Goal: Information Seeking & Learning: Find specific fact

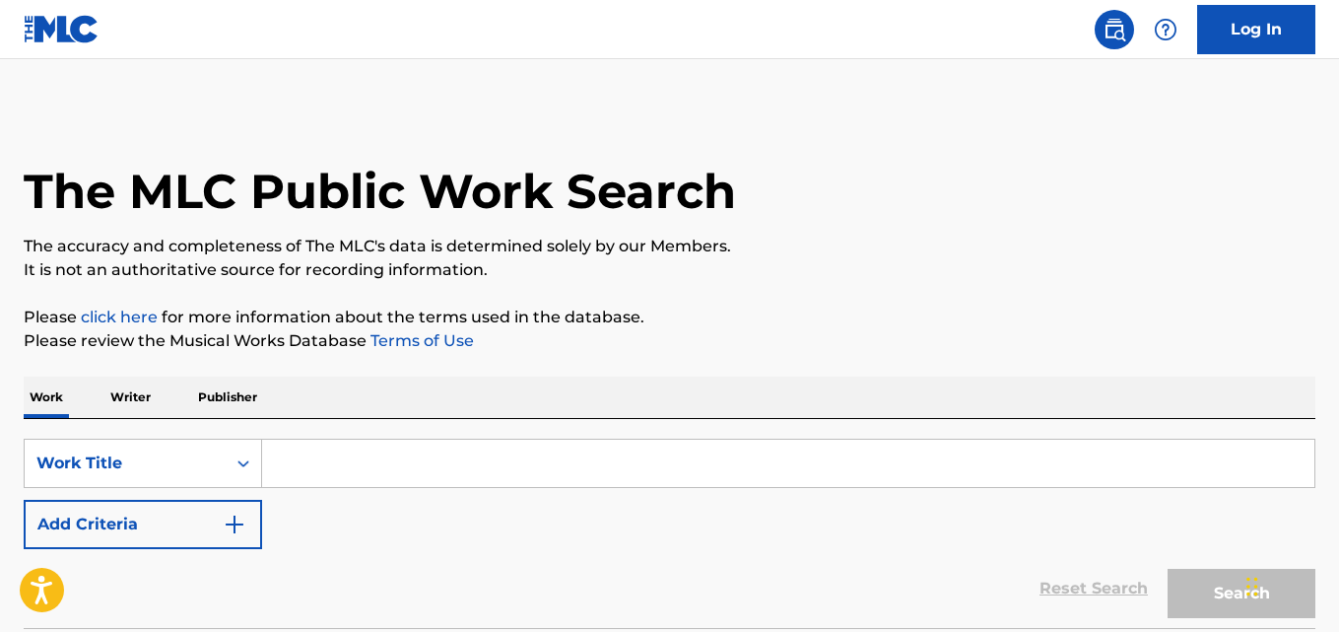
click at [449, 452] on input "Search Form" at bounding box center [788, 463] width 1053 height 47
paste input "The Box"
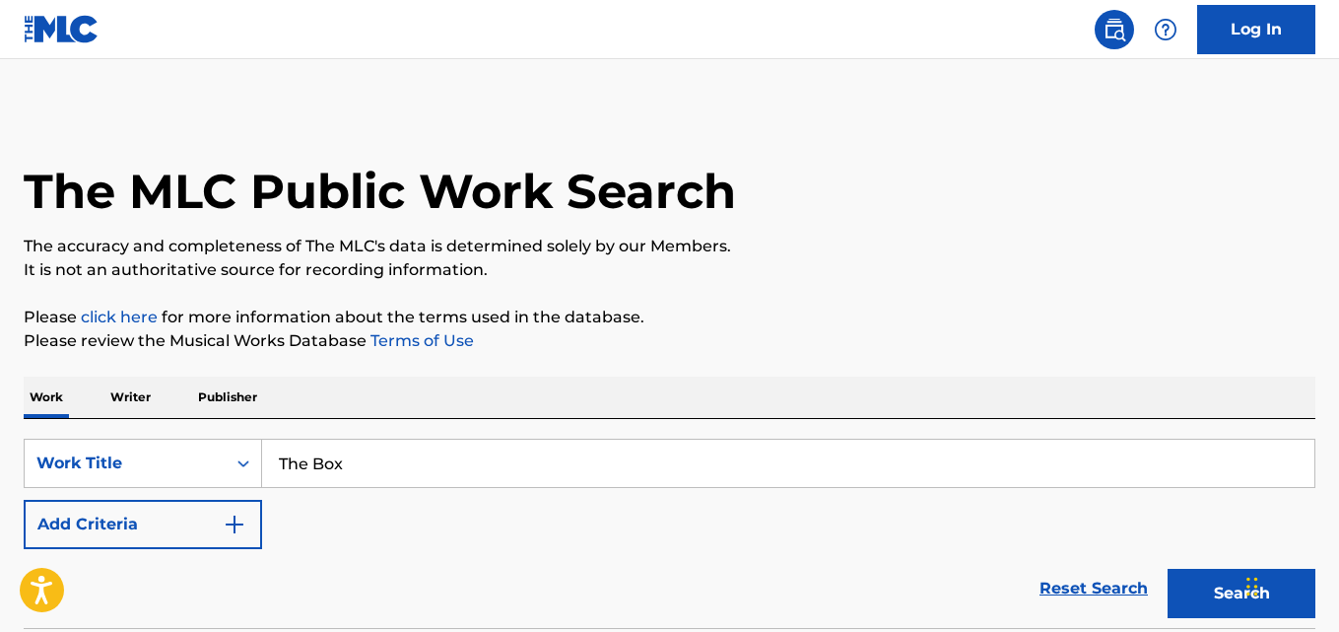
type input "The Box"
click at [393, 382] on div "Work Writer Publisher" at bounding box center [670, 397] width 1292 height 41
click at [224, 519] on img "Search Form" at bounding box center [235, 525] width 24 height 24
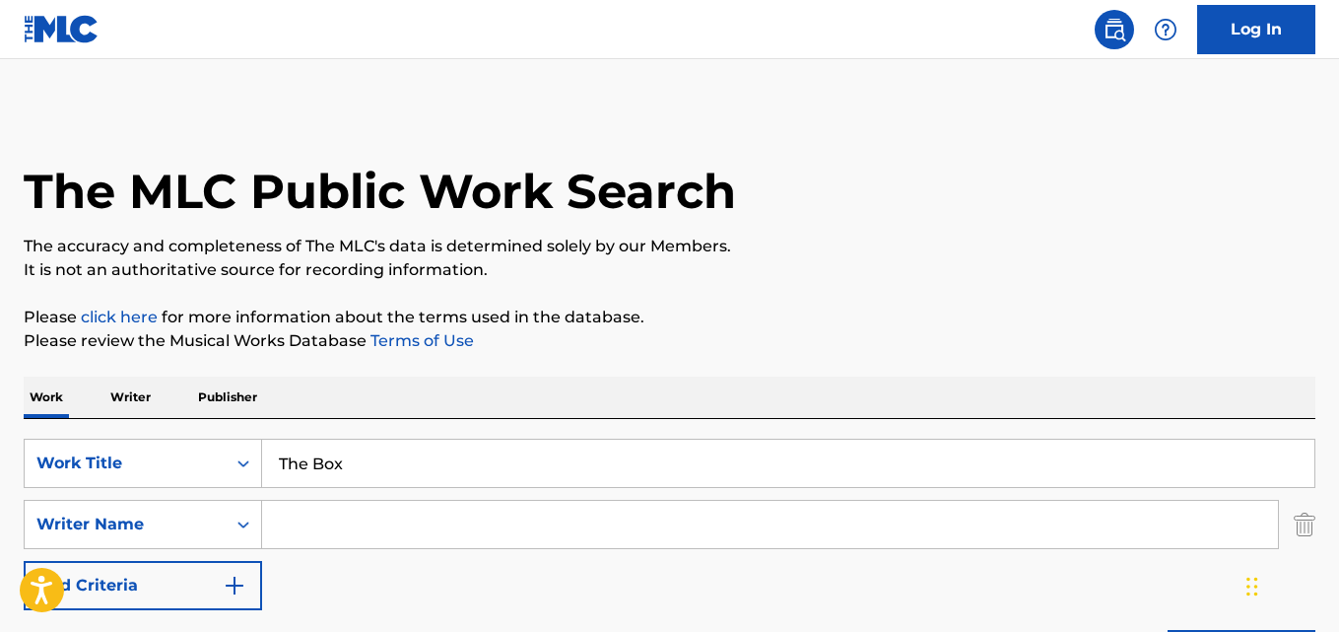
click at [327, 518] on input "Search Form" at bounding box center [770, 524] width 1016 height 47
paste input "[PERSON_NAME]"
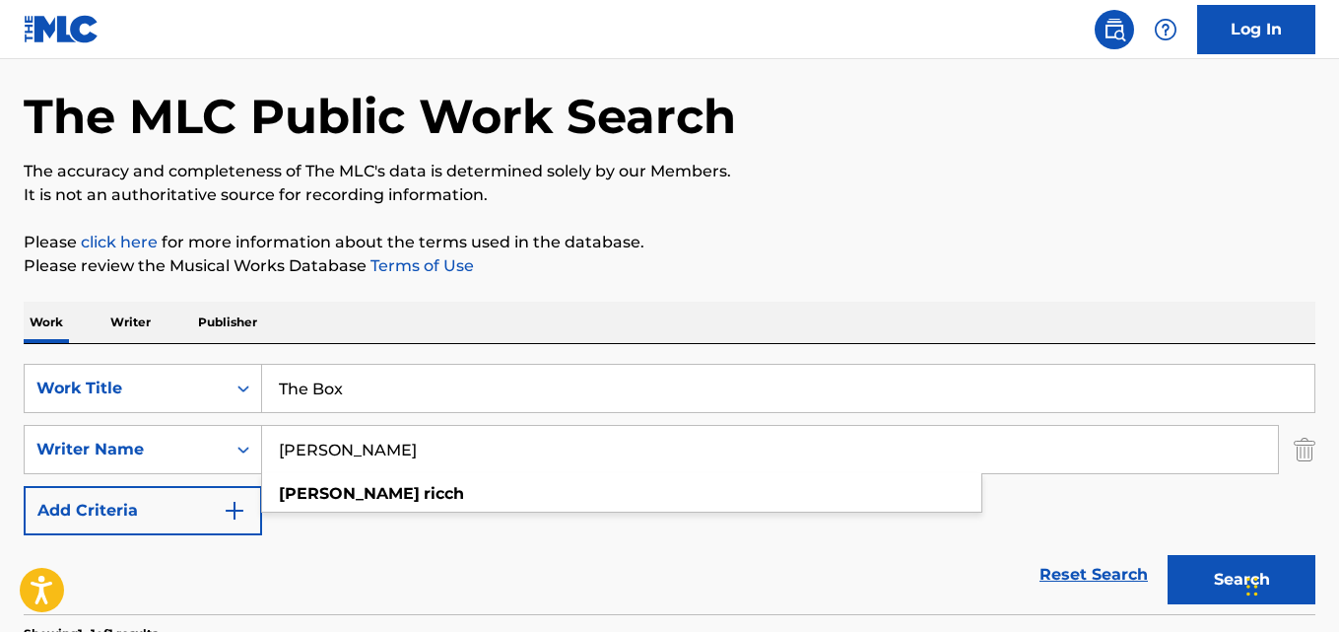
scroll to position [328, 0]
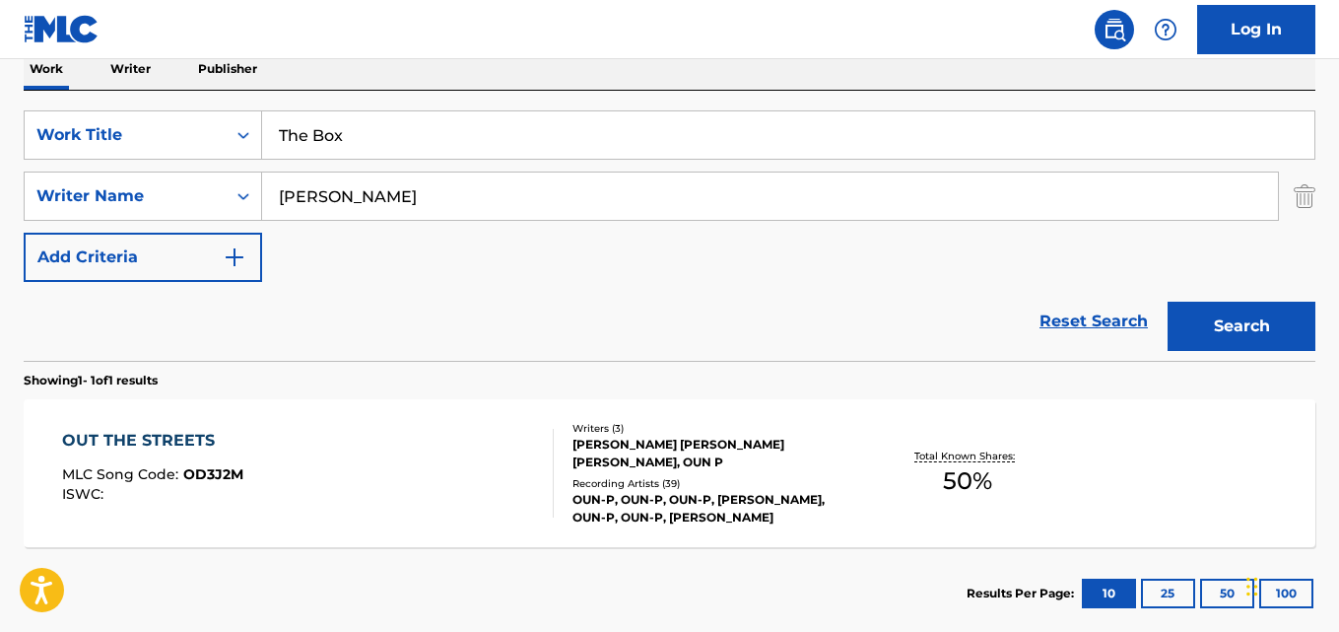
click at [480, 324] on div "Reset Search Search" at bounding box center [670, 321] width 1292 height 79
click at [549, 294] on div "Reset Search Search" at bounding box center [670, 321] width 1292 height 79
click at [1210, 312] on button "Search" at bounding box center [1242, 326] width 148 height 49
click at [624, 290] on div "Reset Search Search" at bounding box center [670, 321] width 1292 height 79
click at [757, 295] on div "Reset Search Search" at bounding box center [670, 321] width 1292 height 79
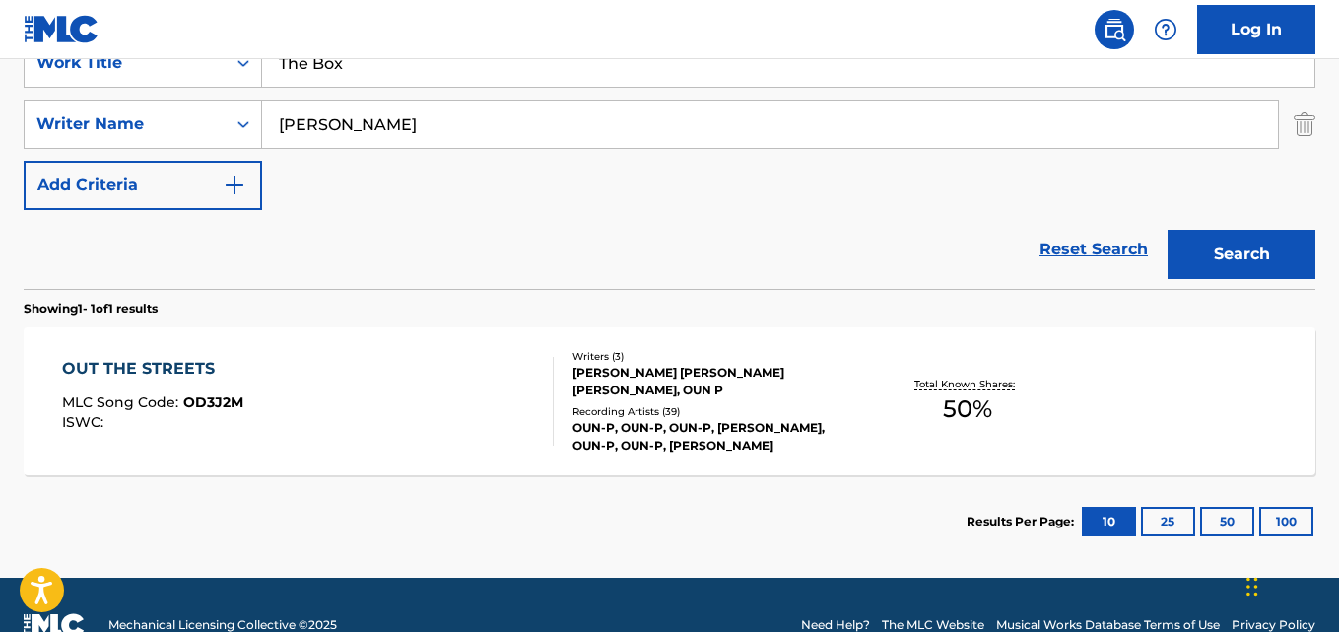
scroll to position [441, 0]
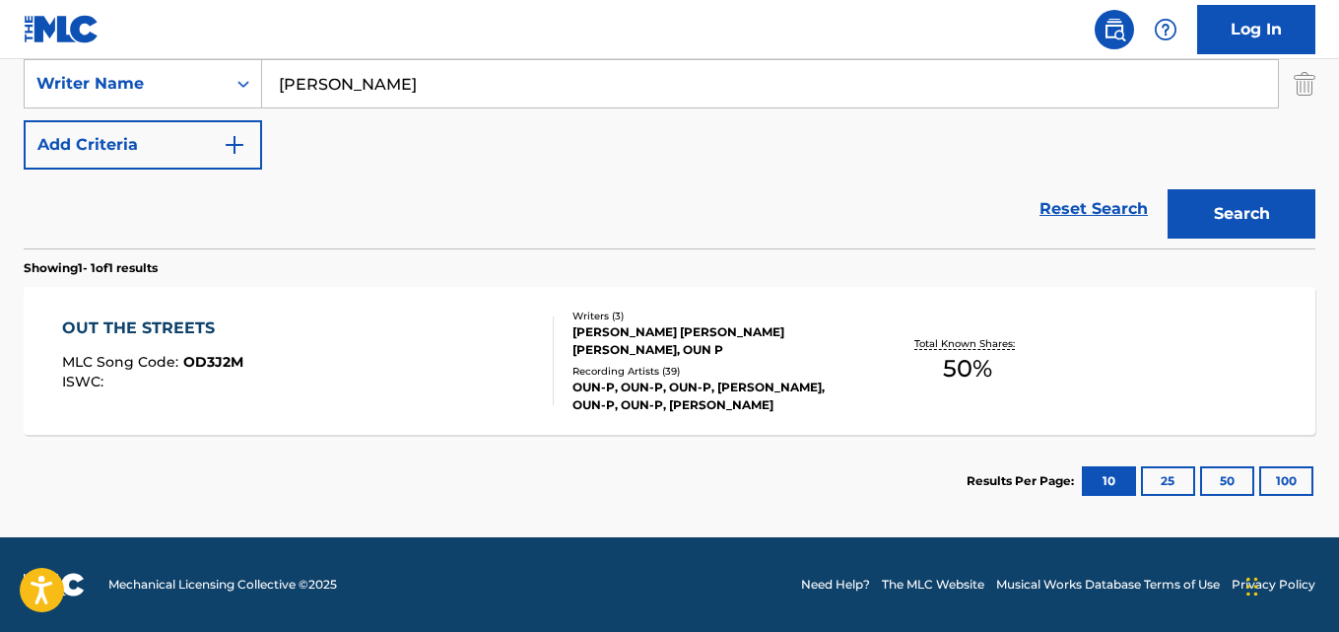
click at [581, 171] on div "Reset Search Search" at bounding box center [670, 209] width 1292 height 79
drag, startPoint x: 446, startPoint y: 82, endPoint x: 185, endPoint y: 103, distance: 261.0
click at [185, 103] on div "SearchWithCriteria2df984f3-479a-4d2b-be4c-74034a3fb4a9 Writer Name [PERSON_NAME]" at bounding box center [670, 83] width 1292 height 49
paste input "[PERSON_NAME]"
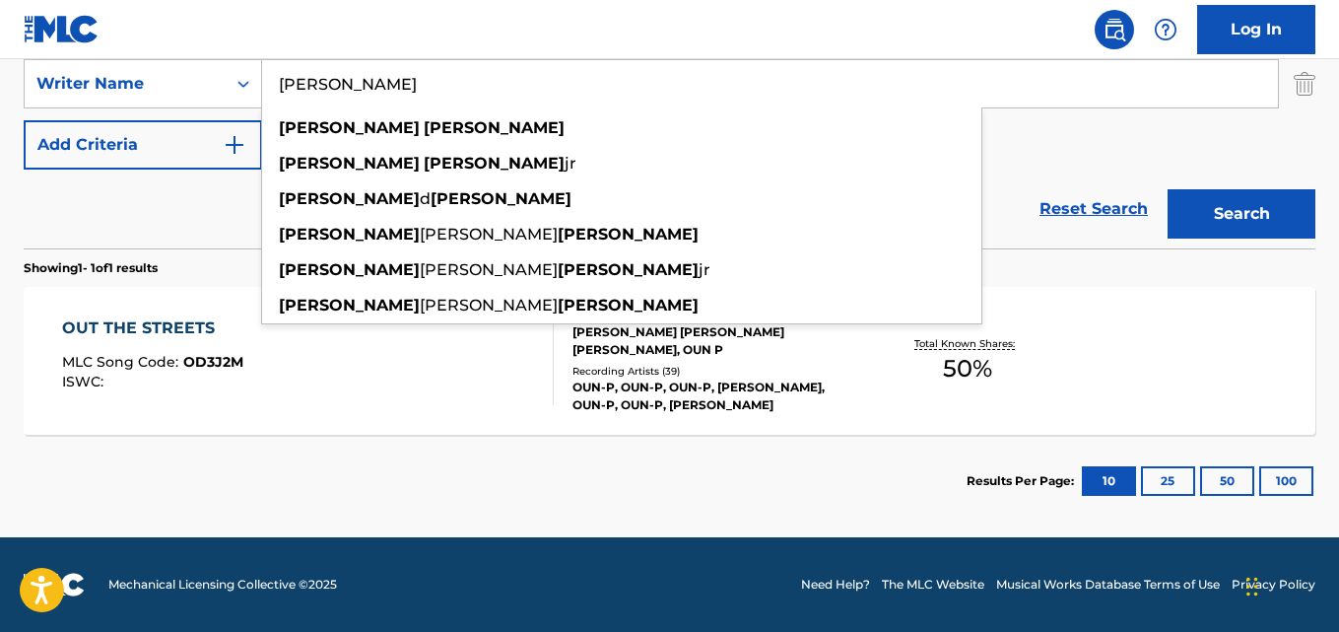
click at [1211, 198] on button "Search" at bounding box center [1242, 213] width 148 height 49
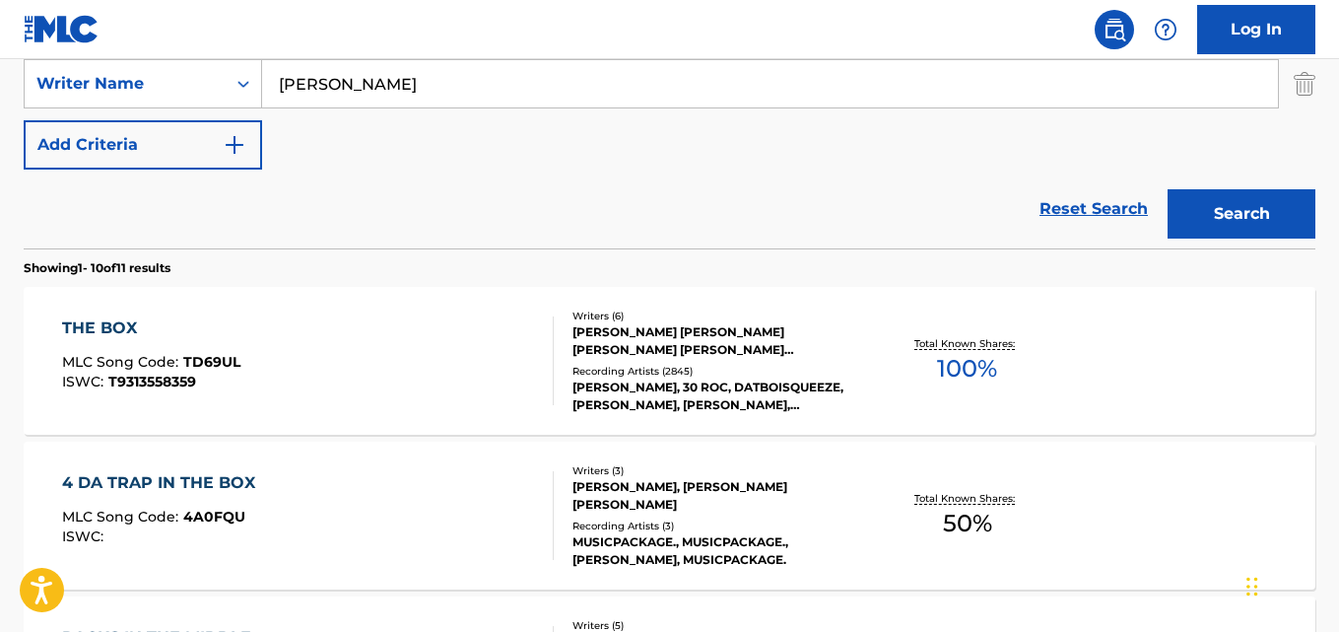
scroll to position [276, 0]
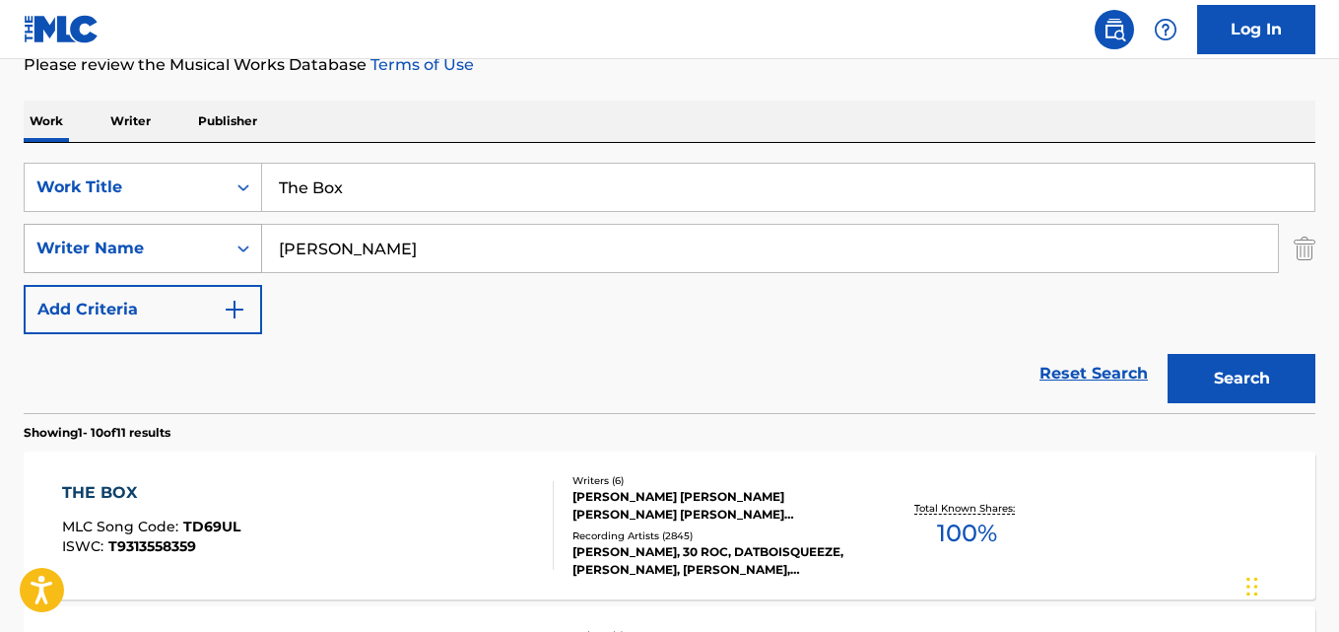
drag, startPoint x: 348, startPoint y: 252, endPoint x: 203, endPoint y: 269, distance: 145.9
click at [203, 269] on div "SearchWithCriteria2df984f3-479a-4d2b-be4c-74034a3fb4a9 Writer Name [PERSON_NAME]" at bounding box center [670, 248] width 1292 height 49
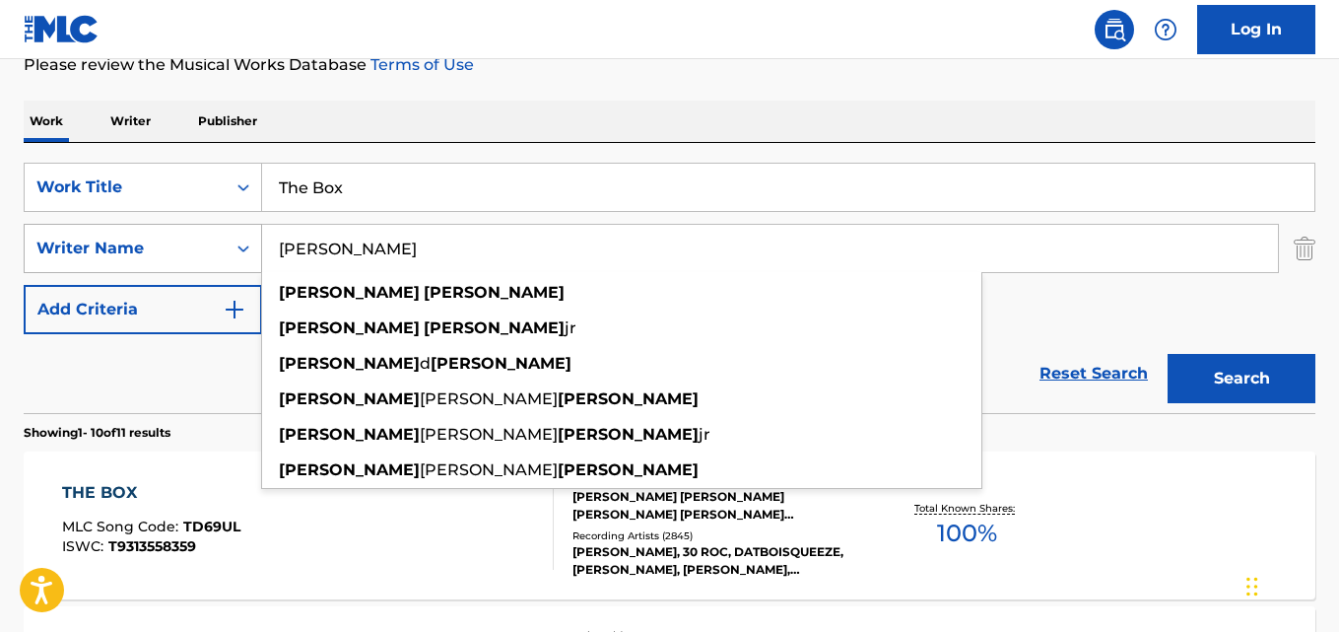
type input "[PERSON_NAME]"
click at [1168, 354] on button "Search" at bounding box center [1242, 378] width 148 height 49
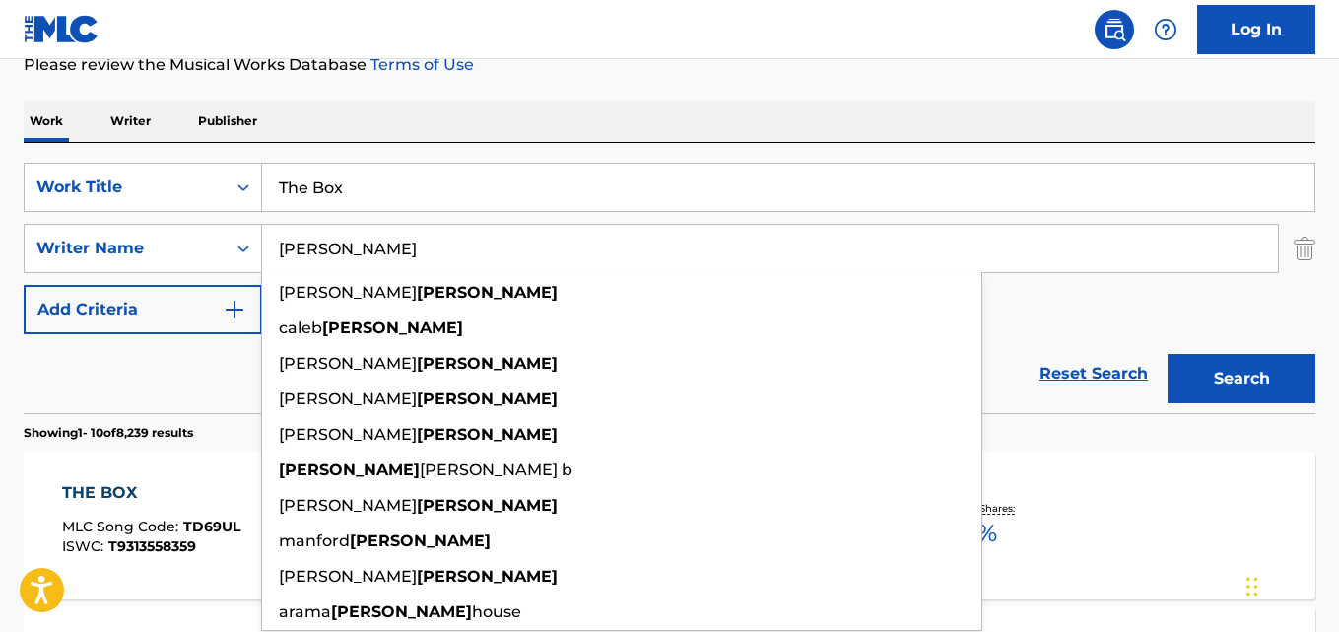
click at [335, 242] on input "[PERSON_NAME]" at bounding box center [770, 248] width 1016 height 47
drag, startPoint x: 443, startPoint y: 244, endPoint x: 151, endPoint y: 244, distance: 291.7
click at [151, 244] on div "SearchWithCriteria2df984f3-479a-4d2b-be4c-74034a3fb4a9 Writer Name [PERSON_NAME…" at bounding box center [670, 248] width 1292 height 49
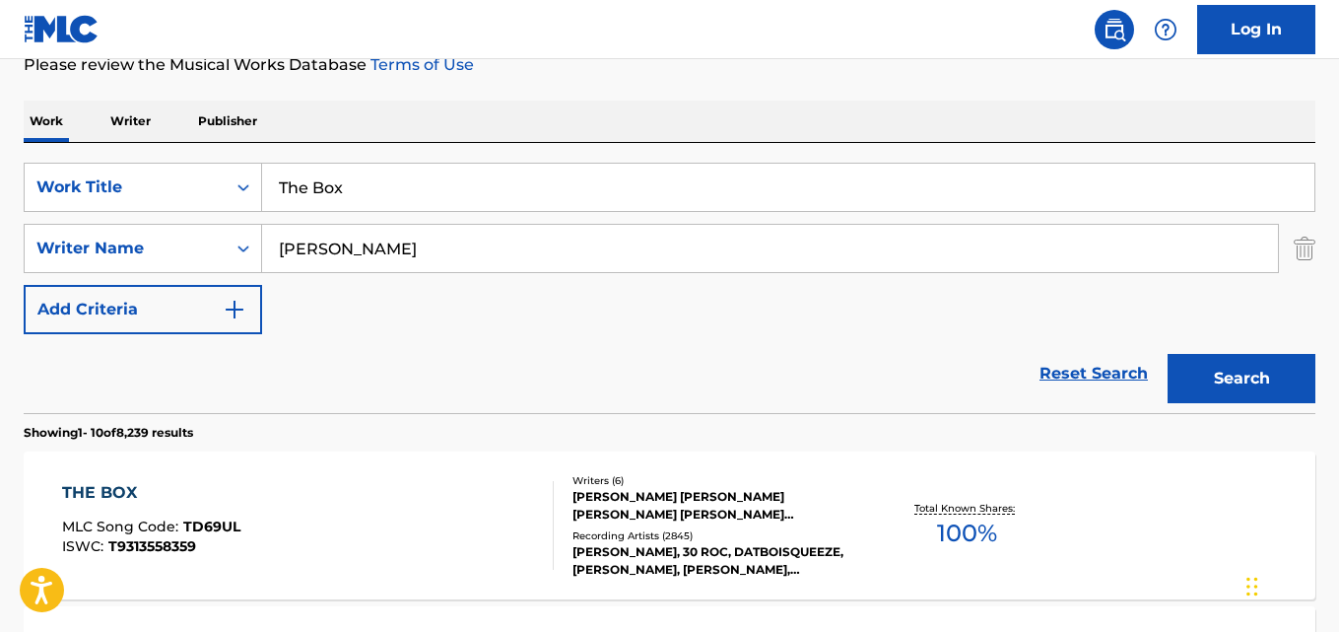
click at [158, 381] on div "Reset Search Search" at bounding box center [670, 373] width 1292 height 79
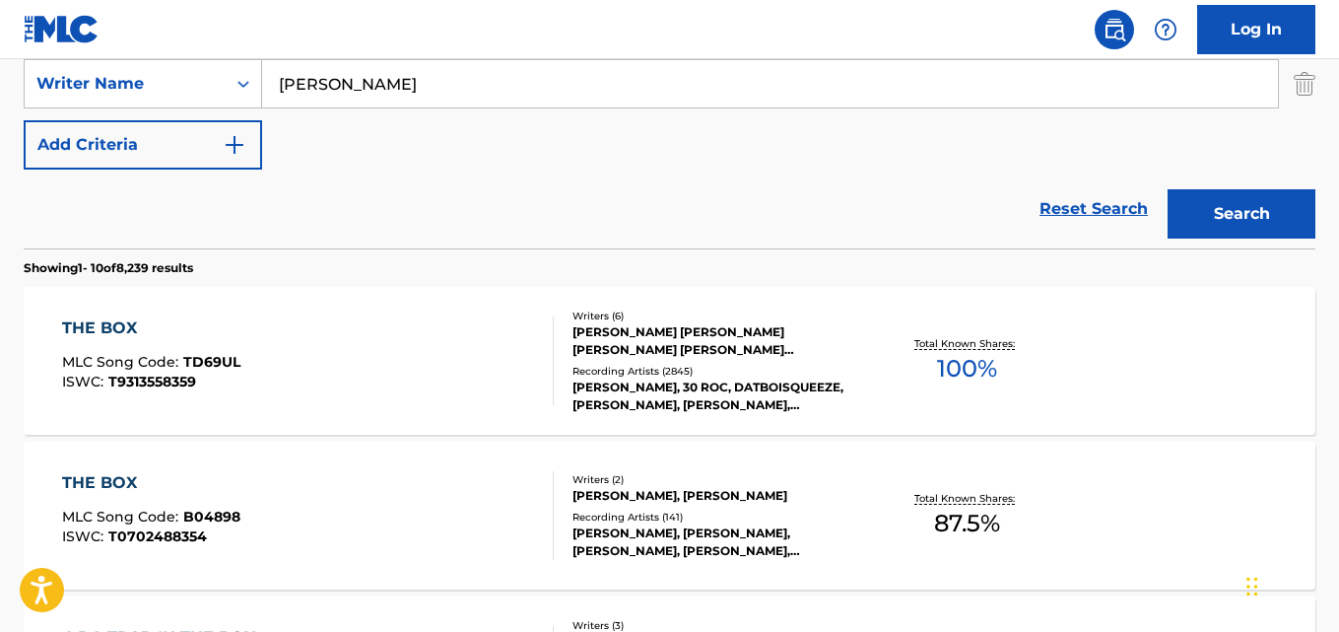
click at [590, 204] on div "Reset Search Search" at bounding box center [670, 209] width 1292 height 79
click at [603, 208] on div "Reset Search Search" at bounding box center [670, 209] width 1292 height 79
click at [511, 183] on div "Reset Search Search" at bounding box center [670, 209] width 1292 height 79
click at [515, 187] on div "Reset Search Search" at bounding box center [670, 209] width 1292 height 79
click at [142, 317] on div "THE BOX" at bounding box center [151, 328] width 178 height 24
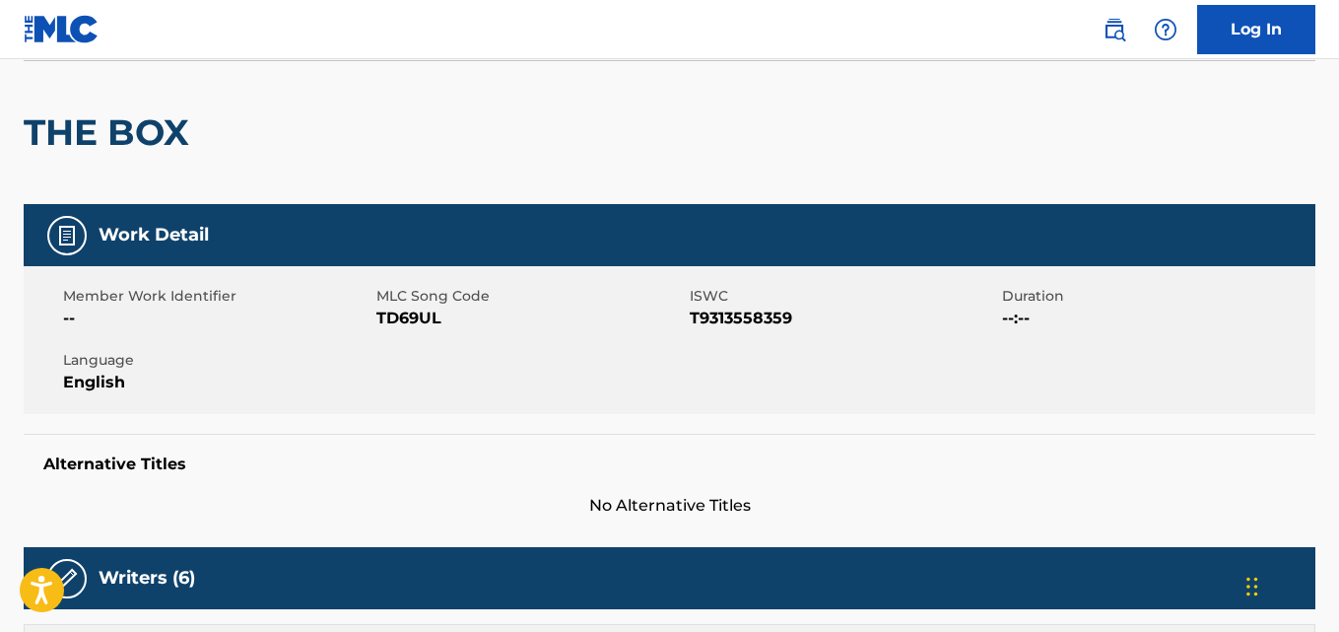
scroll to position [493, 0]
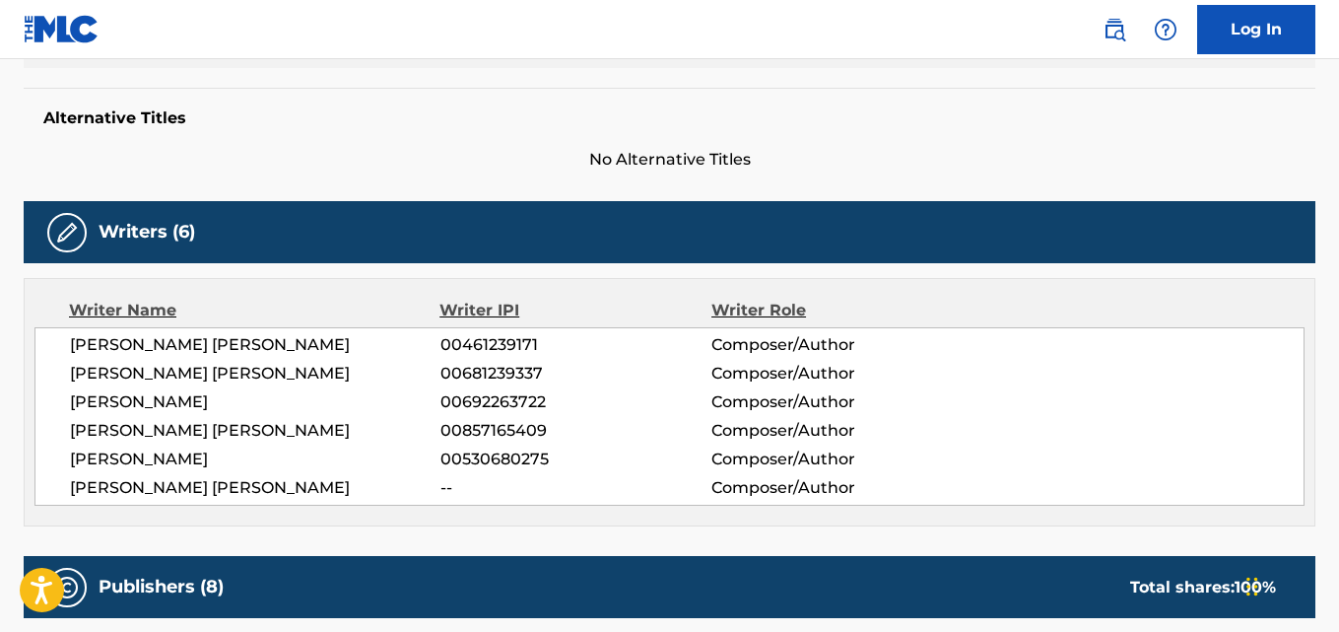
click at [259, 335] on span "[PERSON_NAME] [PERSON_NAME]" at bounding box center [255, 345] width 371 height 24
copy span "[PERSON_NAME]"
click at [256, 382] on span "[PERSON_NAME] [PERSON_NAME]" at bounding box center [255, 374] width 371 height 24
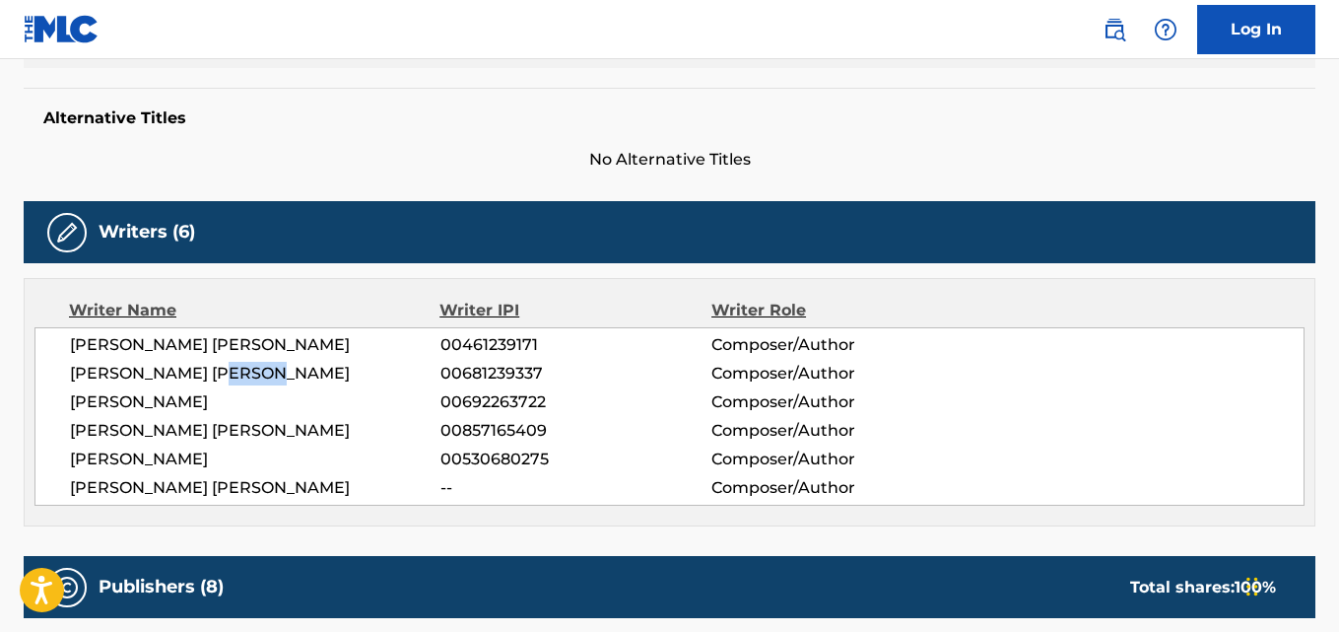
copy span "[PERSON_NAME]"
click at [286, 430] on span "[PERSON_NAME] [PERSON_NAME]" at bounding box center [255, 431] width 371 height 24
click at [211, 459] on span "[PERSON_NAME]" at bounding box center [255, 459] width 371 height 24
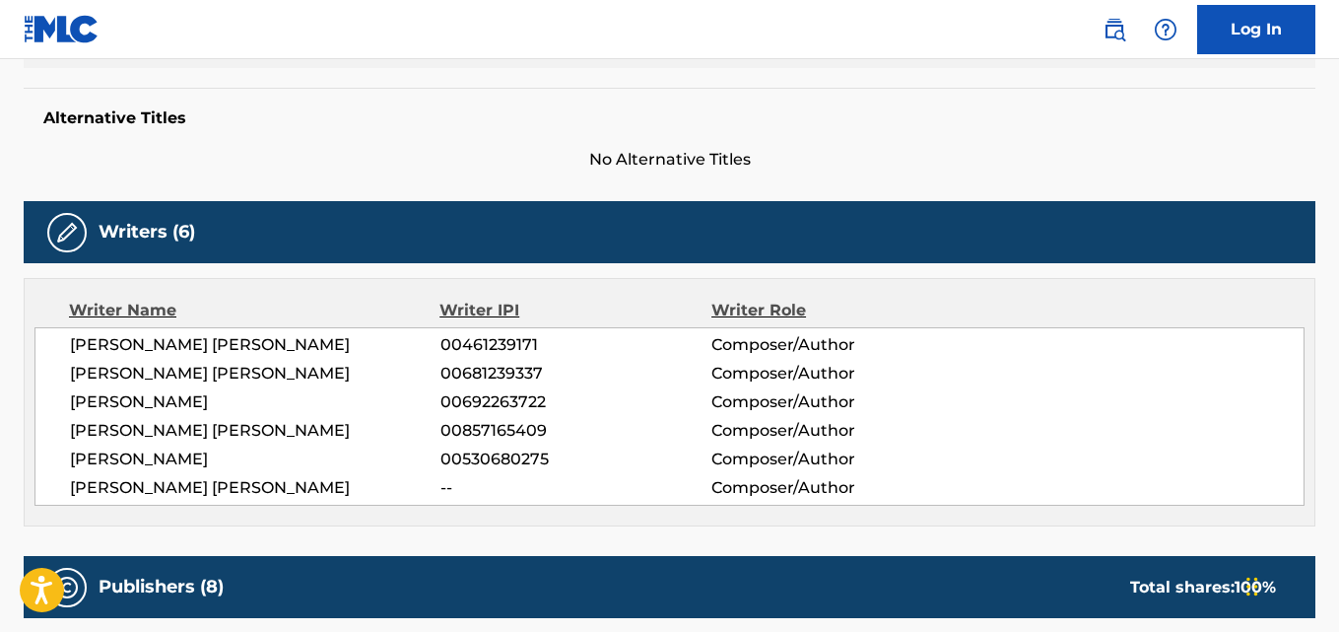
copy span "[PERSON_NAME]"
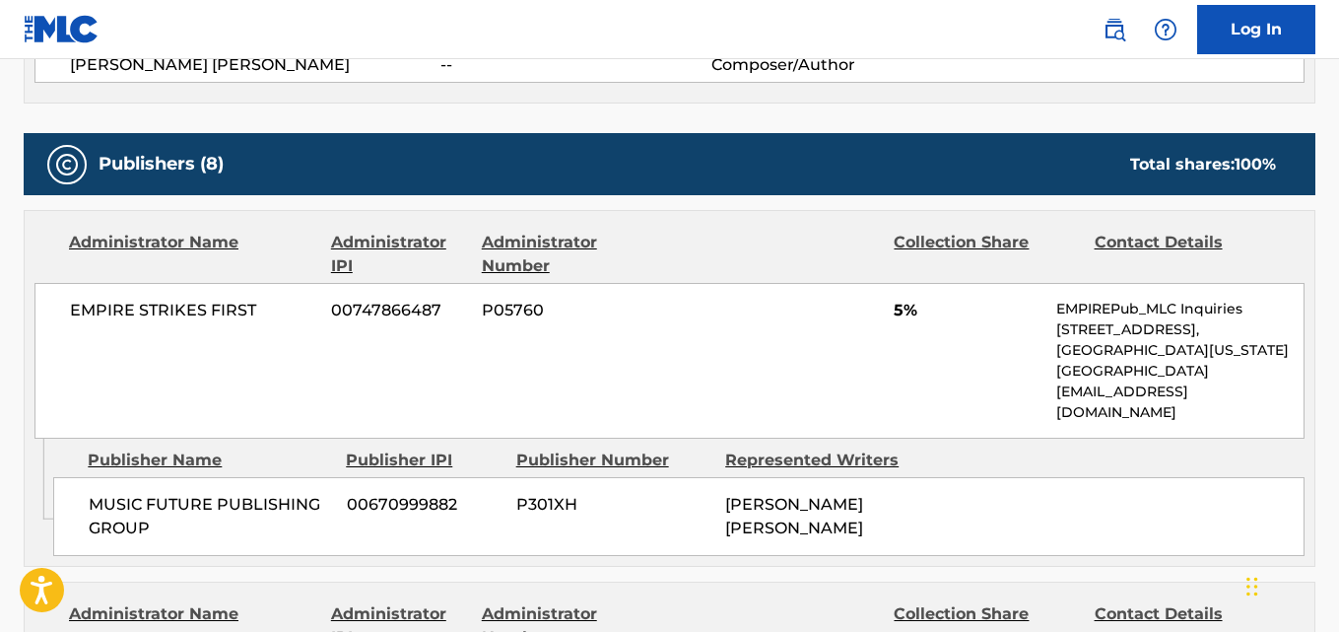
scroll to position [986, 0]
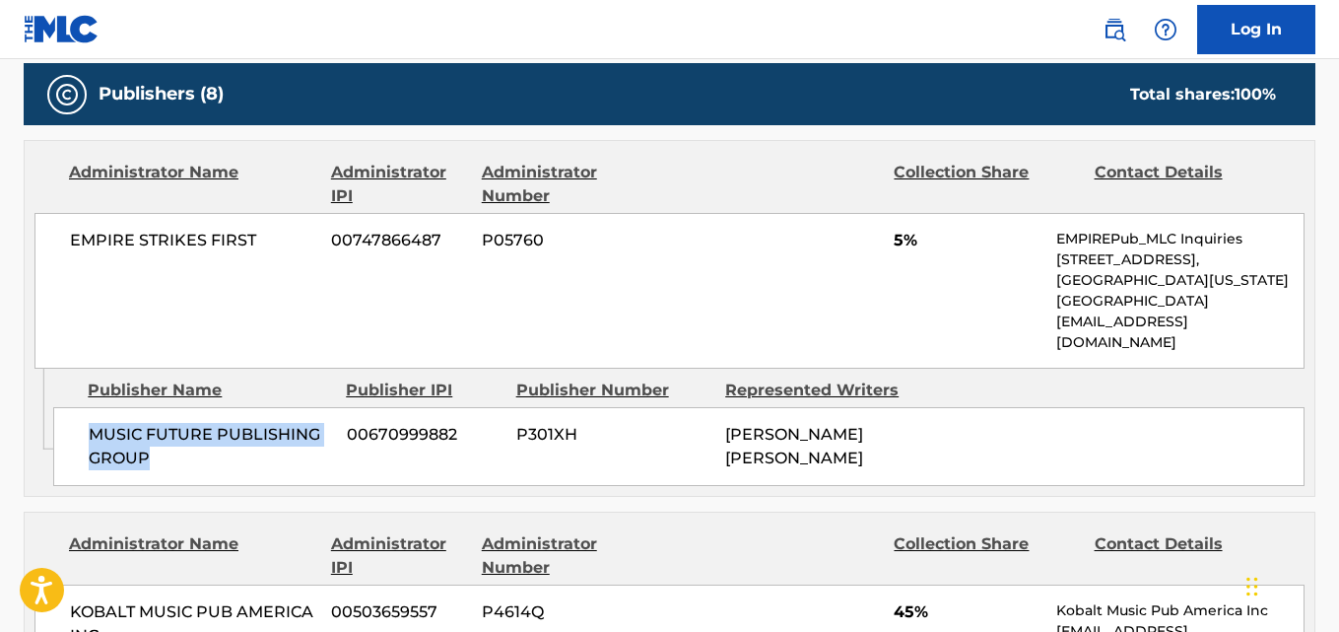
drag, startPoint x: 89, startPoint y: 411, endPoint x: 324, endPoint y: 464, distance: 241.5
click at [324, 464] on div "MUSIC FUTURE PUBLISHING GROUP 00670999882 P301XH [PERSON_NAME] [PERSON_NAME]" at bounding box center [679, 446] width 1252 height 79
copy span "MUSIC FUTURE PUBLISHING GROUP"
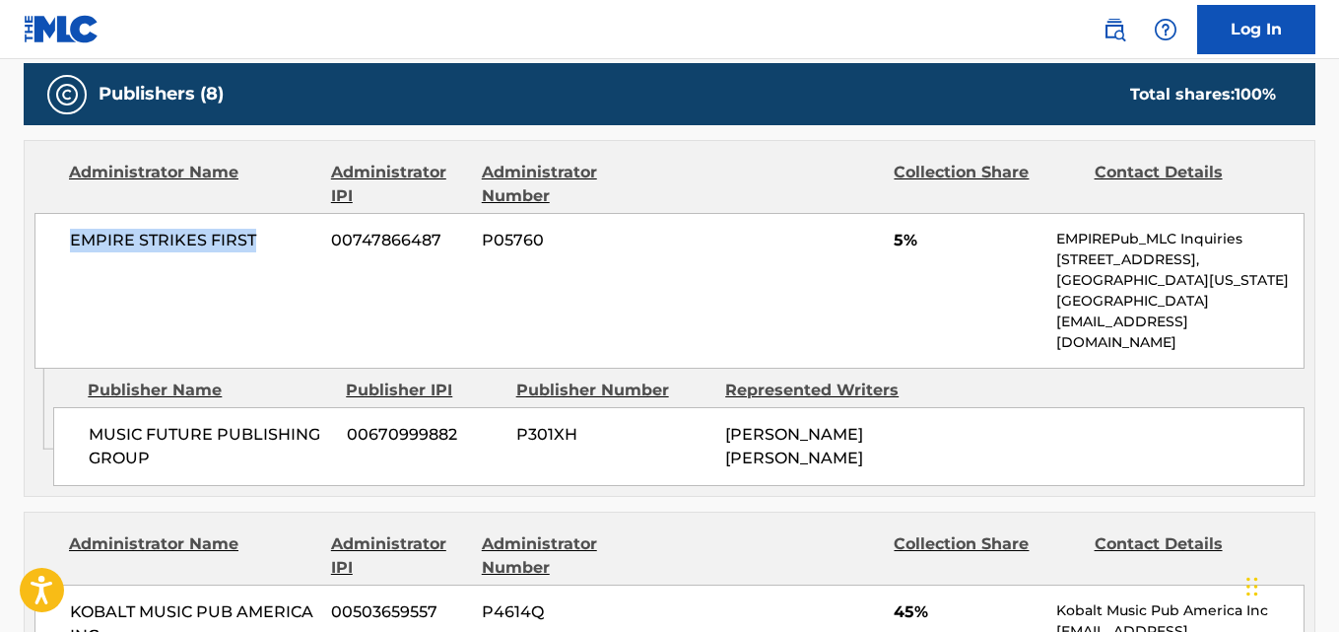
drag, startPoint x: 72, startPoint y: 250, endPoint x: 274, endPoint y: 254, distance: 202.1
click at [274, 254] on div "EMPIRE STRIKES FIRST 00747866487 P05760 5% EMPIREPub_MLC Inquiries [STREET_ADDR…" at bounding box center [669, 291] width 1270 height 156
copy span "EMPIRE STRIKES FIRST"
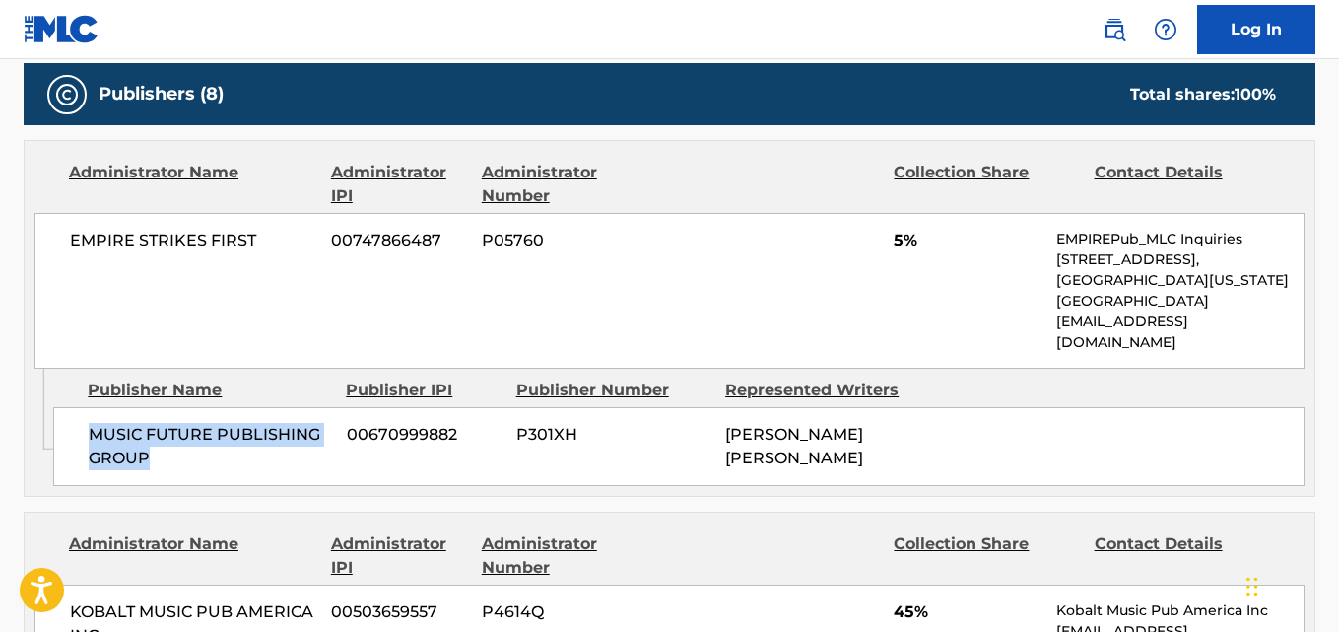
drag, startPoint x: 90, startPoint y: 413, endPoint x: 212, endPoint y: 437, distance: 124.5
click at [212, 437] on span "MUSIC FUTURE PUBLISHING GROUP" at bounding box center [210, 446] width 243 height 47
copy span "MUSIC FUTURE PUBLISHING GROUP"
click at [594, 314] on div "EMPIRE STRIKES FIRST 00747866487 P05760 5% EMPIREPub_MLC Inquiries [STREET_ADDR…" at bounding box center [669, 291] width 1270 height 156
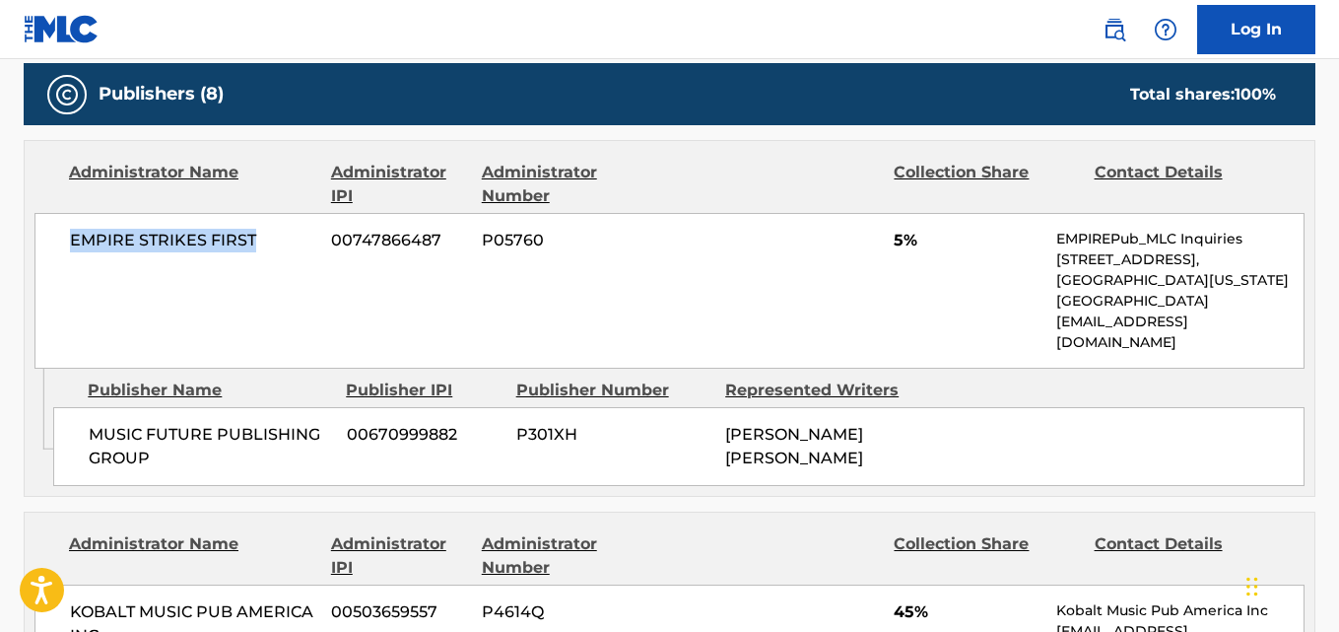
drag, startPoint x: 71, startPoint y: 243, endPoint x: 260, endPoint y: 241, distance: 189.2
click at [260, 241] on span "EMPIRE STRIKES FIRST" at bounding box center [193, 241] width 246 height 24
copy span "EMPIRE STRIKES FIRST"
drag, startPoint x: 227, startPoint y: 317, endPoint x: 198, endPoint y: 317, distance: 28.6
click at [224, 317] on div "EMPIRE STRIKES FIRST 00747866487 P05760 5% EMPIREPub_MLC Inquiries [STREET_ADDR…" at bounding box center [669, 291] width 1270 height 156
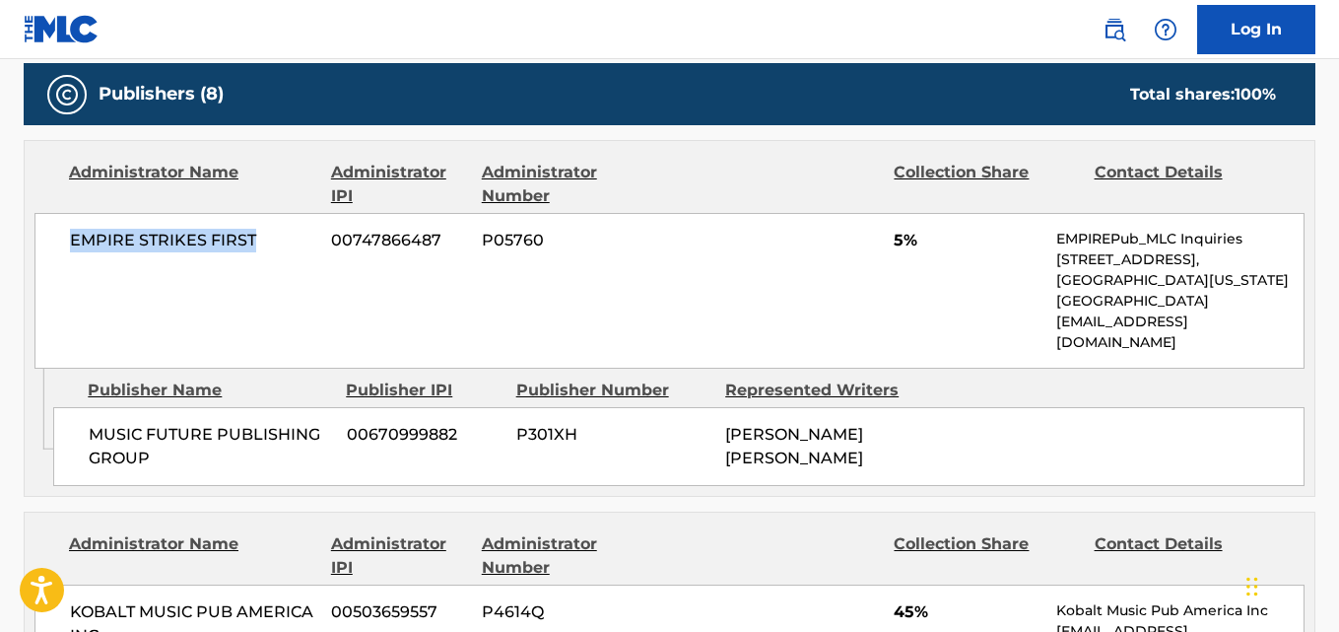
click at [107, 287] on div "EMPIRE STRIKES FIRST 00747866487 P05760 5% EMPIREPub_MLC Inquiries [STREET_ADDR…" at bounding box center [669, 291] width 1270 height 156
drag, startPoint x: 66, startPoint y: 249, endPoint x: 268, endPoint y: 248, distance: 202.1
click at [264, 248] on div "EMPIRE STRIKES FIRST 00747866487 P05760 5% EMPIREPub_MLC Inquiries [STREET_ADDR…" at bounding box center [669, 291] width 1270 height 156
copy span "EMPIRE STRIKES FIRST"
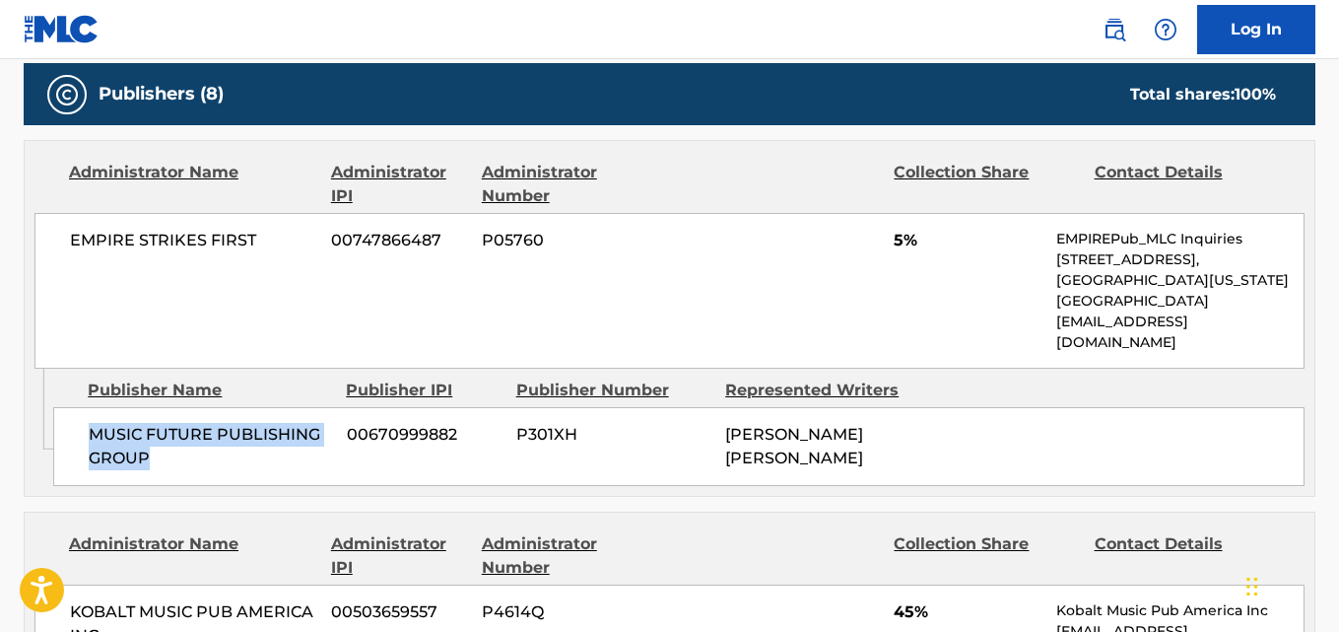
drag, startPoint x: 95, startPoint y: 409, endPoint x: 224, endPoint y: 433, distance: 131.3
click at [224, 433] on span "MUSIC FUTURE PUBLISHING GROUP" at bounding box center [210, 446] width 243 height 47
copy span "MUSIC FUTURE PUBLISHING GROUP"
click at [891, 248] on div "EMPIRE STRIKES FIRST 00747866487 P05760 5% EMPIREPub_MLC Inquiries [STREET_ADDR…" at bounding box center [669, 291] width 1270 height 156
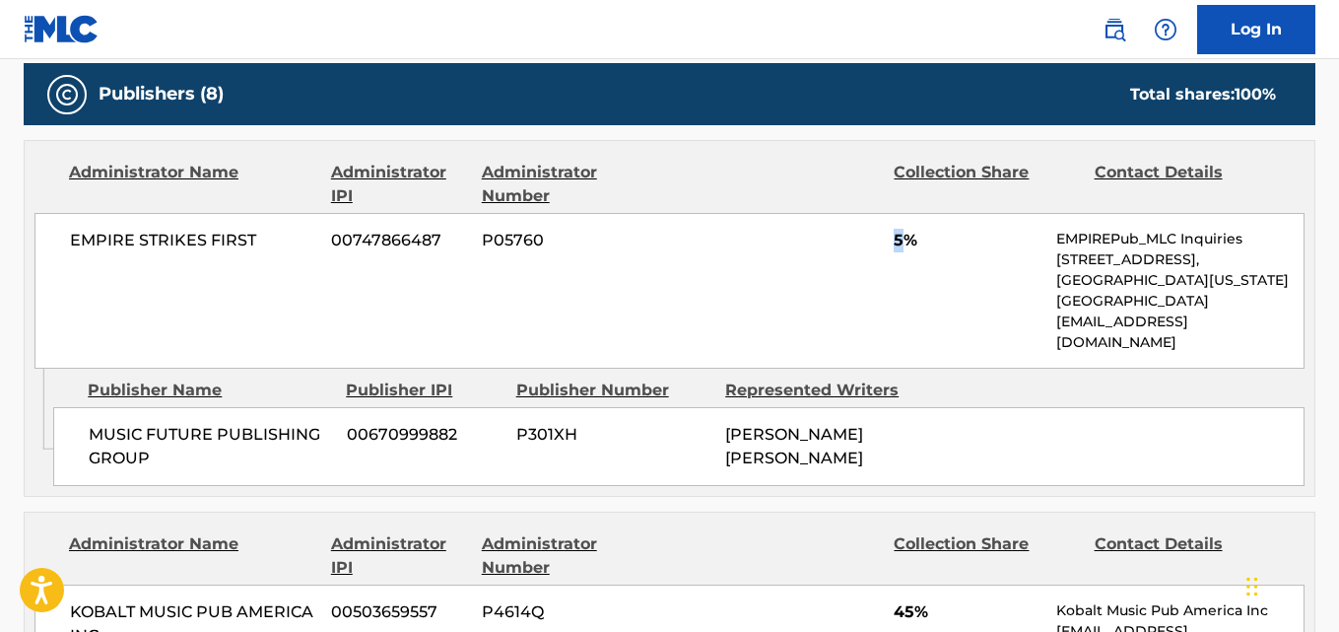
copy span "5"
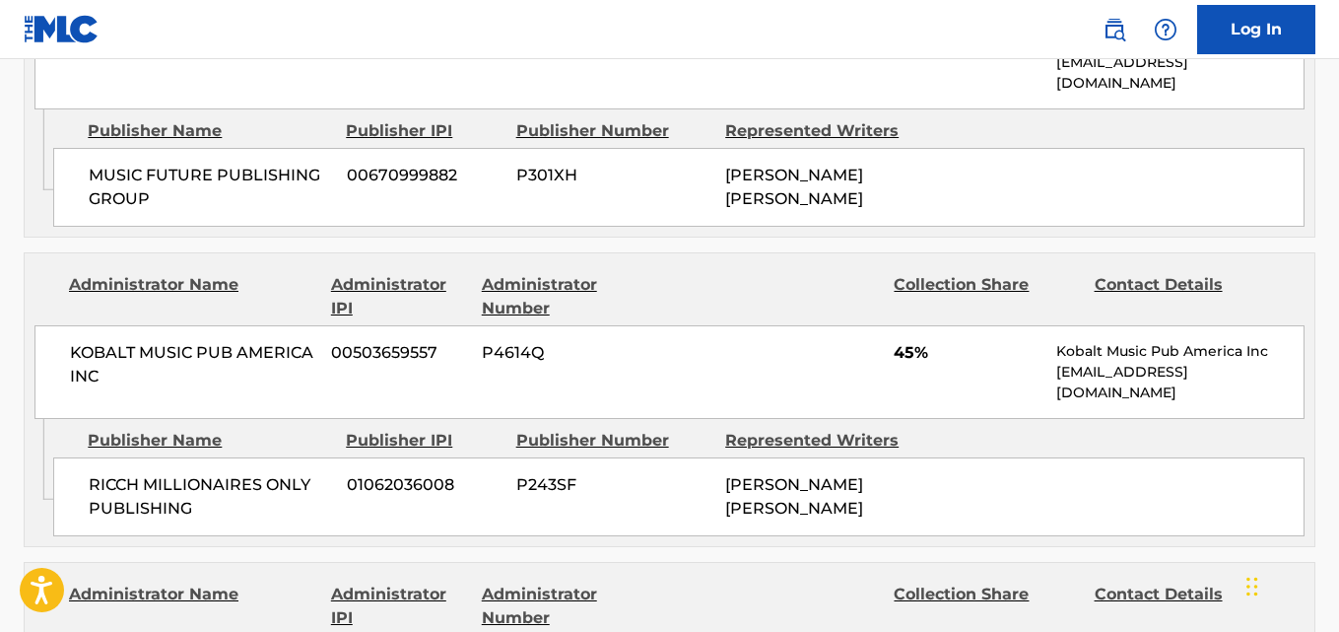
scroll to position [1314, 0]
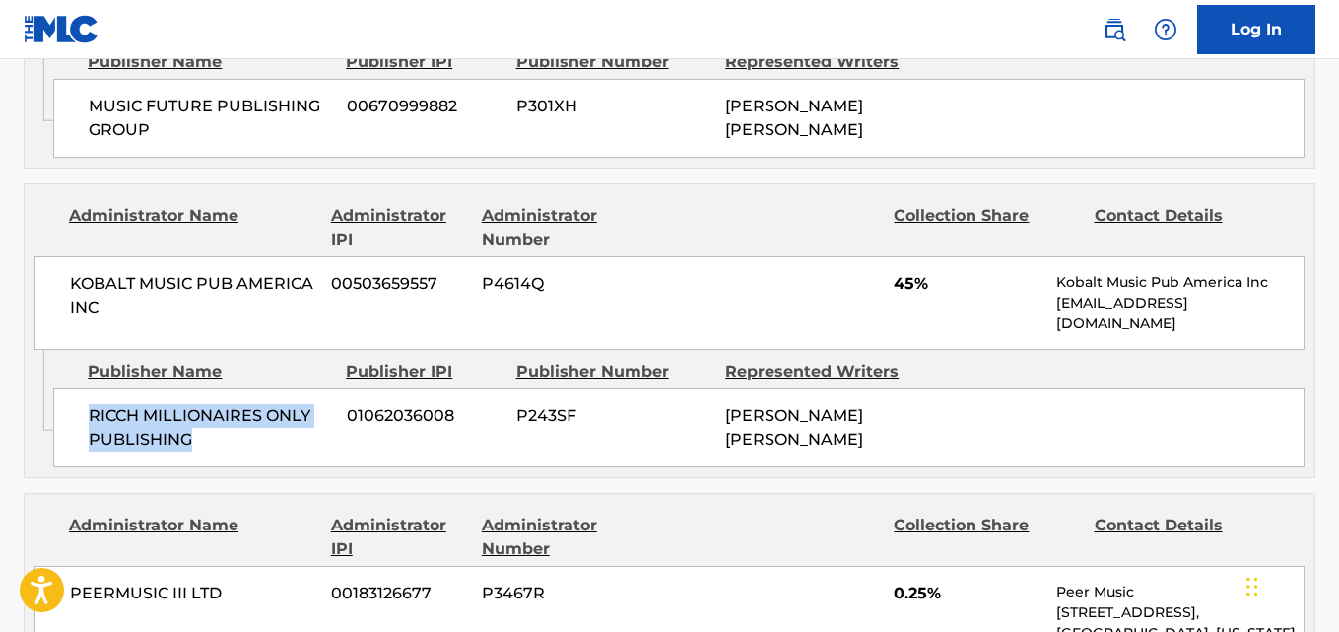
drag, startPoint x: 91, startPoint y: 394, endPoint x: 280, endPoint y: 441, distance: 194.8
click at [280, 441] on div "RICCH MILLIONAIRES ONLY PUBLISHING 01062036008 P243SF [PERSON_NAME] [PERSON_NAM…" at bounding box center [679, 427] width 1252 height 79
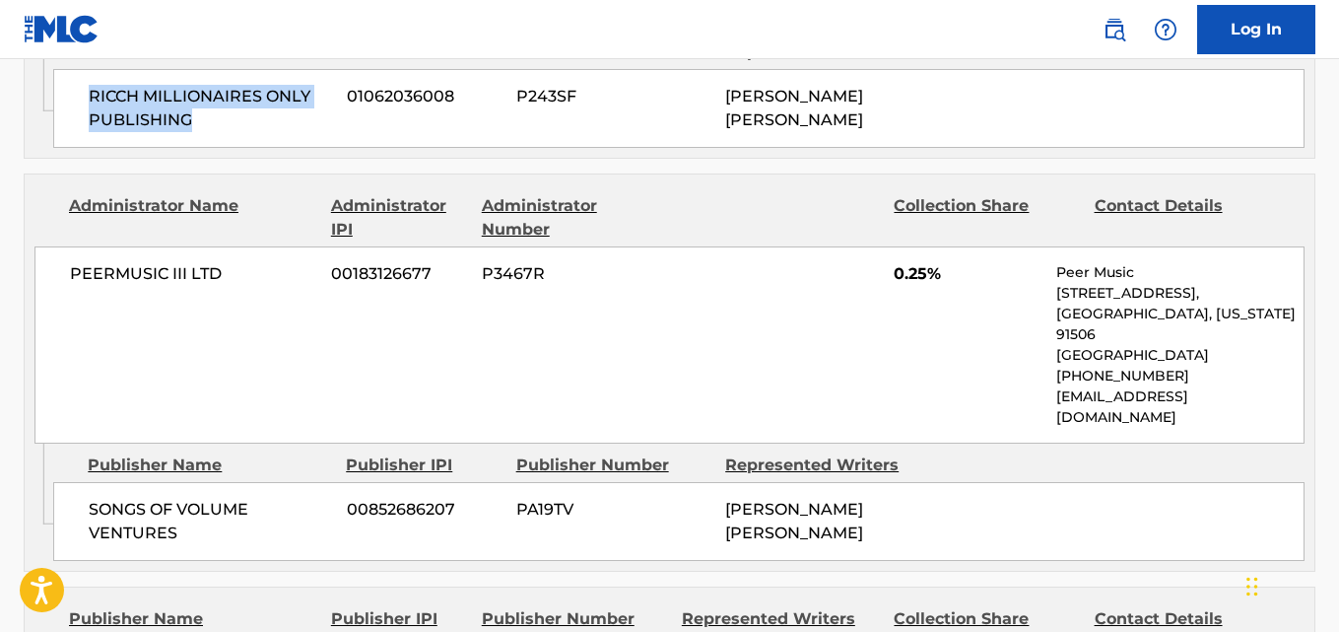
scroll to position [1643, 0]
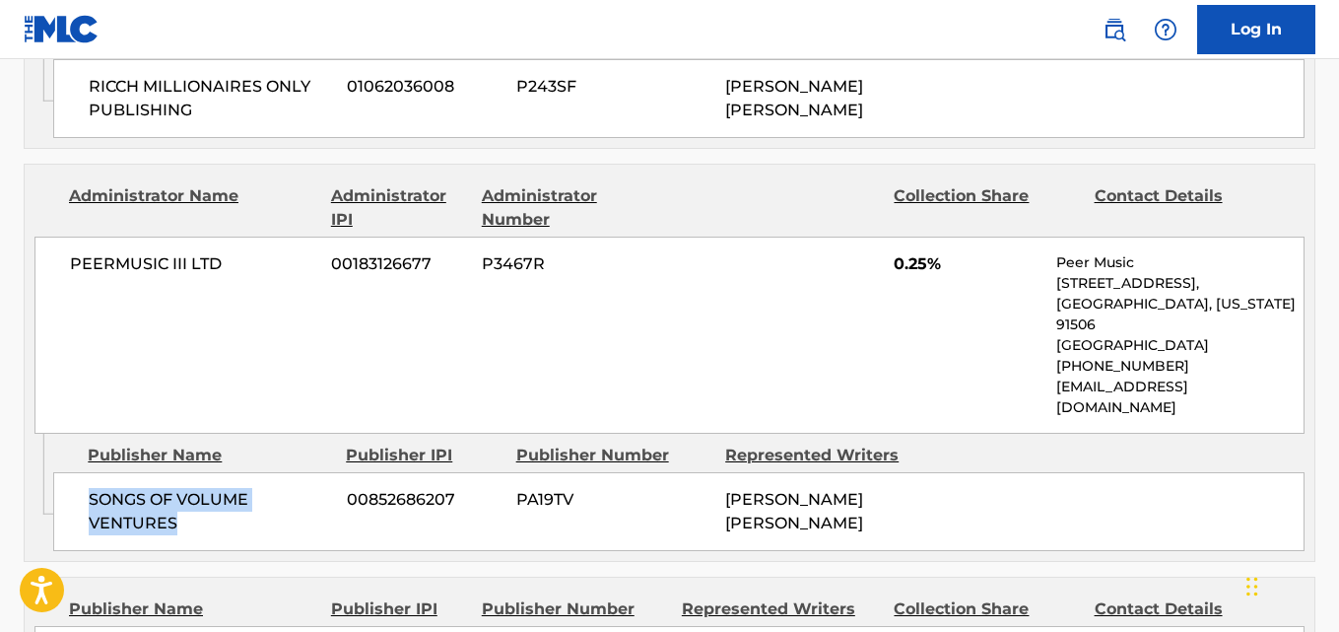
drag, startPoint x: 82, startPoint y: 452, endPoint x: 230, endPoint y: 487, distance: 151.8
click at [230, 487] on div "SONGS OF VOLUME VENTURES 00852686207 PA19TV [PERSON_NAME] [PERSON_NAME]" at bounding box center [679, 511] width 1252 height 79
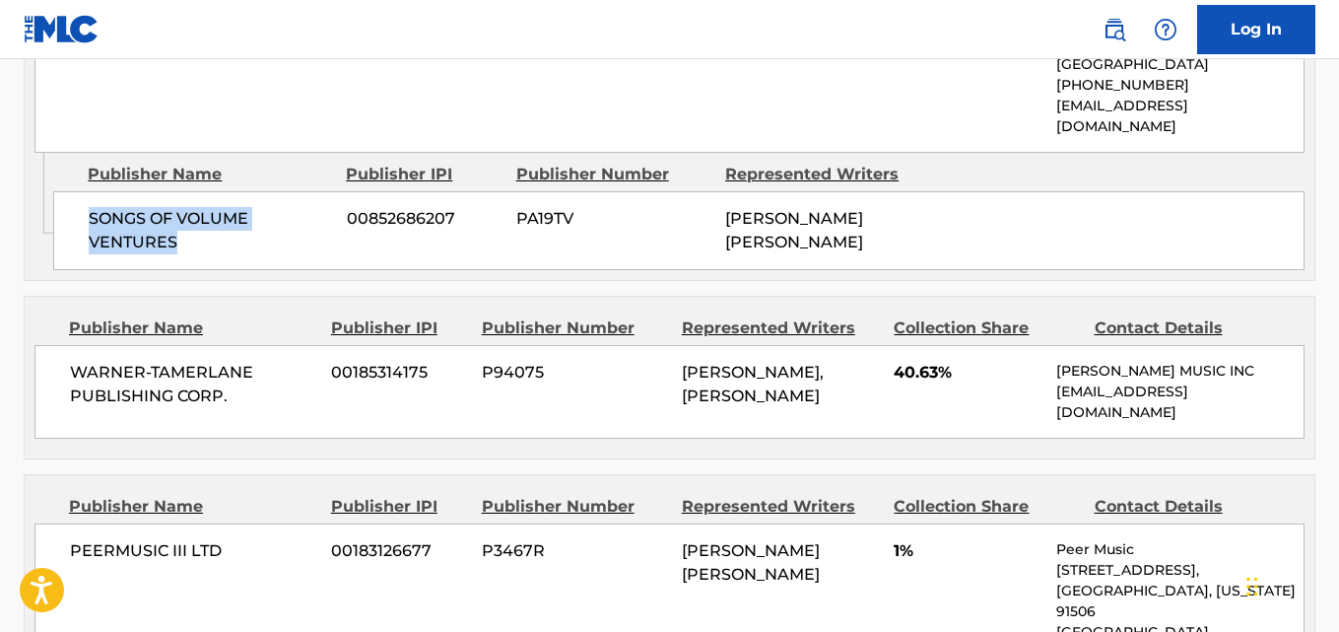
scroll to position [1971, 0]
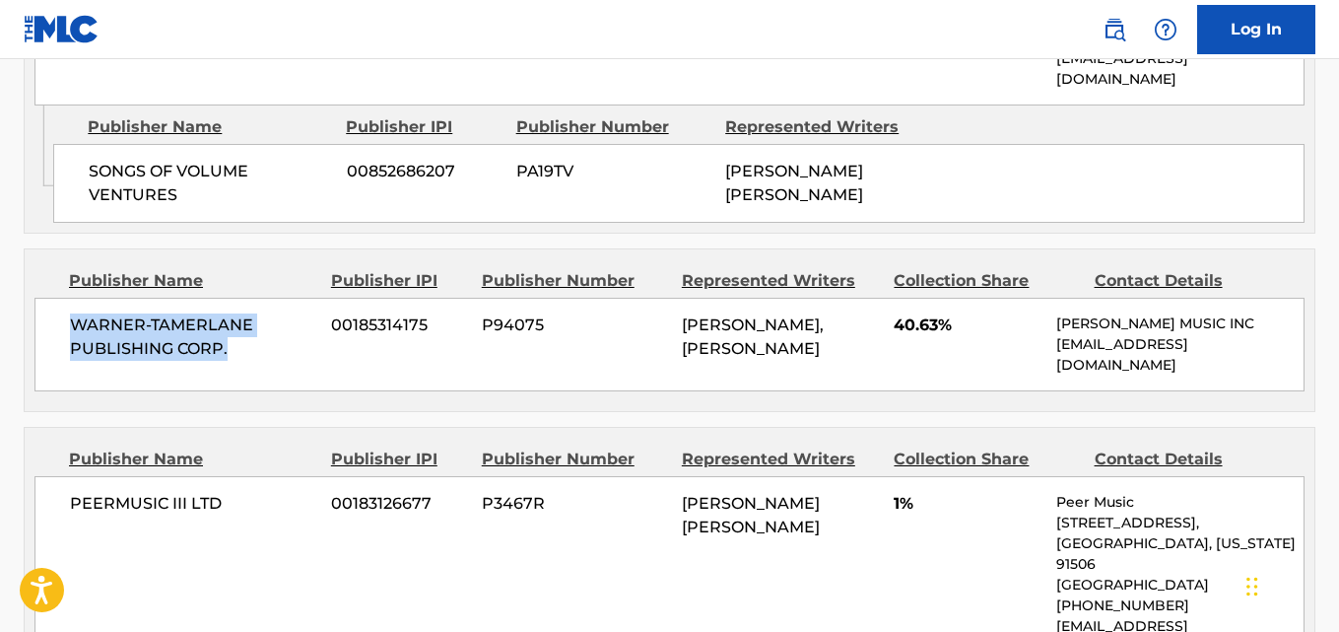
drag, startPoint x: 131, startPoint y: 290, endPoint x: 247, endPoint y: 306, distance: 117.4
click at [247, 313] on span "WARNER-TAMERLANE PUBLISHING CORP." at bounding box center [193, 336] width 246 height 47
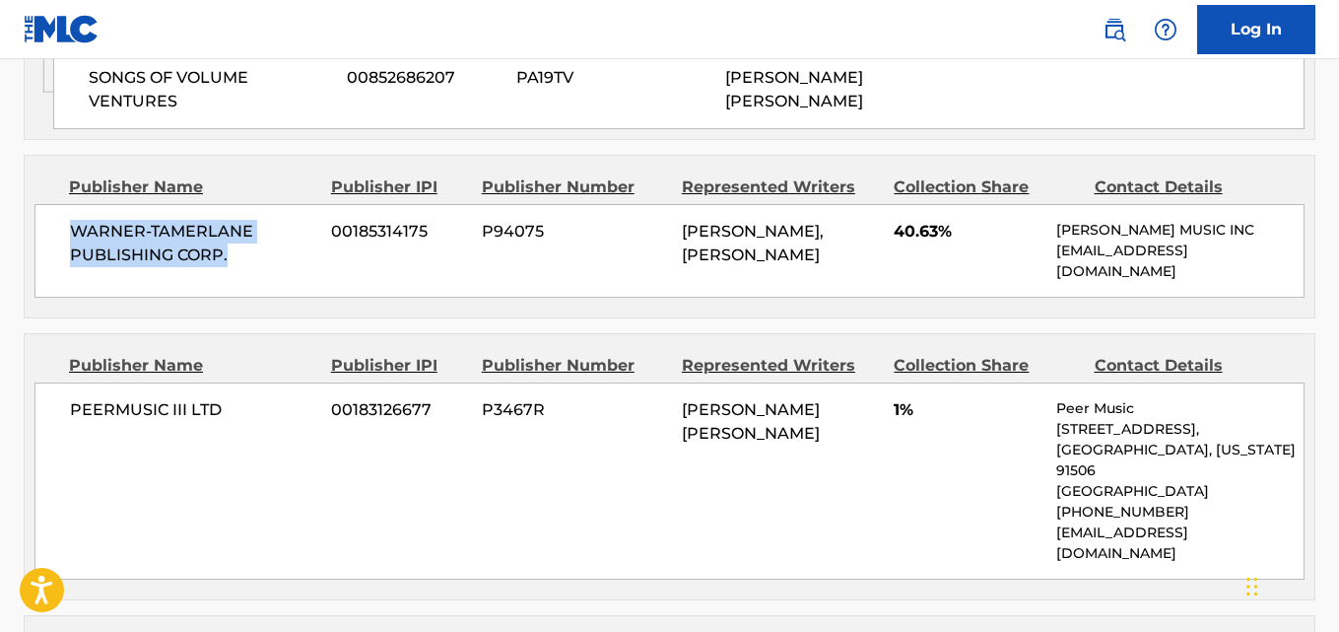
scroll to position [2136, 0]
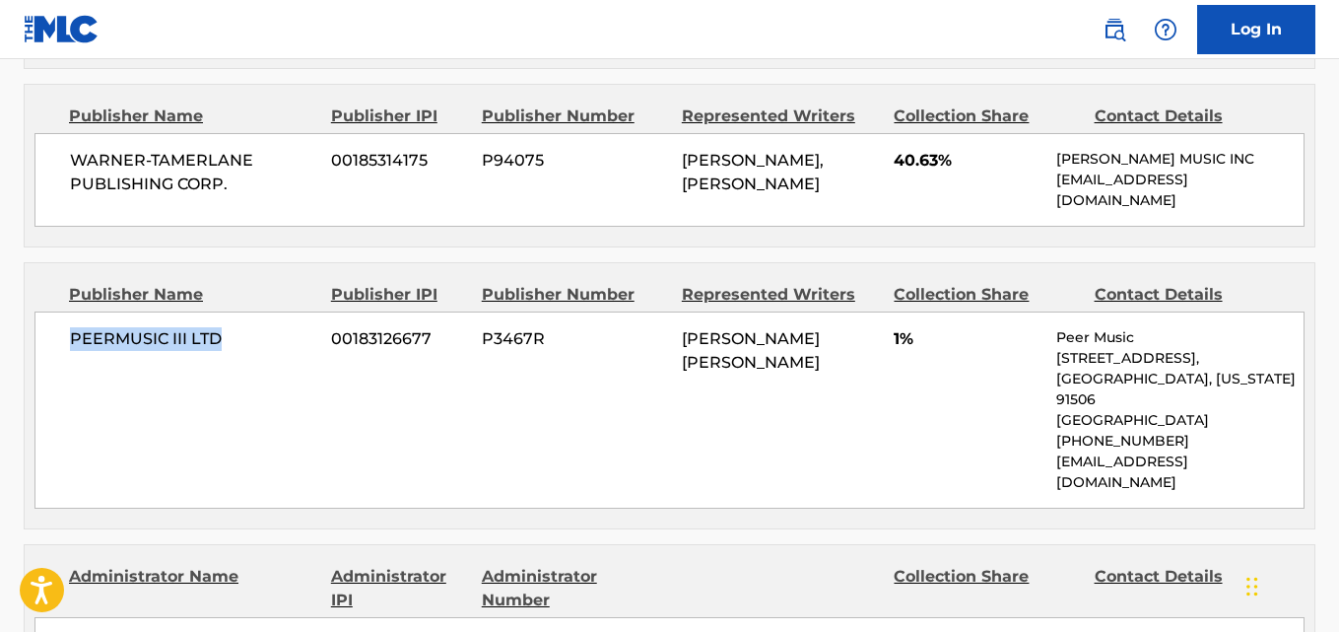
drag, startPoint x: 64, startPoint y: 307, endPoint x: 276, endPoint y: 293, distance: 212.4
click at [276, 311] on div "PEERMUSIC III LTD 00183126677 P3467R [PERSON_NAME] [PERSON_NAME] 1% Peer Music …" at bounding box center [669, 409] width 1270 height 197
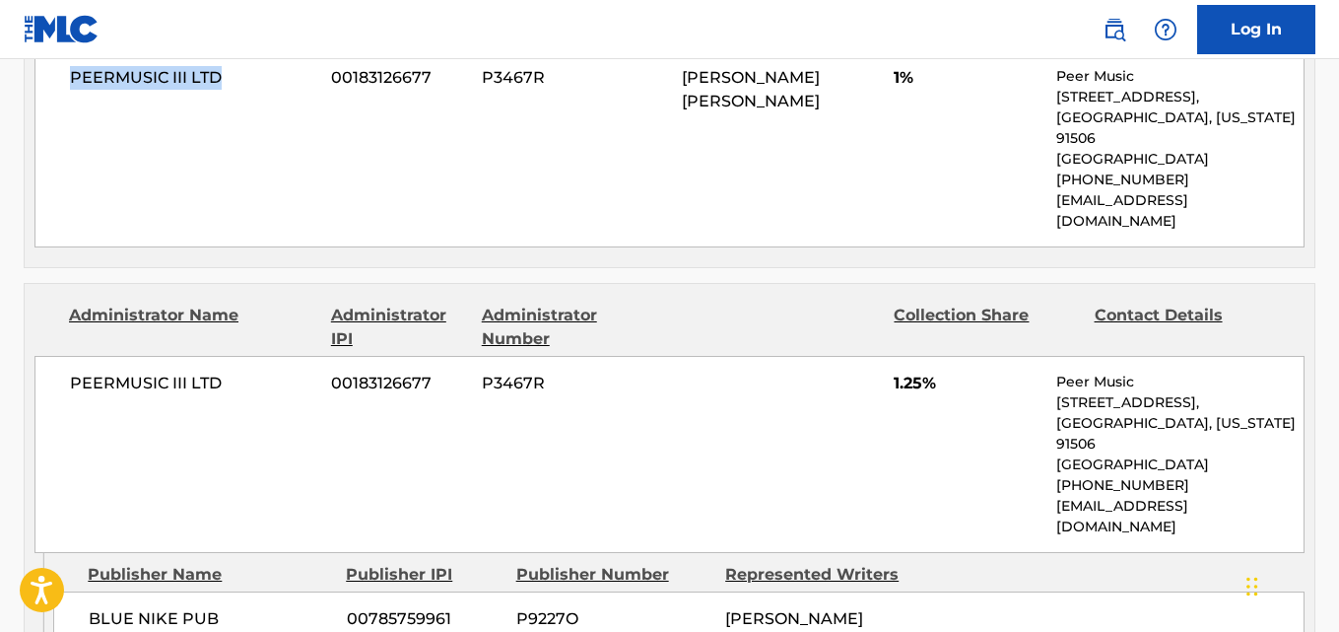
scroll to position [2464, 0]
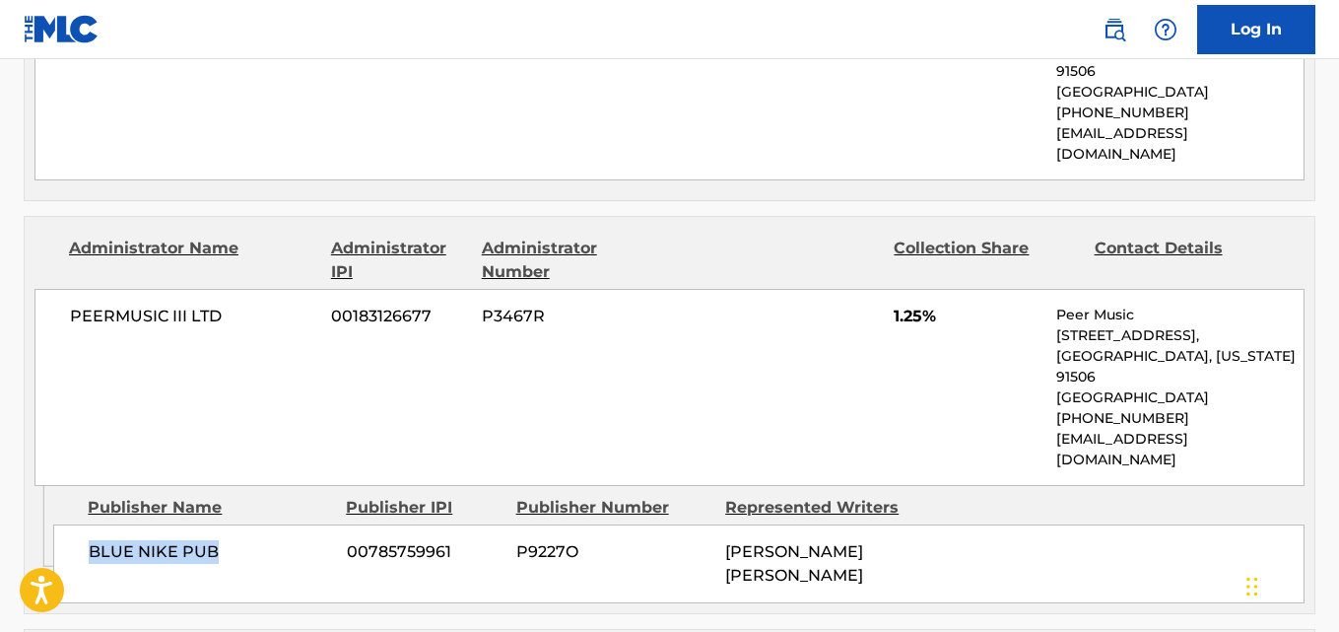
drag, startPoint x: 83, startPoint y: 472, endPoint x: 308, endPoint y: 471, distance: 225.7
click at [308, 524] on div "BLUE NIKE PUB 00785759961 P9227O [PERSON_NAME] [PERSON_NAME]" at bounding box center [679, 563] width 1252 height 79
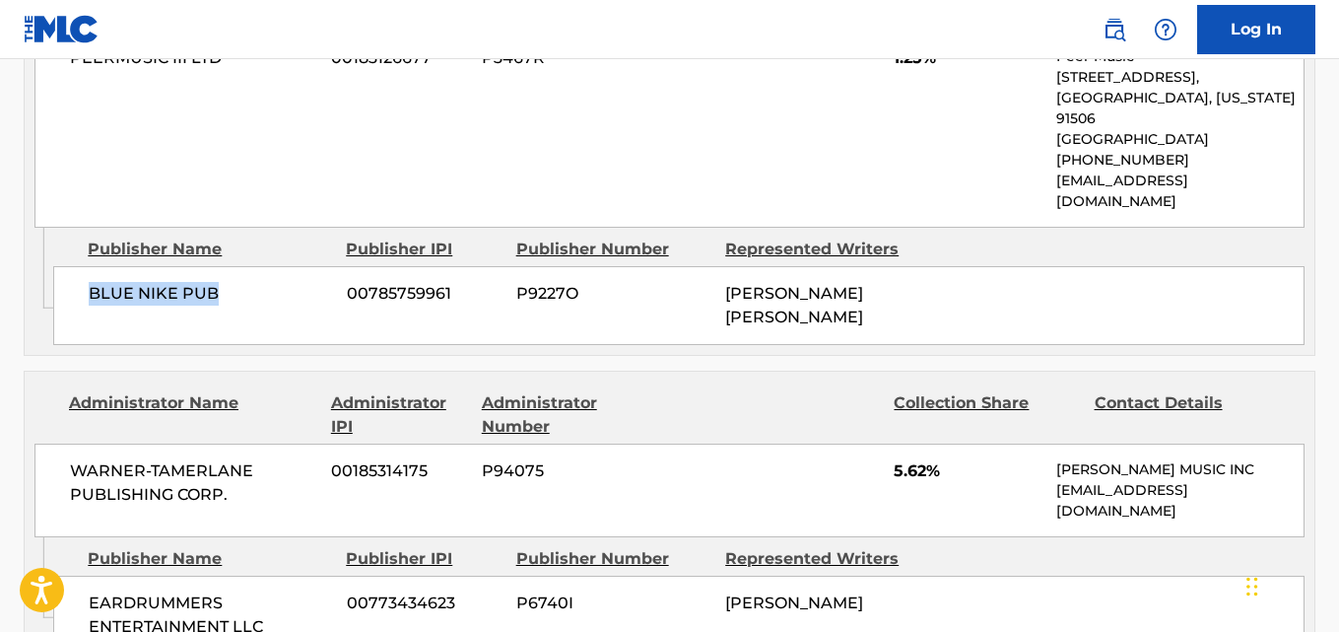
scroll to position [2792, 0]
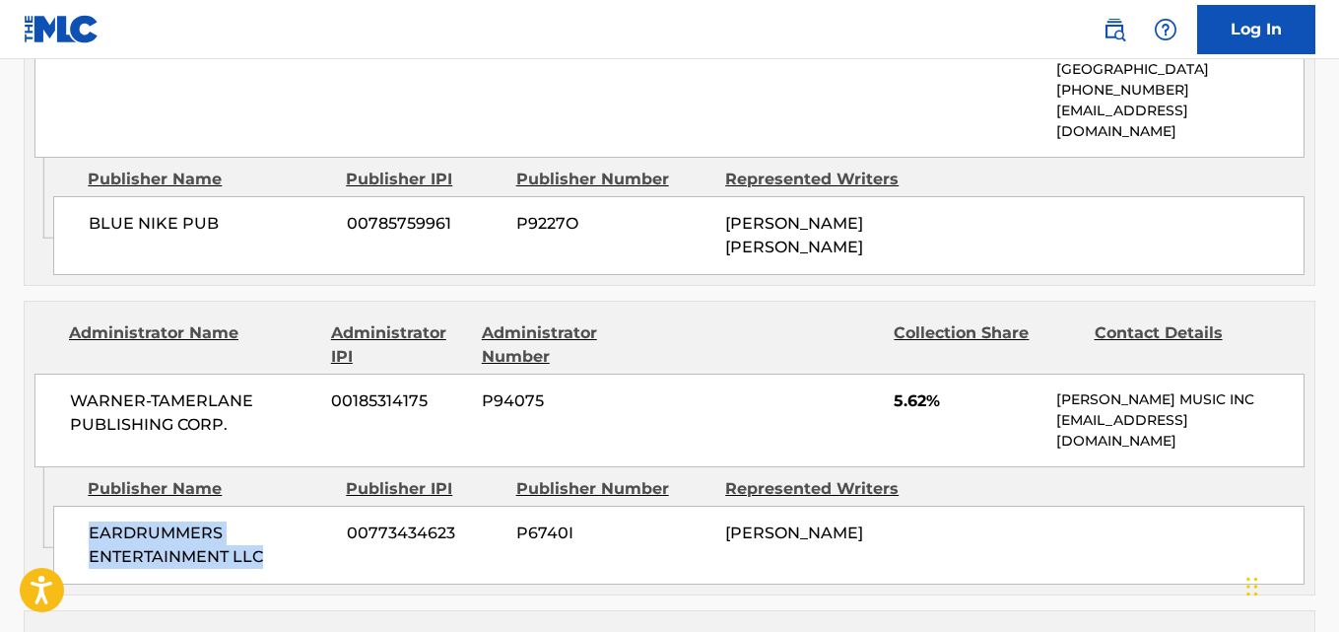
drag, startPoint x: 266, startPoint y: 482, endPoint x: 310, endPoint y: 482, distance: 44.4
click at [310, 506] on div "EARDRUMMERS ENTERTAINMENT LLC 00773434623 P6740I [PERSON_NAME]" at bounding box center [679, 545] width 1252 height 79
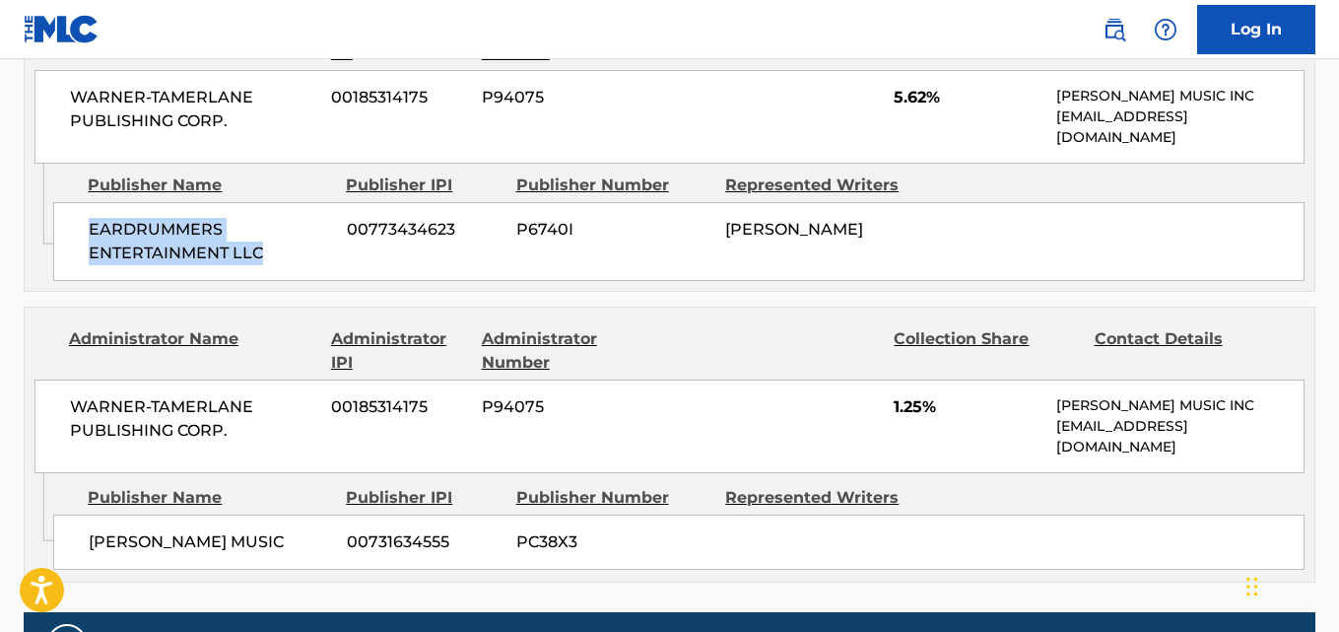
scroll to position [3121, 0]
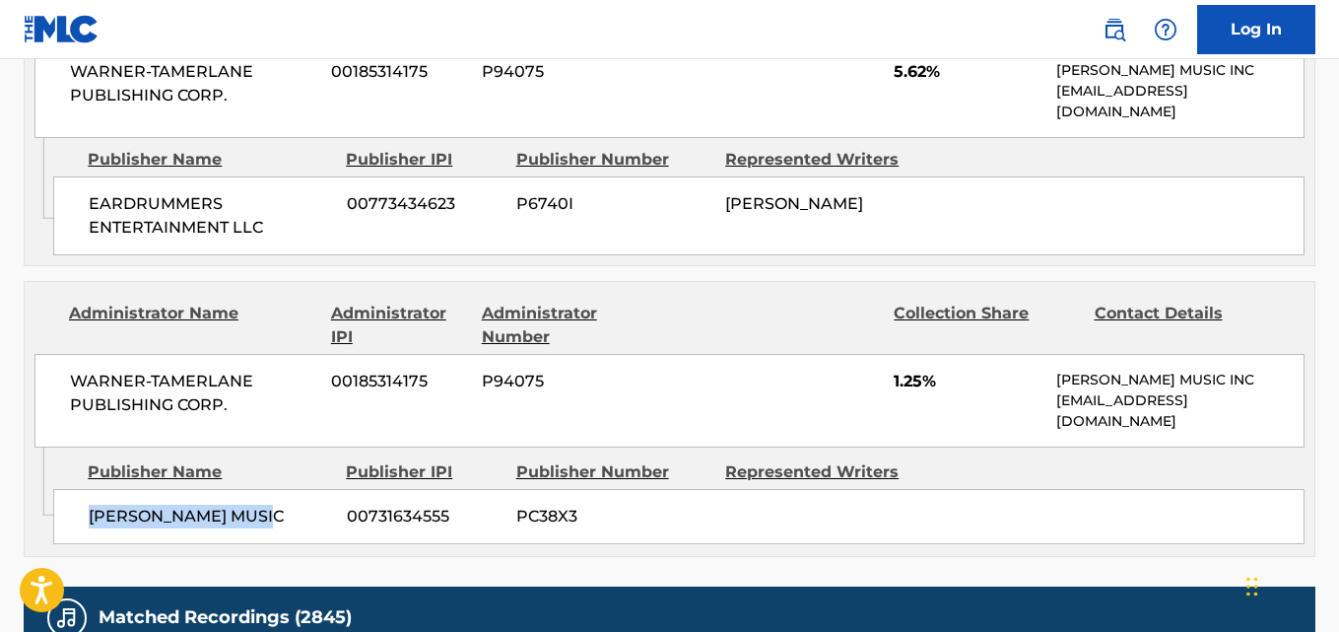
drag, startPoint x: 89, startPoint y: 433, endPoint x: 272, endPoint y: 433, distance: 183.3
click at [272, 505] on span "[PERSON_NAME] MUSIC" at bounding box center [210, 517] width 243 height 24
click at [514, 489] on div "[PERSON_NAME] MUSIC 00731634555 PC38X3" at bounding box center [679, 516] width 1252 height 55
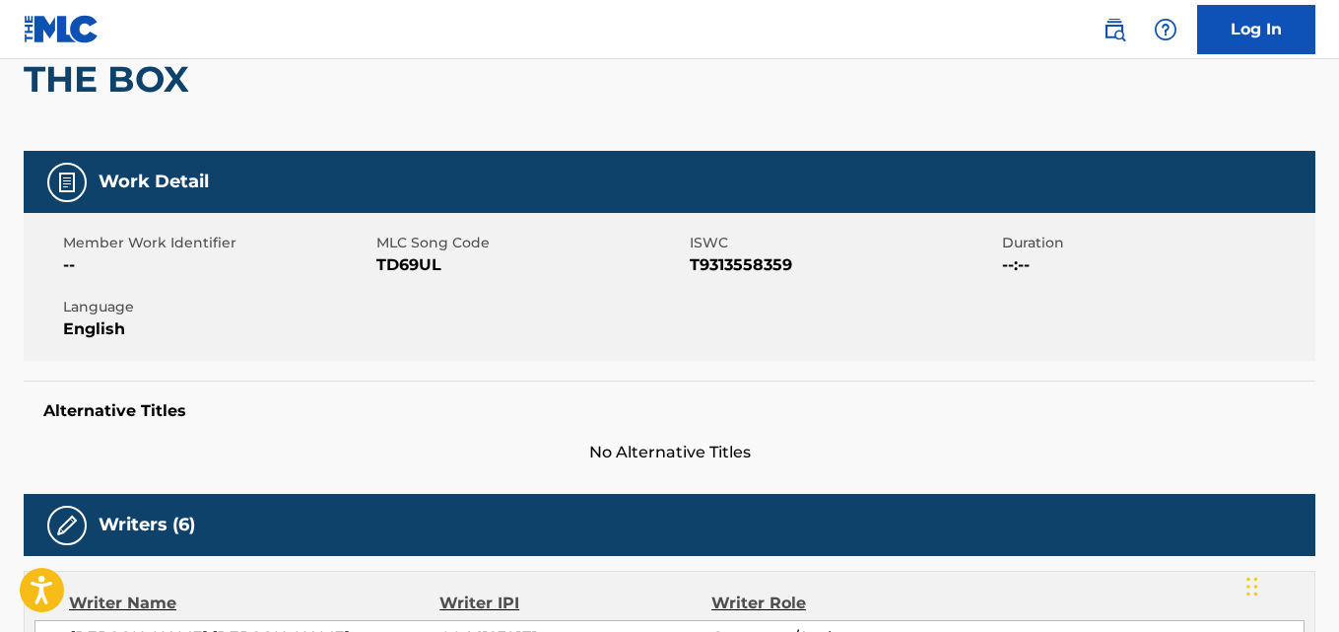
scroll to position [0, 0]
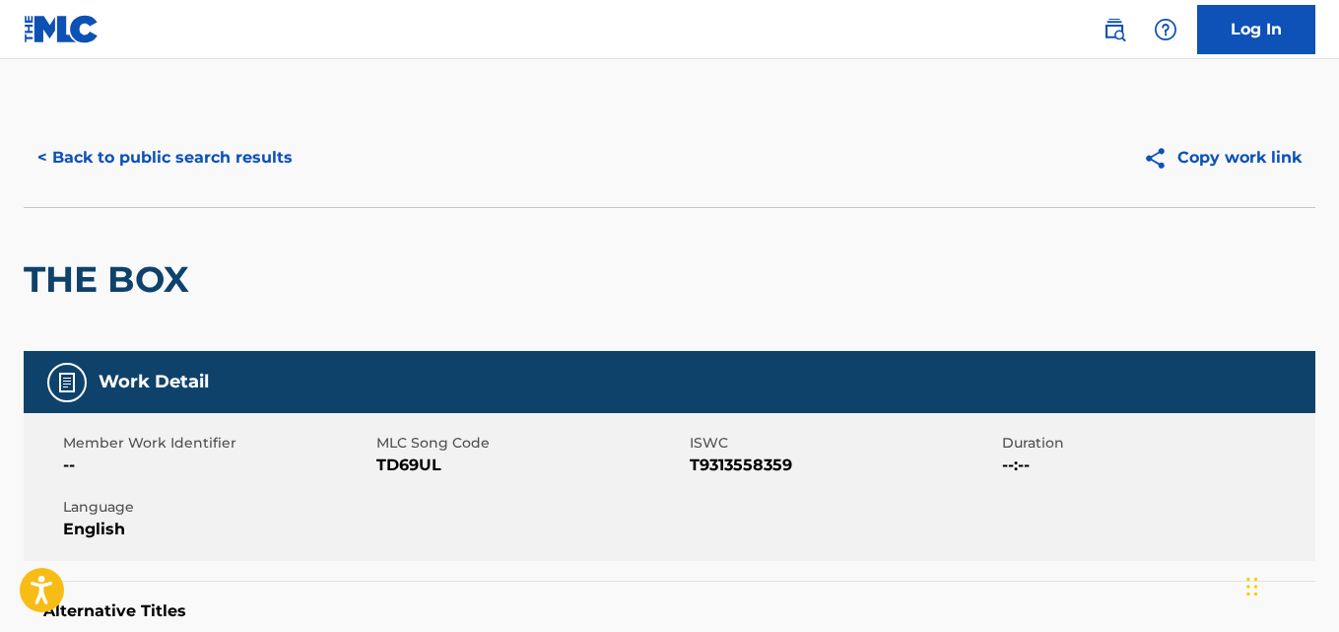
click at [237, 181] on button "< Back to public search results" at bounding box center [165, 157] width 283 height 49
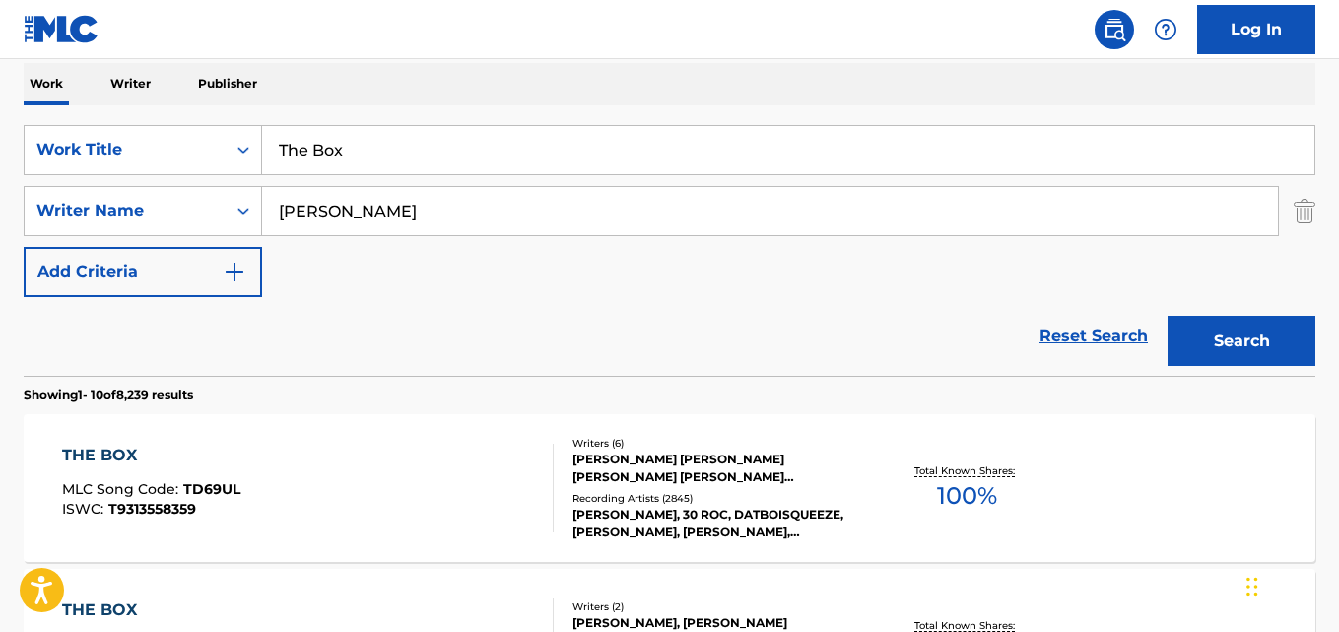
scroll to position [266, 0]
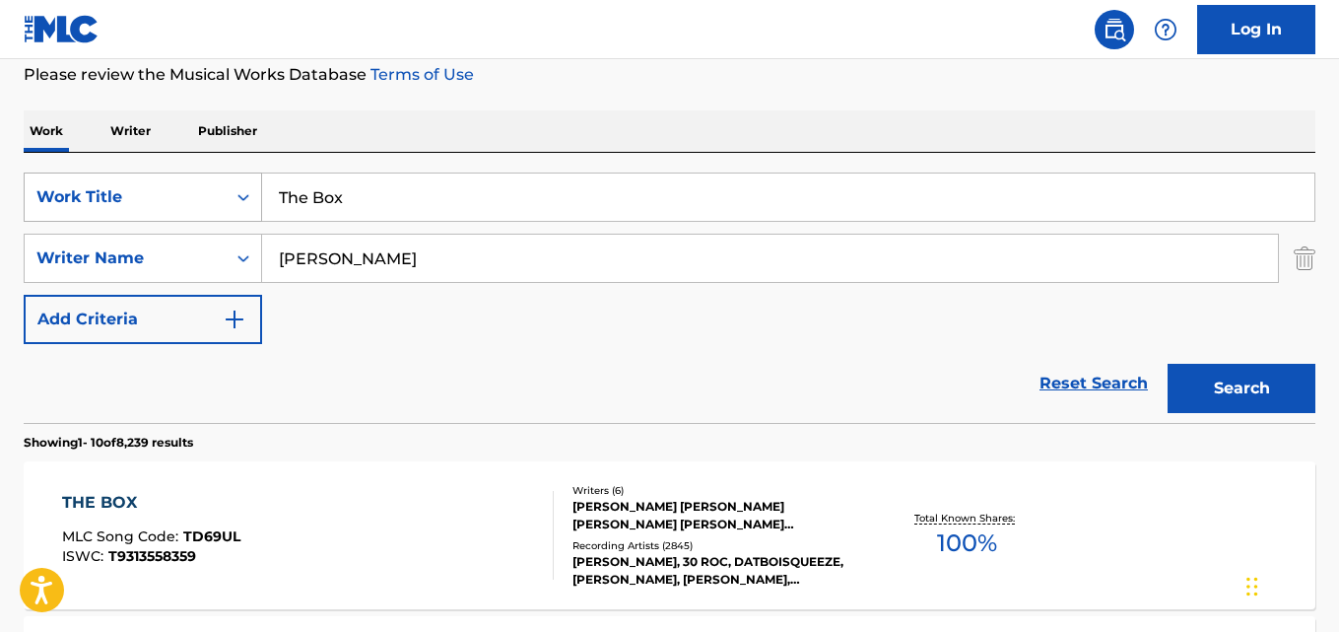
drag, startPoint x: 385, startPoint y: 189, endPoint x: 122, endPoint y: 211, distance: 264.1
click at [122, 211] on div "SearchWithCriteriad027d31f-b09f-4ed3-a722-40d13ba718db Work Title The Box" at bounding box center [670, 196] width 1292 height 49
paste input "ootsies"
type input "Tootsies"
drag, startPoint x: 398, startPoint y: 251, endPoint x: 175, endPoint y: 264, distance: 223.1
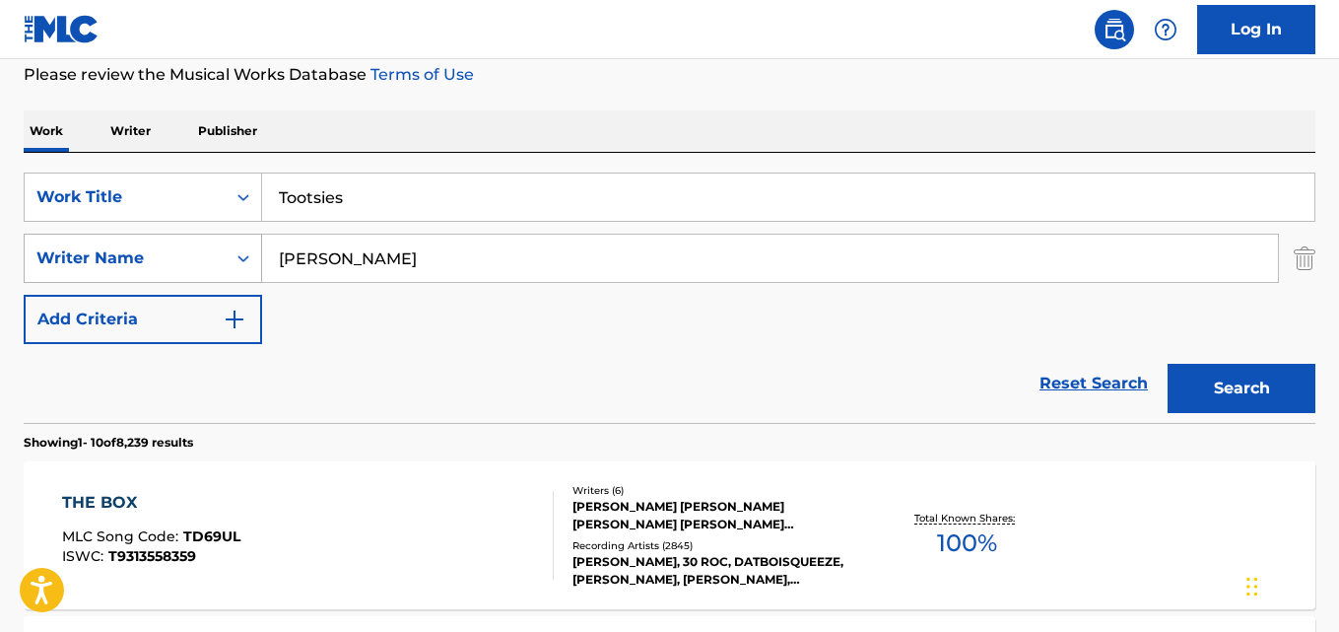
click at [175, 264] on div "SearchWithCriteria2df984f3-479a-4d2b-be4c-74034a3fb4a9 Writer Name [PERSON_NAME]" at bounding box center [670, 258] width 1292 height 49
click at [421, 265] on input "Search Form" at bounding box center [770, 258] width 1016 height 47
paste input "[PERSON_NAME]"
type input "[PERSON_NAME]"
click at [1168, 364] on button "Search" at bounding box center [1242, 388] width 148 height 49
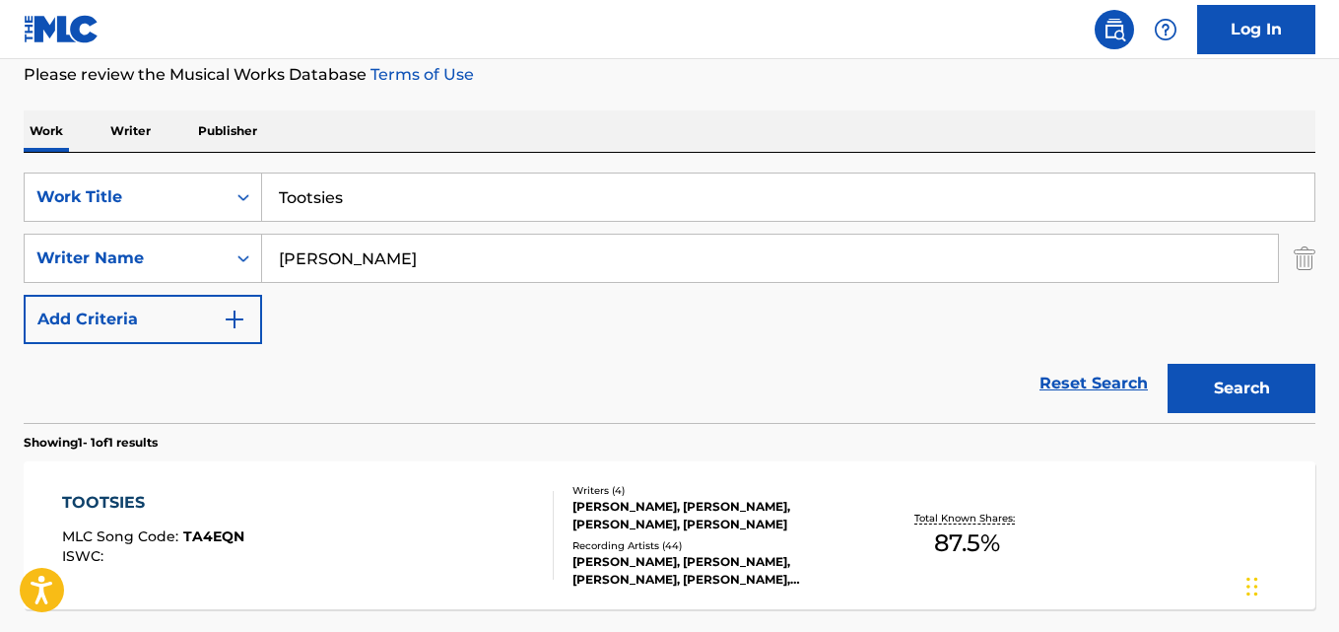
click at [1022, 323] on div "SearchWithCriteriad027d31f-b09f-4ed3-a722-40d13ba718db Work Title Tootsies Sear…" at bounding box center [670, 257] width 1292 height 171
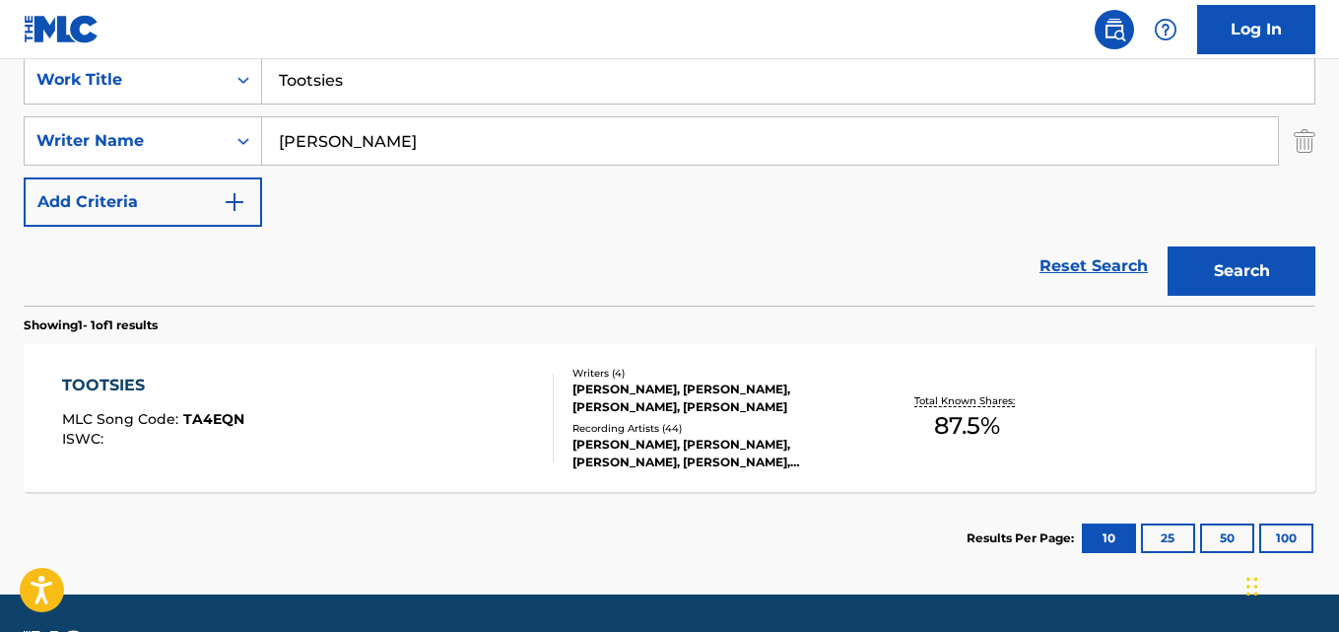
scroll to position [441, 0]
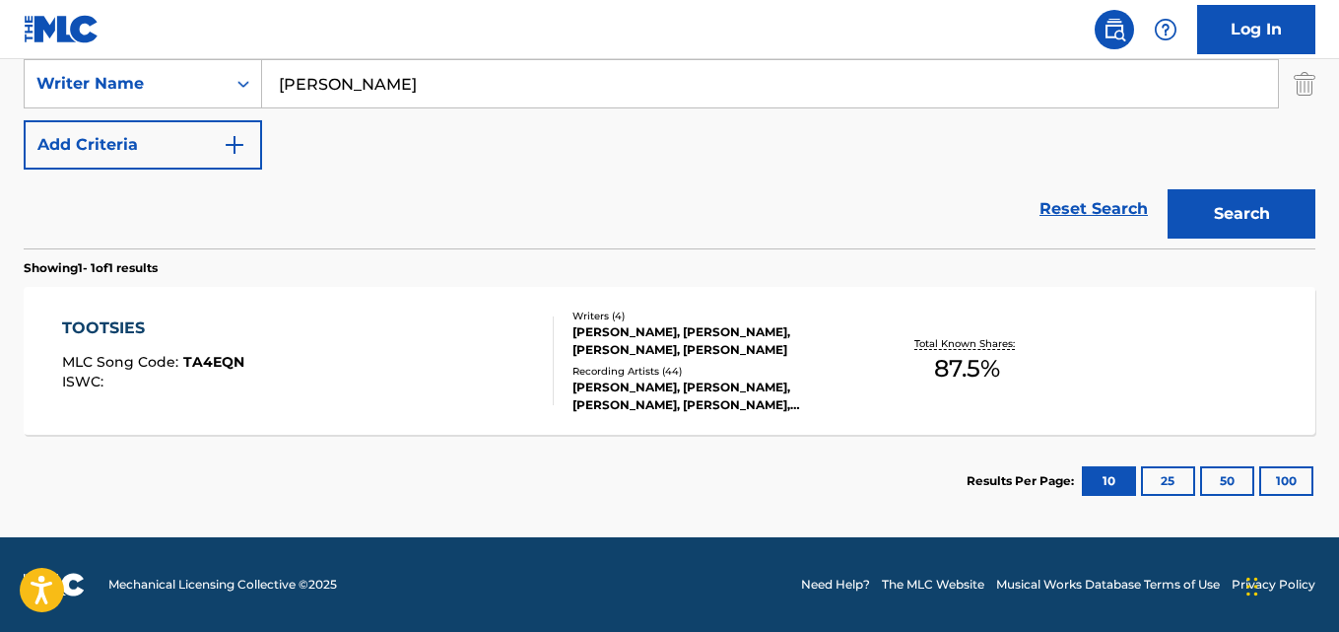
click at [445, 496] on section "Results Per Page: 10 25 50 100" at bounding box center [670, 481] width 1292 height 93
click at [432, 483] on section "Results Per Page: 10 25 50 100" at bounding box center [670, 481] width 1292 height 93
click at [431, 483] on section "Results Per Page: 10 25 50 100" at bounding box center [670, 481] width 1292 height 93
click at [116, 333] on div "TOOTSIES" at bounding box center [153, 328] width 182 height 24
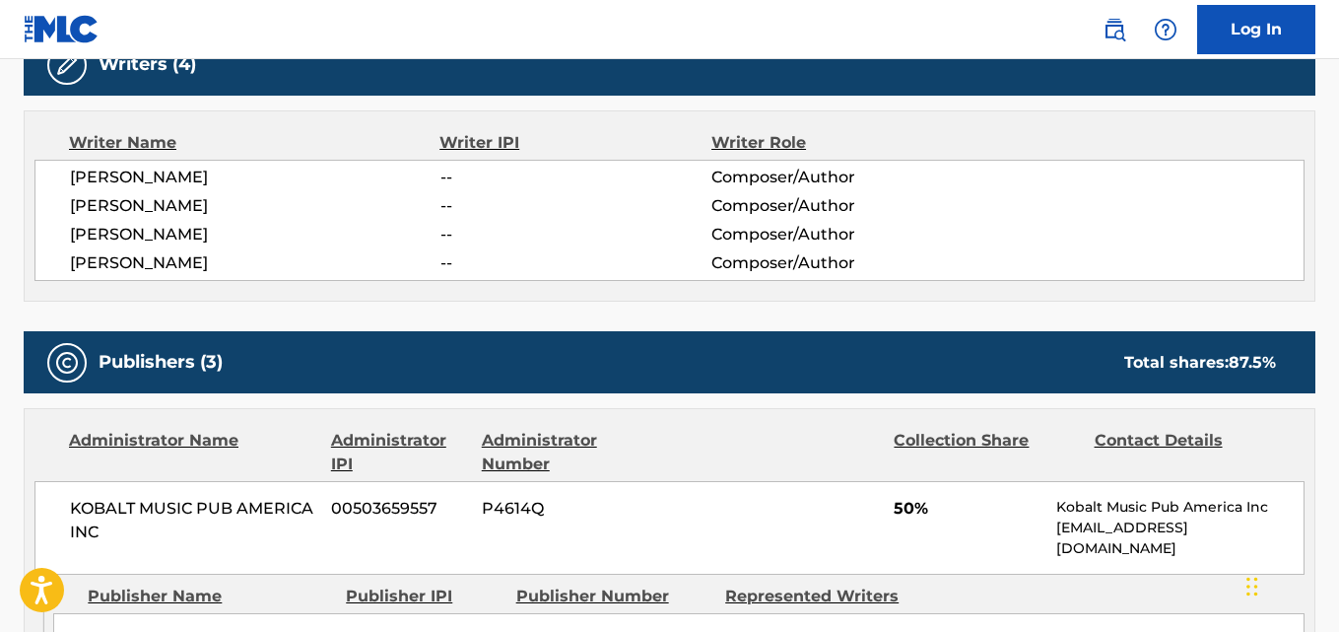
scroll to position [821, 0]
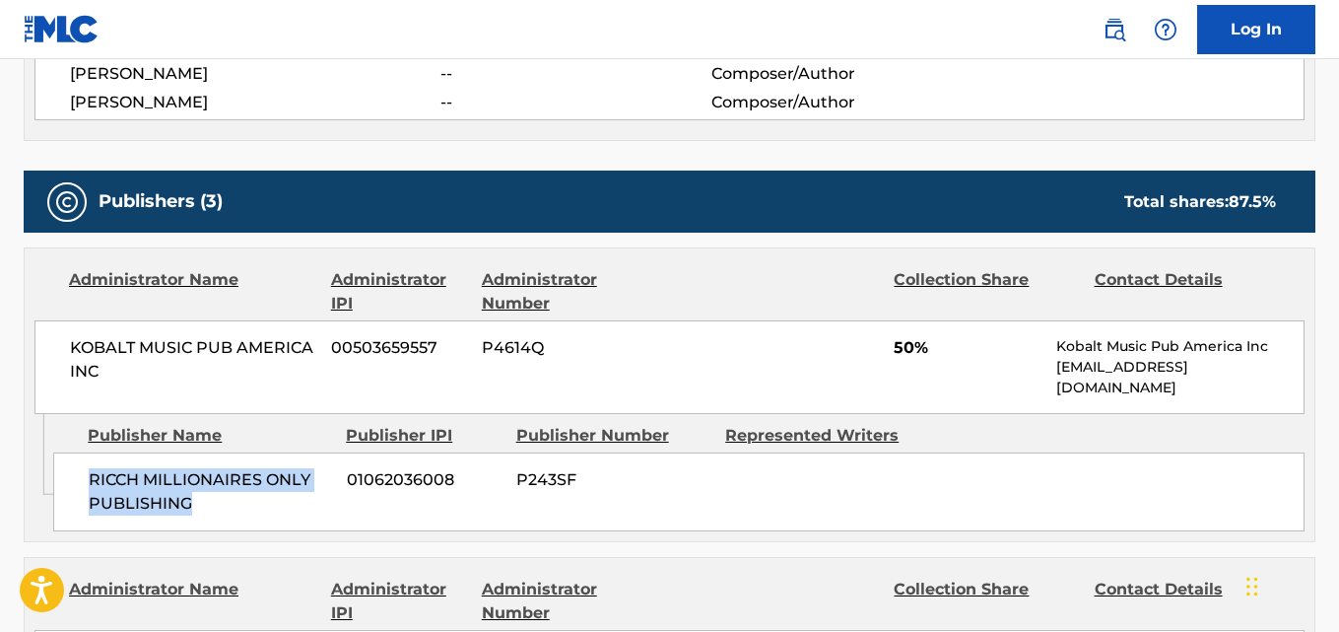
drag, startPoint x: 81, startPoint y: 479, endPoint x: 229, endPoint y: 500, distance: 149.3
click at [229, 500] on div "RICCH MILLIONAIRES ONLY PUBLISHING 01062036008 P243SF" at bounding box center [679, 491] width 1252 height 79
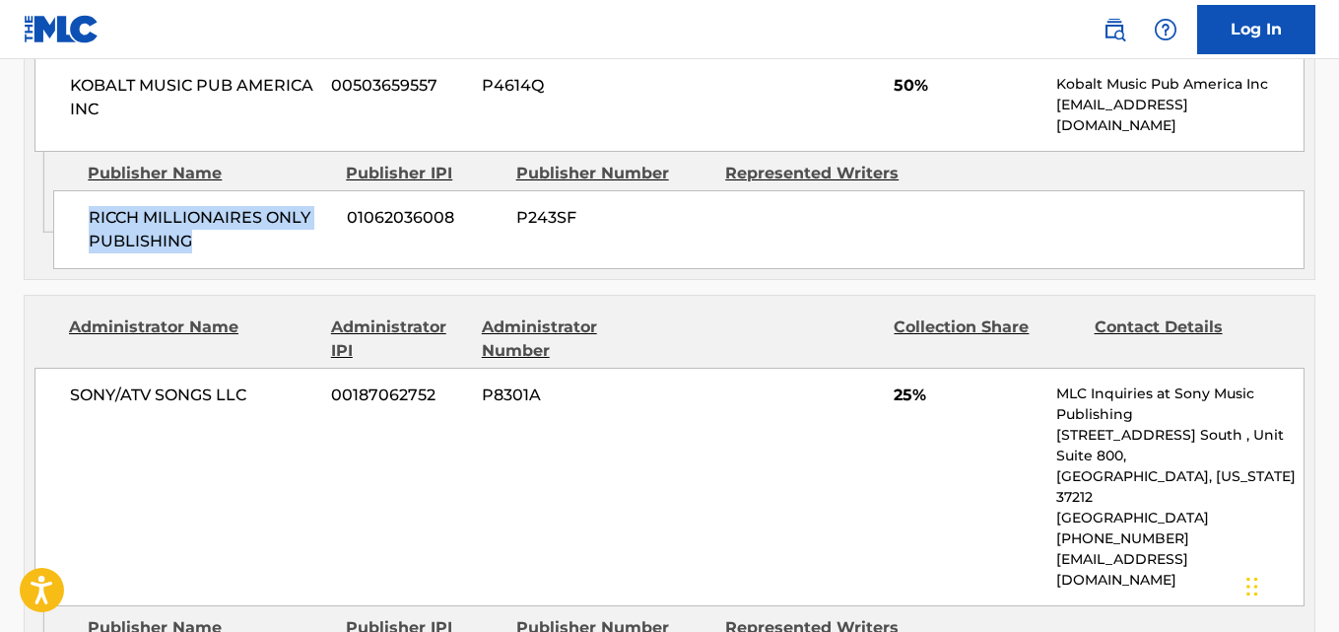
scroll to position [1150, 0]
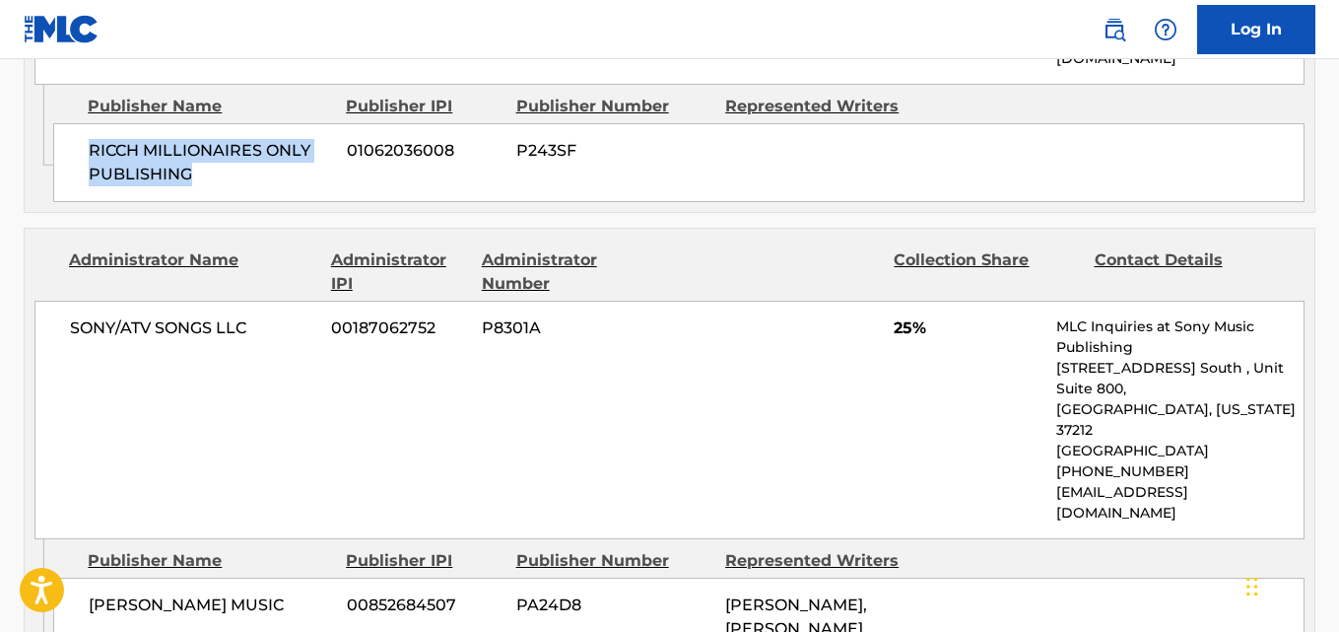
drag, startPoint x: 92, startPoint y: 562, endPoint x: 191, endPoint y: 580, distance: 101.1
click at [191, 593] on span "[PERSON_NAME] MUSIC" at bounding box center [210, 605] width 243 height 24
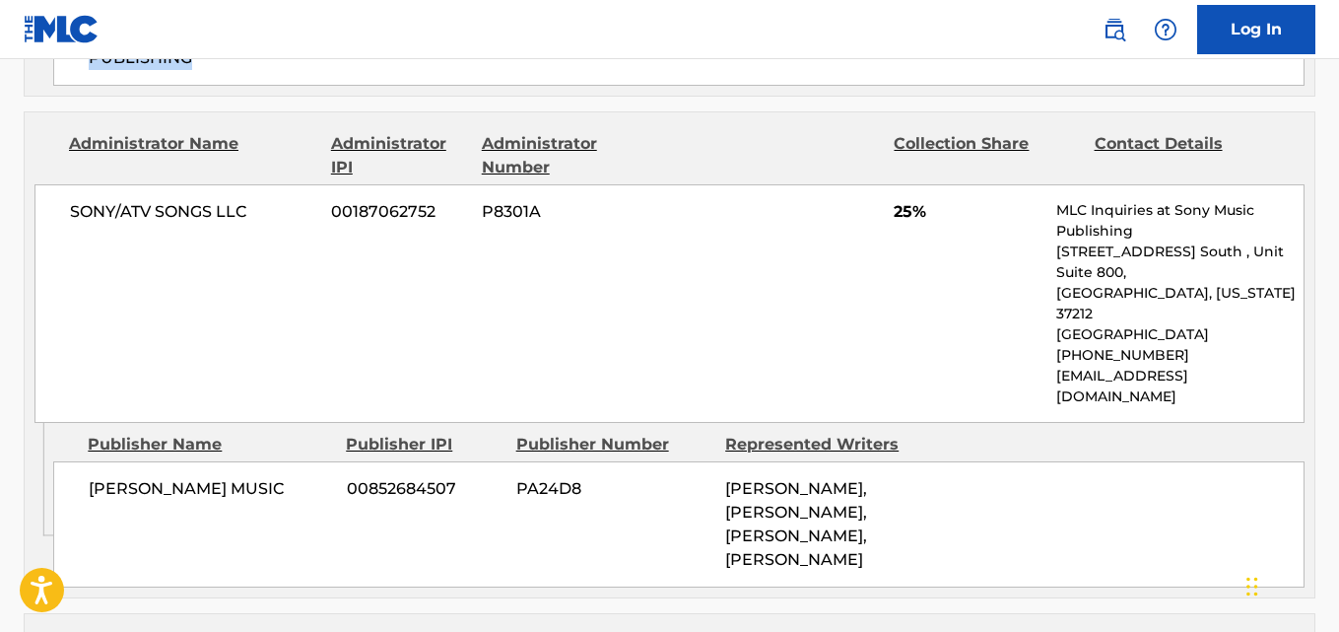
scroll to position [1314, 0]
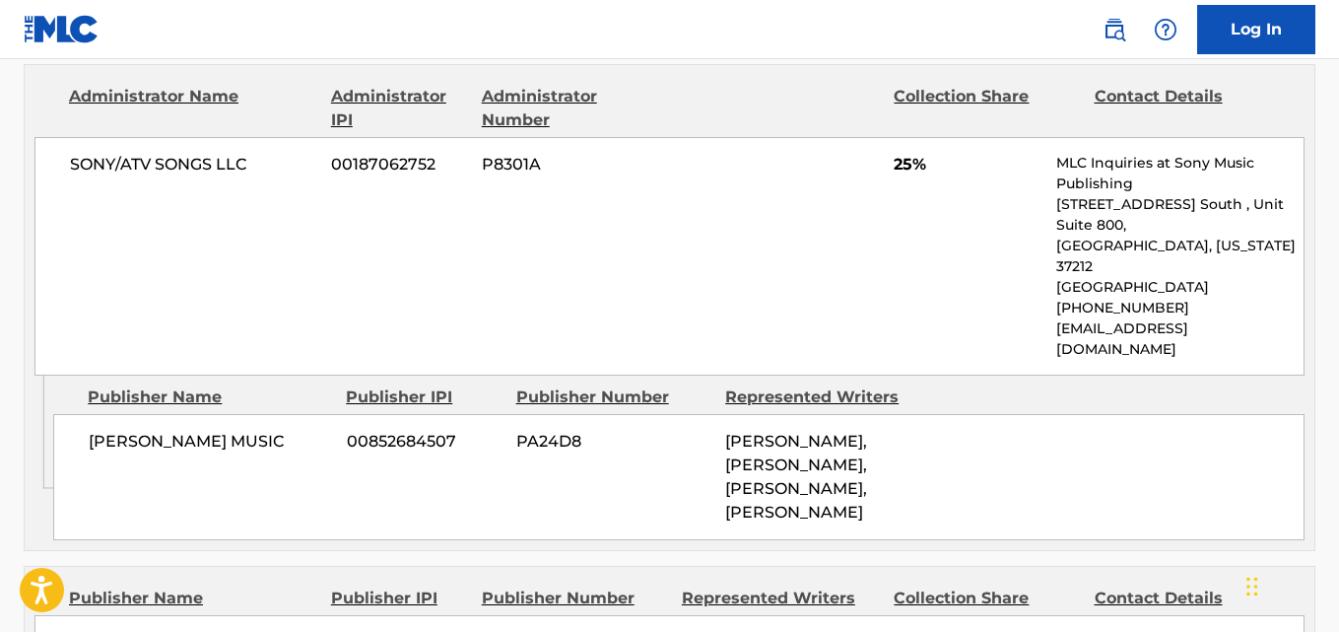
click at [901, 169] on span "25%" at bounding box center [968, 165] width 148 height 24
click at [902, 167] on span "25%" at bounding box center [968, 165] width 148 height 24
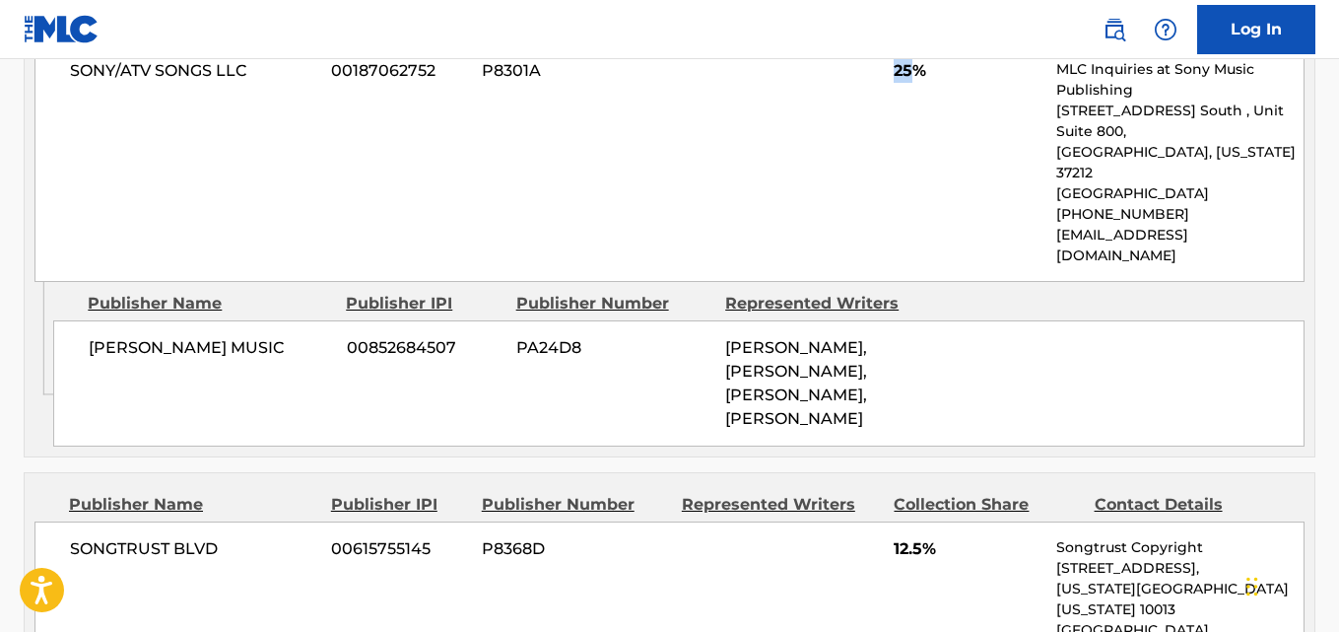
scroll to position [1478, 0]
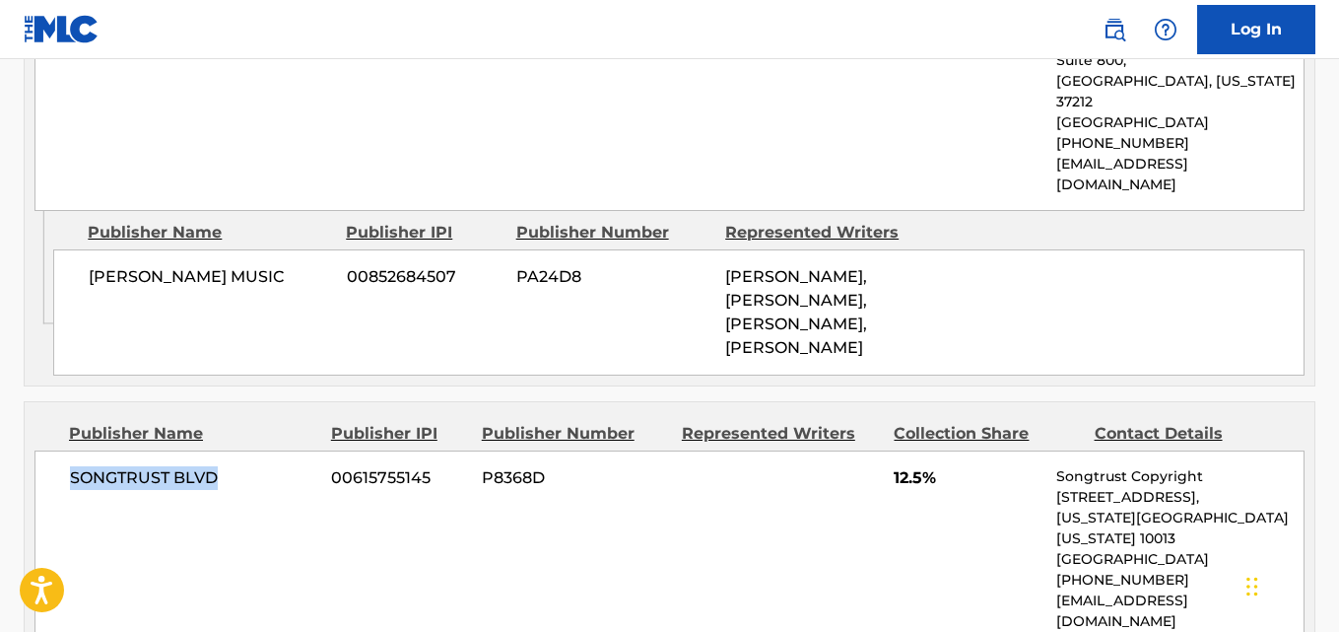
drag, startPoint x: 74, startPoint y: 442, endPoint x: 234, endPoint y: 442, distance: 159.7
click at [234, 466] on span "SONGTRUST BLVD" at bounding box center [193, 478] width 246 height 24
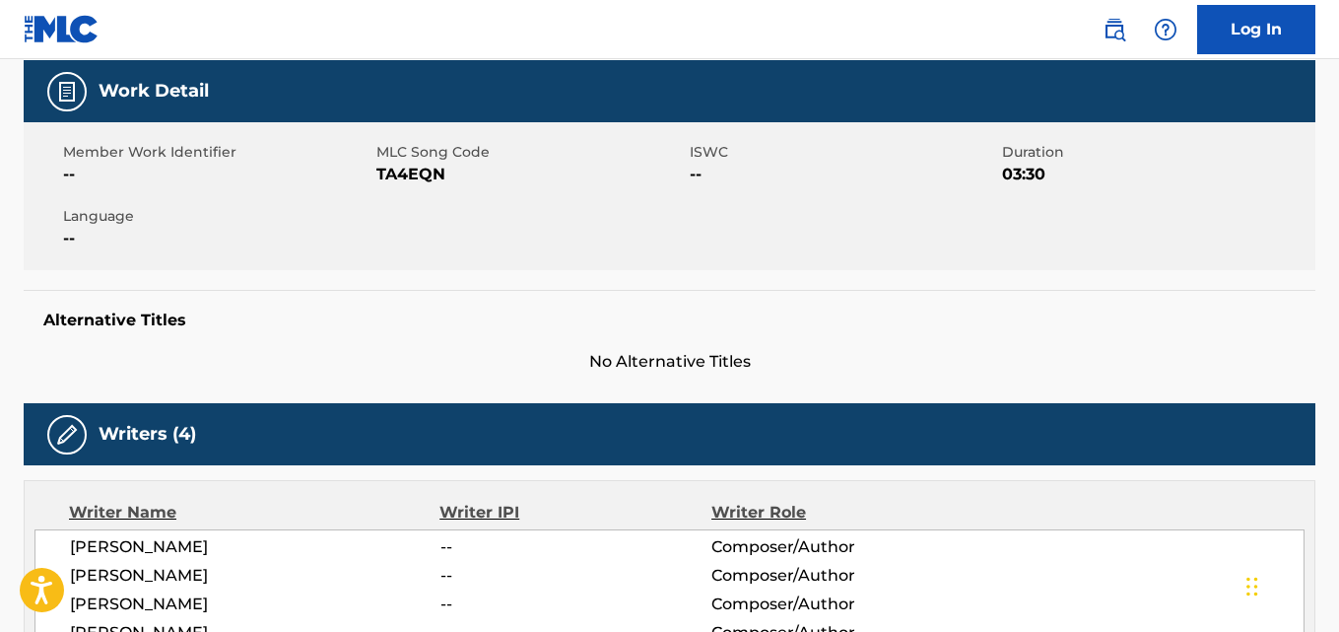
scroll to position [0, 0]
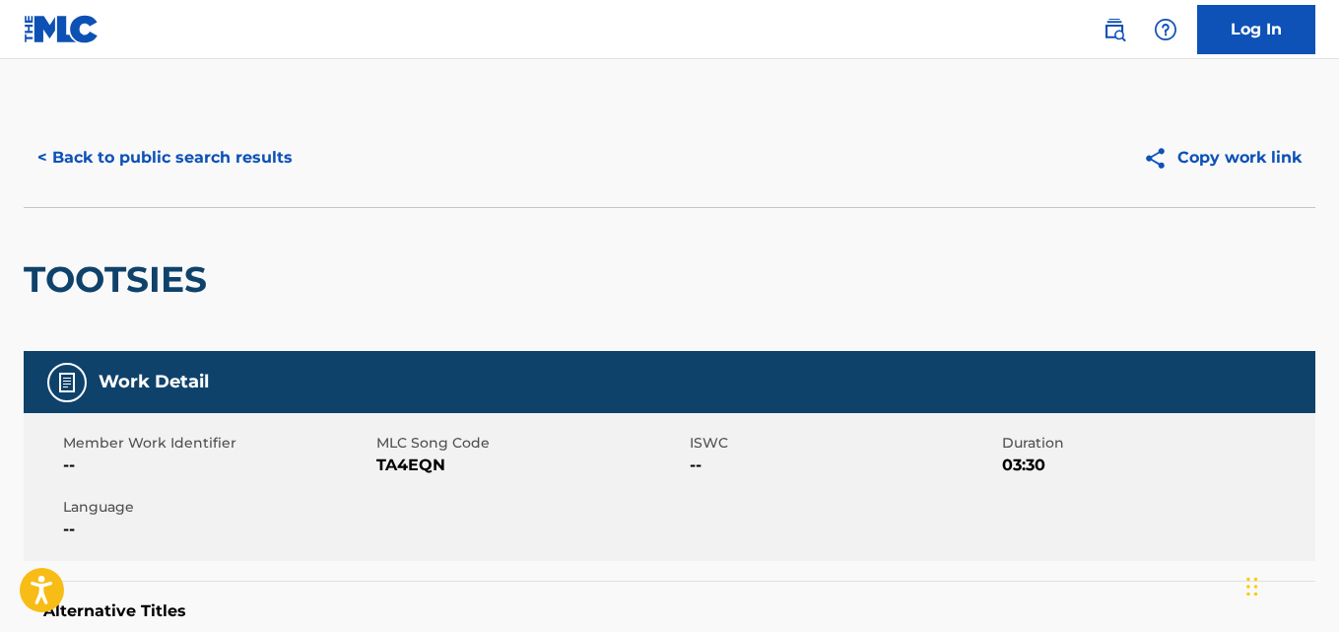
click at [318, 171] on div "< Back to public search results" at bounding box center [347, 157] width 647 height 49
click at [296, 164] on button "< Back to public search results" at bounding box center [165, 157] width 283 height 49
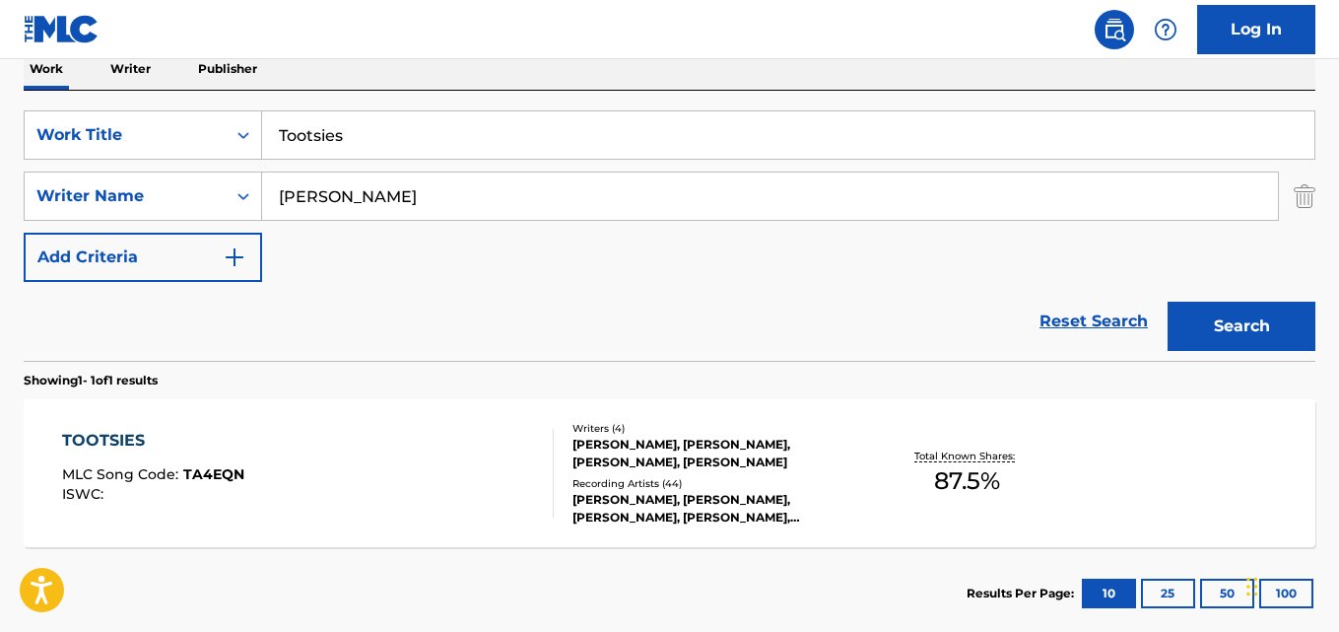
click at [1067, 313] on link "Reset Search" at bounding box center [1094, 321] width 128 height 43
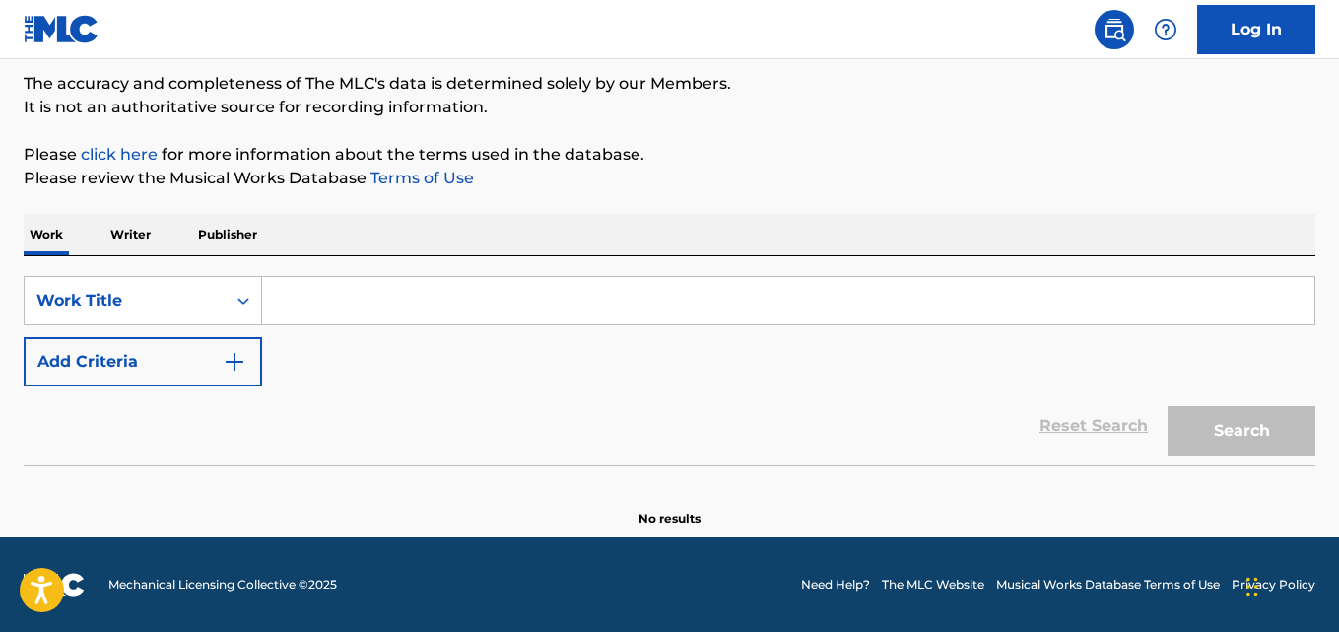
click at [1002, 166] on div "The MLC Public Work Search The accuracy and completeness of The MLC's data is d…" at bounding box center [669, 237] width 1339 height 582
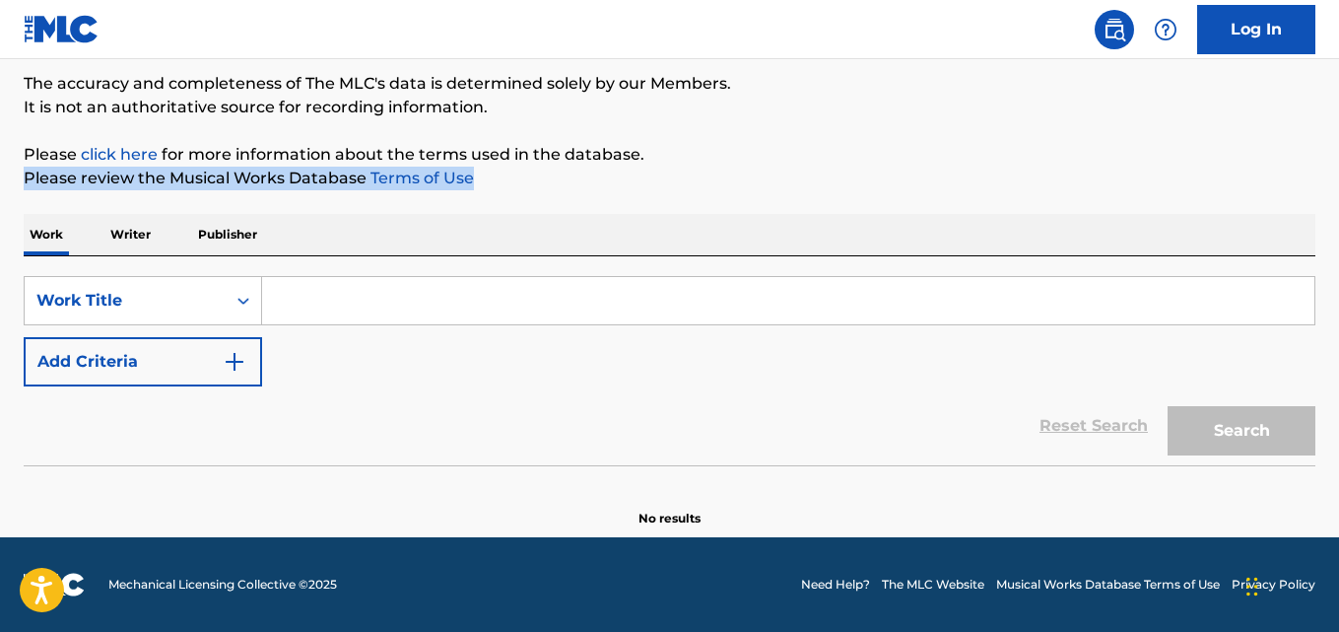
click at [1002, 160] on p "Please click here for more information about the terms used in the database." at bounding box center [670, 155] width 1292 height 24
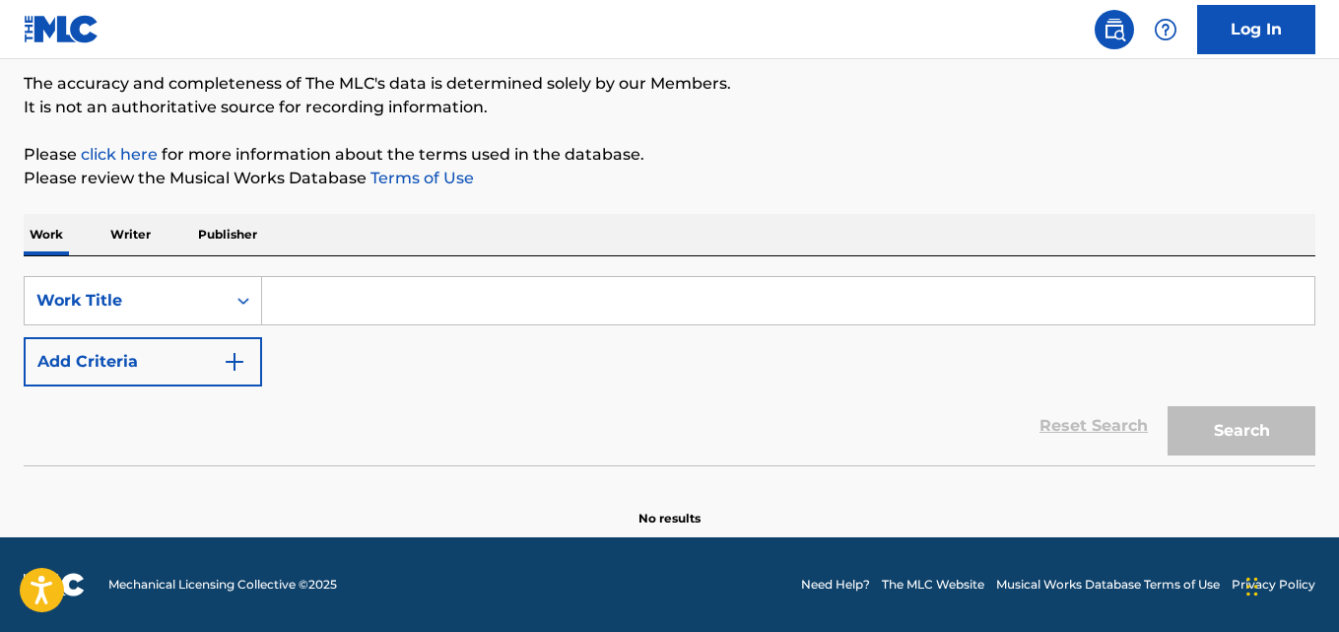
click at [993, 153] on p "Please click here for more information about the terms used in the database." at bounding box center [670, 155] width 1292 height 24
drag, startPoint x: 811, startPoint y: 394, endPoint x: 805, endPoint y: 376, distance: 19.6
click at [811, 393] on div "Reset Search Search" at bounding box center [670, 425] width 1292 height 79
click at [798, 368] on div "SearchWithCriteriad027d31f-b09f-4ed3-a722-40d13ba718db Work Title Add Criteria" at bounding box center [670, 331] width 1292 height 110
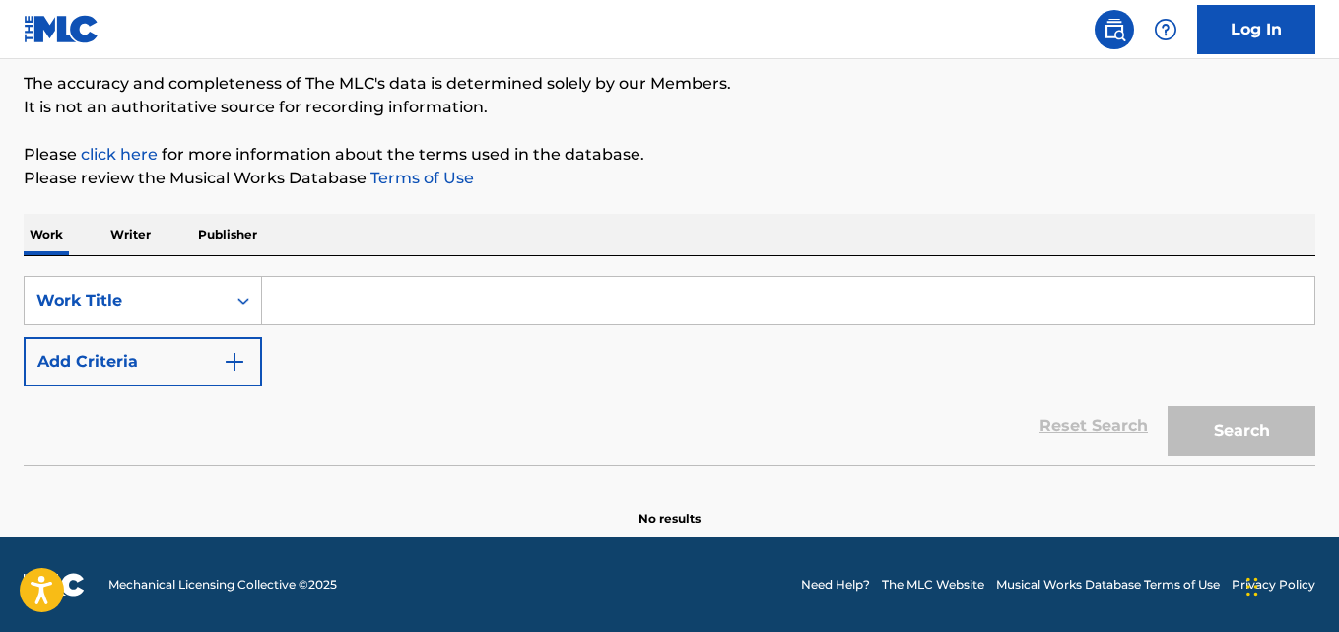
click at [798, 368] on div "SearchWithCriteriad027d31f-b09f-4ed3-a722-40d13ba718db Work Title Add Criteria" at bounding box center [670, 331] width 1292 height 110
click at [559, 315] on input "Search Form" at bounding box center [788, 300] width 1053 height 47
click at [410, 335] on div "SearchWithCriteriad027d31f-b09f-4ed3-a722-40d13ba718db Work Title Add Criteria" at bounding box center [670, 331] width 1292 height 110
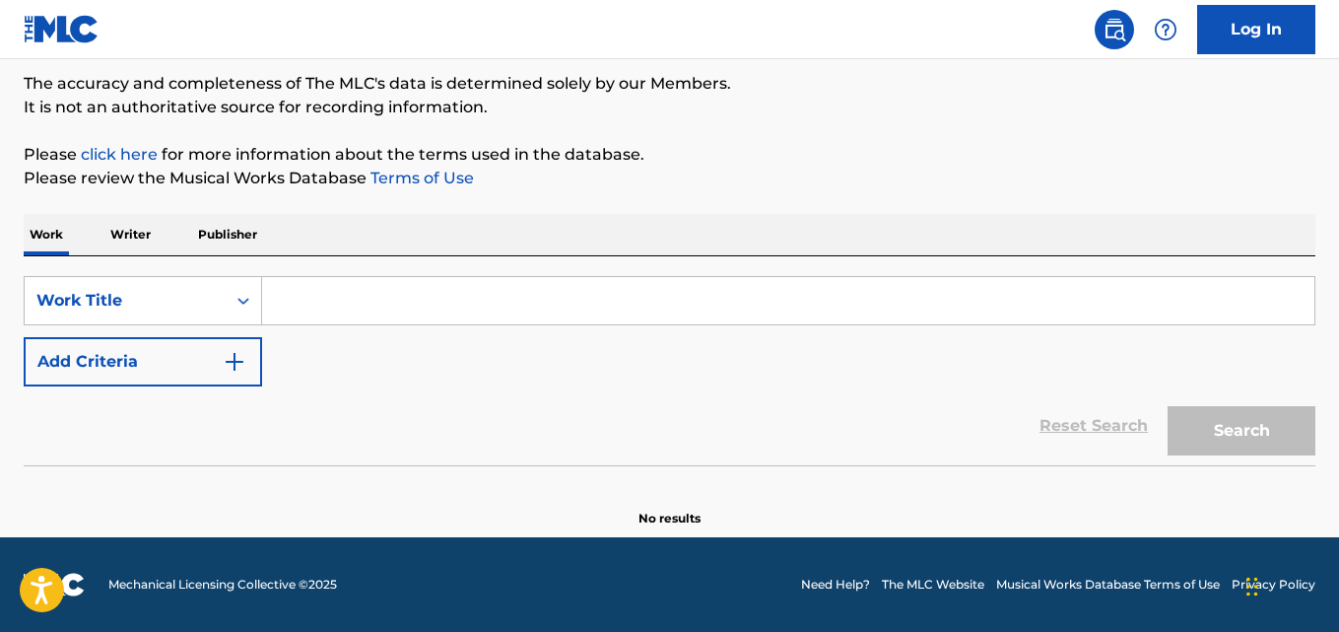
click at [415, 306] on input "Search Form" at bounding box center [788, 300] width 1053 height 47
paste input "Twin"
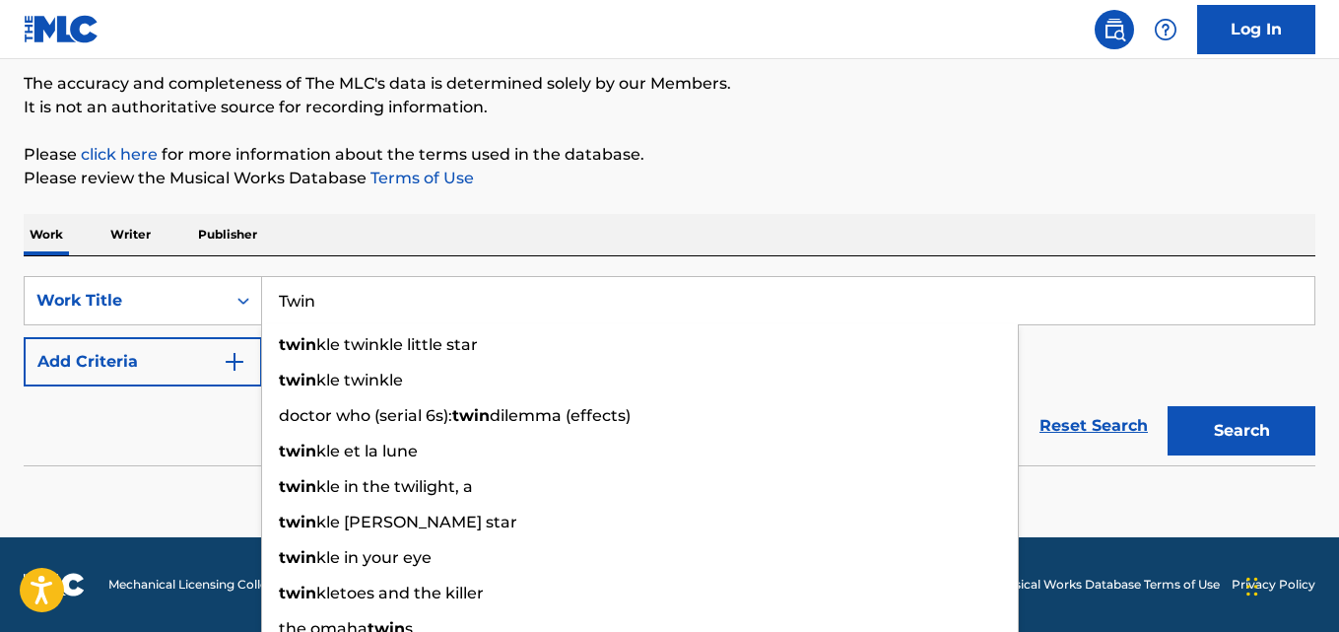
type input "Twin"
click at [692, 211] on div "The MLC Public Work Search The accuracy and completeness of The MLC's data is d…" at bounding box center [669, 237] width 1339 height 582
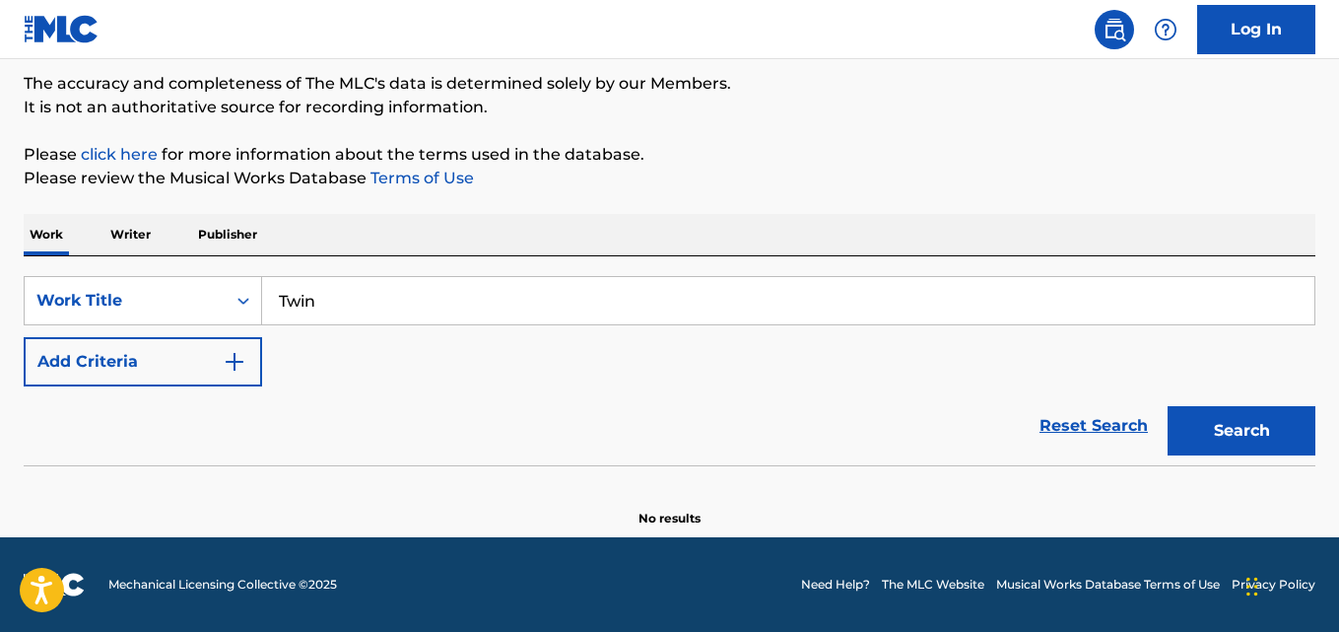
drag, startPoint x: 197, startPoint y: 362, endPoint x: 267, endPoint y: 362, distance: 70.0
click at [222, 362] on button "Add Criteria" at bounding box center [143, 361] width 239 height 49
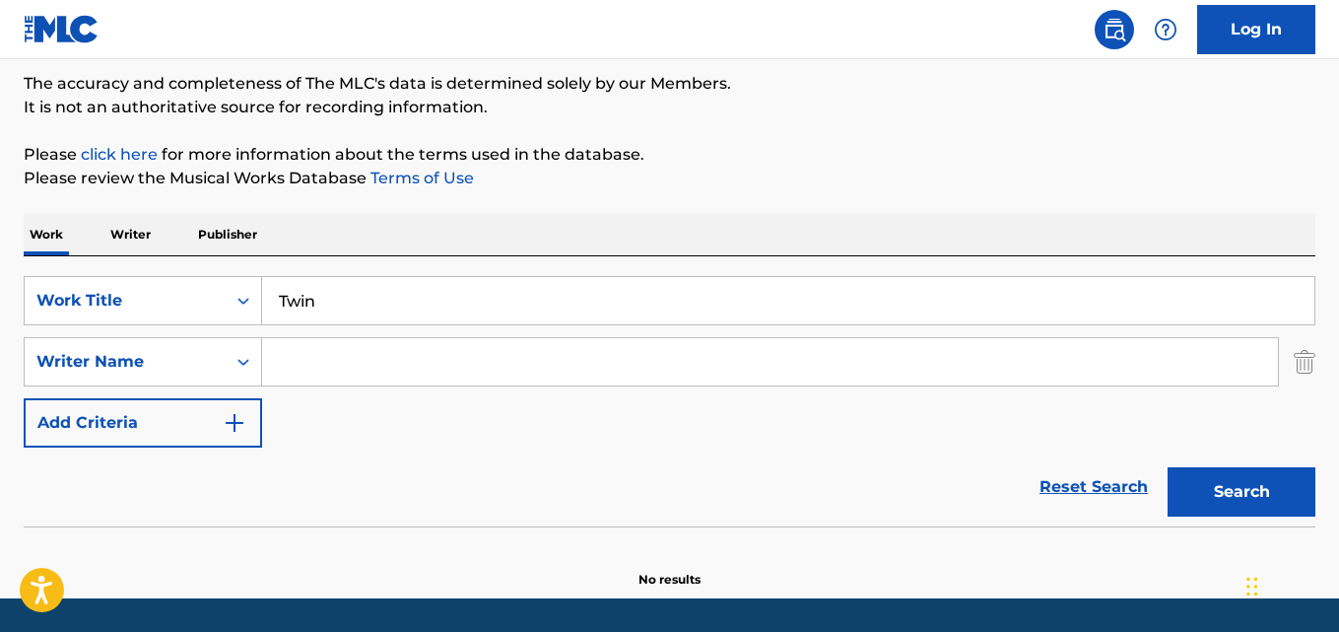
click at [386, 362] on input "Search Form" at bounding box center [770, 361] width 1016 height 47
paste input "[PERSON_NAME]"
type input "[PERSON_NAME]"
click at [1168, 467] on button "Search" at bounding box center [1242, 491] width 148 height 49
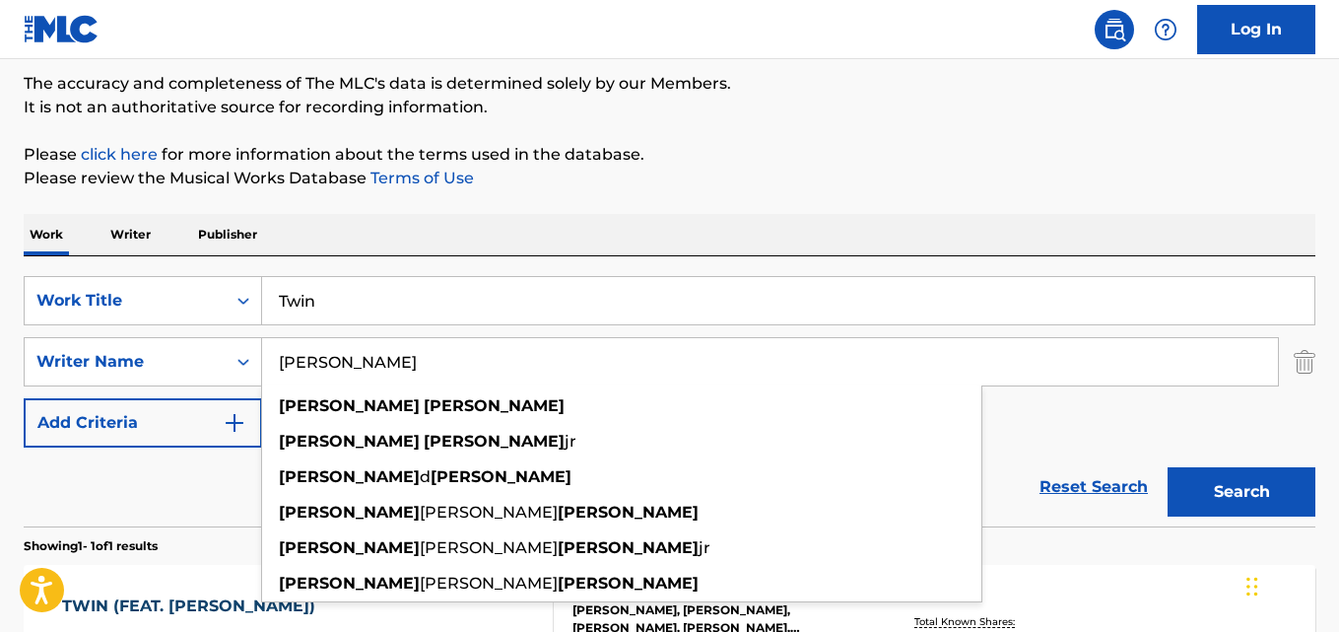
click at [403, 244] on div "Work Writer Publisher" at bounding box center [670, 234] width 1292 height 41
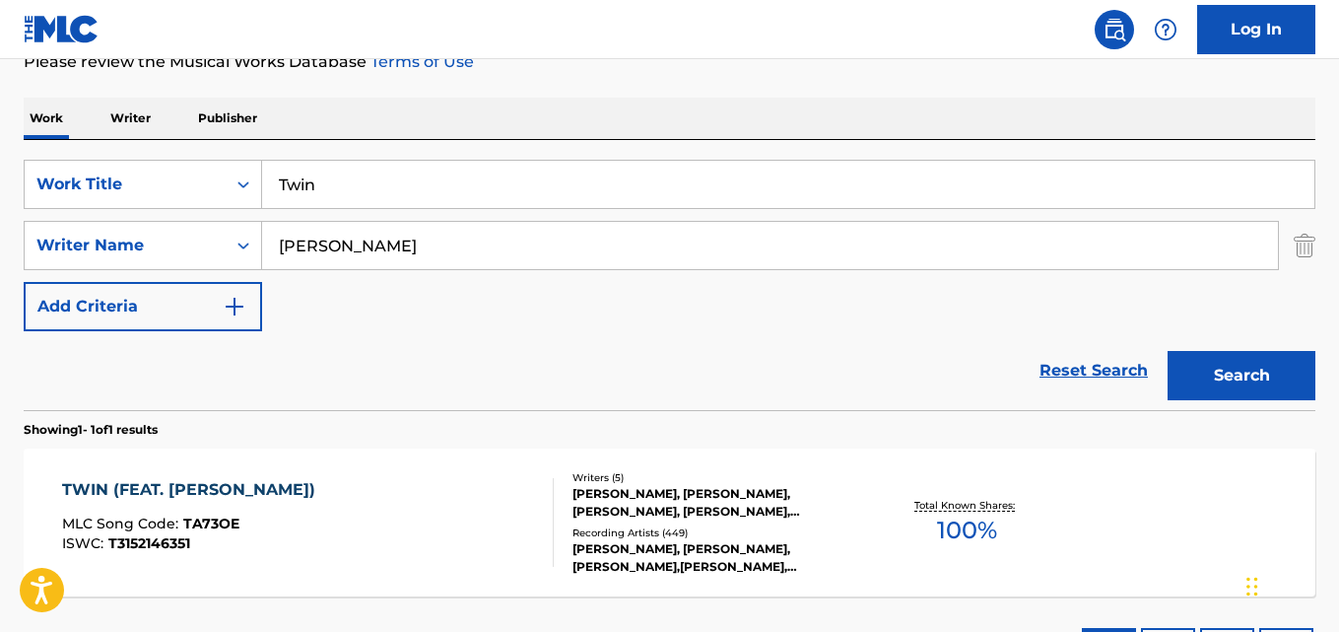
scroll to position [327, 0]
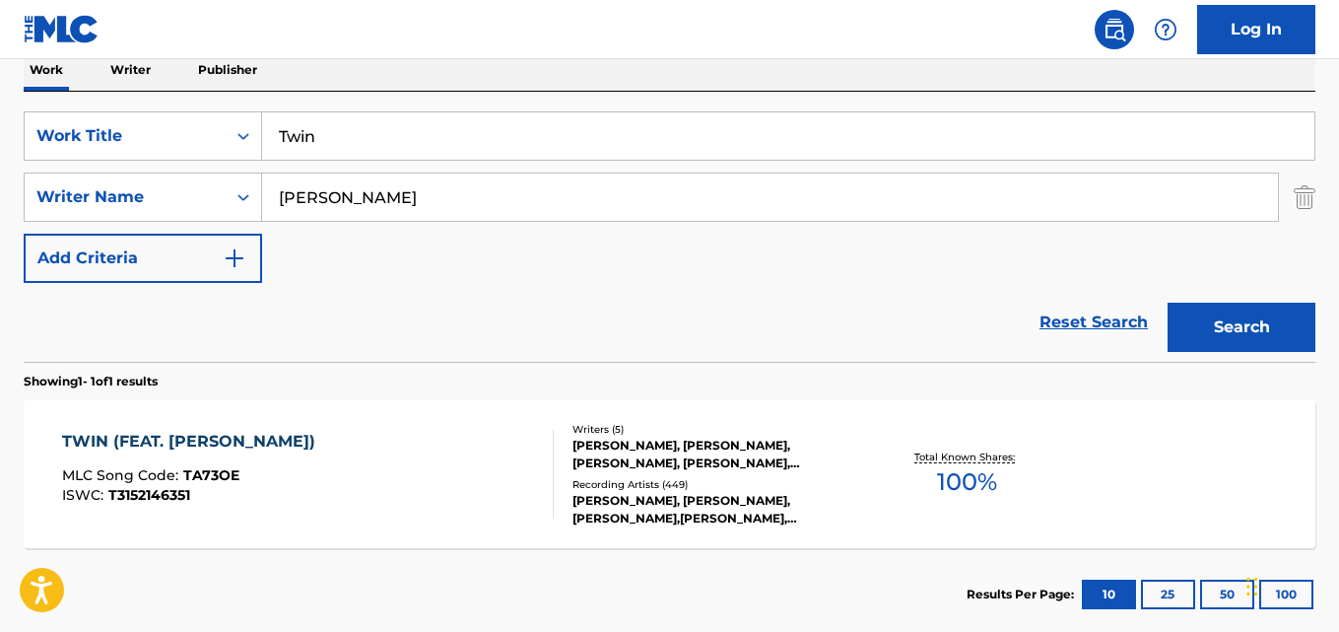
click at [264, 425] on div "TWIN (FEAT. [PERSON_NAME]) MLC Song Code : TA73OE ISWC : T3152146351 Writers ( …" at bounding box center [670, 474] width 1292 height 148
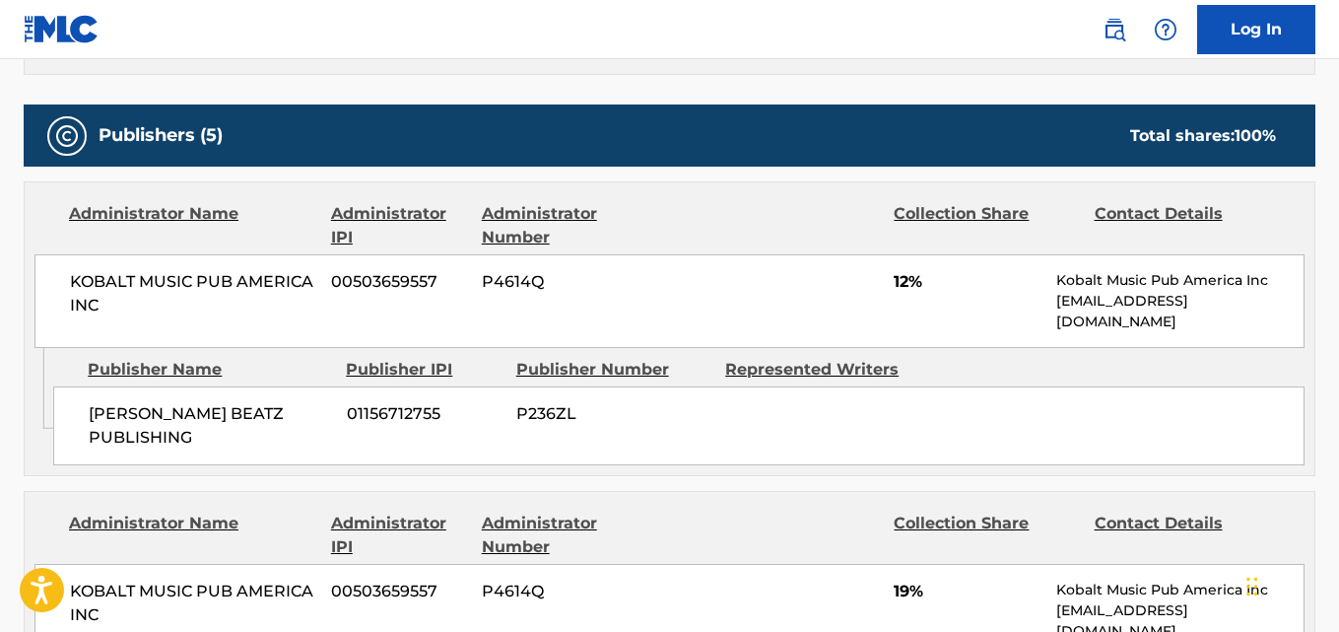
scroll to position [986, 0]
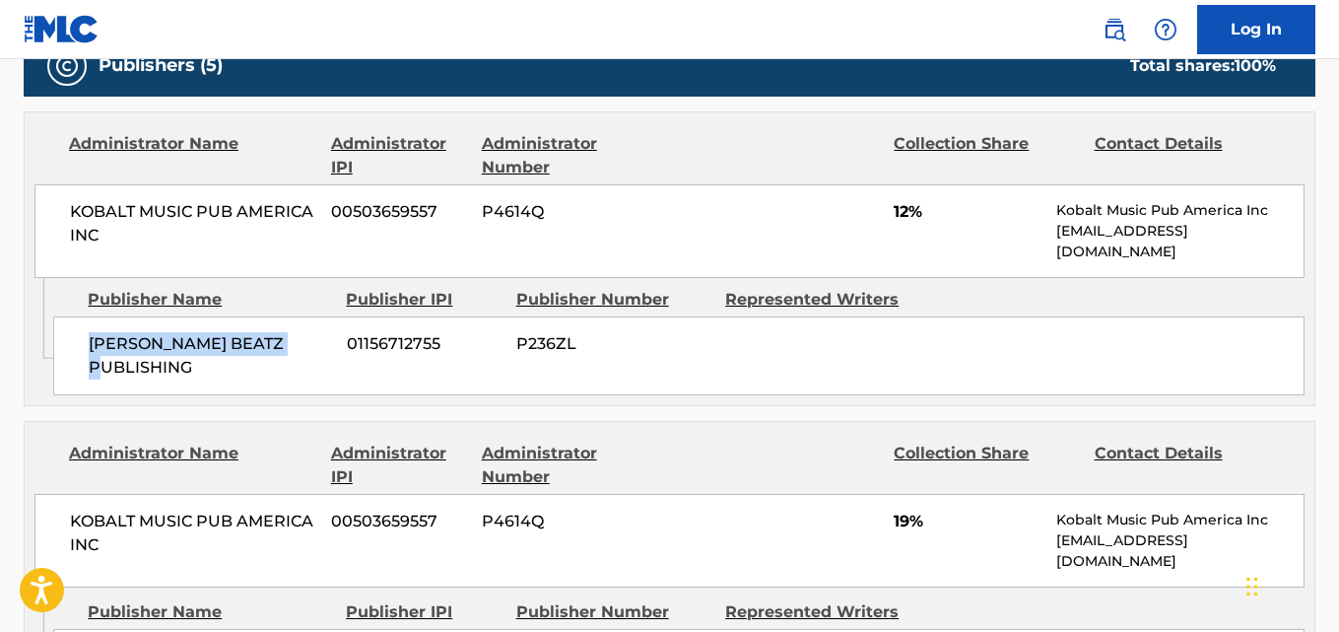
drag, startPoint x: 91, startPoint y: 340, endPoint x: 310, endPoint y: 343, distance: 219.8
click at [310, 343] on span "[PERSON_NAME] BEATZ PUBLISHING" at bounding box center [210, 355] width 243 height 47
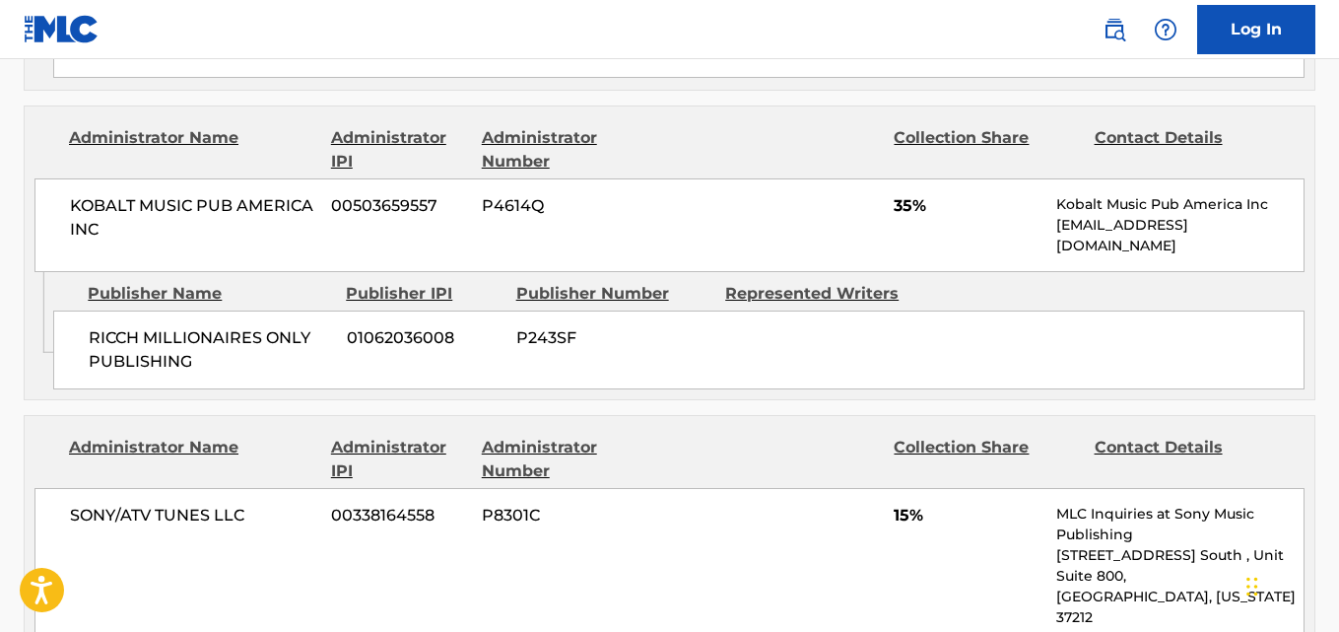
scroll to position [1643, 0]
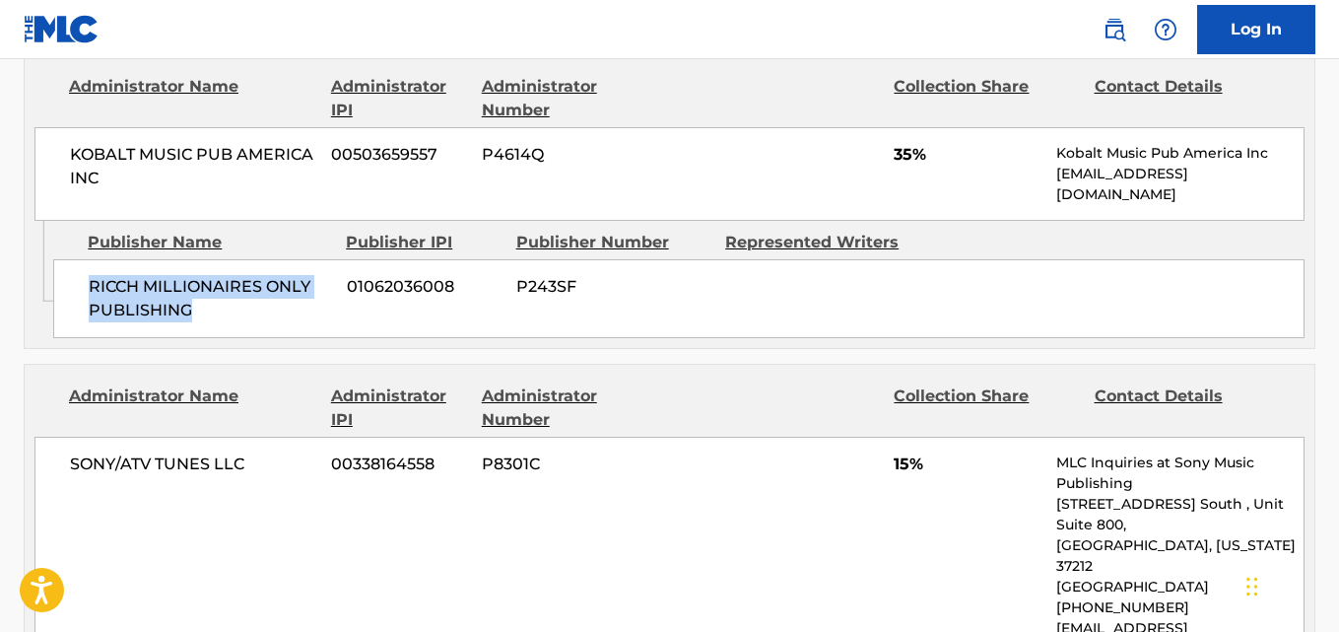
drag, startPoint x: 202, startPoint y: 286, endPoint x: 255, endPoint y: 294, distance: 53.8
click at [255, 294] on div "RICCH MILLIONAIRES ONLY PUBLISHING 01062036008 P243SF" at bounding box center [679, 298] width 1252 height 79
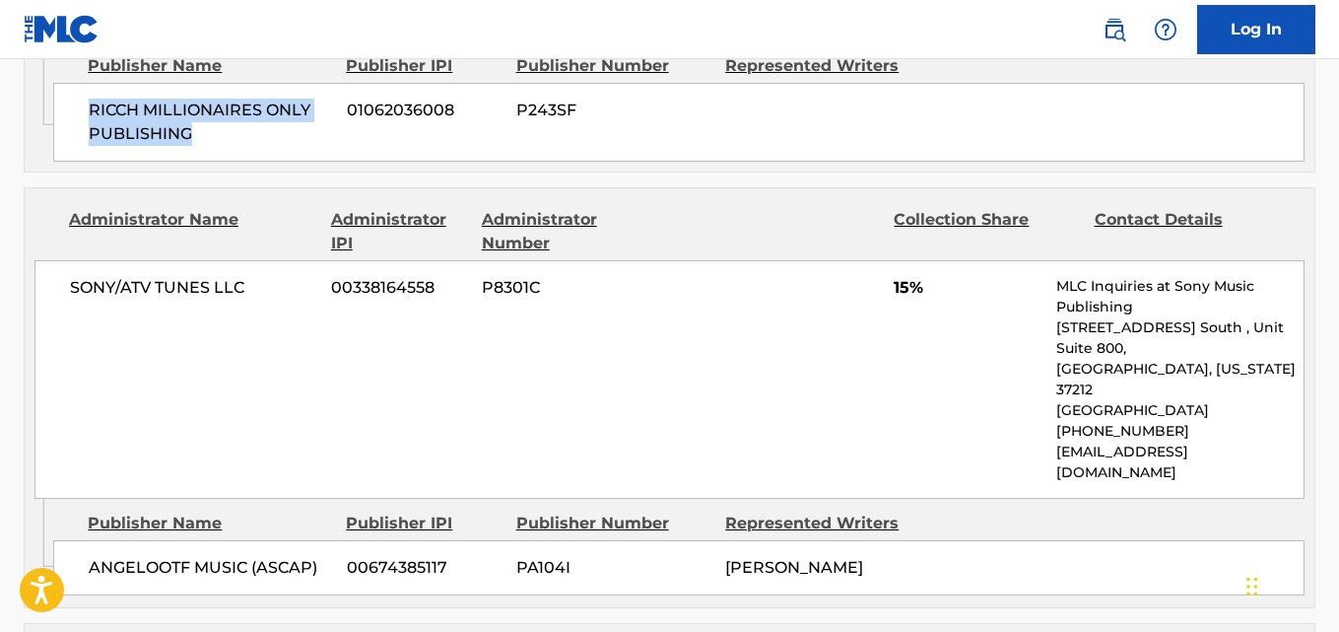
scroll to position [1971, 0]
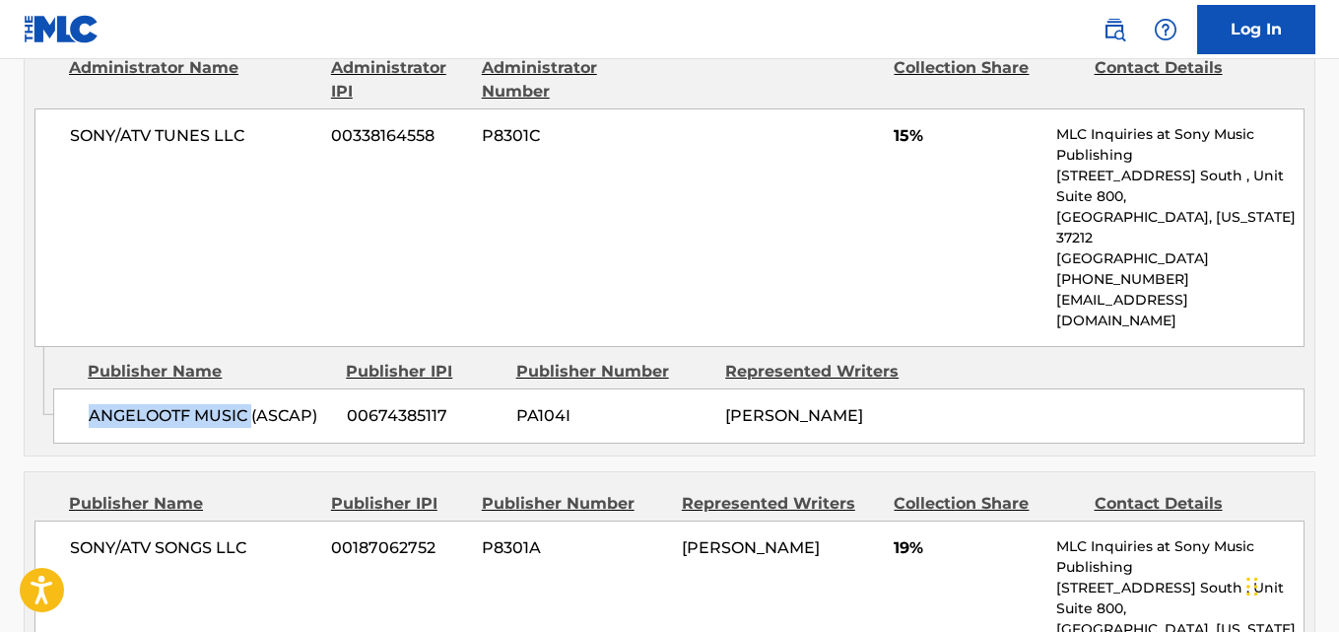
drag, startPoint x: 82, startPoint y: 352, endPoint x: 252, endPoint y: 352, distance: 170.5
click at [252, 388] on div "ANGELOOTF MUSIC (ASCAP) 00674385117 PA104I [PERSON_NAME]" at bounding box center [679, 415] width 1252 height 55
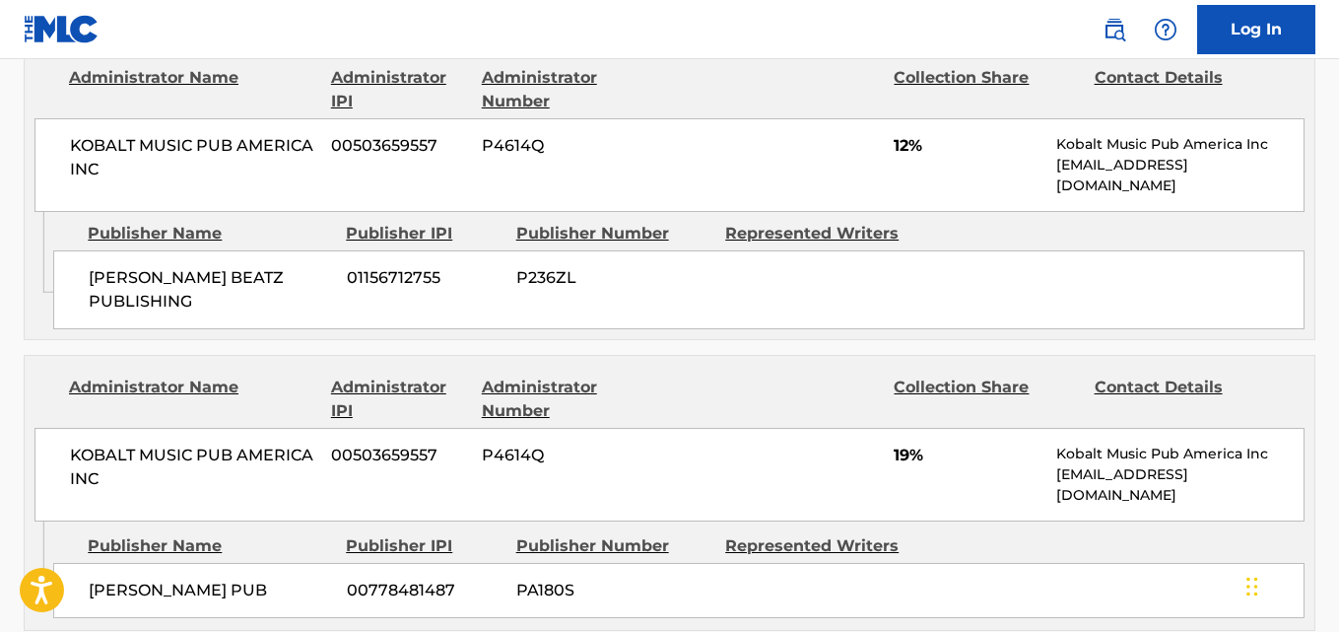
scroll to position [986, 0]
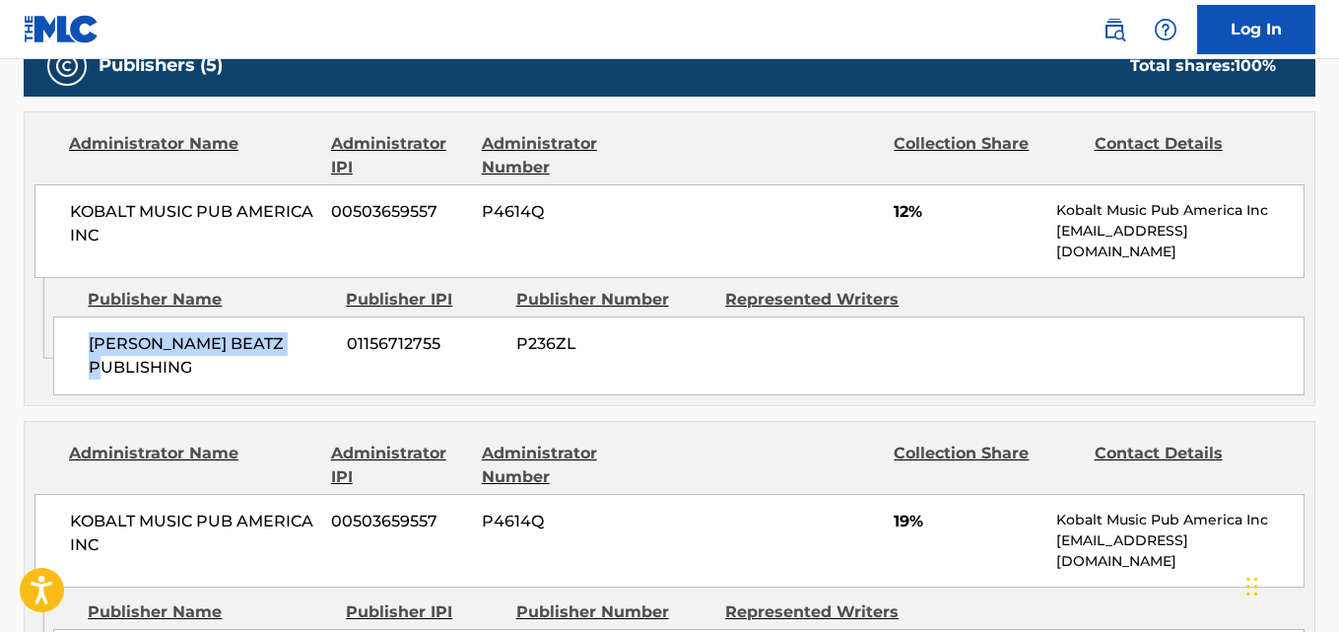
drag, startPoint x: 94, startPoint y: 347, endPoint x: 314, endPoint y: 347, distance: 220.8
click at [314, 347] on span "[PERSON_NAME] BEATZ PUBLISHING" at bounding box center [210, 355] width 243 height 47
click at [891, 223] on div "KOBALT MUSIC PUB AMERICA INC 00503659557 P4614Q 12% Kobalt Music Pub America In…" at bounding box center [669, 231] width 1270 height 94
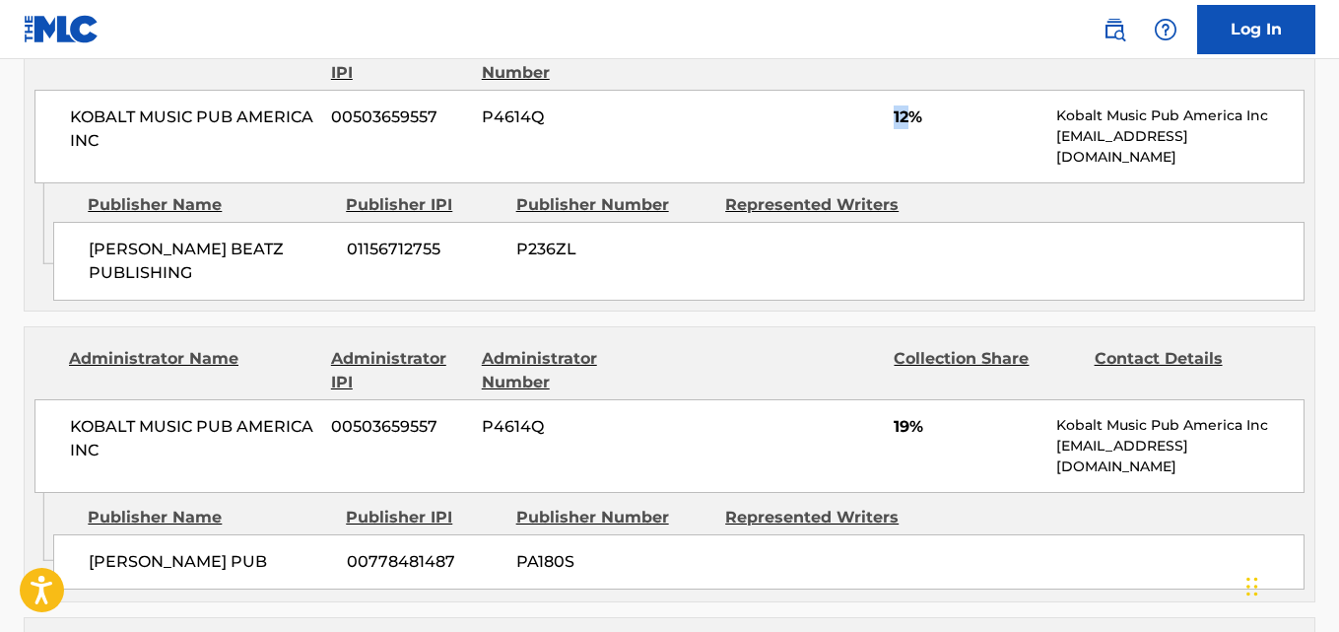
scroll to position [1314, 0]
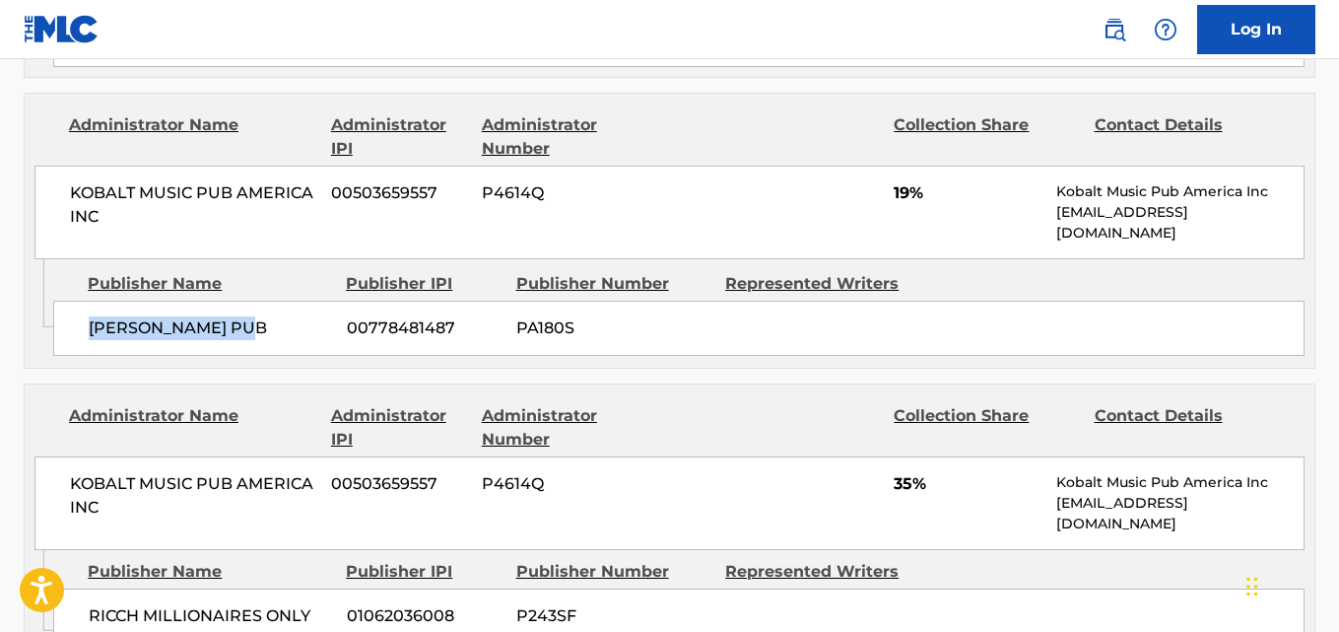
drag, startPoint x: 86, startPoint y: 308, endPoint x: 292, endPoint y: 313, distance: 206.1
click at [292, 313] on div "[PERSON_NAME] PUB 00778481487 PA180S" at bounding box center [679, 328] width 1252 height 55
click at [901, 181] on span "19%" at bounding box center [968, 193] width 148 height 24
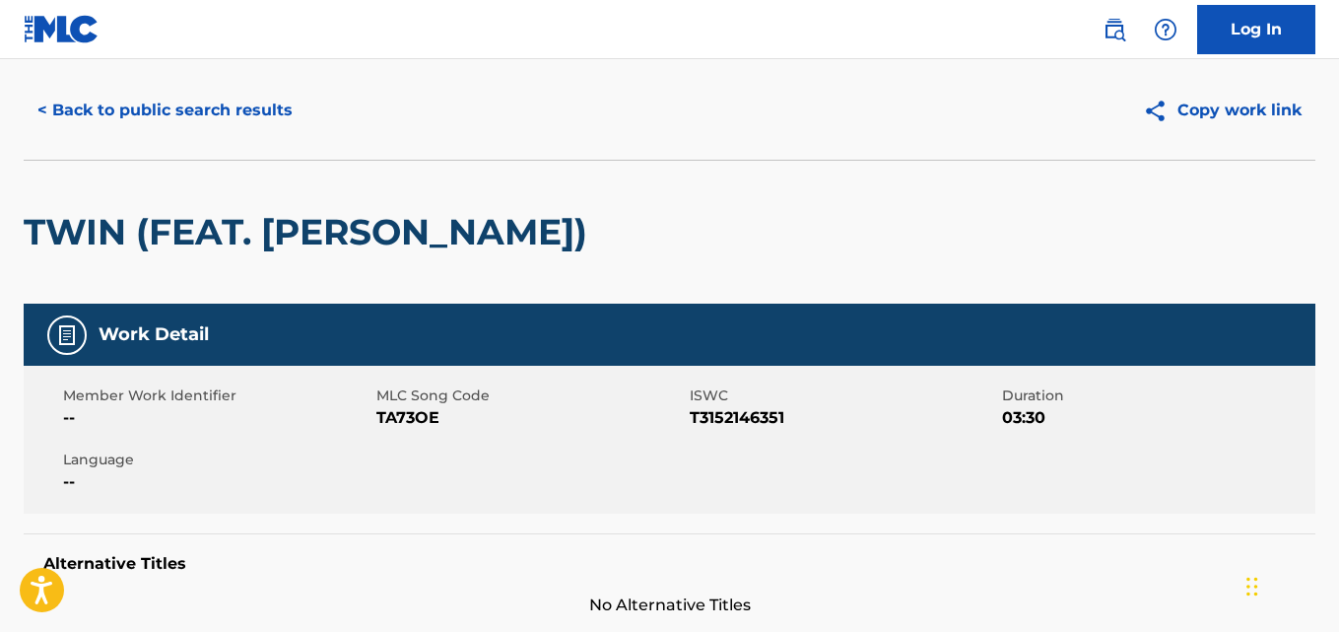
scroll to position [0, 0]
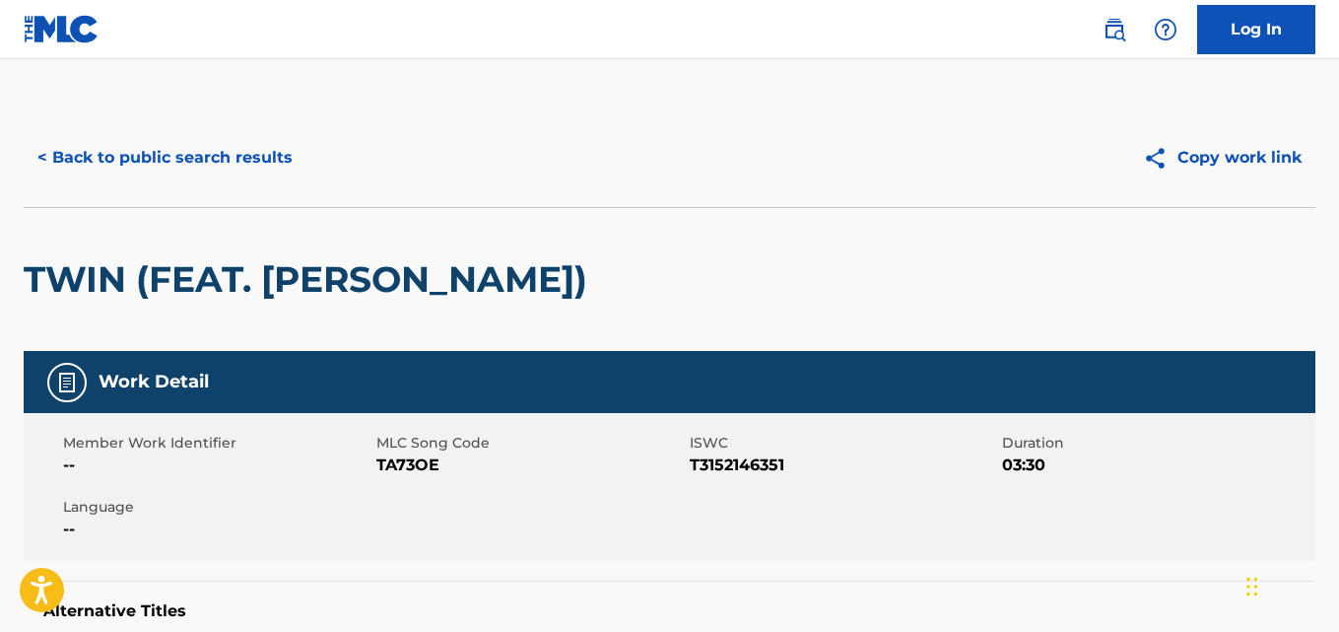
click at [250, 159] on button "< Back to public search results" at bounding box center [165, 157] width 283 height 49
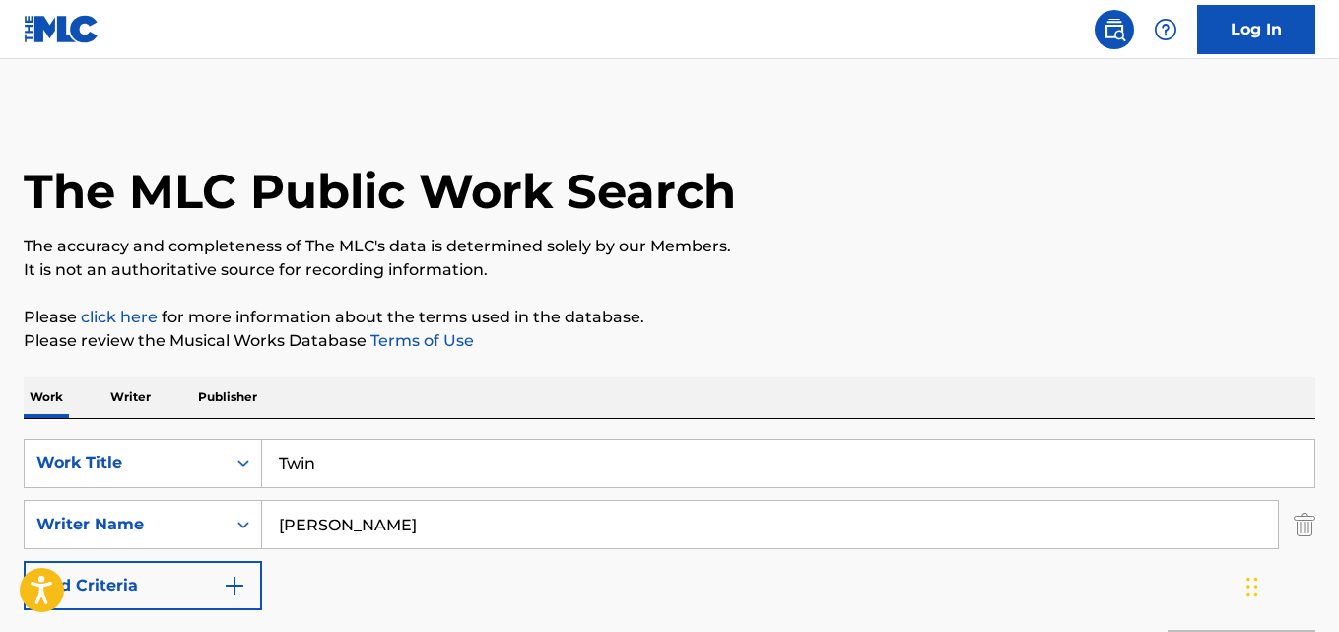
scroll to position [327, 0]
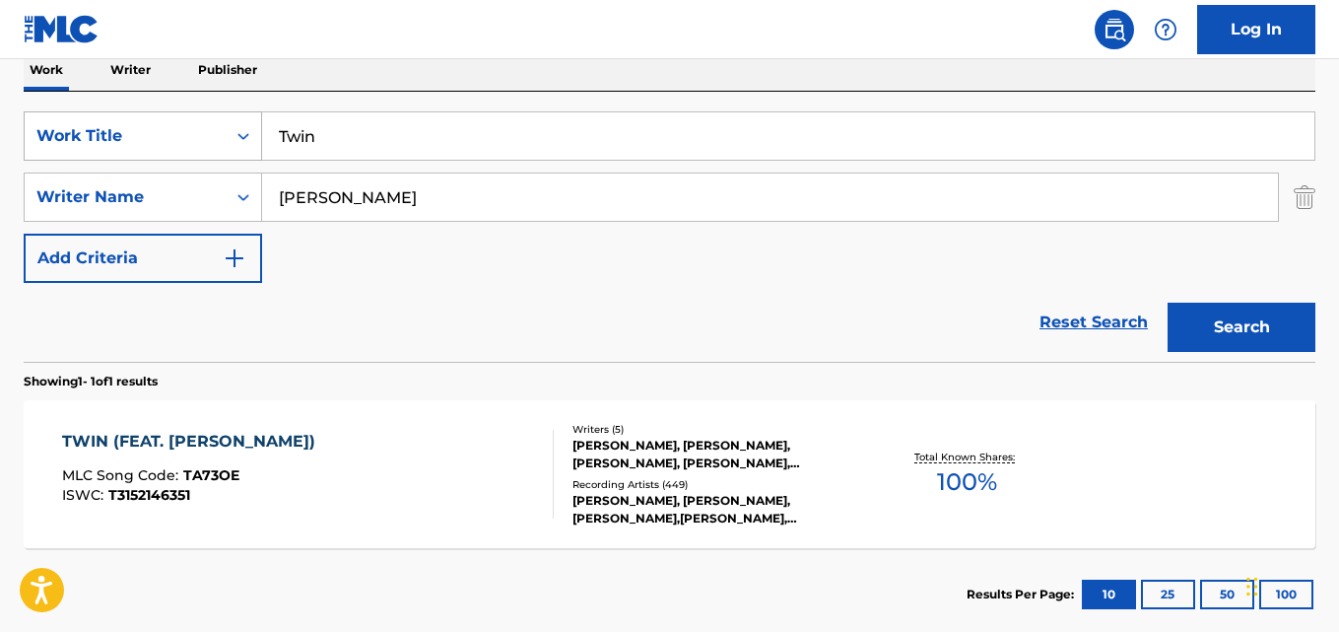
drag, startPoint x: 225, startPoint y: 137, endPoint x: 165, endPoint y: 146, distance: 60.8
click at [165, 146] on div "SearchWithCriteriad027d31f-b09f-4ed3-a722-40d13ba718db Work Title Twin" at bounding box center [670, 135] width 1292 height 49
paste input "Confession In Darkness"
type input "Confession In Darkness"
click at [1231, 300] on div "Search" at bounding box center [1237, 322] width 158 height 79
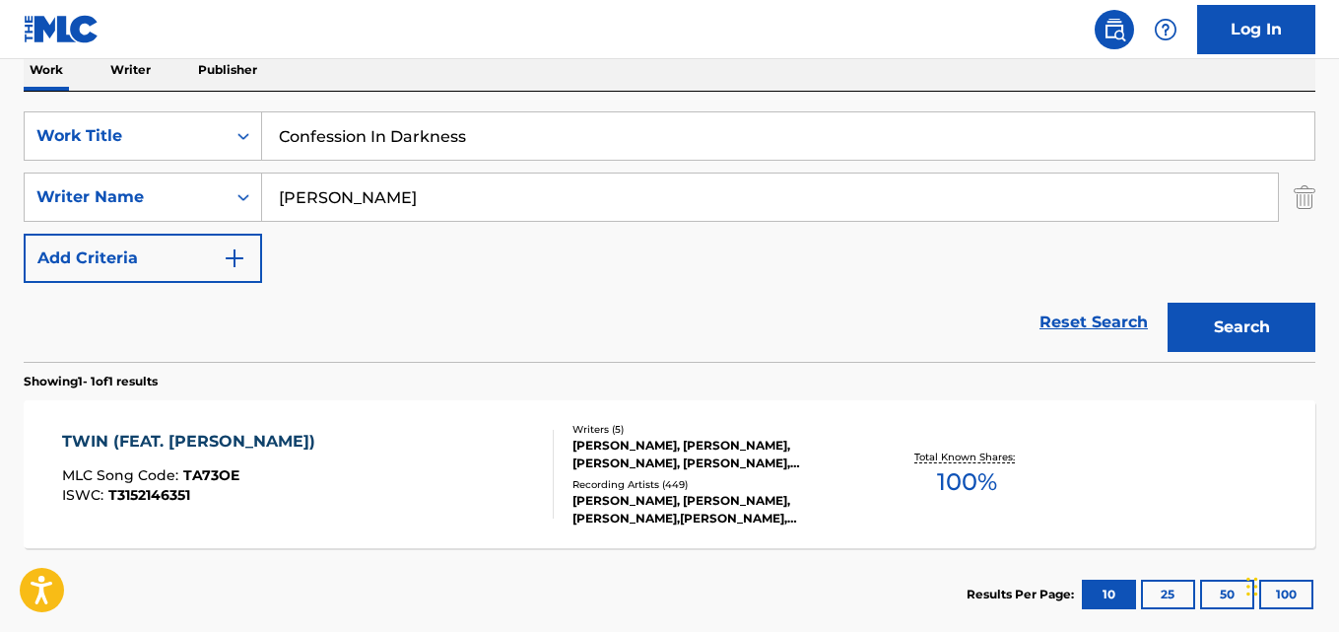
click at [1231, 308] on button "Search" at bounding box center [1242, 327] width 148 height 49
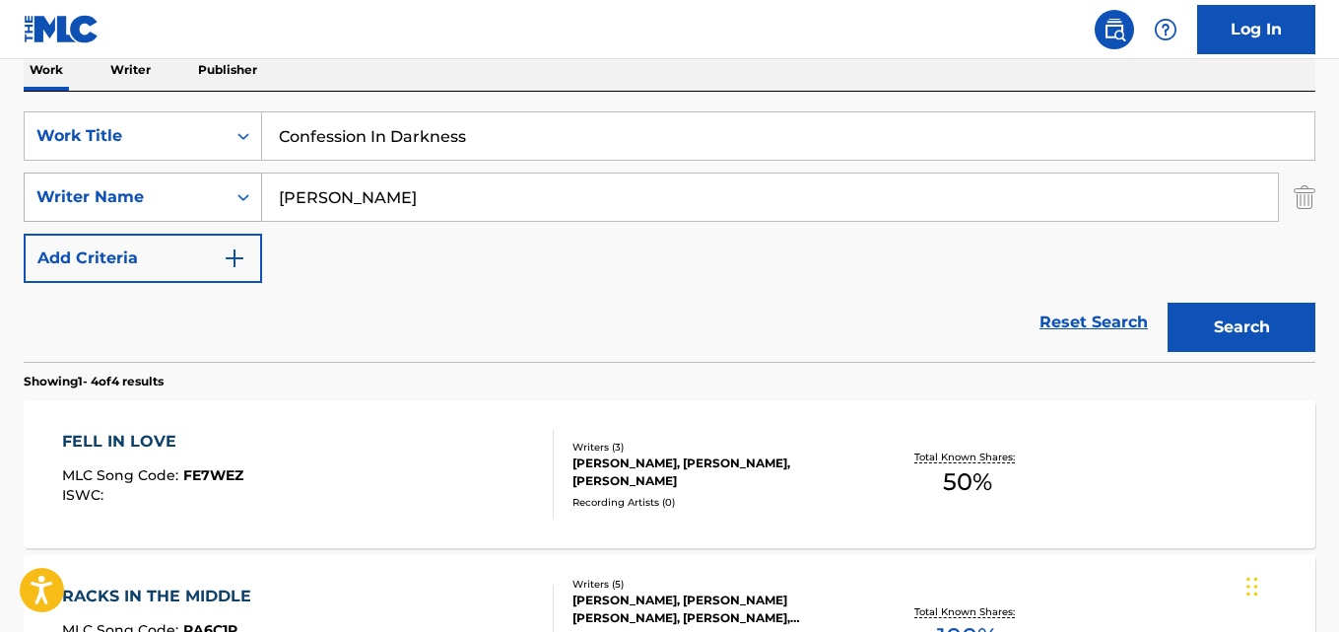
drag, startPoint x: 509, startPoint y: 195, endPoint x: 101, endPoint y: 195, distance: 408.0
click at [101, 195] on div "SearchWithCriteria2df984f3-479a-4d2b-be4c-74034a3fb4a9 Writer Name [PERSON_NAME]" at bounding box center [670, 196] width 1292 height 49
paste input "[PERSON_NAME]"
type input "[PERSON_NAME]"
click at [1168, 303] on button "Search" at bounding box center [1242, 327] width 148 height 49
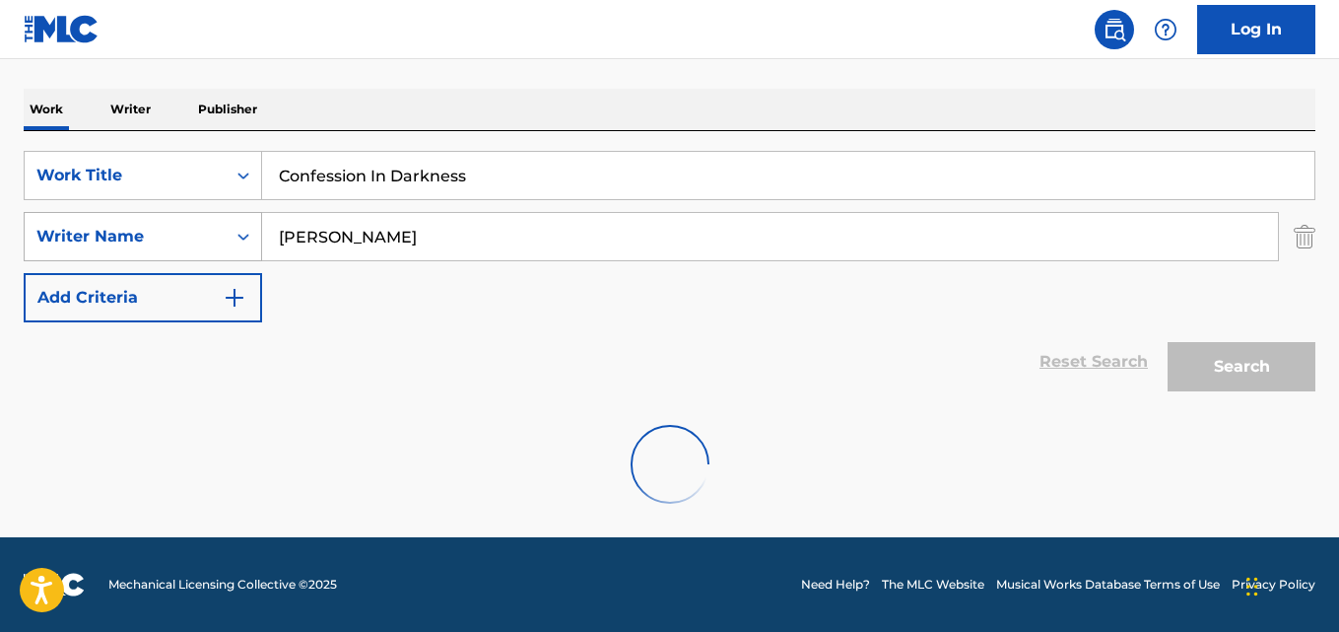
scroll to position [288, 0]
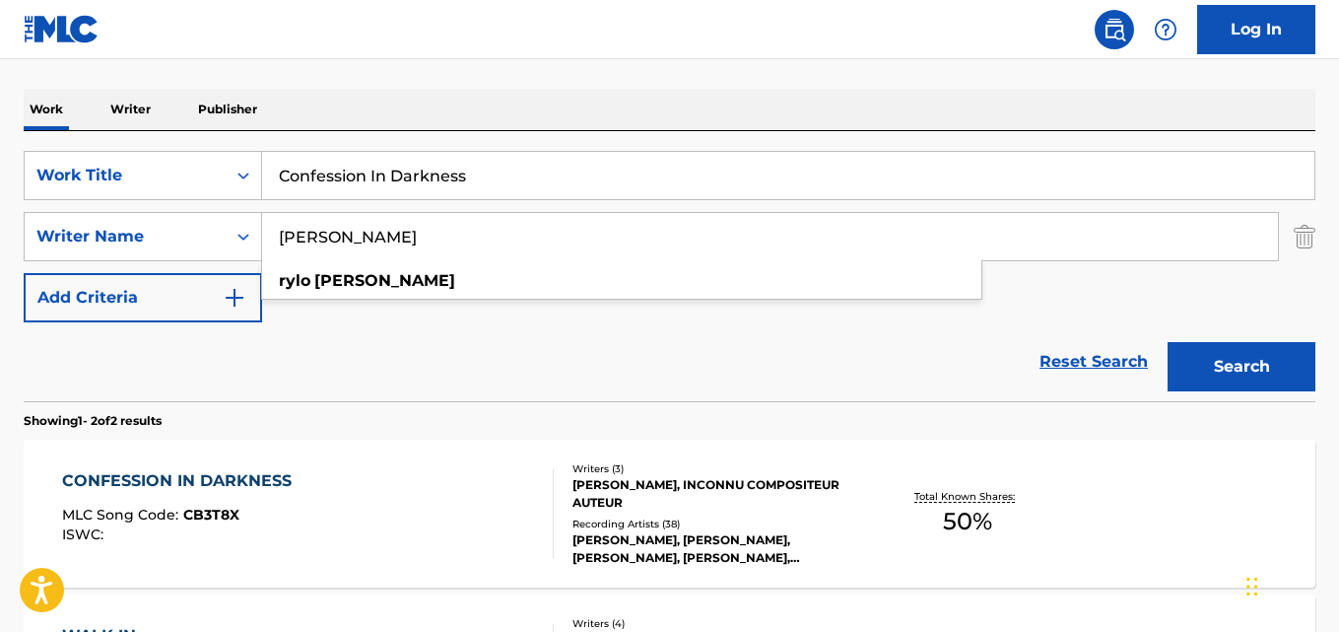
click at [501, 379] on div "Reset Search Search" at bounding box center [670, 361] width 1292 height 79
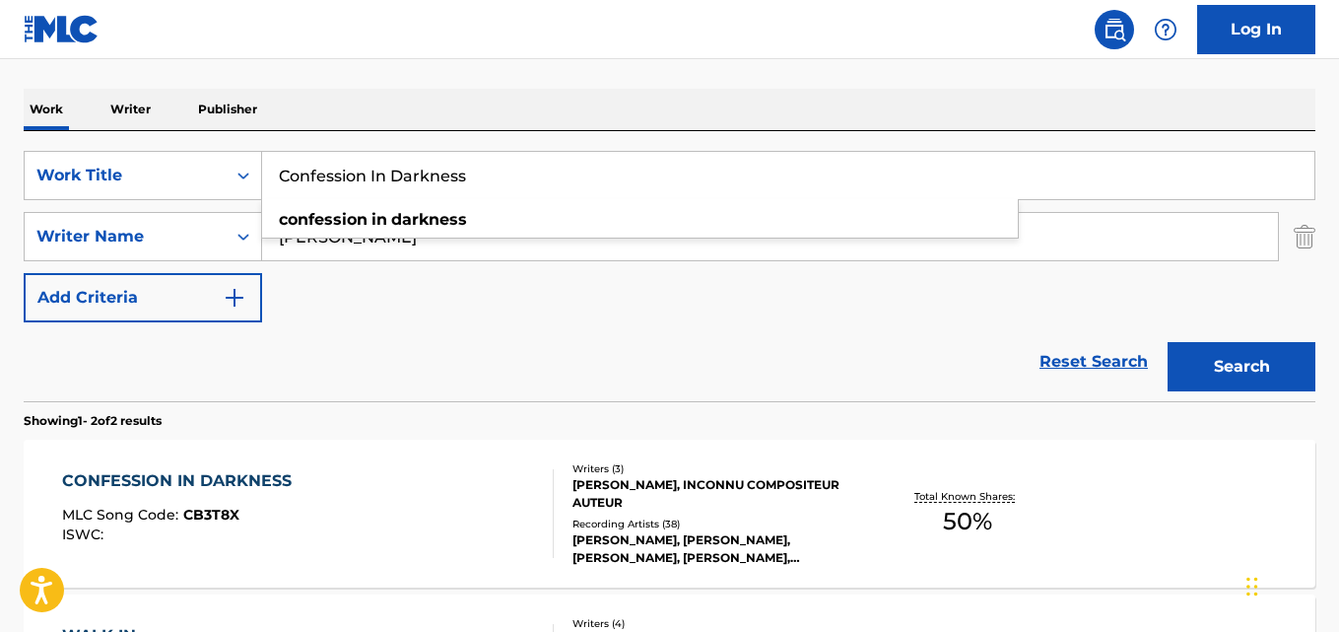
drag, startPoint x: 490, startPoint y: 179, endPoint x: 270, endPoint y: 169, distance: 220.1
click at [278, 178] on input "Confession In Darkness" at bounding box center [788, 175] width 1053 height 47
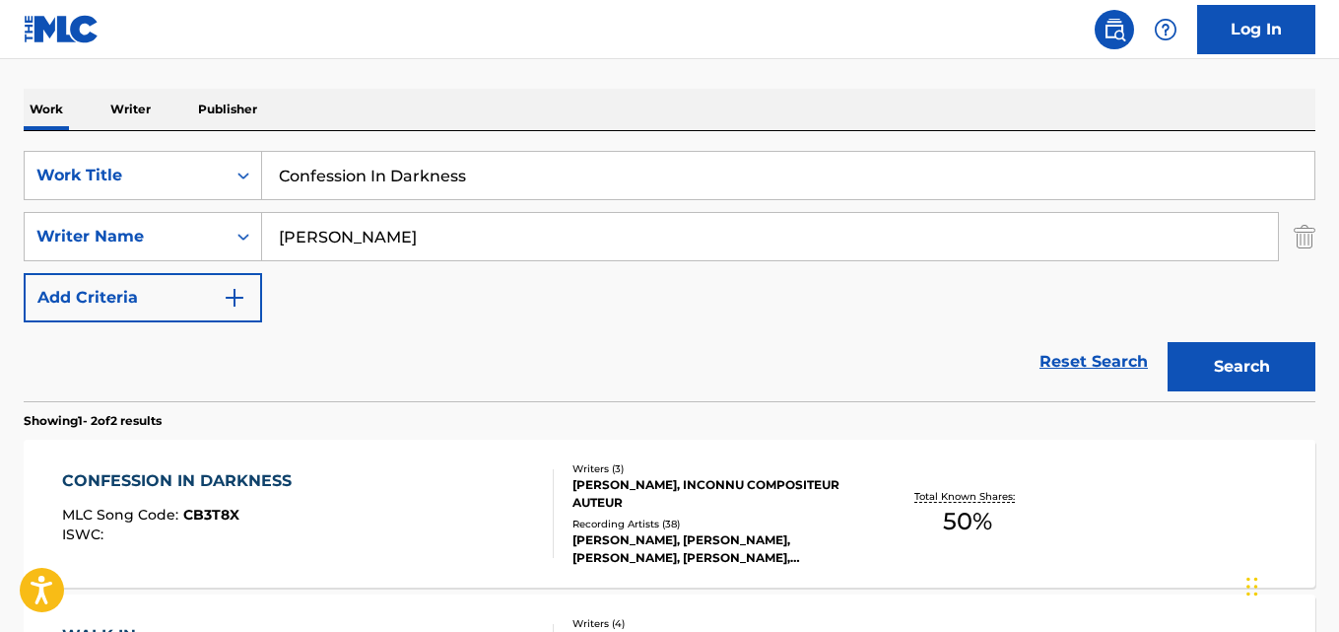
click at [486, 350] on div "Reset Search Search" at bounding box center [670, 361] width 1292 height 79
drag, startPoint x: 399, startPoint y: 234, endPoint x: 145, endPoint y: 246, distance: 254.6
click at [145, 246] on div "SearchWithCriteria2df984f3-479a-4d2b-be4c-74034a3fb4a9 Writer Name [PERSON_NAME]" at bounding box center [670, 236] width 1292 height 49
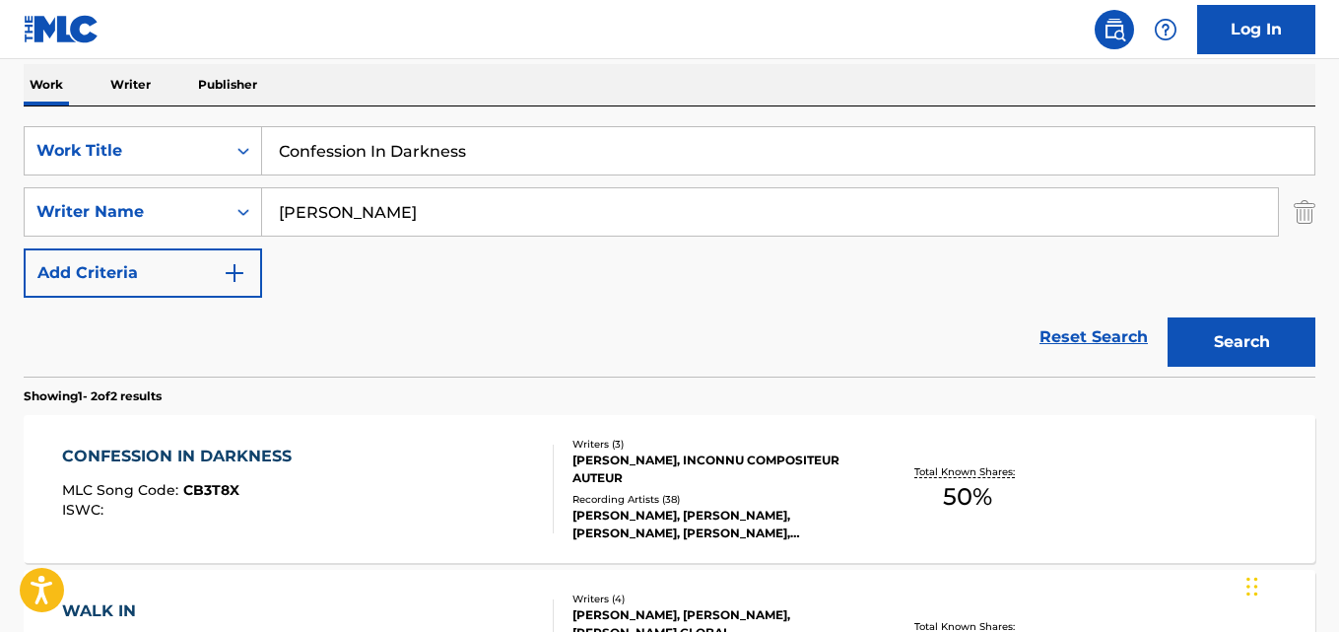
scroll to position [452, 0]
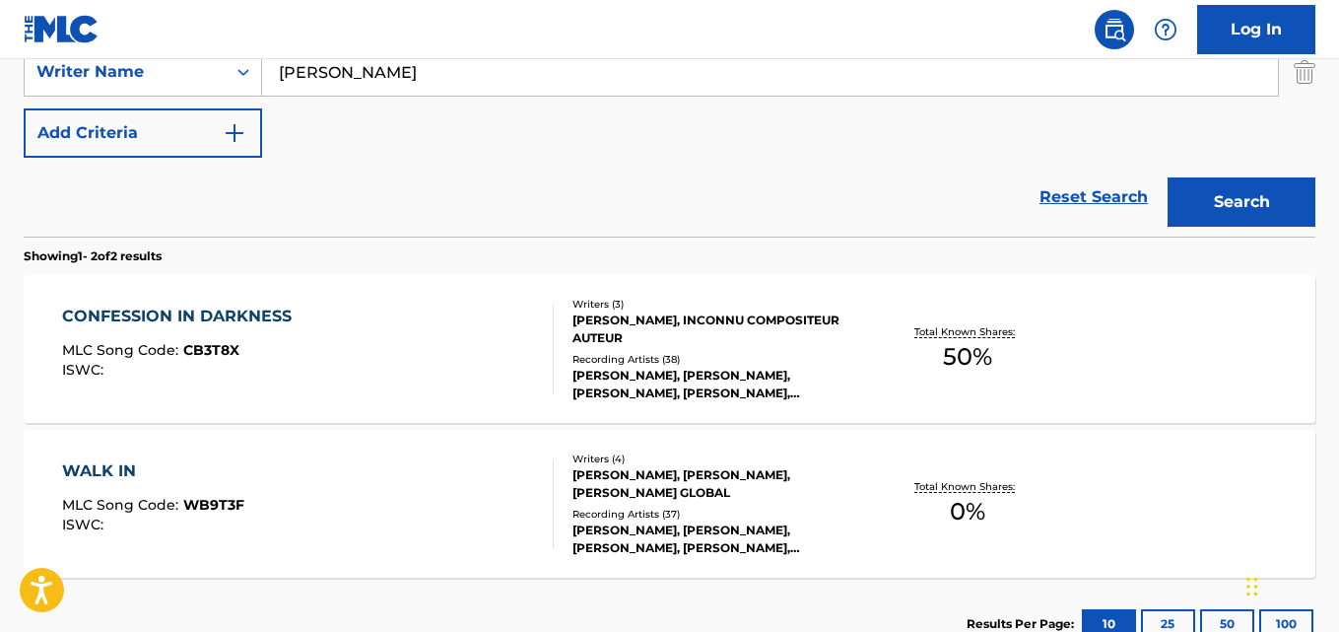
click at [204, 320] on div "CONFESSION IN DARKNESS" at bounding box center [182, 317] width 240 height 24
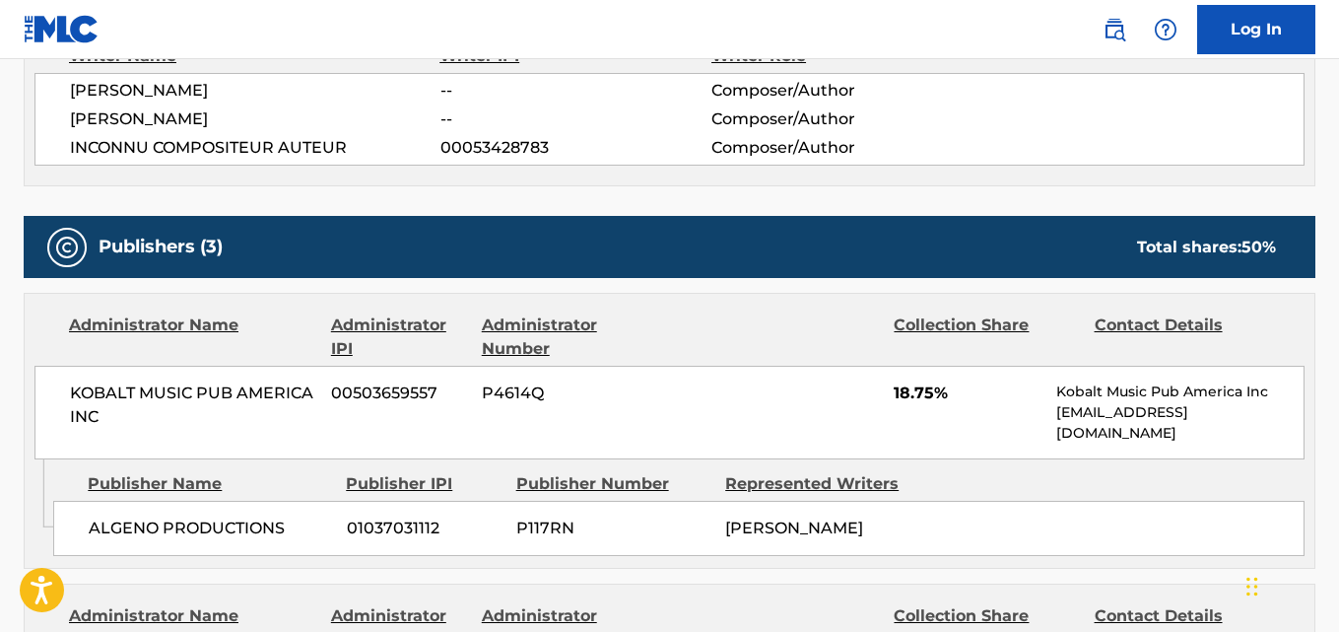
scroll to position [821, 0]
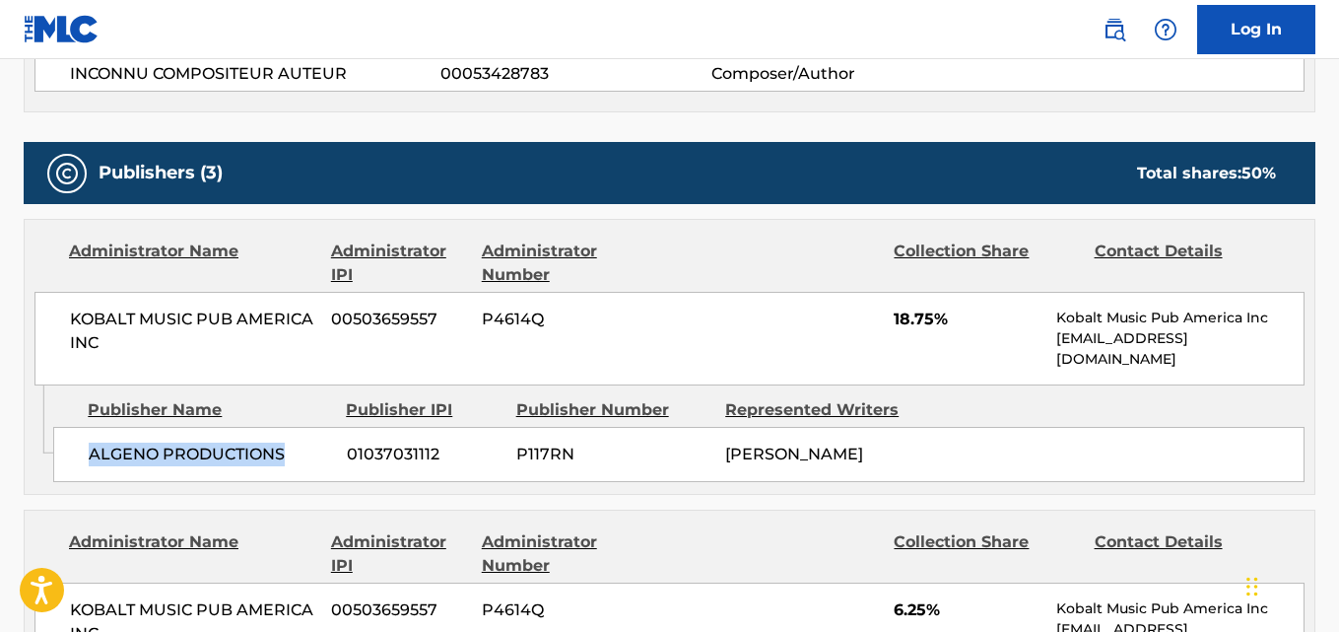
drag, startPoint x: 94, startPoint y: 452, endPoint x: 306, endPoint y: 452, distance: 211.9
click at [306, 452] on span "ALGENO PRODUCTIONS" at bounding box center [210, 455] width 243 height 24
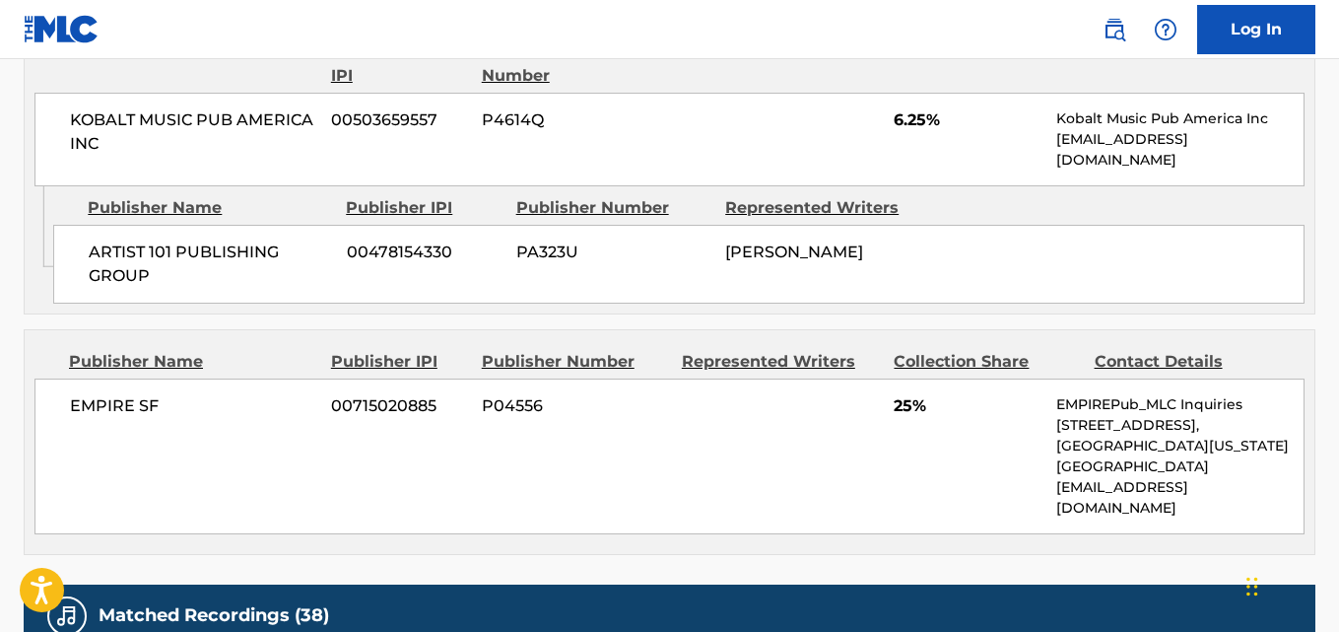
scroll to position [1150, 0]
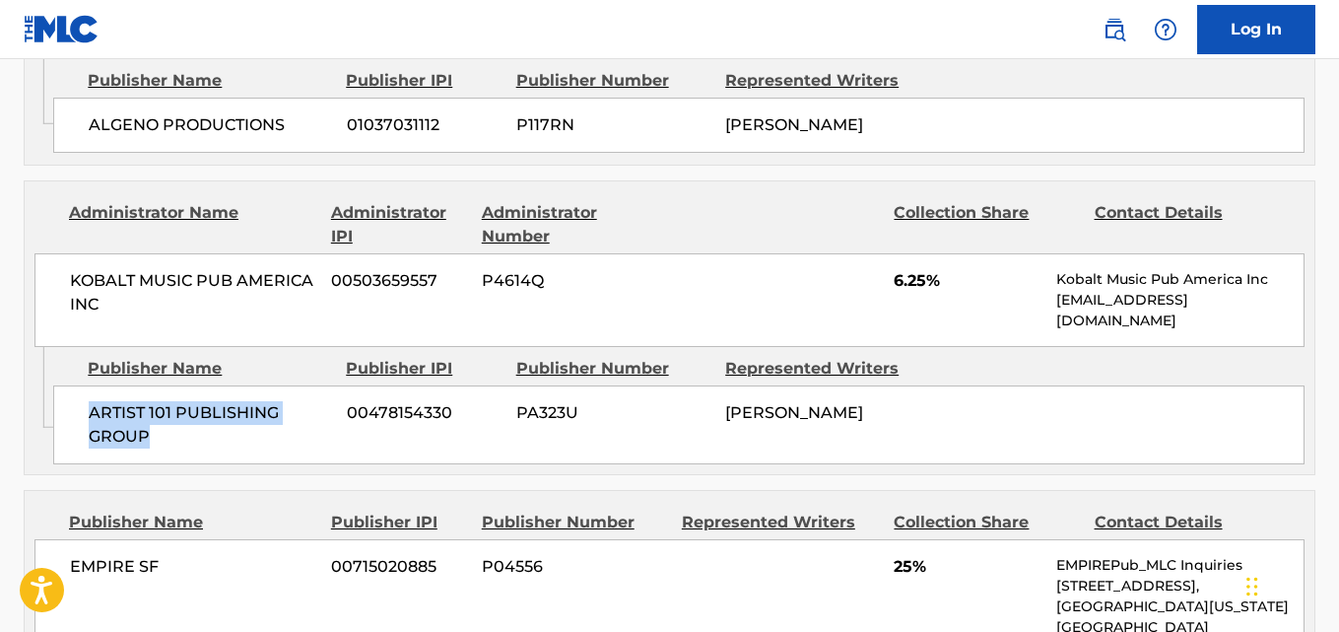
click at [218, 444] on span "ARTIST 101 PUBLISHING GROUP" at bounding box center [210, 424] width 243 height 47
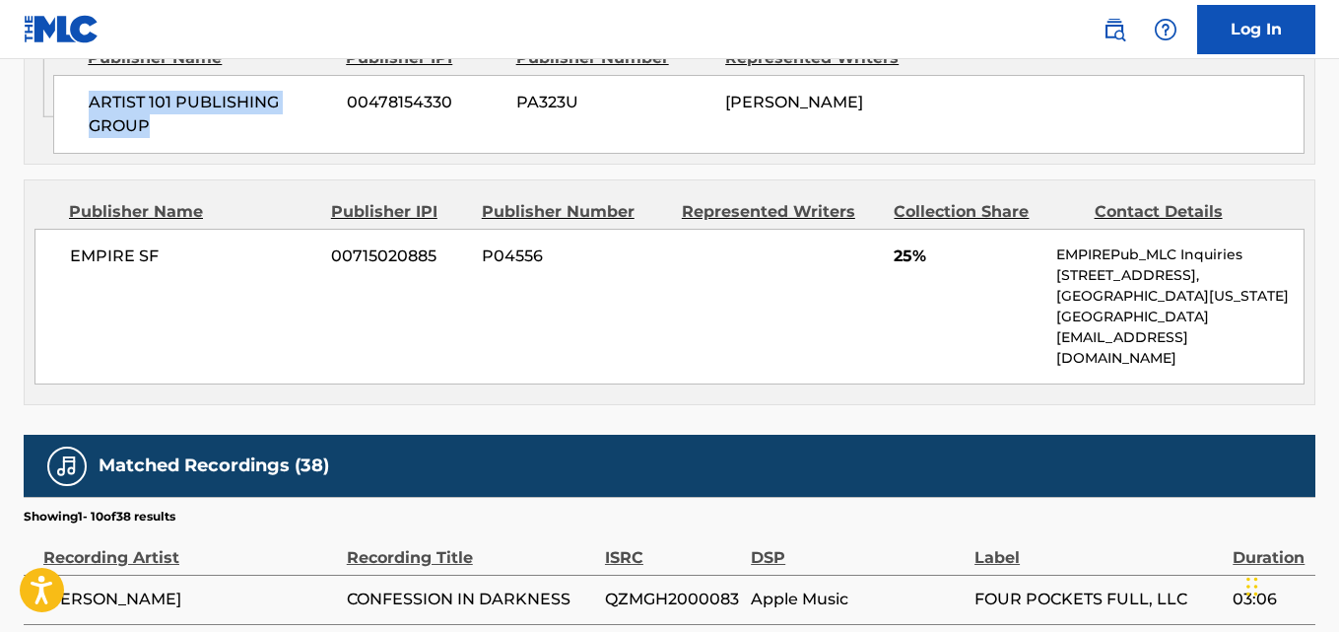
scroll to position [1478, 0]
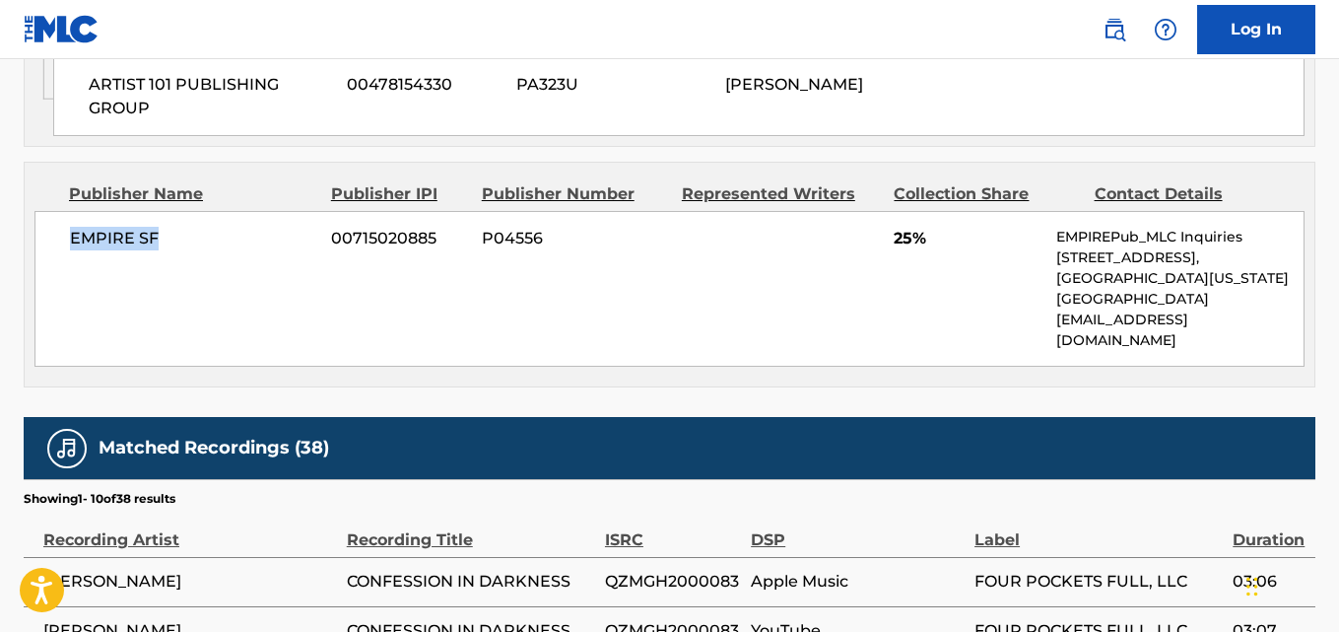
drag, startPoint x: 66, startPoint y: 240, endPoint x: 187, endPoint y: 240, distance: 121.2
click at [187, 240] on div "EMPIRE SF 00715020885 P04556 25% EMPIREPub_MLC Inquiries [STREET_ADDRESS][US_ST…" at bounding box center [669, 289] width 1270 height 156
click at [894, 233] on span "25%" at bounding box center [968, 239] width 148 height 24
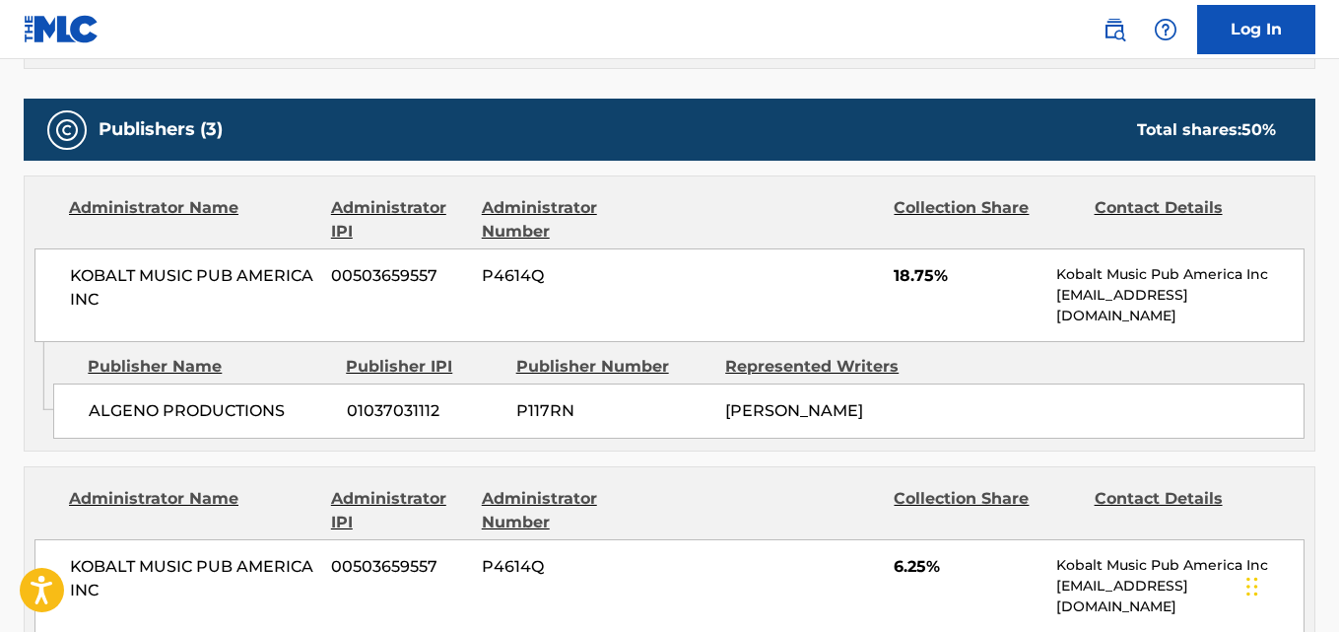
scroll to position [821, 0]
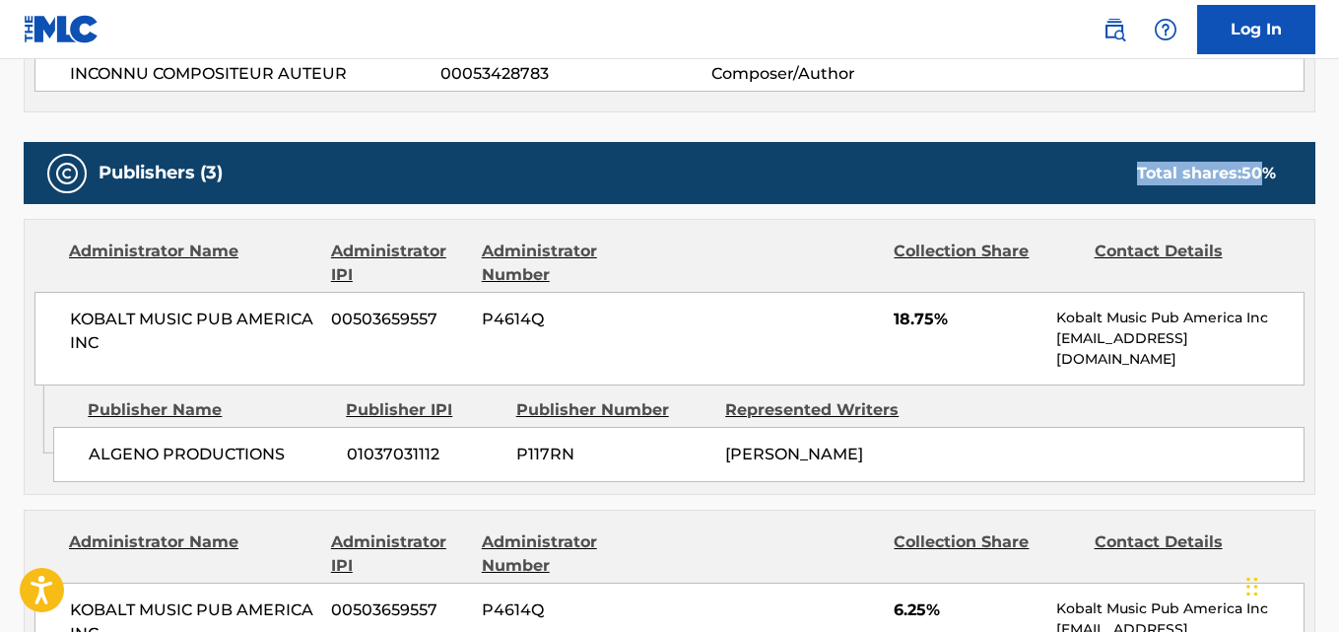
drag, startPoint x: 1131, startPoint y: 179, endPoint x: 1261, endPoint y: 176, distance: 130.1
click at [1261, 176] on div "Total shares: 50 %" at bounding box center [1207, 174] width 178 height 24
click at [906, 186] on div "Publishers (3) Total shares: 50 %" at bounding box center [670, 173] width 1292 height 62
drag, startPoint x: 1131, startPoint y: 181, endPoint x: 1260, endPoint y: 189, distance: 128.4
click at [1260, 189] on div "Publishers (3) Total shares: 50 %" at bounding box center [670, 173] width 1292 height 62
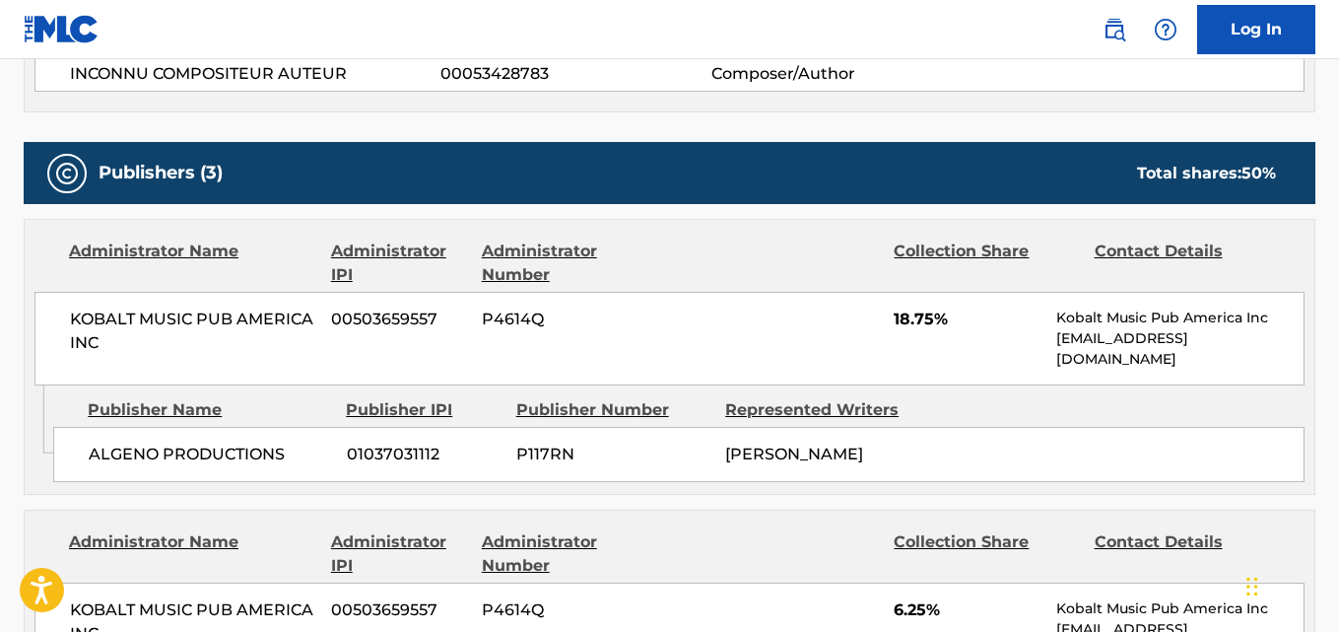
click at [853, 298] on div "KOBALT MUSIC PUB AMERICA INC 00503659557 P4614Q 18.75% Kobalt Music Pub America…" at bounding box center [669, 339] width 1270 height 94
drag, startPoint x: 1140, startPoint y: 180, endPoint x: 1261, endPoint y: 185, distance: 120.3
click at [1261, 185] on div "Publishers (3) Total shares: 50 %" at bounding box center [670, 173] width 1292 height 62
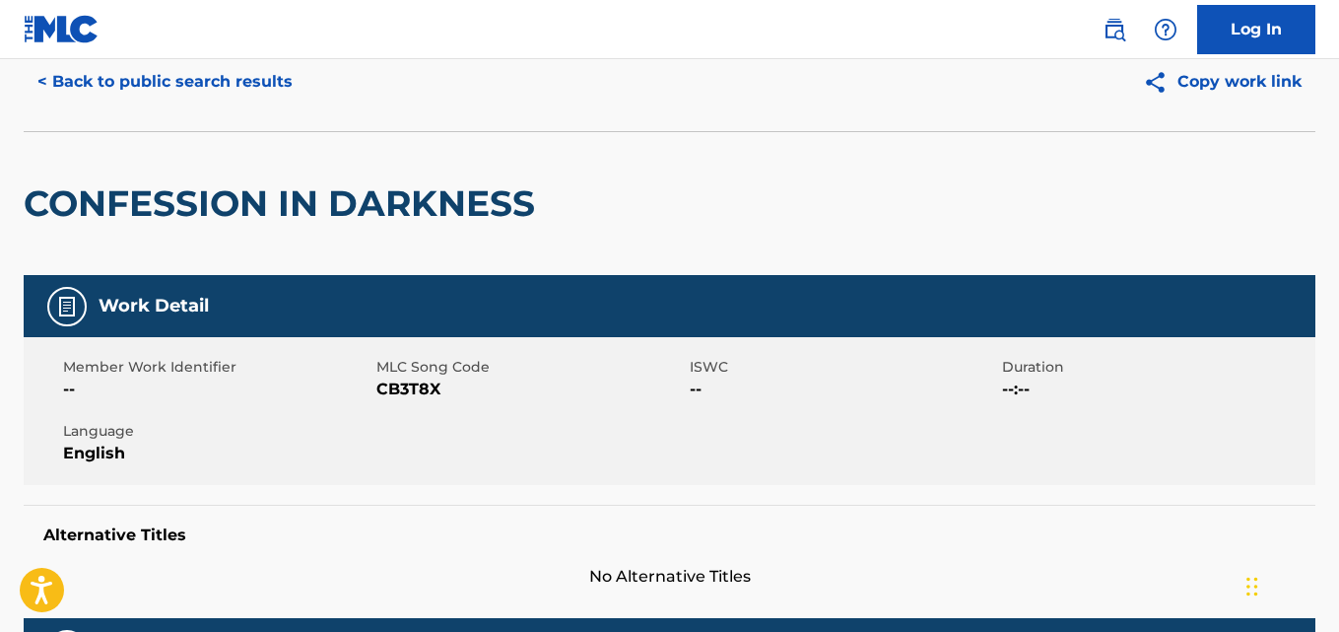
scroll to position [0, 0]
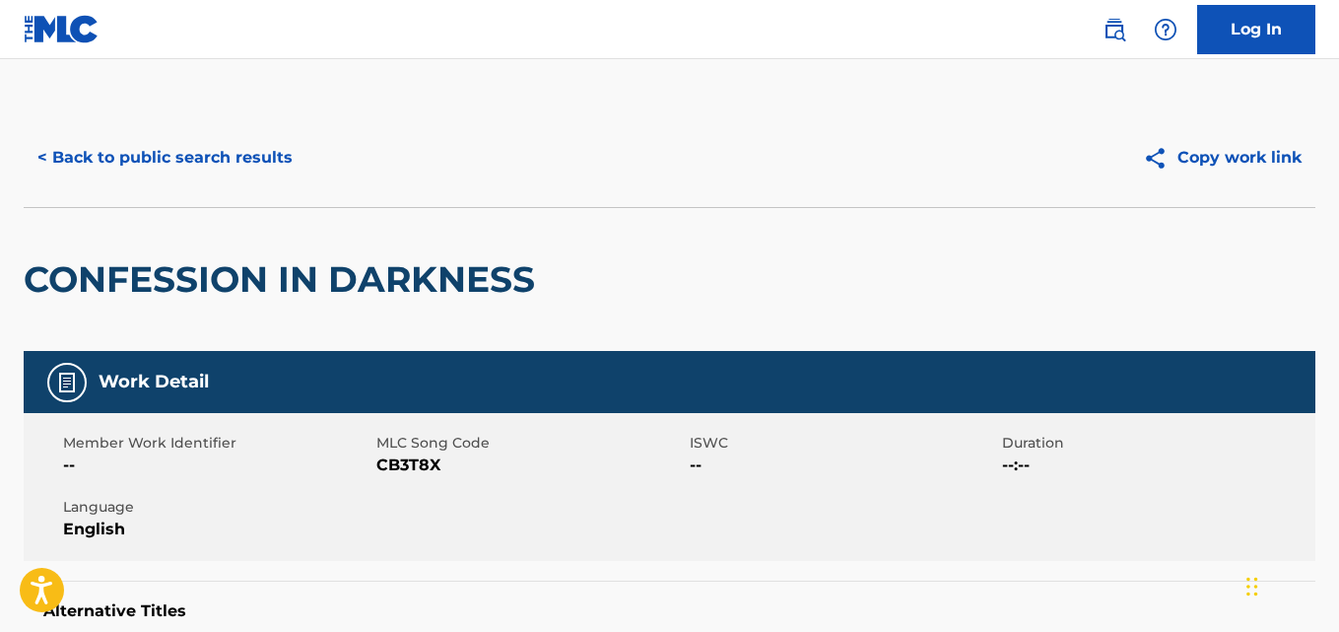
click at [228, 165] on button "< Back to public search results" at bounding box center [165, 157] width 283 height 49
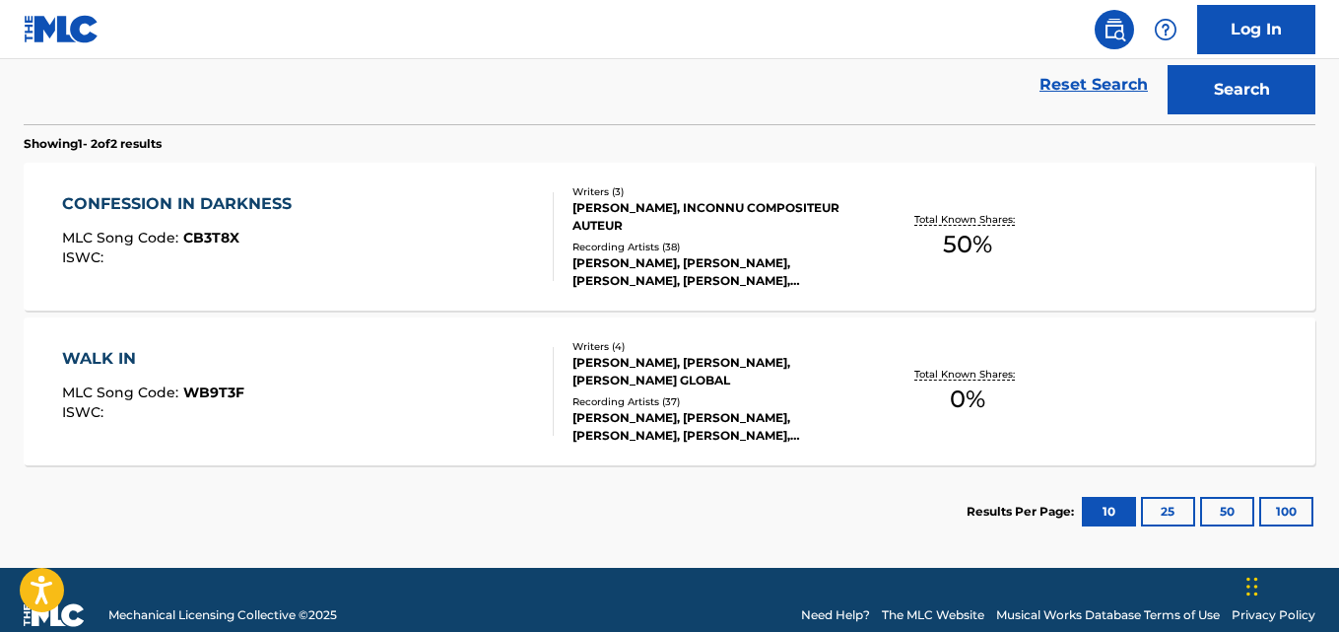
scroll to position [237, 0]
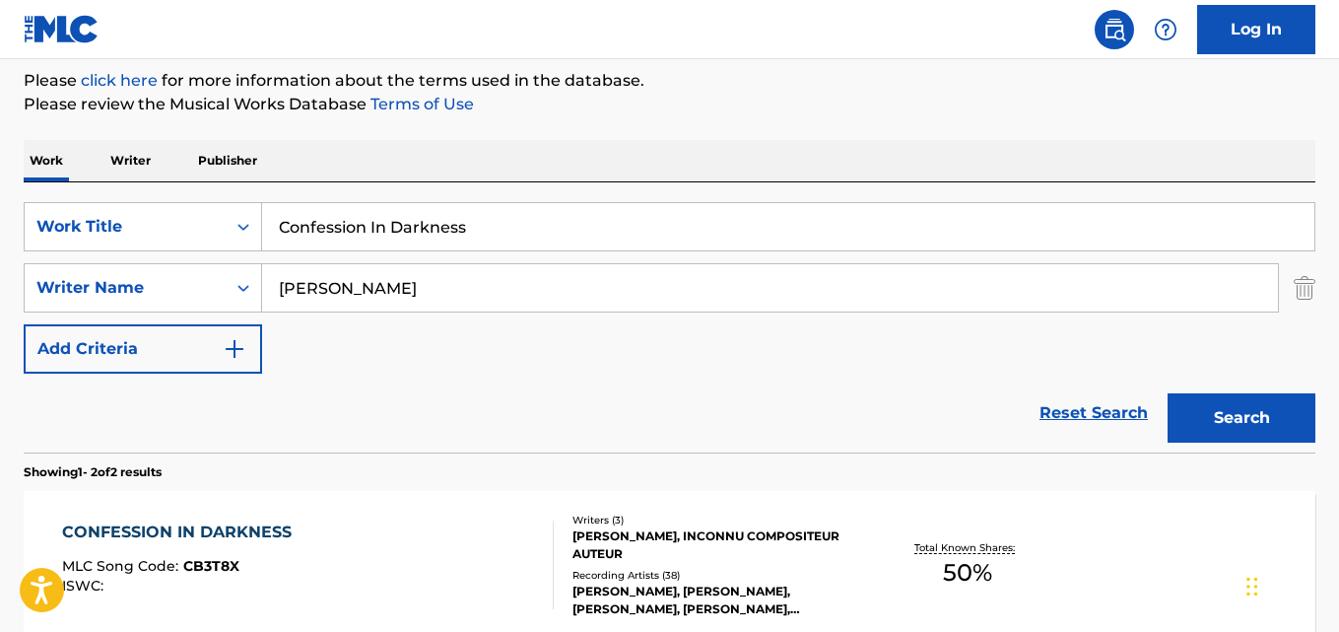
click at [1103, 401] on link "Reset Search" at bounding box center [1094, 412] width 128 height 43
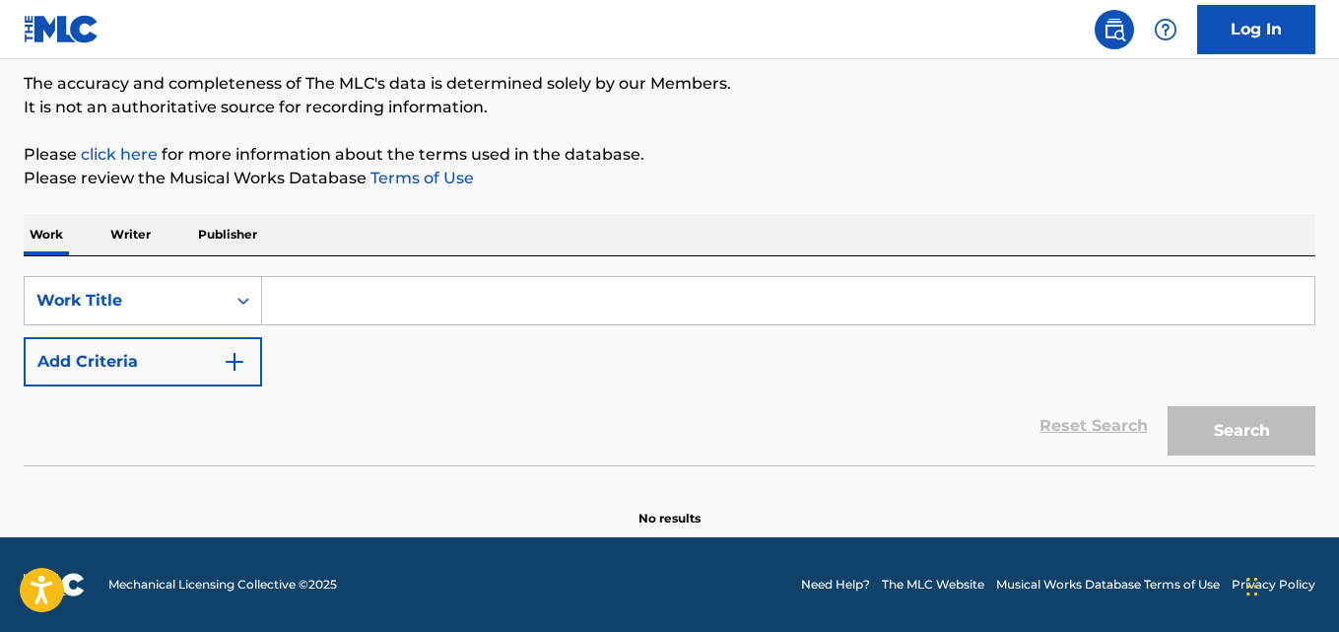
scroll to position [163, 0]
click at [426, 278] on input "Search Form" at bounding box center [788, 300] width 1053 height 47
paste input "Free Game"
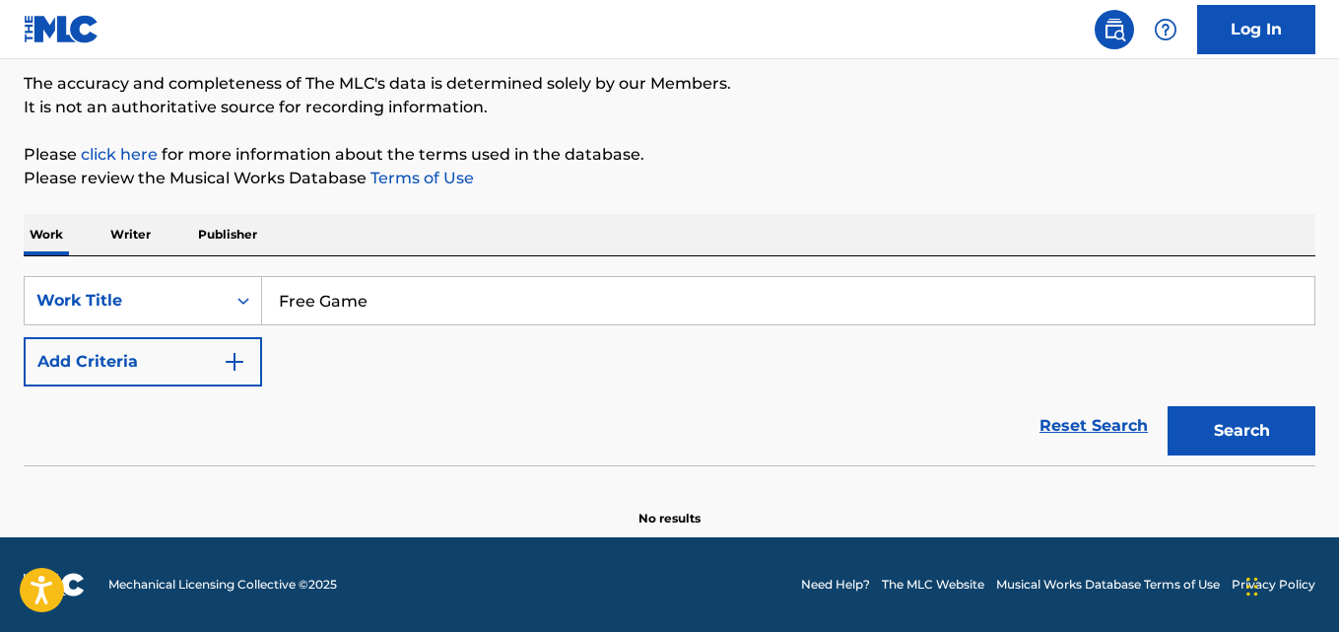
type input "Free Game"
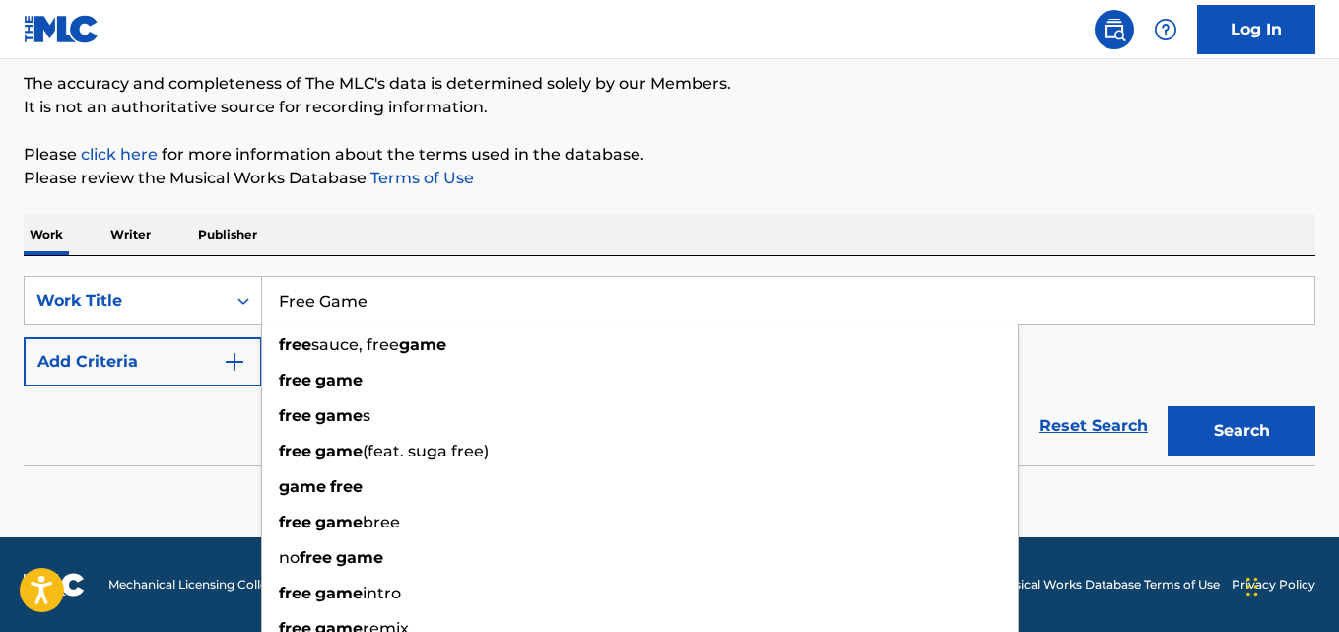
click at [780, 173] on p "Please review the Musical Works Database Terms of Use" at bounding box center [670, 179] width 1292 height 24
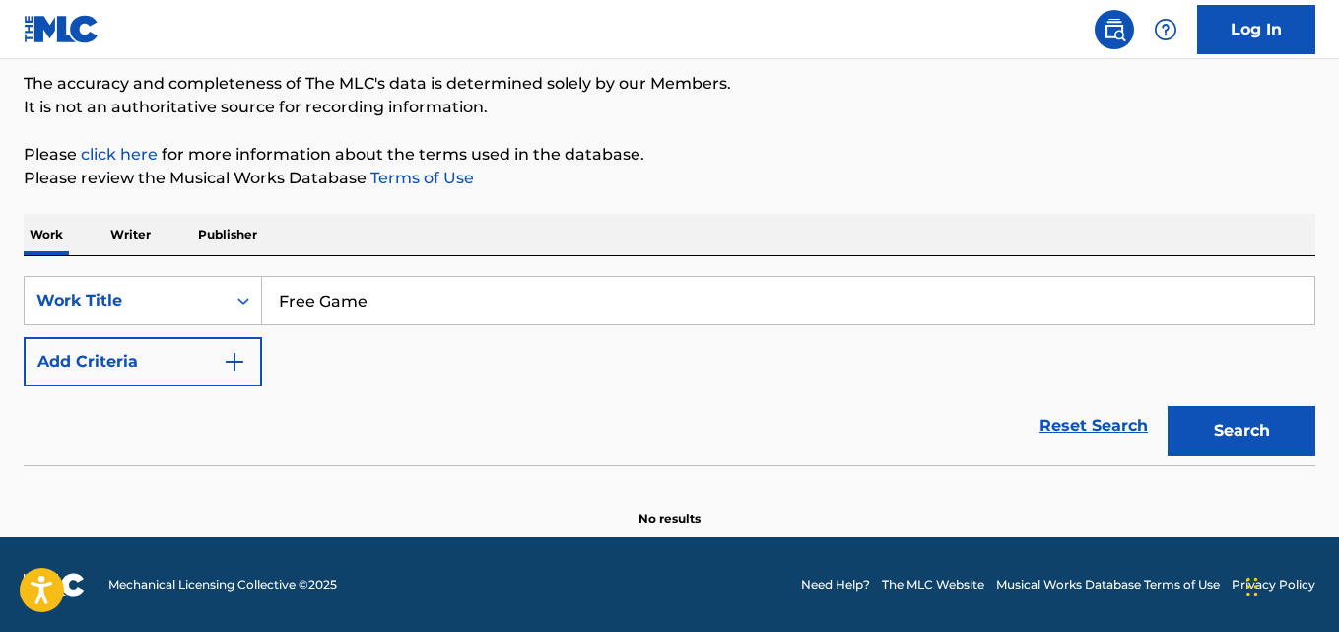
click at [217, 356] on button "Add Criteria" at bounding box center [143, 361] width 239 height 49
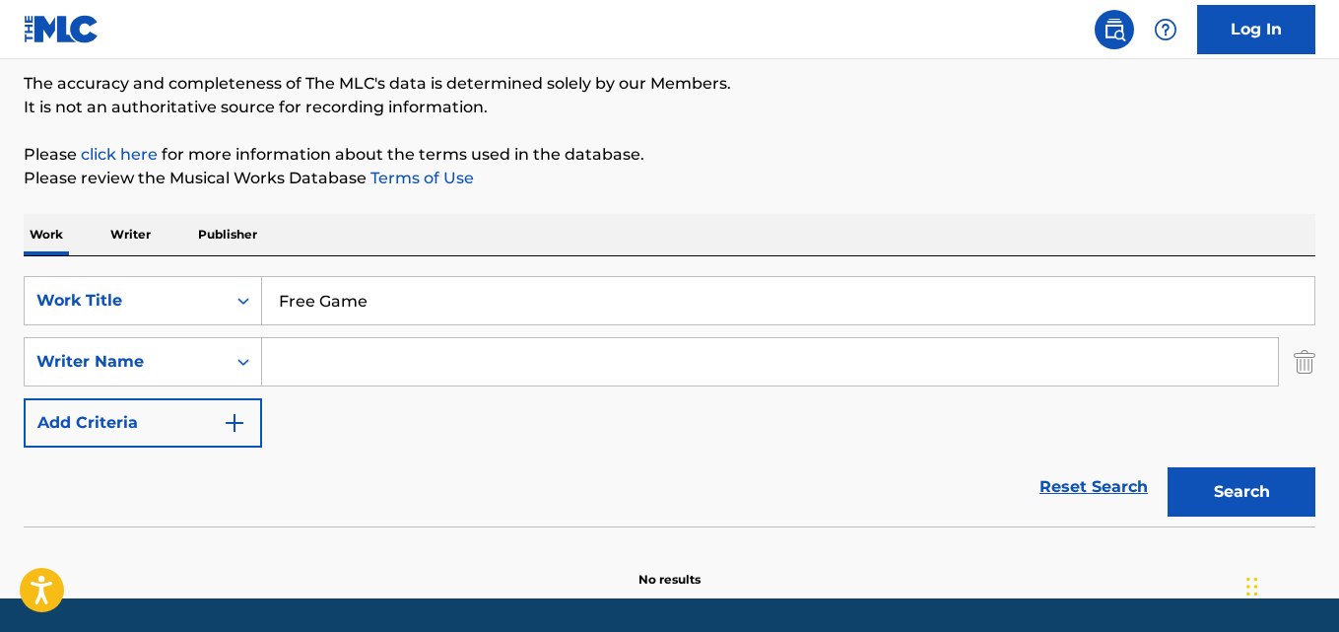
click at [333, 356] on input "Search Form" at bounding box center [770, 361] width 1016 height 47
paste input "[PERSON_NAME]"
click at [1168, 467] on button "Search" at bounding box center [1242, 491] width 148 height 49
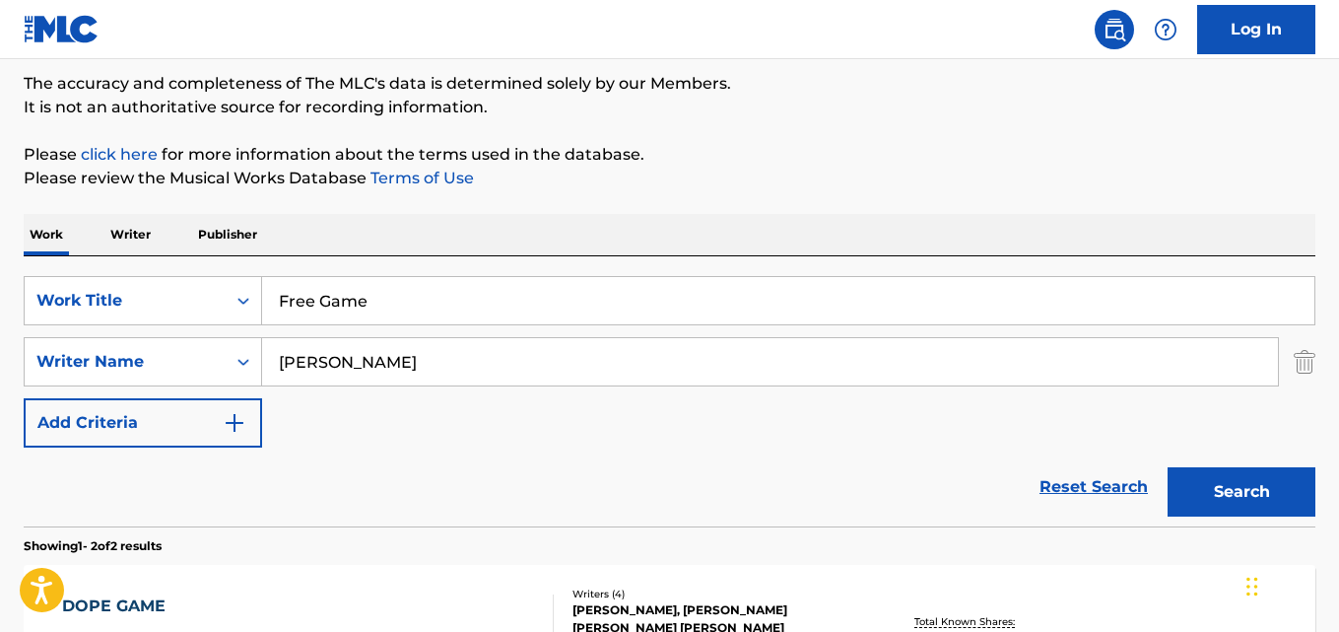
click at [241, 468] on div "Reset Search Search" at bounding box center [670, 486] width 1292 height 79
drag, startPoint x: 434, startPoint y: 377, endPoint x: 273, endPoint y: 377, distance: 160.7
click at [273, 377] on input "[PERSON_NAME]" at bounding box center [770, 361] width 1016 height 47
paste input "HASEGAWA"
type input "HASEGAWA"
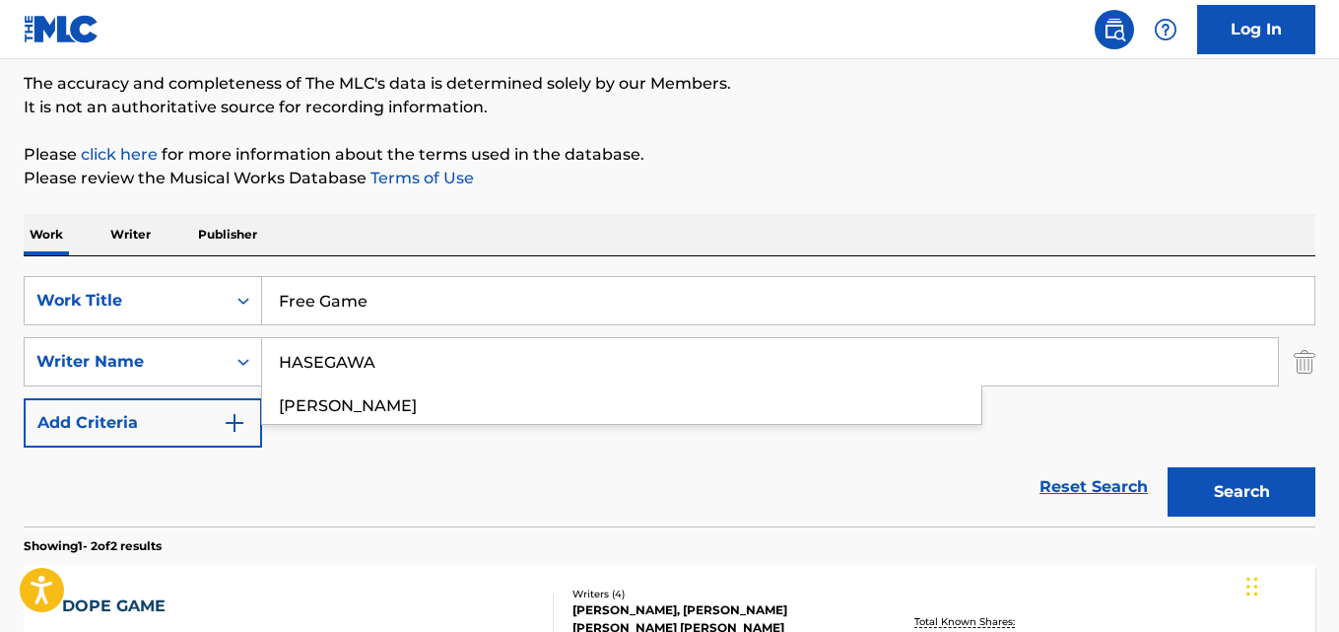
click at [1168, 467] on button "Search" at bounding box center [1242, 491] width 148 height 49
click at [128, 499] on div "Reset Search Search" at bounding box center [670, 486] width 1292 height 79
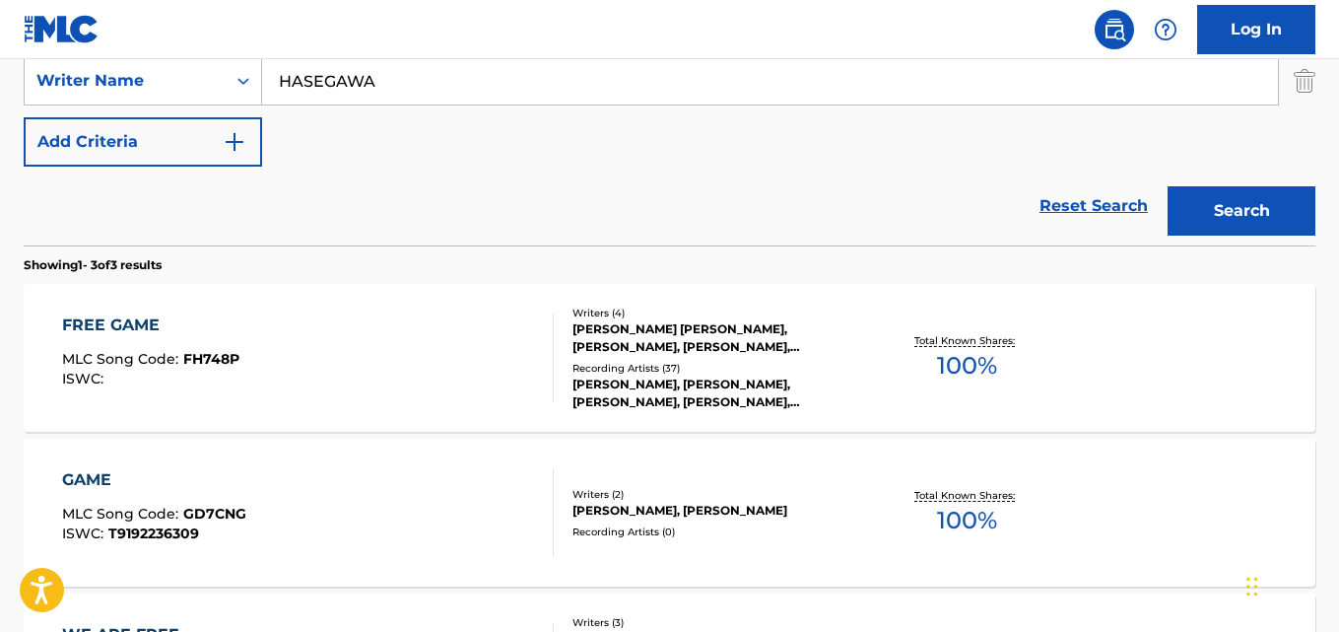
scroll to position [491, 0]
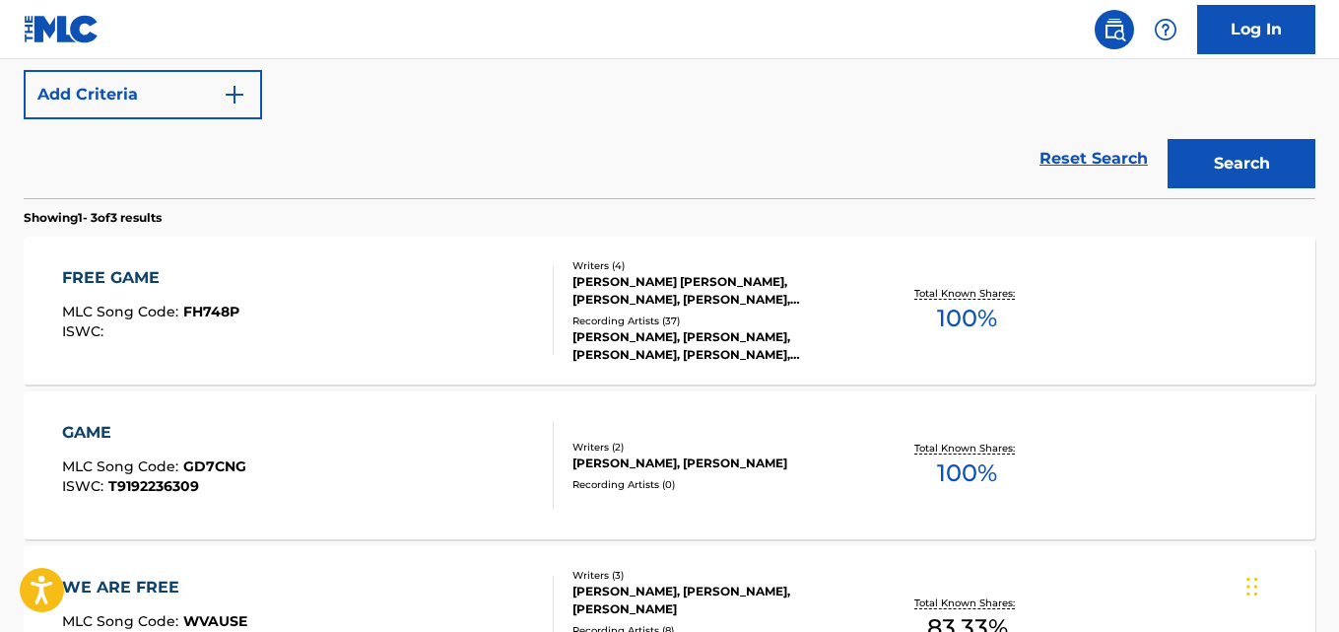
click at [132, 286] on div "FREE GAME" at bounding box center [150, 278] width 177 height 24
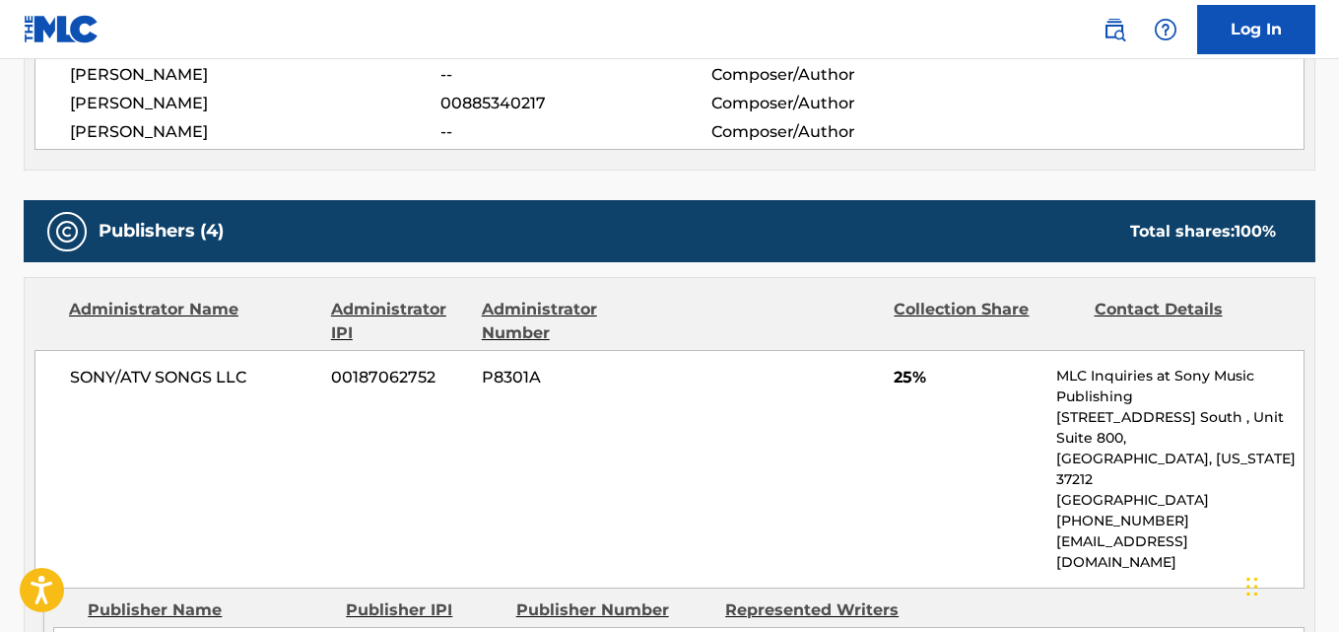
scroll to position [821, 0]
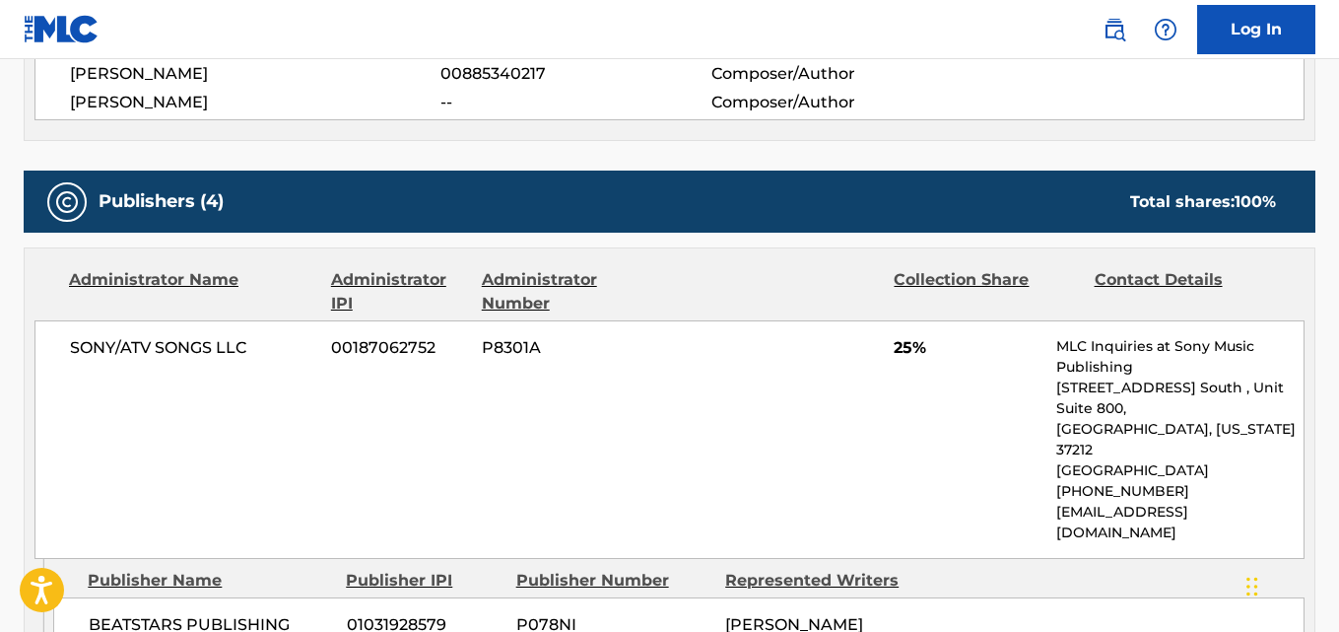
click at [788, 200] on div "Publishers (4) Total shares: 100 %" at bounding box center [670, 202] width 1292 height 62
click at [681, 441] on div "SONY/ATV SONGS LLC 00187062752 P8301A 25% MLC Inquiries at Sony Music Publishin…" at bounding box center [669, 439] width 1270 height 239
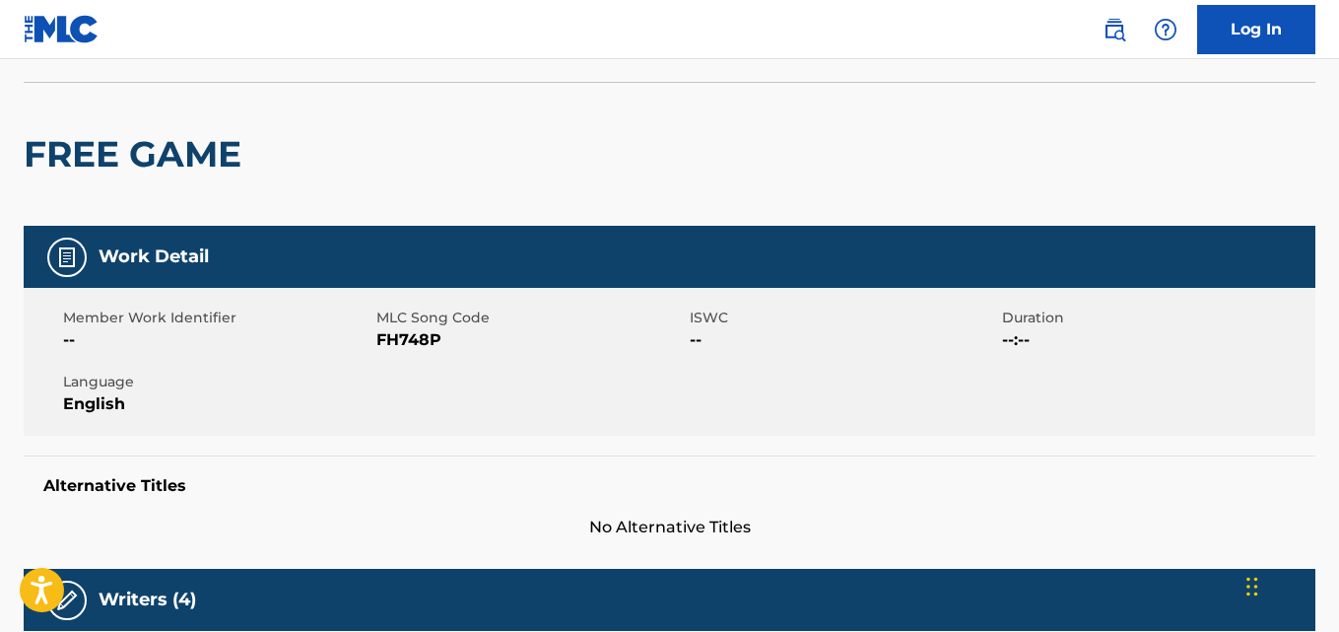
scroll to position [0, 0]
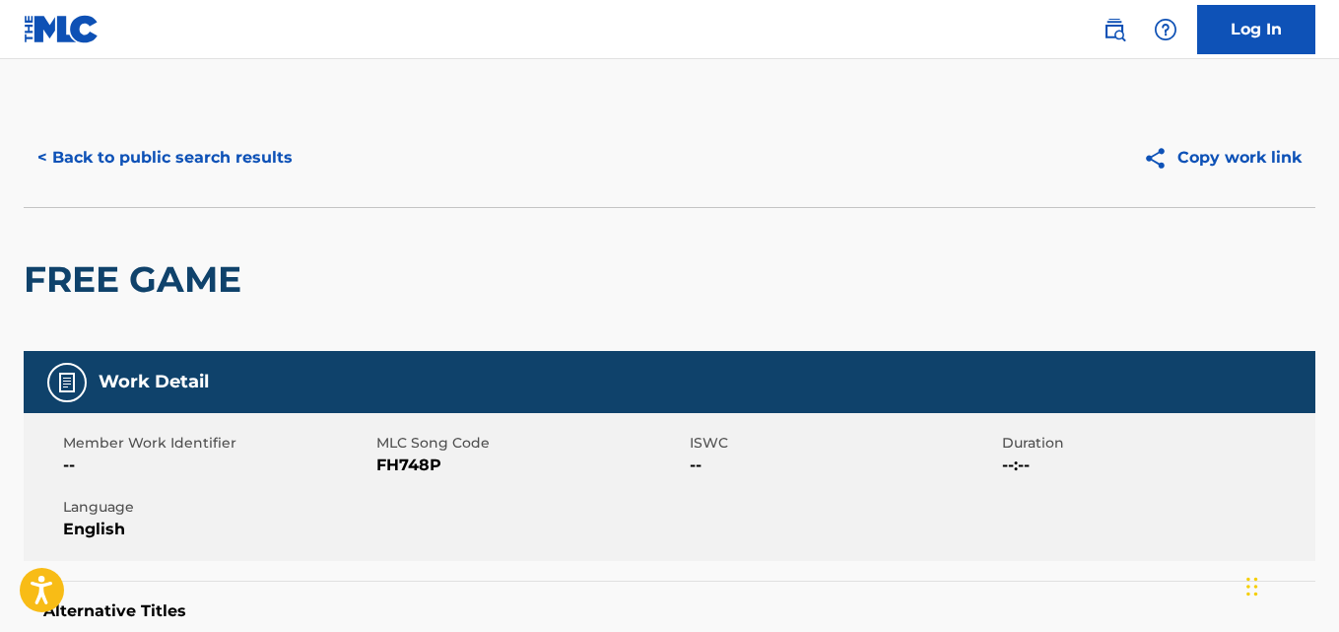
click at [297, 164] on button "< Back to public search results" at bounding box center [165, 157] width 283 height 49
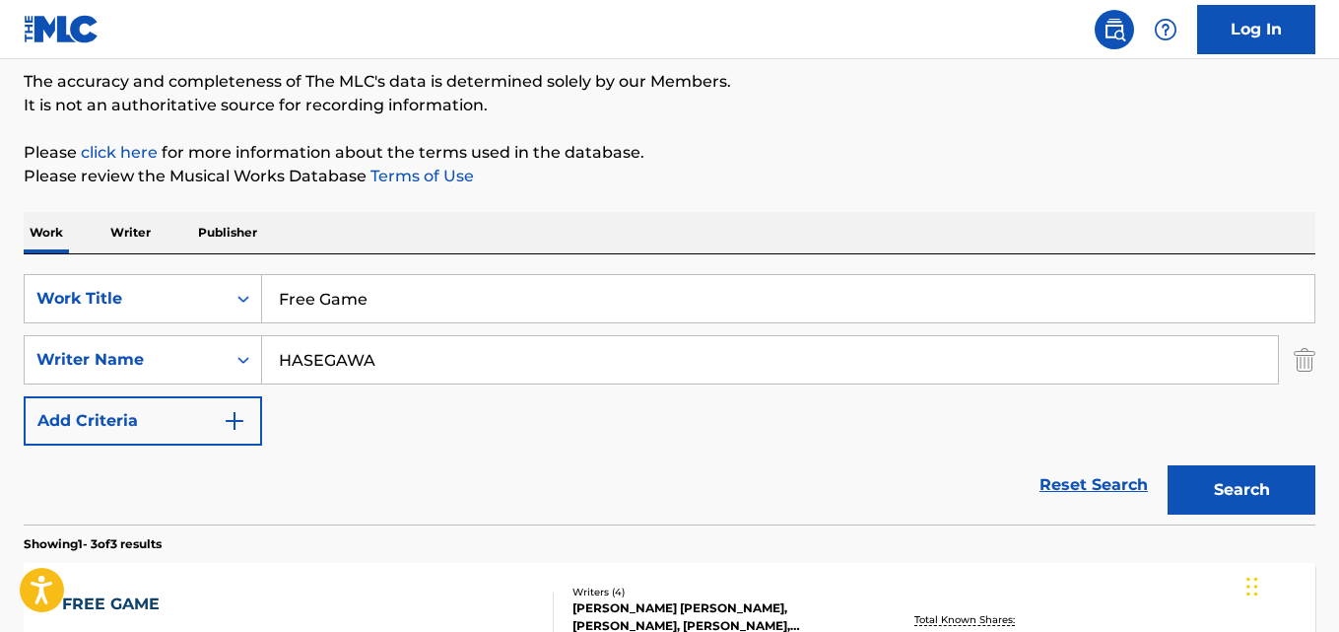
click at [1033, 504] on link "Reset Search" at bounding box center [1094, 484] width 128 height 43
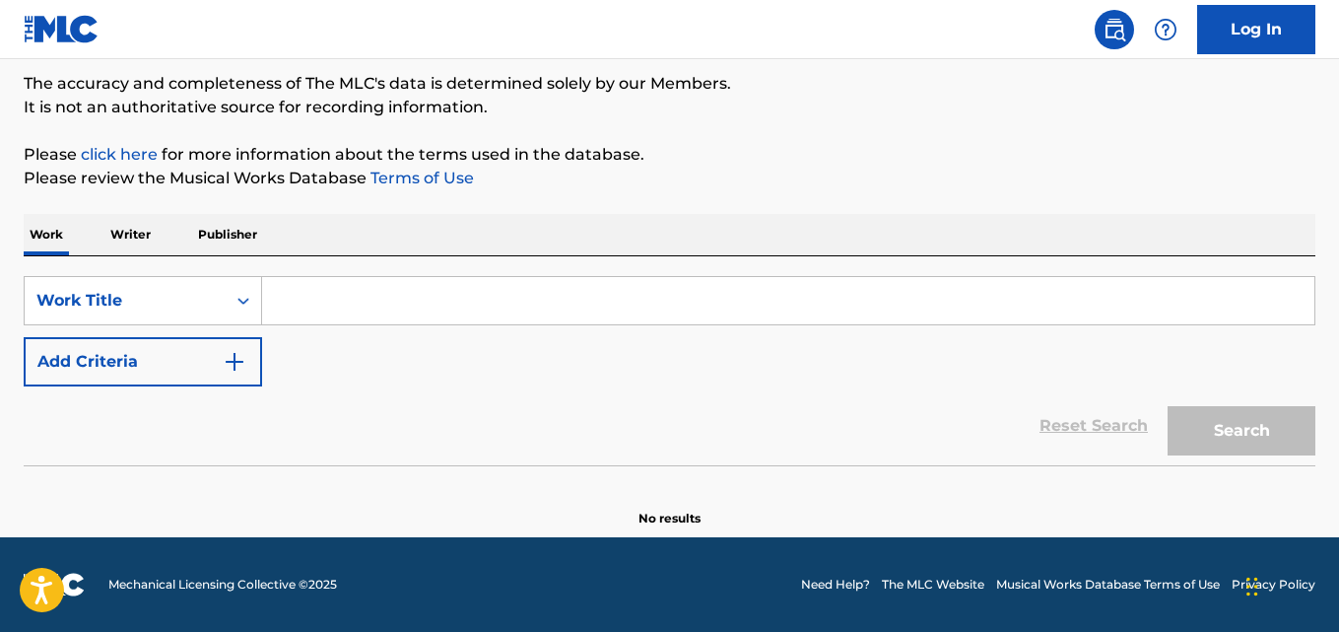
scroll to position [163, 0]
click at [856, 447] on div "Reset Search Search" at bounding box center [670, 425] width 1292 height 79
click at [840, 424] on div "Reset Search Search" at bounding box center [670, 425] width 1292 height 79
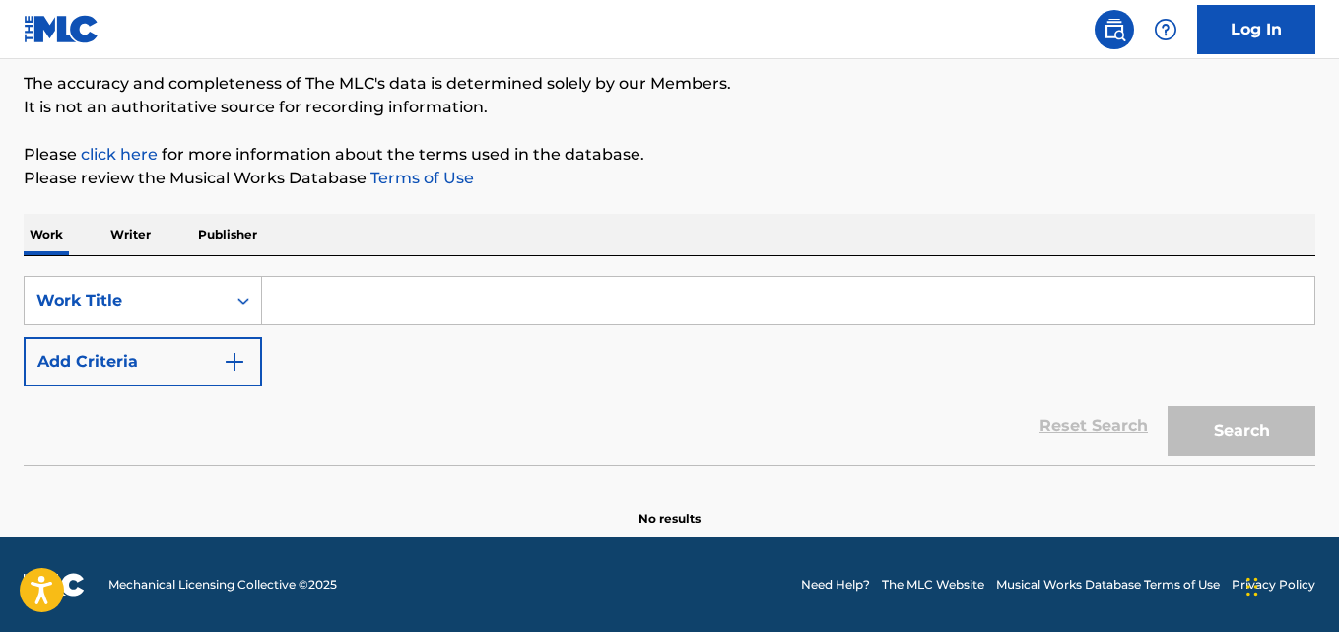
click at [372, 282] on input "Search Form" at bounding box center [788, 300] width 1053 height 47
paste input "FREE GAME"
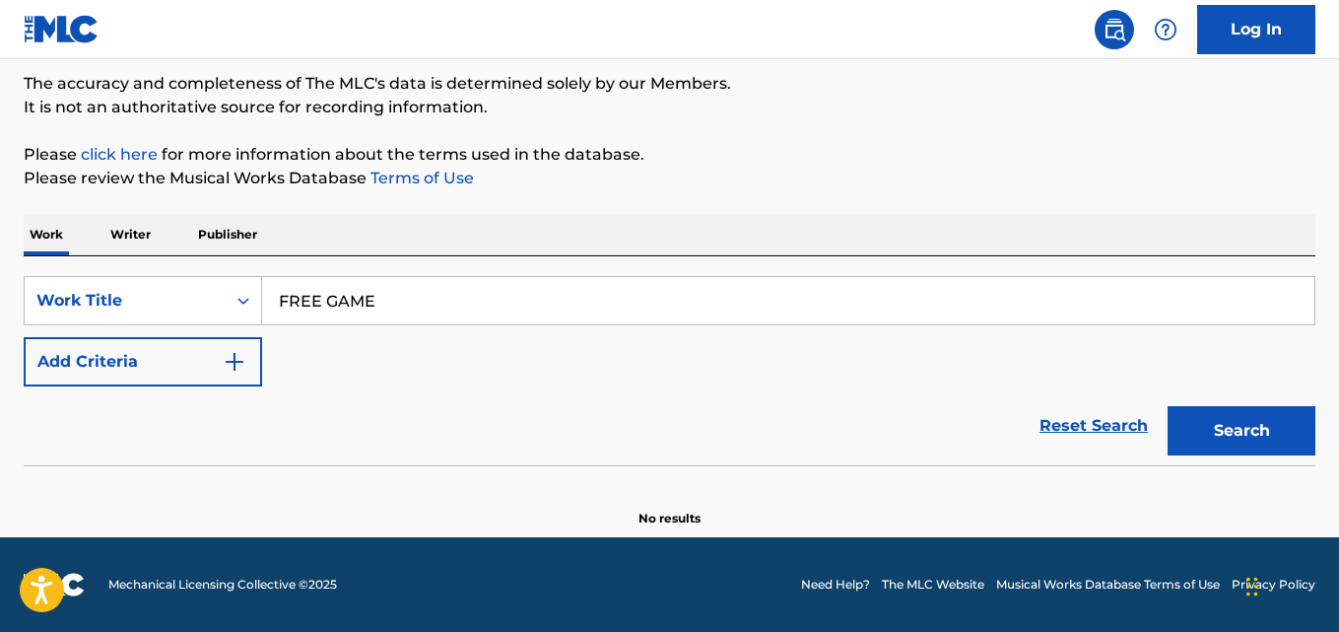
type input "FREE GAME"
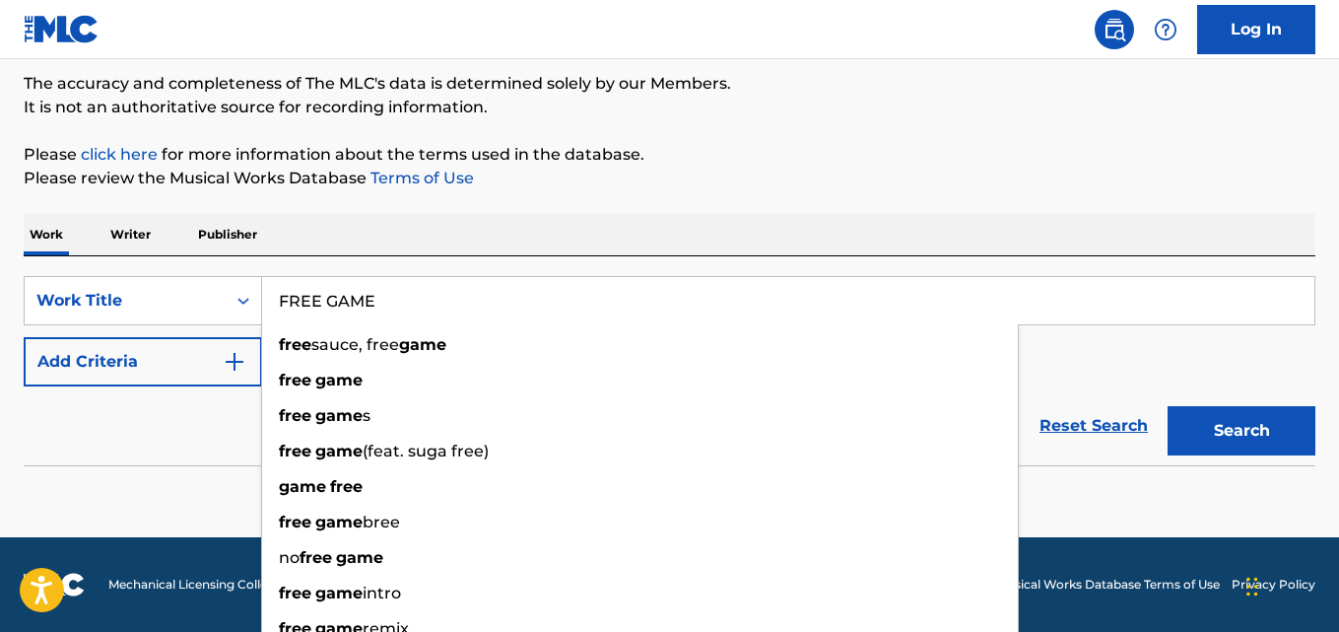
click at [191, 410] on div "Reset Search Search" at bounding box center [670, 425] width 1292 height 79
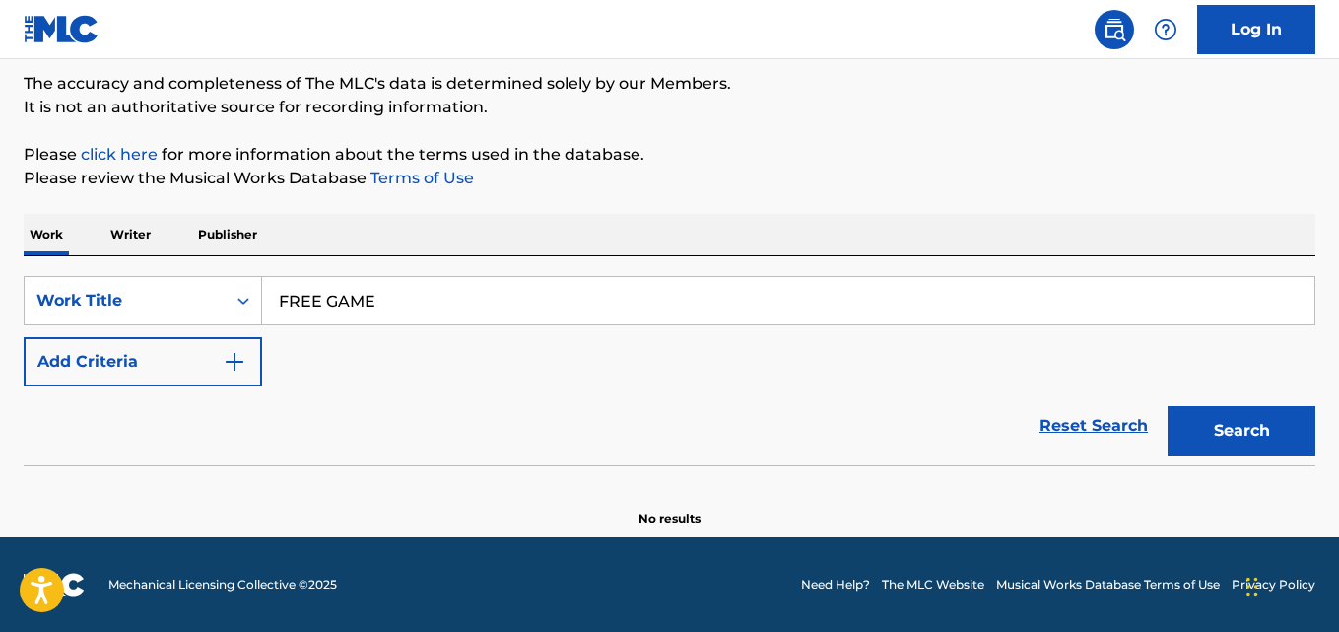
click at [197, 367] on button "Add Criteria" at bounding box center [143, 361] width 239 height 49
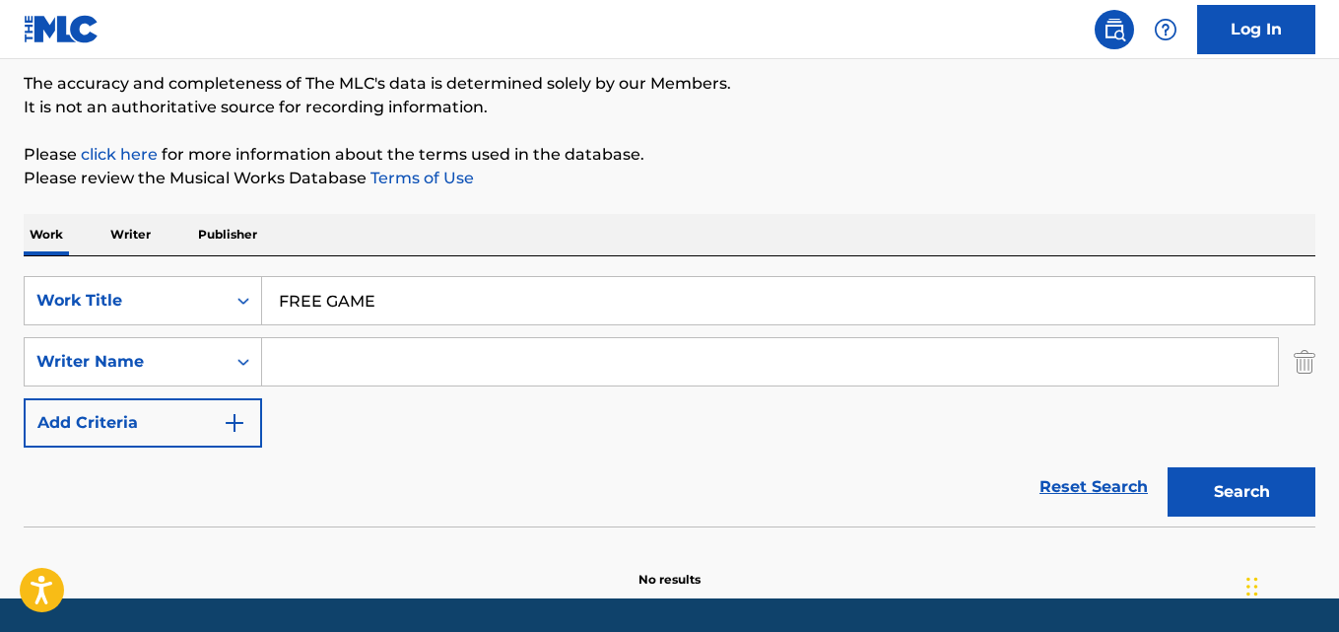
click at [382, 365] on input "Search Form" at bounding box center [770, 361] width 1016 height 47
type input "[PERSON_NAME]"
click at [1168, 467] on button "Search" at bounding box center [1242, 491] width 148 height 49
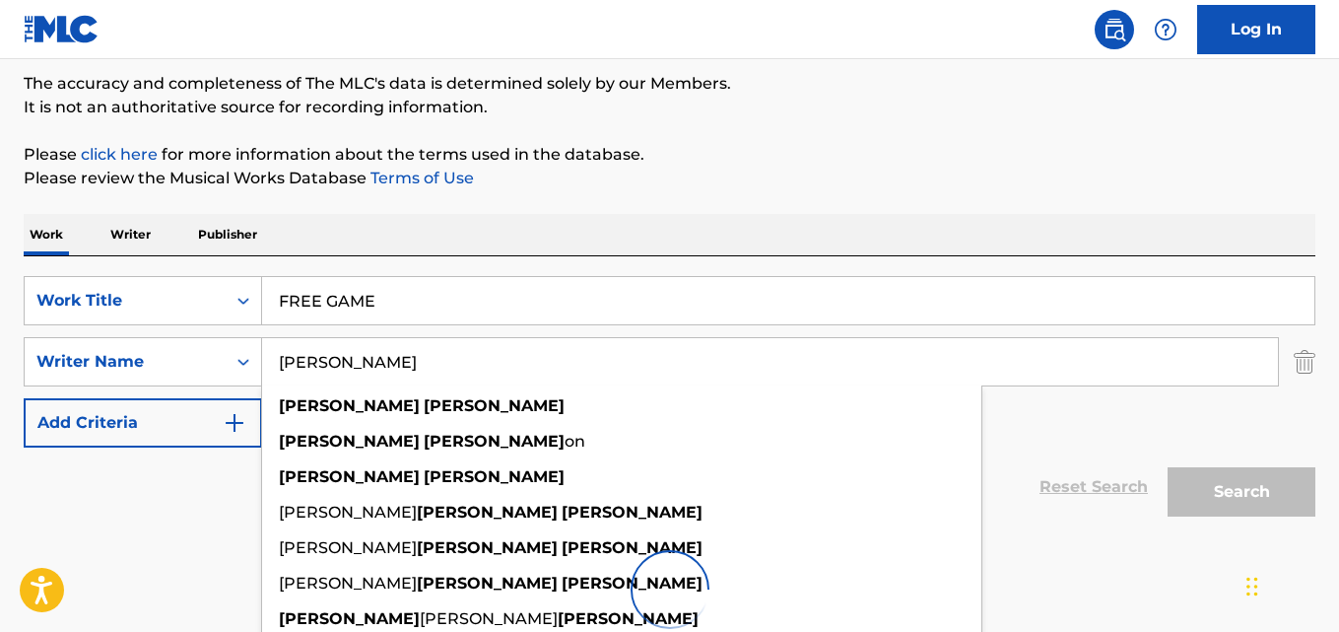
click at [646, 228] on div "Work Writer Publisher" at bounding box center [670, 234] width 1292 height 41
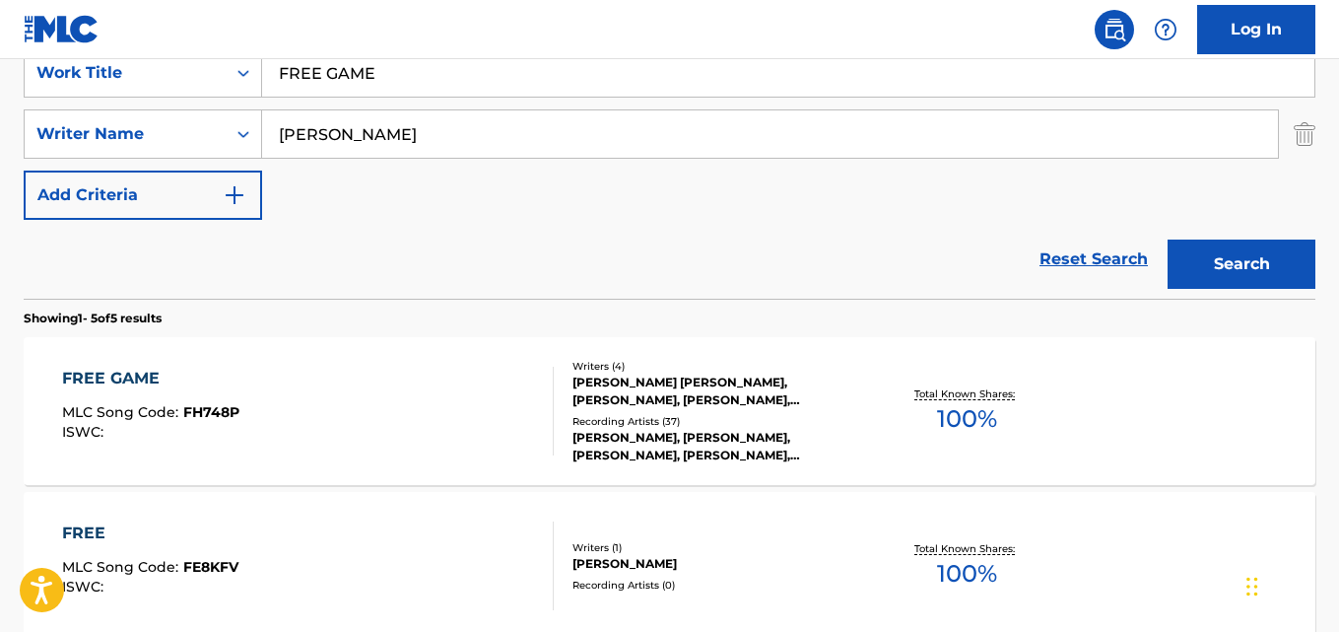
scroll to position [326, 0]
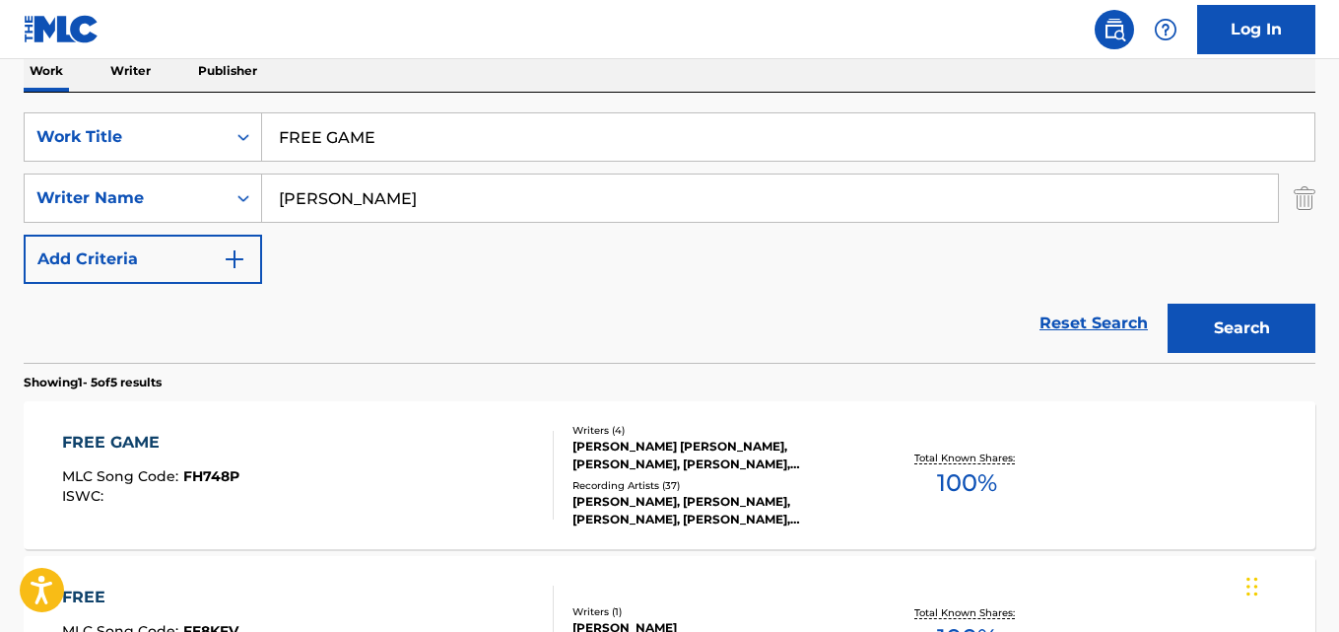
click at [194, 417] on div "FREE GAME MLC Song Code : FH748P ISWC : Writers ( 4 ) [PERSON_NAME] [PERSON_NAM…" at bounding box center [670, 475] width 1292 height 148
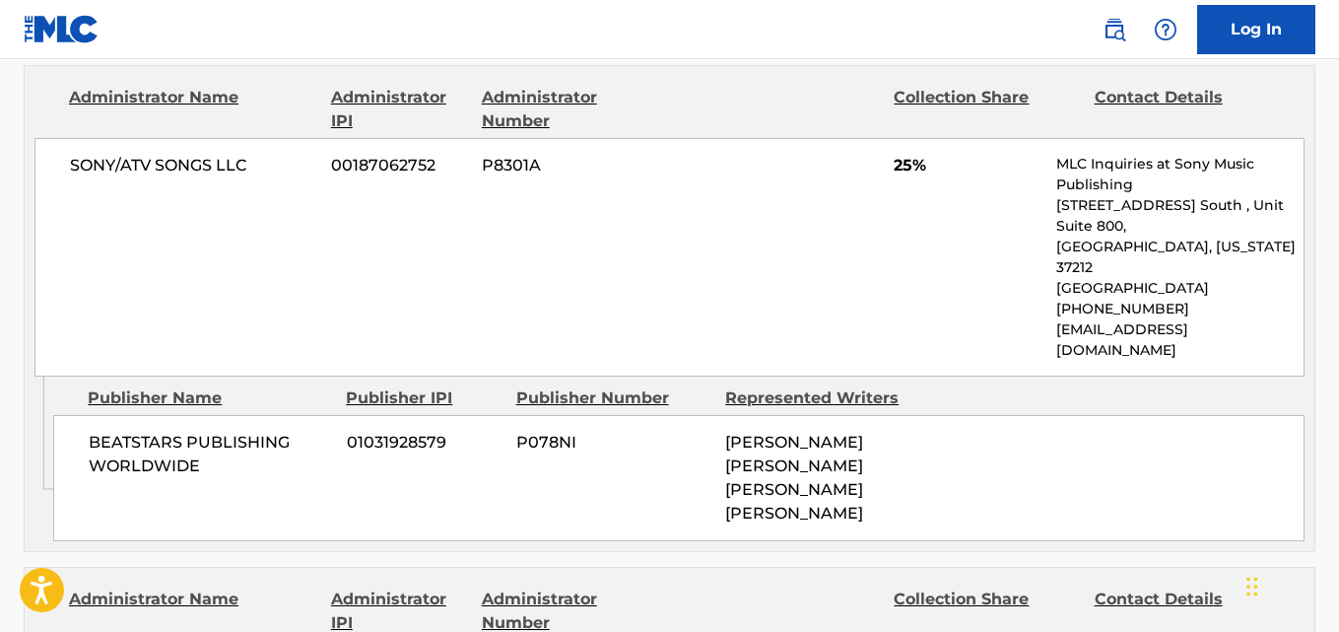
scroll to position [1150, 0]
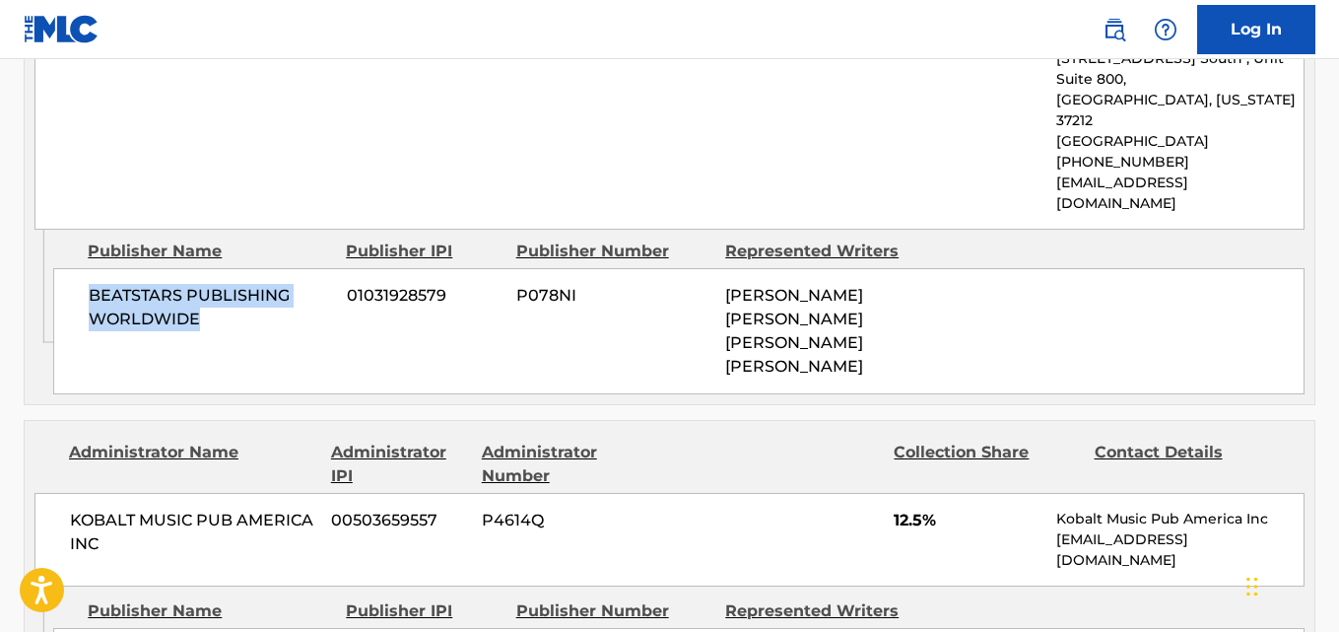
drag, startPoint x: 90, startPoint y: 255, endPoint x: 284, endPoint y: 282, distance: 196.0
click at [284, 284] on span "BEATSTARS PUBLISHING WORLDWIDE" at bounding box center [210, 307] width 243 height 47
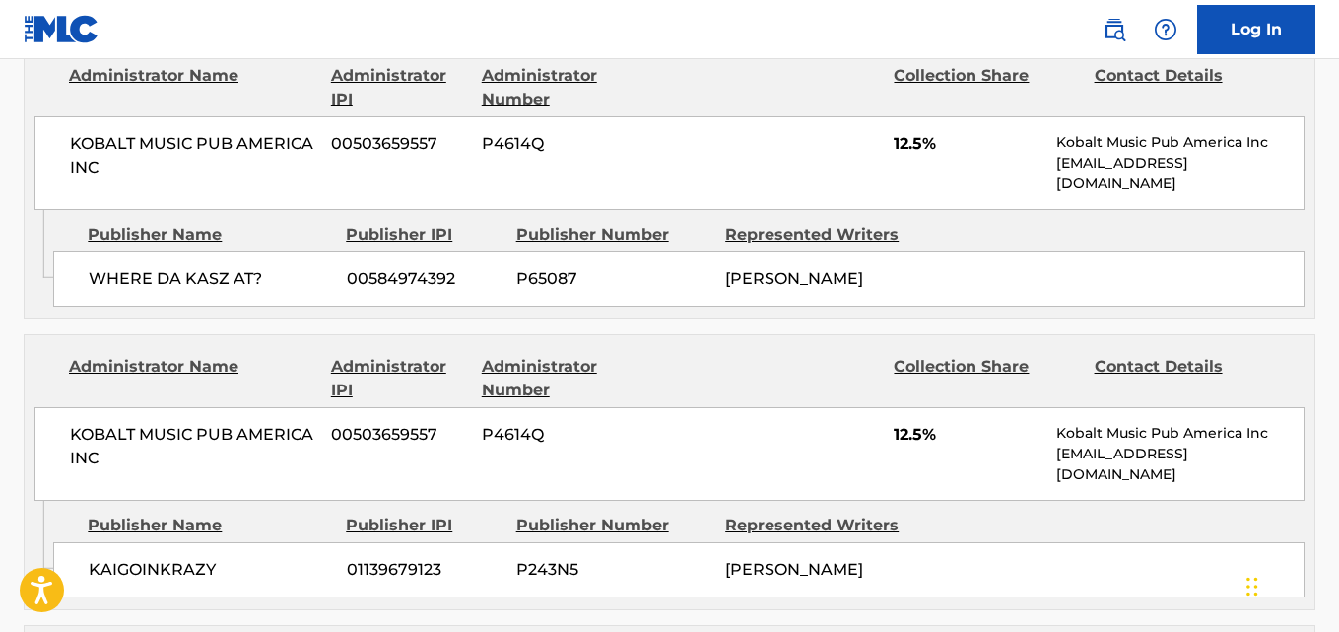
scroll to position [1643, 0]
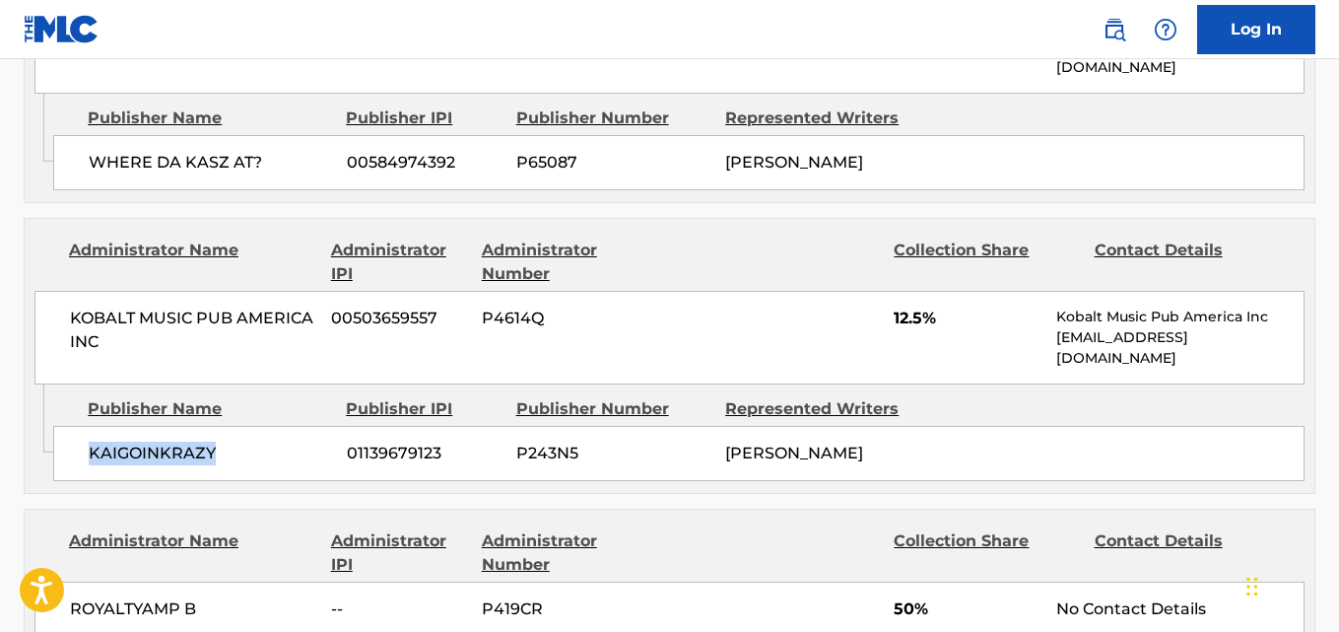
drag, startPoint x: 86, startPoint y: 399, endPoint x: 247, endPoint y: 398, distance: 161.6
click at [247, 426] on div "KAIGOINKRAZY 01139679123 P243N5 [PERSON_NAME]" at bounding box center [679, 453] width 1252 height 55
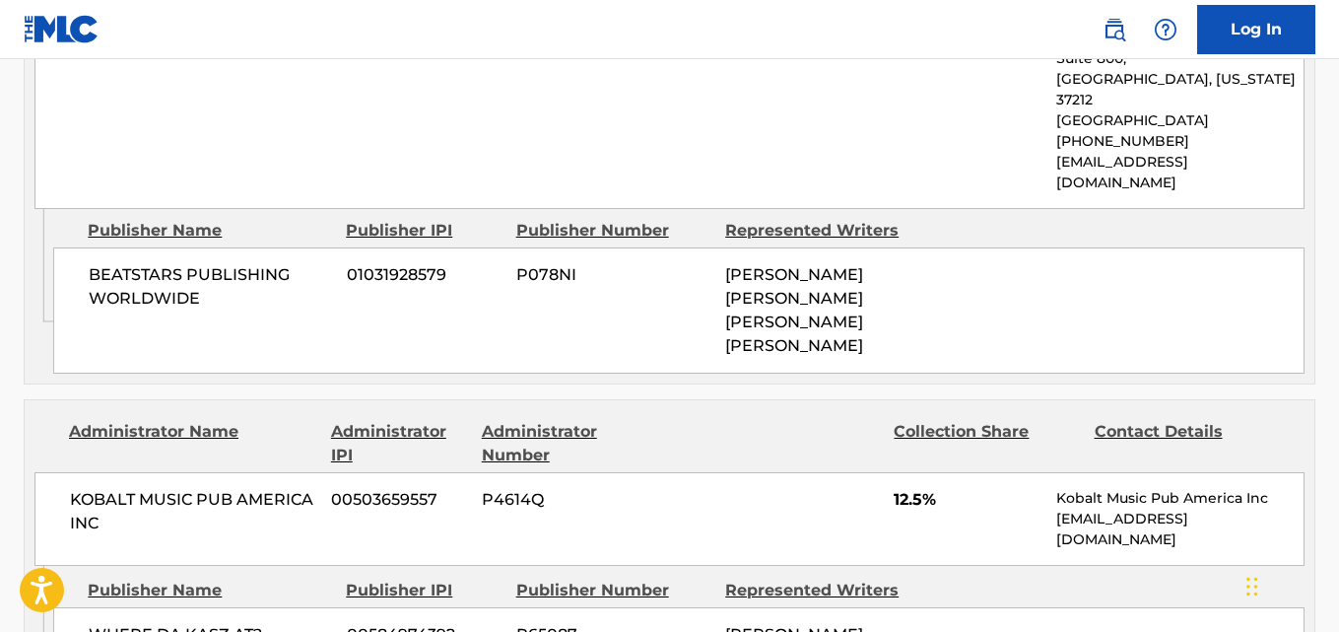
scroll to position [986, 0]
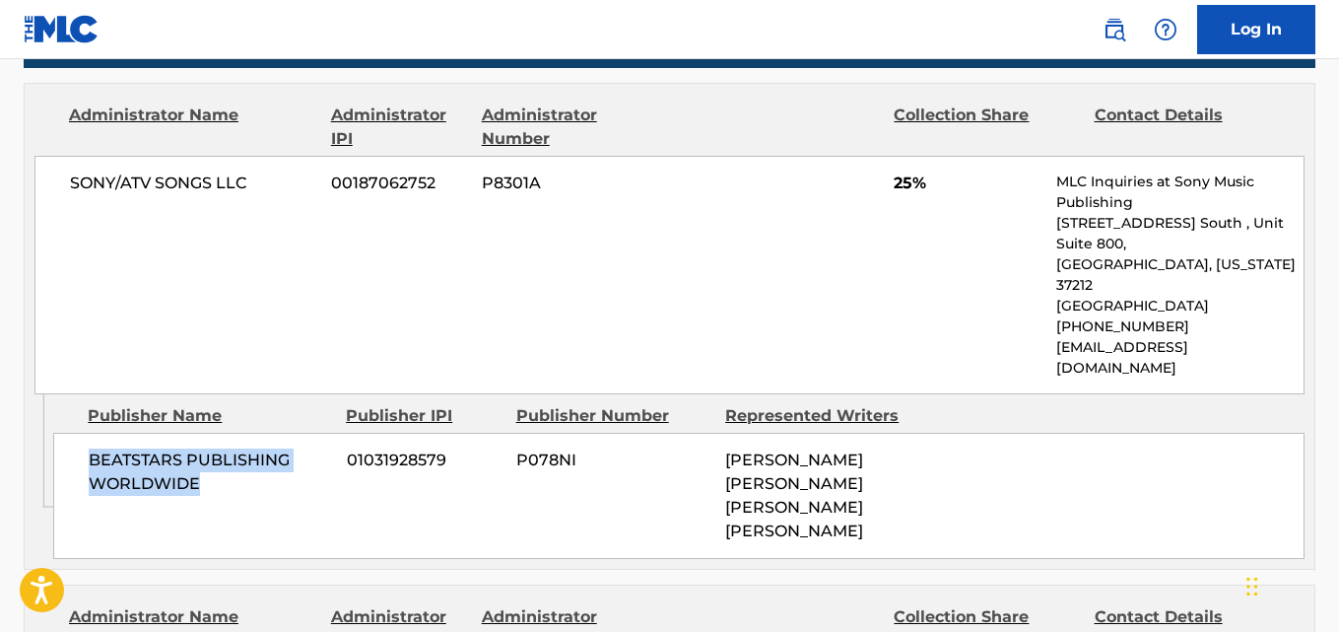
drag, startPoint x: 89, startPoint y: 414, endPoint x: 216, endPoint y: 453, distance: 133.1
click at [216, 453] on span "BEATSTARS PUBLISHING WORLDWIDE" at bounding box center [210, 471] width 243 height 47
click at [896, 178] on span "25%" at bounding box center [968, 183] width 148 height 24
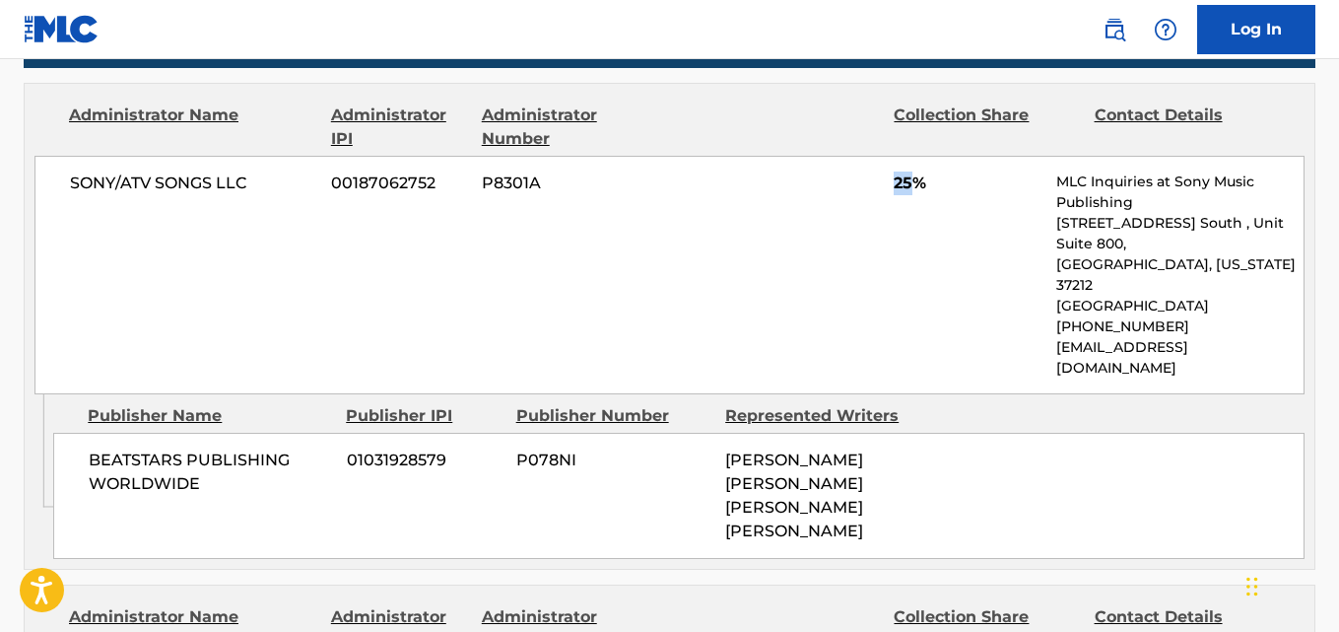
click at [896, 178] on span "25%" at bounding box center [968, 183] width 148 height 24
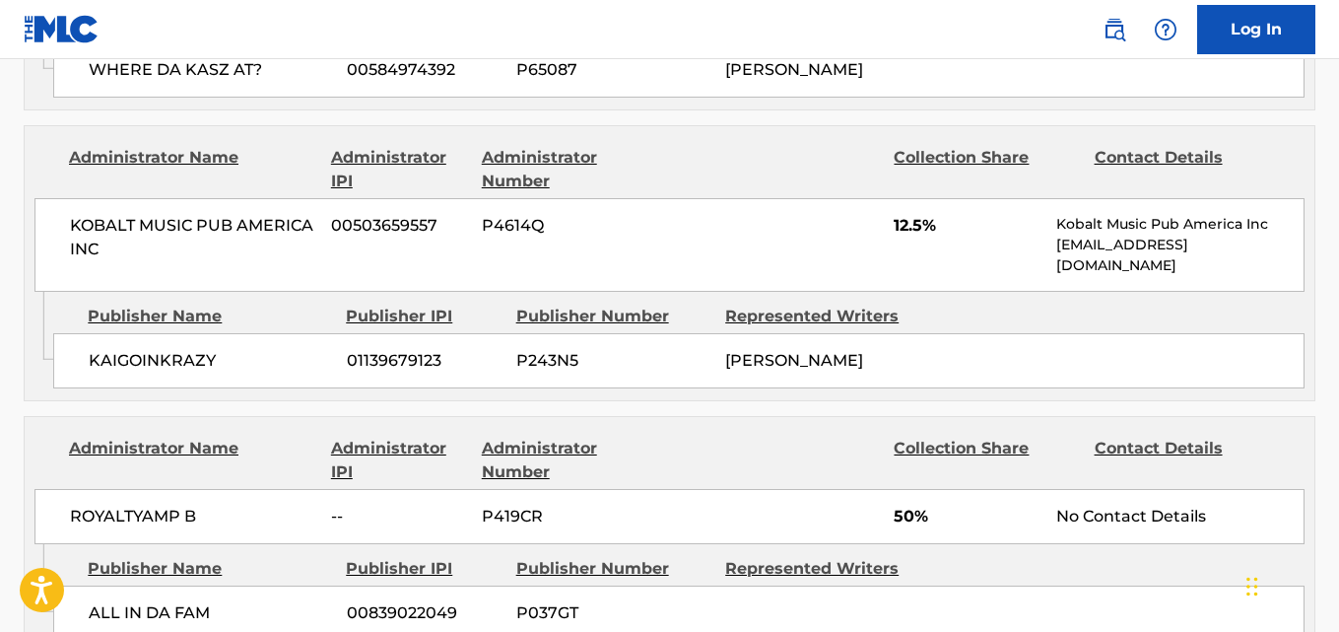
scroll to position [1808, 0]
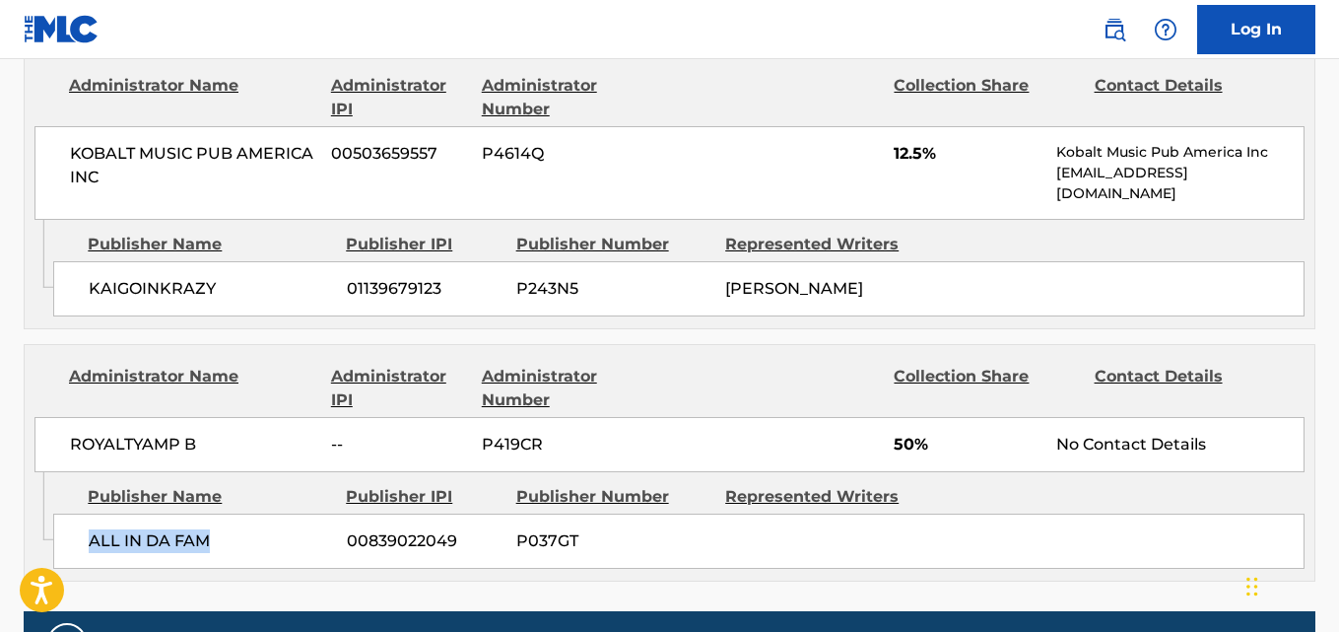
drag, startPoint x: 94, startPoint y: 477, endPoint x: 237, endPoint y: 477, distance: 142.9
click at [237, 529] on span "ALL IN DA FAM" at bounding box center [210, 541] width 243 height 24
click at [902, 433] on span "50%" at bounding box center [968, 445] width 148 height 24
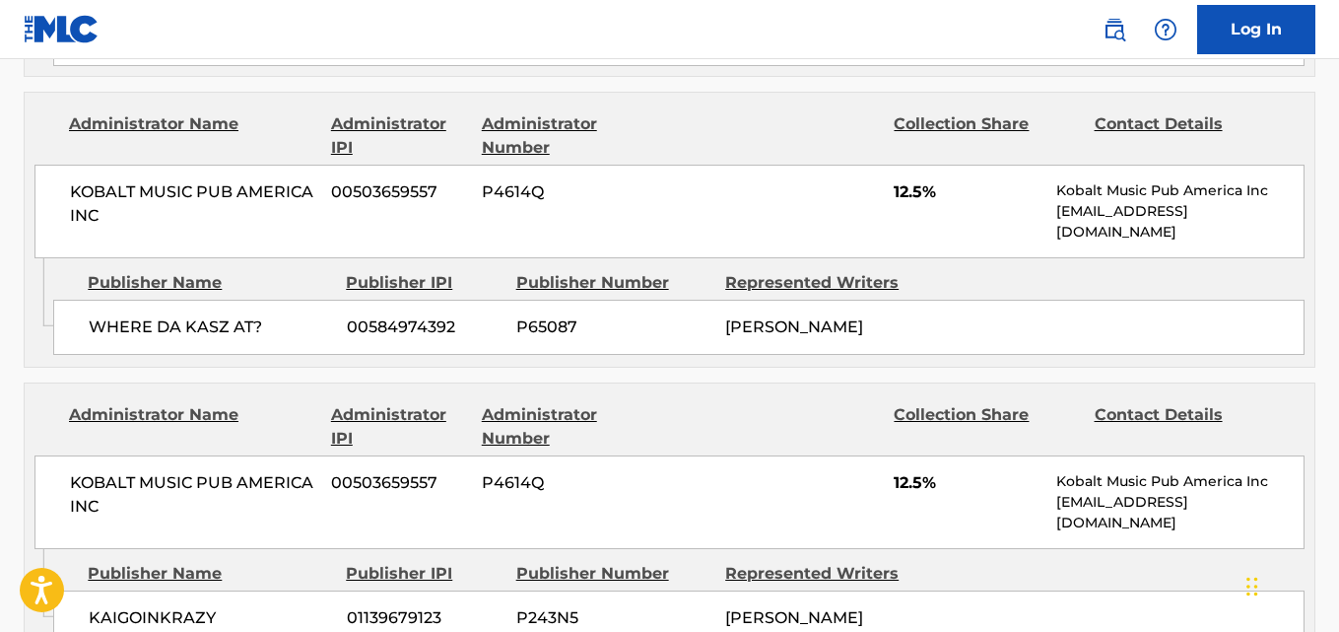
click at [420, 383] on div "Administrator Name Administrator IPI Administrator Number Collection Share Cont…" at bounding box center [670, 466] width 1290 height 166
click at [716, 171] on div "KOBALT MUSIC PUB AMERICA INC 00503659557 P4614Q 12.5% Kobalt Music Pub America …" at bounding box center [669, 212] width 1270 height 94
click at [688, 165] on div "KOBALT MUSIC PUB AMERICA INC 00503659557 P4614Q 12.5% Kobalt Music Pub America …" at bounding box center [669, 212] width 1270 height 94
drag, startPoint x: 645, startPoint y: 154, endPoint x: 631, endPoint y: 149, distance: 14.7
click at [644, 165] on div "KOBALT MUSIC PUB AMERICA INC 00503659557 P4614Q 12.5% Kobalt Music Pub America …" at bounding box center [669, 212] width 1270 height 94
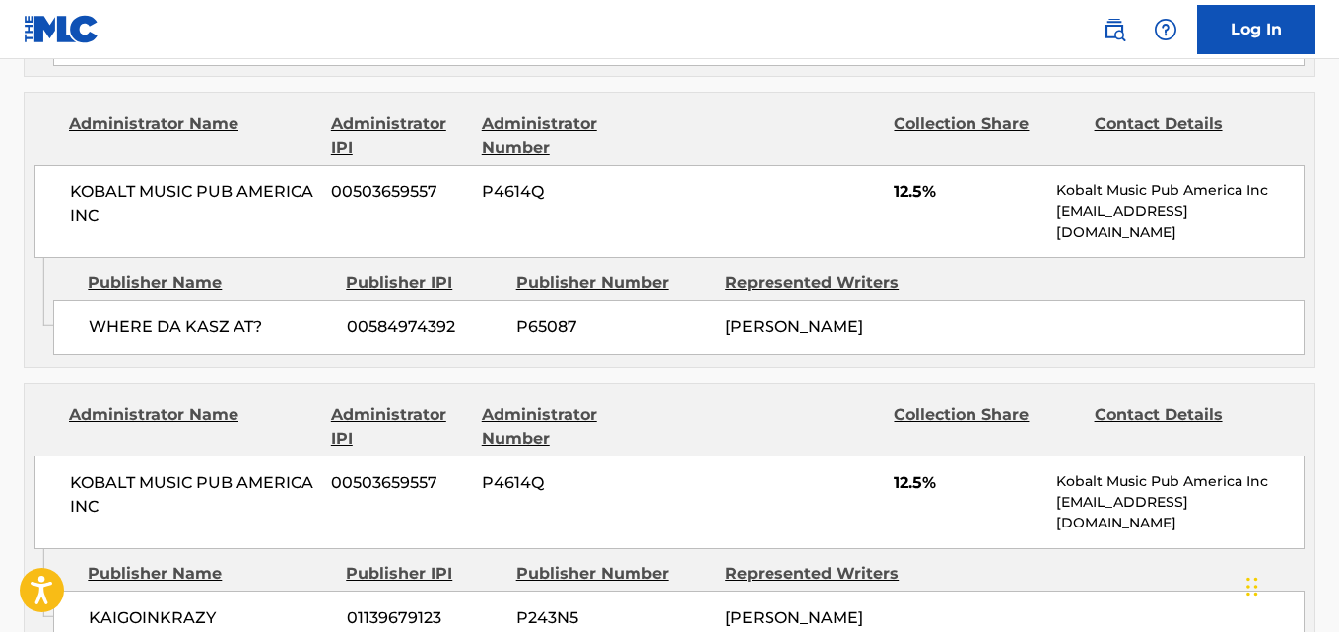
click at [631, 165] on div "KOBALT MUSIC PUB AMERICA INC 00503659557 P4614Q 12.5% Kobalt Music Pub America …" at bounding box center [669, 212] width 1270 height 94
click at [620, 165] on div "KOBALT MUSIC PUB AMERICA INC 00503659557 P4614Q 12.5% Kobalt Music Pub America …" at bounding box center [669, 212] width 1270 height 94
click at [618, 165] on div "KOBALT MUSIC PUB AMERICA INC 00503659557 P4614Q 12.5% Kobalt Music Pub America …" at bounding box center [669, 212] width 1270 height 94
click at [617, 165] on div "KOBALT MUSIC PUB AMERICA INC 00503659557 P4614Q 12.5% Kobalt Music Pub America …" at bounding box center [669, 212] width 1270 height 94
click at [597, 180] on span "P4614Q" at bounding box center [574, 192] width 185 height 24
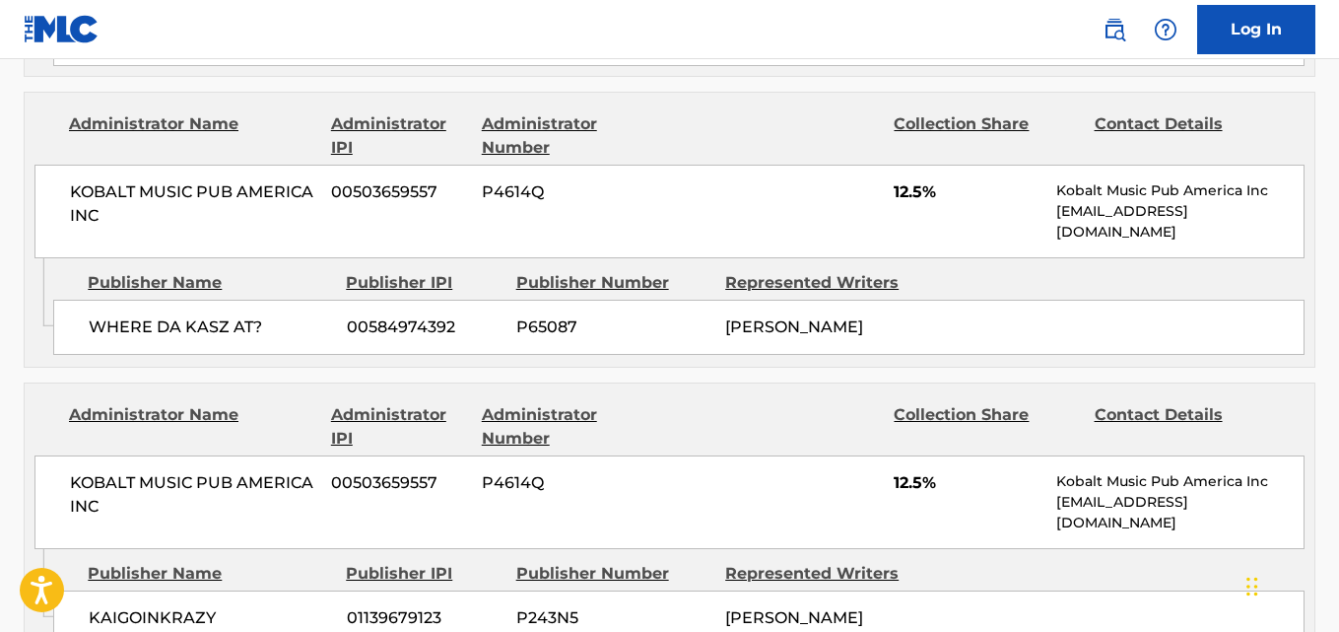
click at [603, 180] on span "P4614Q" at bounding box center [574, 192] width 185 height 24
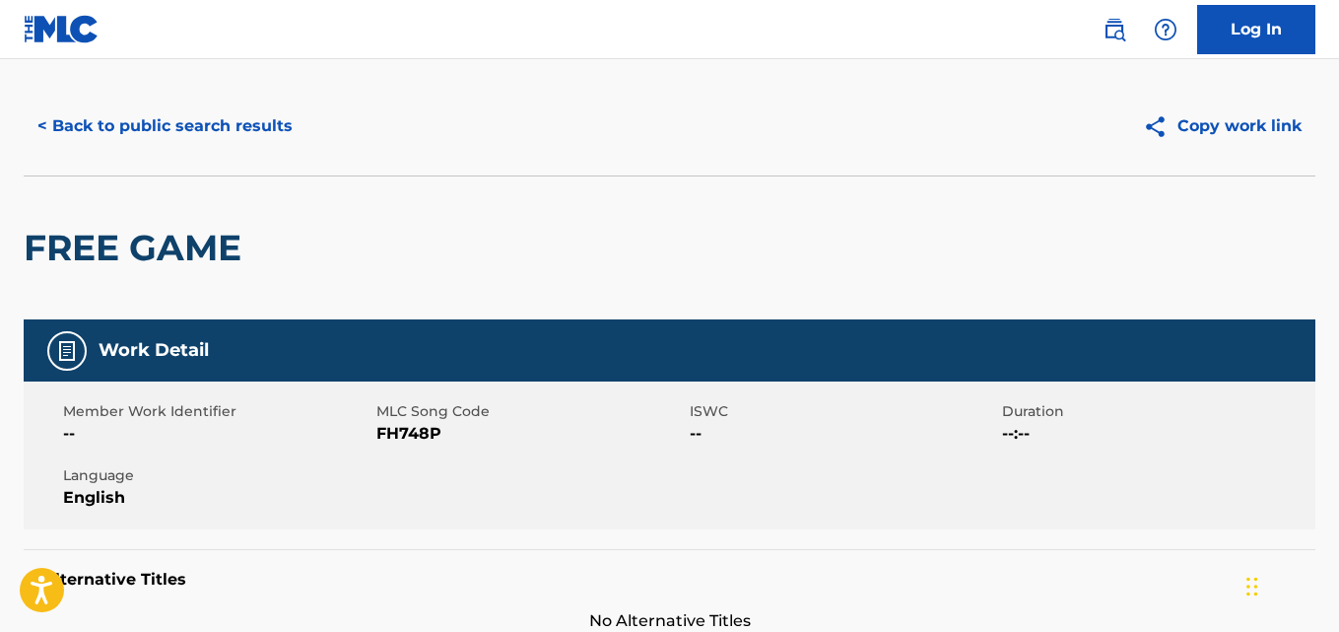
scroll to position [0, 0]
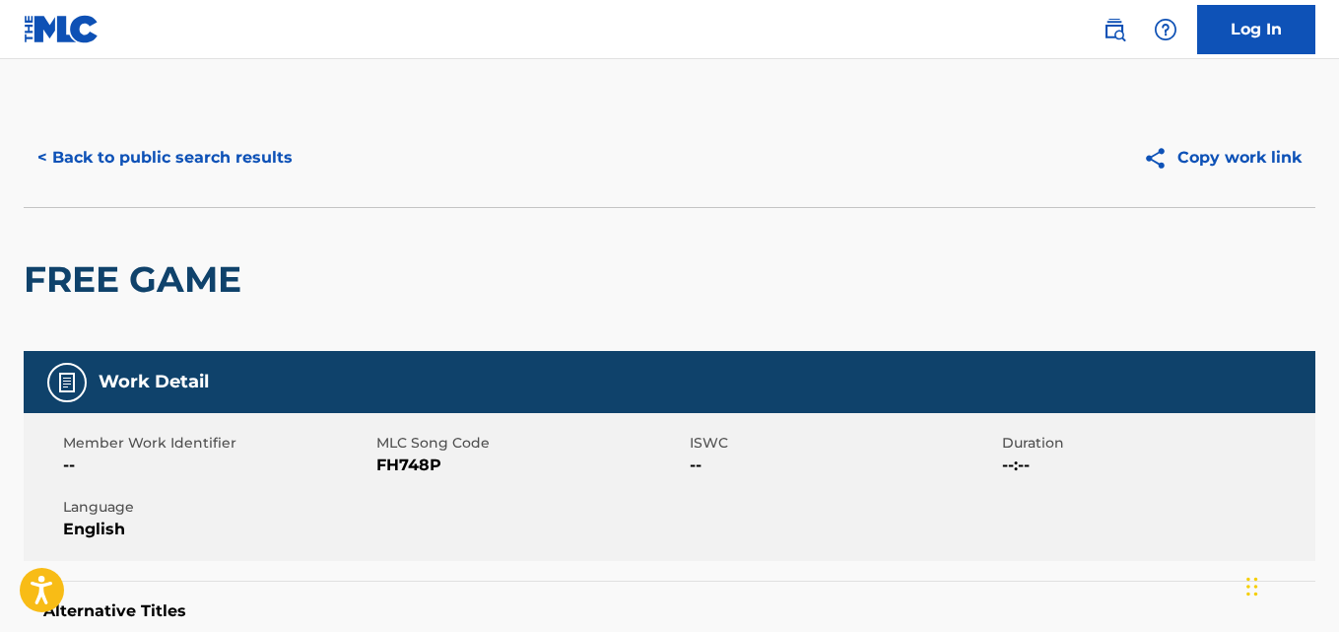
click at [180, 161] on button "< Back to public search results" at bounding box center [165, 157] width 283 height 49
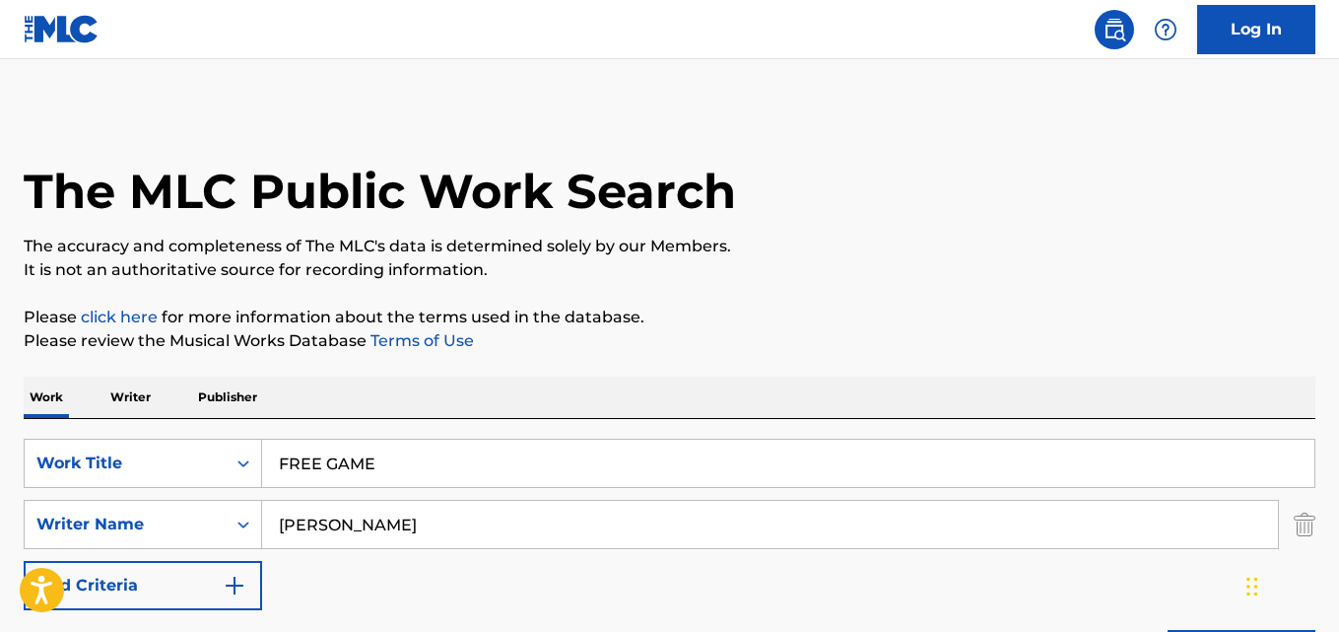
scroll to position [326, 0]
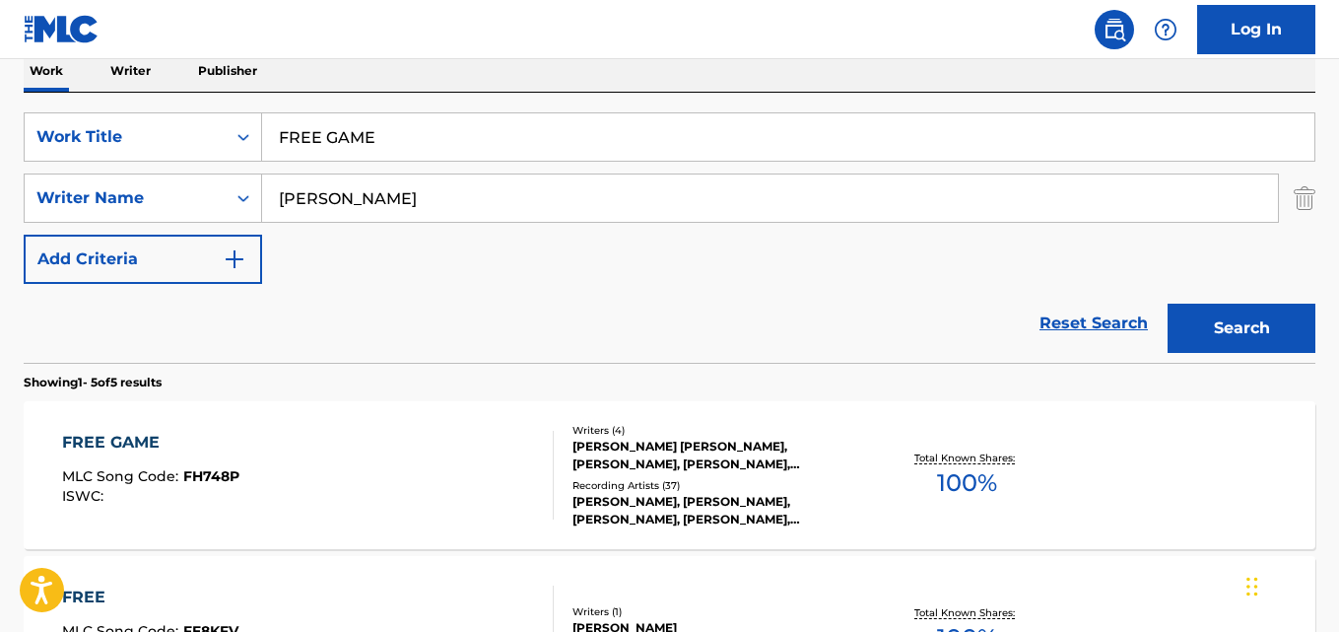
click at [1067, 316] on link "Reset Search" at bounding box center [1094, 323] width 128 height 43
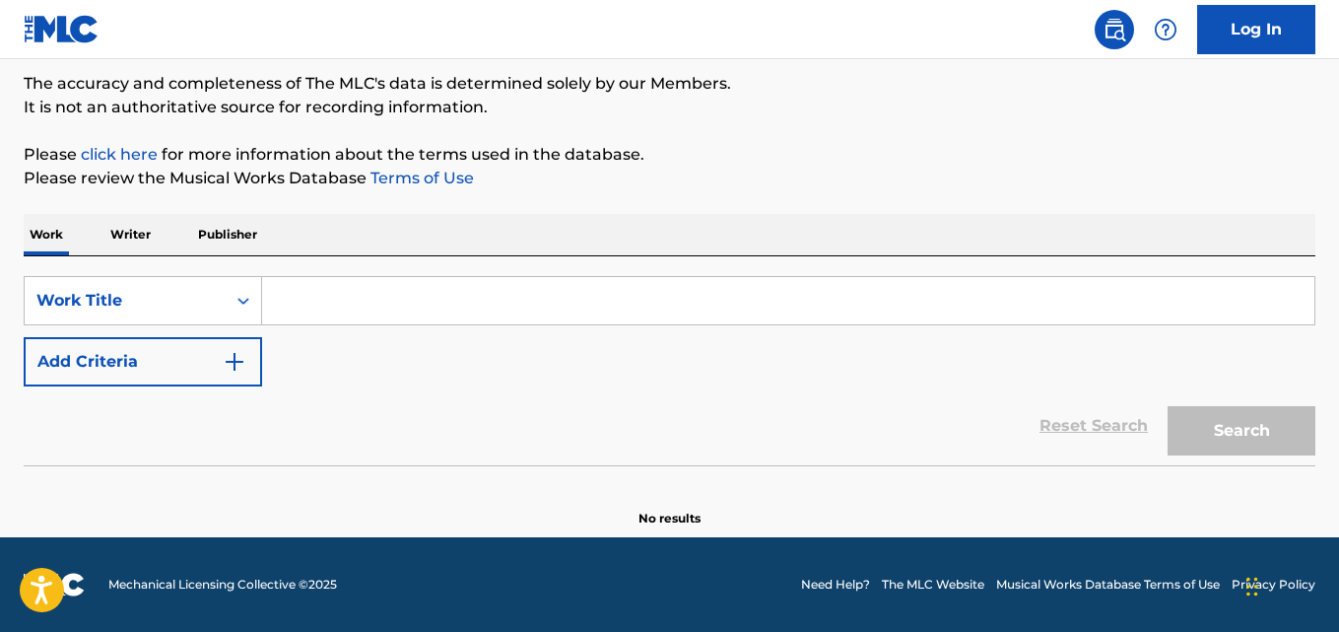
scroll to position [163, 0]
click at [806, 427] on div "Reset Search Search" at bounding box center [670, 425] width 1292 height 79
click at [570, 300] on input "Search Form" at bounding box center [788, 300] width 1053 height 47
paste input "On Da Floor"
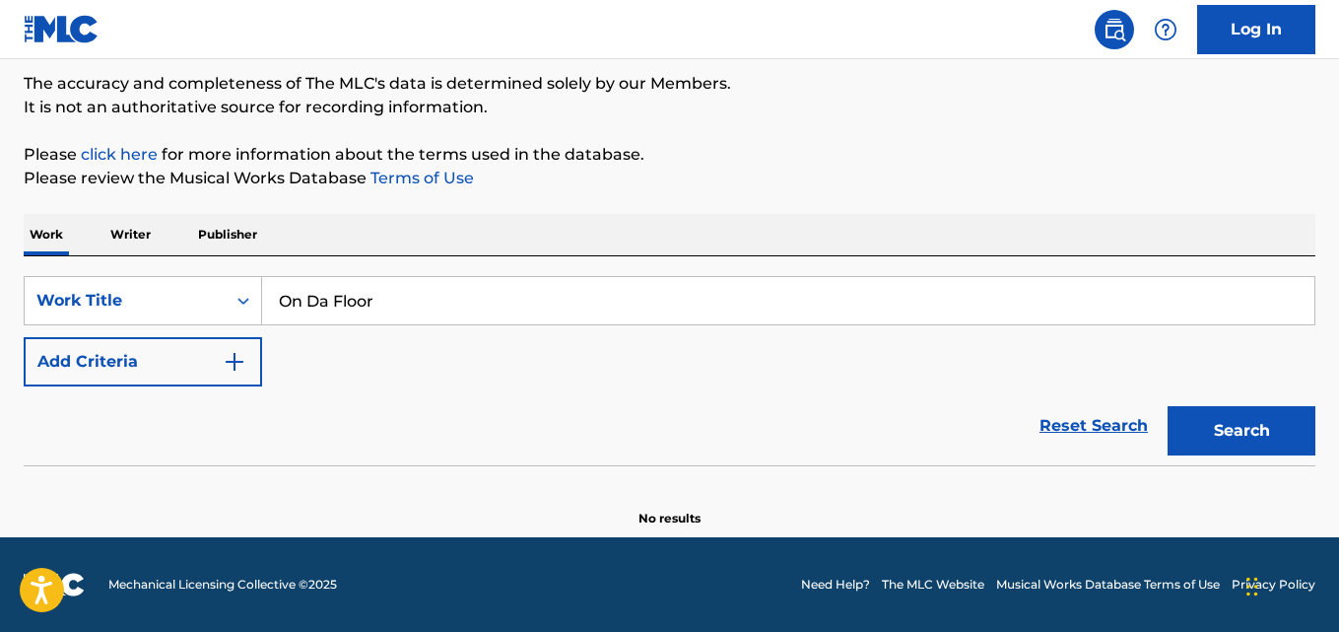
type input "On Da Floor"
click at [443, 253] on div "Work Writer Publisher" at bounding box center [670, 234] width 1292 height 41
click at [223, 343] on button "Add Criteria" at bounding box center [143, 361] width 239 height 49
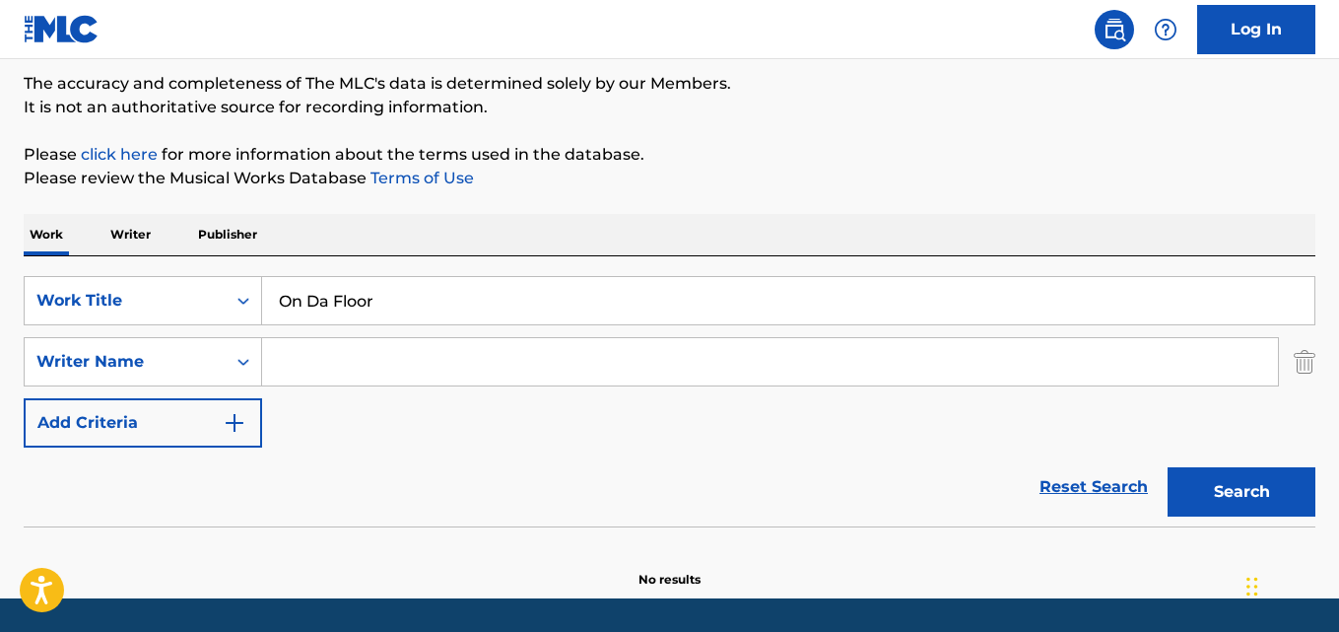
click at [361, 343] on input "Search Form" at bounding box center [770, 361] width 1016 height 47
type input "[PERSON_NAME]"
click at [1168, 467] on button "Search" at bounding box center [1242, 491] width 148 height 49
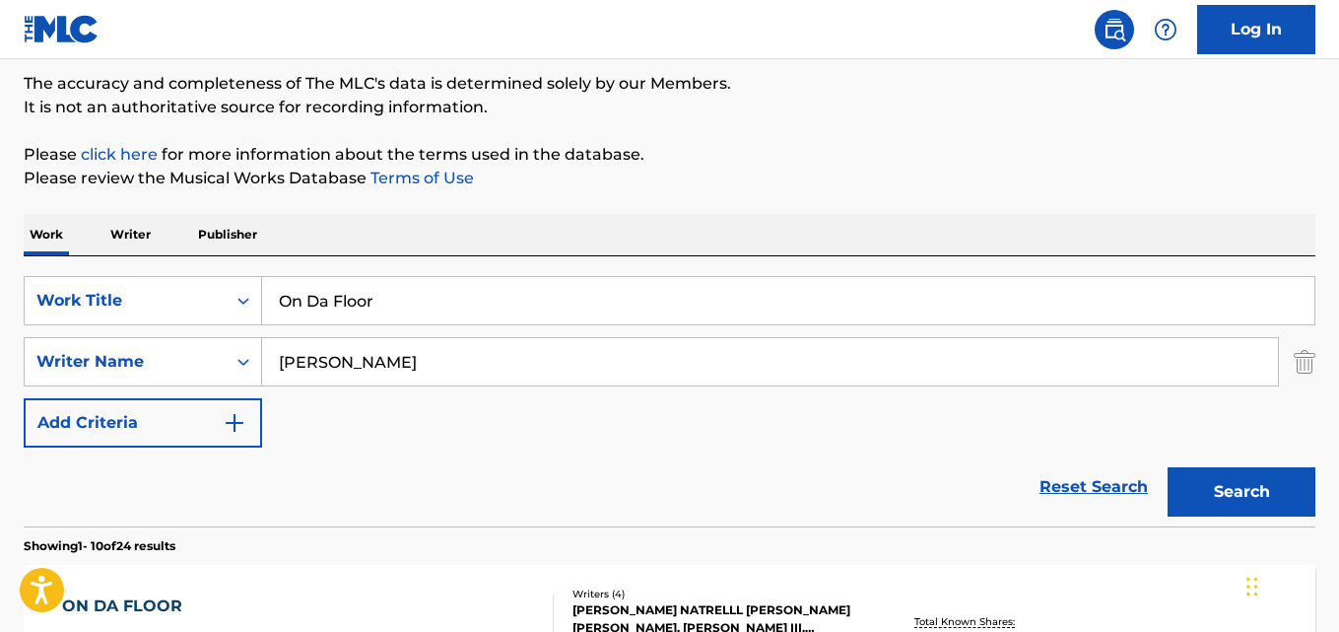
click at [557, 234] on div "Work Writer Publisher" at bounding box center [670, 234] width 1292 height 41
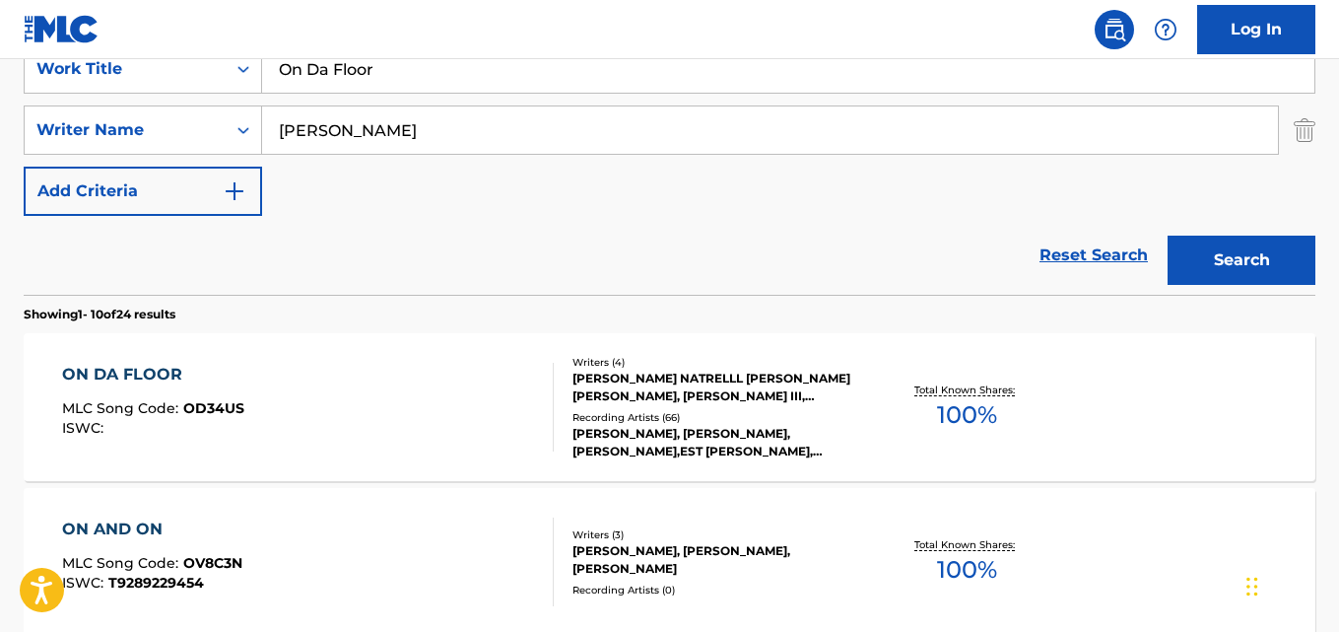
scroll to position [327, 0]
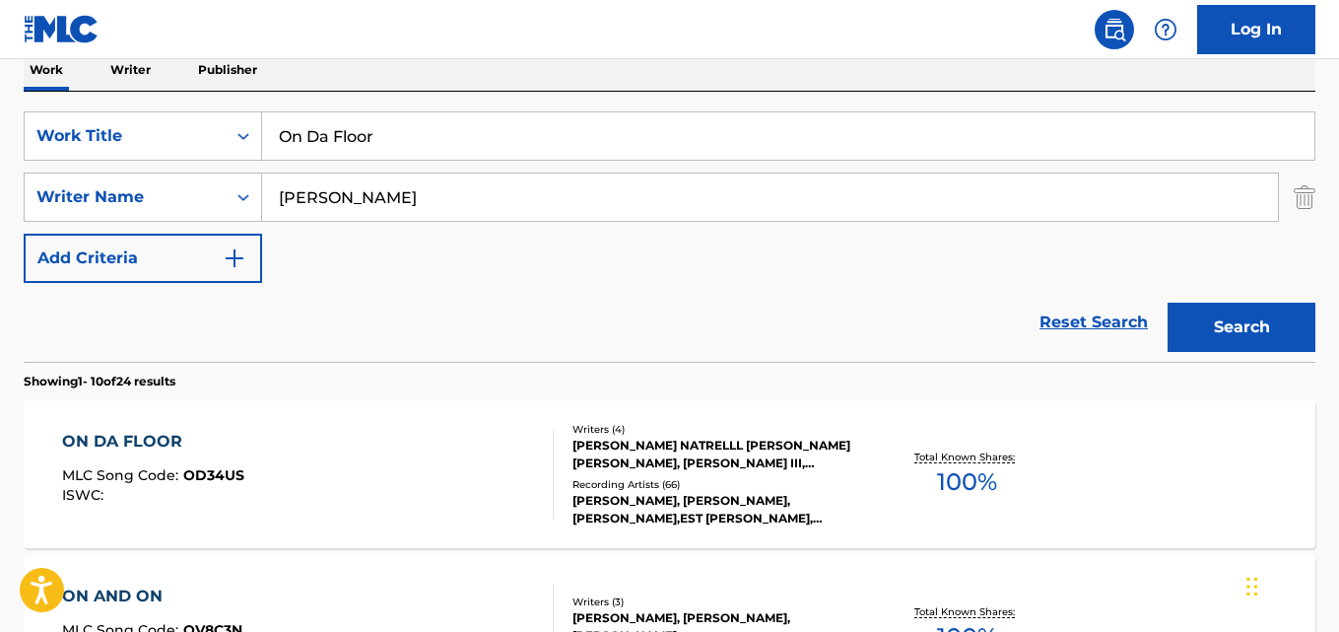
click at [123, 437] on div "ON DA FLOOR" at bounding box center [153, 442] width 182 height 24
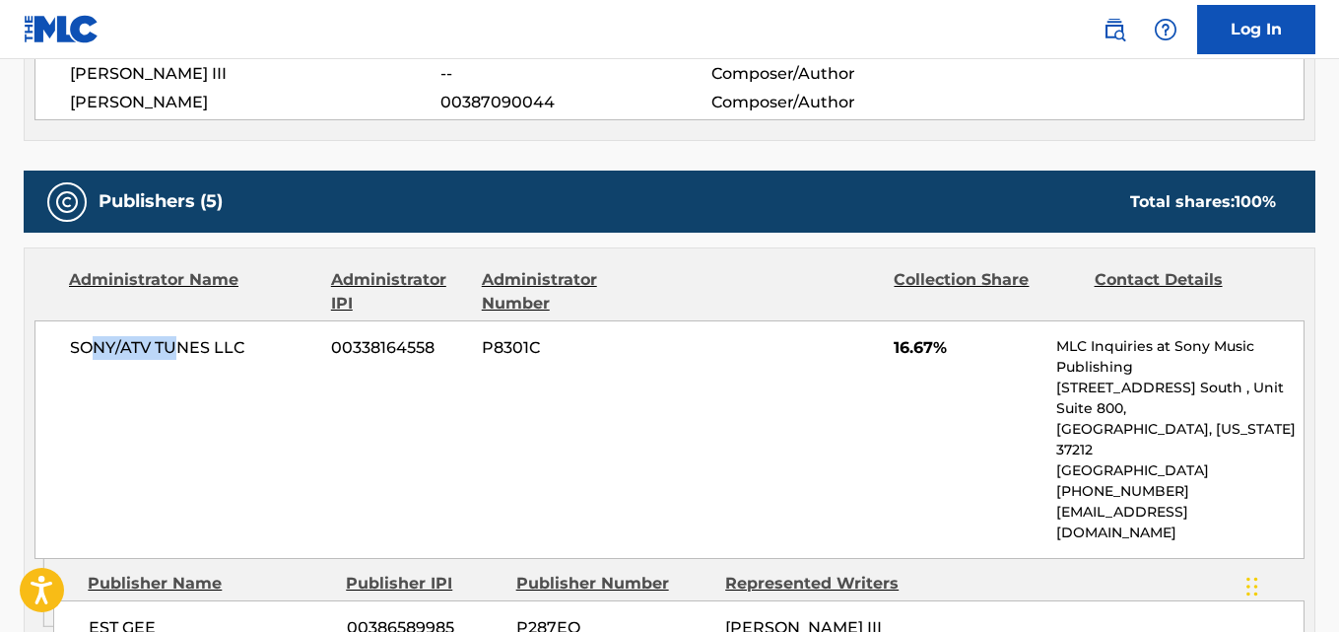
drag, startPoint x: 89, startPoint y: 416, endPoint x: 169, endPoint y: 436, distance: 82.2
click at [172, 424] on div "SONY/ATV TUNES LLC 00338164558 P8301C 16.67% MLC Inquiries at Sony Music Publis…" at bounding box center [669, 439] width 1270 height 239
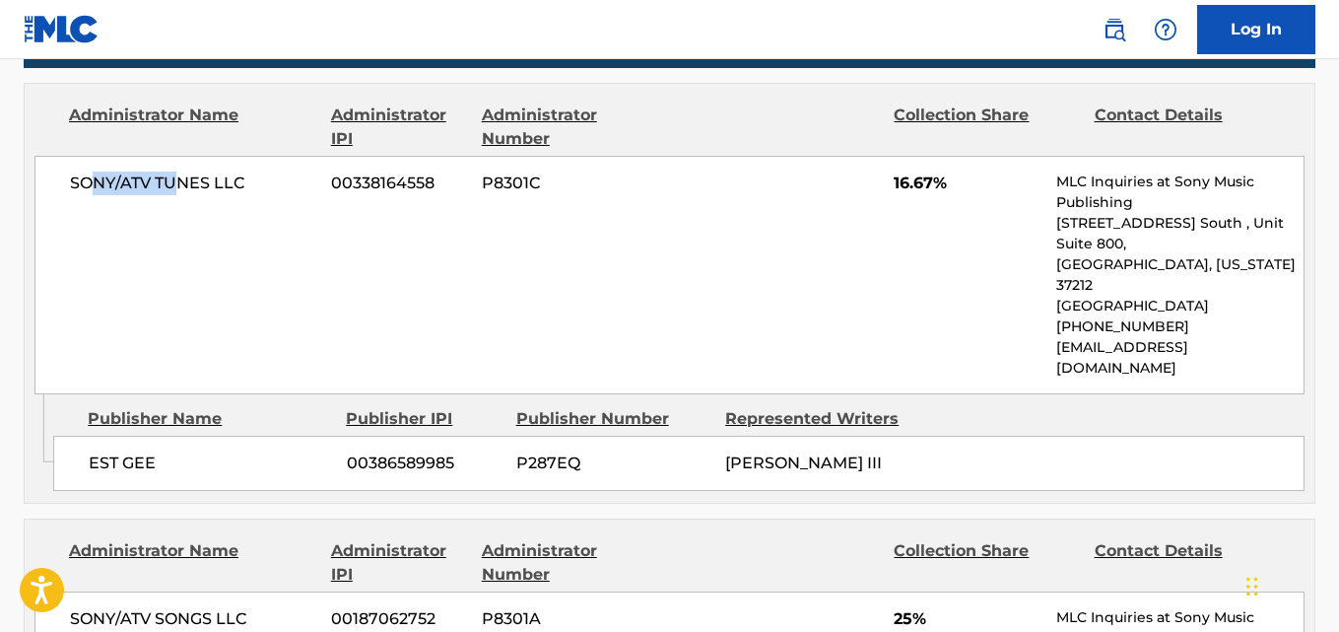
click at [152, 337] on div "SONY/ATV TUNES LLC 00338164558 P8301C 16.67% MLC Inquiries at Sony Music Publis…" at bounding box center [669, 275] width 1270 height 239
drag, startPoint x: 88, startPoint y: 430, endPoint x: 156, endPoint y: 435, distance: 68.2
click at [156, 436] on div "EST GEE 00386589985 P287EQ [PERSON_NAME] III" at bounding box center [679, 463] width 1252 height 55
click at [287, 340] on div "SONY/ATV TUNES LLC 00338164558 P8301C 16.67% MLC Inquiries at Sony Music Publis…" at bounding box center [669, 275] width 1270 height 239
drag, startPoint x: 82, startPoint y: 416, endPoint x: 186, endPoint y: 416, distance: 104.5
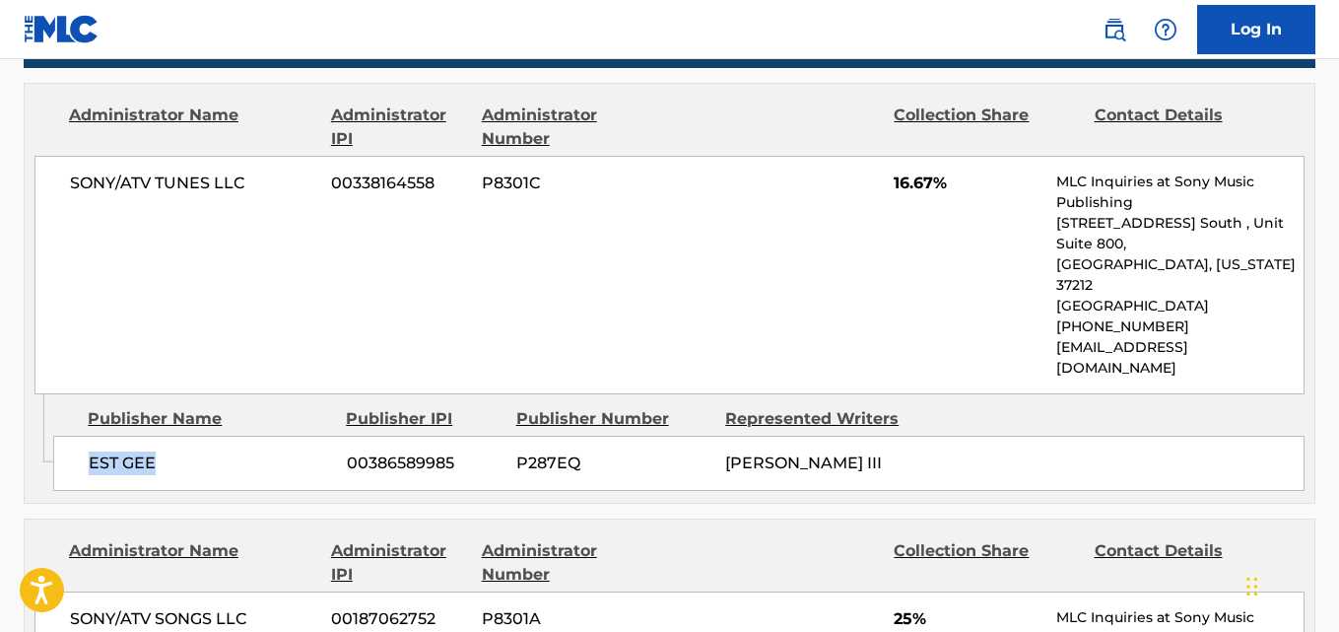
click at [186, 436] on div "EST GEE 00386589985 P287EQ [PERSON_NAME] III" at bounding box center [679, 463] width 1252 height 55
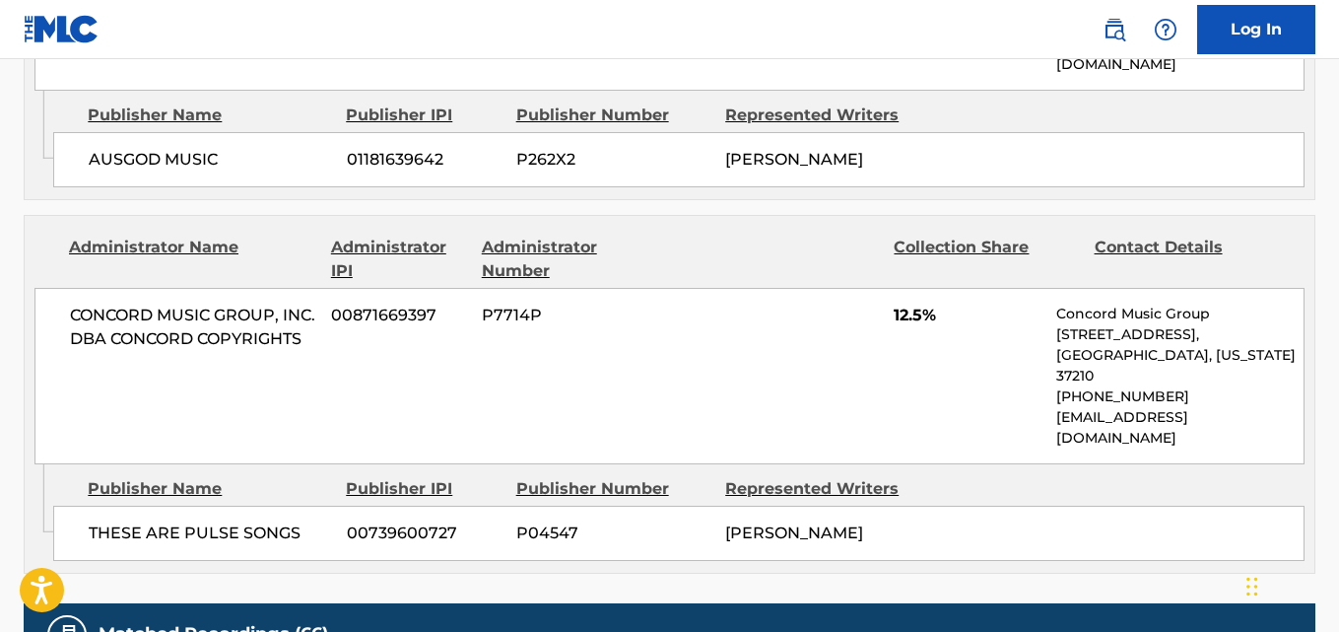
scroll to position [2136, 0]
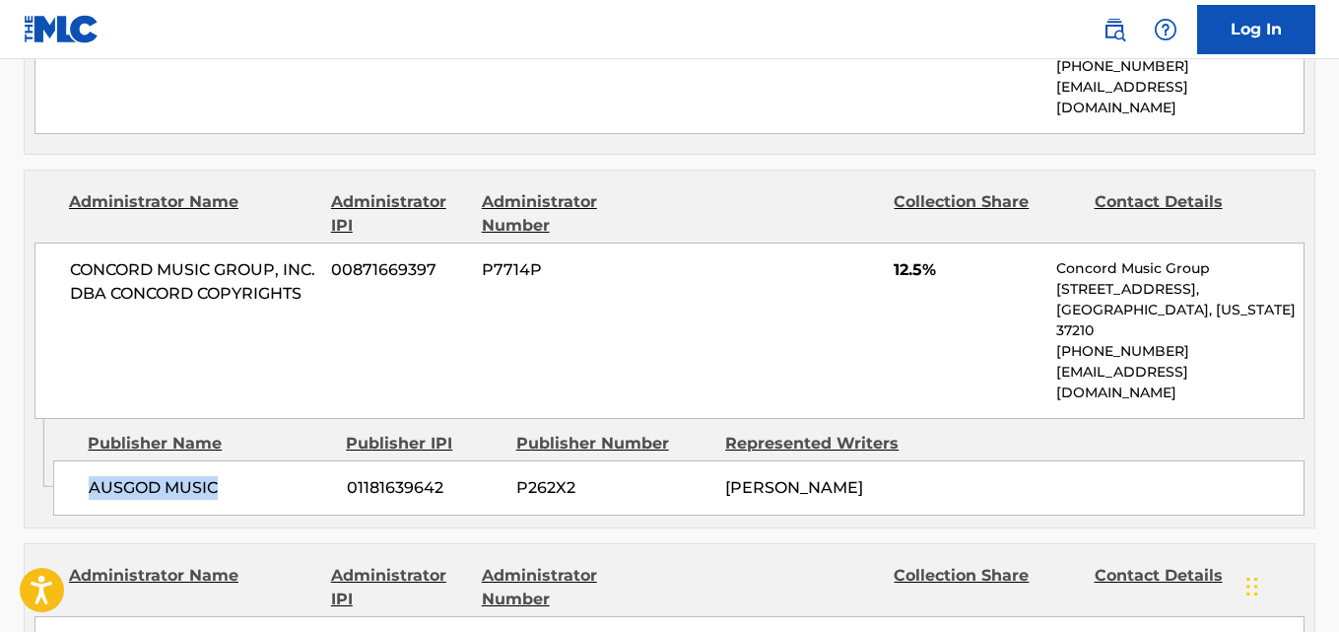
drag, startPoint x: 86, startPoint y: 301, endPoint x: 268, endPoint y: 306, distance: 182.4
click at [268, 460] on div "AUSGOD MUSIC 01181639642 P262X2 [PERSON_NAME]" at bounding box center [679, 487] width 1252 height 55
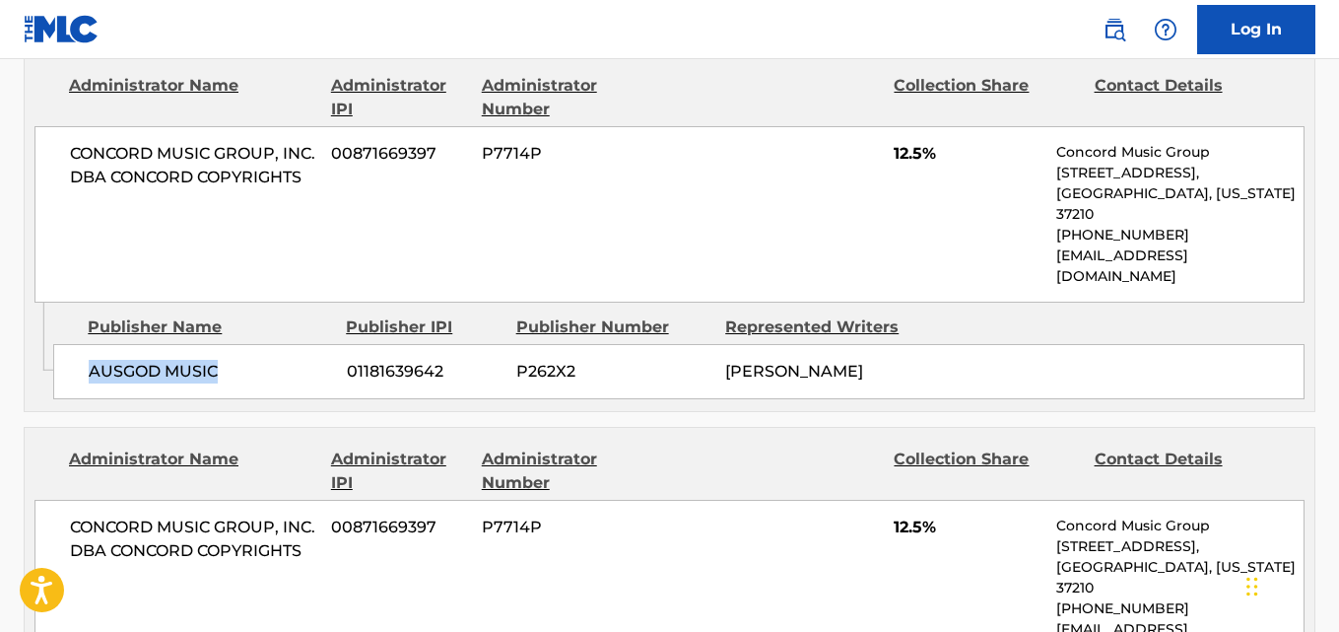
scroll to position [2299, 0]
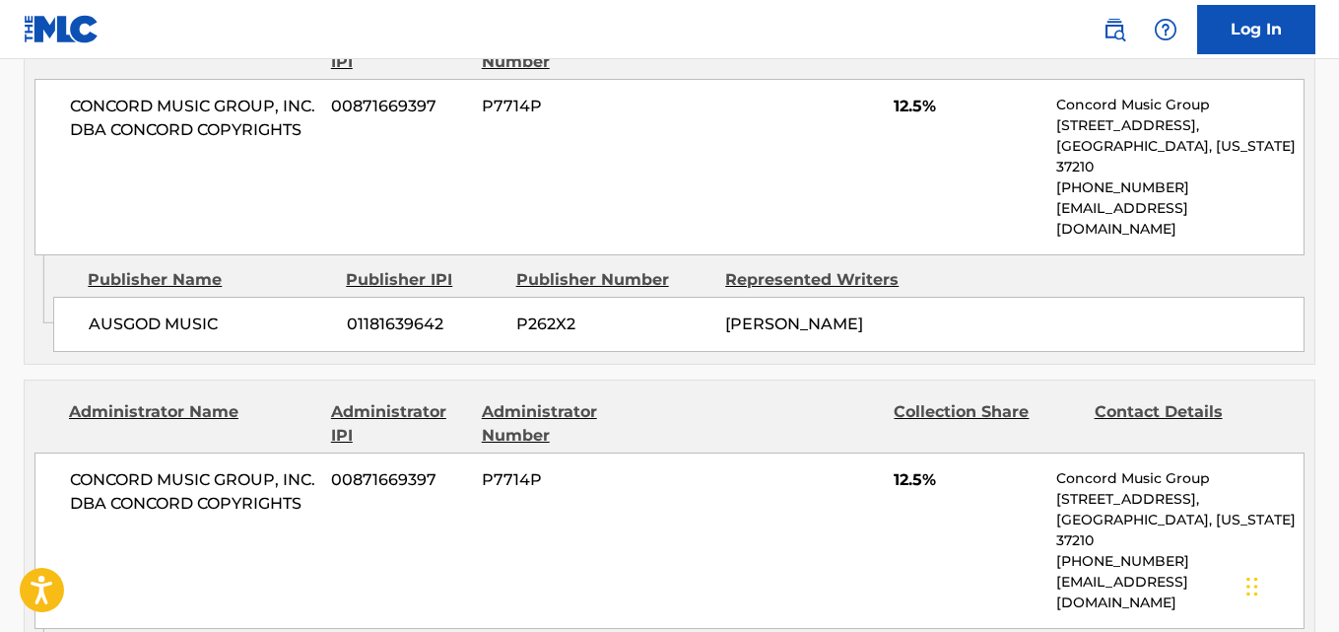
click at [760, 452] on div "CONCORD MUSIC GROUP, INC. DBA CONCORD COPYRIGHTS 00871669397 P7714P 12.5% Conco…" at bounding box center [669, 540] width 1270 height 176
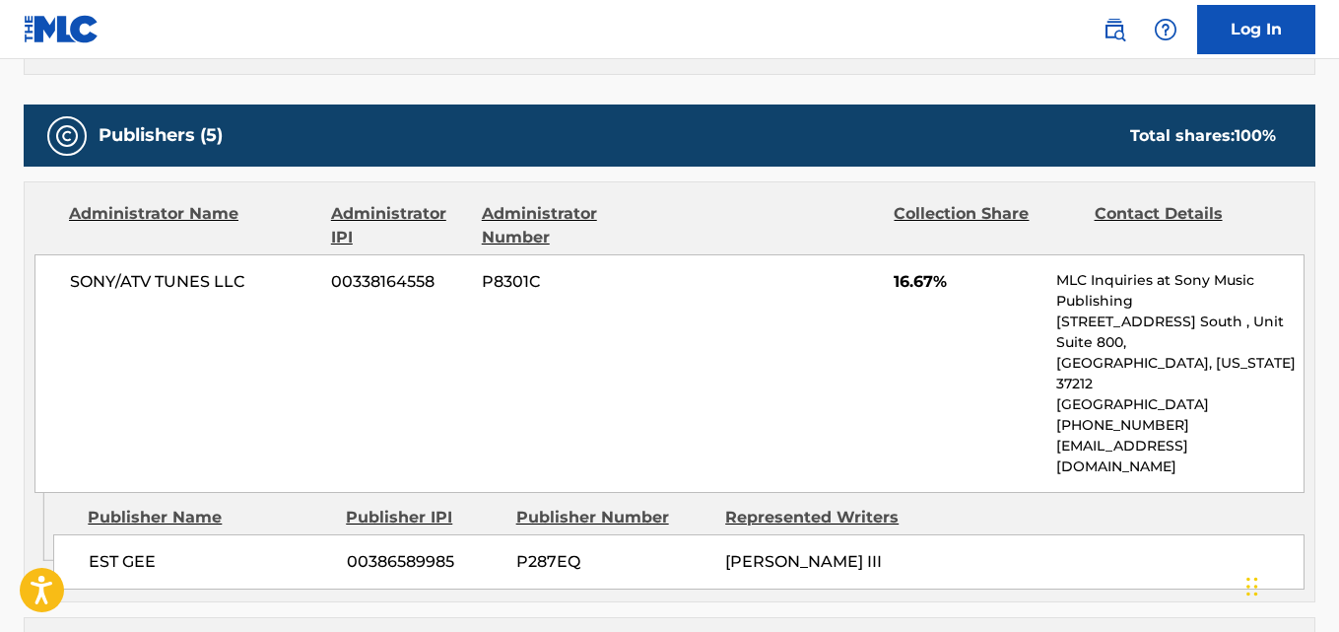
scroll to position [986, 0]
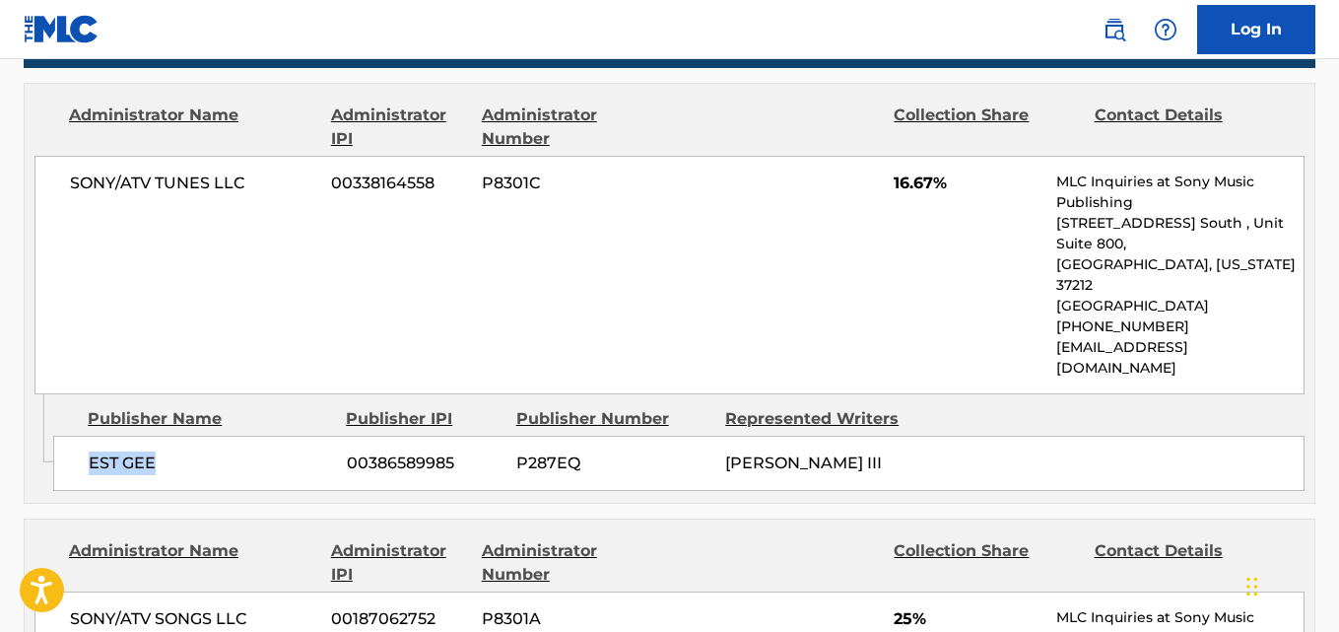
drag, startPoint x: 81, startPoint y: 427, endPoint x: 209, endPoint y: 432, distance: 128.2
click at [209, 436] on div "EST GEE 00386589985 P287EQ [PERSON_NAME] III" at bounding box center [679, 463] width 1252 height 55
click at [912, 196] on div "SONY/ATV TUNES LLC 00338164558 P8301C 16.67% MLC Inquiries at Sony Music Publis…" at bounding box center [669, 275] width 1270 height 239
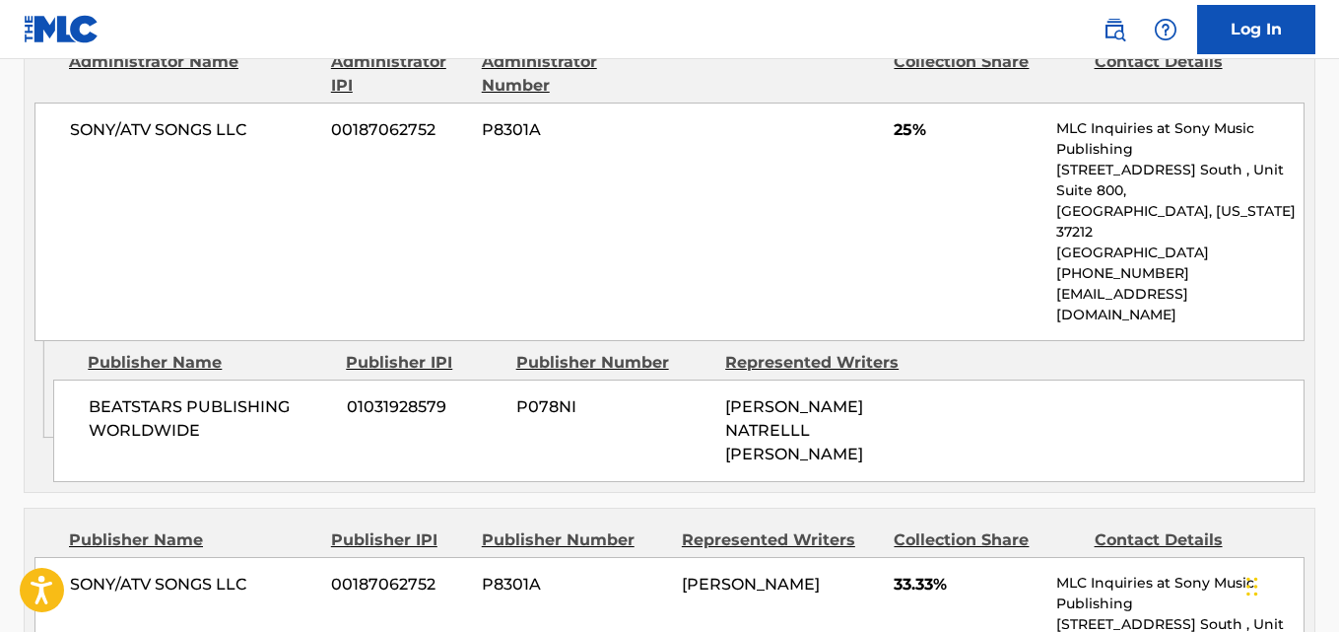
scroll to position [1478, 0]
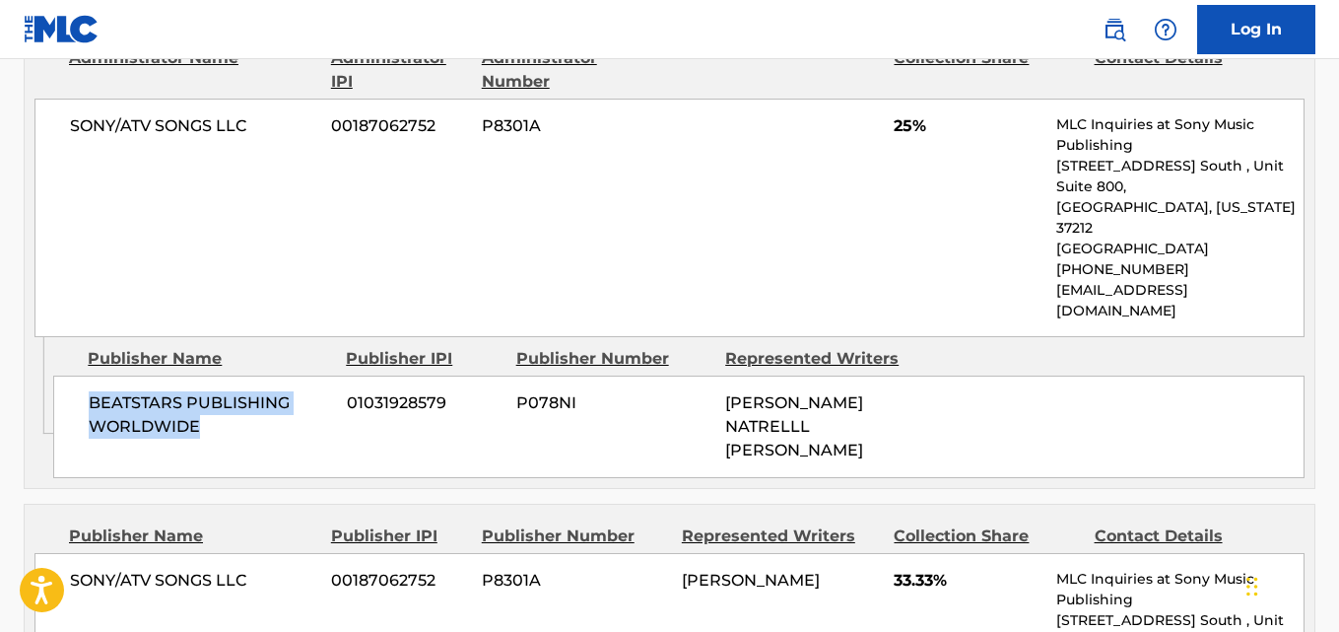
drag, startPoint x: 80, startPoint y: 324, endPoint x: 263, endPoint y: 350, distance: 185.1
click at [263, 376] on div "BEATSTARS PUBLISHING WORLDWIDE 01031928579 P078NI [PERSON_NAME] NATRELLL [PERSO…" at bounding box center [679, 427] width 1252 height 103
click at [904, 114] on span "25%" at bounding box center [968, 126] width 148 height 24
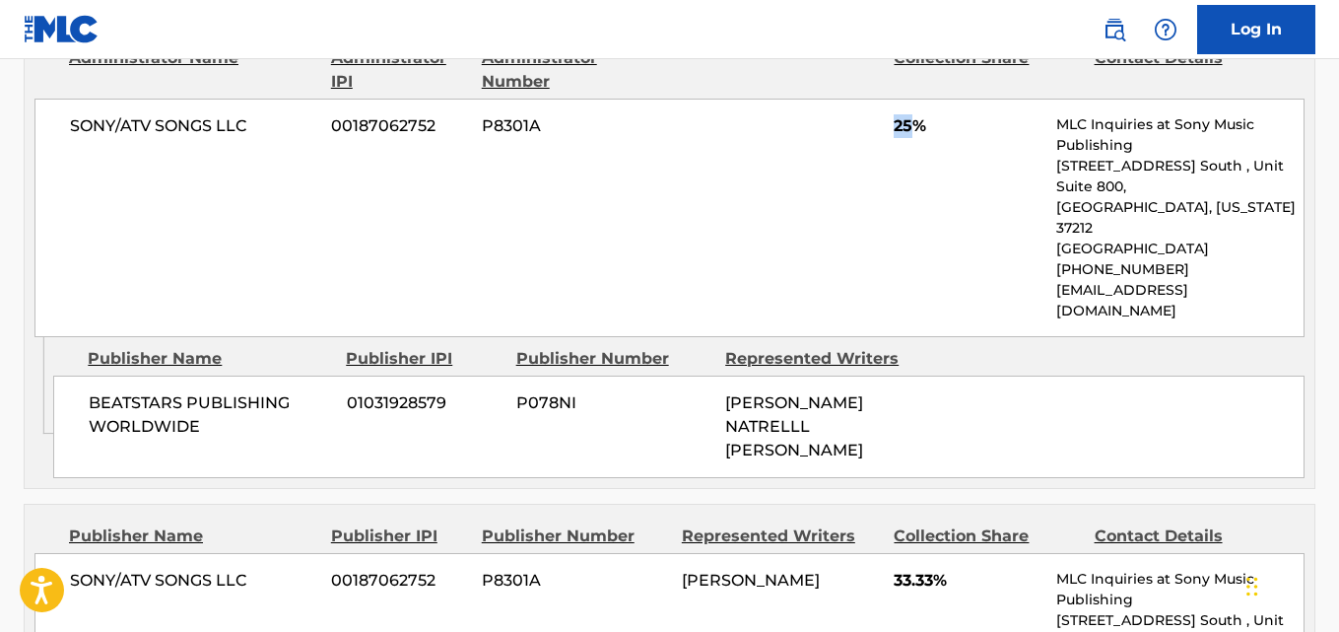
click at [904, 114] on span "25%" at bounding box center [968, 126] width 148 height 24
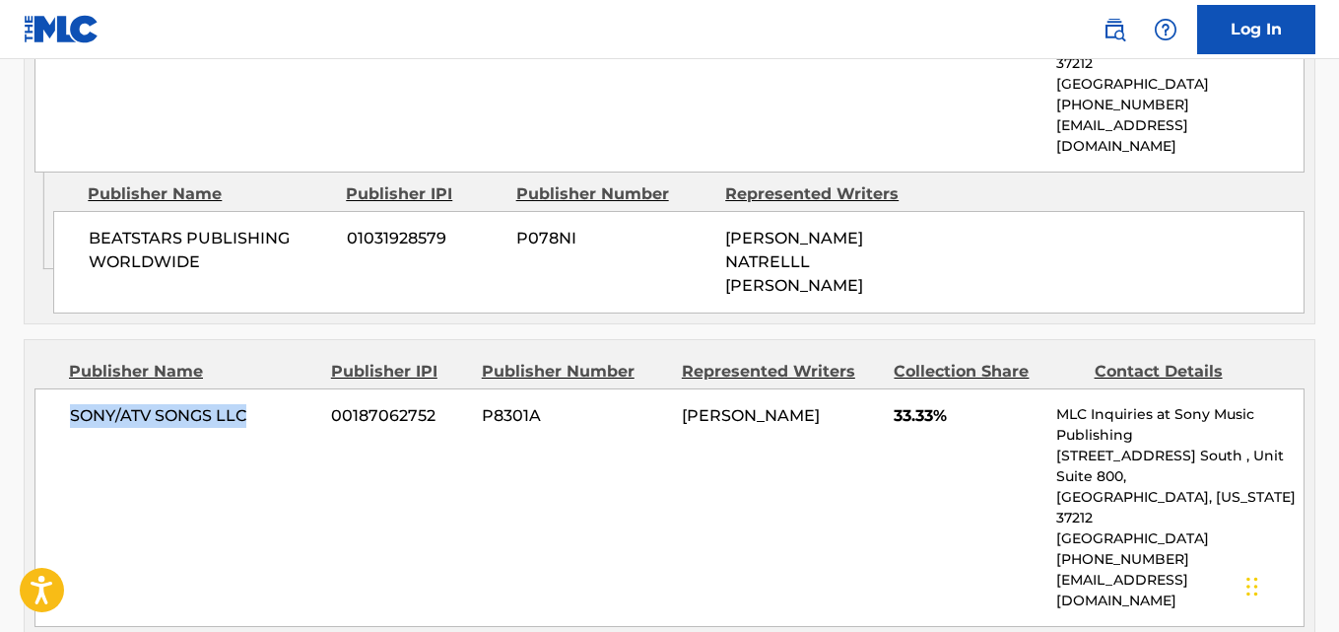
drag, startPoint x: 65, startPoint y: 330, endPoint x: 286, endPoint y: 330, distance: 220.8
click at [286, 388] on div "SONY/ATV SONGS LLC 00187062752 P8301A [PERSON_NAME] 33.33% MLC Inquiries at Son…" at bounding box center [669, 507] width 1270 height 239
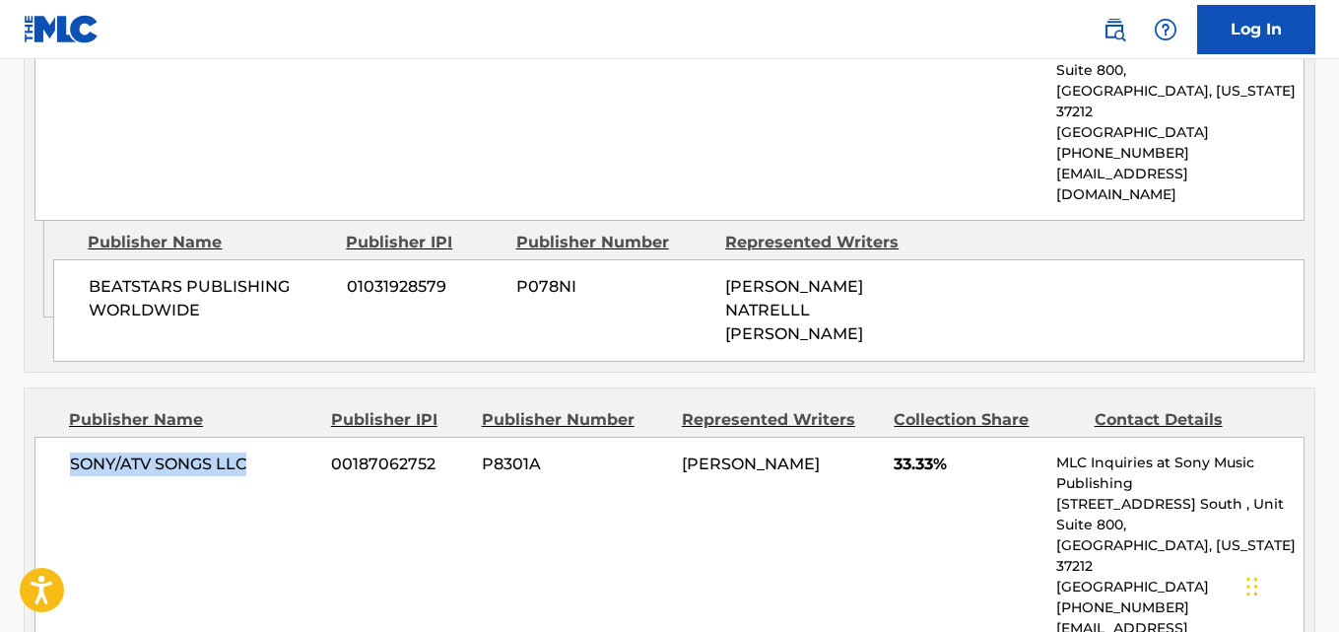
scroll to position [1807, 0]
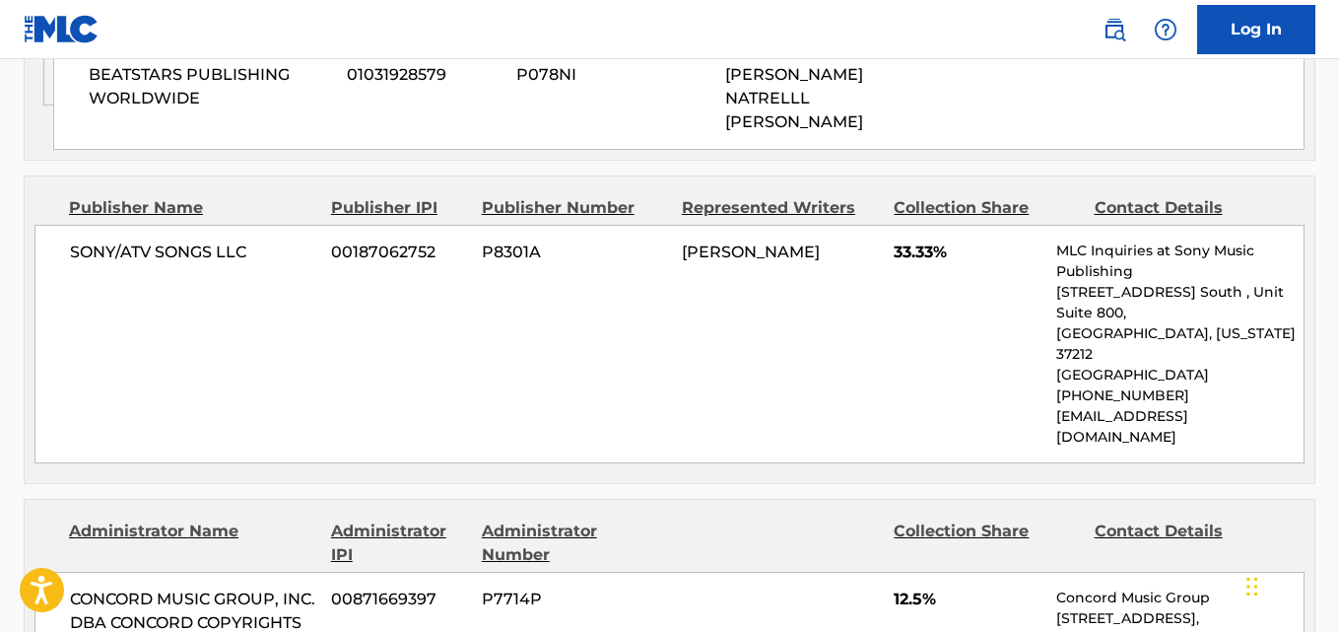
click at [897, 240] on span "33.33%" at bounding box center [968, 252] width 148 height 24
click at [608, 225] on div "SONY/ATV SONGS LLC 00187062752 P8301A [PERSON_NAME] 33.33% MLC Inquiries at Son…" at bounding box center [669, 344] width 1270 height 239
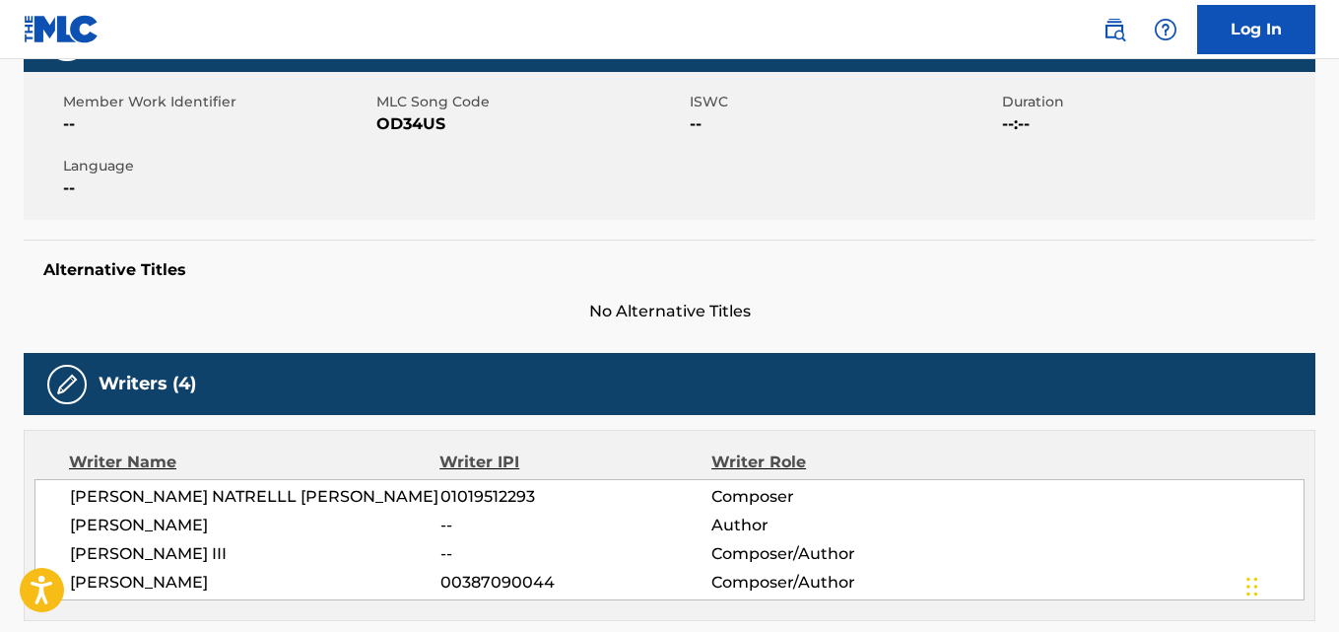
scroll to position [0, 0]
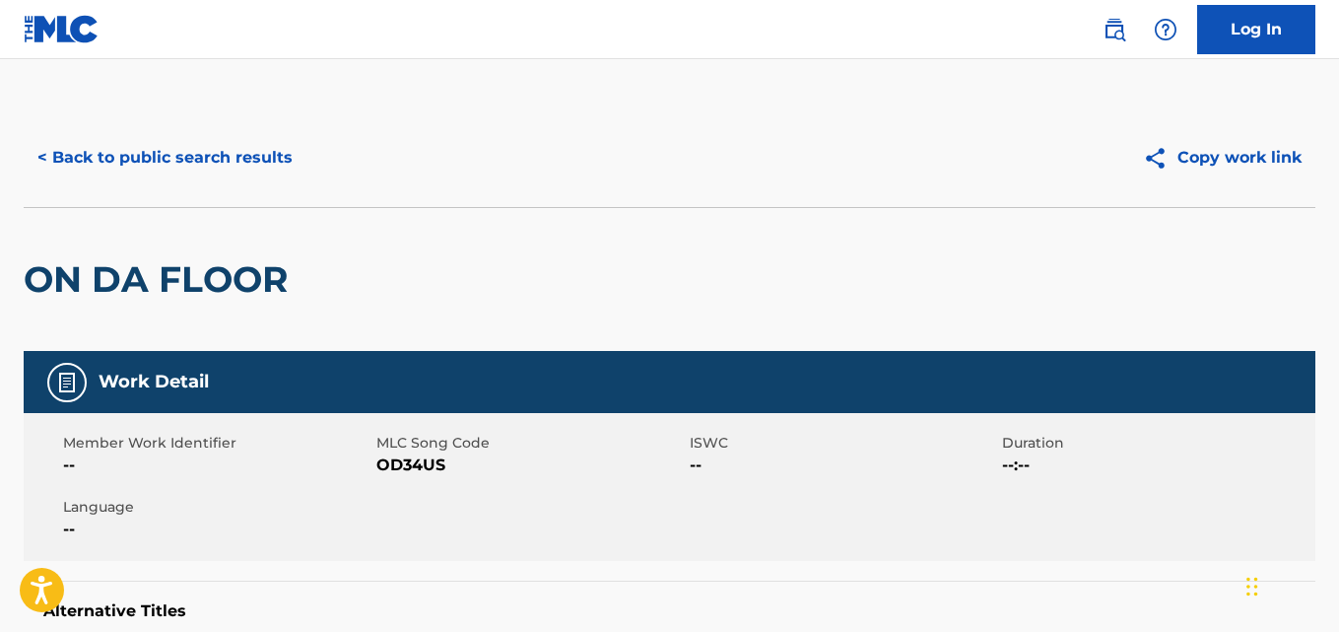
click at [259, 157] on button "< Back to public search results" at bounding box center [165, 157] width 283 height 49
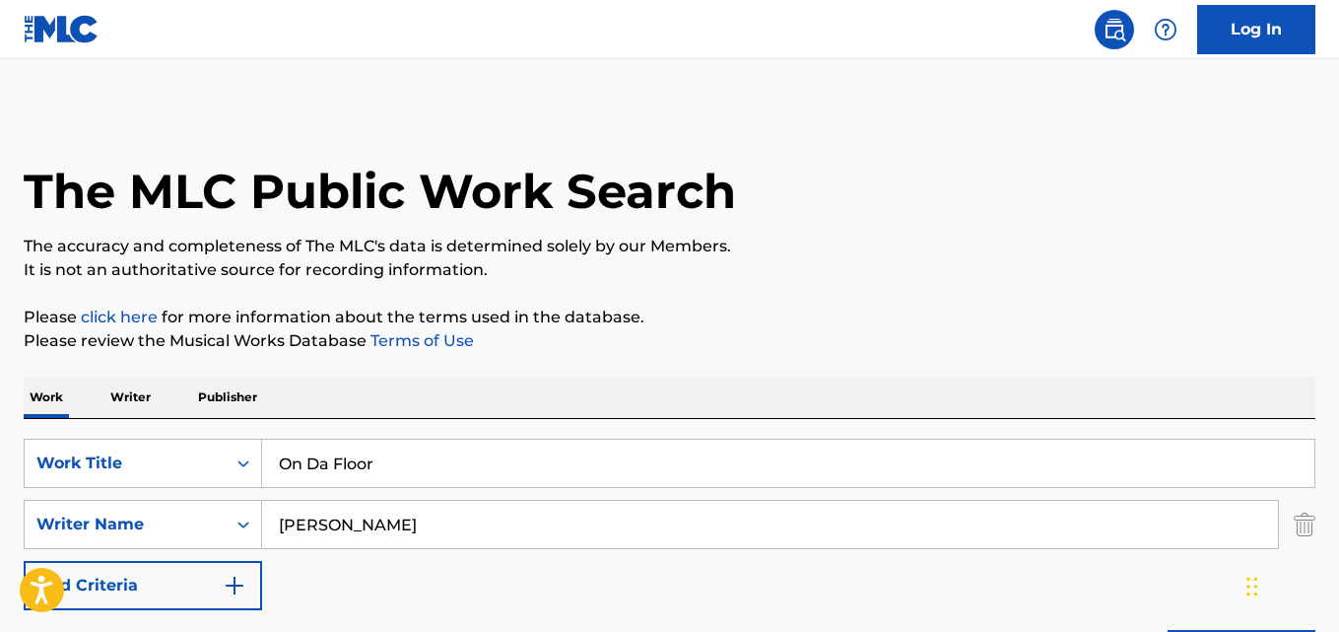
scroll to position [327, 0]
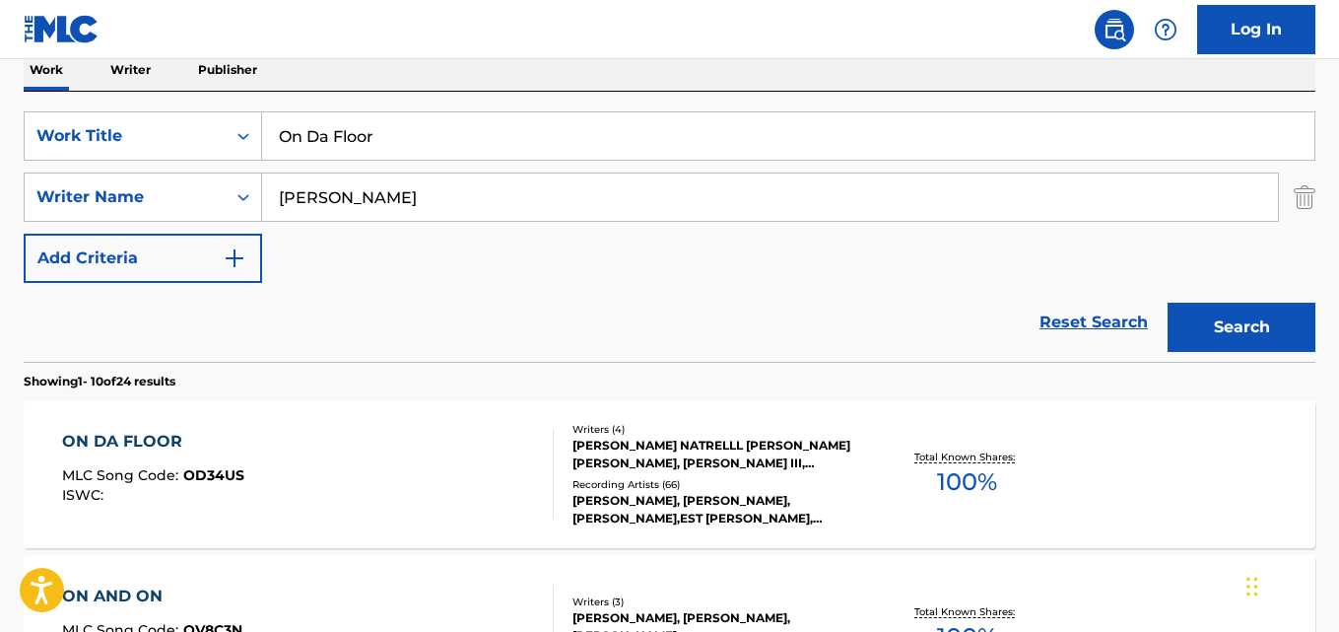
click at [1069, 328] on link "Reset Search" at bounding box center [1094, 322] width 128 height 43
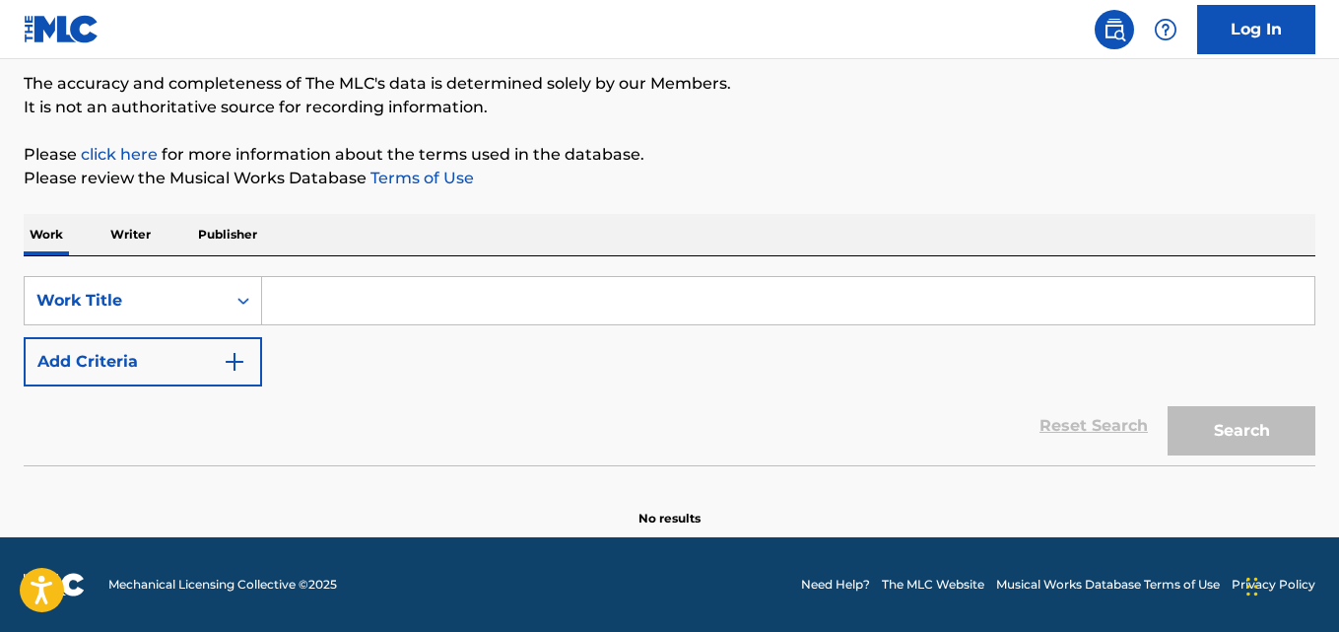
click at [578, 373] on div "SearchWithCriteriad027d31f-b09f-4ed3-a722-40d13ba718db Work Title Add Criteria" at bounding box center [670, 331] width 1292 height 110
click at [379, 296] on input "Search Form" at bounding box center [788, 300] width 1053 height 47
paste input "Real Type"
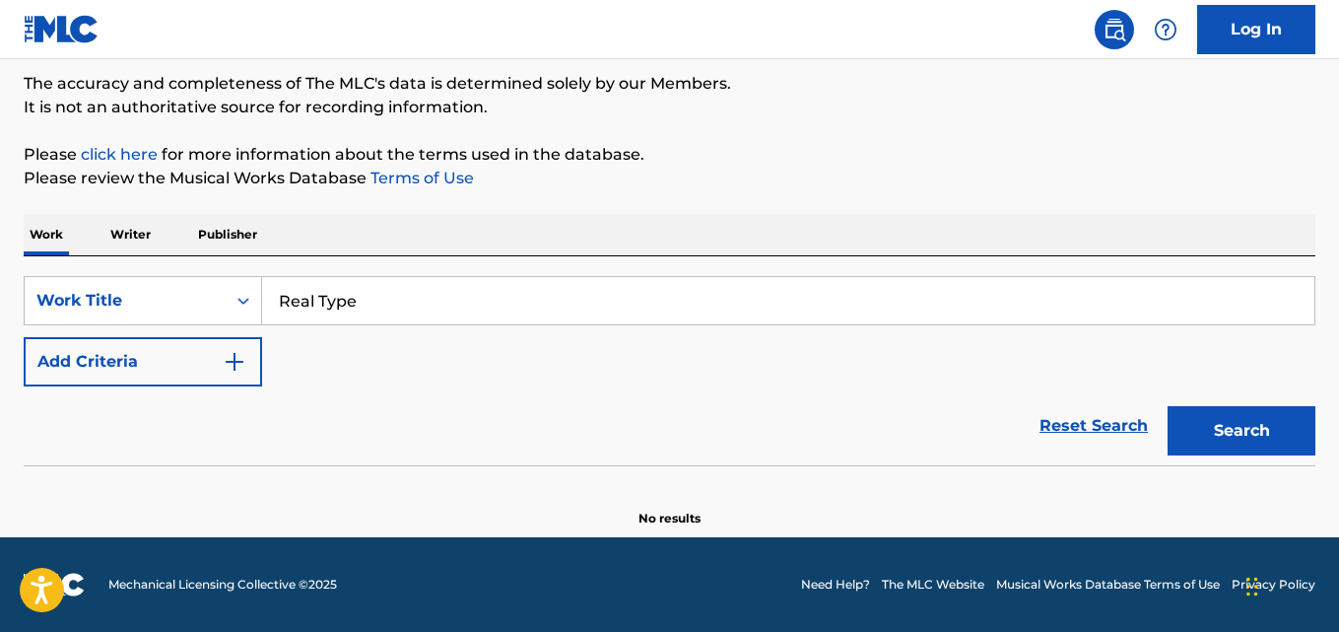
type input "Real Type"
click at [698, 166] on p "Please click here for more information about the terms used in the database." at bounding box center [670, 155] width 1292 height 24
click at [206, 354] on button "Add Criteria" at bounding box center [143, 361] width 239 height 49
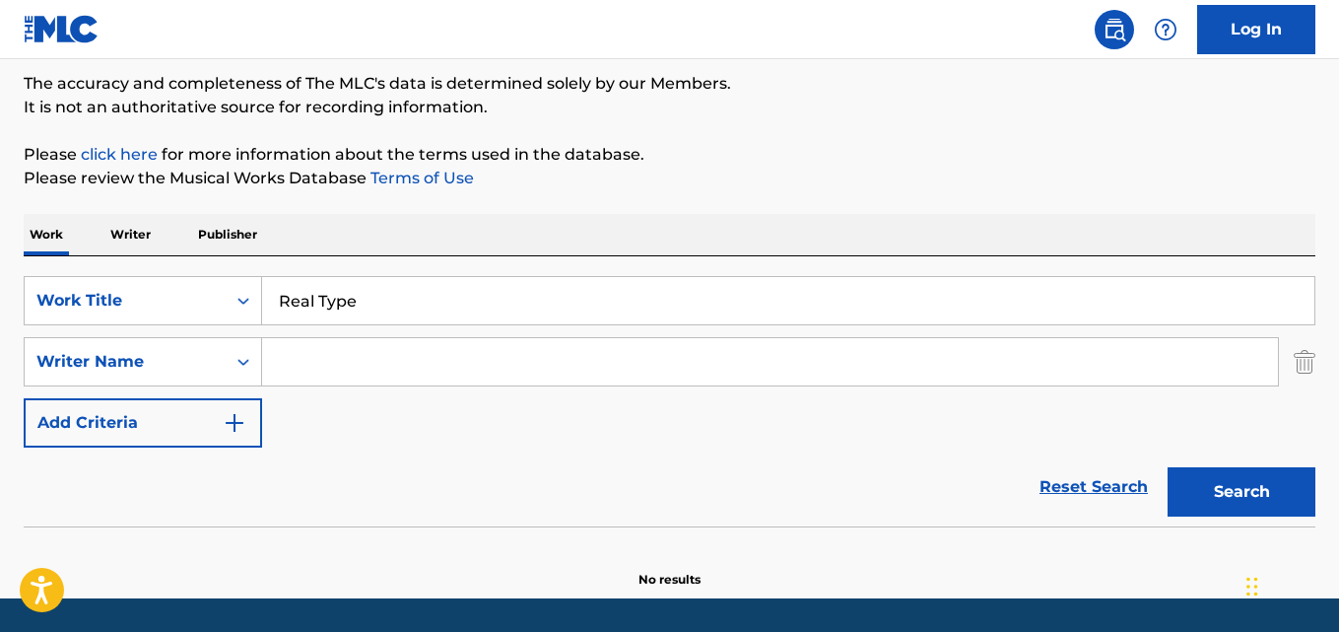
click at [382, 340] on input "Search Form" at bounding box center [770, 361] width 1016 height 47
click at [1168, 467] on button "Search" at bounding box center [1242, 491] width 148 height 49
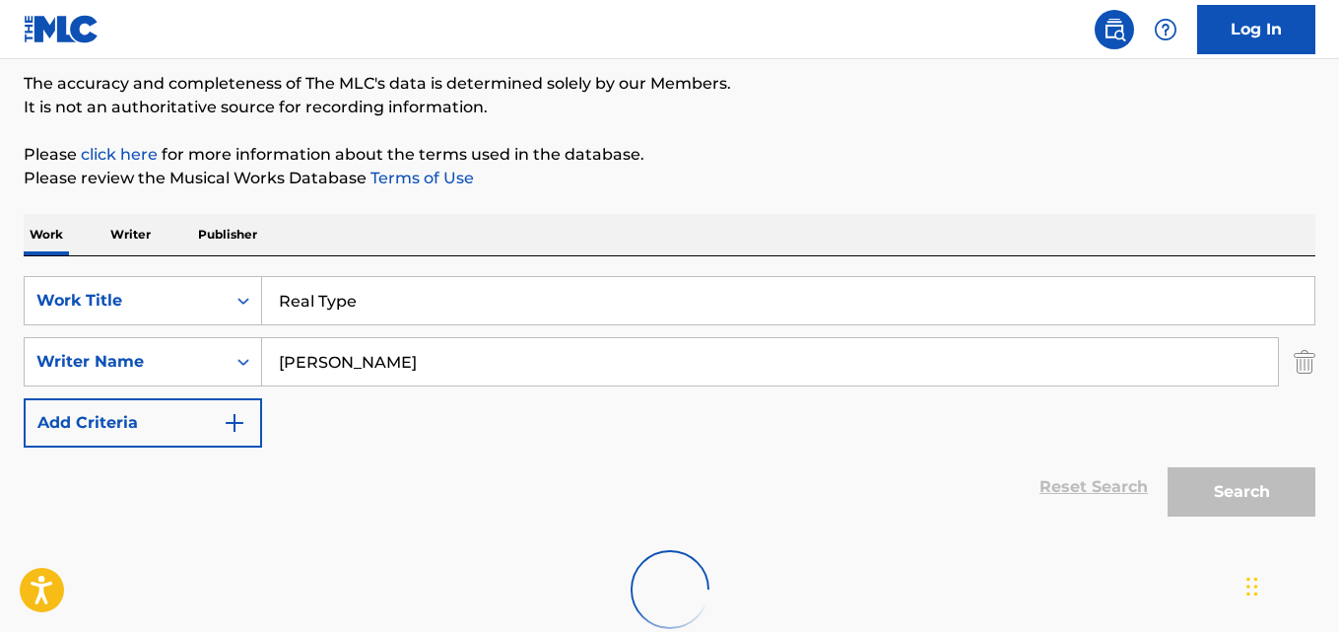
click at [894, 157] on p "Please click here for more information about the terms used in the database." at bounding box center [670, 155] width 1292 height 24
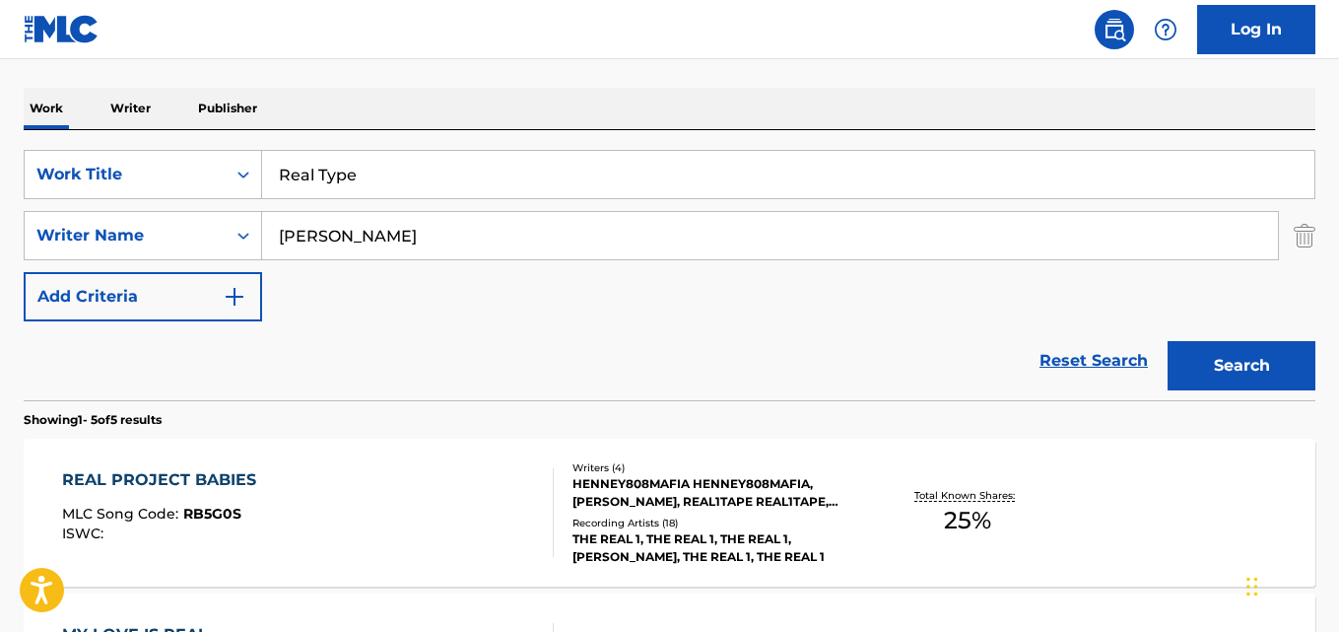
scroll to position [239, 0]
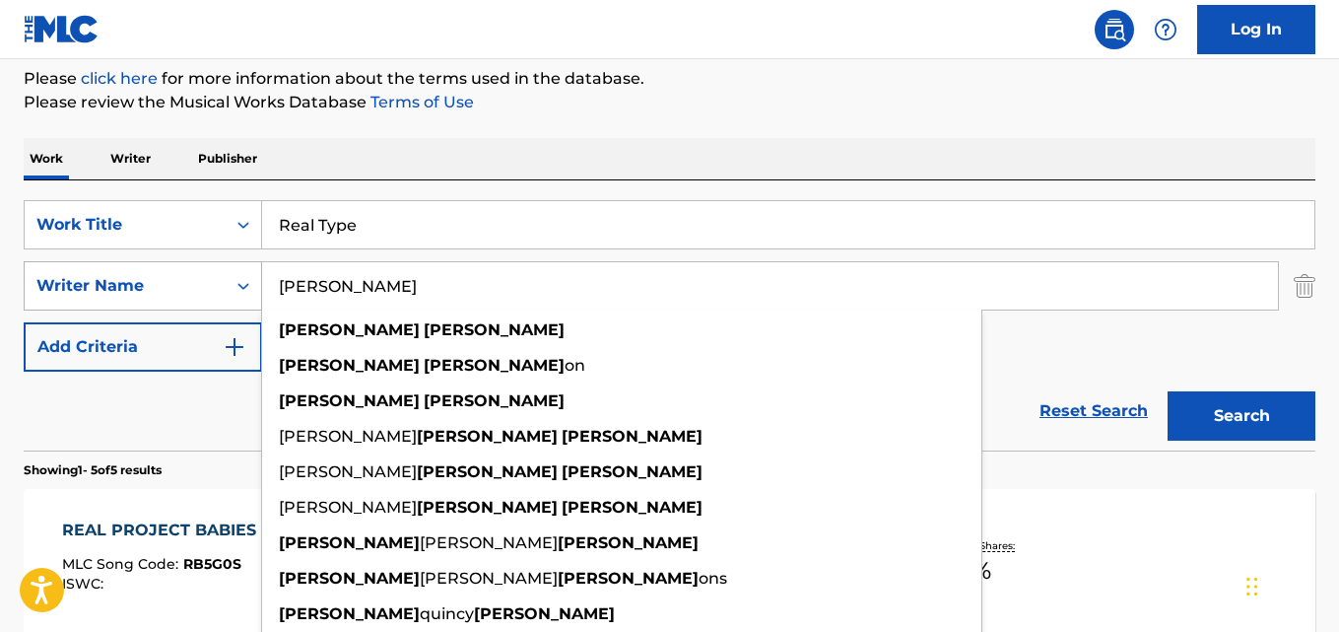
drag, startPoint x: 456, startPoint y: 268, endPoint x: 121, endPoint y: 268, distance: 335.1
click at [121, 268] on div "SearchWithCriteria2df984f3-479a-4d2b-be4c-74034a3fb4a9 Writer Name [PERSON_NAME…" at bounding box center [670, 285] width 1292 height 49
paste input "[PERSON_NAME]"
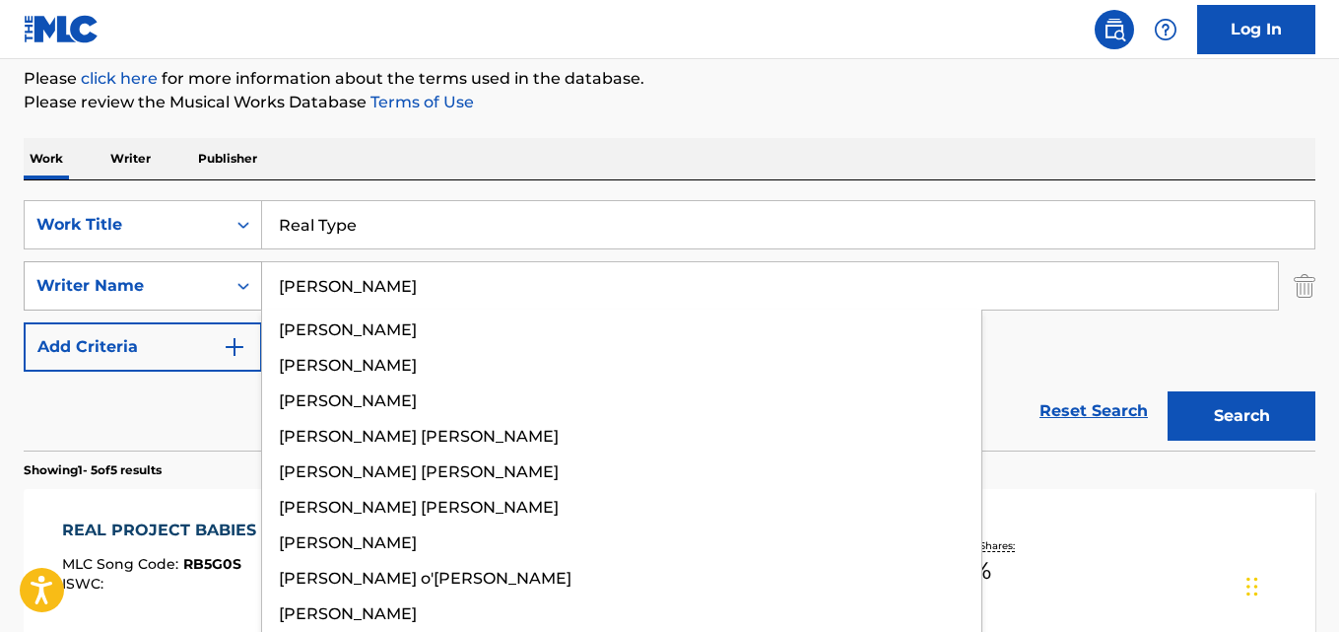
type input "[PERSON_NAME]"
click at [1168, 391] on button "Search" at bounding box center [1242, 415] width 148 height 49
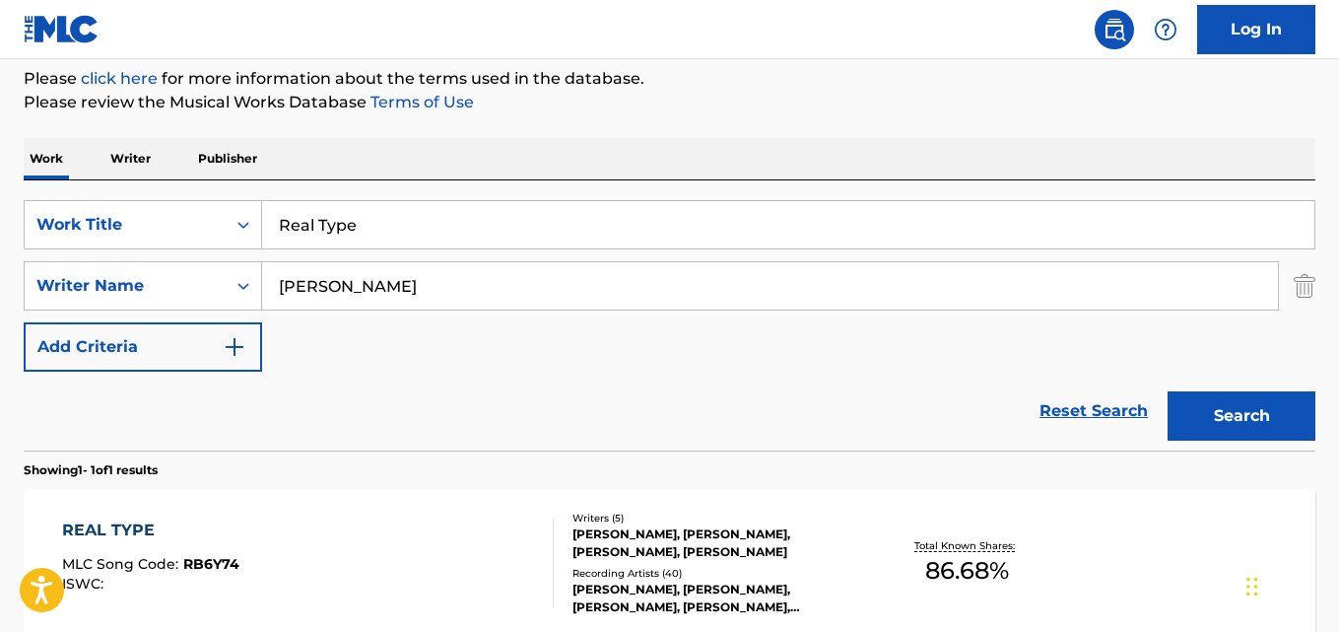
click at [630, 149] on div "Work Writer Publisher" at bounding box center [670, 158] width 1292 height 41
click at [554, 380] on div "Reset Search Search" at bounding box center [670, 411] width 1292 height 79
click at [534, 350] on div "SearchWithCriteriad027d31f-b09f-4ed3-a722-40d13ba718db Work Title Real Type Sea…" at bounding box center [670, 285] width 1292 height 171
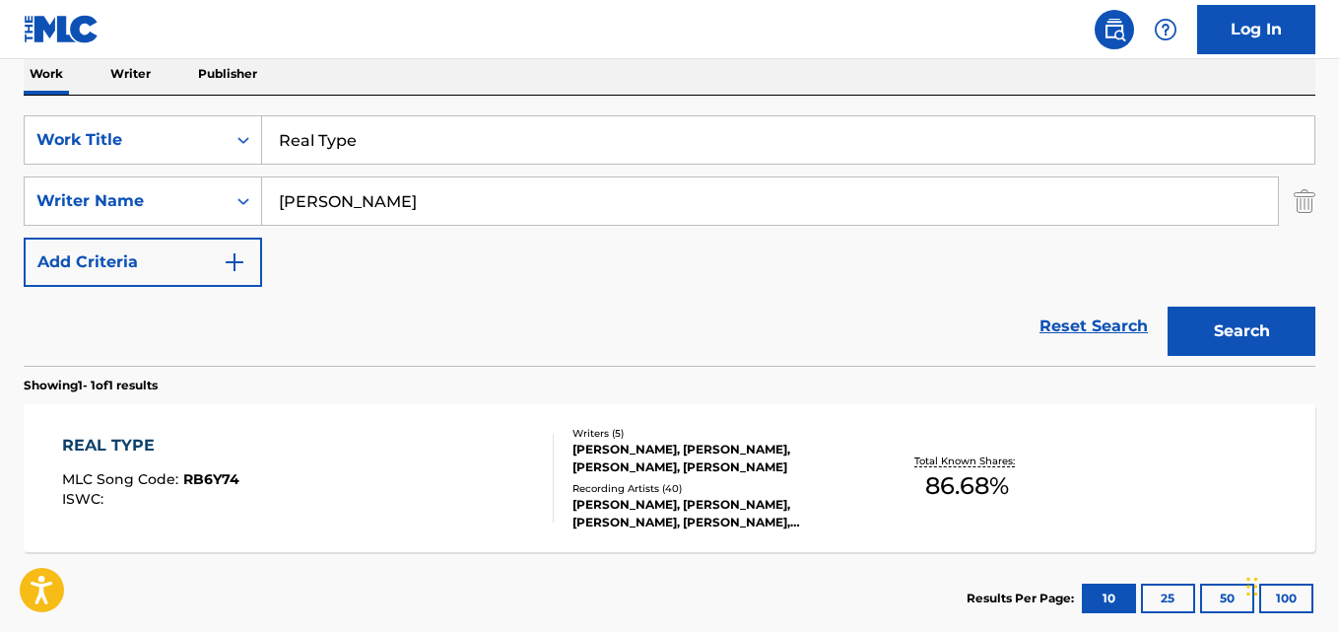
scroll to position [276, 0]
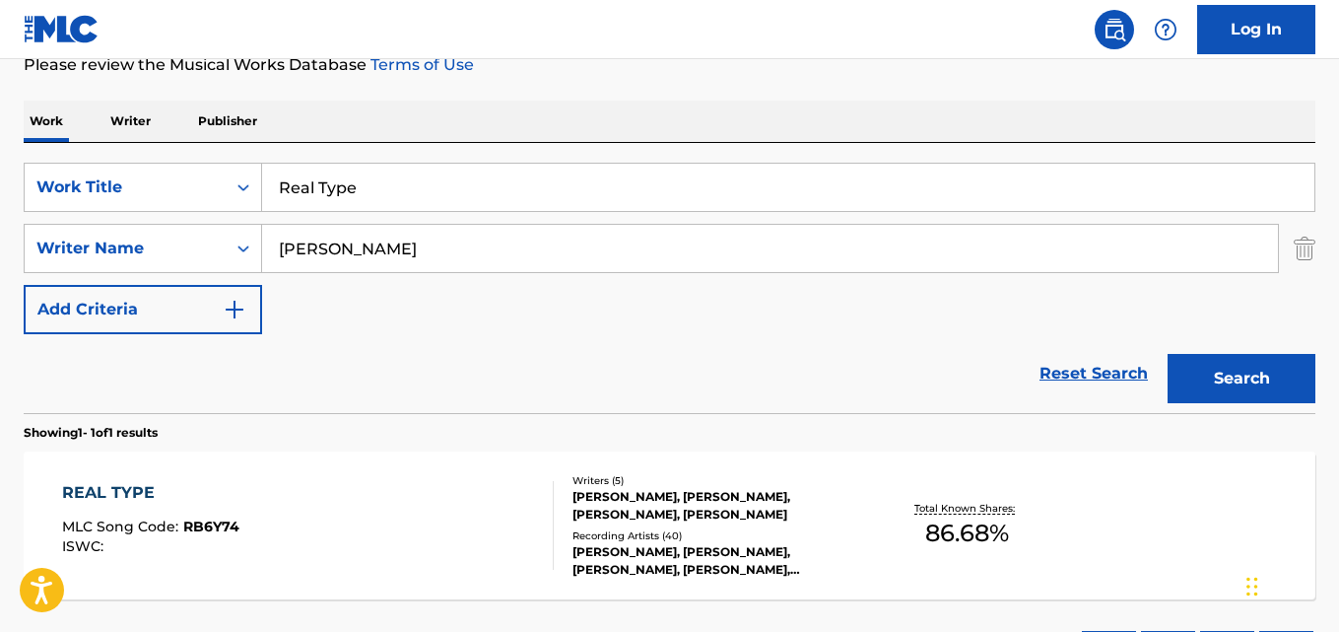
click at [464, 339] on div "Reset Search Search" at bounding box center [670, 373] width 1292 height 79
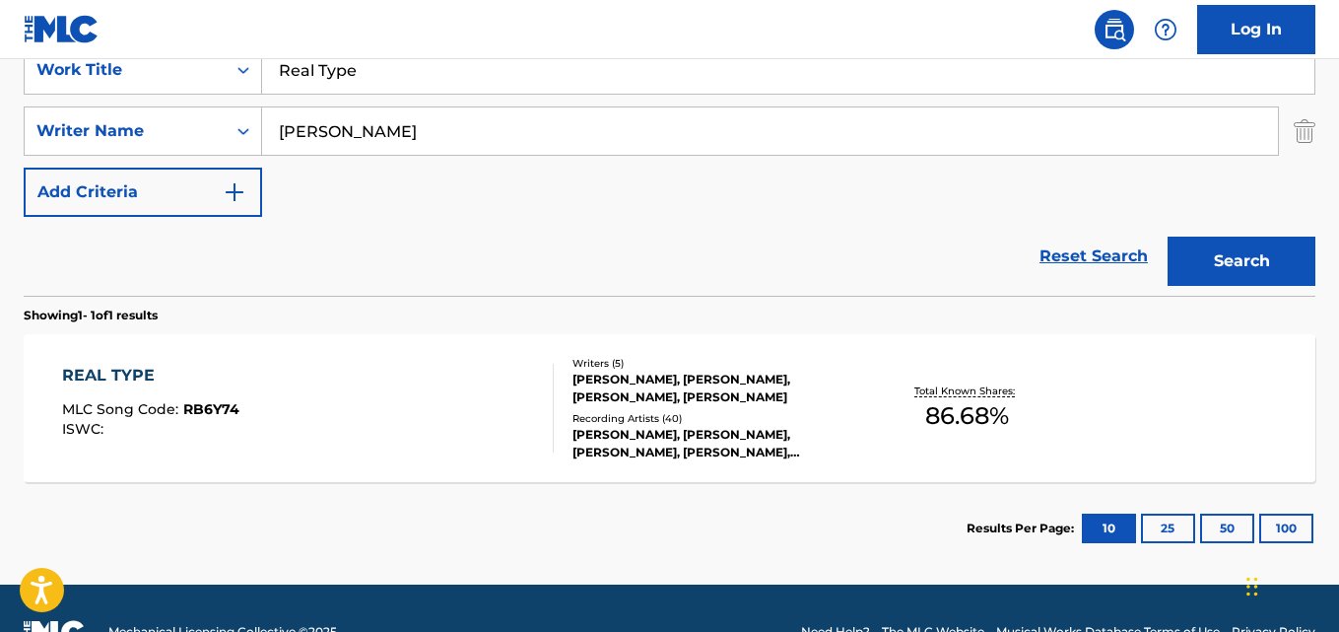
scroll to position [441, 0]
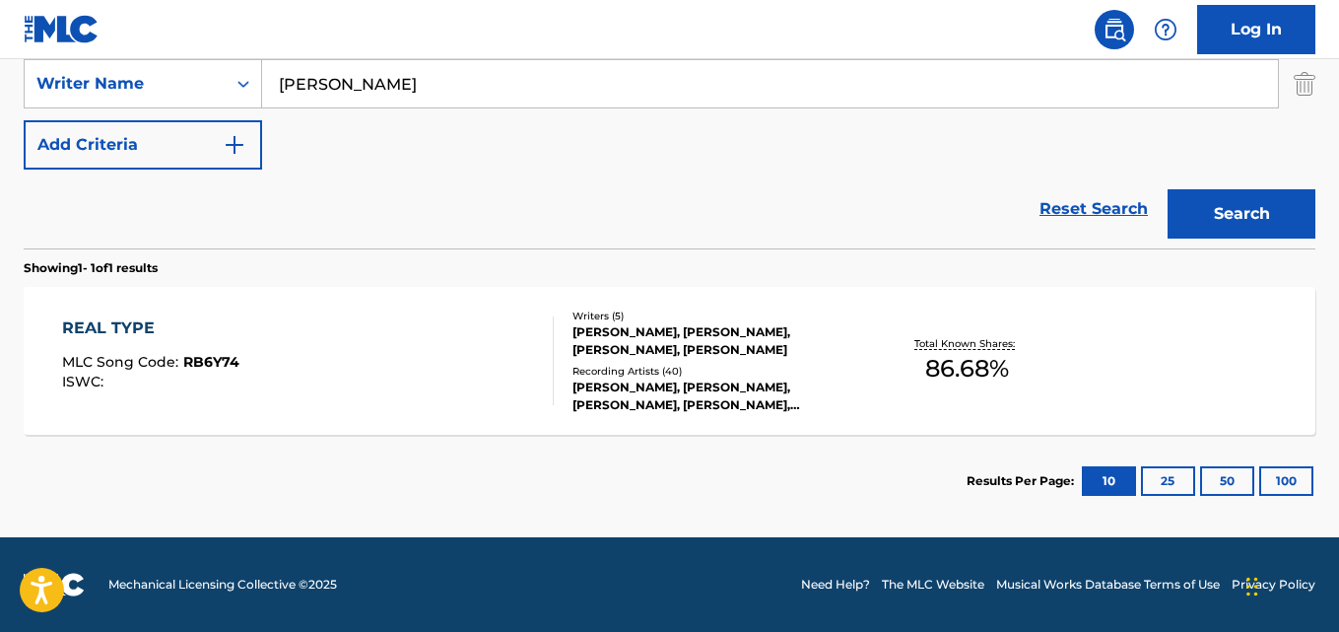
click at [128, 332] on div "REAL TYPE" at bounding box center [150, 328] width 177 height 24
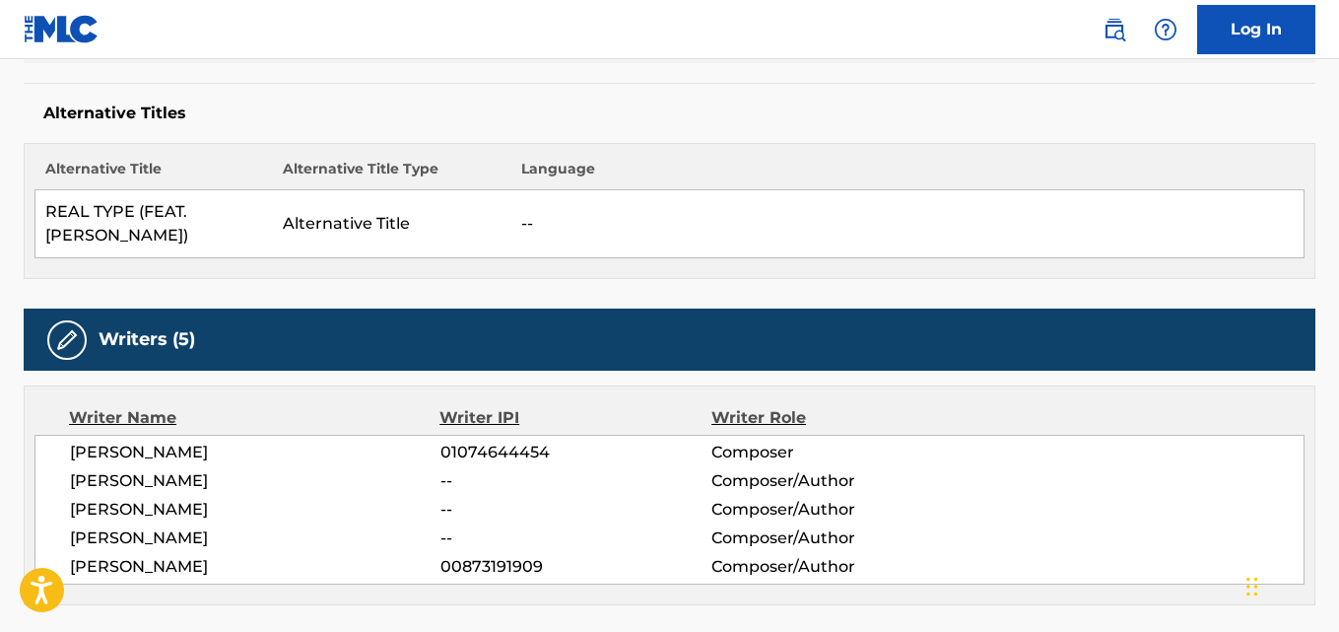
scroll to position [493, 0]
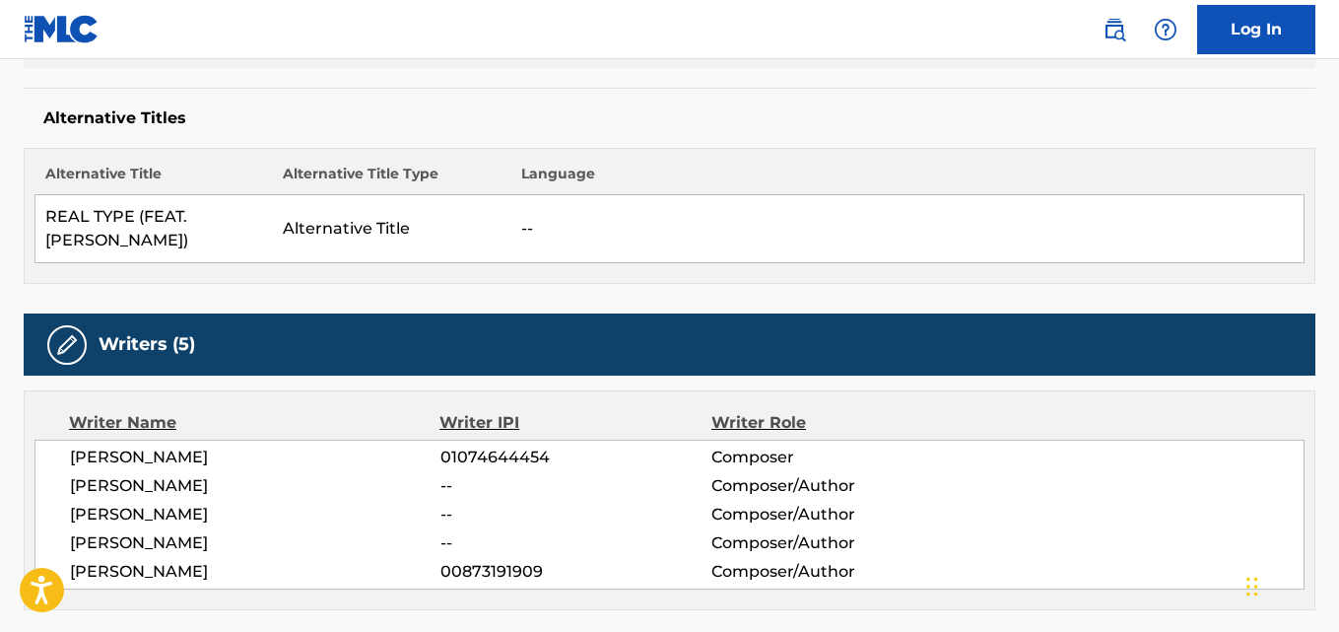
click at [151, 474] on span "[PERSON_NAME]" at bounding box center [255, 486] width 371 height 24
click at [731, 221] on td "--" at bounding box center [908, 229] width 793 height 68
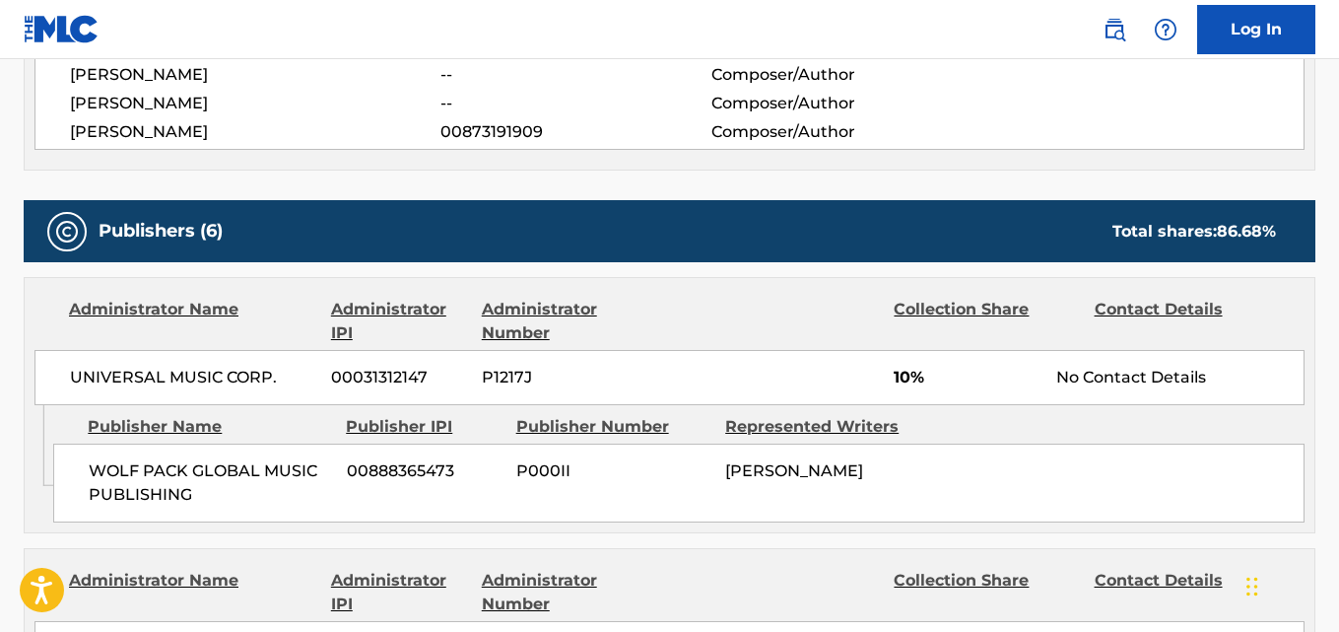
scroll to position [1096, 0]
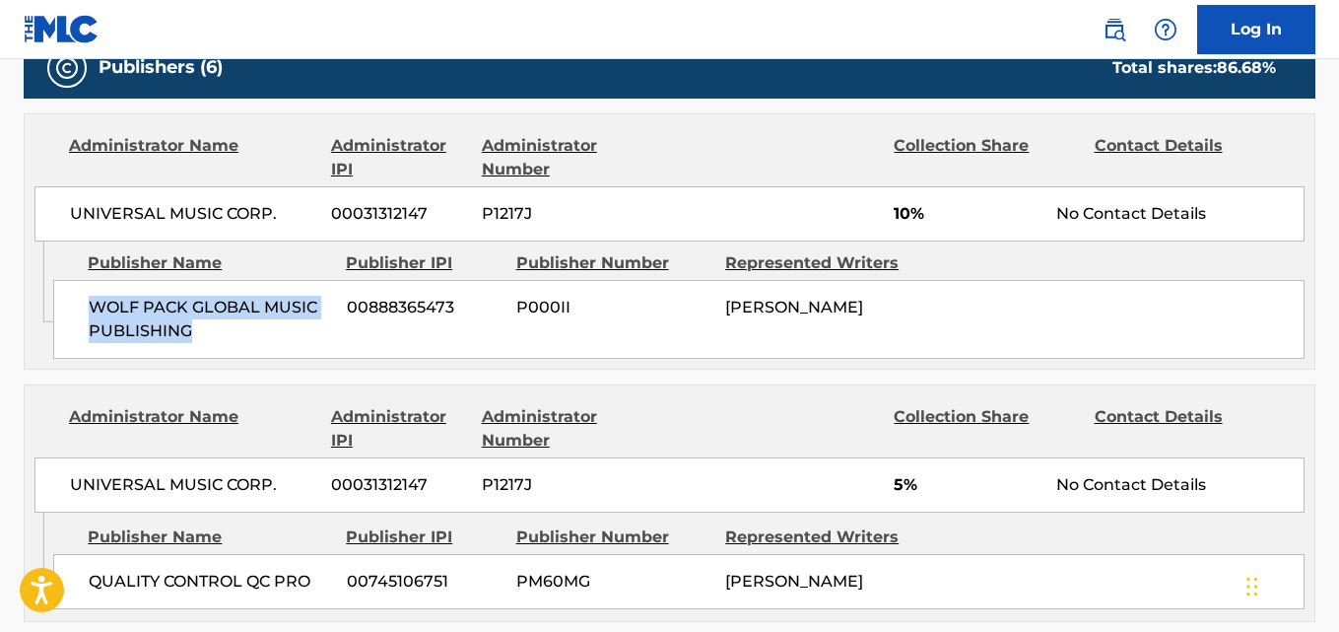
drag, startPoint x: 89, startPoint y: 289, endPoint x: 273, endPoint y: 306, distance: 185.1
click at [273, 306] on span "WOLF PACK GLOBAL MUSIC PUBLISHING" at bounding box center [210, 319] width 243 height 47
click at [900, 202] on span "10%" at bounding box center [968, 214] width 148 height 24
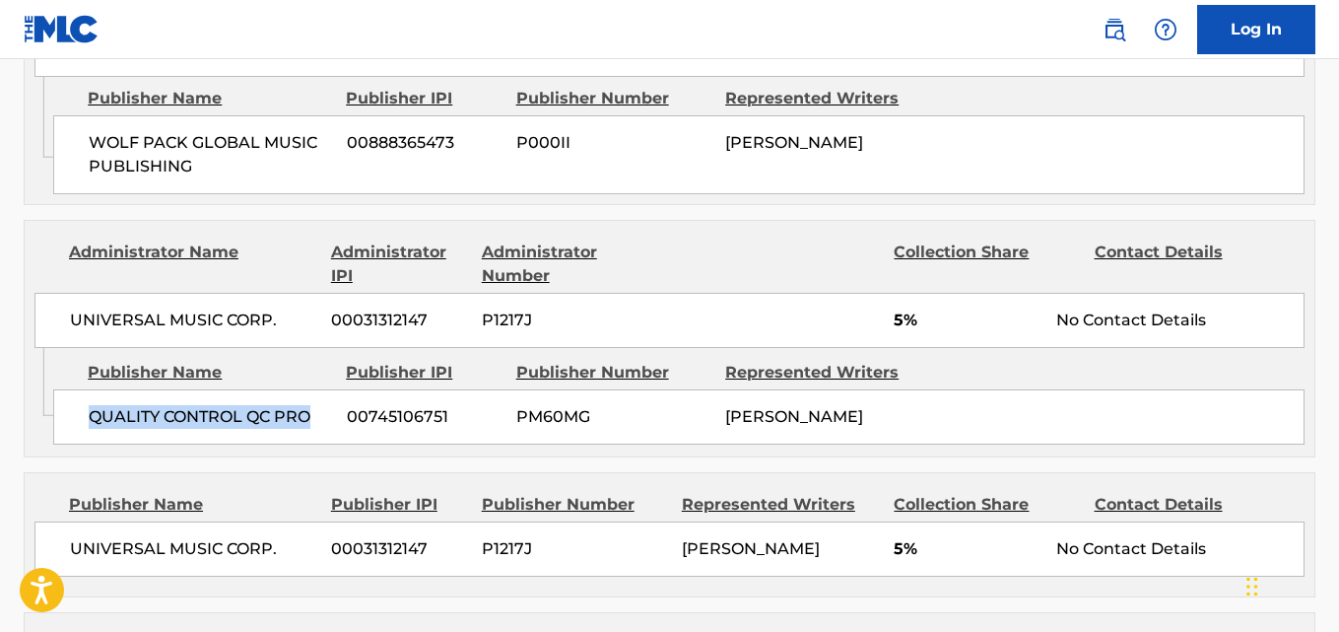
drag, startPoint x: 75, startPoint y: 404, endPoint x: 327, endPoint y: 401, distance: 252.3
click at [327, 401] on div "QUALITY CONTROL QC PRO 00745106751 PM60MG [PERSON_NAME]" at bounding box center [679, 416] width 1252 height 55
click at [892, 298] on div "UNIVERSAL MUSIC CORP. [PHONE_NUMBER] P1217J 5% No Contact Details" at bounding box center [669, 320] width 1270 height 55
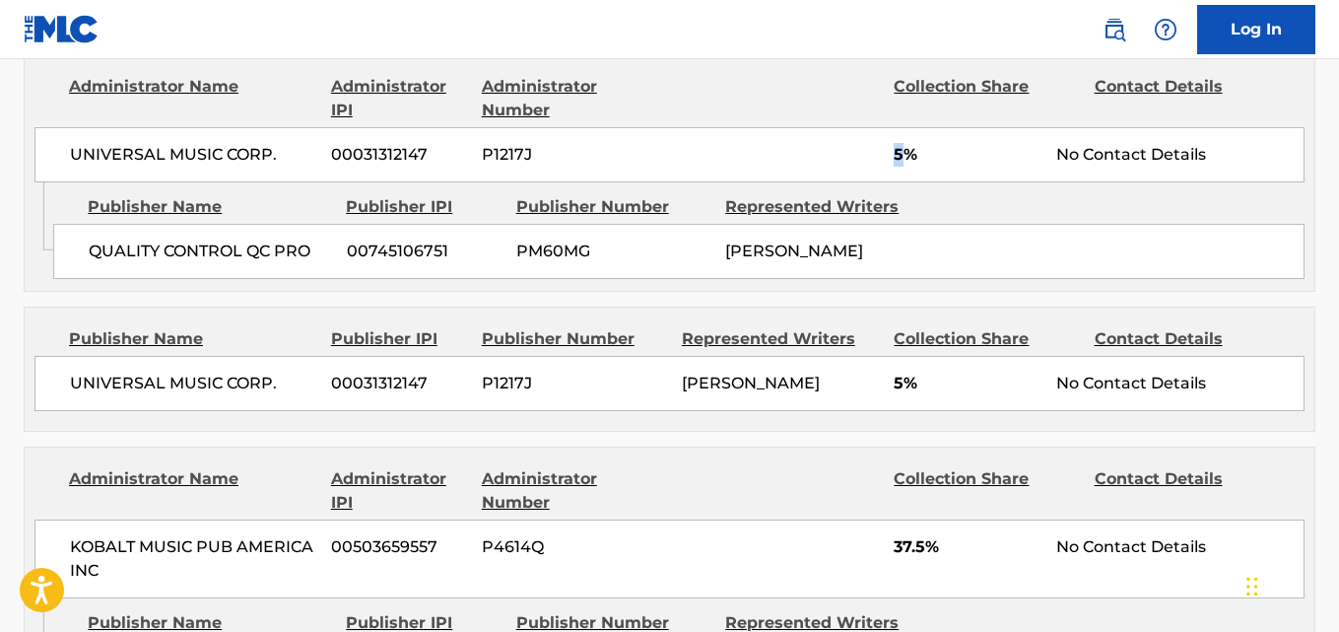
scroll to position [1425, 0]
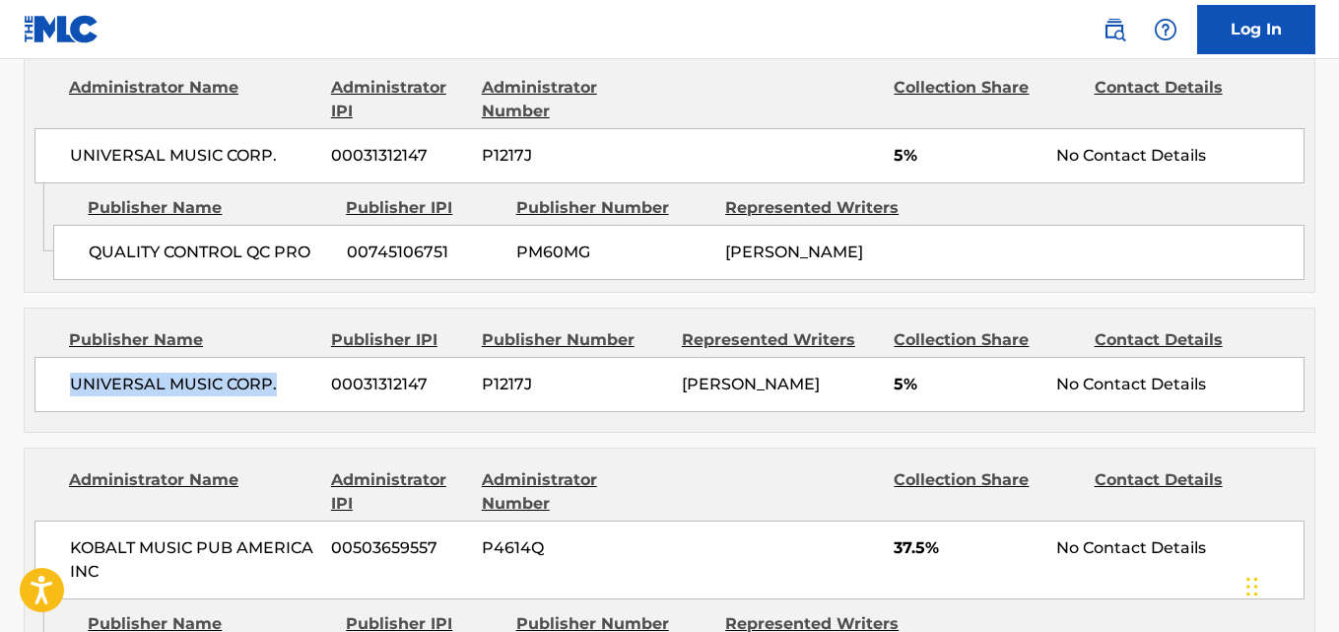
drag, startPoint x: 72, startPoint y: 359, endPoint x: 295, endPoint y: 359, distance: 222.8
click at [295, 373] on span "UNIVERSAL MUSIC CORP." at bounding box center [193, 385] width 246 height 24
click at [894, 373] on span "5%" at bounding box center [968, 385] width 148 height 24
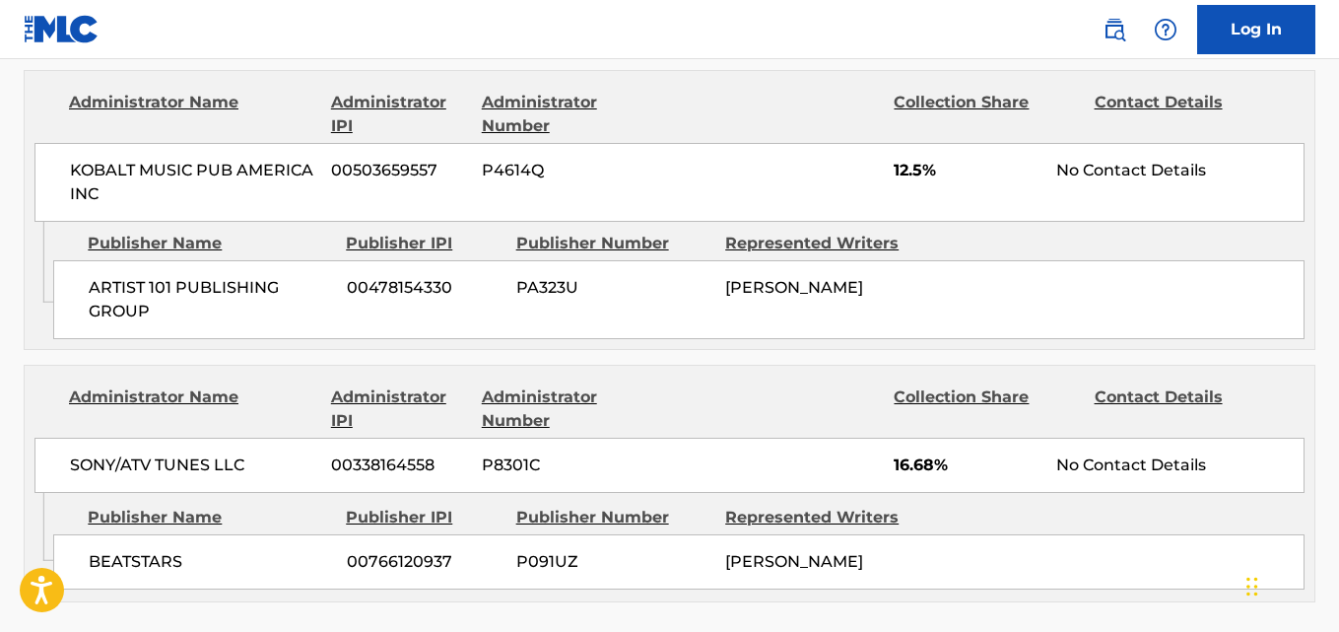
scroll to position [2082, 0]
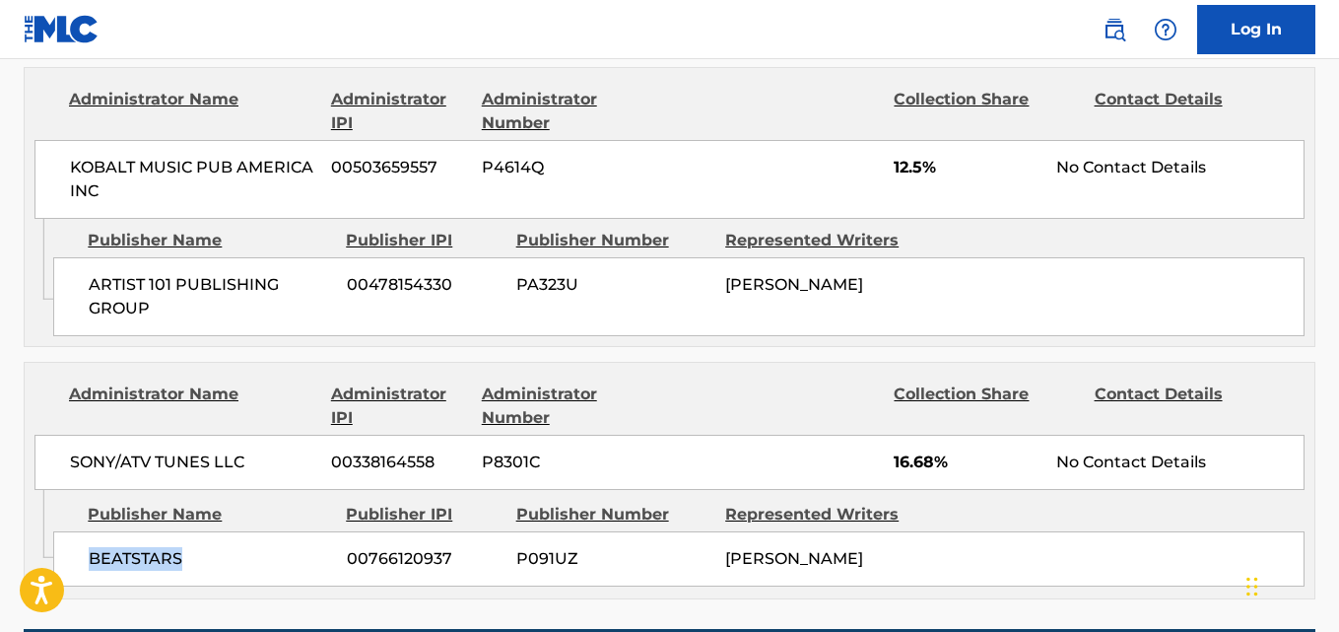
drag, startPoint x: 91, startPoint y: 526, endPoint x: 223, endPoint y: 540, distance: 132.8
click at [223, 547] on span "BEATSTARS" at bounding box center [210, 559] width 243 height 24
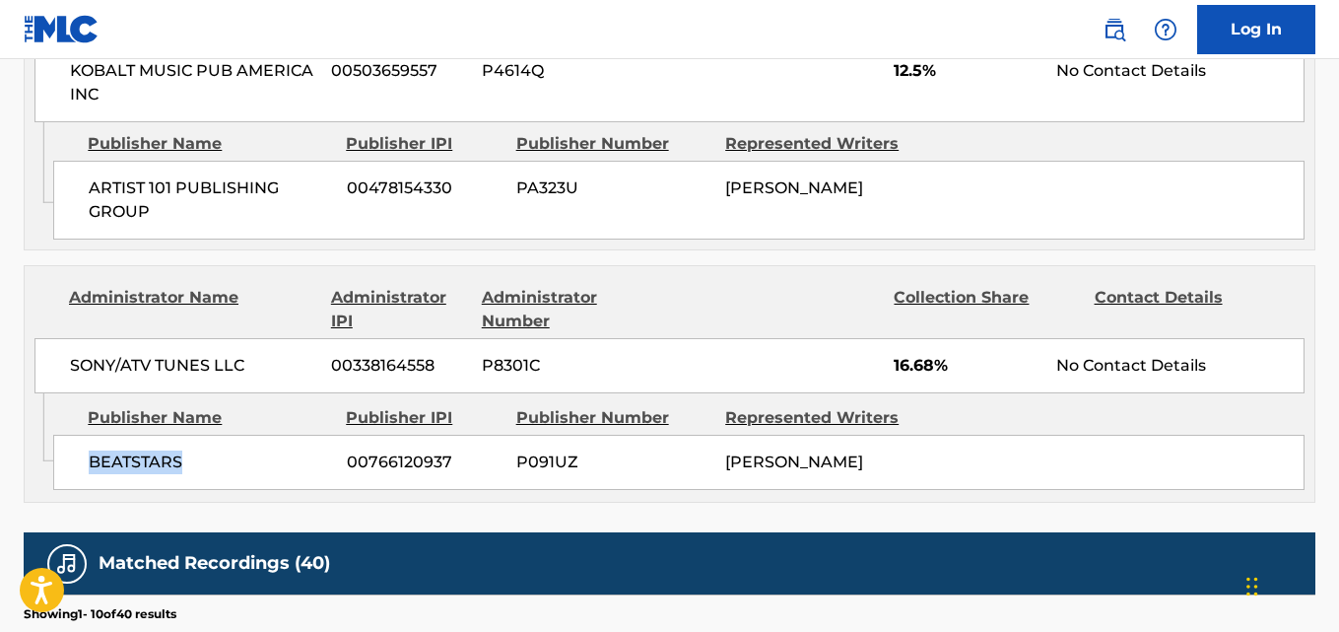
scroll to position [2246, 0]
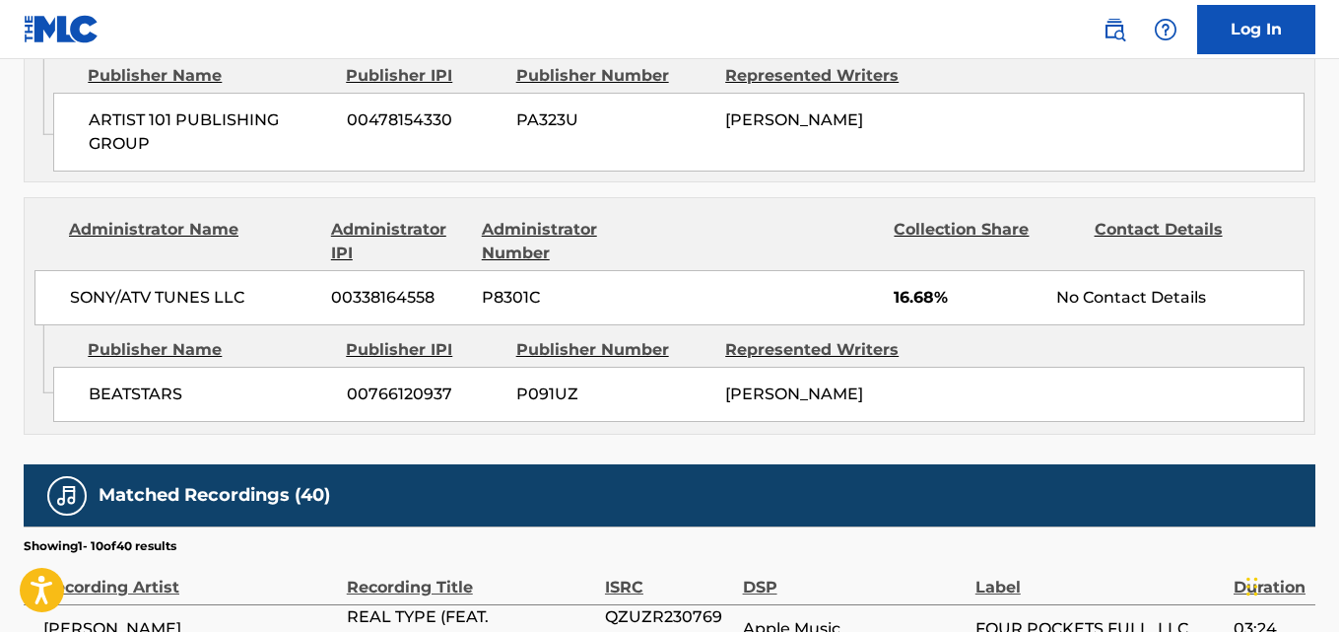
click at [547, 286] on span "P8301C" at bounding box center [574, 298] width 185 height 24
click at [671, 233] on div "Administrator Name Administrator IPI Administrator Number Collection Share Cont…" at bounding box center [669, 241] width 1270 height 47
click at [914, 286] on span "16.68%" at bounding box center [968, 298] width 148 height 24
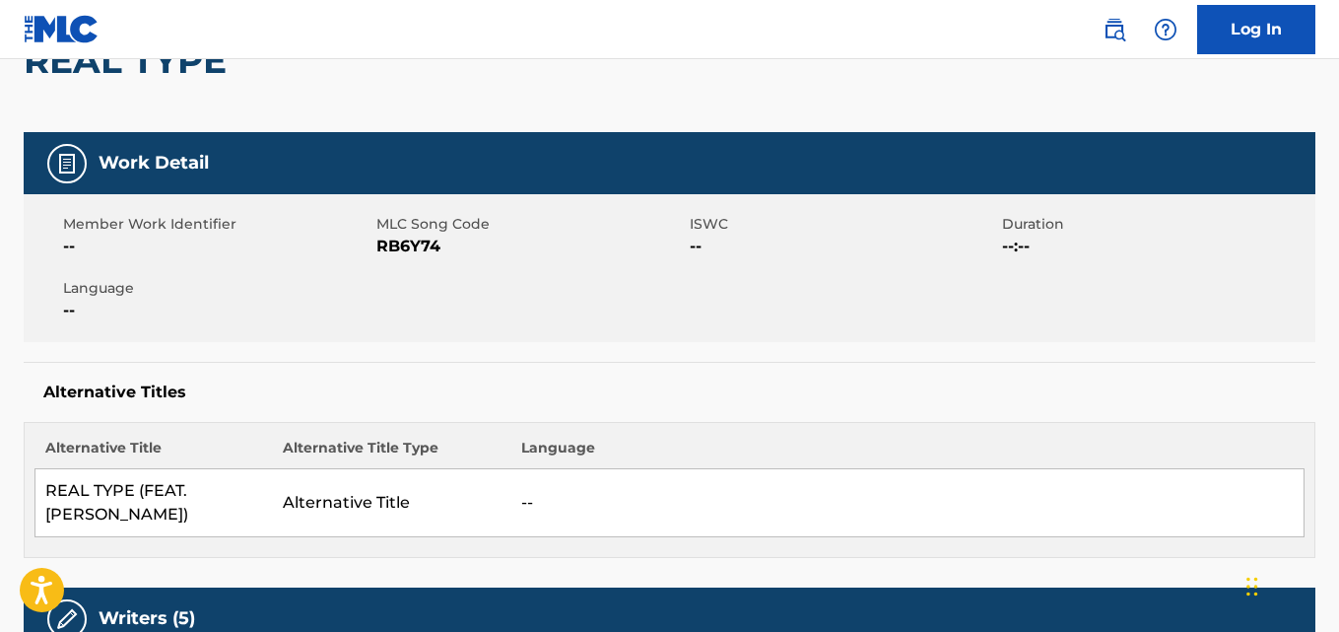
scroll to position [0, 0]
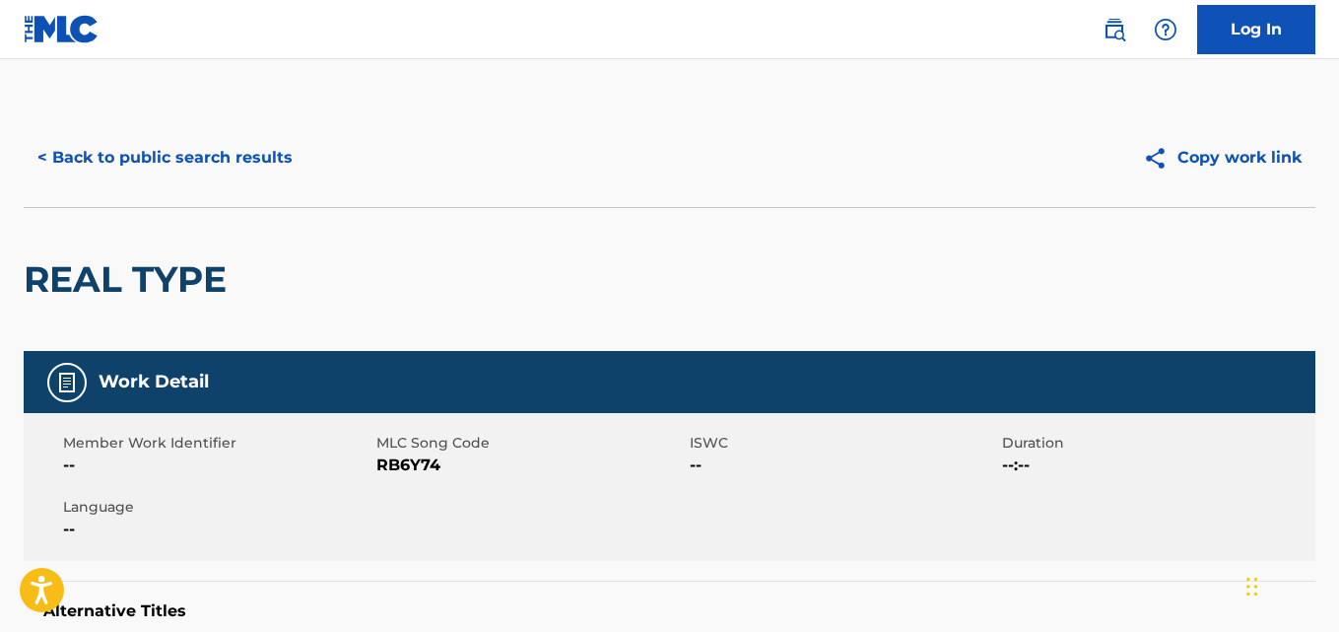
click at [227, 188] on div "< Back to public search results Copy work link" at bounding box center [670, 157] width 1292 height 99
click at [275, 168] on button "< Back to public search results" at bounding box center [165, 157] width 283 height 49
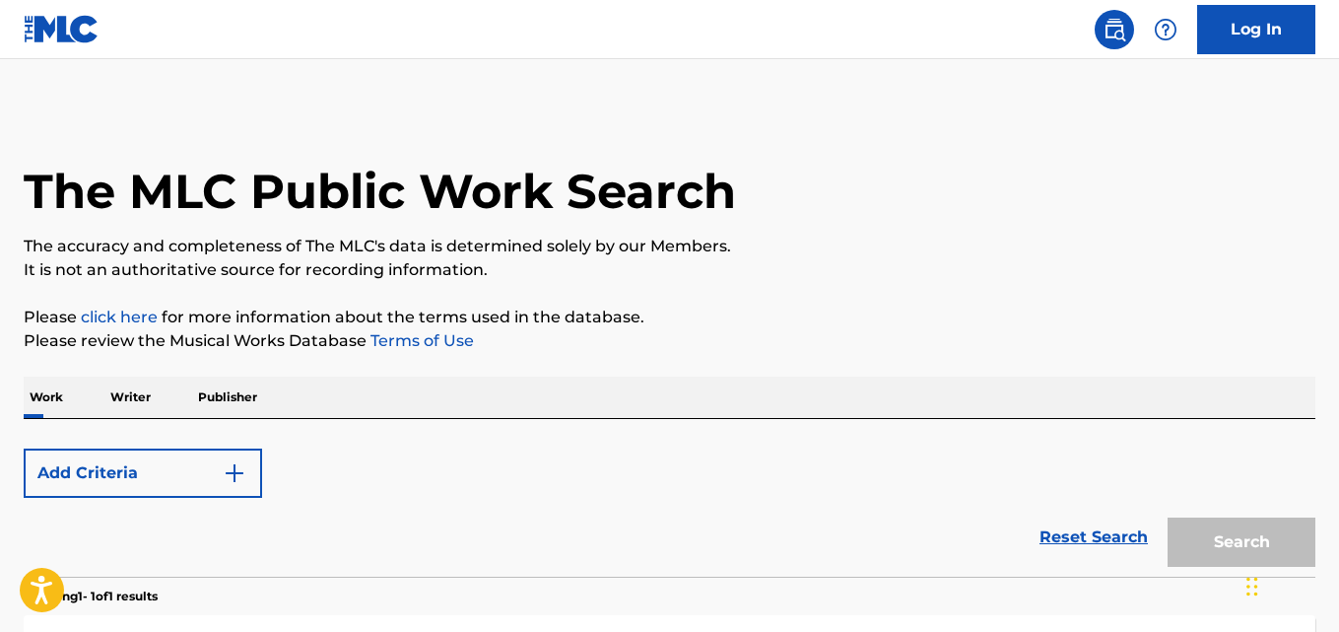
scroll to position [328, 0]
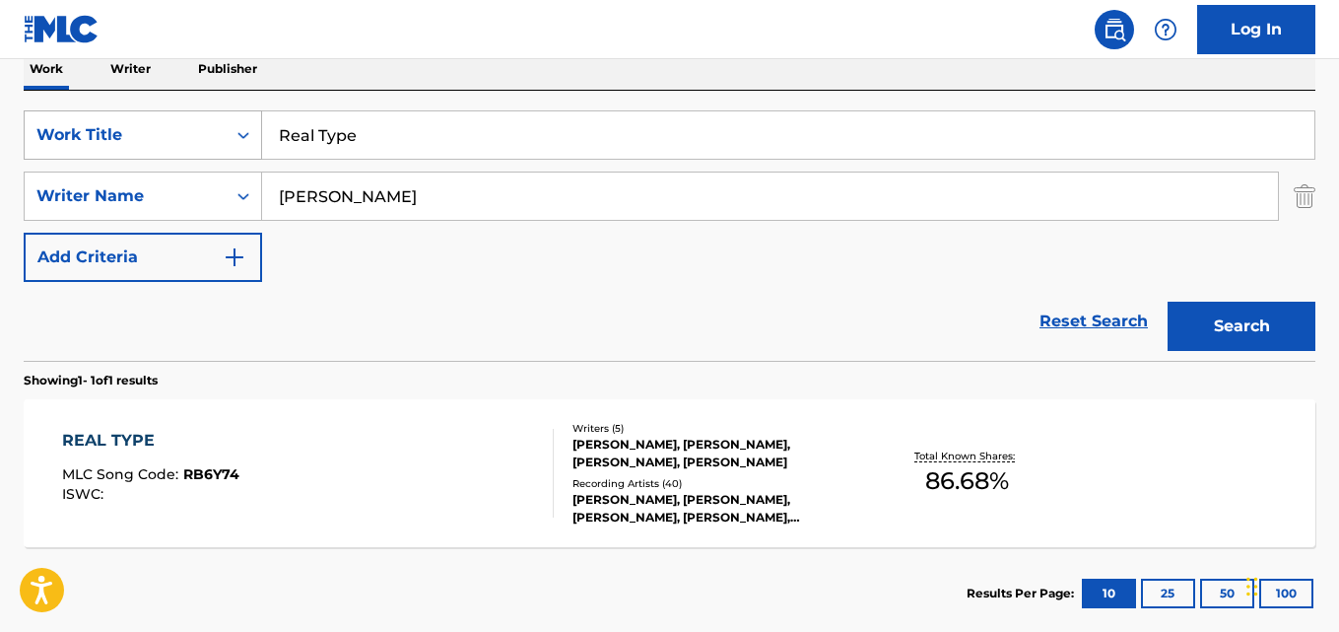
drag, startPoint x: 441, startPoint y: 143, endPoint x: 167, endPoint y: 155, distance: 274.3
click at [167, 155] on div "SearchWithCriteriad027d31f-b09f-4ed3-a722-40d13ba718db Work Title Real Type" at bounding box center [670, 134] width 1292 height 49
paste input "X-Hausted"
type input "X-Hausted"
click at [1210, 302] on button "Search" at bounding box center [1242, 326] width 148 height 49
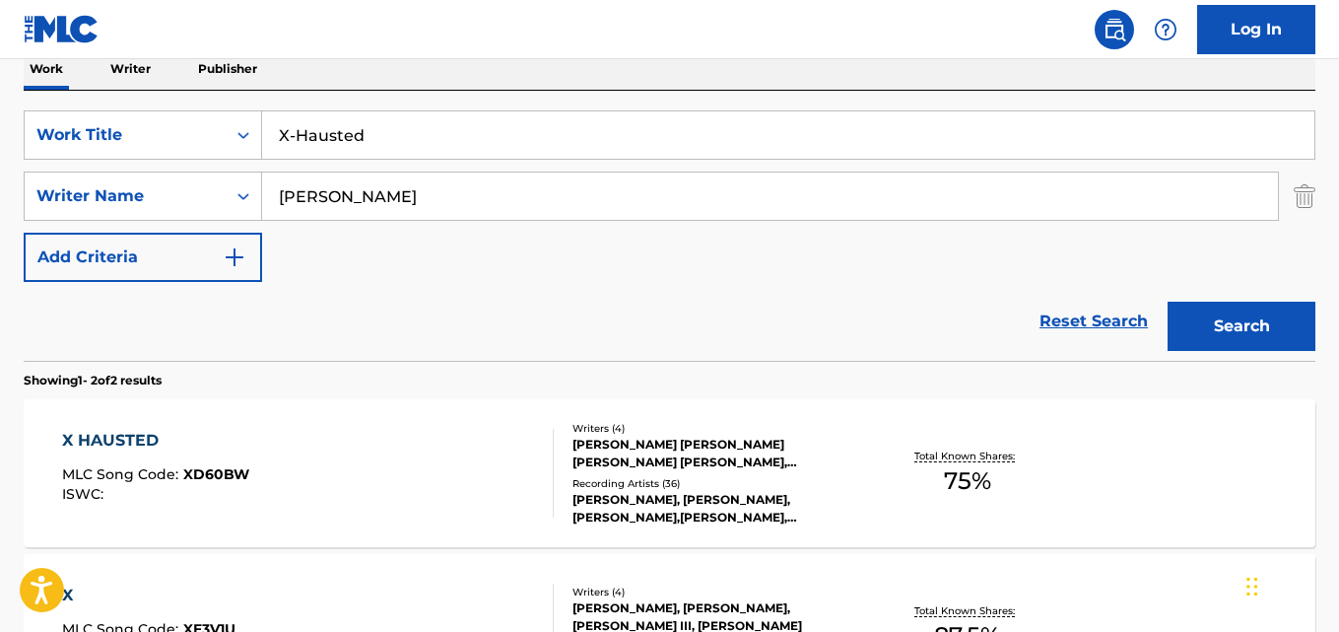
drag, startPoint x: 318, startPoint y: 141, endPoint x: 299, endPoint y: 137, distance: 20.1
click at [299, 137] on input "X-Hausted" at bounding box center [788, 134] width 1053 height 47
click at [154, 439] on div "X HAUSTED" at bounding box center [155, 441] width 187 height 24
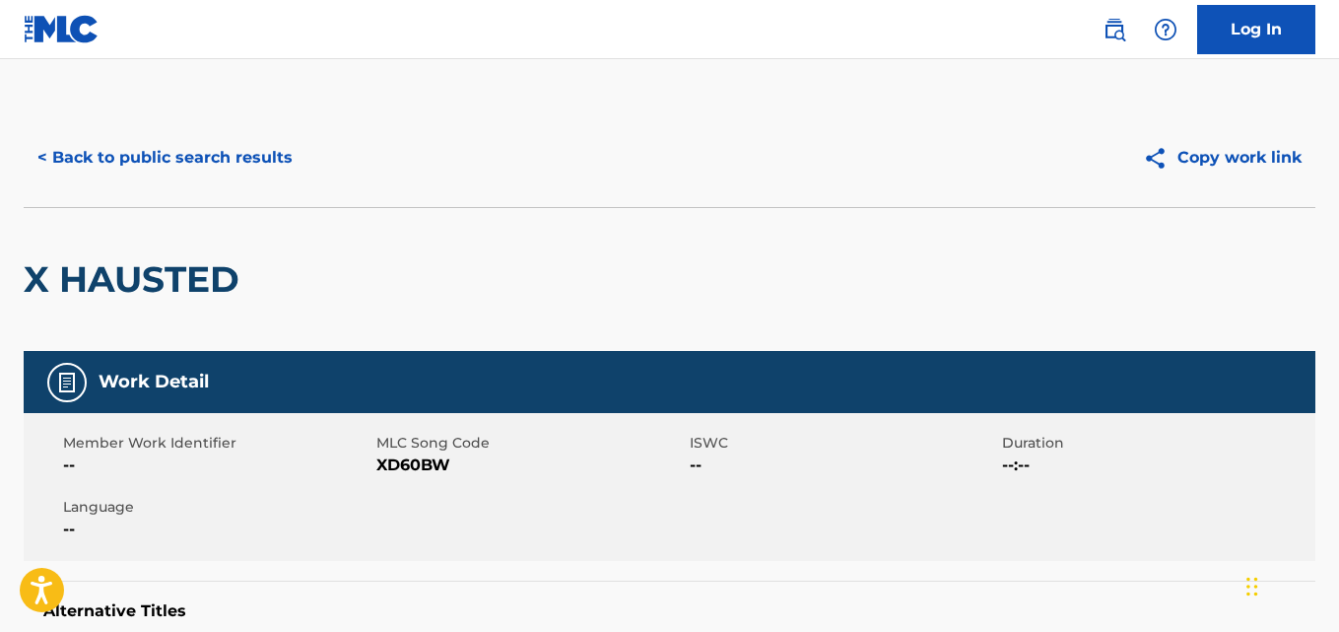
click at [730, 203] on div "< Back to public search results Copy work link" at bounding box center [670, 157] width 1292 height 99
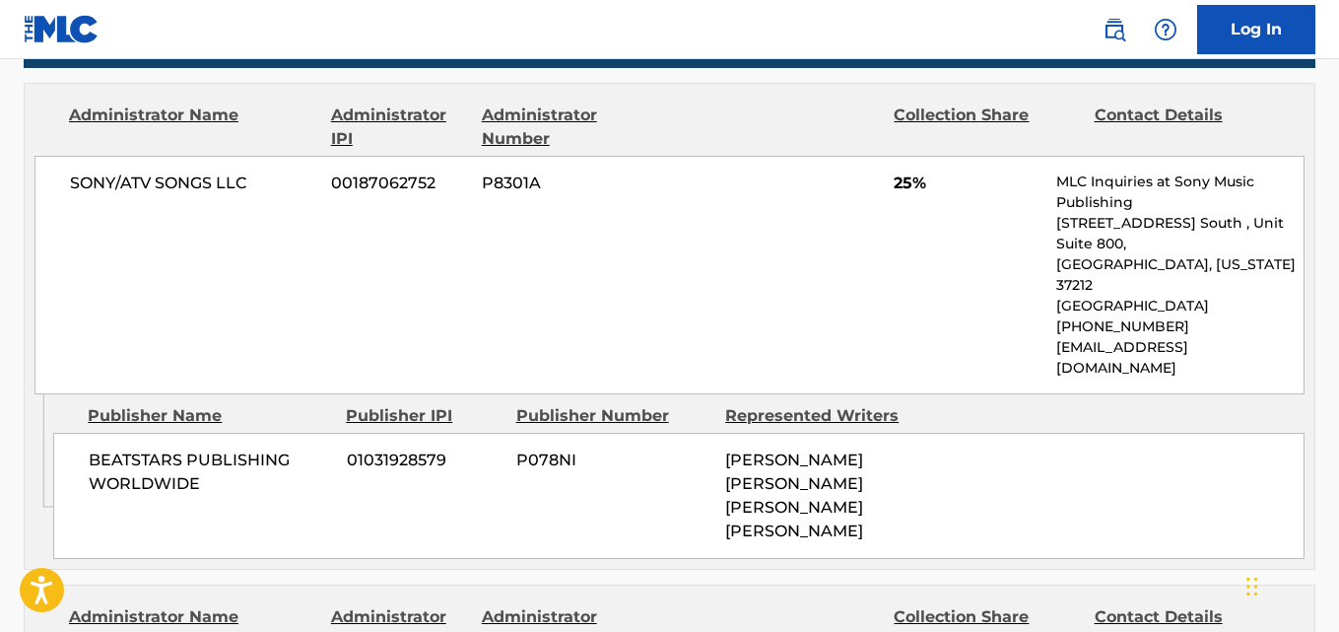
scroll to position [1314, 0]
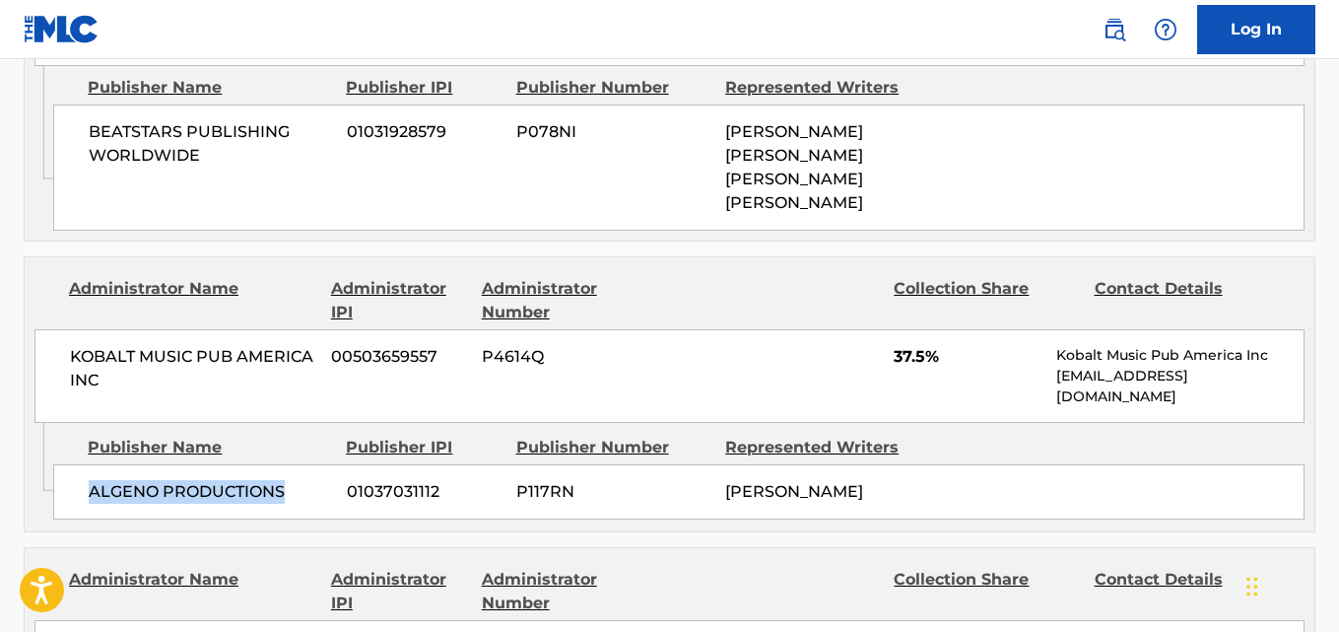
drag, startPoint x: 88, startPoint y: 428, endPoint x: 299, endPoint y: 428, distance: 210.9
click at [299, 464] on div "ALGENO PRODUCTIONS 01037031112 P117RN [PERSON_NAME]" at bounding box center [679, 491] width 1252 height 55
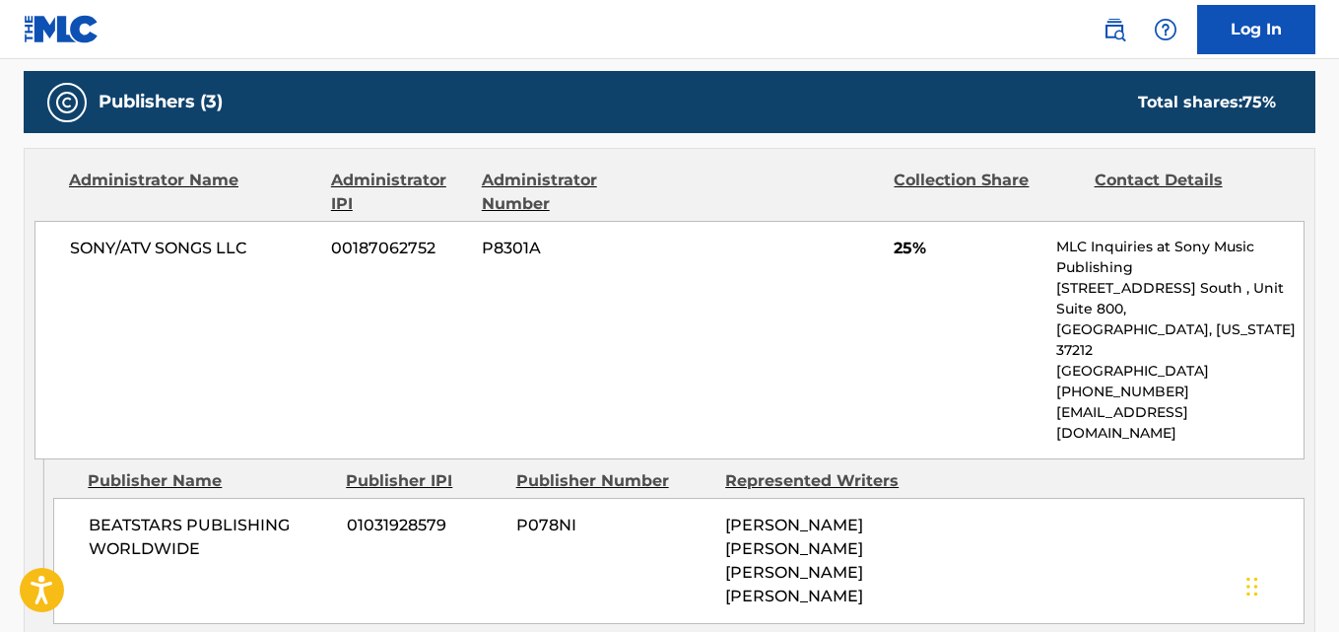
scroll to position [986, 0]
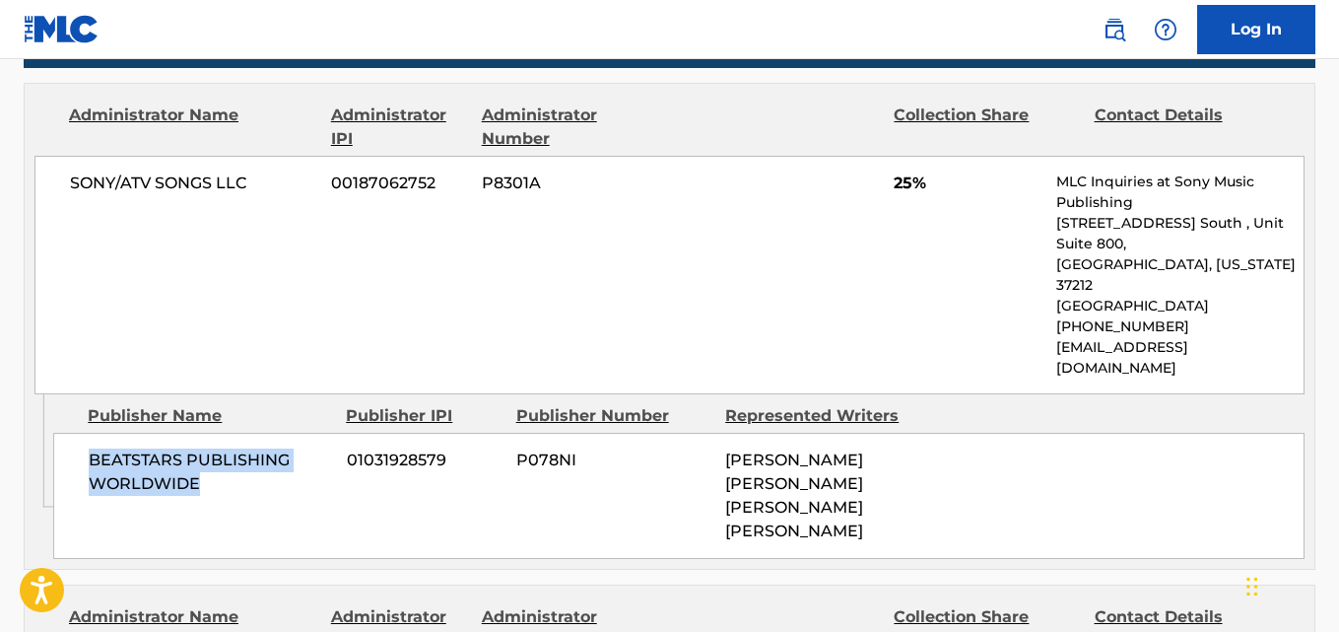
drag, startPoint x: 93, startPoint y: 419, endPoint x: 305, endPoint y: 440, distance: 212.9
click at [305, 448] on span "BEATSTARS PUBLISHING WORLDWIDE" at bounding box center [210, 471] width 243 height 47
click at [896, 180] on span "25%" at bounding box center [968, 183] width 148 height 24
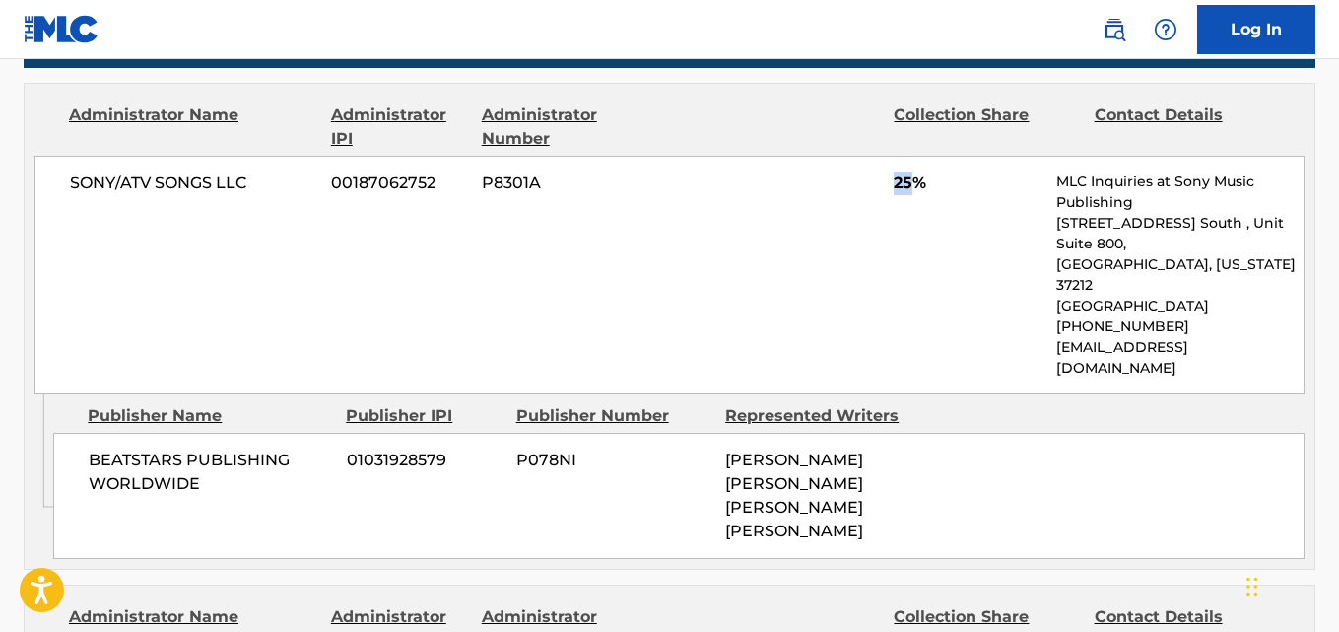
click at [896, 180] on span "25%" at bounding box center [968, 183] width 148 height 24
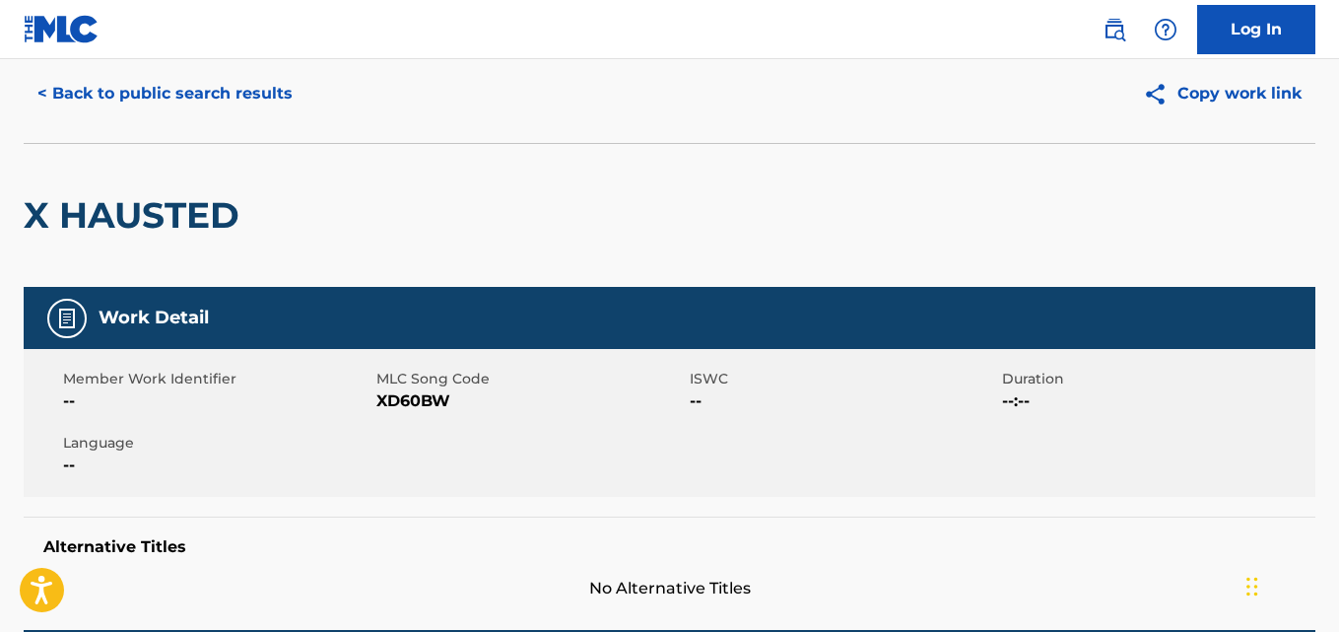
scroll to position [0, 0]
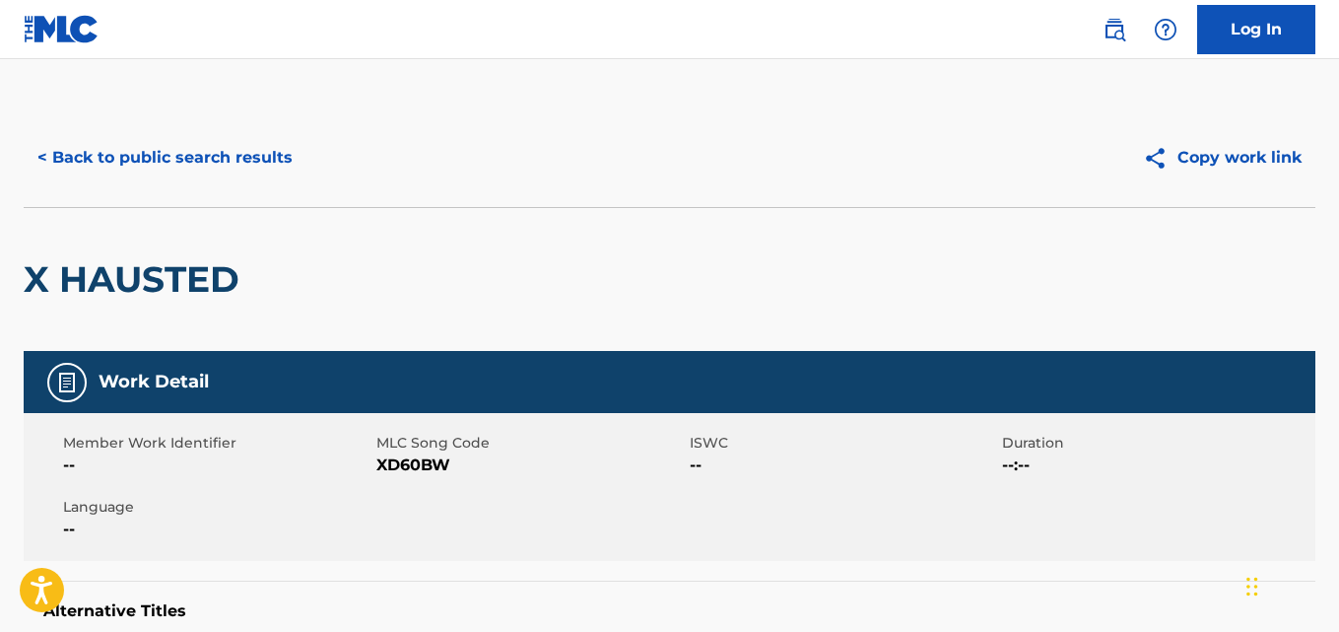
click at [308, 158] on div "< Back to public search results" at bounding box center [347, 157] width 647 height 49
click at [296, 158] on button "< Back to public search results" at bounding box center [165, 157] width 283 height 49
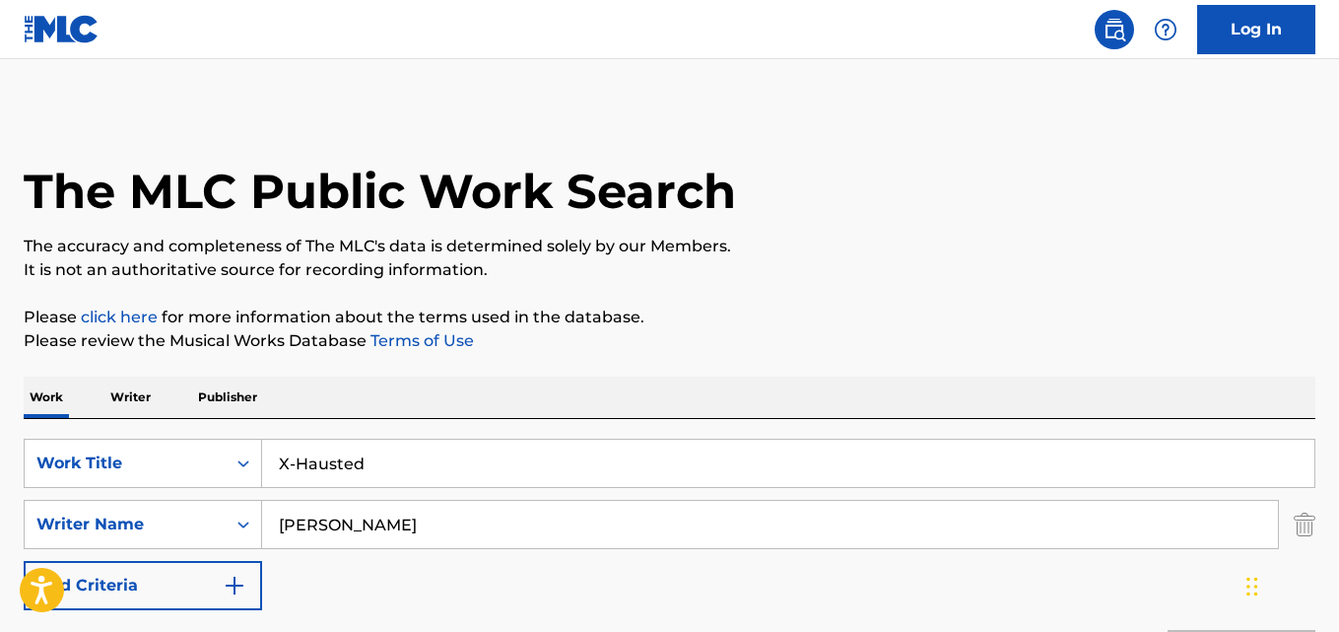
scroll to position [328, 0]
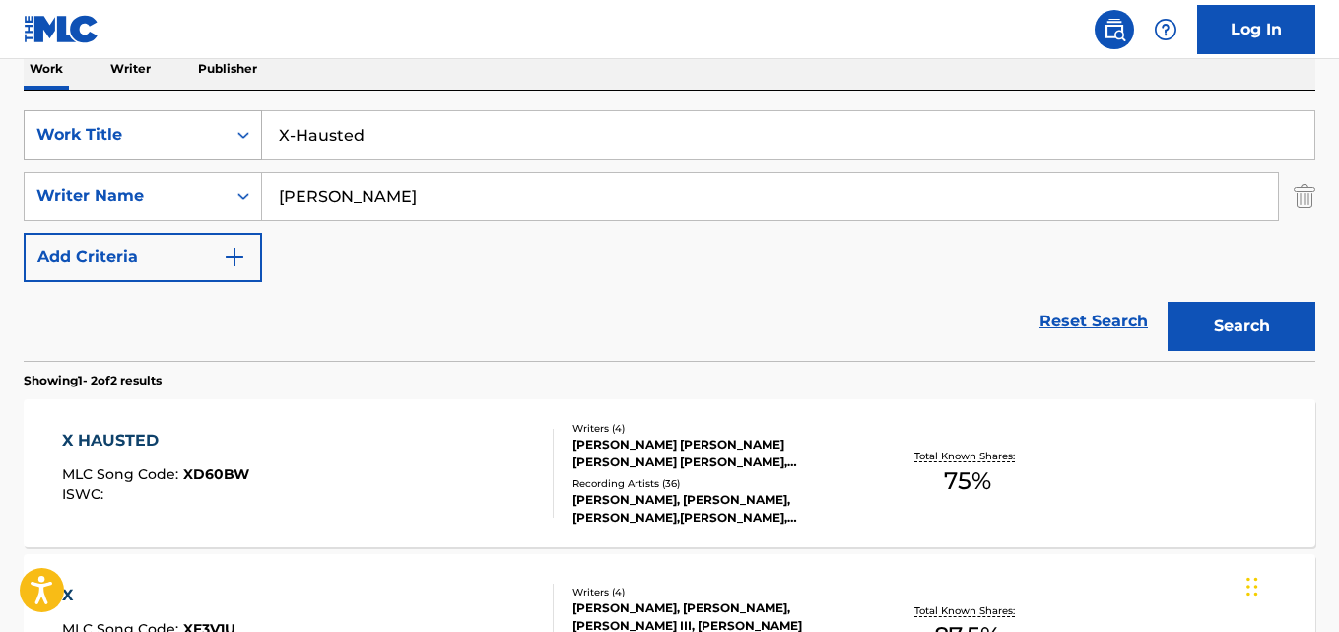
drag, startPoint x: 166, startPoint y: 136, endPoint x: 100, endPoint y: 137, distance: 66.0
click at [100, 137] on div "SearchWithCriteriad027d31f-b09f-4ed3-a722-40d13ba718db Work Title X-Hausted" at bounding box center [670, 134] width 1292 height 49
paste input "[PERSON_NAME]"
type input "[PERSON_NAME]"
click at [1168, 302] on button "Search" at bounding box center [1242, 326] width 148 height 49
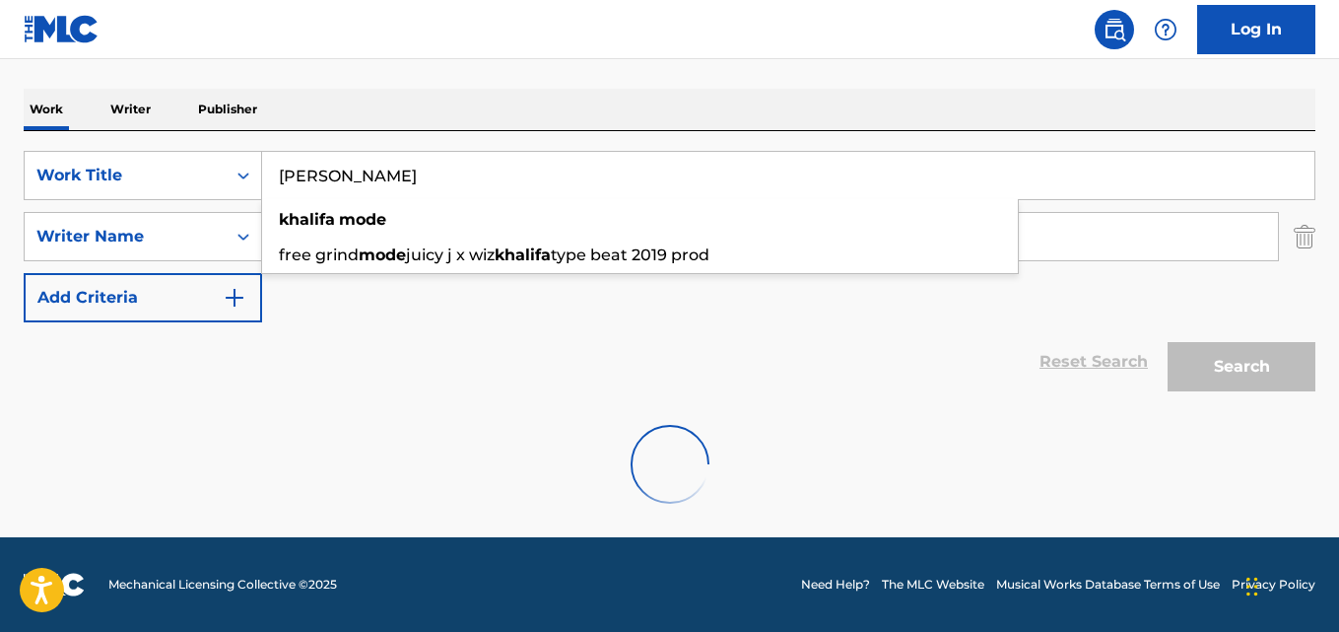
scroll to position [224, 0]
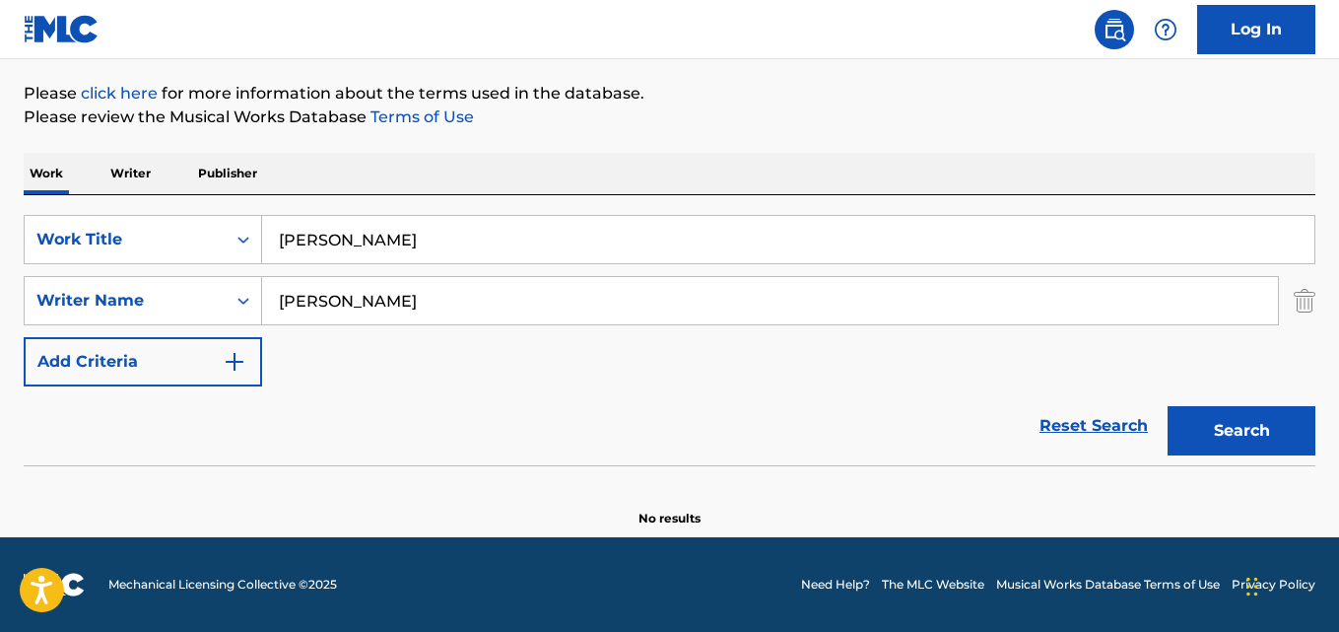
click at [656, 116] on p "Please review the Musical Works Database Terms of Use" at bounding box center [670, 117] width 1292 height 24
drag, startPoint x: 380, startPoint y: 296, endPoint x: 154, endPoint y: 298, distance: 226.7
click at [154, 298] on div "SearchWithCriteria2df984f3-479a-4d2b-be4c-74034a3fb4a9 Writer Name [PERSON_NAME]" at bounding box center [670, 300] width 1292 height 49
paste input "[PERSON_NAME] Baby"
click at [1168, 406] on button "Search" at bounding box center [1242, 430] width 148 height 49
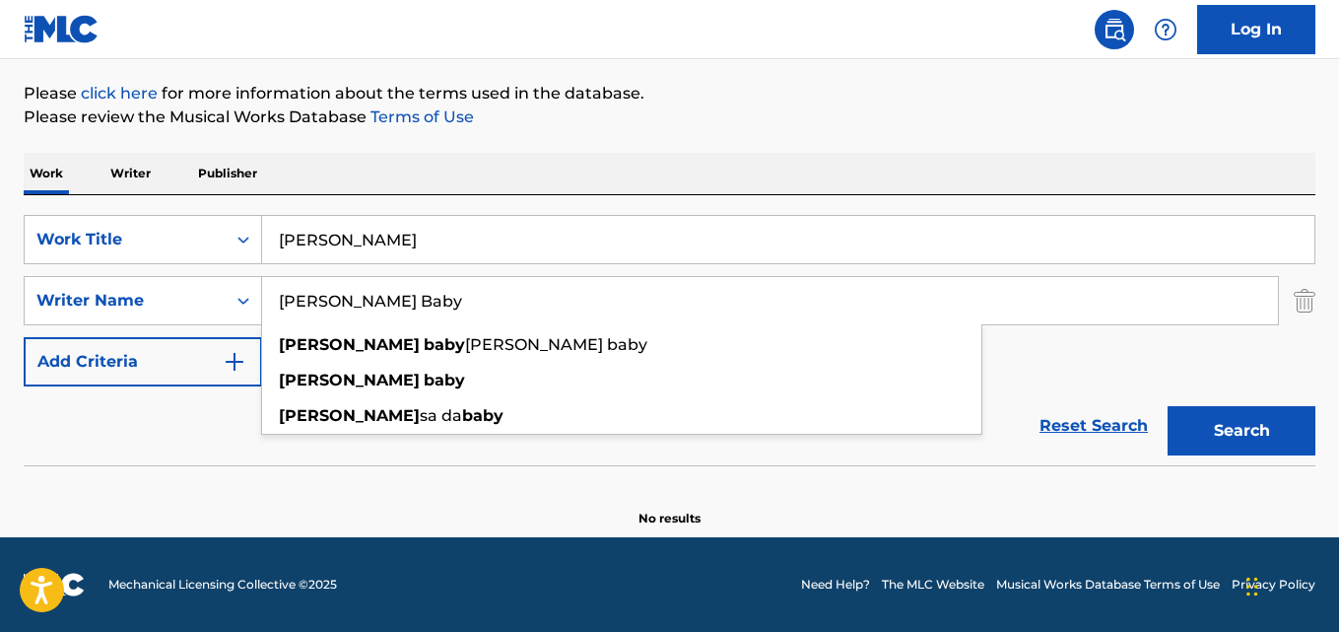
click at [389, 288] on input "[PERSON_NAME] Baby" at bounding box center [770, 300] width 1016 height 47
drag, startPoint x: 414, startPoint y: 300, endPoint x: 59, endPoint y: 300, distance: 354.8
click at [60, 300] on div "SearchWithCriteria2df984f3-479a-4d2b-be4c-74034a3fb4a9 Writer Name [PERSON_NAME…" at bounding box center [670, 300] width 1292 height 49
paste input "[PERSON_NAME]"
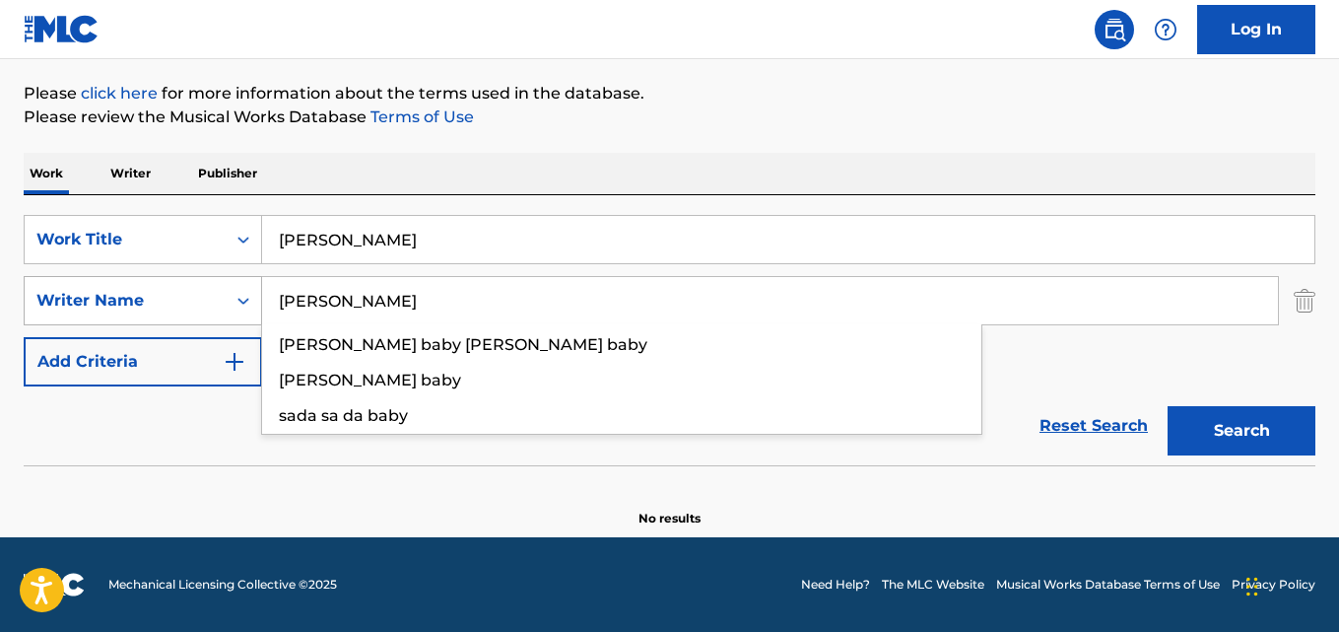
type input "[PERSON_NAME]"
click at [1168, 406] on button "Search" at bounding box center [1242, 430] width 148 height 49
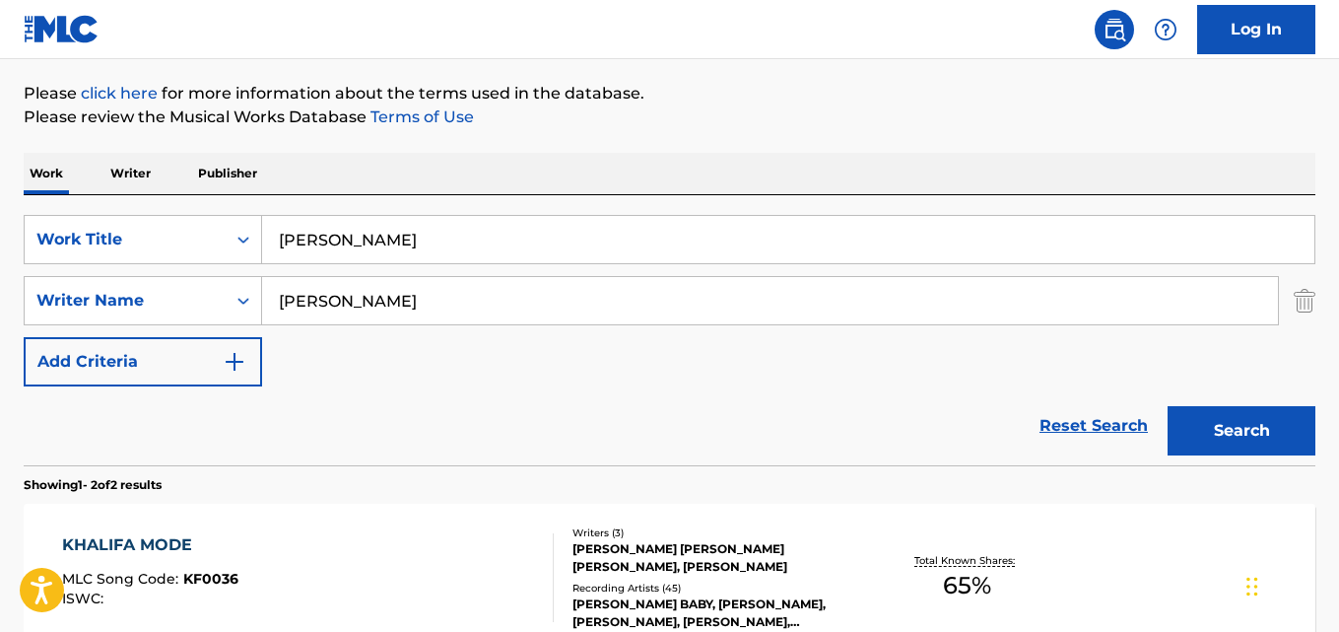
click at [679, 150] on div "The MLC Public Work Search The accuracy and completeness of The MLC's data is d…" at bounding box center [669, 392] width 1339 height 1014
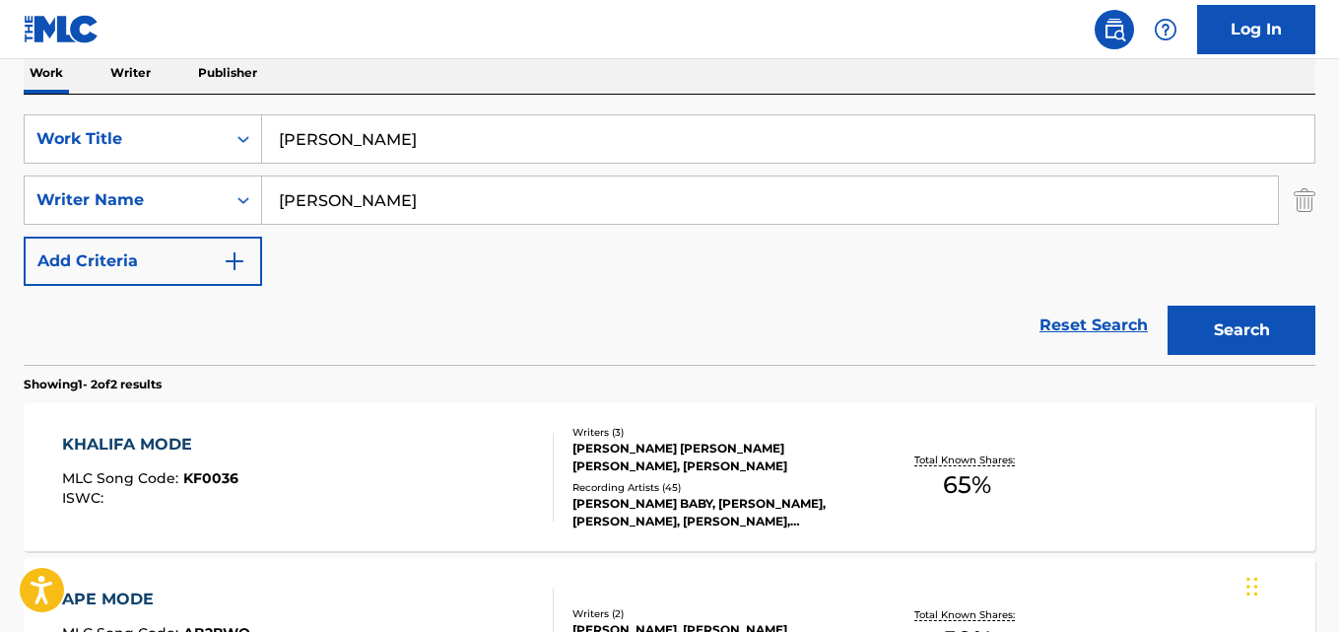
scroll to position [388, 0]
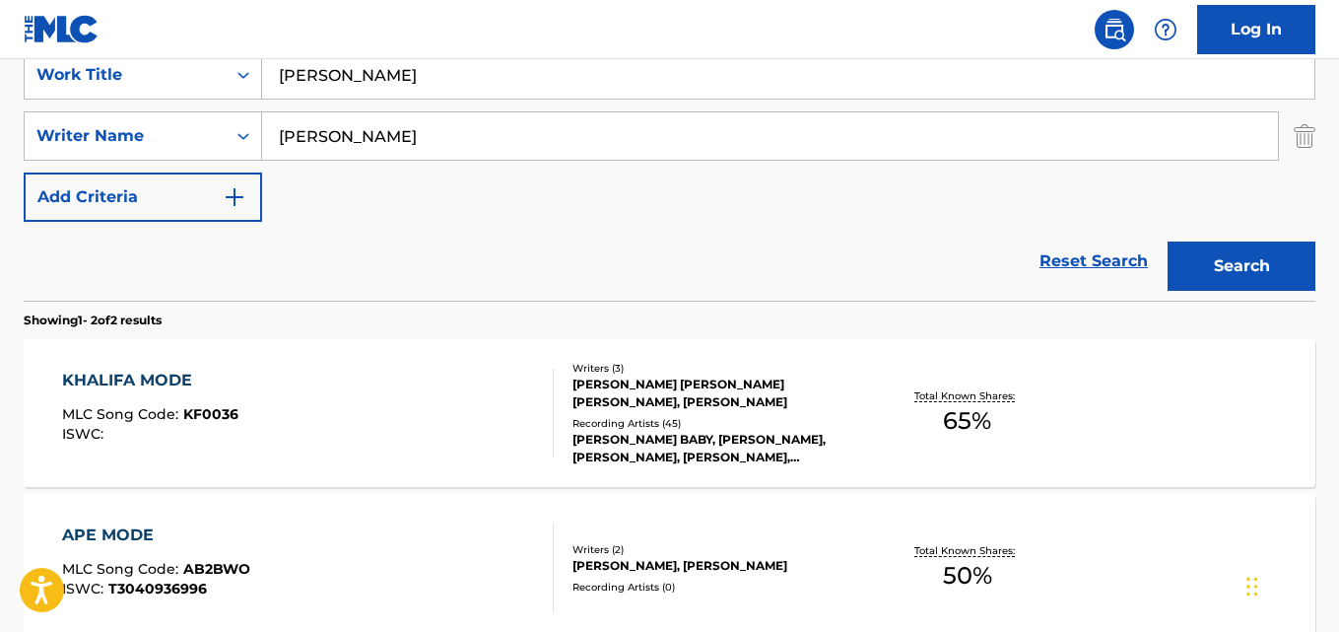
click at [726, 241] on div "Reset Search Search" at bounding box center [670, 261] width 1292 height 79
click at [140, 379] on div "KHALIFA MODE" at bounding box center [150, 381] width 176 height 24
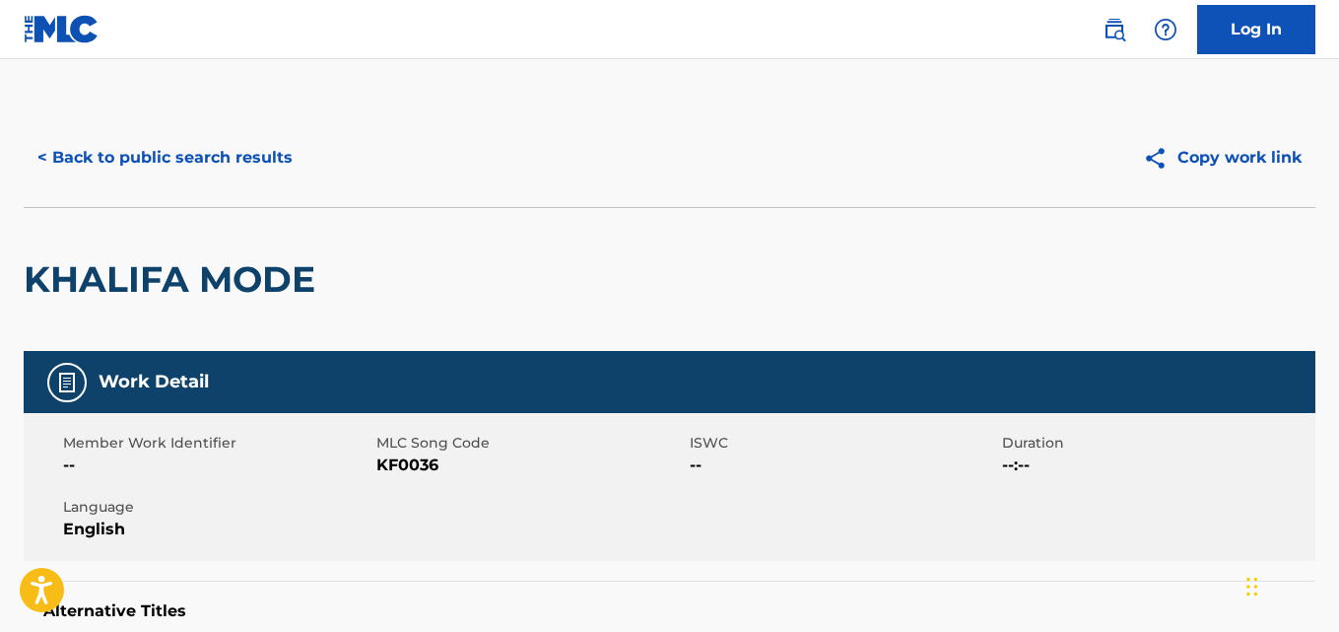
click at [562, 246] on div "KHALIFA MODE" at bounding box center [670, 279] width 1292 height 144
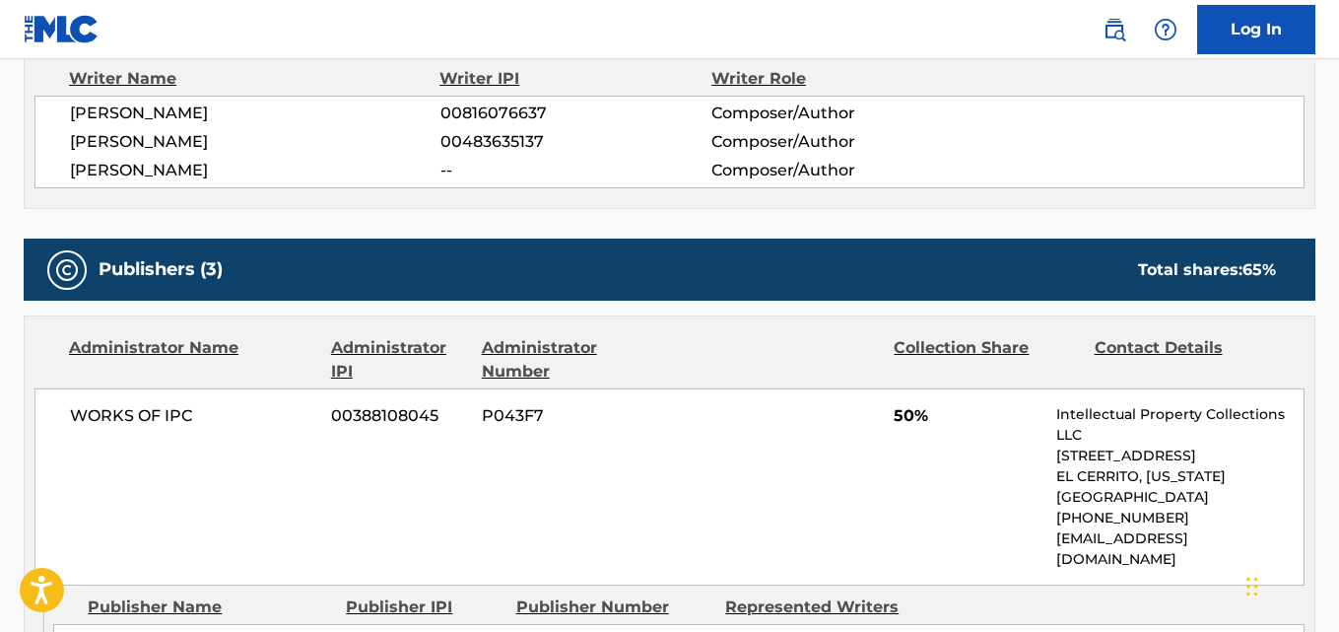
scroll to position [821, 0]
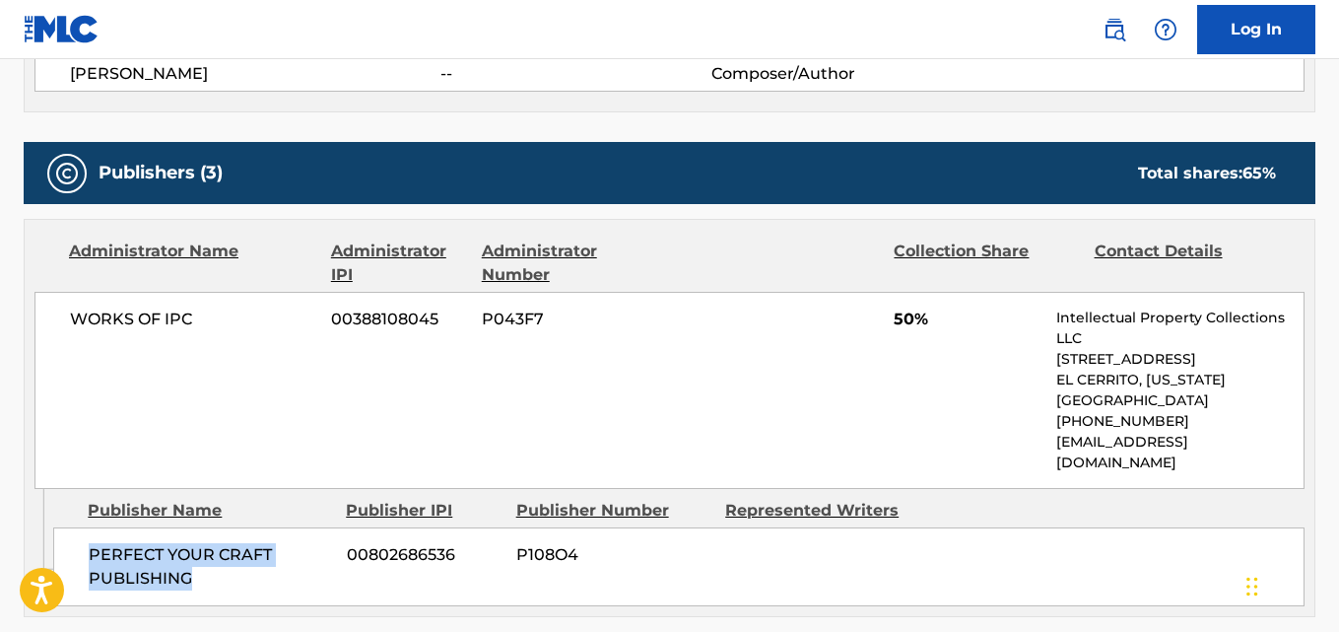
drag, startPoint x: 84, startPoint y: 518, endPoint x: 340, endPoint y: 550, distance: 258.2
click at [340, 550] on div "PERFECT YOUR CRAFT PUBLISHING 00802686536 P108O4" at bounding box center [679, 566] width 1252 height 79
click at [993, 153] on div "Publishers (3) Total shares: 65 %" at bounding box center [670, 173] width 1292 height 62
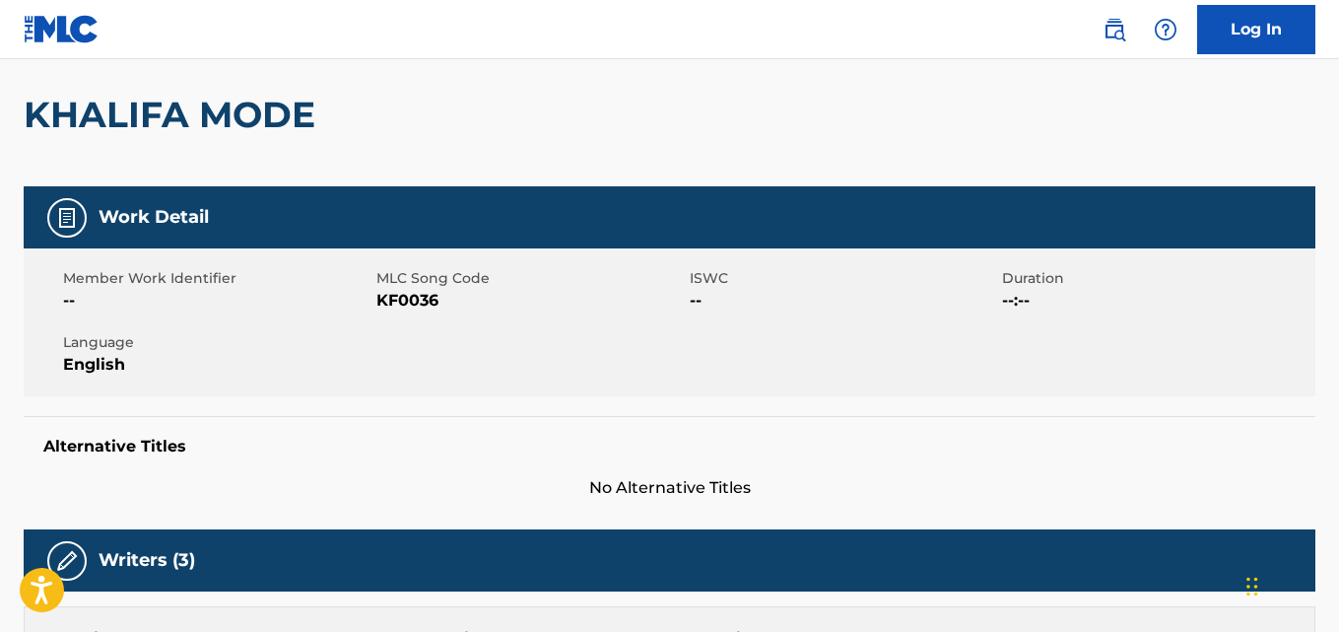
scroll to position [0, 0]
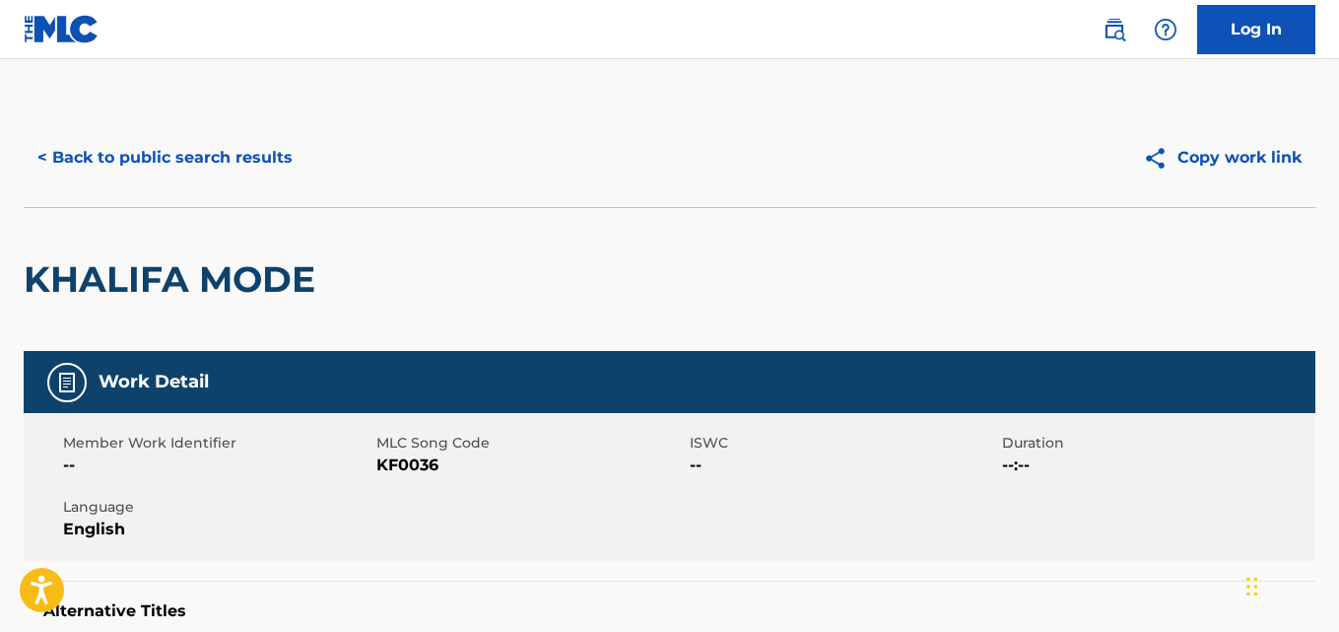
click at [248, 131] on div "< Back to public search results Copy work link" at bounding box center [670, 157] width 1292 height 99
click at [249, 148] on button "< Back to public search results" at bounding box center [165, 157] width 283 height 49
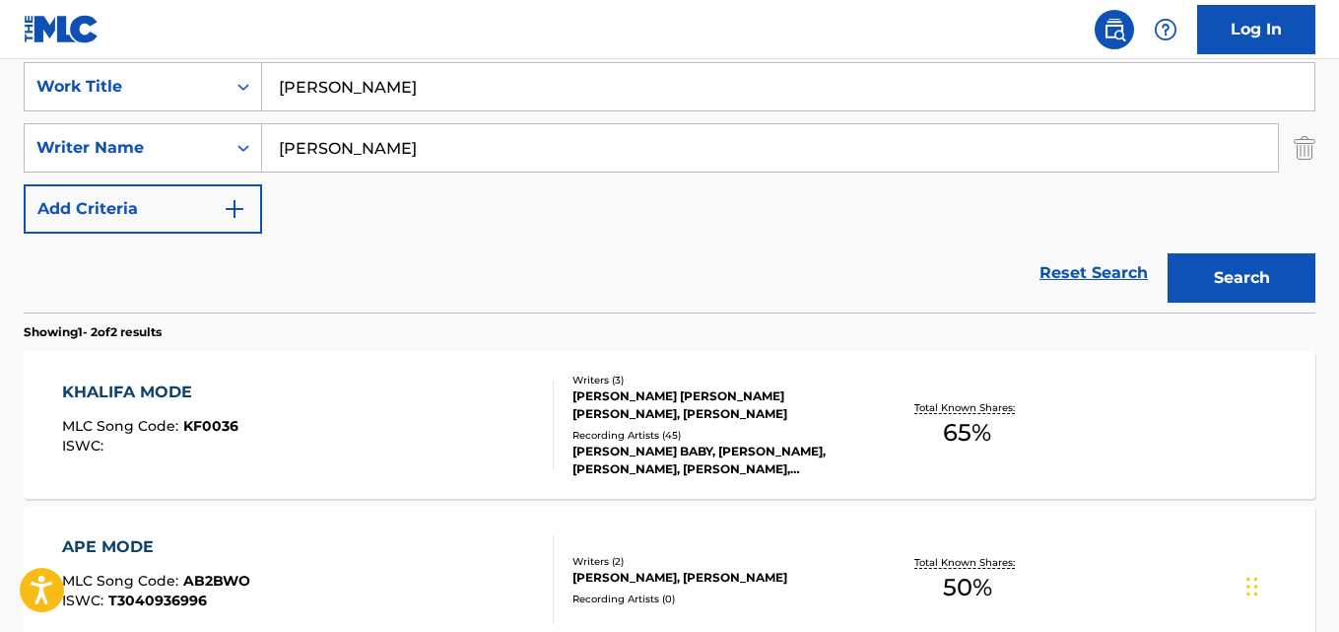
scroll to position [224, 0]
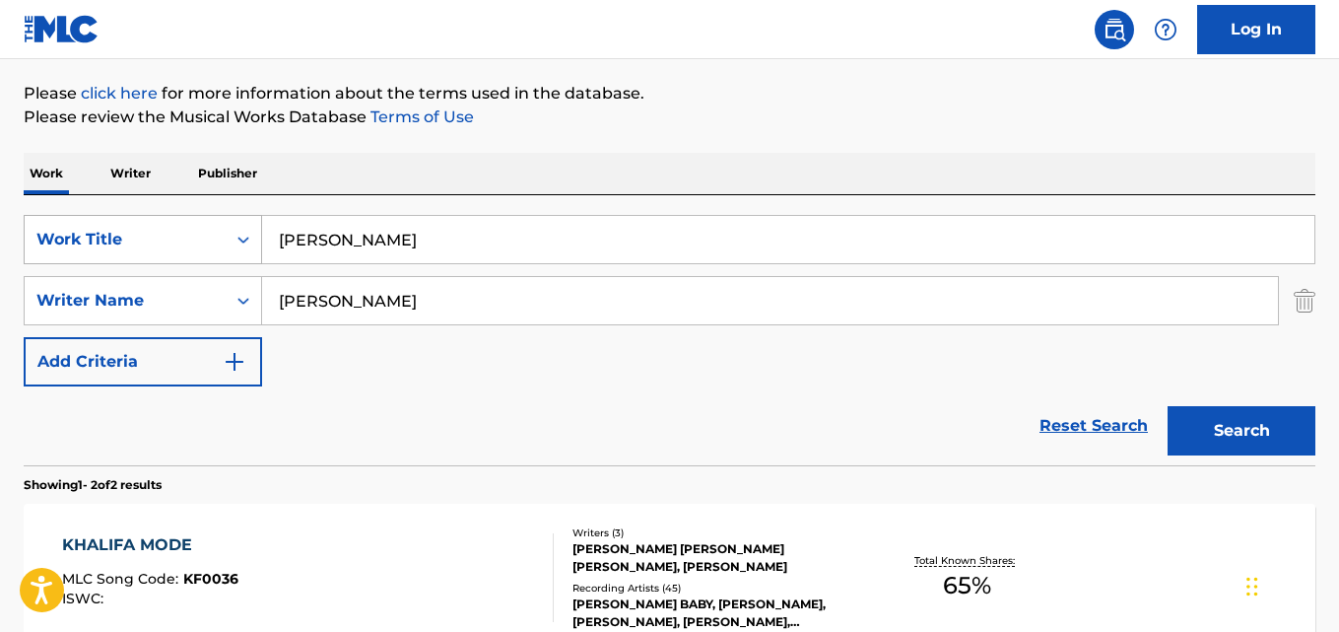
drag, startPoint x: 444, startPoint y: 235, endPoint x: 225, endPoint y: 244, distance: 219.0
click at [225, 244] on div "SearchWithCriteriad027d31f-b09f-4ed3-a722-40d13ba718db Work Title Khalifa Mode" at bounding box center [670, 239] width 1292 height 49
paste input "Feliz De Mentira"
type input "Feliz De Mentira"
click at [1168, 406] on button "Search" at bounding box center [1242, 430] width 148 height 49
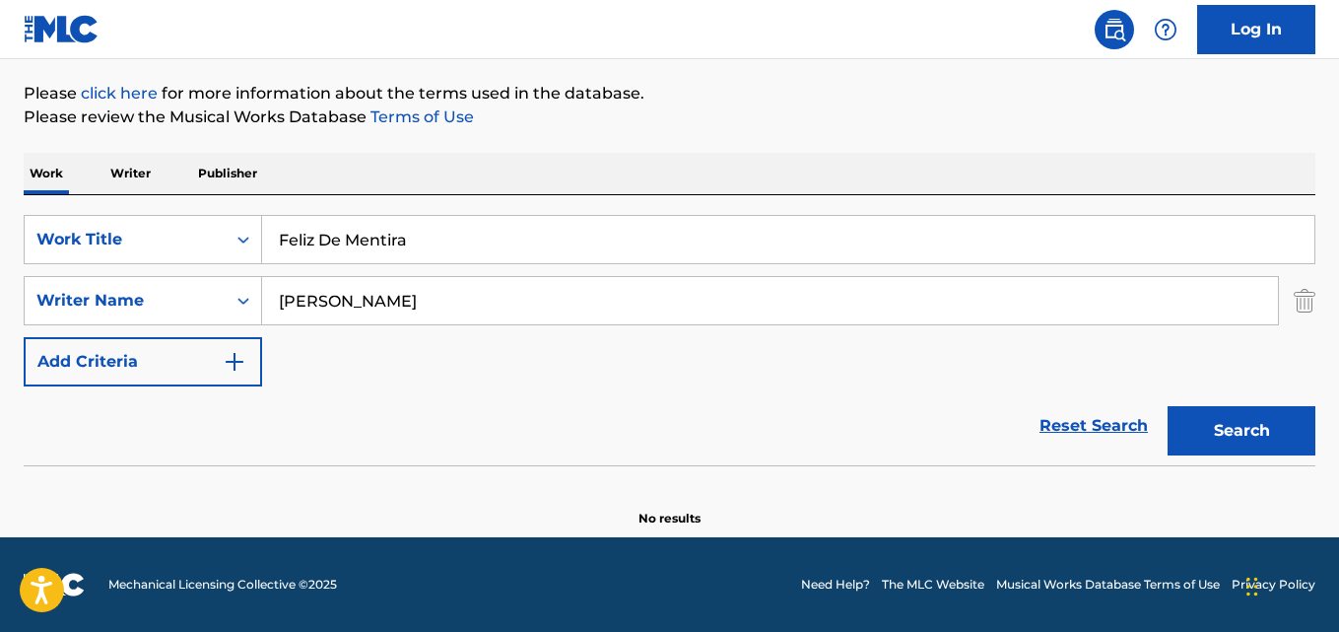
click at [574, 413] on div "Reset Search Search" at bounding box center [670, 425] width 1292 height 79
drag, startPoint x: 417, startPoint y: 300, endPoint x: 203, endPoint y: 300, distance: 213.9
click at [203, 300] on div "SearchWithCriteria2df984f3-479a-4d2b-be4c-74034a3fb4a9 Writer Name [PERSON_NAME]" at bounding box center [670, 300] width 1292 height 49
paste input "Sech"
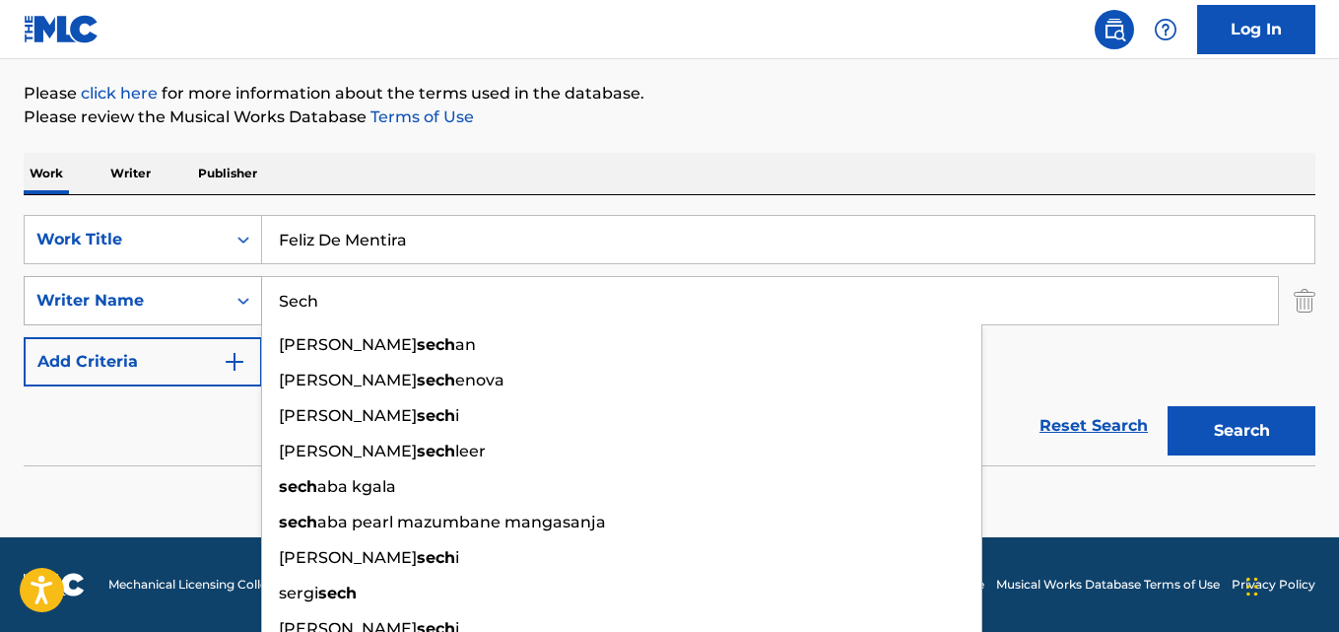
drag, startPoint x: 438, startPoint y: 306, endPoint x: 243, endPoint y: 308, distance: 194.2
click at [243, 308] on div "SearchWithCriteria2df984f3-479a-4d2b-be4c-74034a3fb4a9 Writer Name [PERSON_NAME…" at bounding box center [670, 300] width 1292 height 49
paste input "[PERSON_NAME] [PERSON_NAME]"
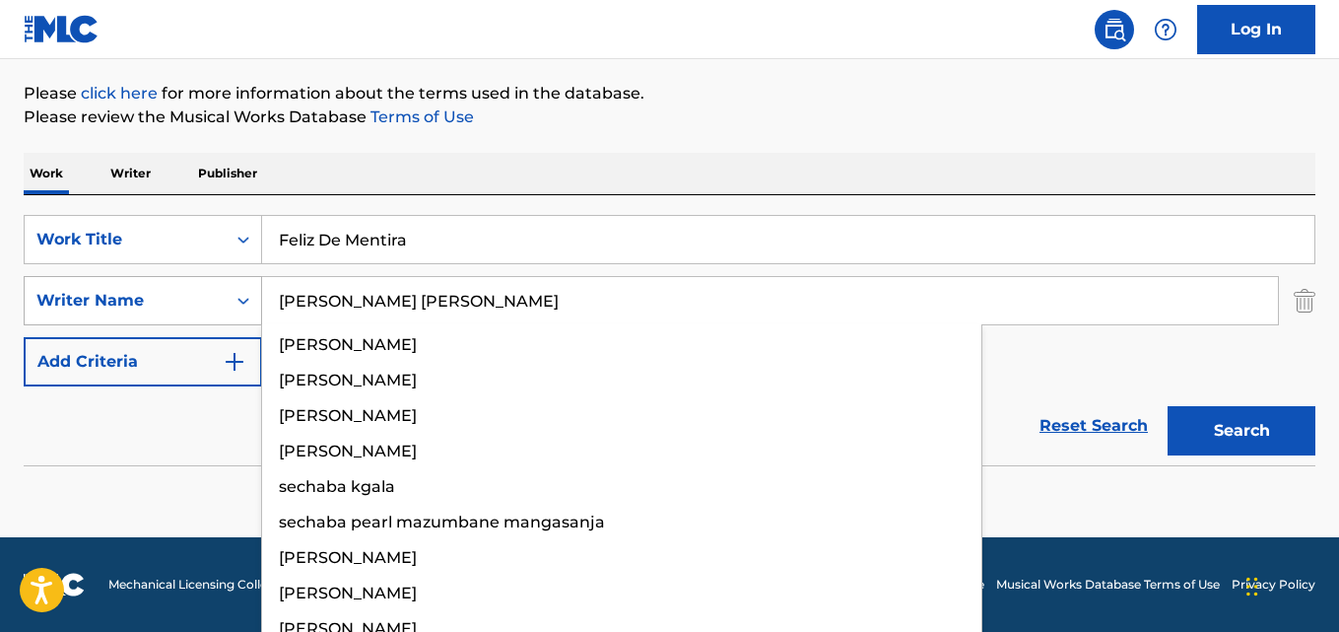
click at [1168, 406] on button "Search" at bounding box center [1242, 430] width 148 height 49
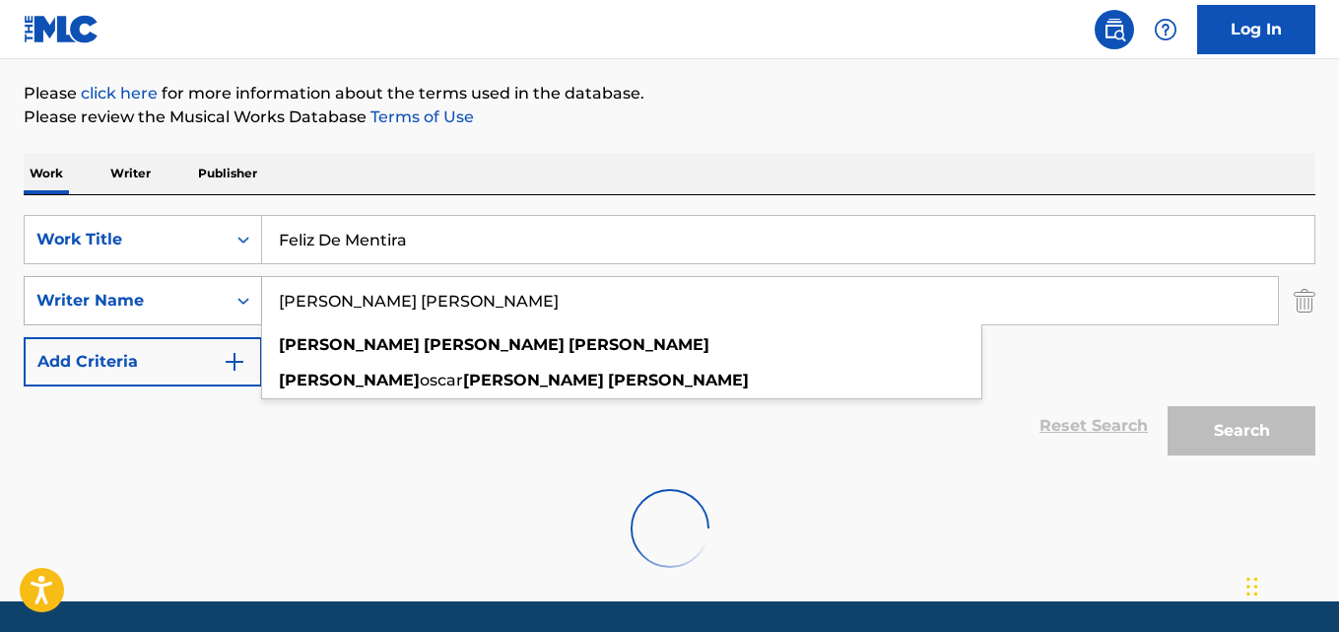
drag, startPoint x: 317, startPoint y: 303, endPoint x: 200, endPoint y: 303, distance: 117.3
click at [200, 303] on div "SearchWithCriteria2df984f3-479a-4d2b-be4c-74034a3fb4a9 Writer Name [PERSON_NAME…" at bounding box center [670, 300] width 1292 height 49
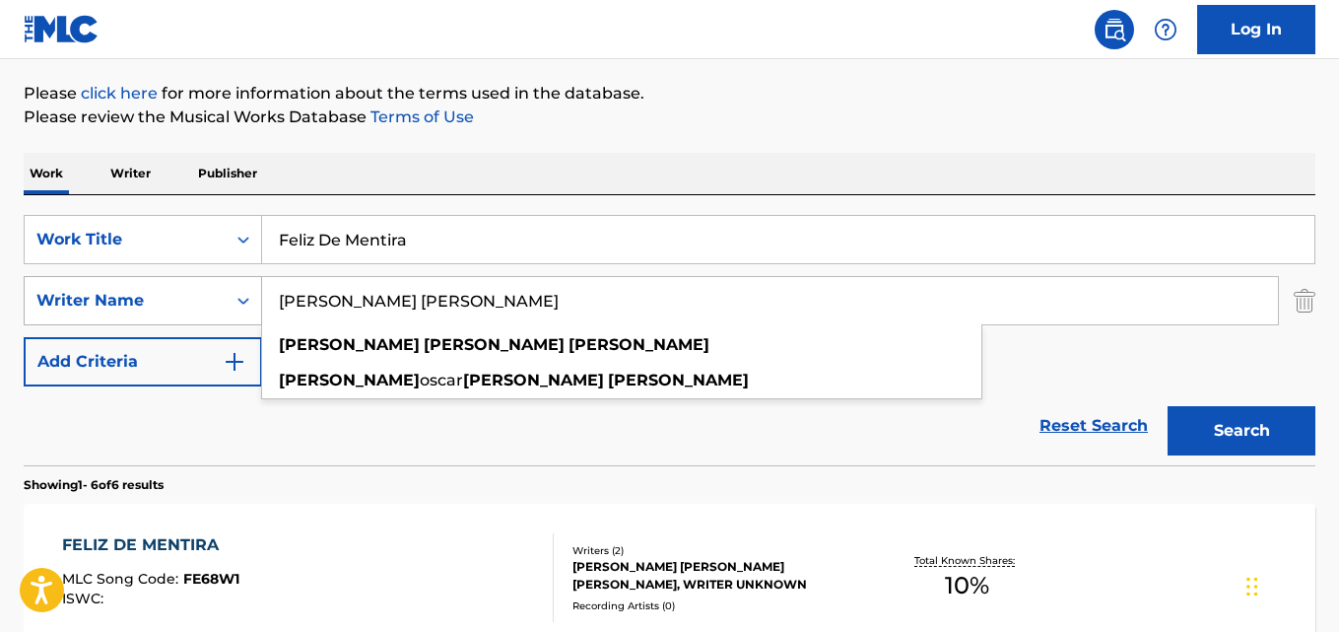
type input "[PERSON_NAME] [PERSON_NAME]"
click at [1168, 406] on button "Search" at bounding box center [1242, 430] width 148 height 49
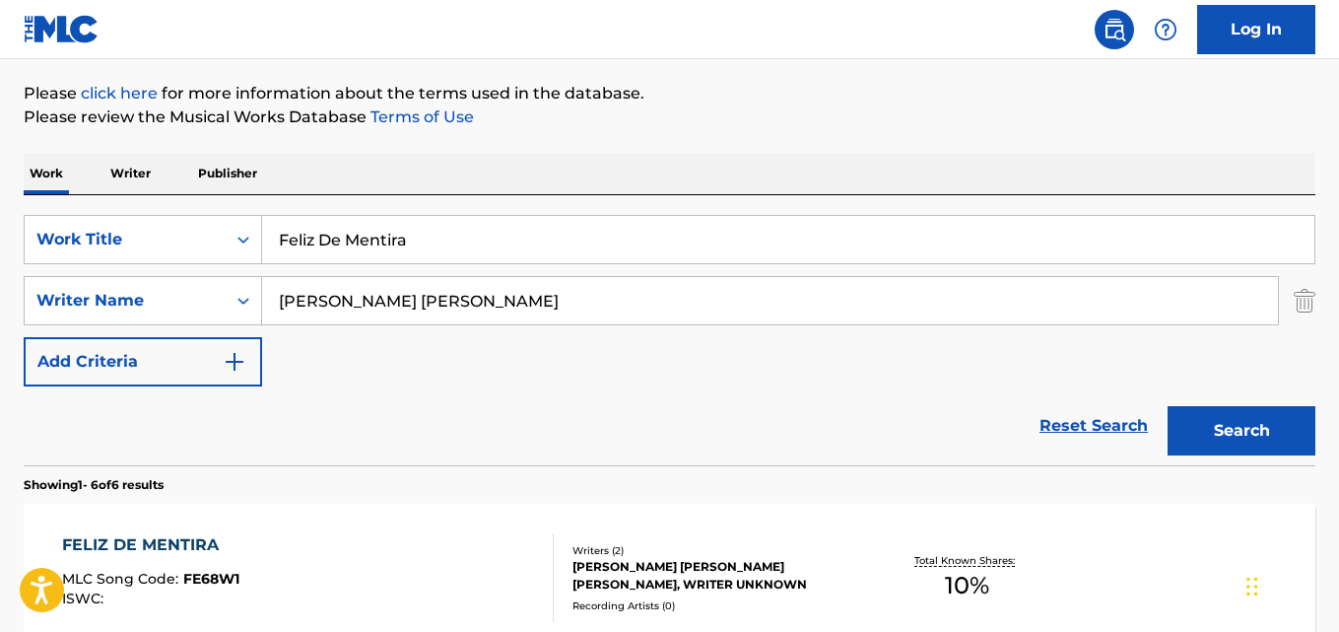
scroll to position [388, 0]
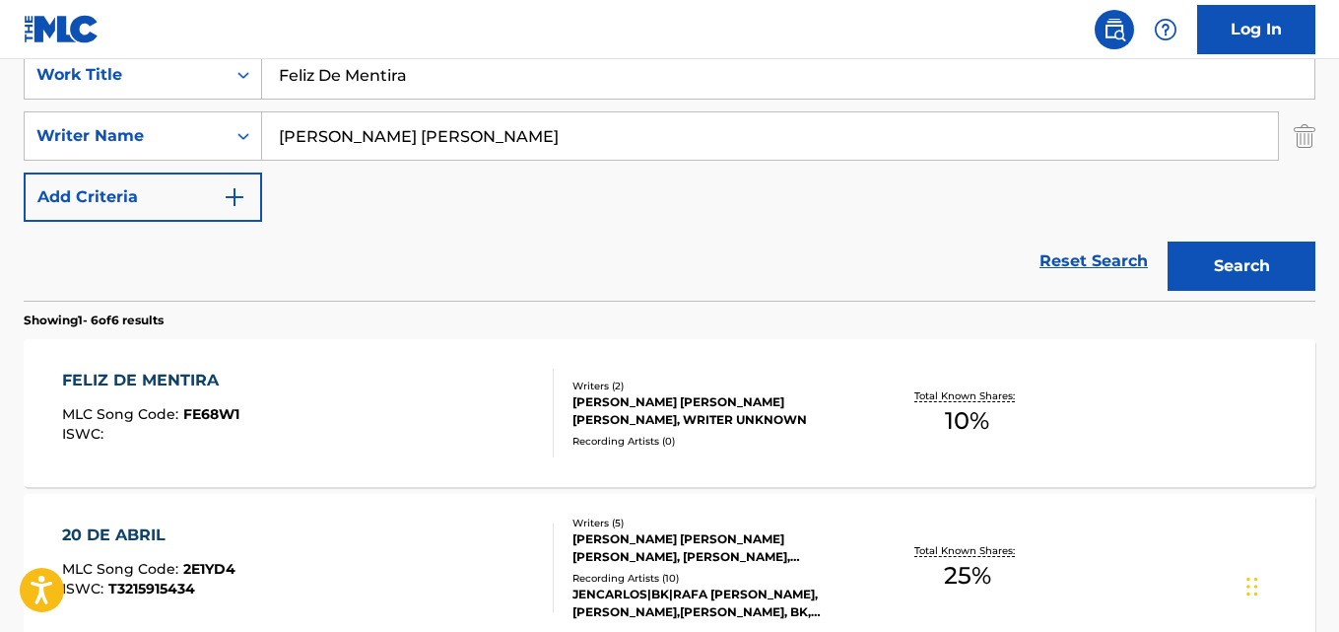
click at [612, 260] on div "Reset Search Search" at bounding box center [670, 261] width 1292 height 79
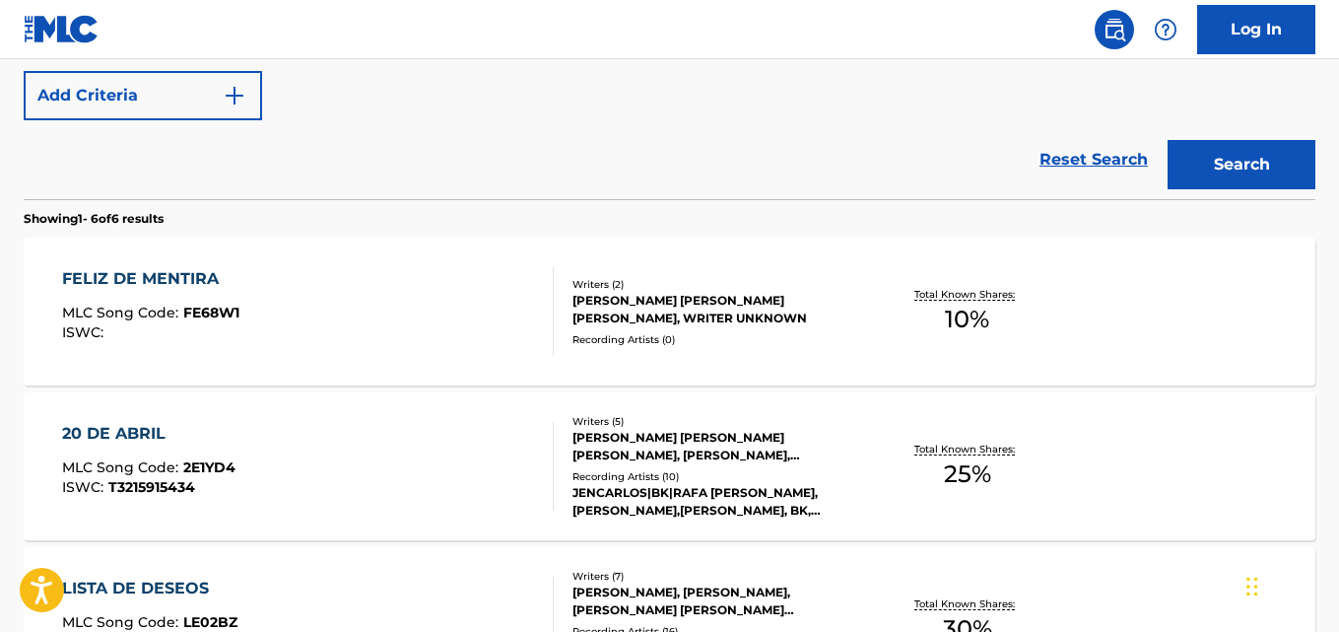
scroll to position [552, 0]
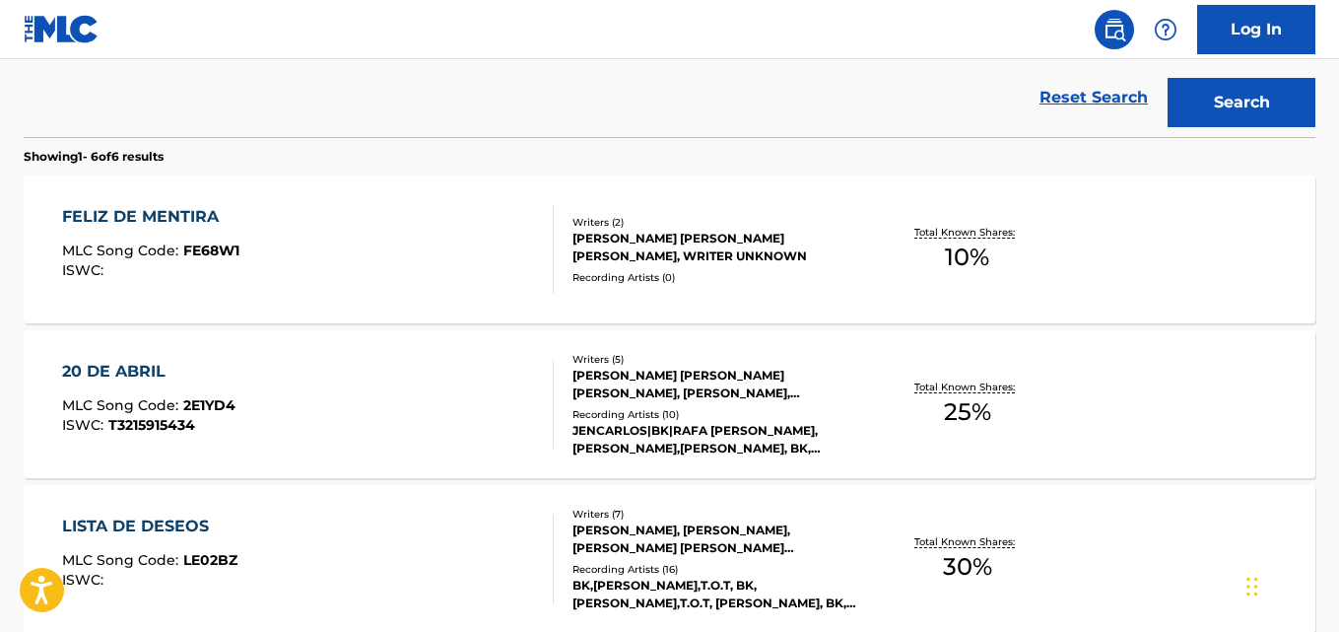
click at [227, 228] on div "FELIZ DE MENTIRA" at bounding box center [150, 217] width 177 height 24
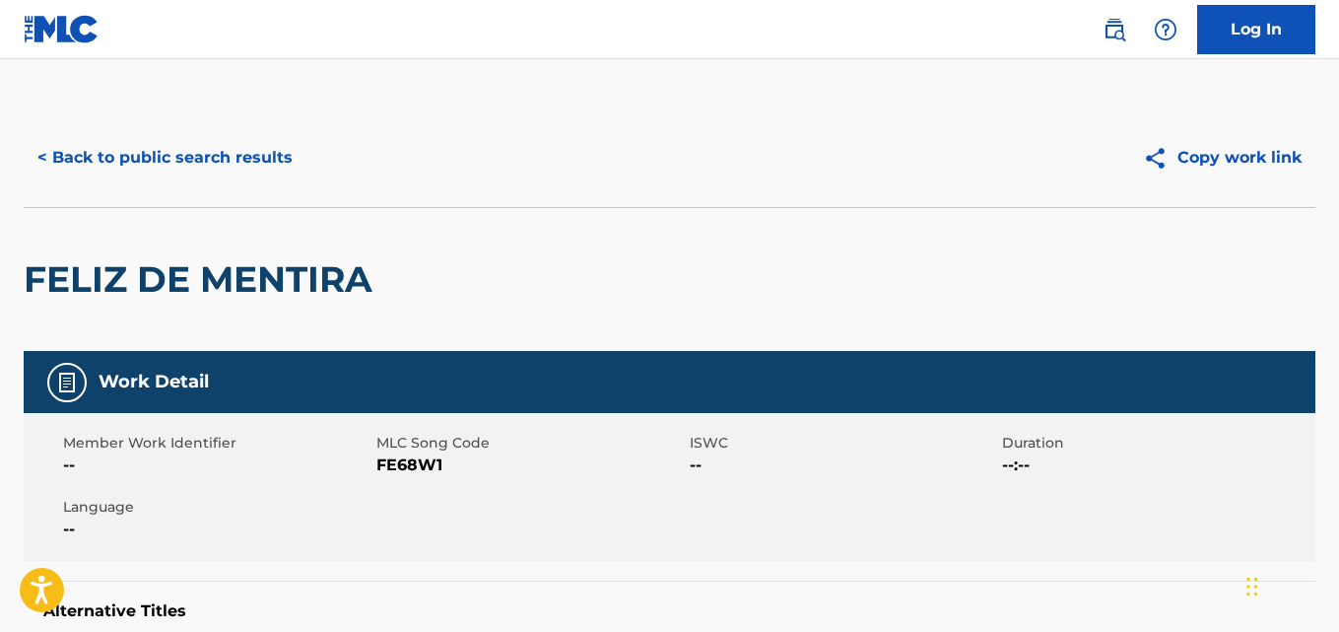
click at [289, 165] on button "< Back to public search results" at bounding box center [165, 157] width 283 height 49
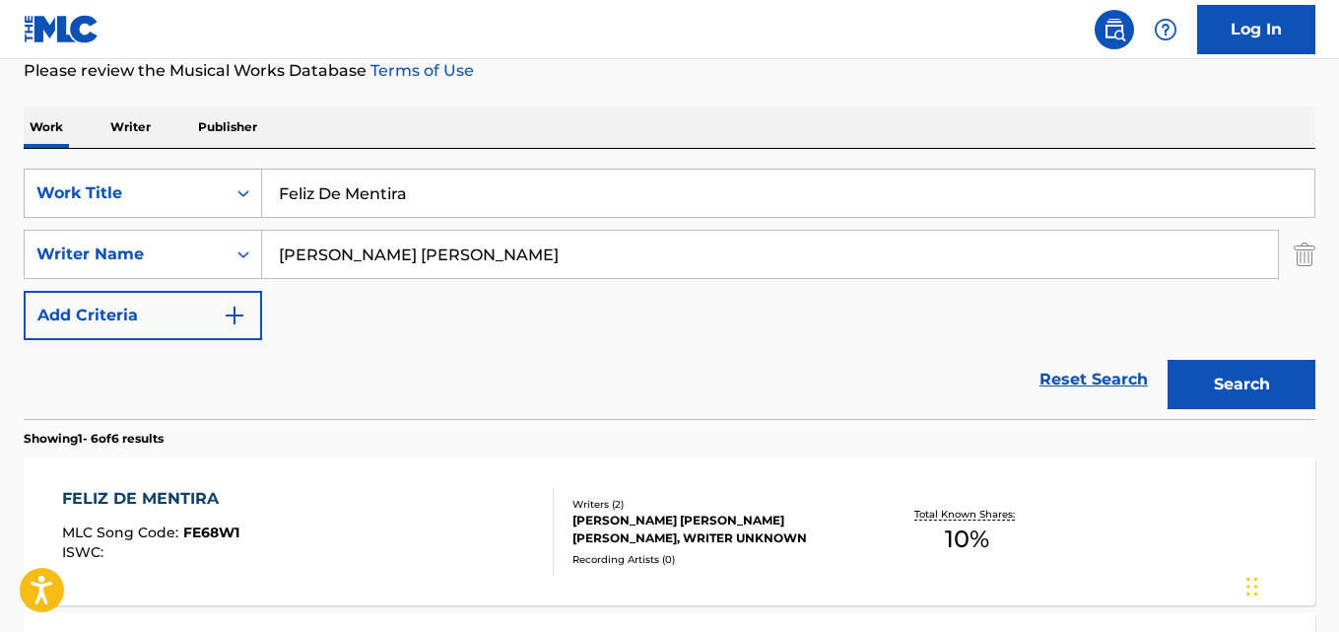
scroll to position [7, 0]
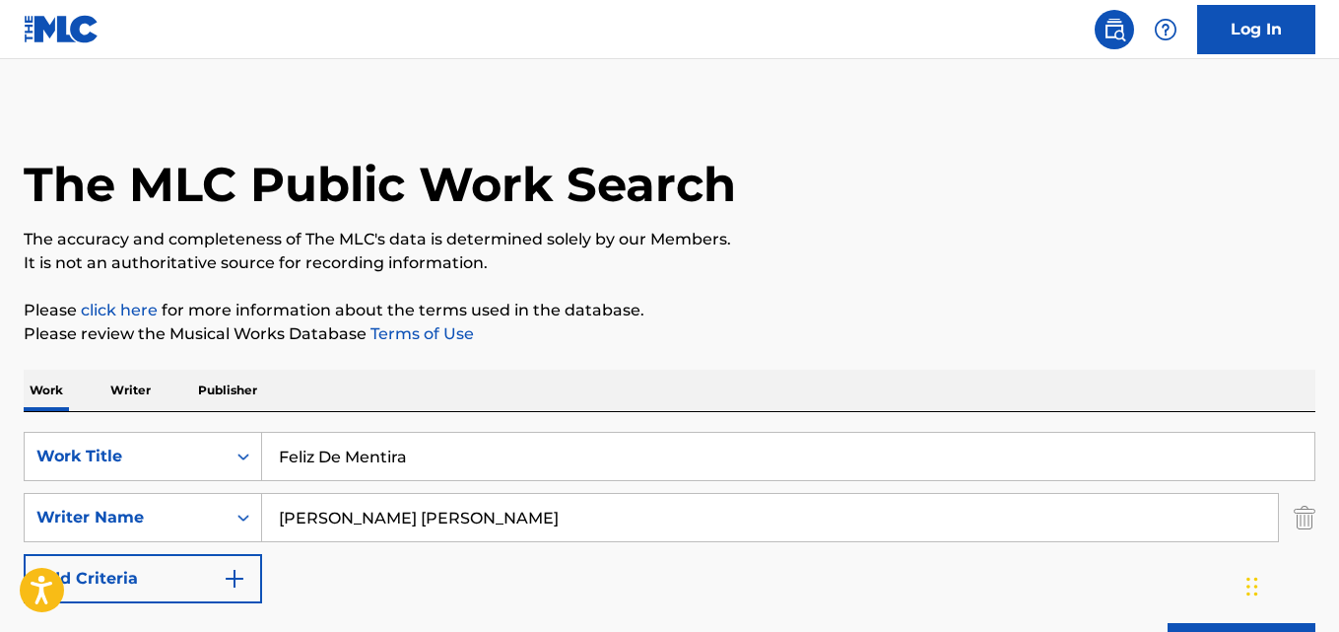
drag, startPoint x: 560, startPoint y: 516, endPoint x: 121, endPoint y: 485, distance: 439.7
click at [121, 485] on div "SearchWithCriteriad027d31f-b09f-4ed3-a722-40d13ba718db Work Title Feliz De Ment…" at bounding box center [670, 517] width 1292 height 171
paste input "[PERSON_NAME]"
type input "[PERSON_NAME]"
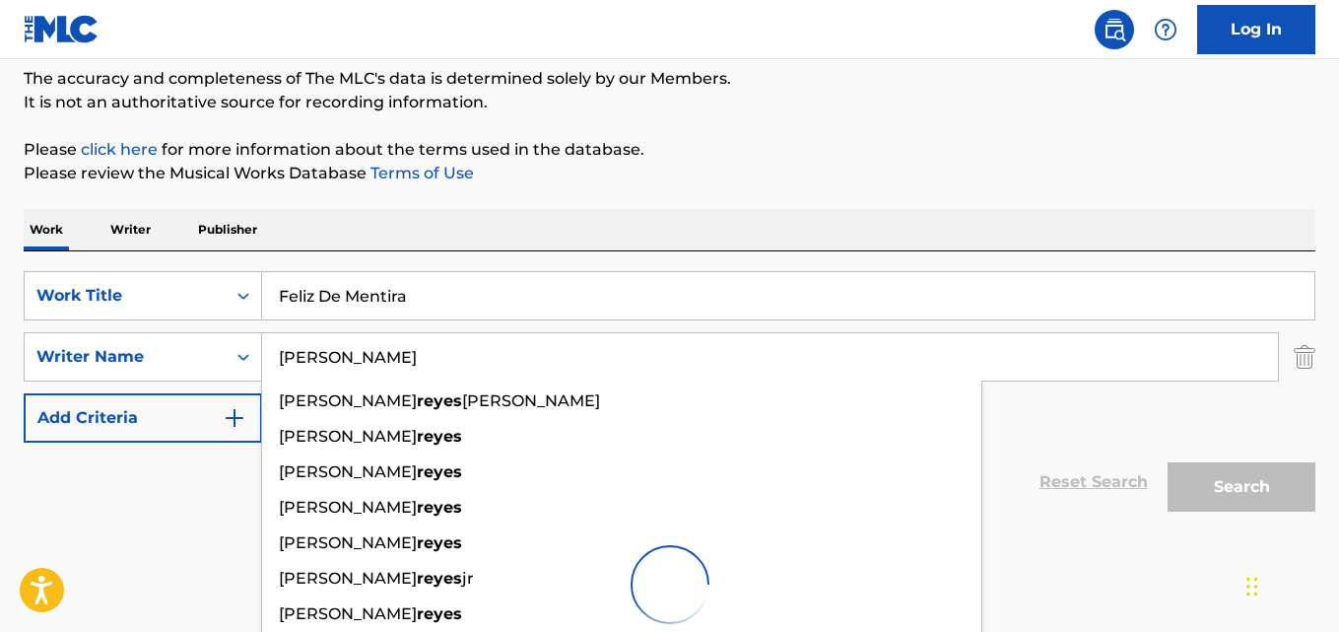
scroll to position [288, 0]
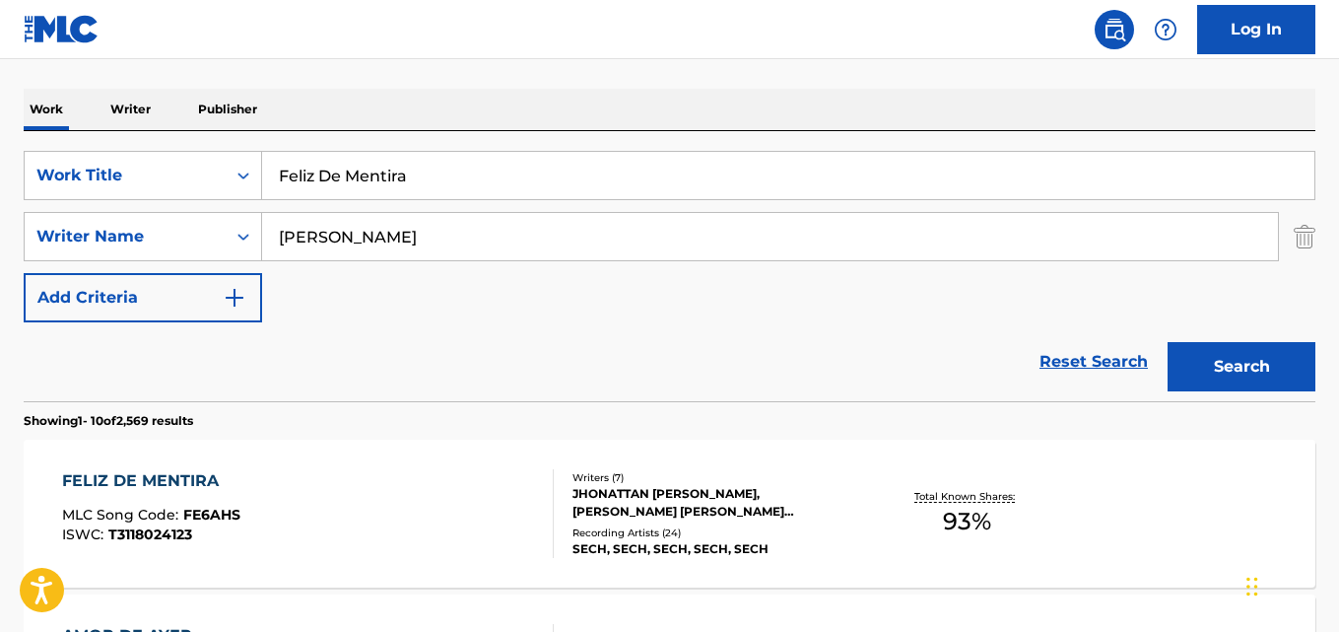
click at [117, 422] on p "Showing 1 - 10 of 2,569 results" at bounding box center [109, 421] width 170 height 18
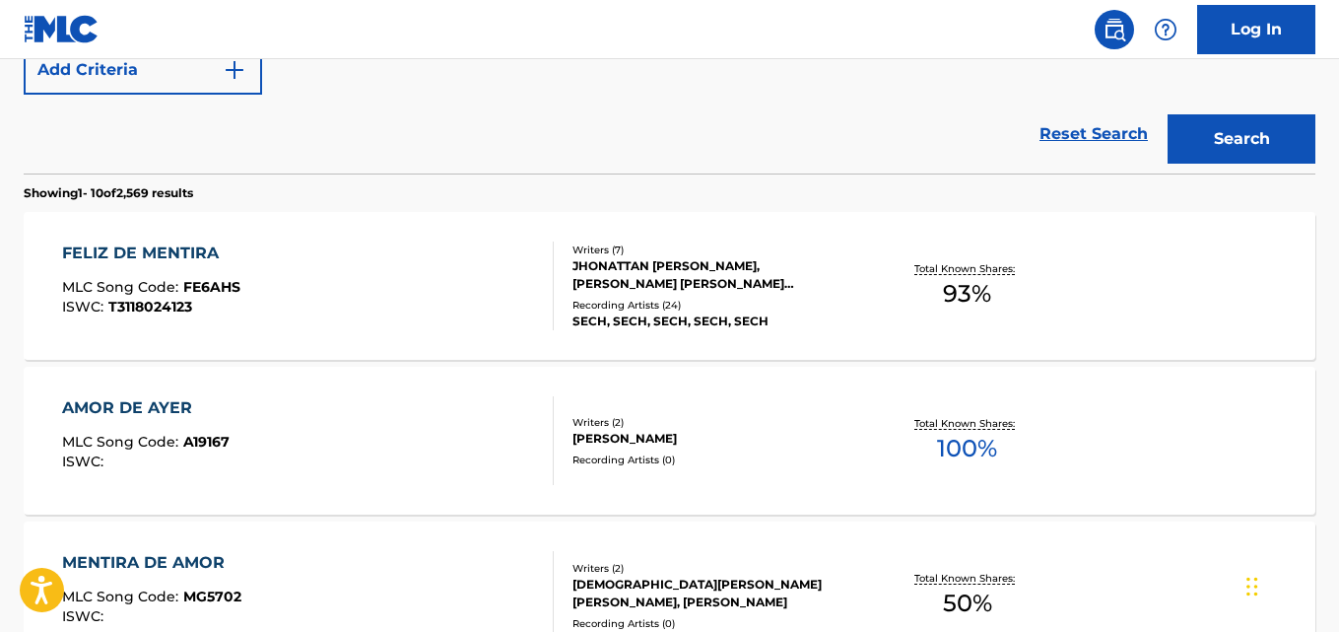
scroll to position [452, 0]
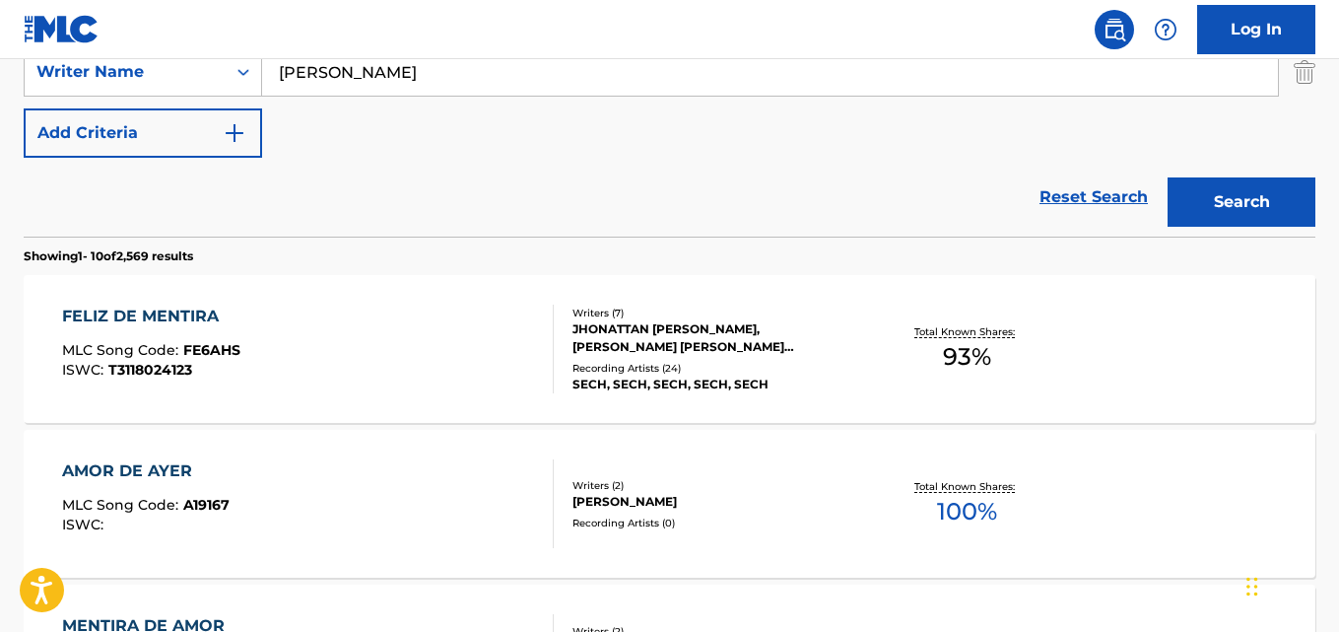
click at [143, 315] on div "FELIZ DE MENTIRA" at bounding box center [151, 317] width 178 height 24
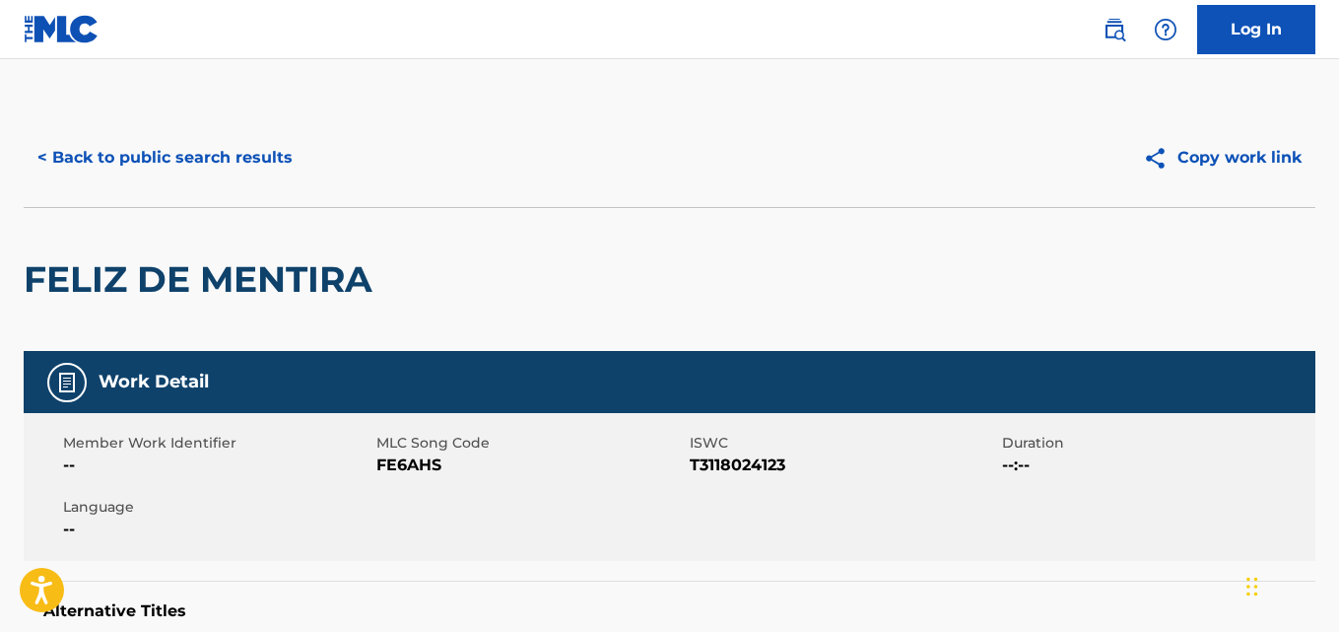
click at [634, 225] on div "FELIZ DE MENTIRA" at bounding box center [670, 279] width 1292 height 144
drag, startPoint x: 34, startPoint y: 284, endPoint x: 117, endPoint y: 285, distance: 82.8
click at [117, 285] on h2 "FELIZ DE MENTIRA" at bounding box center [203, 279] width 359 height 44
click at [175, 334] on div "FELIZ DE MENTIRA" at bounding box center [203, 279] width 359 height 143
click at [233, 336] on div "FELIZ DE MENTIRA" at bounding box center [203, 279] width 359 height 143
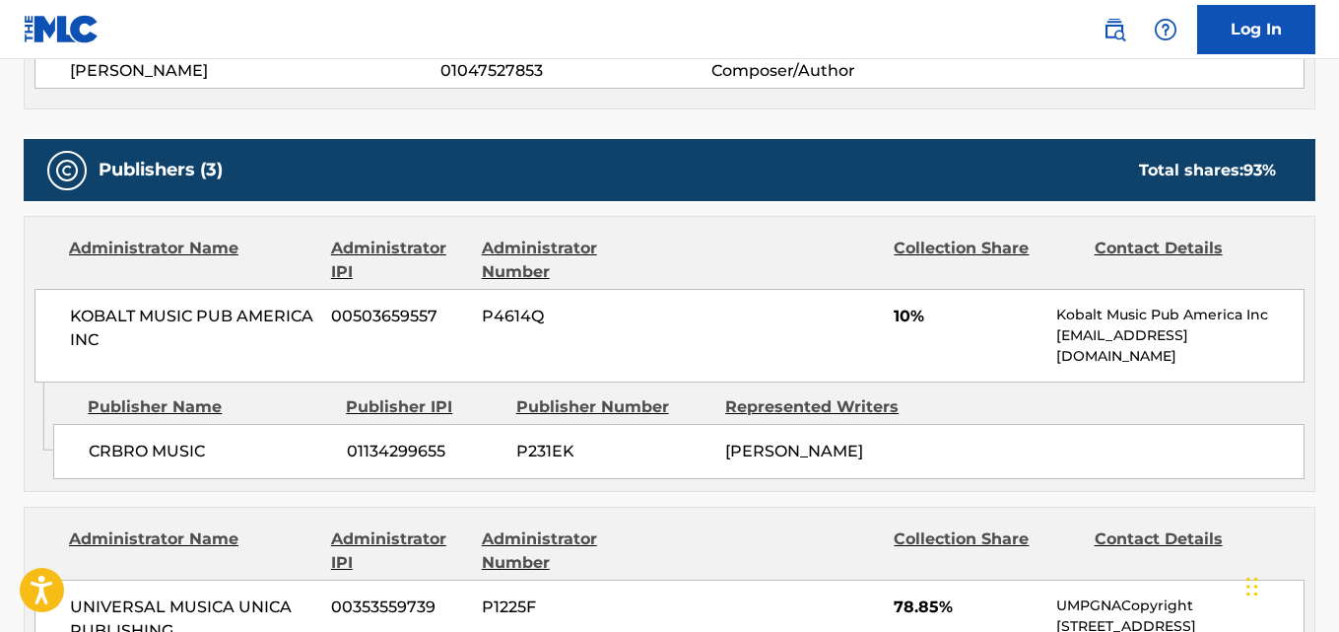
scroll to position [986, 0]
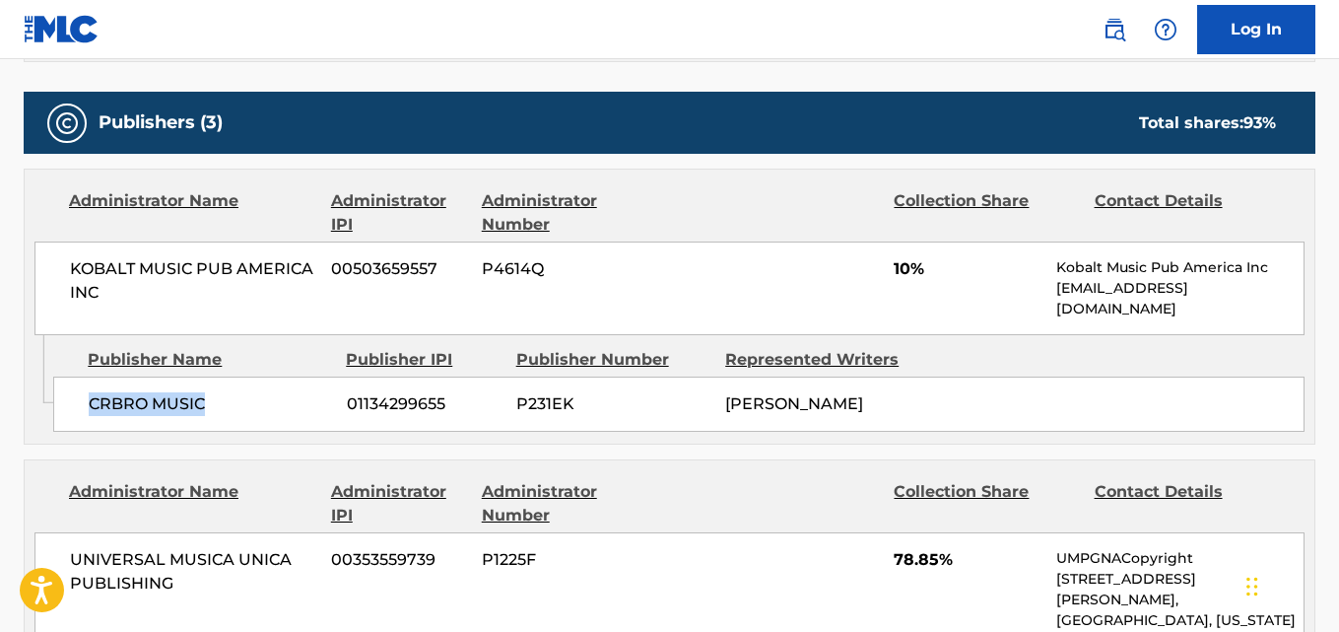
drag, startPoint x: 89, startPoint y: 404, endPoint x: 242, endPoint y: 393, distance: 154.1
click at [242, 393] on div "CRBRO MUSIC 01134299655 P231EK [PERSON_NAME]" at bounding box center [679, 404] width 1252 height 55
click at [904, 265] on span "10%" at bounding box center [968, 269] width 148 height 24
click at [720, 96] on div "Publishers (3) Total shares: 93 %" at bounding box center [670, 123] width 1292 height 62
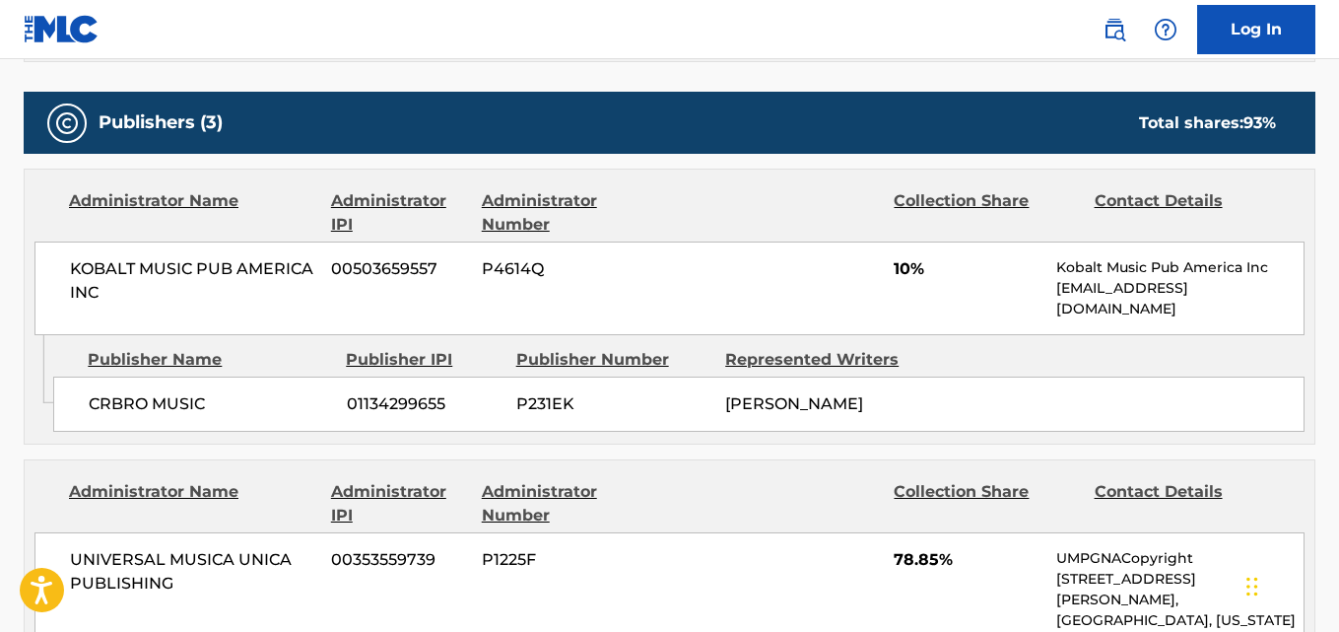
click at [700, 151] on div "Publishers (3) Total shares: 93 %" at bounding box center [670, 123] width 1292 height 62
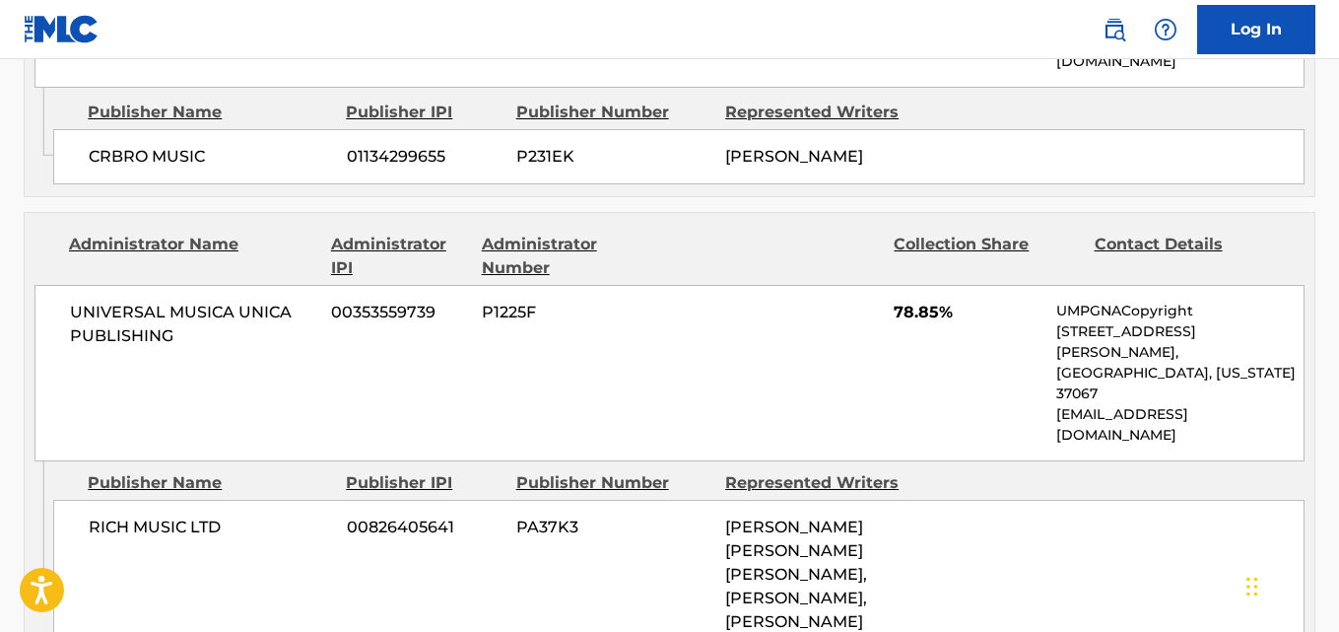
scroll to position [1314, 0]
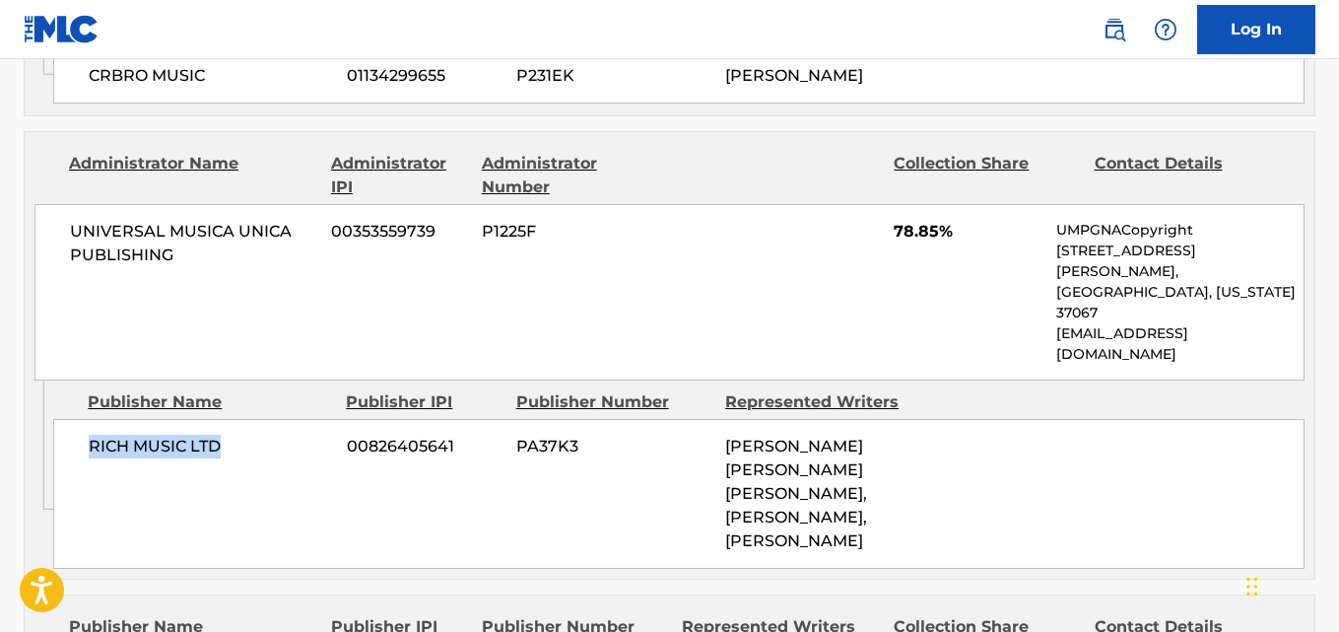
drag, startPoint x: 84, startPoint y: 407, endPoint x: 269, endPoint y: 407, distance: 185.3
click at [269, 419] on div "RICH MUSIC LTD 00826405641 PA37K3 [PERSON_NAME] [PERSON_NAME] [PERSON_NAME], [P…" at bounding box center [679, 494] width 1252 height 150
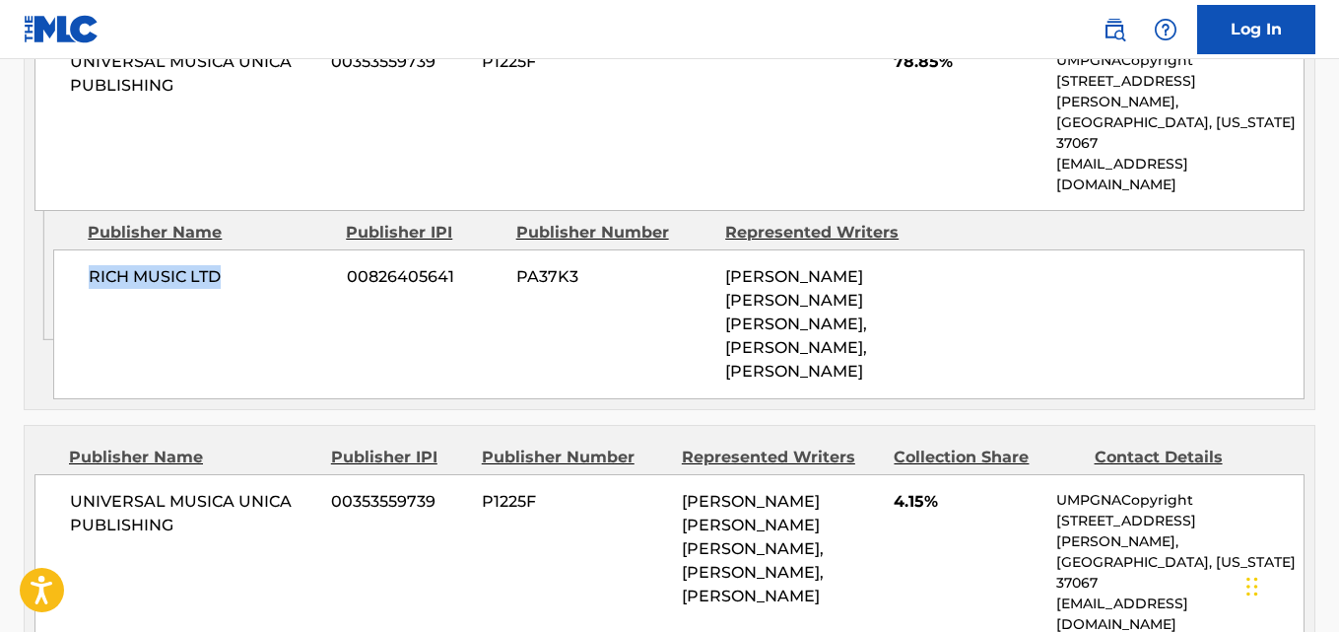
scroll to position [1643, 0]
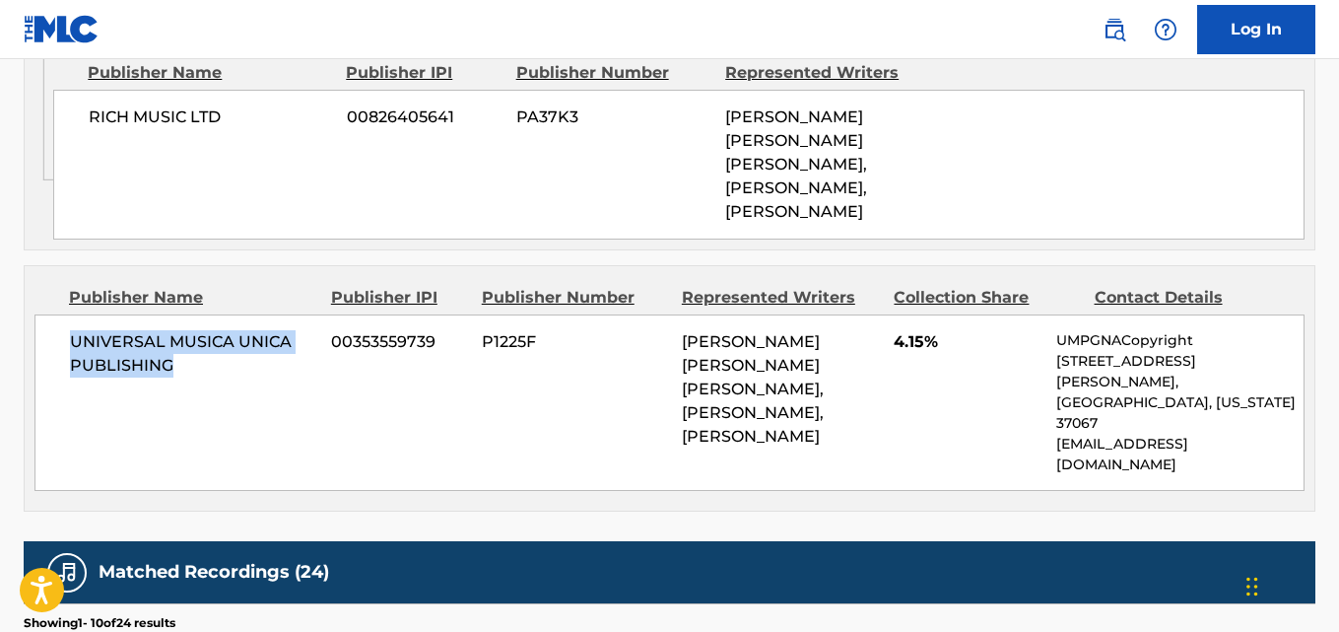
drag, startPoint x: 68, startPoint y: 326, endPoint x: 256, endPoint y: 358, distance: 190.9
click at [256, 358] on div "UNIVERSAL MUSICA UNICA PUBLISHING 00353559739 P1225F [PERSON_NAME] [PERSON_NAME…" at bounding box center [669, 402] width 1270 height 176
click at [267, 348] on span "UNIVERSAL MUSICA UNICA PUBLISHING" at bounding box center [193, 353] width 246 height 47
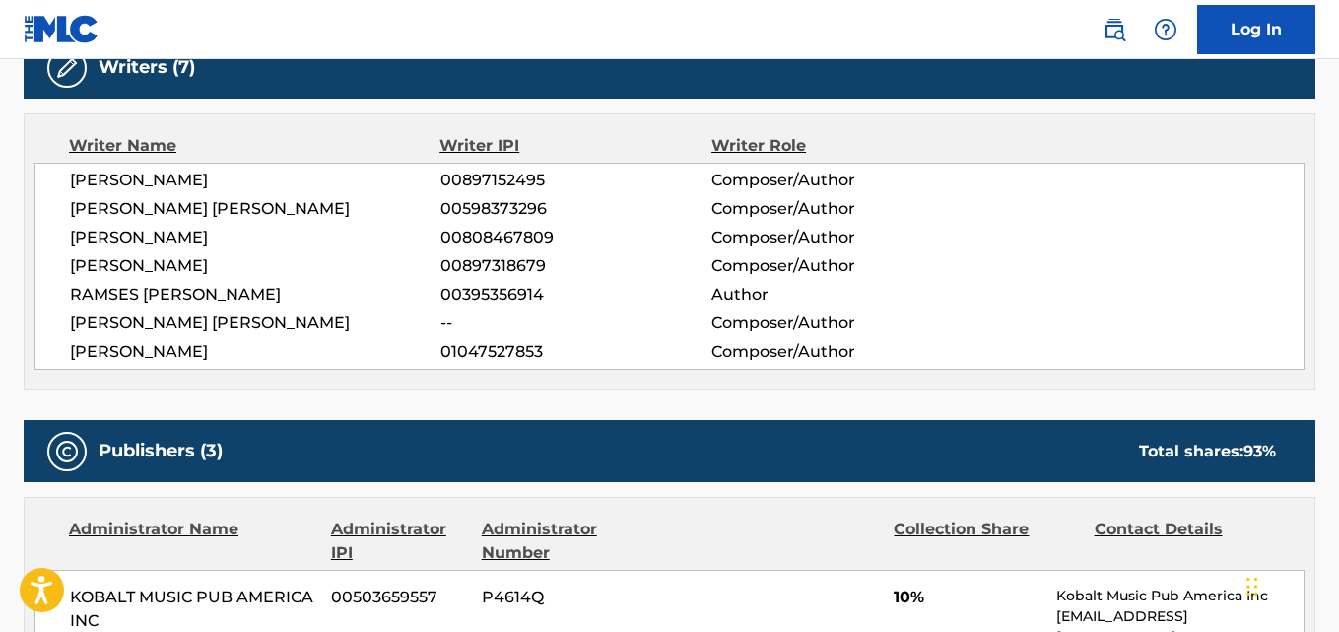
scroll to position [0, 0]
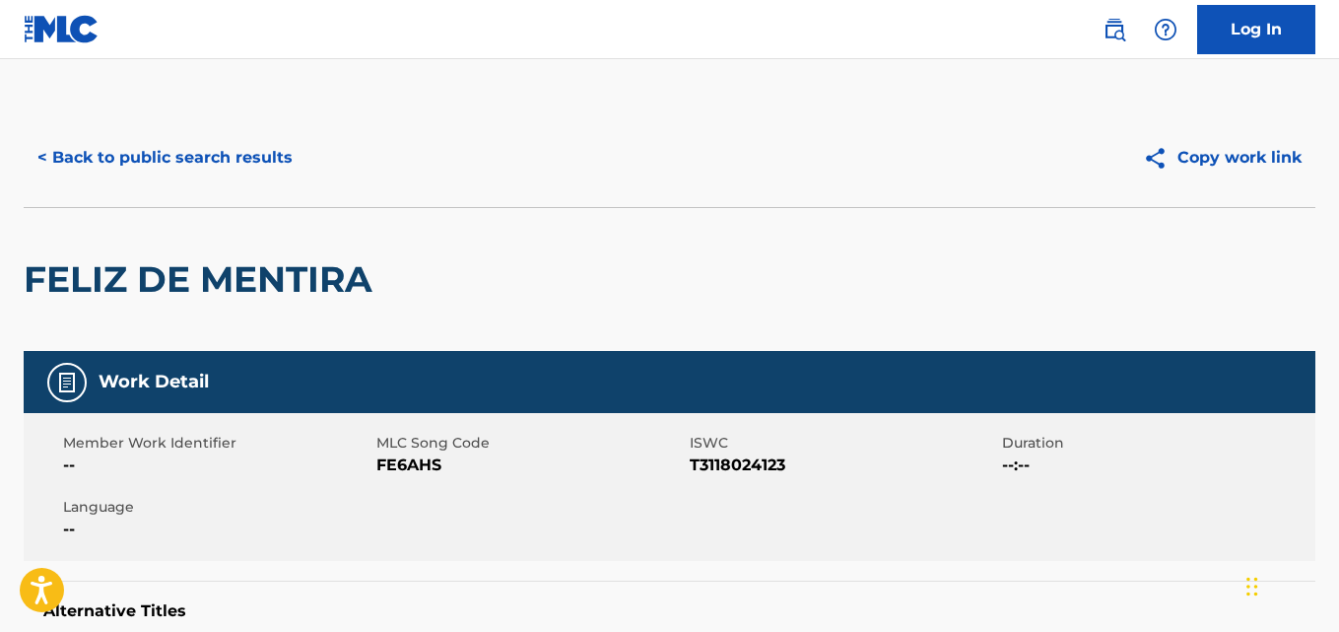
click at [318, 167] on div "< Back to public search results" at bounding box center [347, 157] width 647 height 49
click at [292, 166] on button "< Back to public search results" at bounding box center [165, 157] width 283 height 49
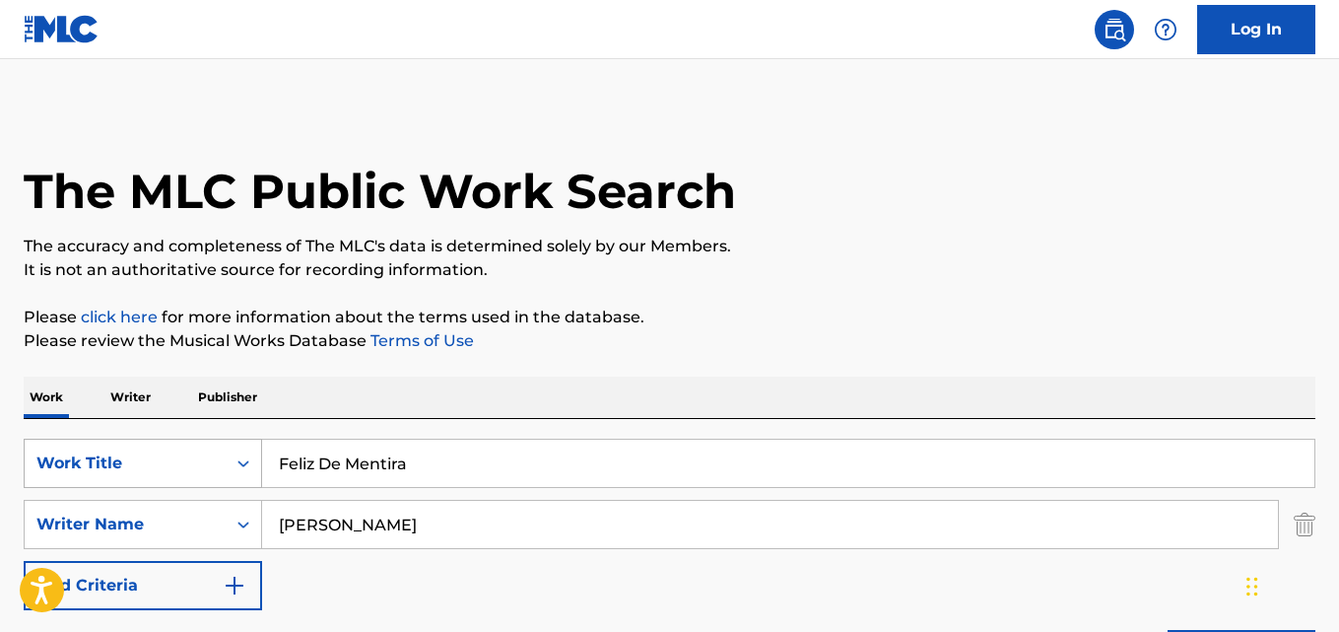
drag, startPoint x: 464, startPoint y: 450, endPoint x: 208, endPoint y: 473, distance: 257.3
click at [215, 478] on div "SearchWithCriteriad027d31f-b09f-4ed3-a722-40d13ba718db Work Title Feliz De Ment…" at bounding box center [670, 463] width 1292 height 49
paste input "Broken"
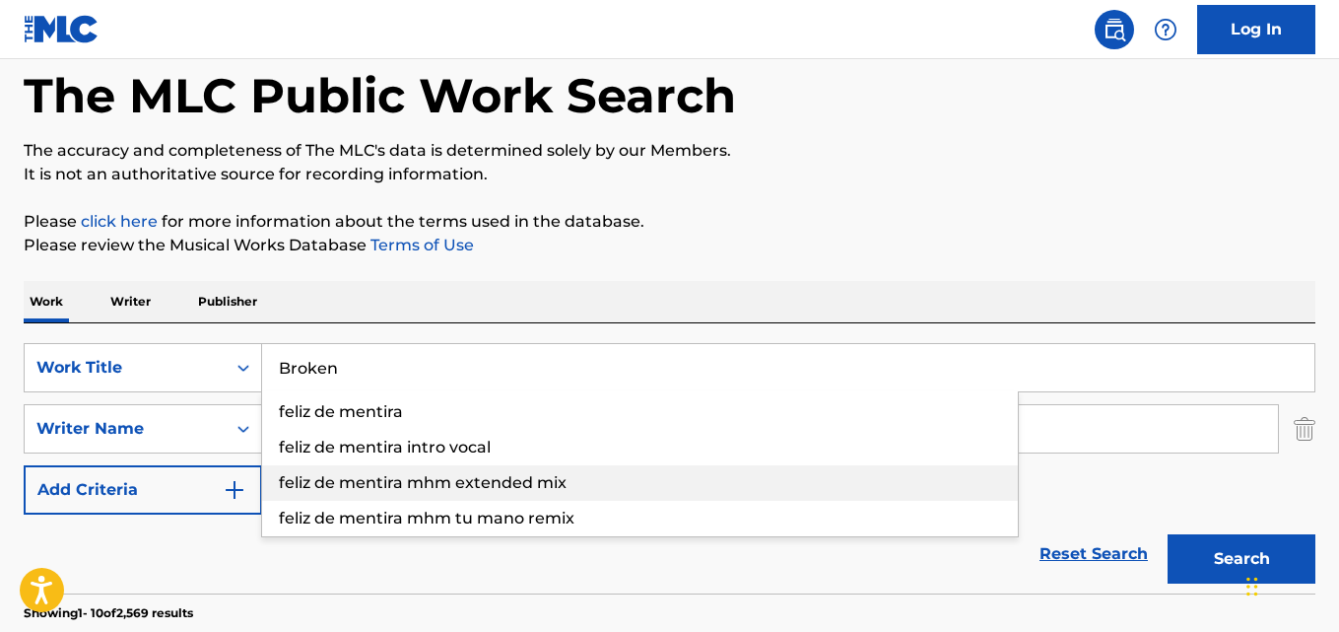
scroll to position [165, 0]
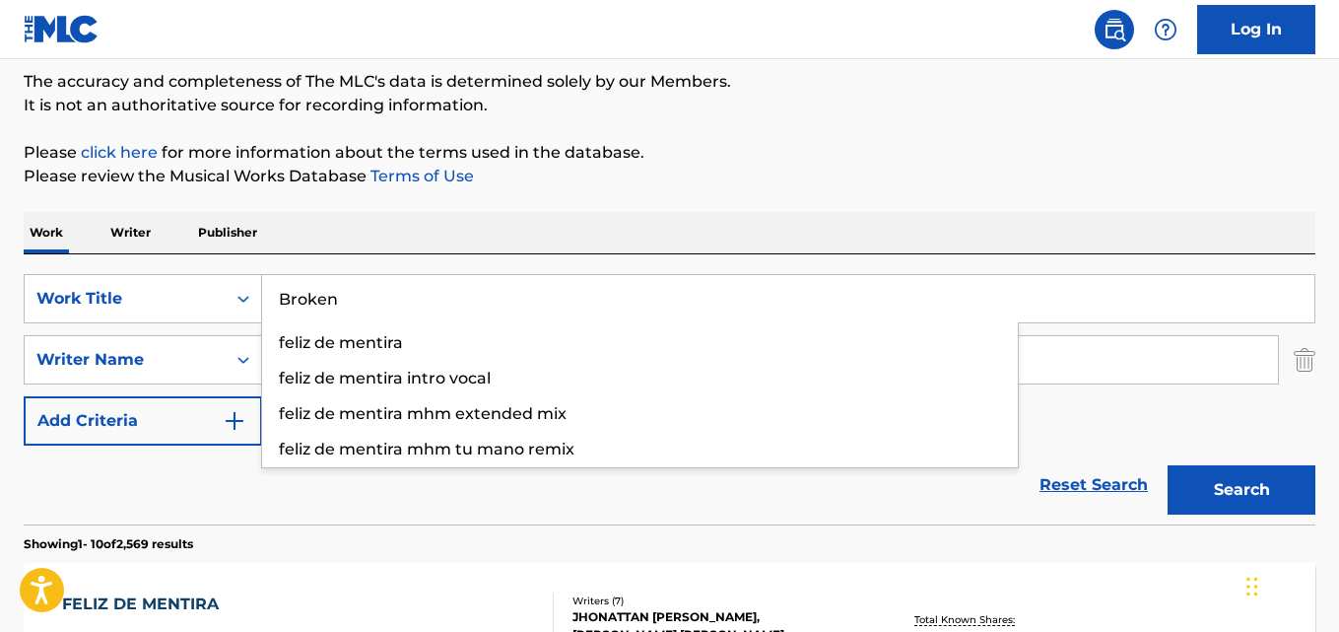
type input "Broken"
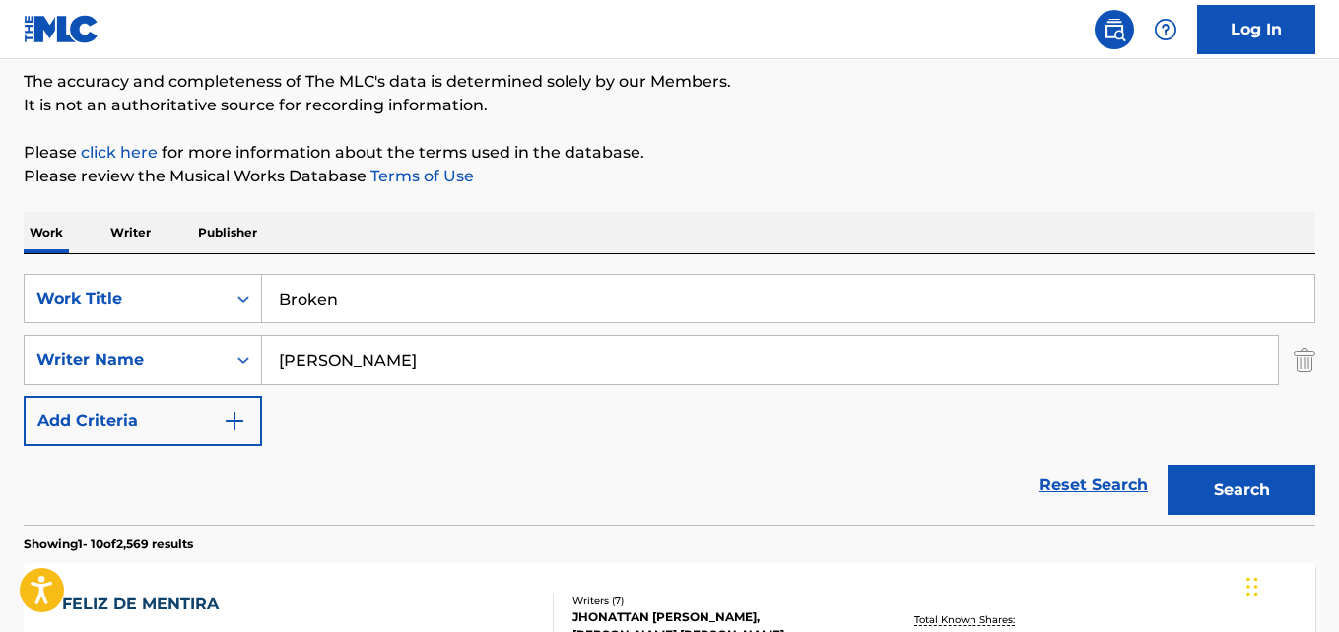
click at [1252, 463] on div "Search" at bounding box center [1237, 485] width 158 height 79
click at [1241, 478] on button "Search" at bounding box center [1242, 489] width 148 height 49
click at [481, 304] on input "Broken" at bounding box center [788, 298] width 1053 height 47
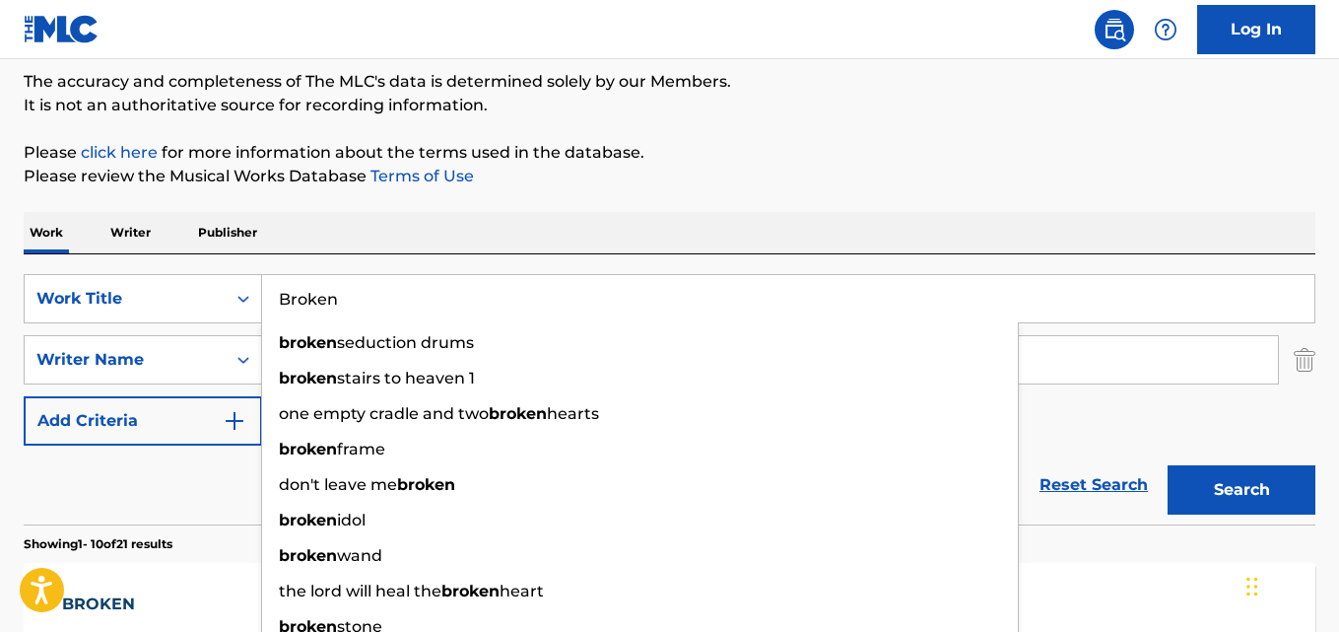
click at [1168, 465] on button "Search" at bounding box center [1242, 489] width 148 height 49
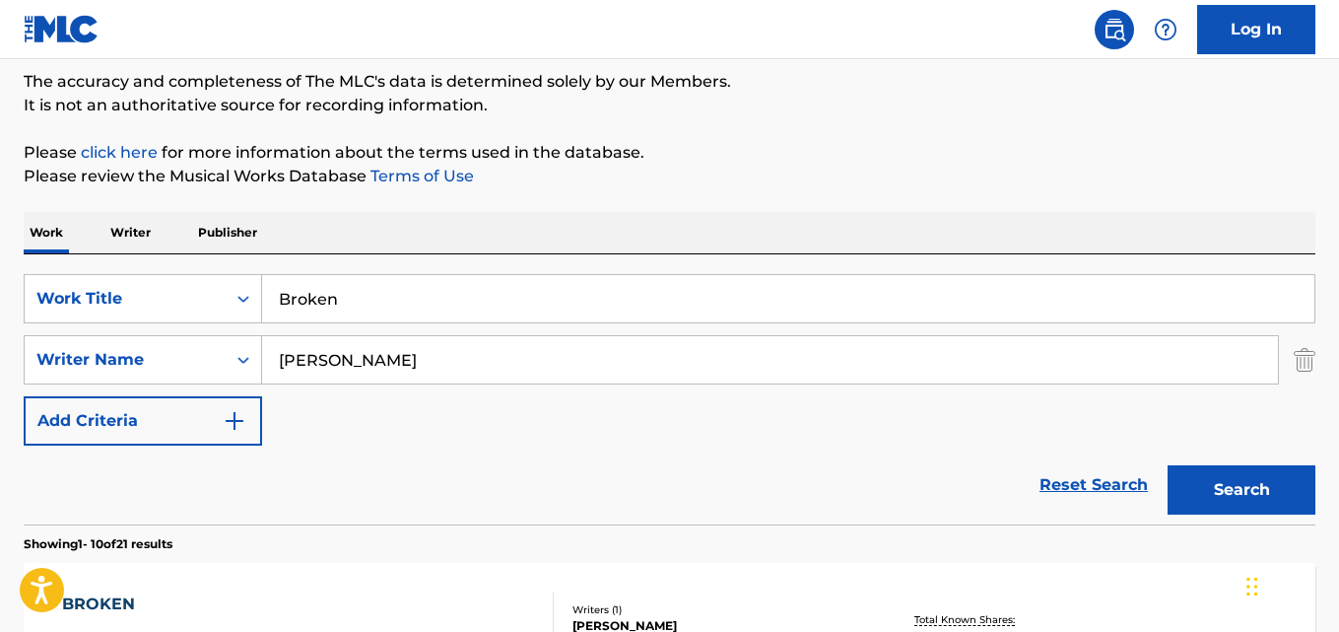
click at [601, 177] on p "Please review the Musical Works Database Terms of Use" at bounding box center [670, 177] width 1292 height 24
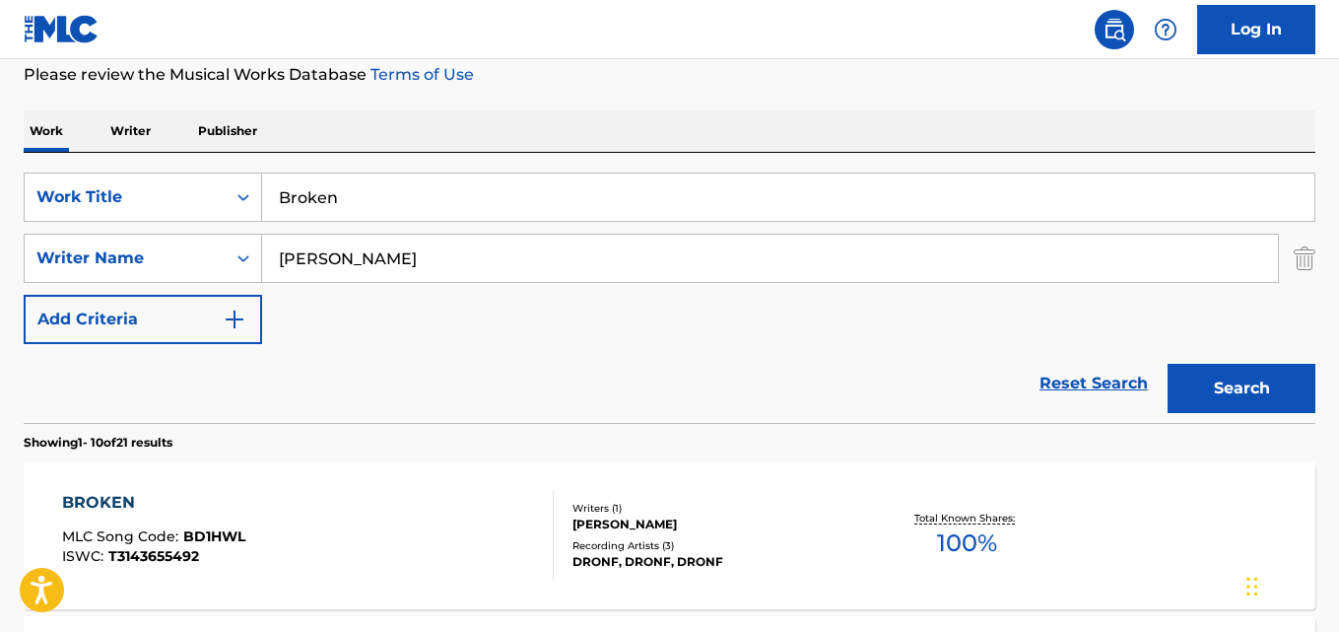
scroll to position [328, 0]
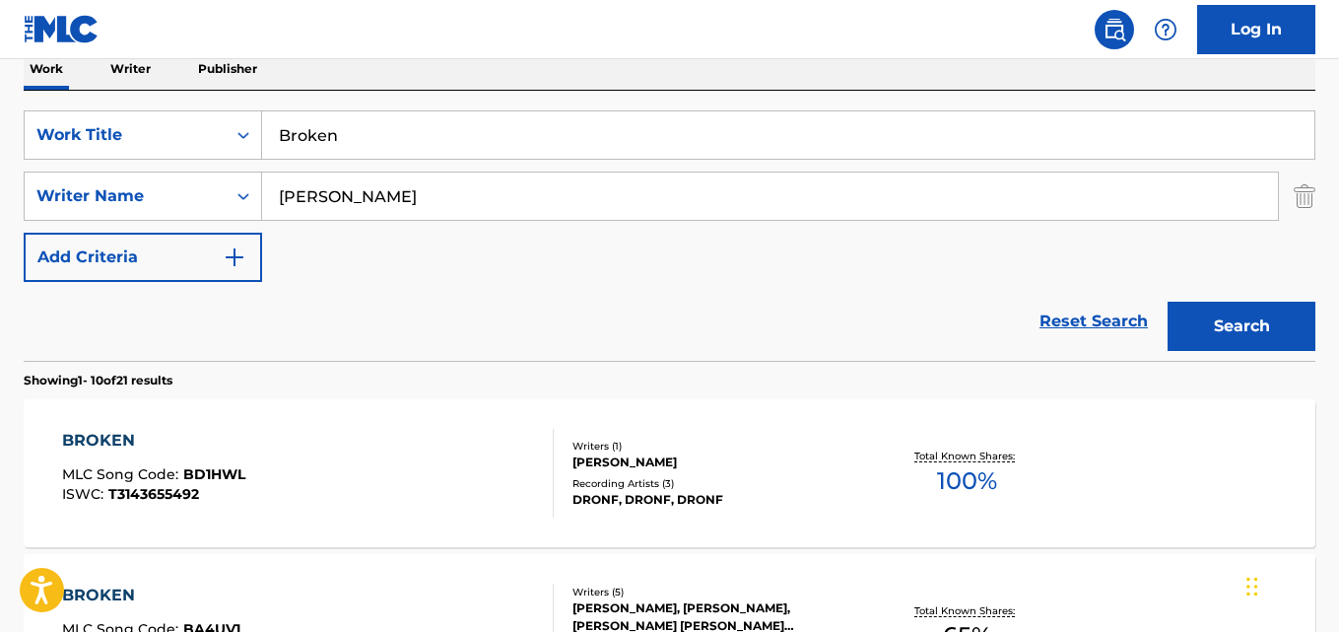
click at [531, 309] on div "Reset Search Search" at bounding box center [670, 321] width 1292 height 79
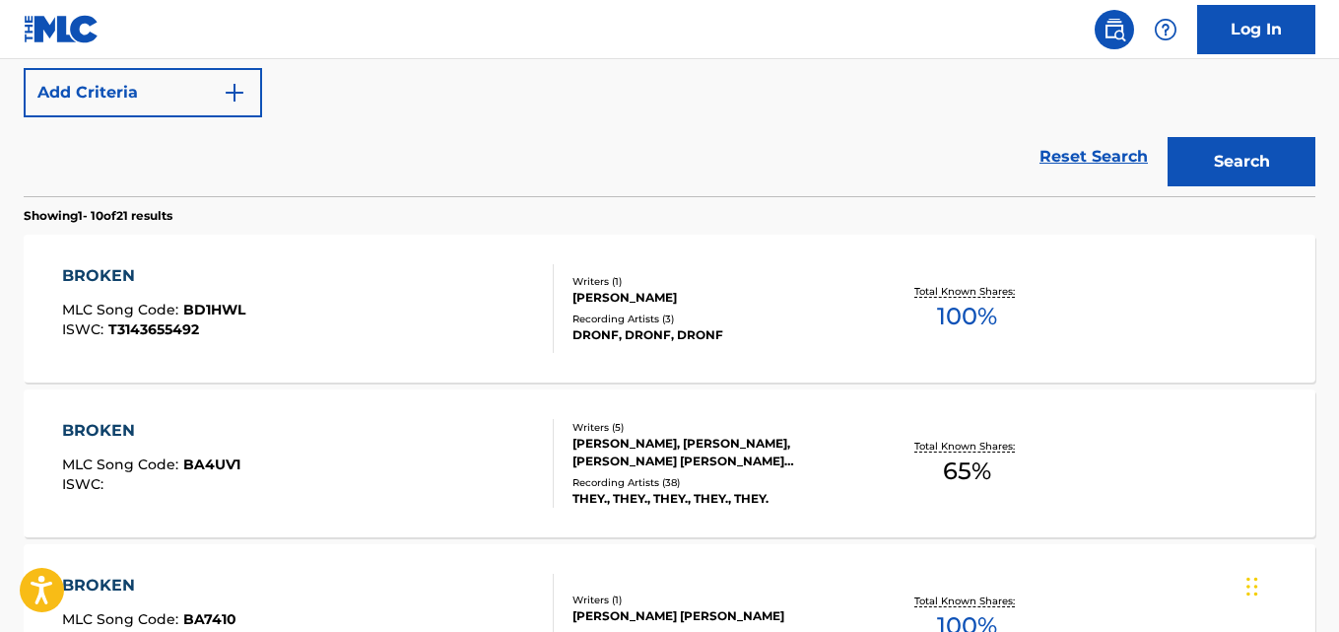
click at [570, 154] on div "Reset Search Search" at bounding box center [670, 156] width 1292 height 79
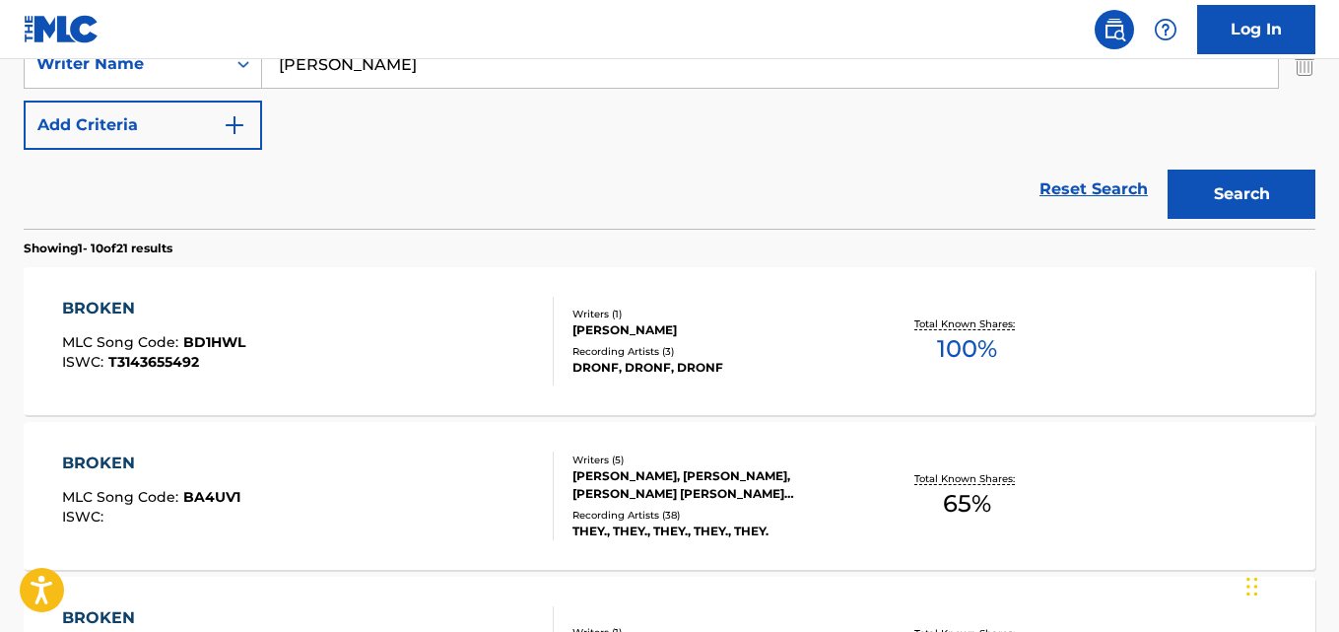
scroll to position [165, 0]
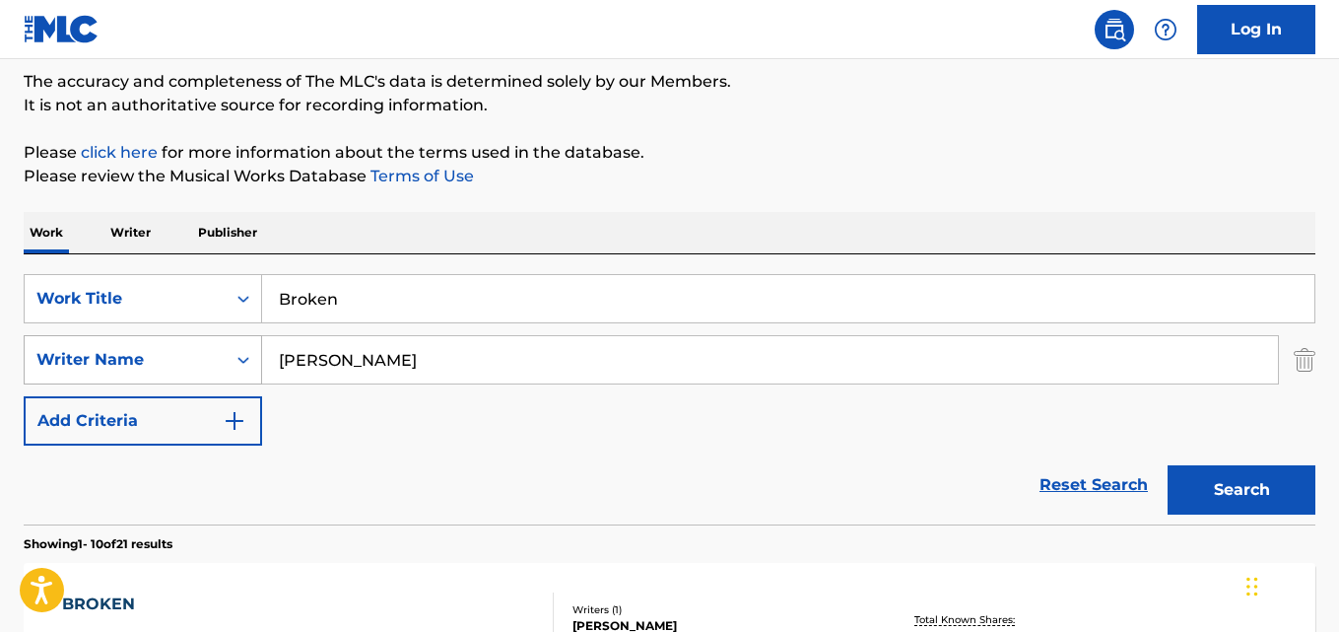
drag, startPoint x: 367, startPoint y: 358, endPoint x: 189, endPoint y: 355, distance: 177.4
click at [189, 355] on div "SearchWithCriteria2df984f3-479a-4d2b-be4c-74034a3fb4a9 Writer Name [PERSON_NAME]" at bounding box center [670, 359] width 1292 height 49
paste input "WELGEMOED [PERSON_NAME]"
type input "WELGEMOED [PERSON_NAME]"
click at [1168, 465] on button "Search" at bounding box center [1242, 489] width 148 height 49
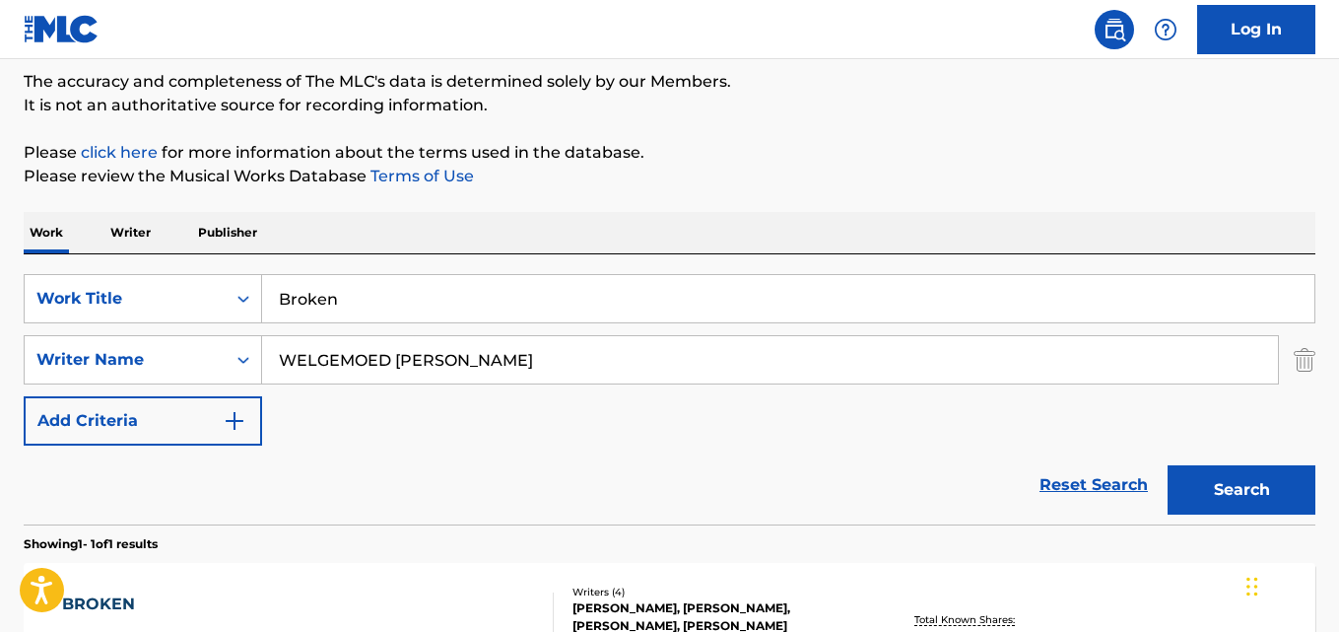
click at [813, 211] on div "The MLC Public Work Search The accuracy and completeness of The MLC's data is d…" at bounding box center [669, 373] width 1339 height 859
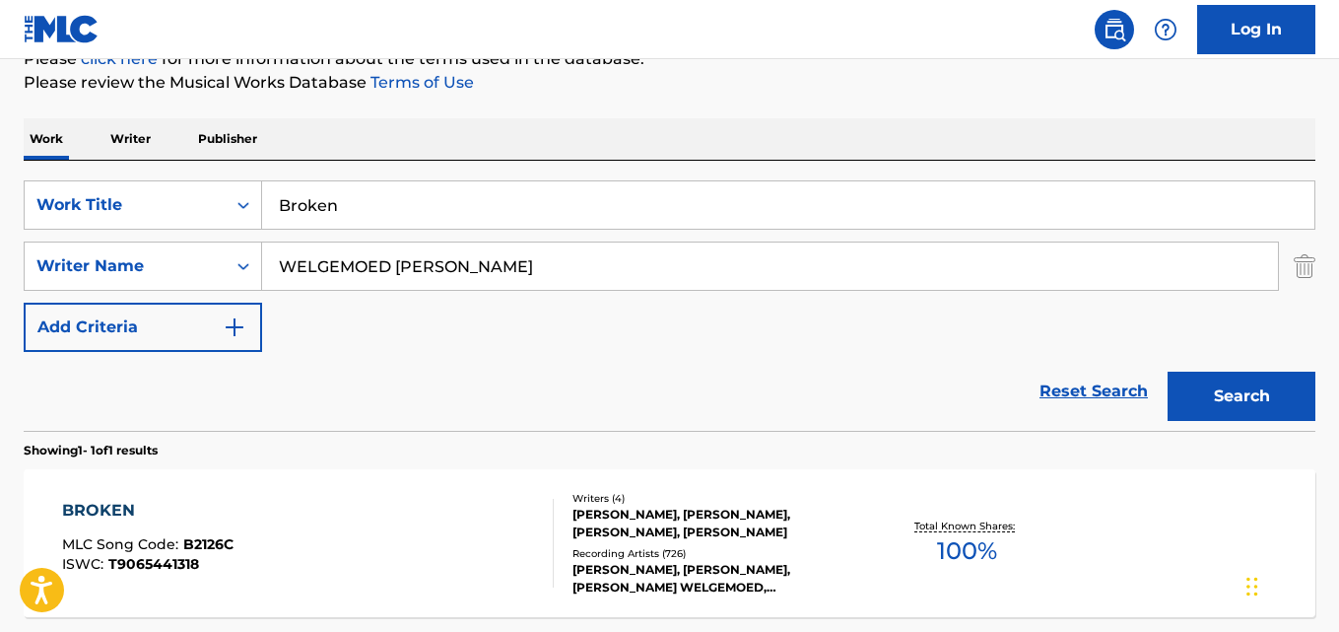
scroll to position [328, 0]
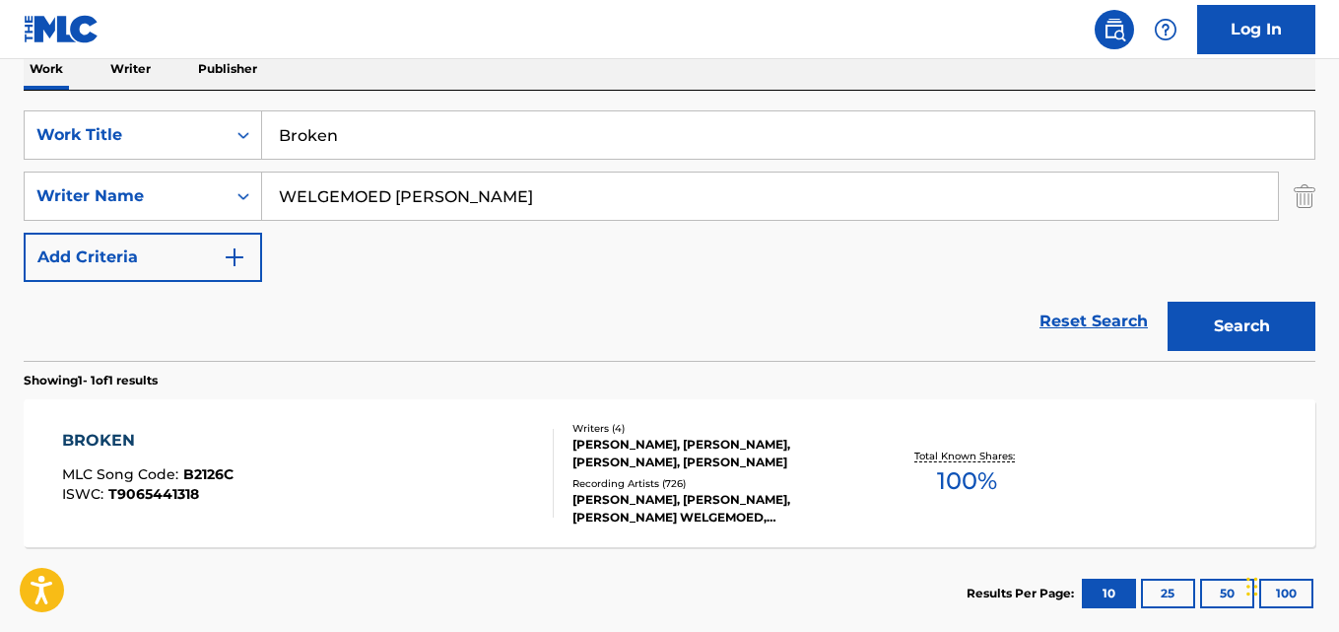
click at [105, 440] on div "BROKEN" at bounding box center [147, 441] width 171 height 24
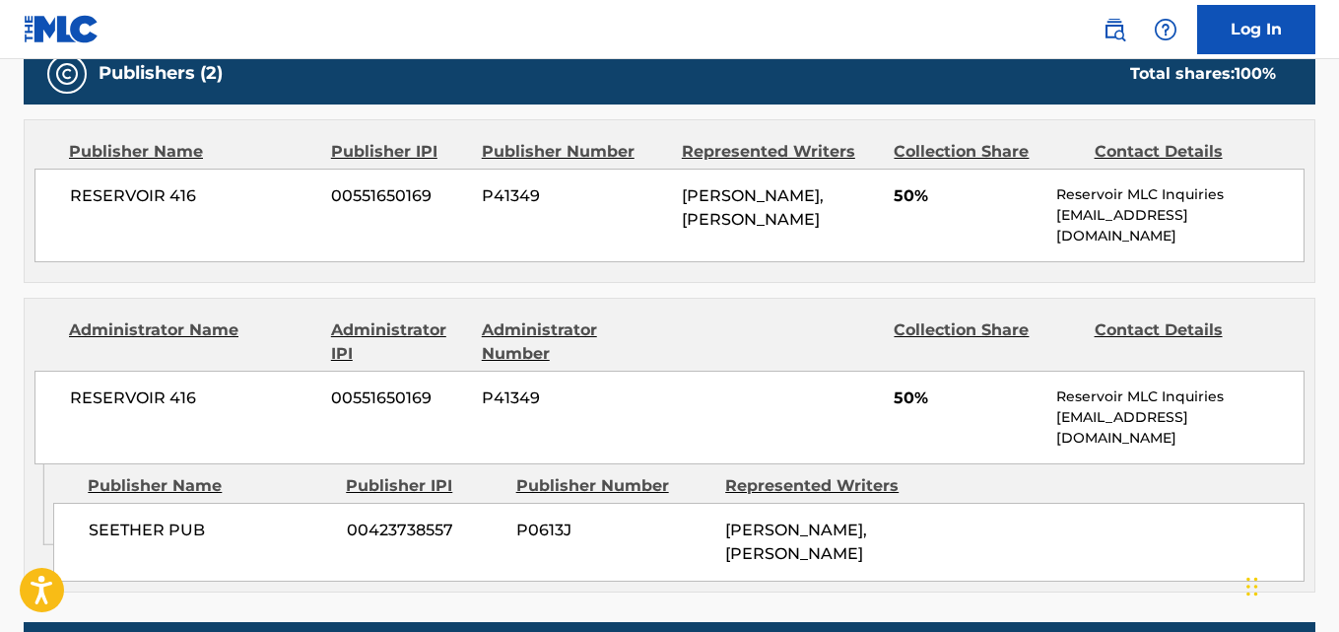
scroll to position [986, 0]
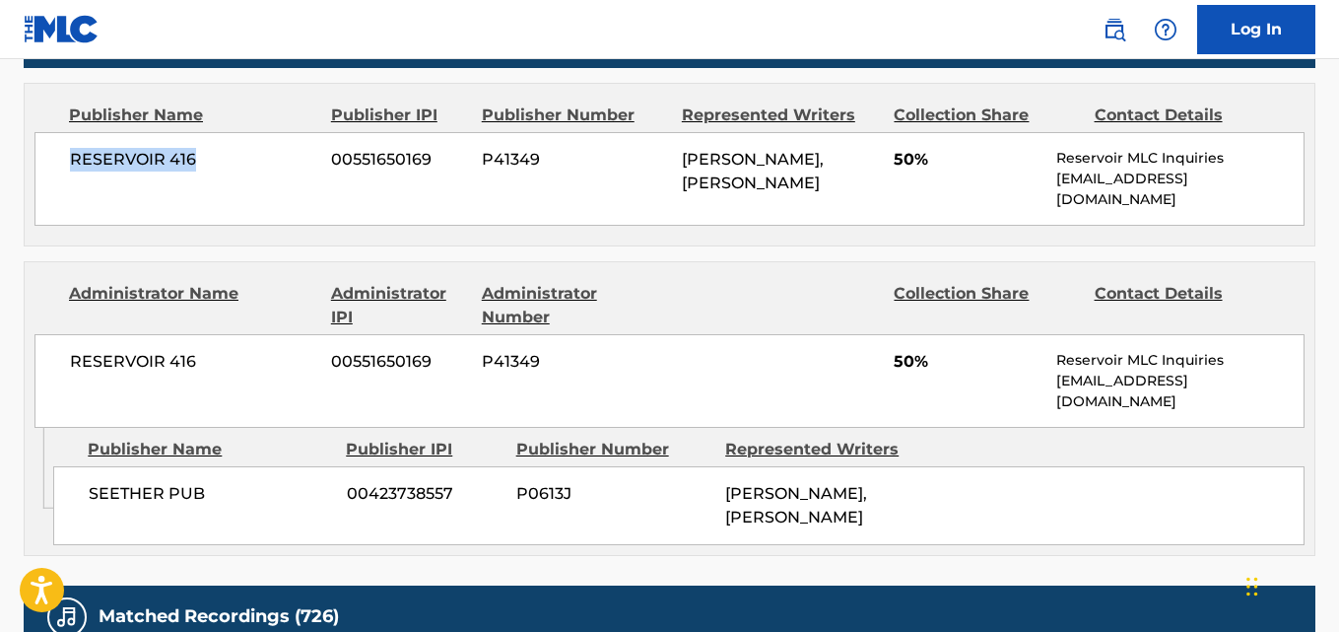
drag, startPoint x: 67, startPoint y: 158, endPoint x: 234, endPoint y: 156, distance: 166.6
click at [234, 156] on div "RESERVOIR 416 00551650169 P41349 [PERSON_NAME], [PERSON_NAME] 50% Reservoir MLC…" at bounding box center [669, 179] width 1270 height 94
drag, startPoint x: 83, startPoint y: 483, endPoint x: 236, endPoint y: 483, distance: 152.8
click at [236, 483] on div "SEETHER PUB 00423738557 P0613J [PERSON_NAME], [PERSON_NAME]" at bounding box center [679, 505] width 1252 height 79
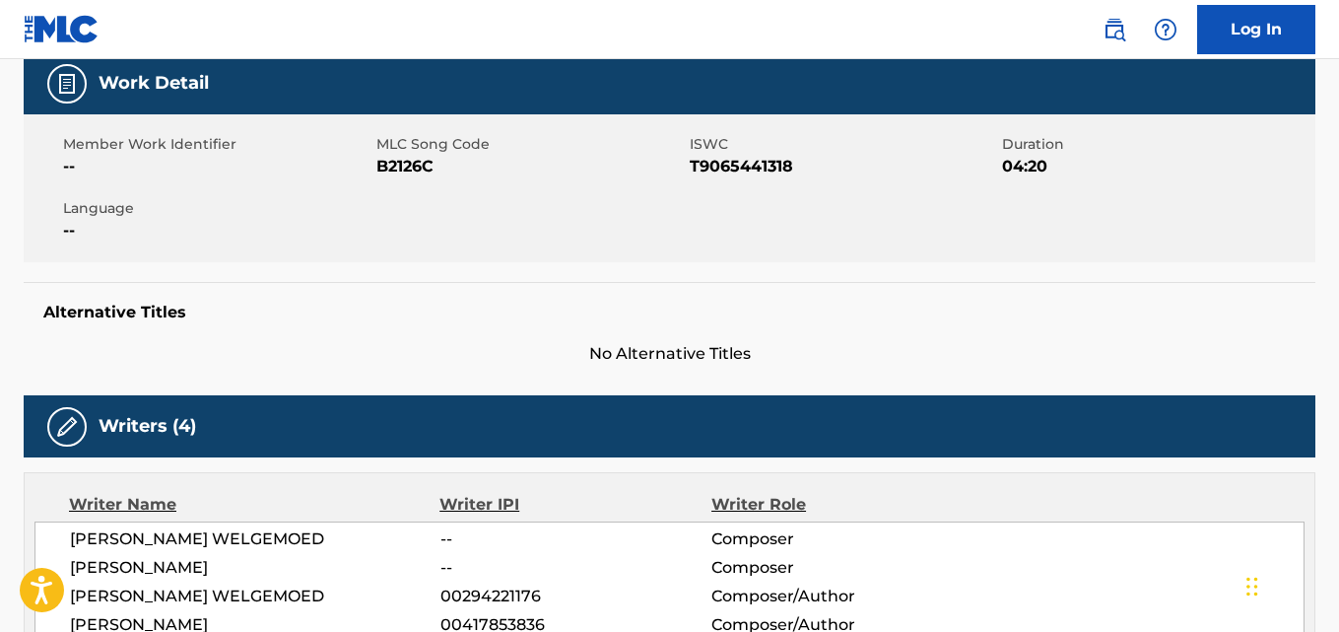
scroll to position [0, 0]
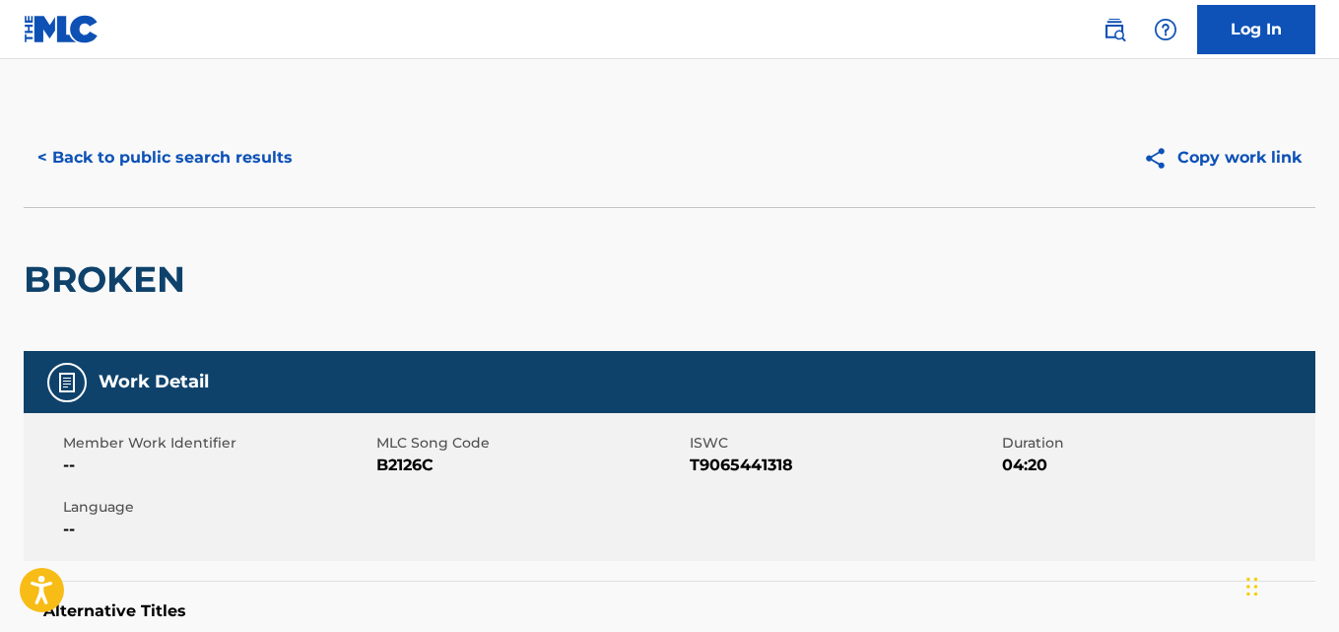
click at [192, 161] on button "< Back to public search results" at bounding box center [165, 157] width 283 height 49
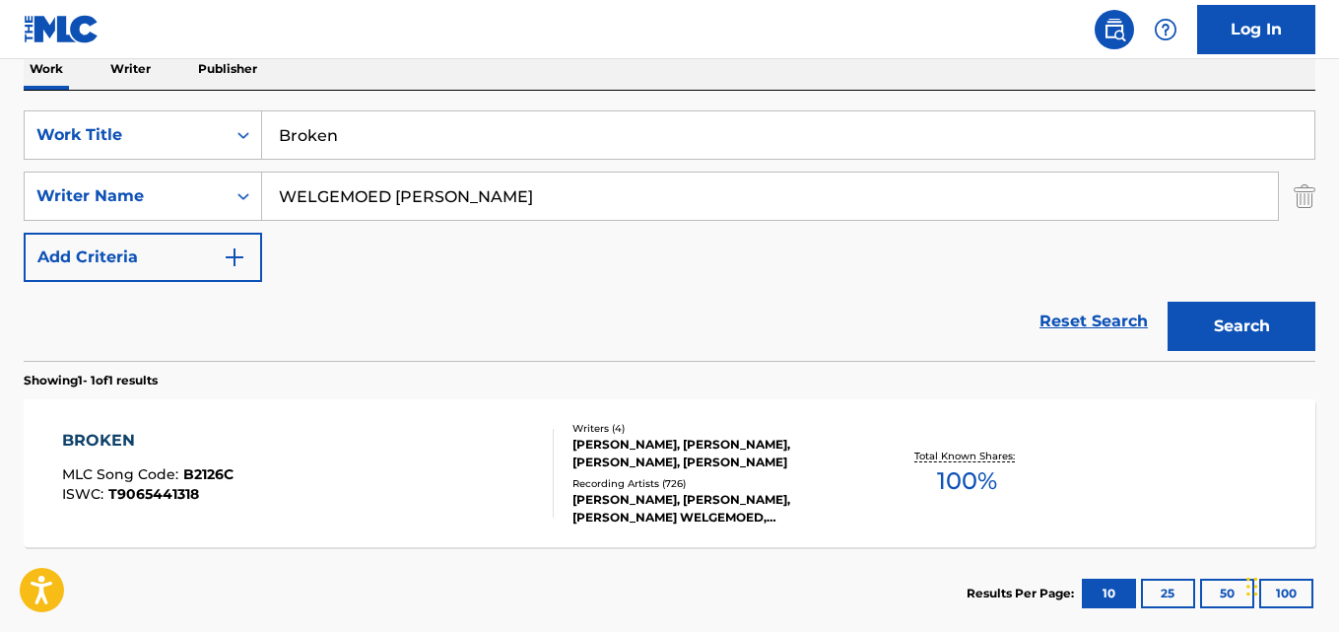
click at [1048, 330] on link "Reset Search" at bounding box center [1094, 321] width 128 height 43
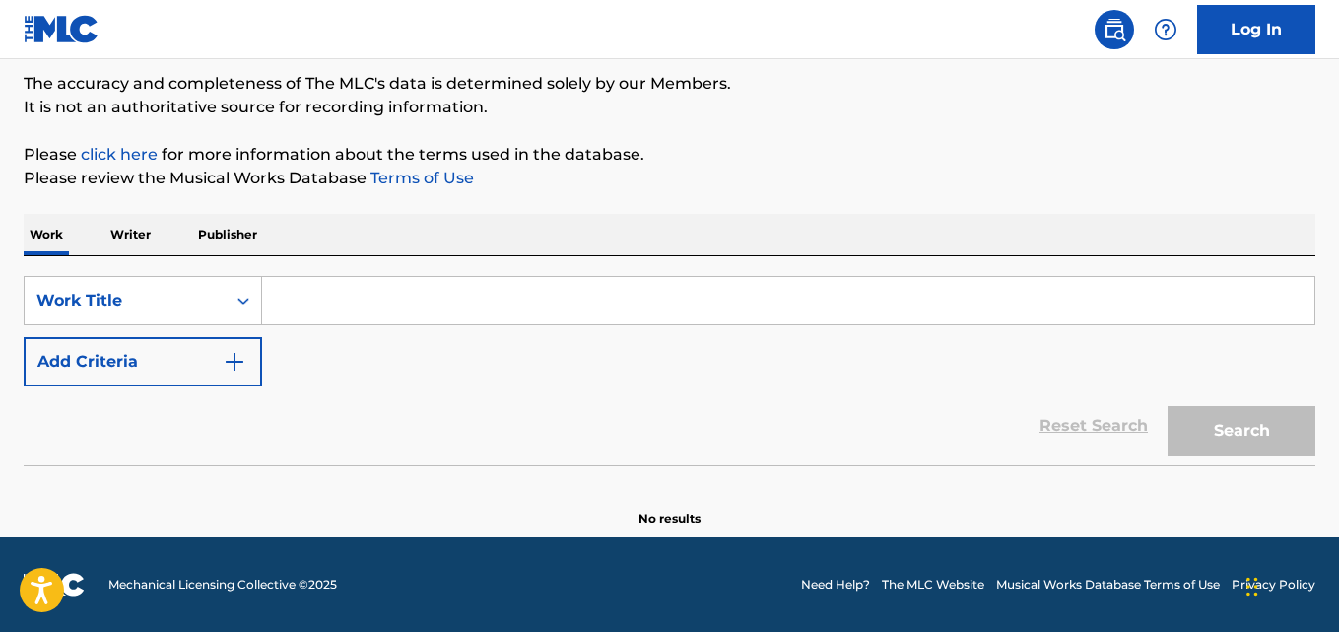
scroll to position [163, 0]
click at [971, 197] on div "The MLC Public Work Search The accuracy and completeness of The MLC's data is d…" at bounding box center [669, 237] width 1339 height 582
click at [962, 181] on p "Please review the Musical Works Database Terms of Use" at bounding box center [670, 179] width 1292 height 24
click at [900, 157] on p "Please click here for more information about the terms used in the database." at bounding box center [670, 155] width 1292 height 24
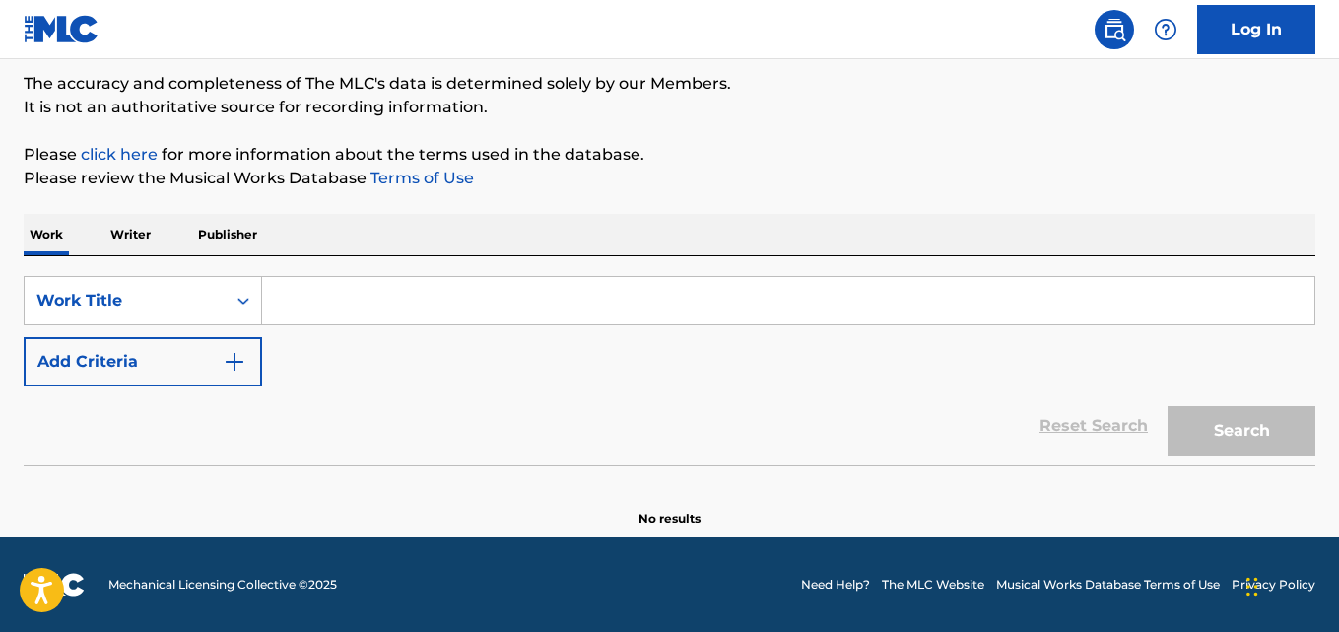
click at [900, 156] on p "Please click here for more information about the terms used in the database." at bounding box center [670, 155] width 1292 height 24
click at [622, 471] on section at bounding box center [670, 470] width 1292 height 11
click at [624, 444] on div "Reset Search Search" at bounding box center [670, 425] width 1292 height 79
click at [687, 122] on div "The MLC Public Work Search The accuracy and completeness of The MLC's data is d…" at bounding box center [669, 237] width 1339 height 582
click at [481, 288] on input "Search Form" at bounding box center [788, 300] width 1053 height 47
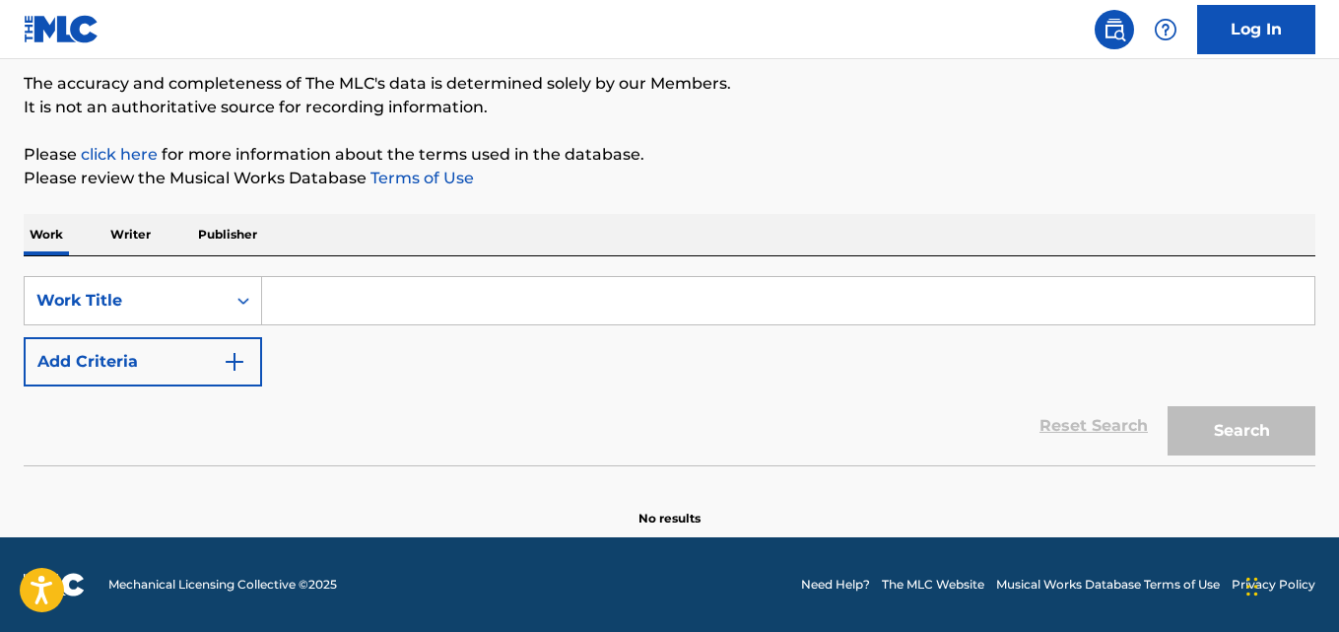
paste input "Liar"
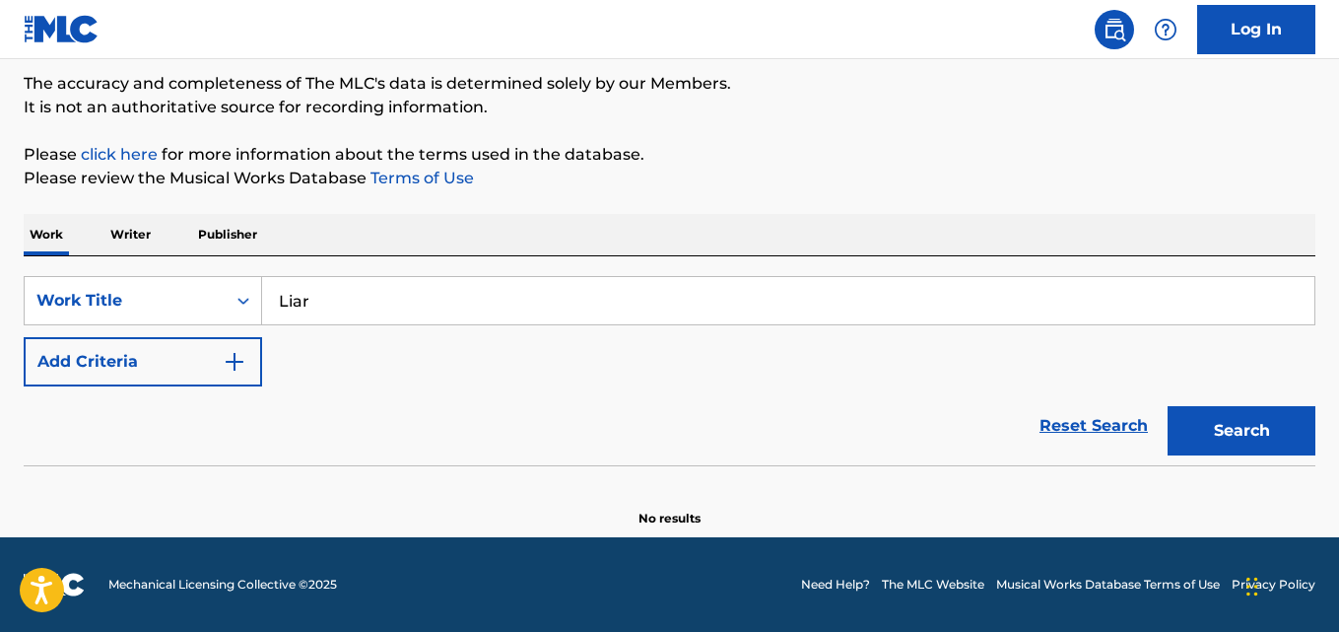
type input "Liar"
click at [710, 163] on p "Please click here for more information about the terms used in the database." at bounding box center [670, 155] width 1292 height 24
drag, startPoint x: 151, startPoint y: 377, endPoint x: 172, endPoint y: 377, distance: 21.7
click at [152, 377] on button "Add Criteria" at bounding box center [143, 361] width 239 height 49
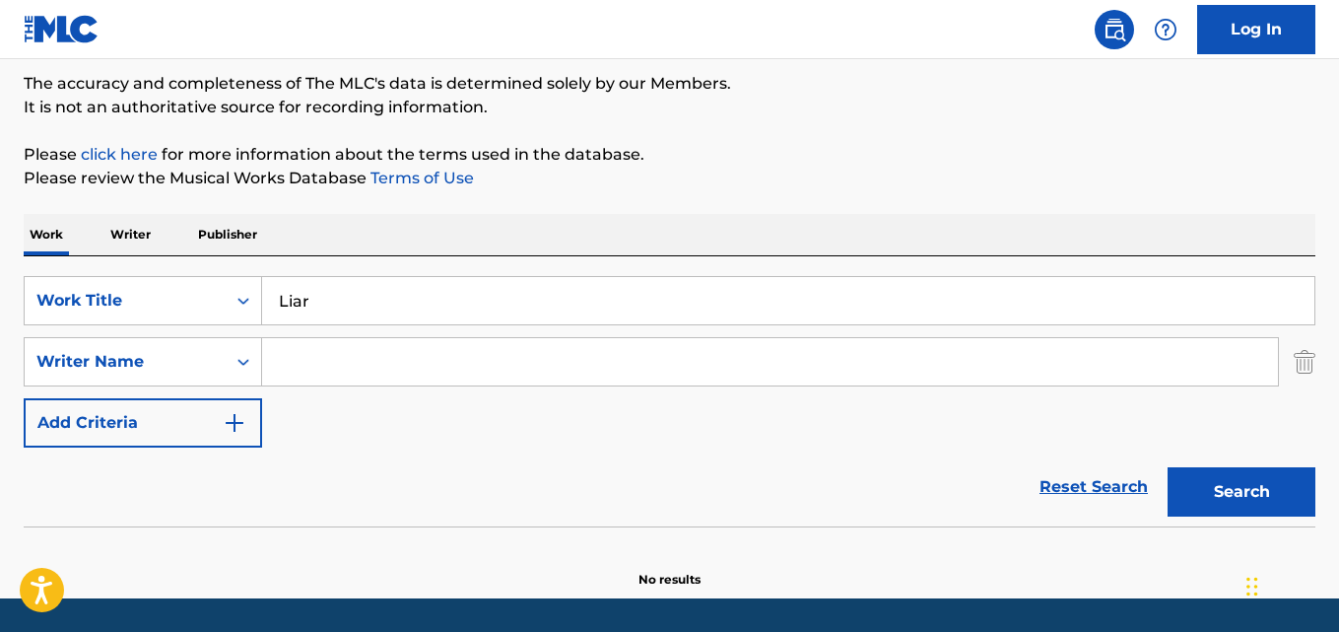
click at [377, 348] on input "Search Form" at bounding box center [770, 361] width 1016 height 47
click at [1168, 467] on button "Search" at bounding box center [1242, 491] width 148 height 49
drag, startPoint x: 337, startPoint y: 355, endPoint x: 212, endPoint y: 369, distance: 125.9
click at [212, 369] on div "SearchWithCriteria2df984f3-479a-4d2b-be4c-74034a3fb4a9 Writer Name Seether" at bounding box center [670, 361] width 1292 height 49
paste input "[PERSON_NAME]"
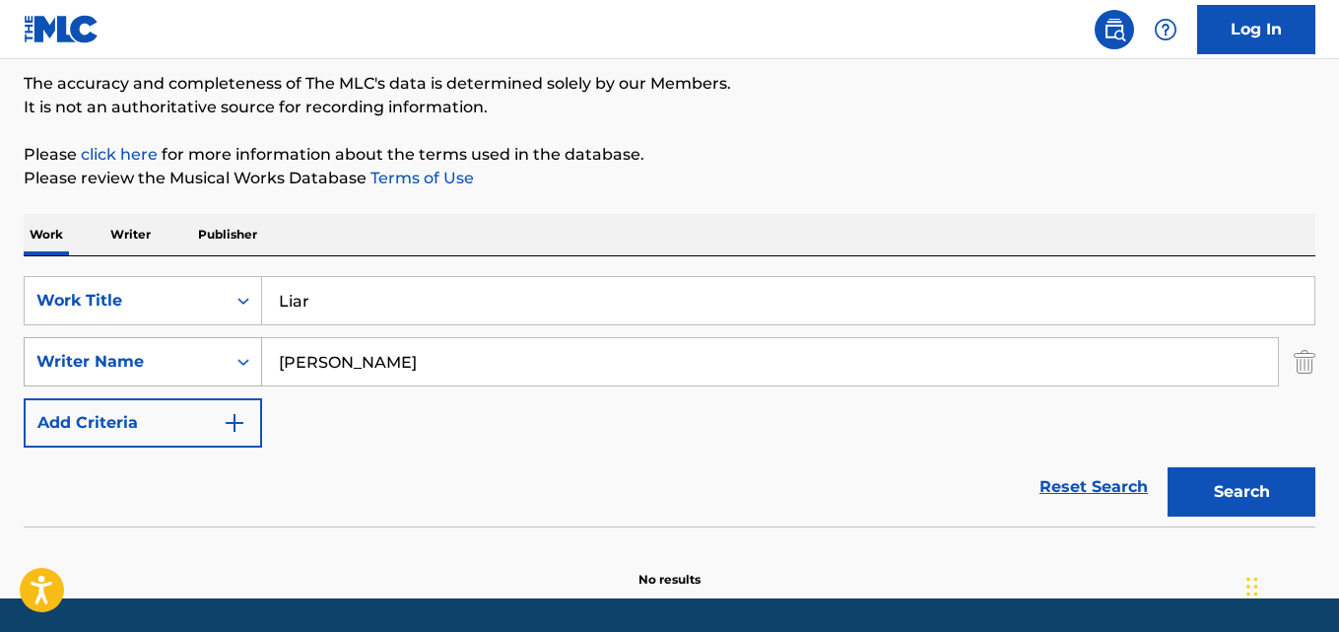
click at [1168, 467] on button "Search" at bounding box center [1242, 491] width 148 height 49
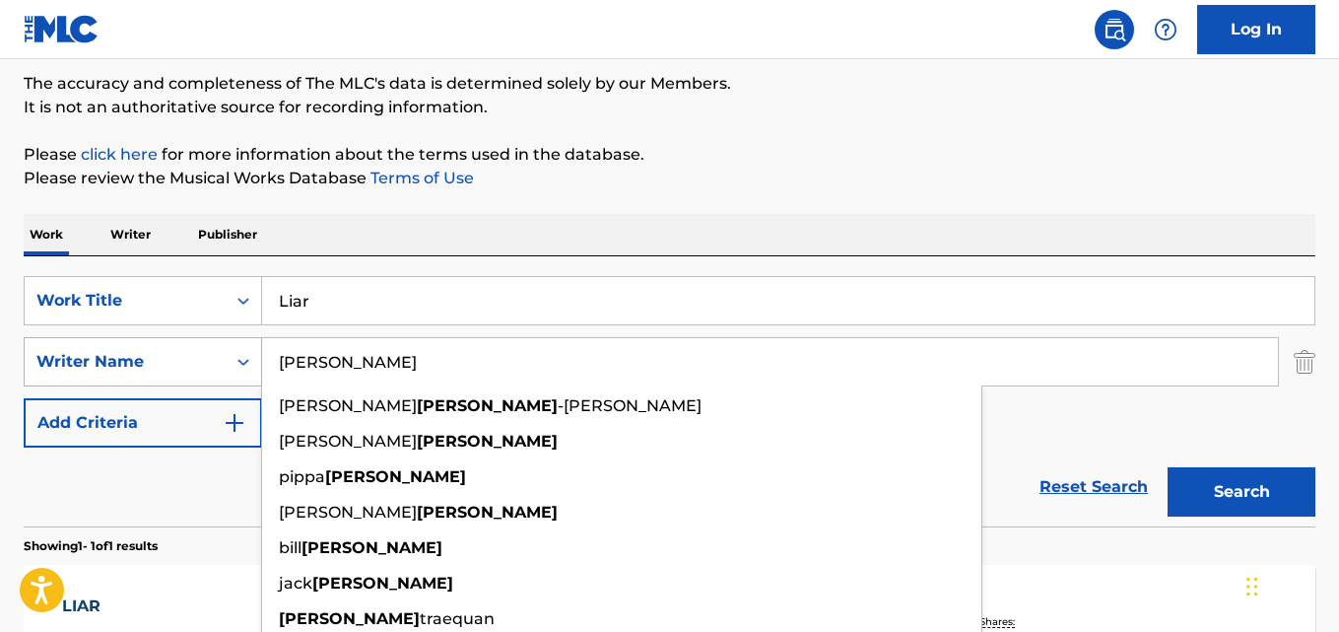
drag, startPoint x: 367, startPoint y: 349, endPoint x: 251, endPoint y: 357, distance: 115.6
click at [251, 357] on div "SearchWithCriteria2df984f3-479a-4d2b-be4c-74034a3fb4a9 Writer Name [PERSON_NAME…" at bounding box center [670, 361] width 1292 height 49
paste input "[PERSON_NAME]"
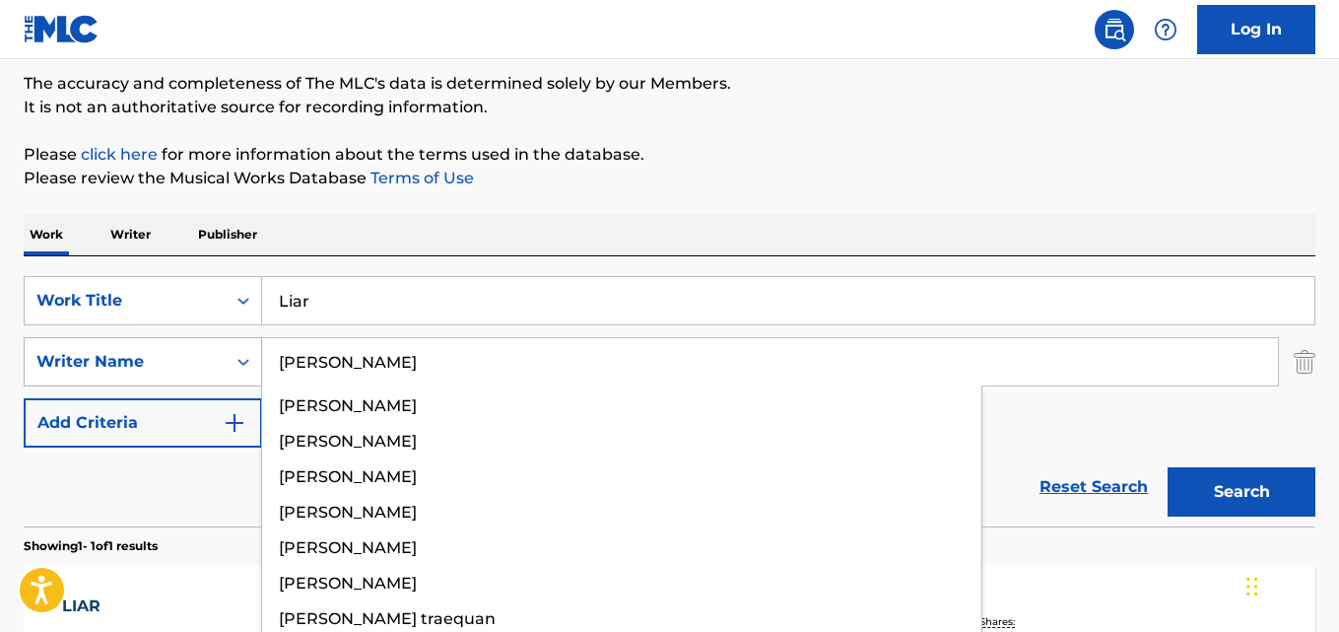
type input "[PERSON_NAME]"
click at [1168, 467] on button "Search" at bounding box center [1242, 491] width 148 height 49
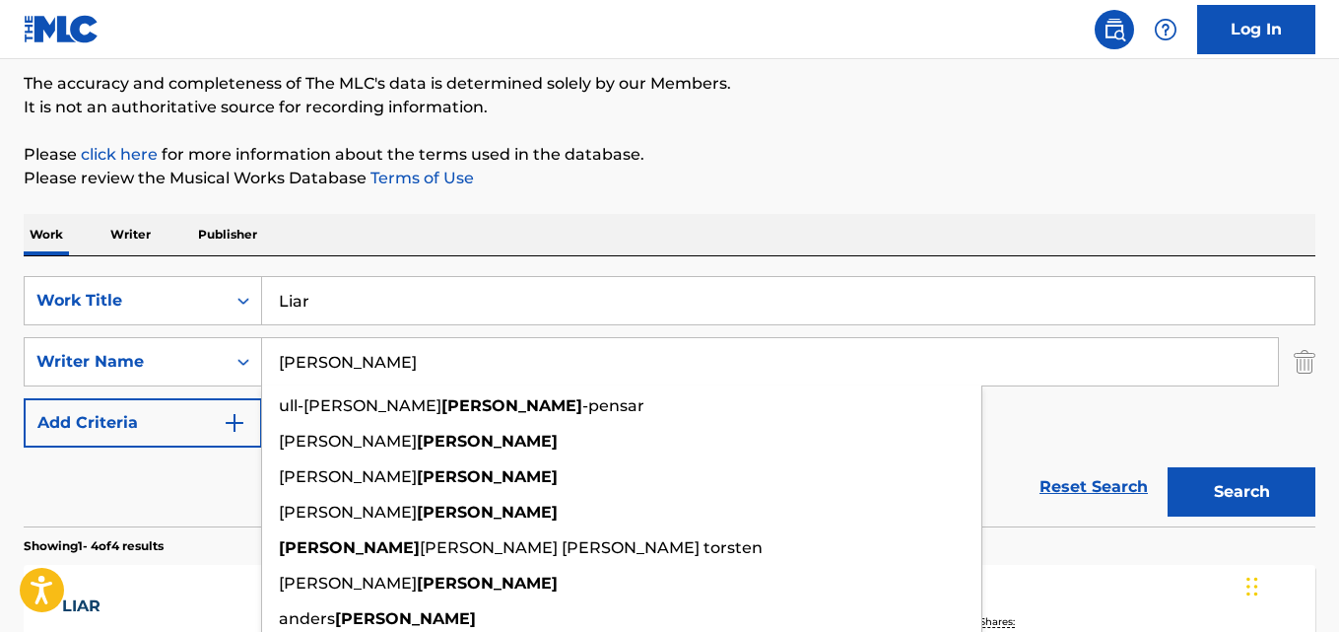
click at [902, 227] on div "Work Writer Publisher" at bounding box center [670, 234] width 1292 height 41
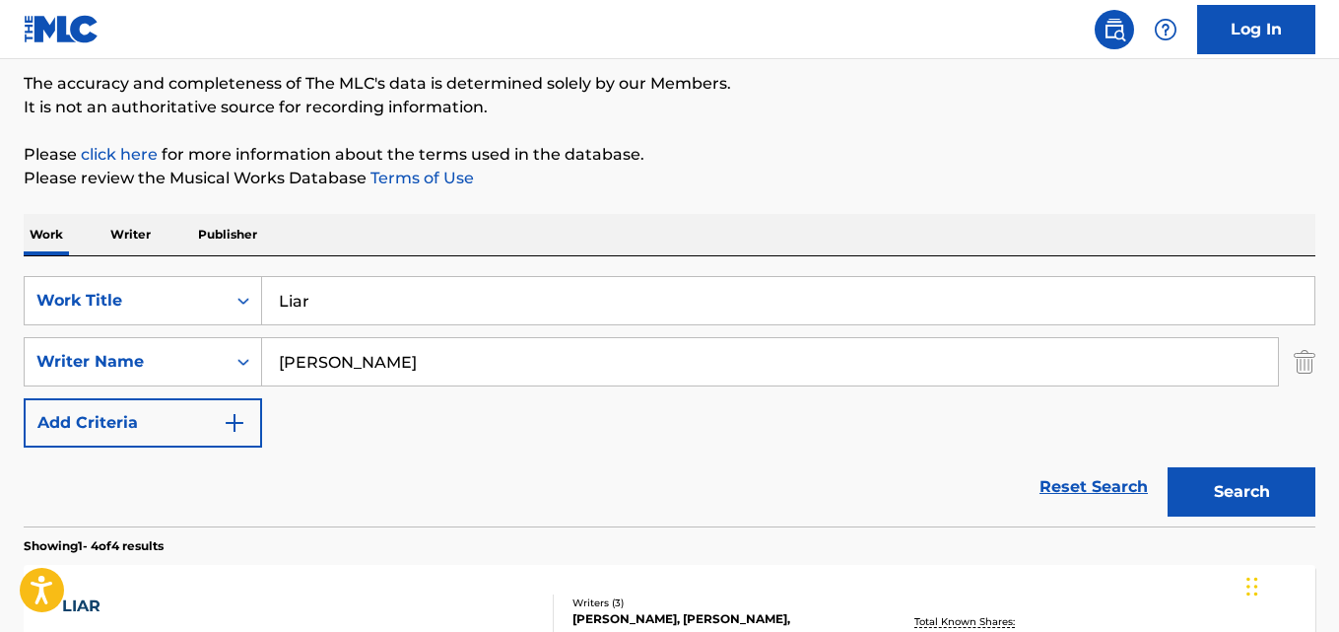
scroll to position [327, 0]
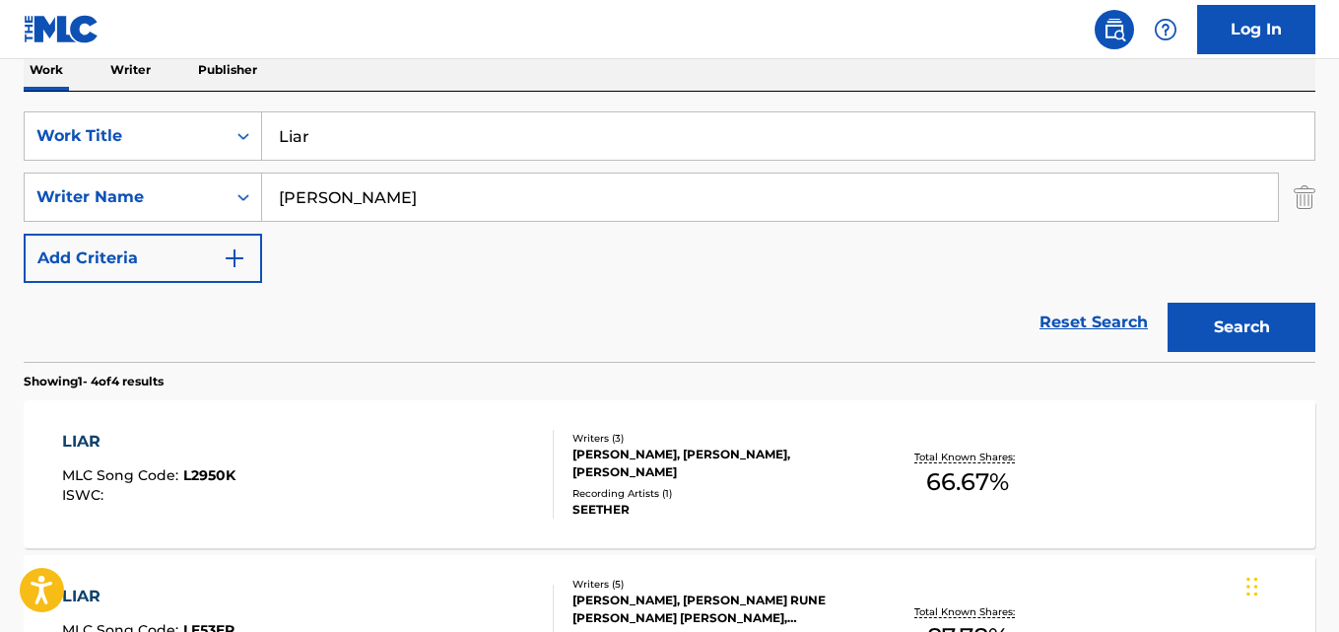
click at [791, 321] on div "Reset Search Search" at bounding box center [670, 322] width 1292 height 79
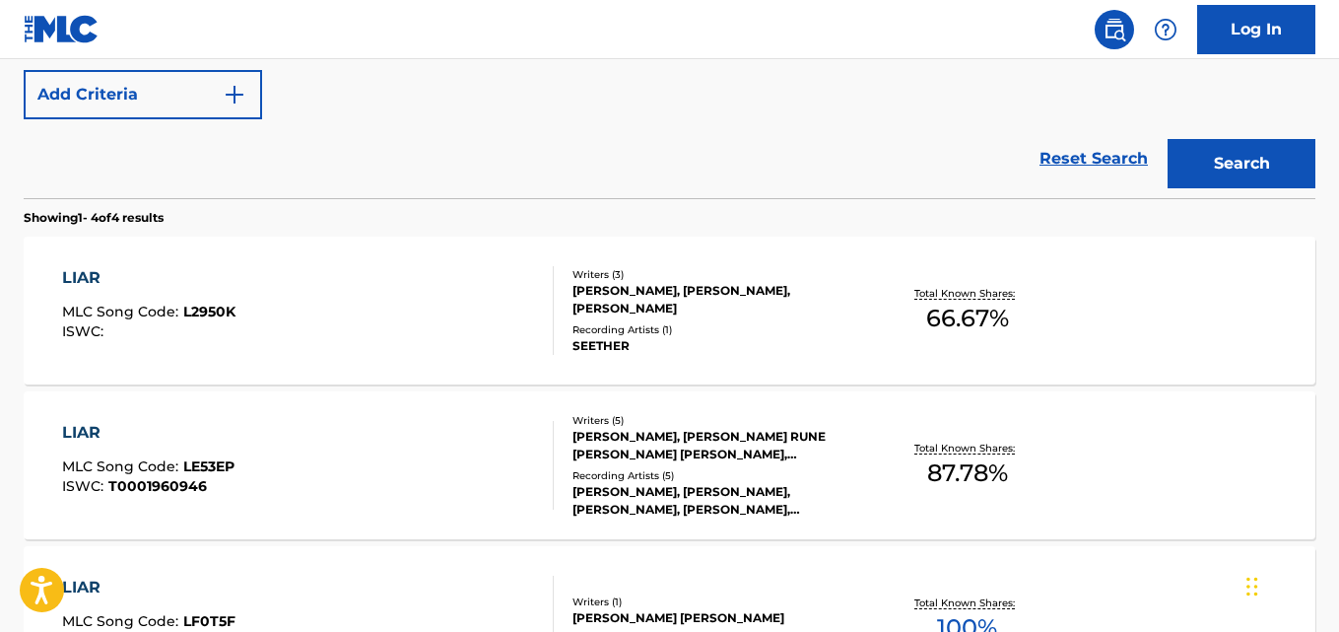
click at [103, 292] on div "LIAR MLC Song Code : L2950K ISWC :" at bounding box center [148, 310] width 173 height 89
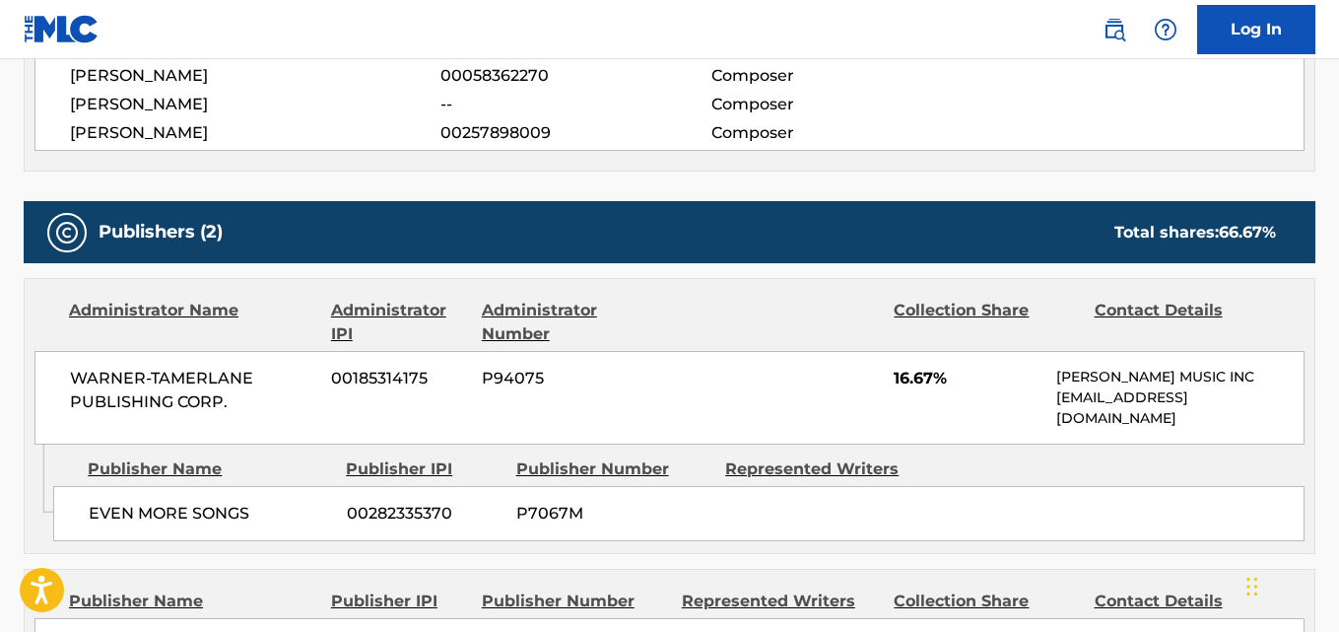
scroll to position [879, 0]
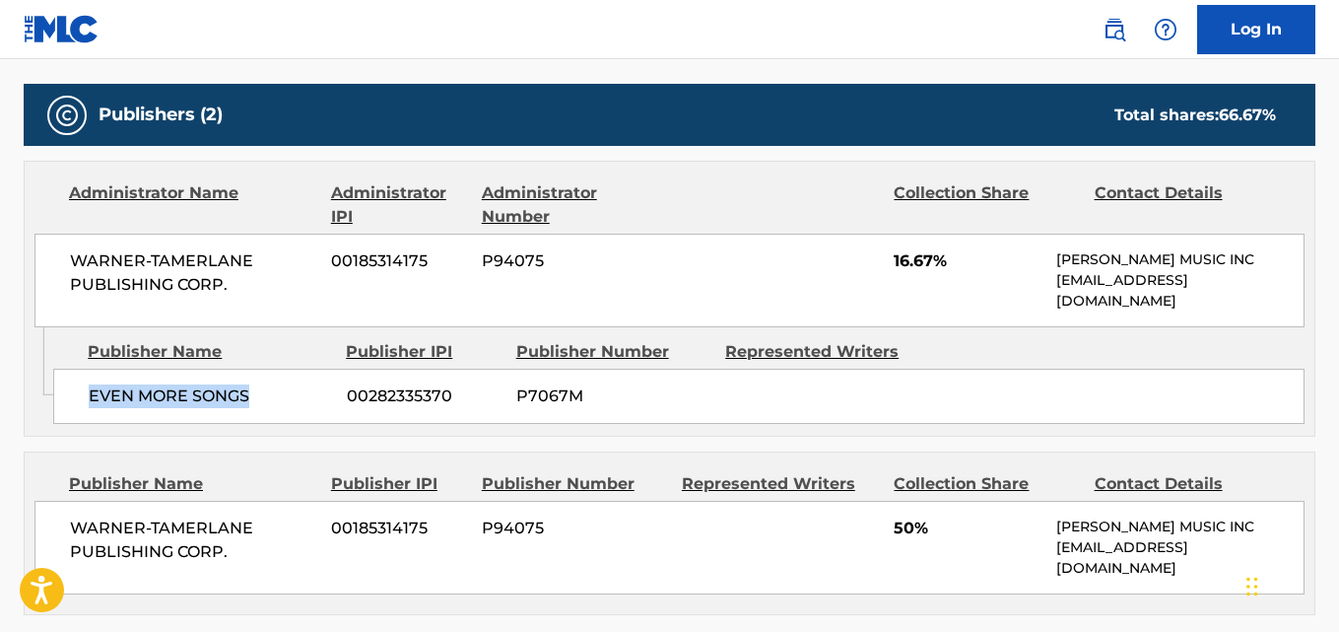
drag, startPoint x: 83, startPoint y: 405, endPoint x: 272, endPoint y: 408, distance: 189.3
click at [272, 408] on div "EVEN MORE SONGS 00282335370 P7067M" at bounding box center [679, 396] width 1252 height 55
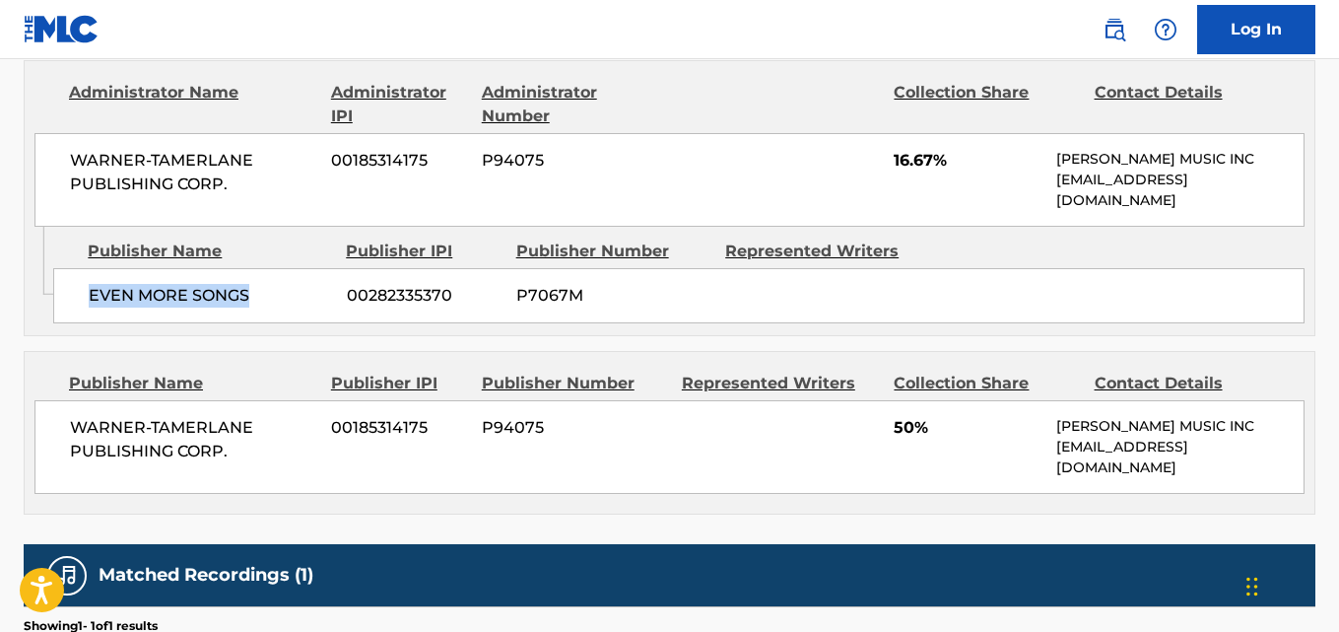
scroll to position [1043, 0]
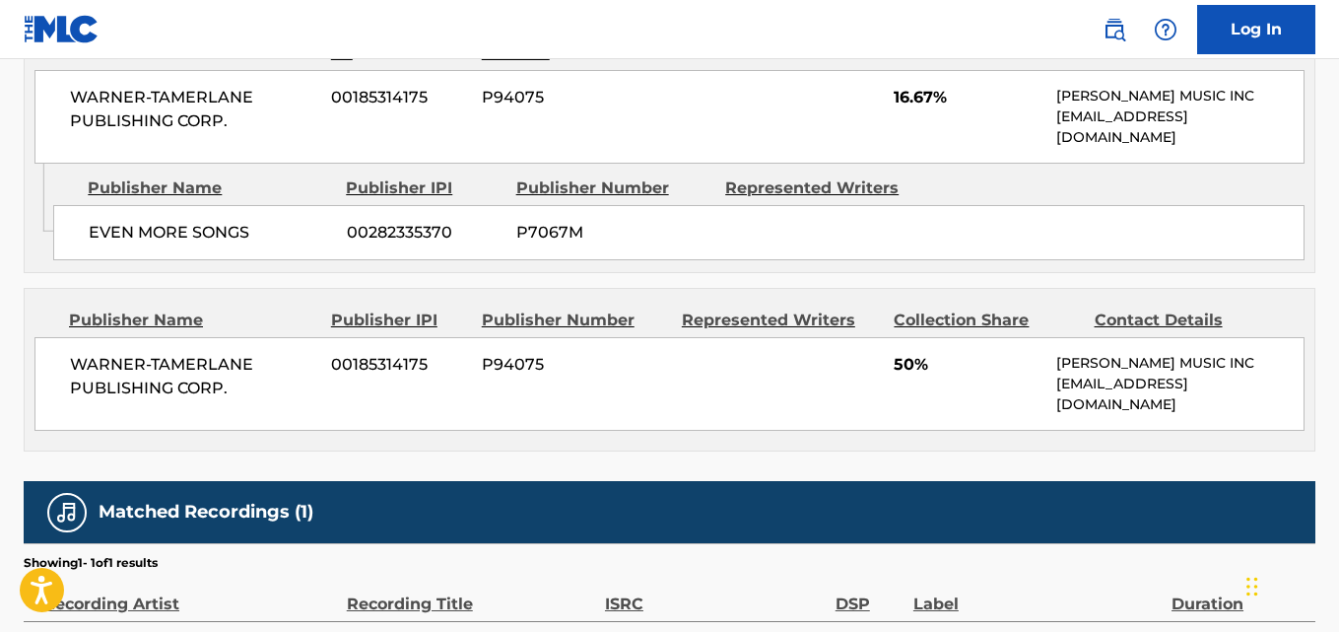
click at [894, 373] on span "50%" at bounding box center [968, 365] width 148 height 24
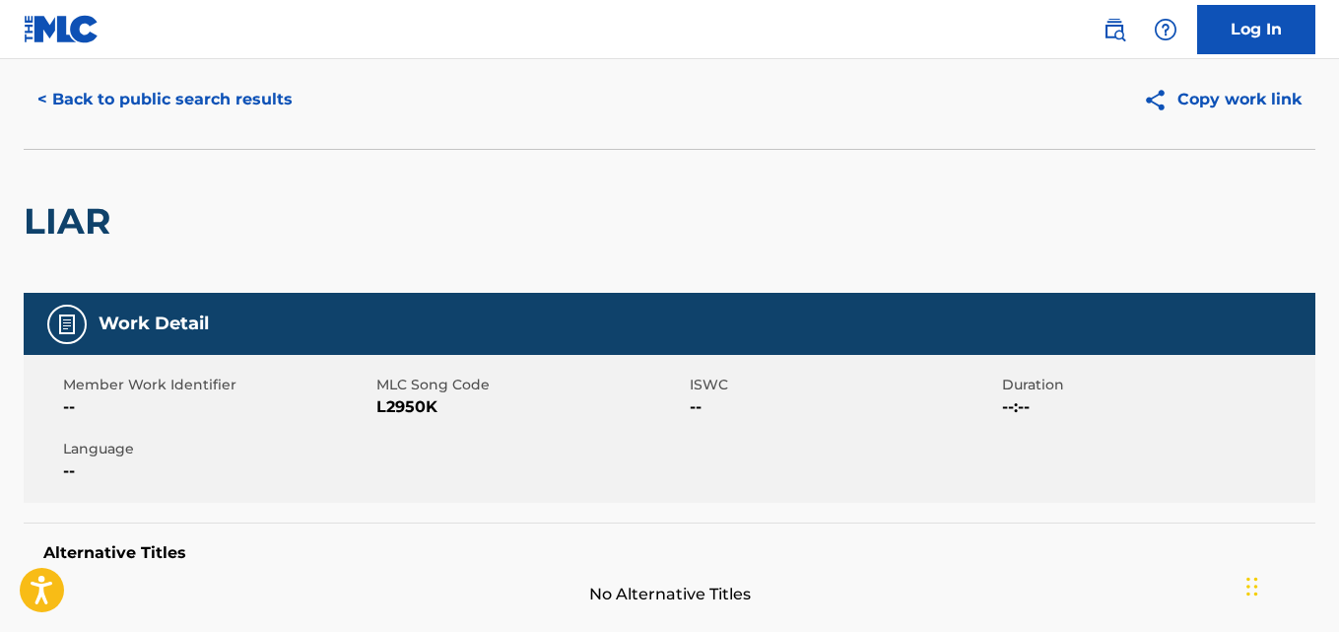
scroll to position [57, 0]
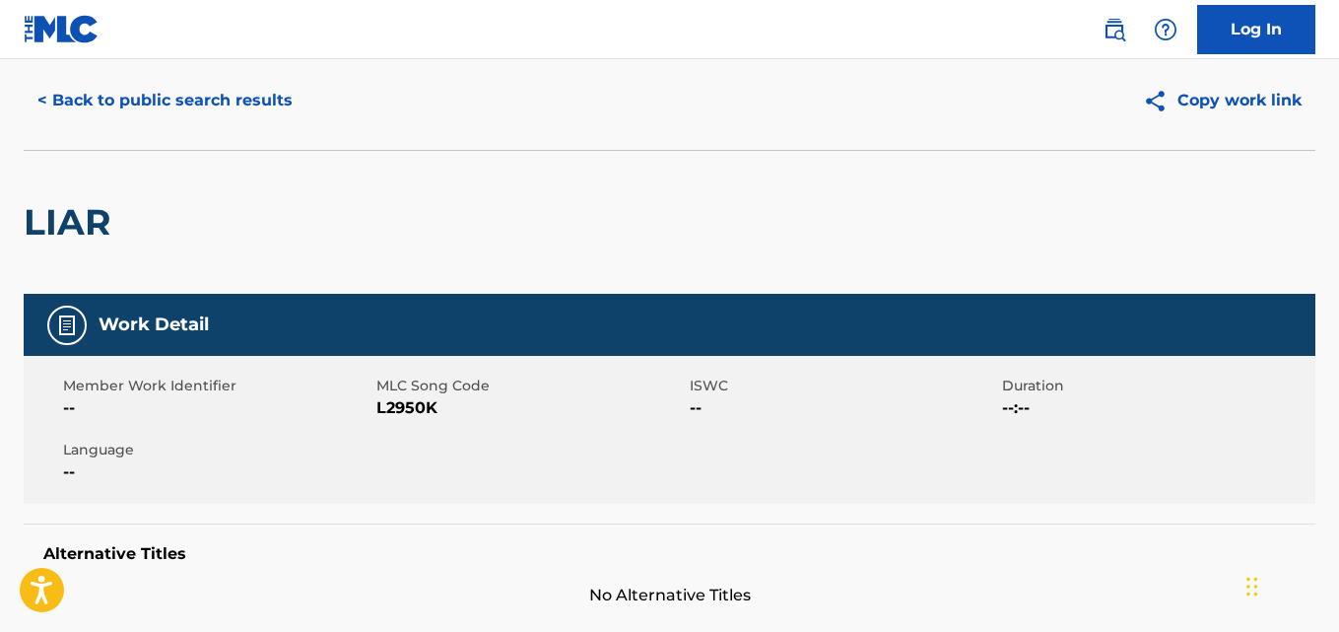
click at [801, 158] on div "LIAR" at bounding box center [670, 222] width 1292 height 144
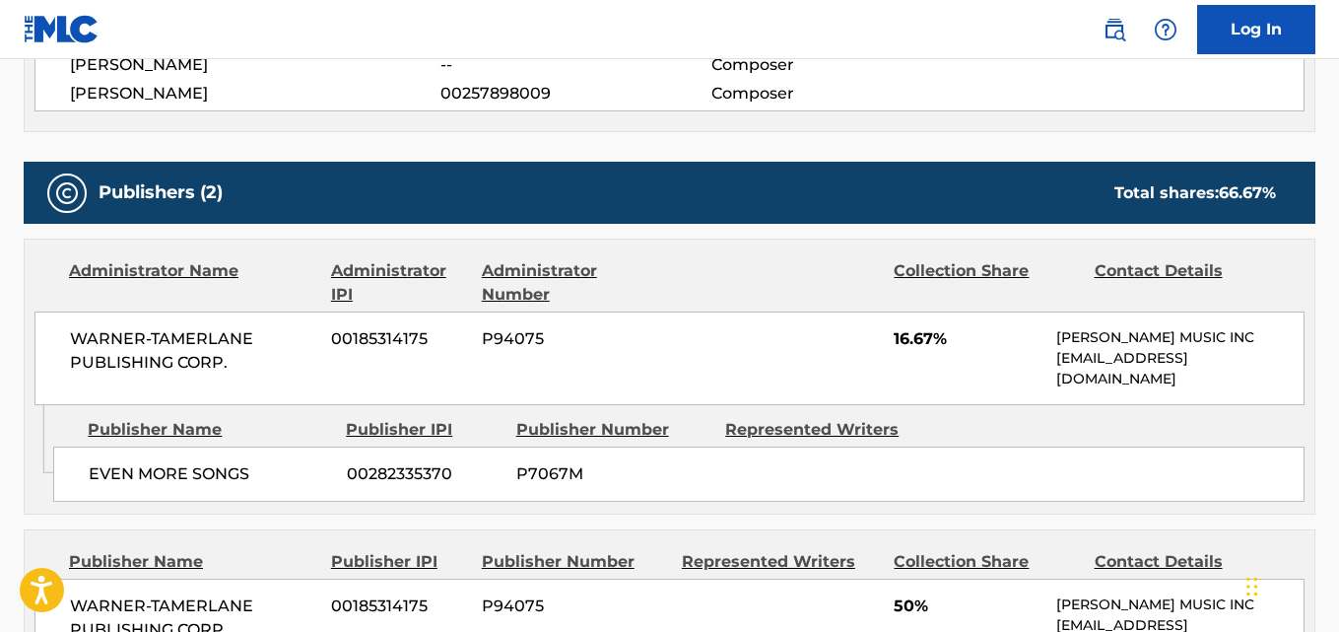
scroll to position [878, 0]
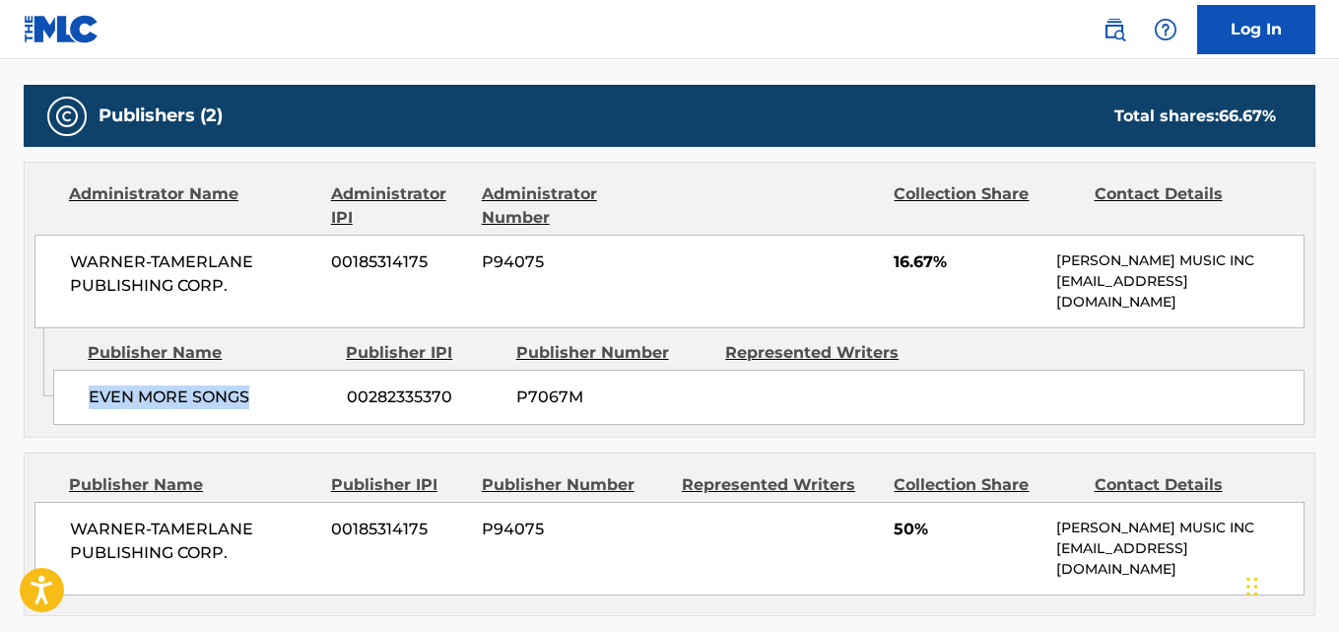
drag, startPoint x: 92, startPoint y: 402, endPoint x: 297, endPoint y: 402, distance: 205.0
click at [297, 402] on span "EVEN MORE SONGS" at bounding box center [210, 397] width 243 height 24
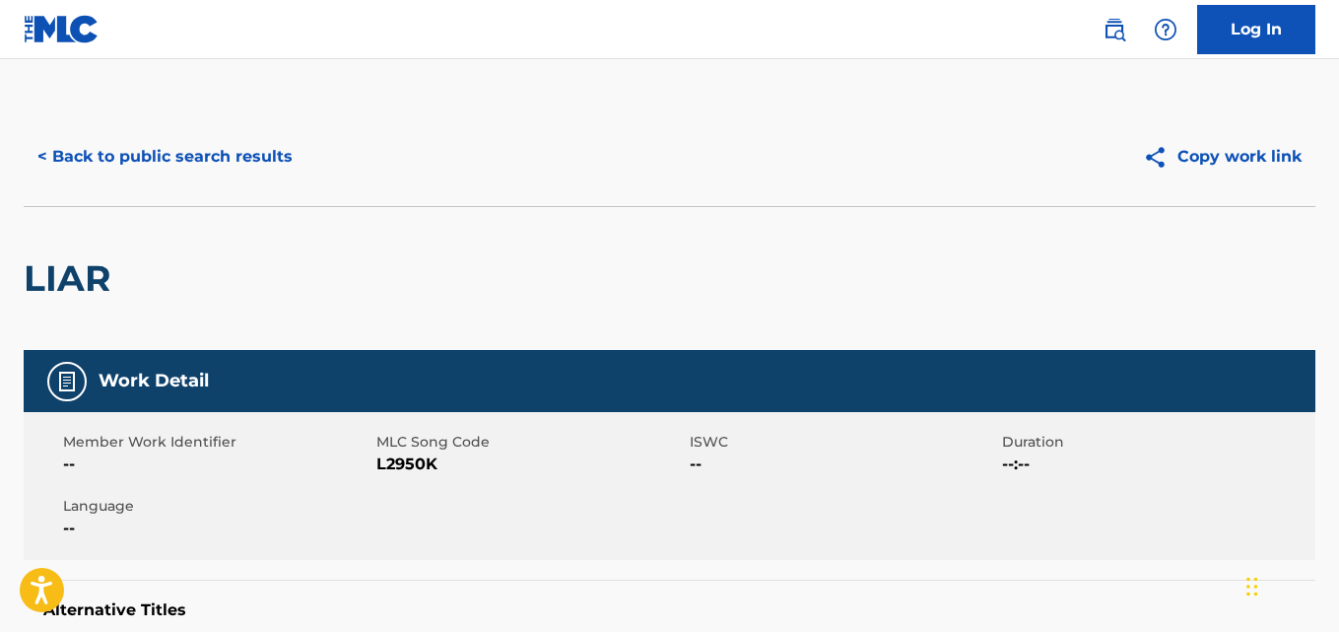
scroll to position [0, 0]
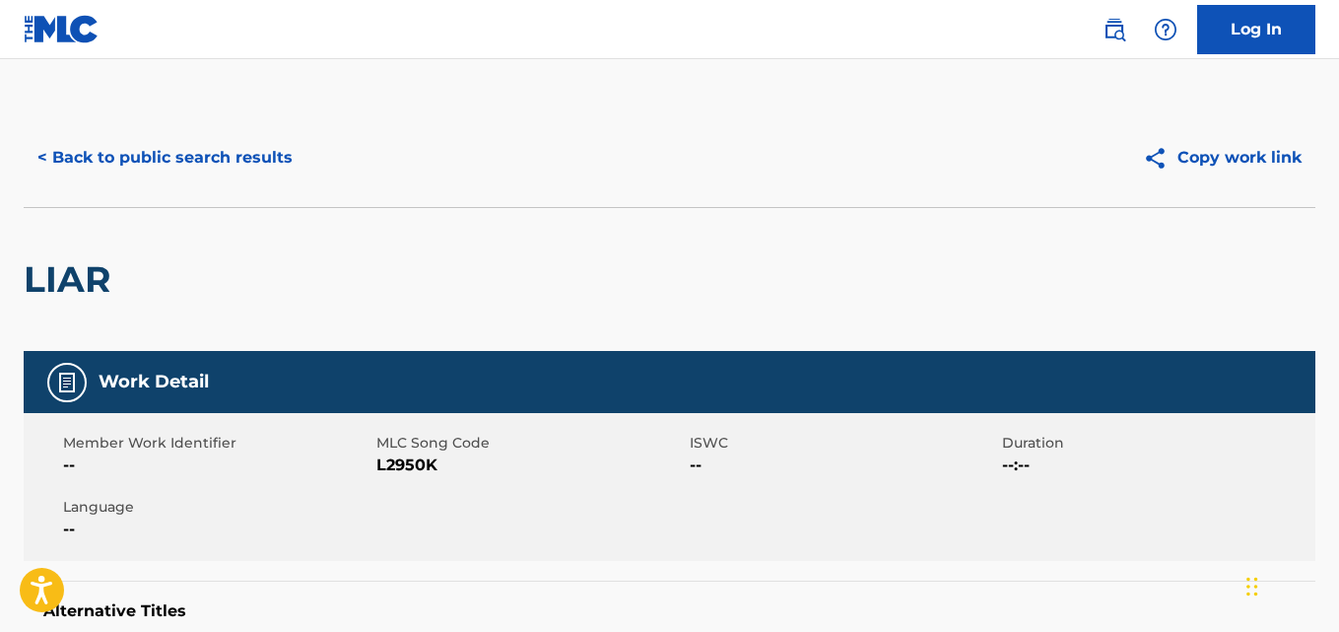
click at [218, 198] on div "< Back to public search results Copy work link" at bounding box center [670, 157] width 1292 height 99
click at [217, 167] on button "< Back to public search results" at bounding box center [165, 157] width 283 height 49
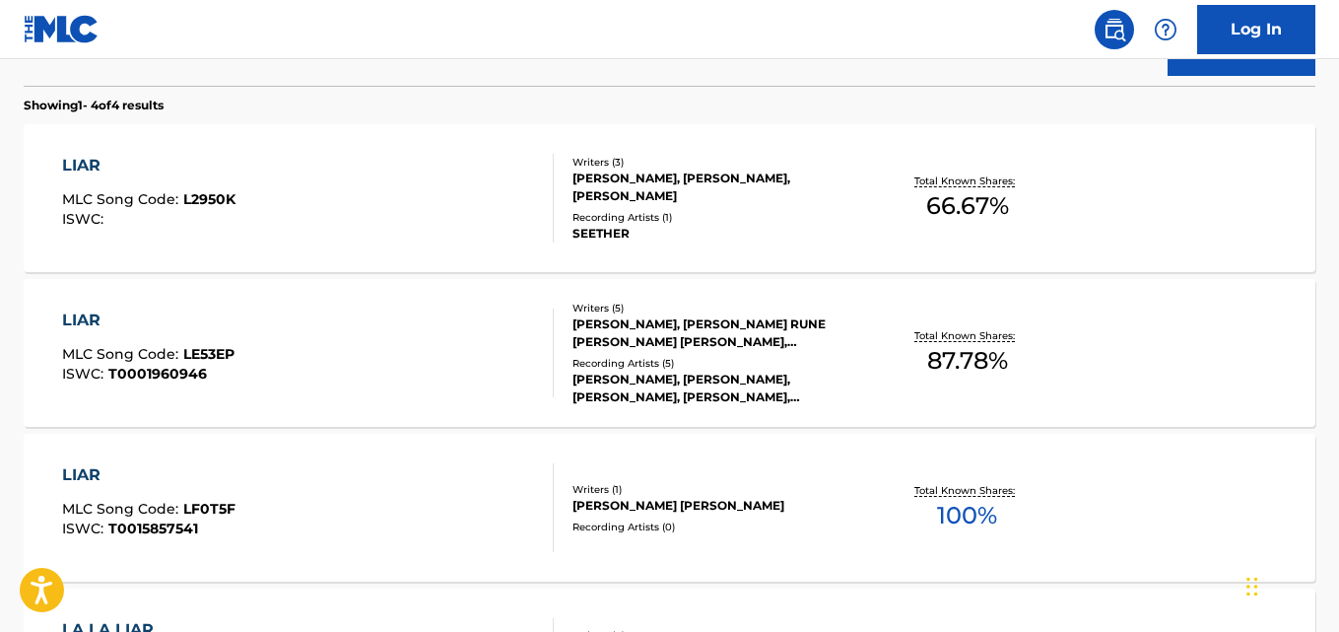
scroll to position [110, 0]
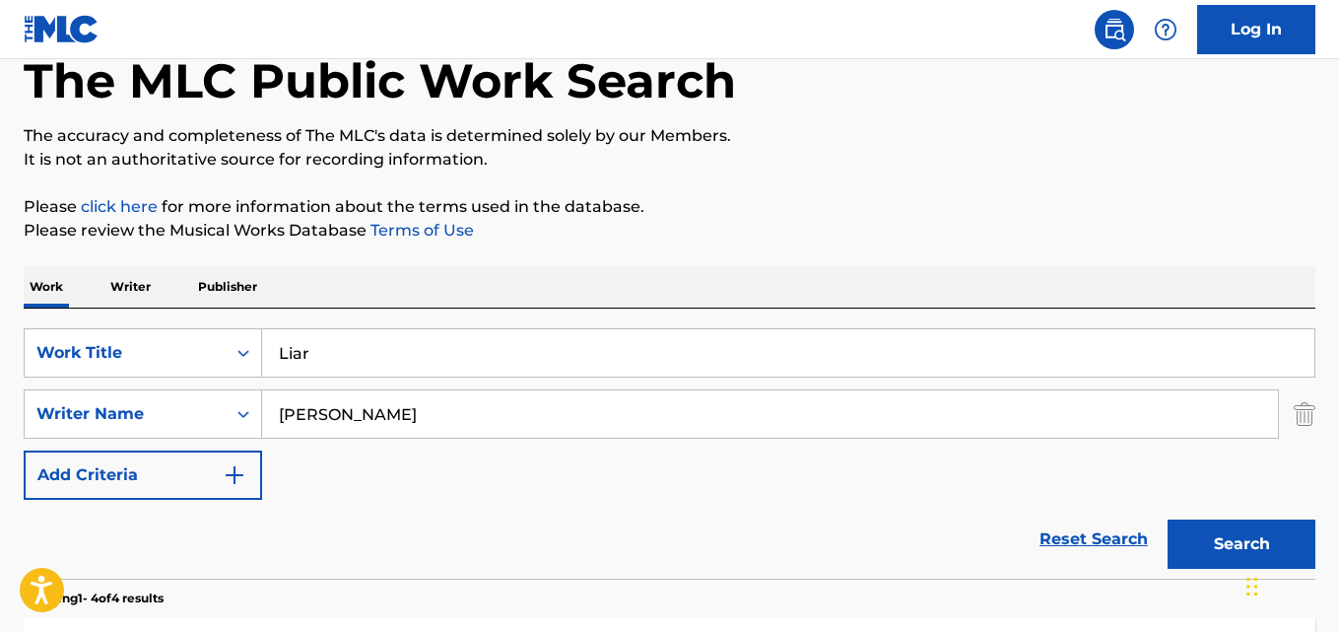
drag, startPoint x: 137, startPoint y: 380, endPoint x: 116, endPoint y: 383, distance: 20.9
click at [116, 383] on div "SearchWithCriteriad027d31f-b09f-4ed3-a722-40d13ba718db Work Title Liar SearchWi…" at bounding box center [670, 413] width 1292 height 171
paste input "Breathe"
type input "Breathe"
drag, startPoint x: 460, startPoint y: 420, endPoint x: 93, endPoint y: 448, distance: 368.7
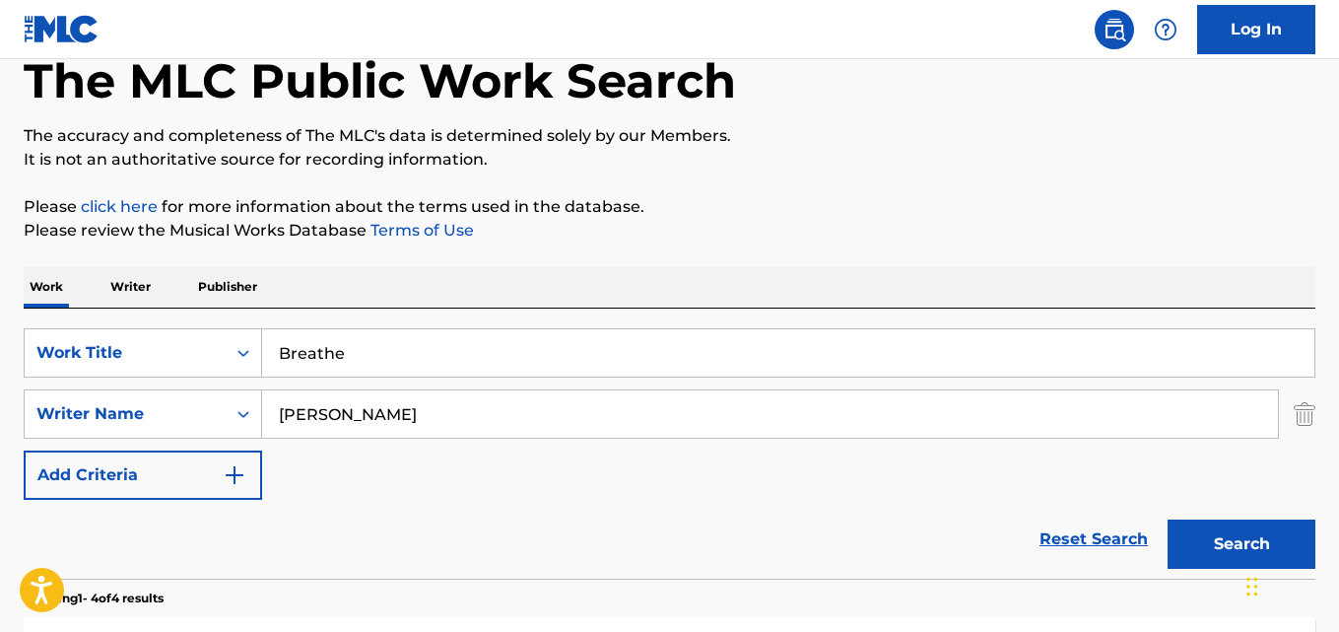
click at [93, 448] on div "SearchWithCriteriad027d31f-b09f-4ed3-a722-40d13ba718db Work Title Breathe Searc…" at bounding box center [670, 413] width 1292 height 171
click at [412, 402] on input "Search Form" at bounding box center [770, 413] width 1016 height 47
paste input "[PERSON_NAME]"
type input "[PERSON_NAME]"
click at [1168, 519] on button "Search" at bounding box center [1242, 543] width 148 height 49
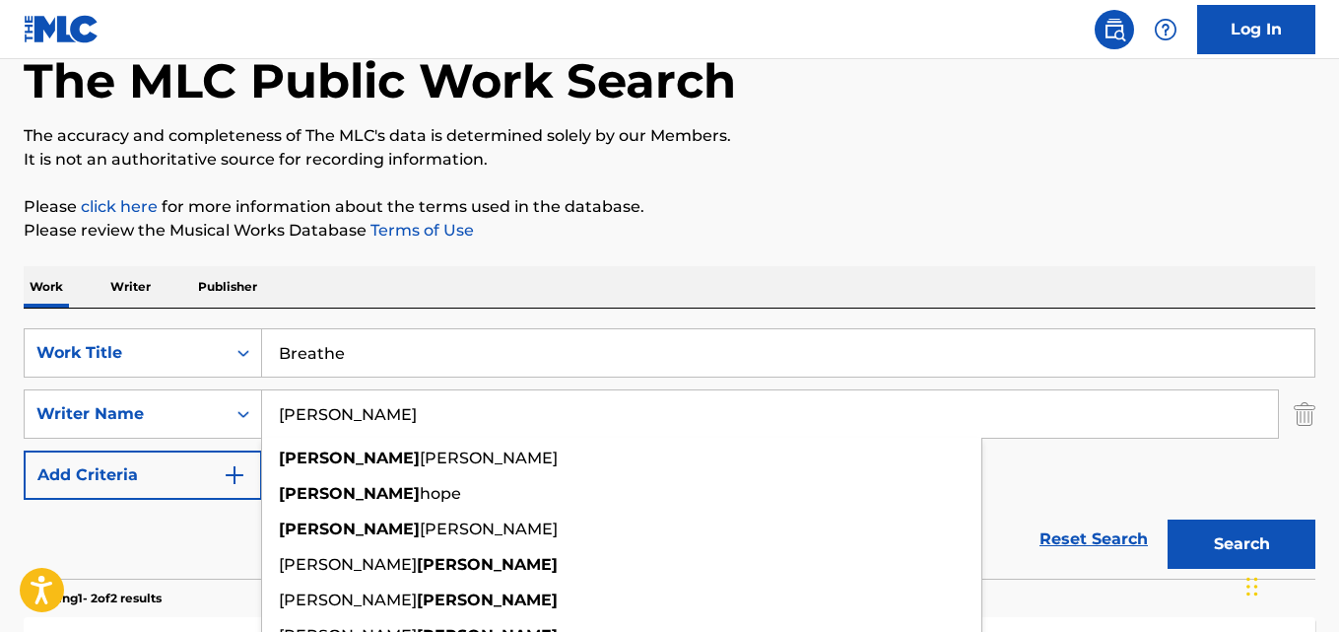
click at [512, 264] on div "The MLC Public Work Search The accuracy and completeness of The MLC's data is d…" at bounding box center [669, 505] width 1339 height 1014
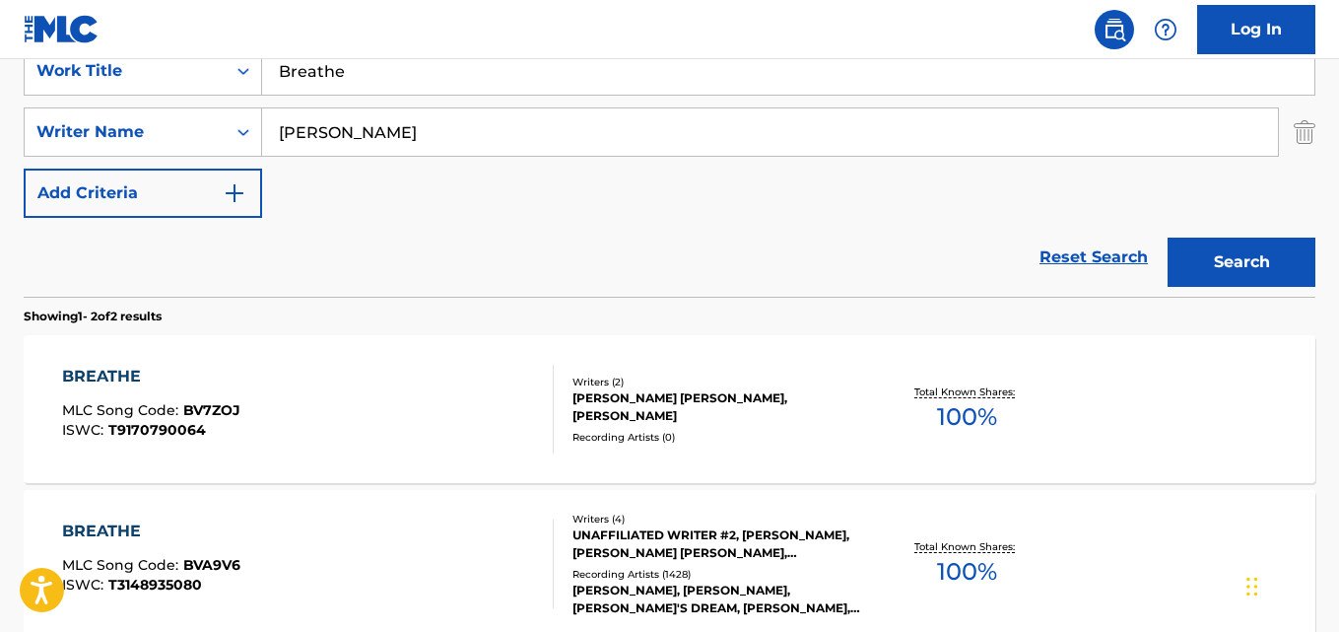
scroll to position [595, 0]
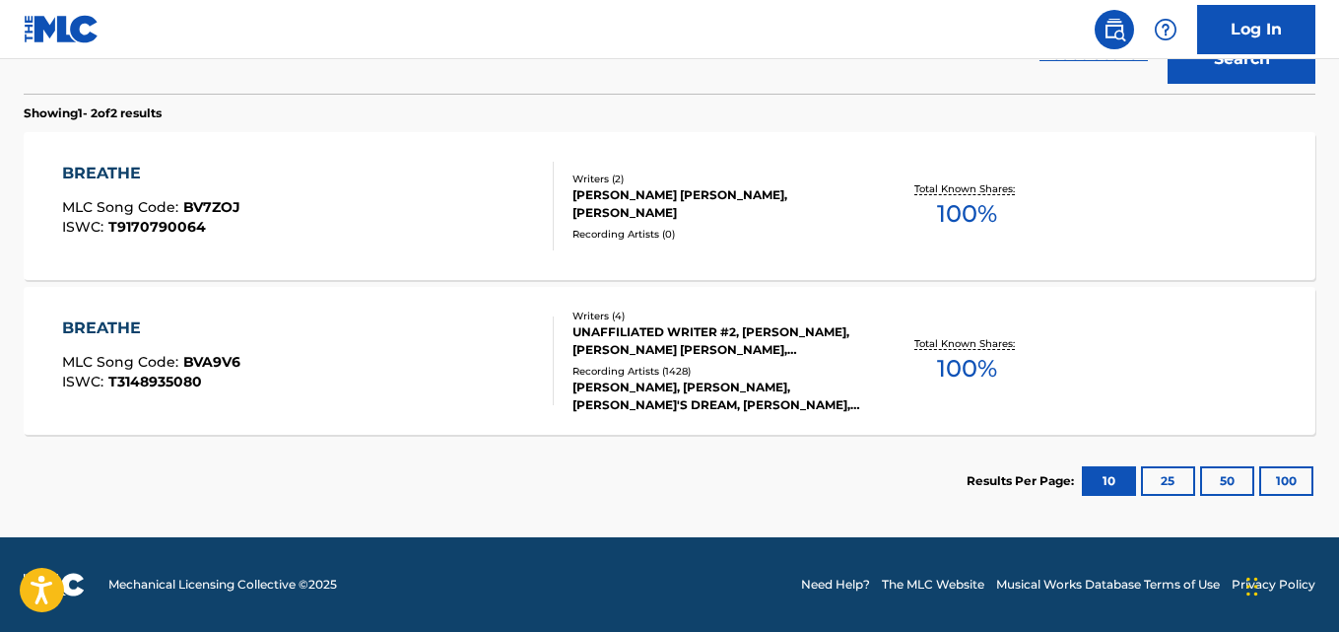
click at [128, 321] on div "BREATHE" at bounding box center [151, 328] width 178 height 24
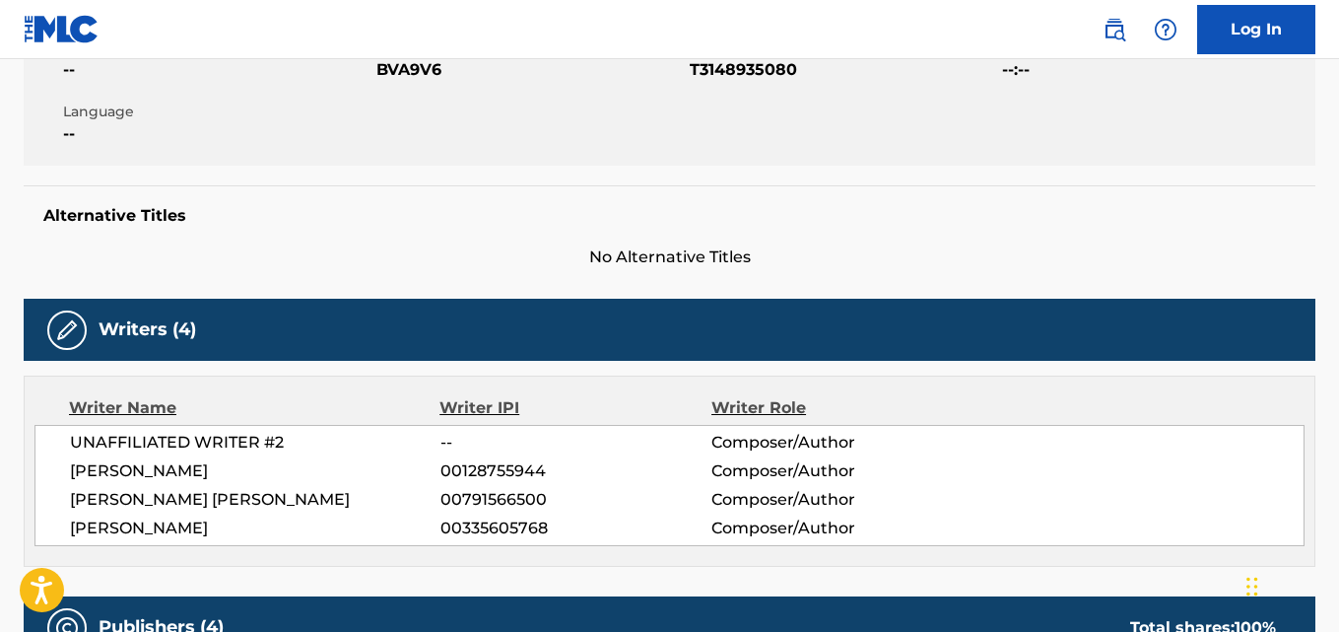
scroll to position [657, 0]
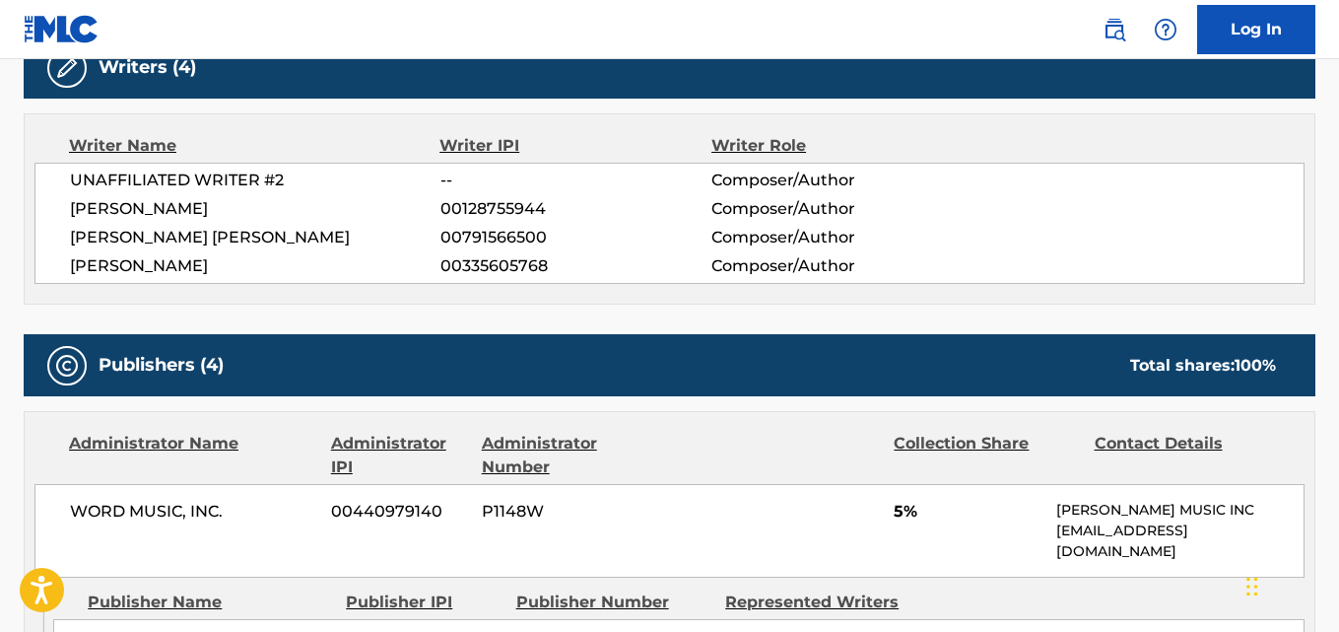
click at [78, 277] on span "[PERSON_NAME]" at bounding box center [255, 266] width 371 height 24
click at [95, 239] on span "[PERSON_NAME] [PERSON_NAME]" at bounding box center [255, 238] width 371 height 24
click at [167, 193] on div "UNAFFILIATED WRITER #2 -- Composer/Author [PERSON_NAME] 00128755944 Composer/Au…" at bounding box center [669, 223] width 1270 height 121
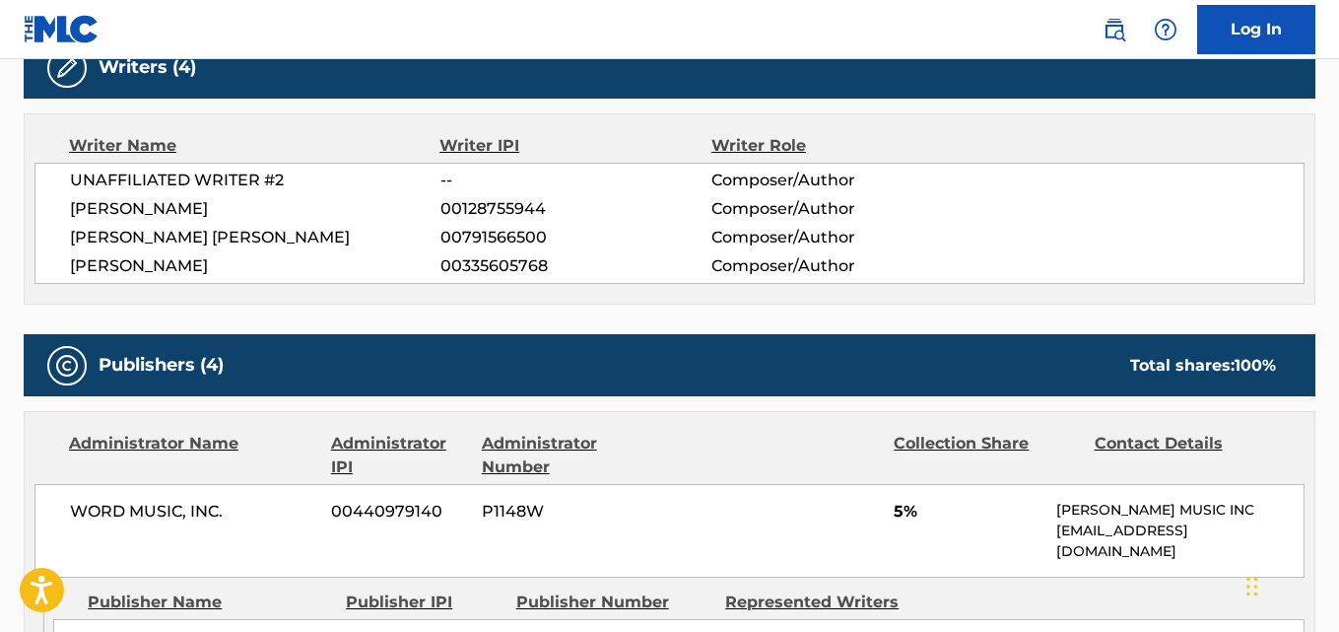
click at [186, 205] on span "[PERSON_NAME]" at bounding box center [255, 209] width 371 height 24
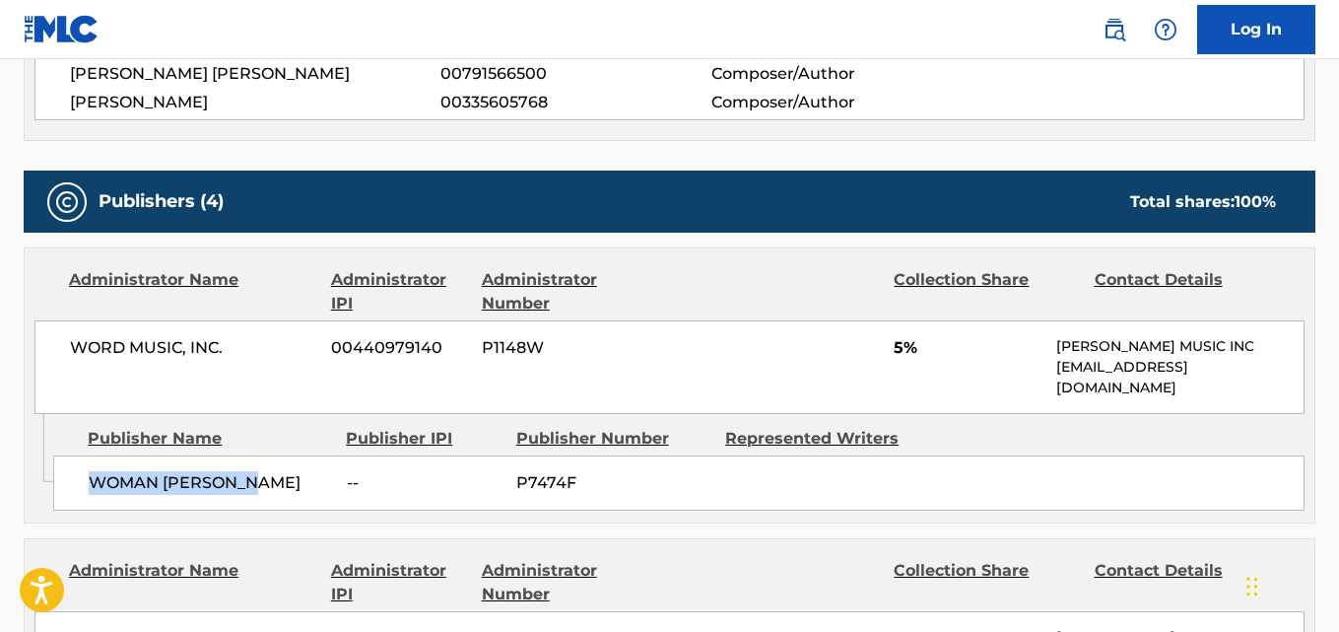
drag, startPoint x: 90, startPoint y: 484, endPoint x: 266, endPoint y: 489, distance: 176.5
click at [266, 489] on span "WOMAN [PERSON_NAME]" at bounding box center [210, 483] width 243 height 24
click at [893, 340] on div "WORD MUSIC, INC. 00440979140 P1148W 5% [PERSON_NAME] MUSIC INC [EMAIL_ADDRESS][…" at bounding box center [669, 367] width 1270 height 94
click at [893, 339] on div "WORD MUSIC, INC. 00440979140 P1148W 5% [PERSON_NAME] MUSIC INC [EMAIL_ADDRESS][…" at bounding box center [669, 367] width 1270 height 94
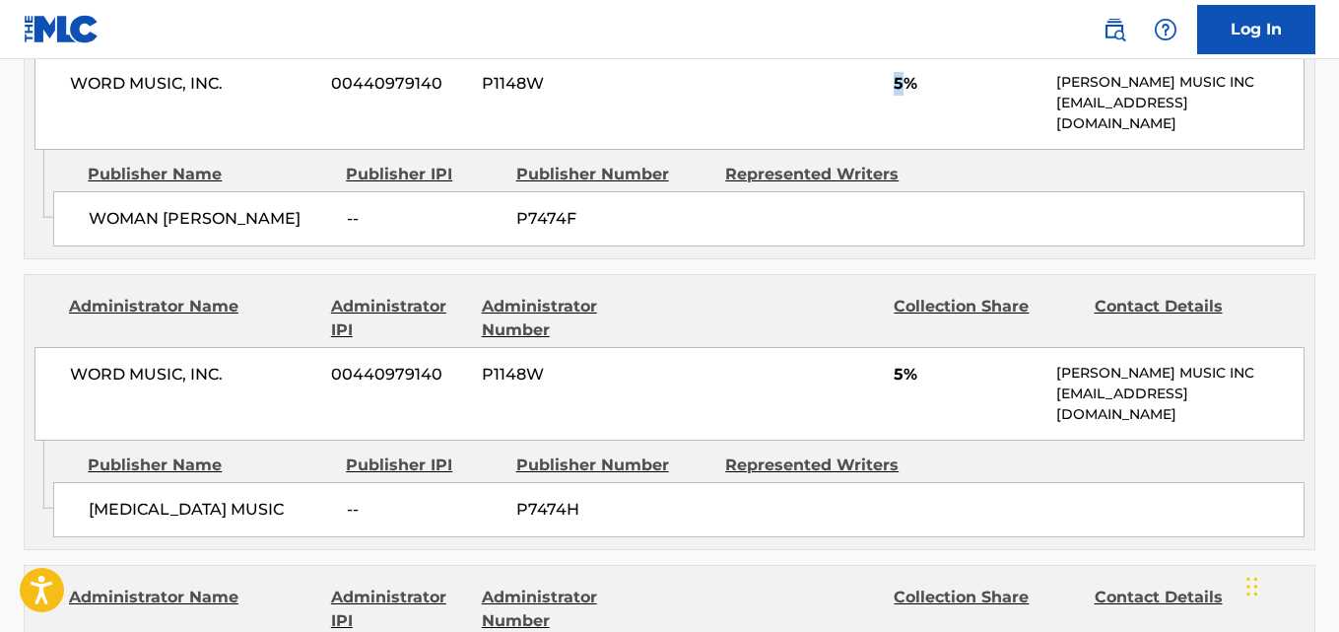
scroll to position [1150, 0]
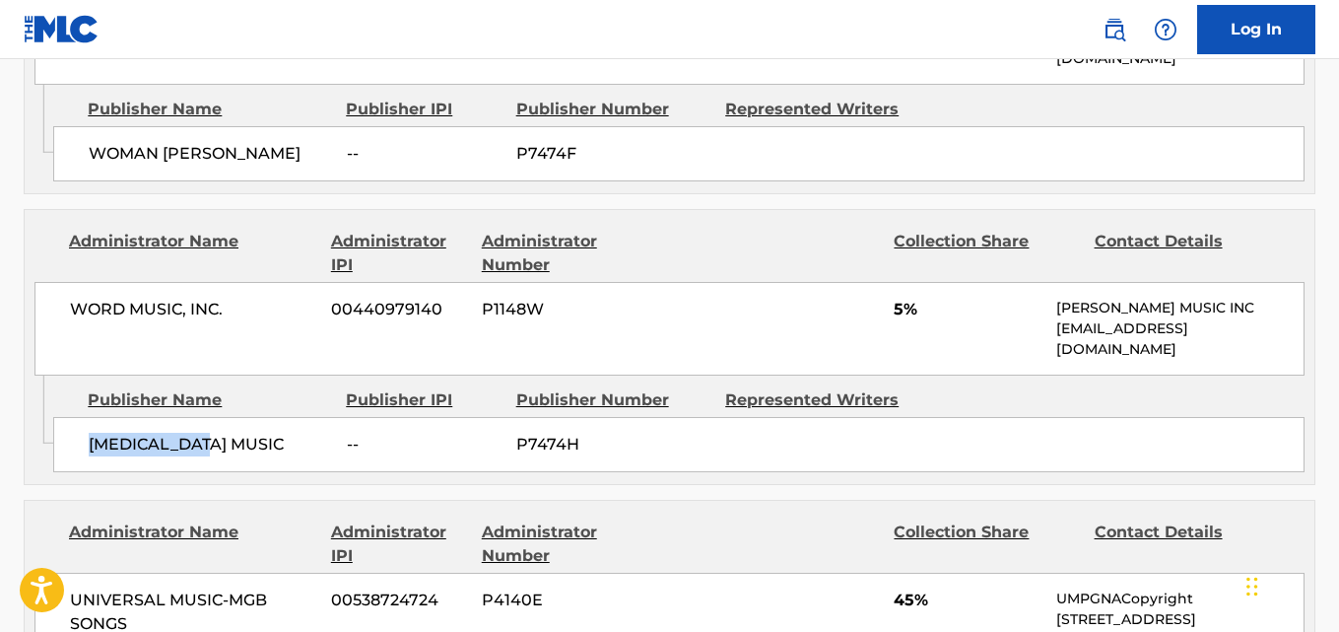
drag, startPoint x: 78, startPoint y: 443, endPoint x: 252, endPoint y: 442, distance: 174.5
click at [252, 442] on div "[MEDICAL_DATA] MUSIC -- P7474H" at bounding box center [679, 444] width 1252 height 55
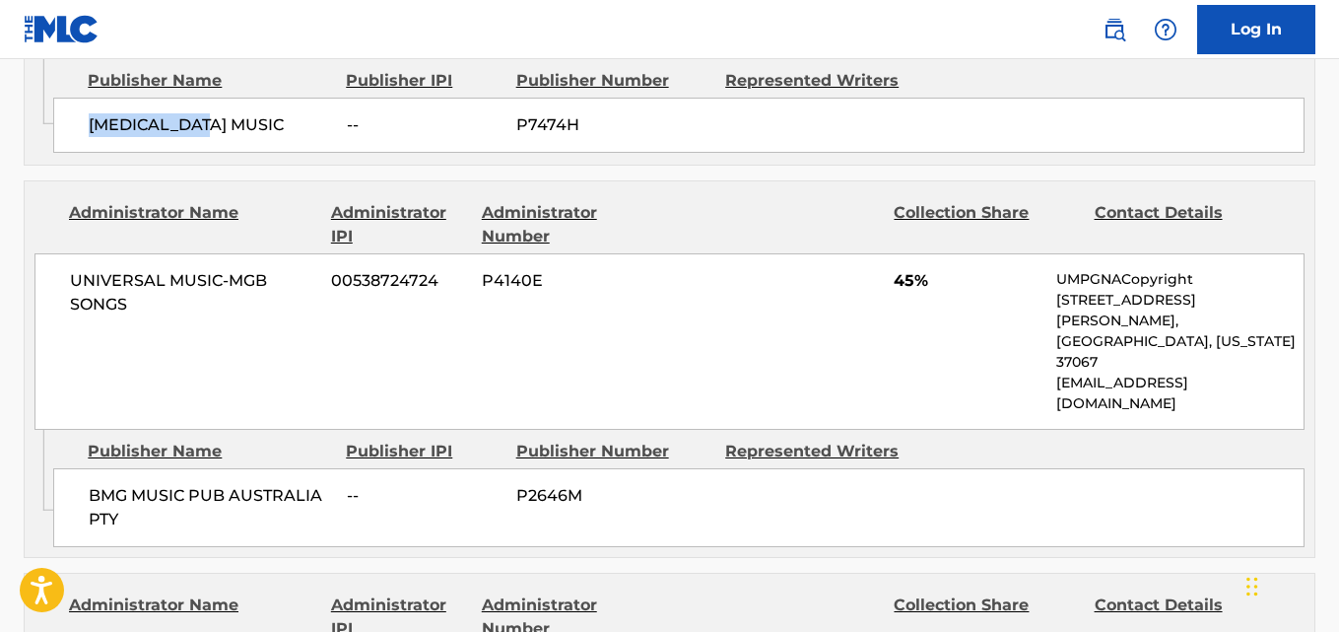
scroll to position [1478, 0]
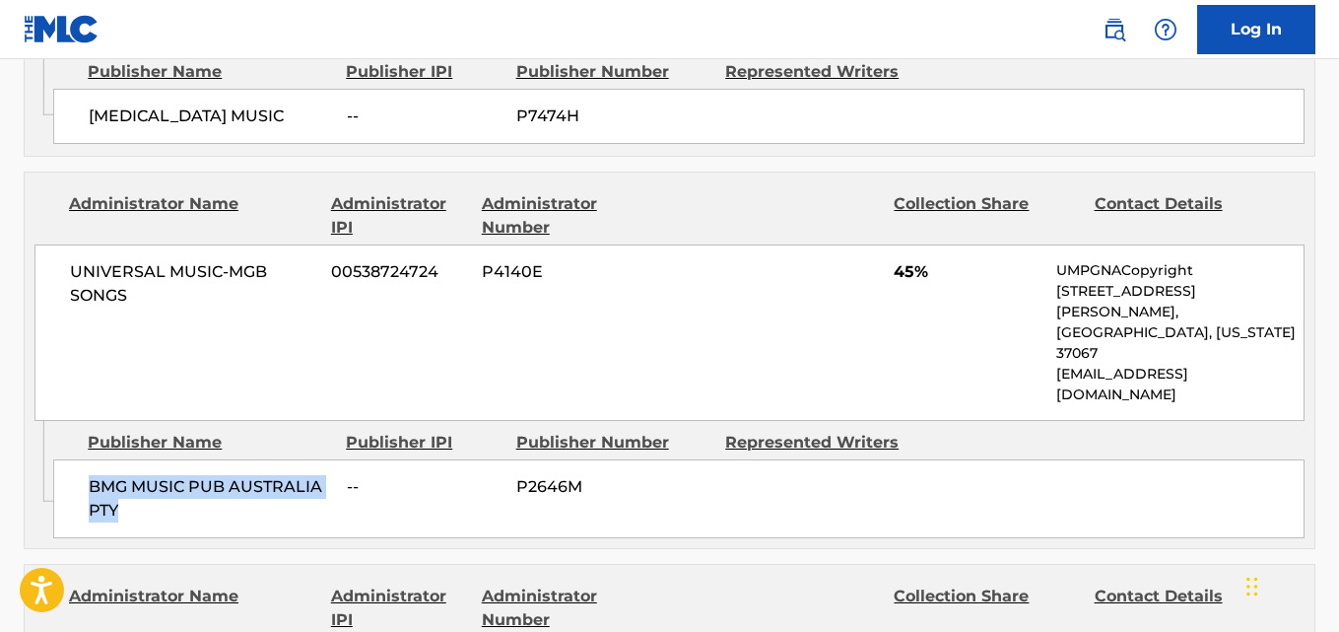
drag, startPoint x: 91, startPoint y: 422, endPoint x: 170, endPoint y: 447, distance: 82.9
click at [170, 475] on span "BMG MUSIC PUB AUSTRALIA PTY" at bounding box center [210, 498] width 243 height 47
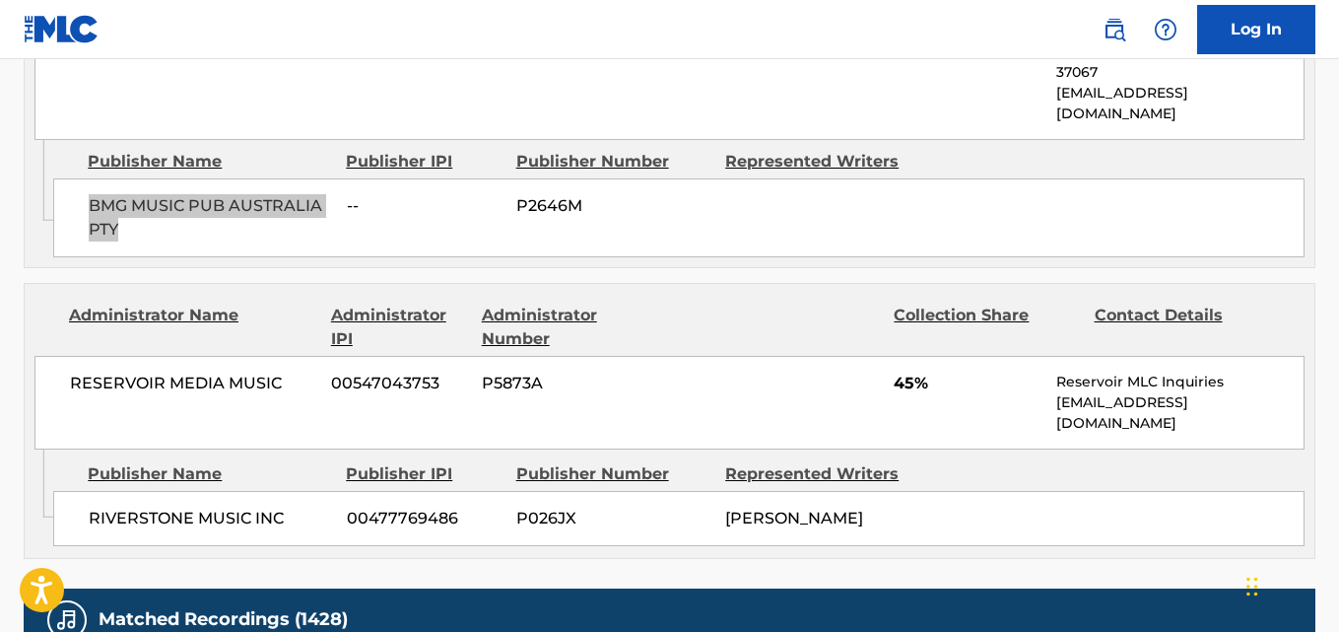
scroll to position [1807, 0]
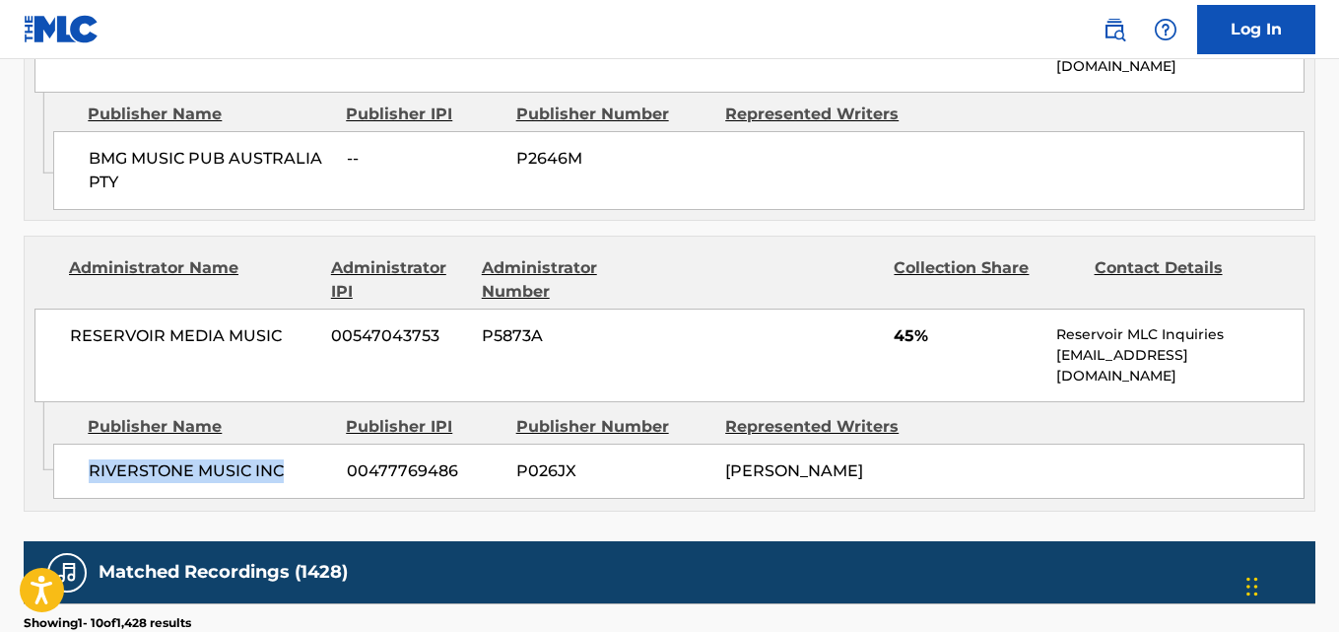
drag, startPoint x: 93, startPoint y: 386, endPoint x: 298, endPoint y: 385, distance: 205.0
click at [298, 459] on span "RIVERSTONE MUSIC INC" at bounding box center [210, 471] width 243 height 24
click at [894, 324] on span "45%" at bounding box center [968, 336] width 148 height 24
click at [895, 324] on span "45%" at bounding box center [968, 336] width 148 height 24
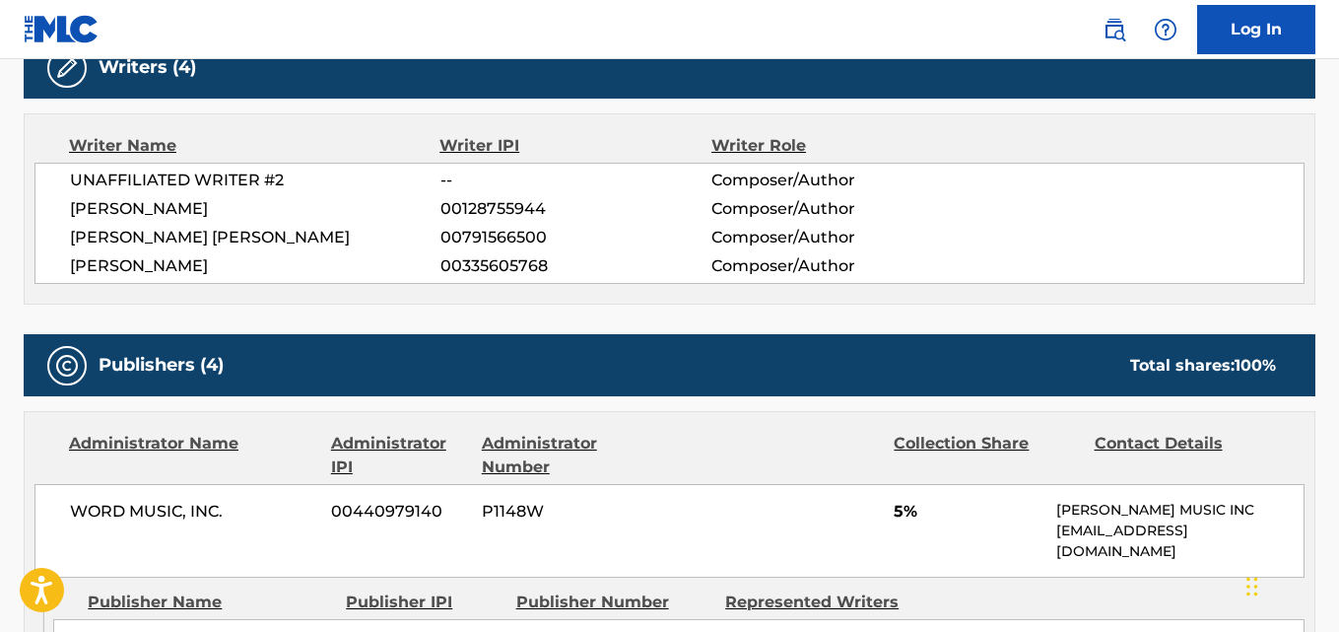
scroll to position [0, 0]
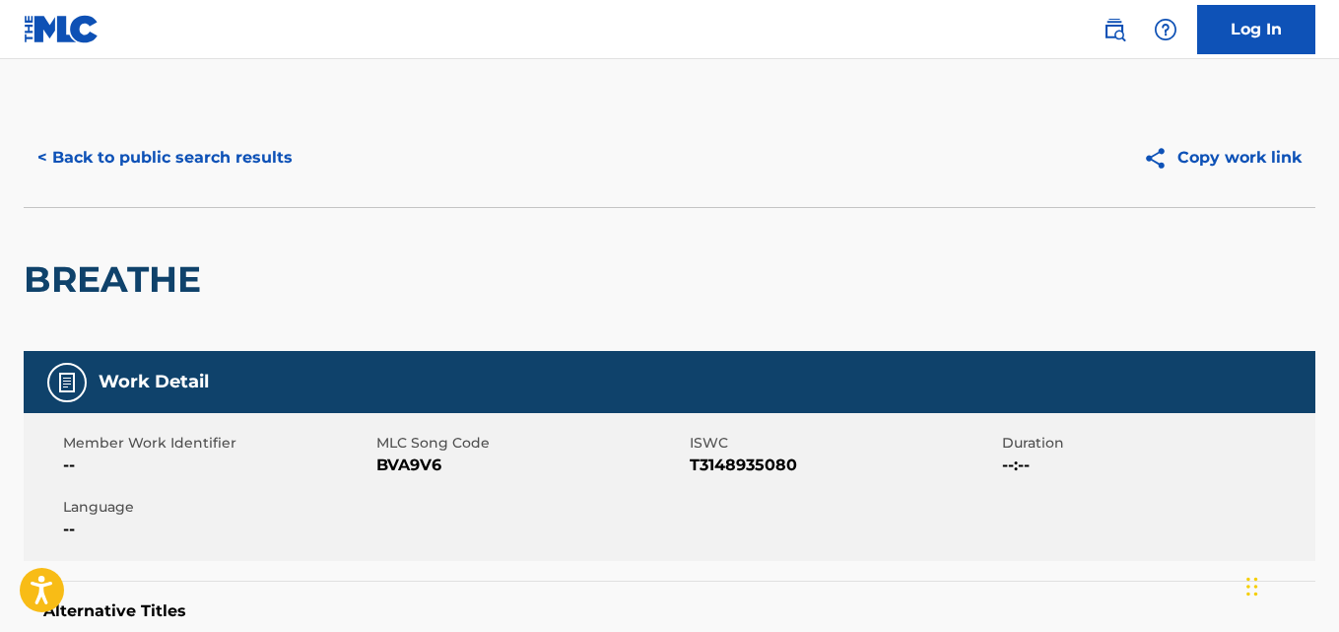
click at [253, 176] on button "< Back to public search results" at bounding box center [165, 157] width 283 height 49
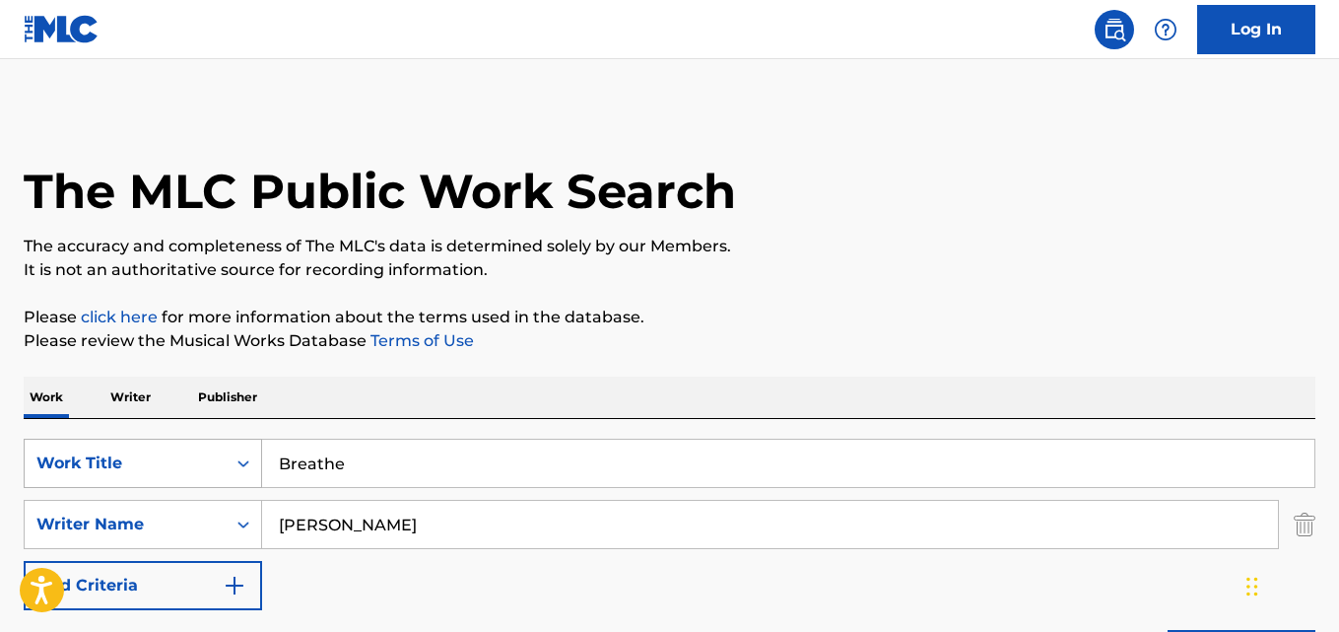
drag, startPoint x: 381, startPoint y: 453, endPoint x: 169, endPoint y: 457, distance: 212.9
click at [169, 457] on div "SearchWithCriteriad027d31f-b09f-4ed3-a722-40d13ba718db Work Title Breathe" at bounding box center [670, 463] width 1292 height 49
paste input "Follow"
type input "Follow"
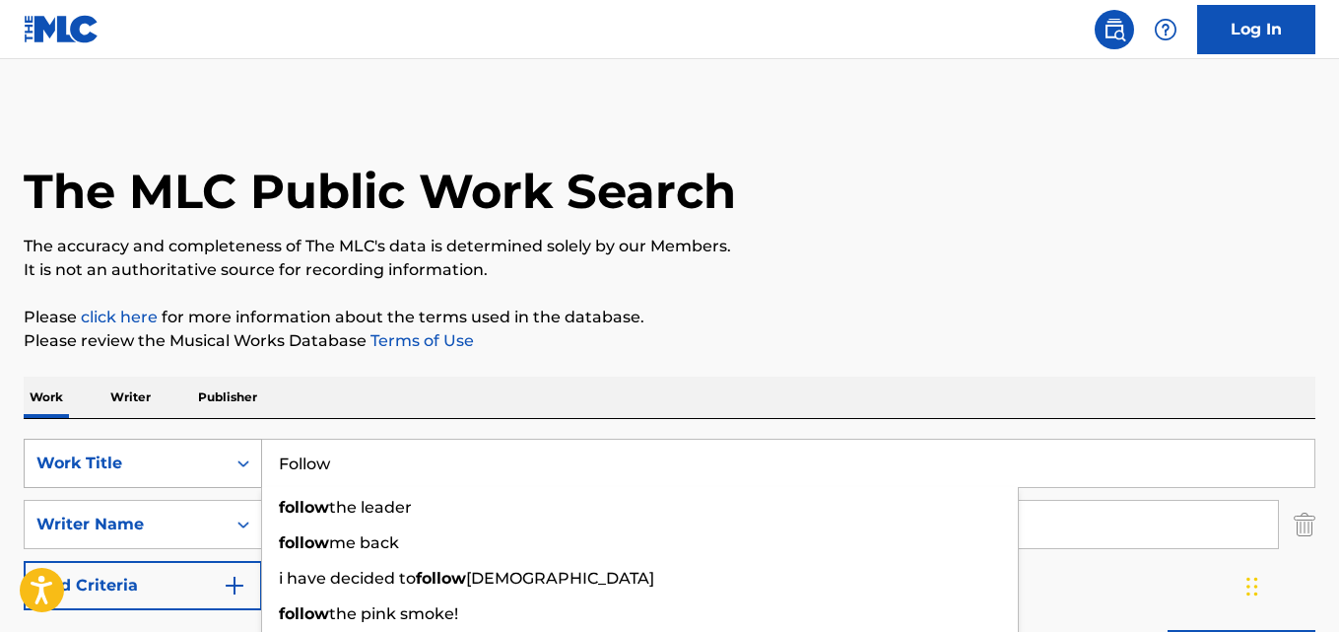
drag, startPoint x: 367, startPoint y: 459, endPoint x: 221, endPoint y: 461, distance: 145.9
click at [221, 461] on div "SearchWithCriteriad027d31f-b09f-4ed3-a722-40d13ba718db Work Title Follow follow…" at bounding box center [670, 463] width 1292 height 49
click at [605, 367] on div "The MLC Public Work Search The accuracy and completeness of The MLC's data is d…" at bounding box center [669, 537] width 1339 height 859
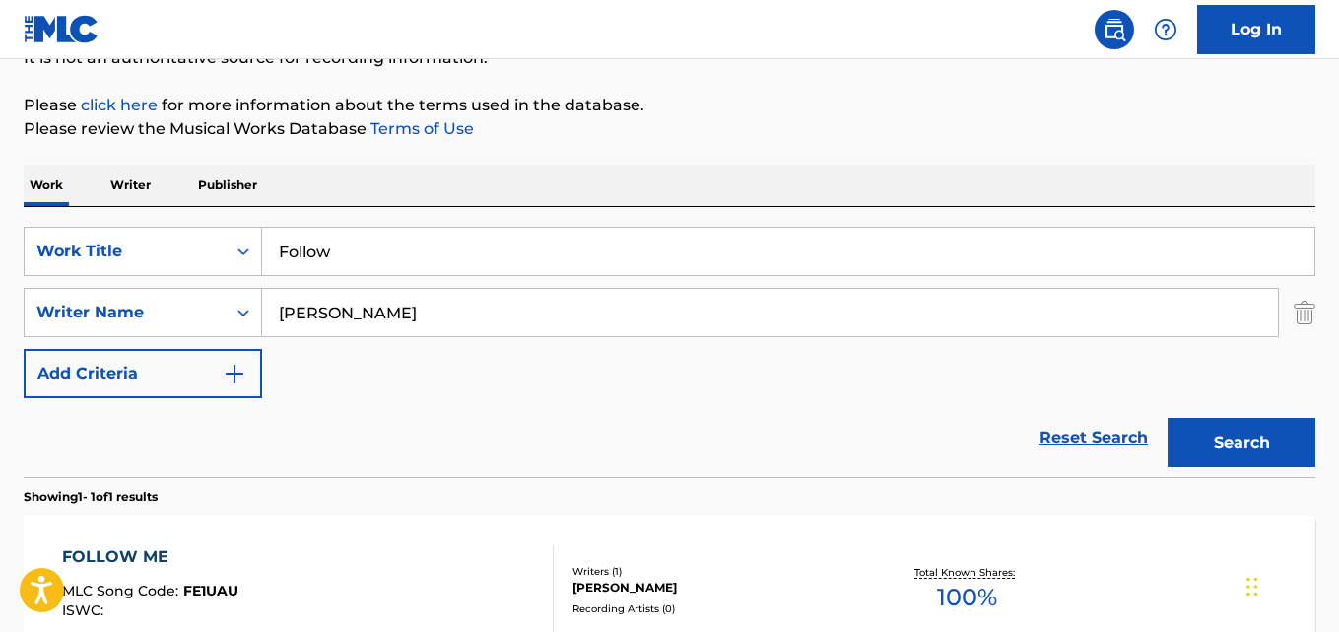
scroll to position [328, 0]
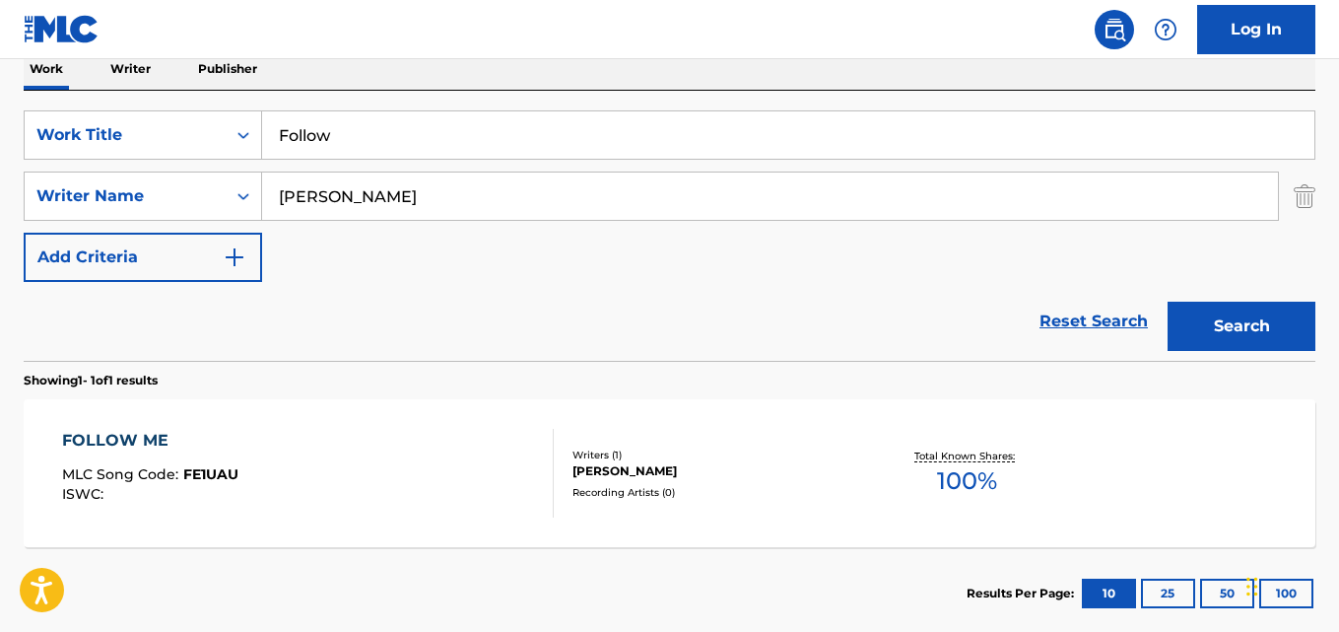
click at [479, 288] on div "Reset Search Search" at bounding box center [670, 321] width 1292 height 79
drag, startPoint x: 406, startPoint y: 118, endPoint x: 227, endPoint y: 126, distance: 179.6
click at [228, 126] on div "SearchWithCriteriad027d31f-b09f-4ed3-a722-40d13ba718db Work Title Follow" at bounding box center [670, 134] width 1292 height 49
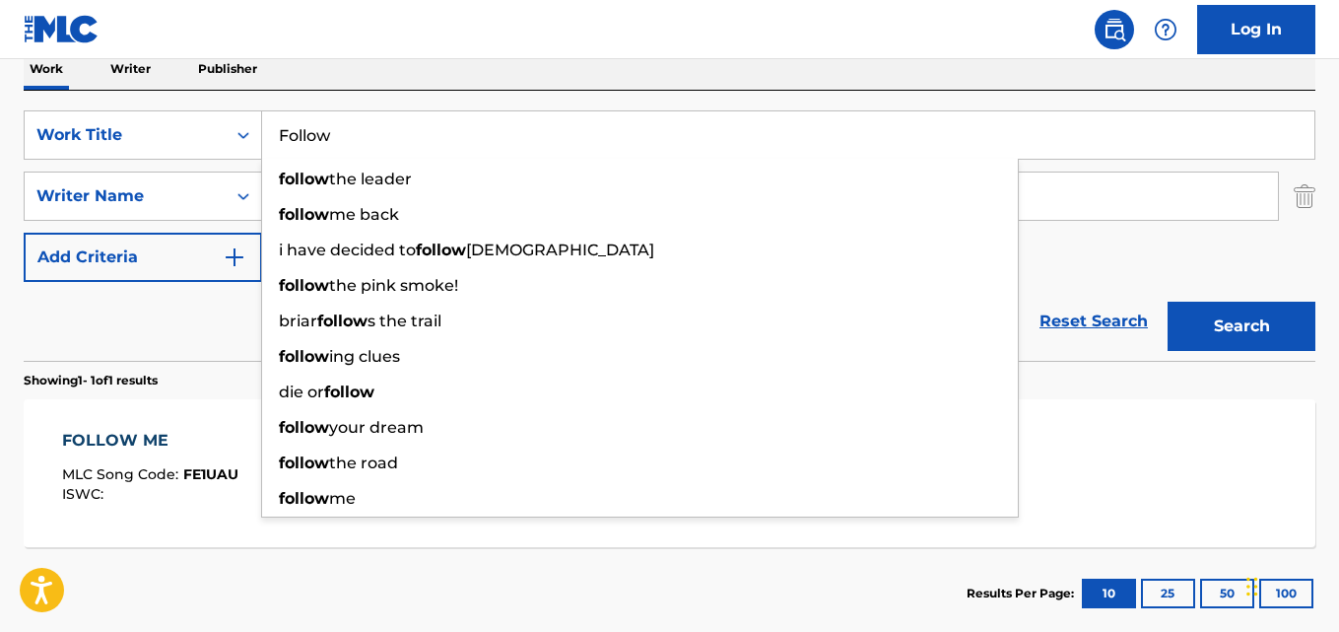
click at [185, 314] on div "Reset Search Search" at bounding box center [670, 321] width 1292 height 79
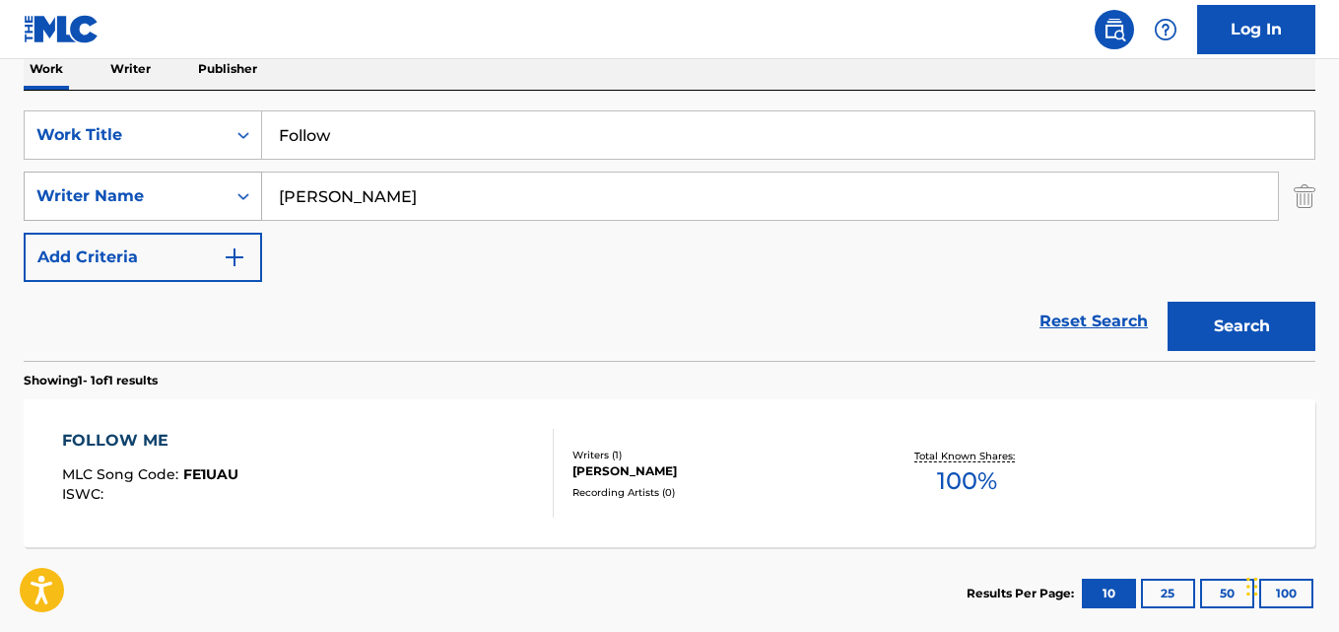
drag, startPoint x: 399, startPoint y: 203, endPoint x: 215, endPoint y: 202, distance: 184.3
click at [215, 202] on div "SearchWithCriteria2df984f3-479a-4d2b-be4c-74034a3fb4a9 Writer Name [PERSON_NAME]" at bounding box center [670, 195] width 1292 height 49
paste input "[PERSON_NAME]"
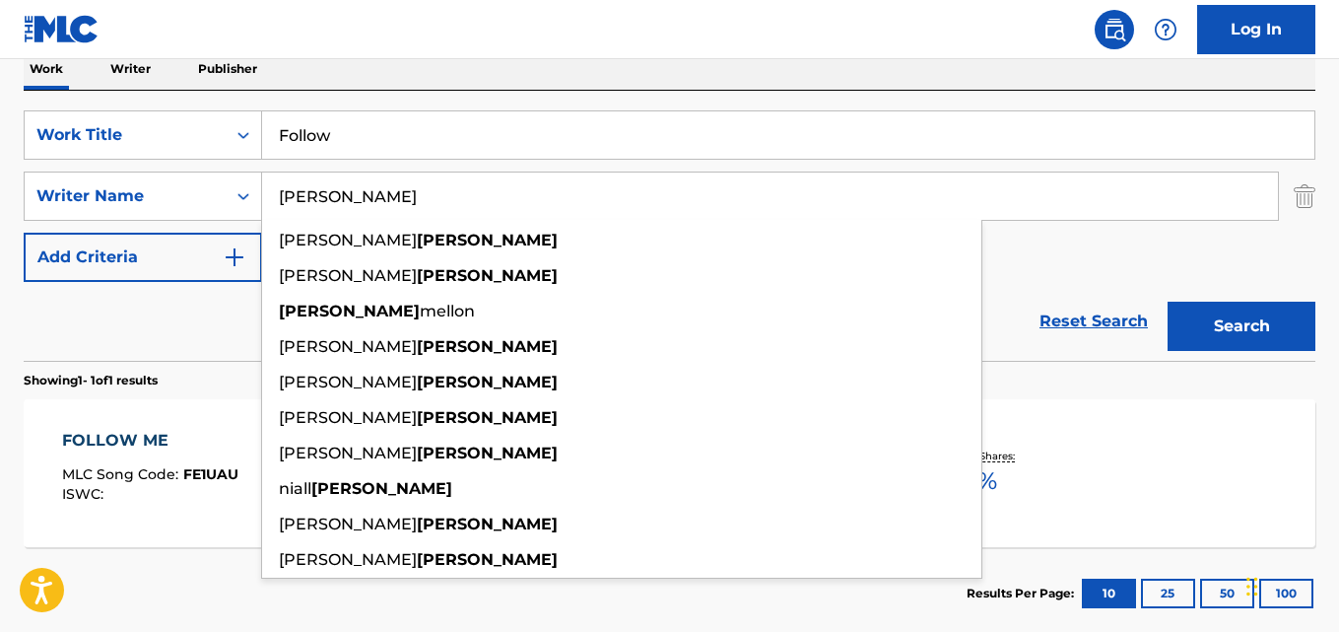
type input "[PERSON_NAME]"
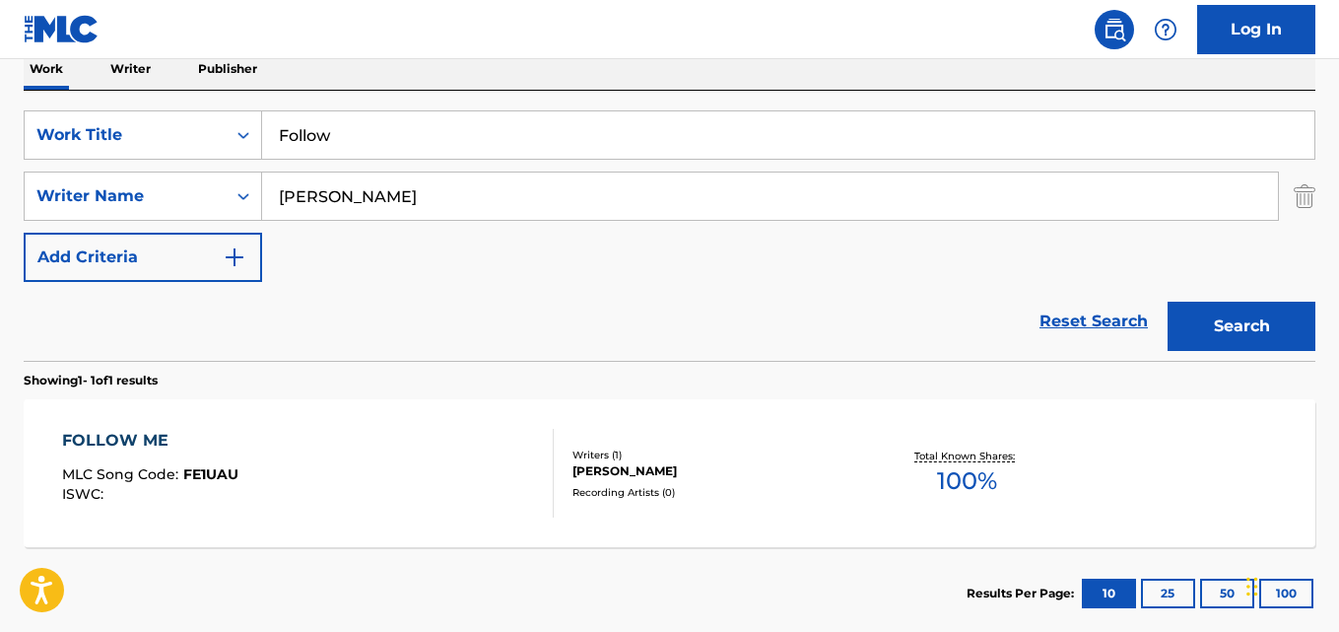
drag, startPoint x: 355, startPoint y: 125, endPoint x: 263, endPoint y: 125, distance: 91.7
click at [263, 125] on input "Follow" at bounding box center [788, 134] width 1053 height 47
paste input "OLLOW"
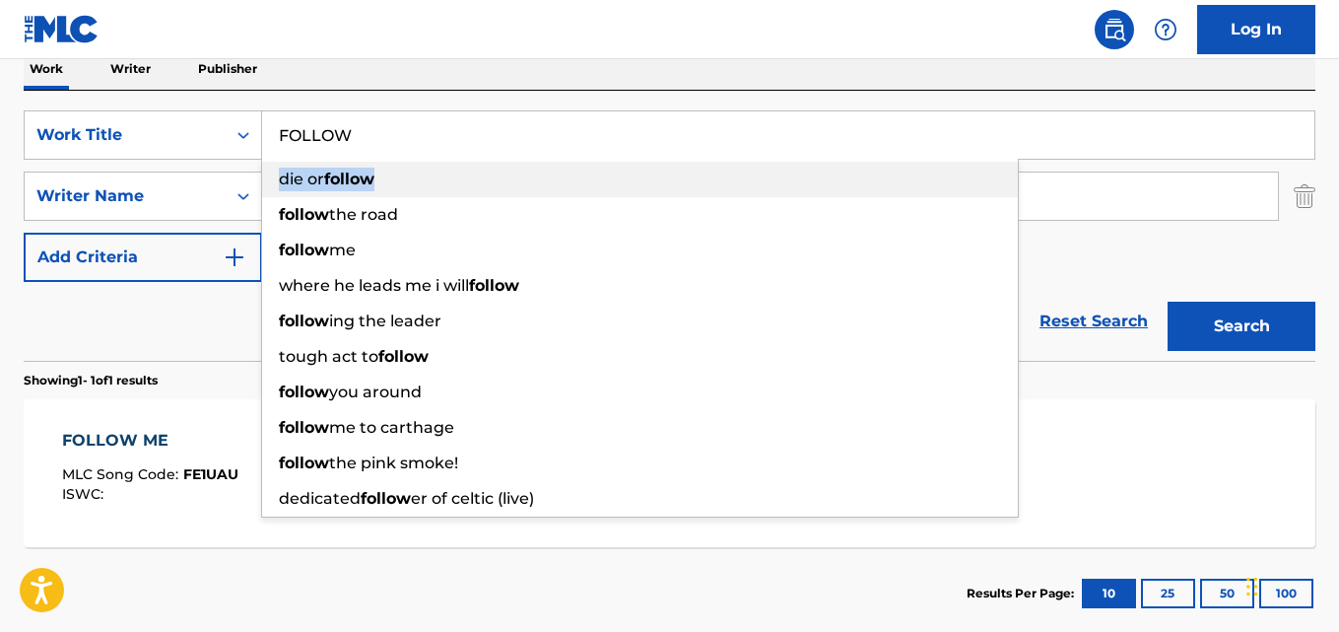
click at [272, 196] on div "die or follow" at bounding box center [640, 179] width 756 height 35
type input "die or follow"
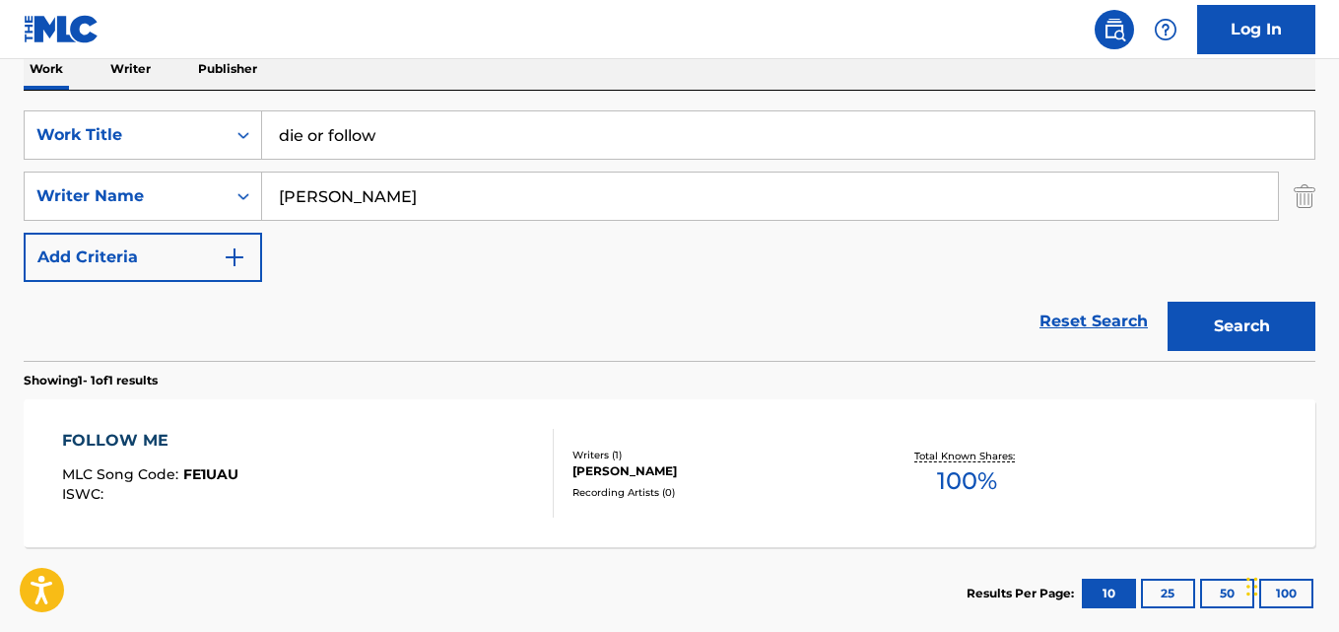
click at [187, 319] on div "Reset Search Search" at bounding box center [670, 321] width 1292 height 79
drag, startPoint x: 337, startPoint y: 199, endPoint x: 237, endPoint y: 199, distance: 100.5
click at [237, 199] on div "SearchWithCriteria2df984f3-479a-4d2b-be4c-74034a3fb4a9 Writer Name [PERSON_NAME]" at bounding box center [670, 195] width 1292 height 49
paste input "[PERSON_NAME]"
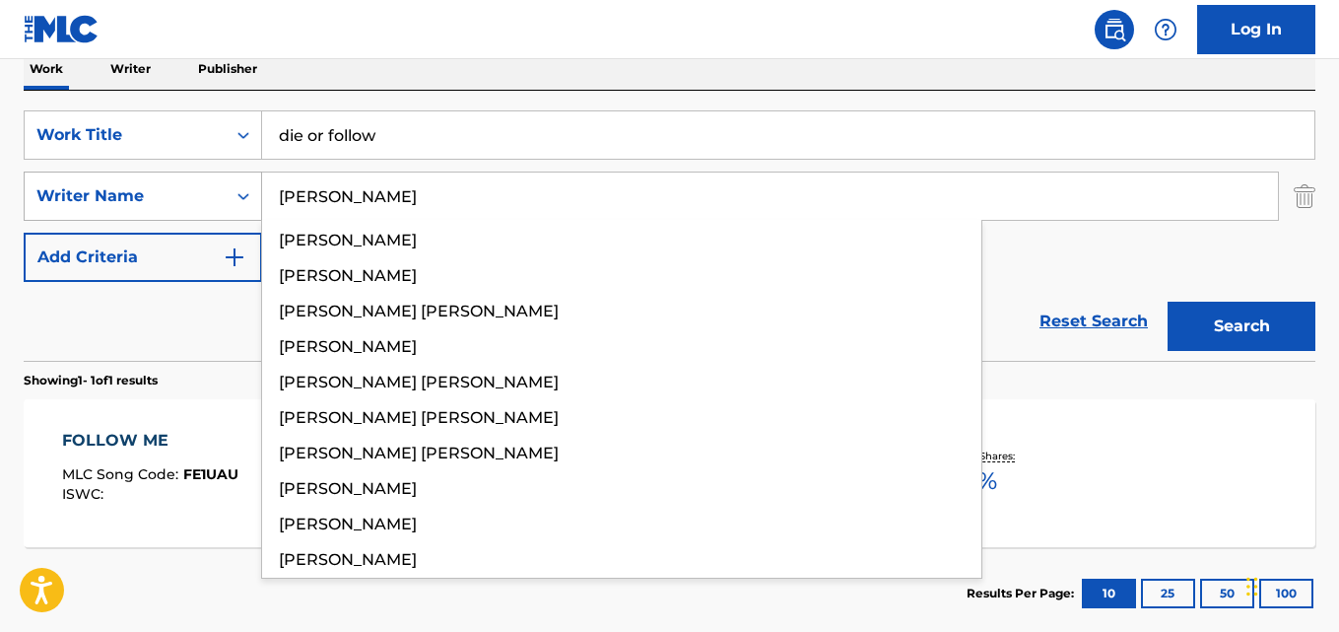
type input "[PERSON_NAME]"
click at [1168, 302] on button "Search" at bounding box center [1242, 326] width 148 height 49
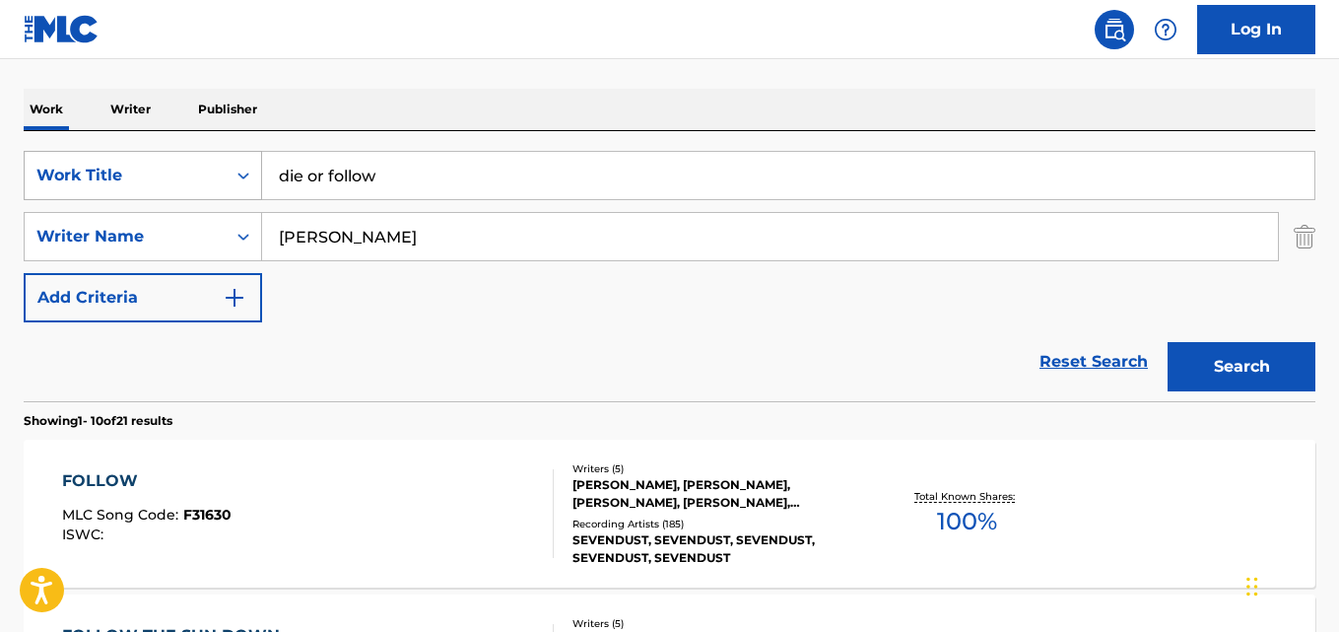
drag, startPoint x: 397, startPoint y: 170, endPoint x: 200, endPoint y: 171, distance: 197.1
click at [200, 171] on div "SearchWithCriteriad027d31f-b09f-4ed3-a722-40d13ba718db Work Title die or follow" at bounding box center [670, 175] width 1292 height 49
paste input "FOLLOW"
type input "FOLLOW"
click at [1168, 342] on button "Search" at bounding box center [1242, 366] width 148 height 49
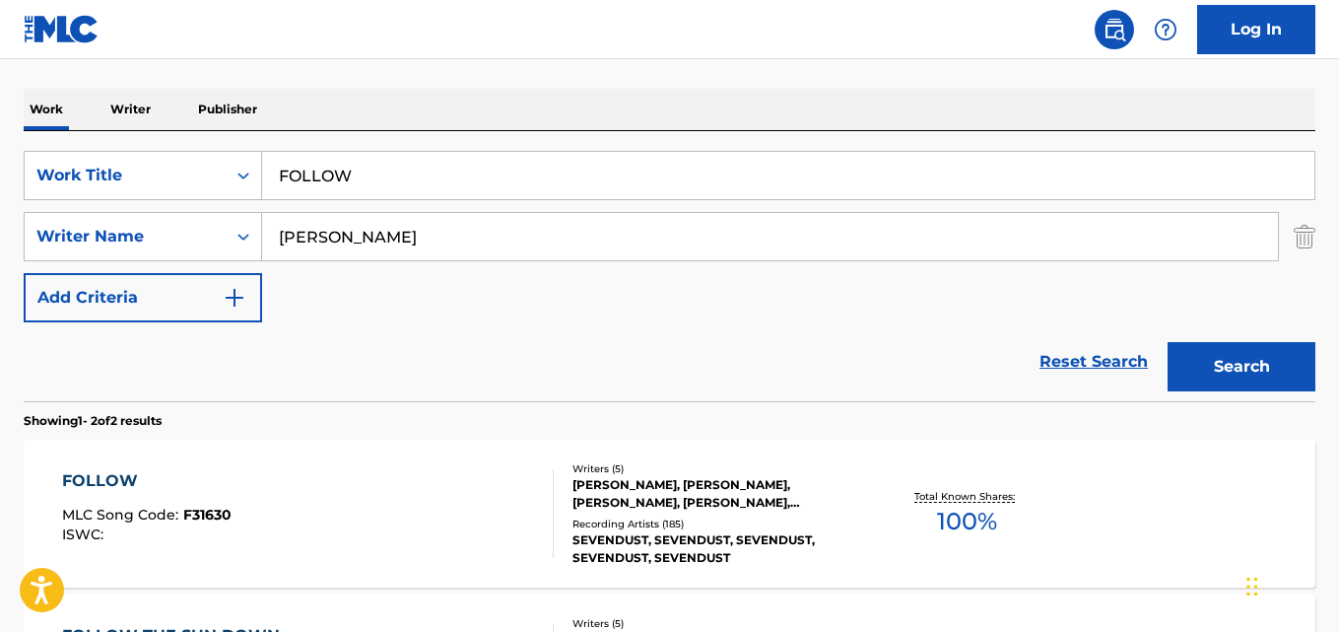
click at [408, 90] on div "Work Writer Publisher" at bounding box center [670, 109] width 1292 height 41
click at [519, 298] on div "SearchWithCriteriad027d31f-b09f-4ed3-a722-40d13ba718db Work Title FOLLOW Search…" at bounding box center [670, 236] width 1292 height 171
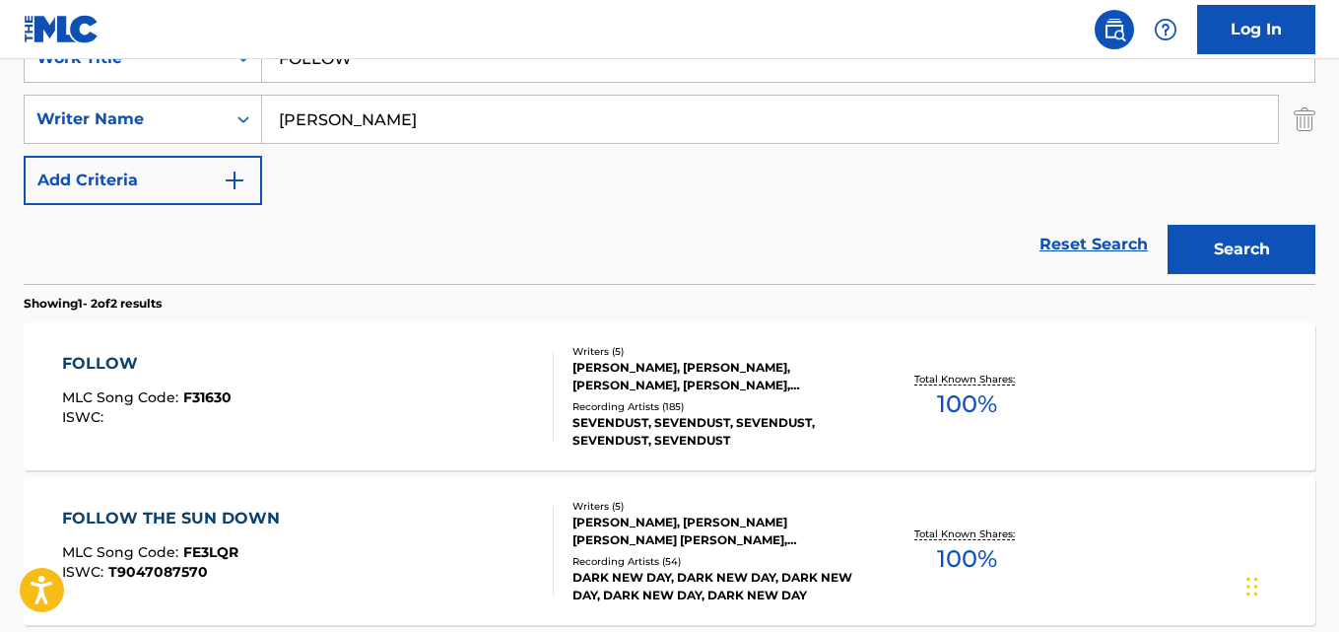
scroll to position [452, 0]
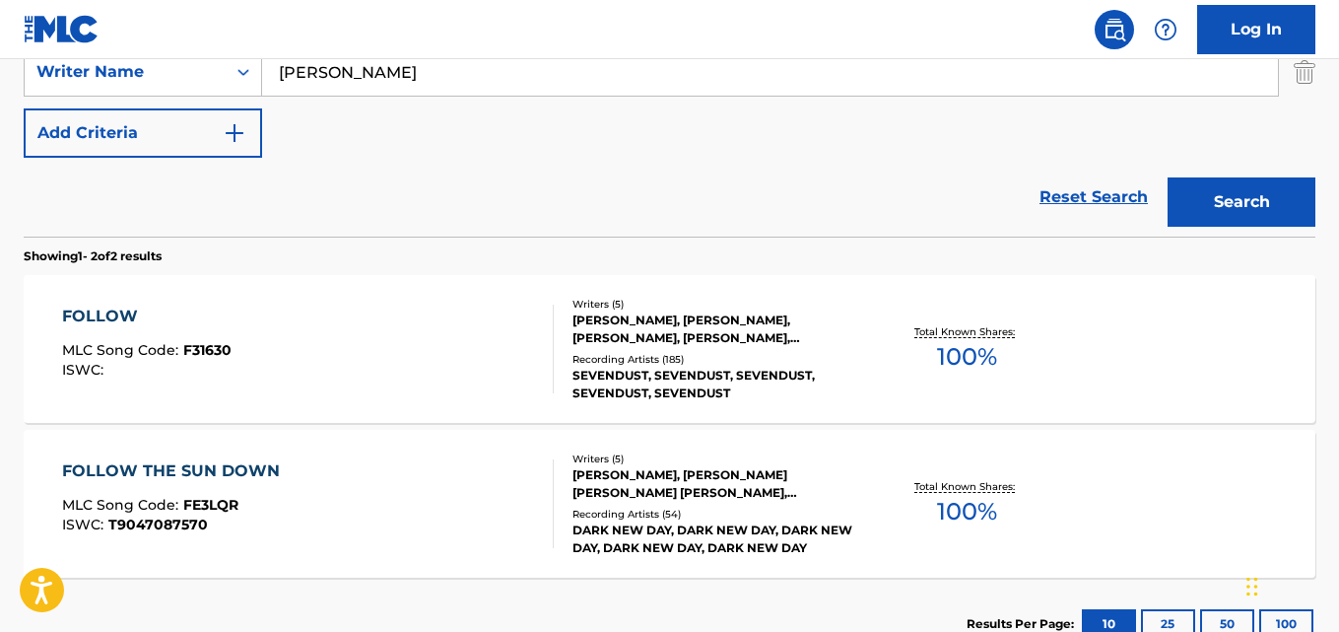
click at [446, 202] on div "Reset Search Search" at bounding box center [670, 197] width 1292 height 79
click at [106, 308] on div "FOLLOW" at bounding box center [147, 317] width 170 height 24
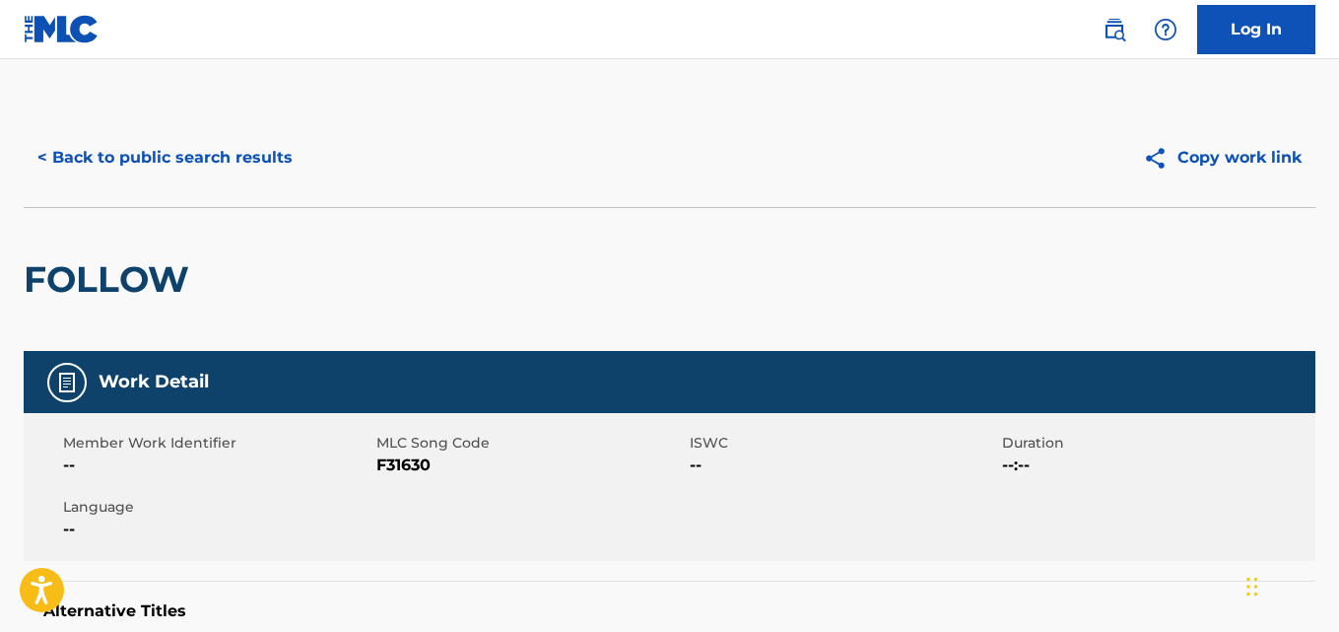
click at [376, 236] on div "FOLLOW" at bounding box center [670, 279] width 1292 height 144
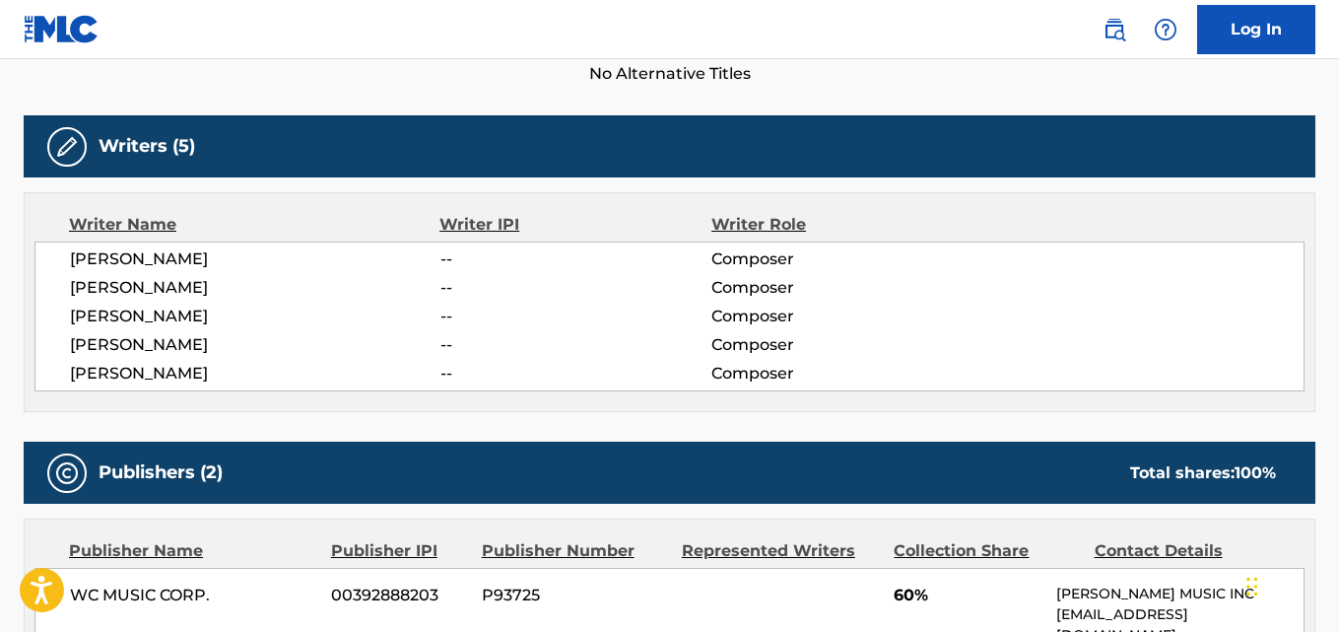
click at [210, 255] on span "[PERSON_NAME]" at bounding box center [255, 259] width 371 height 24
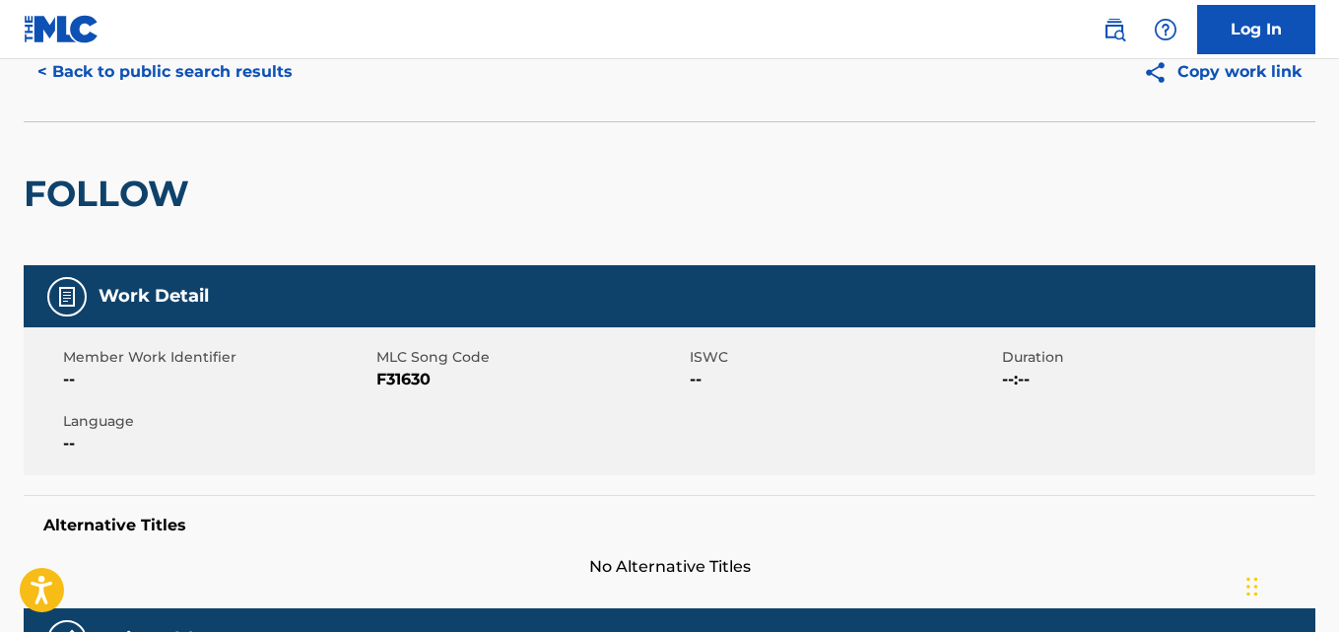
scroll to position [0, 0]
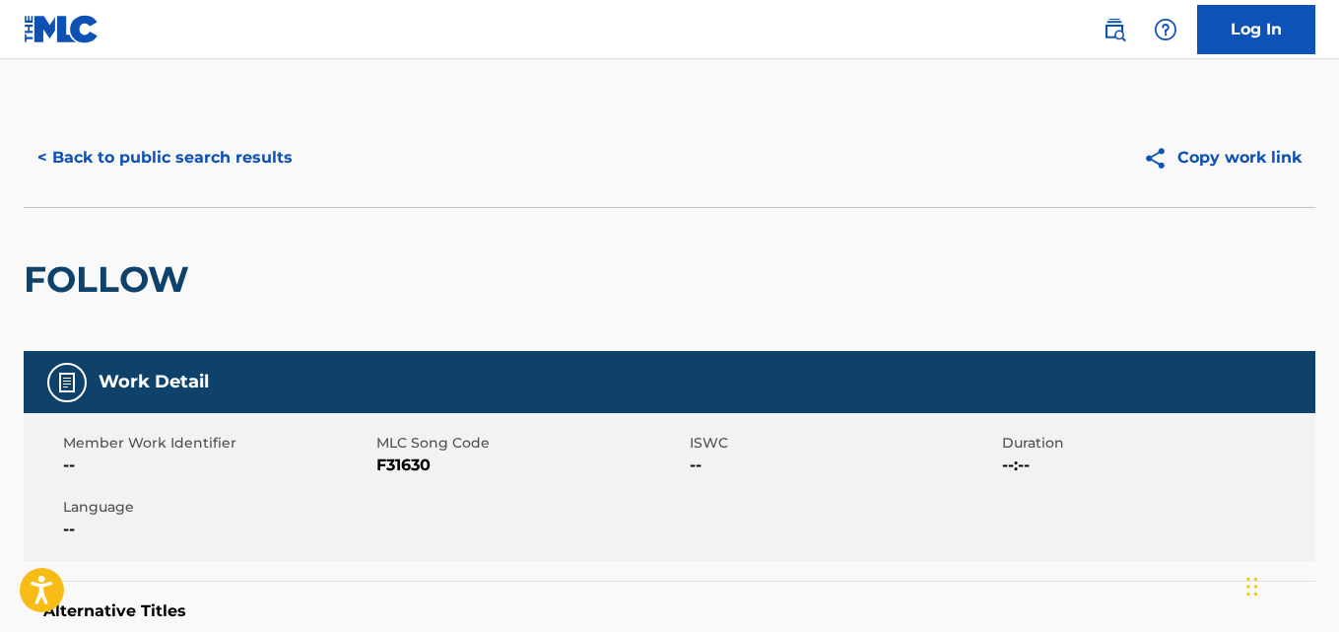
click at [254, 164] on button "< Back to public search results" at bounding box center [165, 157] width 283 height 49
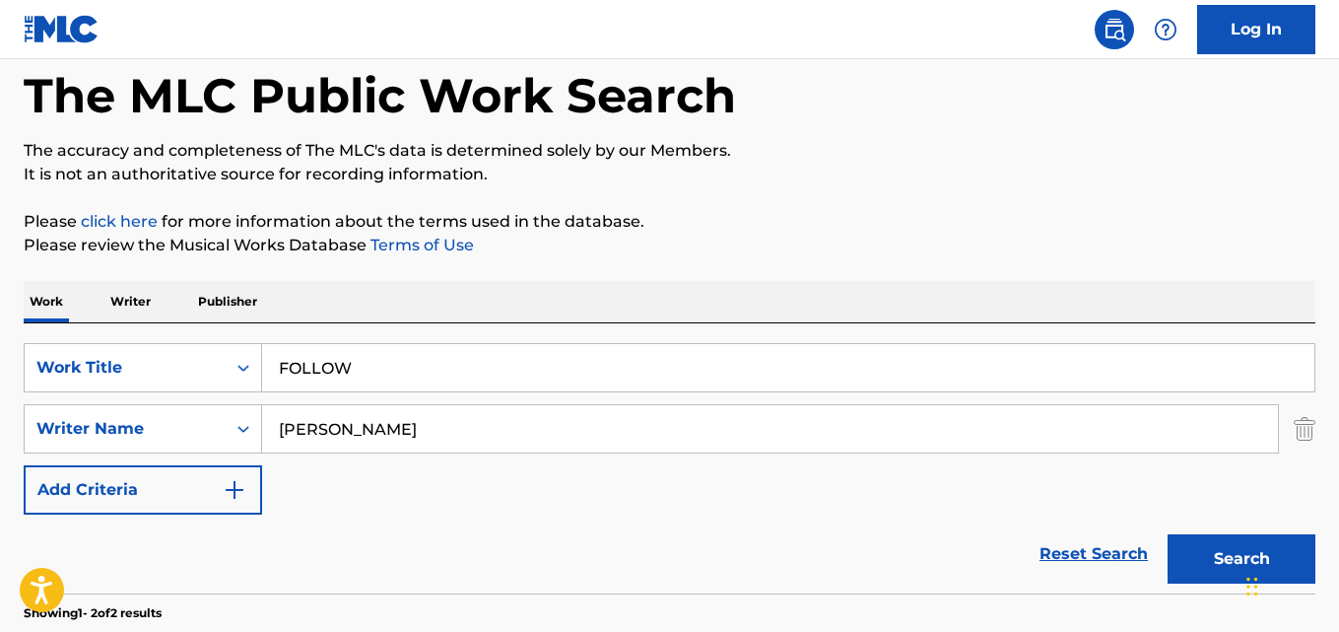
scroll to position [72, 0]
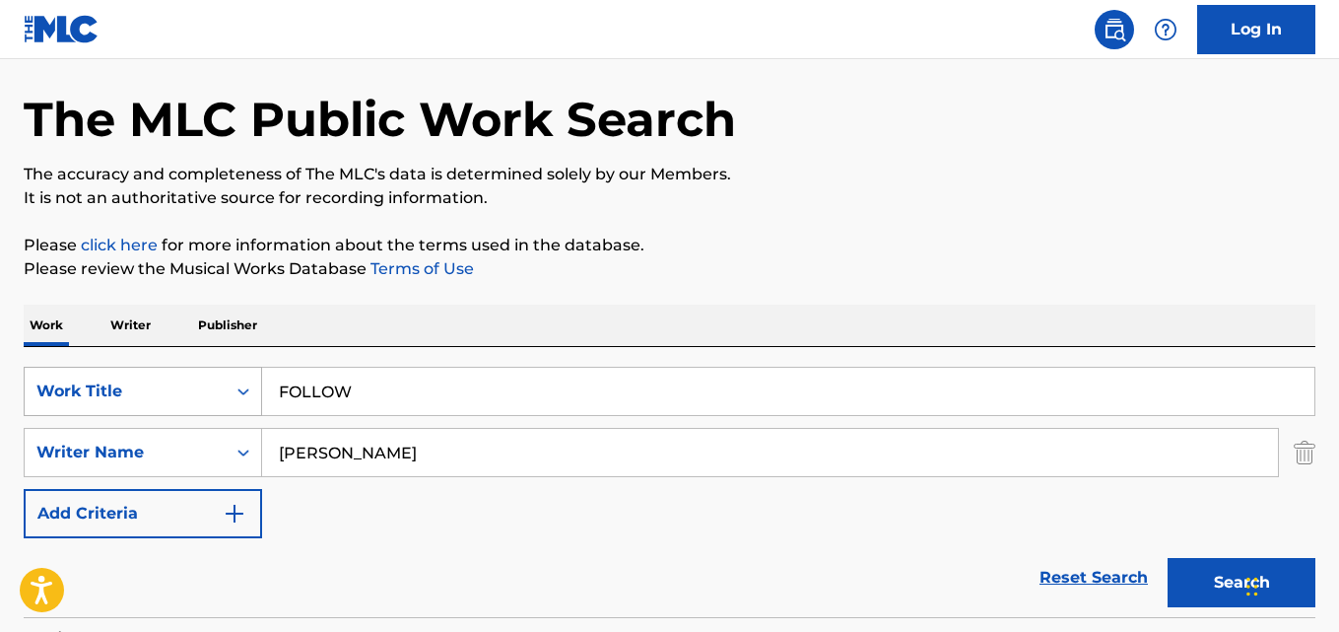
drag, startPoint x: 413, startPoint y: 412, endPoint x: 167, endPoint y: 413, distance: 246.4
click at [172, 416] on div "SearchWithCriteriad027d31f-b09f-4ed3-a722-40d13ba718db Work Title FOLLOW Search…" at bounding box center [670, 452] width 1292 height 171
paste input "[DATE]"
type input "[DATE]"
drag, startPoint x: 1214, startPoint y: 583, endPoint x: 1198, endPoint y: 580, distance: 17.2
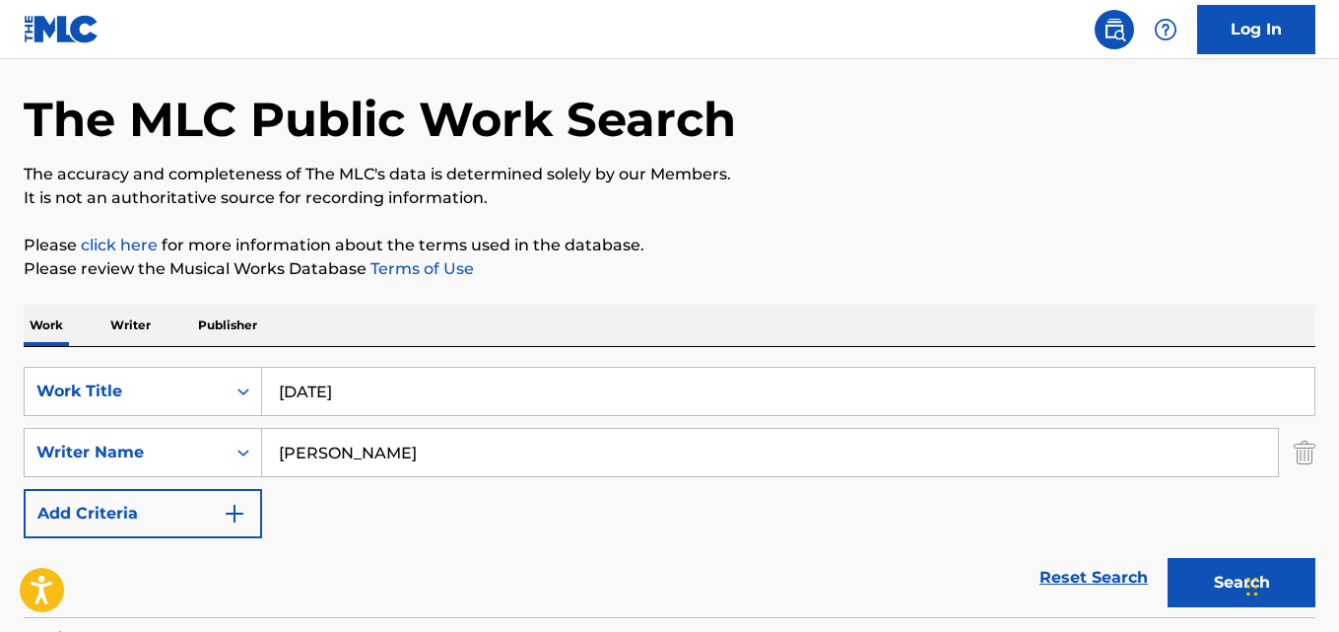
click at [1213, 583] on button "Search" at bounding box center [1242, 582] width 148 height 49
click at [828, 205] on p "It is not an authoritative source for recording information." at bounding box center [670, 198] width 1292 height 24
drag, startPoint x: 384, startPoint y: 445, endPoint x: 234, endPoint y: 445, distance: 150.8
click at [234, 445] on div "SearchWithCriteria2df984f3-479a-4d2b-be4c-74034a3fb4a9 Writer Name [PERSON_NAME]" at bounding box center [670, 452] width 1292 height 49
paste input "[PERSON_NAME]"
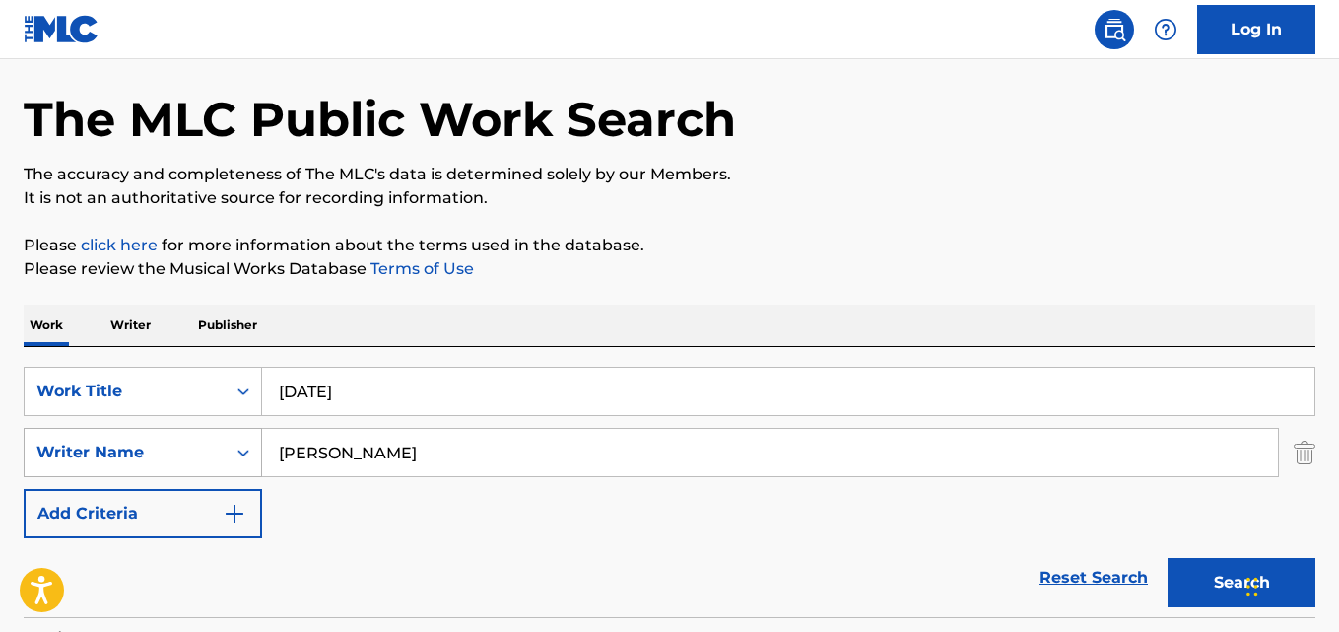
click at [1168, 558] on button "Search" at bounding box center [1242, 582] width 148 height 49
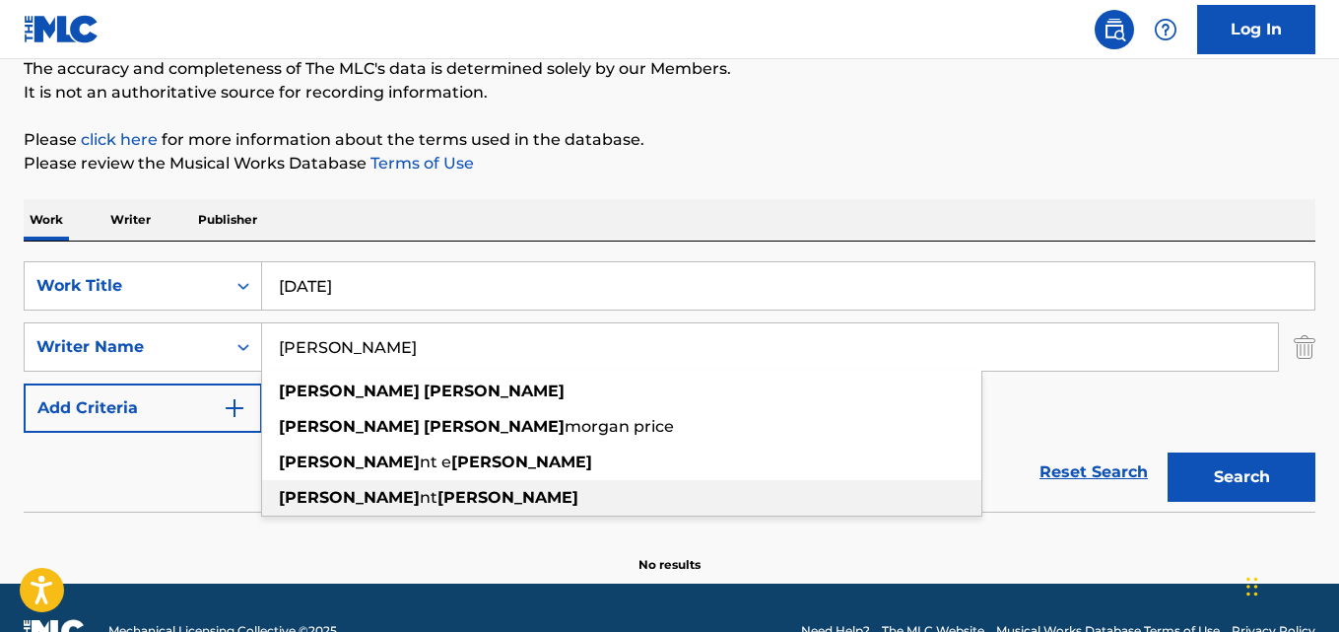
scroll to position [224, 0]
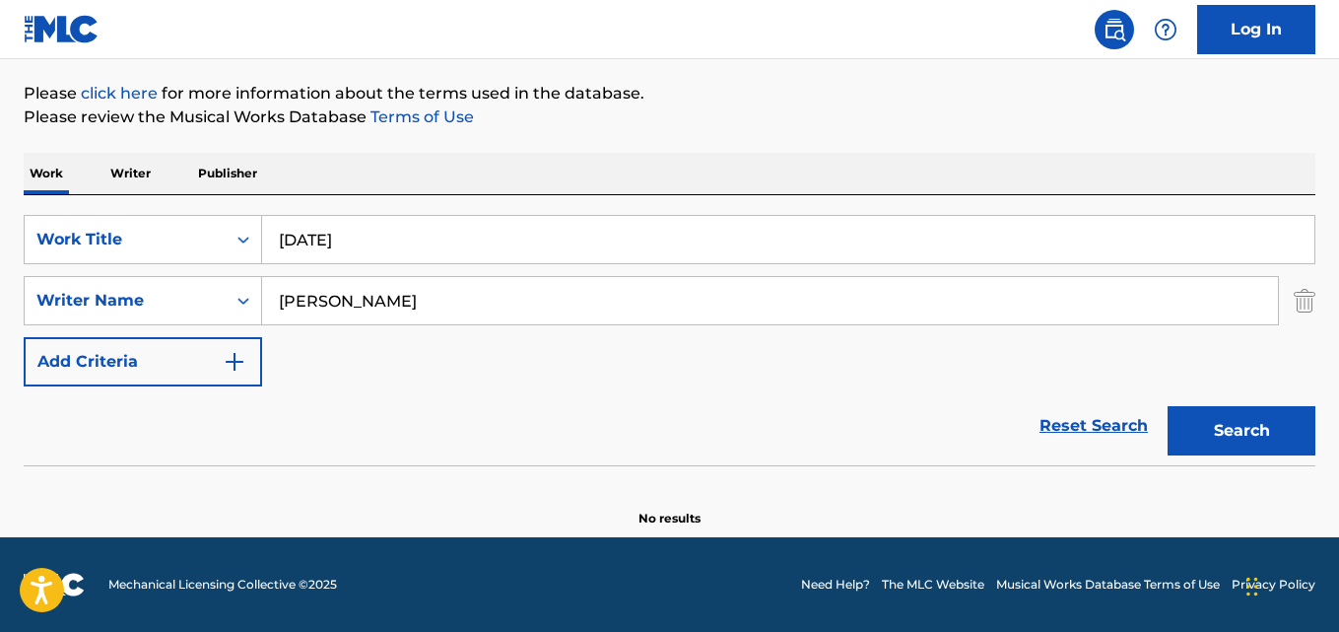
click at [751, 201] on div "SearchWithCriteriad027d31f-b09f-4ed3-a722-40d13ba718db Work Title [DATE] Search…" at bounding box center [670, 330] width 1292 height 270
click at [1196, 434] on button "Search" at bounding box center [1242, 430] width 148 height 49
click at [777, 317] on input "[PERSON_NAME]" at bounding box center [770, 300] width 1016 height 47
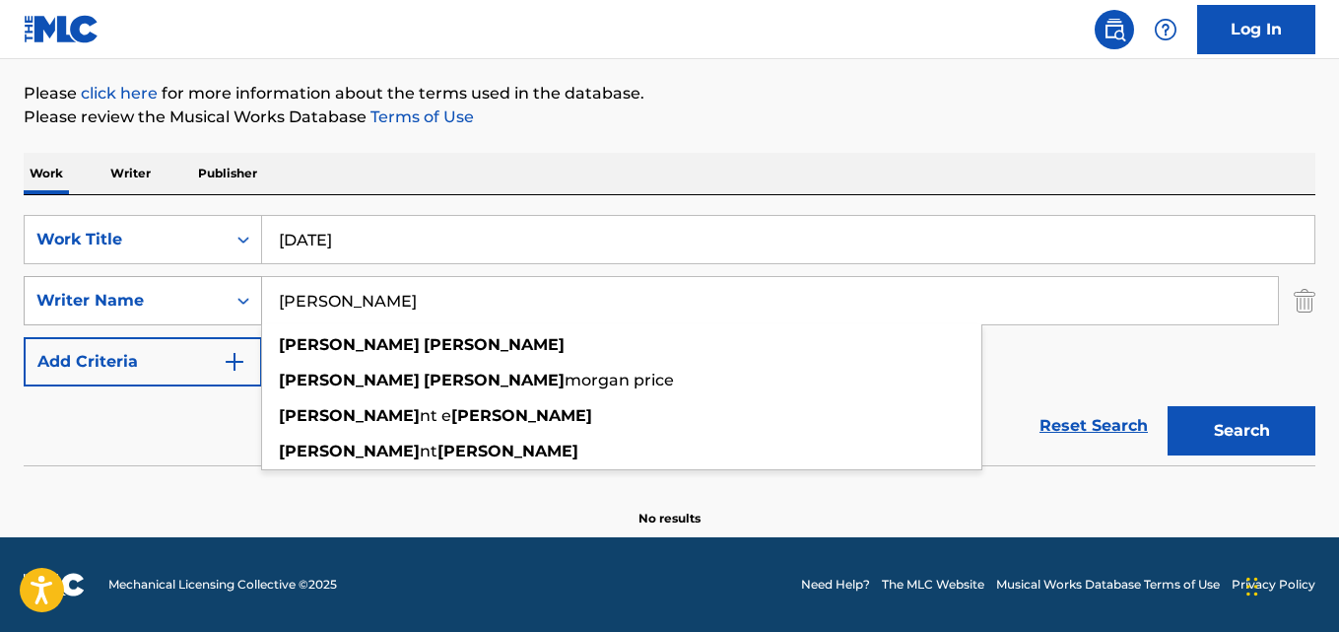
drag, startPoint x: 333, startPoint y: 296, endPoint x: 176, endPoint y: 299, distance: 156.7
click at [176, 299] on div "SearchWithCriteria2df984f3-479a-4d2b-be4c-74034a3fb4a9 Writer Name [PERSON_NAME…" at bounding box center [670, 300] width 1292 height 49
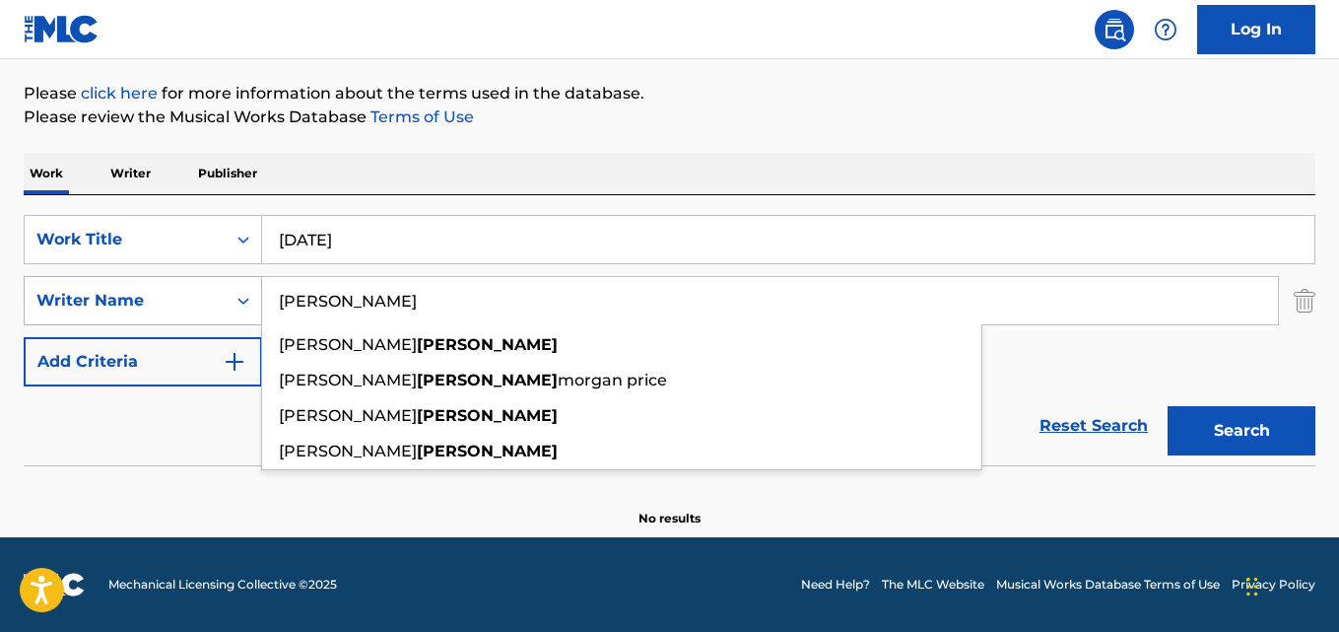
type input "[PERSON_NAME]"
click at [1168, 406] on button "Search" at bounding box center [1242, 430] width 148 height 49
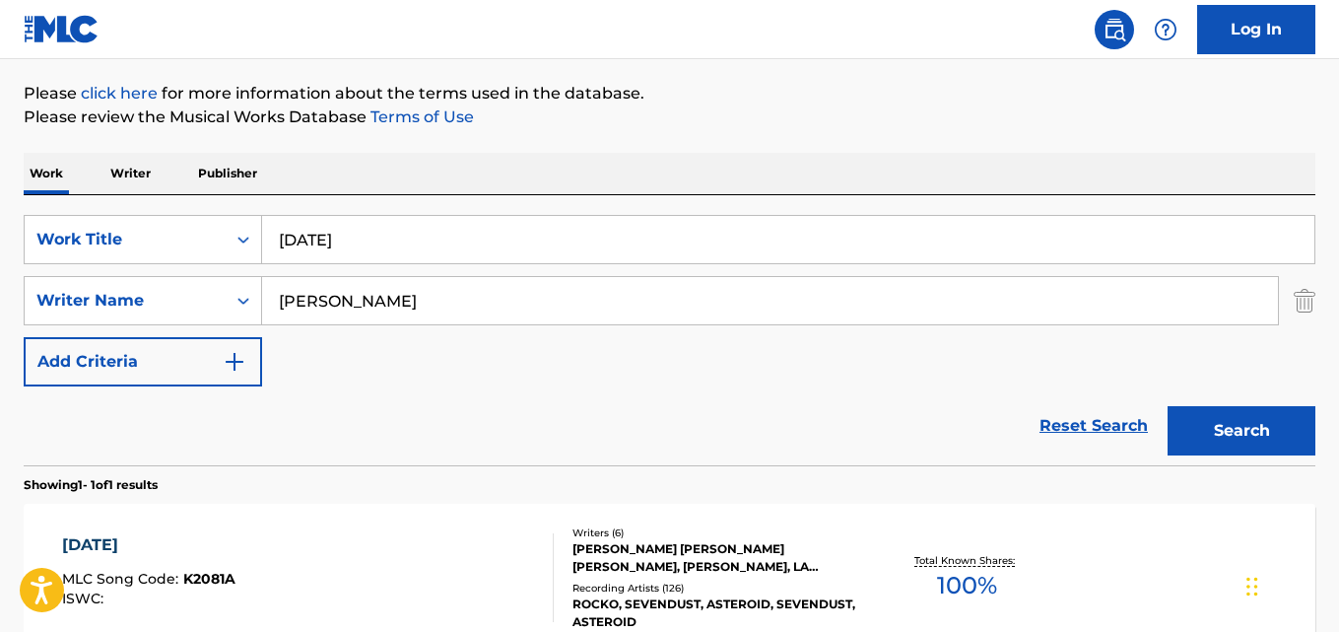
click at [797, 159] on div "Work Writer Publisher" at bounding box center [670, 173] width 1292 height 41
click at [709, 413] on div "Reset Search Search" at bounding box center [670, 425] width 1292 height 79
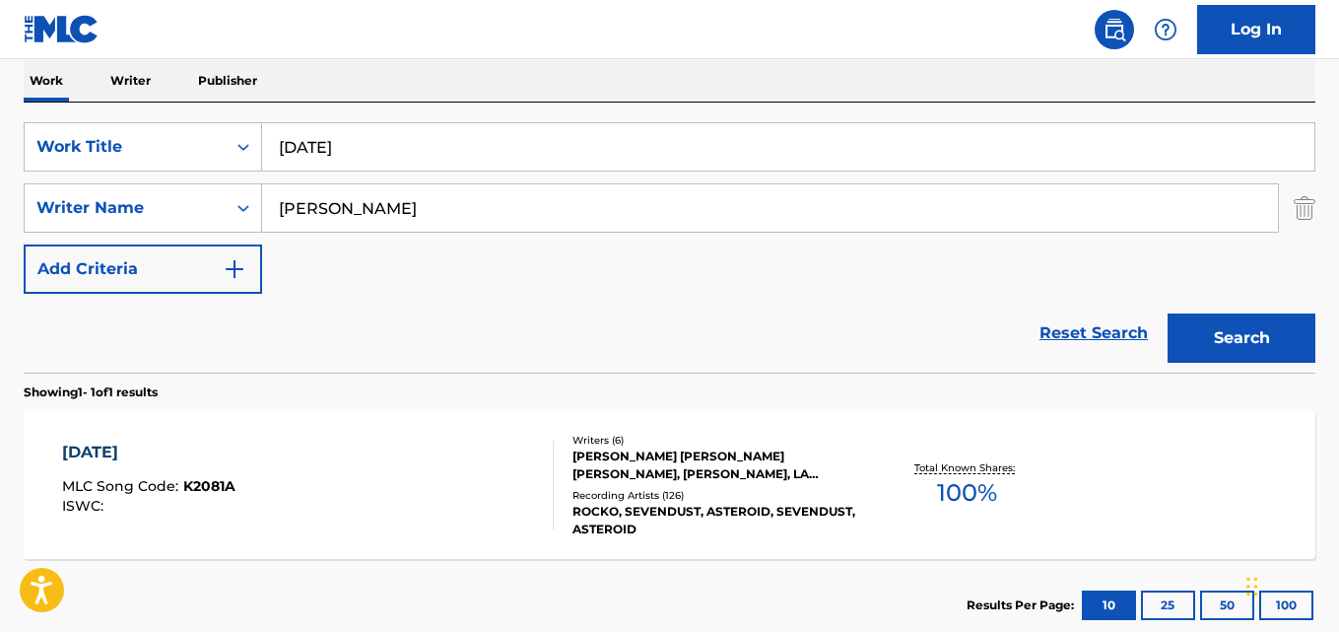
scroll to position [388, 0]
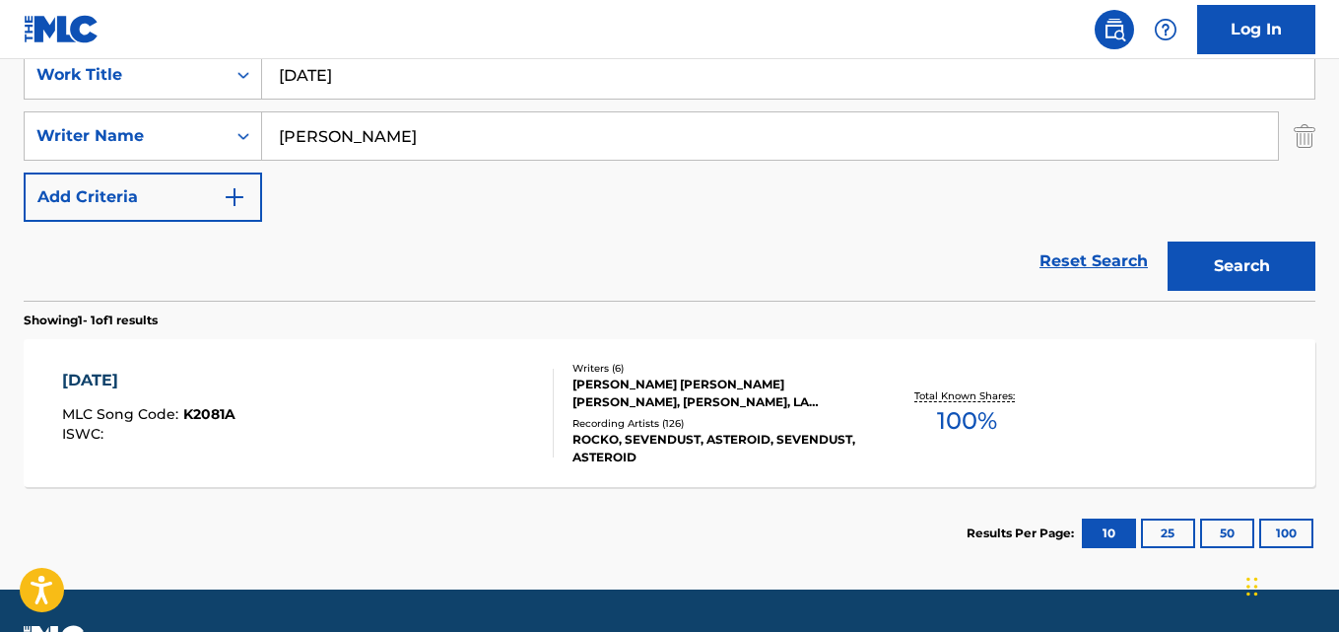
click at [100, 369] on div "[DATE]" at bounding box center [148, 381] width 173 height 24
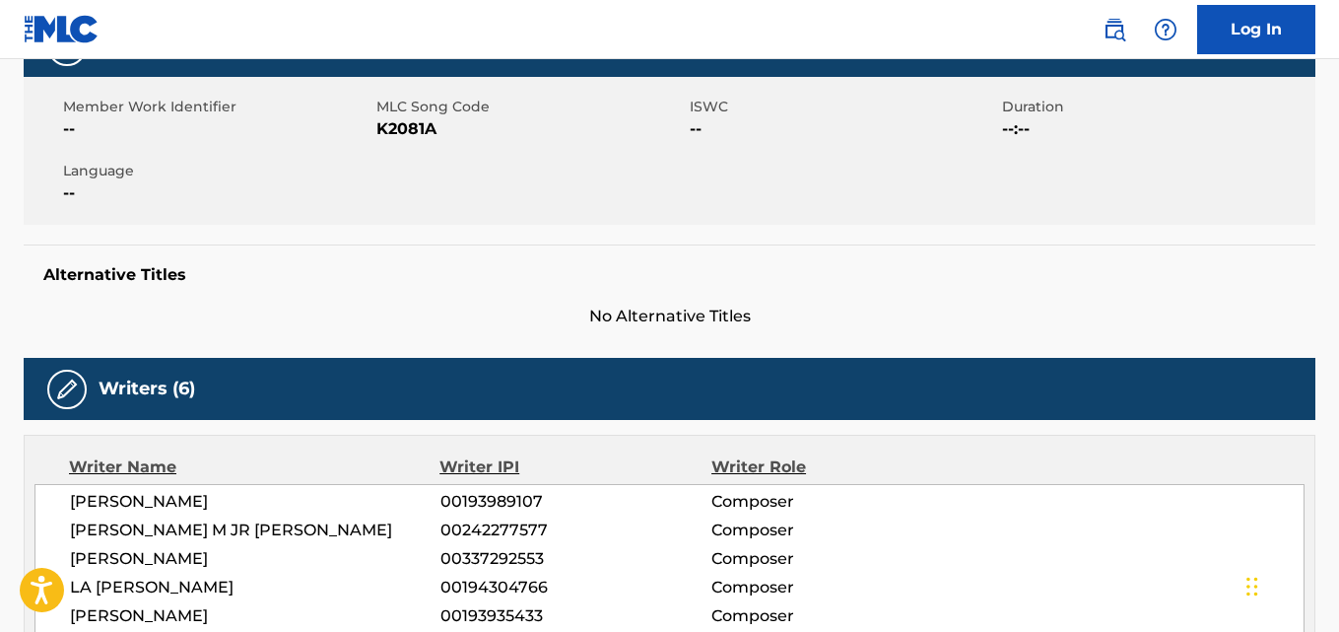
scroll to position [657, 0]
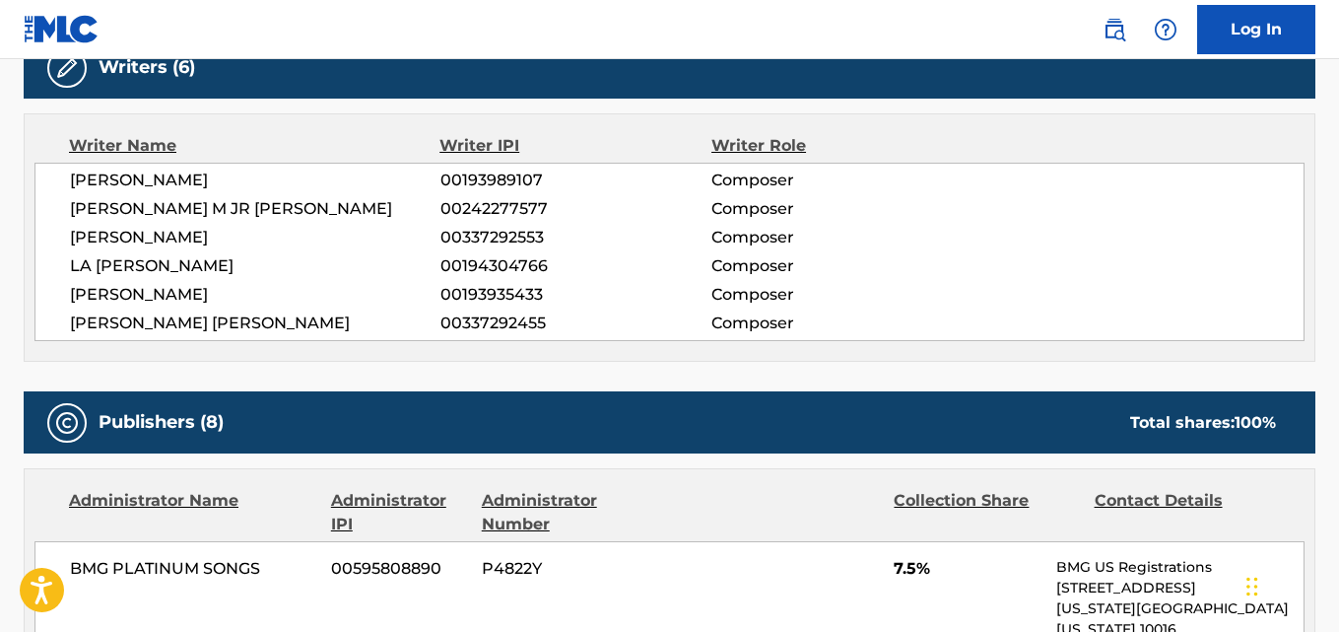
click at [216, 210] on span "[PERSON_NAME] M JR [PERSON_NAME]" at bounding box center [255, 209] width 371 height 24
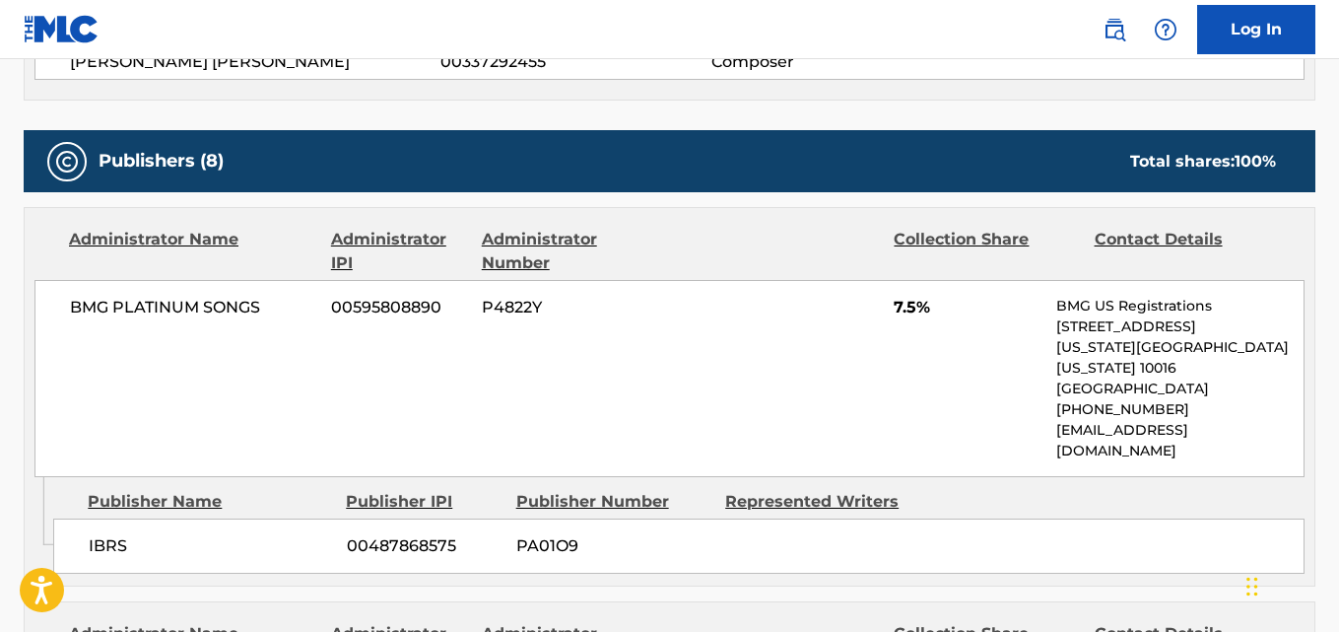
scroll to position [986, 0]
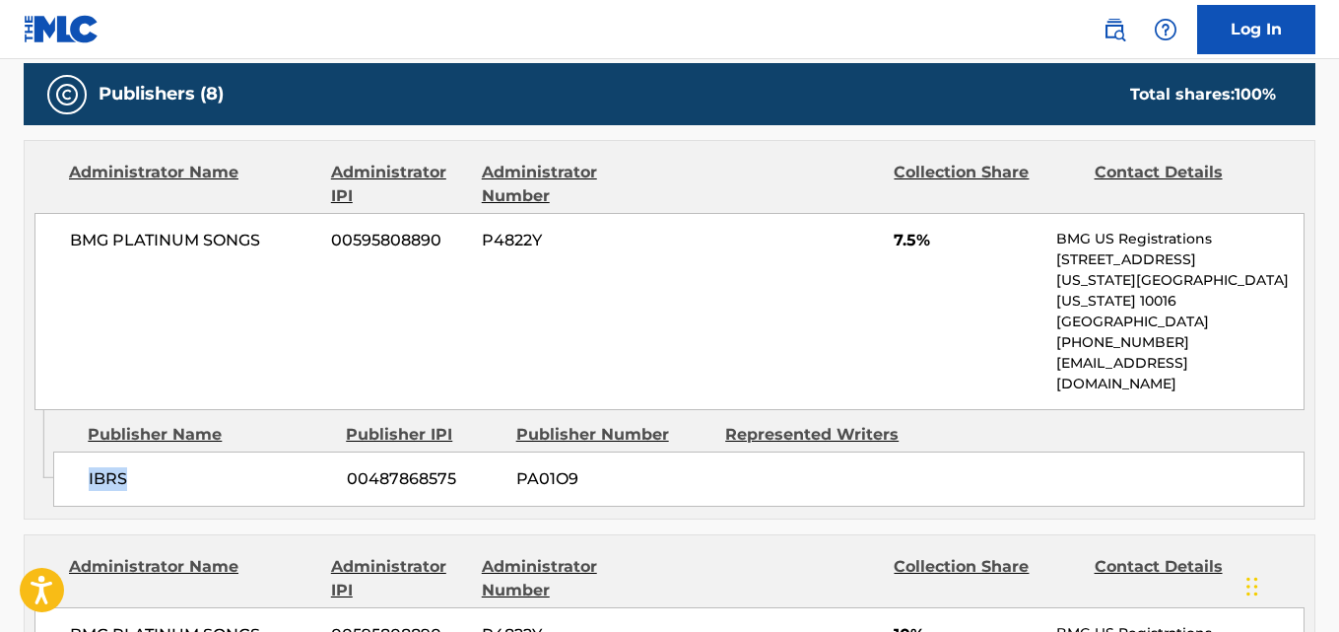
drag, startPoint x: 75, startPoint y: 438, endPoint x: 162, endPoint y: 438, distance: 86.7
click at [162, 451] on div "IBRS 00487868575 PA01O9" at bounding box center [679, 478] width 1252 height 55
click at [907, 238] on span "7.5%" at bounding box center [968, 241] width 148 height 24
drag, startPoint x: 907, startPoint y: 238, endPoint x: 818, endPoint y: 263, distance: 92.3
click at [908, 238] on span "7.5%" at bounding box center [968, 241] width 148 height 24
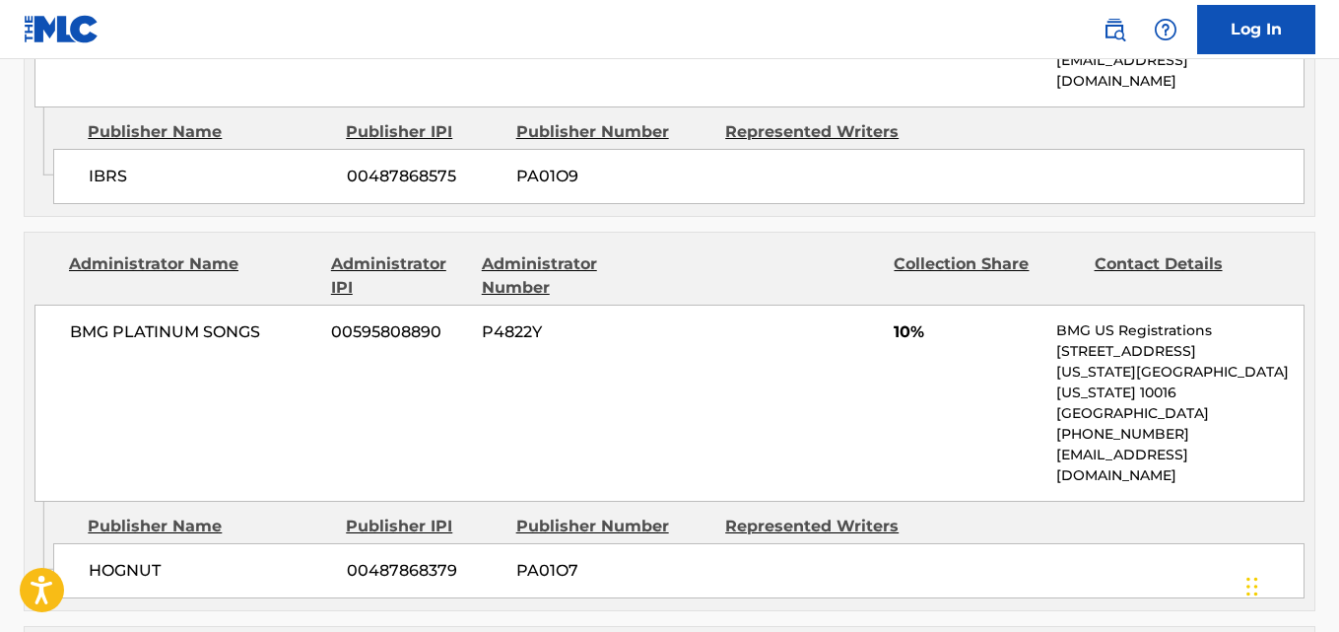
scroll to position [1314, 0]
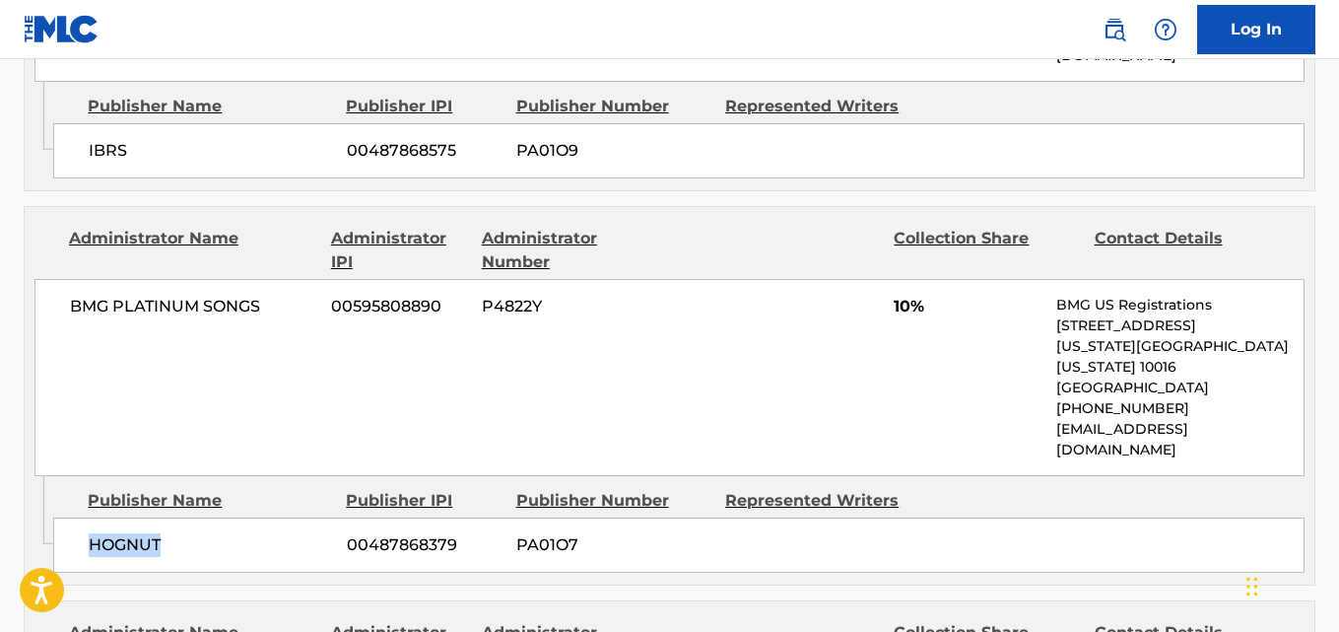
drag, startPoint x: 89, startPoint y: 453, endPoint x: 195, endPoint y: 456, distance: 106.5
click at [194, 533] on span "HOGNUT" at bounding box center [210, 545] width 243 height 24
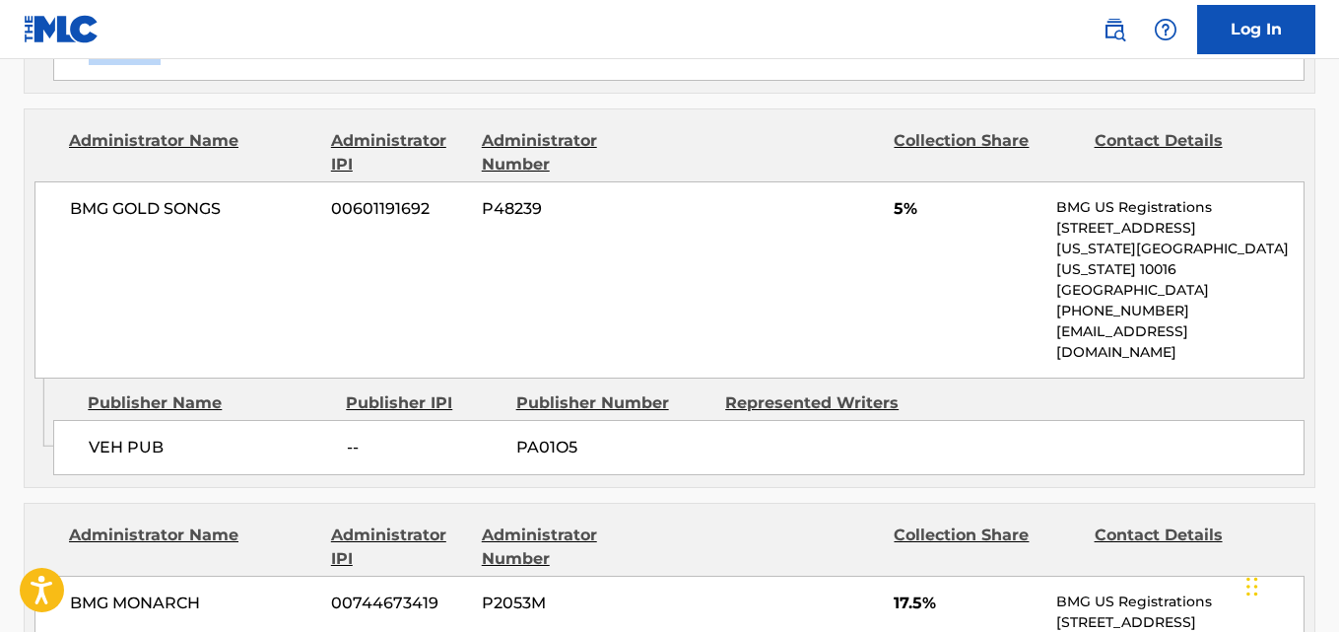
scroll to position [1807, 0]
drag, startPoint x: 88, startPoint y: 330, endPoint x: 238, endPoint y: 329, distance: 149.8
click at [238, 419] on div "VEH PUB -- PA01O5" at bounding box center [679, 446] width 1252 height 55
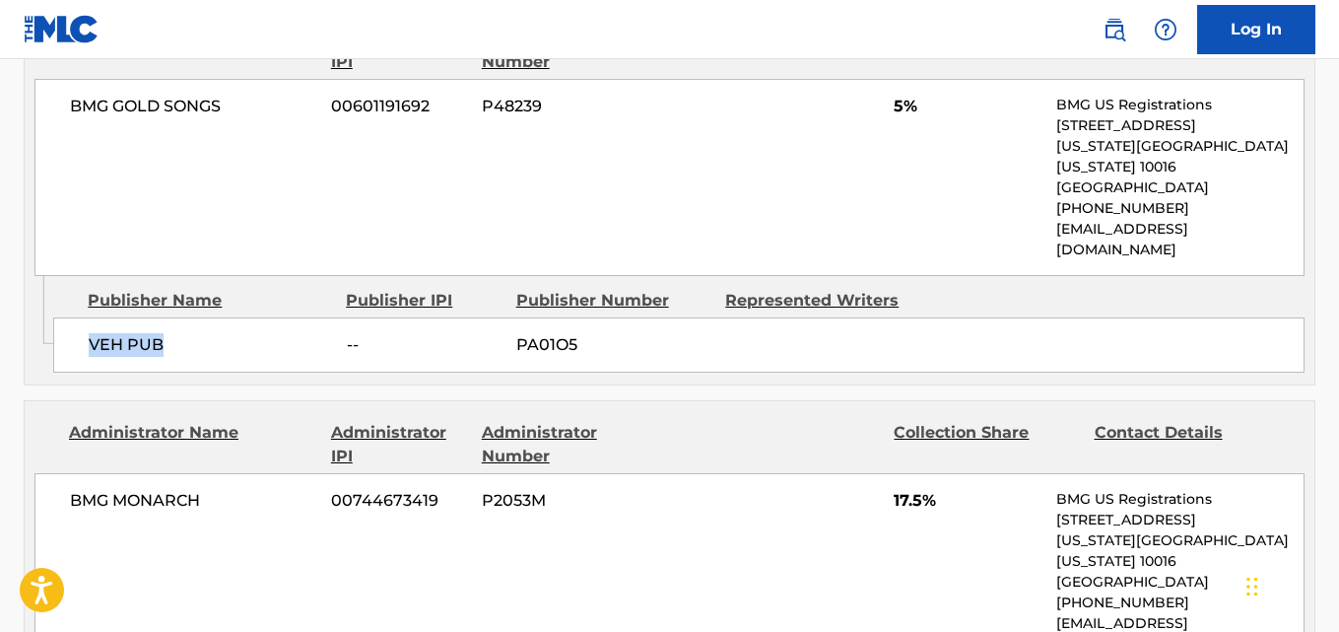
scroll to position [1971, 0]
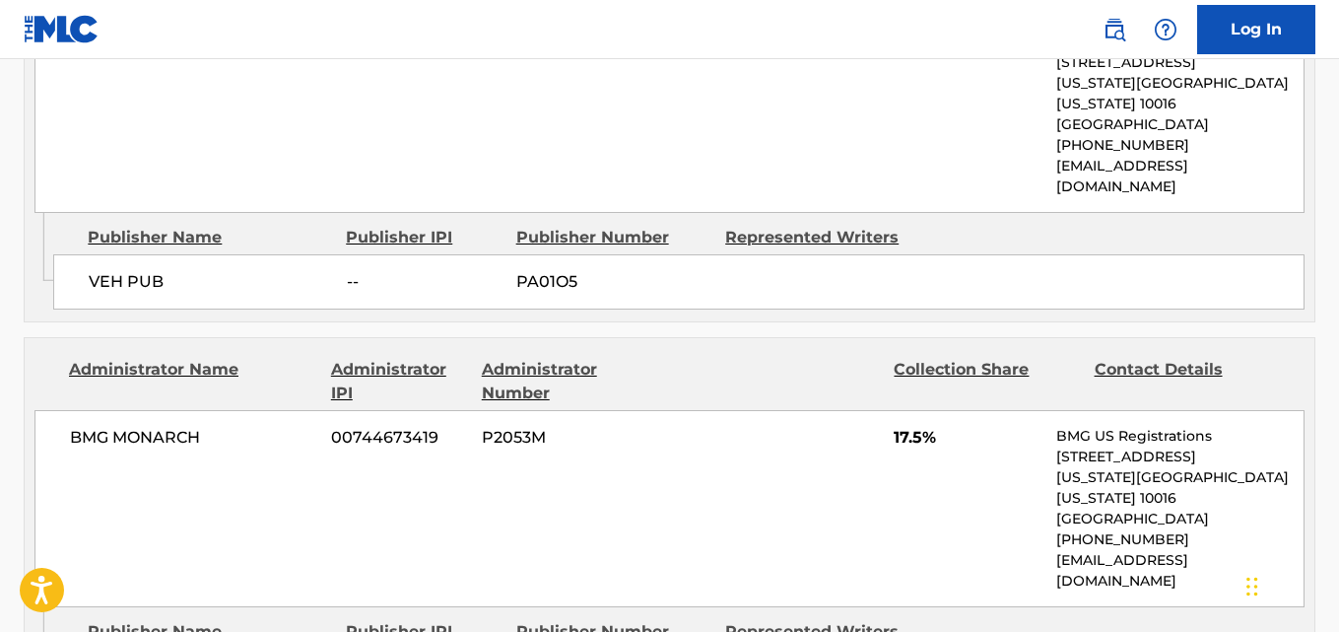
drag, startPoint x: 90, startPoint y: 505, endPoint x: 291, endPoint y: 507, distance: 201.1
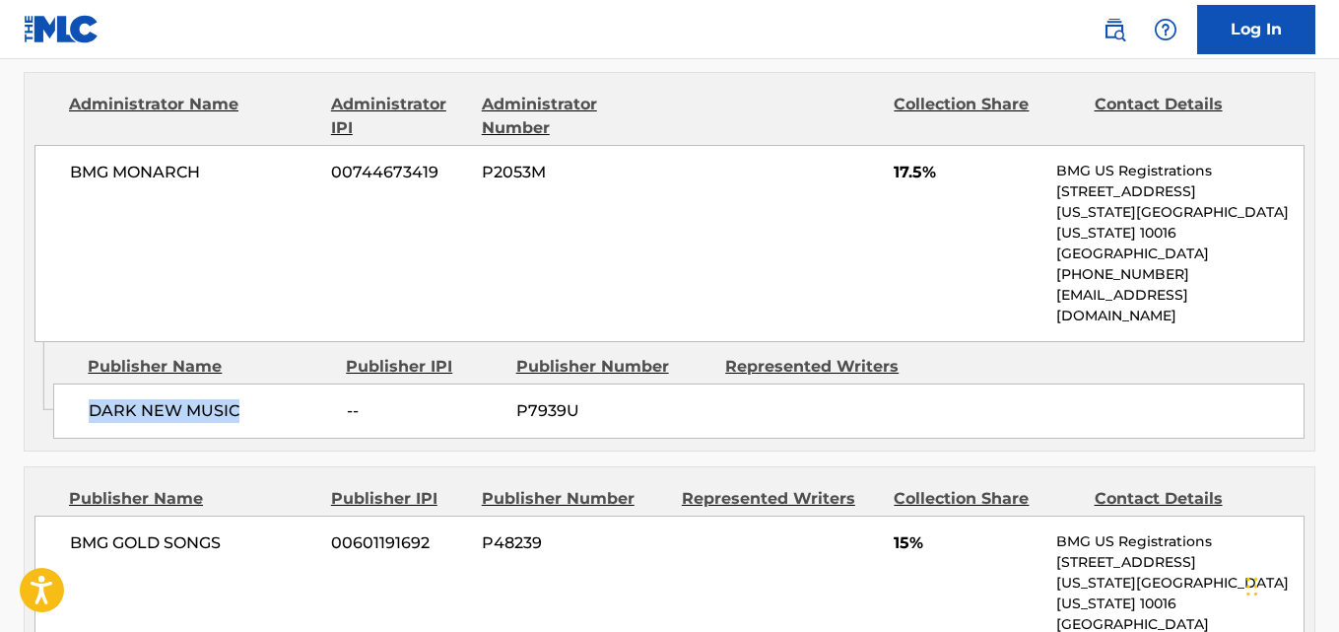
scroll to position [2299, 0]
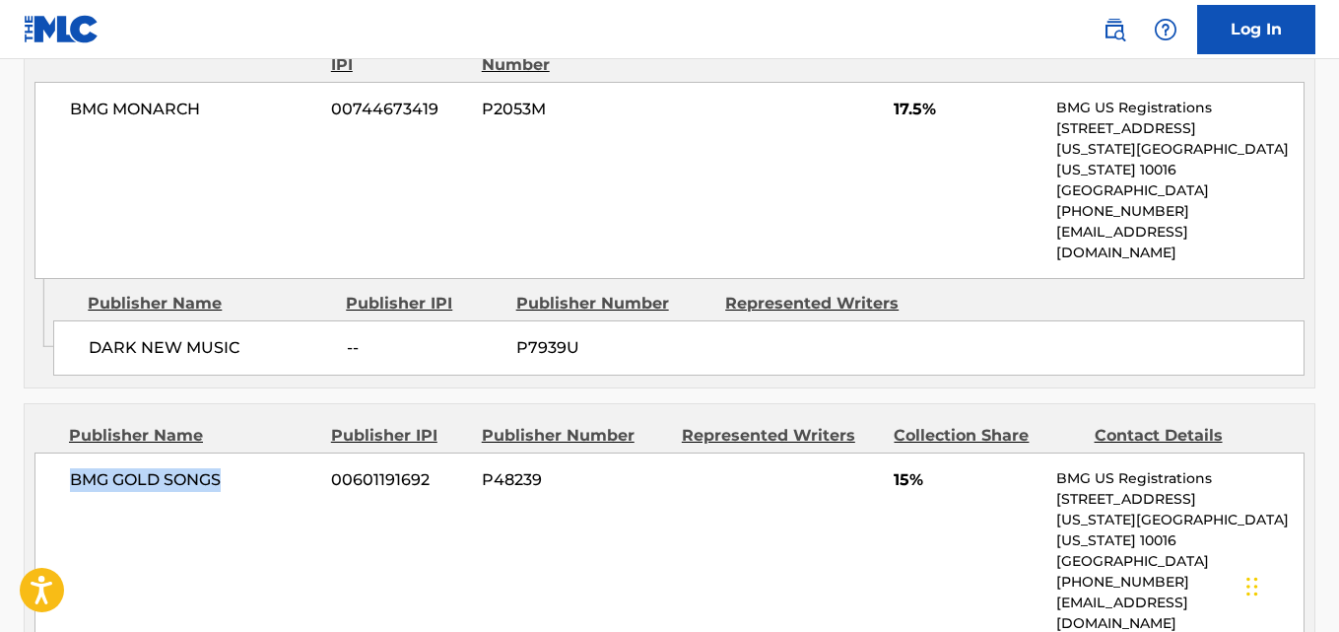
drag, startPoint x: 76, startPoint y: 332, endPoint x: 243, endPoint y: 331, distance: 167.6
click at [243, 452] on div "BMG GOLD SONGS 00601191692 P48239 15% BMG US Registrations [STREET_ADDRESS][US_…" at bounding box center [669, 550] width 1270 height 197
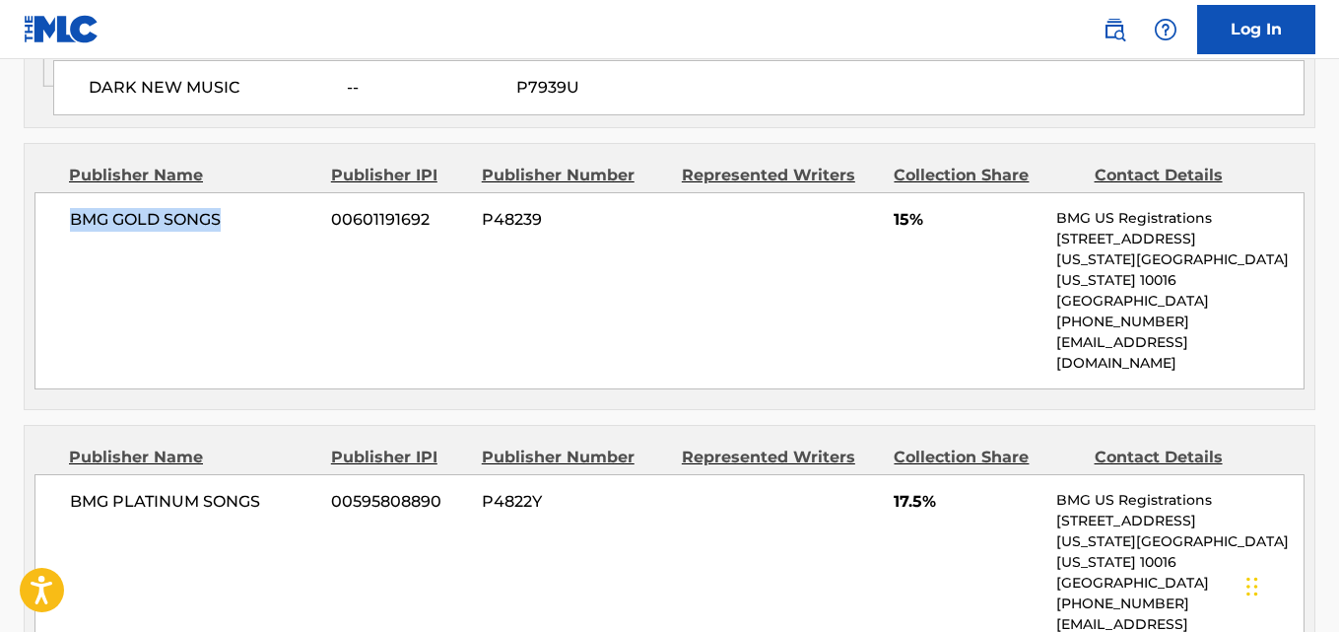
scroll to position [2629, 0]
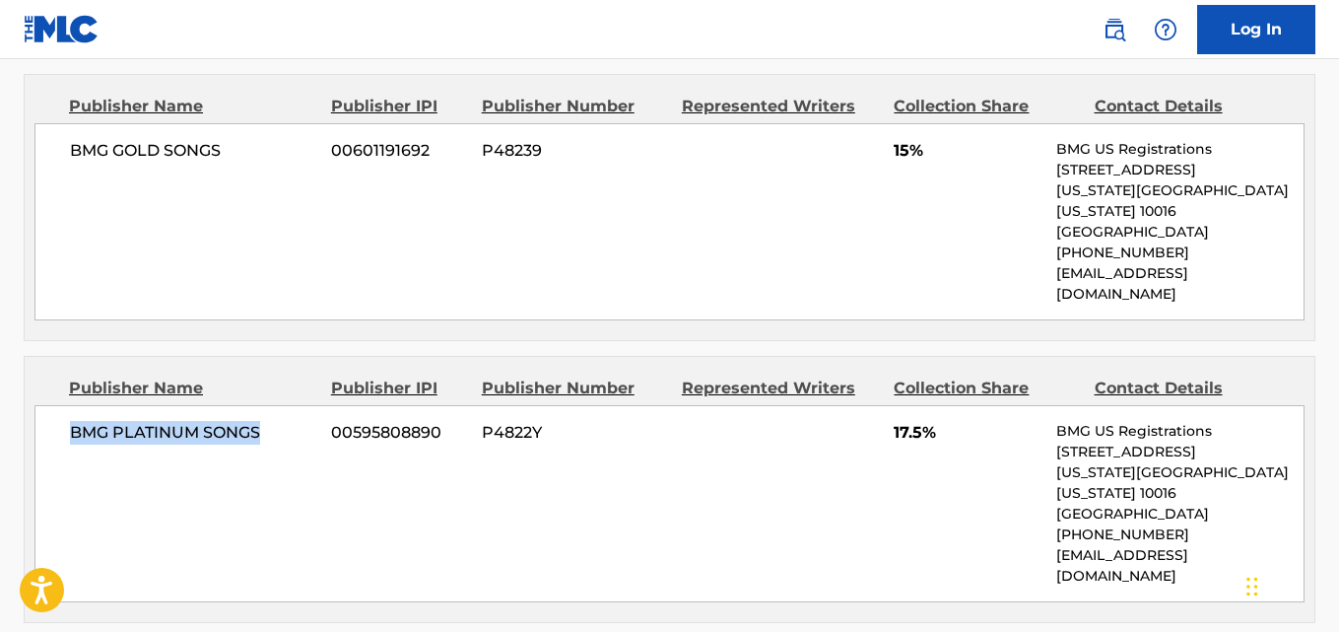
drag, startPoint x: 79, startPoint y: 227, endPoint x: 287, endPoint y: 227, distance: 208.0
click at [287, 405] on div "BMG PLATINUM SONGS 00595808890 P4822Y 17.5% BMG US Registrations [STREET_ADDRES…" at bounding box center [669, 503] width 1270 height 197
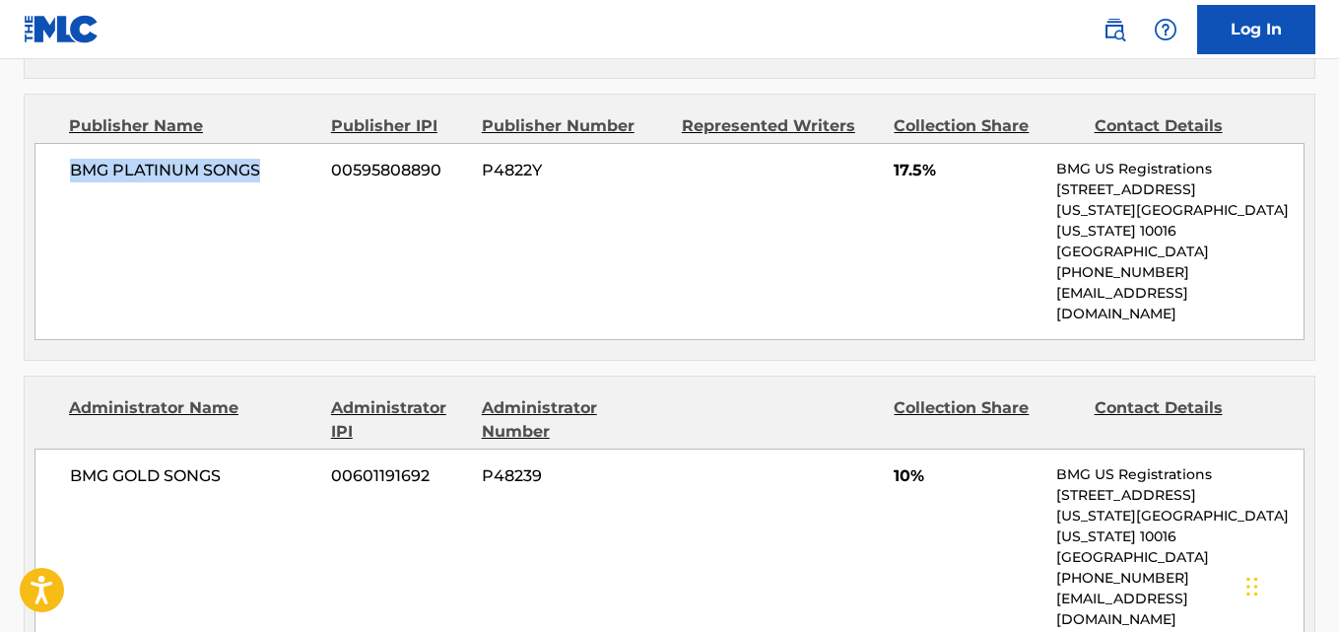
scroll to position [2957, 0]
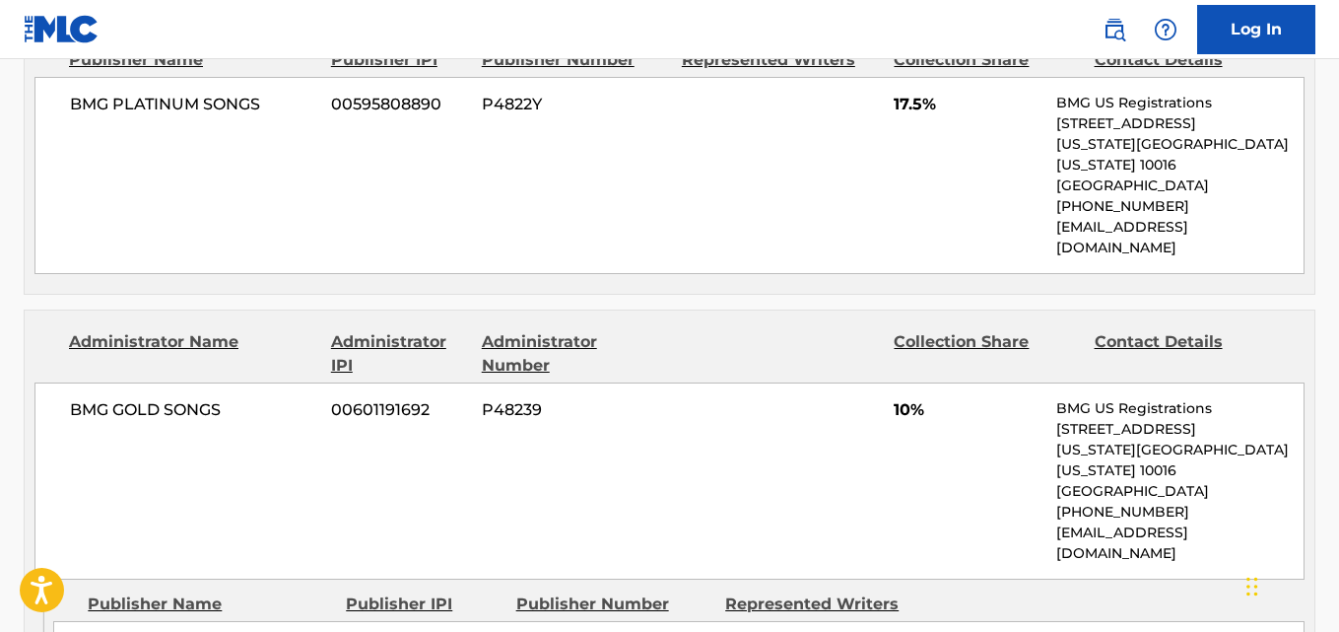
drag, startPoint x: 90, startPoint y: 363, endPoint x: 289, endPoint y: 363, distance: 199.1
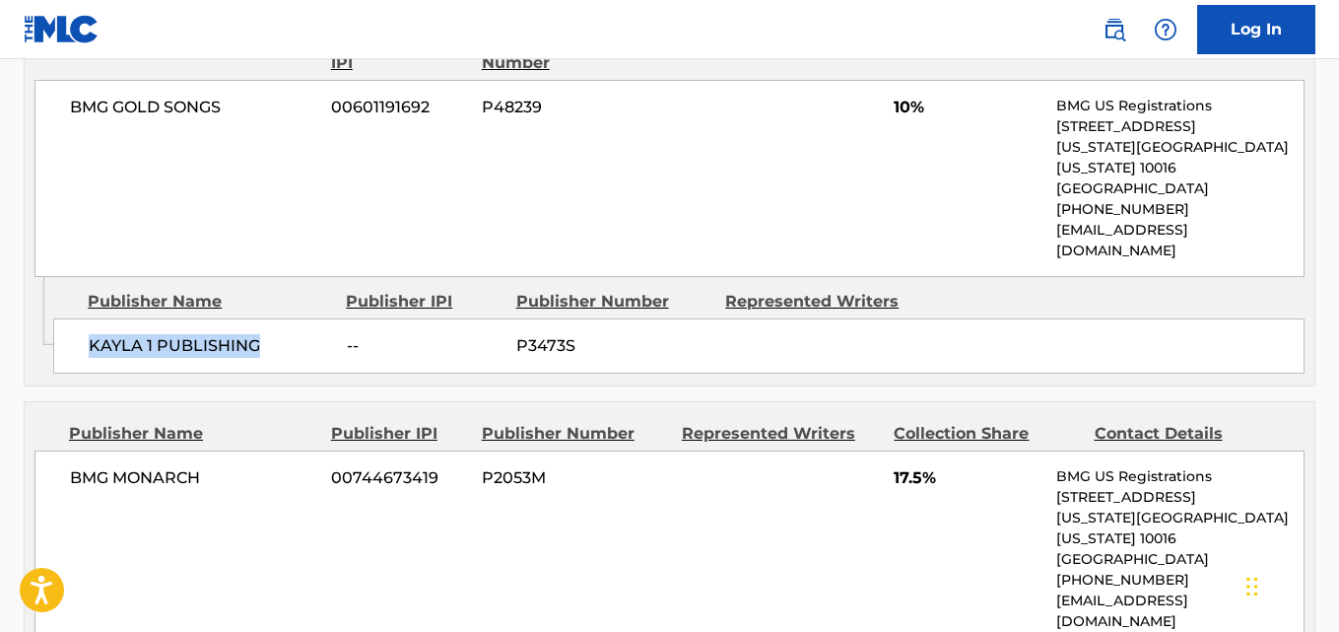
scroll to position [3285, 0]
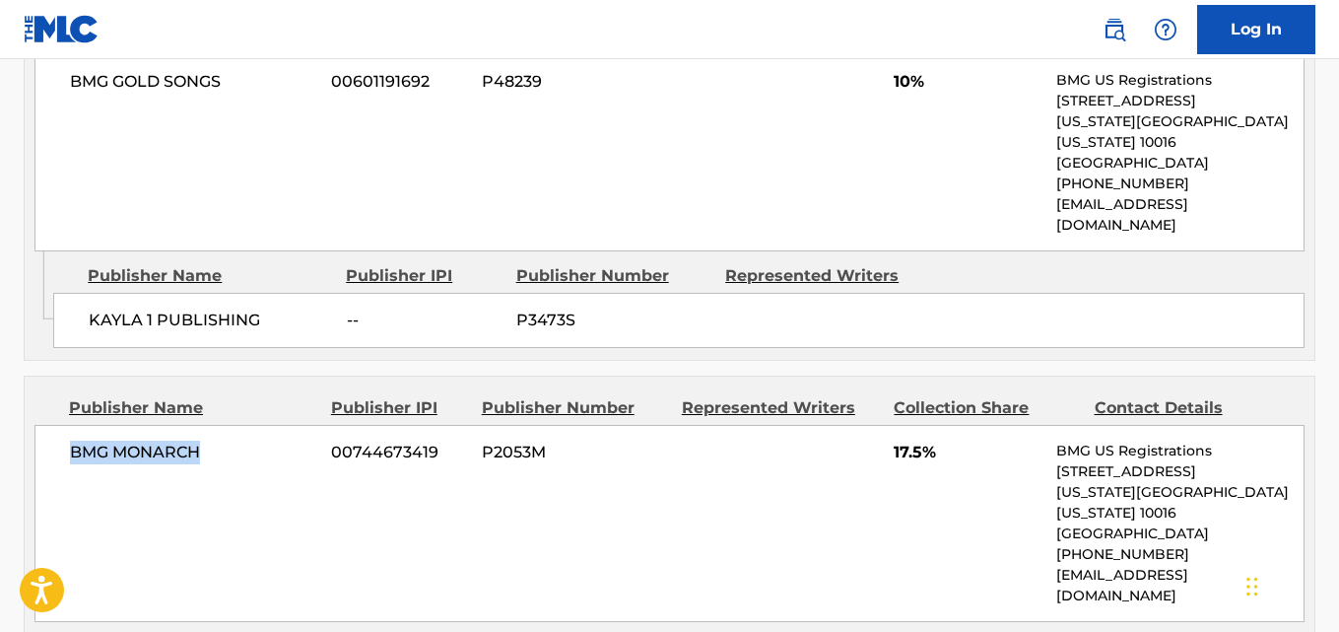
drag, startPoint x: 69, startPoint y: 169, endPoint x: 245, endPoint y: 168, distance: 176.4
click at [245, 425] on div "BMG MONARCH 00744673419 P2053M 17.5% BMG US Registrations [STREET_ADDRESS][US_S…" at bounding box center [669, 523] width 1270 height 197
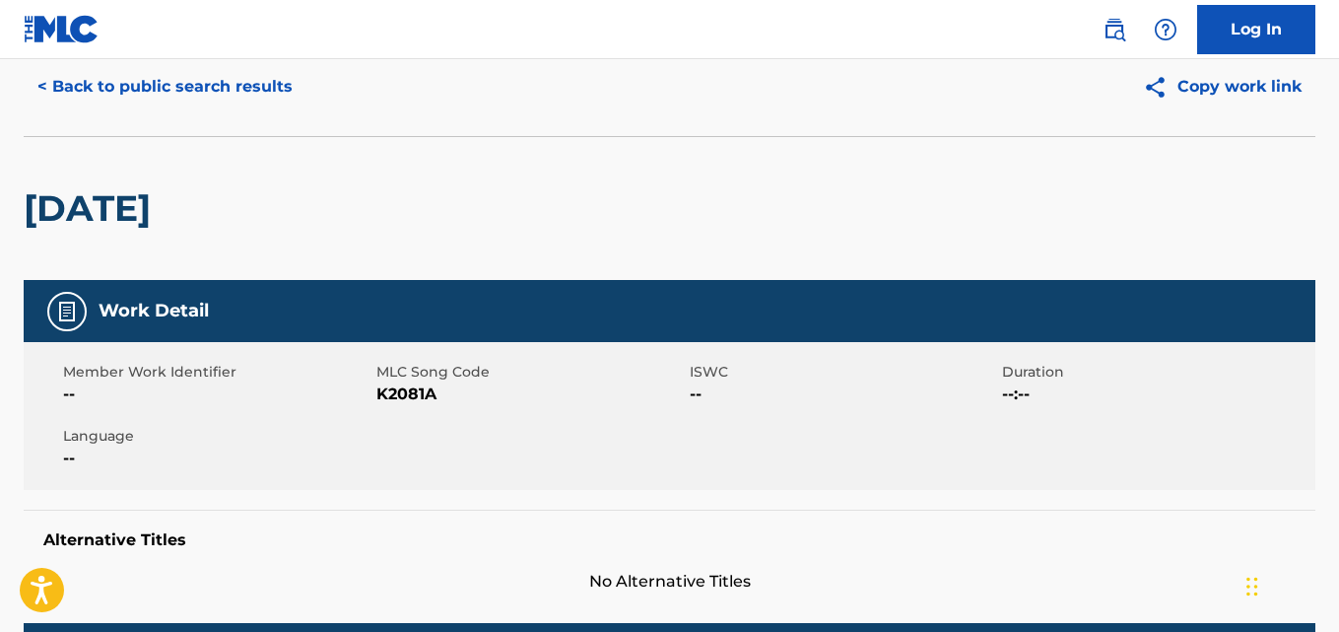
scroll to position [0, 0]
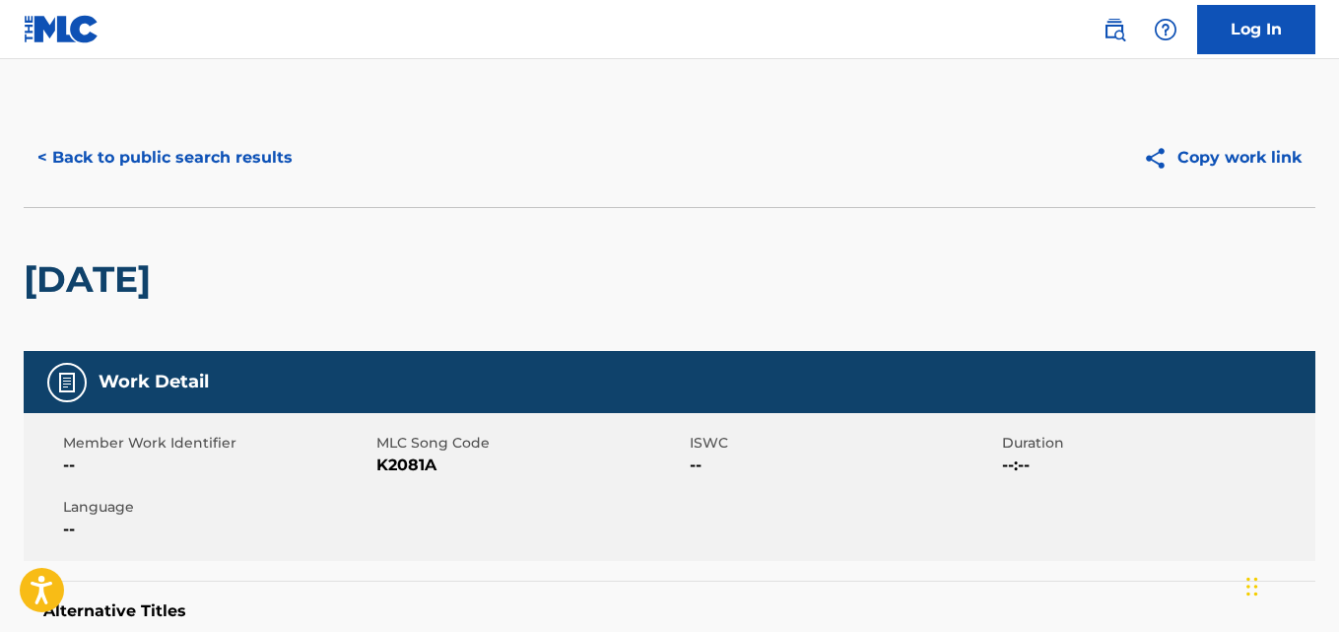
drag, startPoint x: 156, startPoint y: 198, endPoint x: 160, endPoint y: 170, distance: 28.9
click at [156, 196] on div "< Back to public search results Copy work link" at bounding box center [670, 157] width 1292 height 99
click at [160, 170] on button "< Back to public search results" at bounding box center [165, 157] width 283 height 49
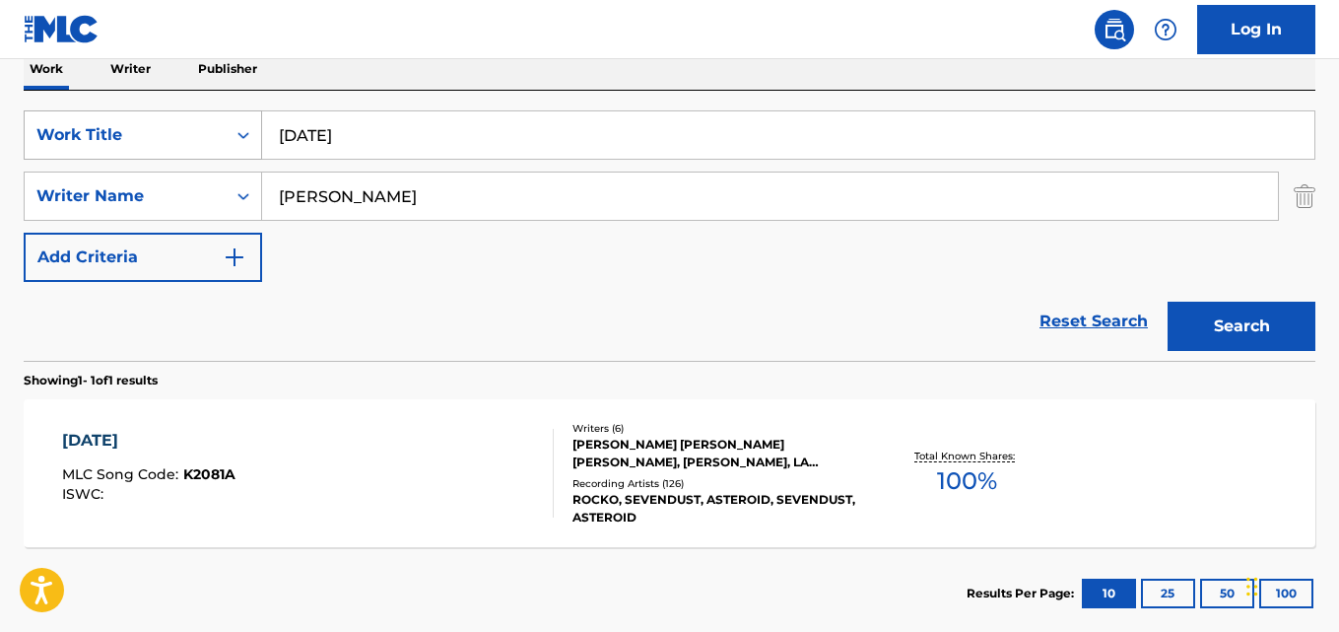
drag, startPoint x: 373, startPoint y: 132, endPoint x: 118, endPoint y: 145, distance: 254.6
click at [118, 145] on div "SearchWithCriteriad027d31f-b09f-4ed3-a722-40d13ba718db Work Title [DATE]" at bounding box center [670, 134] width 1292 height 49
paste input "Rain"
type input "Rain"
click at [424, 65] on div "Work Writer Publisher" at bounding box center [670, 68] width 1292 height 41
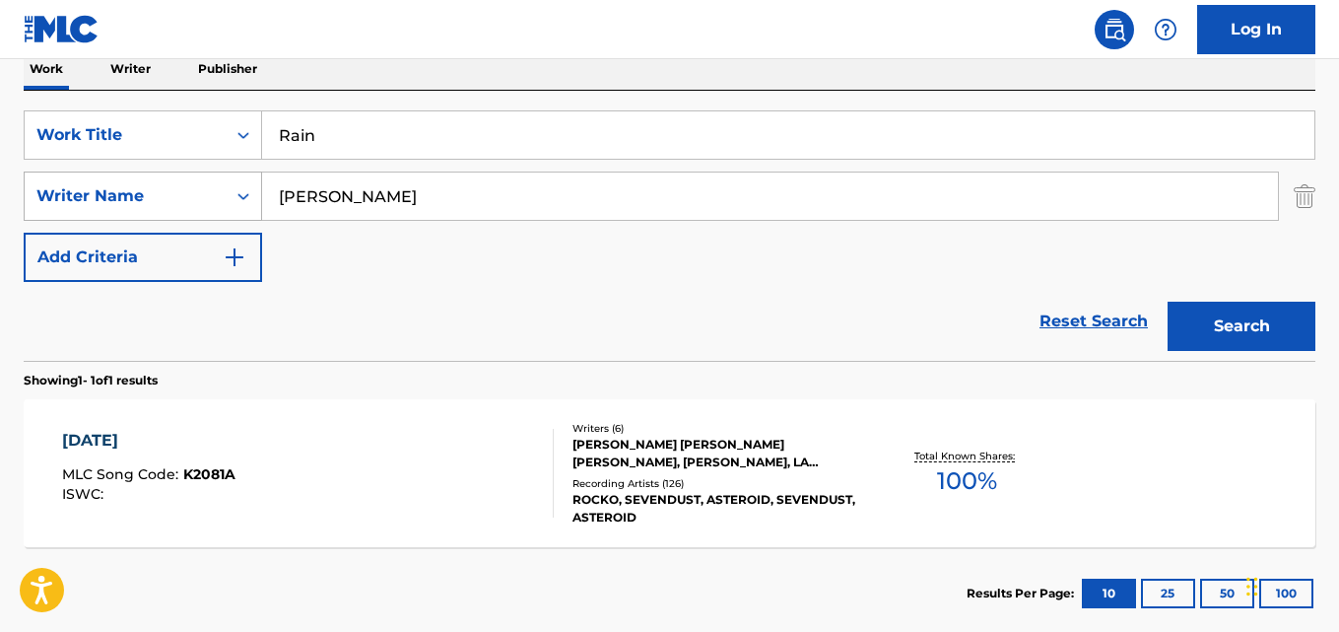
drag, startPoint x: 457, startPoint y: 207, endPoint x: 157, endPoint y: 207, distance: 300.6
click at [157, 207] on div "SearchWithCriteria2df984f3-479a-4d2b-be4c-74034a3fb4a9 Writer Name [PERSON_NAME]" at bounding box center [670, 195] width 1292 height 49
paste input "Sevendust"
click at [1168, 302] on button "Search" at bounding box center [1242, 326] width 148 height 49
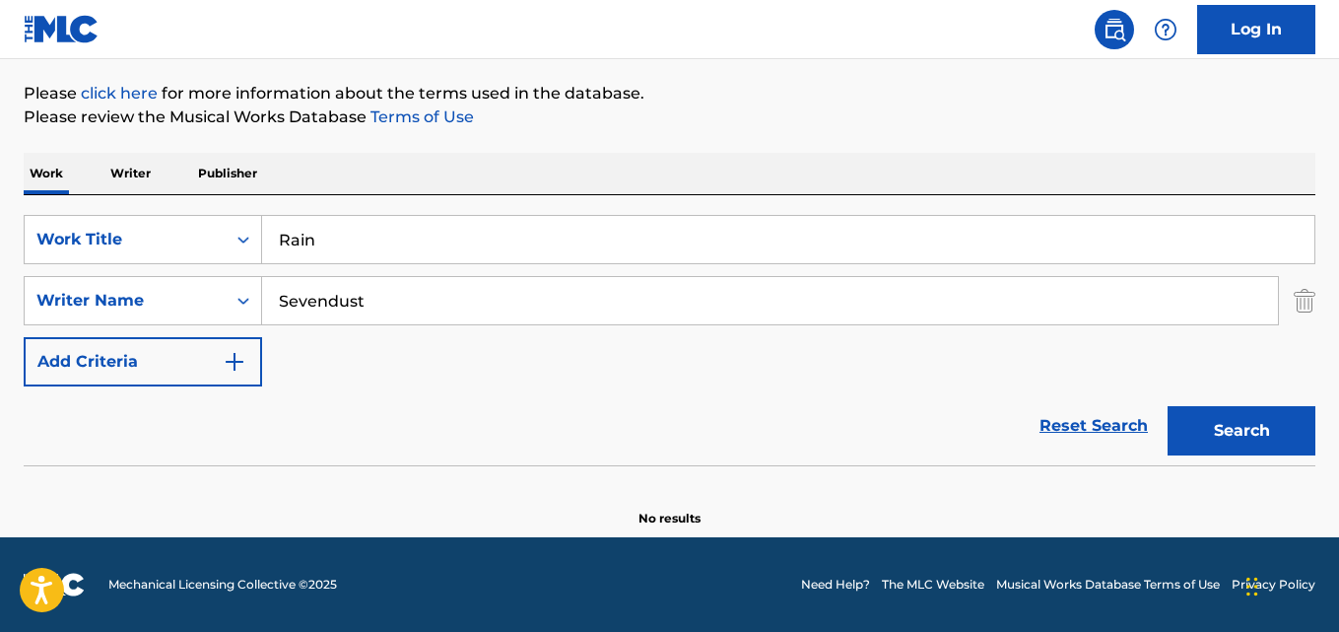
scroll to position [224, 0]
click at [618, 135] on div "The MLC Public Work Search The accuracy and completeness of The MLC's data is d…" at bounding box center [669, 206] width 1339 height 643
drag, startPoint x: 375, startPoint y: 310, endPoint x: 207, endPoint y: 311, distance: 167.6
click at [207, 311] on div "SearchWithCriteria2df984f3-479a-4d2b-be4c-74034a3fb4a9 Writer Name Sevendust" at bounding box center [670, 300] width 1292 height 49
paste input "[PERSON_NAME] [PERSON_NAME]"
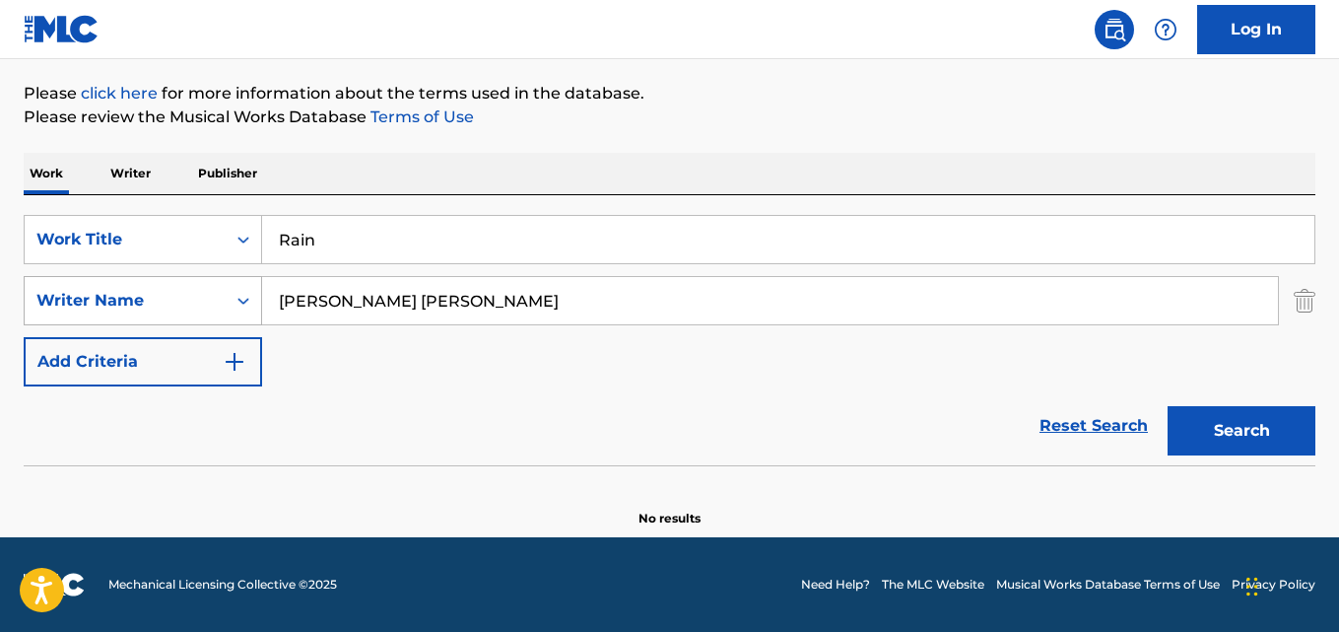
click at [1168, 406] on button "Search" at bounding box center [1242, 430] width 148 height 49
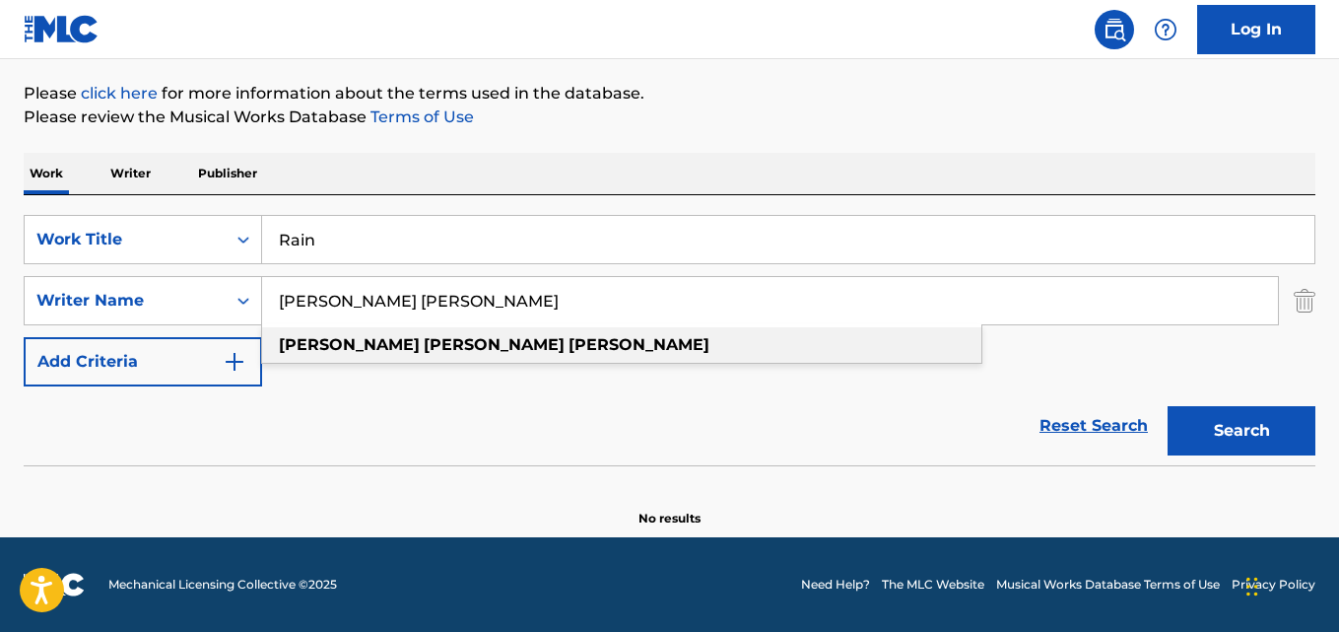
click at [450, 354] on div "[PERSON_NAME]" at bounding box center [622, 344] width 720 height 35
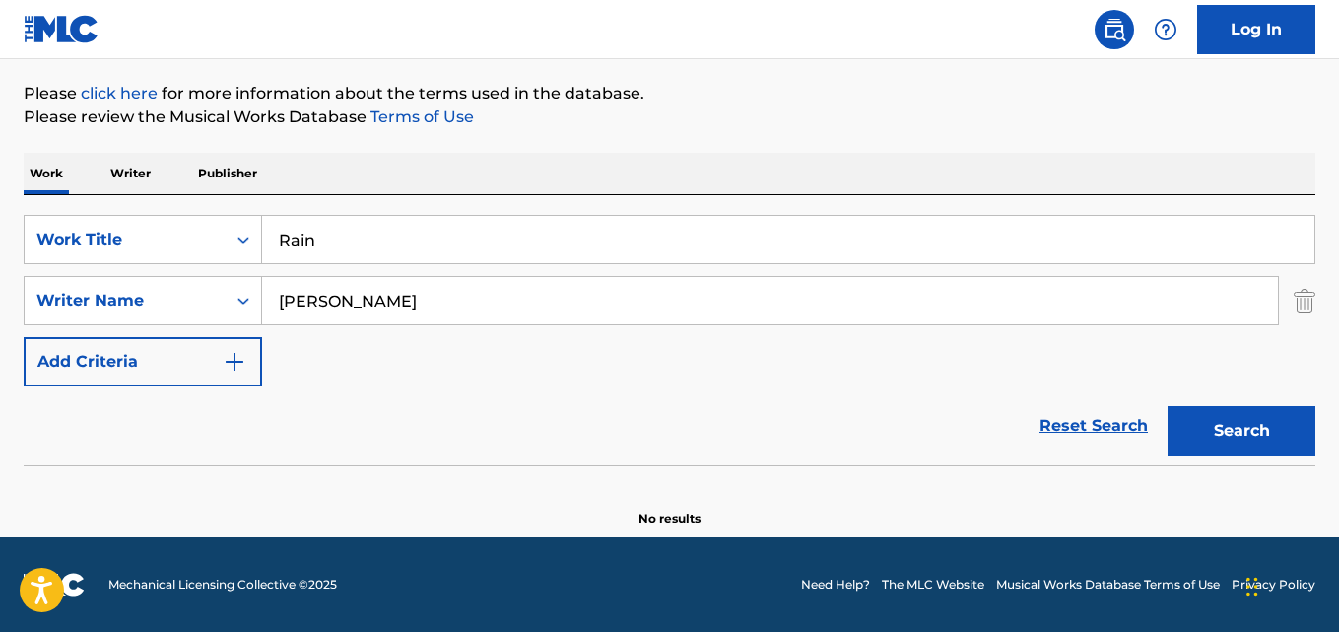
click at [1242, 438] on button "Search" at bounding box center [1242, 430] width 148 height 49
drag, startPoint x: 460, startPoint y: 307, endPoint x: 216, endPoint y: 309, distance: 244.5
click at [224, 309] on div "SearchWithCriteria2df984f3-479a-4d2b-be4c-74034a3fb4a9 Writer Name [PERSON_NAME]" at bounding box center [670, 300] width 1292 height 49
paste input "[PERSON_NAME]"
type input "[PERSON_NAME]"
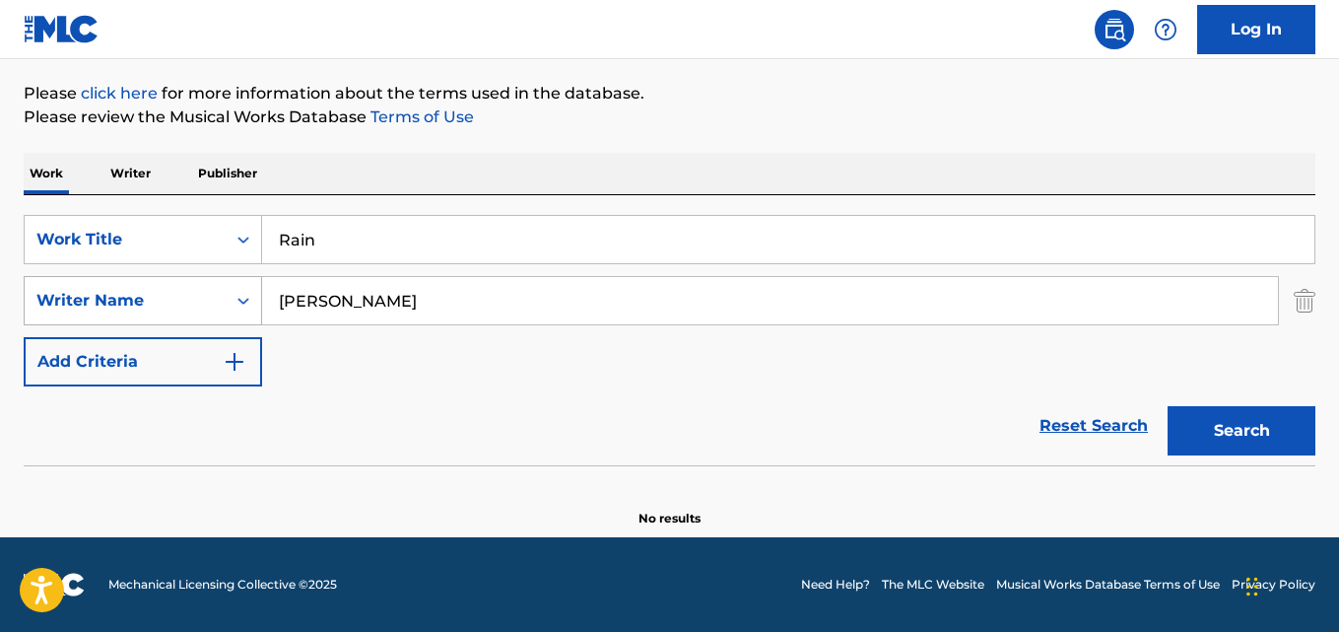
click at [1168, 406] on button "Search" at bounding box center [1242, 430] width 148 height 49
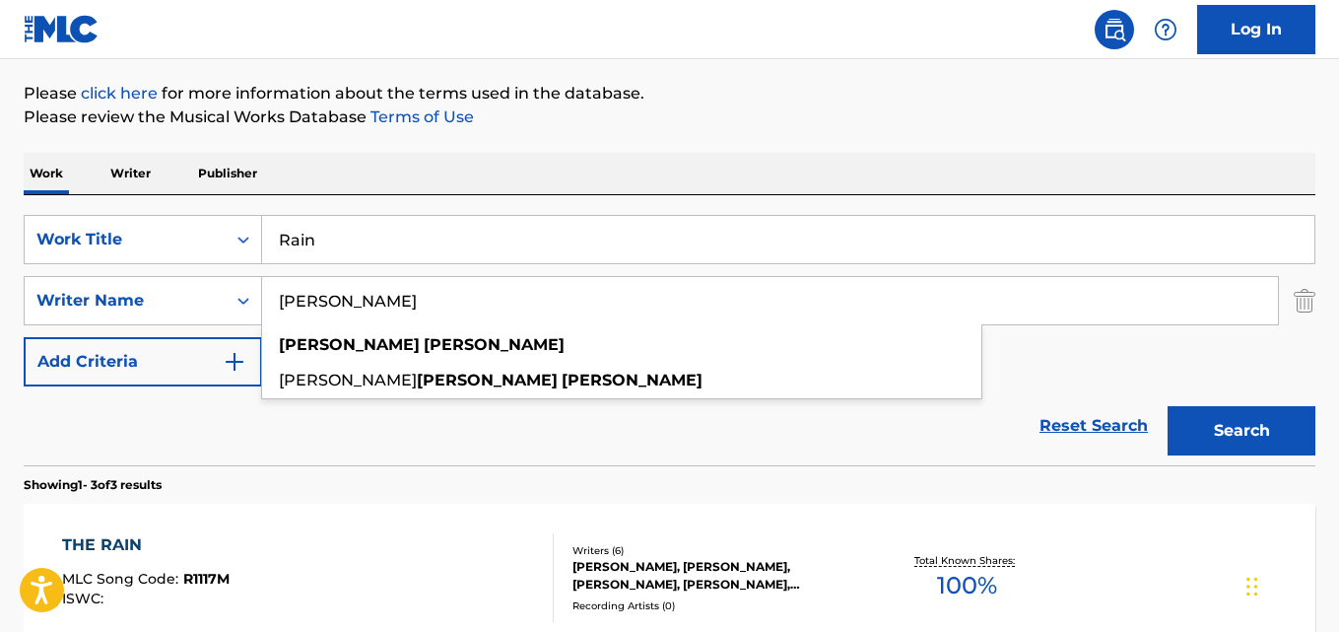
click at [158, 447] on div "Reset Search Search" at bounding box center [670, 425] width 1292 height 79
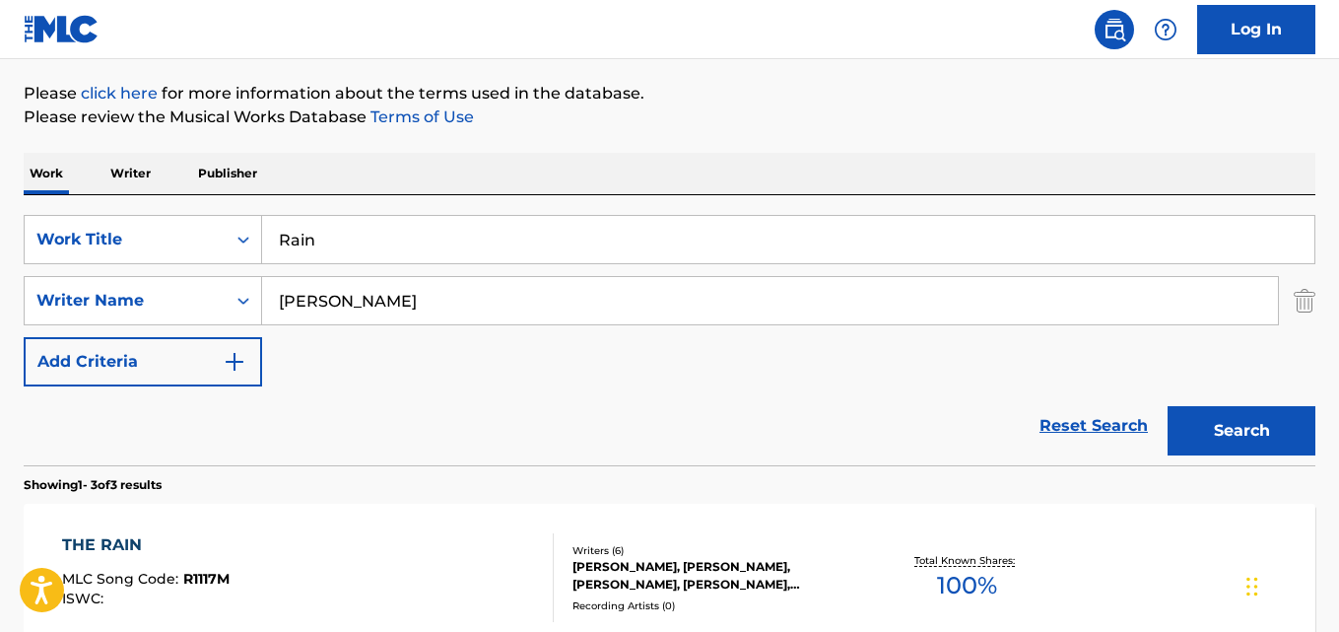
click at [101, 539] on div "THE RAIN" at bounding box center [146, 545] width 168 height 24
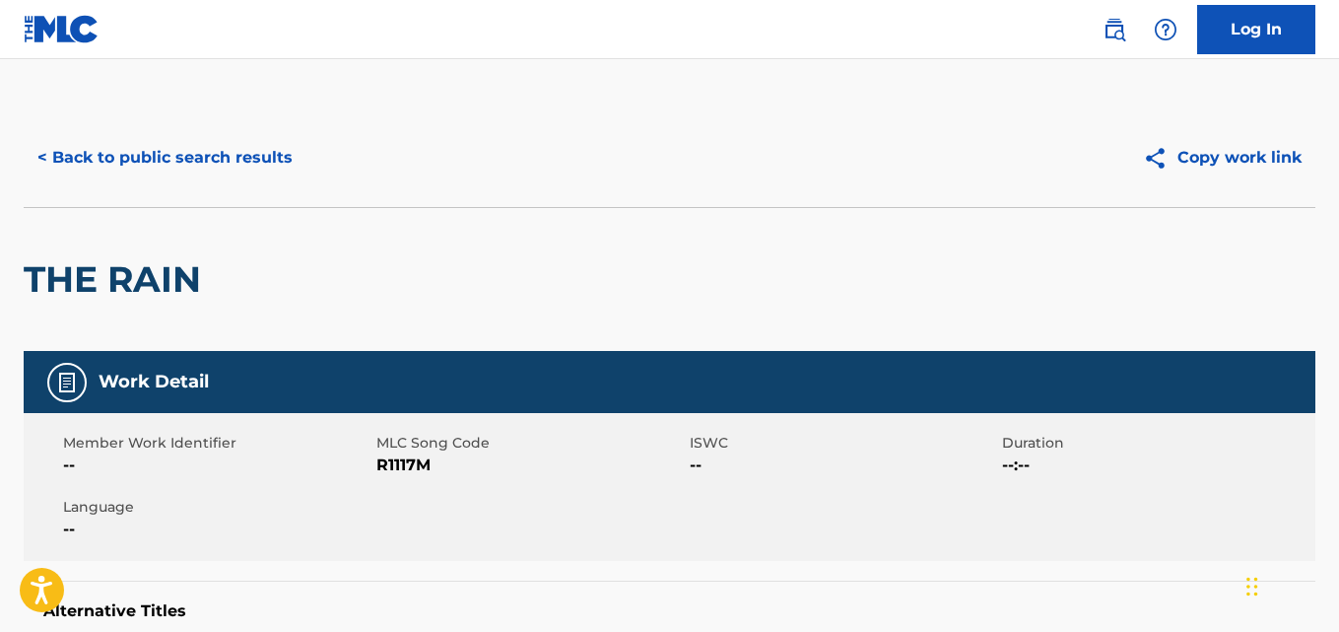
scroll to position [579, 0]
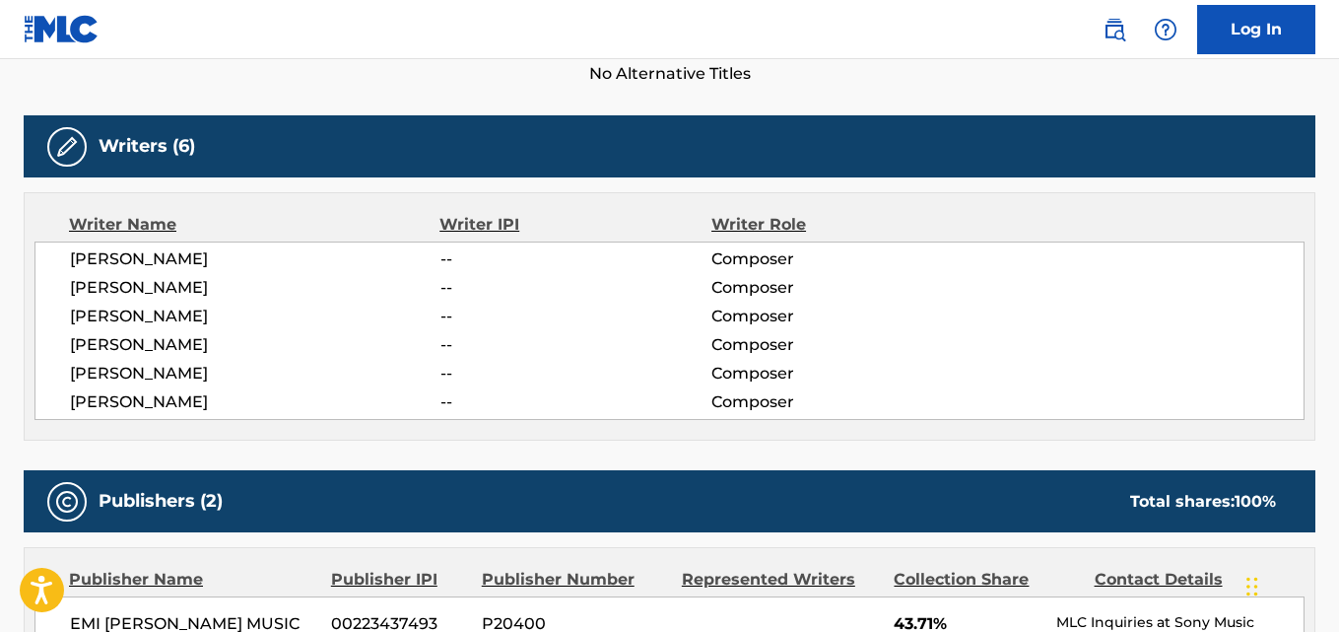
click at [116, 405] on span "[PERSON_NAME]" at bounding box center [255, 402] width 371 height 24
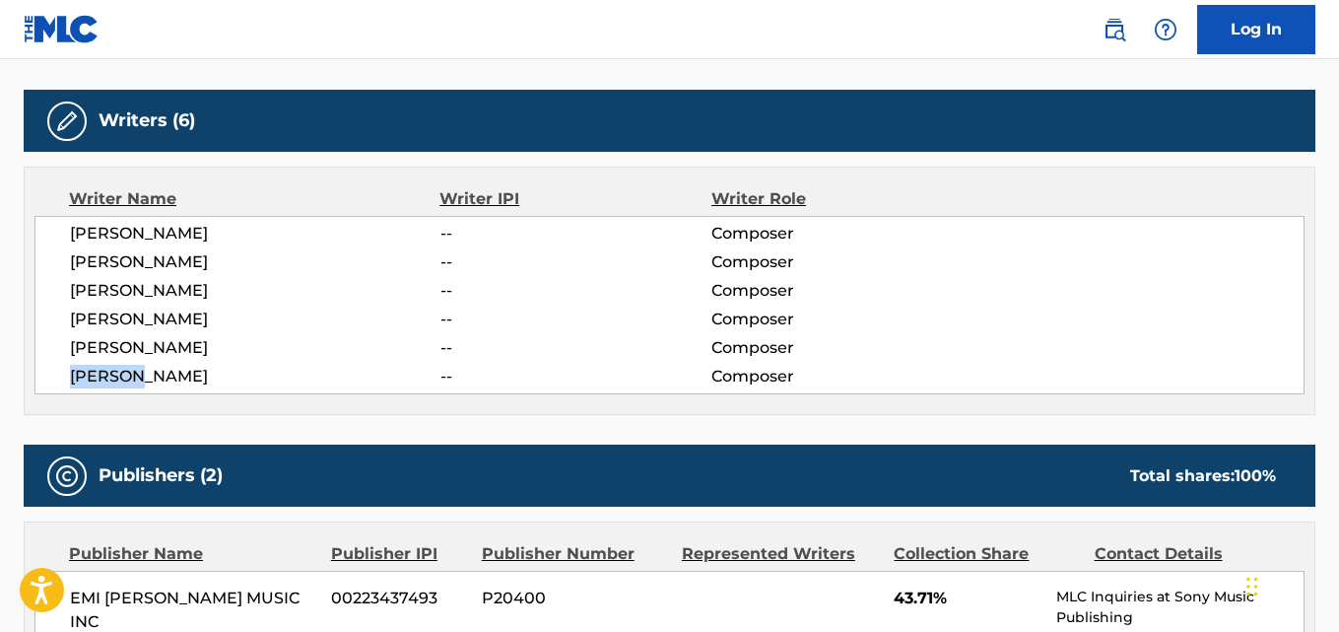
scroll to position [907, 0]
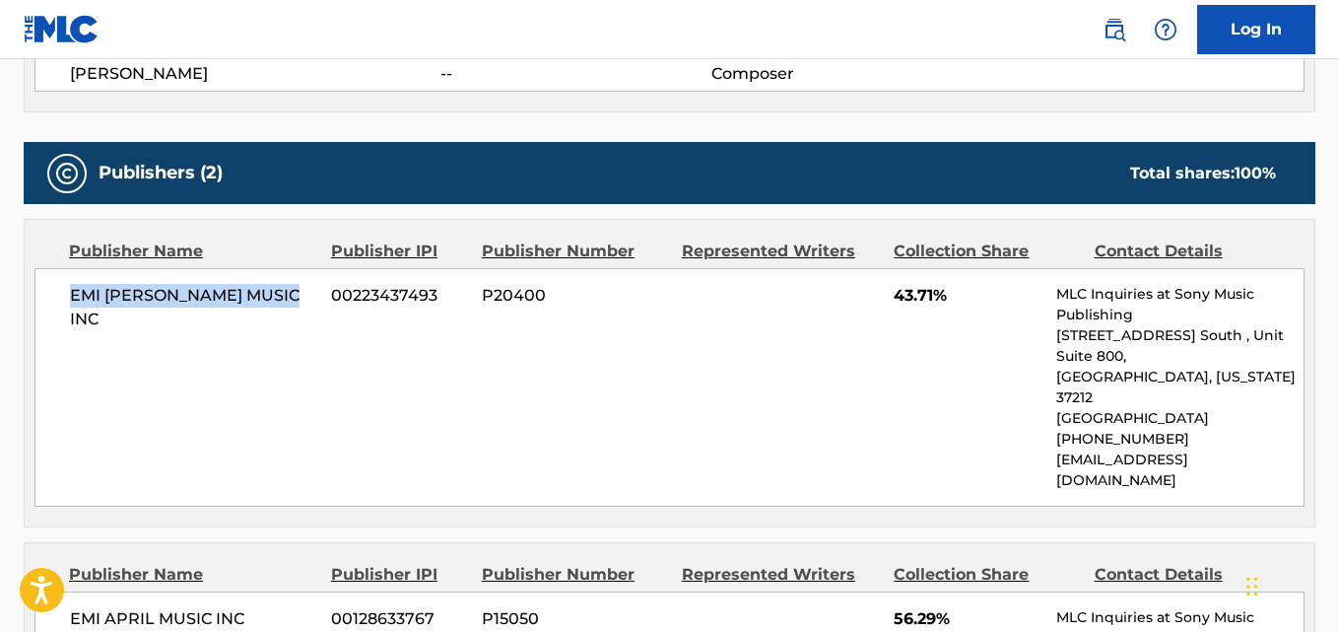
drag, startPoint x: 69, startPoint y: 300, endPoint x: 306, endPoint y: 297, distance: 236.6
click at [306, 297] on div "EMI [PERSON_NAME] MUSIC INC 00223437493 P20400 43.71% MLC Inquiries at Sony Mus…" at bounding box center [669, 387] width 1270 height 239
click at [915, 293] on span "43.71%" at bounding box center [968, 296] width 148 height 24
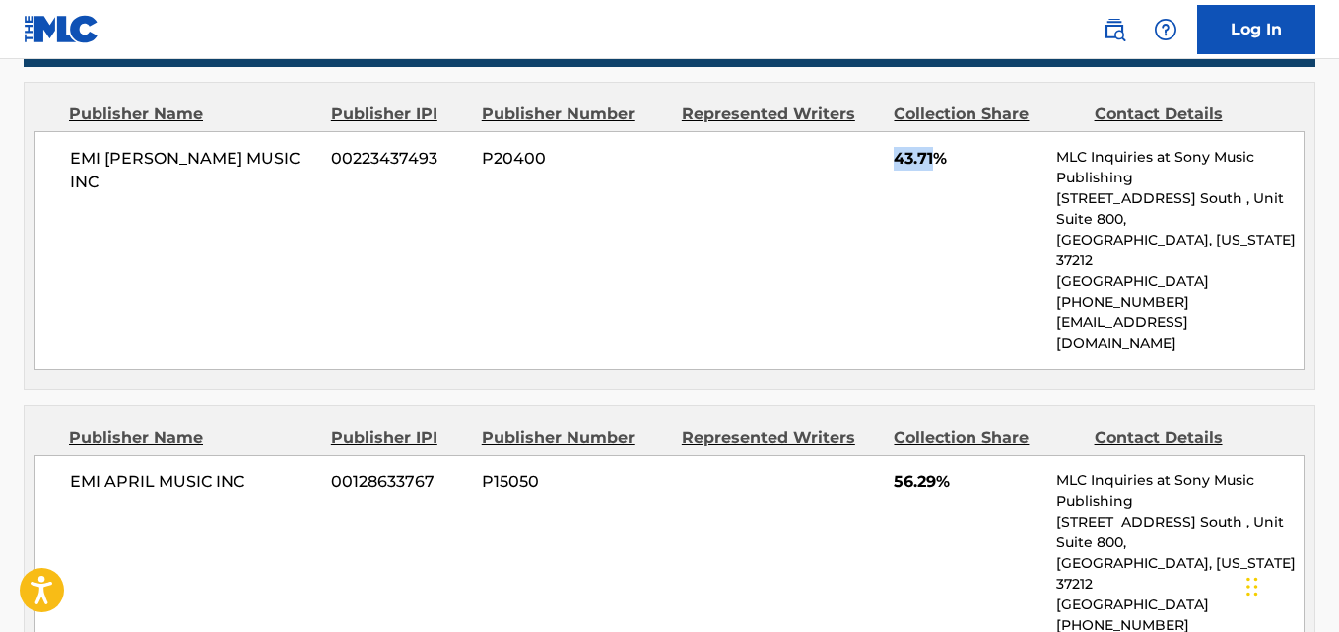
scroll to position [1236, 0]
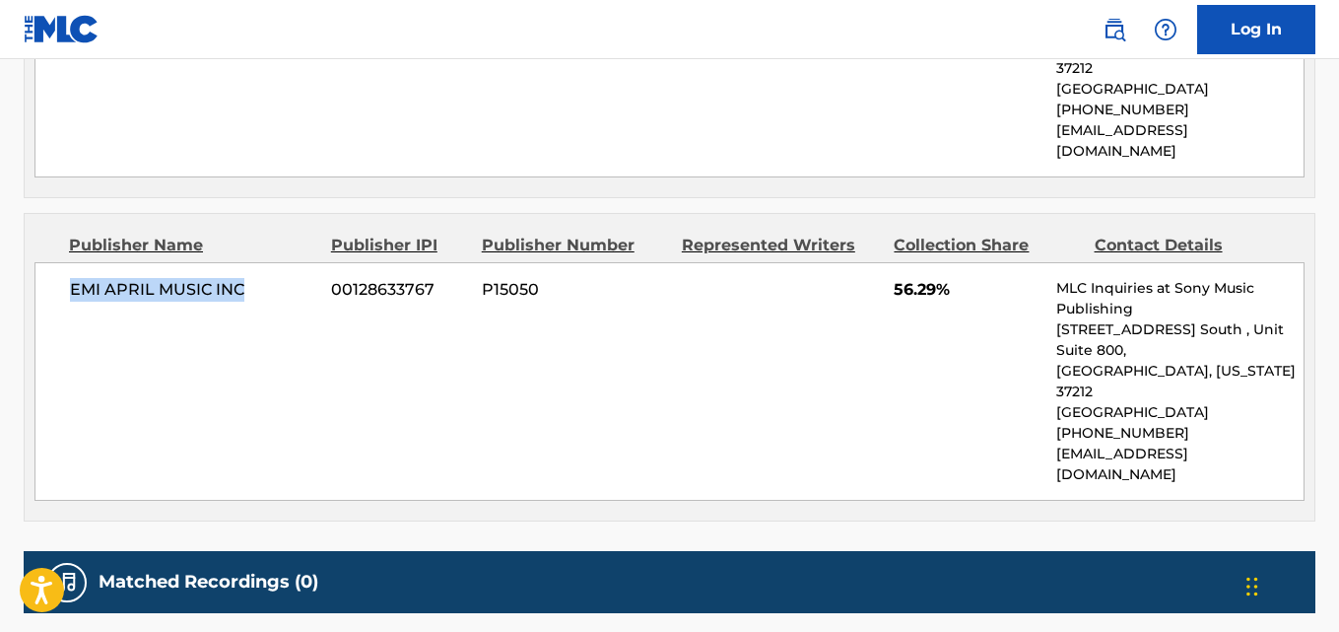
drag, startPoint x: 103, startPoint y: 252, endPoint x: 264, endPoint y: 251, distance: 160.7
click at [264, 262] on div "EMI APRIL MUSIC INC 00128633767 P15050 56.29% MLC Inquiries at Sony Music Publi…" at bounding box center [669, 381] width 1270 height 239
click at [901, 262] on div "EMI APRIL MUSIC INC 00128633767 P15050 56.29% MLC Inquiries at Sony Music Publi…" at bounding box center [669, 381] width 1270 height 239
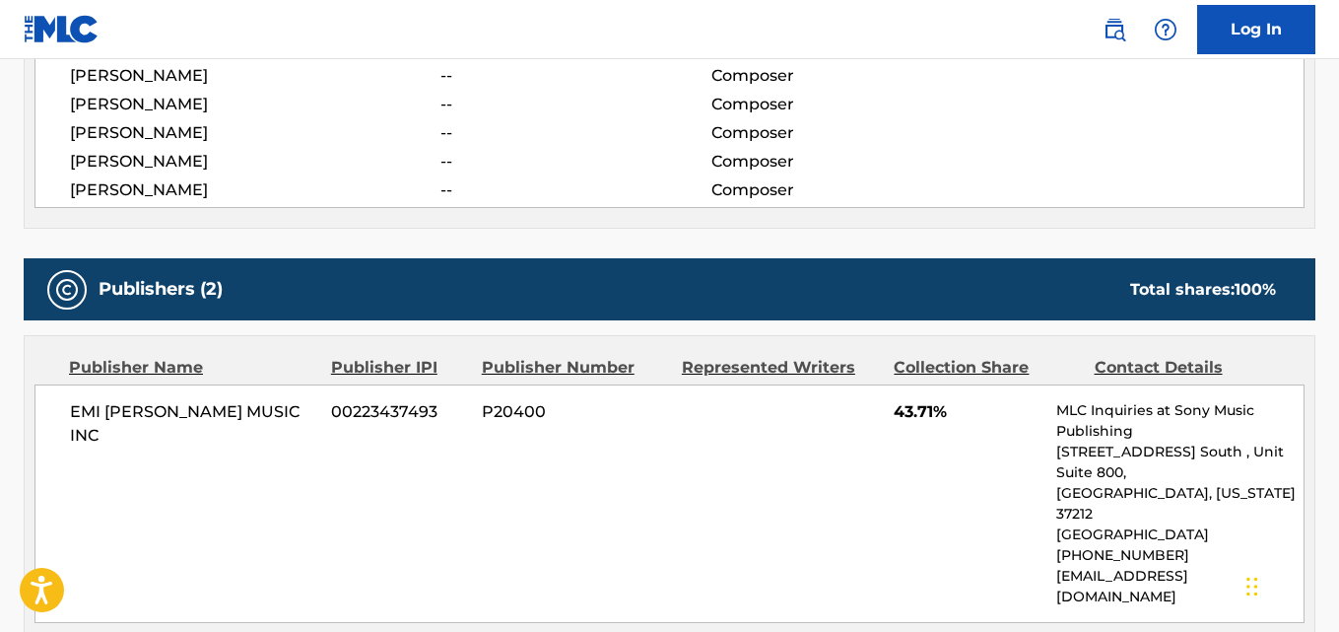
scroll to position [743, 0]
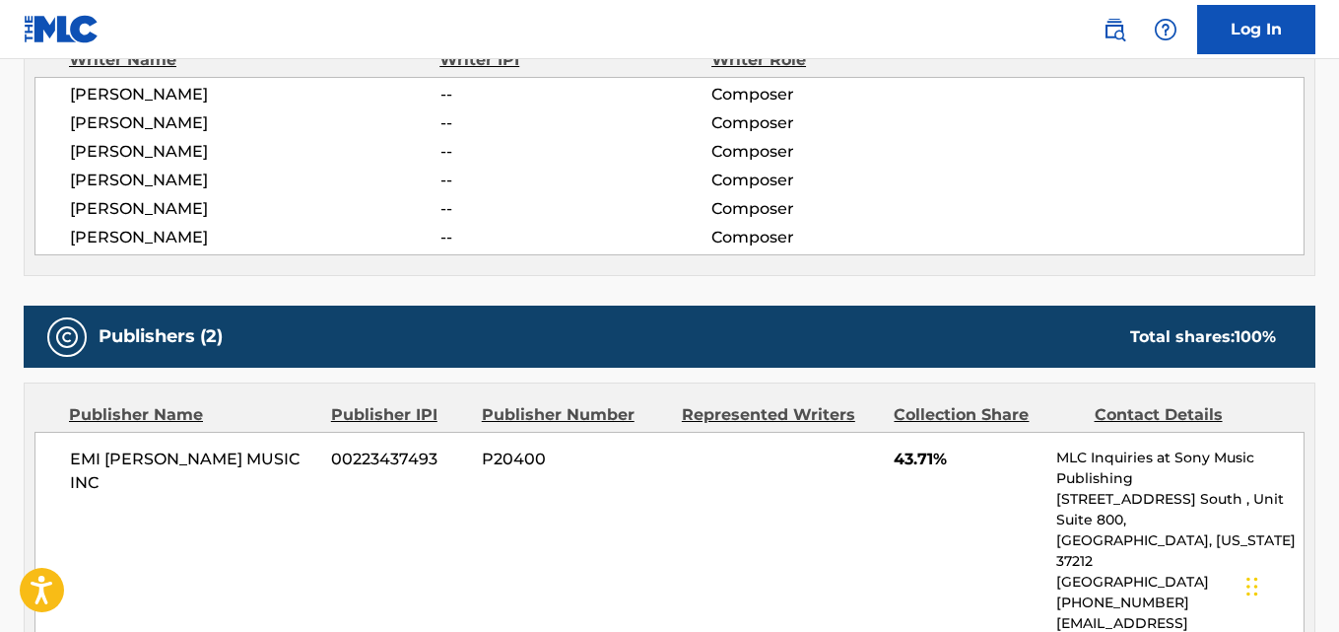
click at [51, 281] on div "Work Detail Member Work Identifier -- MLC Song Code R1117M ISWC -- Duration --:…" at bounding box center [670, 388] width 1292 height 1561
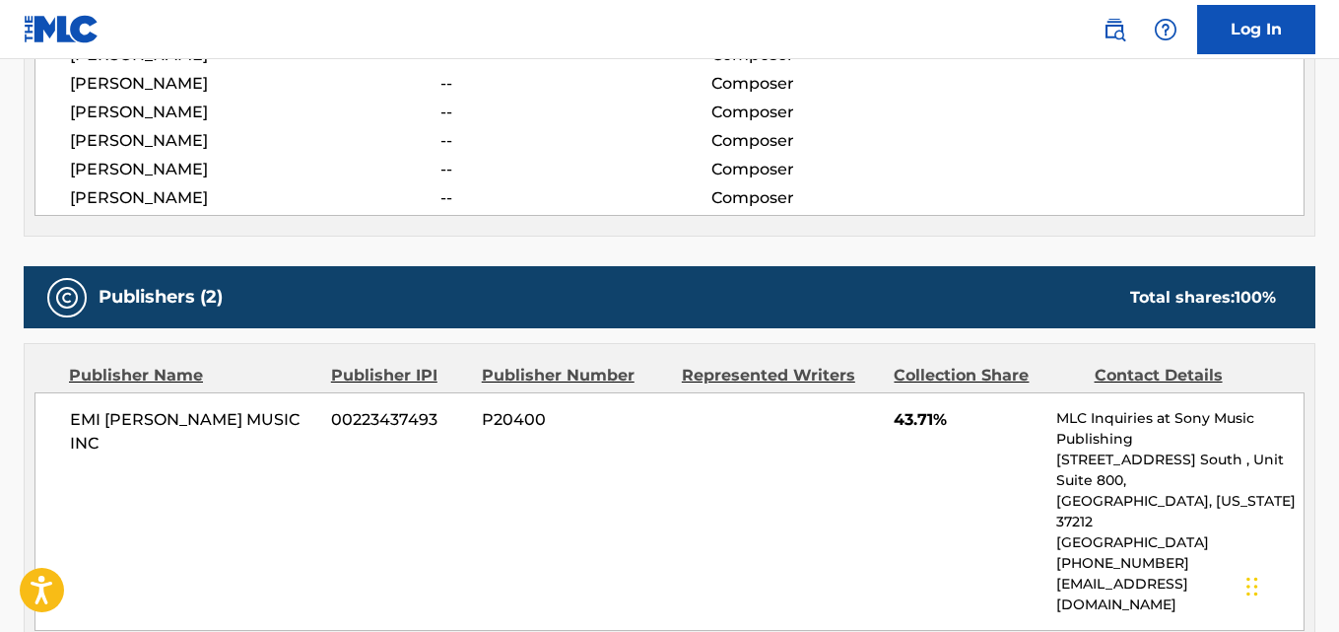
click at [533, 547] on div "EMI [PERSON_NAME] MUSIC INC 00223437493 P20400 43.71% MLC Inquiries at Sony Mus…" at bounding box center [669, 511] width 1270 height 239
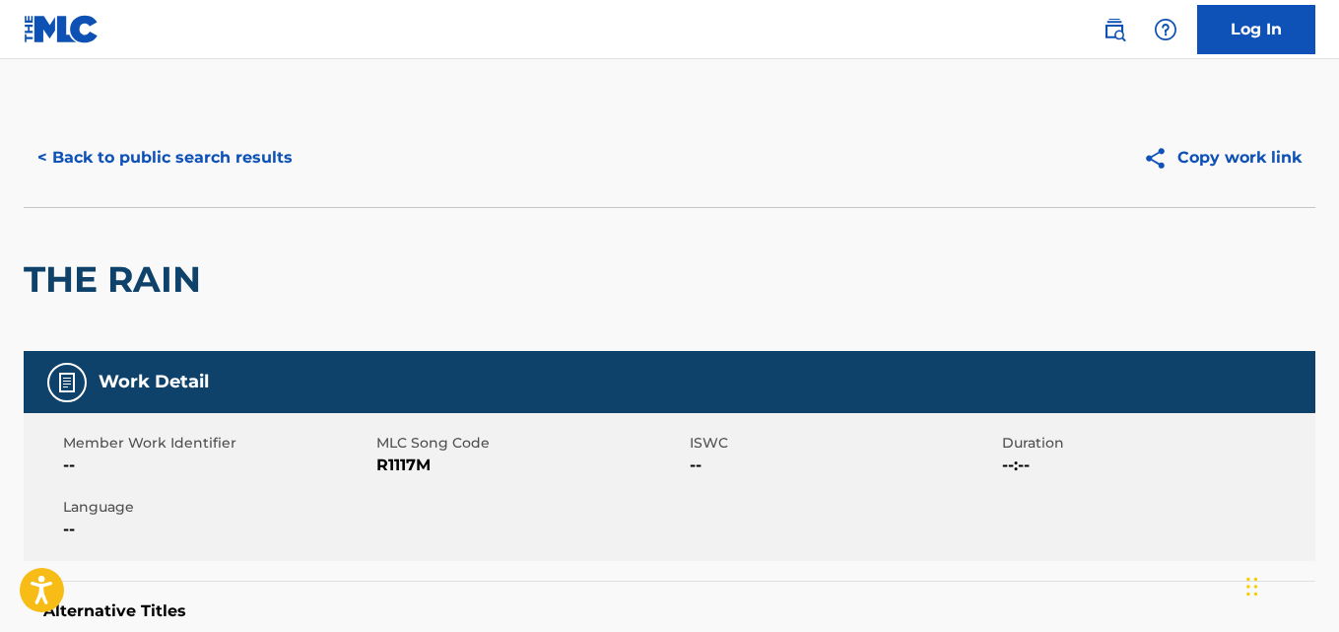
click at [194, 167] on button "< Back to public search results" at bounding box center [165, 157] width 283 height 49
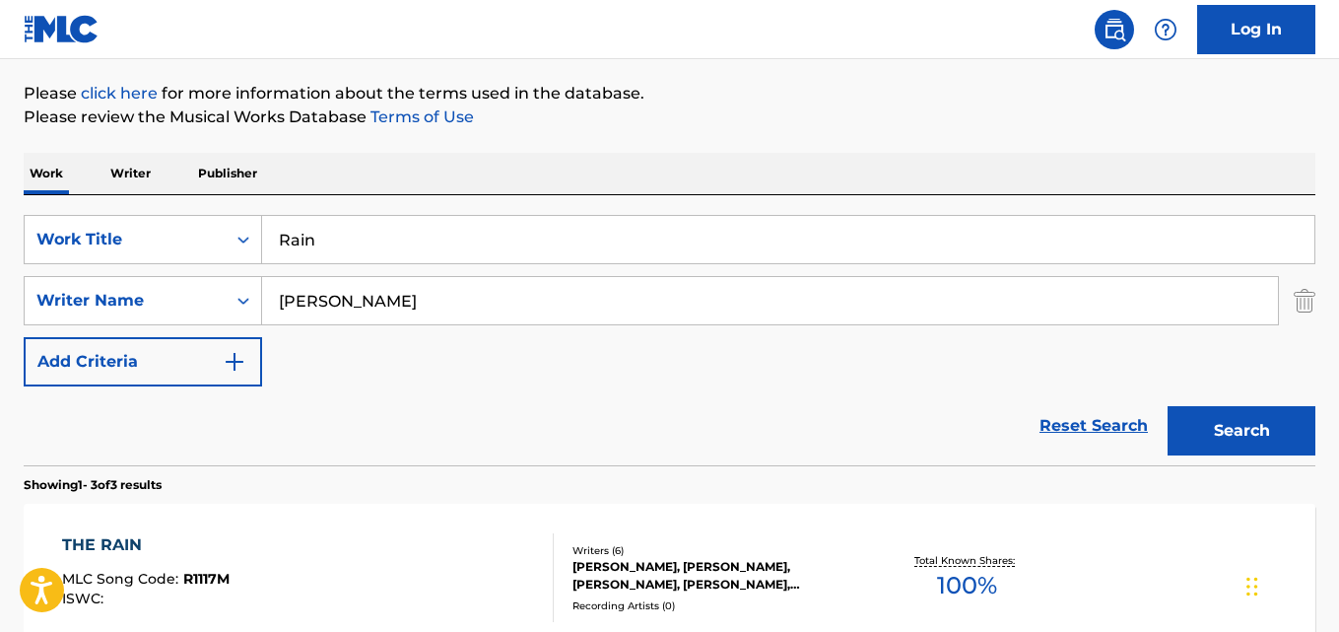
click at [1051, 418] on link "Reset Search" at bounding box center [1094, 425] width 128 height 43
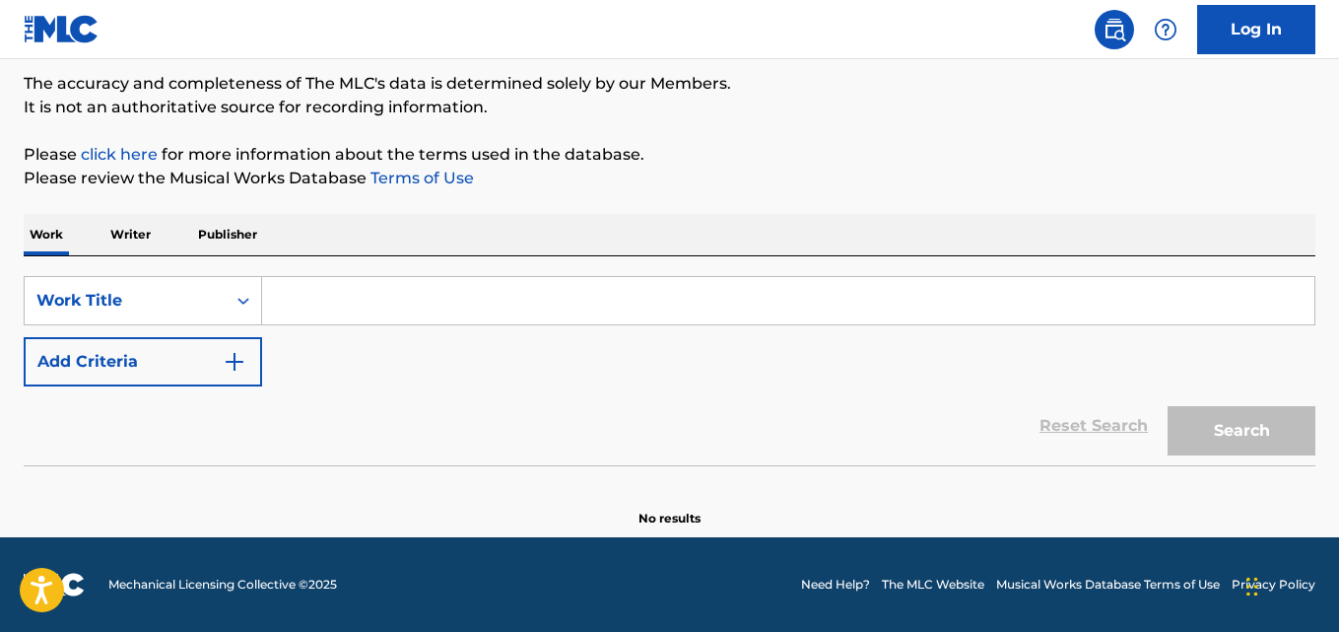
scroll to position [163, 0]
drag, startPoint x: 671, startPoint y: 407, endPoint x: 672, endPoint y: 392, distance: 14.8
click at [672, 403] on div "Reset Search Search" at bounding box center [670, 425] width 1292 height 79
click at [674, 390] on div "Reset Search Search" at bounding box center [670, 425] width 1292 height 79
click at [680, 388] on div "Reset Search Search" at bounding box center [670, 425] width 1292 height 79
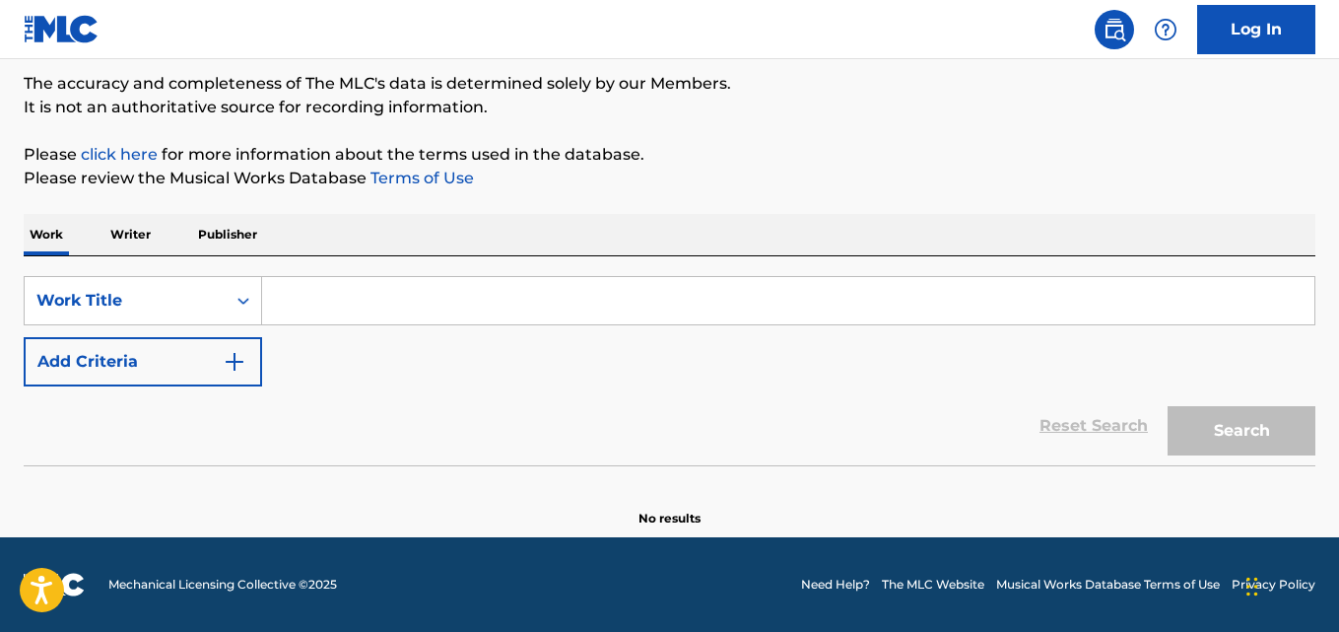
click at [694, 385] on div "SearchWithCriteriad027d31f-b09f-4ed3-a722-40d13ba718db Work Title Add Criteria" at bounding box center [670, 331] width 1292 height 110
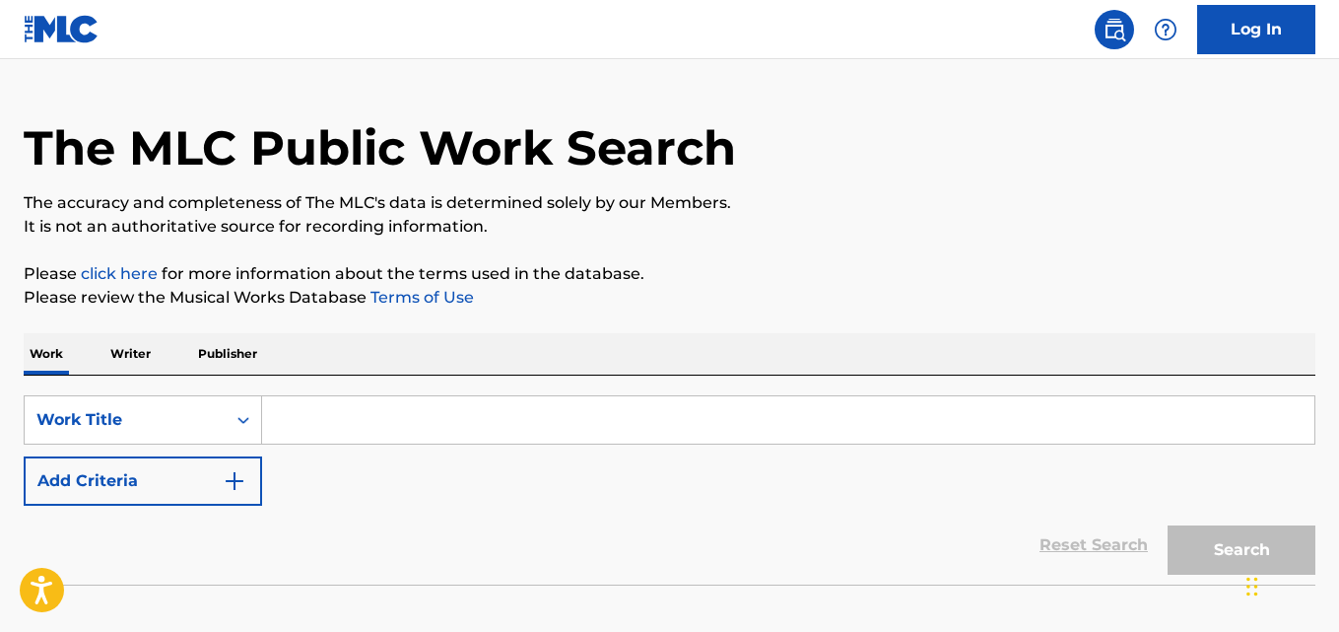
scroll to position [44, 0]
drag, startPoint x: 694, startPoint y: 385, endPoint x: 709, endPoint y: 381, distance: 15.3
click at [709, 381] on div "SearchWithCriteriad027d31f-b09f-4ed3-a722-40d13ba718db Work Title Add Criteria …" at bounding box center [670, 479] width 1292 height 209
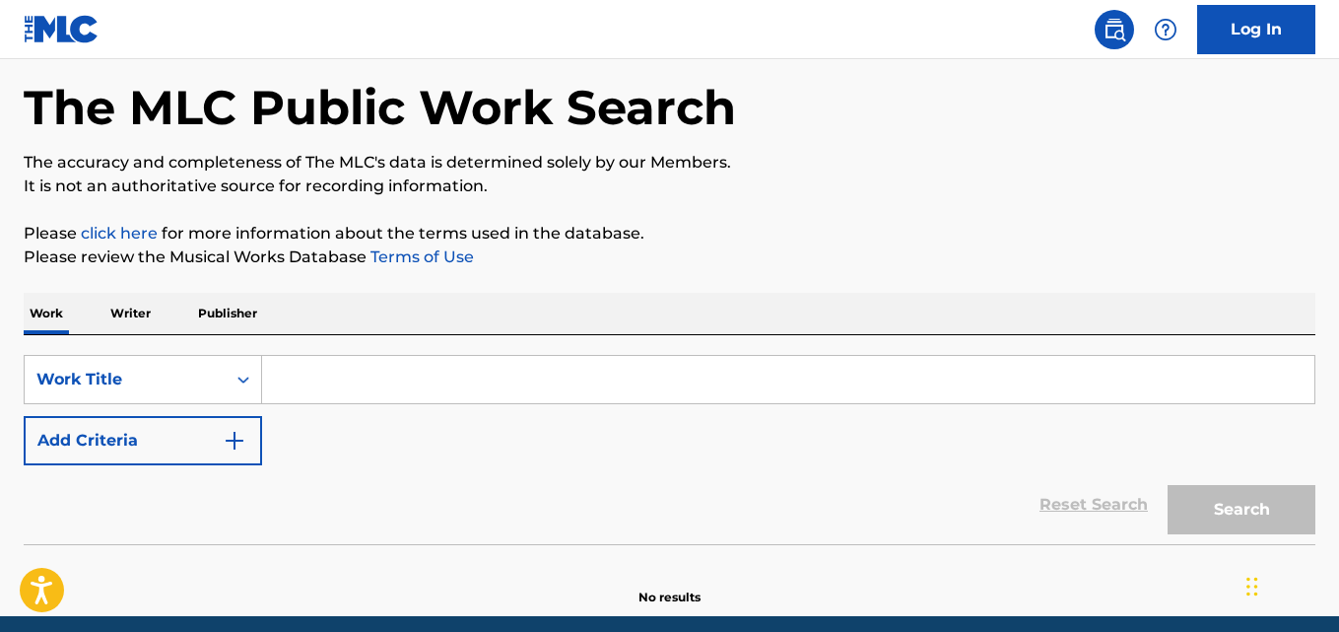
click at [506, 366] on input "Search Form" at bounding box center [788, 379] width 1053 height 47
paste input "[DEMOGRAPHIC_DATA]"
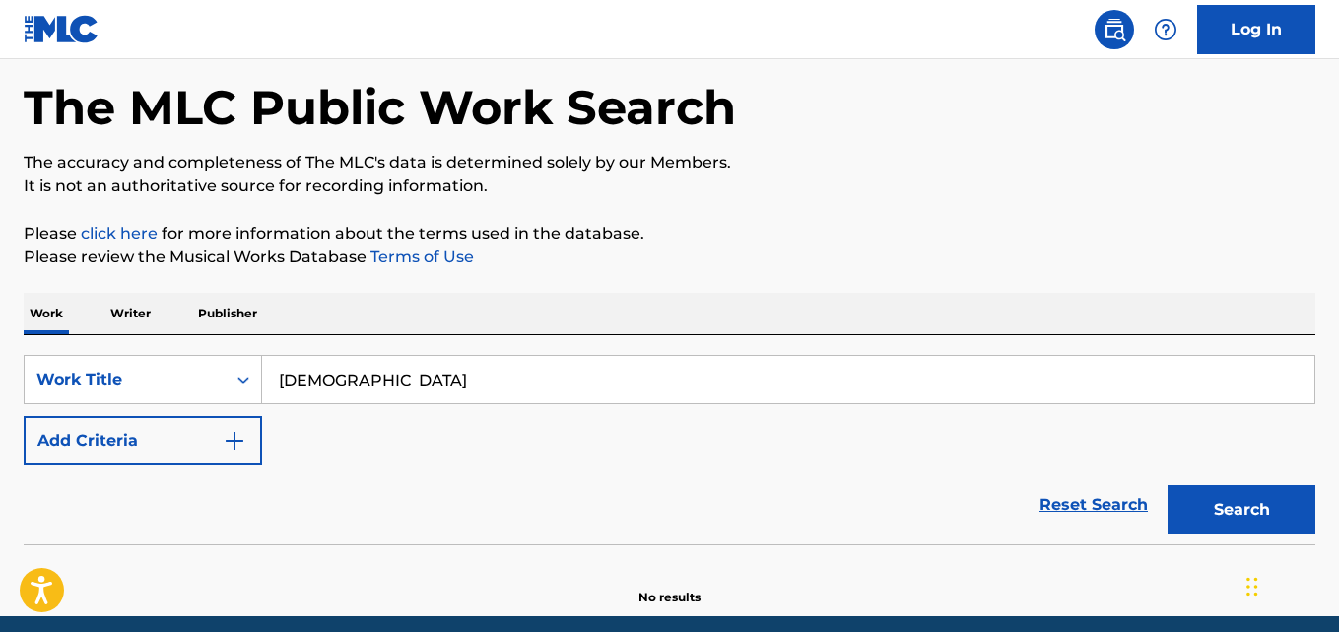
type input "[DEMOGRAPHIC_DATA]"
click at [443, 292] on div "The MLC Public Work Search The accuracy and completeness of The MLC's data is d…" at bounding box center [669, 316] width 1339 height 582
drag, startPoint x: 196, startPoint y: 443, endPoint x: 255, endPoint y: 444, distance: 59.1
click at [217, 444] on button "Add Criteria" at bounding box center [143, 440] width 239 height 49
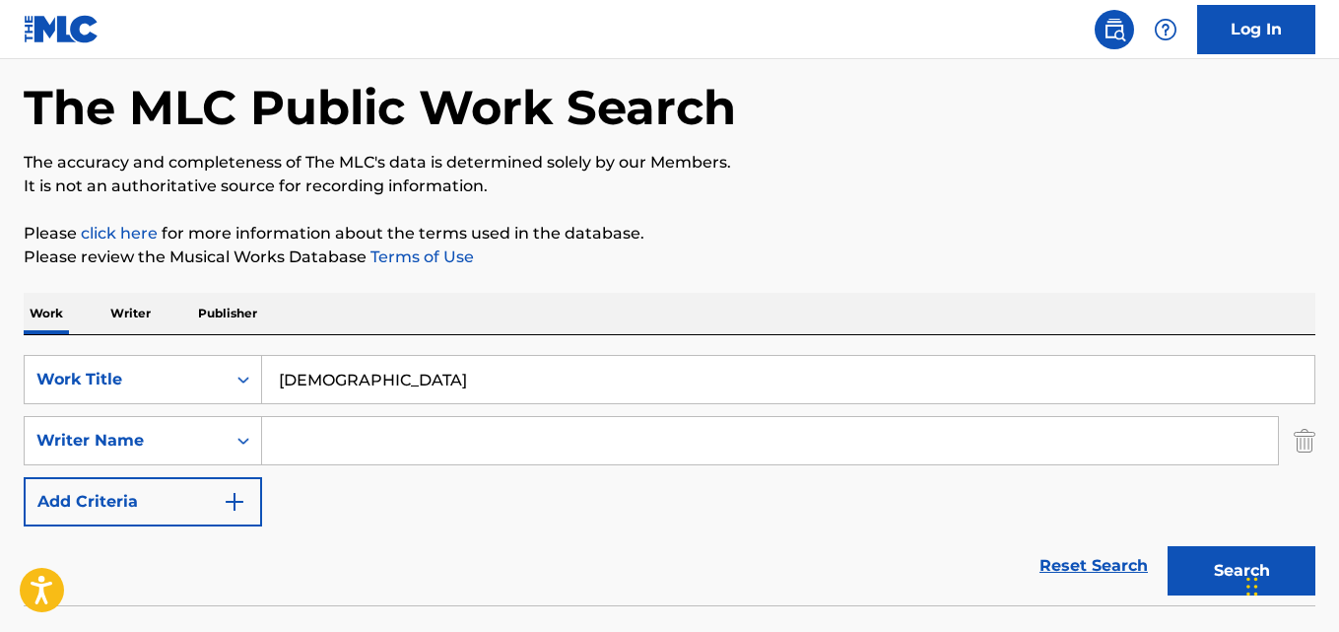
click at [407, 444] on input "Search Form" at bounding box center [770, 440] width 1016 height 47
paste input "Shekinah Glory Ministry"
click at [1168, 546] on button "Search" at bounding box center [1242, 570] width 148 height 49
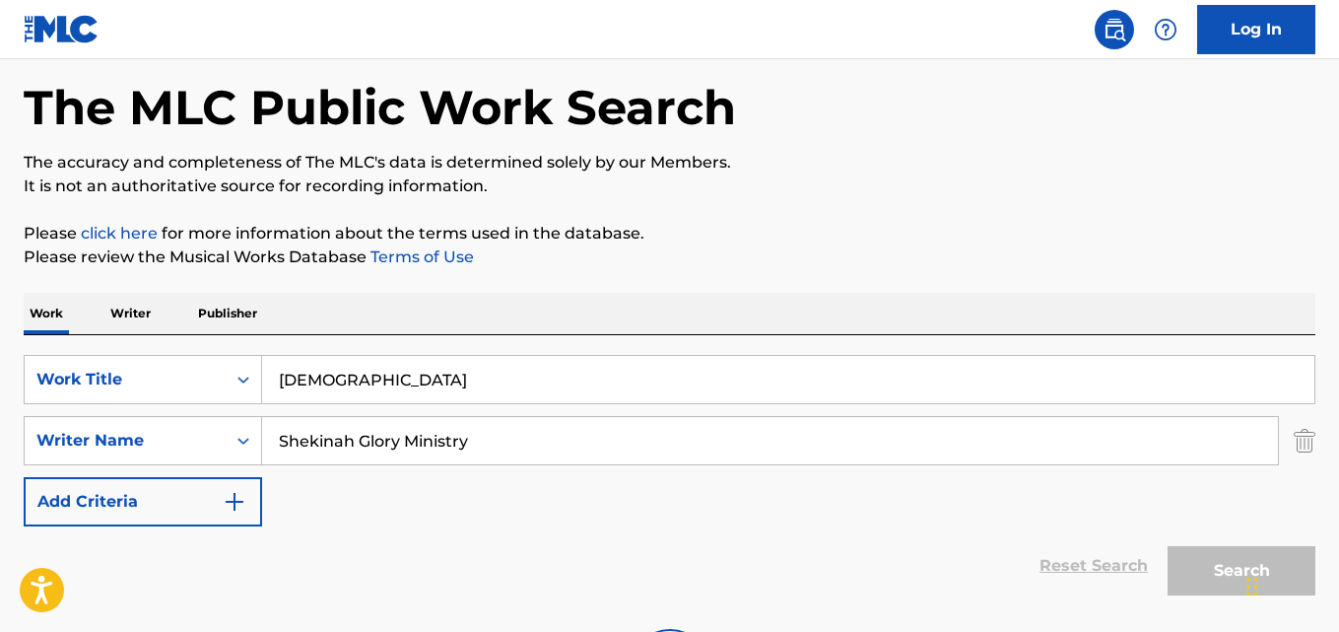
click at [701, 307] on div "Work Writer Publisher" at bounding box center [670, 313] width 1292 height 41
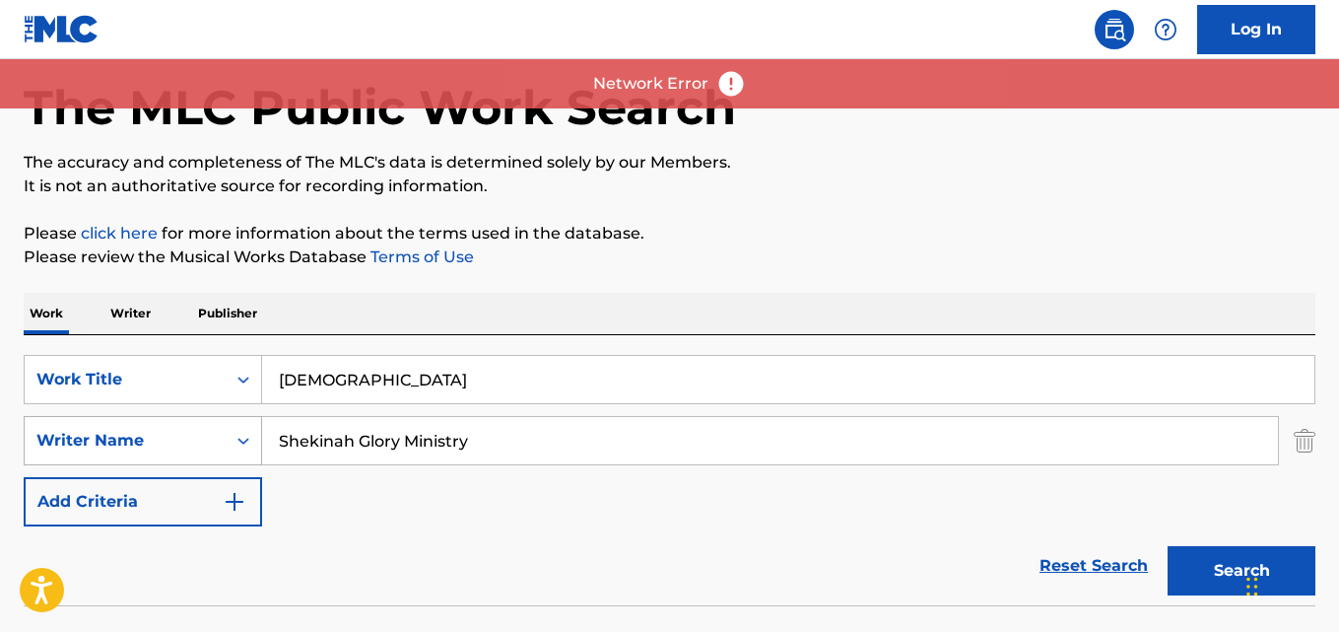
drag, startPoint x: 473, startPoint y: 452, endPoint x: 257, endPoint y: 448, distance: 215.9
click at [257, 448] on div "SearchWithCriteria2df984f3-479a-4d2b-be4c-74034a3fb4a9 Writer Name Shekinah Glo…" at bounding box center [670, 440] width 1292 height 49
paste input "[PERSON_NAME]"
click at [1168, 546] on button "Search" at bounding box center [1242, 570] width 148 height 49
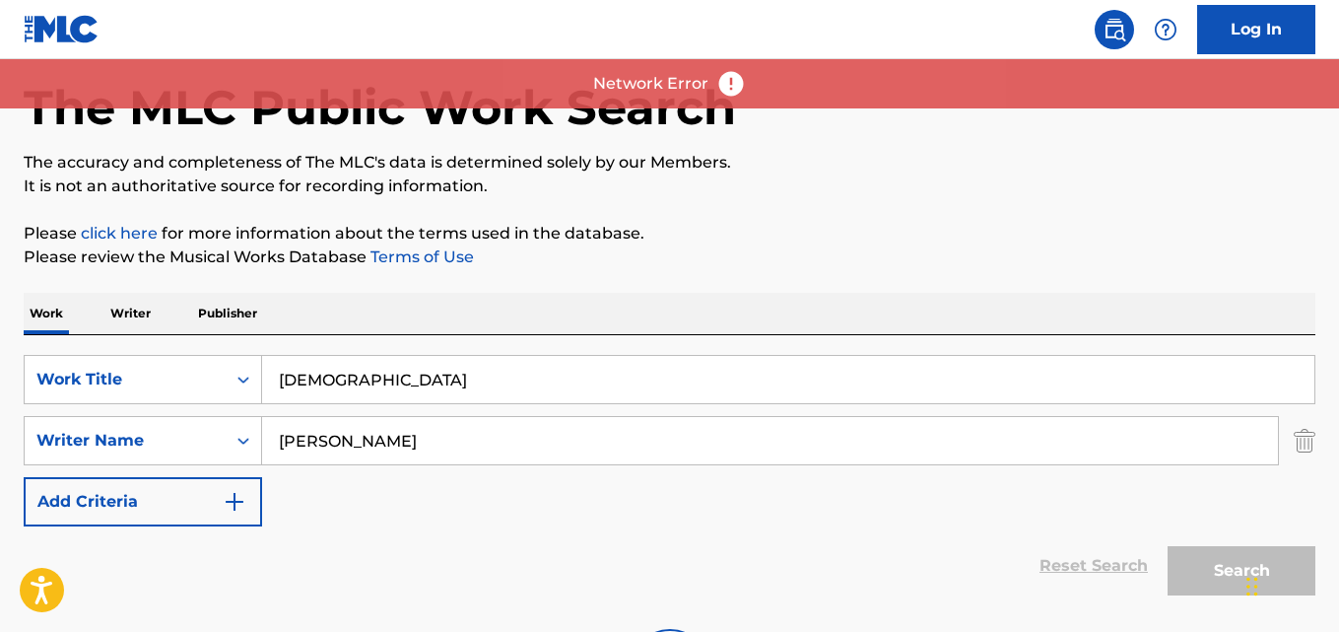
click at [939, 280] on div "The MLC Public Work Search The accuracy and completeness of The MLC's data is d…" at bounding box center [669, 378] width 1339 height 707
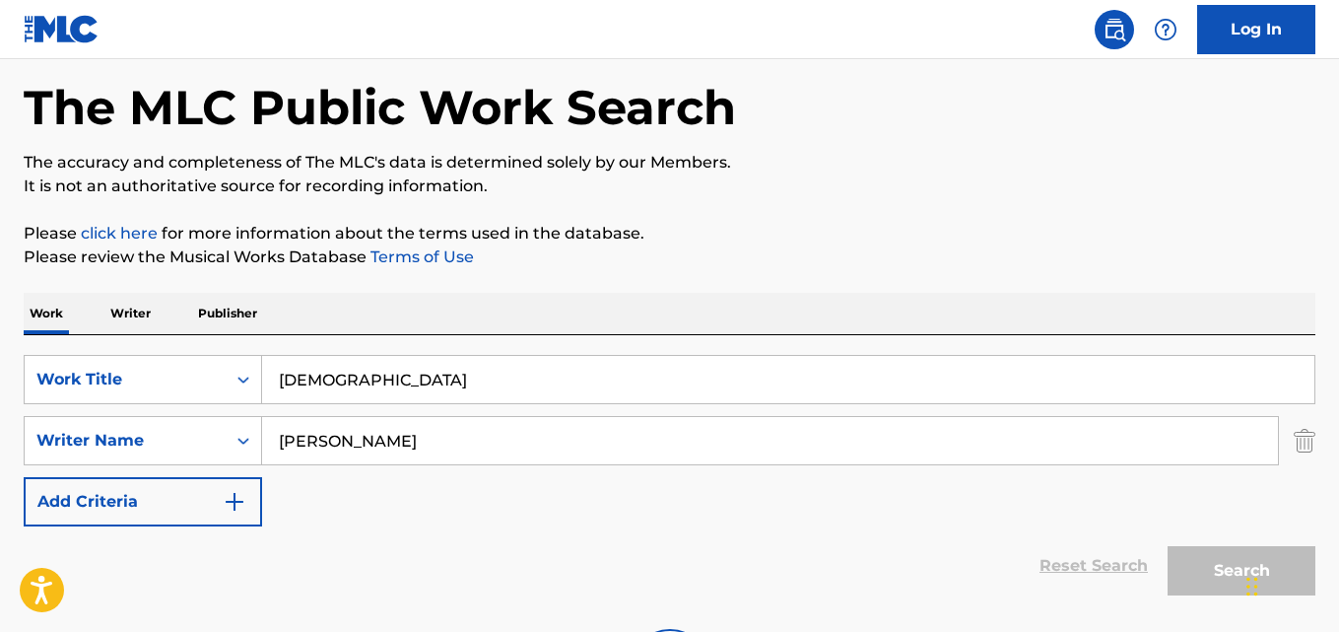
click at [681, 467] on div "SearchWithCriteriad027d31f-b09f-4ed3-a722-40d13ba718db Work Title [DEMOGRAPHIC_…" at bounding box center [670, 440] width 1292 height 171
click at [671, 447] on input "[PERSON_NAME]" at bounding box center [770, 440] width 1016 height 47
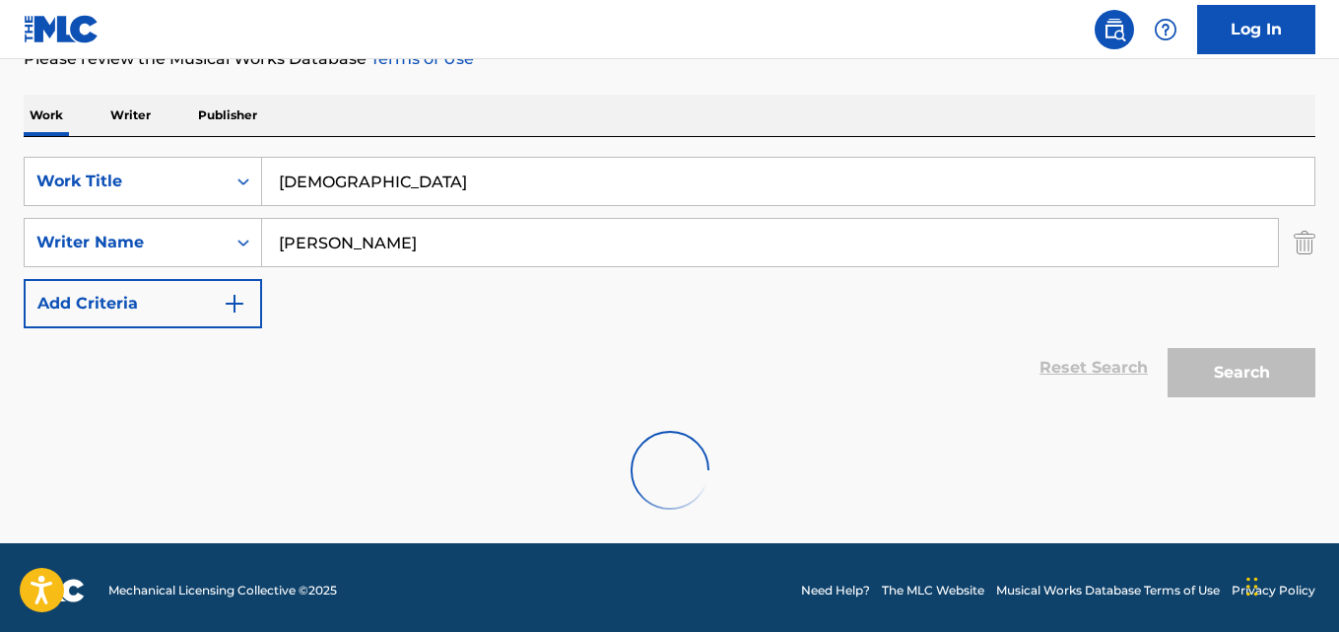
scroll to position [288, 0]
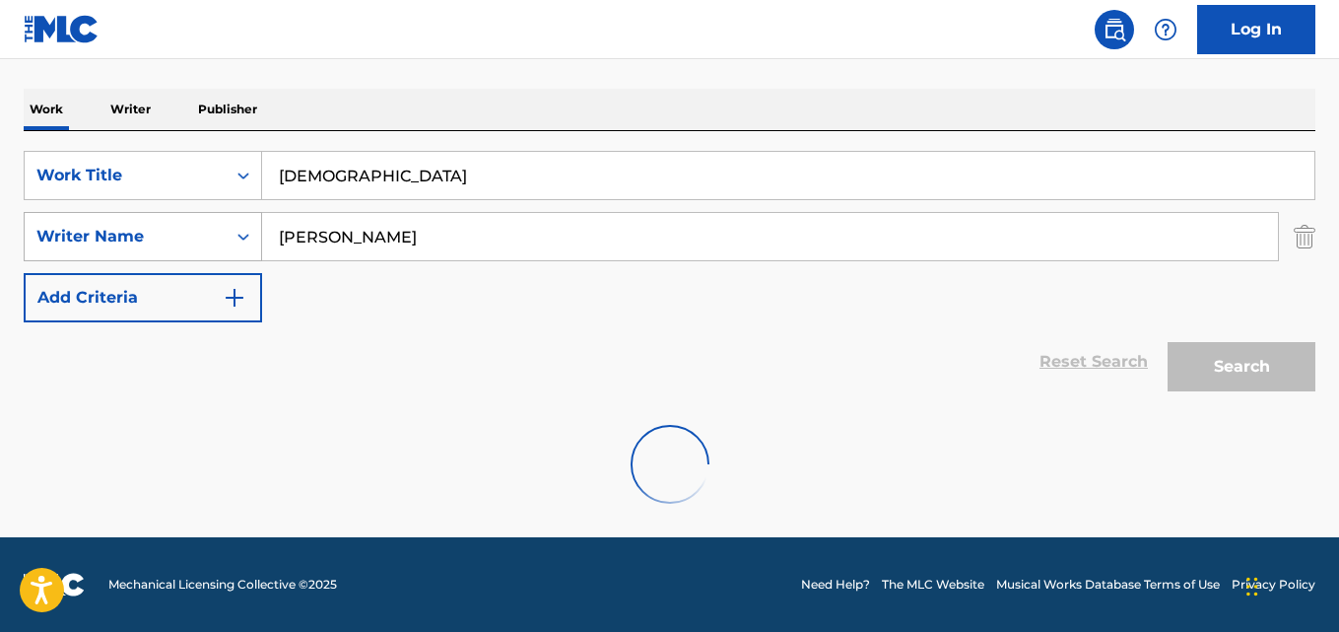
drag, startPoint x: 498, startPoint y: 239, endPoint x: 127, endPoint y: 239, distance: 370.6
click at [127, 239] on div "SearchWithCriteria2df984f3-479a-4d2b-be4c-74034a3fb4a9 Writer Name [PERSON_NAME]" at bounding box center [670, 236] width 1292 height 49
paste input "[GEOGRAPHIC_DATA]"
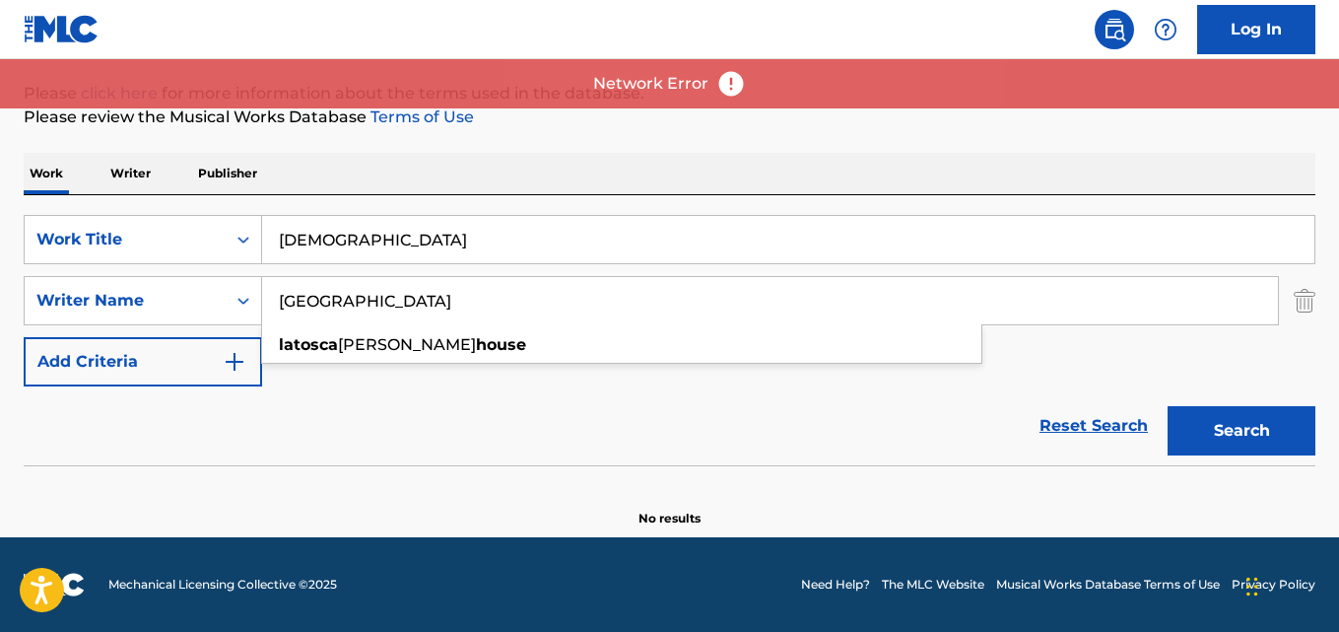
scroll to position [224, 0]
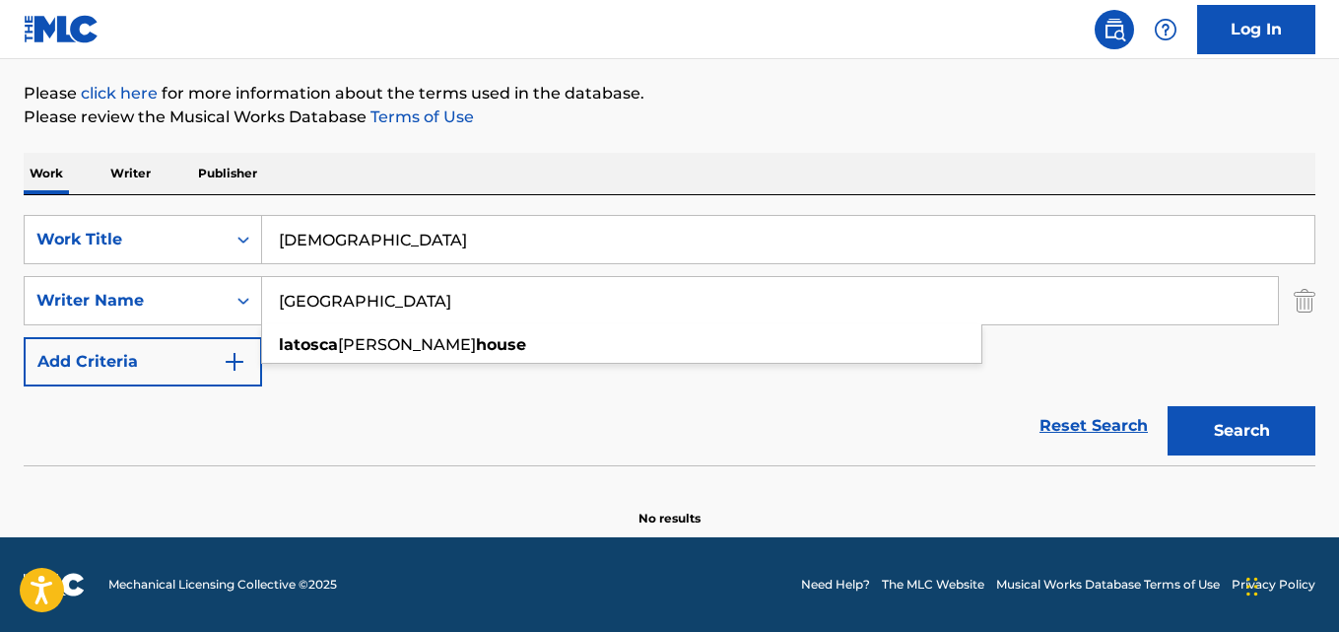
click at [441, 297] on input "[GEOGRAPHIC_DATA]" at bounding box center [770, 300] width 1016 height 47
drag, startPoint x: 339, startPoint y: 300, endPoint x: 314, endPoint y: 305, distance: 25.1
click at [314, 305] on input "[GEOGRAPHIC_DATA]" at bounding box center [770, 300] width 1016 height 47
drag, startPoint x: 344, startPoint y: 295, endPoint x: 203, endPoint y: 294, distance: 140.9
click at [203, 294] on div "SearchWithCriteria2df984f3-479a-4d2b-be4c-74034a3fb4a9 Writer Name [PERSON_NAME…" at bounding box center [670, 300] width 1292 height 49
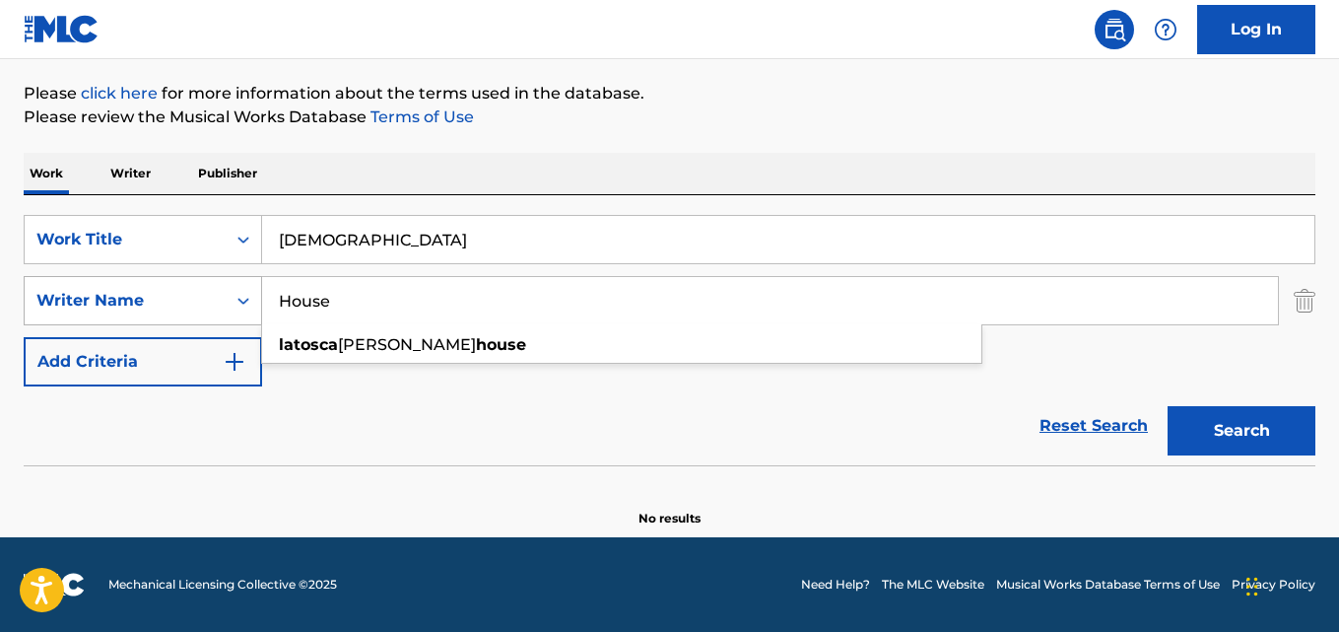
type input "House"
click at [1168, 406] on button "Search" at bounding box center [1242, 430] width 148 height 49
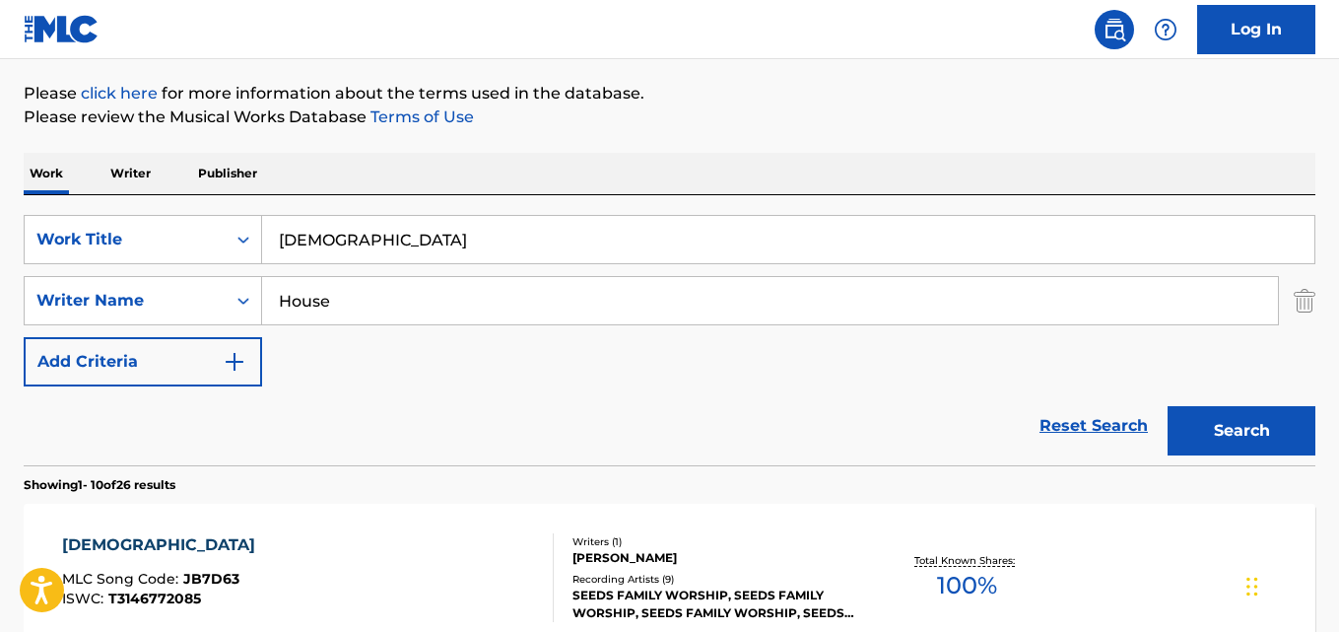
click at [574, 214] on div "SearchWithCriteriad027d31f-b09f-4ed3-a722-40d13ba718db Work Title [DEMOGRAPHIC_…" at bounding box center [670, 330] width 1292 height 270
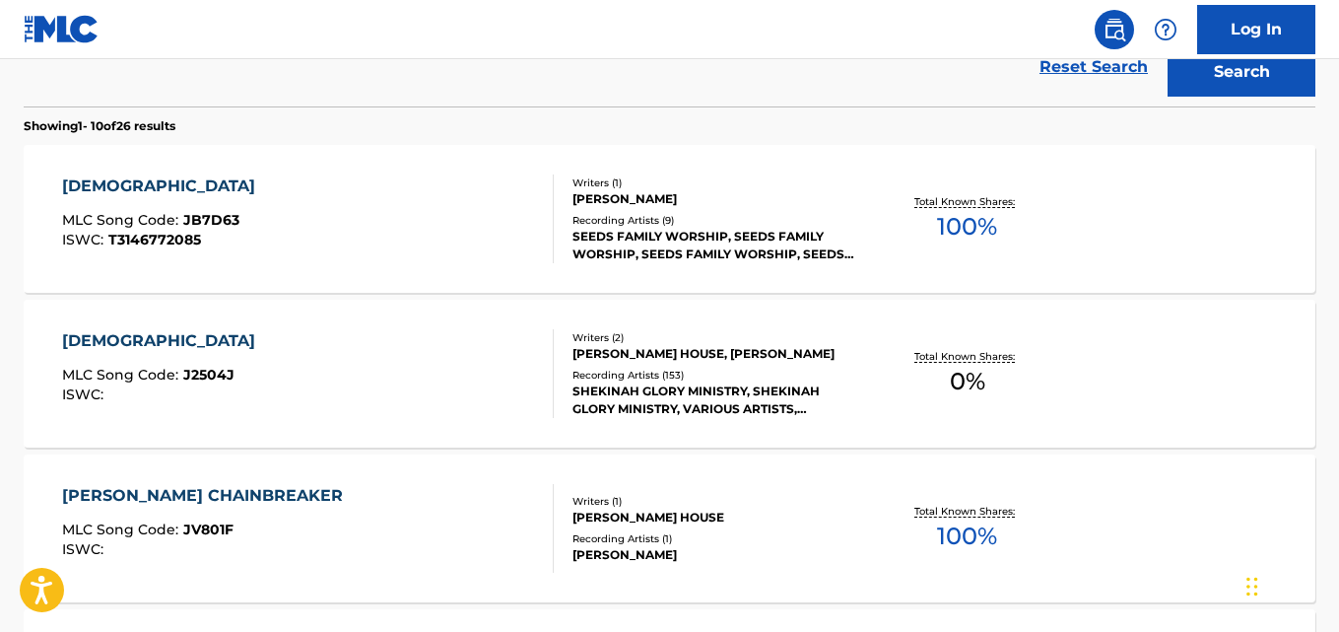
scroll to position [630, 0]
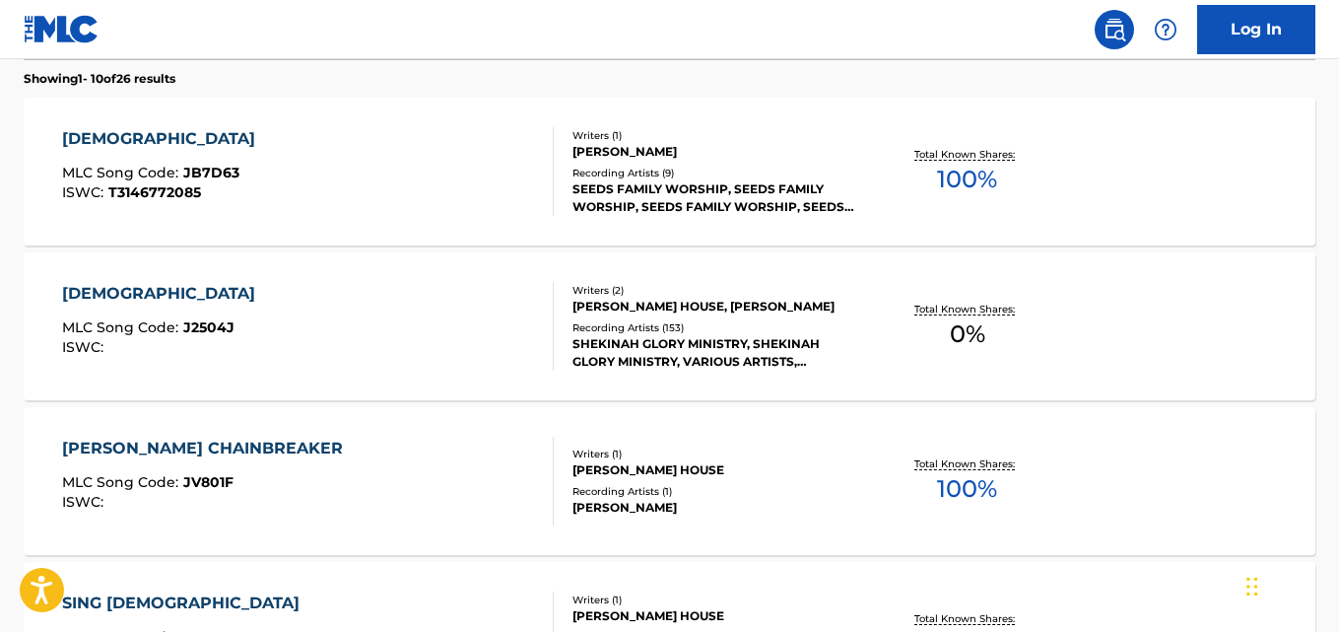
click at [125, 289] on div "[DEMOGRAPHIC_DATA]" at bounding box center [163, 294] width 203 height 24
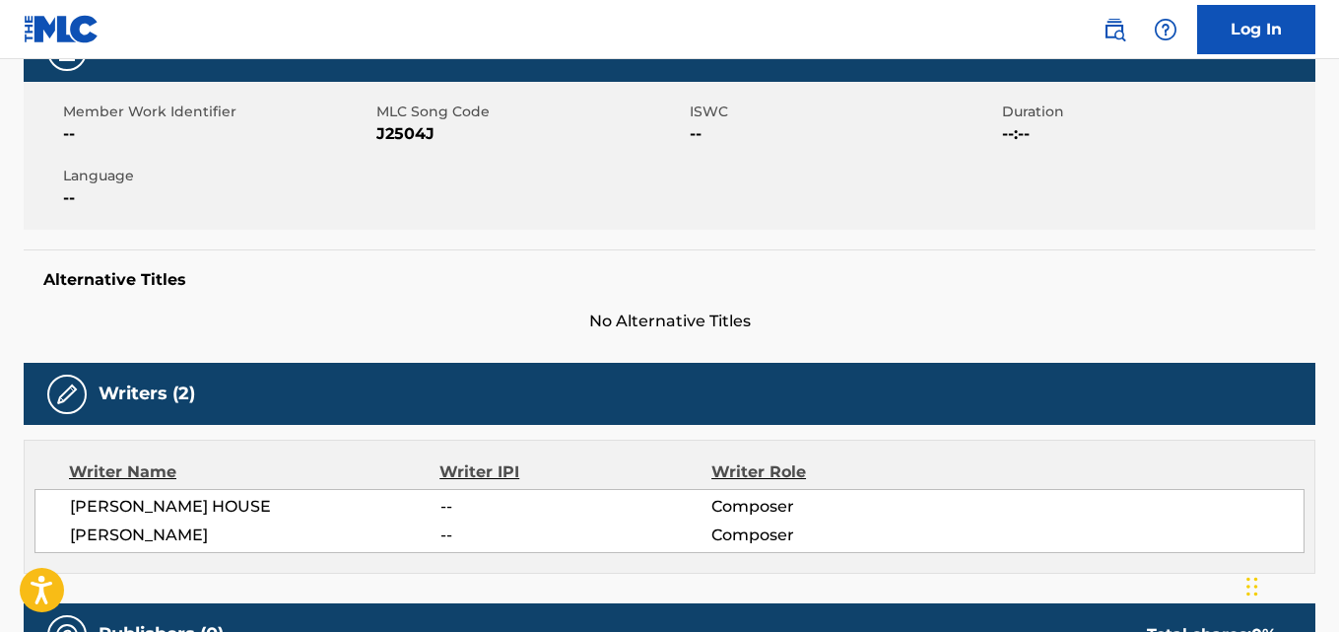
scroll to position [493, 0]
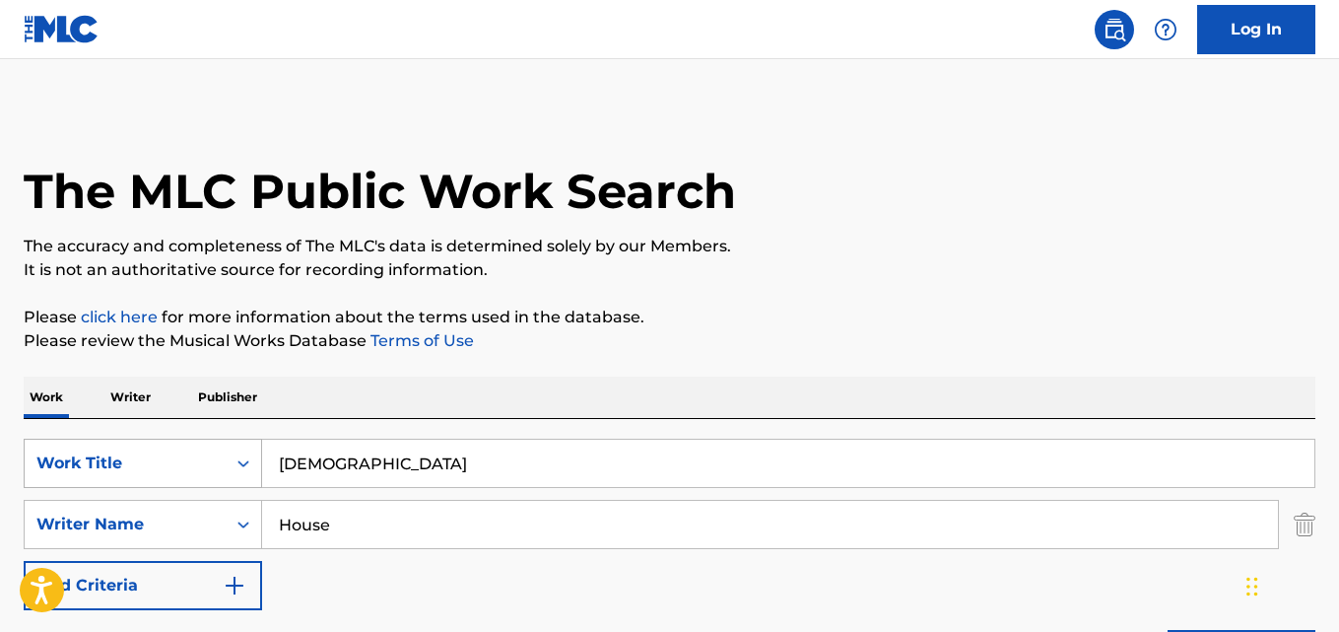
drag, startPoint x: 396, startPoint y: 454, endPoint x: 75, endPoint y: 470, distance: 321.7
click at [75, 470] on div "SearchWithCriteriad027d31f-b09f-4ed3-a722-40d13ba718db Work Title [DEMOGRAPHIC_…" at bounding box center [670, 463] width 1292 height 49
paste input "Open Up The Heaven"
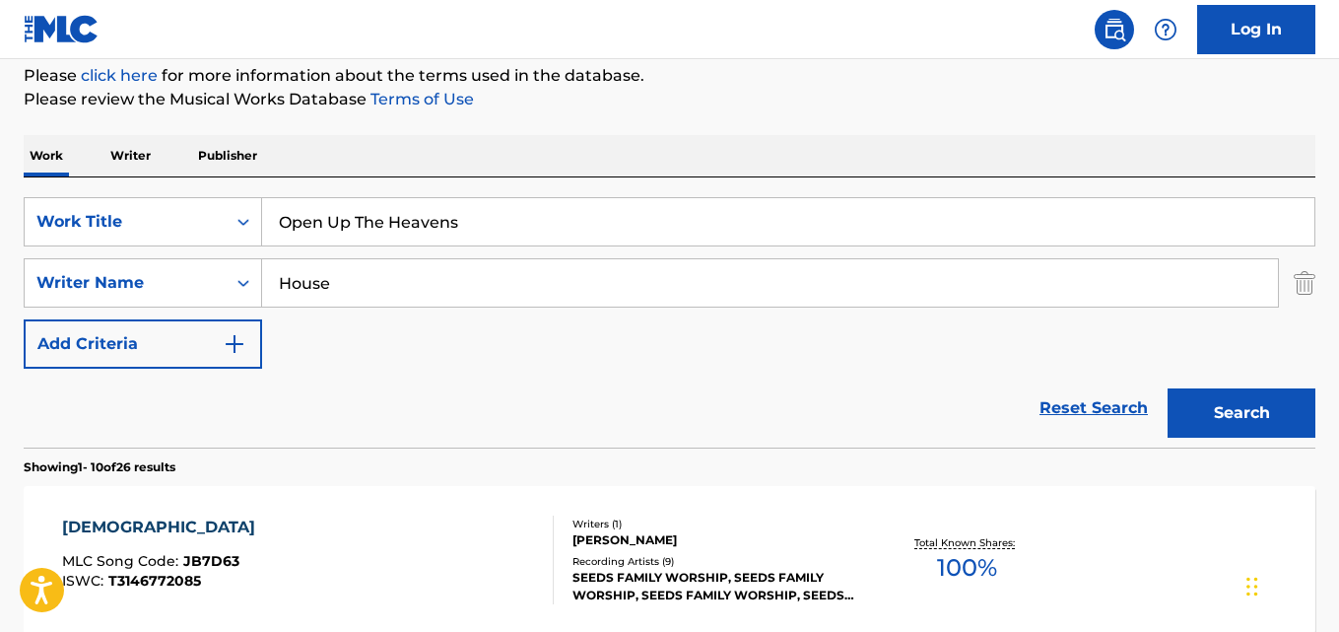
scroll to position [328, 0]
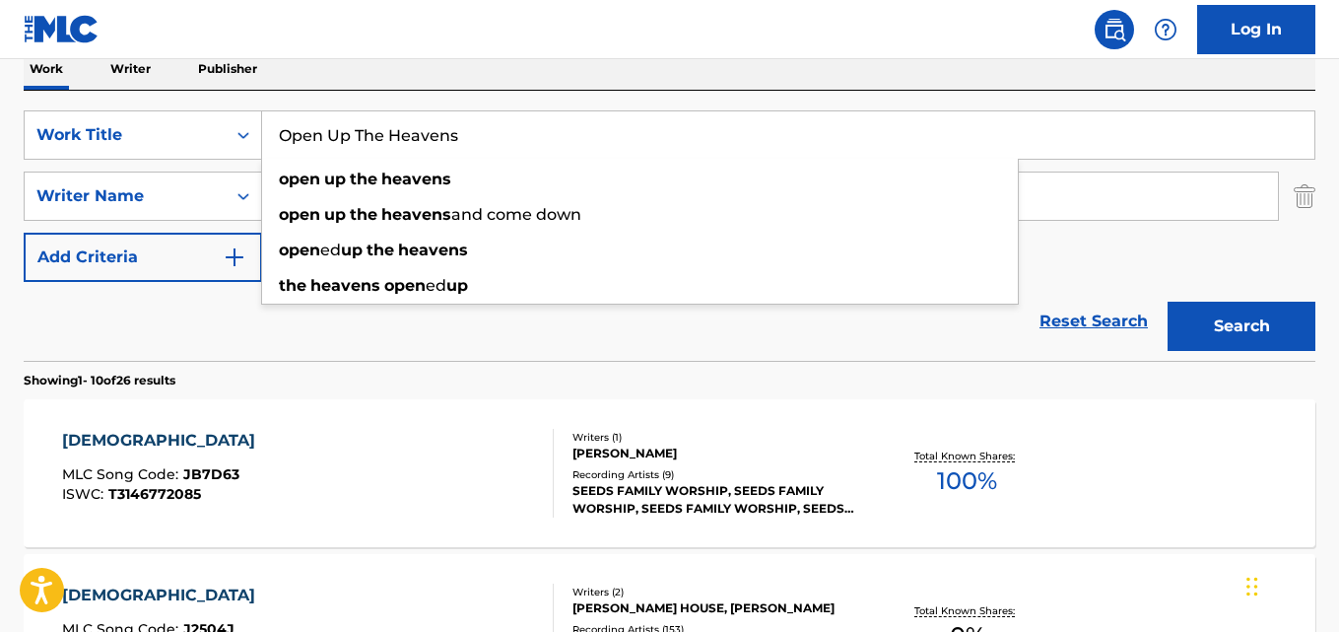
type input "Open Up The Heavens"
click at [1082, 269] on div "SearchWithCriteriad027d31f-b09f-4ed3-a722-40d13ba718db Work Title Open Up The H…" at bounding box center [670, 195] width 1292 height 171
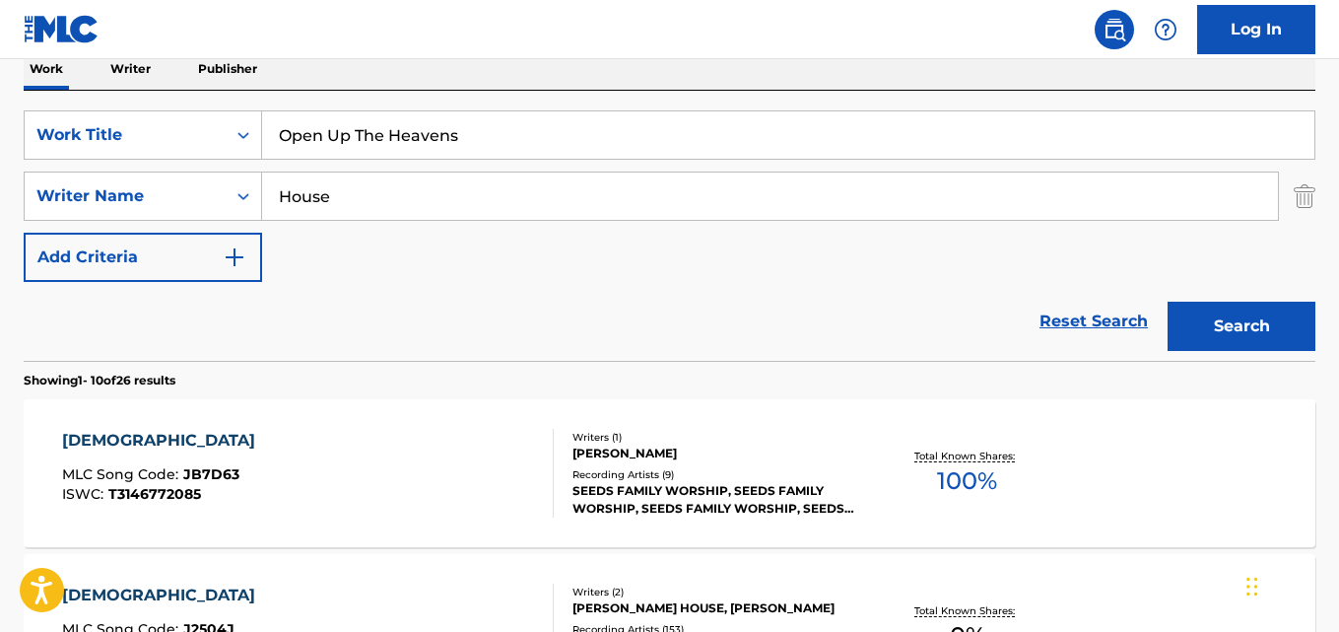
click at [511, 129] on input "Open Up The Heavens" at bounding box center [788, 134] width 1053 height 47
click at [551, 253] on div "SearchWithCriteriad027d31f-b09f-4ed3-a722-40d13ba718db Work Title Open Up The H…" at bounding box center [670, 195] width 1292 height 171
drag, startPoint x: 490, startPoint y: 116, endPoint x: 170, endPoint y: 118, distance: 320.3
click at [170, 118] on div "SearchWithCriteriad027d31f-b09f-4ed3-a722-40d13ba718db Work Title Open Up The H…" at bounding box center [670, 134] width 1292 height 49
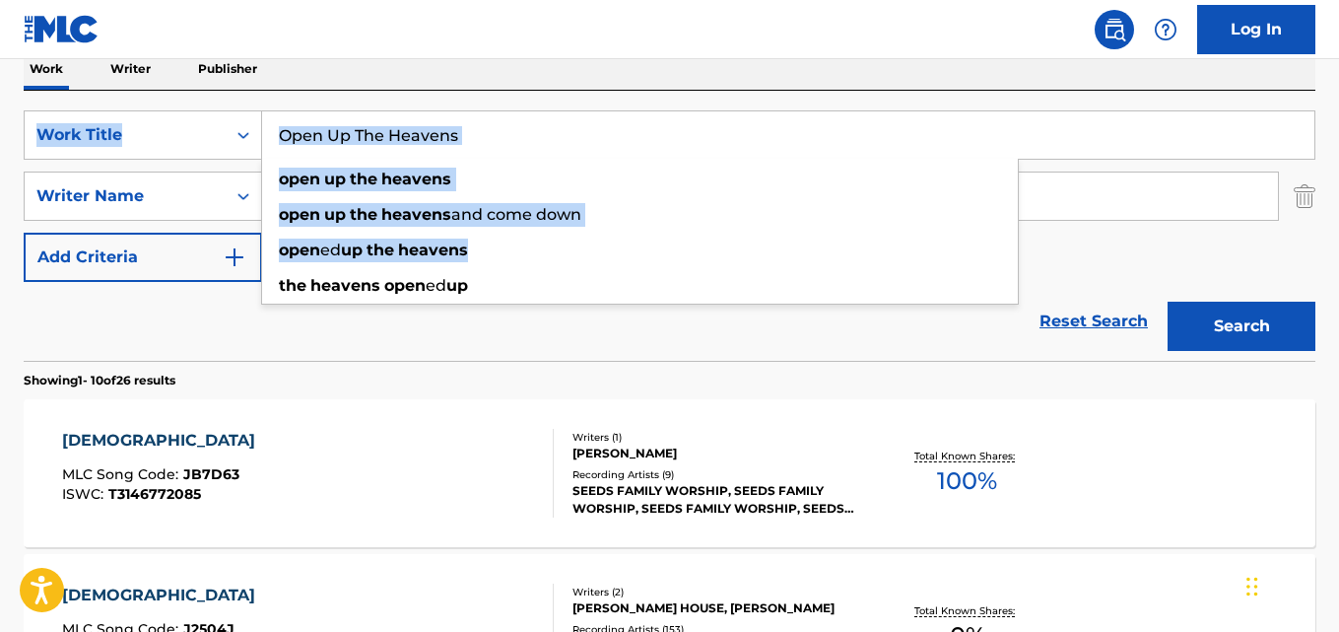
drag, startPoint x: 618, startPoint y: 240, endPoint x: 686, endPoint y: 56, distance: 196.5
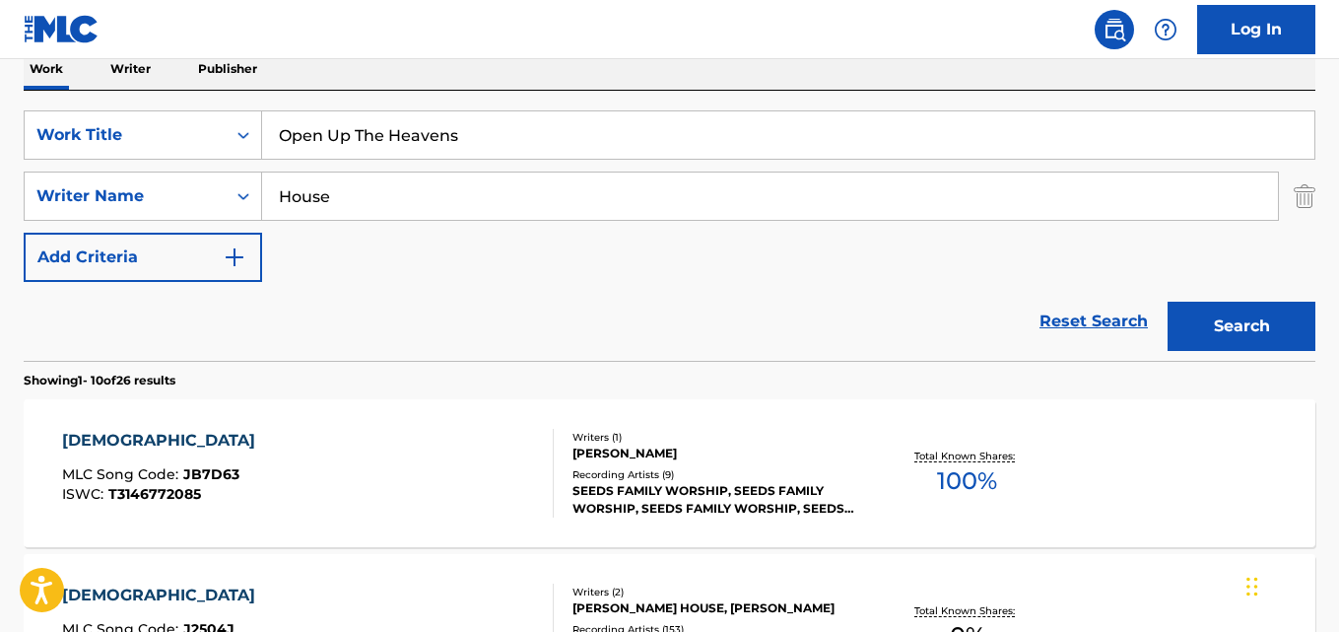
click at [686, 56] on nav "Log In" at bounding box center [669, 29] width 1339 height 59
click at [1241, 324] on button "Search" at bounding box center [1242, 326] width 148 height 49
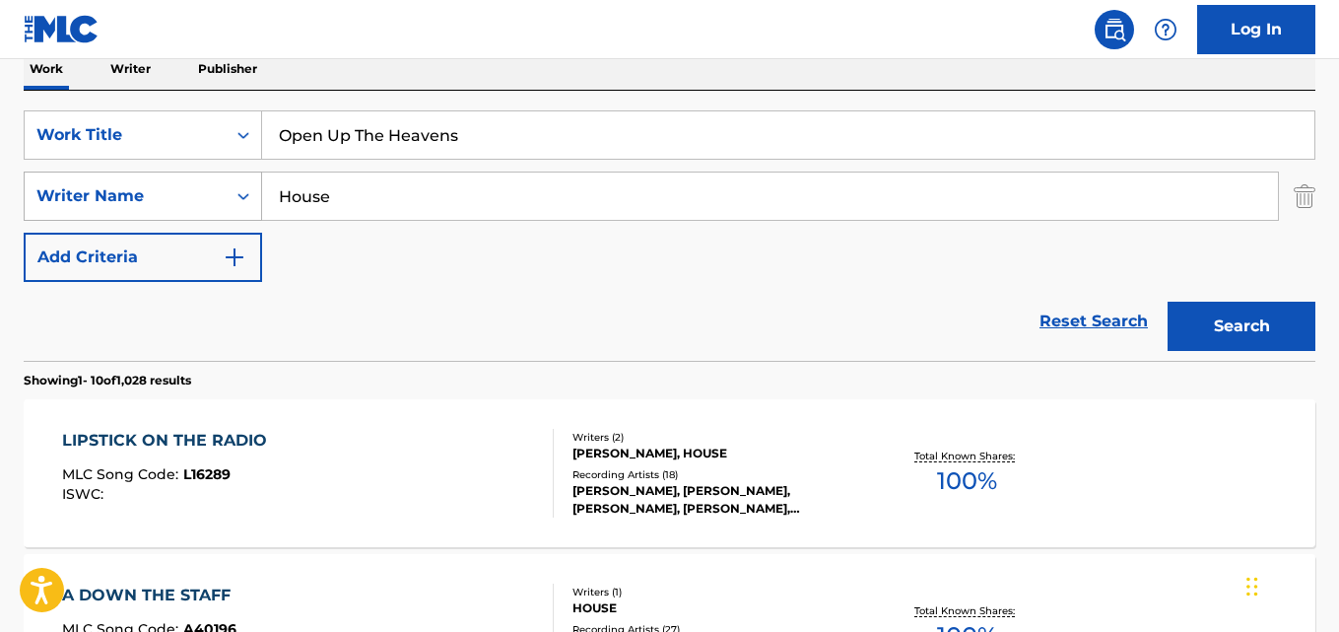
drag, startPoint x: 377, startPoint y: 200, endPoint x: 194, endPoint y: 208, distance: 182.5
click at [194, 208] on div "SearchWithCriteria2df984f3-479a-4d2b-be4c-74034a3fb4a9 Writer Name House" at bounding box center [670, 195] width 1292 height 49
paste input "[PERSON_NAME] [PERSON_NAME]"
type input "[PERSON_NAME] [PERSON_NAME]"
click at [1168, 302] on button "Search" at bounding box center [1242, 326] width 148 height 49
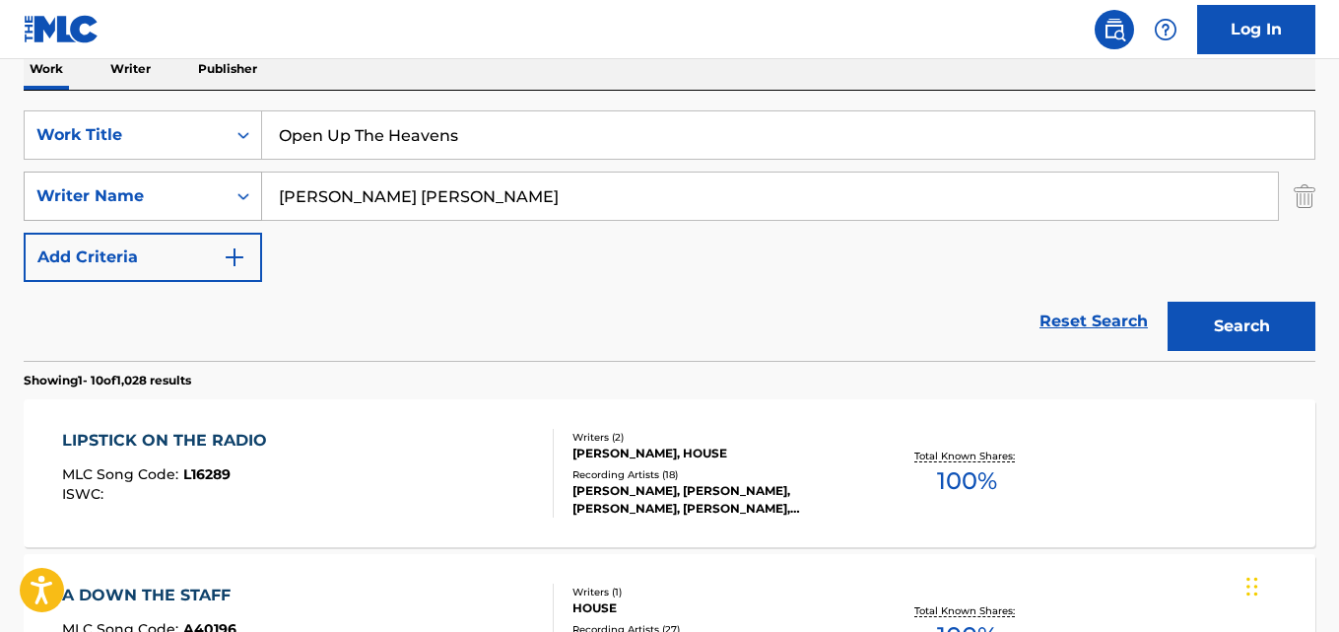
scroll to position [288, 0]
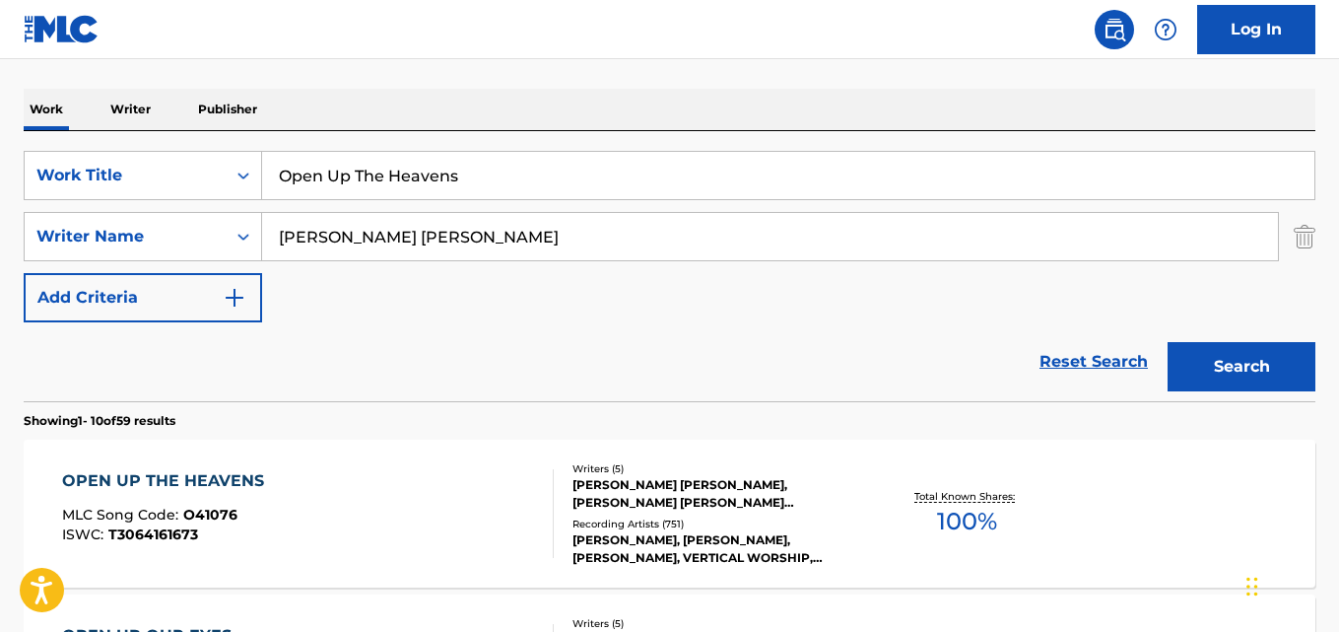
click at [717, 105] on div "Work Writer Publisher" at bounding box center [670, 109] width 1292 height 41
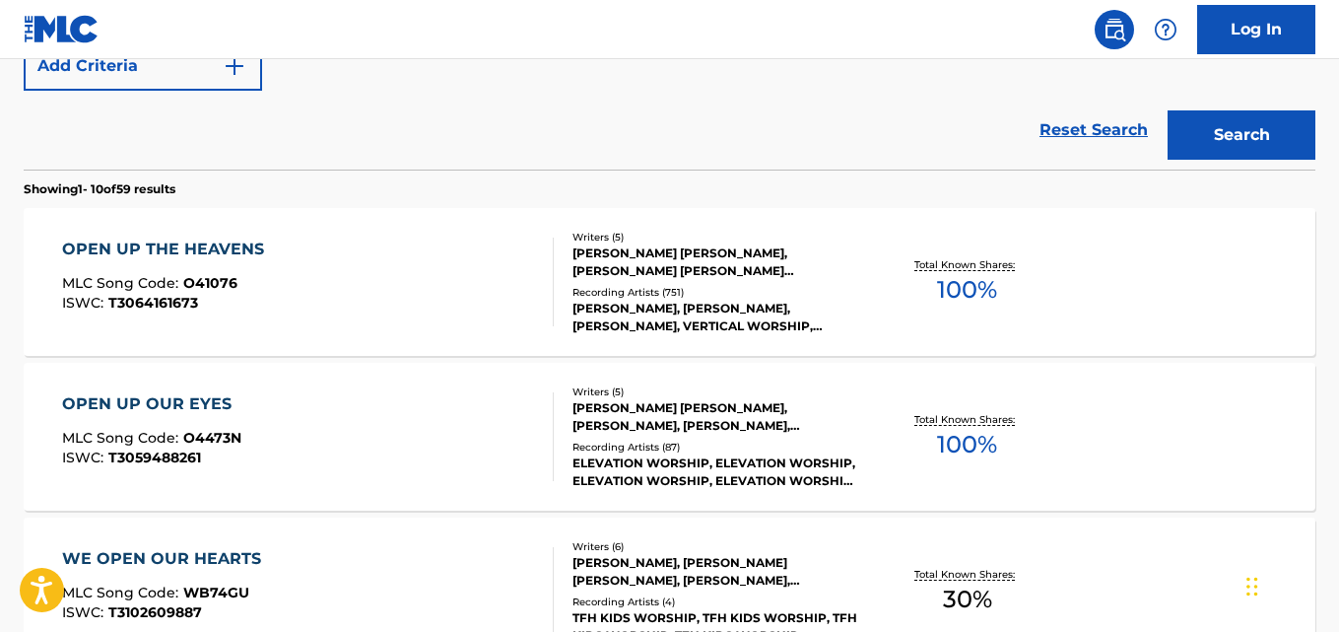
scroll to position [452, 0]
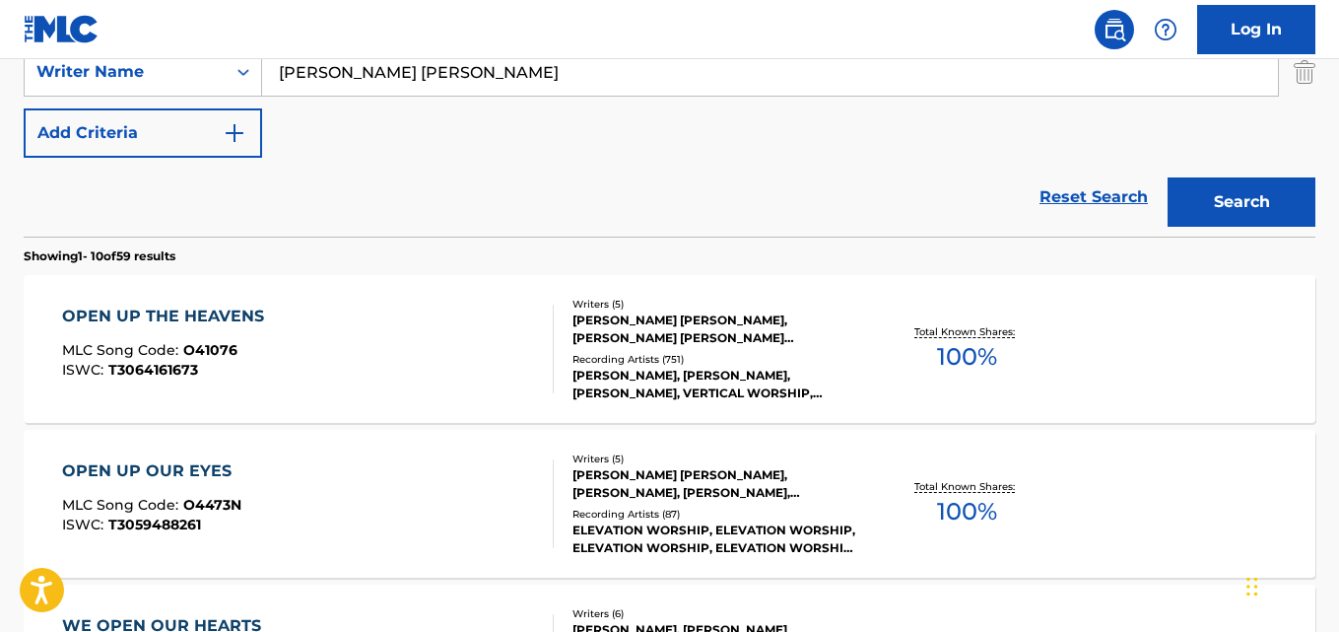
click at [223, 320] on div "OPEN UP THE HEAVENS" at bounding box center [168, 317] width 212 height 24
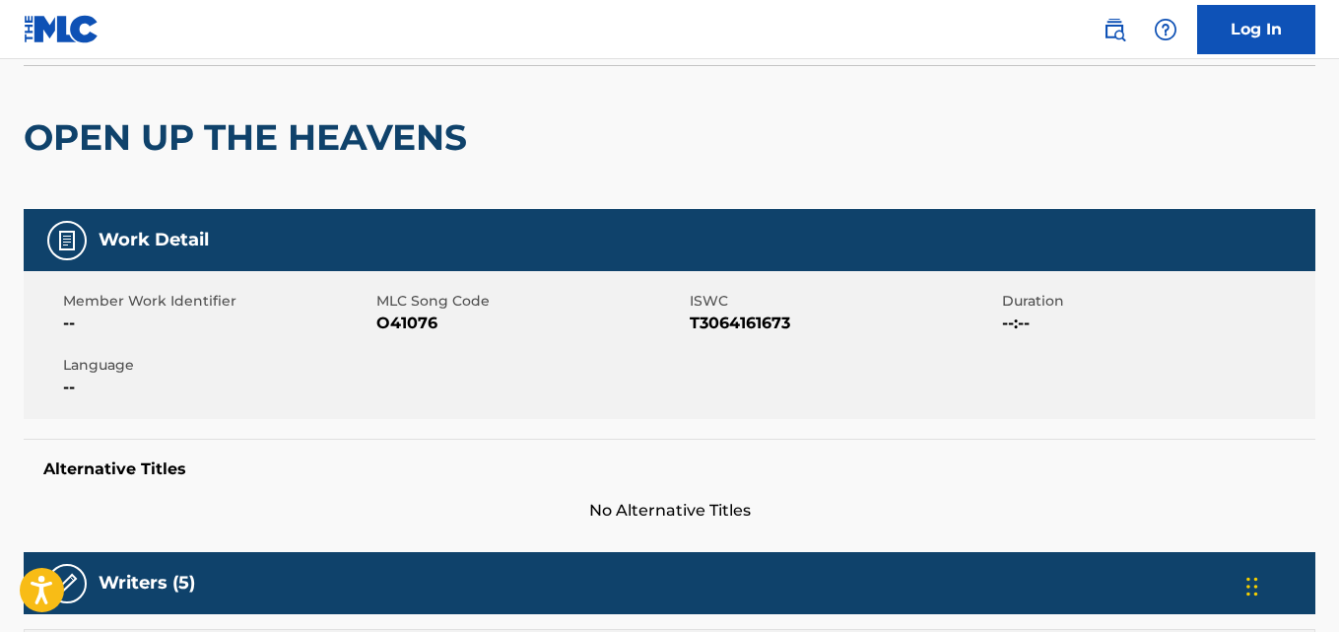
scroll to position [493, 0]
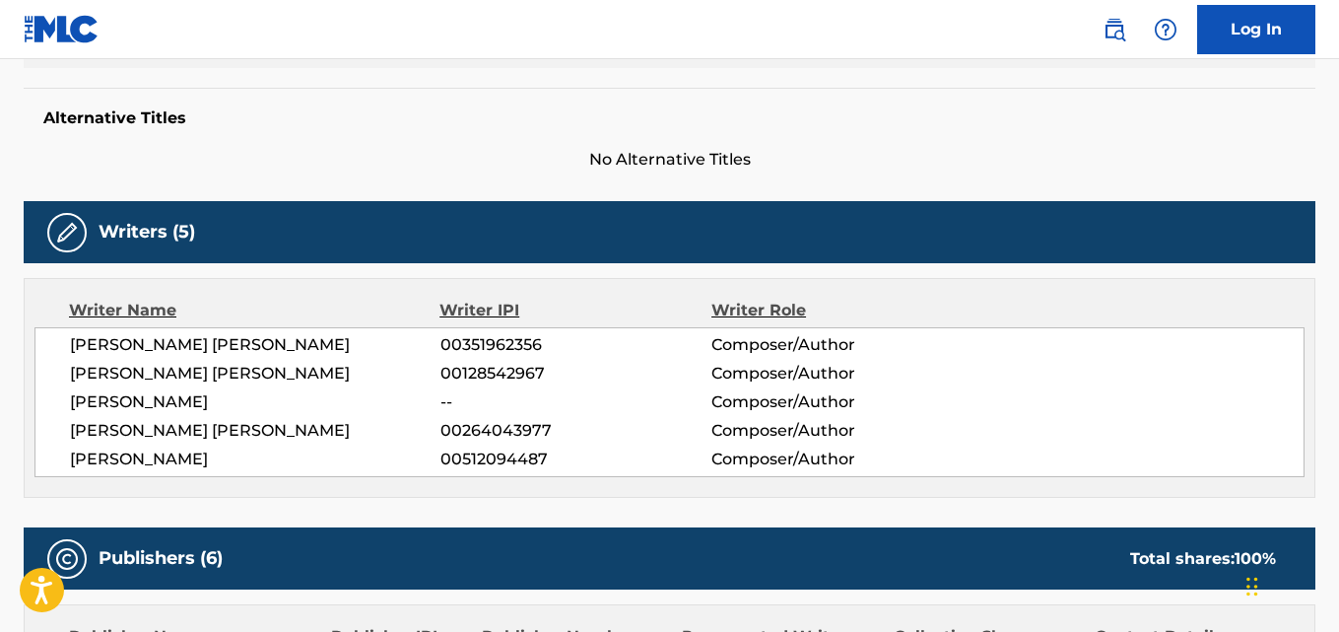
click at [243, 438] on span "[PERSON_NAME] [PERSON_NAME]" at bounding box center [255, 431] width 371 height 24
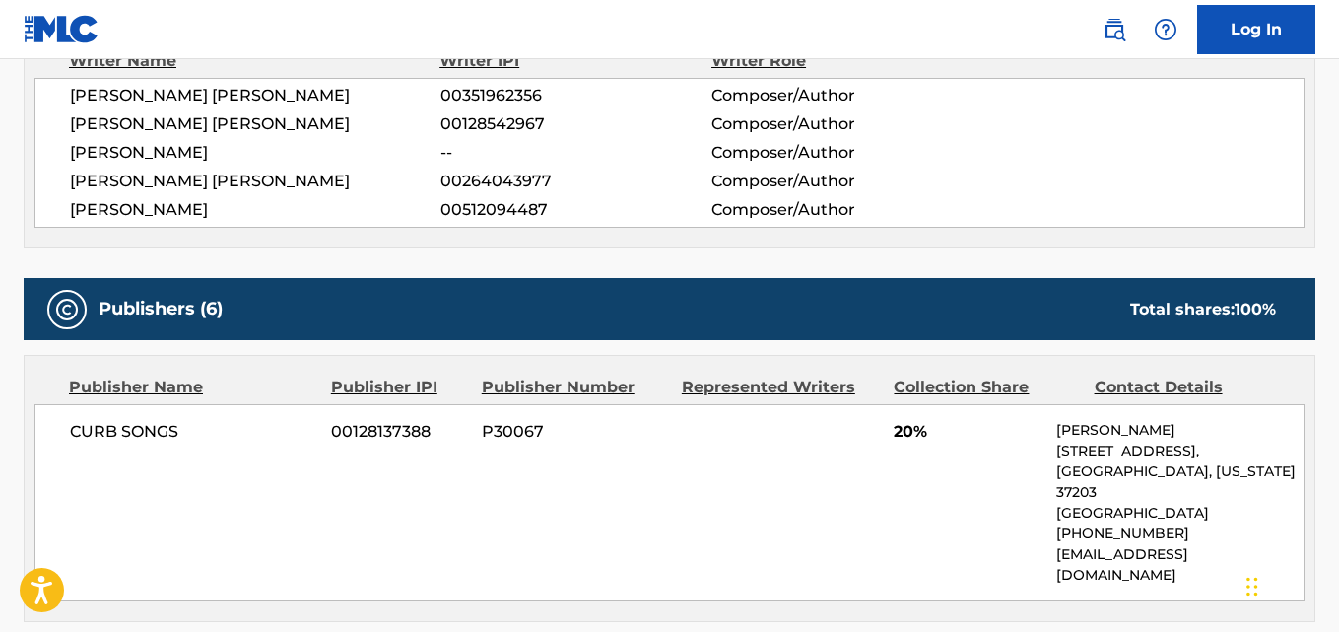
scroll to position [920, 0]
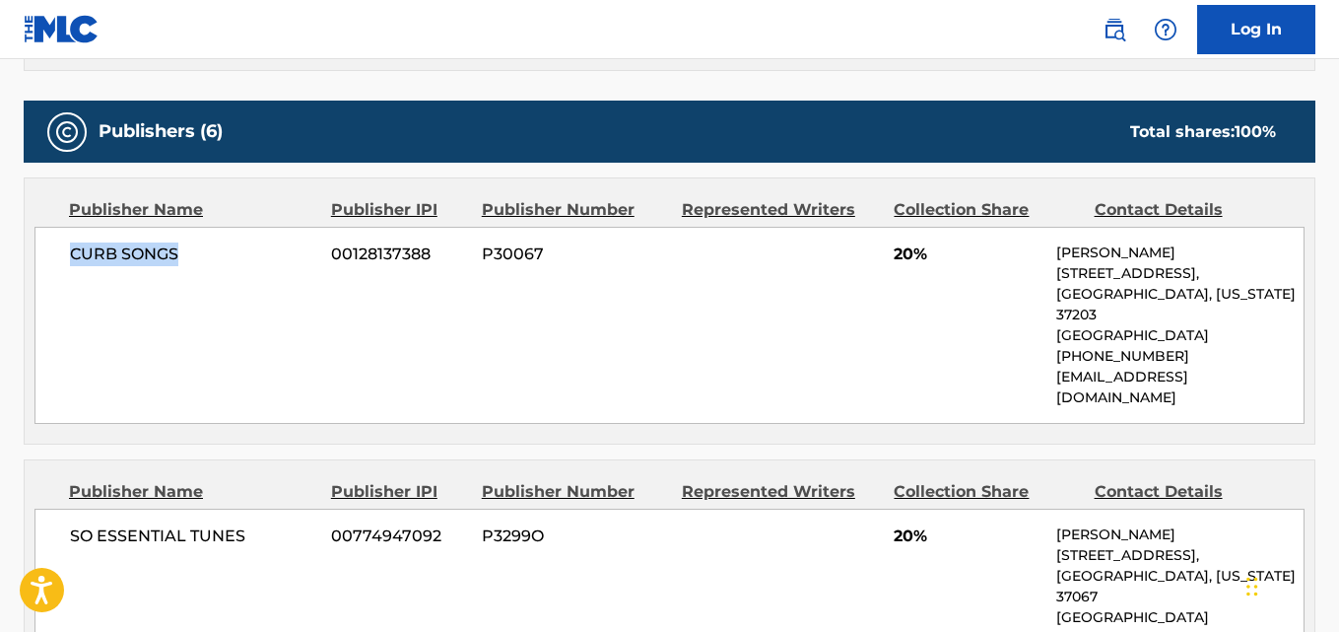
drag, startPoint x: 72, startPoint y: 263, endPoint x: 238, endPoint y: 263, distance: 165.6
click at [238, 263] on span "CURB SONGS" at bounding box center [193, 254] width 246 height 24
click at [895, 256] on span "20%" at bounding box center [968, 254] width 148 height 24
click at [756, 312] on div "CURB SONGS 00128137388 P30067 20% [PERSON_NAME] [STREET_ADDRESS][US_STATE] [PHO…" at bounding box center [669, 325] width 1270 height 197
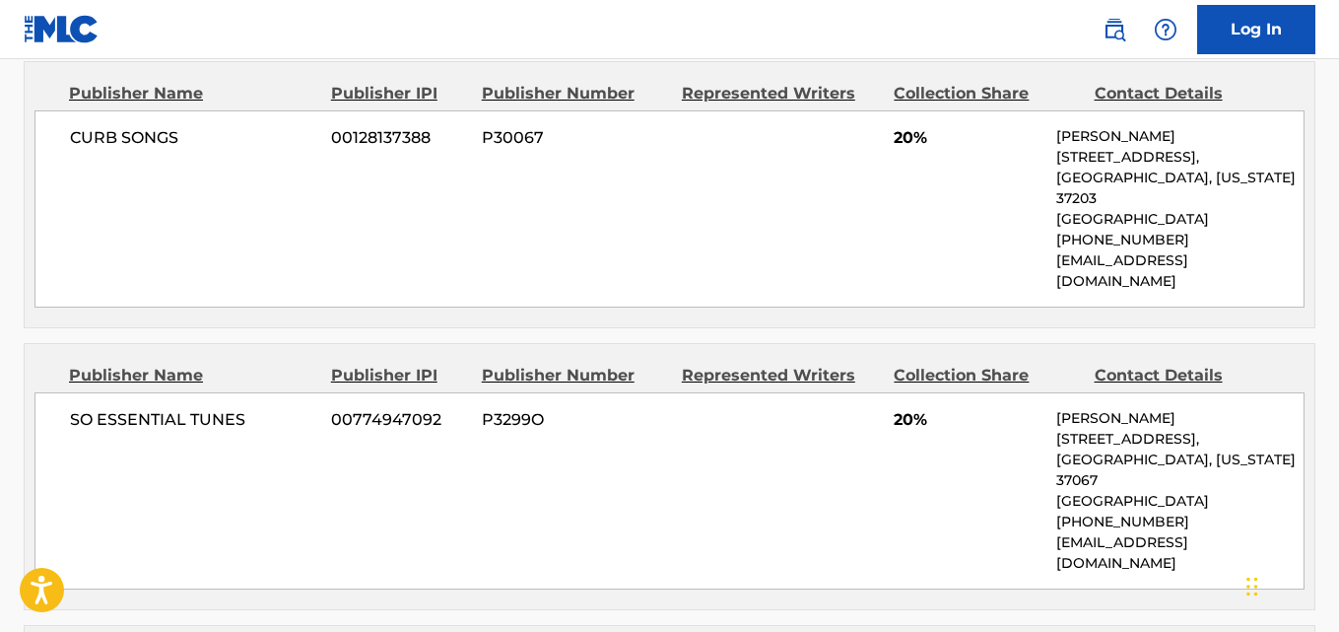
scroll to position [1083, 0]
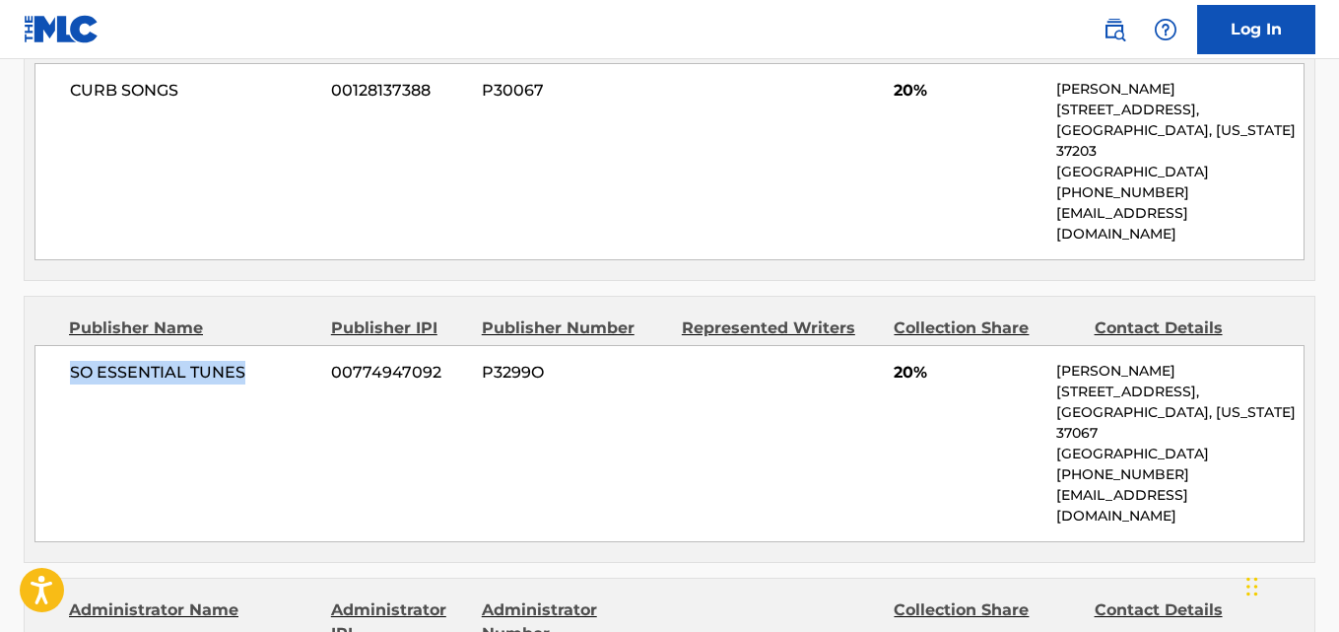
drag, startPoint x: 73, startPoint y: 329, endPoint x: 262, endPoint y: 329, distance: 189.2
click at [262, 361] on span "SO ESSENTIAL TUNES" at bounding box center [193, 373] width 246 height 24
click at [897, 361] on span "20%" at bounding box center [968, 373] width 148 height 24
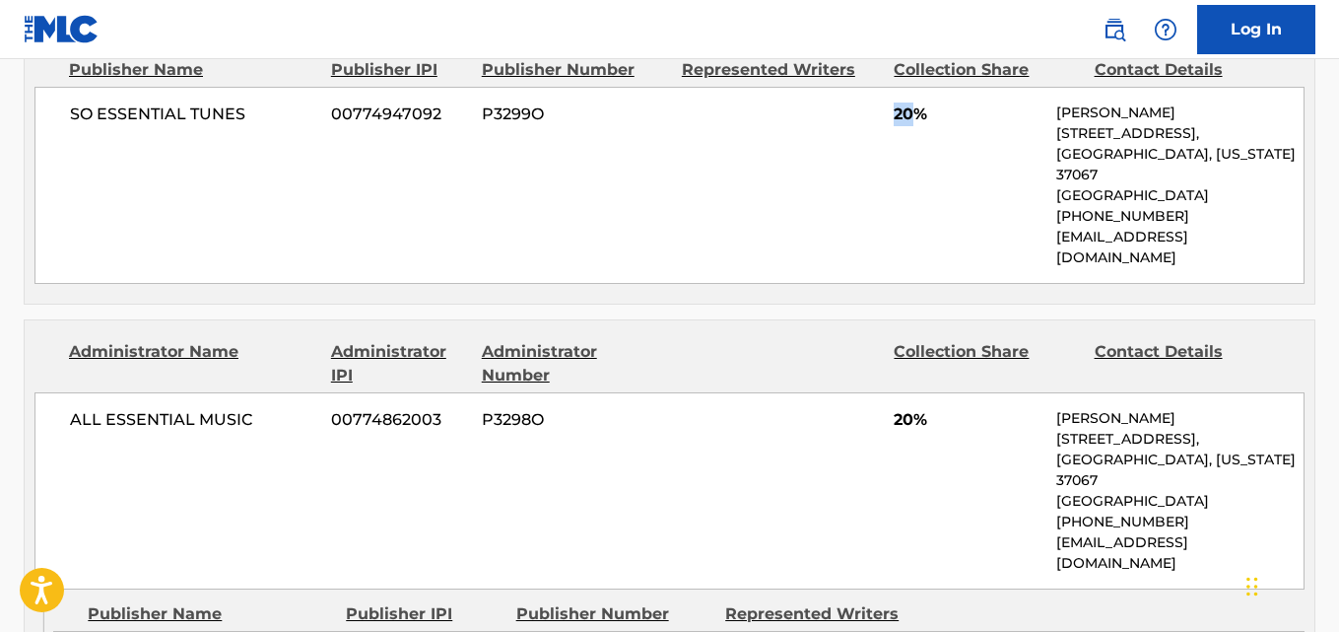
scroll to position [1576, 0]
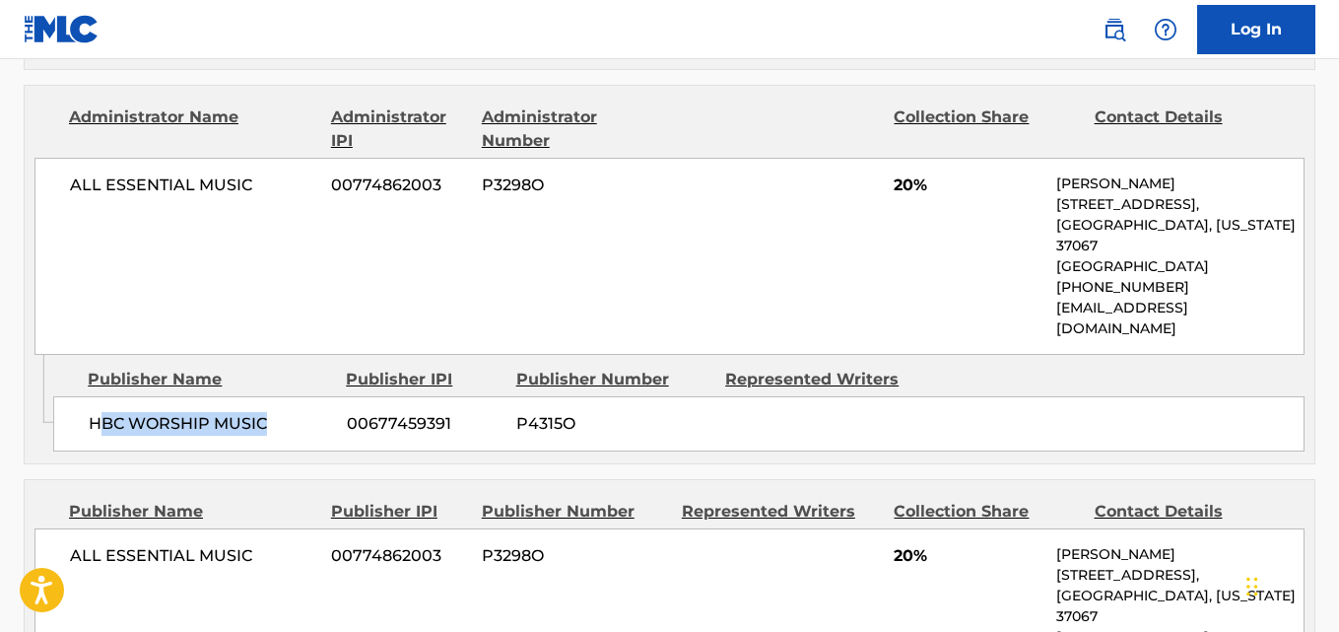
drag, startPoint x: 96, startPoint y: 337, endPoint x: 298, endPoint y: 329, distance: 202.2
click at [298, 412] on span "HBC WORSHIP MUSIC" at bounding box center [210, 424] width 243 height 24
click at [65, 386] on div "Publishers (6) Total shares: 100 % Publisher Name Publisher IPI Publisher Numbe…" at bounding box center [670, 498] width 1292 height 2109
drag, startPoint x: 79, startPoint y: 341, endPoint x: 282, endPoint y: 341, distance: 203.0
click at [282, 396] on div "HBC WORSHIP MUSIC 00677459391 P4315O" at bounding box center [679, 423] width 1252 height 55
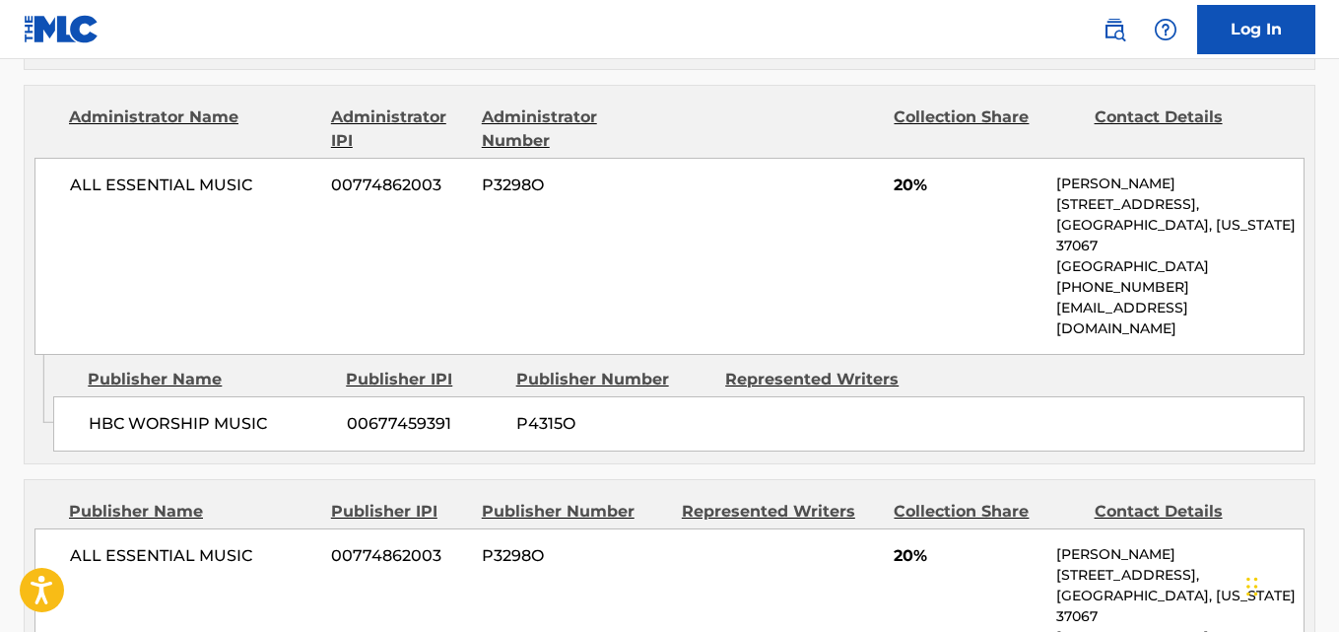
click at [520, 183] on div "ALL ESSENTIAL MUSIC 00774862003 P3298O 20% [PERSON_NAME] [STREET_ADDRESS][US_ST…" at bounding box center [669, 256] width 1270 height 197
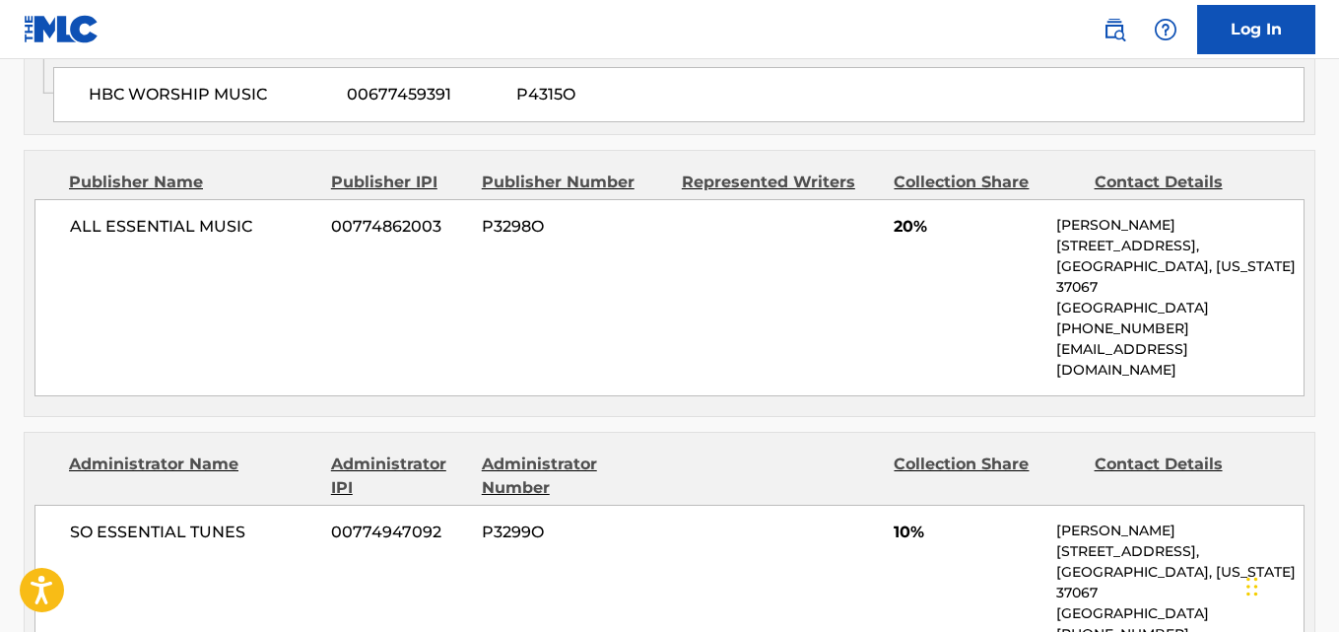
scroll to position [1741, 0]
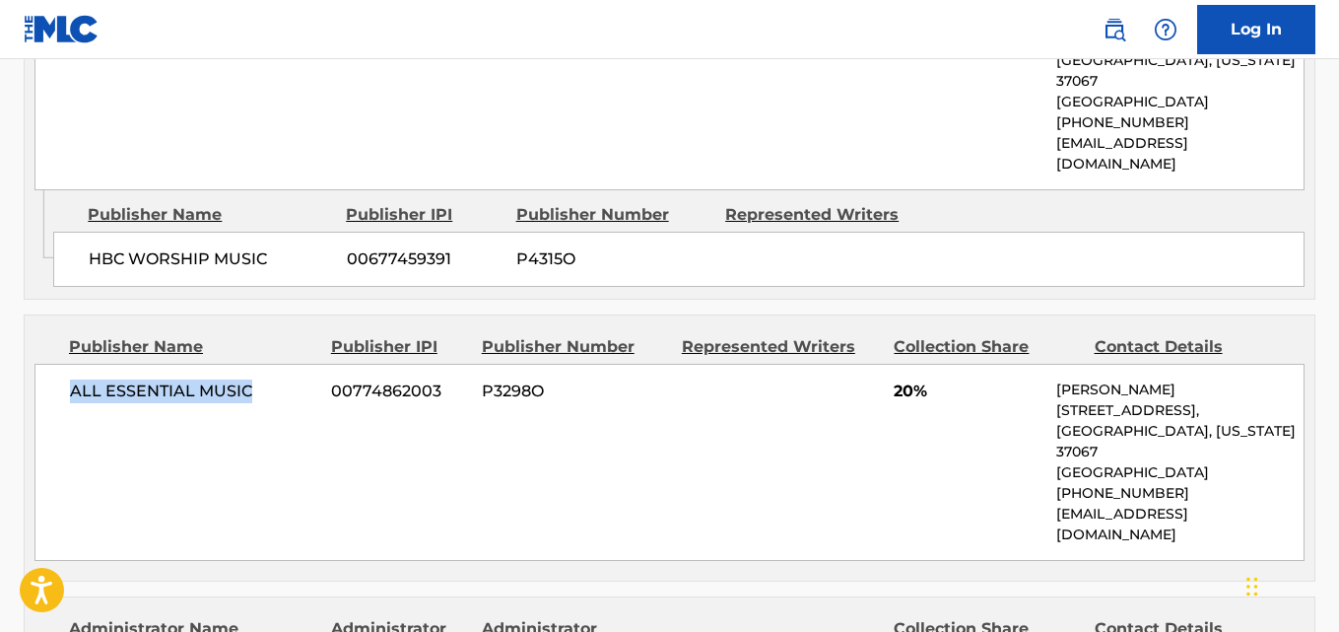
drag, startPoint x: 72, startPoint y: 299, endPoint x: 256, endPoint y: 299, distance: 184.3
click at [256, 379] on span "ALL ESSENTIAL MUSIC" at bounding box center [193, 391] width 246 height 24
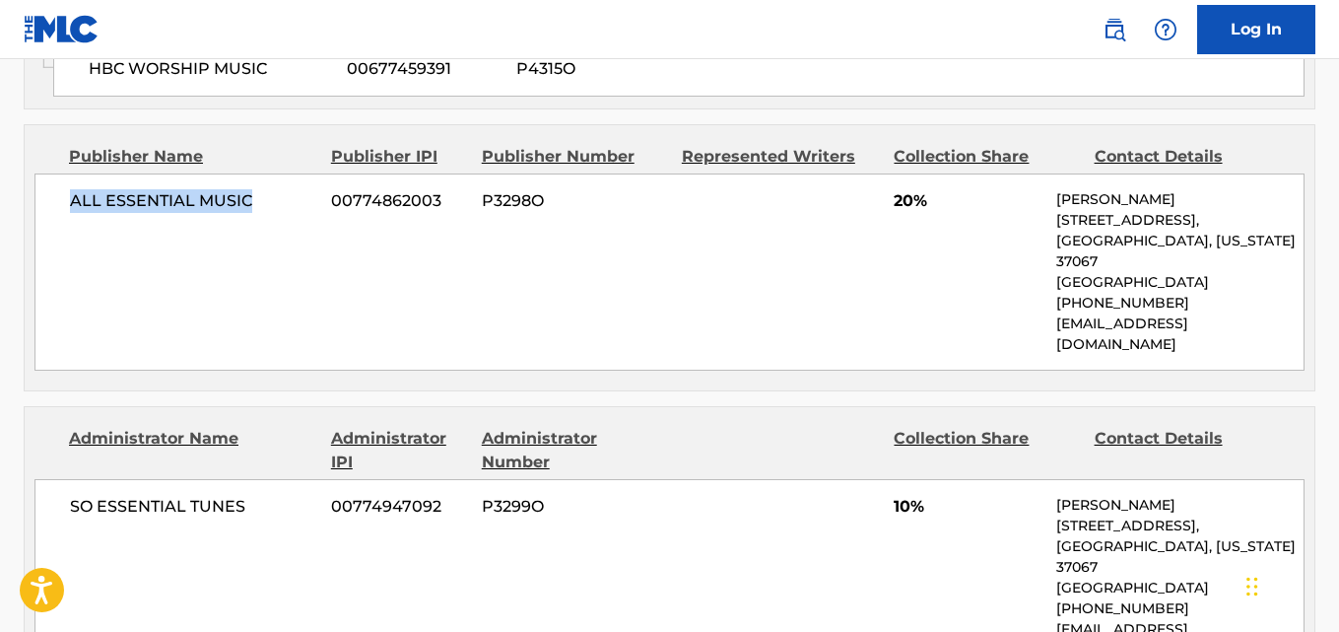
scroll to position [2069, 0]
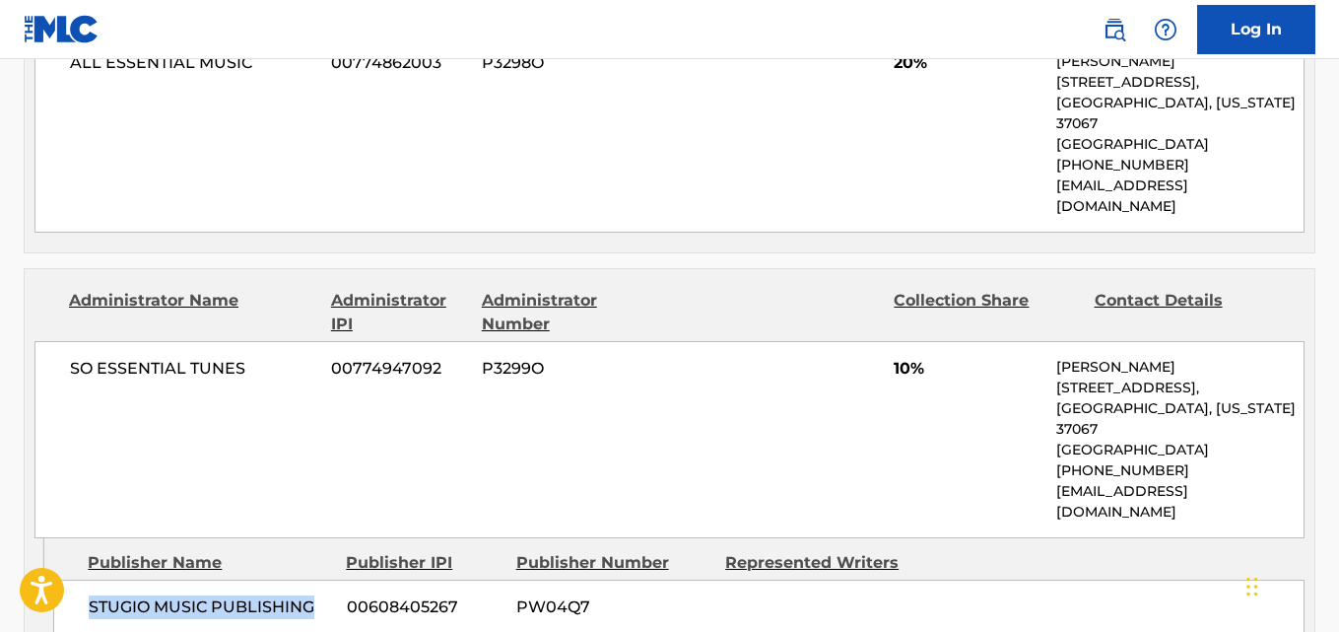
drag, startPoint x: 88, startPoint y: 490, endPoint x: 318, endPoint y: 486, distance: 230.7
click at [318, 580] on div "STUGIO MUSIC PUBLISHING 00608405267 PW04Q7" at bounding box center [679, 607] width 1252 height 55
click at [898, 357] on span "10%" at bounding box center [968, 369] width 148 height 24
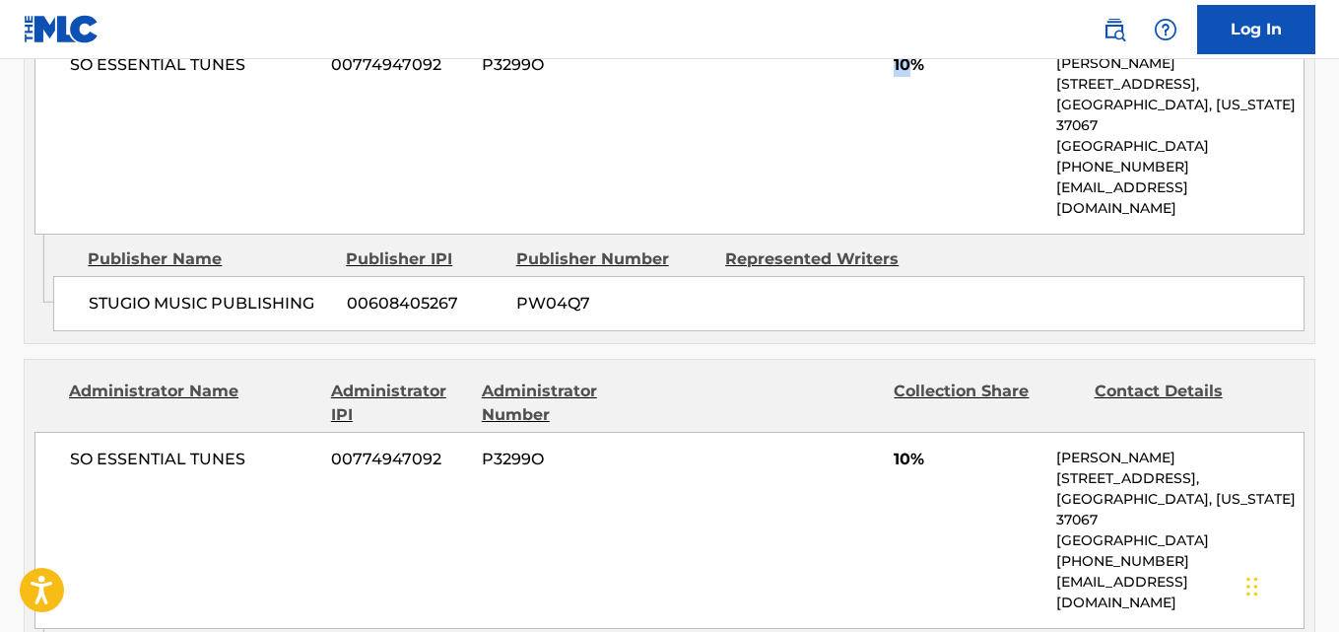
scroll to position [2398, 0]
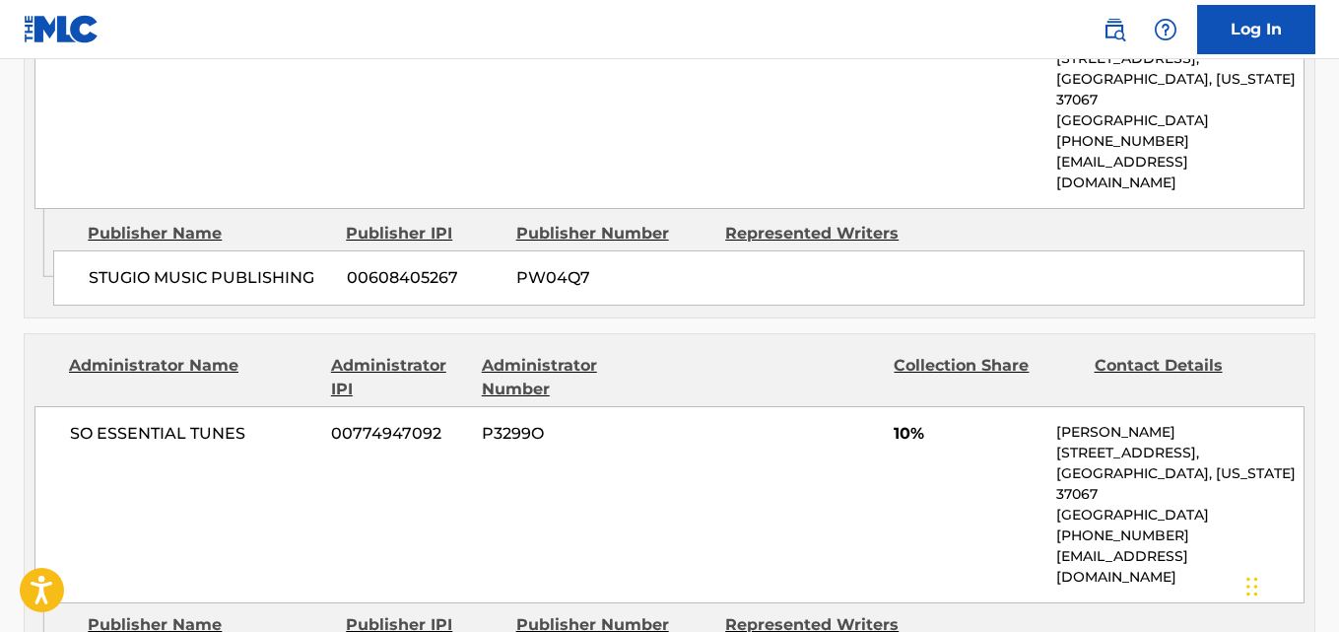
drag, startPoint x: 88, startPoint y: 526, endPoint x: 205, endPoint y: 550, distance: 119.7
click at [895, 406] on div "SO ESSENTIAL TUNES 00774947092 P3299O 10% [PERSON_NAME] [STREET_ADDRESS][US_STA…" at bounding box center [669, 504] width 1270 height 197
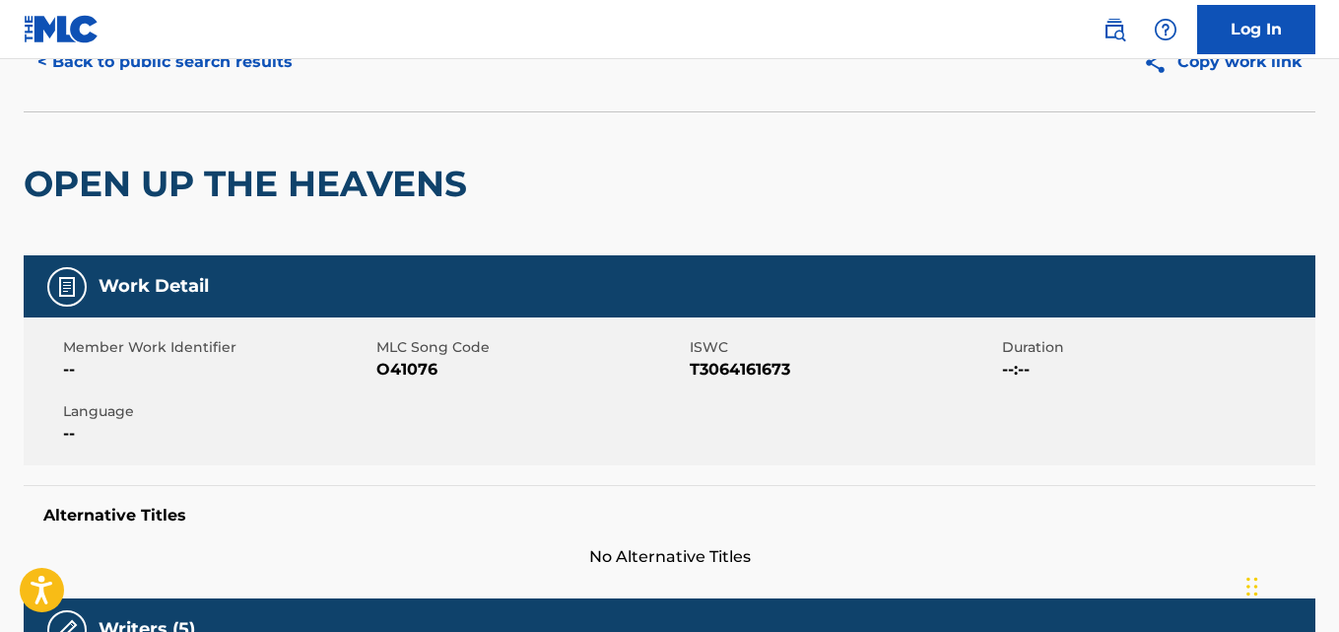
scroll to position [0, 0]
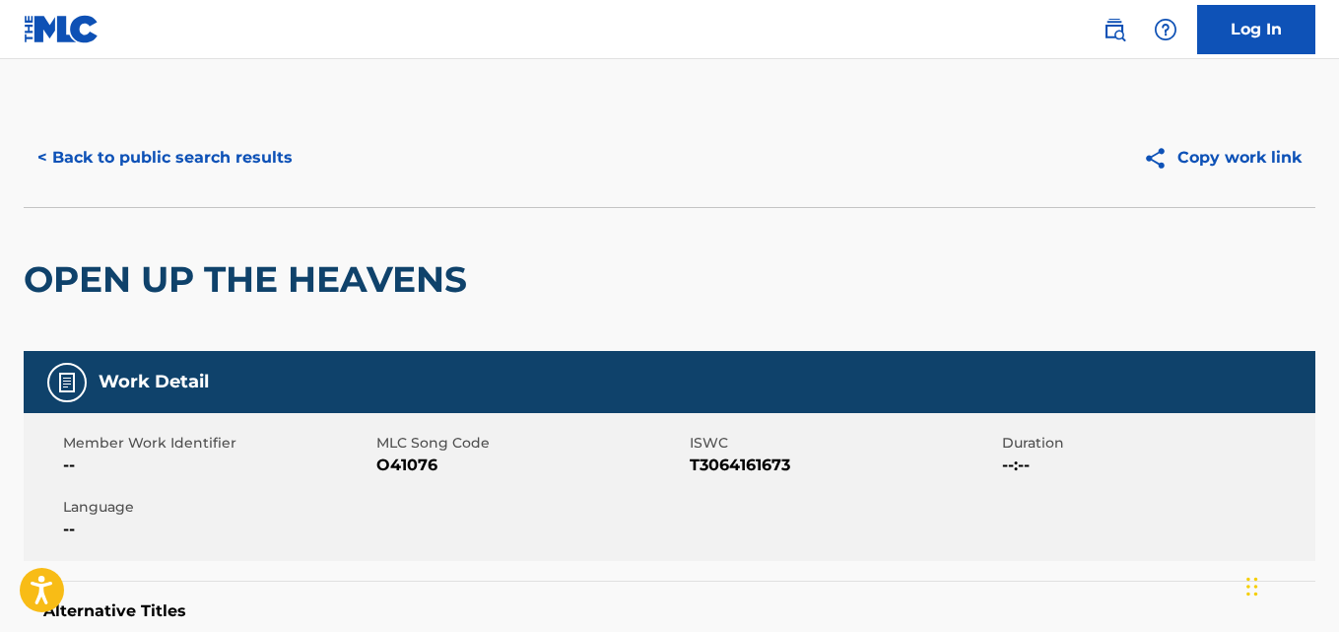
click at [228, 151] on button "< Back to public search results" at bounding box center [165, 157] width 283 height 49
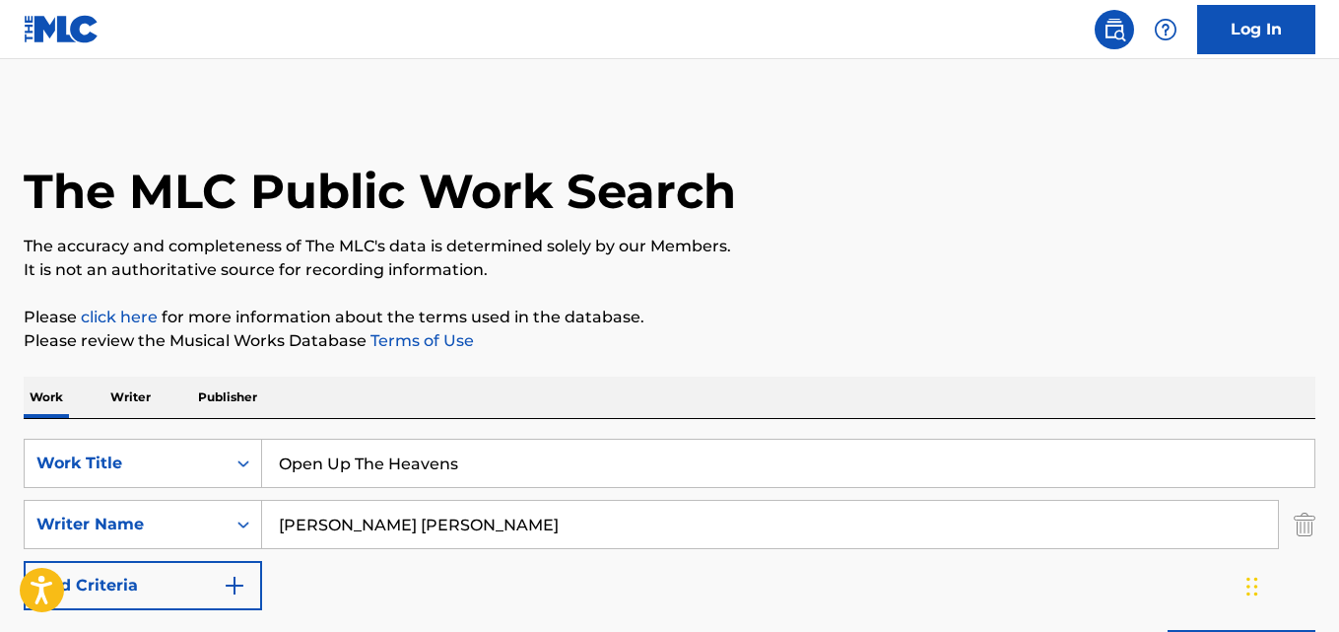
drag, startPoint x: 520, startPoint y: 457, endPoint x: 161, endPoint y: 498, distance: 362.0
click at [161, 498] on div "SearchWithCriteriad027d31f-b09f-4ed3-a722-40d13ba718db Work Title Open Up The H…" at bounding box center [670, 524] width 1292 height 171
paste input "Black Cadillac"
type input "Black Cadillac"
drag, startPoint x: 523, startPoint y: 542, endPoint x: 193, endPoint y: 542, distance: 330.2
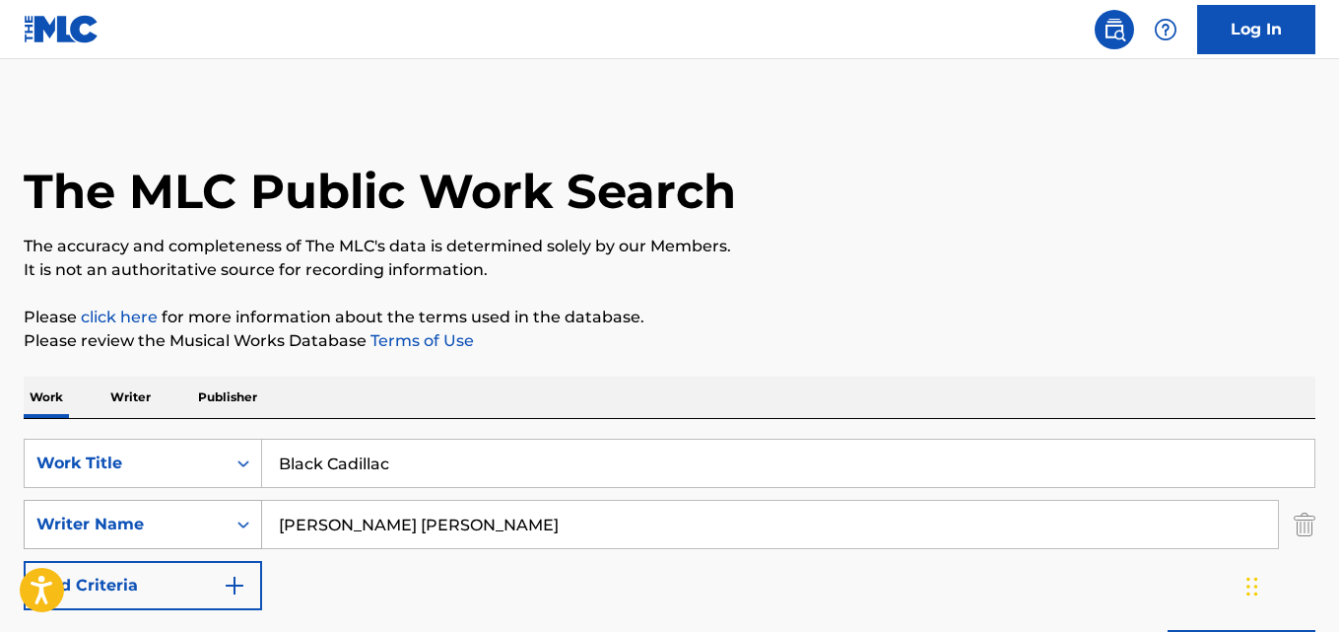
click at [193, 542] on div "SearchWithCriteria2df984f3-479a-4d2b-be4c-74034a3fb4a9 Writer Name [PERSON_NAME…" at bounding box center [670, 524] width 1292 height 49
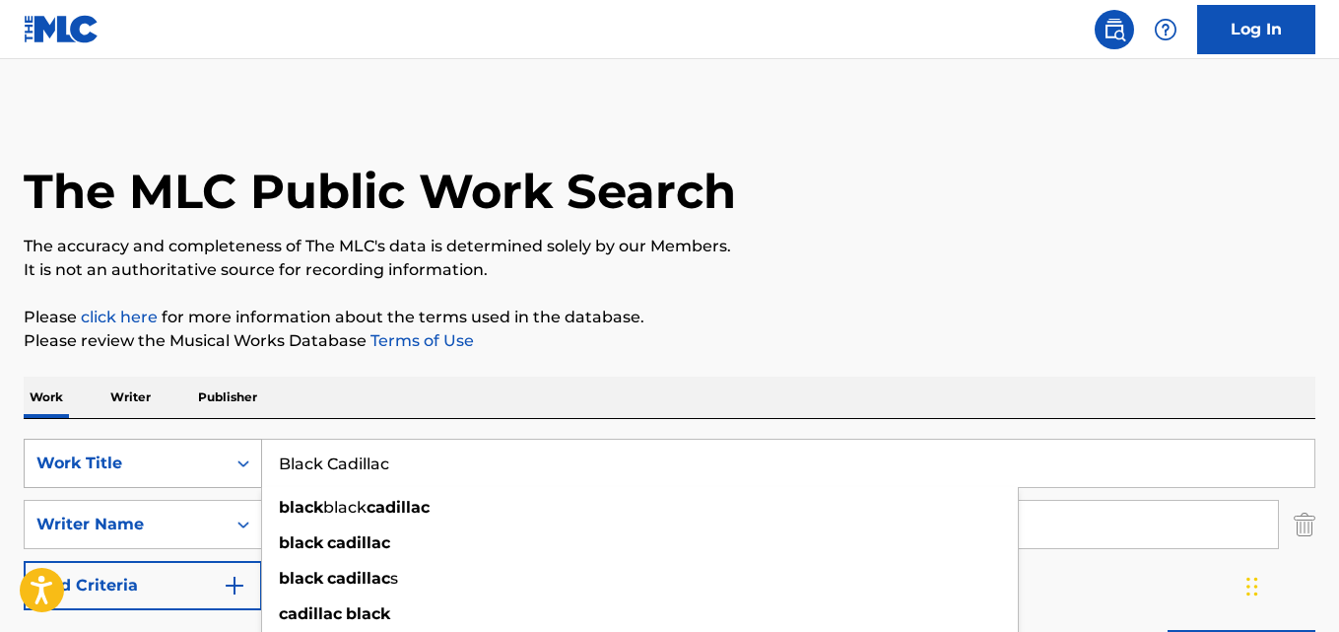
drag, startPoint x: 414, startPoint y: 467, endPoint x: 212, endPoint y: 467, distance: 202.1
click at [212, 467] on div "SearchWithCriteriad027d31f-b09f-4ed3-a722-40d13ba718db Work Title Black Cadilla…" at bounding box center [670, 463] width 1292 height 49
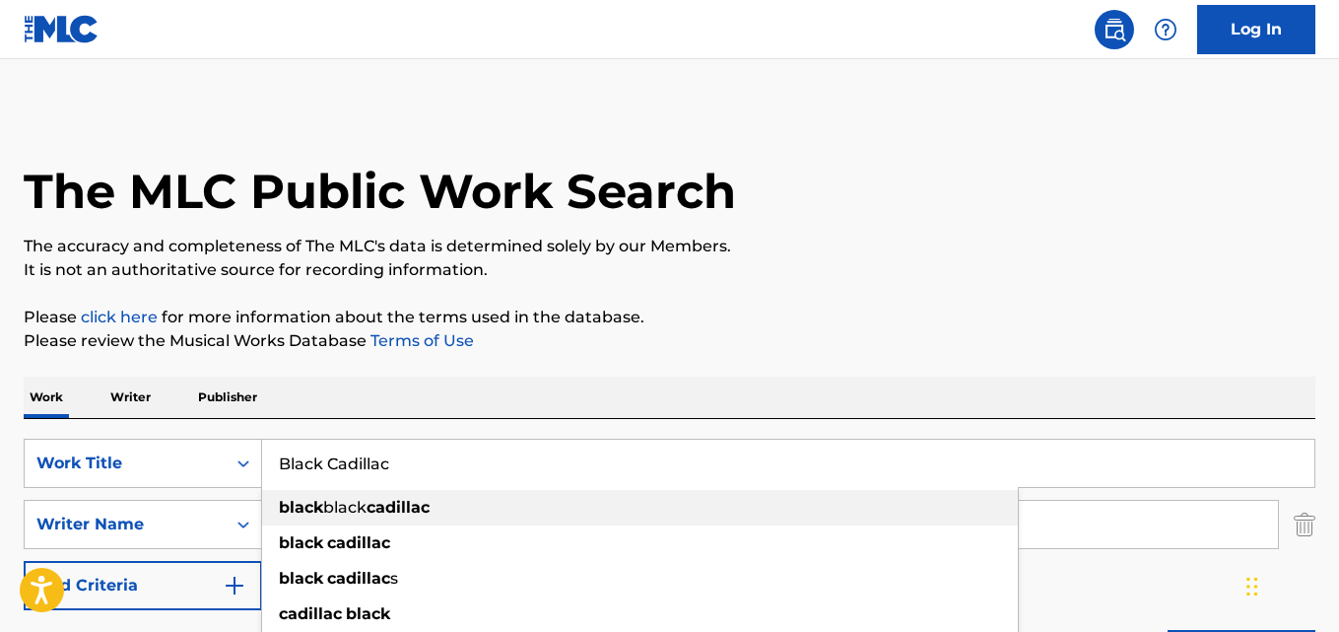
click at [318, 510] on strong "black" at bounding box center [301, 507] width 44 height 19
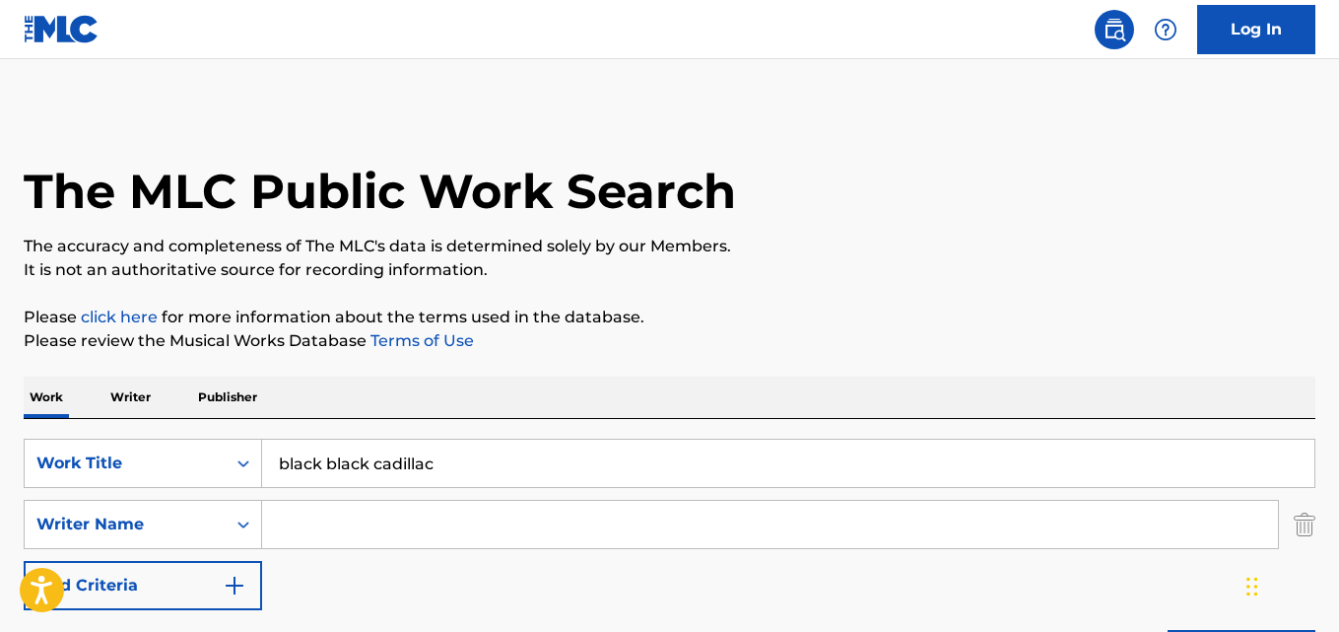
click at [318, 510] on input "Search Form" at bounding box center [770, 524] width 1016 height 47
drag, startPoint x: 324, startPoint y: 458, endPoint x: 248, endPoint y: 463, distance: 76.1
click at [248, 463] on div "SearchWithCriteriad027d31f-b09f-4ed3-a722-40d13ba718db Work Title black black c…" at bounding box center [670, 463] width 1292 height 49
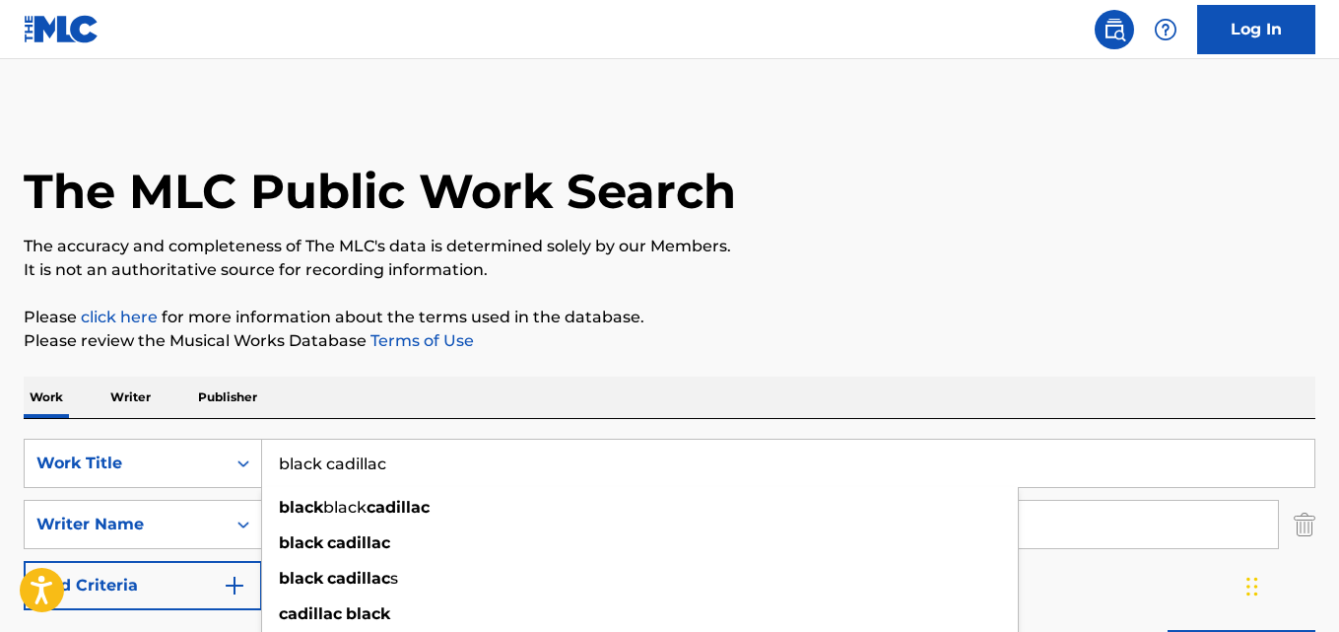
type input "black cadillac"
click at [410, 379] on div "Work Writer Publisher" at bounding box center [670, 397] width 1292 height 41
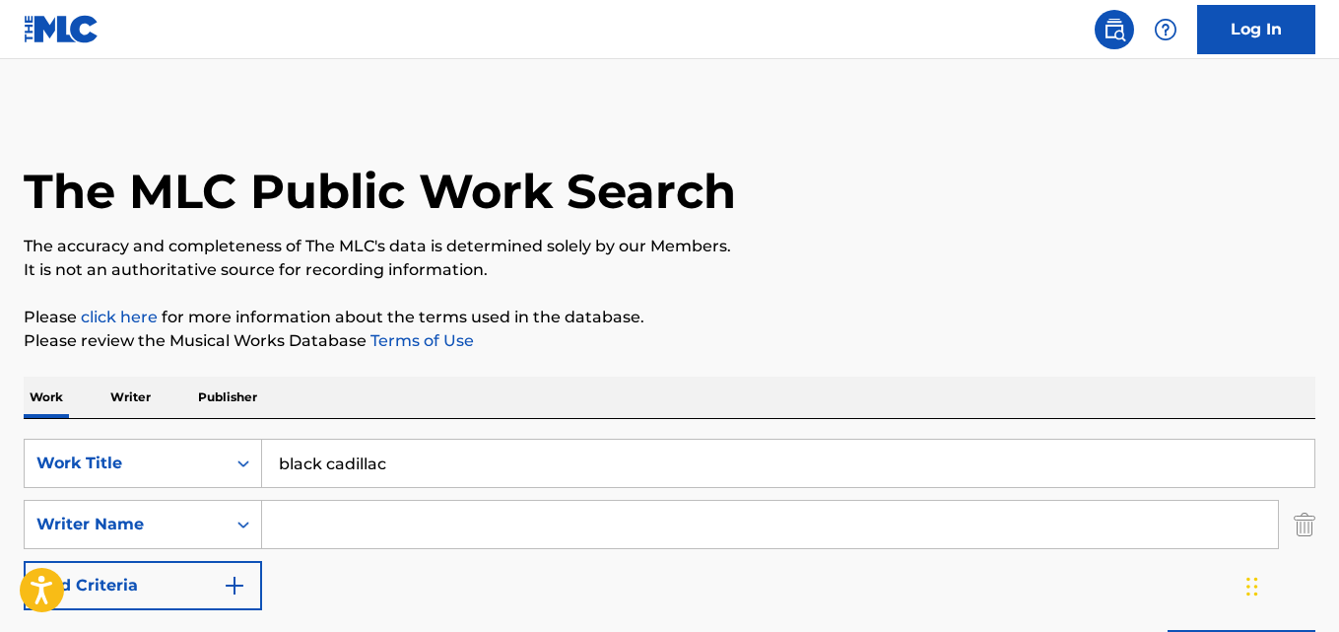
click at [345, 515] on input "Search Form" at bounding box center [770, 524] width 1016 height 47
paste input "Shinedown"
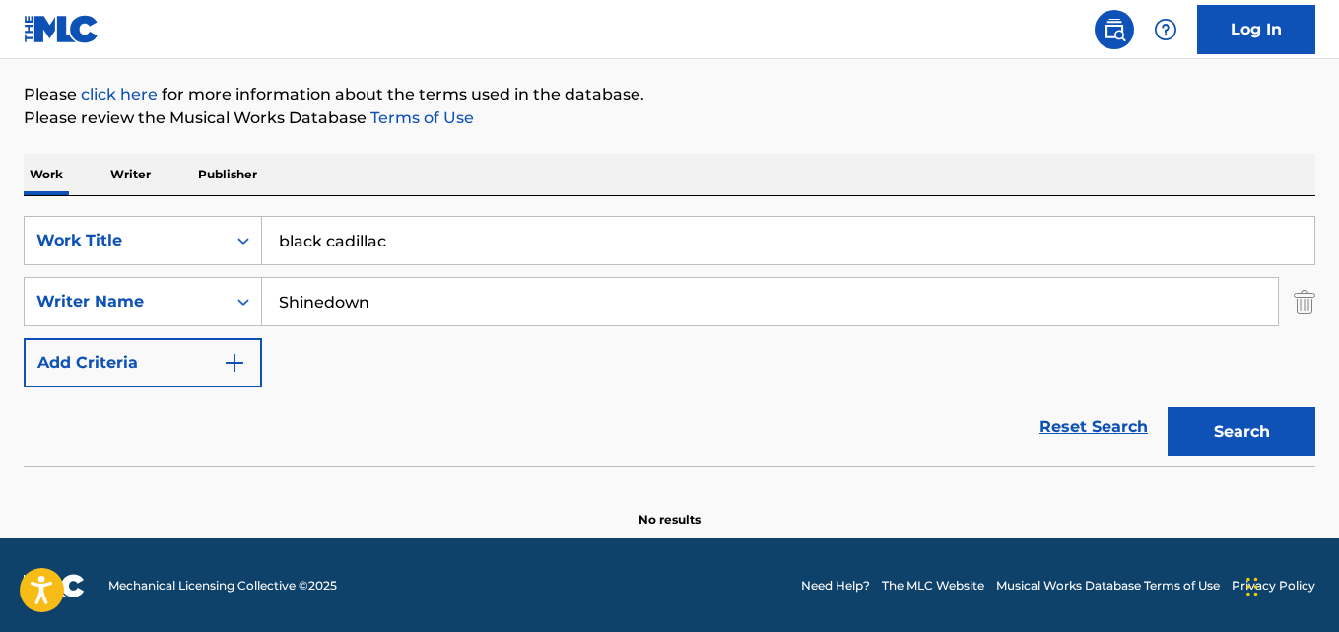
scroll to position [224, 0]
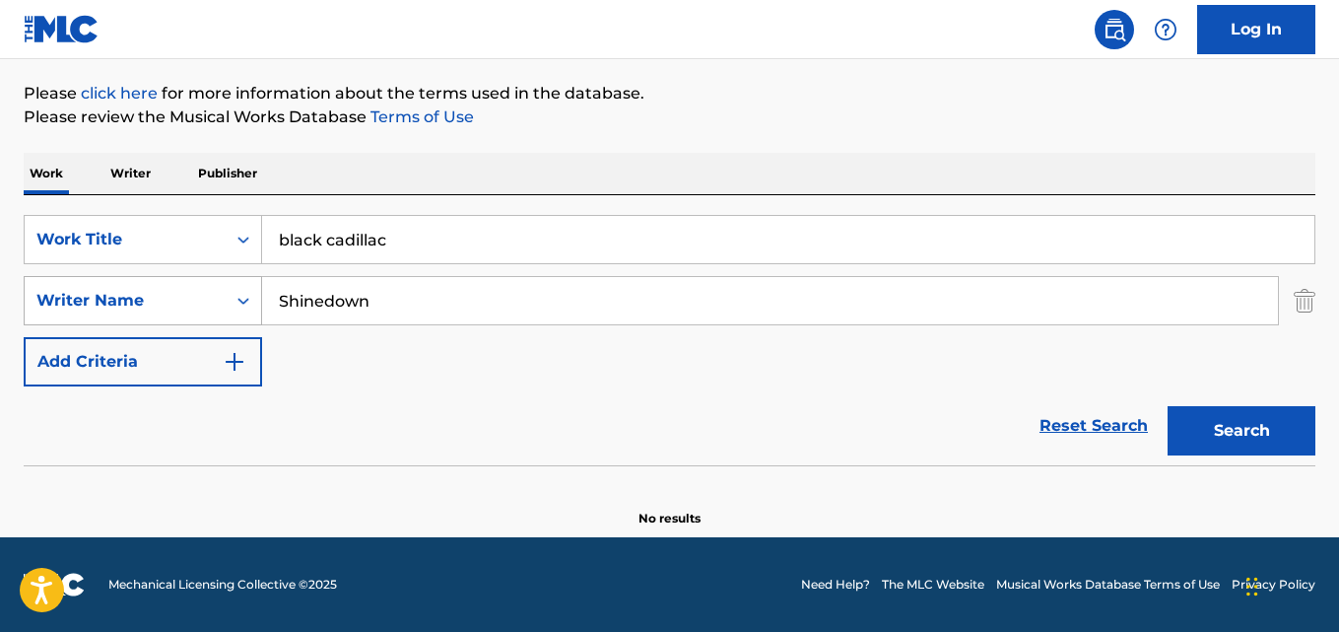
drag, startPoint x: 411, startPoint y: 314, endPoint x: 217, endPoint y: 323, distance: 194.4
click at [217, 323] on div "SearchWithCriteria2df984f3-479a-4d2b-be4c-74034a3fb4a9 Writer Name Shinedown" at bounding box center [670, 300] width 1292 height 49
paste input "[PERSON_NAME]"
type input "[PERSON_NAME]"
click at [1168, 406] on button "Search" at bounding box center [1242, 430] width 148 height 49
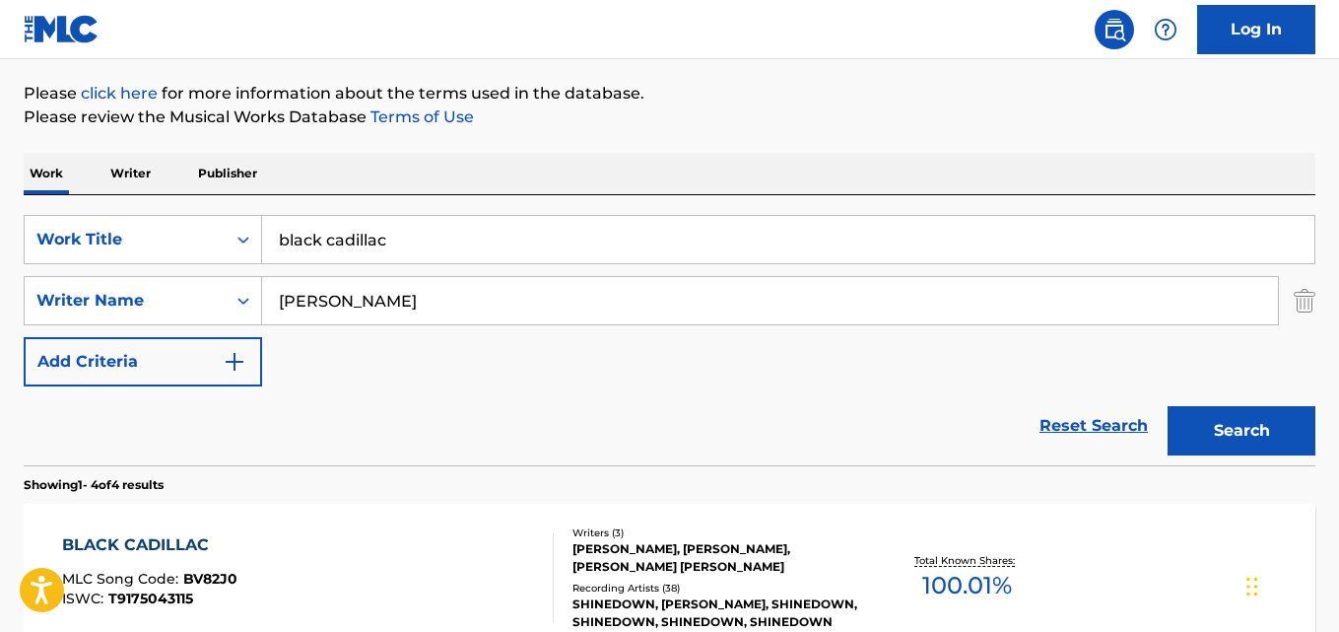
click at [174, 437] on div "Reset Search Search" at bounding box center [670, 425] width 1292 height 79
click at [332, 412] on div "Reset Search Search" at bounding box center [670, 425] width 1292 height 79
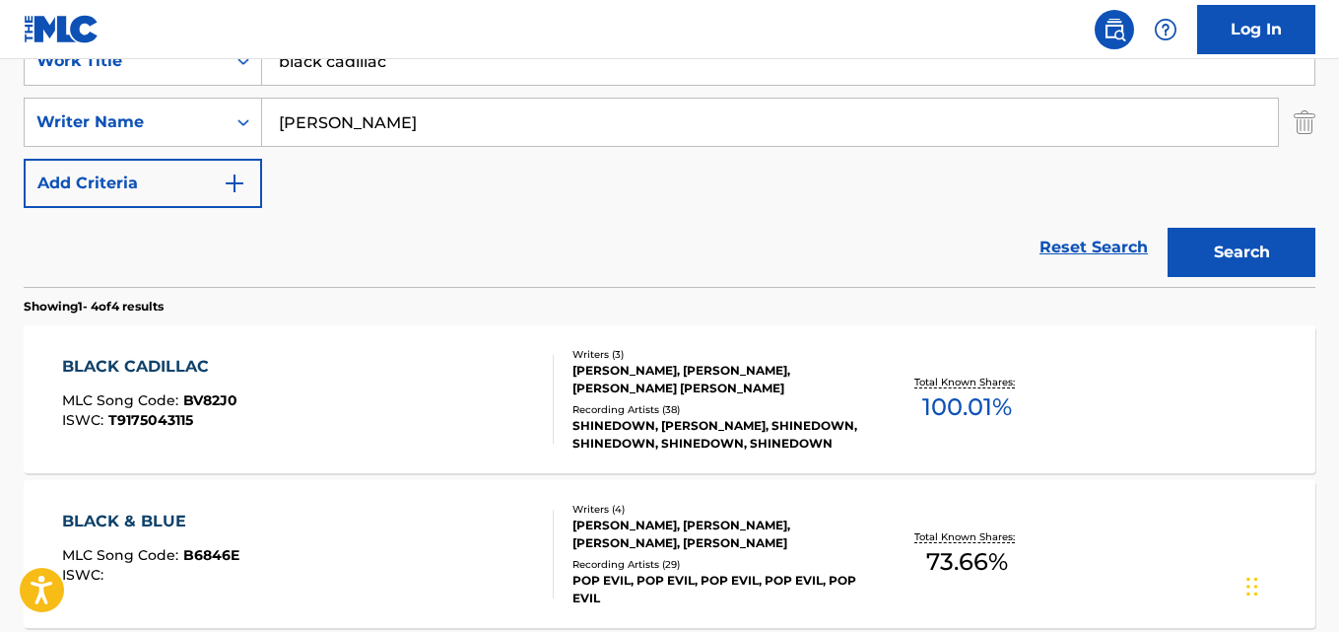
scroll to position [552, 0]
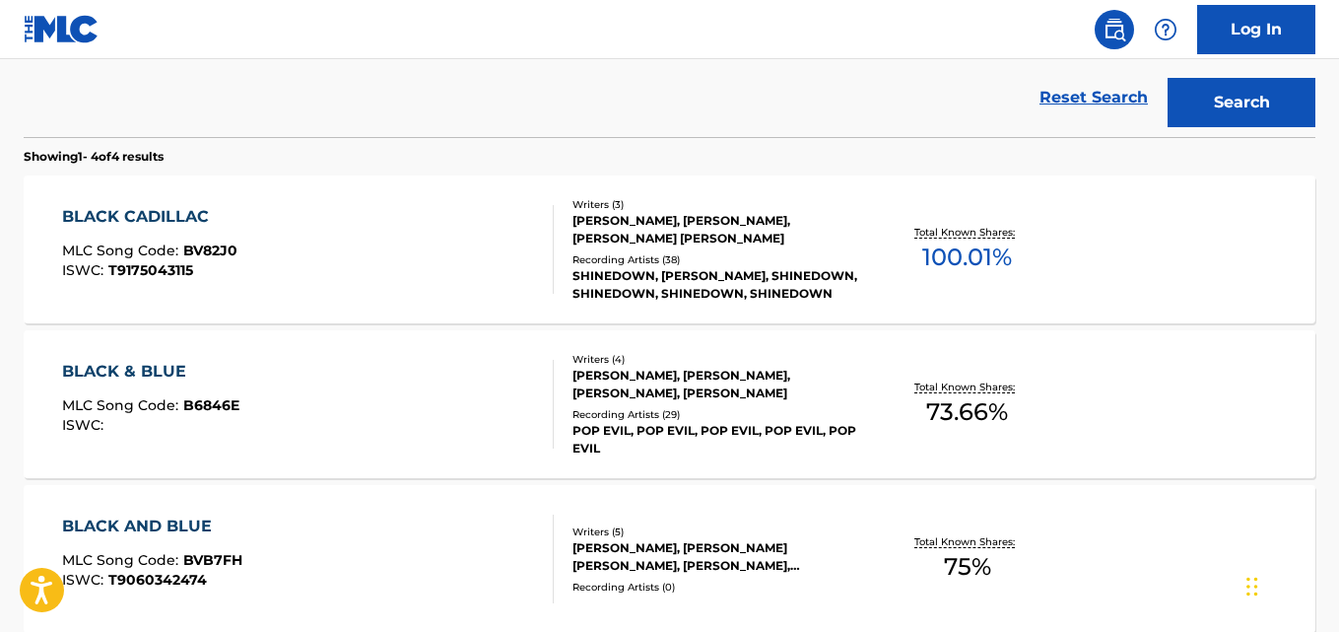
click at [164, 221] on div "BLACK CADILLAC" at bounding box center [149, 217] width 175 height 24
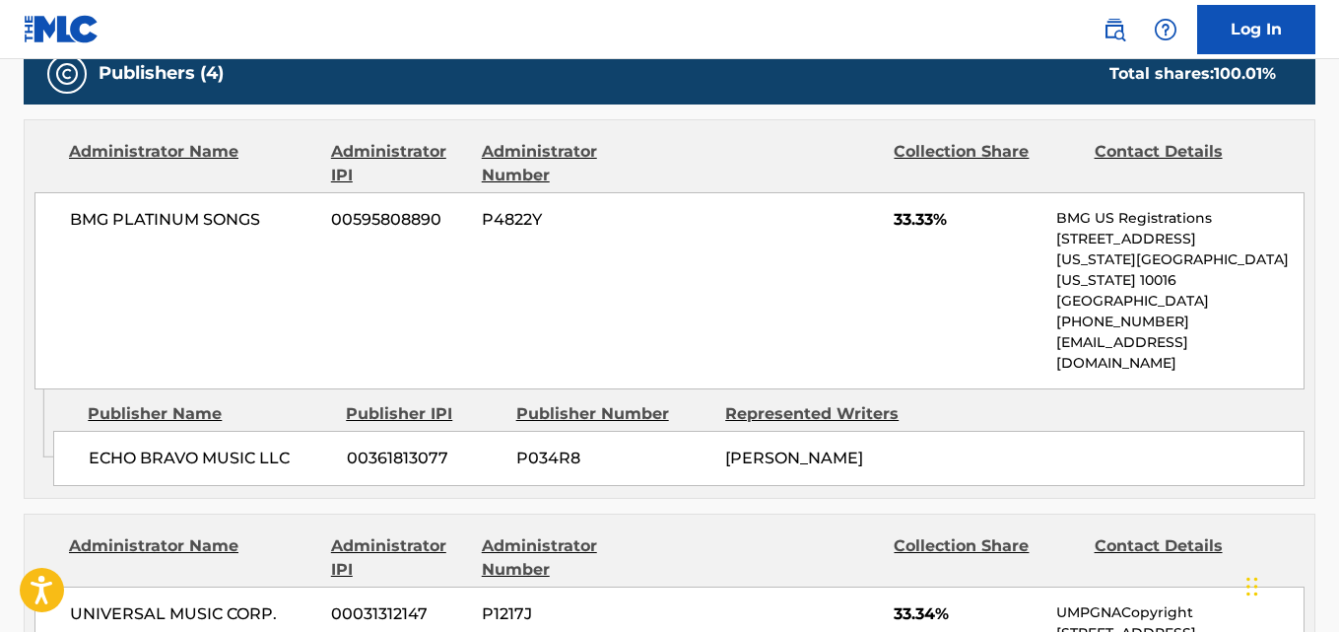
scroll to position [986, 0]
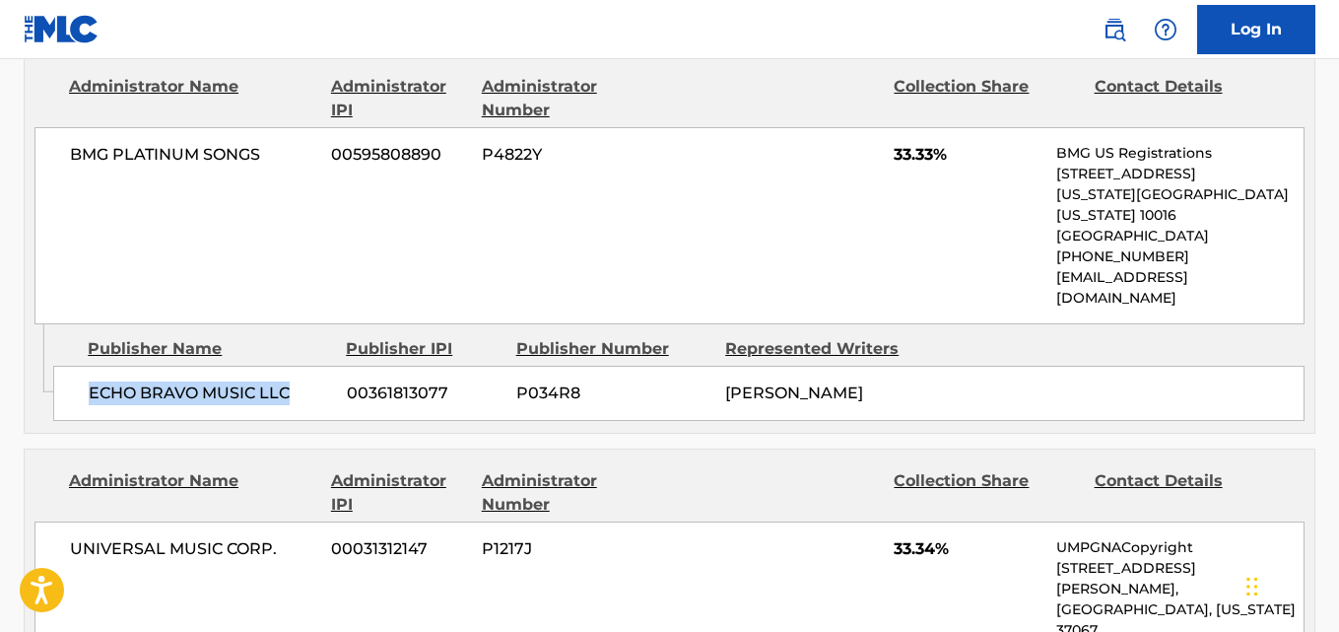
drag, startPoint x: 83, startPoint y: 355, endPoint x: 287, endPoint y: 355, distance: 204.0
click at [287, 366] on div "ECHO BRAVO MUSIC LLC 00361813077 P034R8 [PERSON_NAME]" at bounding box center [679, 393] width 1252 height 55
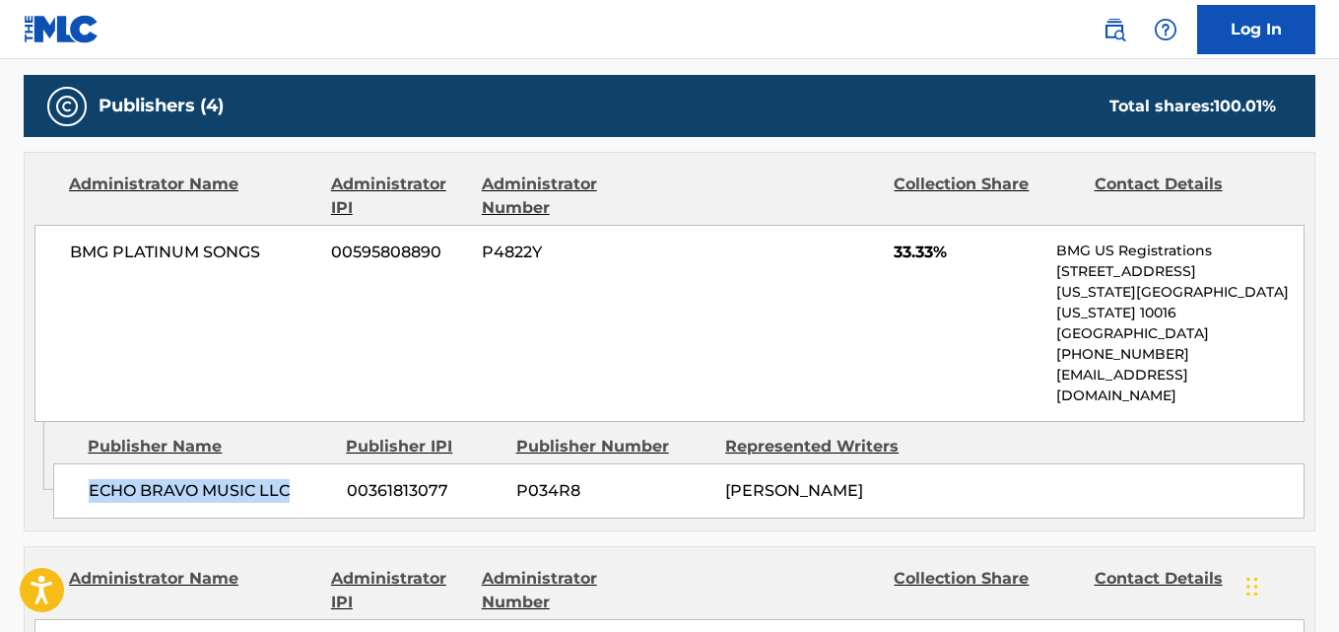
scroll to position [822, 0]
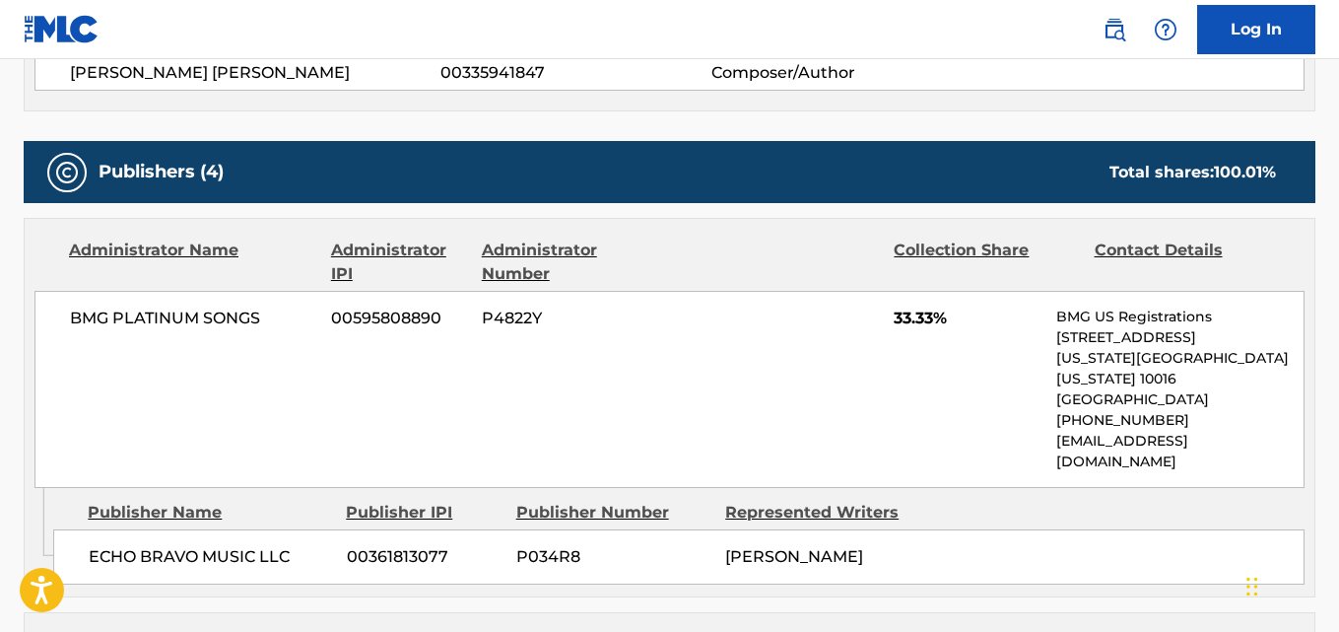
click at [902, 315] on span "33.33%" at bounding box center [968, 319] width 148 height 24
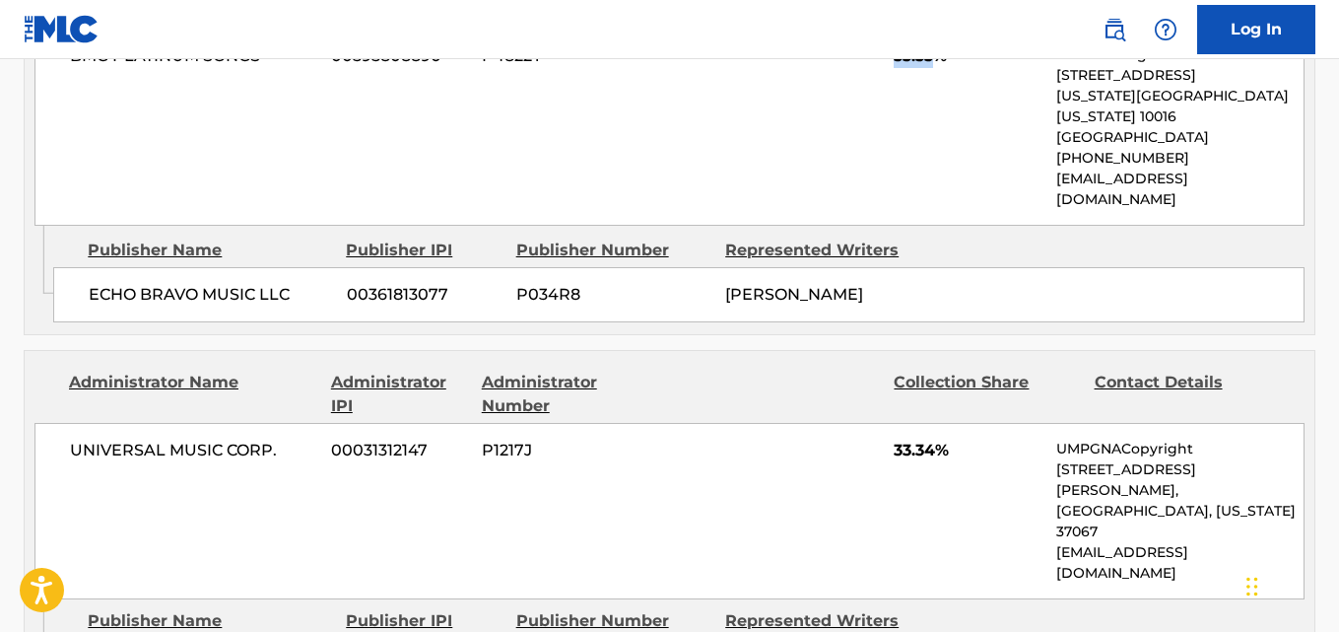
scroll to position [1150, 0]
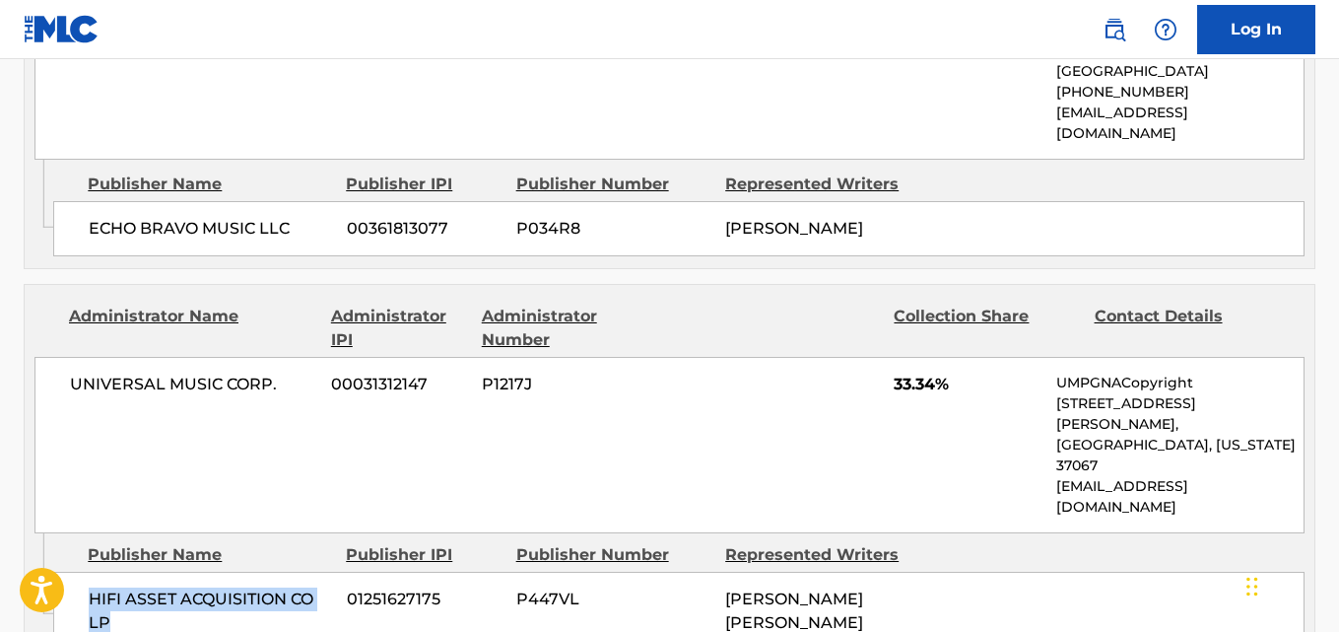
drag, startPoint x: 92, startPoint y: 486, endPoint x: 150, endPoint y: 521, distance: 68.1
click at [150, 587] on span "HIFI ASSET ACQUISITION CO LP" at bounding box center [210, 610] width 243 height 47
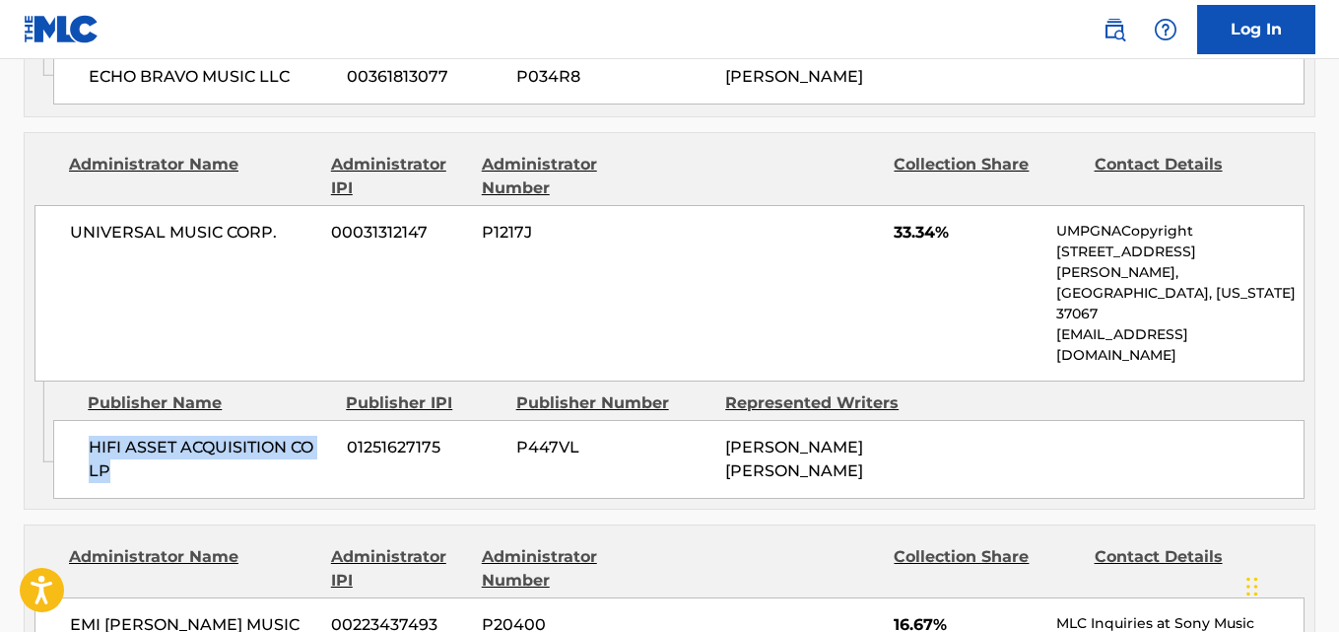
scroll to position [1315, 0]
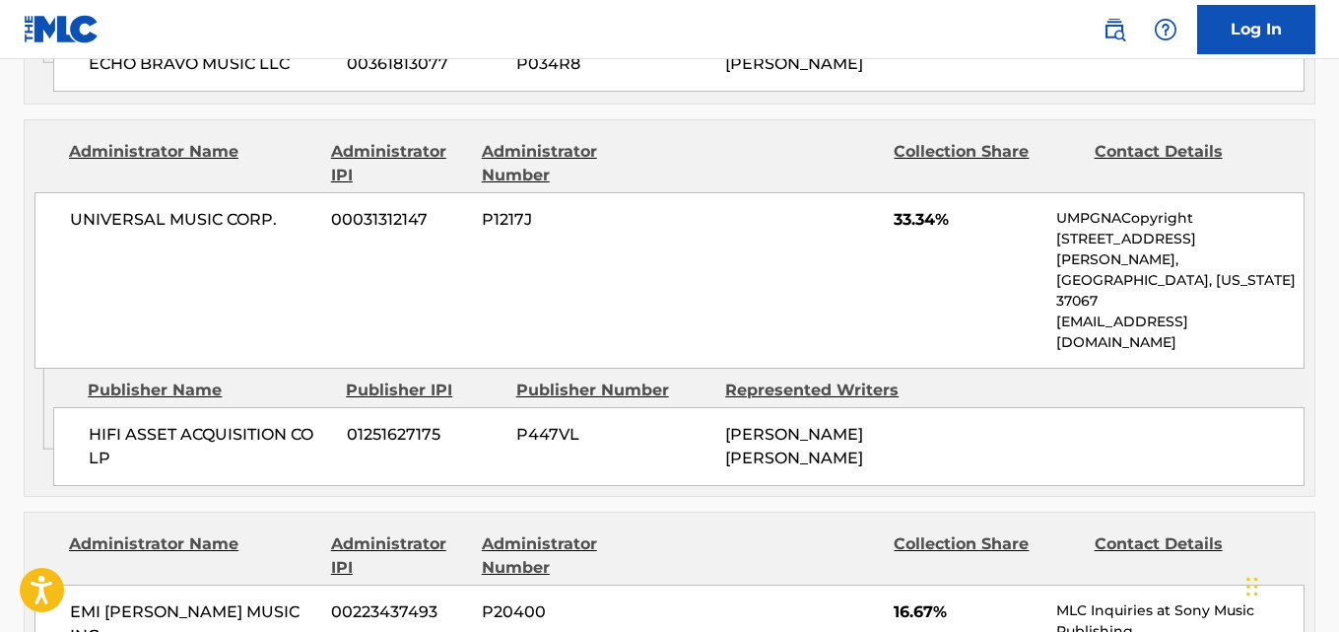
click at [917, 208] on span "33.34%" at bounding box center [968, 220] width 148 height 24
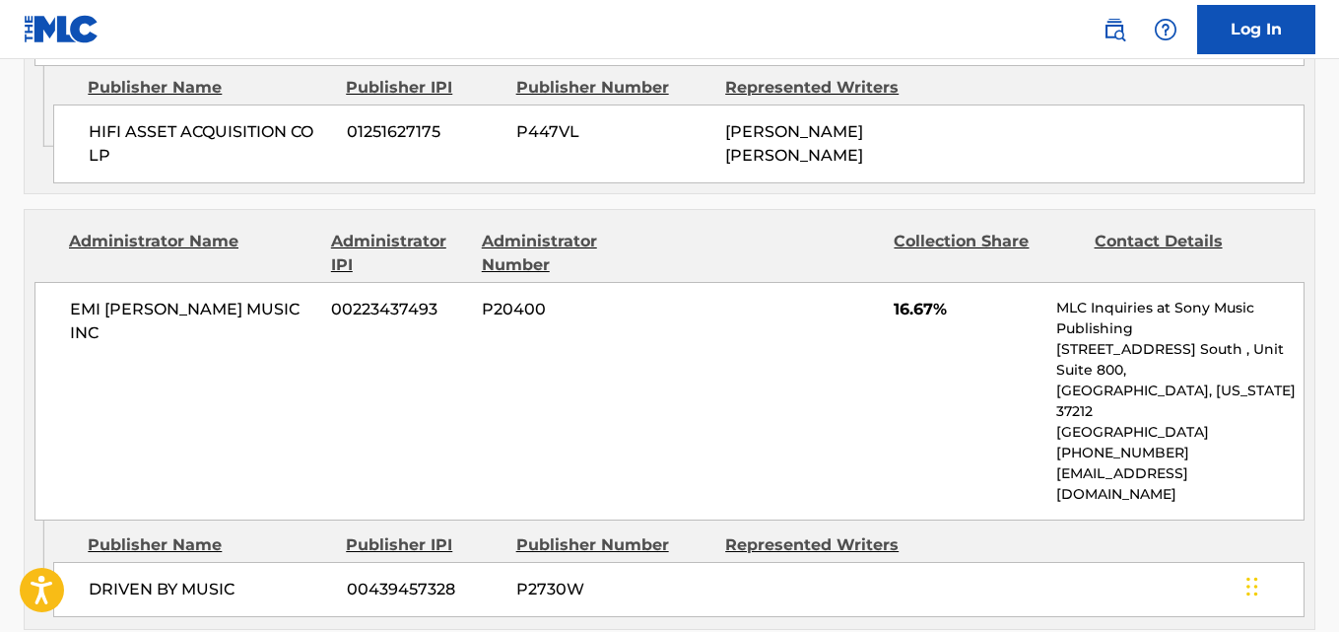
scroll to position [1643, 0]
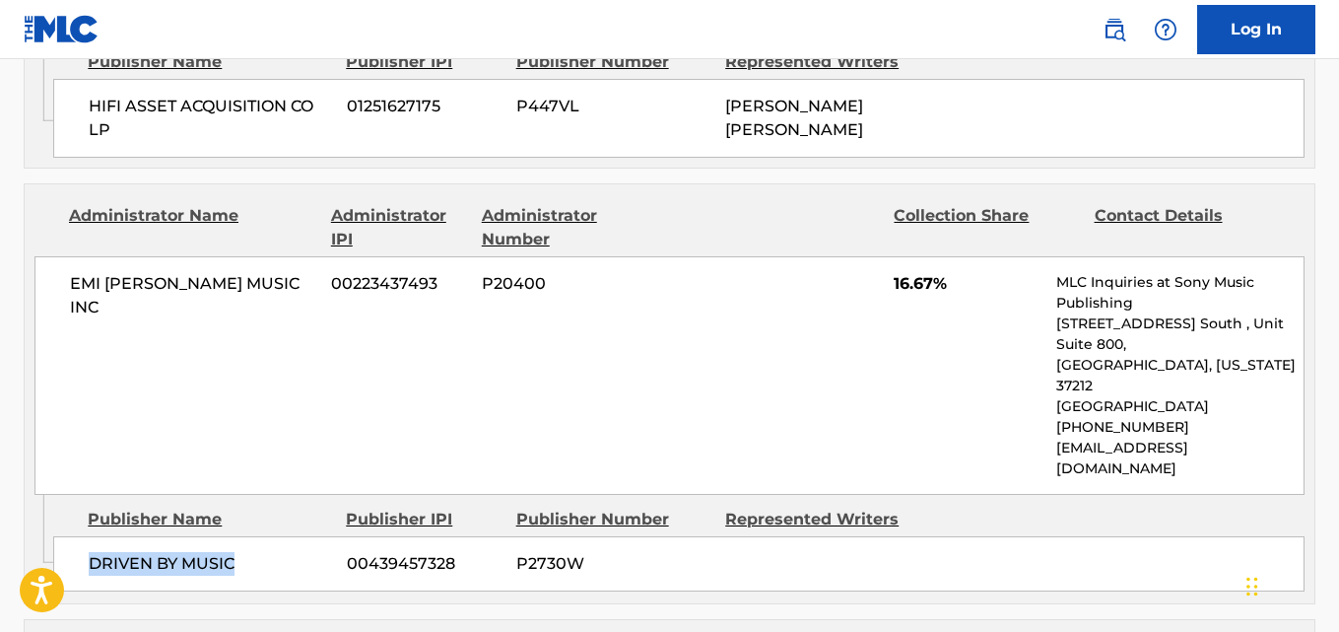
drag, startPoint x: 79, startPoint y: 422, endPoint x: 252, endPoint y: 428, distance: 173.6
click at [252, 536] on div "DRIVEN BY MUSIC 00439457328 P2730W" at bounding box center [679, 563] width 1252 height 55
click at [903, 272] on span "16.67%" at bounding box center [968, 284] width 148 height 24
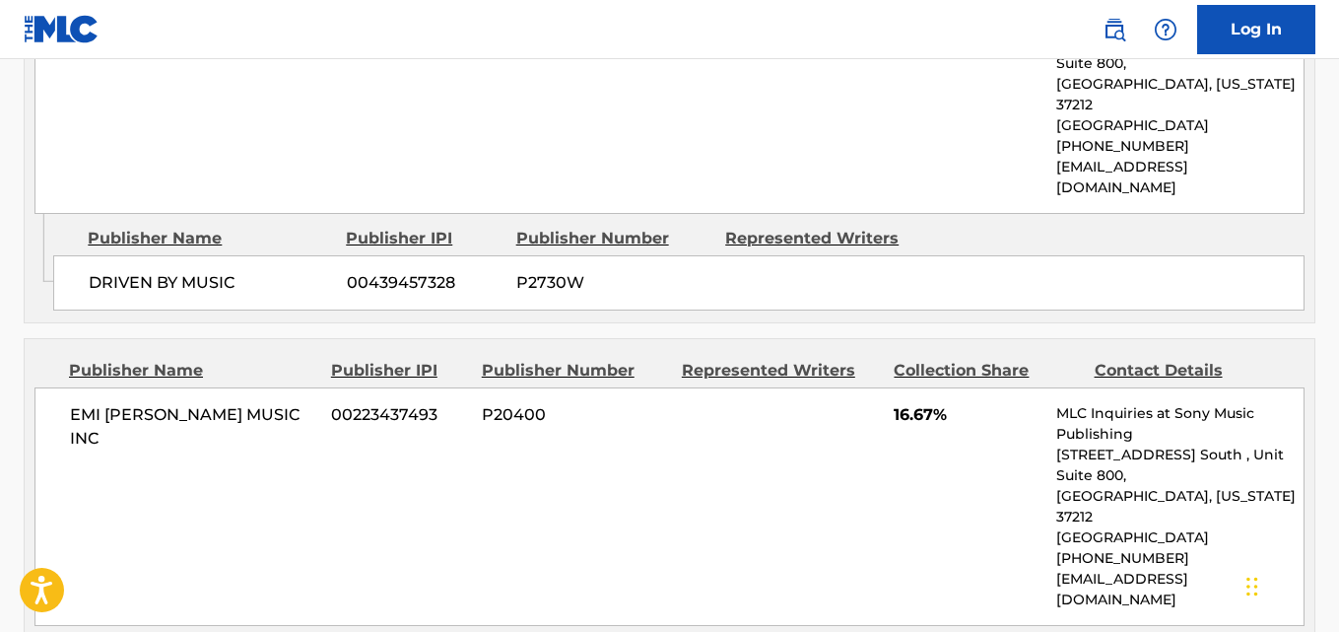
scroll to position [1971, 0]
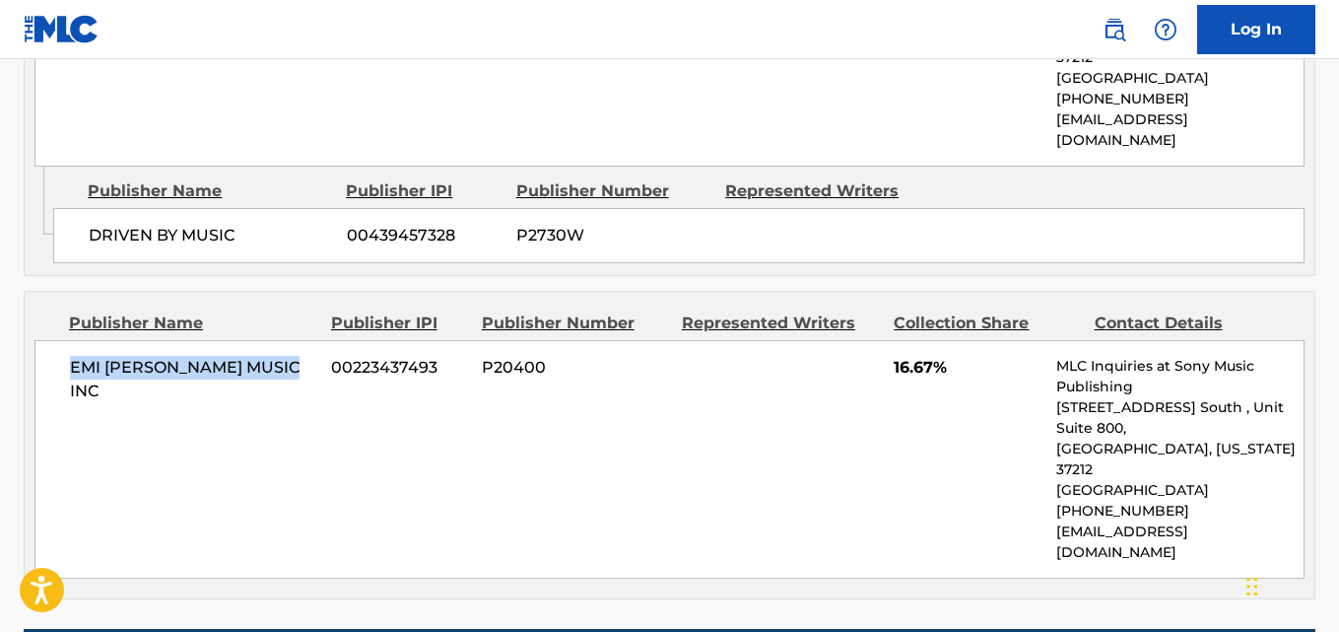
drag, startPoint x: 67, startPoint y: 228, endPoint x: 310, endPoint y: 227, distance: 243.5
click at [310, 340] on div "EMI [PERSON_NAME] MUSIC INC 00223437493 P20400 16.67% MLC Inquiries at Sony Mus…" at bounding box center [669, 459] width 1270 height 239
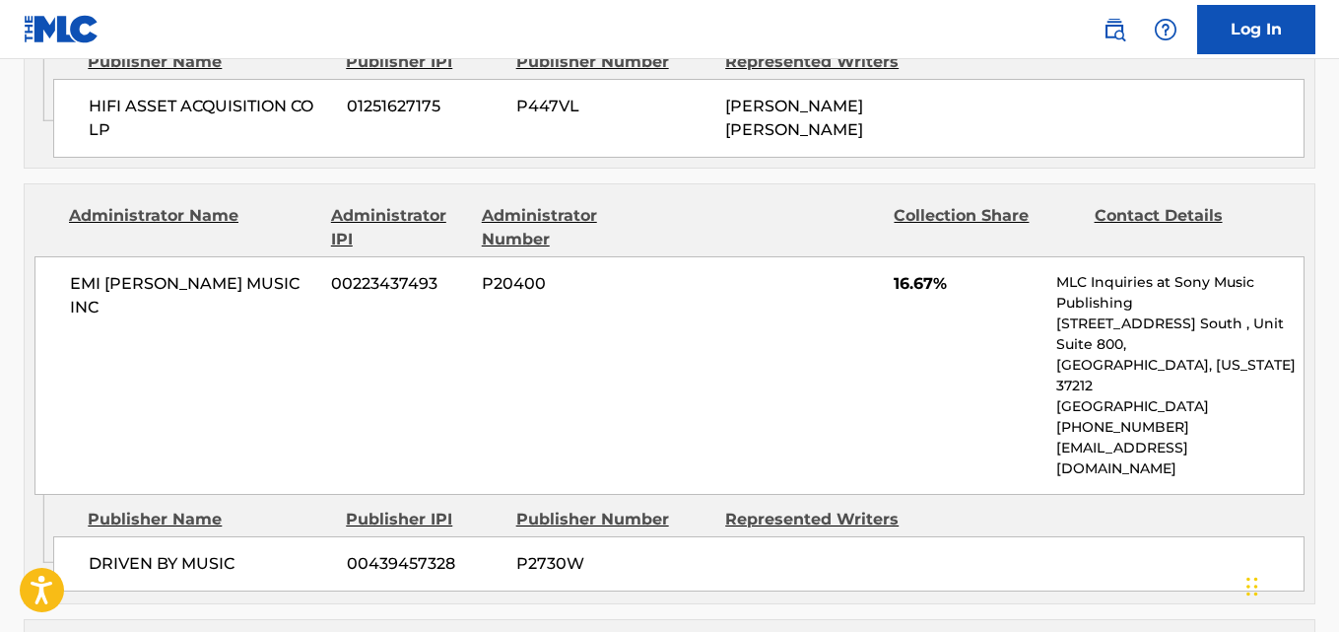
scroll to position [1808, 0]
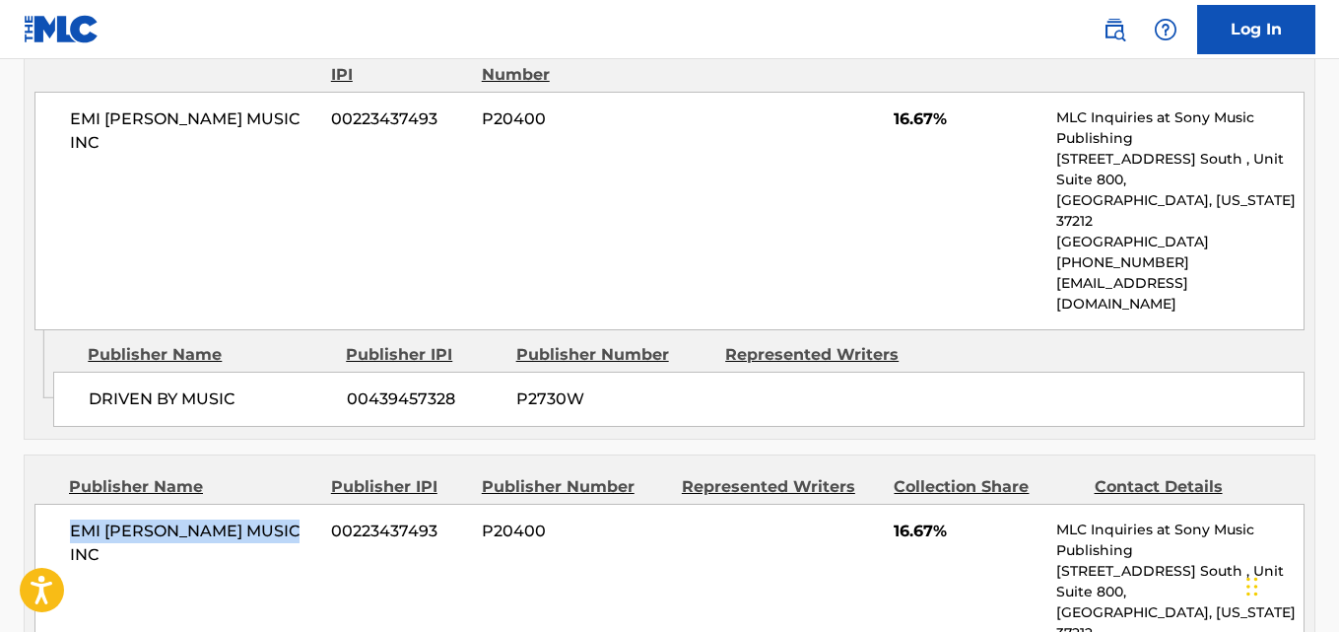
click at [215, 520] on div "EMI [PERSON_NAME] MUSIC INC 00223437493 P20400 16.67% MLC Inquiries at Sony Mus…" at bounding box center [669, 623] width 1270 height 239
drag, startPoint x: 66, startPoint y: 398, endPoint x: 315, endPoint y: 395, distance: 249.4
click at [315, 504] on div "EMI [PERSON_NAME] MUSIC INC 00223437493 P20400 16.67% MLC Inquiries at Sony Mus…" at bounding box center [669, 623] width 1270 height 239
click at [905, 519] on span "16.67%" at bounding box center [968, 531] width 148 height 24
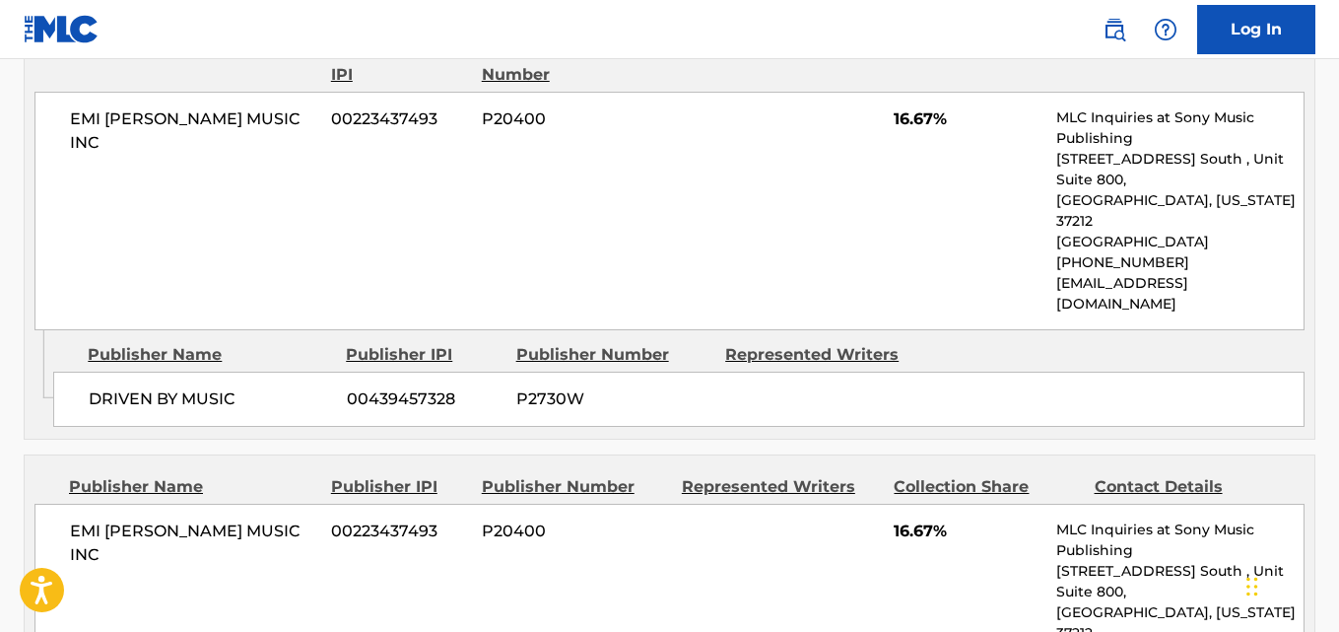
click at [688, 504] on div "EMI [PERSON_NAME] MUSIC INC 00223437493 P20400 16.67% MLC Inquiries at Sony Mus…" at bounding box center [669, 623] width 1270 height 239
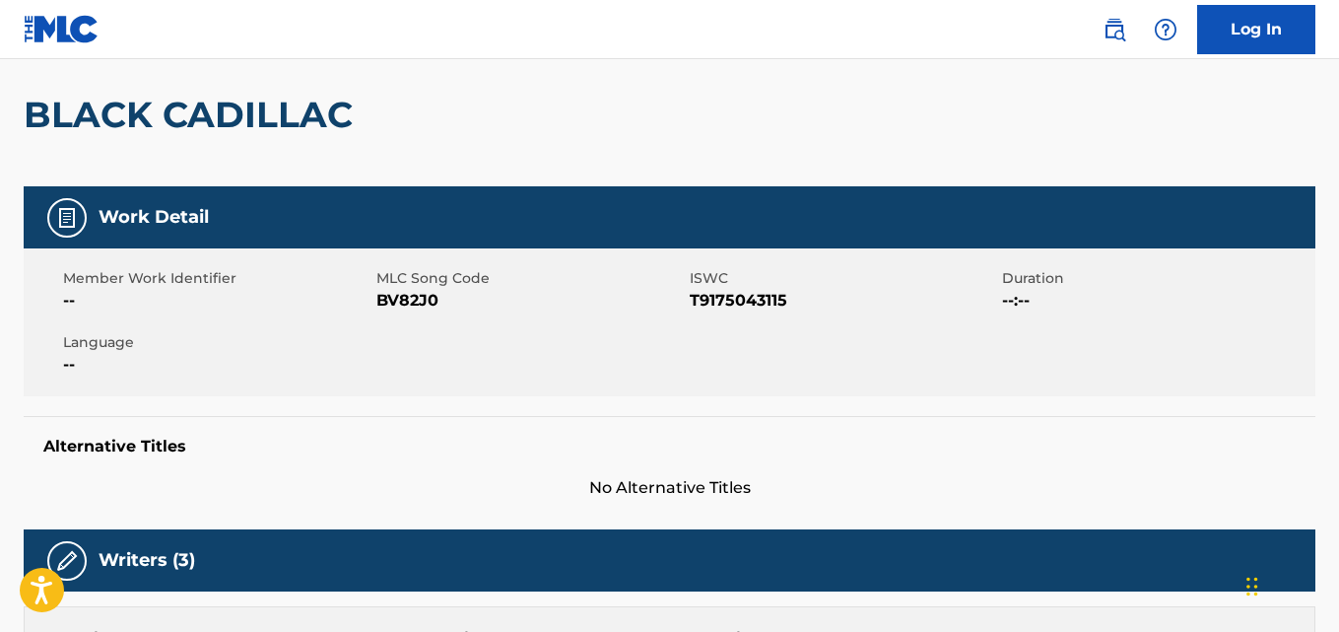
scroll to position [0, 0]
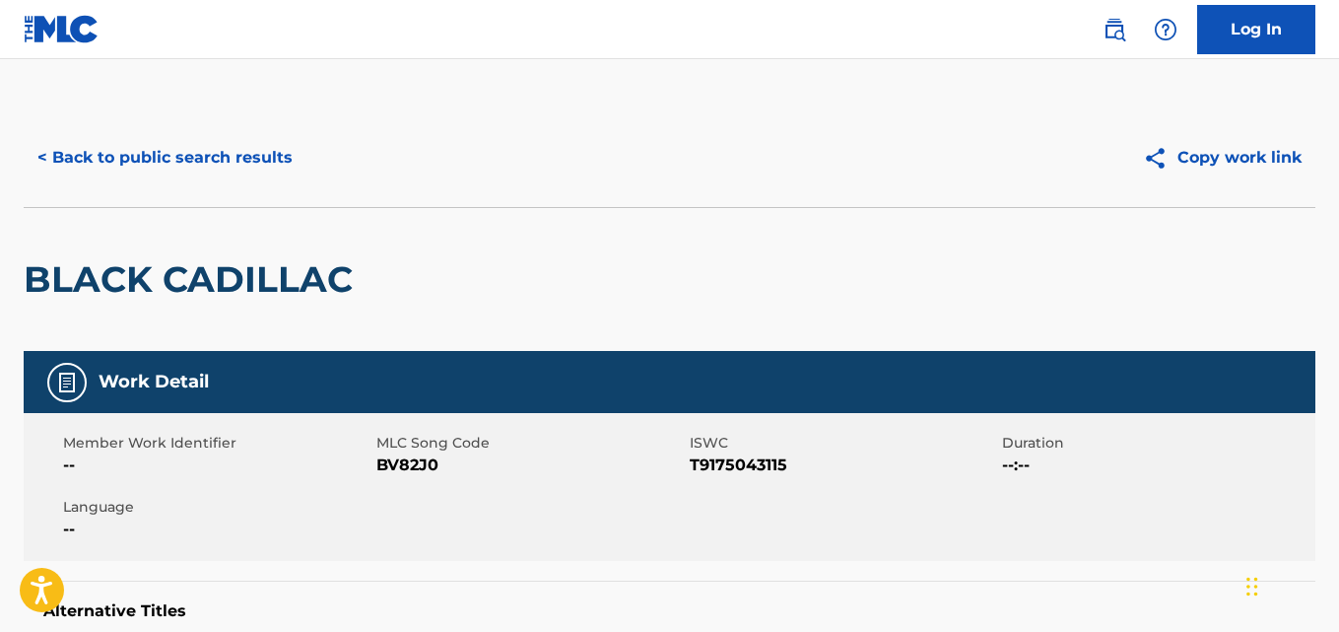
click at [258, 154] on button "< Back to public search results" at bounding box center [165, 157] width 283 height 49
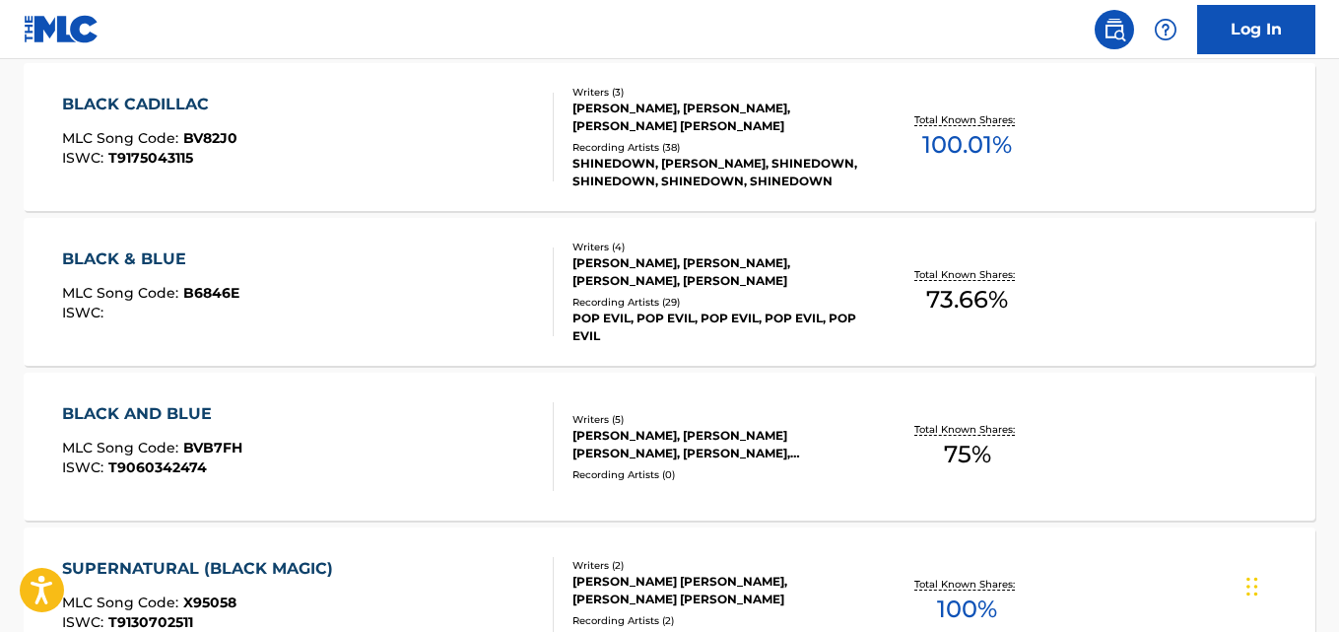
scroll to position [171, 0]
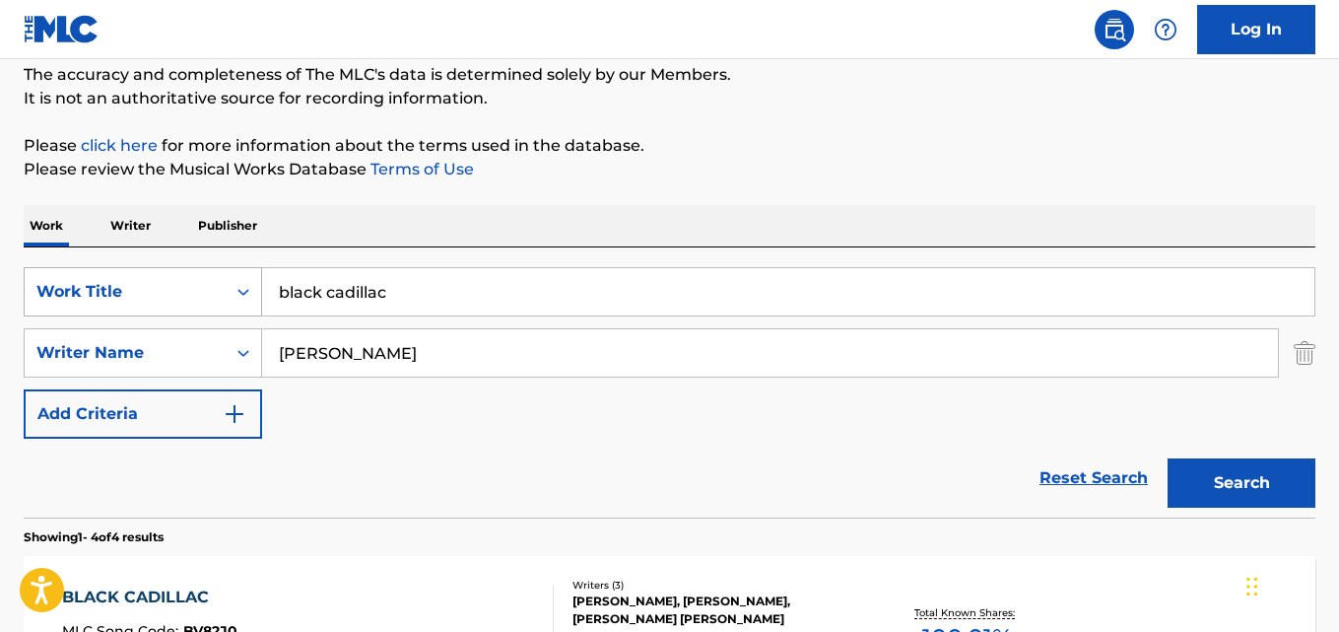
drag, startPoint x: 490, startPoint y: 276, endPoint x: 206, endPoint y: 308, distance: 285.6
click at [206, 308] on div "SearchWithCriteriad027d31f-b09f-4ed3-a722-40d13ba718db Work Title black cadillac" at bounding box center [670, 291] width 1292 height 49
paste input "Breaking Inside"
type input "Breaking Inside"
click at [1196, 473] on button "Search" at bounding box center [1242, 482] width 148 height 49
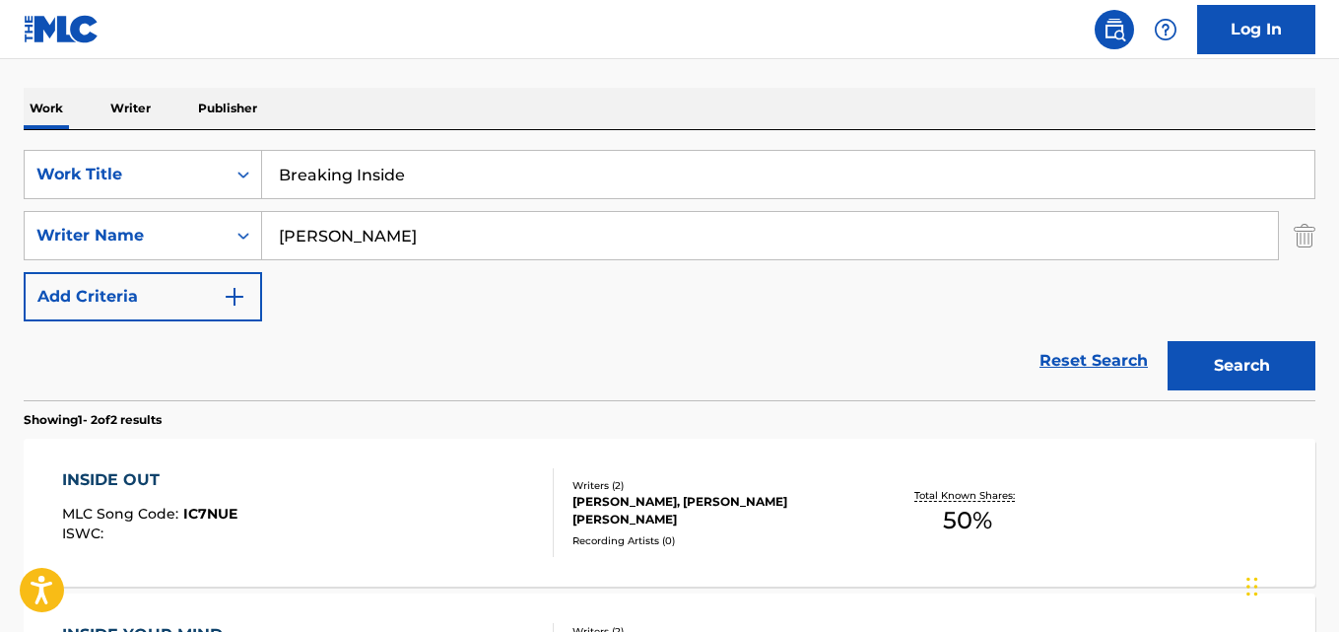
scroll to position [336, 0]
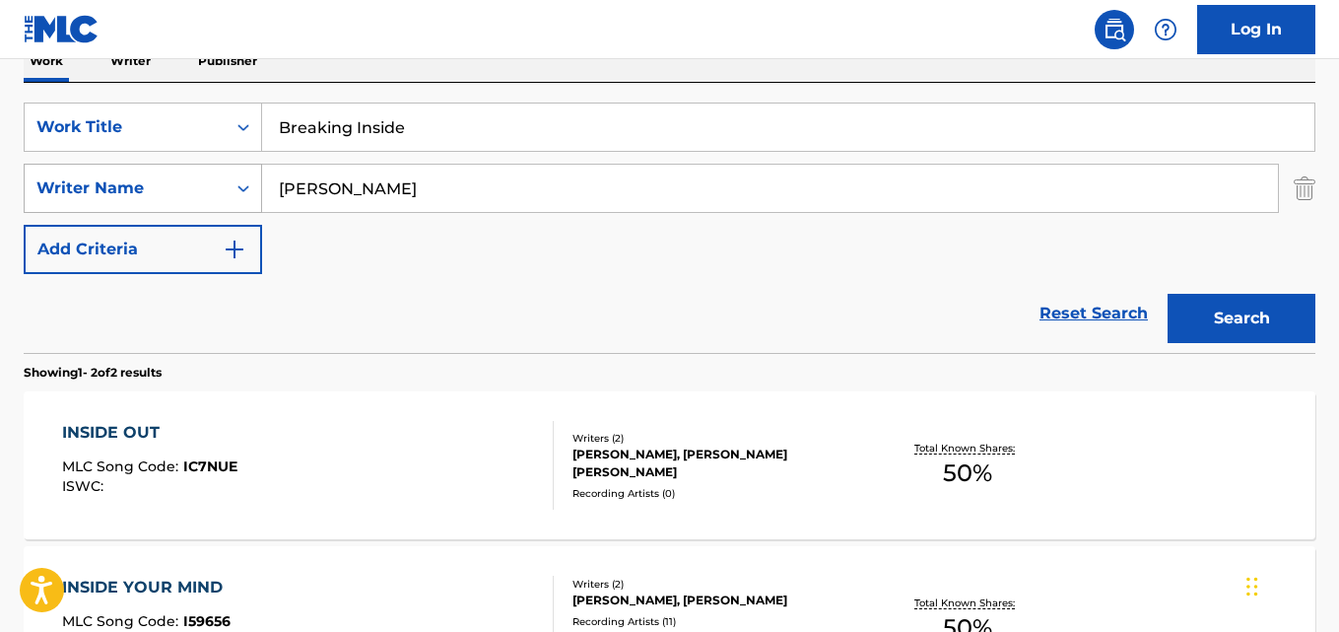
drag, startPoint x: 442, startPoint y: 189, endPoint x: 215, endPoint y: 189, distance: 226.7
click at [215, 189] on div "SearchWithCriteria2df984f3-479a-4d2b-be4c-74034a3fb4a9 Writer Name [PERSON_NAME]" at bounding box center [670, 188] width 1292 height 49
paste input "[PERSON_NAME]"
click at [1168, 294] on button "Search" at bounding box center [1242, 318] width 148 height 49
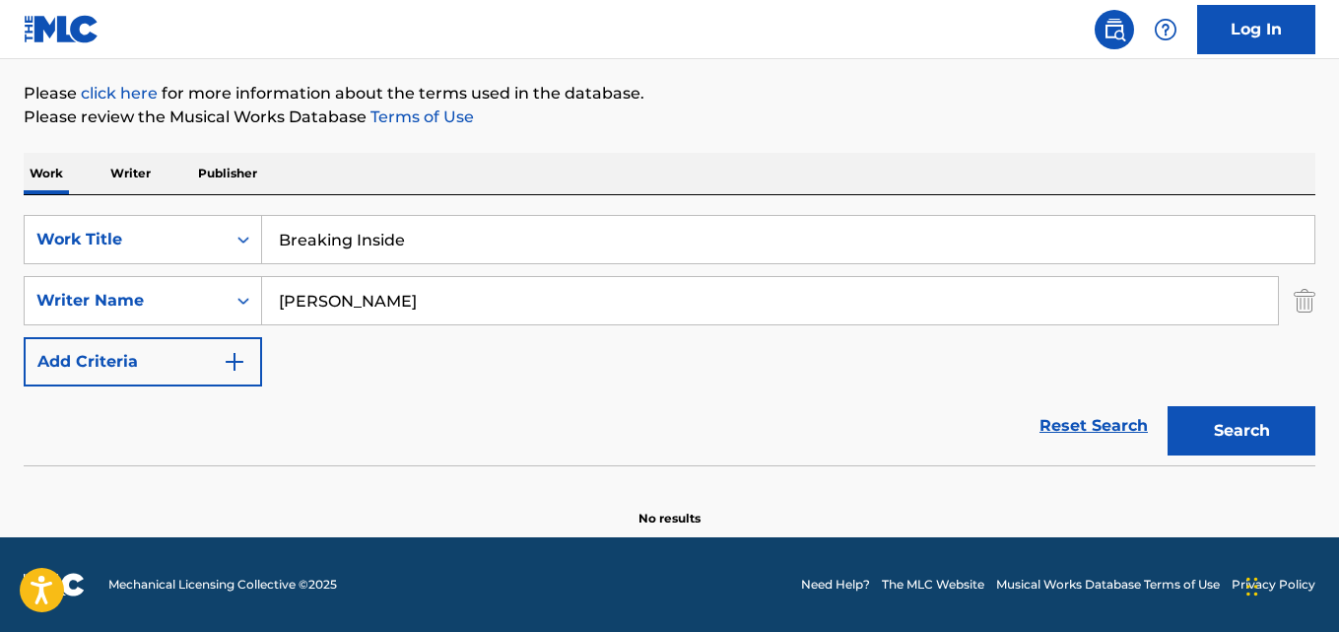
scroll to position [224, 0]
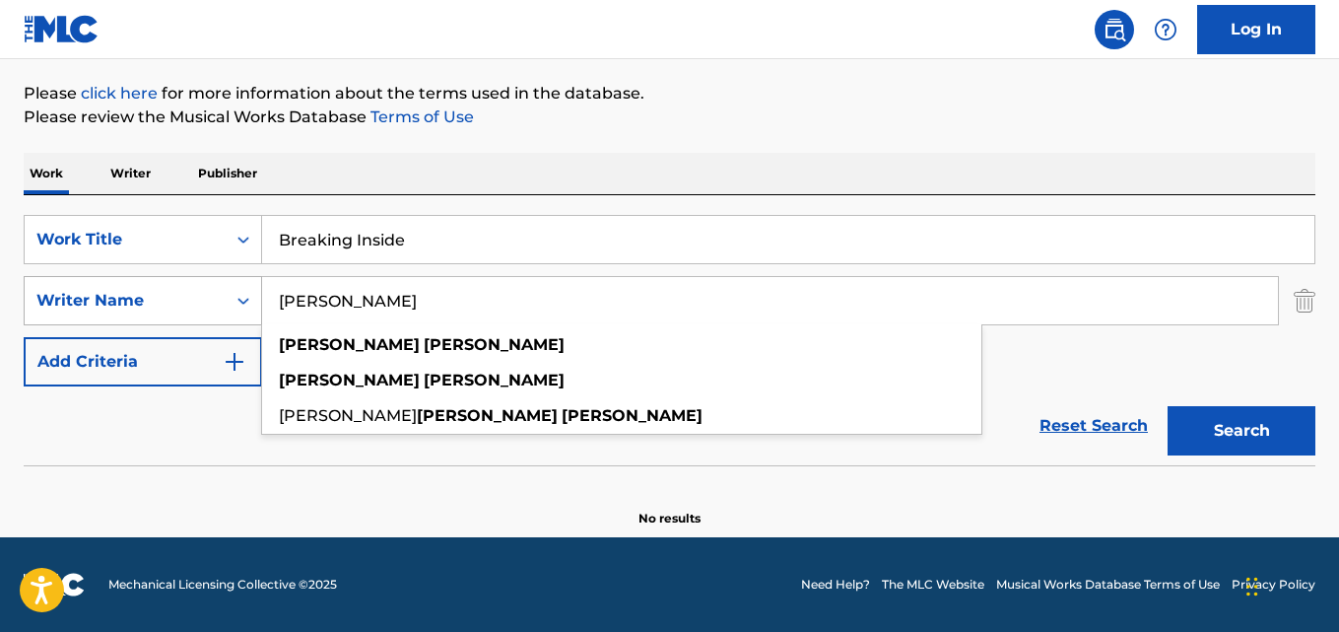
drag, startPoint x: 365, startPoint y: 311, endPoint x: 214, endPoint y: 314, distance: 150.8
click at [214, 314] on div "SearchWithCriteria2df984f3-479a-4d2b-be4c-74034a3fb4a9 Writer Name [PERSON_NAME…" at bounding box center [670, 300] width 1292 height 49
paste input "Search Form"
drag, startPoint x: 340, startPoint y: 305, endPoint x: 194, endPoint y: 304, distance: 145.9
click at [194, 304] on div "SearchWithCriteria2df984f3-479a-4d2b-be4c-74034a3fb4a9 Writer Name [PERSON_NAME…" at bounding box center [670, 300] width 1292 height 49
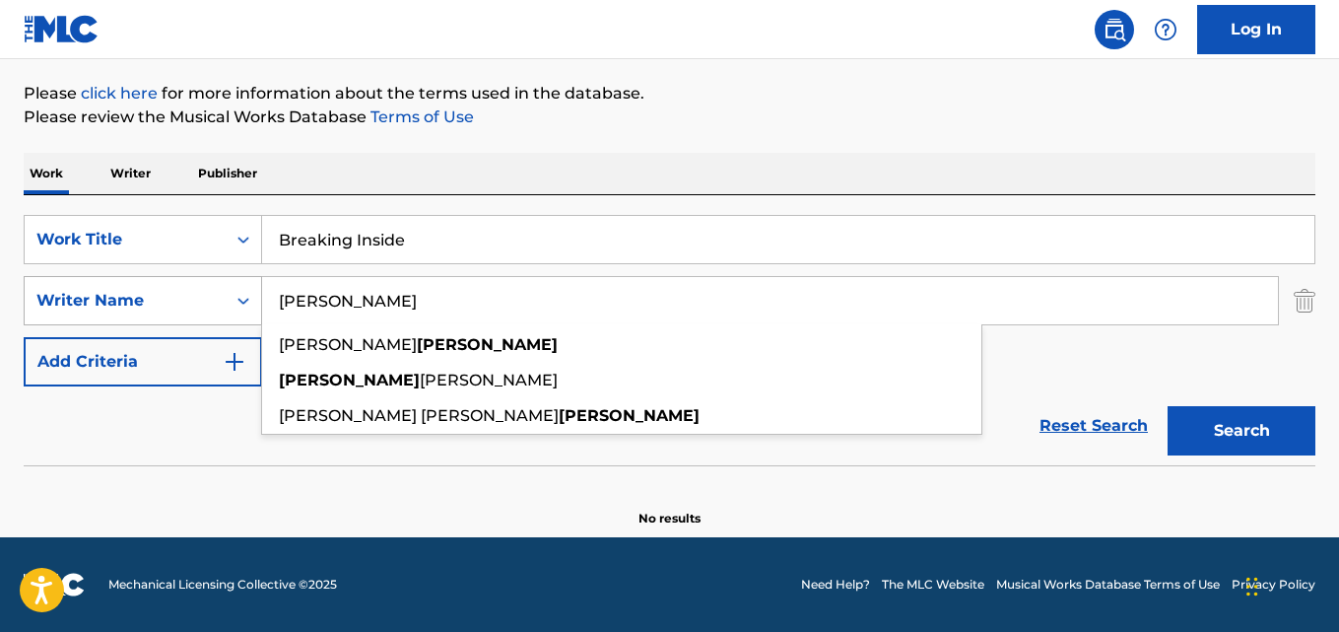
type input "[PERSON_NAME]"
click at [1168, 406] on button "Search" at bounding box center [1242, 430] width 148 height 49
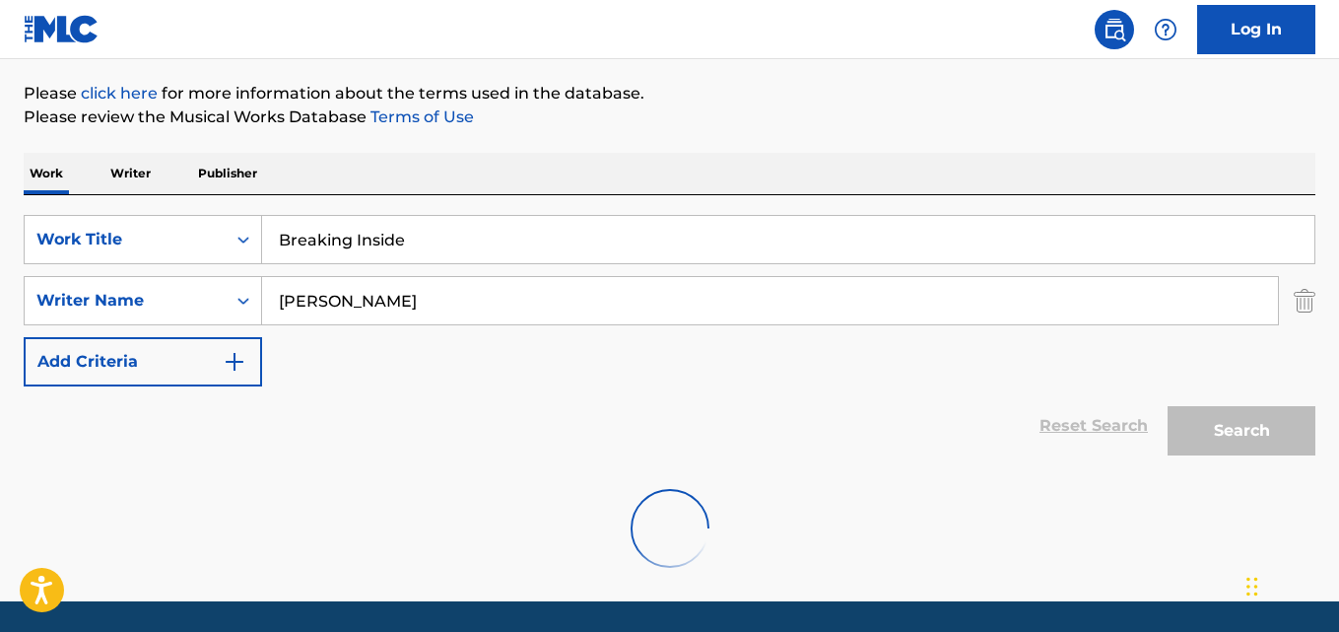
click at [647, 197] on div "SearchWithCriteriad027d31f-b09f-4ed3-a722-40d13ba718db Work Title Breaking Insi…" at bounding box center [670, 330] width 1292 height 270
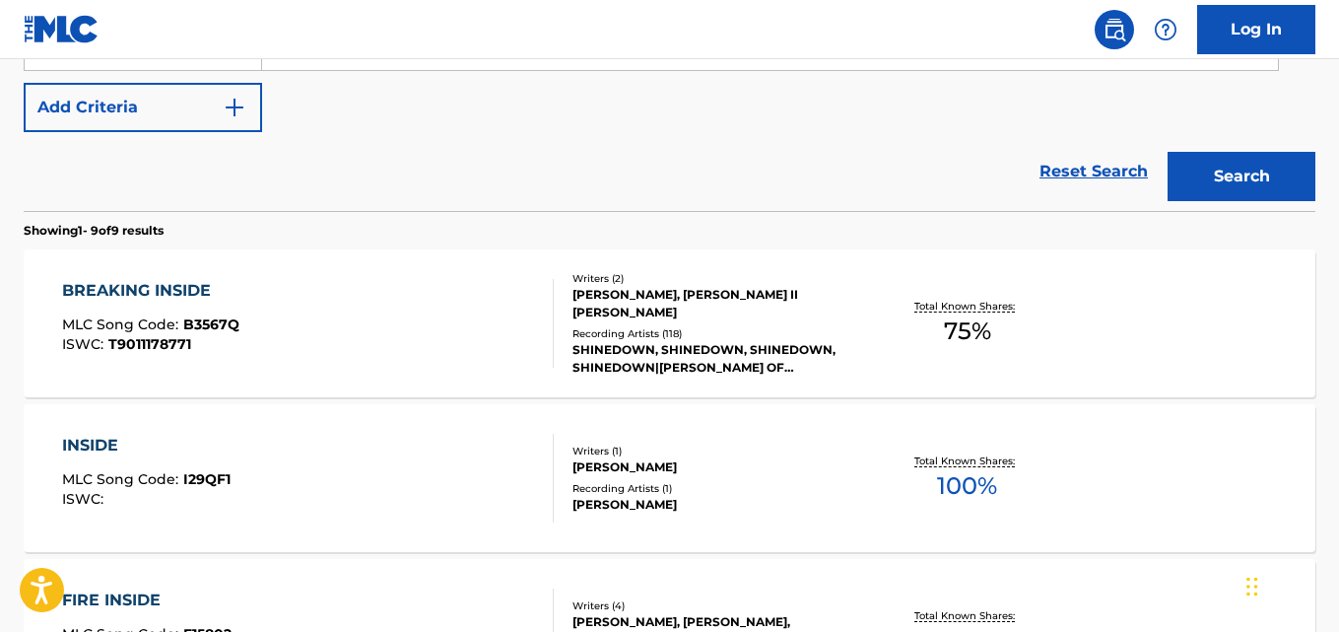
scroll to position [503, 0]
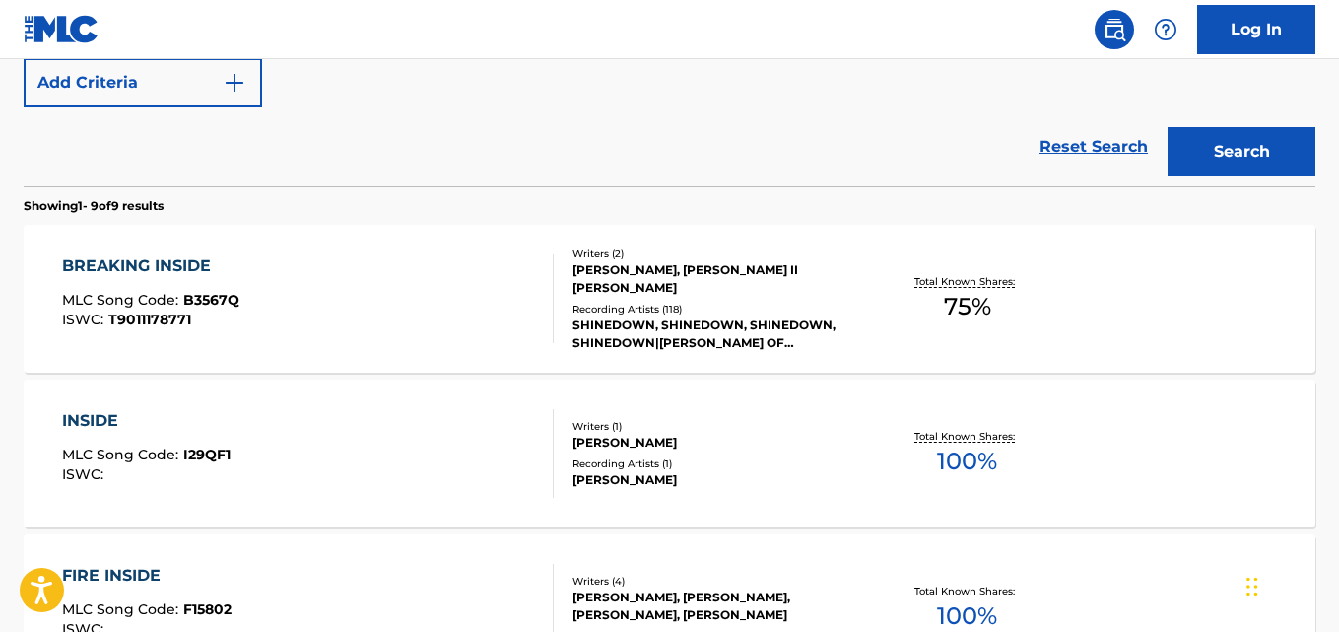
click at [135, 252] on div "BREAKING INSIDE MLC Song Code : B3567Q ISWC : T9011178771 Writers ( 2 ) [PERSON…" at bounding box center [670, 299] width 1292 height 148
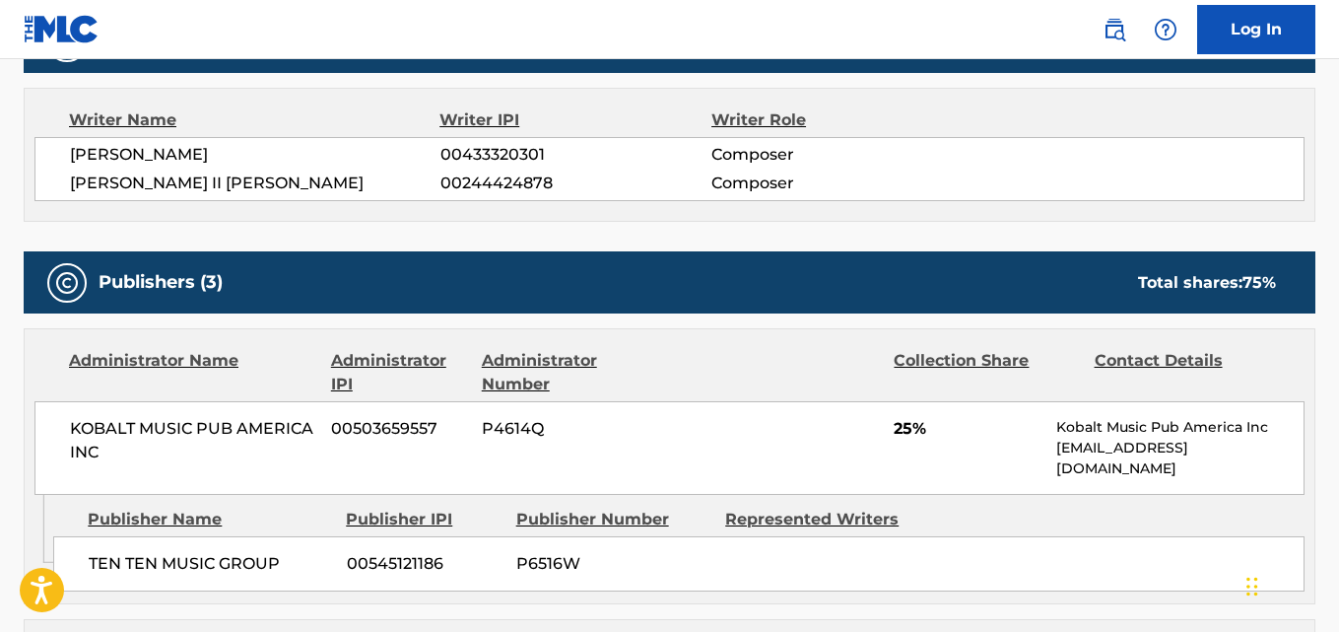
scroll to position [822, 0]
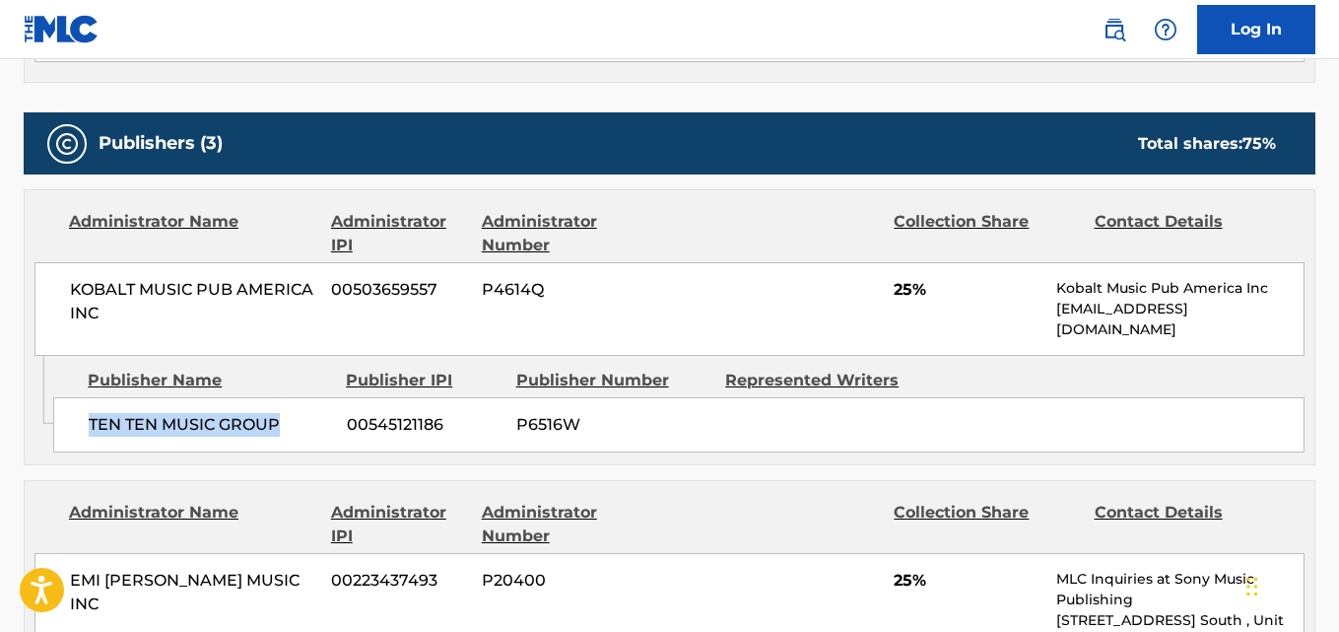
drag, startPoint x: 92, startPoint y: 424, endPoint x: 280, endPoint y: 427, distance: 188.3
click at [280, 427] on span "TEN TEN MUSIC GROUP" at bounding box center [210, 425] width 243 height 24
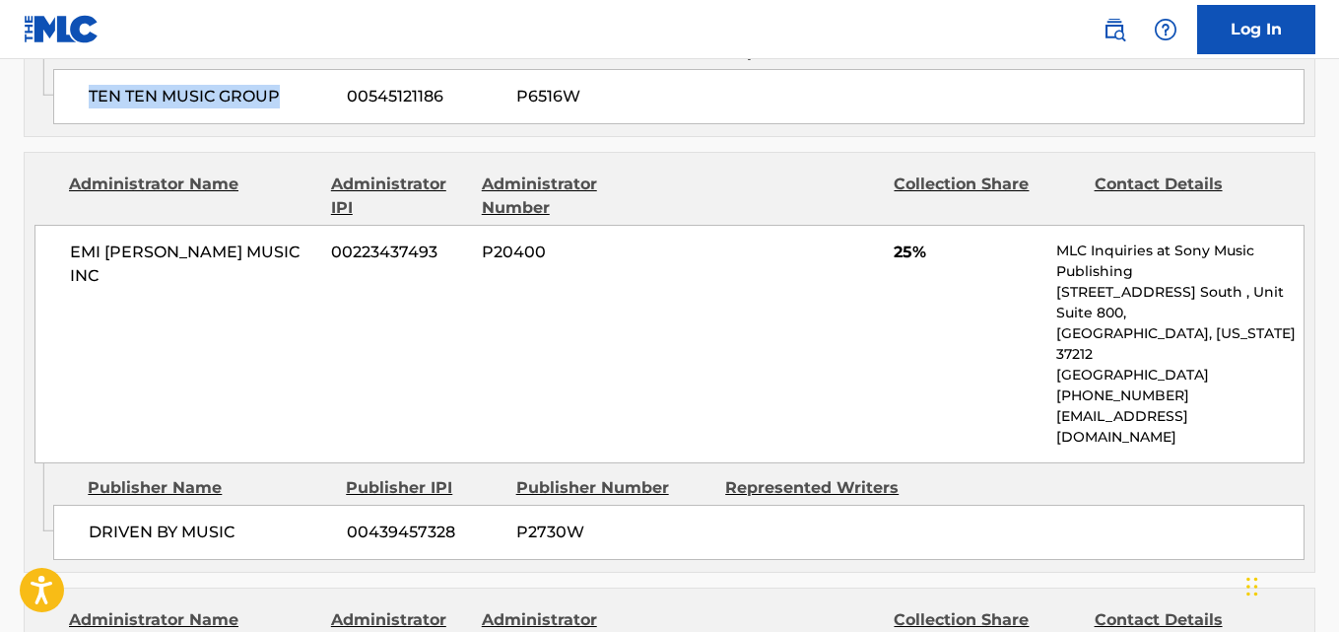
scroll to position [1315, 0]
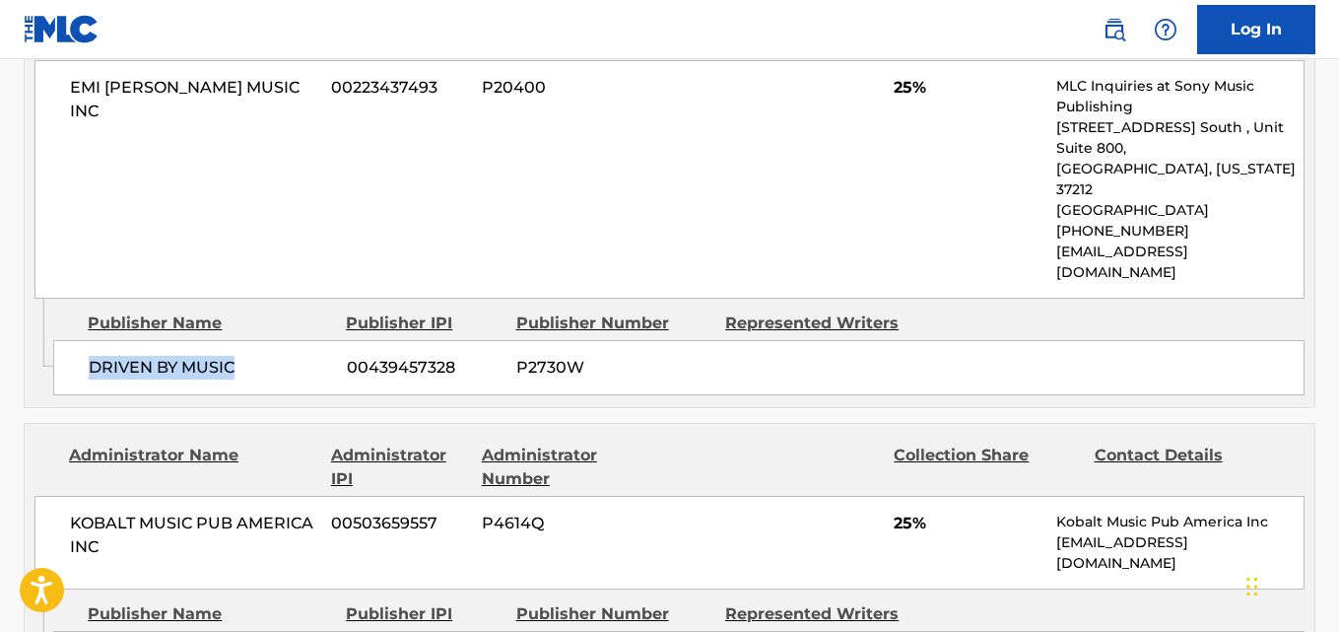
drag, startPoint x: 93, startPoint y: 328, endPoint x: 265, endPoint y: 334, distance: 172.6
click at [265, 356] on span "DRIVEN BY MUSIC" at bounding box center [210, 368] width 243 height 24
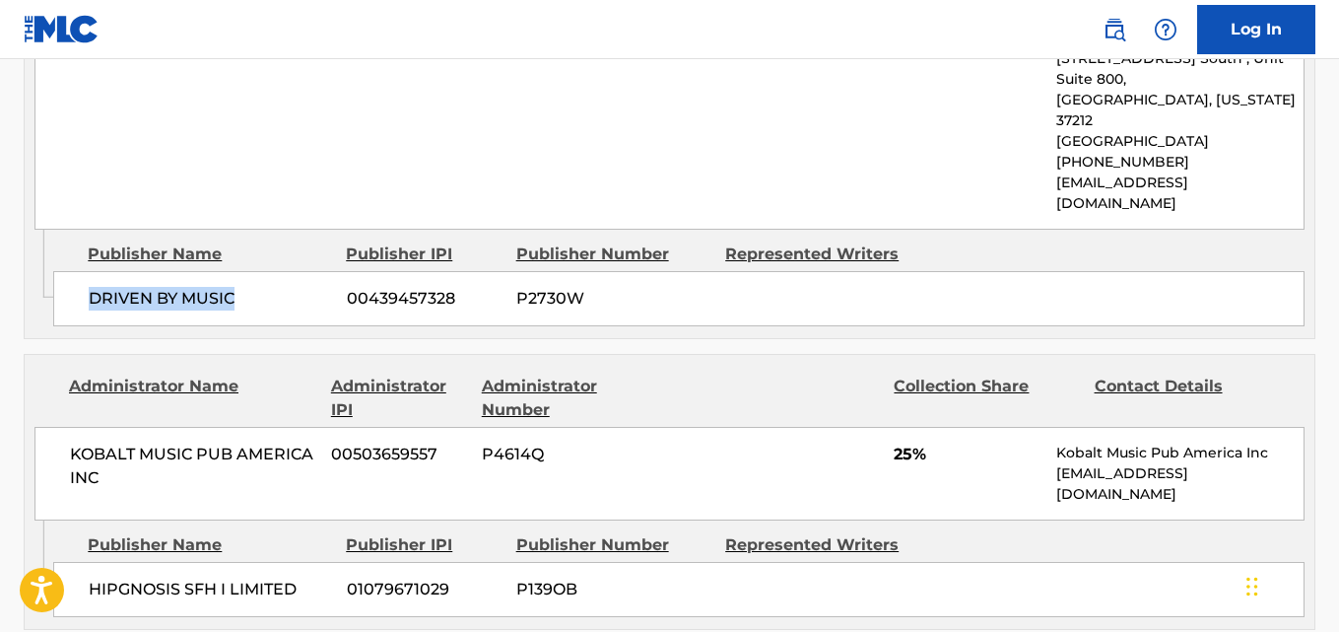
scroll to position [1150, 0]
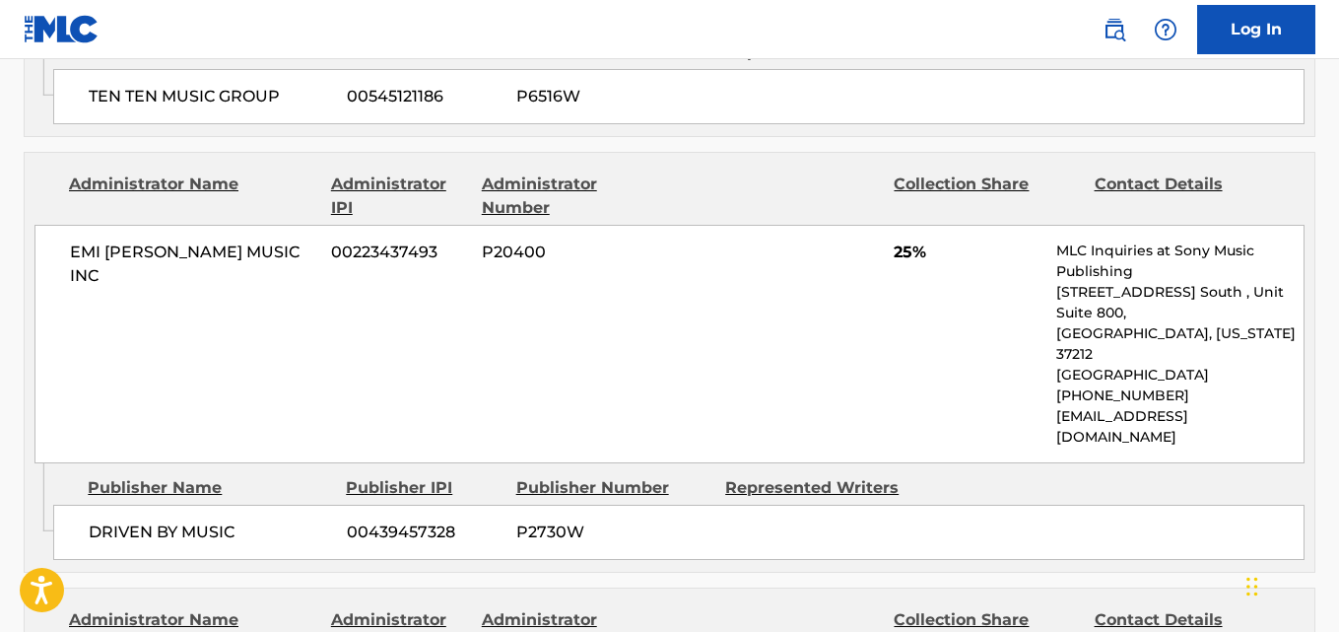
click at [900, 244] on span "25%" at bounding box center [968, 252] width 148 height 24
click at [901, 244] on span "25%" at bounding box center [968, 252] width 148 height 24
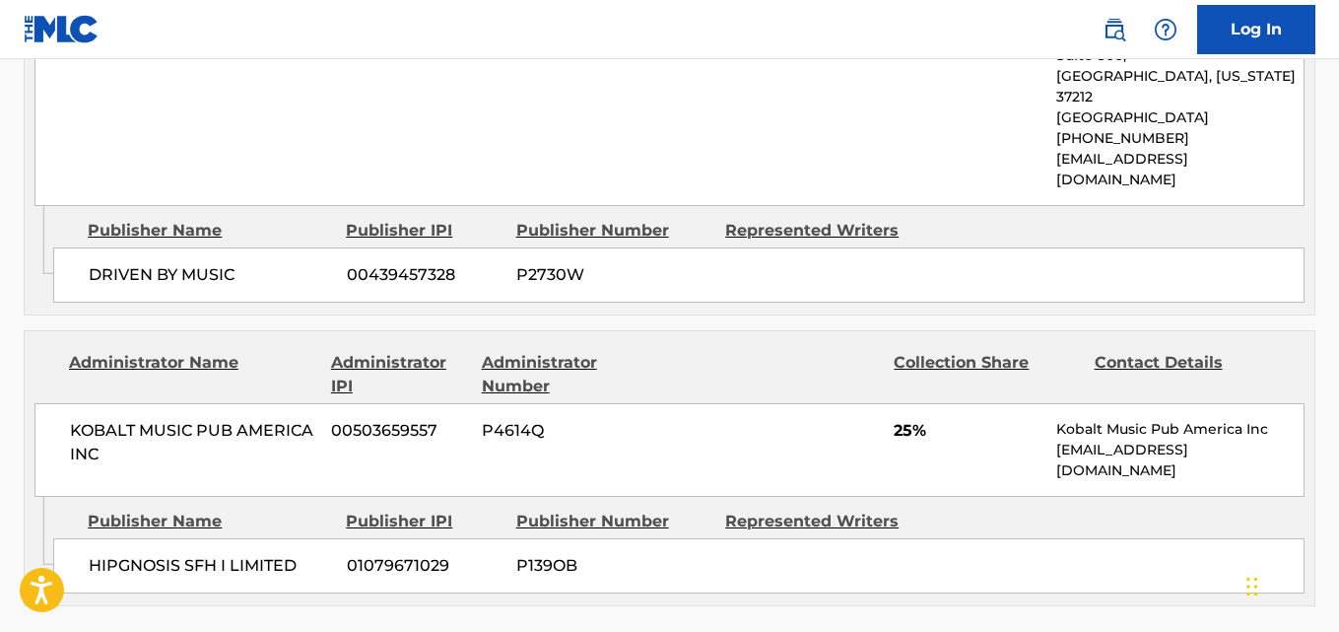
scroll to position [1478, 0]
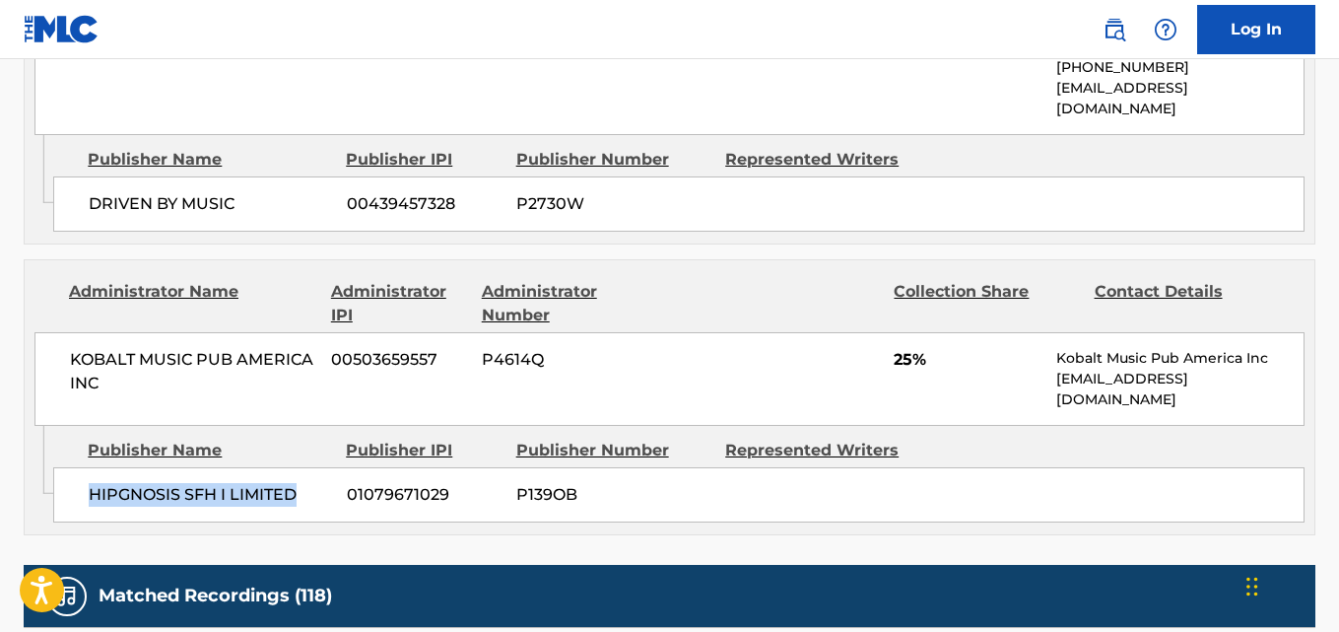
drag, startPoint x: 89, startPoint y: 449, endPoint x: 316, endPoint y: 452, distance: 227.7
click at [316, 483] on span "HIPGNOSIS SFH I LIMITED" at bounding box center [210, 495] width 243 height 24
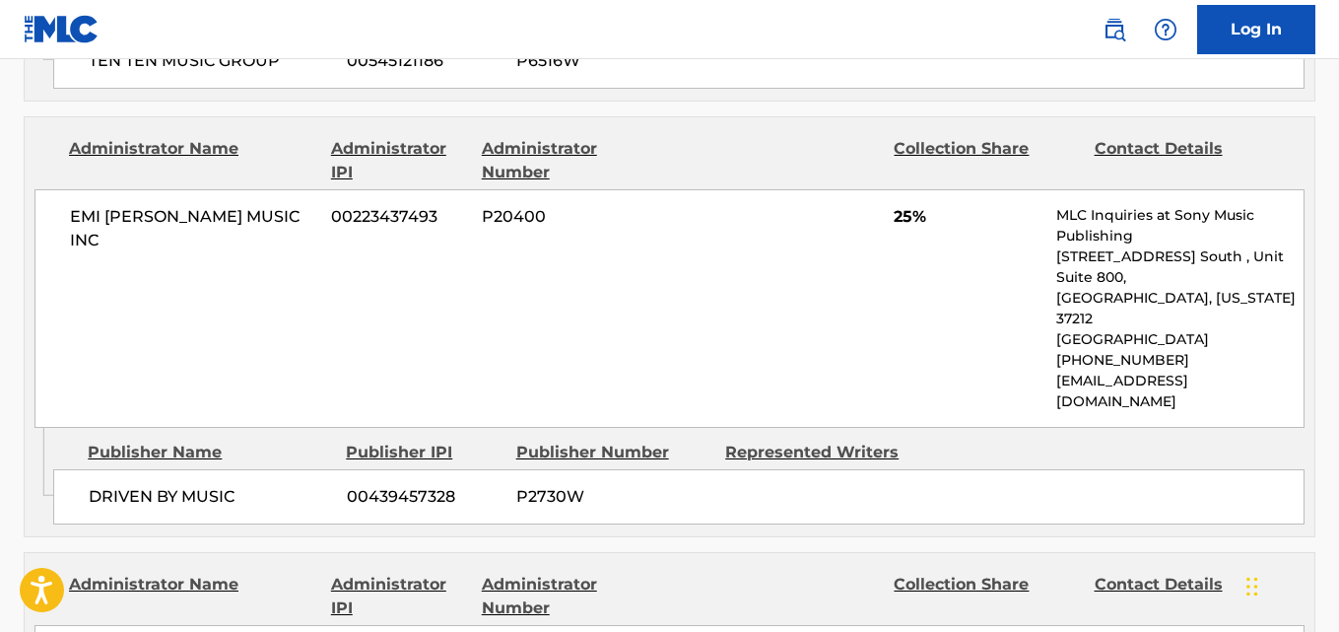
scroll to position [822, 0]
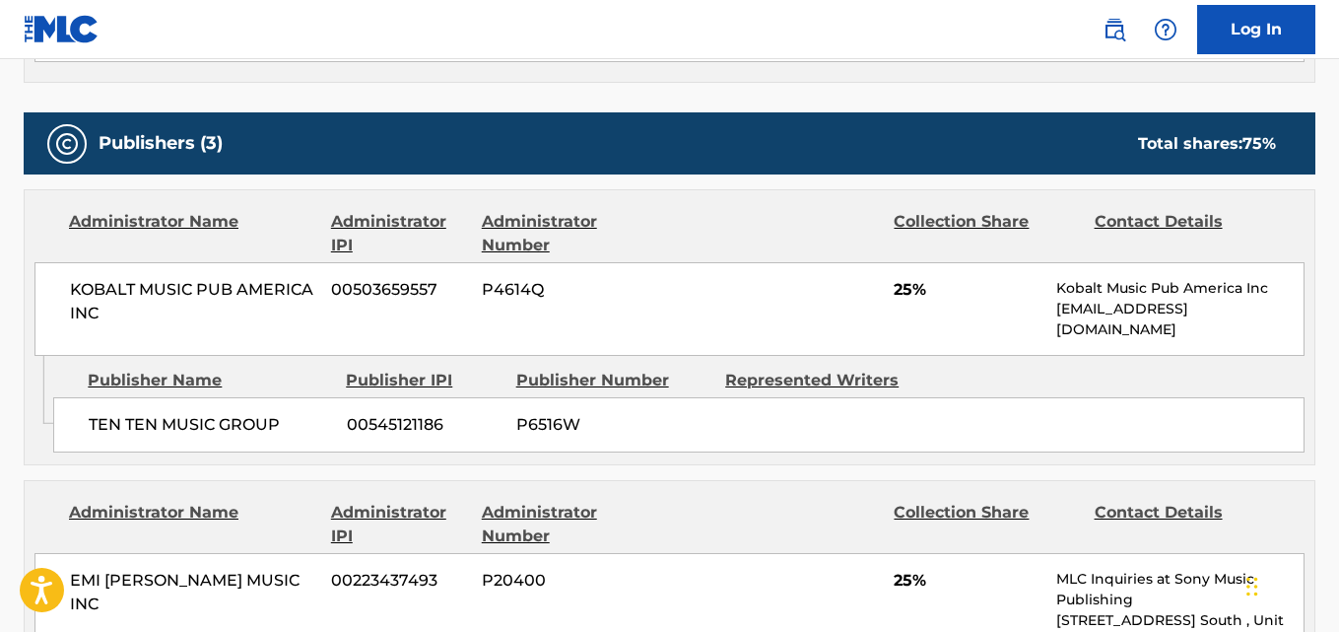
click at [725, 307] on div "KOBALT MUSIC PUB AMERICA INC 00503659557 P4614Q 25% Kobalt Music Pub America In…" at bounding box center [669, 309] width 1270 height 94
click at [707, 294] on div "KOBALT MUSIC PUB AMERICA INC 00503659557 P4614Q 25% Kobalt Music Pub America In…" at bounding box center [669, 309] width 1270 height 94
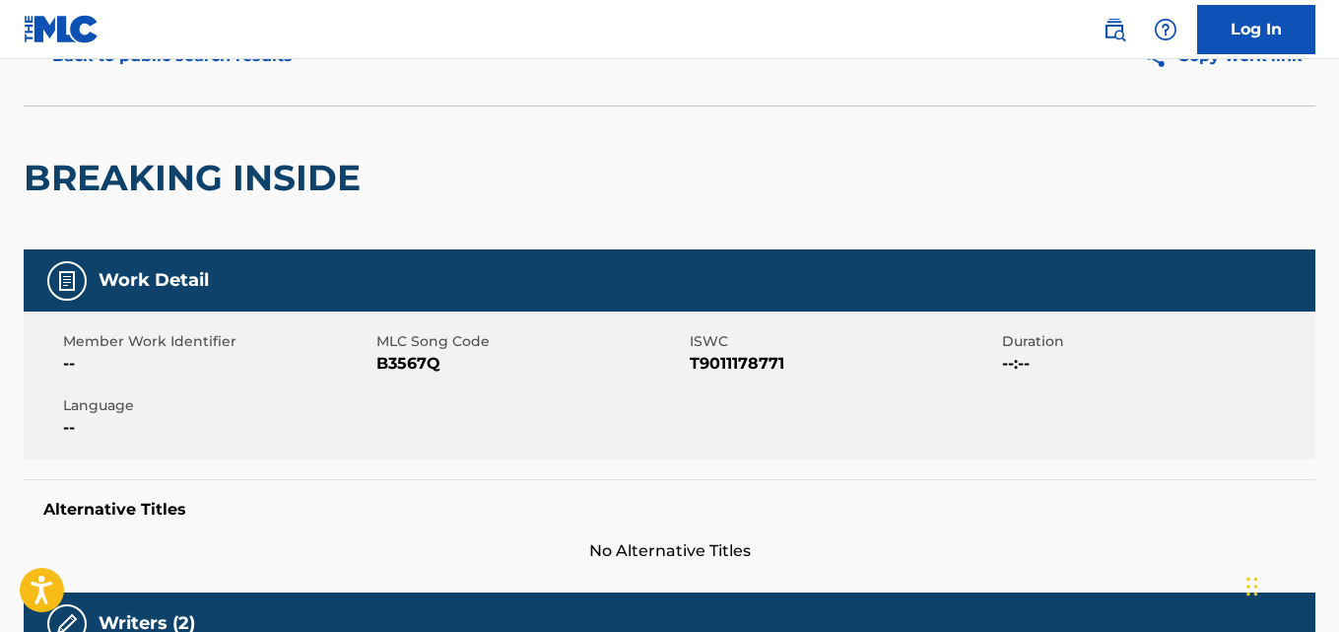
scroll to position [0, 0]
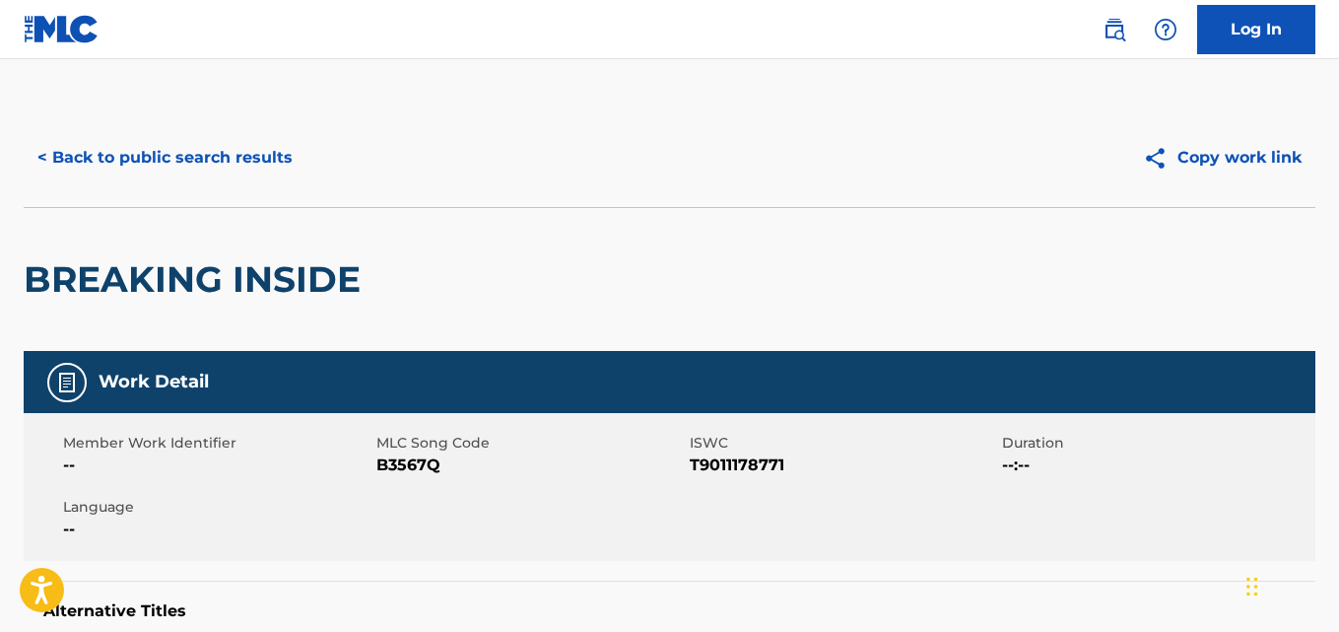
click at [394, 192] on div "< Back to public search results Copy work link" at bounding box center [670, 157] width 1292 height 99
click at [274, 157] on button "< Back to public search results" at bounding box center [165, 157] width 283 height 49
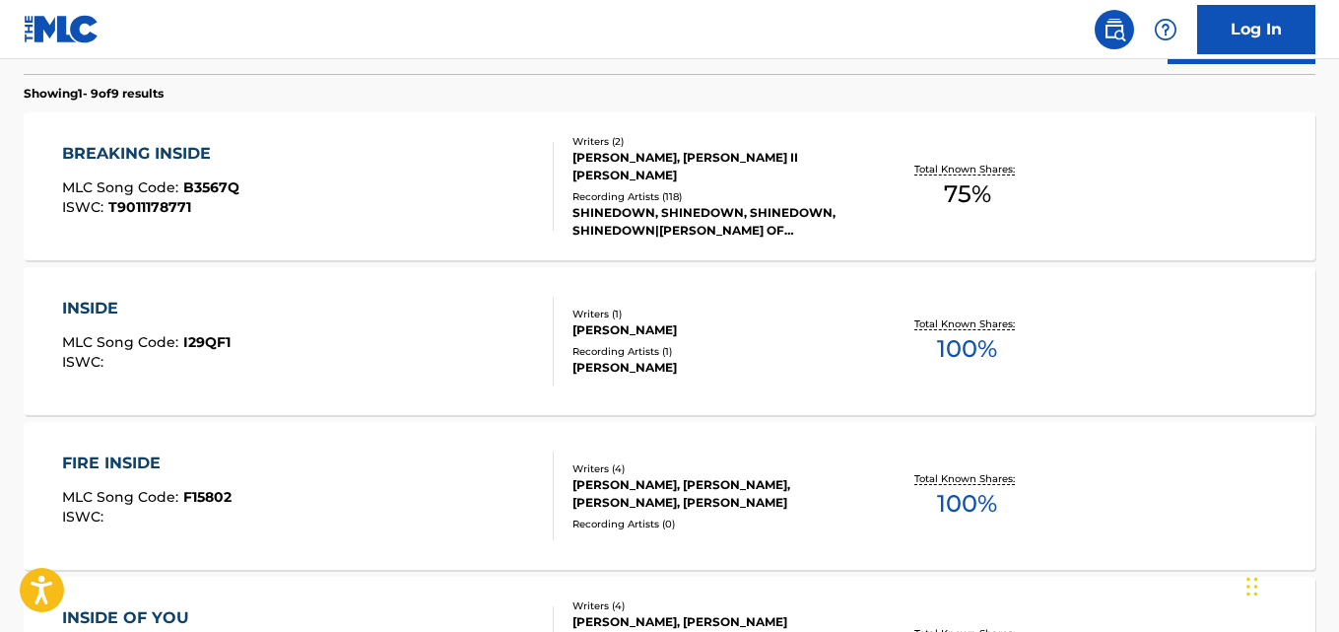
click at [640, 37] on nav "Log In" at bounding box center [669, 29] width 1339 height 59
click at [583, 48] on nav "Log In" at bounding box center [669, 29] width 1339 height 59
click at [520, 63] on div "Reset Search Search" at bounding box center [670, 34] width 1292 height 79
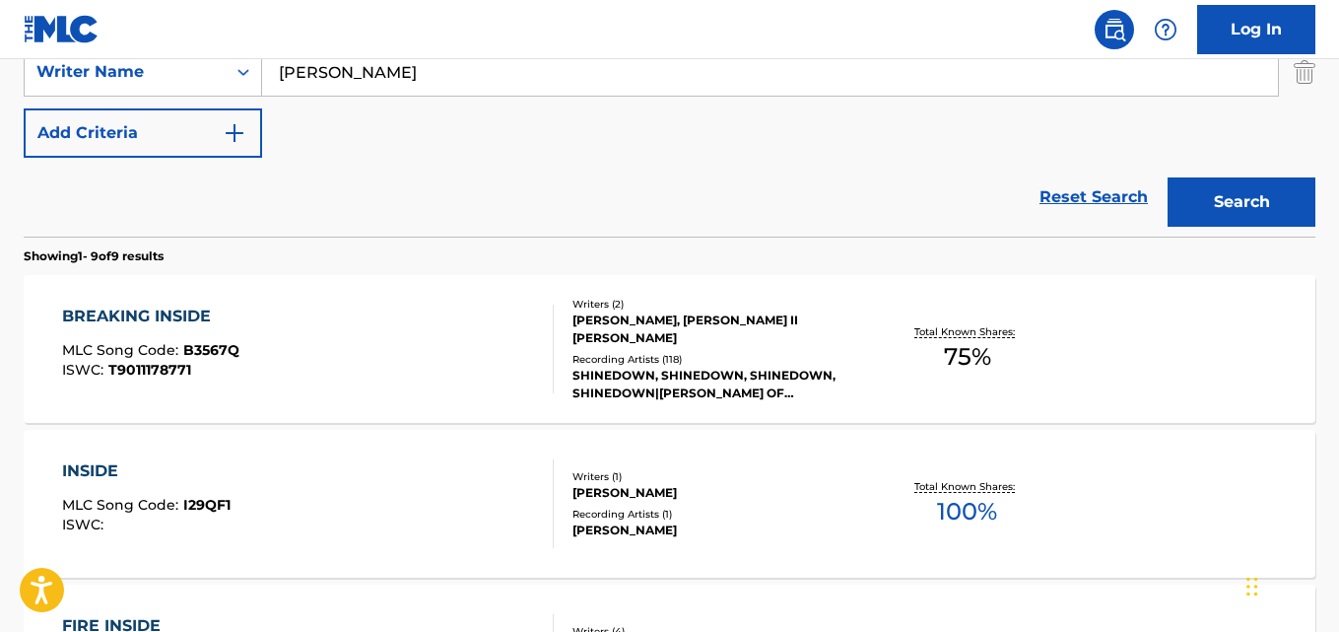
scroll to position [287, 0]
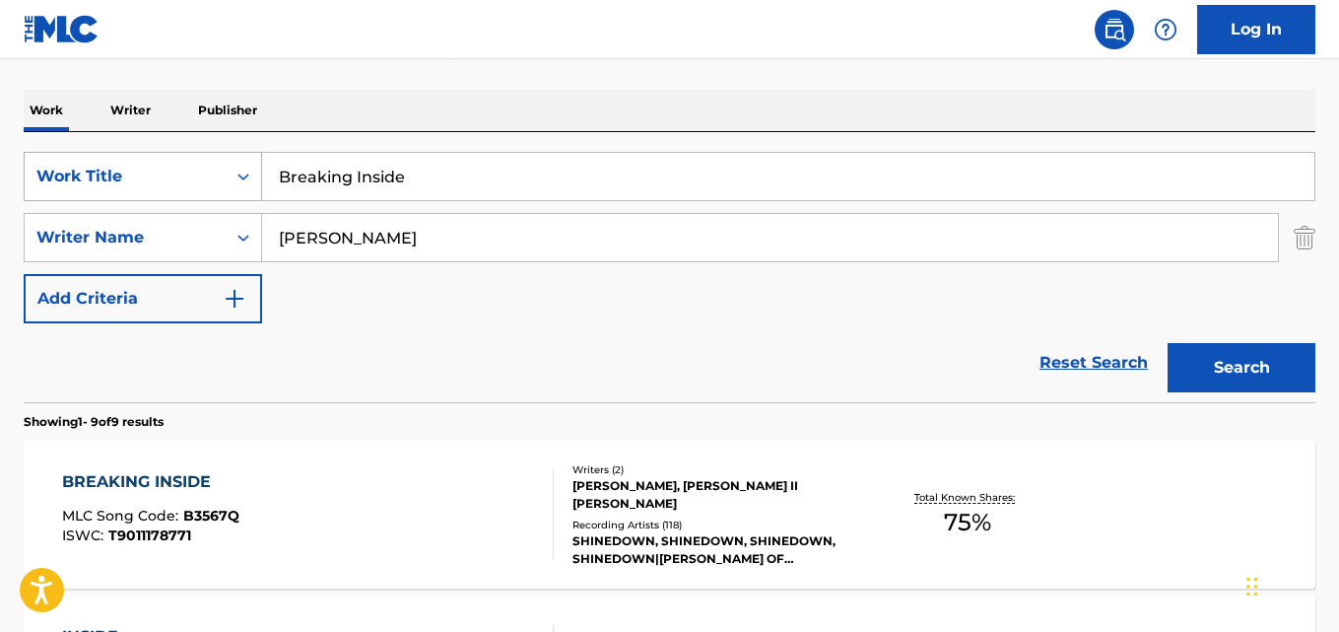
drag, startPoint x: 529, startPoint y: 186, endPoint x: 145, endPoint y: 184, distance: 384.4
click at [145, 184] on div "SearchWithCriteriad027d31f-b09f-4ed3-a722-40d13ba718db Work Title Breaking Insi…" at bounding box center [670, 176] width 1292 height 49
paste input "Creatures"
type input "Creatures"
drag, startPoint x: 374, startPoint y: 226, endPoint x: 186, endPoint y: 229, distance: 187.3
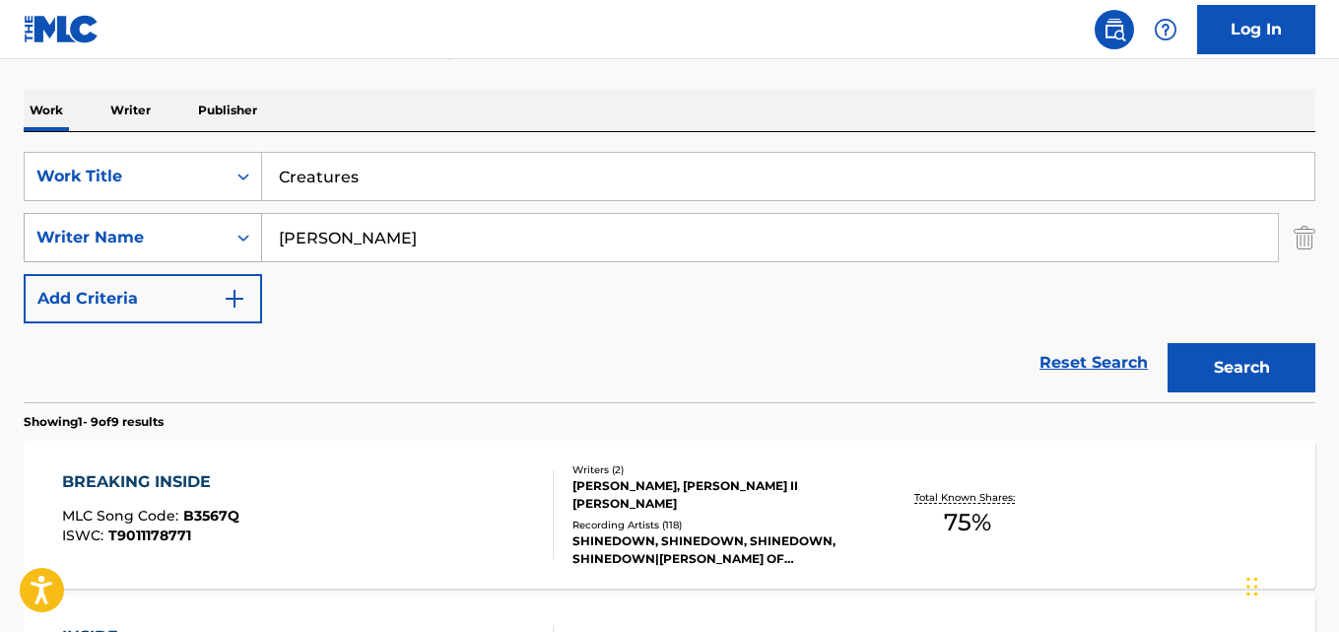
click at [186, 229] on div "SearchWithCriteria2df984f3-479a-4d2b-be4c-74034a3fb4a9 Writer Name [PERSON_NAME]" at bounding box center [670, 237] width 1292 height 49
click at [435, 240] on input "Search Form" at bounding box center [770, 237] width 1016 height 47
paste input "[PERSON_NAME]"
type input "[PERSON_NAME]"
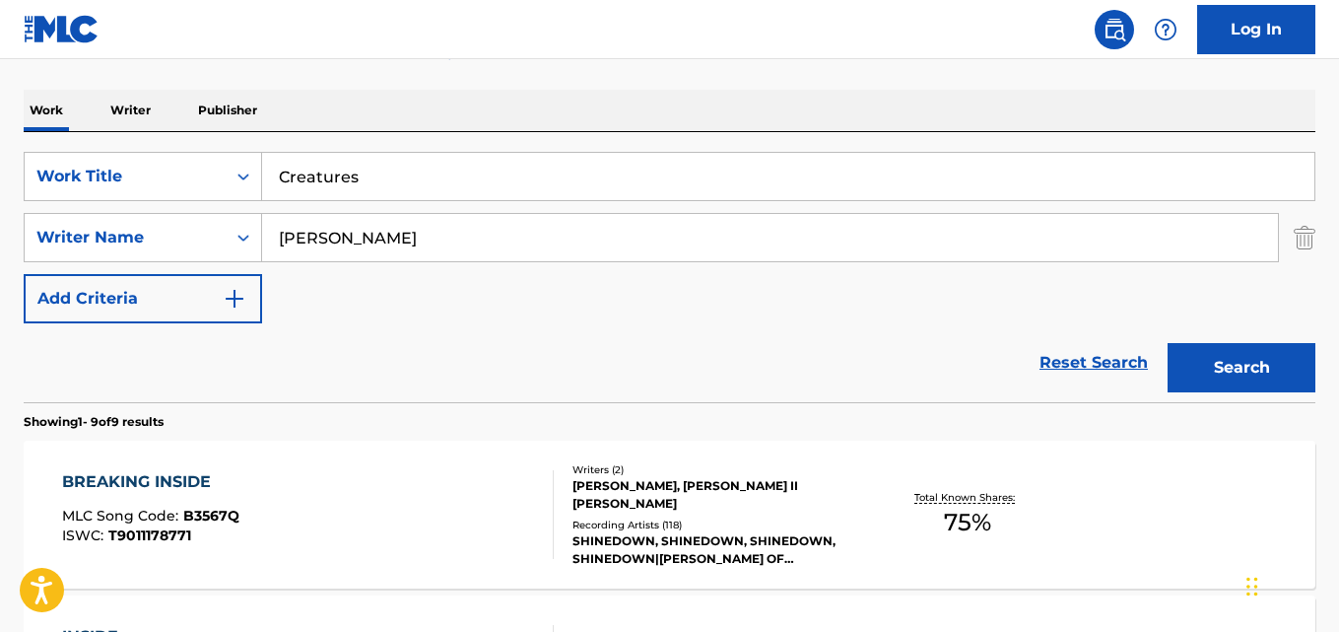
click at [1168, 343] on button "Search" at bounding box center [1242, 367] width 148 height 49
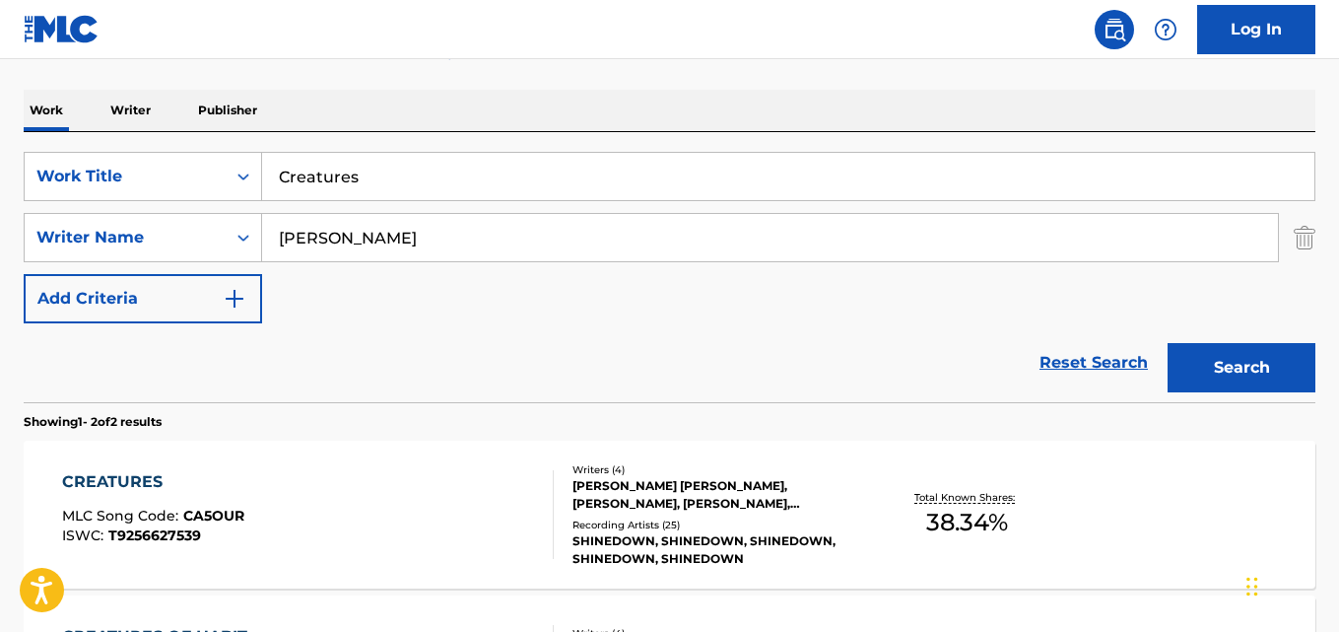
click at [476, 326] on div "Reset Search Search" at bounding box center [670, 362] width 1292 height 79
click at [445, 293] on div "SearchWithCriteriad027d31f-b09f-4ed3-a722-40d13ba718db Work Title Creatures Sea…" at bounding box center [670, 237] width 1292 height 171
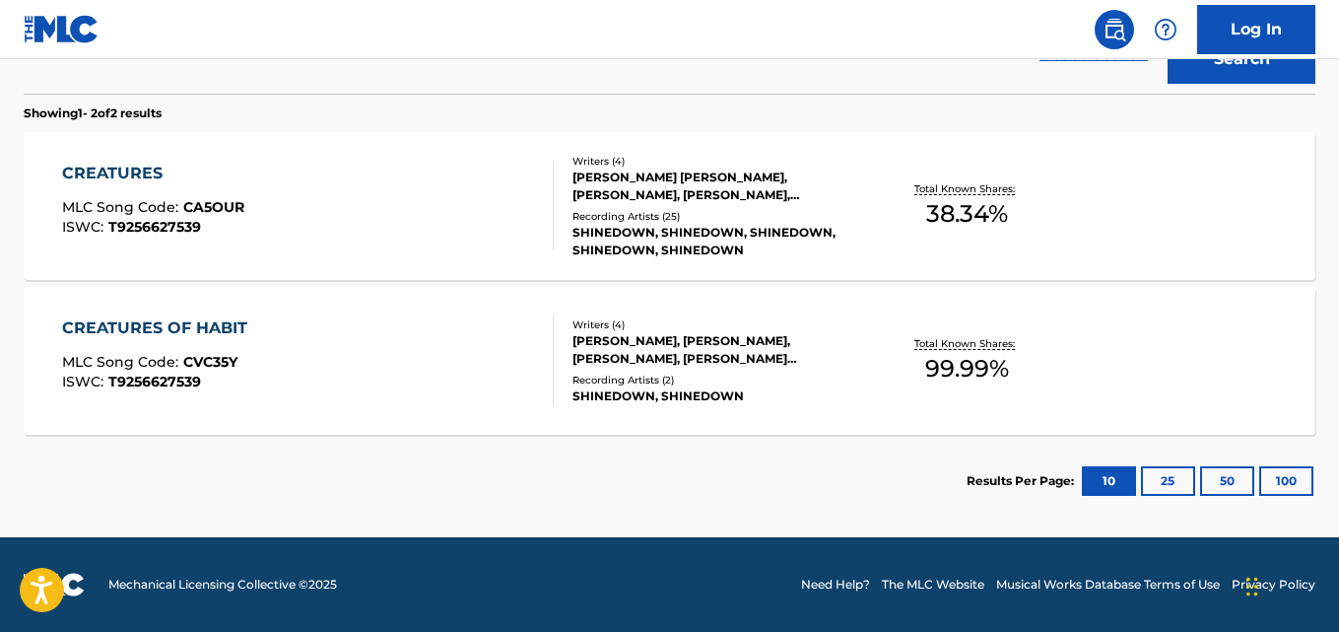
scroll to position [431, 0]
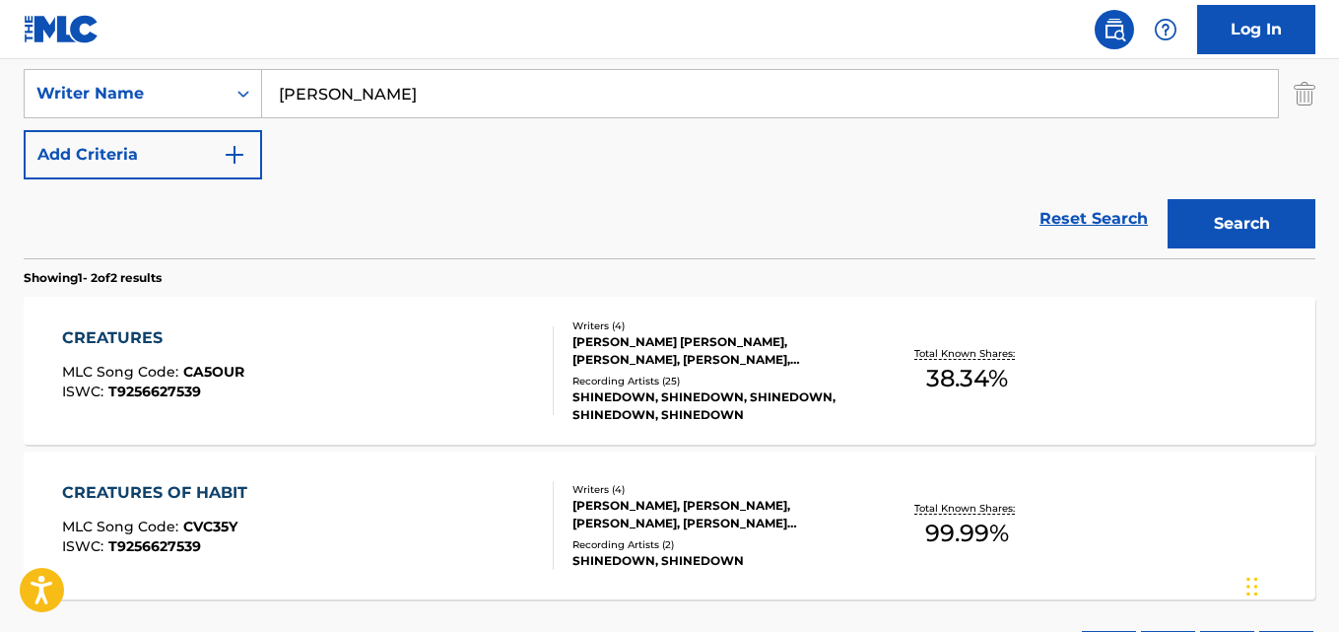
click at [125, 344] on div "CREATURES" at bounding box center [153, 338] width 182 height 24
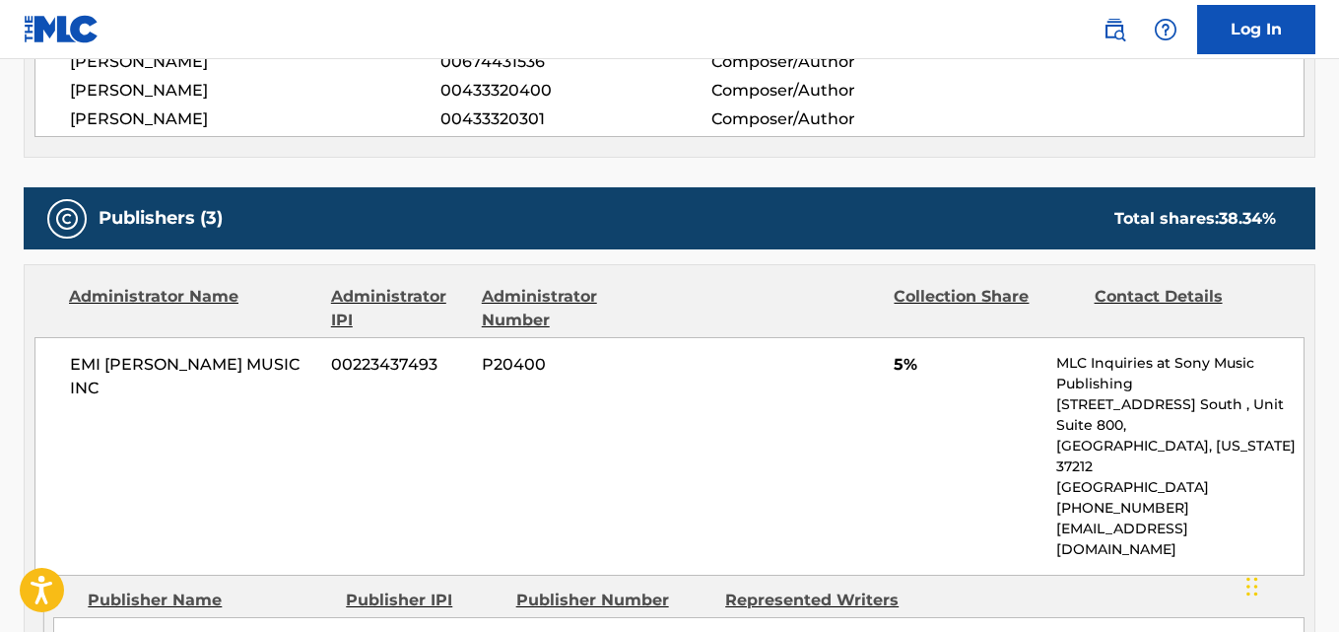
scroll to position [986, 0]
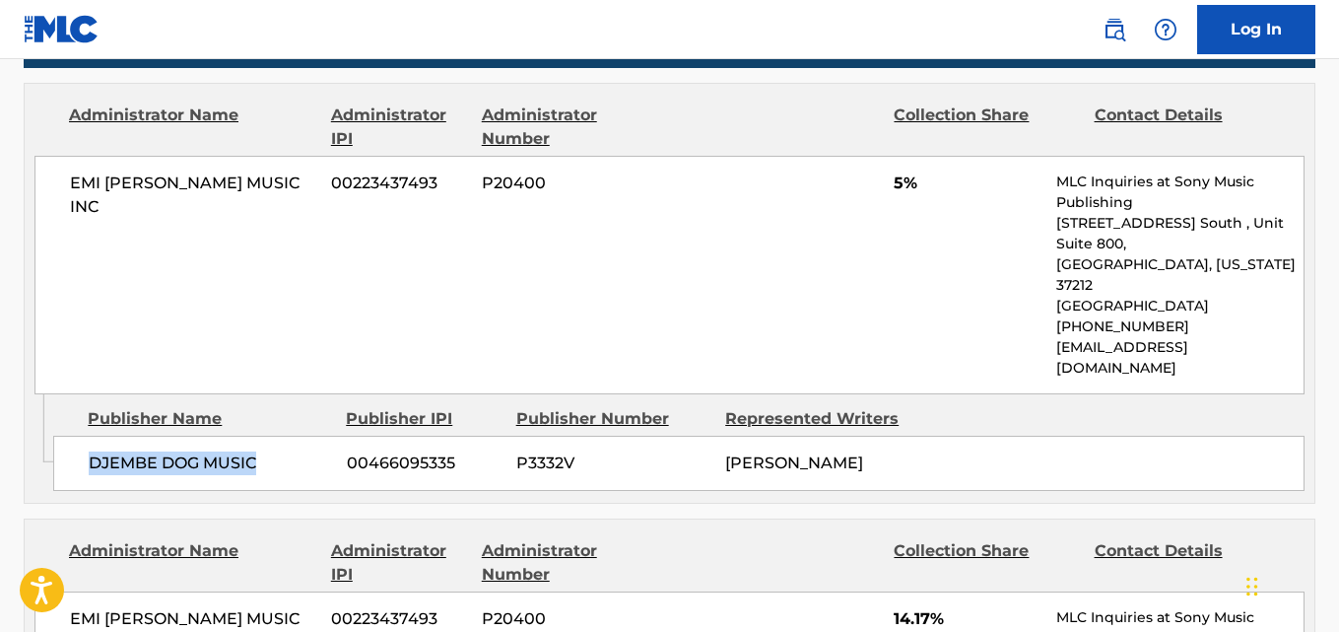
drag, startPoint x: 78, startPoint y: 420, endPoint x: 278, endPoint y: 412, distance: 200.2
click at [278, 436] on div "DJEMBE DOG MUSIC 00466095335 P3332V [PERSON_NAME]" at bounding box center [679, 463] width 1252 height 55
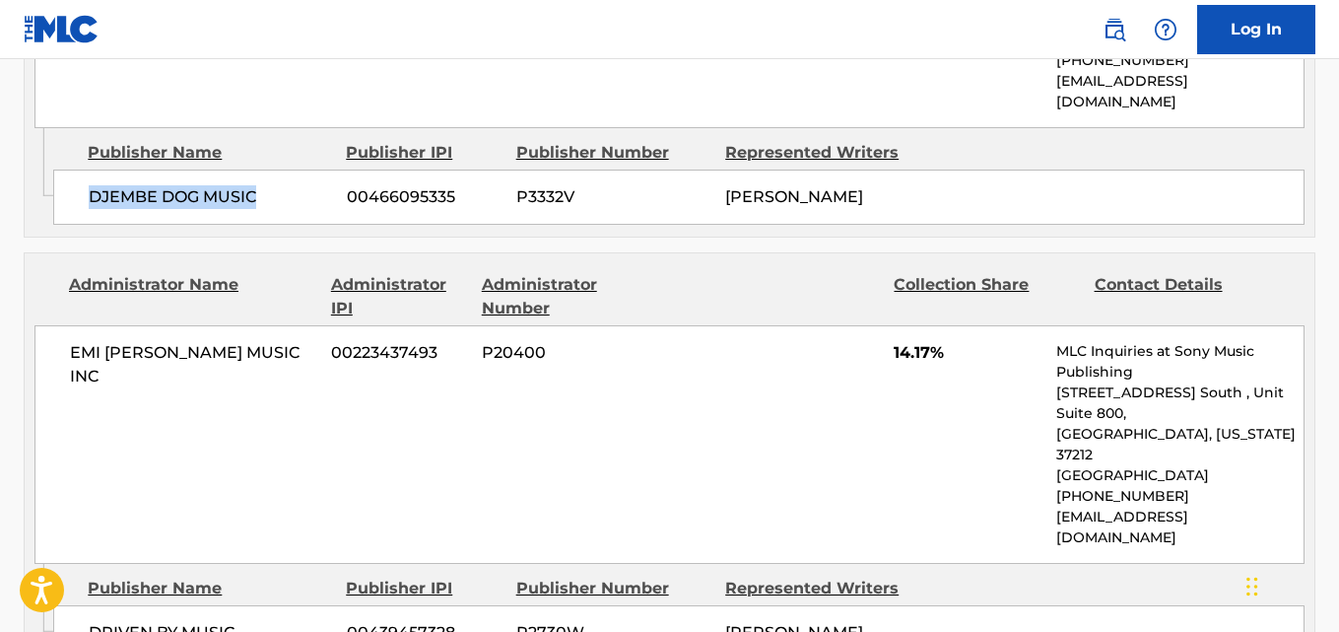
scroll to position [1315, 0]
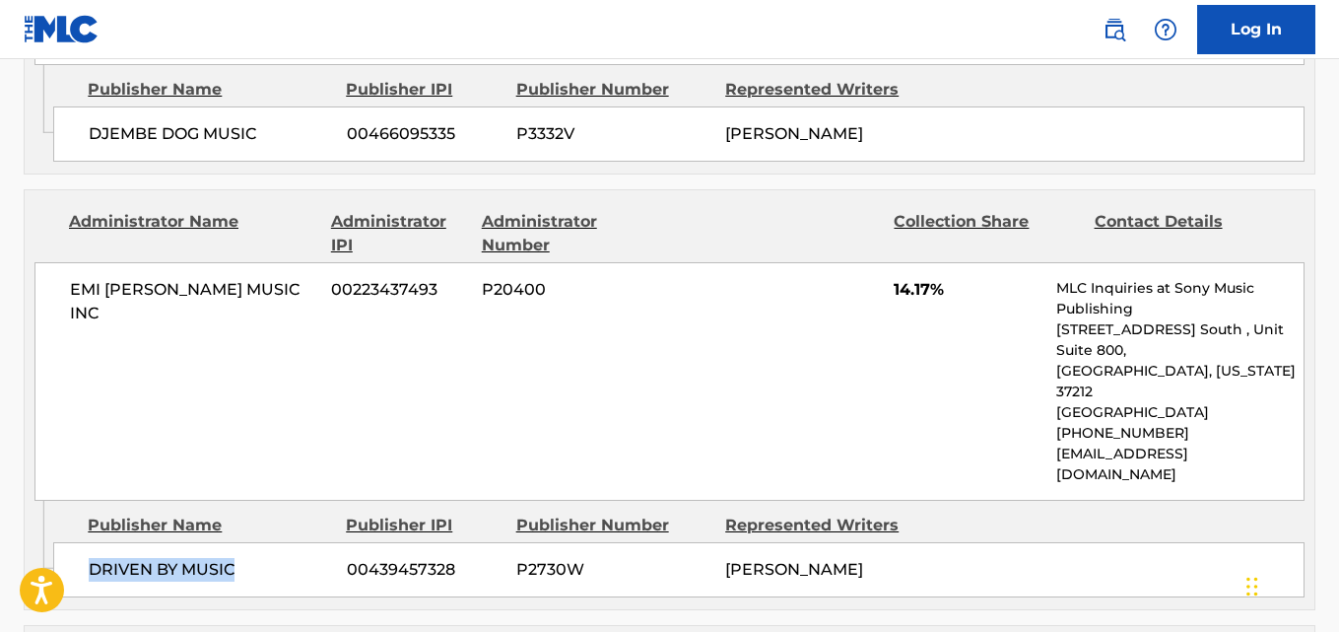
drag, startPoint x: 85, startPoint y: 490, endPoint x: 275, endPoint y: 491, distance: 190.2
click at [275, 542] on div "DRIVEN BY MUSIC 00439457328 P2730W [PERSON_NAME]" at bounding box center [679, 569] width 1252 height 55
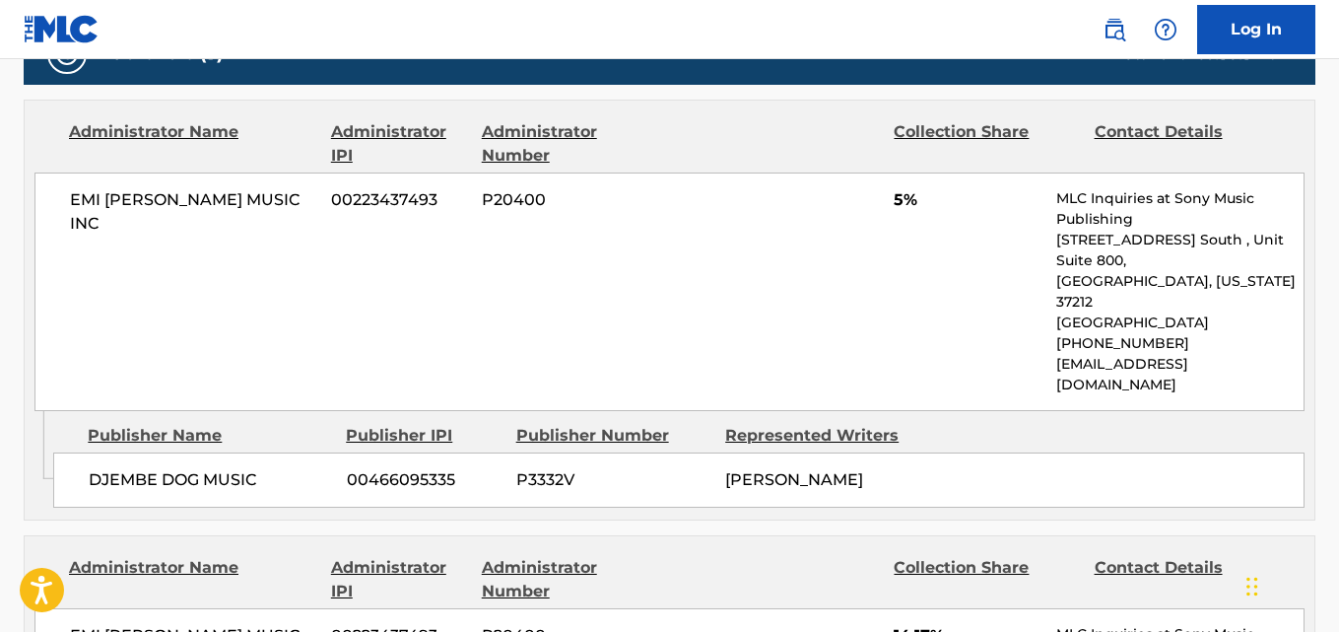
scroll to position [1016, 0]
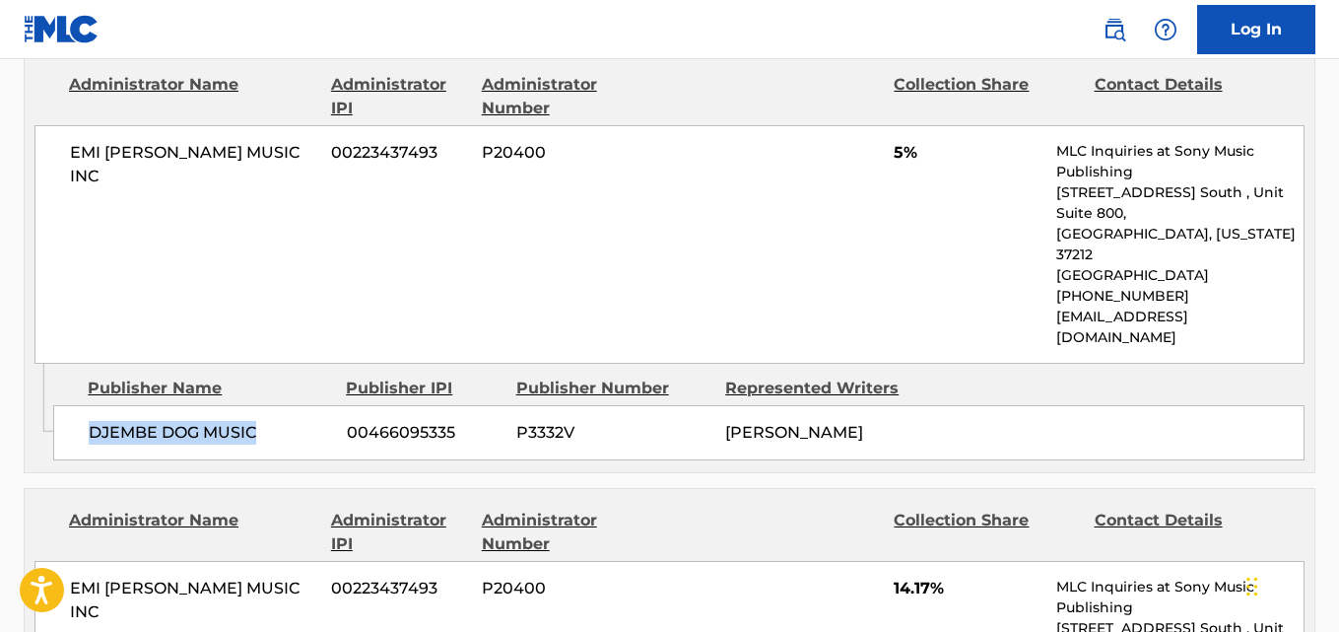
drag, startPoint x: 91, startPoint y: 393, endPoint x: 315, endPoint y: 397, distance: 224.8
click at [315, 421] on span "DJEMBE DOG MUSIC" at bounding box center [210, 433] width 243 height 24
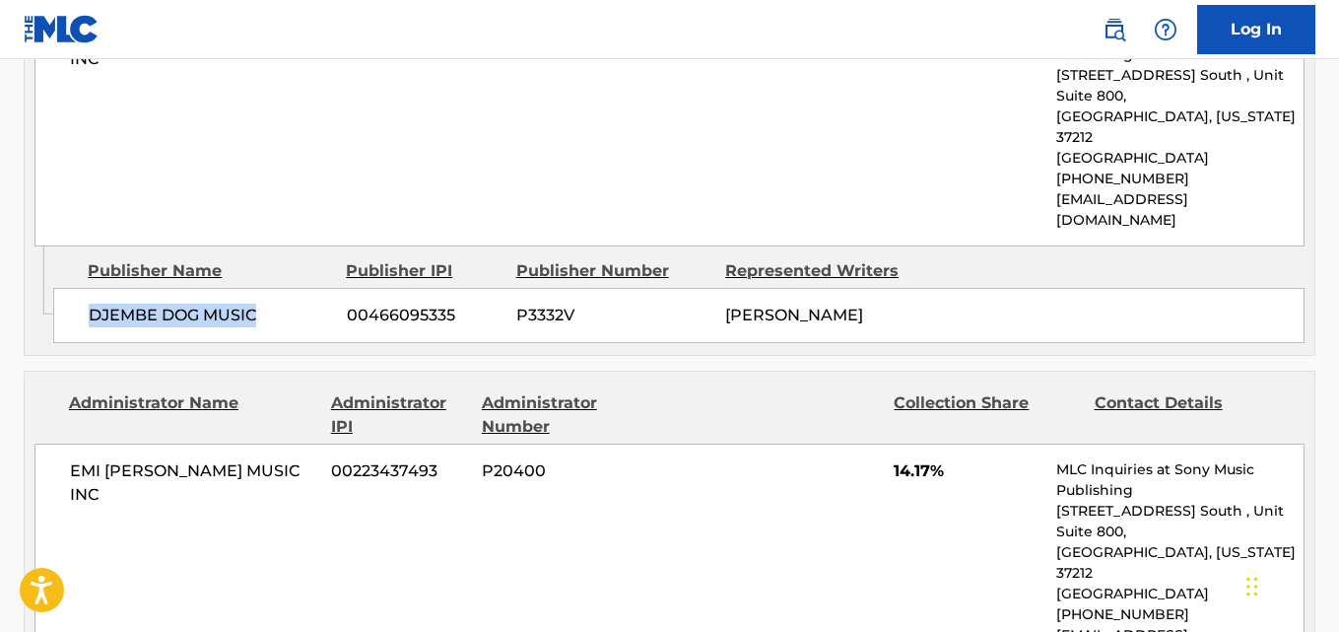
scroll to position [1344, 0]
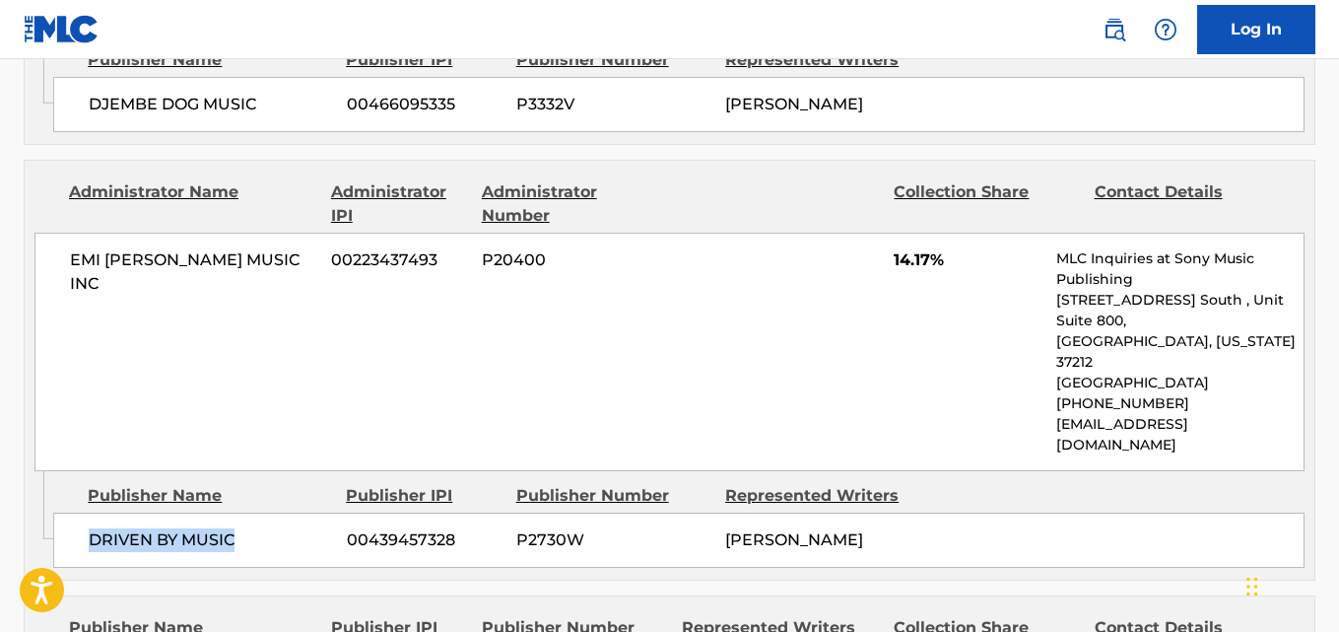
drag, startPoint x: 83, startPoint y: 459, endPoint x: 237, endPoint y: 463, distance: 153.8
click at [237, 513] on div "DRIVEN BY MUSIC 00439457328 P2730W [PERSON_NAME]" at bounding box center [679, 540] width 1252 height 55
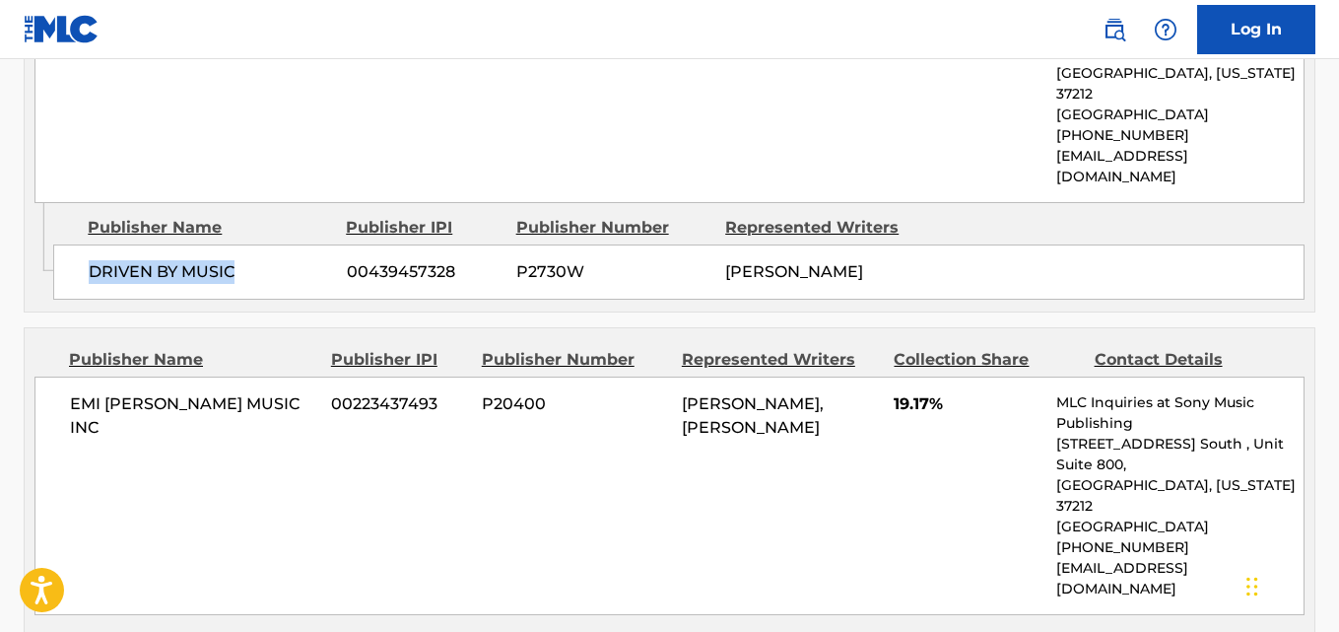
scroll to position [1673, 0]
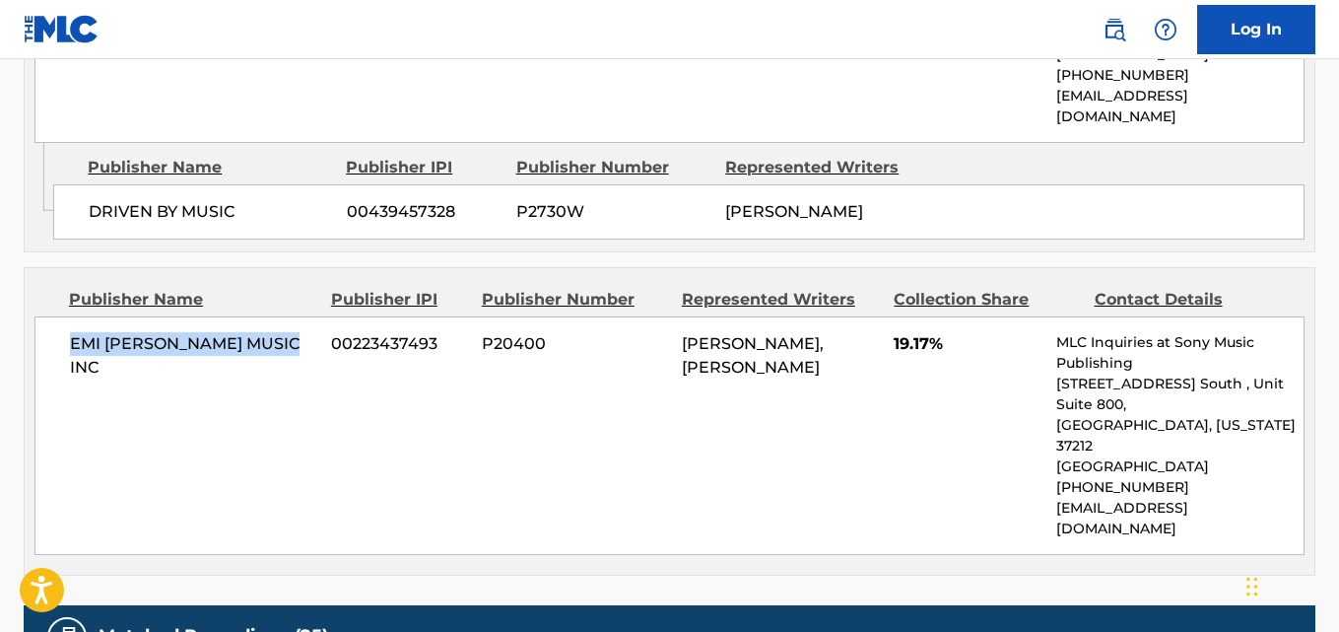
drag, startPoint x: 60, startPoint y: 268, endPoint x: 309, endPoint y: 267, distance: 249.4
click at [309, 316] on div "EMI [PERSON_NAME] MUSIC INC 00223437493 P20400 [PERSON_NAME], [PERSON_NAME] 19.…" at bounding box center [669, 435] width 1270 height 239
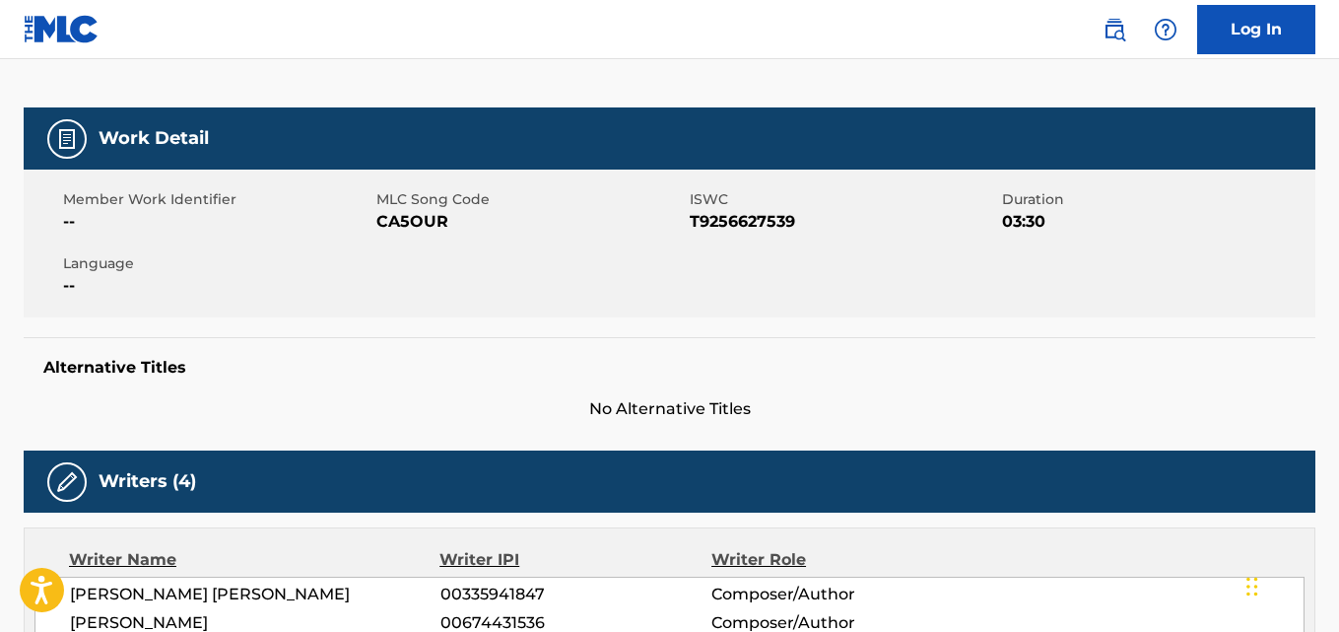
scroll to position [2100, 0]
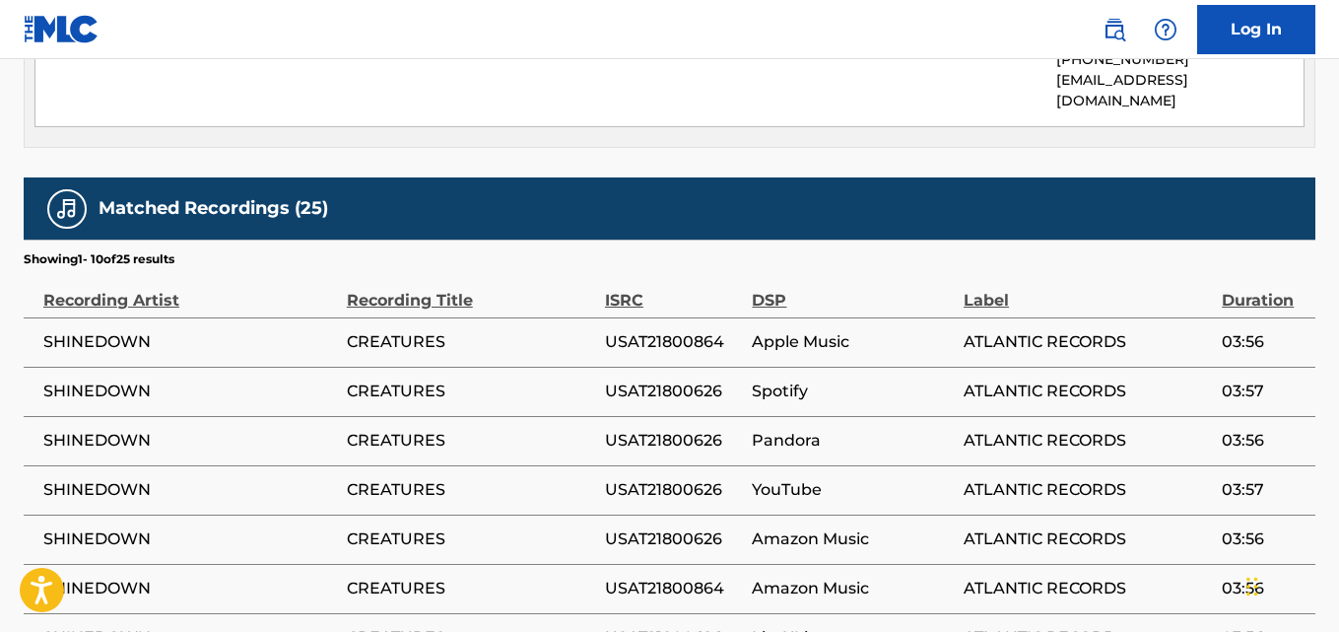
click at [609, 367] on td "USAT21800626" at bounding box center [679, 391] width 148 height 49
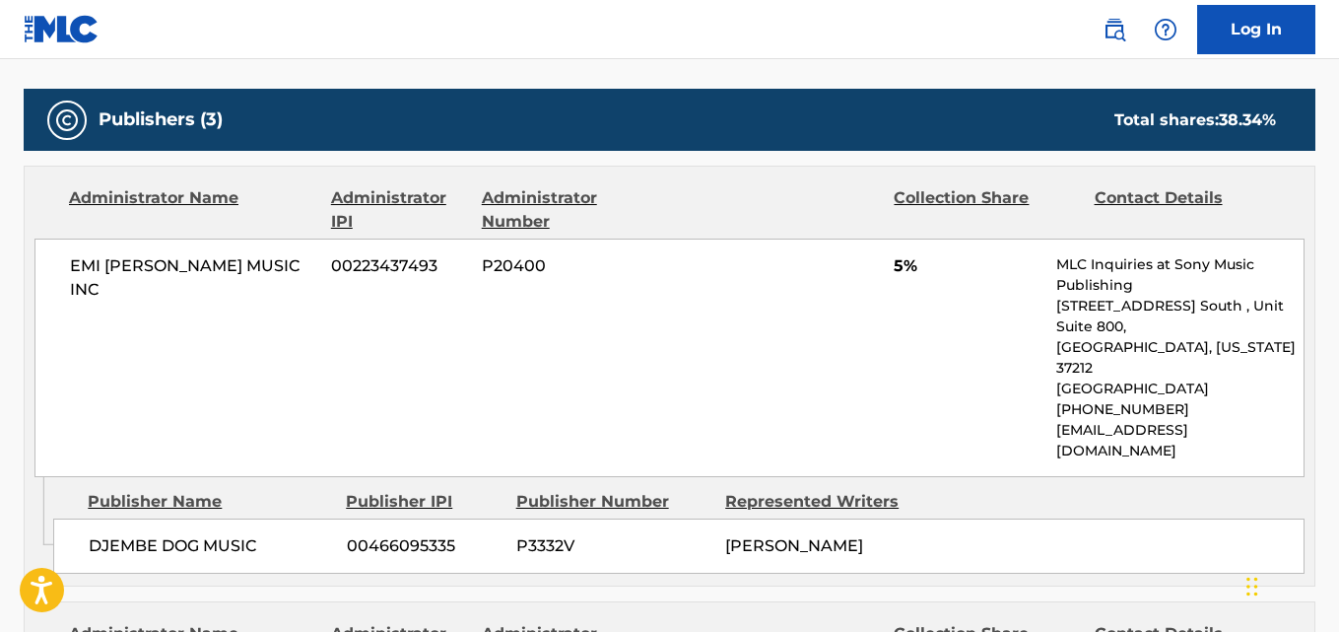
scroll to position [951, 0]
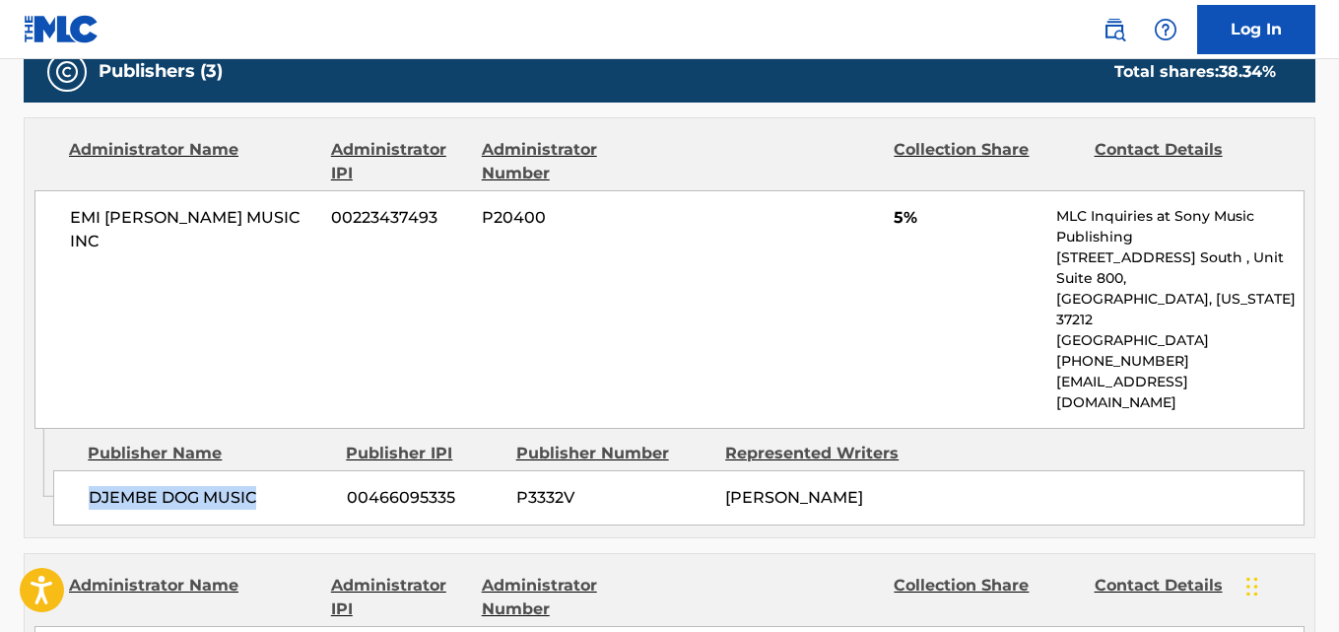
drag, startPoint x: 90, startPoint y: 451, endPoint x: 265, endPoint y: 451, distance: 175.4
click at [265, 486] on span "DJEMBE DOG MUSIC" at bounding box center [210, 498] width 243 height 24
click at [897, 225] on span "5%" at bounding box center [968, 218] width 148 height 24
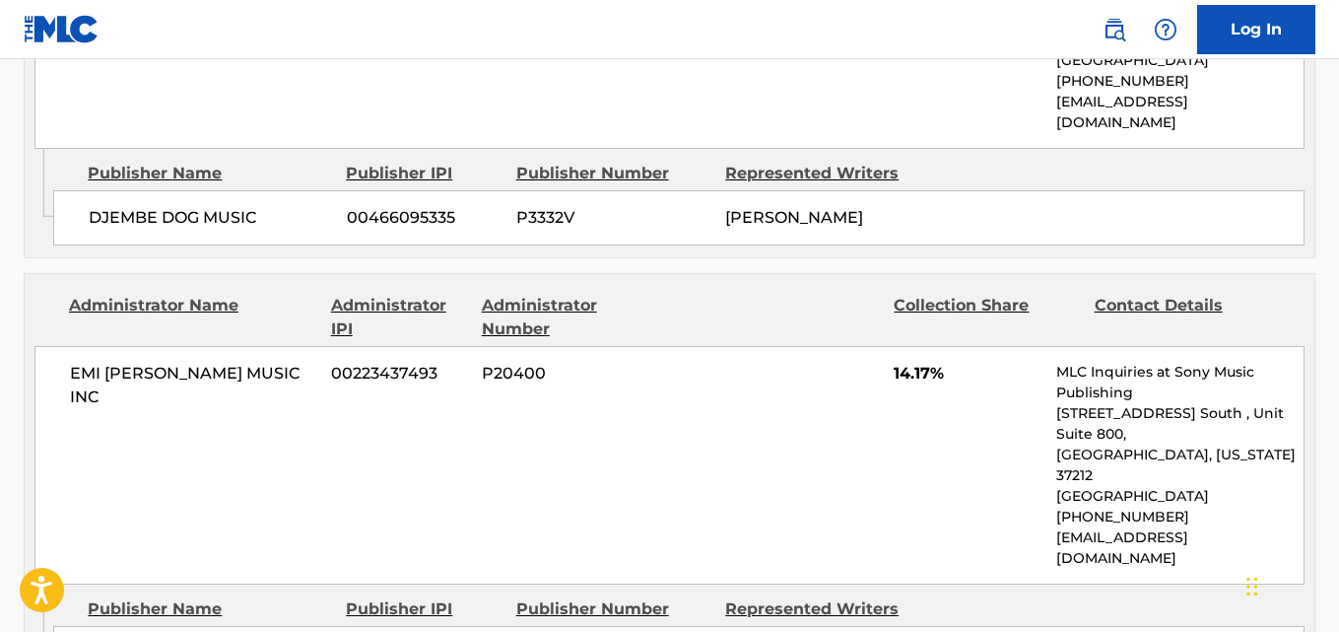
scroll to position [1279, 0]
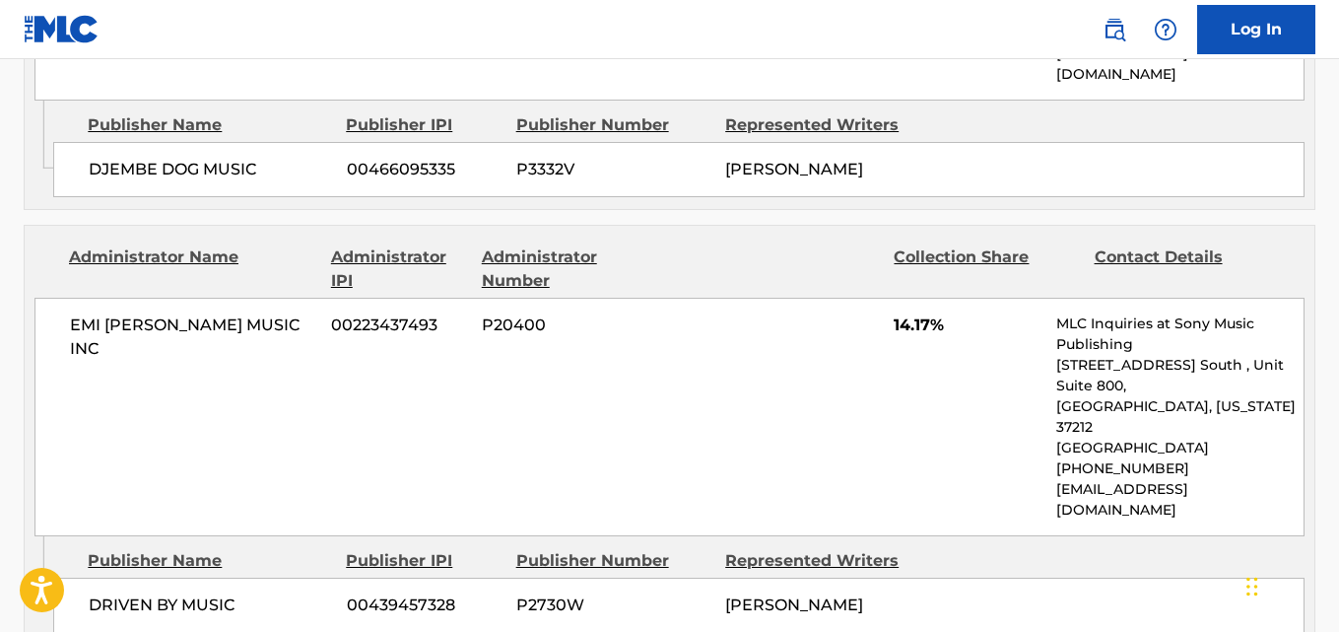
click at [847, 331] on div "EMI [PERSON_NAME] MUSIC INC 00223437493 P20400 14.17% MLC Inquiries at Sony Mus…" at bounding box center [669, 417] width 1270 height 239
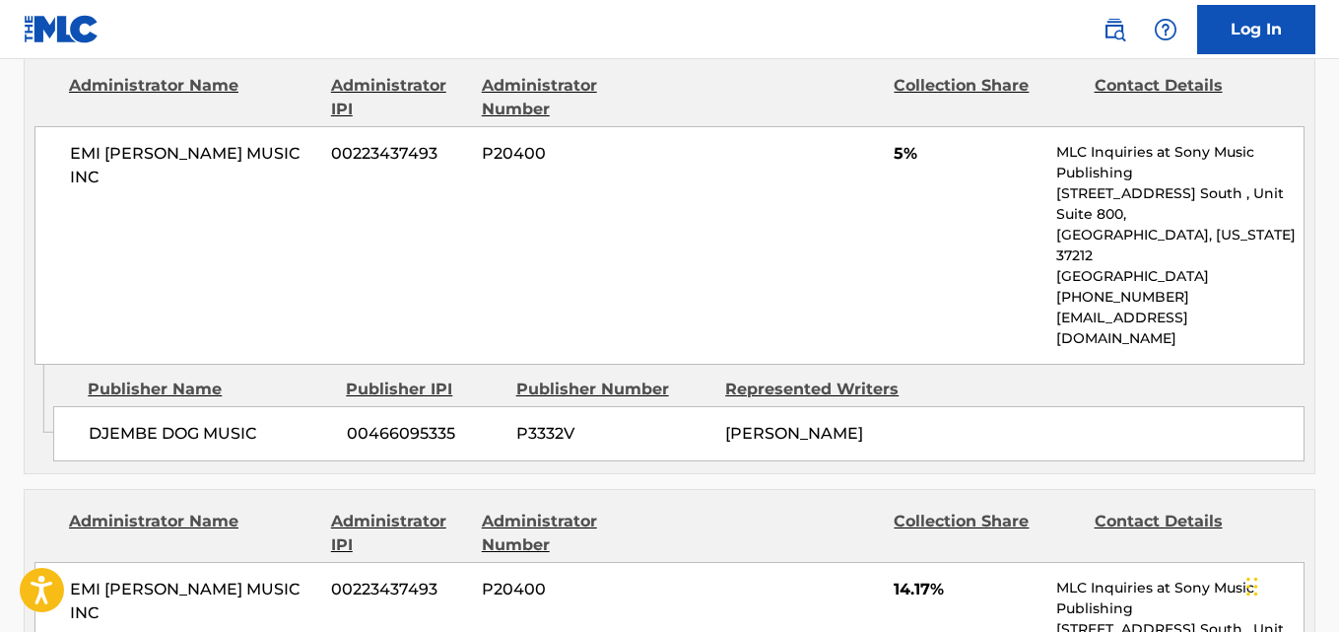
scroll to position [951, 0]
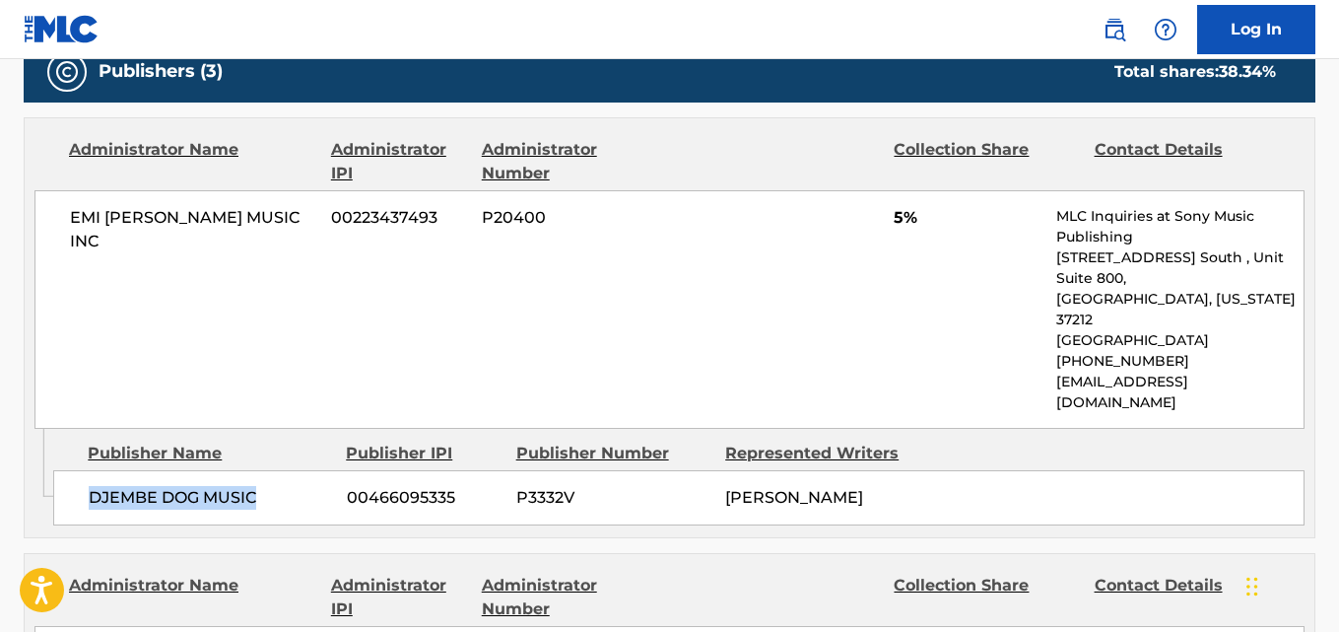
drag, startPoint x: 90, startPoint y: 462, endPoint x: 269, endPoint y: 455, distance: 179.5
click at [269, 486] on span "DJEMBE DOG MUSIC" at bounding box center [210, 498] width 243 height 24
click at [355, 470] on div "DJEMBE DOG MUSIC 00466095335 P3332V [PERSON_NAME]" at bounding box center [679, 497] width 1252 height 55
drag, startPoint x: 95, startPoint y: 459, endPoint x: 273, endPoint y: 462, distance: 178.4
click at [273, 486] on span "DJEMBE DOG MUSIC" at bounding box center [210, 498] width 243 height 24
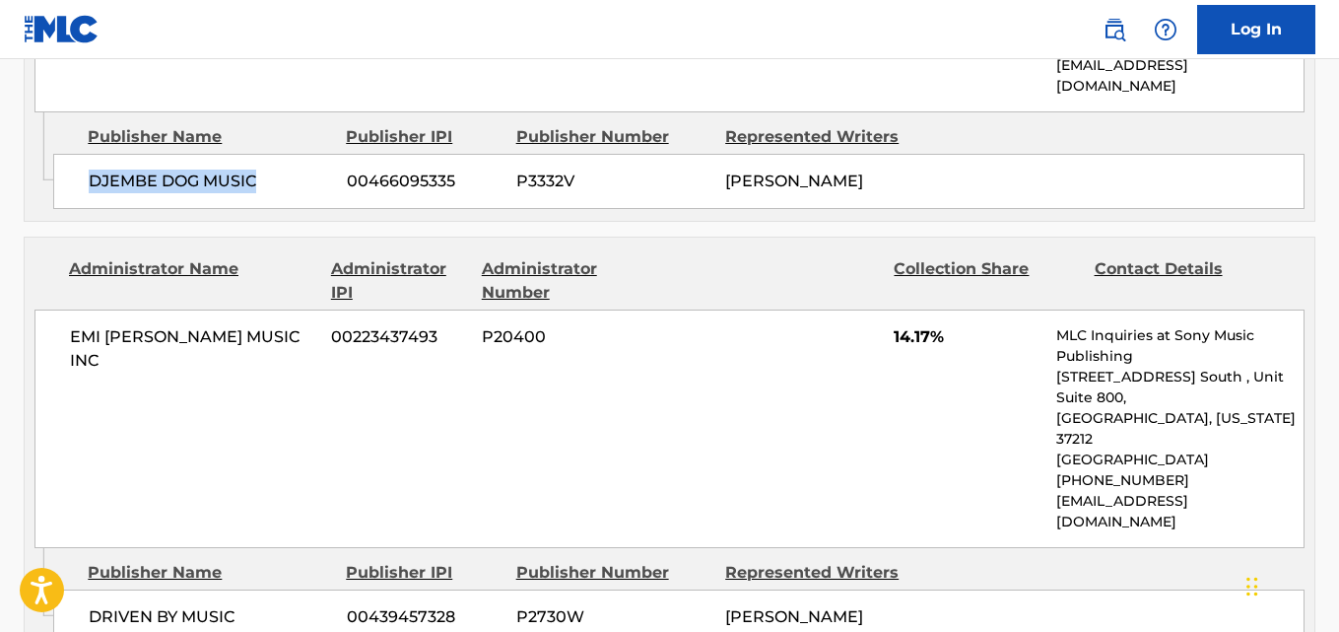
scroll to position [1279, 0]
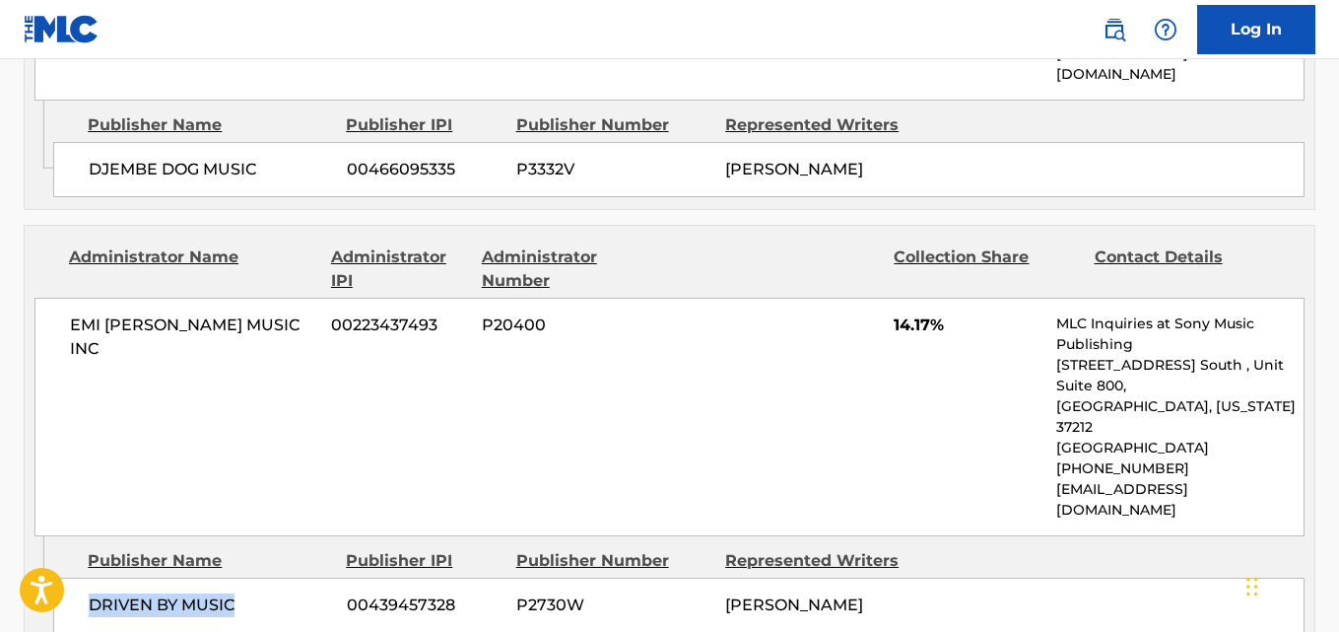
drag, startPoint x: 95, startPoint y: 517, endPoint x: 250, endPoint y: 519, distance: 155.7
click at [250, 593] on span "DRIVEN BY MUSIC" at bounding box center [210, 605] width 243 height 24
click at [907, 313] on span "14.17%" at bounding box center [968, 325] width 148 height 24
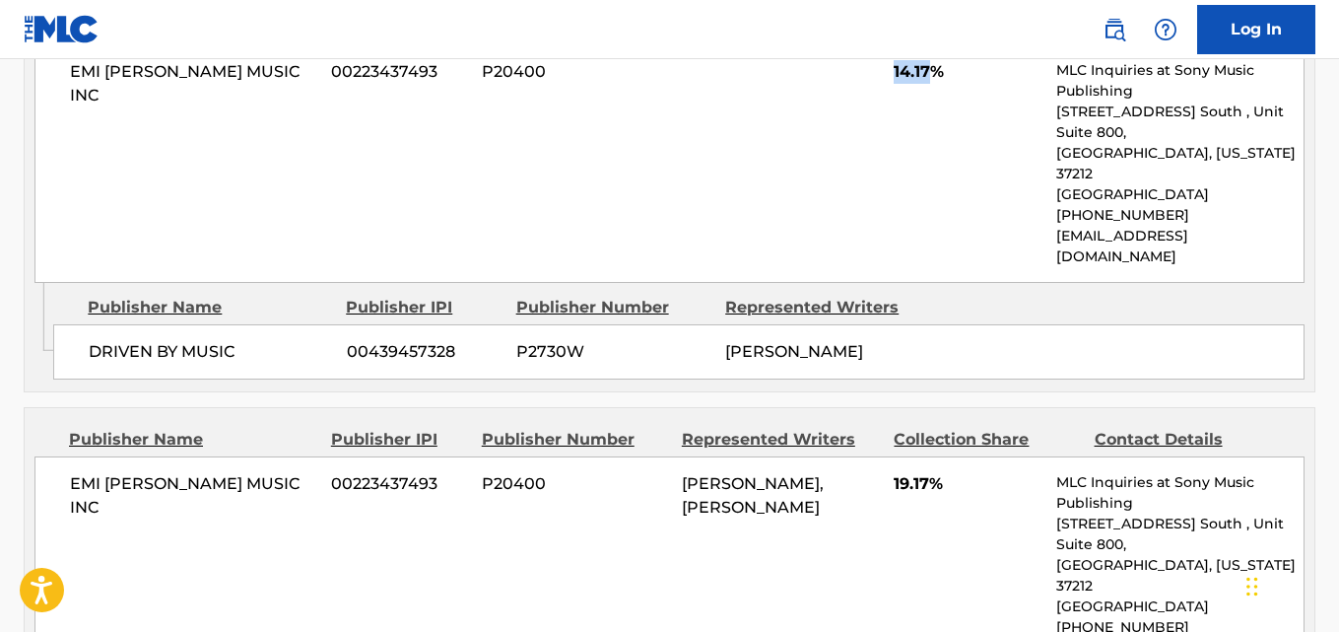
scroll to position [1608, 0]
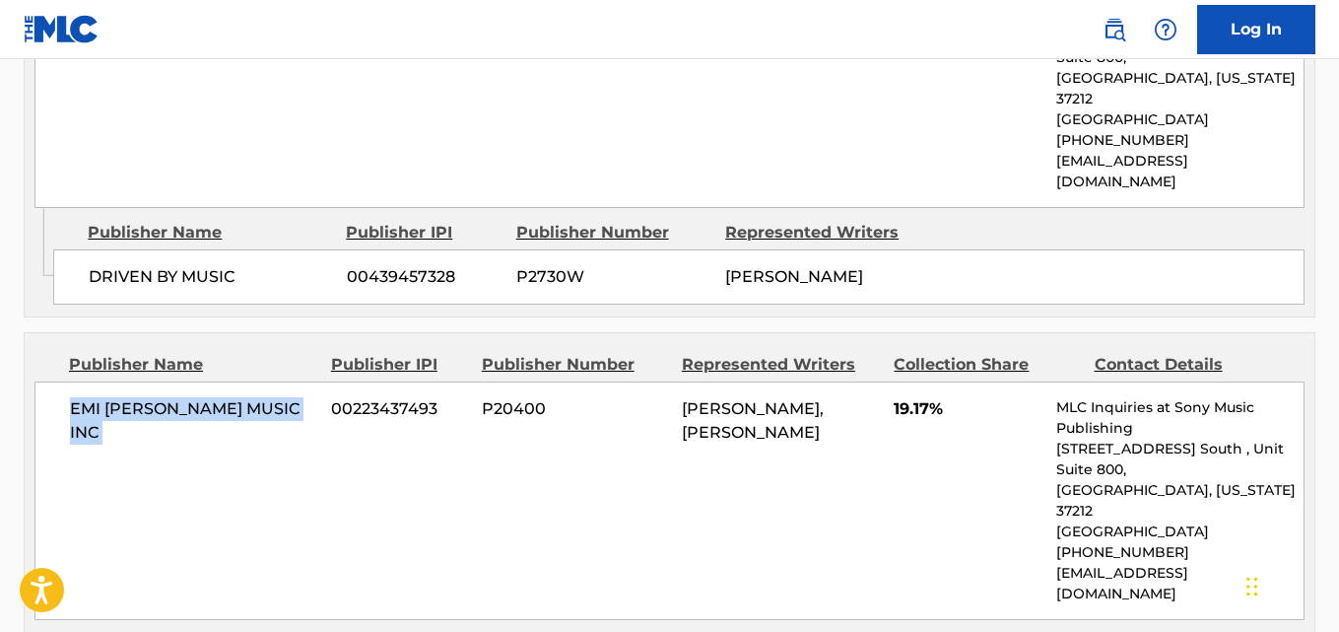
drag, startPoint x: 73, startPoint y: 327, endPoint x: 328, endPoint y: 327, distance: 255.3
click at [328, 381] on div "EMI [PERSON_NAME] MUSIC INC 00223437493 P20400 [PERSON_NAME], [PERSON_NAME] 19.…" at bounding box center [669, 500] width 1270 height 239
click at [898, 397] on span "19.17%" at bounding box center [968, 409] width 148 height 24
click at [543, 381] on div "EMI [PERSON_NAME] MUSIC INC 00223437493 P20400 [PERSON_NAME], [PERSON_NAME] 19.…" at bounding box center [669, 500] width 1270 height 239
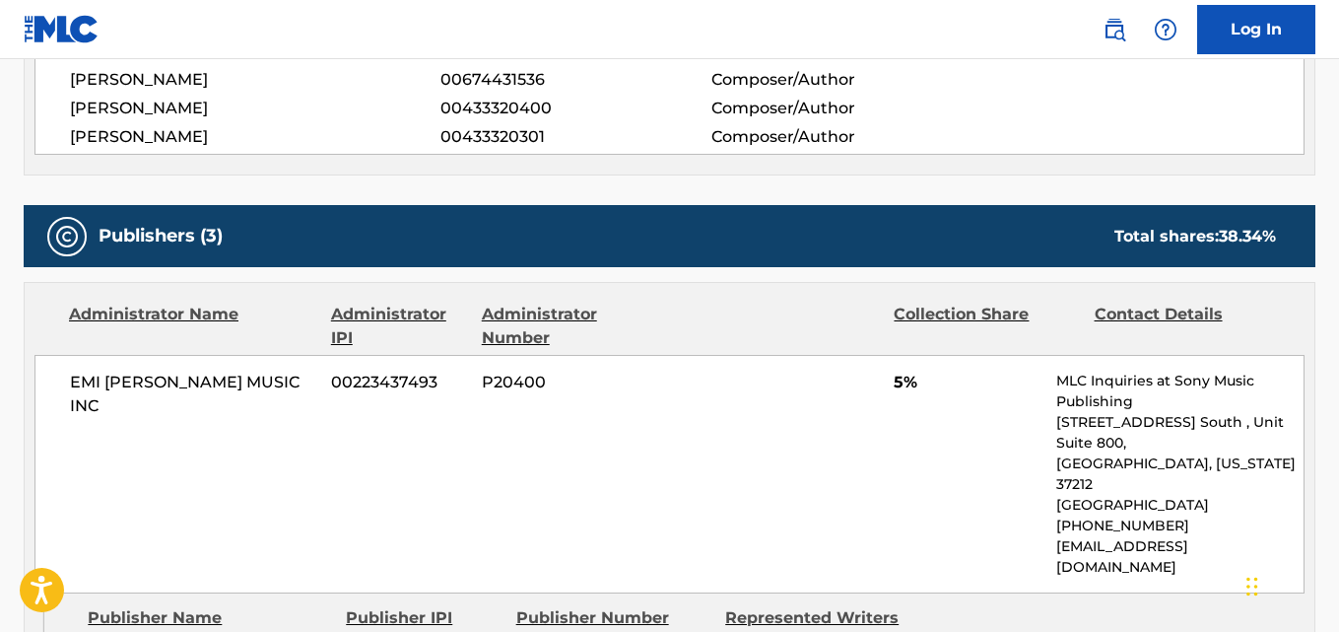
scroll to position [0, 0]
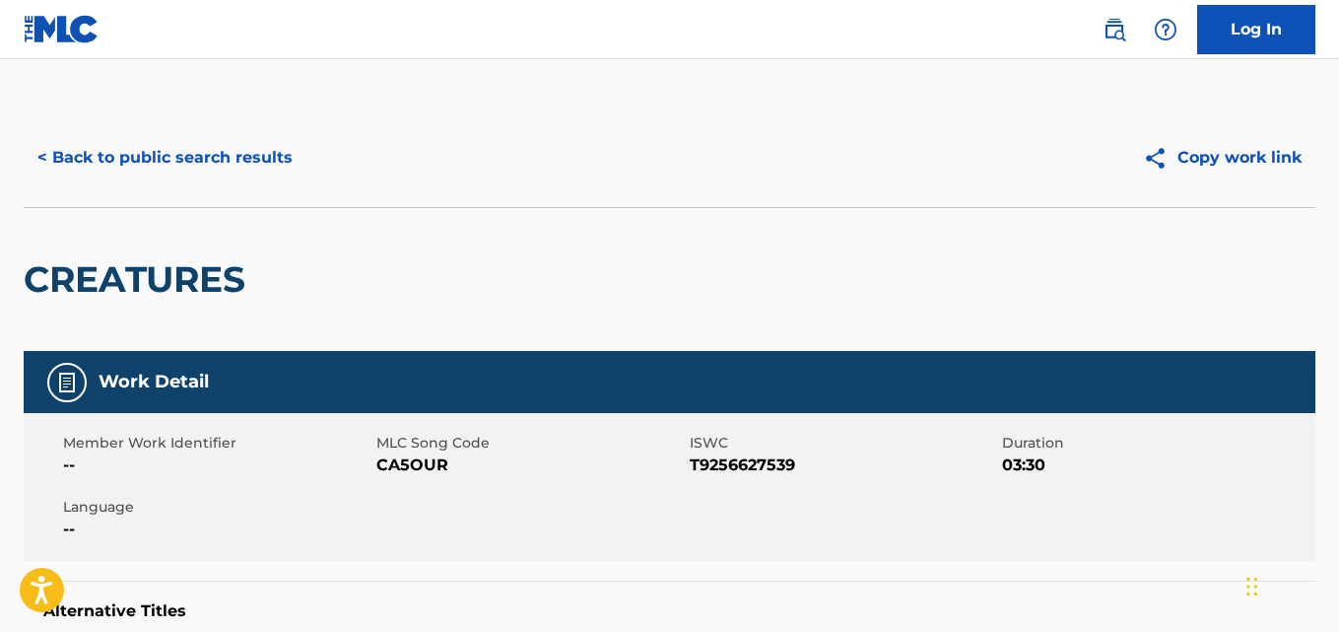
click at [242, 153] on button "< Back to public search results" at bounding box center [165, 157] width 283 height 49
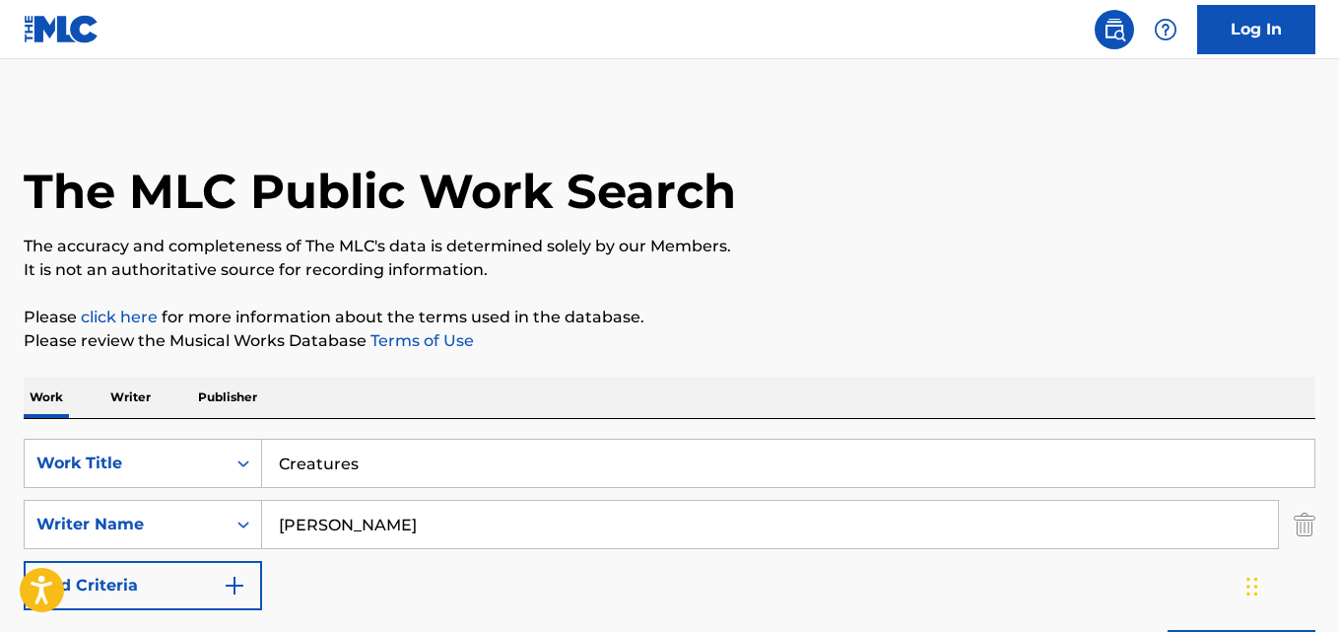
scroll to position [431, 0]
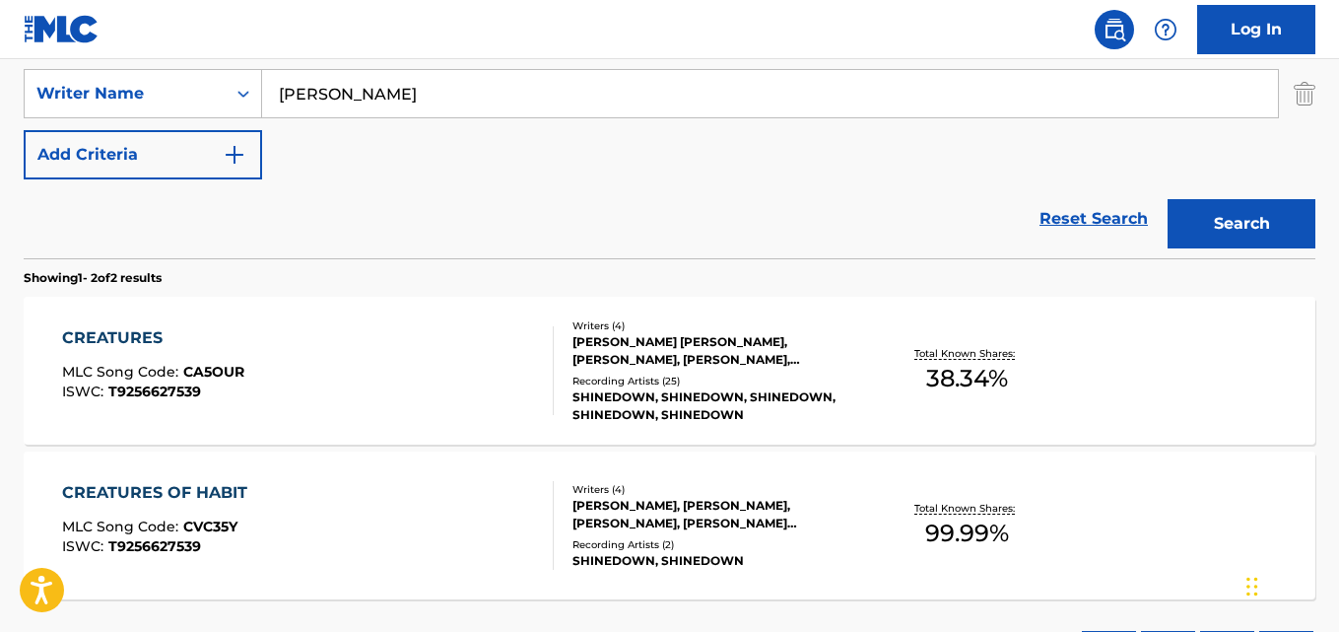
click at [1083, 203] on link "Reset Search" at bounding box center [1094, 218] width 128 height 43
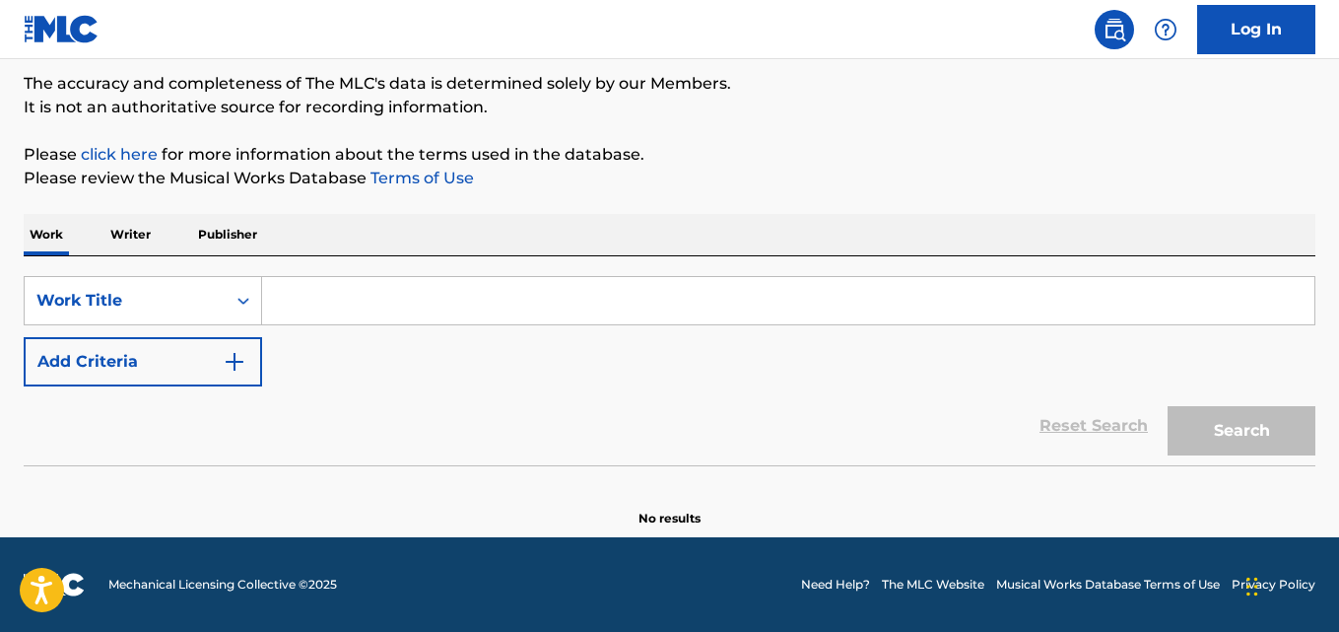
scroll to position [163, 0]
click at [405, 297] on input "Search Form" at bounding box center [788, 300] width 1053 height 47
paste input "Cry For Help"
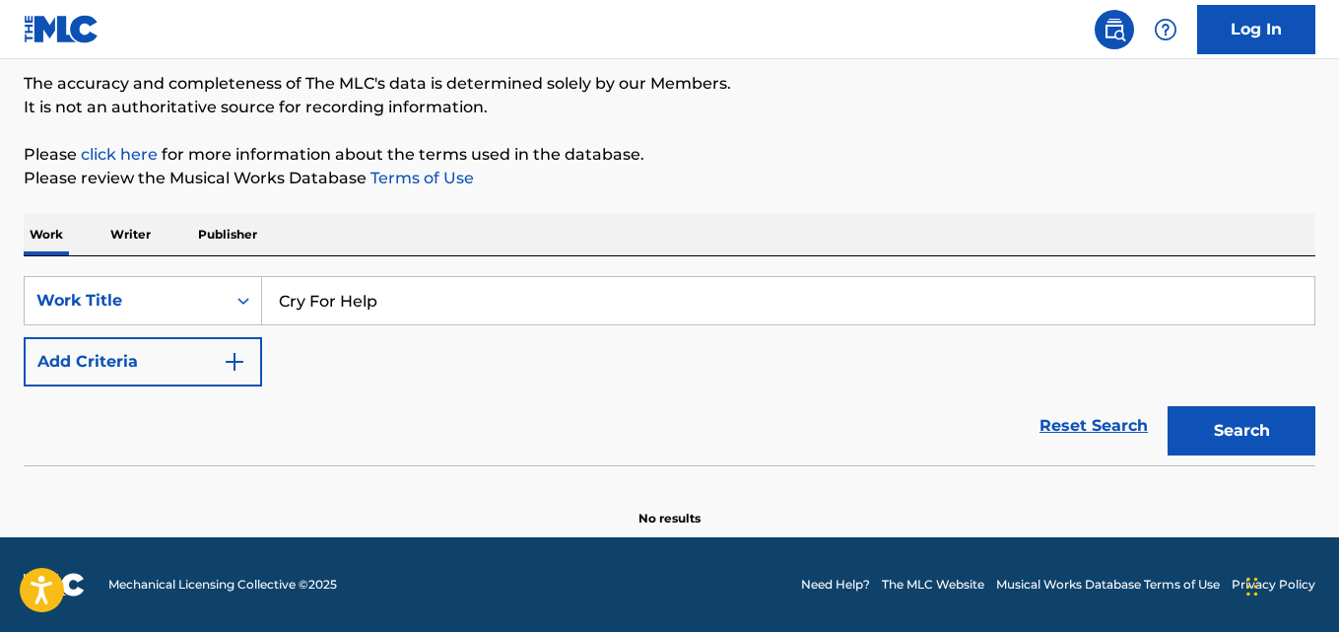
type input "Cry For Help"
click at [595, 235] on div "Work Writer Publisher" at bounding box center [670, 234] width 1292 height 41
click at [140, 383] on button "Add Criteria" at bounding box center [143, 361] width 239 height 49
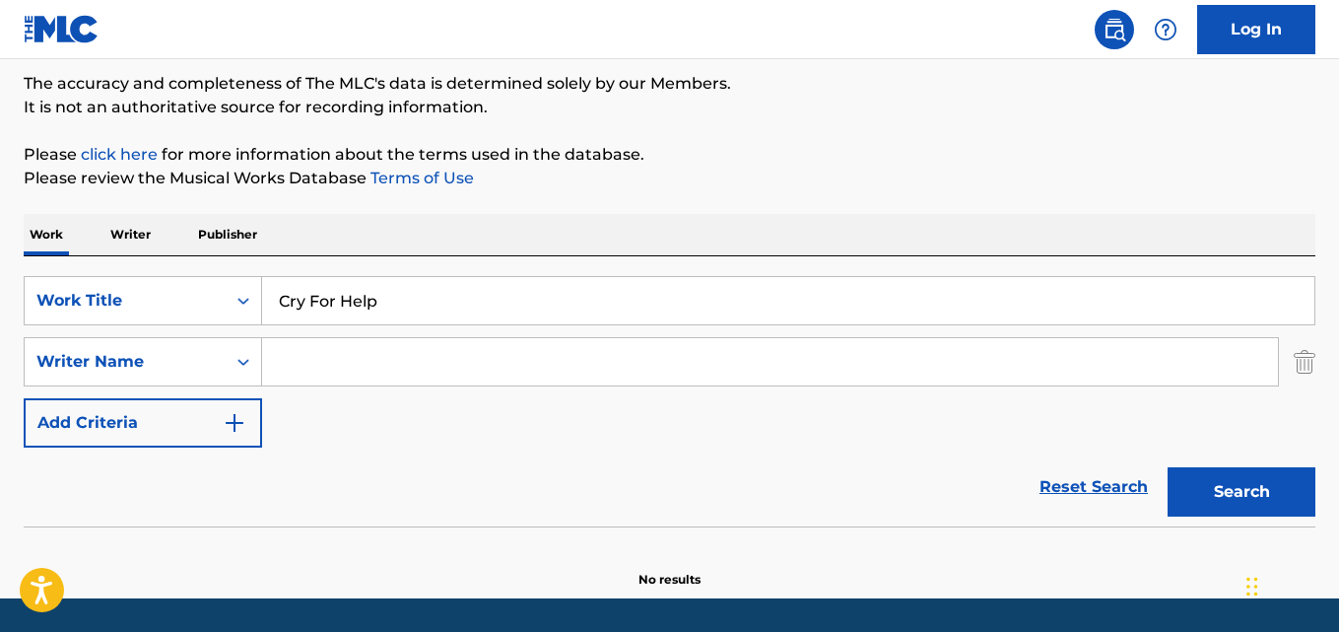
click at [357, 355] on input "Search Form" at bounding box center [770, 361] width 1016 height 47
paste input "Shinedown"
click at [1168, 467] on button "Search" at bounding box center [1242, 491] width 148 height 49
drag, startPoint x: 398, startPoint y: 351, endPoint x: 226, endPoint y: 366, distance: 173.1
click at [226, 366] on div "SearchWithCriteria2df984f3-479a-4d2b-be4c-74034a3fb4a9 Writer Name Shinedown" at bounding box center [670, 361] width 1292 height 49
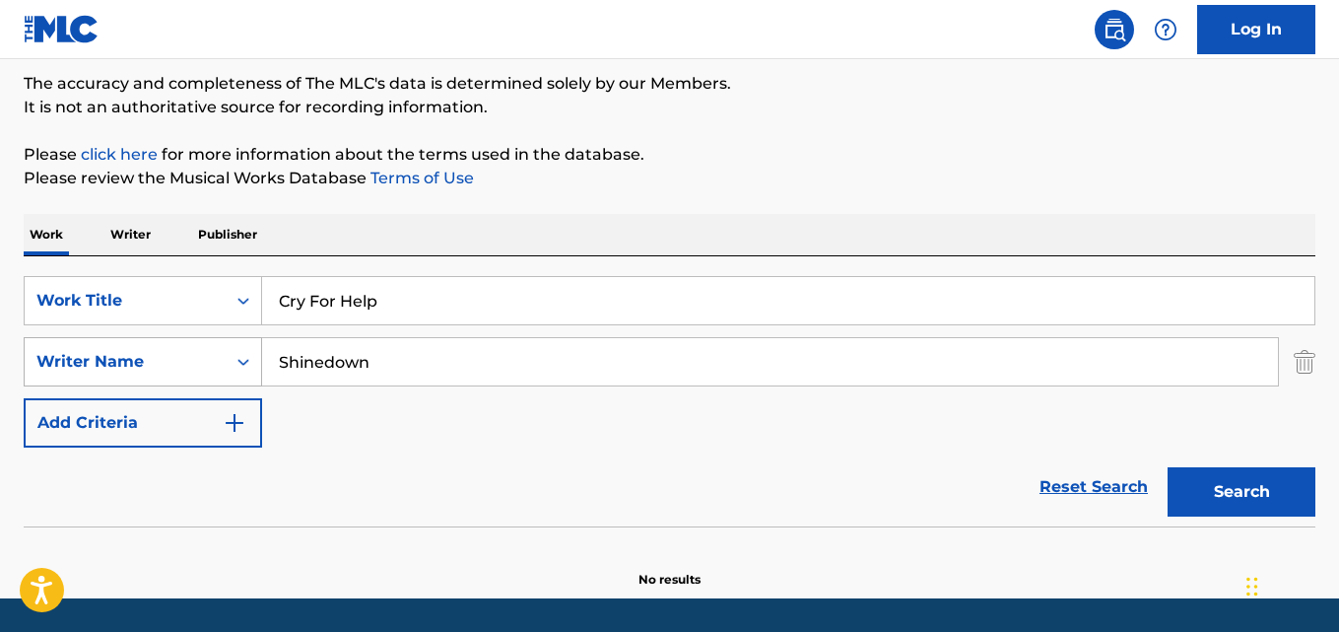
paste input "[PERSON_NAME] [PERSON_NAME]"
type input "[PERSON_NAME] [PERSON_NAME]"
click at [1168, 467] on button "Search" at bounding box center [1242, 491] width 148 height 49
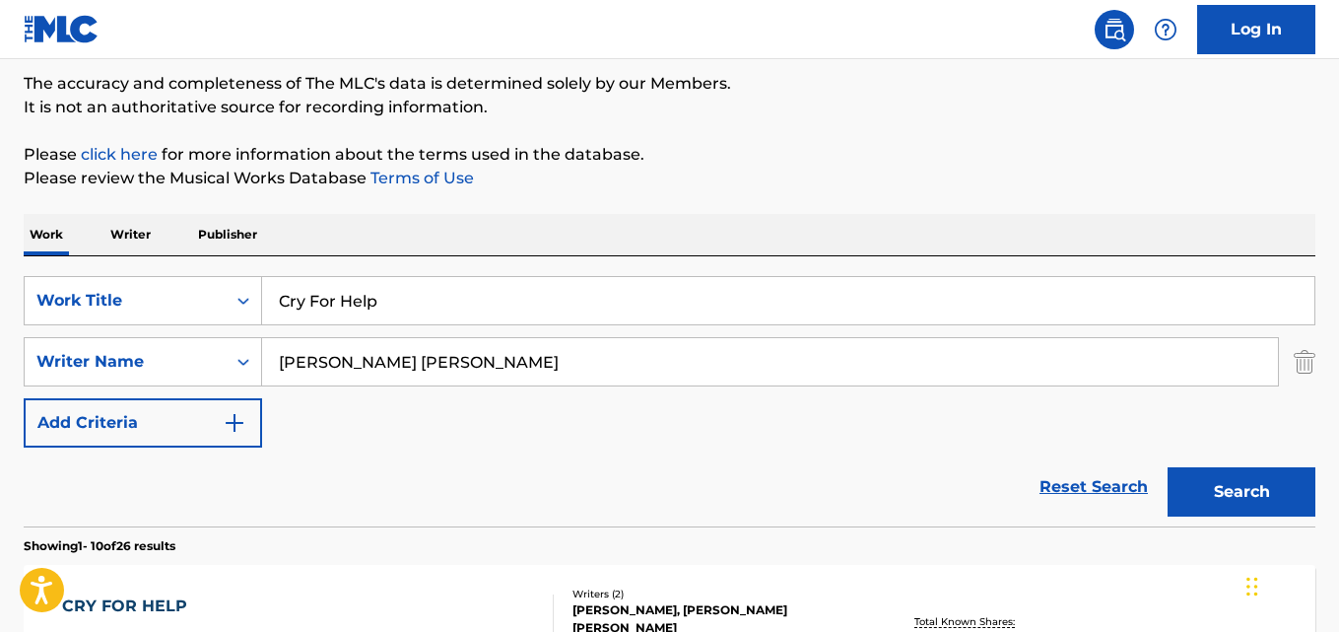
click at [605, 525] on div "Reset Search Search" at bounding box center [670, 486] width 1292 height 79
click at [568, 475] on div "Reset Search Search" at bounding box center [670, 486] width 1292 height 79
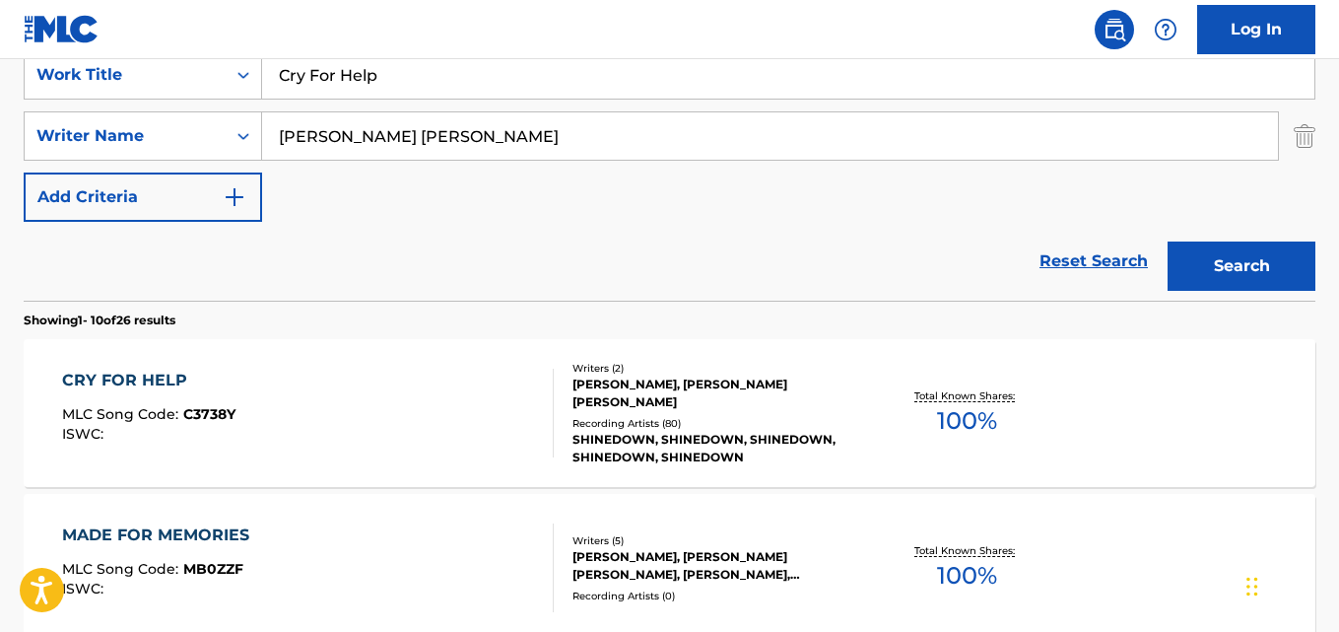
scroll to position [491, 0]
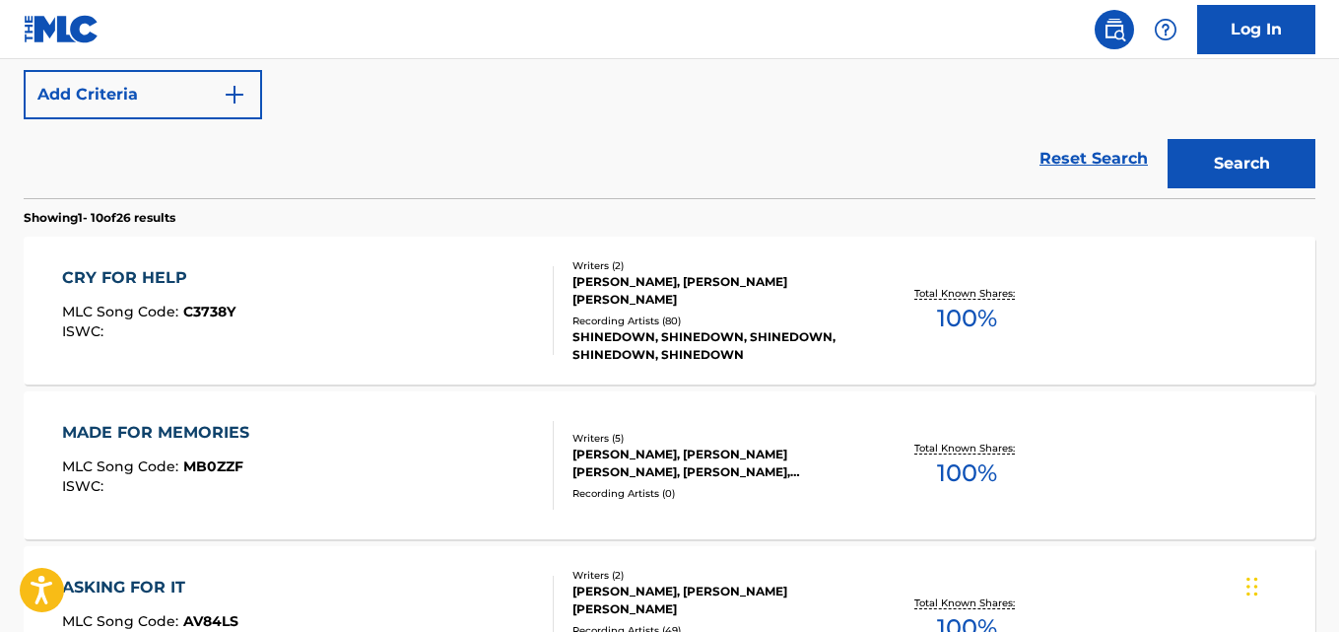
click at [591, 173] on div "Reset Search Search" at bounding box center [670, 158] width 1292 height 79
click at [587, 157] on div "Reset Search Search" at bounding box center [670, 158] width 1292 height 79
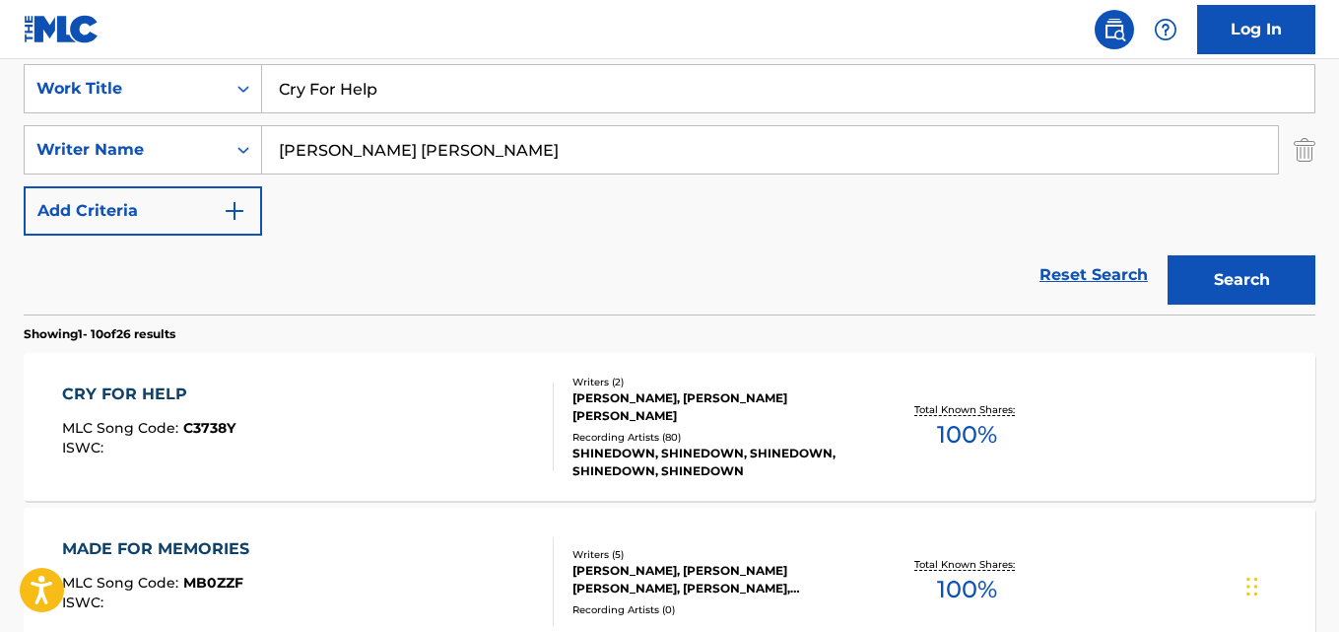
scroll to position [327, 0]
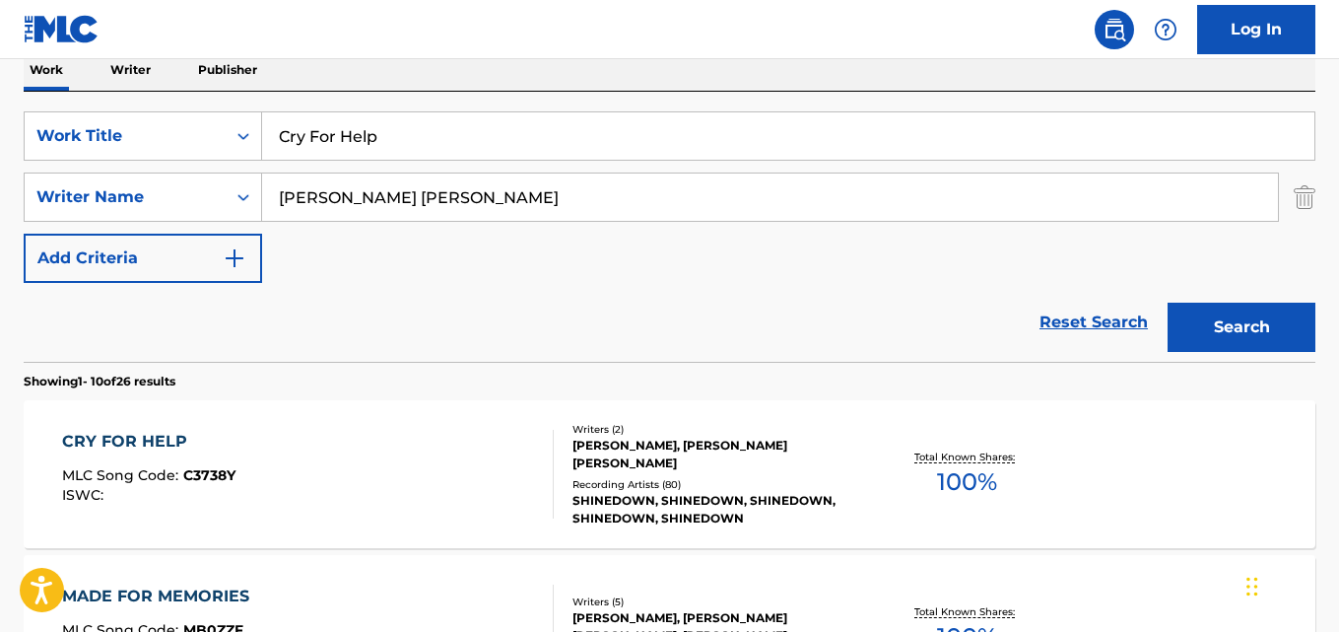
click at [149, 447] on div "CRY FOR HELP" at bounding box center [148, 442] width 173 height 24
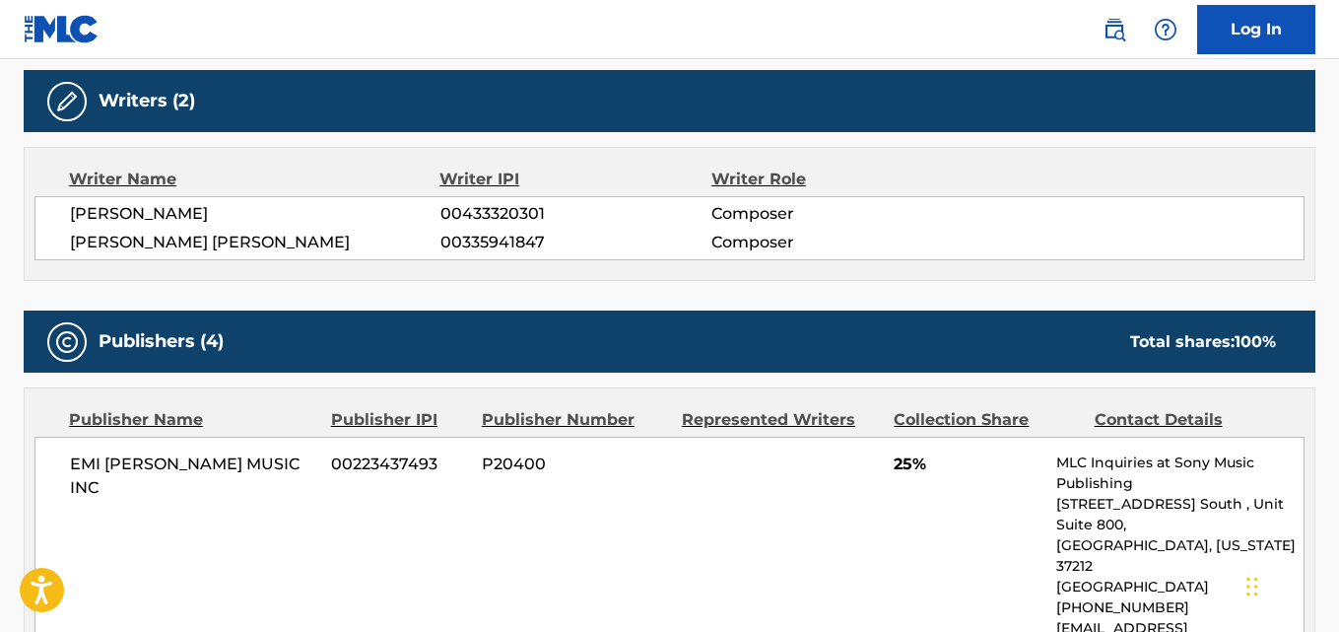
scroll to position [821, 0]
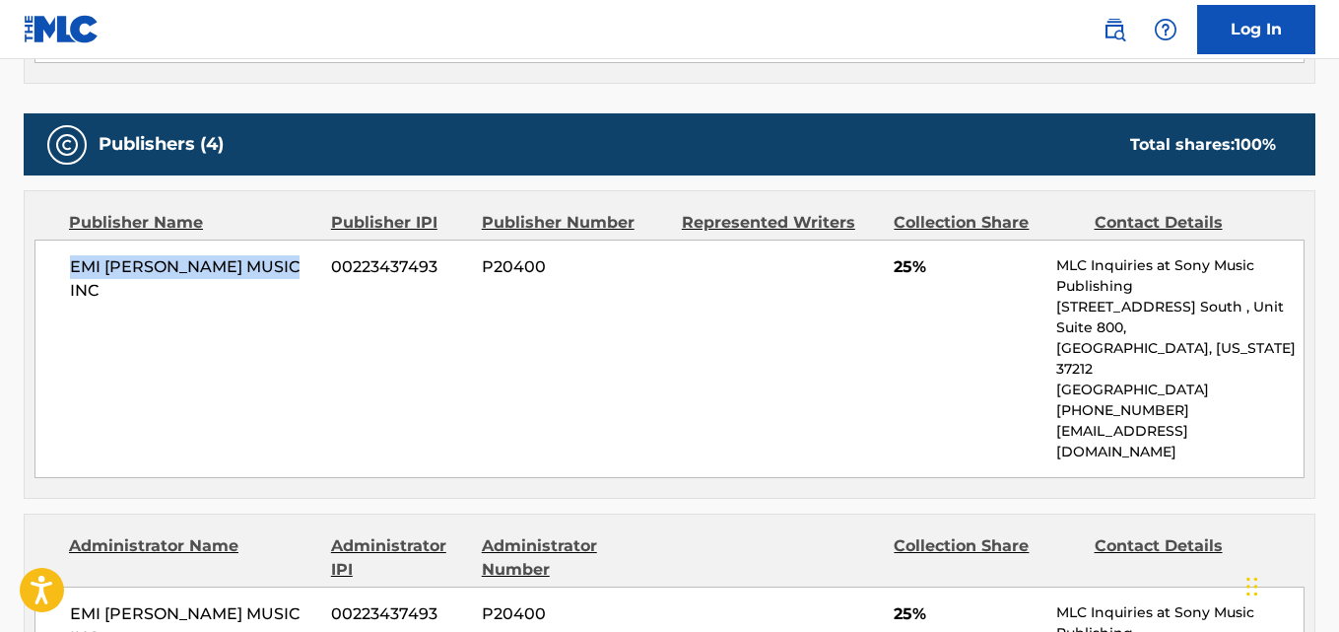
drag, startPoint x: 70, startPoint y: 266, endPoint x: 312, endPoint y: 264, distance: 242.5
click at [312, 264] on span "EMI [PERSON_NAME] MUSIC INC" at bounding box center [193, 278] width 246 height 47
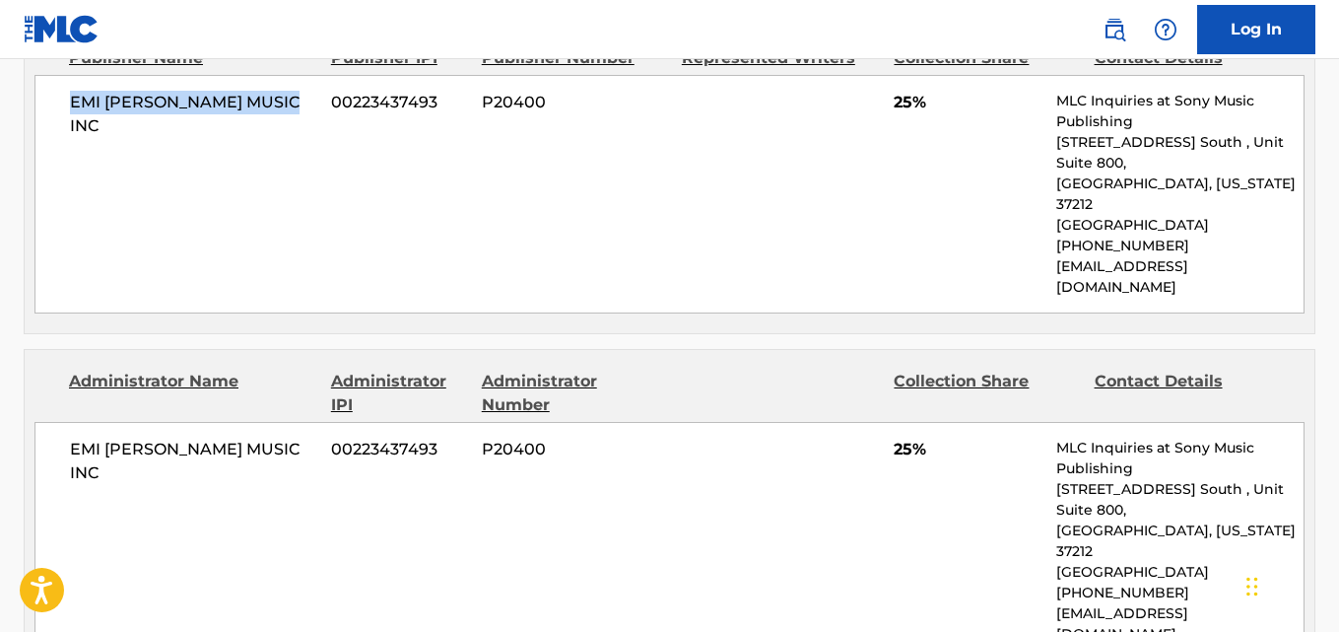
scroll to position [1150, 0]
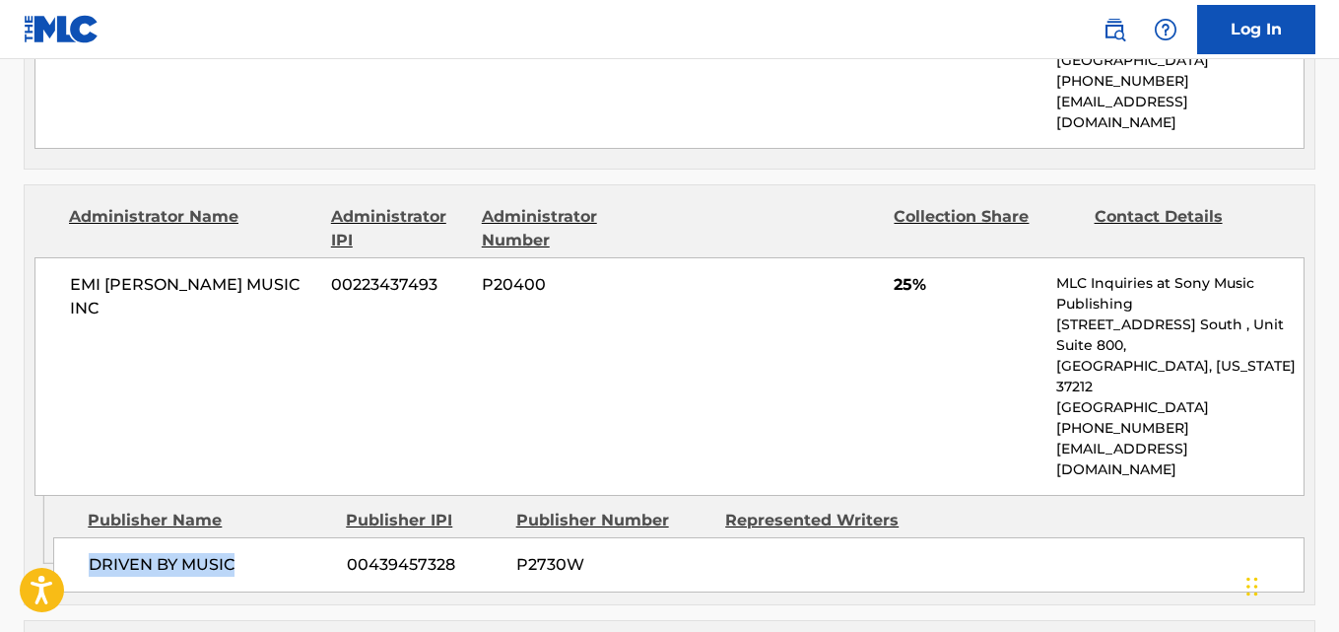
drag, startPoint x: 94, startPoint y: 483, endPoint x: 251, endPoint y: 480, distance: 157.7
click at [251, 553] on span "DRIVEN BY MUSIC" at bounding box center [210, 565] width 243 height 24
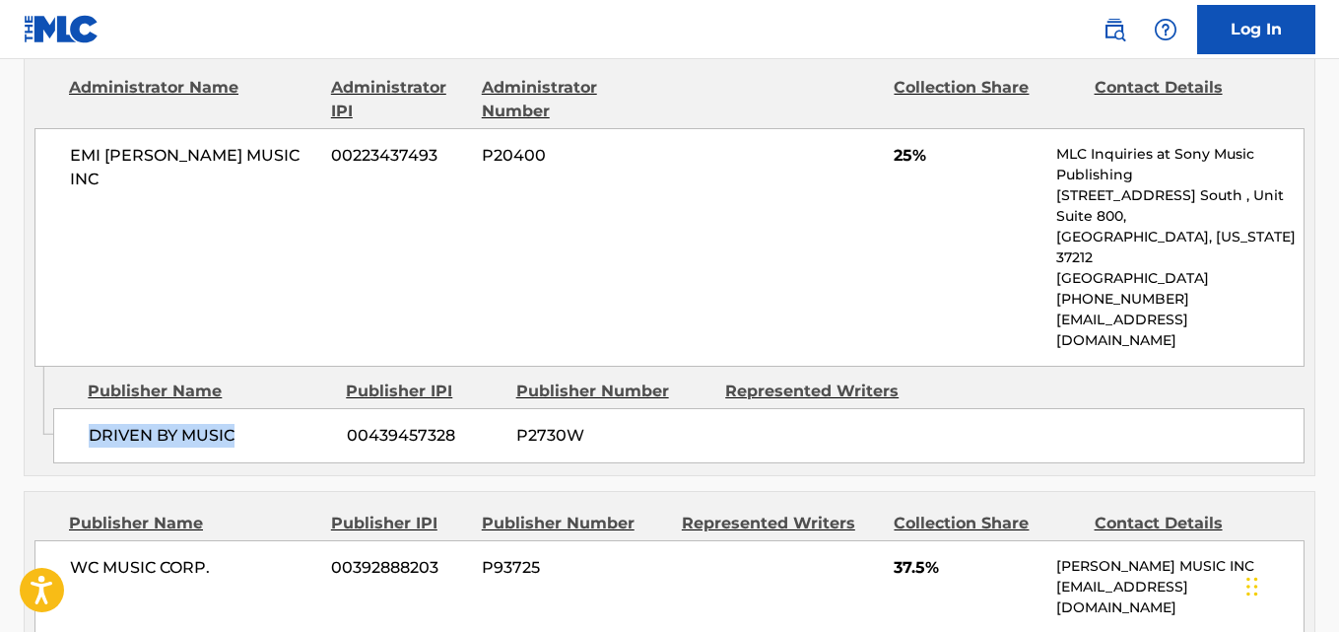
scroll to position [1478, 0]
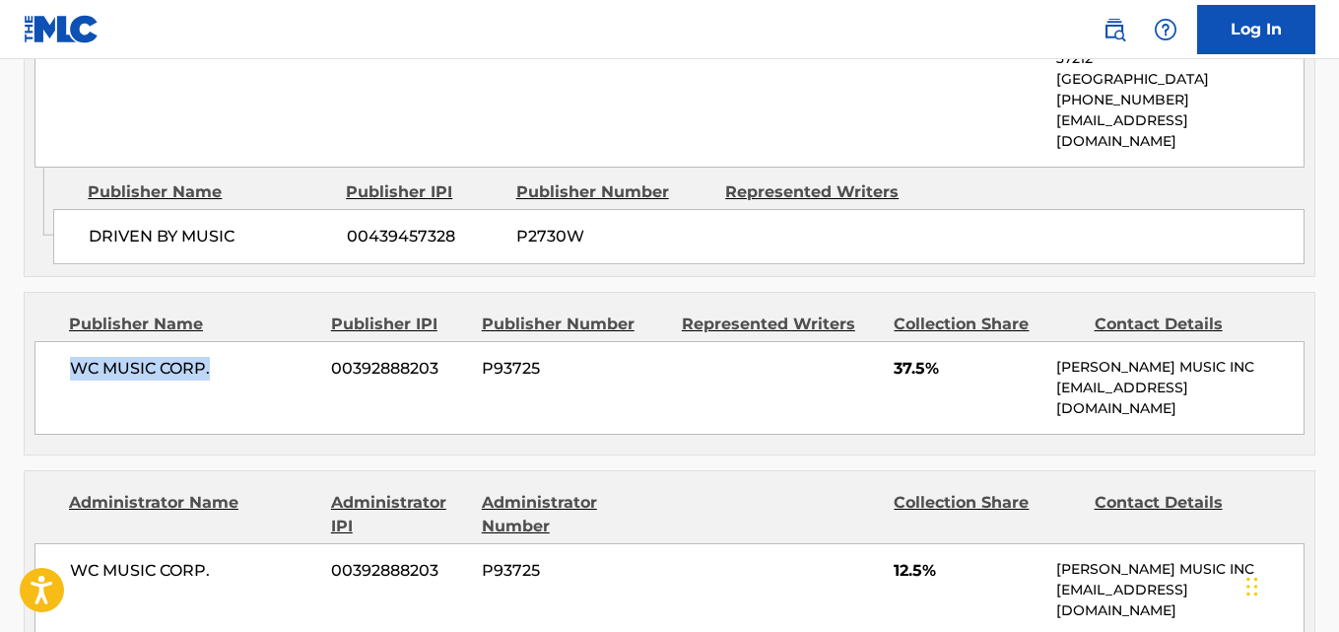
drag, startPoint x: 72, startPoint y: 291, endPoint x: 240, endPoint y: 277, distance: 168.1
click at [235, 357] on span "WC MUSIC CORP." at bounding box center [193, 369] width 246 height 24
click at [911, 357] on span "37.5%" at bounding box center [968, 369] width 148 height 24
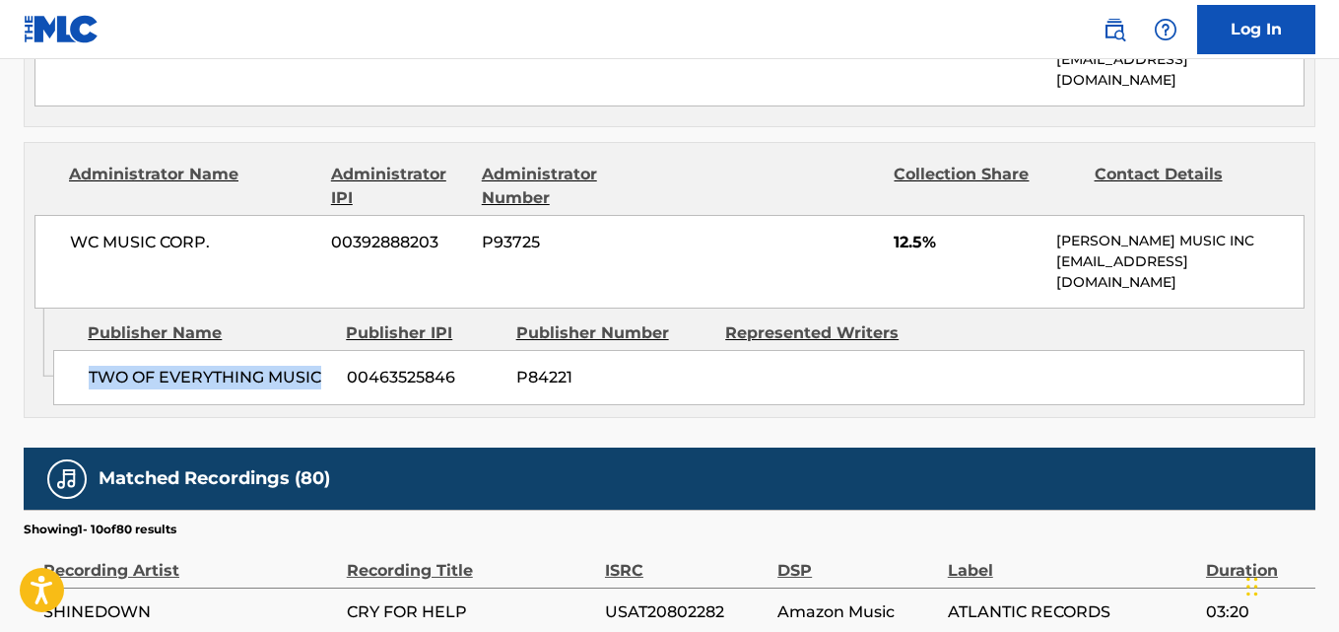
drag, startPoint x: 163, startPoint y: 288, endPoint x: 333, endPoint y: 290, distance: 170.5
click at [333, 350] on div "TWO OF EVERYTHING MUSIC 00463525846 P84221" at bounding box center [679, 377] width 1252 height 55
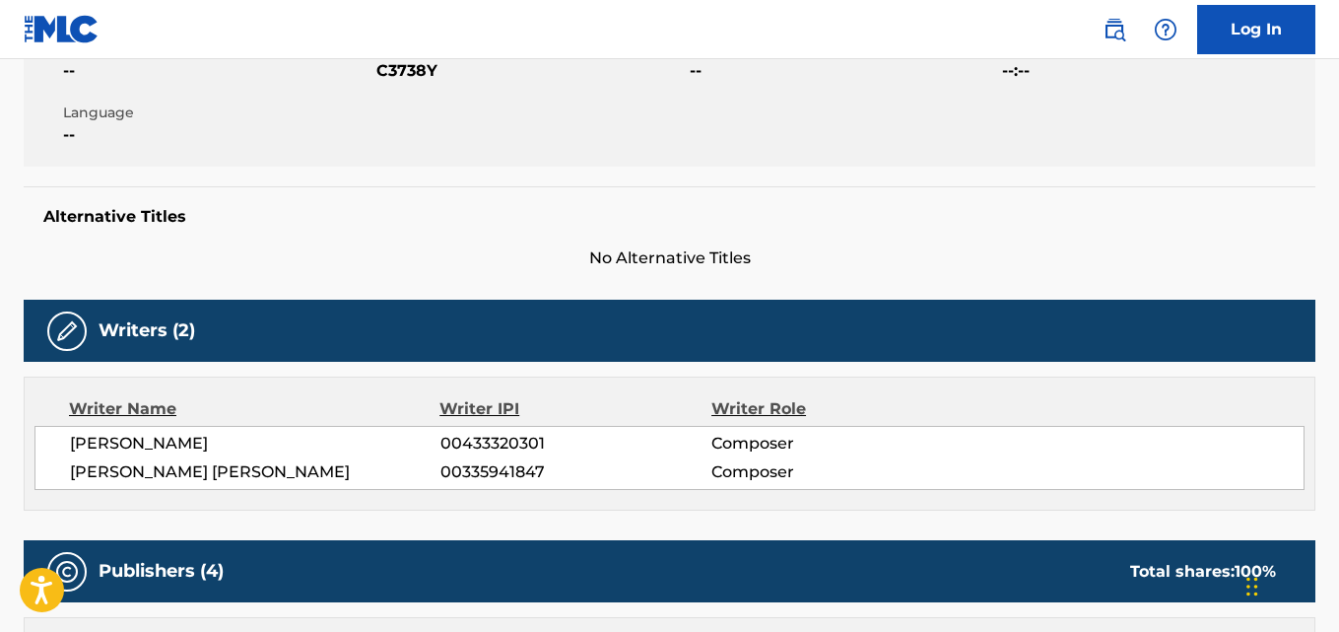
scroll to position [0, 0]
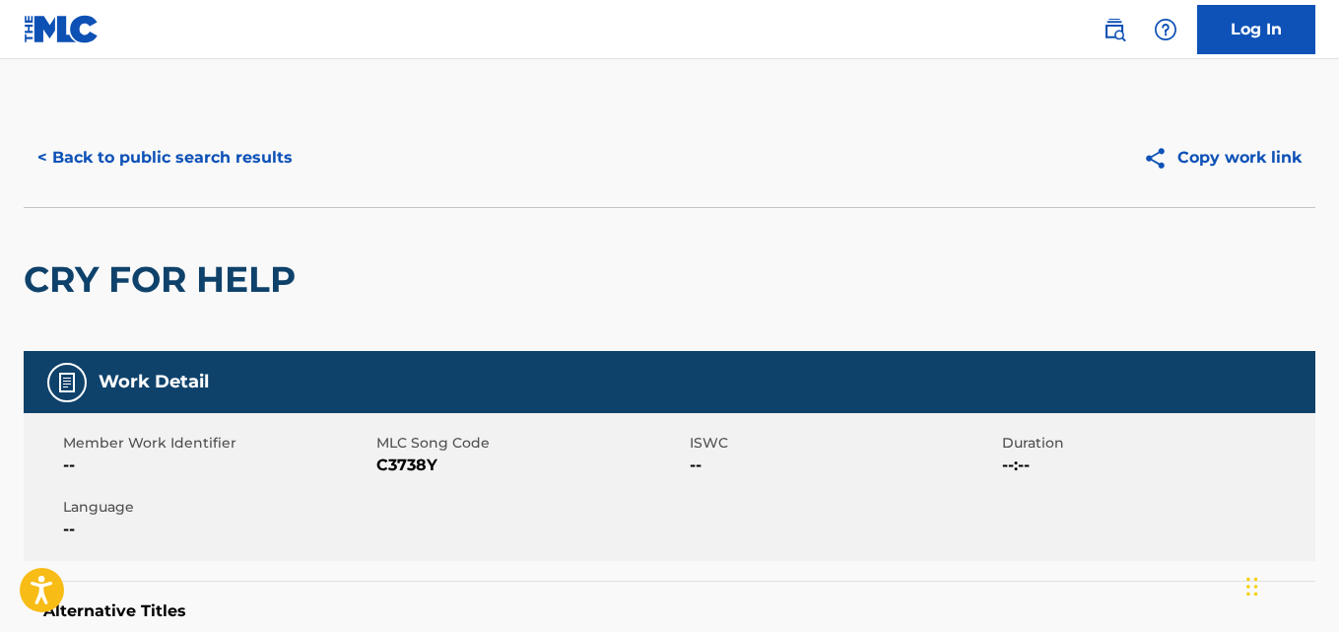
click at [246, 152] on button "< Back to public search results" at bounding box center [165, 157] width 283 height 49
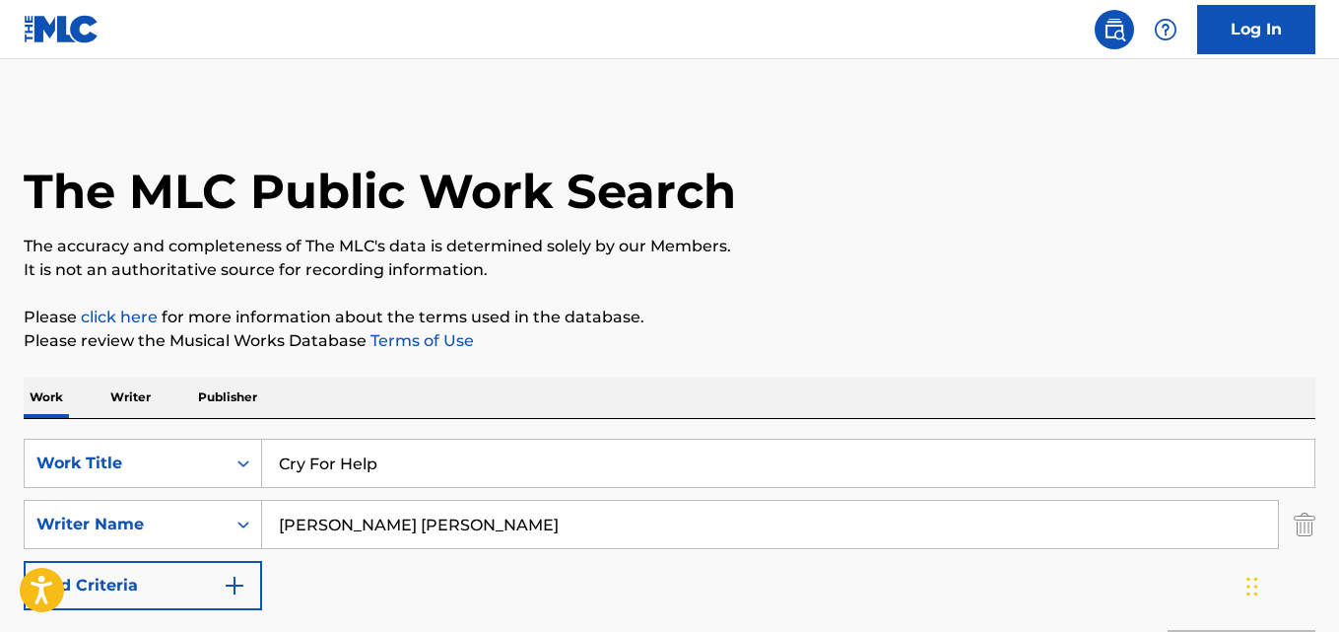
scroll to position [327, 0]
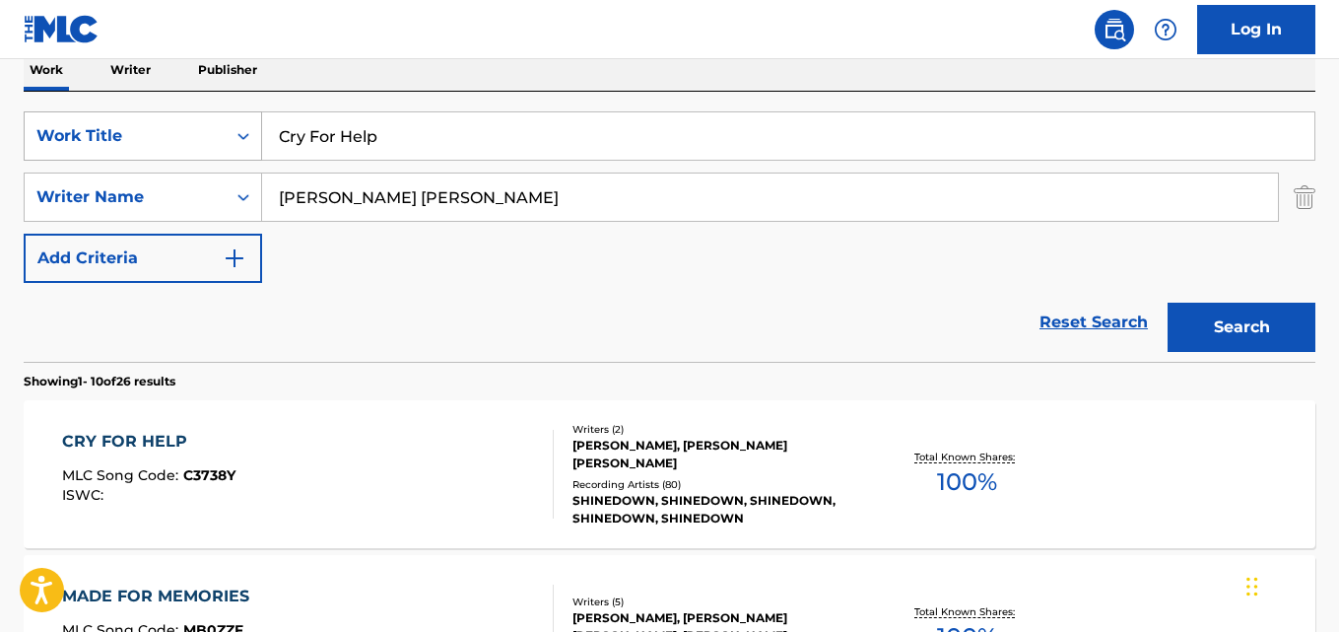
drag, startPoint x: 277, startPoint y: 126, endPoint x: 211, endPoint y: 128, distance: 66.1
click at [211, 128] on div "SearchWithCriteriad027d31f-b09f-4ed3-a722-40d13ba718db Work Title Cry For Help" at bounding box center [670, 135] width 1292 height 49
paste input "ut The Cord"
type input "Cut The Cord"
click at [1168, 303] on button "Search" at bounding box center [1242, 327] width 148 height 49
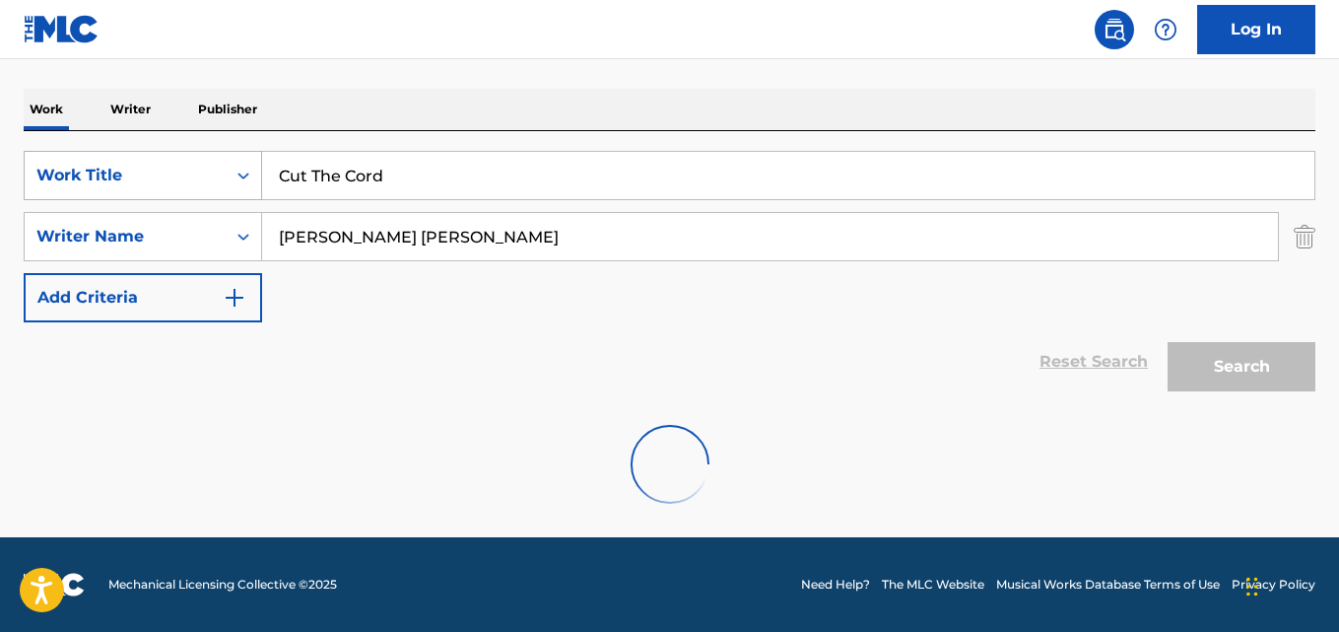
scroll to position [288, 0]
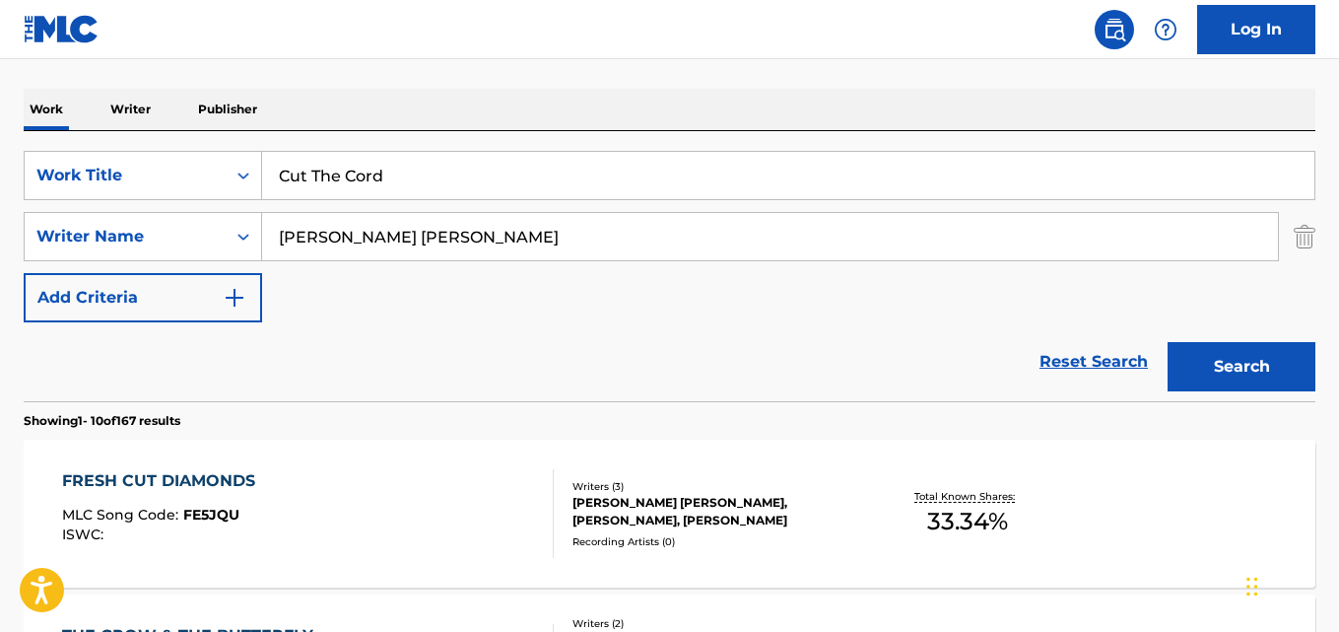
drag, startPoint x: 628, startPoint y: 236, endPoint x: 229, endPoint y: 239, distance: 399.2
click at [229, 239] on div "SearchWithCriteria2df984f3-479a-4d2b-be4c-74034a3fb4a9 Writer Name [PERSON_NAME…" at bounding box center [670, 236] width 1292 height 49
paste input "BASS"
type input "BASS"
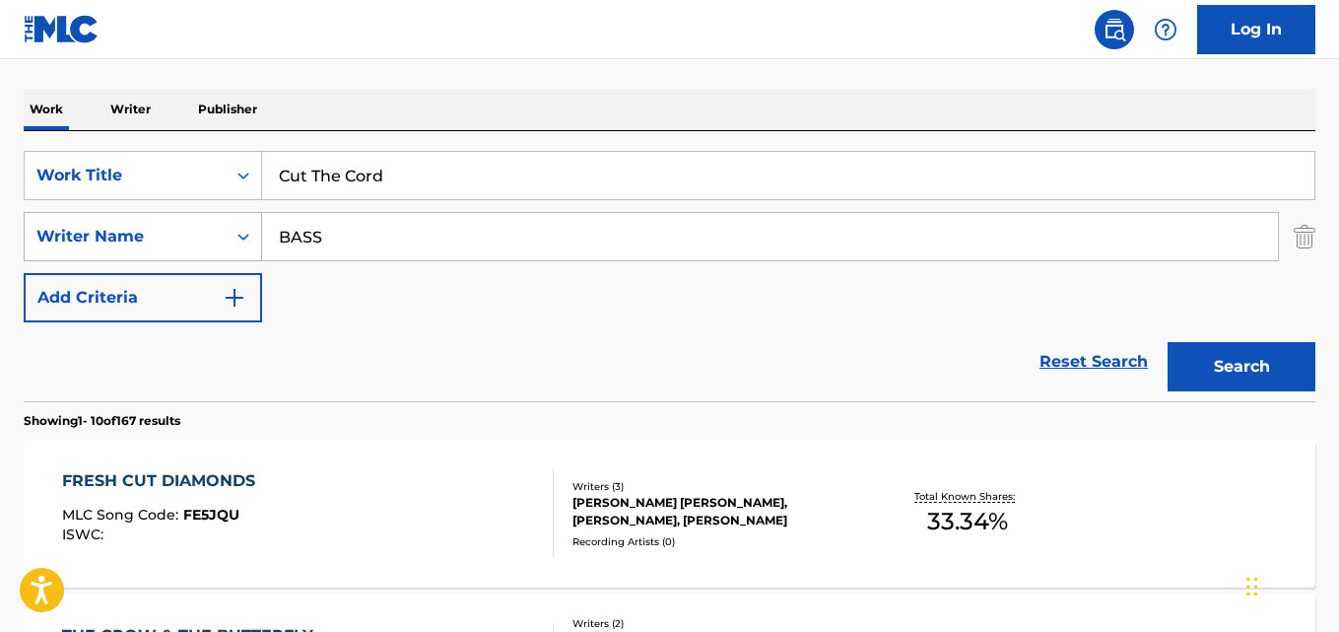
click at [1168, 342] on button "Search" at bounding box center [1242, 366] width 148 height 49
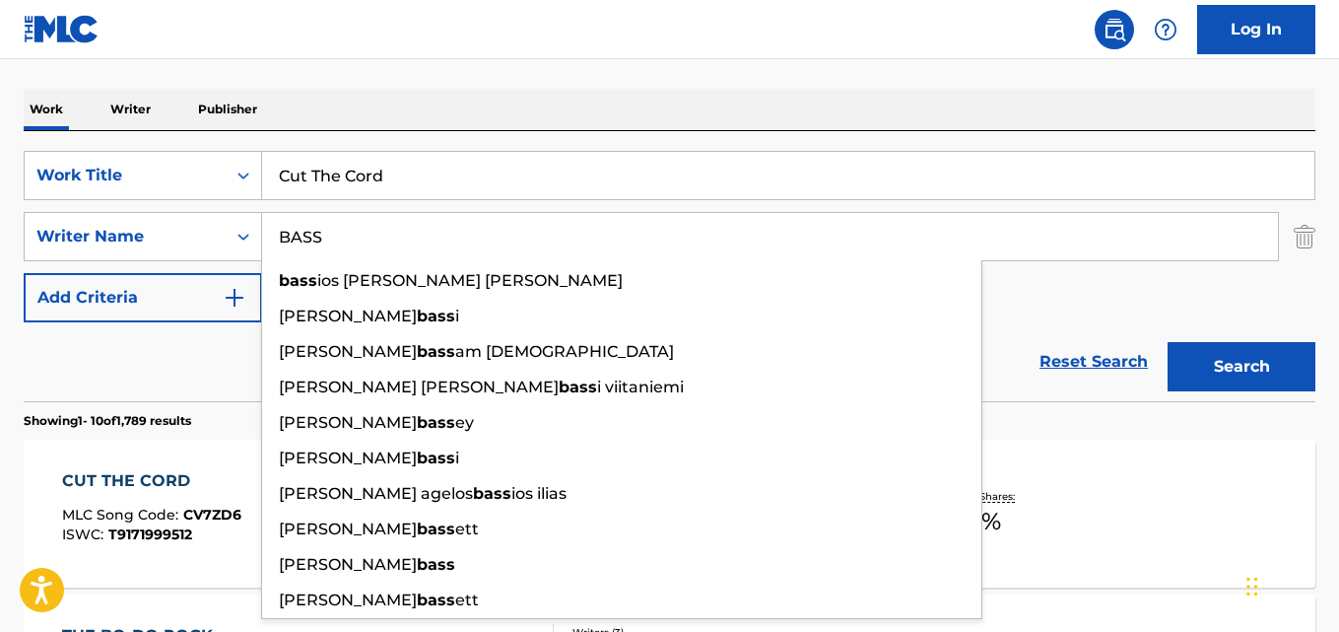
click at [1054, 288] on div "SearchWithCriteriad027d31f-b09f-4ed3-a722-40d13ba718db Work Title Cut The Cord …" at bounding box center [670, 236] width 1292 height 171
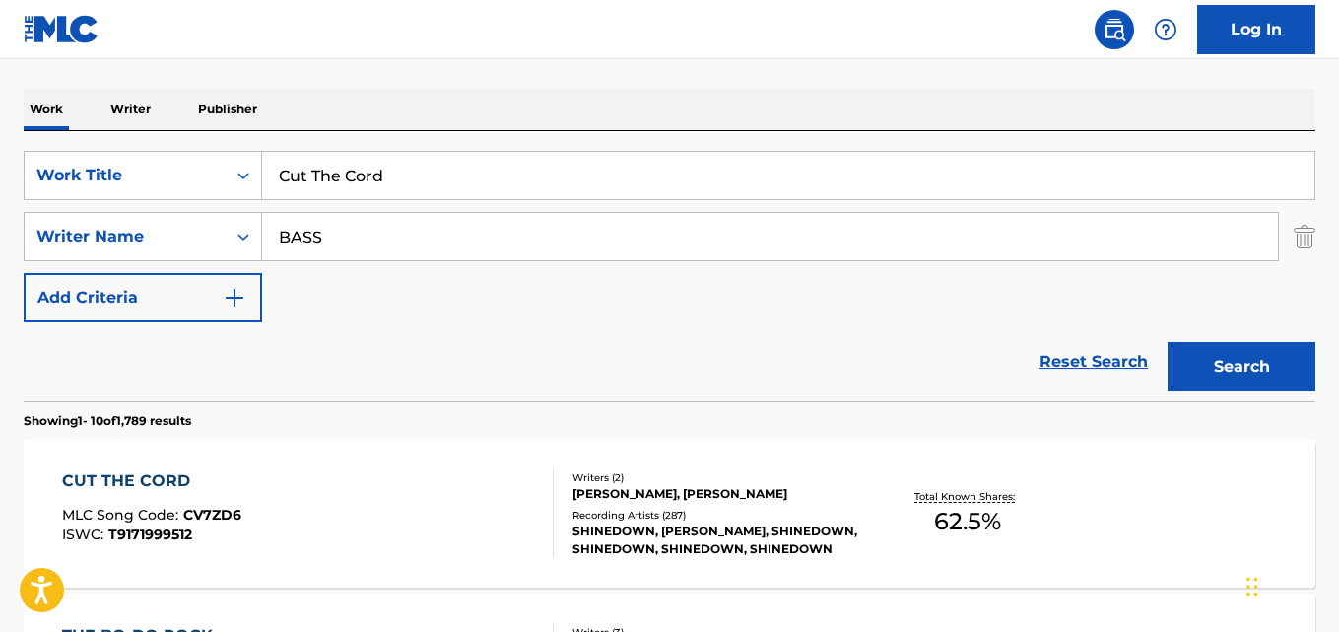
click at [177, 474] on div "CUT THE CORD" at bounding box center [151, 481] width 179 height 24
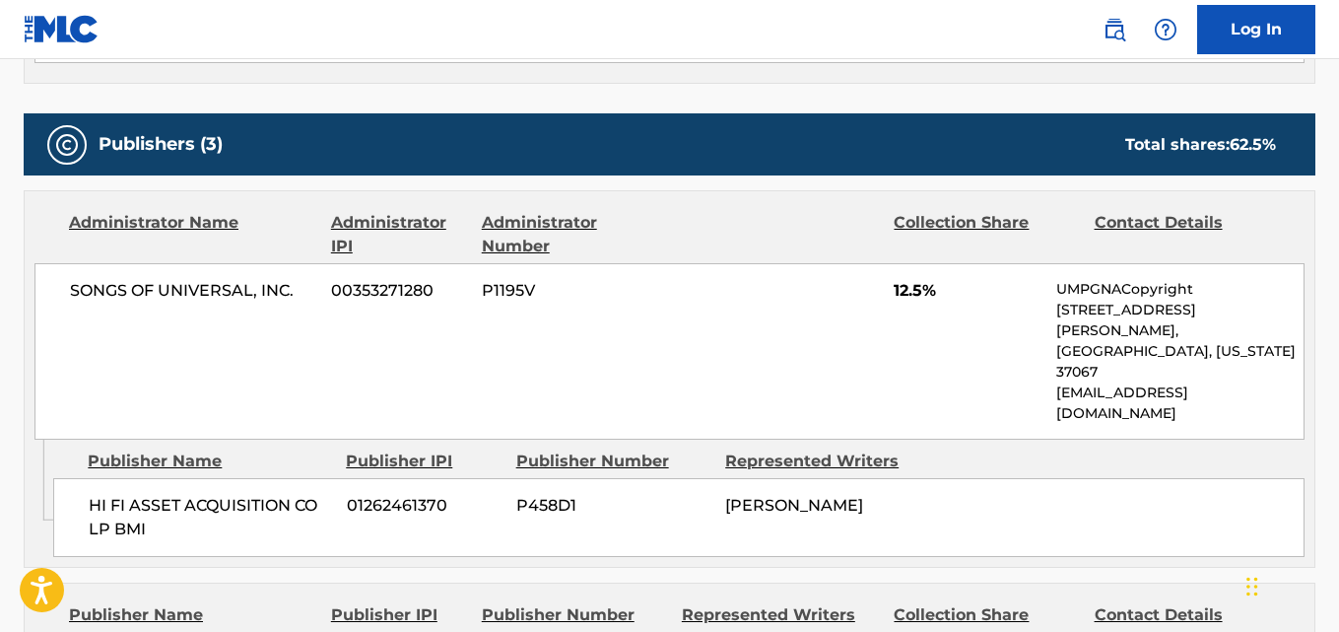
scroll to position [657, 0]
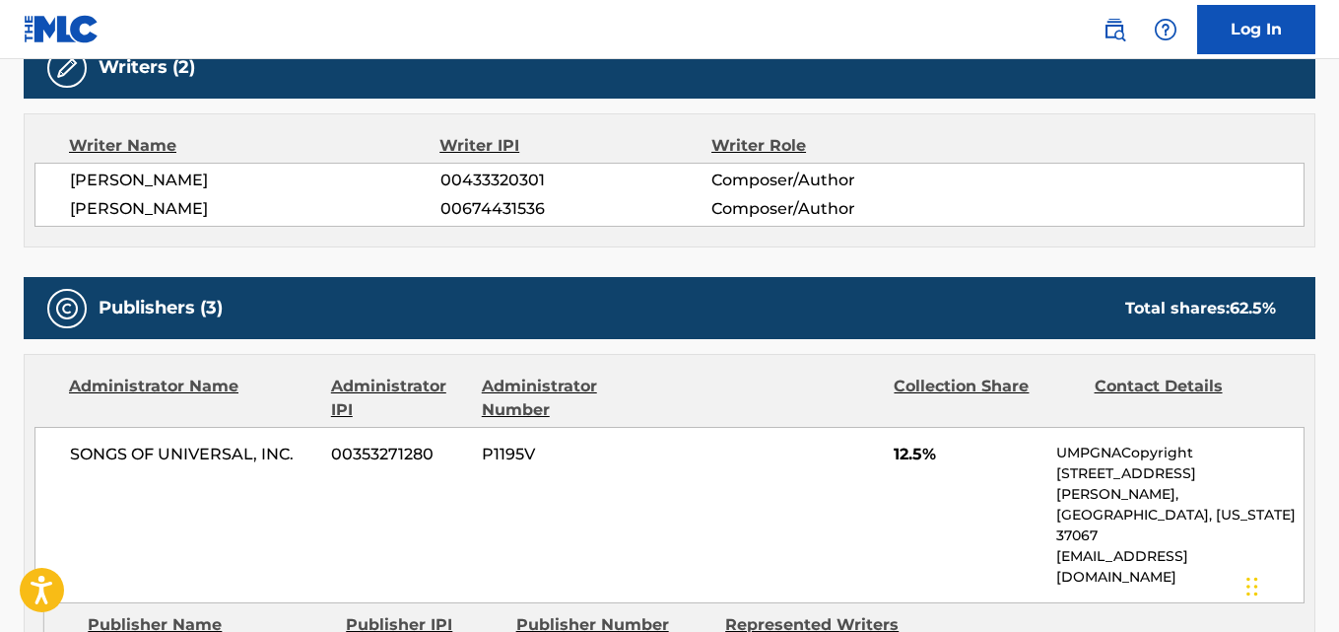
click at [88, 178] on span "[PERSON_NAME]" at bounding box center [255, 181] width 371 height 24
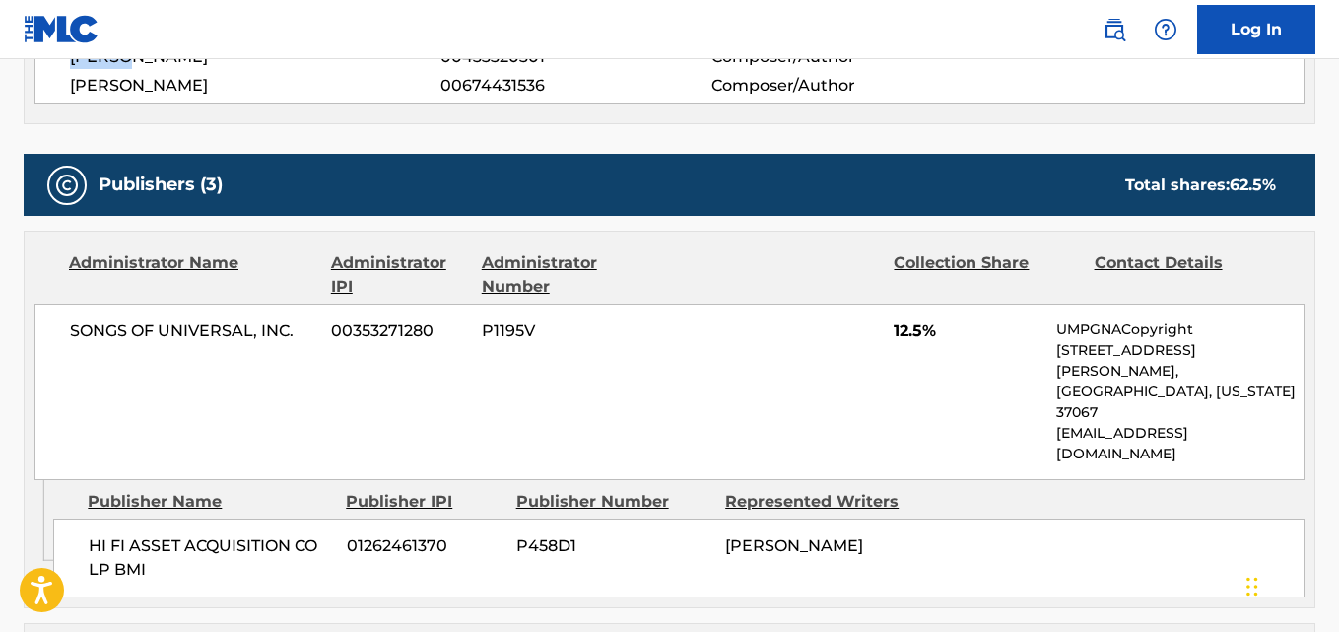
scroll to position [821, 0]
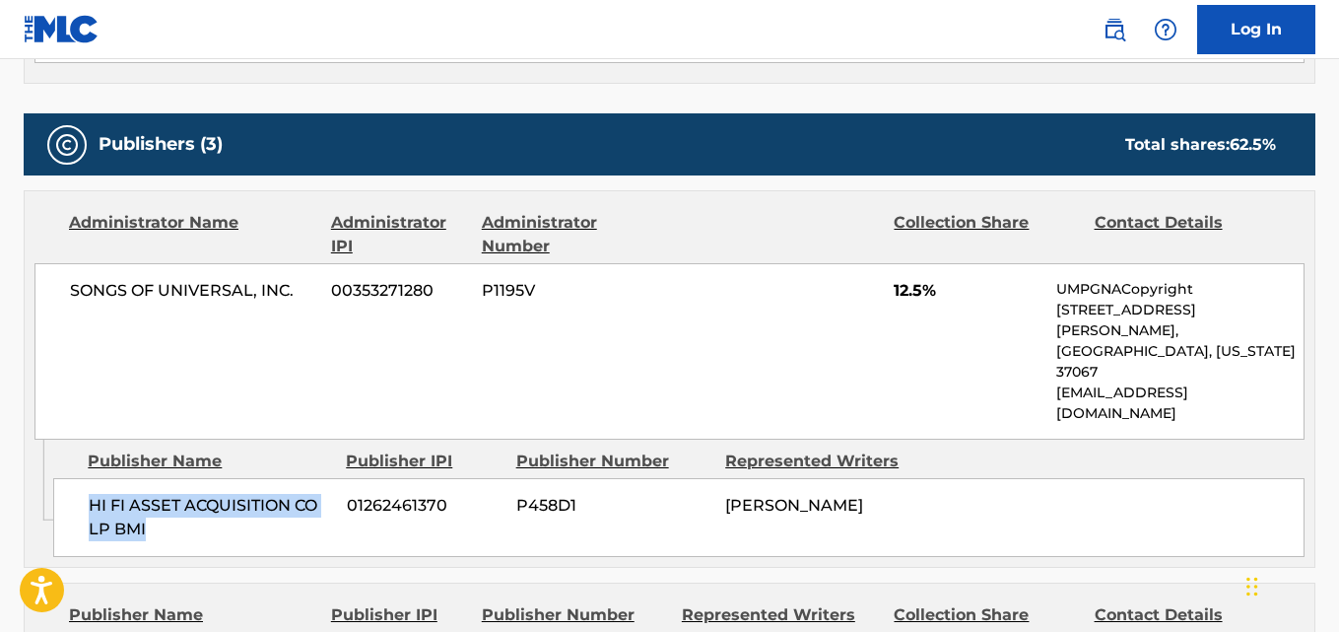
drag, startPoint x: 87, startPoint y: 446, endPoint x: 205, endPoint y: 468, distance: 120.4
click at [205, 478] on div "HI FI ASSET ACQUISITION CO LP BMI 01262461370 P458D1 [PERSON_NAME]" at bounding box center [679, 517] width 1252 height 79
click at [892, 285] on div "SONGS OF UNIVERSAL, INC. 00353271280 P1195V 12.5% UMPGNACopyright [STREET_ADDRE…" at bounding box center [669, 351] width 1270 height 176
click at [95, 494] on span "HI FI ASSET ACQUISITION CO LP BMI" at bounding box center [210, 517] width 243 height 47
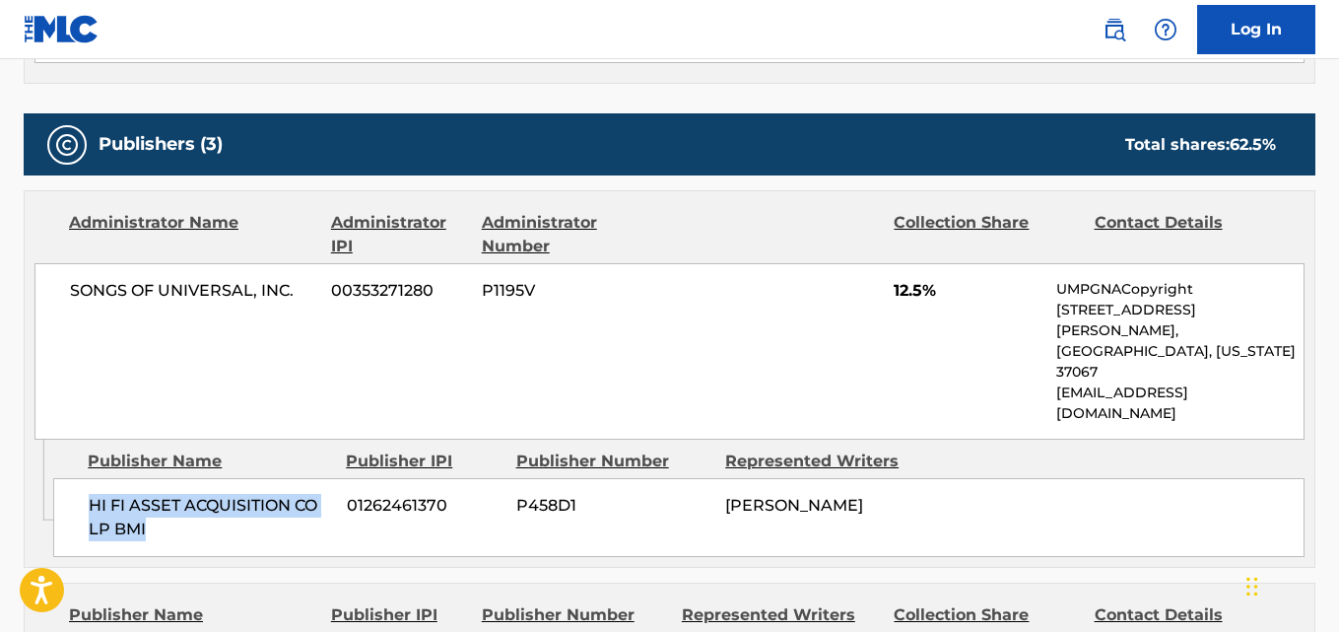
drag, startPoint x: 89, startPoint y: 444, endPoint x: 173, endPoint y: 475, distance: 90.4
click at [173, 494] on span "HI FI ASSET ACQUISITION CO LP BMI" at bounding box center [210, 517] width 243 height 47
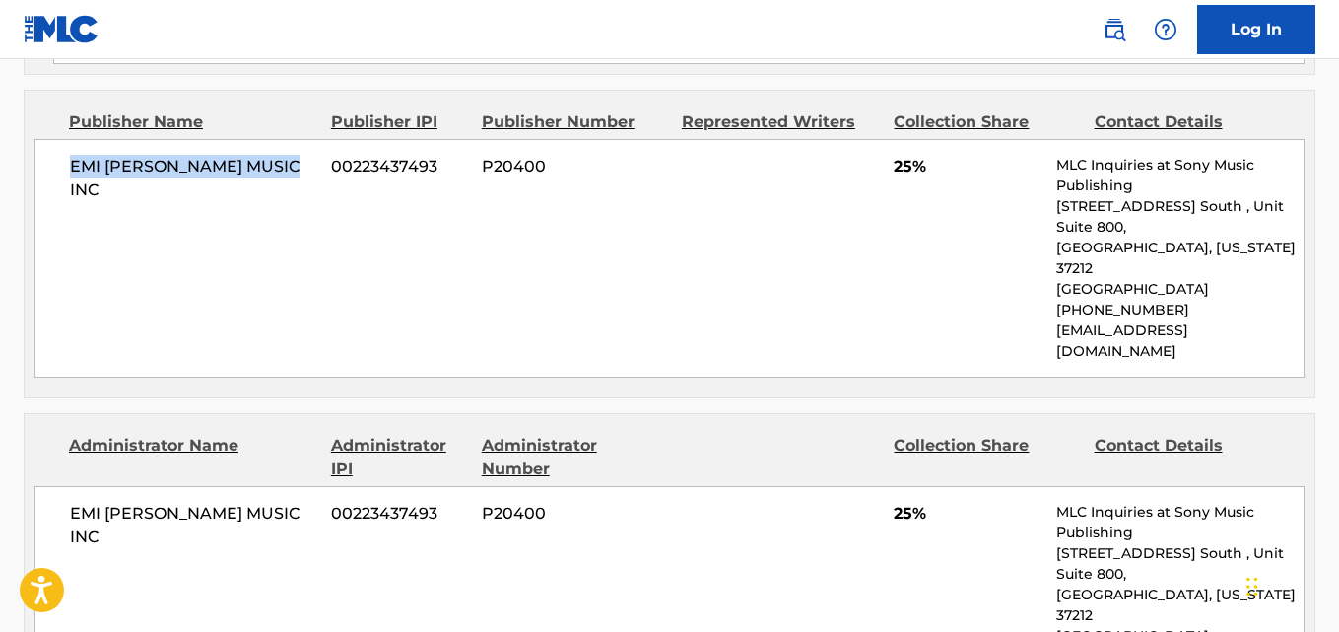
drag, startPoint x: 67, startPoint y: 115, endPoint x: 306, endPoint y: 116, distance: 238.5
click at [306, 139] on div "EMI [PERSON_NAME] MUSIC INC 00223437493 P20400 25% MLC Inquiries at Sony Music …" at bounding box center [669, 258] width 1270 height 239
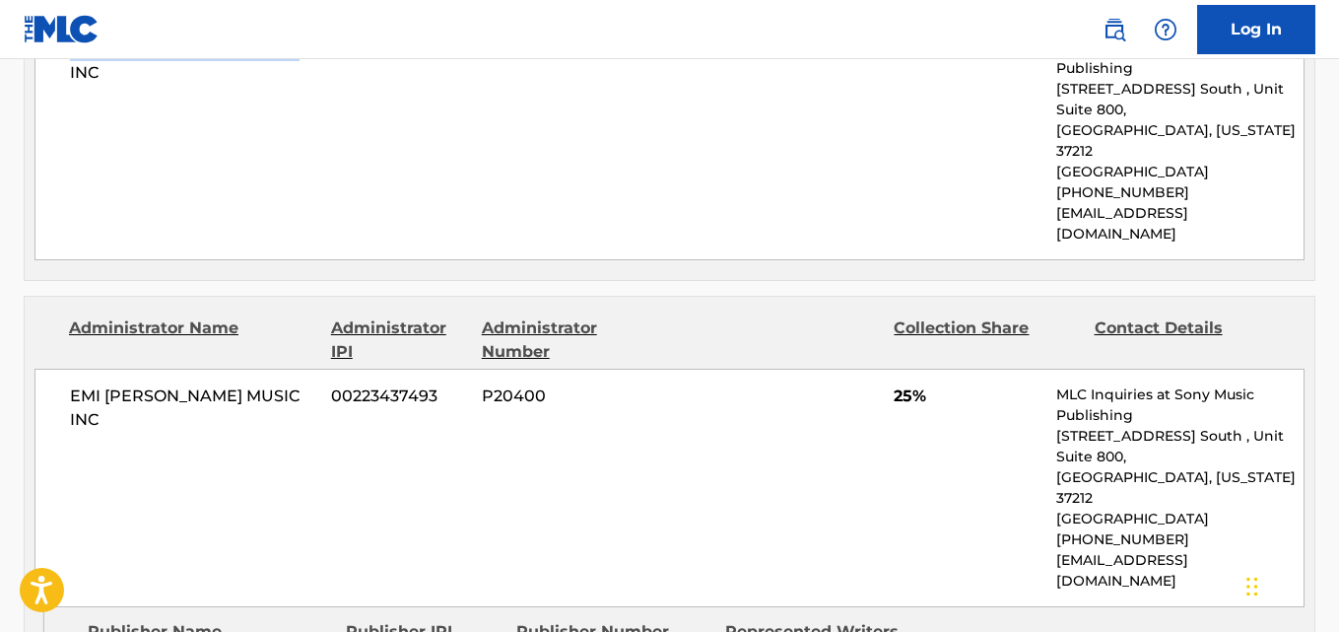
scroll to position [1478, 0]
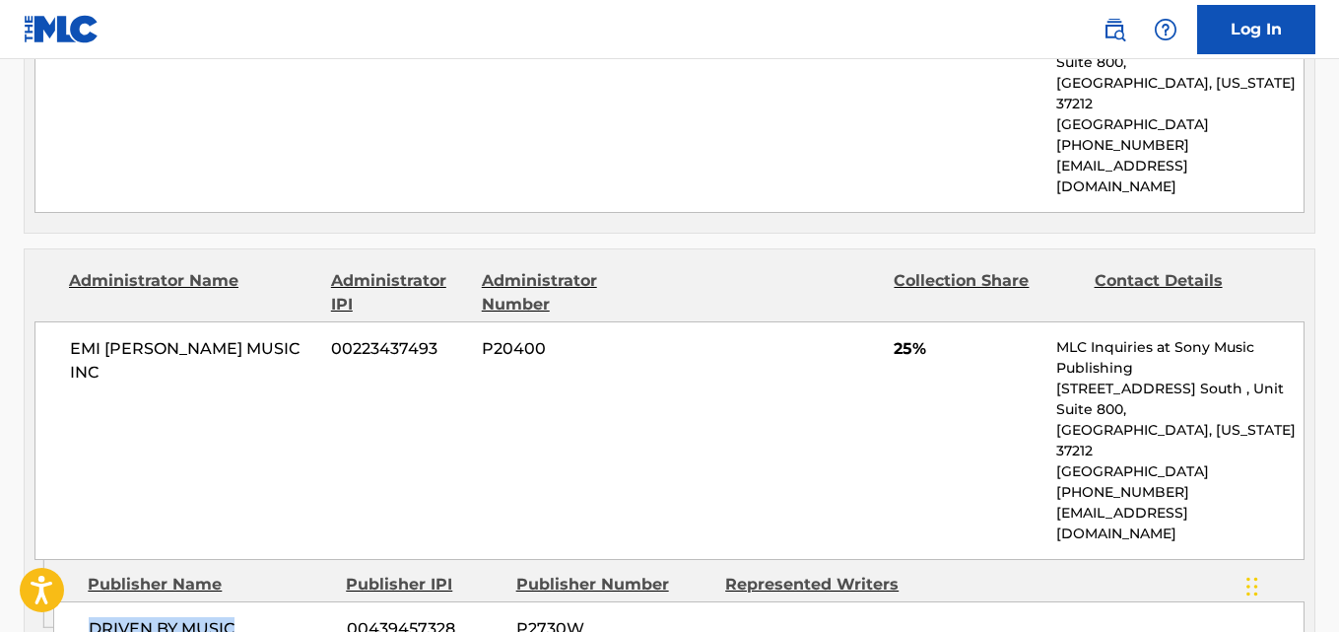
drag, startPoint x: 121, startPoint y: 488, endPoint x: 248, endPoint y: 488, distance: 127.1
click at [248, 601] on div "DRIVEN BY MUSIC 00439457328 P2730W" at bounding box center [679, 628] width 1252 height 55
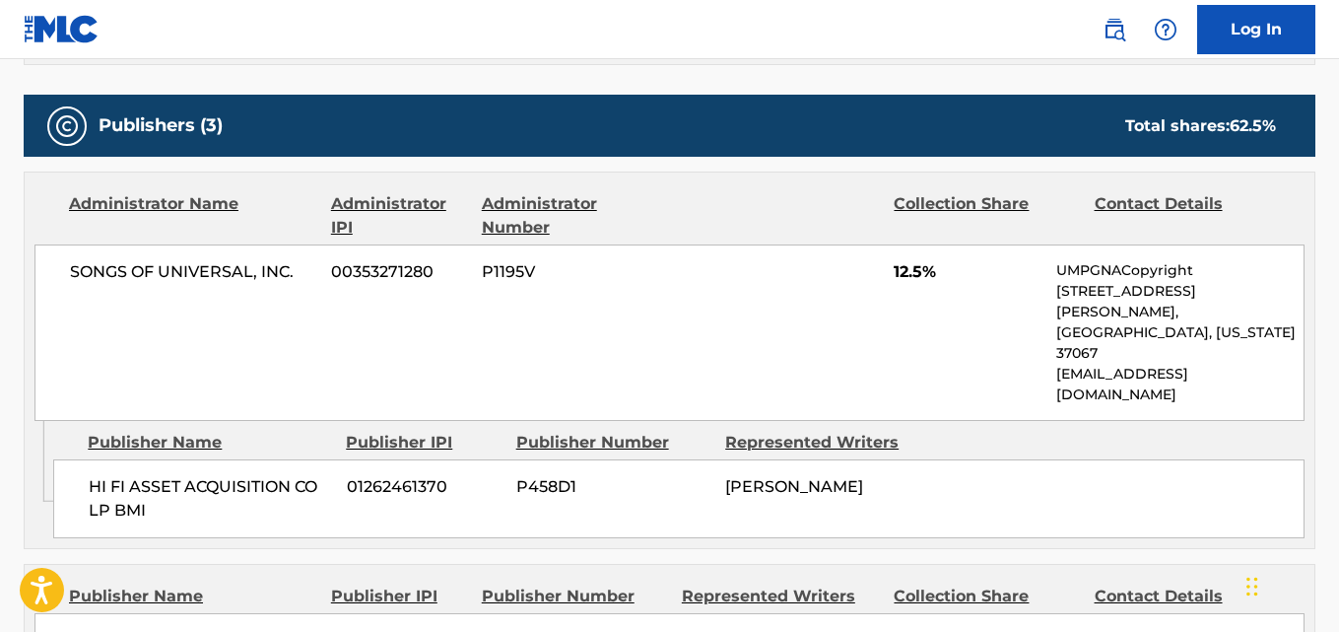
scroll to position [821, 0]
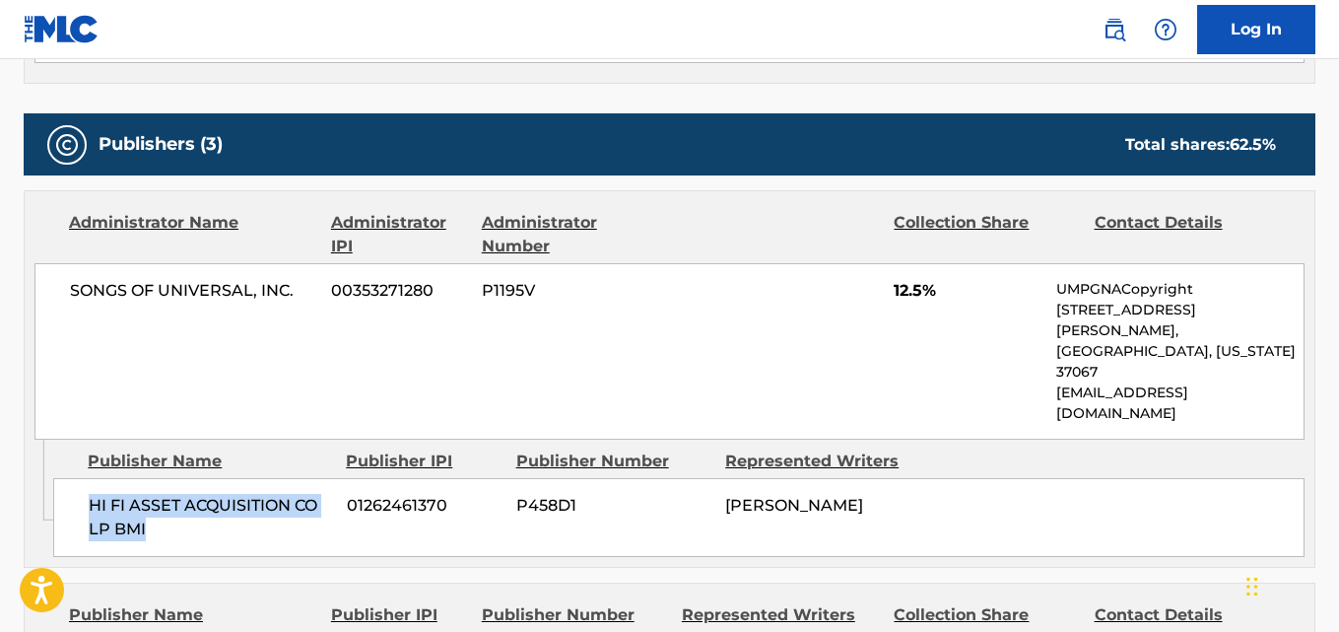
drag, startPoint x: 83, startPoint y: 446, endPoint x: 239, endPoint y: 469, distance: 157.4
click at [239, 478] on div "HI FI ASSET ACQUISITION CO LP BMI 01262461370 P458D1 [PERSON_NAME]" at bounding box center [679, 517] width 1252 height 79
click at [898, 282] on span "12.5%" at bounding box center [968, 291] width 148 height 24
click at [817, 288] on div "SONGS OF UNIVERSAL, INC. 00353271280 P1195V 12.5% UMPGNACopyright [STREET_ADDRE…" at bounding box center [669, 351] width 1270 height 176
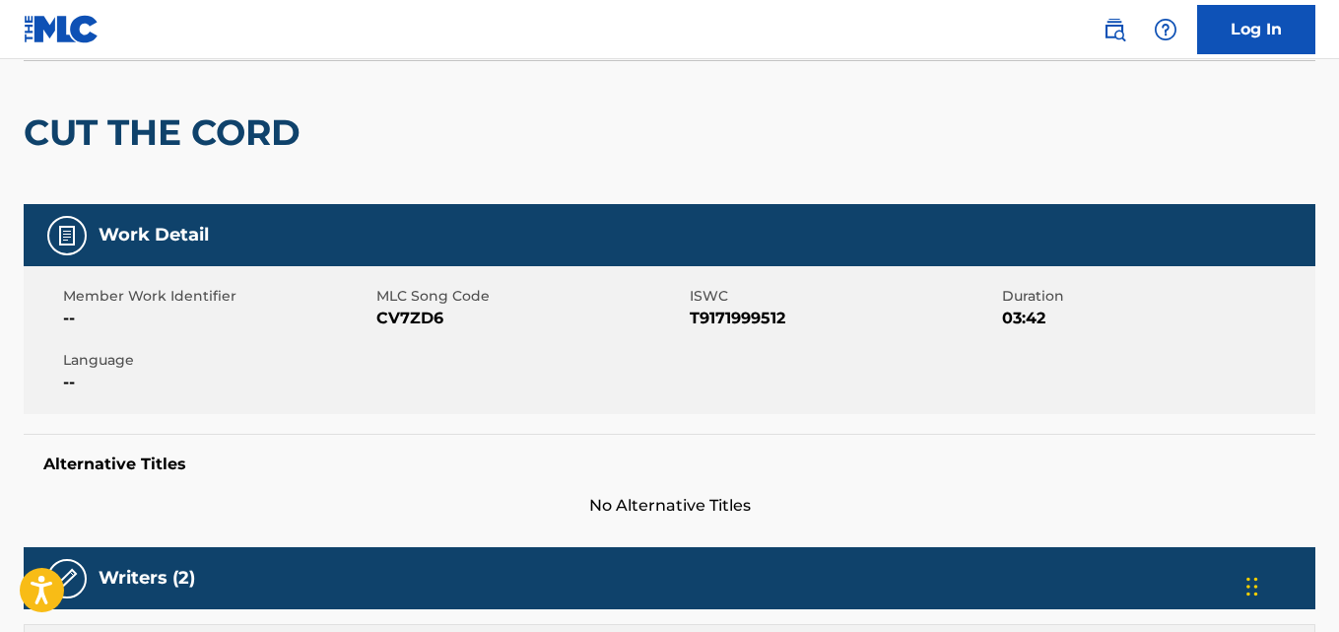
scroll to position [0, 0]
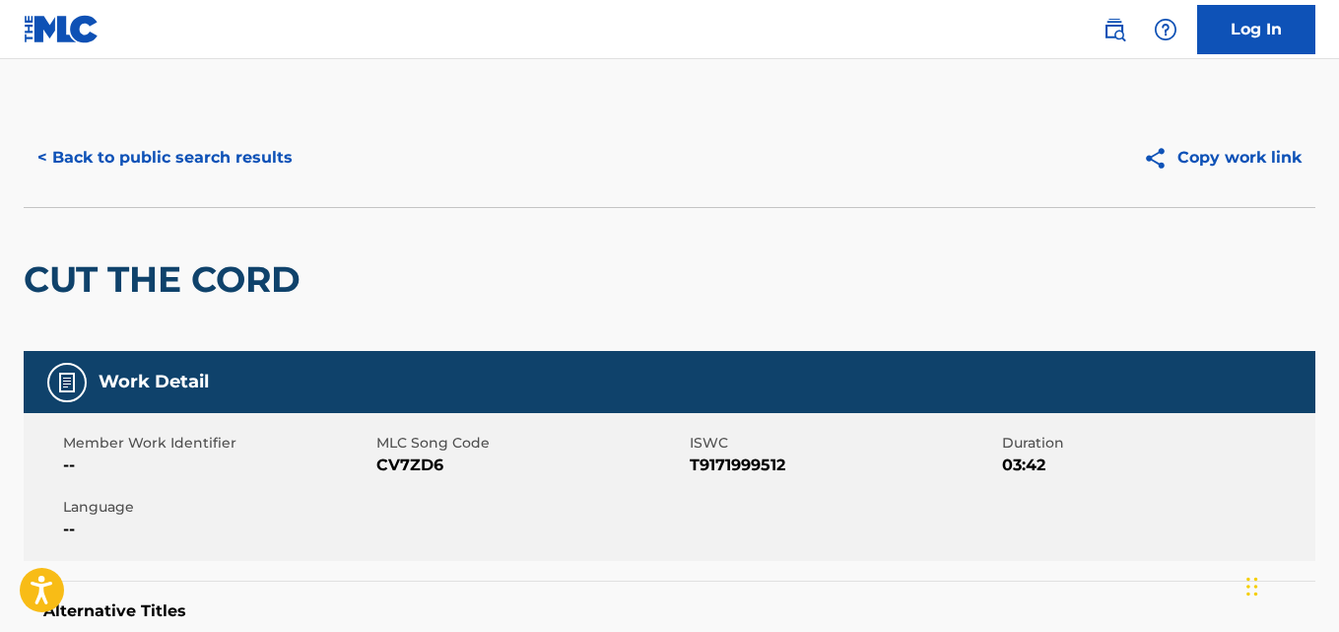
click at [240, 185] on div "< Back to public search results Copy work link" at bounding box center [670, 157] width 1292 height 99
click at [240, 166] on button "< Back to public search results" at bounding box center [165, 157] width 283 height 49
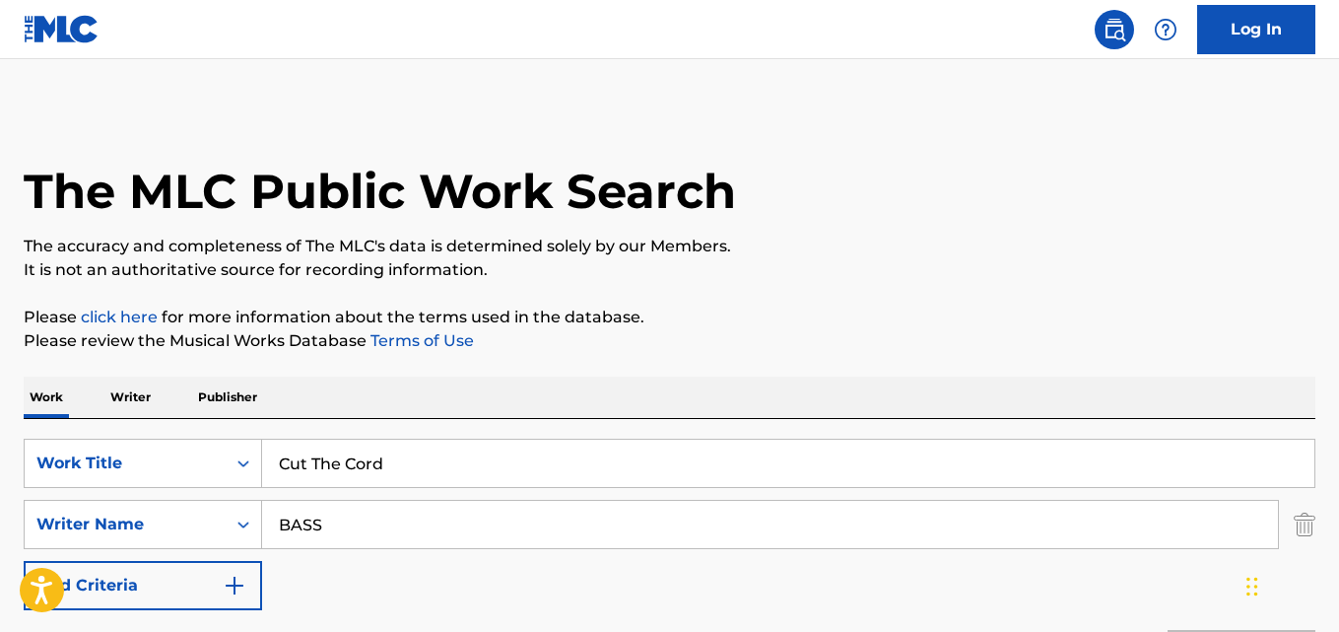
scroll to position [288, 0]
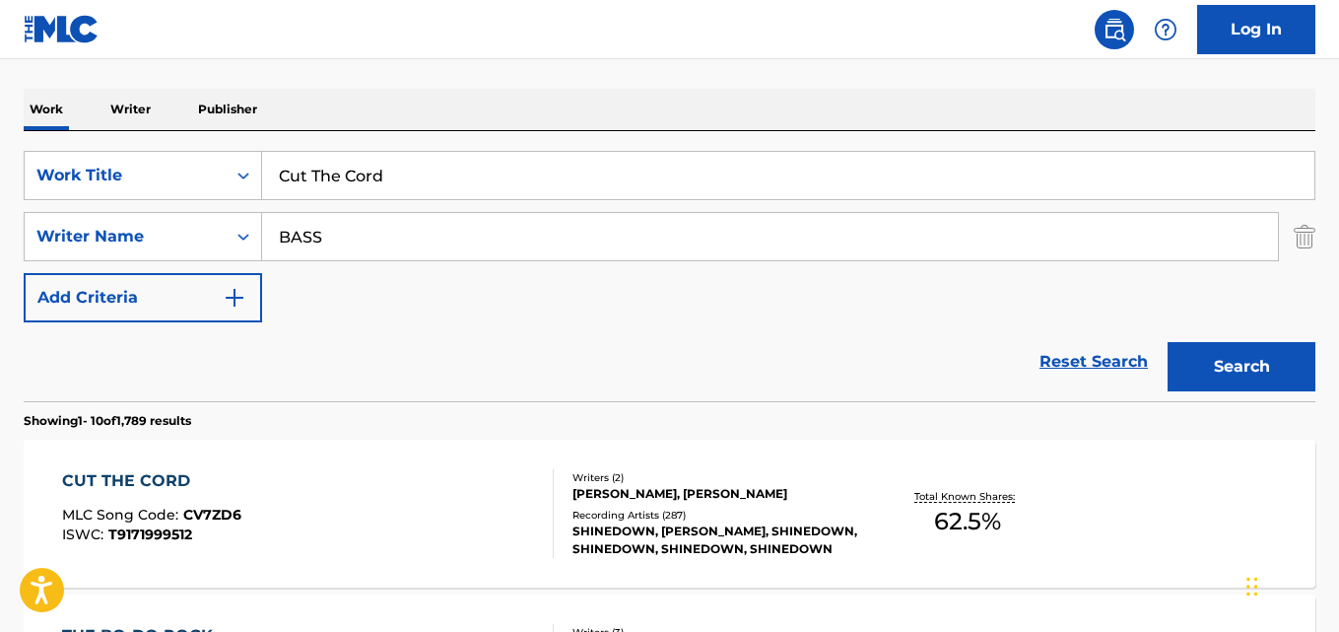
drag, startPoint x: 187, startPoint y: 199, endPoint x: 166, endPoint y: 203, distance: 22.0
click at [166, 203] on div "SearchWithCriteriad027d31f-b09f-4ed3-a722-40d13ba718db Work Title Cut The Cord …" at bounding box center [670, 236] width 1292 height 171
paste input "Dangerous"
type input "Dangerous"
click at [533, 116] on div "Work Writer Publisher" at bounding box center [670, 109] width 1292 height 41
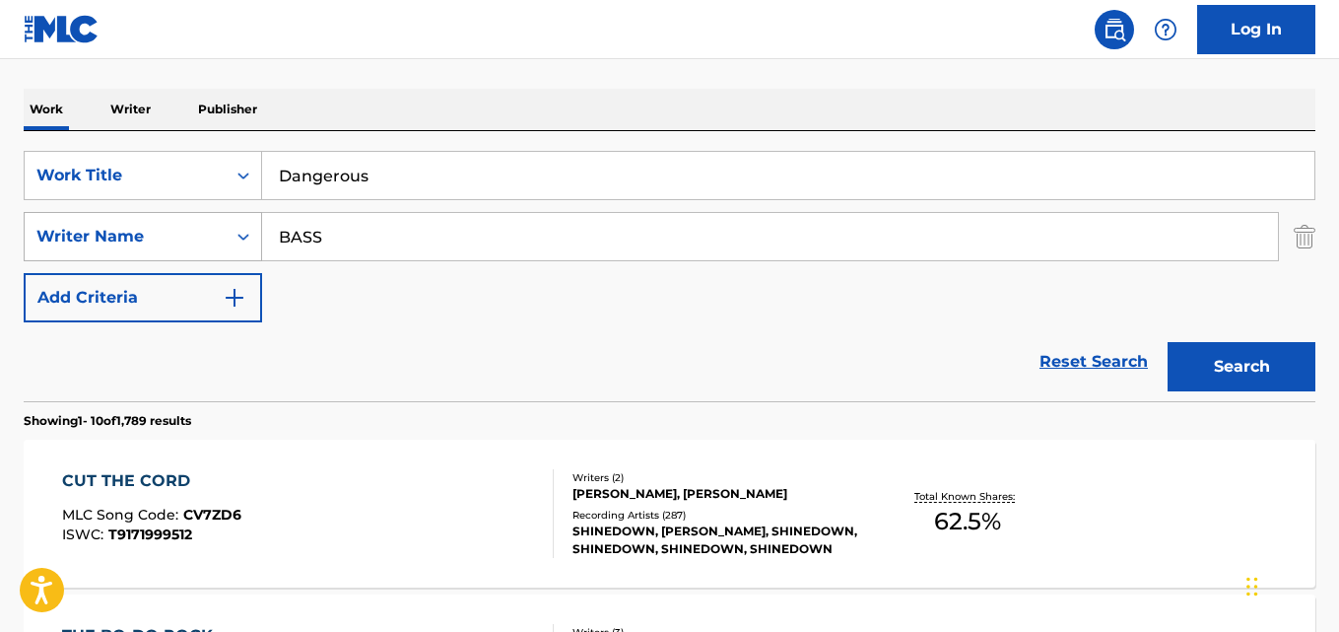
drag, startPoint x: 402, startPoint y: 241, endPoint x: 249, endPoint y: 258, distance: 153.7
click at [249, 258] on div "SearchWithCriteria2df984f3-479a-4d2b-be4c-74034a3fb4a9 Writer Name BASS" at bounding box center [670, 236] width 1292 height 49
click at [430, 250] on input "Search Form" at bounding box center [770, 236] width 1016 height 47
paste input "[PERSON_NAME]"
type input "[PERSON_NAME]"
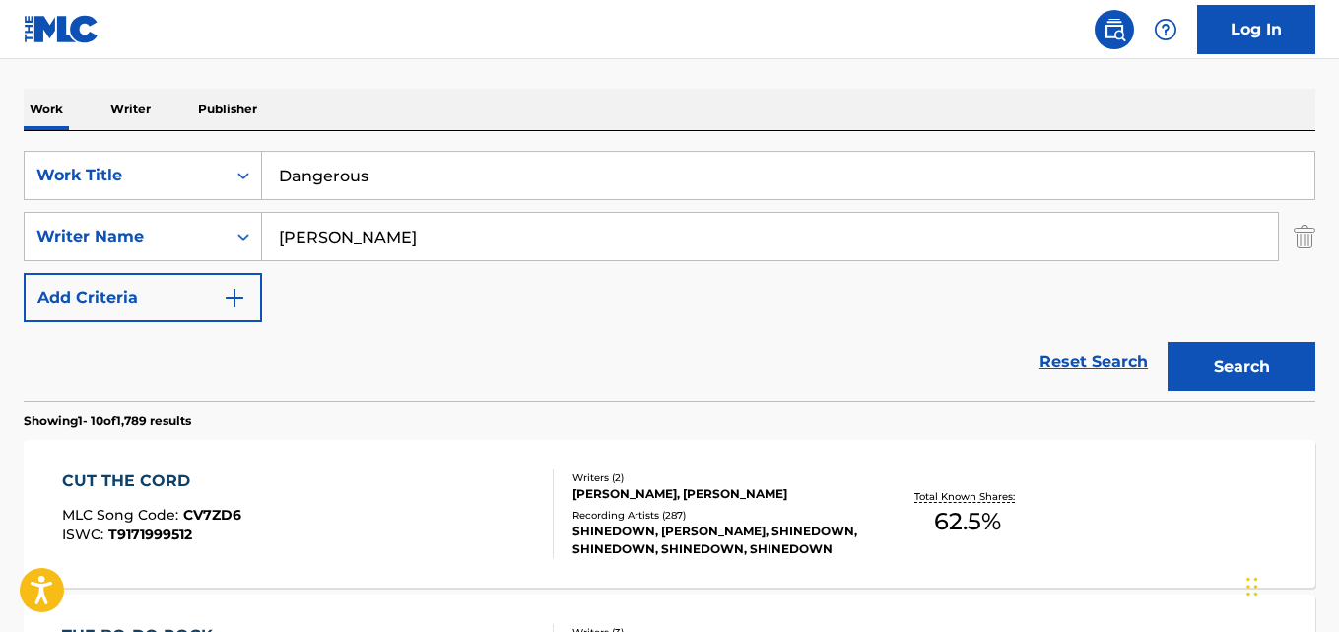
click at [1168, 342] on button "Search" at bounding box center [1242, 366] width 148 height 49
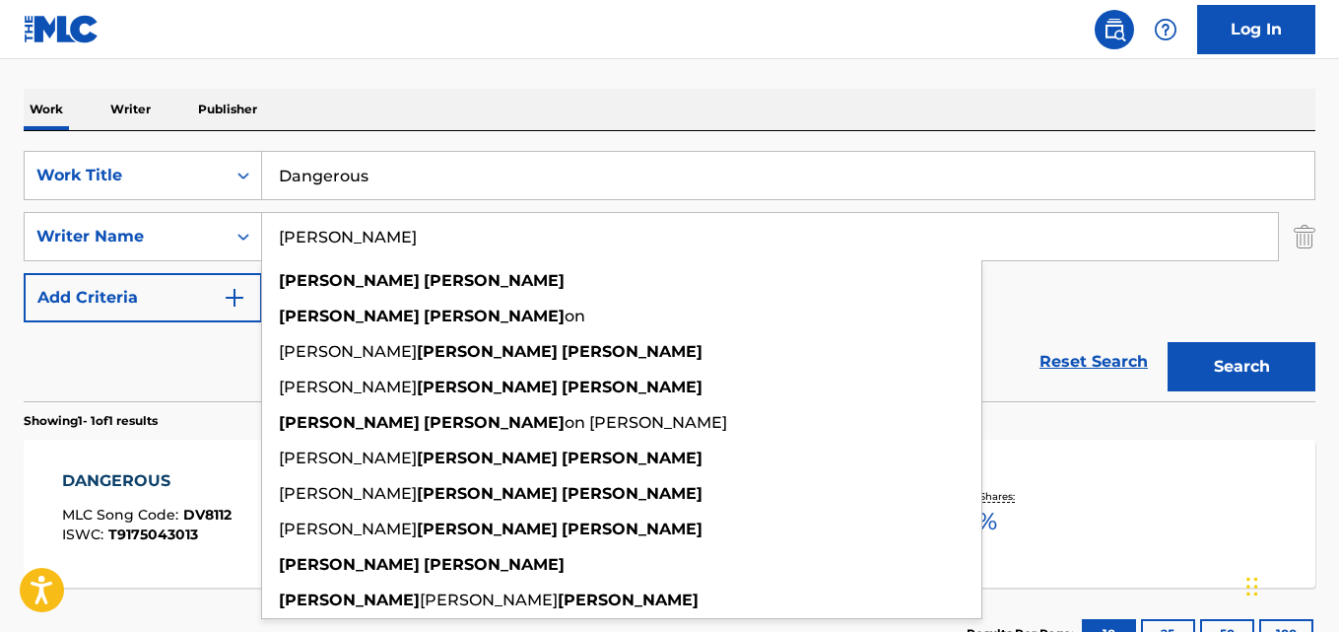
click at [625, 83] on div "The MLC Public Work Search The accuracy and completeness of The MLC's data is d…" at bounding box center [669, 250] width 1339 height 859
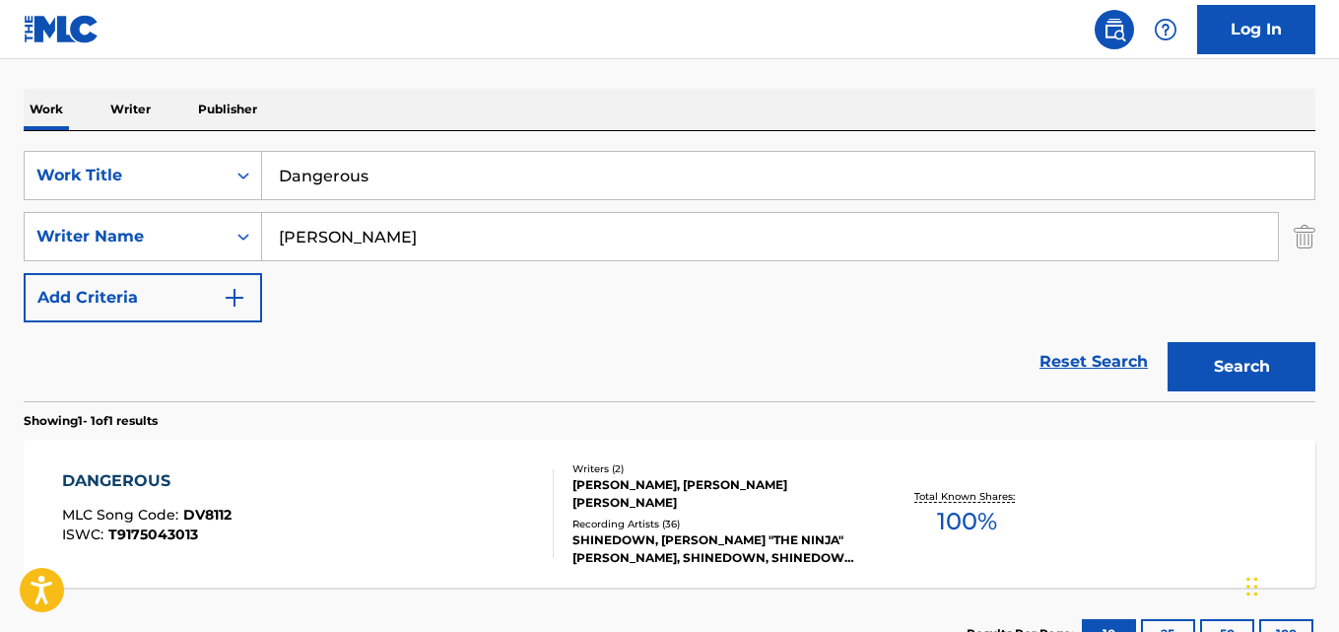
click at [682, 370] on div "Reset Search Search" at bounding box center [670, 361] width 1292 height 79
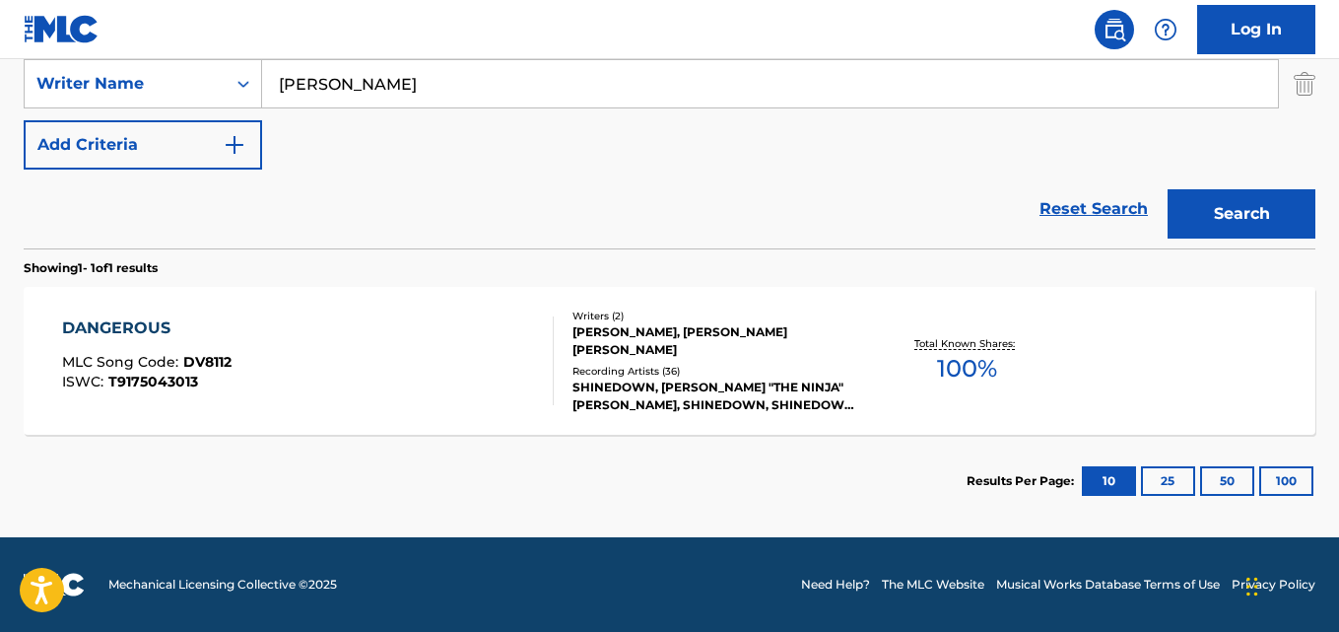
click at [135, 340] on div "DANGEROUS MLC Song Code : DV8112 ISWC : T9175043013" at bounding box center [147, 360] width 170 height 89
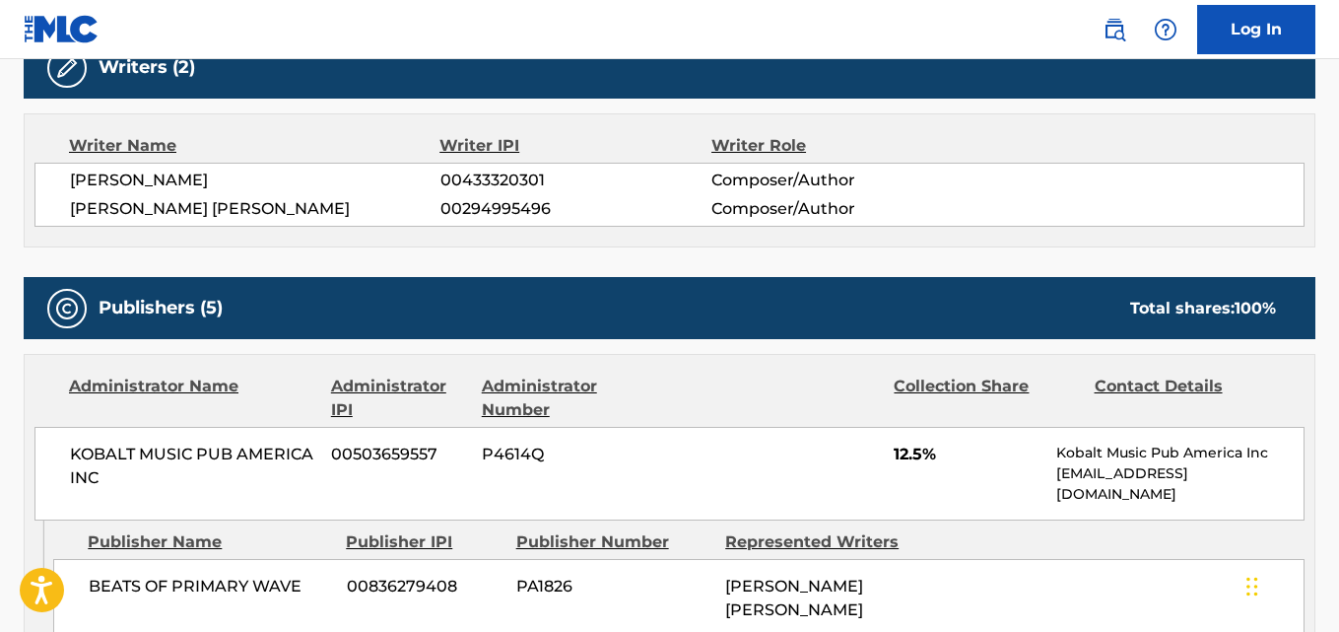
scroll to position [821, 0]
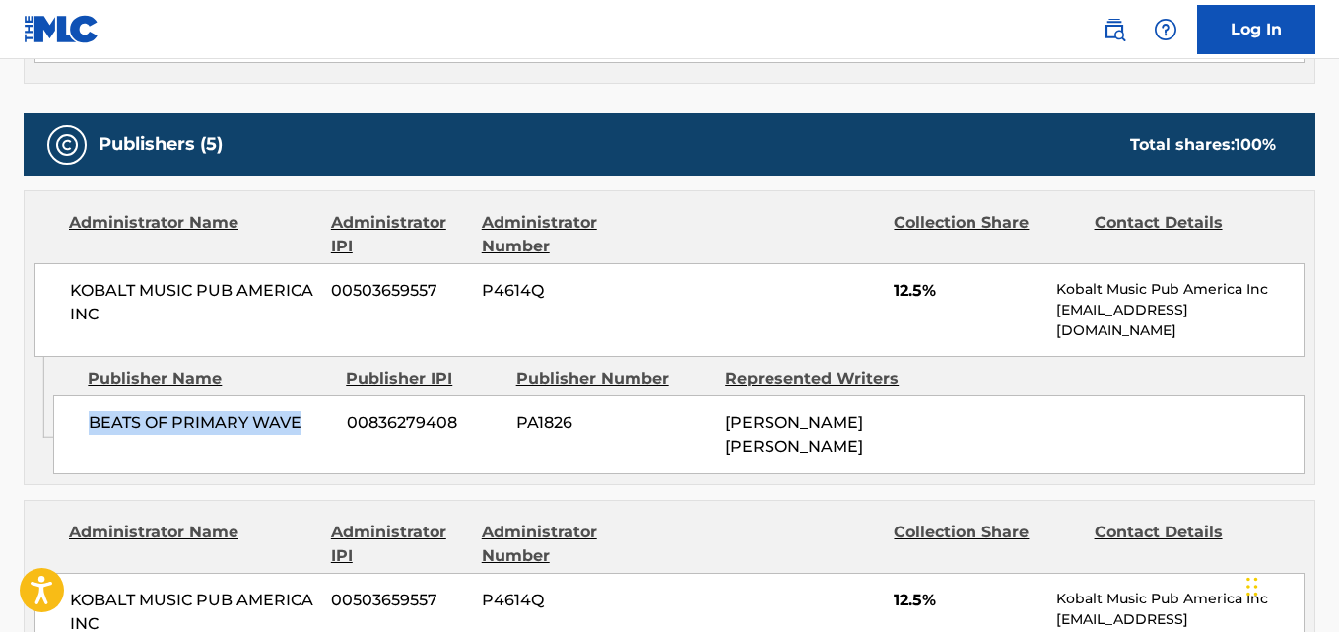
drag, startPoint x: 83, startPoint y: 426, endPoint x: 313, endPoint y: 420, distance: 230.7
click at [313, 420] on div "BEATS OF PRIMARY WAVE 00836279408 PA1826 [PERSON_NAME] [PERSON_NAME]" at bounding box center [679, 434] width 1252 height 79
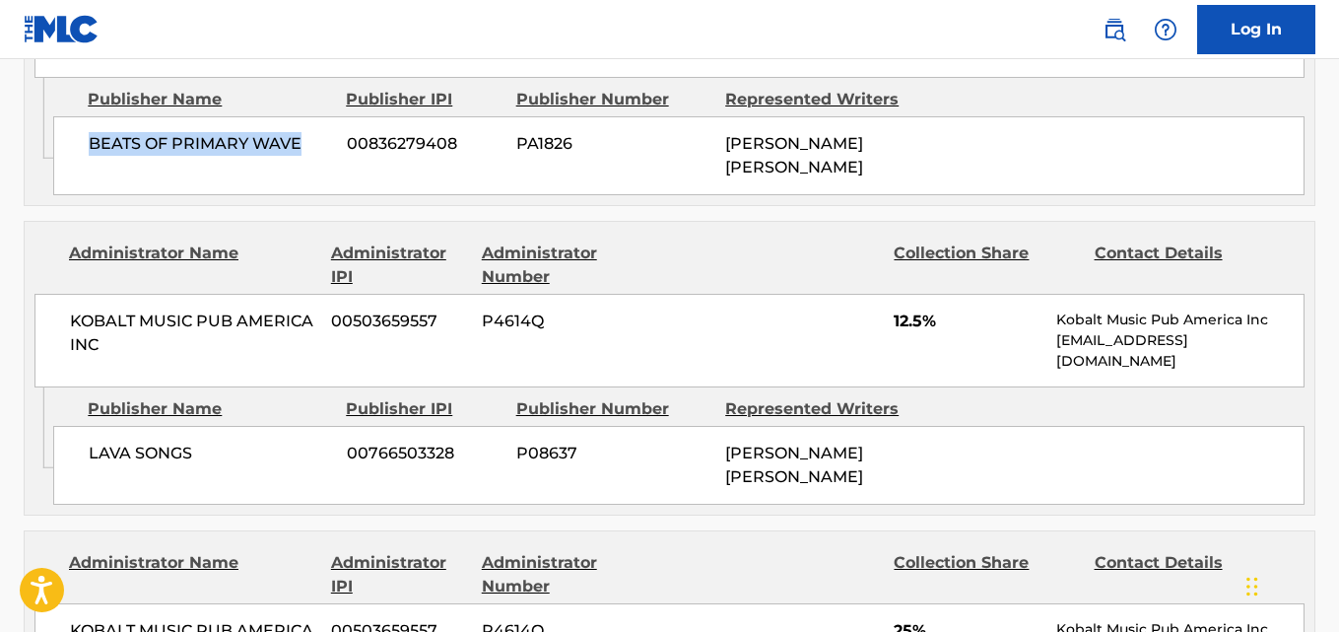
scroll to position [1150, 0]
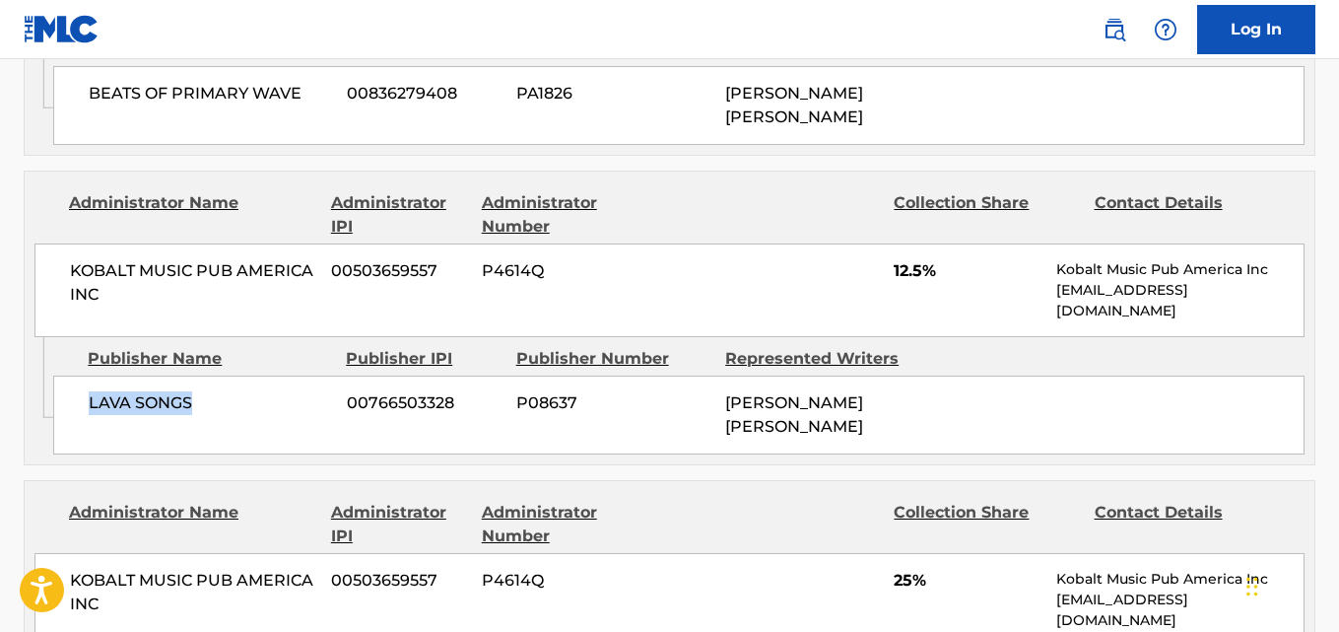
drag, startPoint x: 89, startPoint y: 399, endPoint x: 197, endPoint y: 395, distance: 108.5
click at [197, 395] on span "LAVA SONGS" at bounding box center [210, 403] width 243 height 24
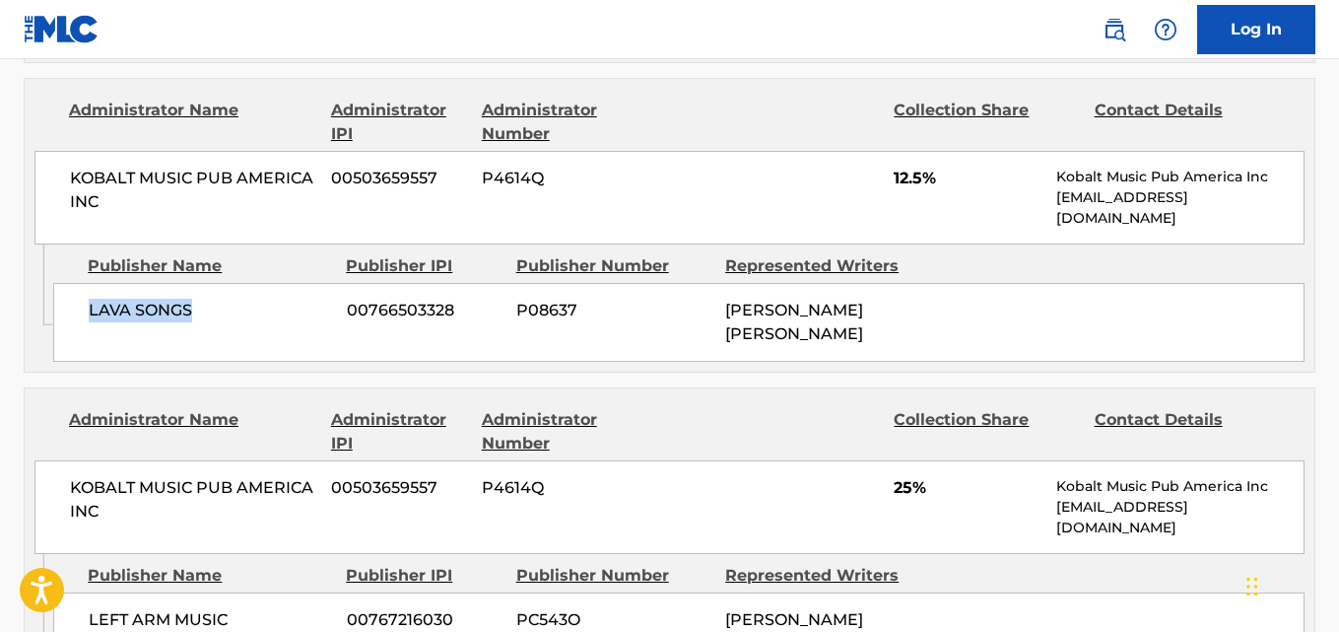
scroll to position [1314, 0]
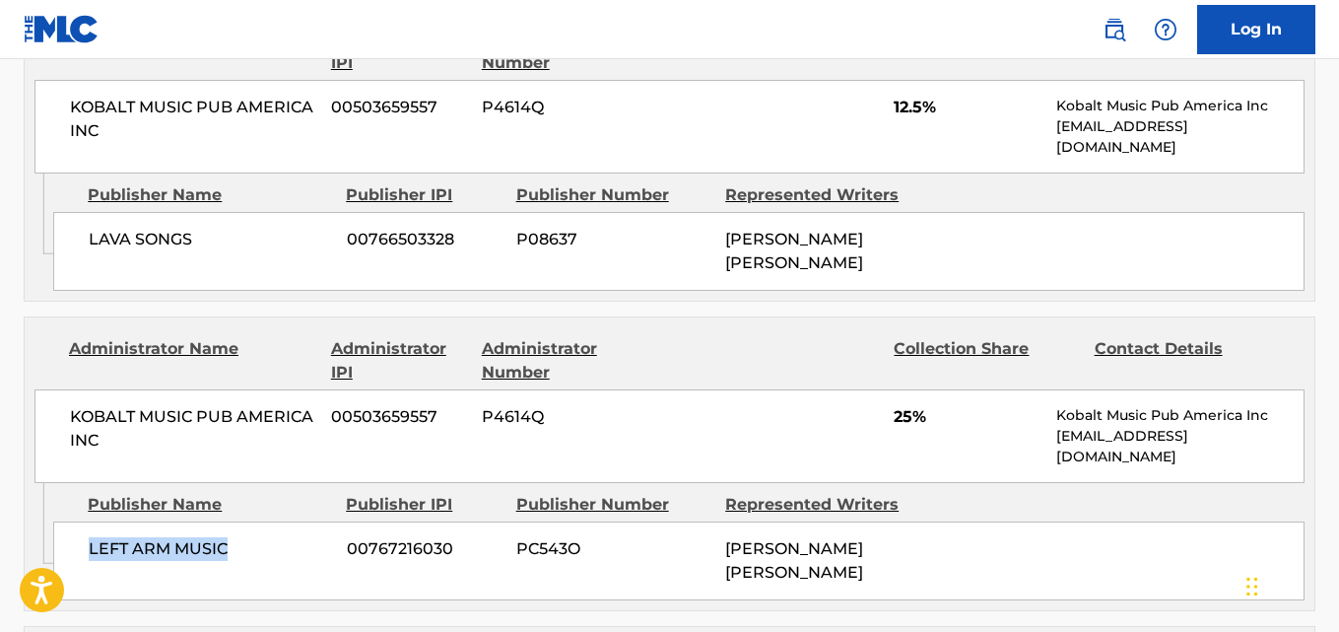
drag, startPoint x: 88, startPoint y: 560, endPoint x: 224, endPoint y: 559, distance: 136.0
click at [224, 559] on div "LEFT ARM MUSIC 00767216030 PC543O [PERSON_NAME] [PERSON_NAME]" at bounding box center [679, 560] width 1252 height 79
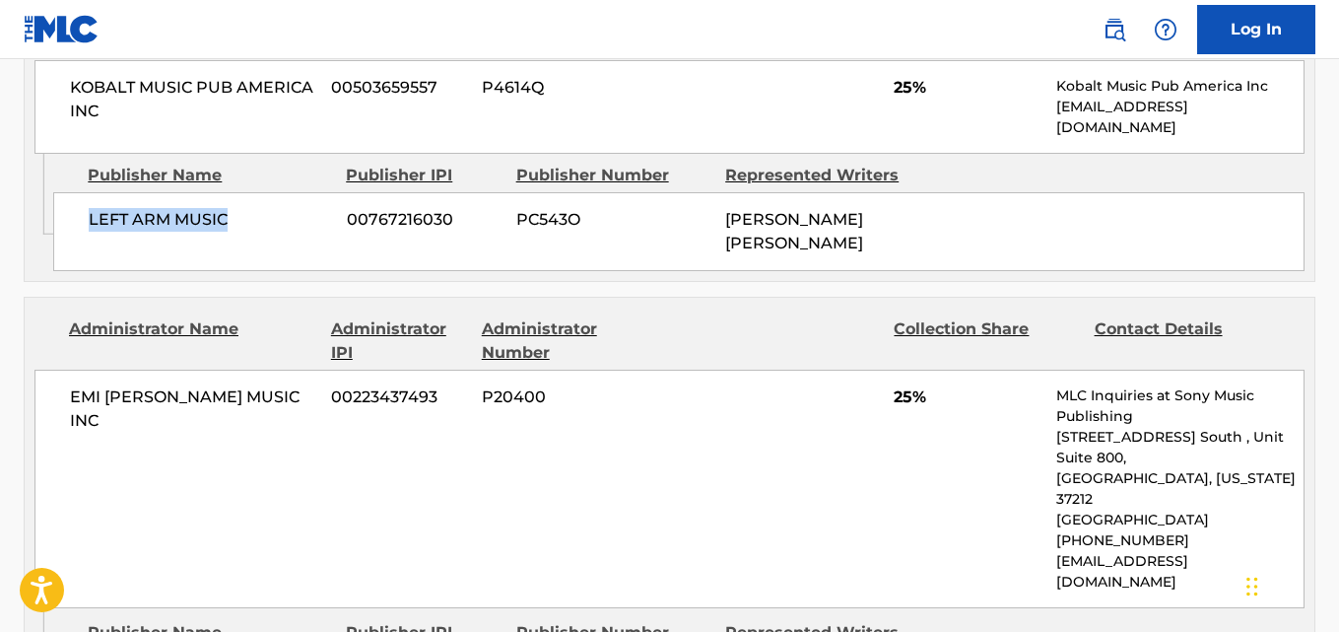
scroll to position [1807, 0]
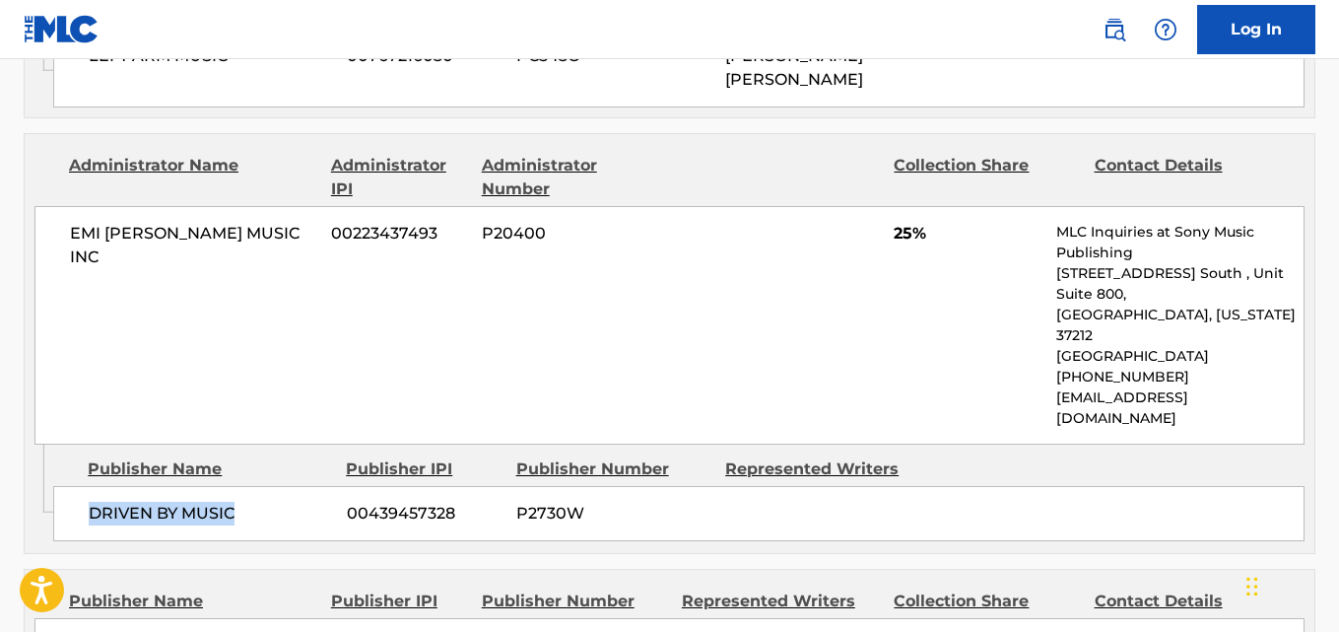
drag, startPoint x: 171, startPoint y: 468, endPoint x: 273, endPoint y: 468, distance: 102.5
click at [273, 486] on div "DRIVEN BY MUSIC 00439457328 P2730W" at bounding box center [679, 513] width 1252 height 55
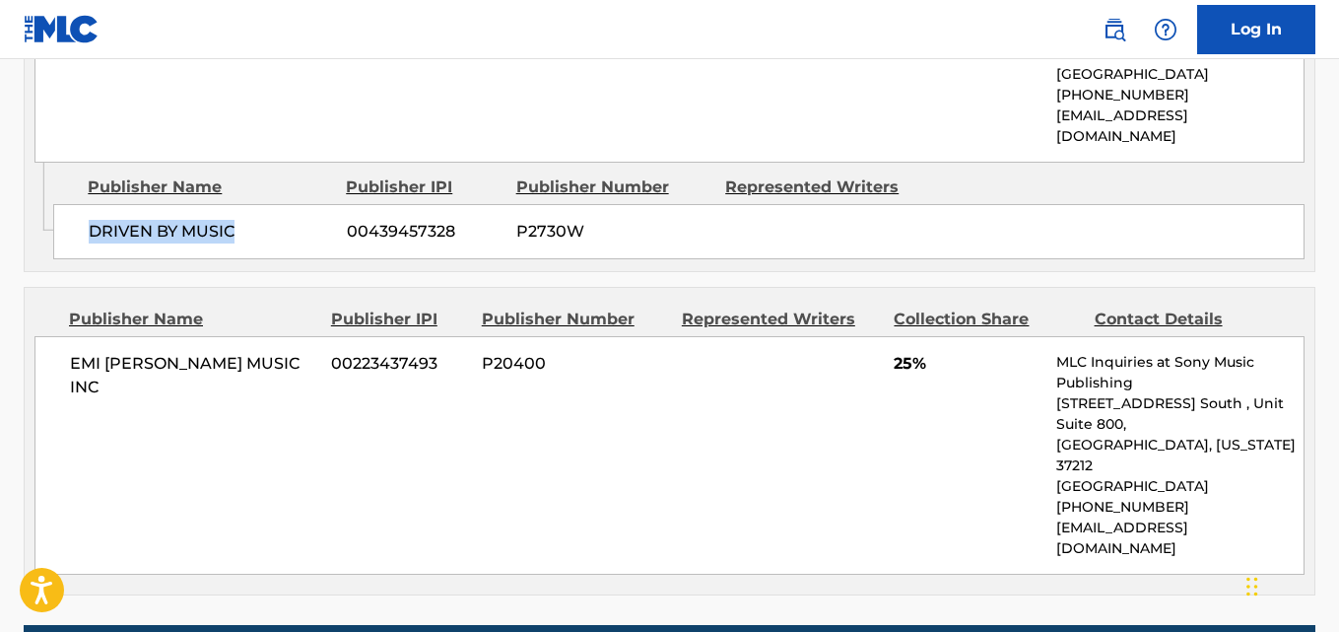
scroll to position [2136, 0]
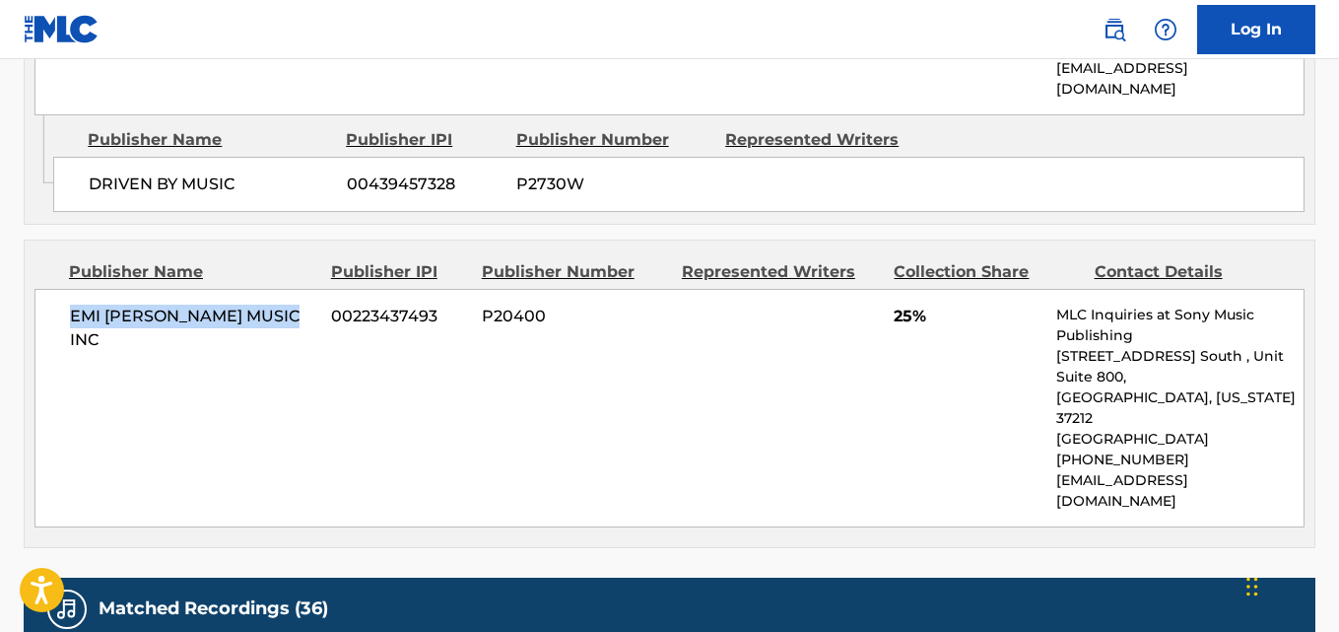
drag, startPoint x: 69, startPoint y: 272, endPoint x: 310, endPoint y: 274, distance: 241.5
click at [310, 289] on div "EMI [PERSON_NAME] MUSIC INC 00223437493 P20400 25% MLC Inquiries at Sony Music …" at bounding box center [669, 408] width 1270 height 239
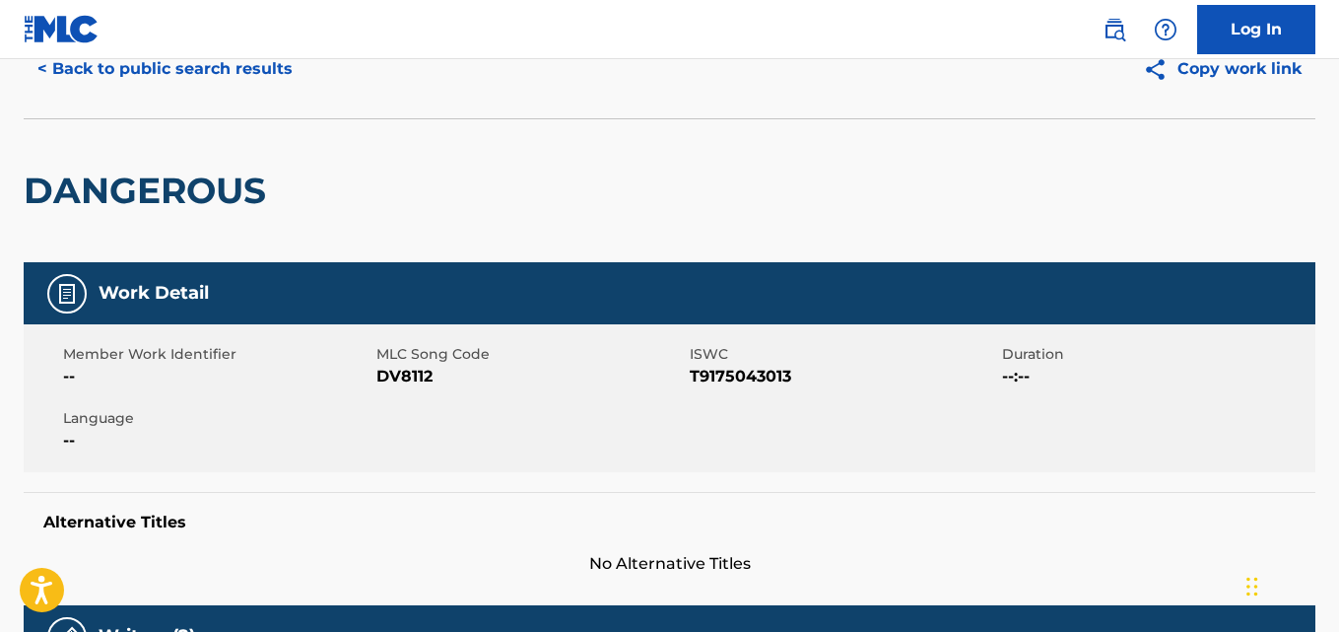
scroll to position [0, 0]
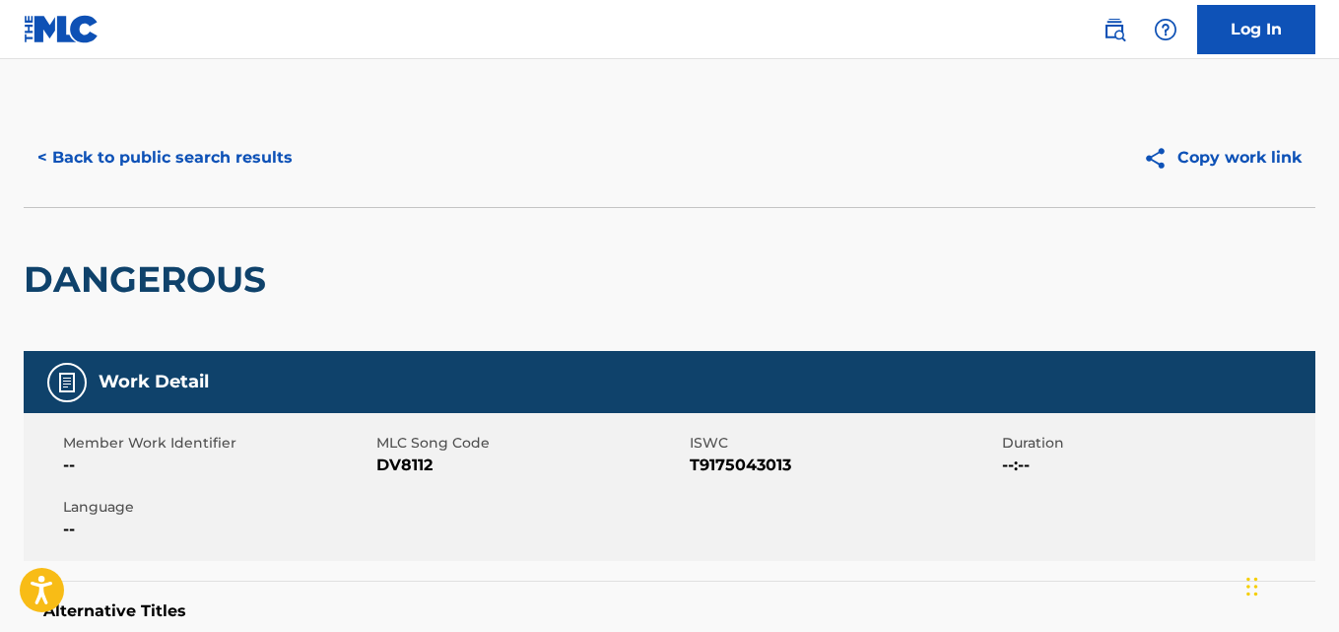
click at [271, 176] on button "< Back to public search results" at bounding box center [165, 157] width 283 height 49
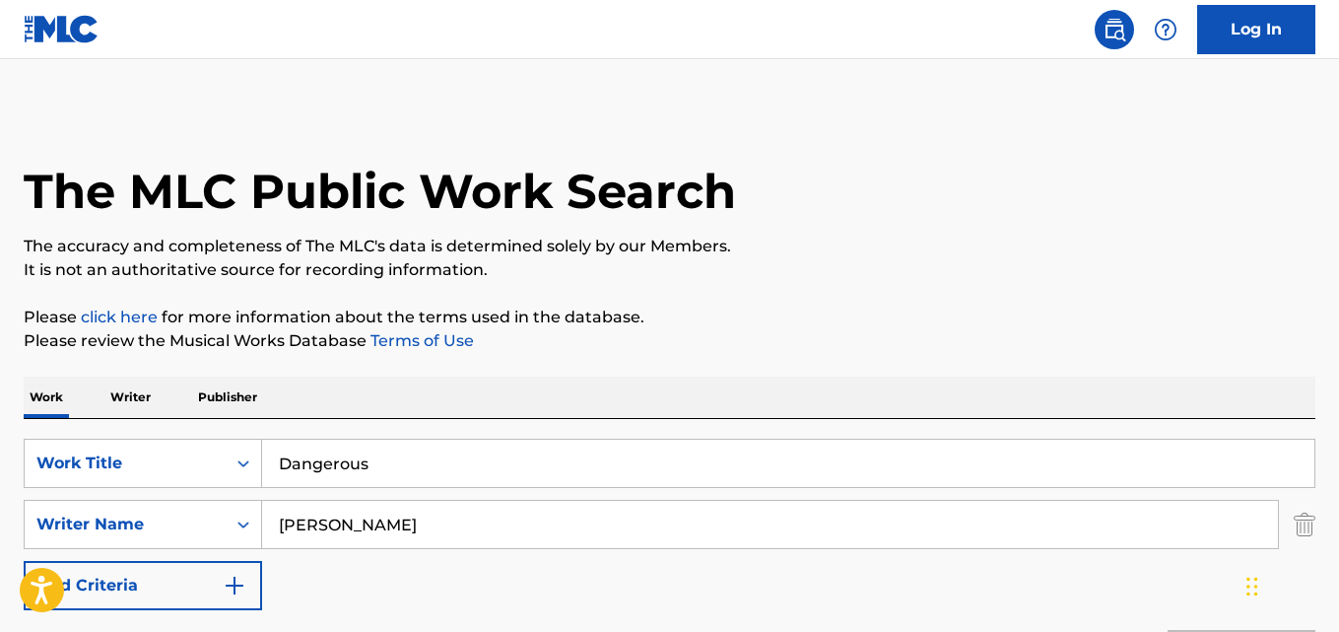
scroll to position [328, 0]
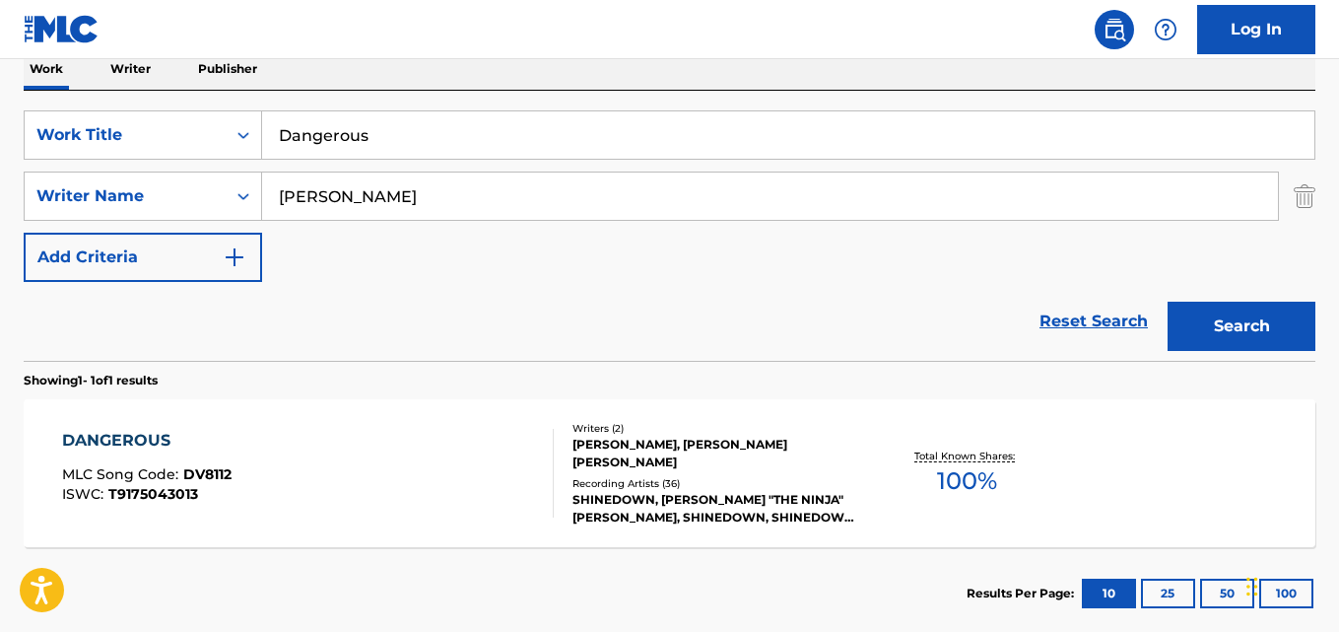
drag, startPoint x: 426, startPoint y: 142, endPoint x: 267, endPoint y: 165, distance: 160.3
click at [267, 165] on div "SearchWithCriteriad027d31f-b09f-4ed3-a722-40d13ba718db Work Title Dangerous Sea…" at bounding box center [670, 195] width 1292 height 171
paste input "evour"
type input "Devour"
click at [1168, 302] on button "Search" at bounding box center [1242, 326] width 148 height 49
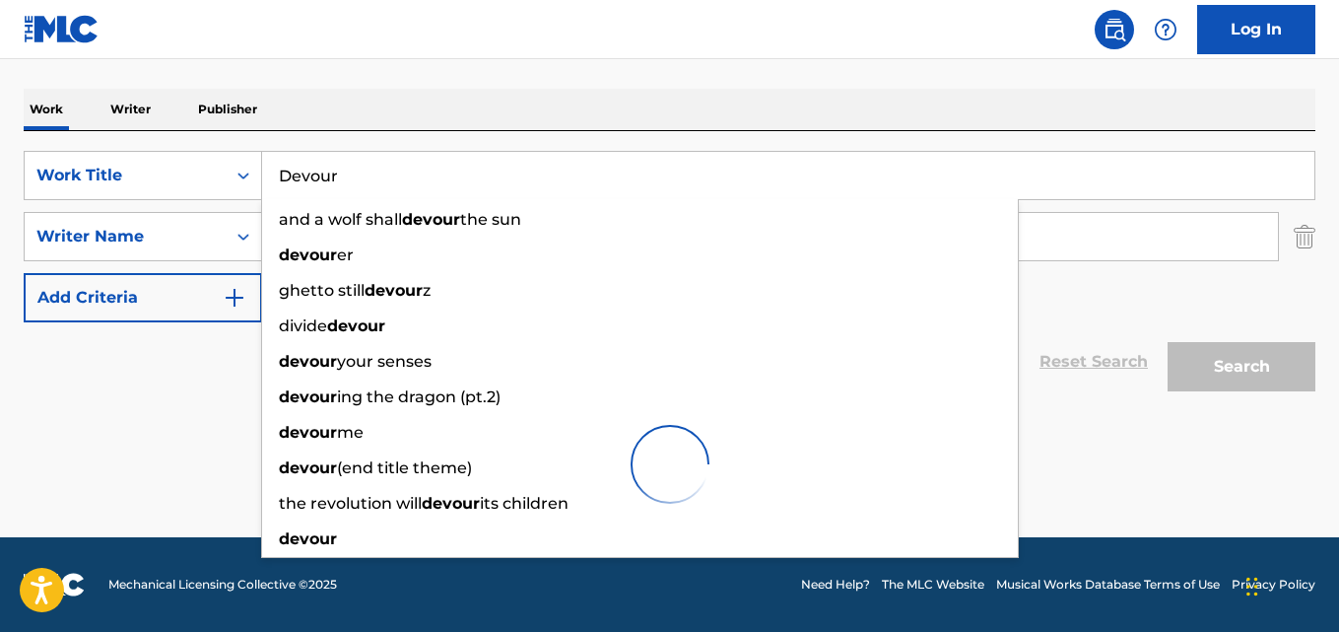
scroll to position [224, 0]
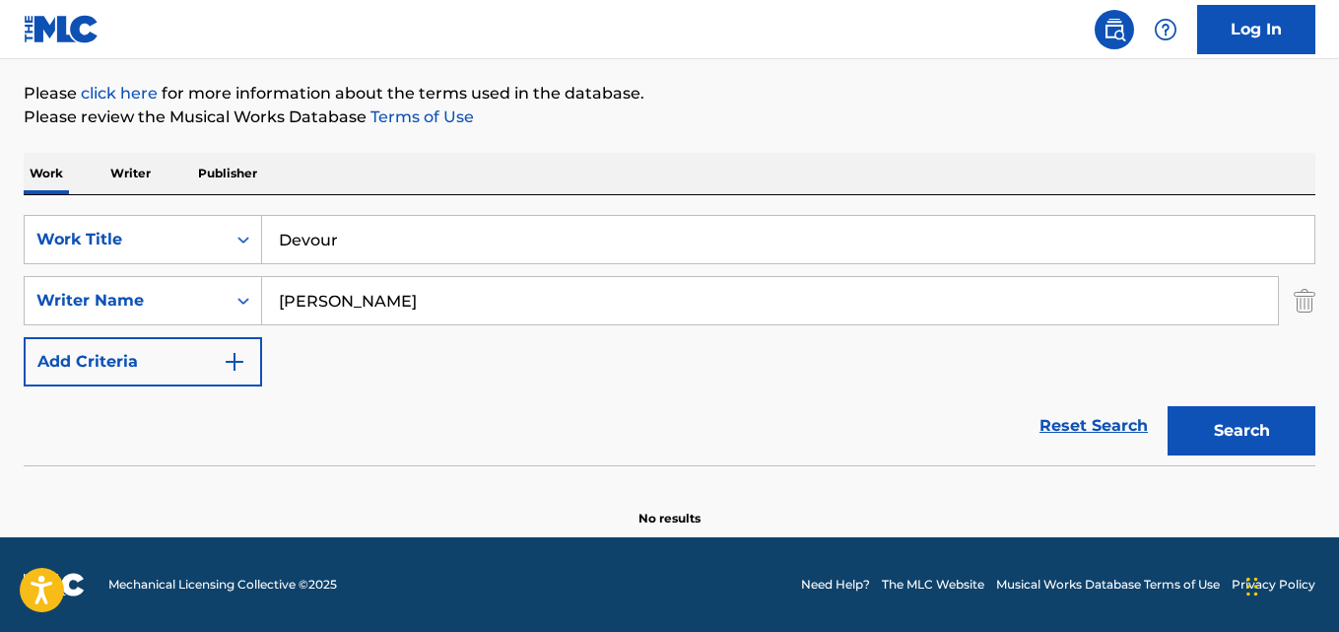
click at [706, 148] on div "The MLC Public Work Search The accuracy and completeness of The MLC's data is d…" at bounding box center [669, 206] width 1339 height 643
drag, startPoint x: 403, startPoint y: 303, endPoint x: 240, endPoint y: 308, distance: 163.7
click at [240, 308] on div "SearchWithCriteria2df984f3-479a-4d2b-be4c-74034a3fb4a9 Writer Name [PERSON_NAME]" at bounding box center [670, 300] width 1292 height 49
paste input "[PERSON_NAME] [PERSON_NAME]"
type input "[PERSON_NAME] [PERSON_NAME]"
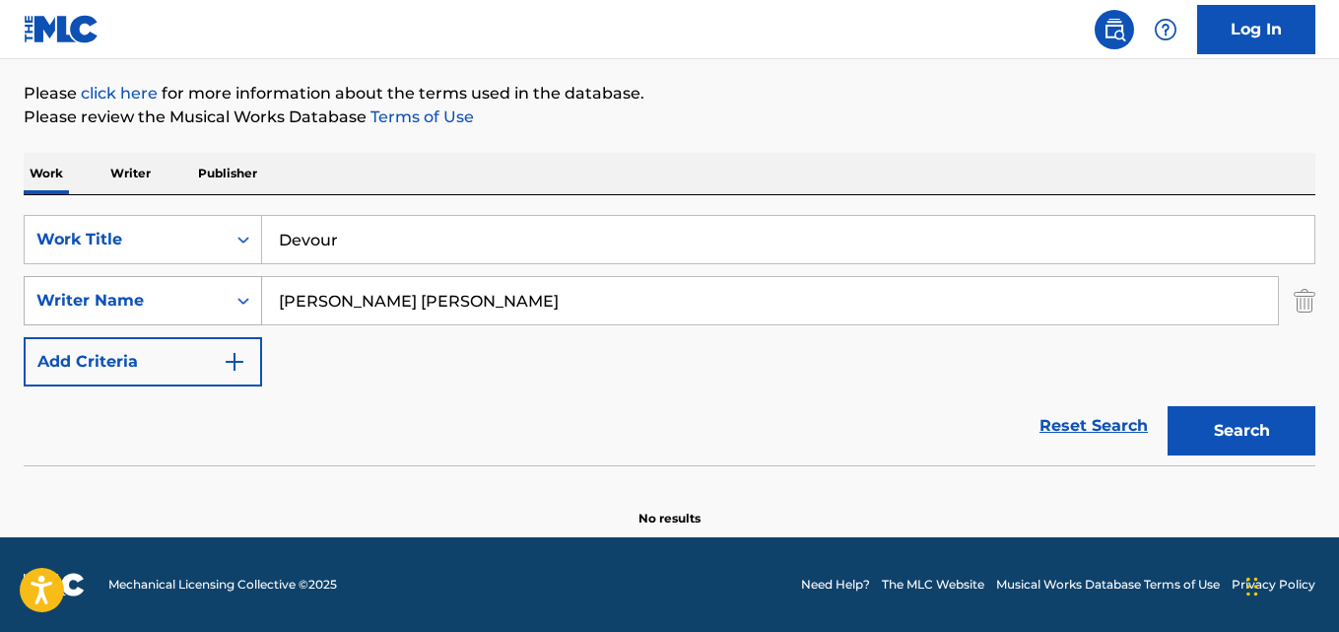
click at [1168, 406] on button "Search" at bounding box center [1242, 430] width 148 height 49
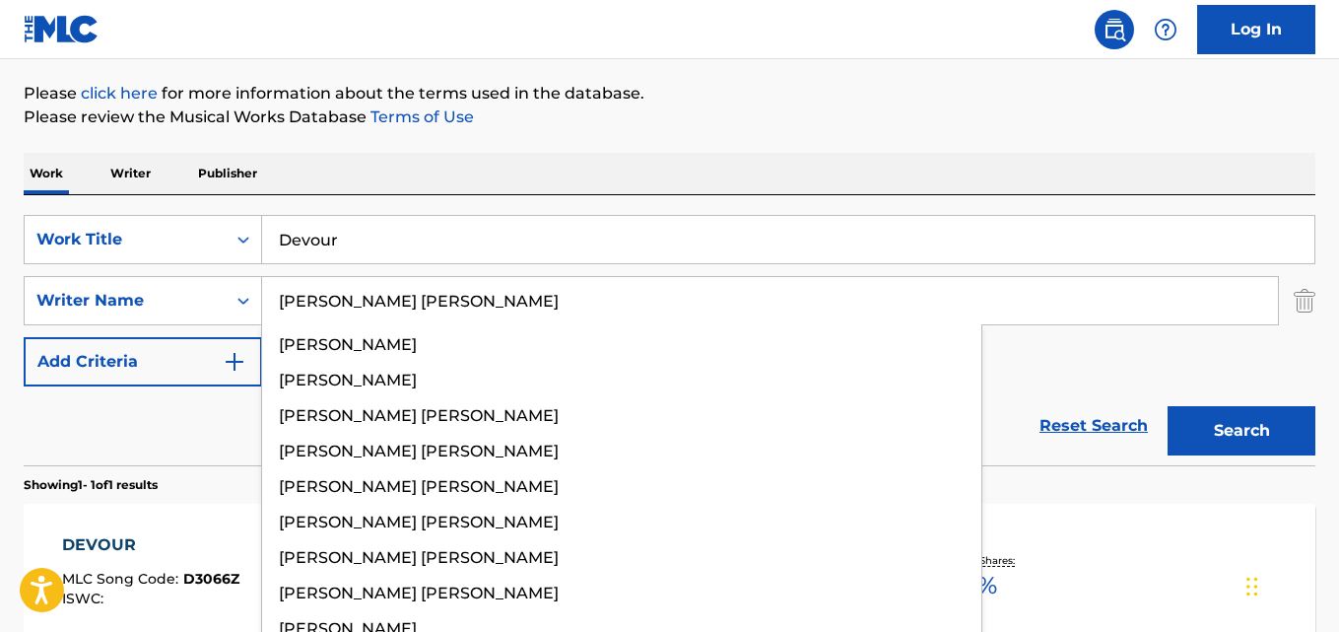
click at [804, 133] on div "The MLC Public Work Search The accuracy and completeness of The MLC's data is d…" at bounding box center [669, 314] width 1339 height 859
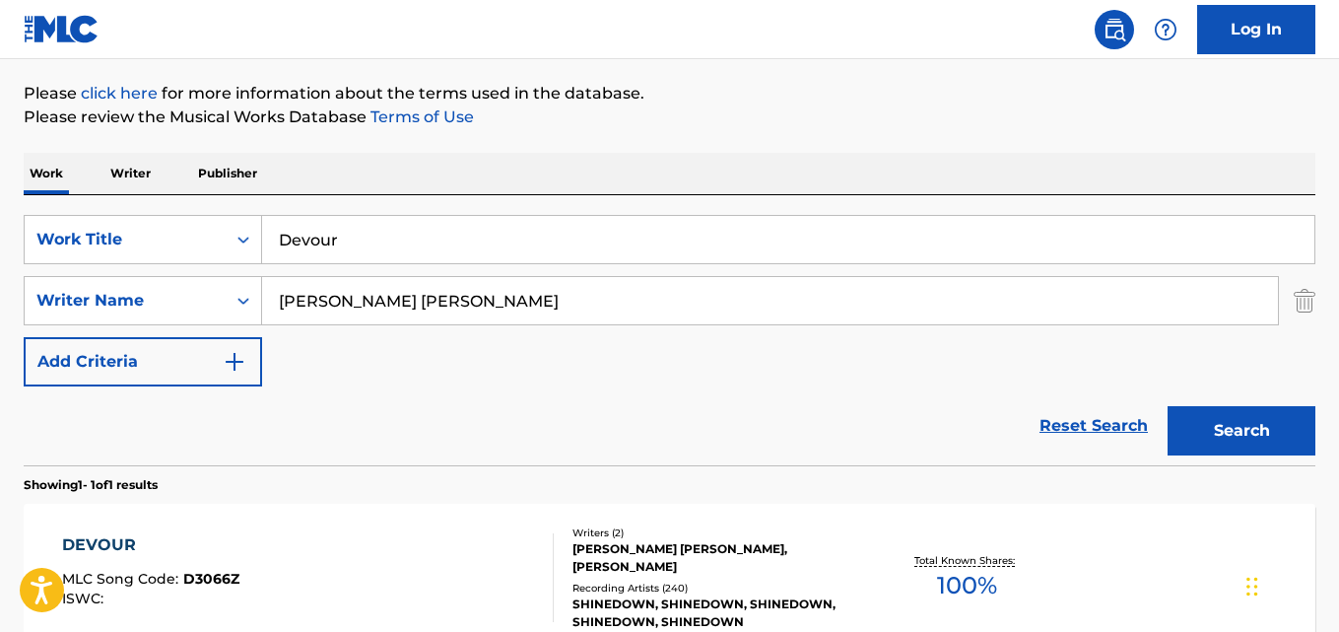
scroll to position [388, 0]
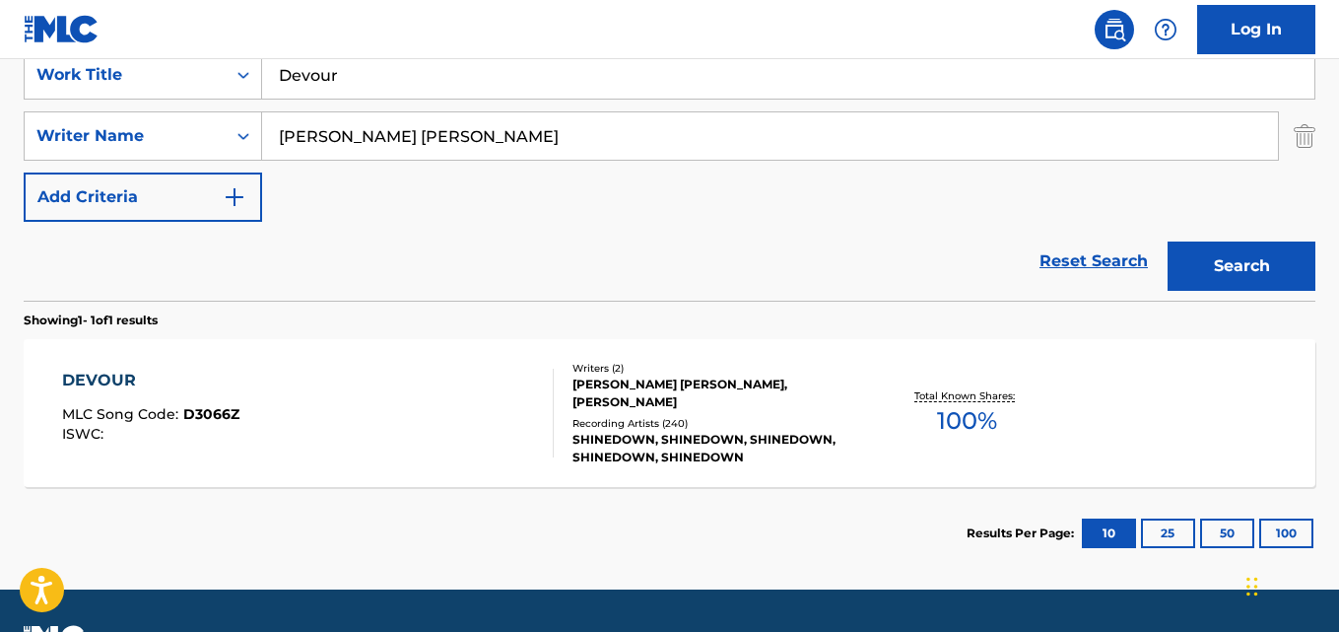
click at [116, 377] on div "DEVOUR" at bounding box center [150, 381] width 177 height 24
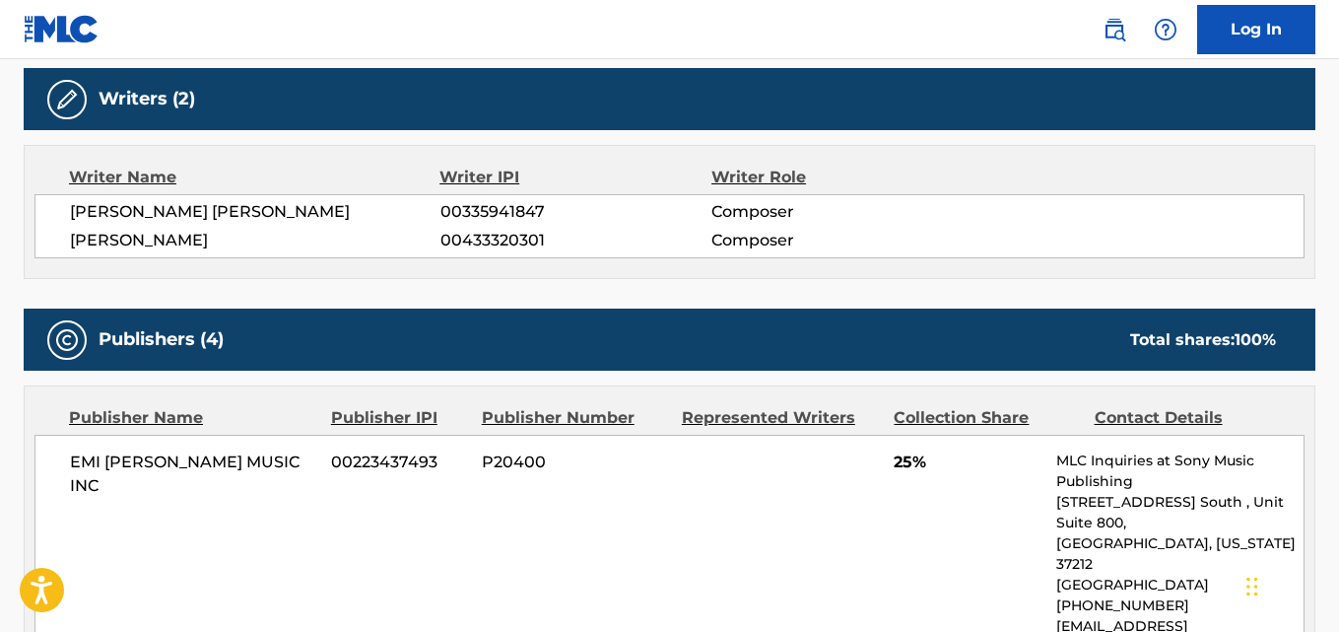
scroll to position [821, 0]
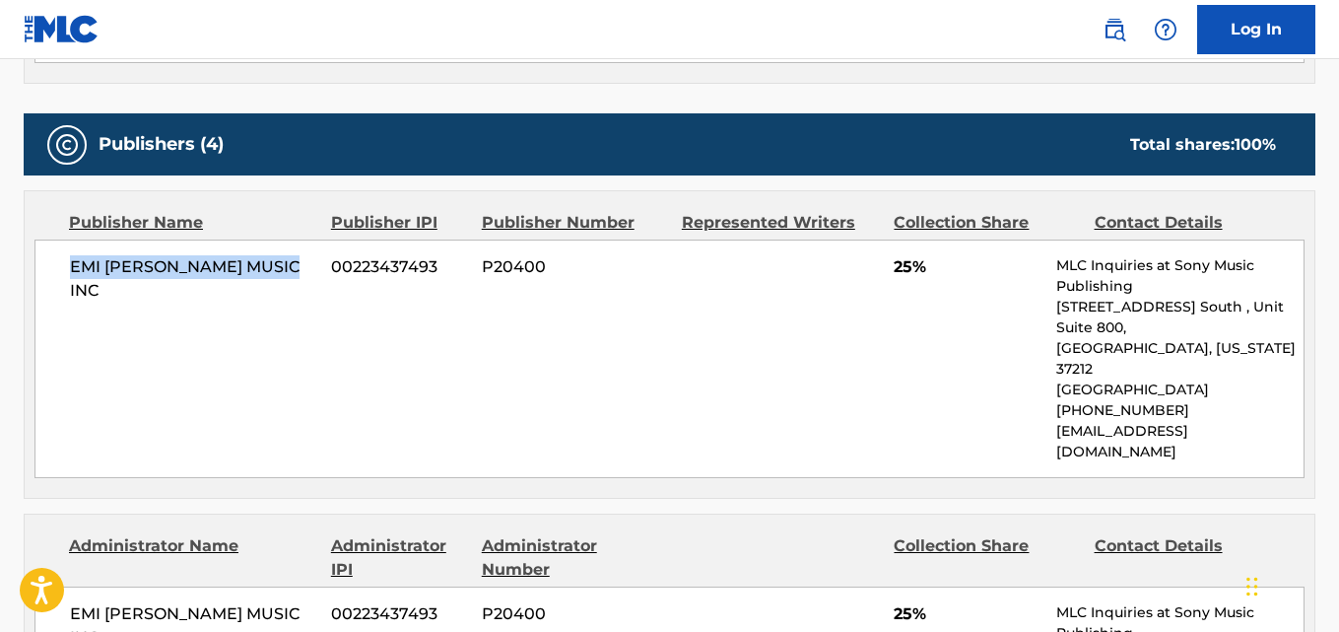
drag, startPoint x: 63, startPoint y: 275, endPoint x: 307, endPoint y: 275, distance: 243.4
click at [307, 275] on div "EMI [PERSON_NAME] MUSIC INC 00223437493 P20400 25% MLC Inquiries at Sony Music …" at bounding box center [669, 359] width 1270 height 239
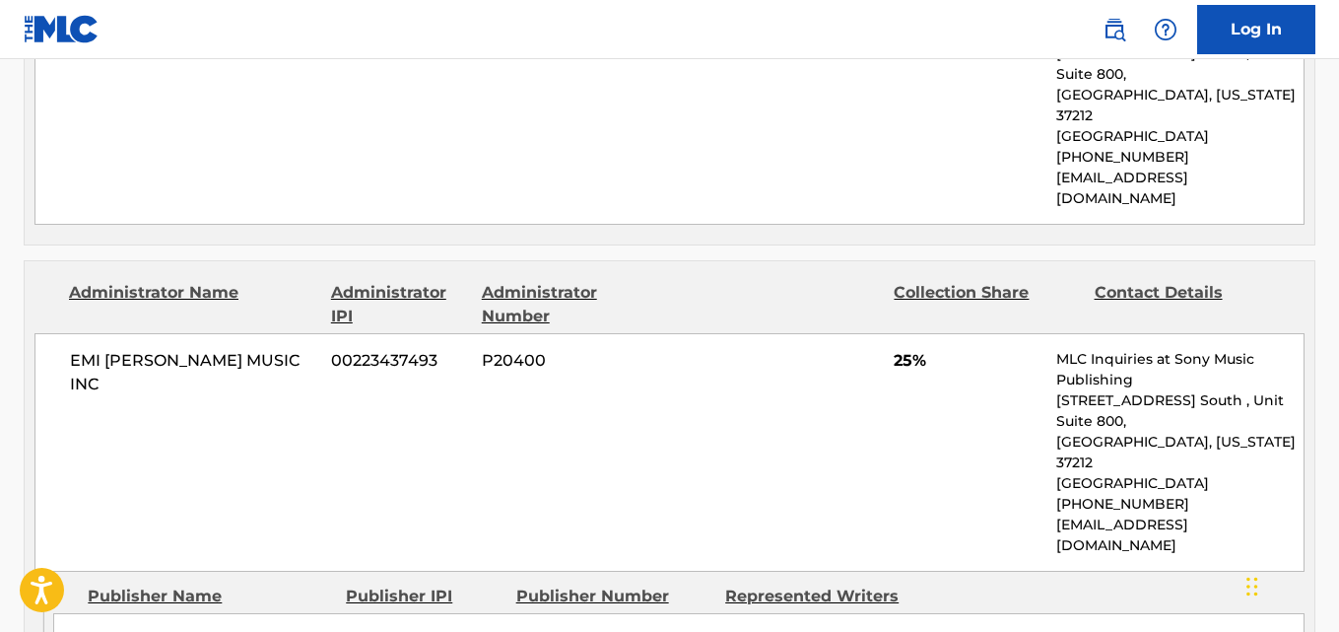
scroll to position [1314, 0]
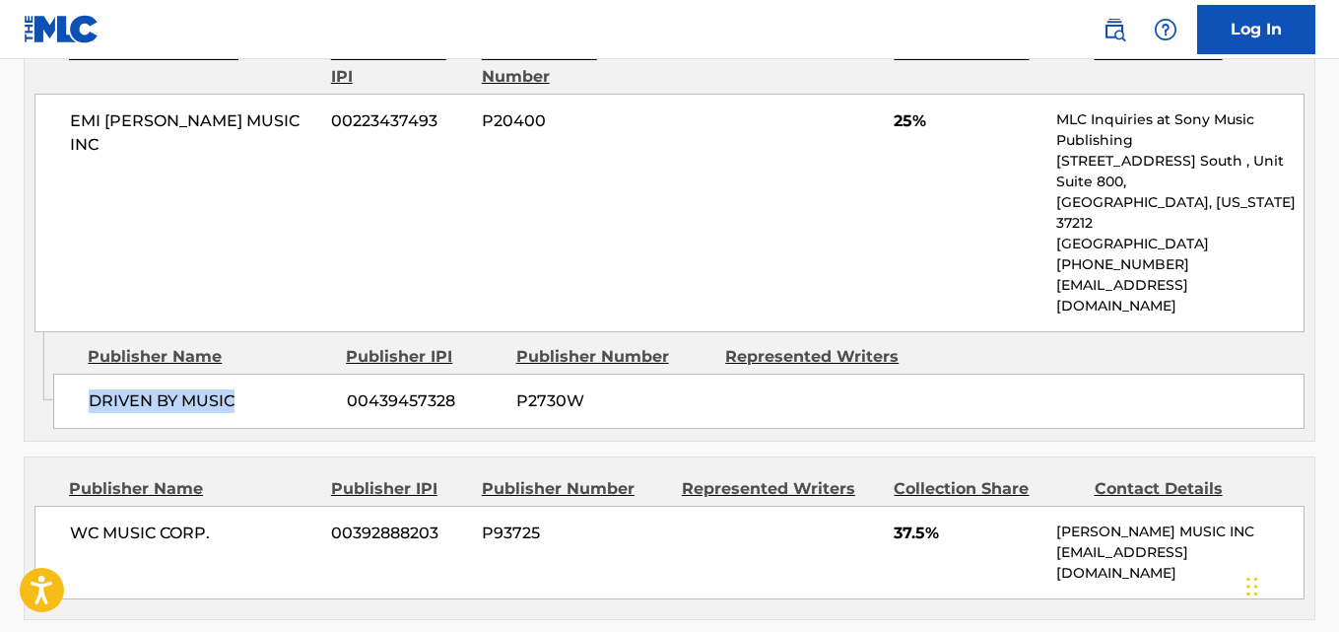
drag, startPoint x: 87, startPoint y: 318, endPoint x: 257, endPoint y: 319, distance: 170.5
click at [257, 374] on div "DRIVEN BY MUSIC 00439457328 P2730W" at bounding box center [679, 401] width 1252 height 55
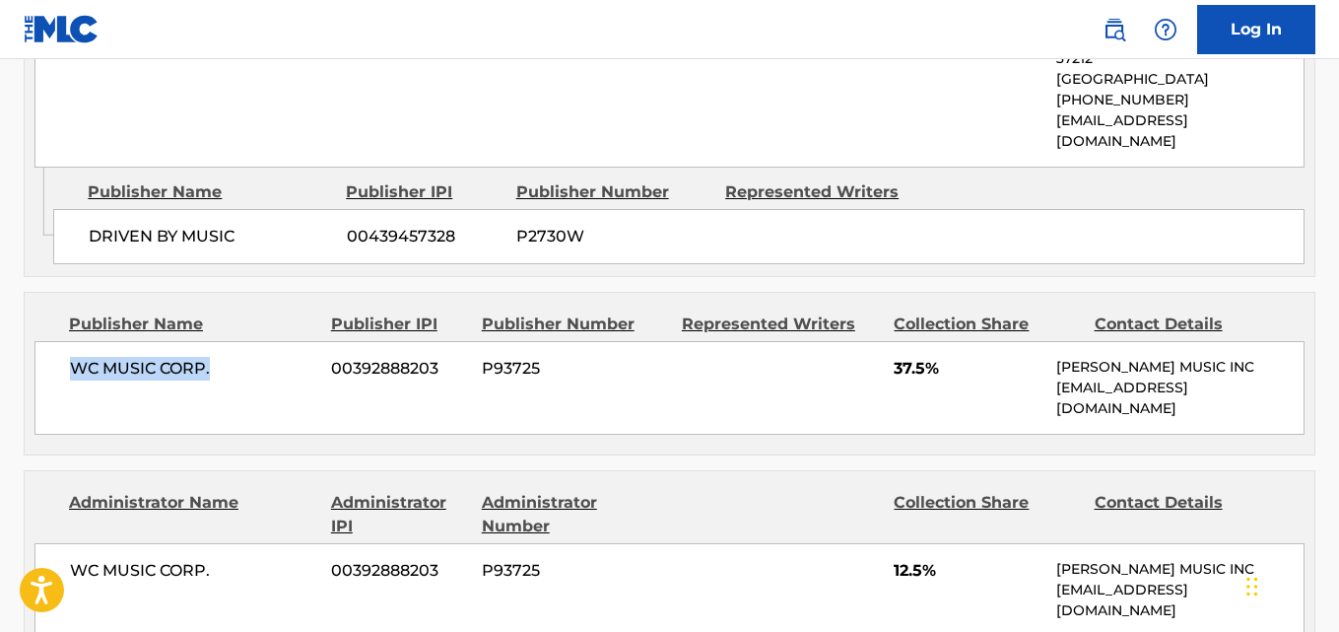
drag, startPoint x: 66, startPoint y: 290, endPoint x: 263, endPoint y: 283, distance: 197.2
click at [263, 341] on div "WC MUSIC CORP. 00392888203 P93725 37.5% [PERSON_NAME] MUSIC INC [EMAIL_ADDRESS]…" at bounding box center [669, 388] width 1270 height 94
click at [905, 357] on span "37.5%" at bounding box center [968, 369] width 148 height 24
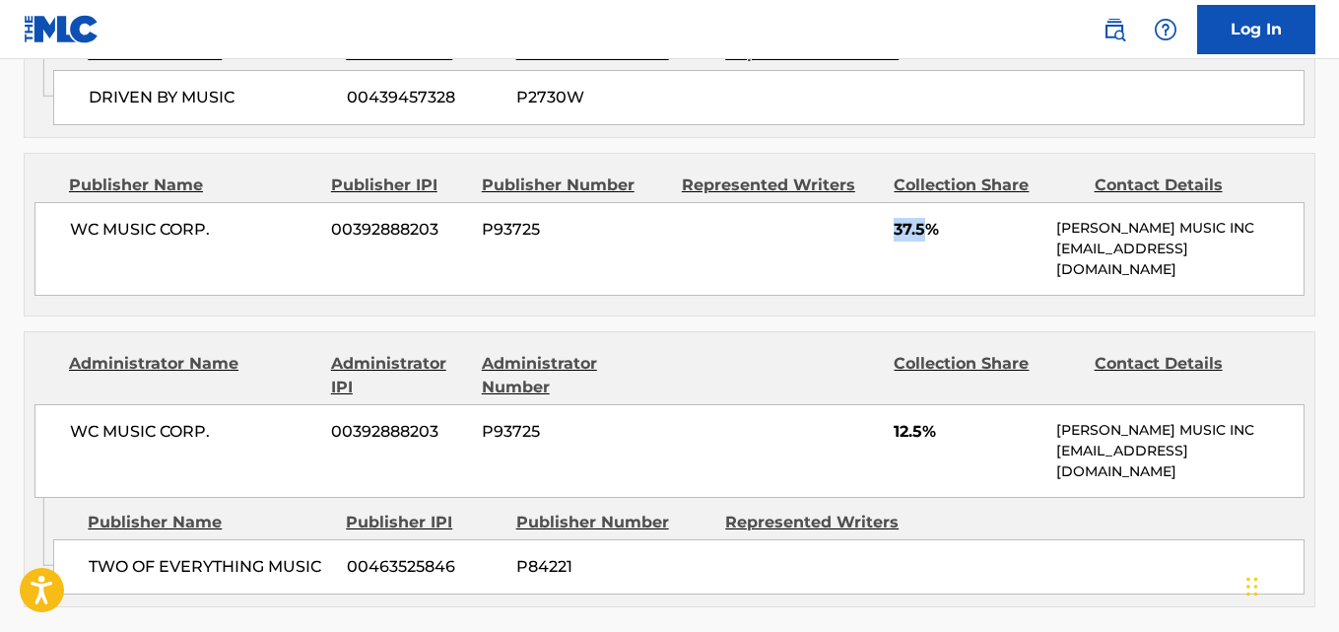
scroll to position [1807, 0]
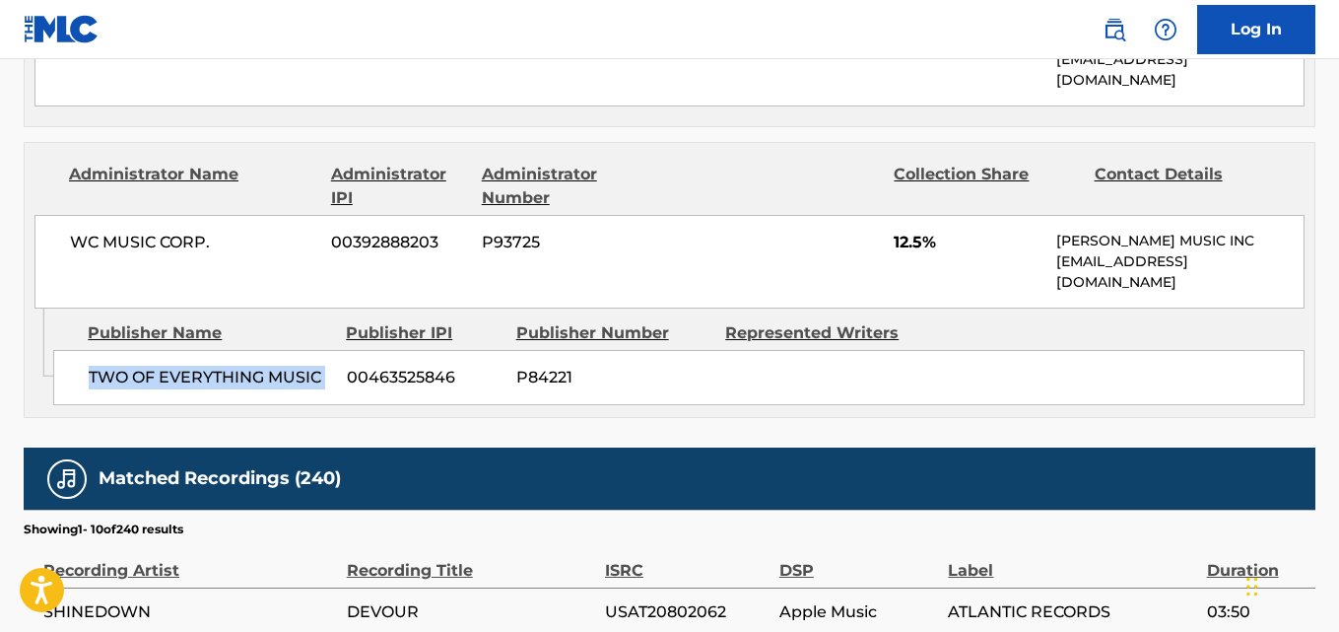
drag, startPoint x: 80, startPoint y: 289, endPoint x: 342, endPoint y: 289, distance: 262.2
click at [342, 350] on div "TWO OF EVERYTHING MUSIC 00463525846 P84221" at bounding box center [679, 377] width 1252 height 55
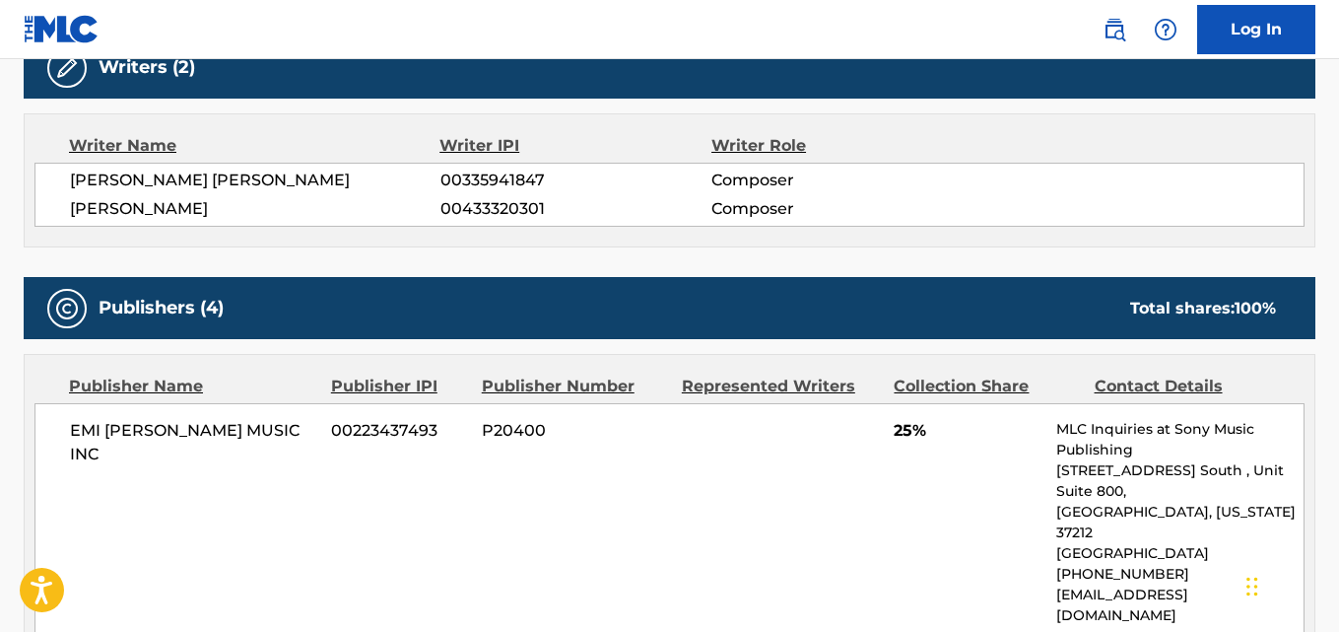
scroll to position [821, 0]
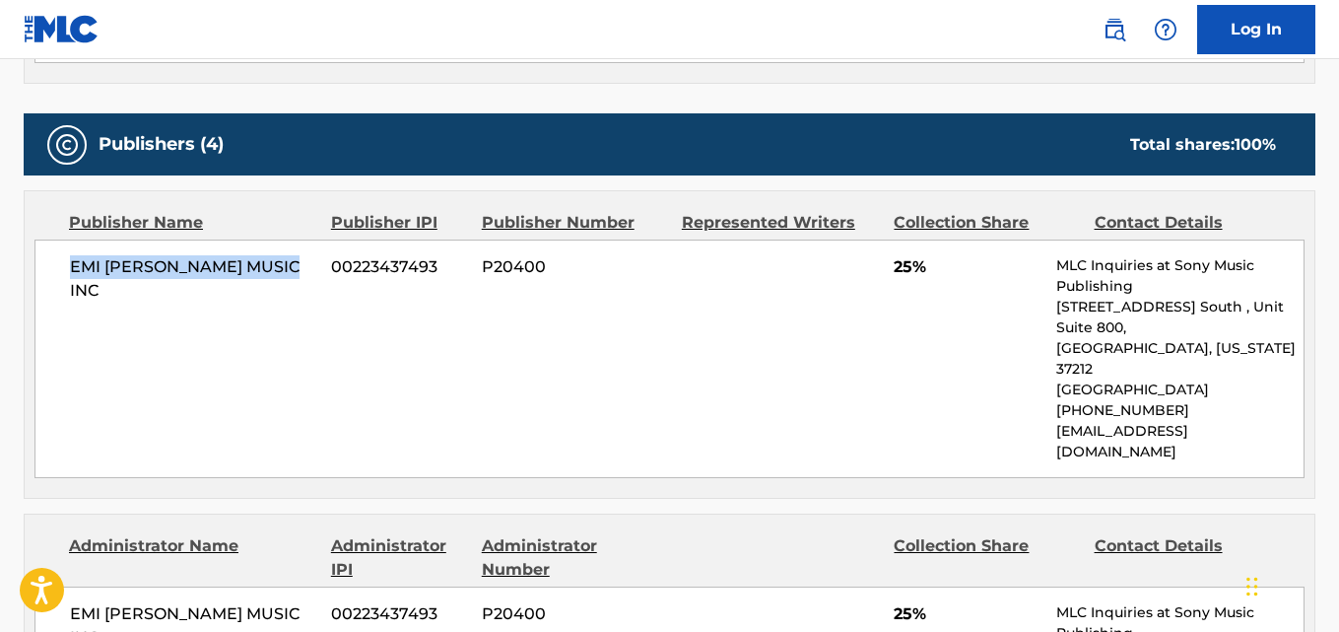
drag, startPoint x: 60, startPoint y: 265, endPoint x: 315, endPoint y: 255, distance: 255.5
click at [315, 255] on div "EMI [PERSON_NAME] MUSIC INC 00223437493 P20400 25% MLC Inquiries at Sony Music …" at bounding box center [669, 359] width 1270 height 239
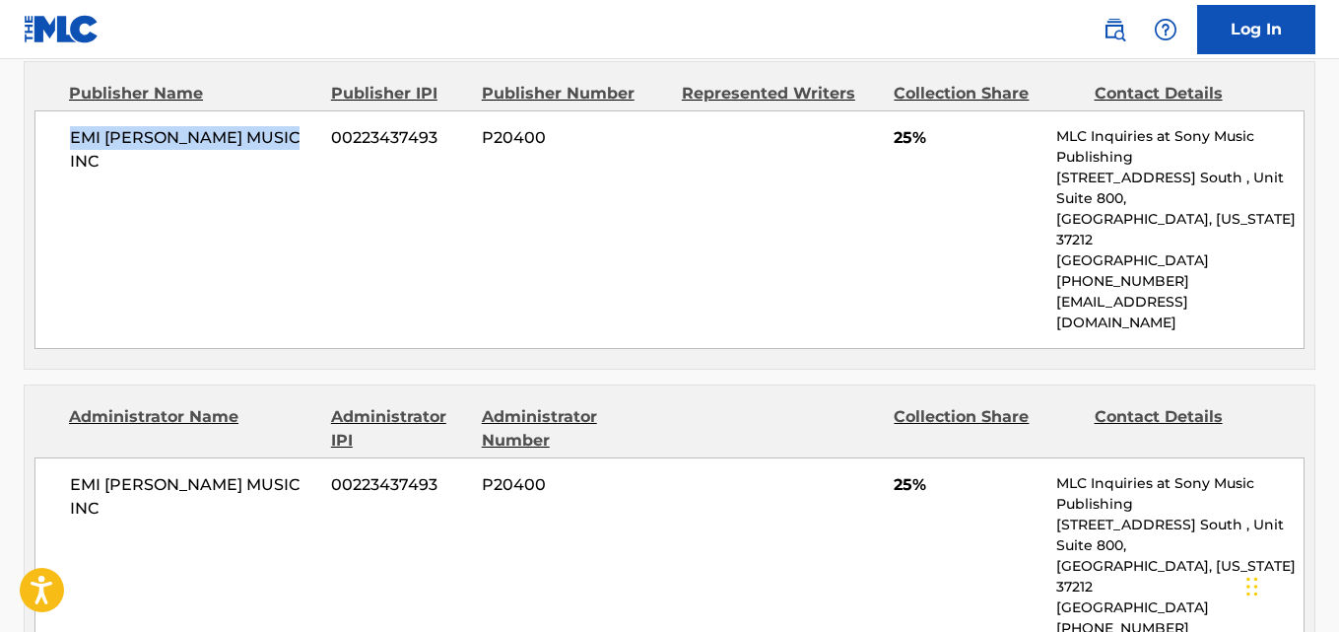
scroll to position [1150, 0]
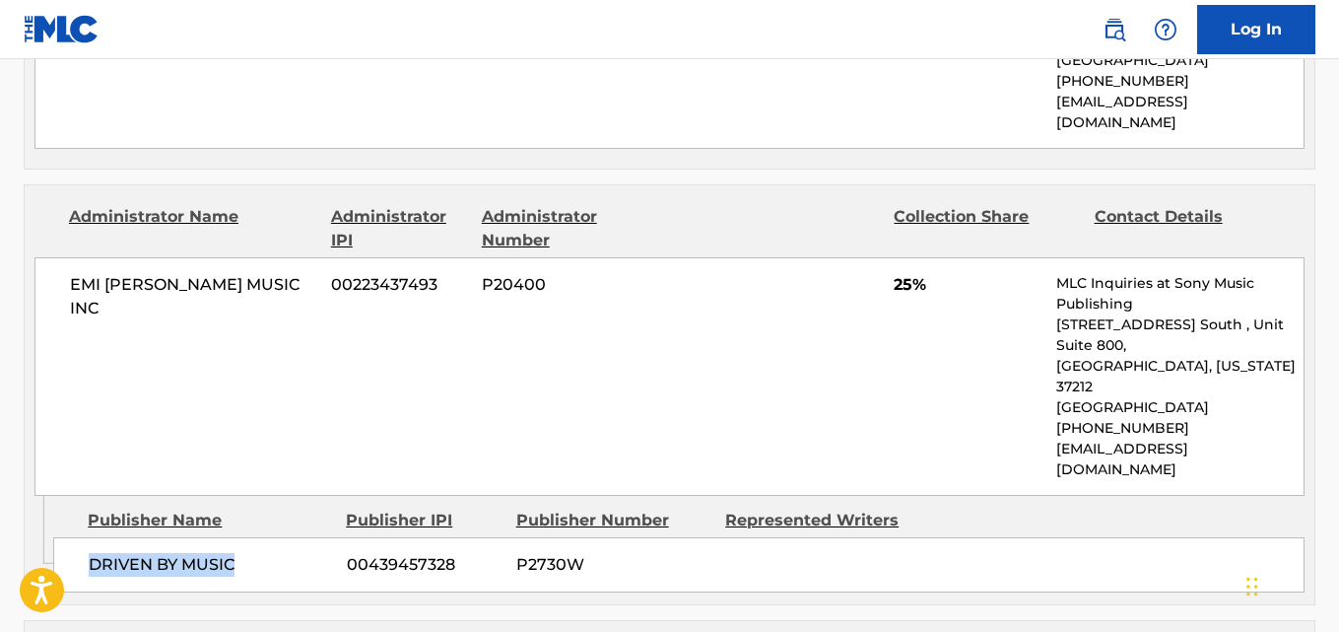
drag, startPoint x: 84, startPoint y: 488, endPoint x: 256, endPoint y: 484, distance: 172.5
click at [256, 537] on div "DRIVEN BY MUSIC 00439457328 P2730W" at bounding box center [679, 564] width 1252 height 55
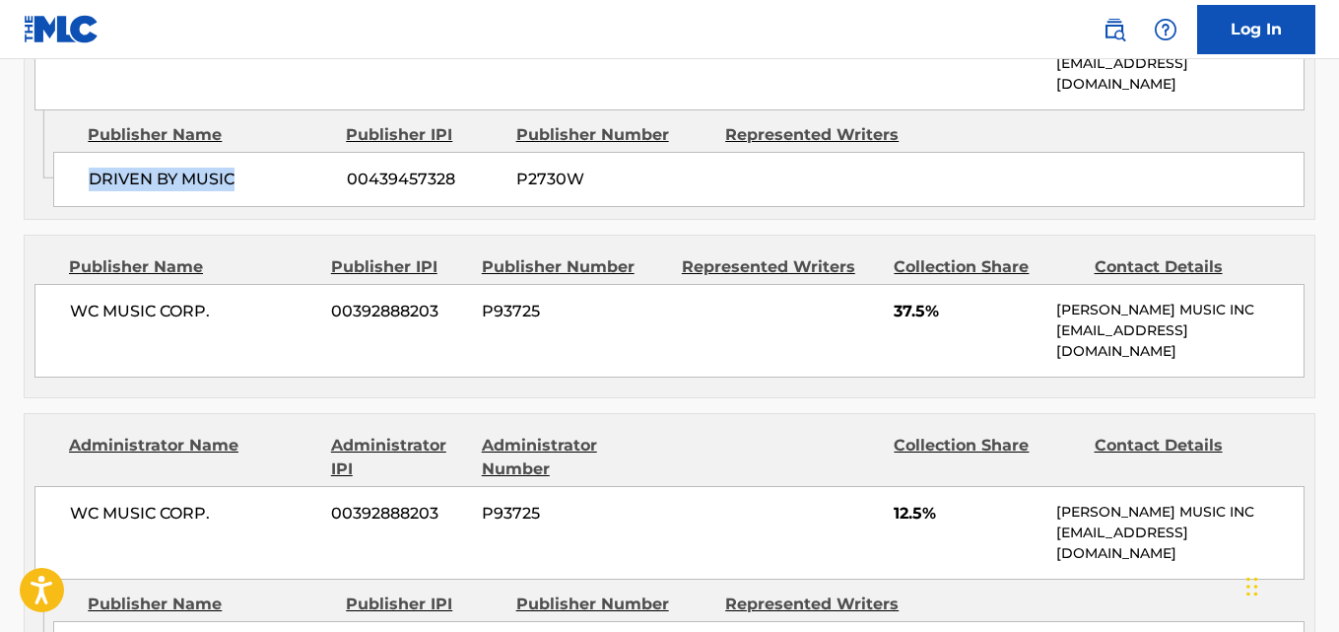
scroll to position [1643, 0]
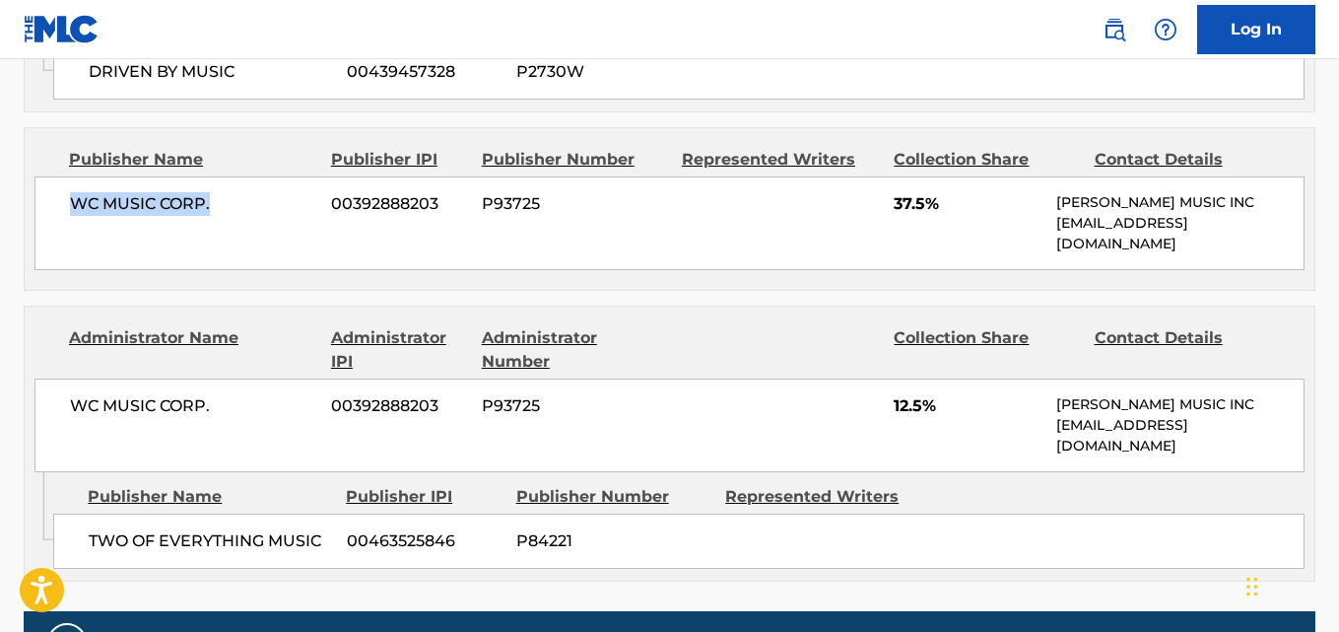
drag, startPoint x: 68, startPoint y: 121, endPoint x: 212, endPoint y: 113, distance: 144.1
click at [212, 176] on div "WC MUSIC CORP. 00392888203 P93725 37.5% [PERSON_NAME] MUSIC INC [EMAIL_ADDRESS]…" at bounding box center [669, 223] width 1270 height 94
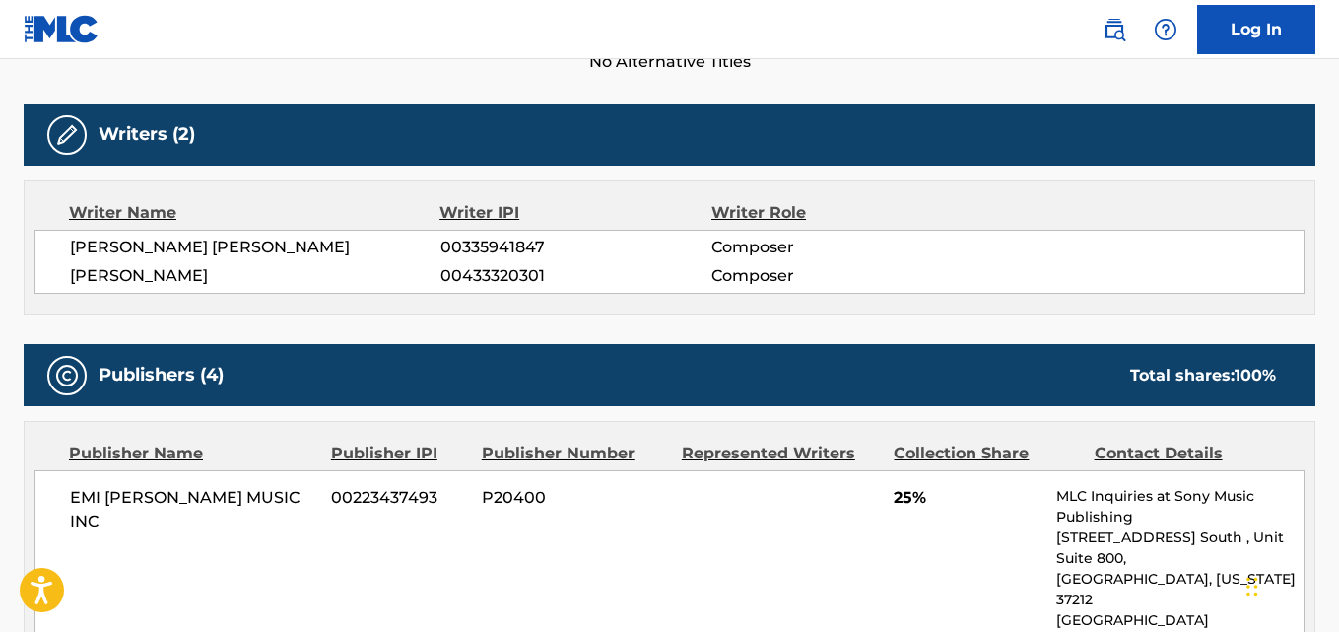
scroll to position [657, 0]
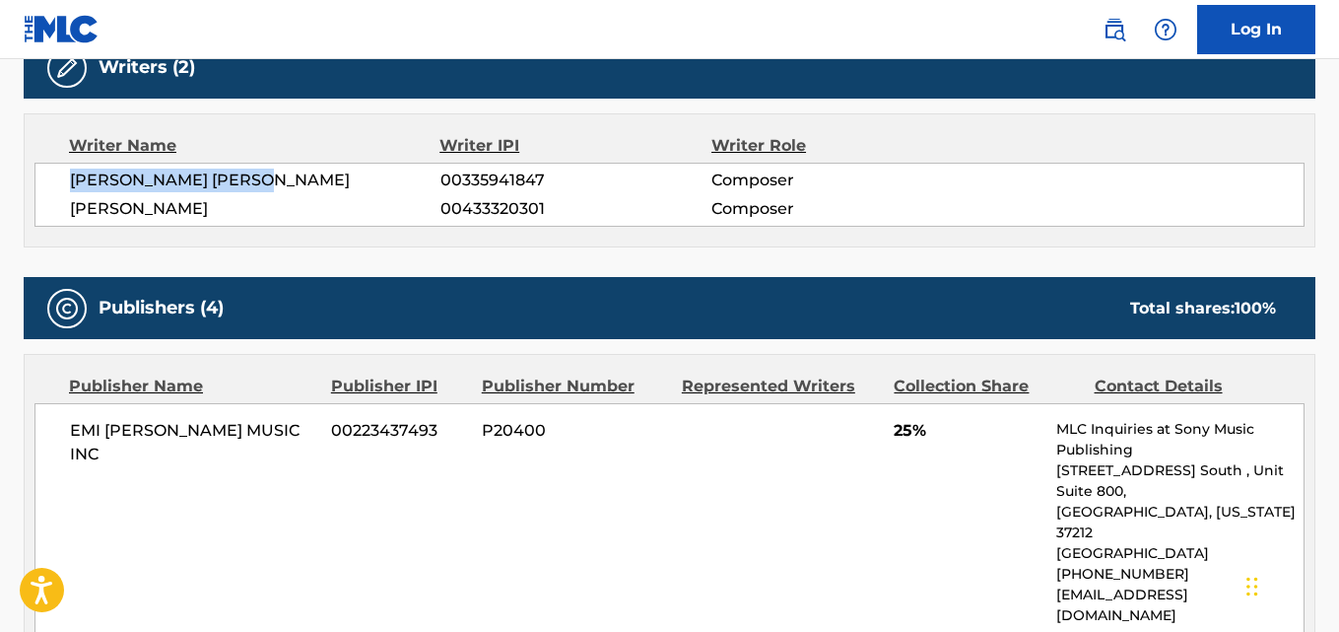
drag, startPoint x: 75, startPoint y: 173, endPoint x: 291, endPoint y: 175, distance: 215.9
click at [291, 175] on span "[PERSON_NAME] [PERSON_NAME]" at bounding box center [255, 181] width 371 height 24
drag, startPoint x: 71, startPoint y: 216, endPoint x: 244, endPoint y: 215, distance: 173.5
click at [244, 215] on span "[PERSON_NAME]" at bounding box center [255, 209] width 371 height 24
click at [410, 183] on span "[PERSON_NAME] [PERSON_NAME]" at bounding box center [255, 181] width 371 height 24
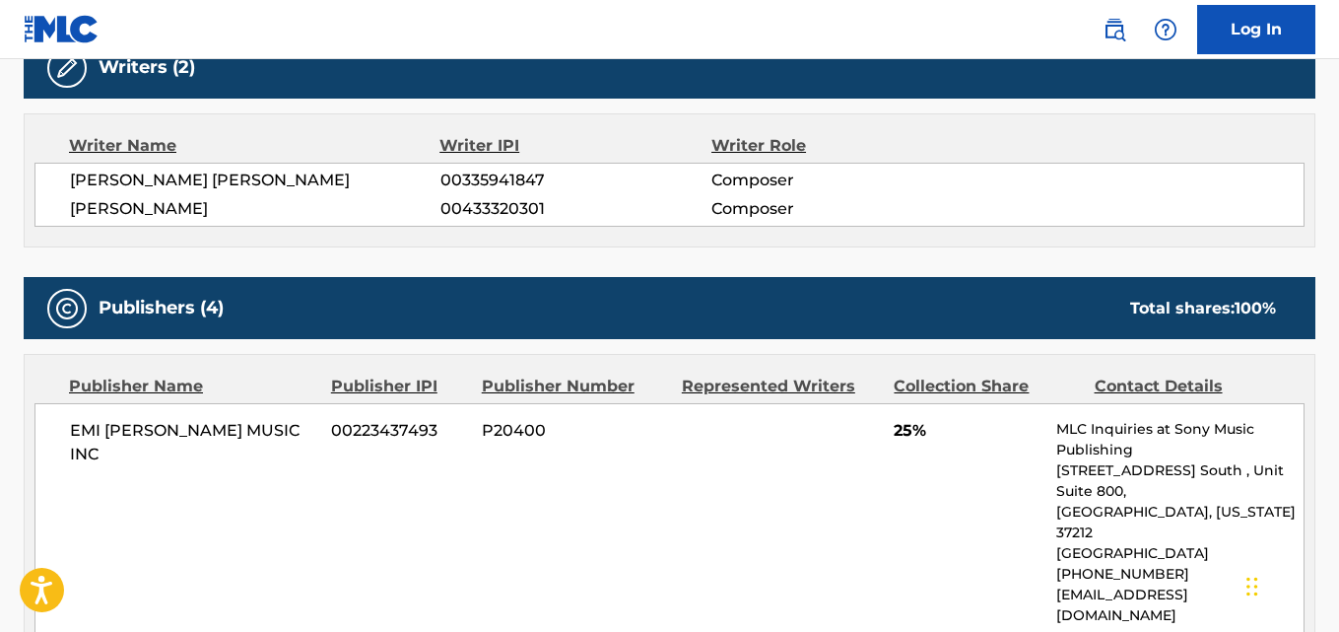
click at [1072, 110] on div "Writers (2) Writer Name Writer IPI Writer Role [PERSON_NAME] [PERSON_NAME] 0033…" at bounding box center [670, 141] width 1292 height 211
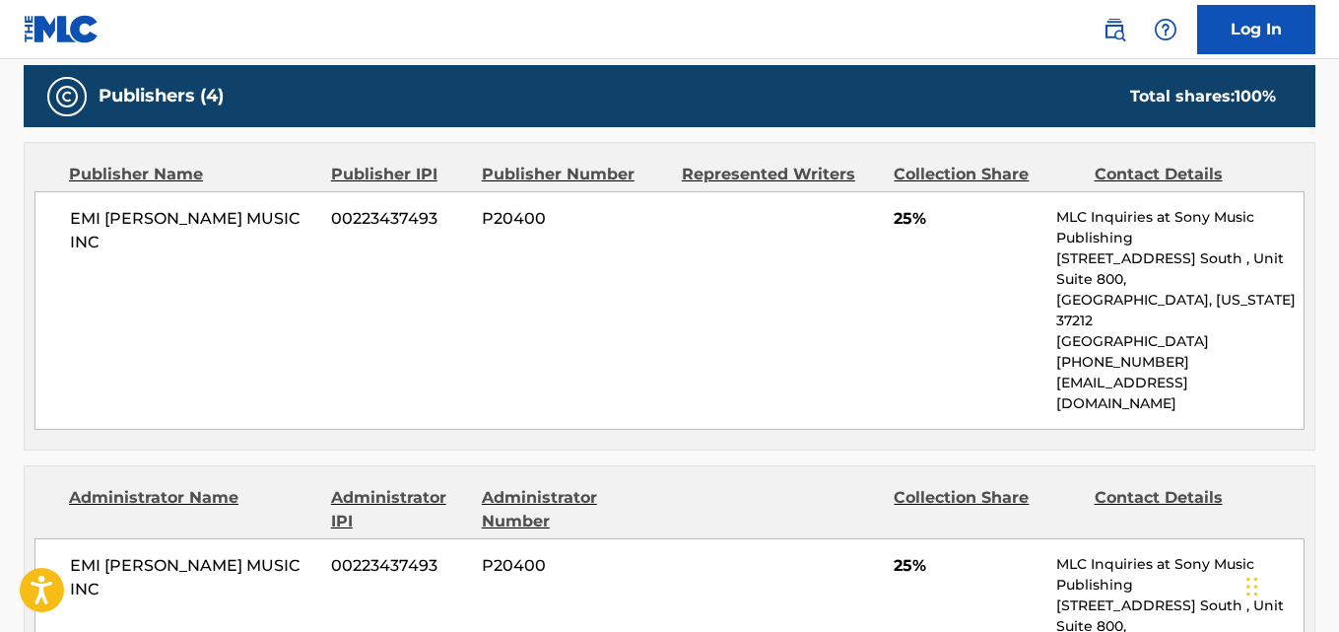
scroll to position [821, 0]
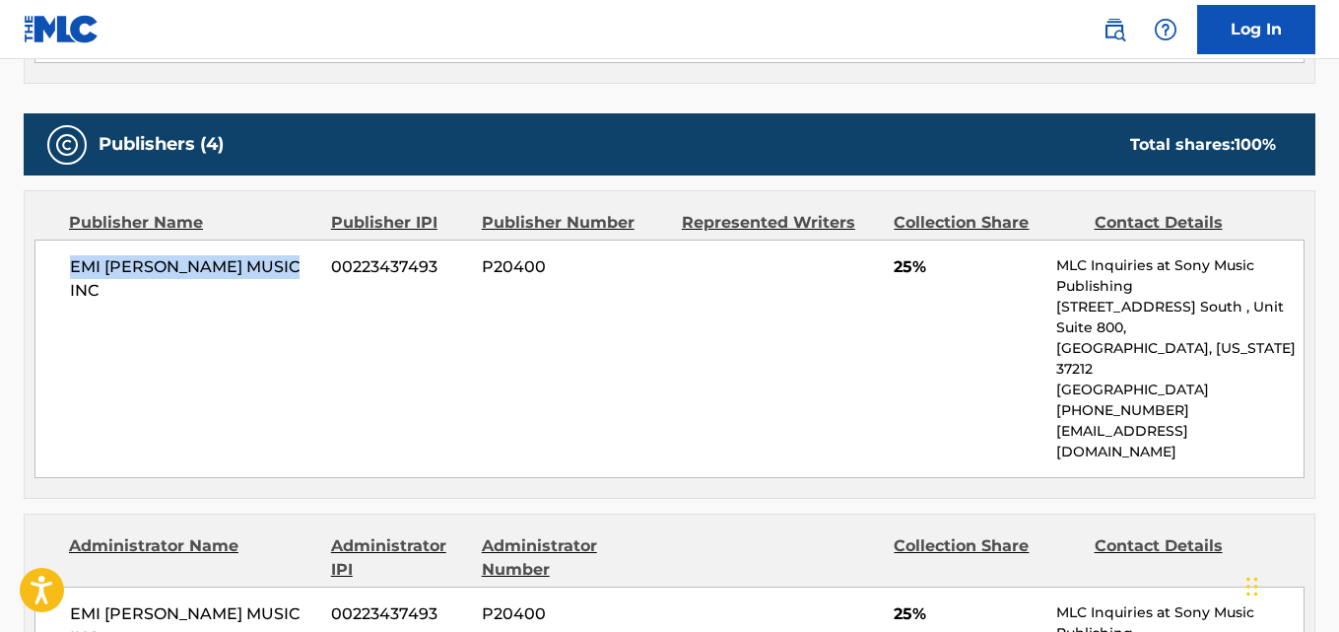
drag, startPoint x: 68, startPoint y: 274, endPoint x: 321, endPoint y: 273, distance: 253.3
click at [321, 273] on div "EMI [PERSON_NAME] MUSIC INC 00223437493 P20400 25% MLC Inquiries at Sony Music …" at bounding box center [669, 359] width 1270 height 239
click at [891, 270] on div "EMI [PERSON_NAME] MUSIC INC 00223437493 P20400 25% MLC Inquiries at Sony Music …" at bounding box center [669, 359] width 1270 height 239
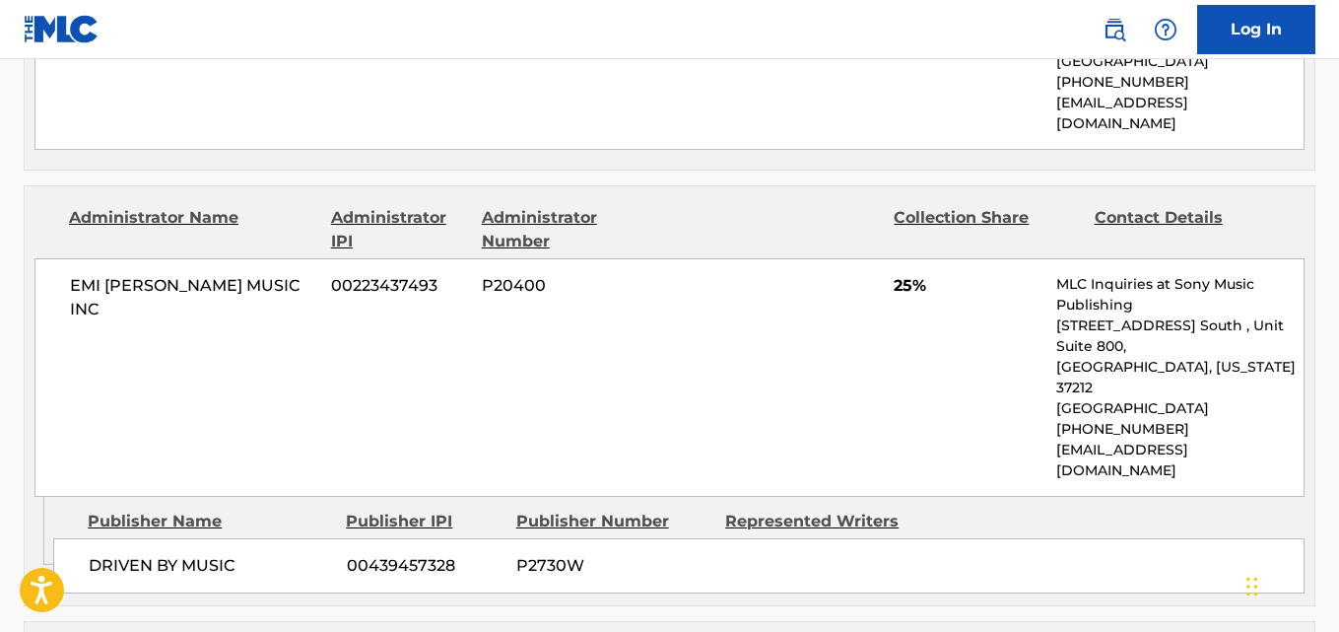
scroll to position [1150, 0]
drag, startPoint x: 82, startPoint y: 475, endPoint x: 330, endPoint y: 475, distance: 248.4
click at [330, 537] on div "DRIVEN BY MUSIC 00439457328 P2730W" at bounding box center [679, 564] width 1252 height 55
click at [910, 273] on span "25%" at bounding box center [968, 285] width 148 height 24
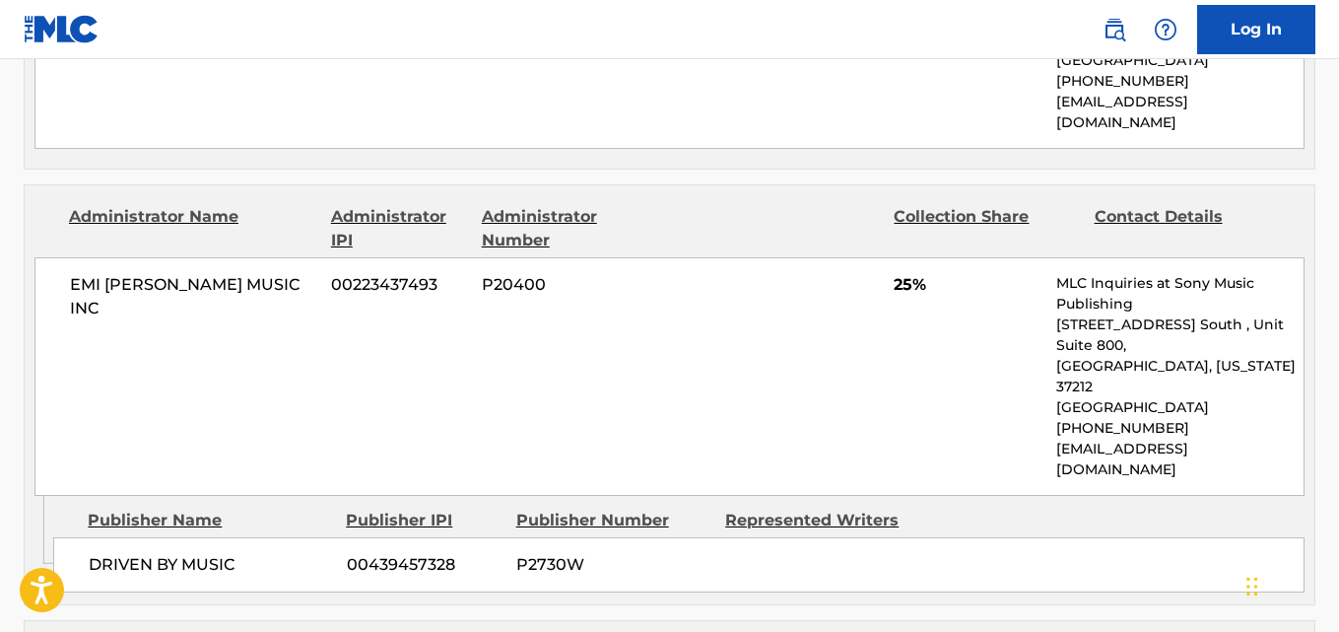
click at [894, 273] on span "25%" at bounding box center [968, 285] width 148 height 24
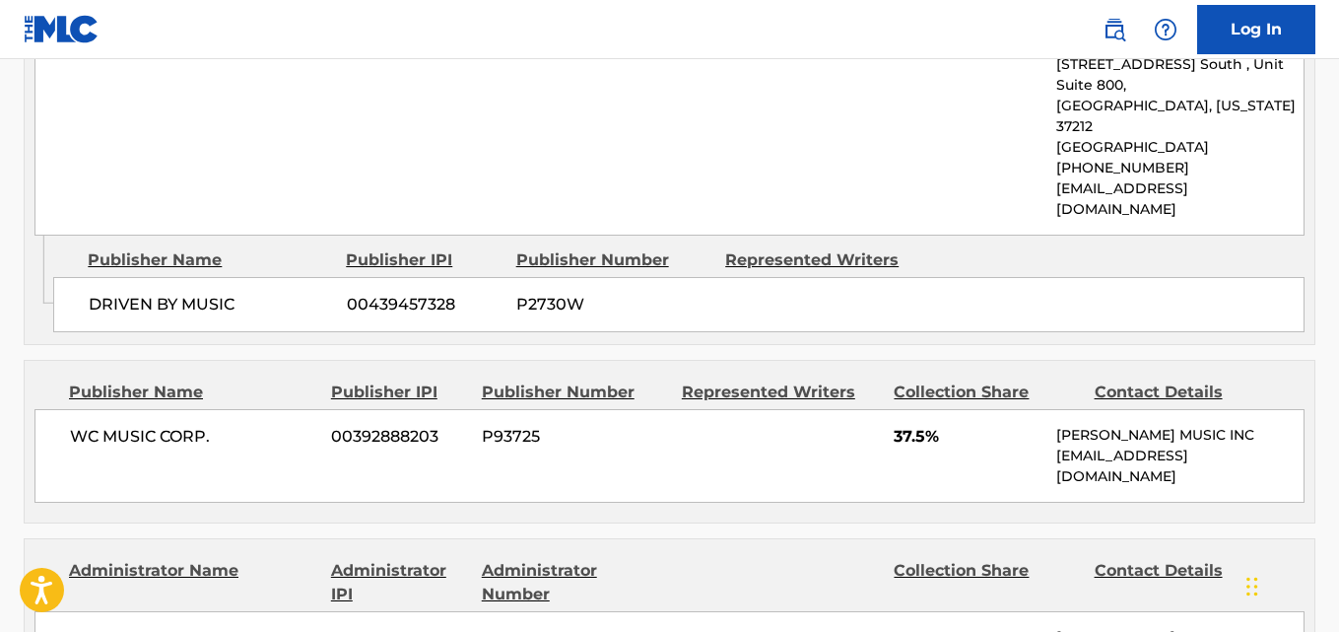
scroll to position [1478, 0]
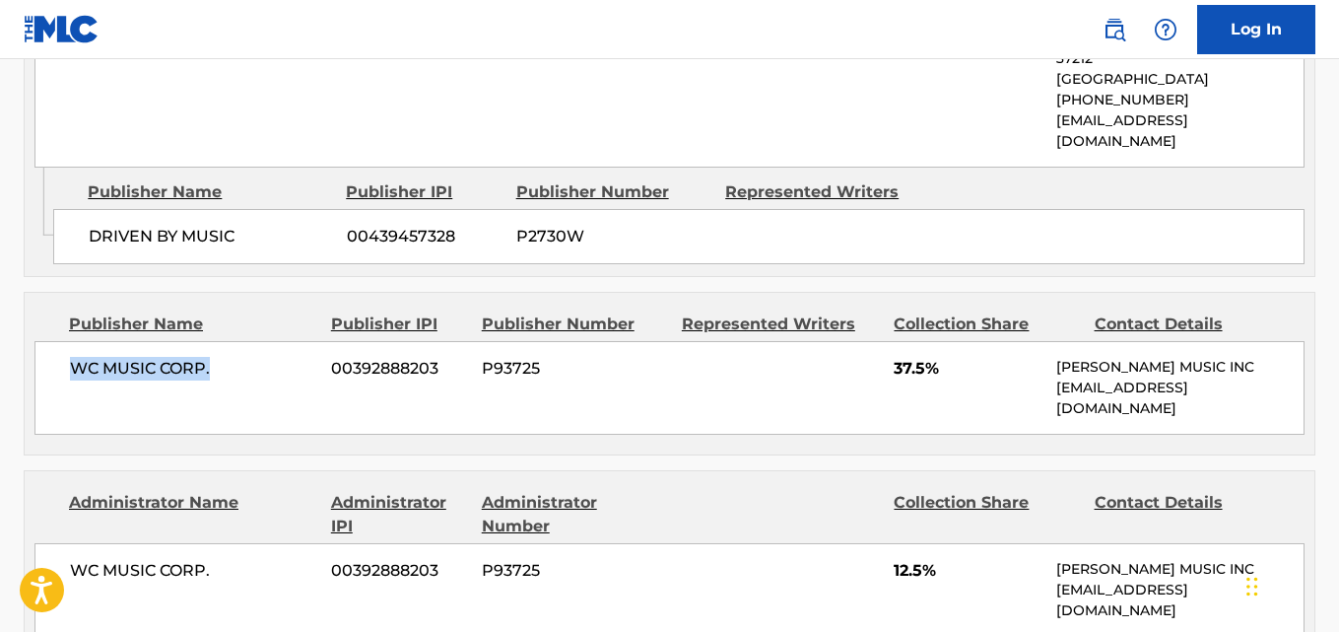
drag, startPoint x: 67, startPoint y: 298, endPoint x: 431, endPoint y: 455, distance: 396.4
click at [282, 341] on div "WC MUSIC CORP. 00392888203 P93725 37.5% [PERSON_NAME] MUSIC INC [EMAIL_ADDRESS]…" at bounding box center [669, 388] width 1270 height 94
click at [910, 357] on span "37.5%" at bounding box center [968, 369] width 148 height 24
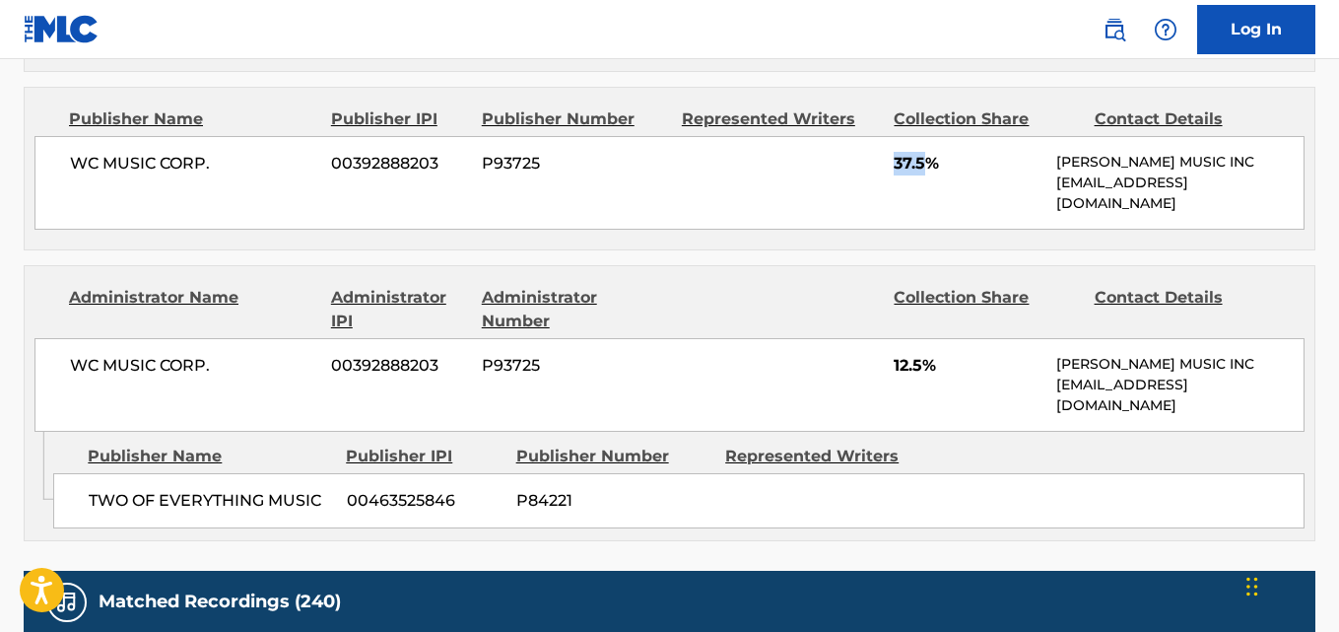
scroll to position [1807, 0]
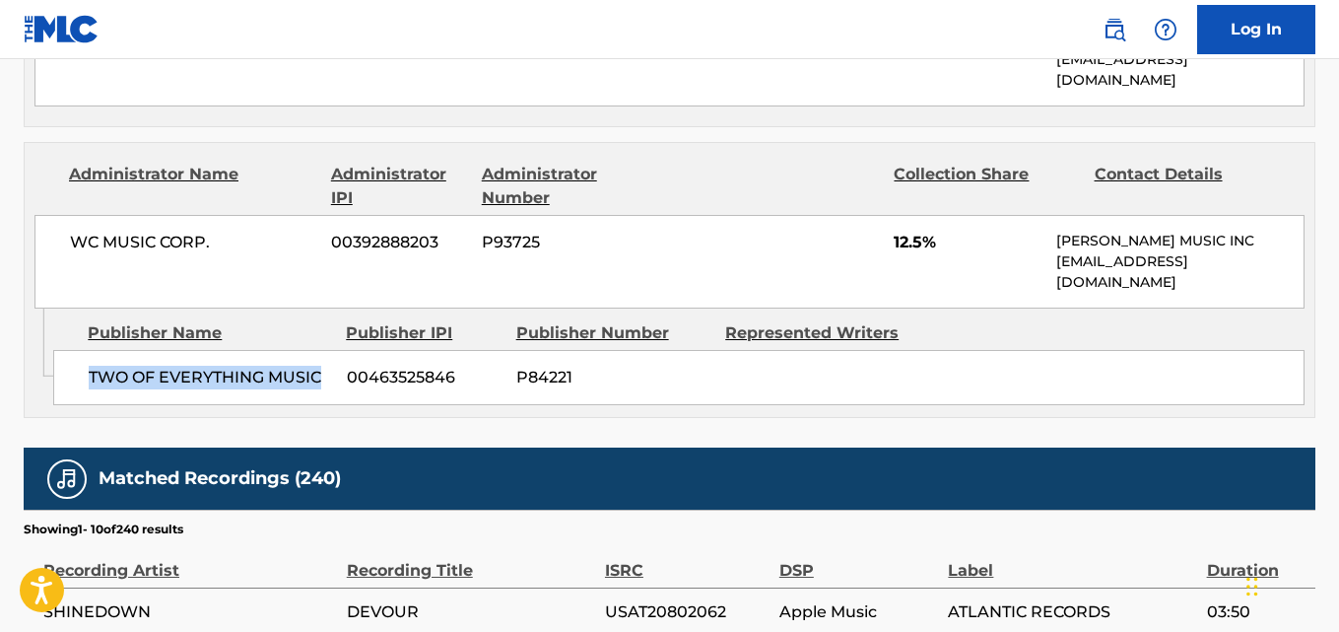
drag, startPoint x: 74, startPoint y: 307, endPoint x: 326, endPoint y: 301, distance: 252.4
click at [326, 350] on div "TWO OF EVERYTHING MUSIC 00463525846 P84221" at bounding box center [679, 377] width 1252 height 55
click at [907, 231] on span "12.5%" at bounding box center [968, 243] width 148 height 24
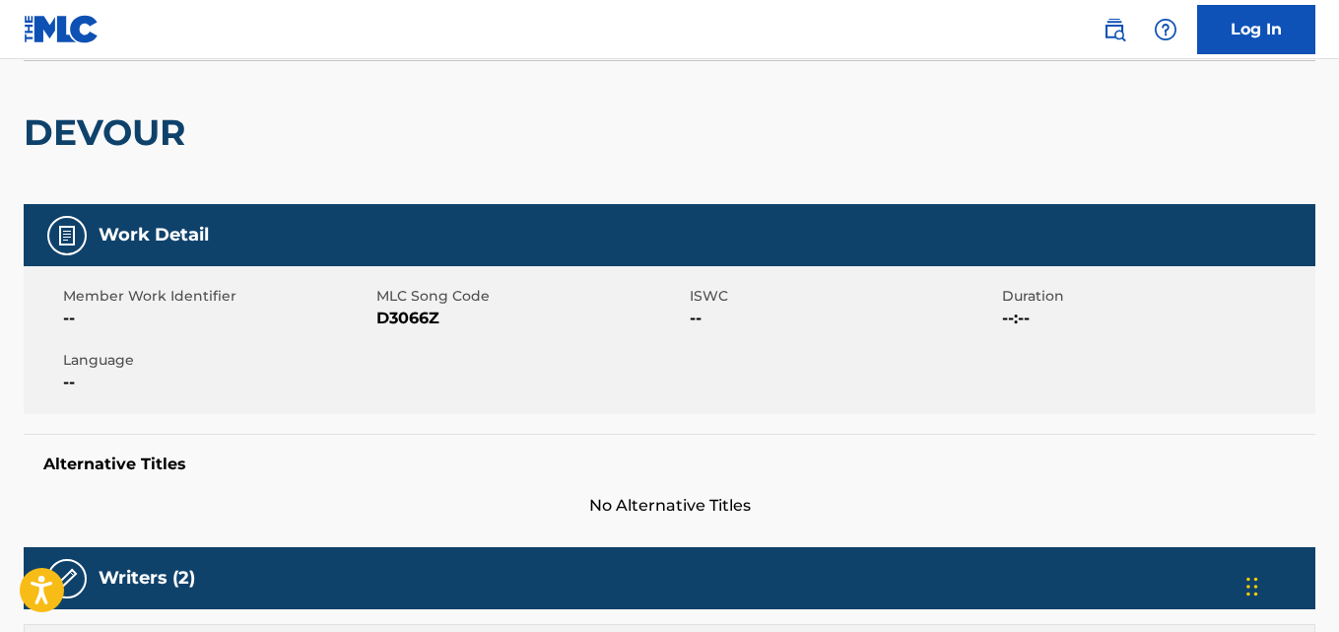
scroll to position [0, 0]
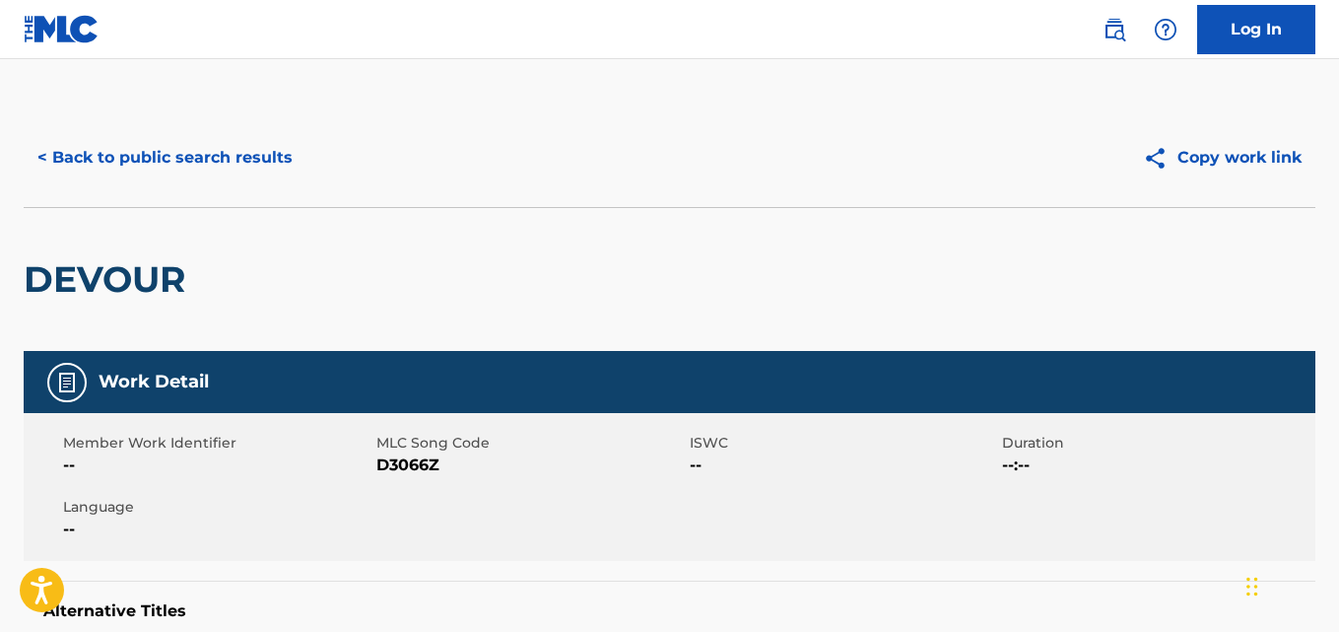
click at [274, 176] on button "< Back to public search results" at bounding box center [165, 157] width 283 height 49
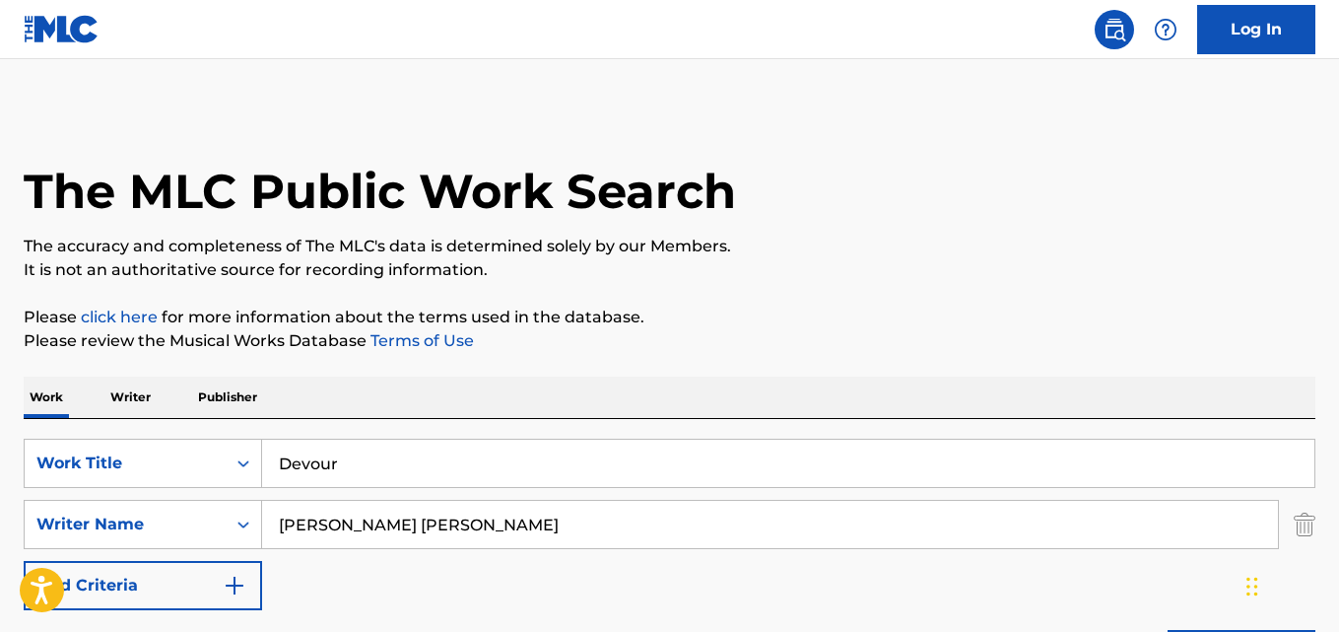
scroll to position [328, 0]
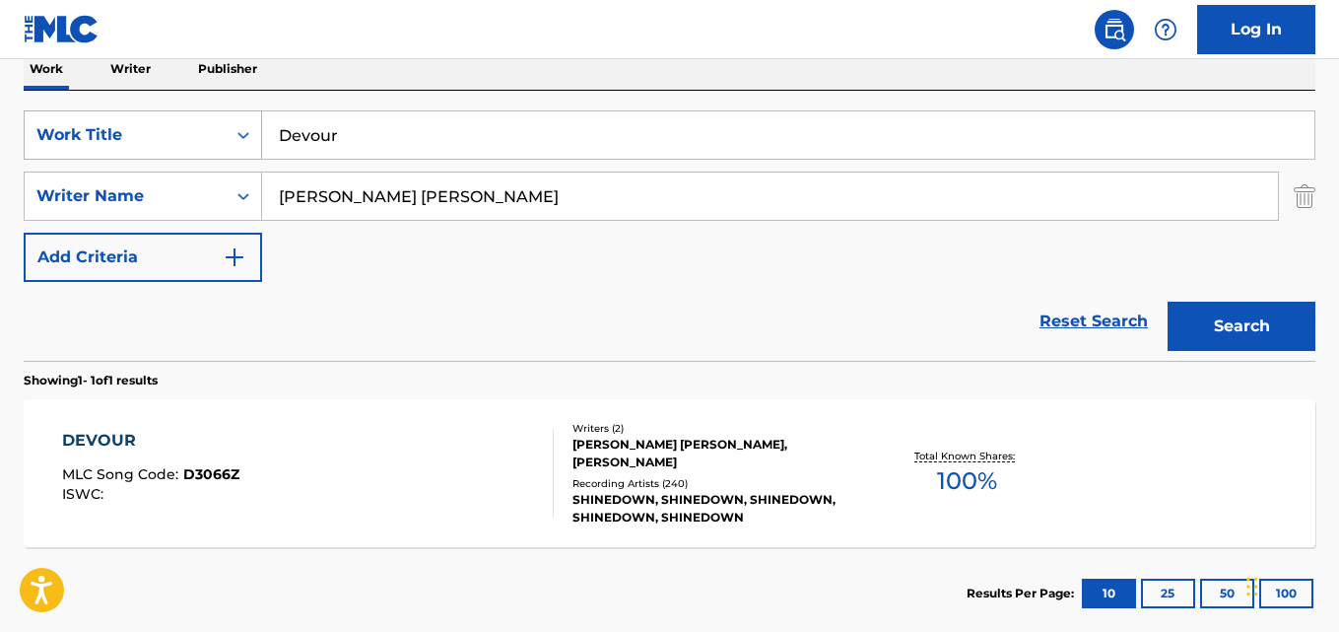
drag, startPoint x: 308, startPoint y: 134, endPoint x: 162, endPoint y: 134, distance: 146.9
click at [162, 134] on div "SearchWithCriteriad027d31f-b09f-4ed3-a722-40d13ba718db Work Title Devour" at bounding box center [670, 134] width 1292 height 49
paste input "iamond Eyes"
type input "Diamond Eyes"
drag, startPoint x: 580, startPoint y: 192, endPoint x: 164, endPoint y: 207, distance: 416.2
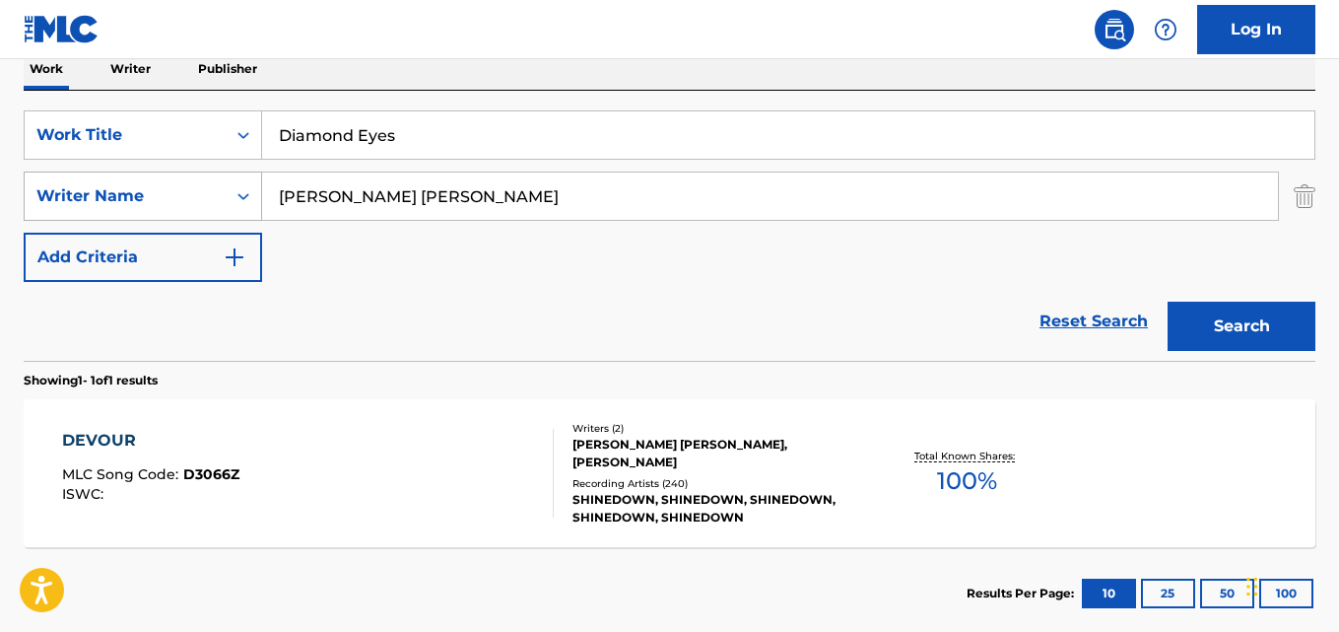
click at [164, 207] on div "SearchWithCriteria2df984f3-479a-4d2b-be4c-74034a3fb4a9 Writer Name [PERSON_NAME…" at bounding box center [670, 195] width 1292 height 49
click at [1223, 322] on button "Search" at bounding box center [1242, 326] width 148 height 49
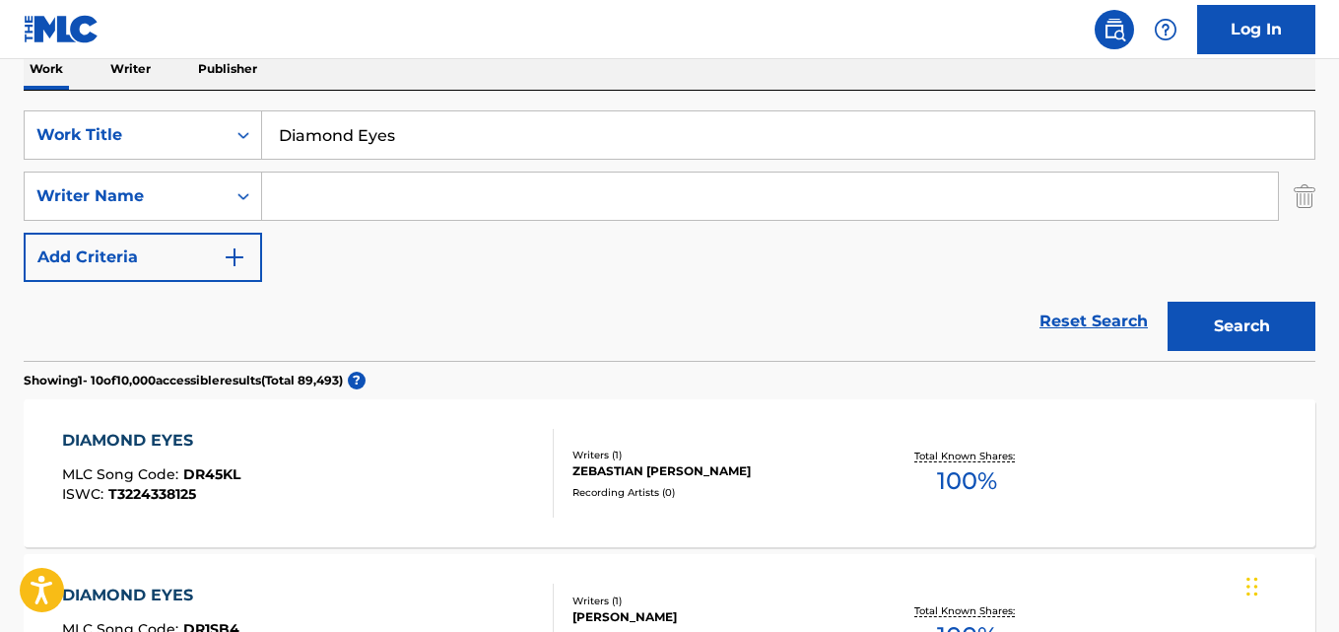
click at [409, 174] on input "Search Form" at bounding box center [770, 195] width 1016 height 47
paste input "Shinedown"
click at [1168, 302] on button "Search" at bounding box center [1242, 326] width 148 height 49
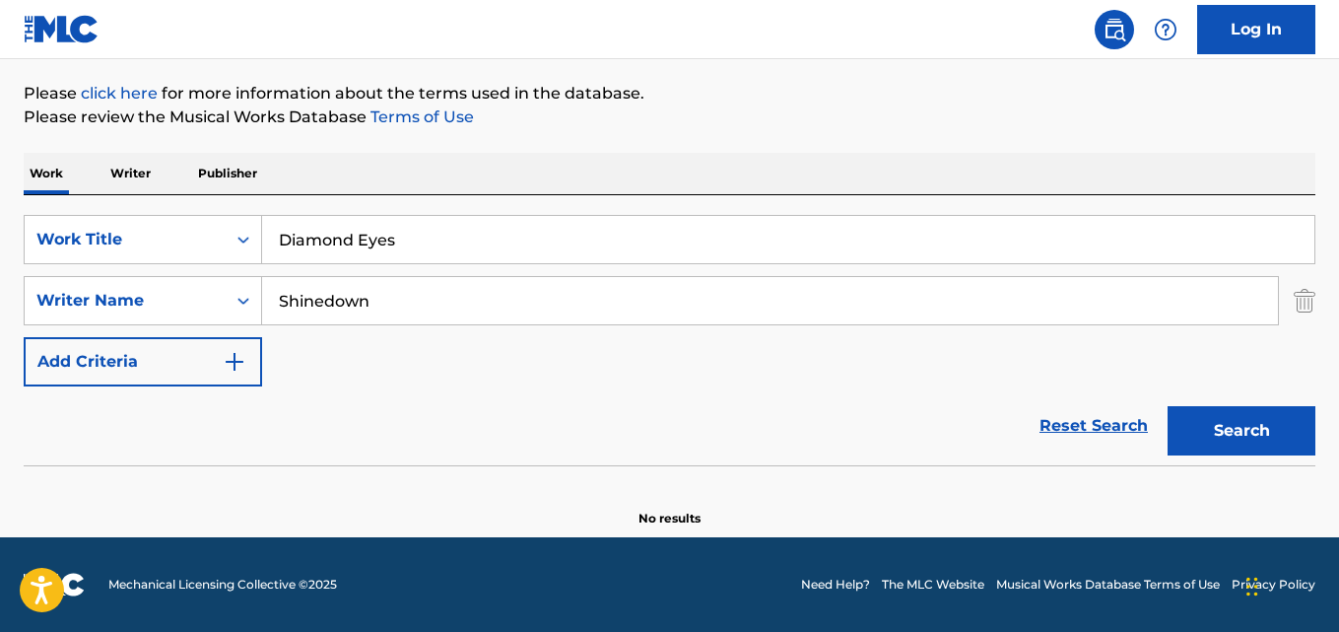
scroll to position [224, 0]
click at [522, 344] on div "SearchWithCriteriad027d31f-b09f-4ed3-a722-40d13ba718db Work Title Diamond Eyes …" at bounding box center [670, 300] width 1292 height 171
click at [515, 306] on input "Shinedown" at bounding box center [770, 300] width 1016 height 47
drag, startPoint x: 465, startPoint y: 299, endPoint x: 218, endPoint y: 299, distance: 247.4
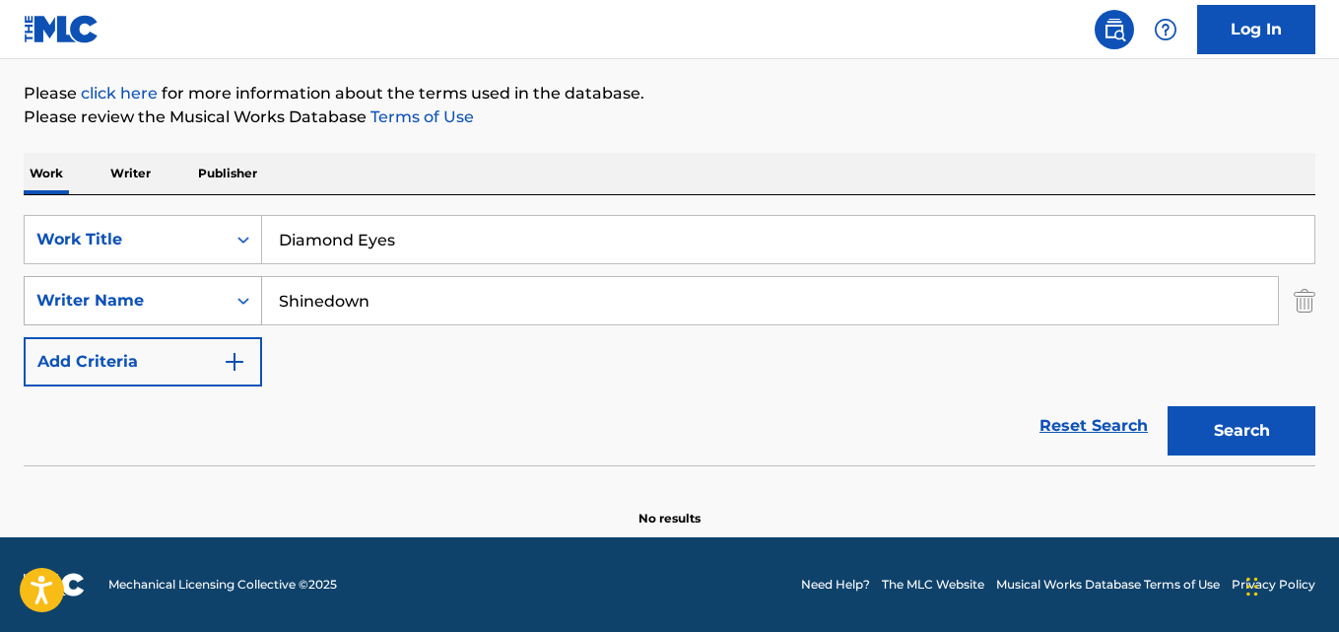
click at [218, 299] on div "SearchWithCriteria2df984f3-479a-4d2b-be4c-74034a3fb4a9 Writer Name Shinedown" at bounding box center [670, 300] width 1292 height 49
click at [1168, 406] on button "Search" at bounding box center [1242, 430] width 148 height 49
drag, startPoint x: 411, startPoint y: 305, endPoint x: 168, endPoint y: 317, distance: 243.8
click at [168, 317] on div "SearchWithCriteria2df984f3-479a-4d2b-be4c-74034a3fb4a9 Writer Name Shinedown" at bounding box center [670, 300] width 1292 height 49
paste input "[PERSON_NAME]"
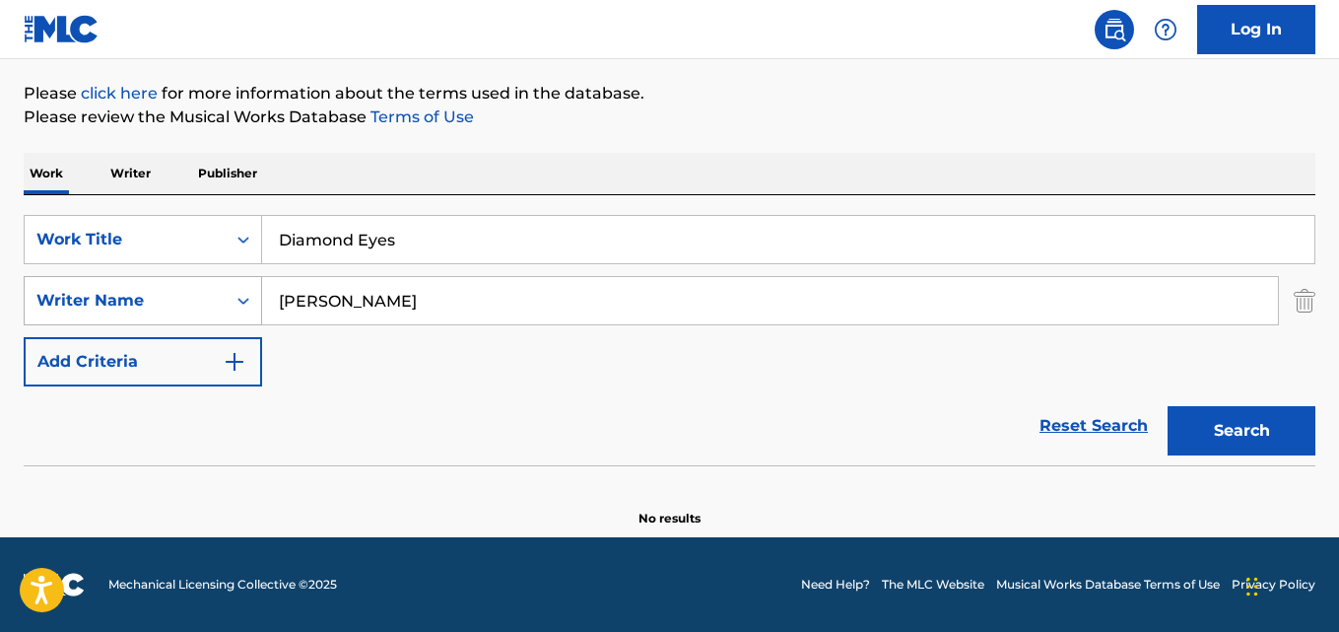
click at [1168, 406] on button "Search" at bounding box center [1242, 430] width 148 height 49
click at [505, 411] on div "Reset Search Search" at bounding box center [670, 425] width 1292 height 79
drag, startPoint x: 466, startPoint y: 298, endPoint x: 122, endPoint y: 297, distance: 344.0
click at [122, 297] on div "SearchWithCriteria2df984f3-479a-4d2b-be4c-74034a3fb4a9 Writer Name [PERSON_NAME]" at bounding box center [670, 300] width 1292 height 49
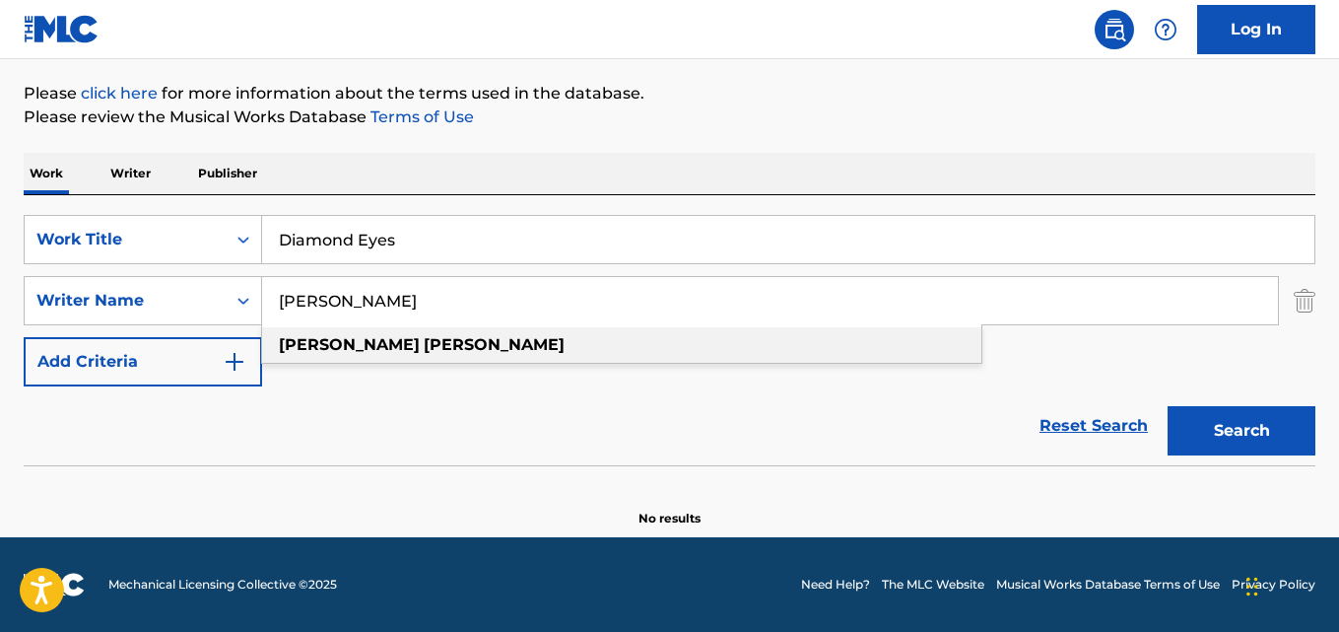
click at [420, 345] on div "[PERSON_NAME]" at bounding box center [622, 344] width 720 height 35
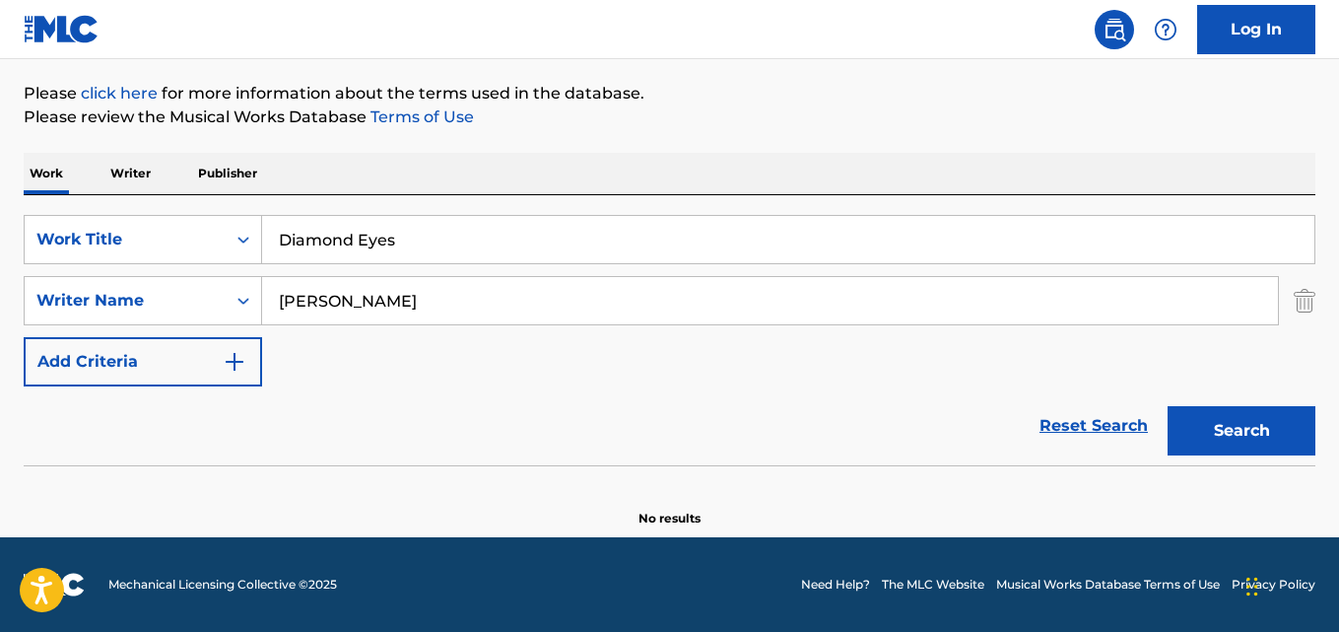
click at [1226, 426] on button "Search" at bounding box center [1242, 430] width 148 height 49
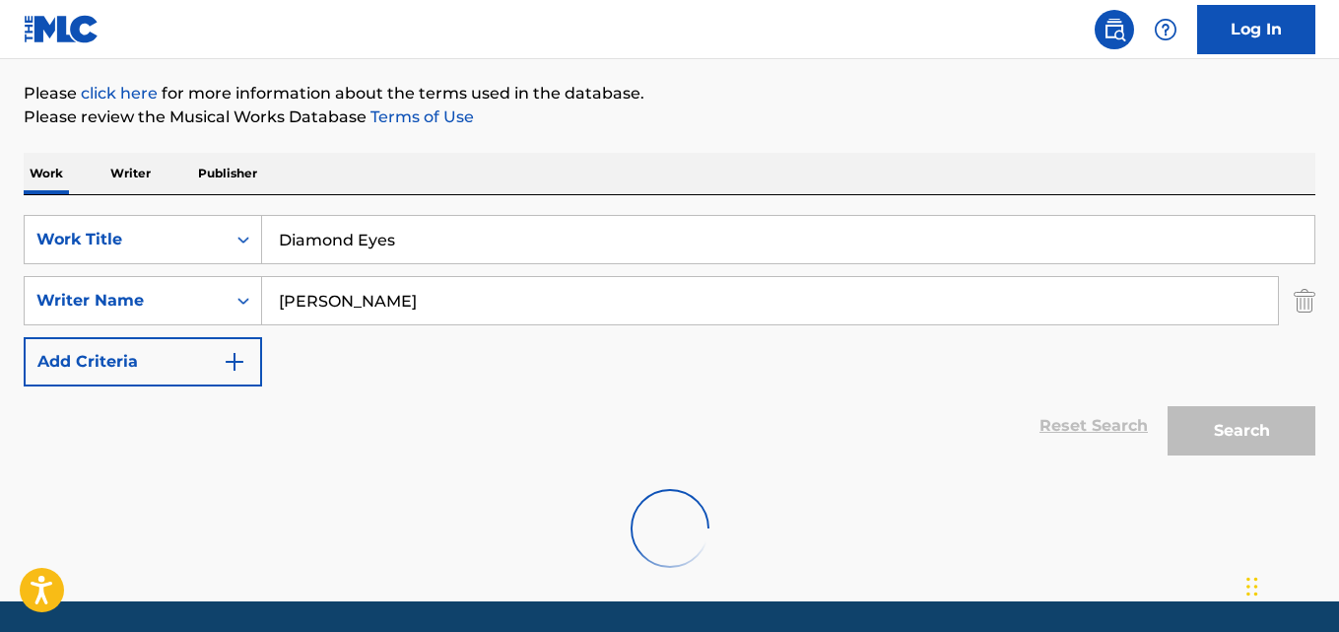
click at [979, 124] on p "Please review the Musical Works Database Terms of Use" at bounding box center [670, 117] width 1292 height 24
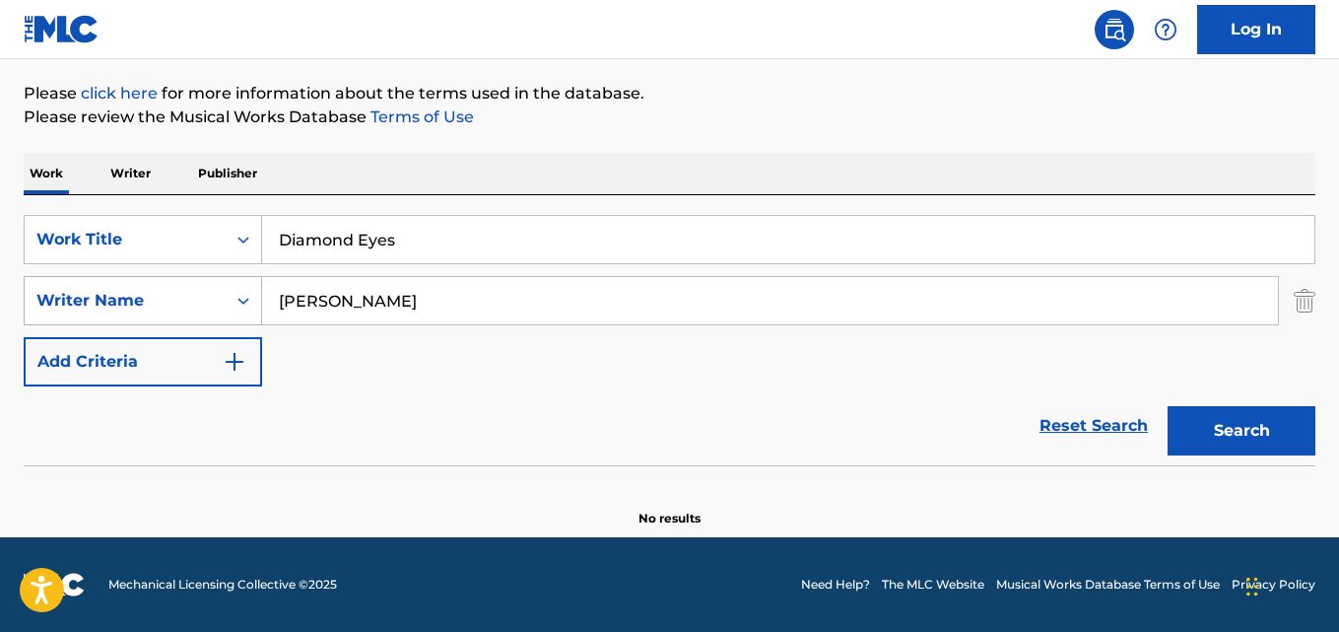
drag, startPoint x: 344, startPoint y: 300, endPoint x: 238, endPoint y: 310, distance: 107.0
click at [238, 310] on div "SearchWithCriteria2df984f3-479a-4d2b-be4c-74034a3fb4a9 Writer Name [PERSON_NAME]" at bounding box center [670, 300] width 1292 height 49
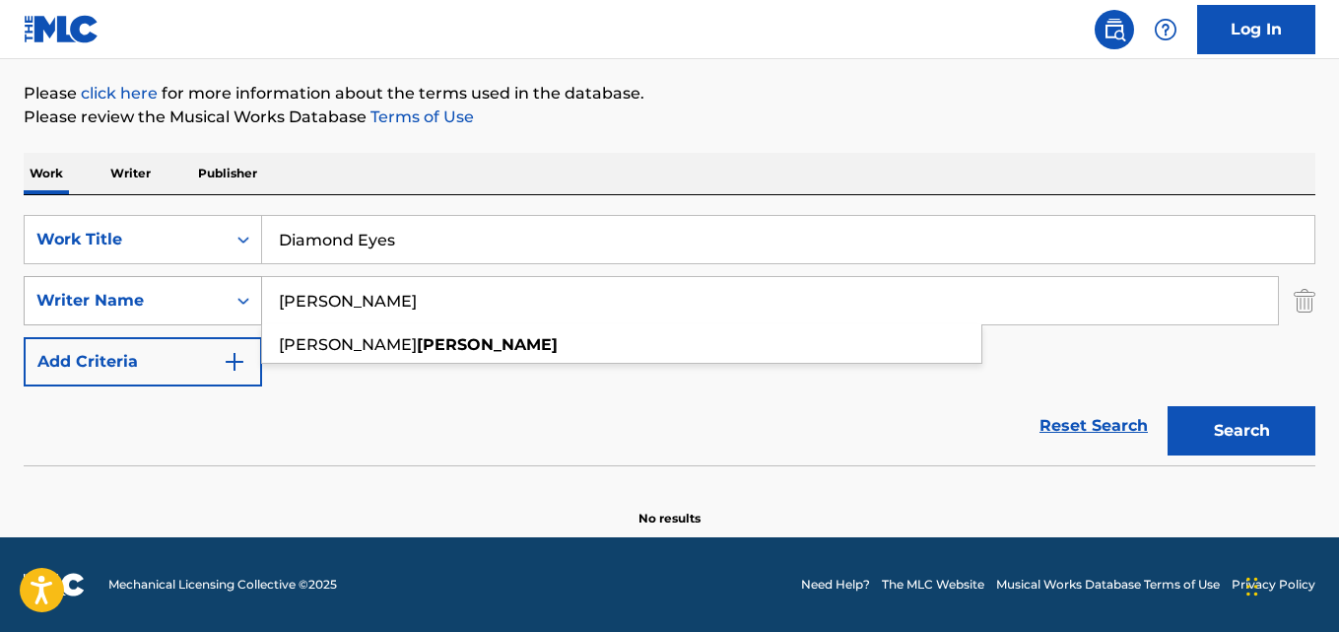
click at [1168, 406] on button "Search" at bounding box center [1242, 430] width 148 height 49
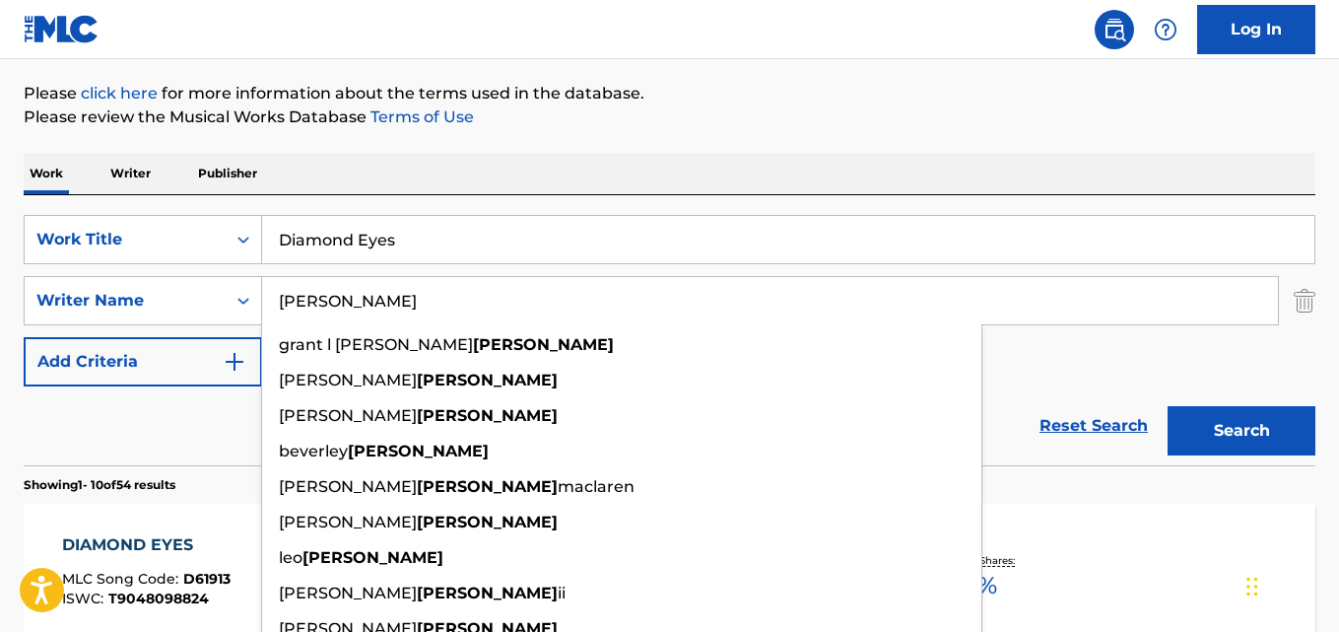
click at [137, 445] on div "Reset Search Search" at bounding box center [670, 425] width 1292 height 79
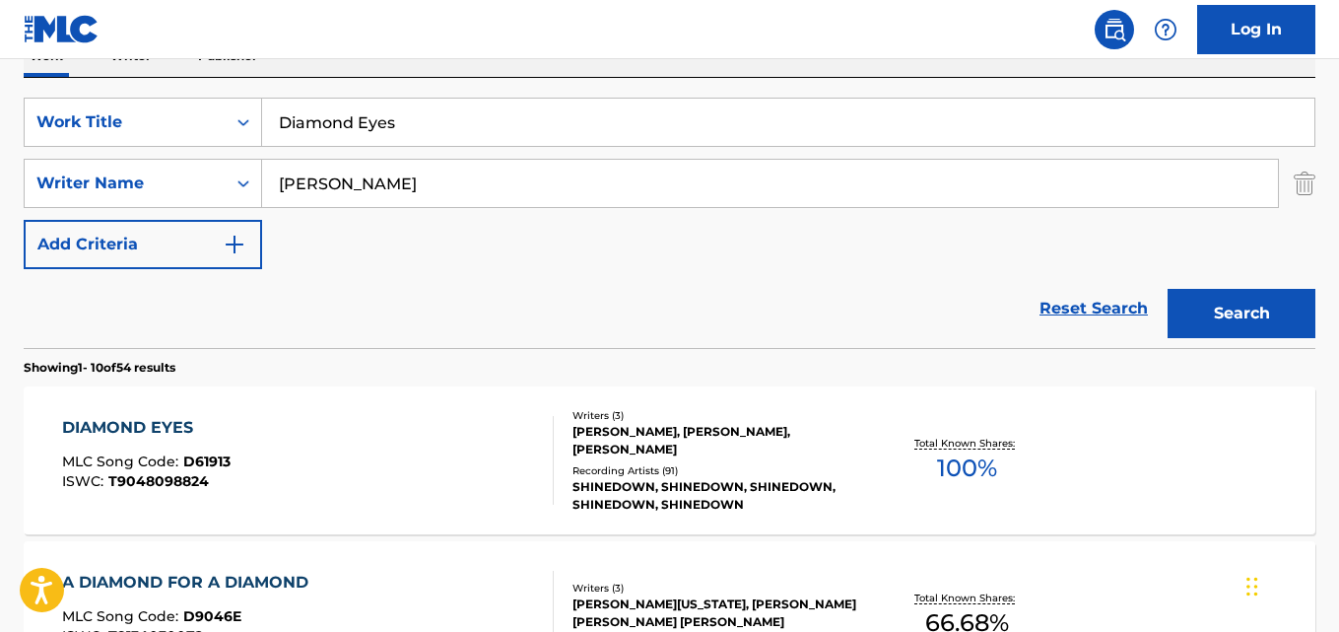
scroll to position [388, 0]
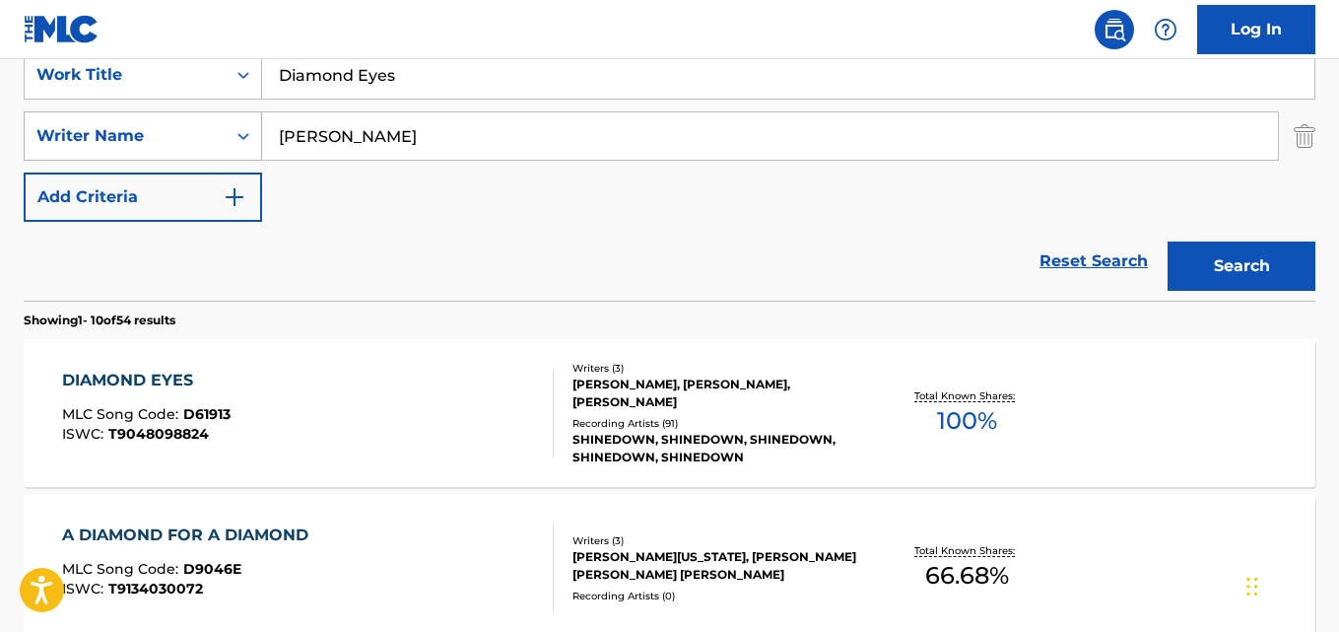
drag, startPoint x: 361, startPoint y: 132, endPoint x: 185, endPoint y: 152, distance: 176.5
click at [185, 152] on div "SearchWithCriteria2df984f3-479a-4d2b-be4c-74034a3fb4a9 Writer Name [PERSON_NAME]" at bounding box center [670, 135] width 1292 height 49
paste input "[PERSON_NAME]"
drag, startPoint x: 354, startPoint y: 141, endPoint x: 519, endPoint y: 135, distance: 165.7
click at [519, 135] on input "[PERSON_NAME]" at bounding box center [770, 135] width 1016 height 47
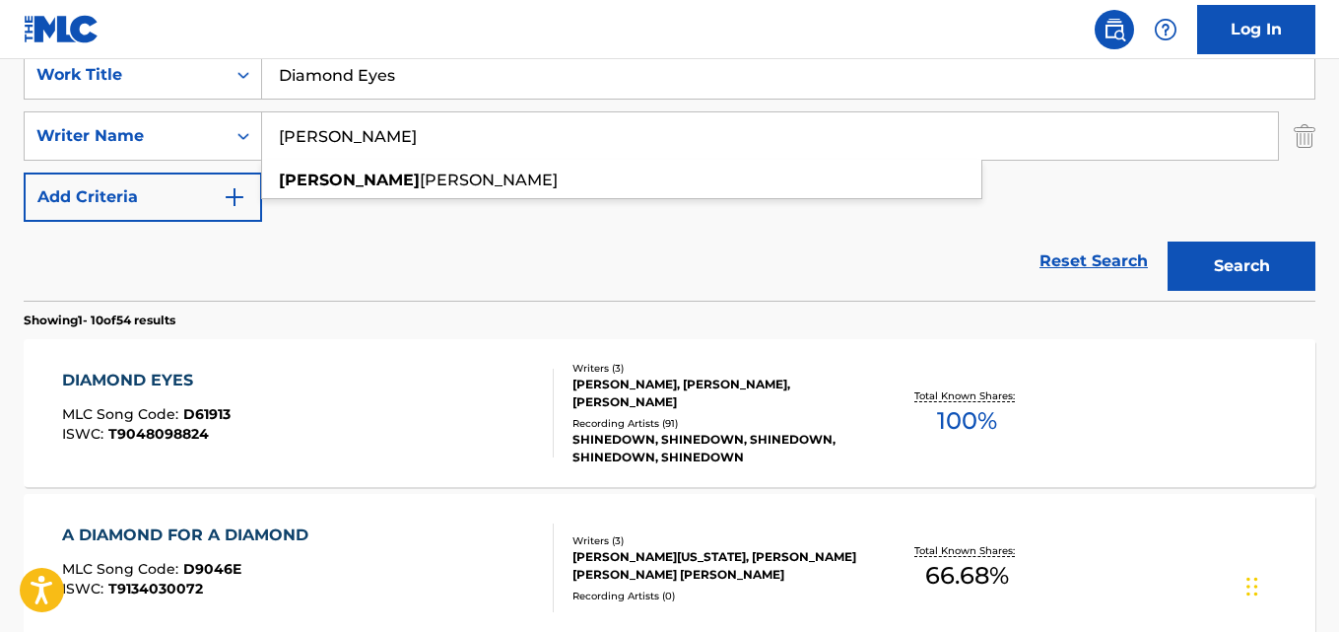
click at [1168, 241] on button "Search" at bounding box center [1242, 265] width 148 height 49
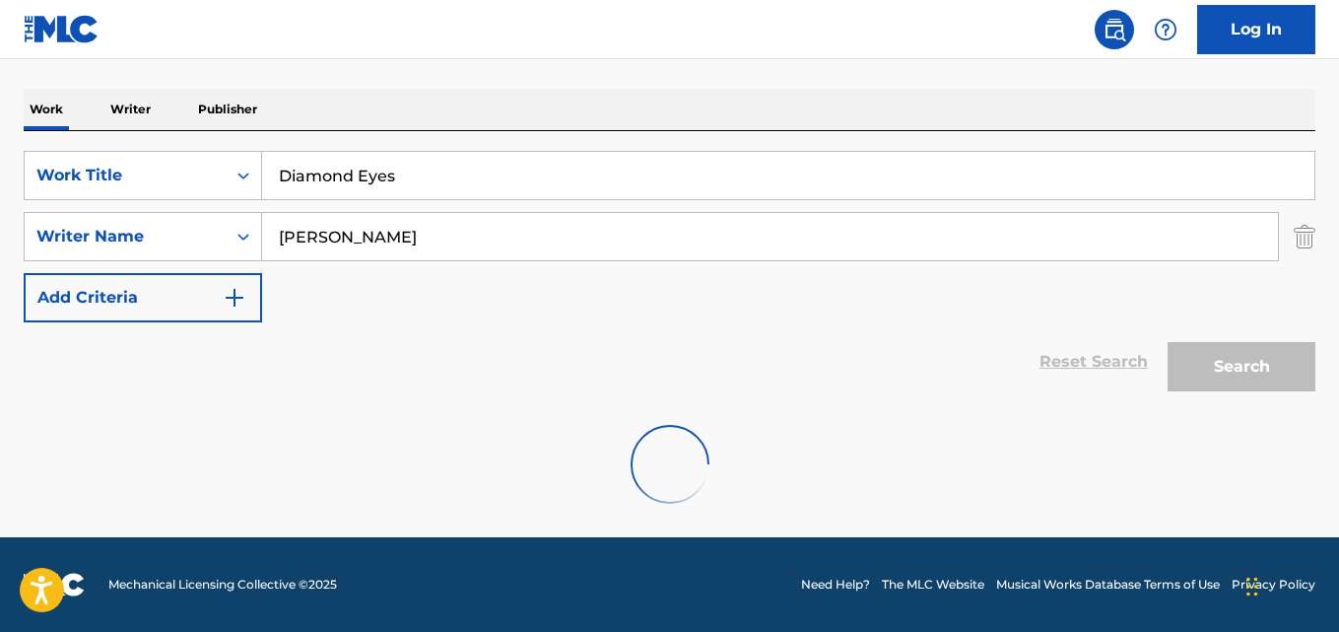
scroll to position [288, 0]
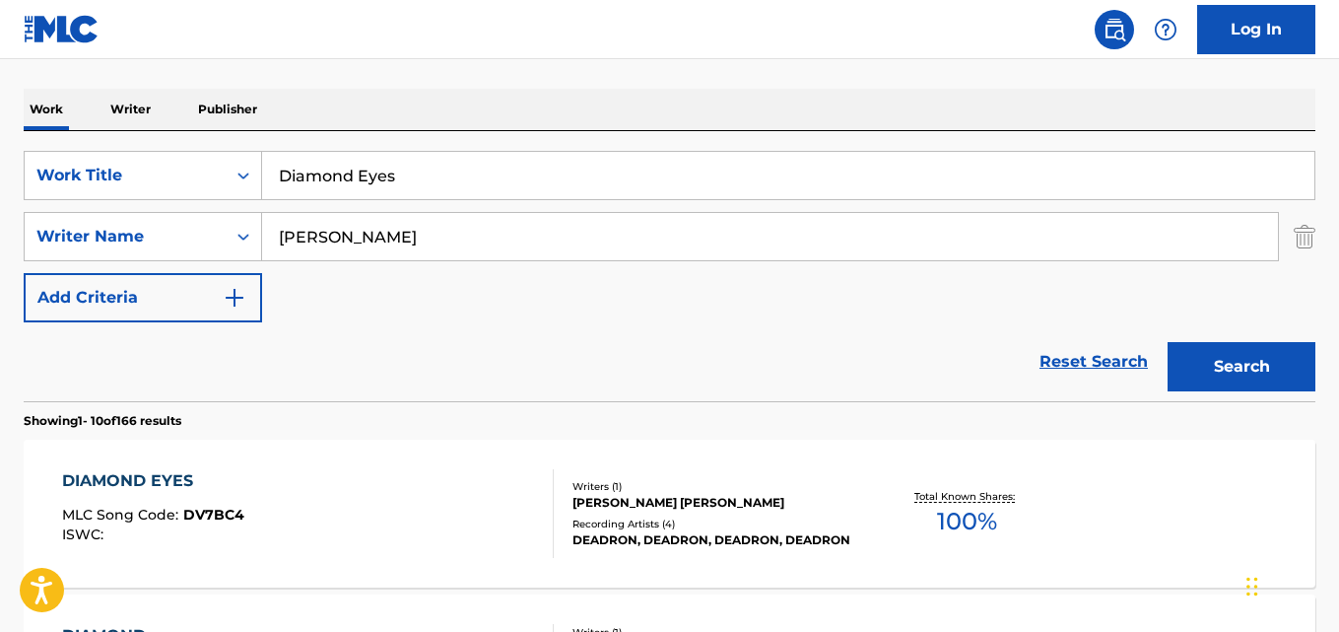
click at [164, 359] on div "Reset Search Search" at bounding box center [670, 361] width 1292 height 79
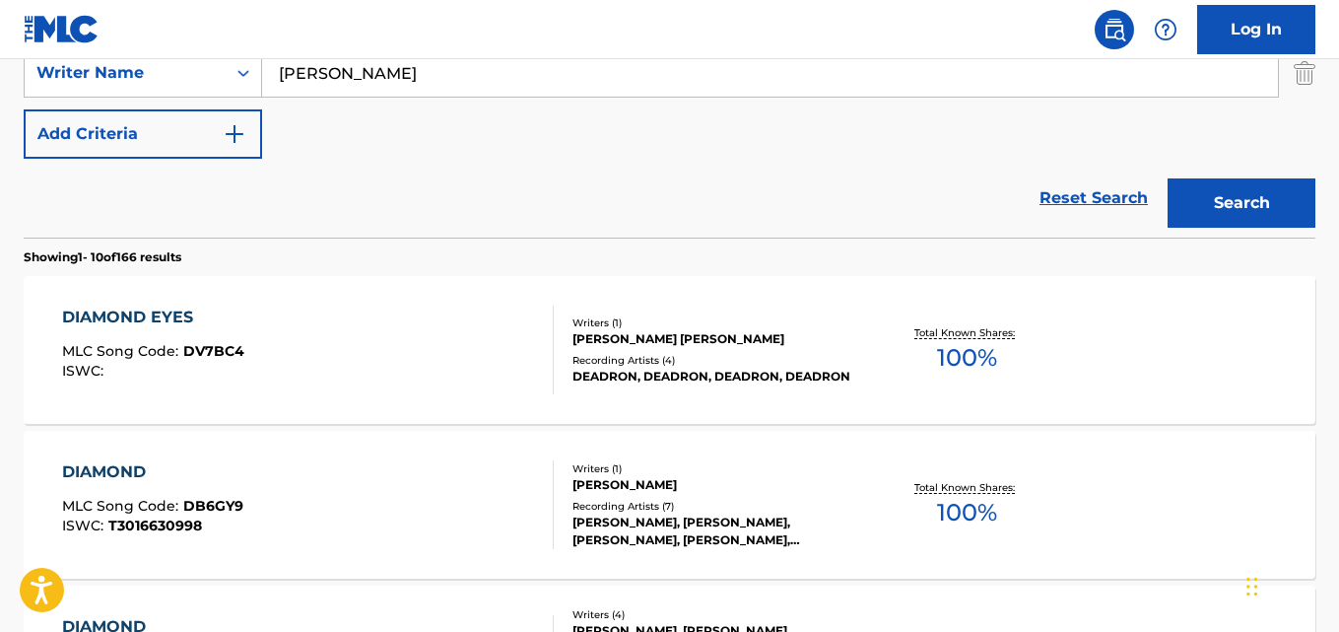
click at [532, 206] on div "Reset Search Search" at bounding box center [670, 198] width 1292 height 79
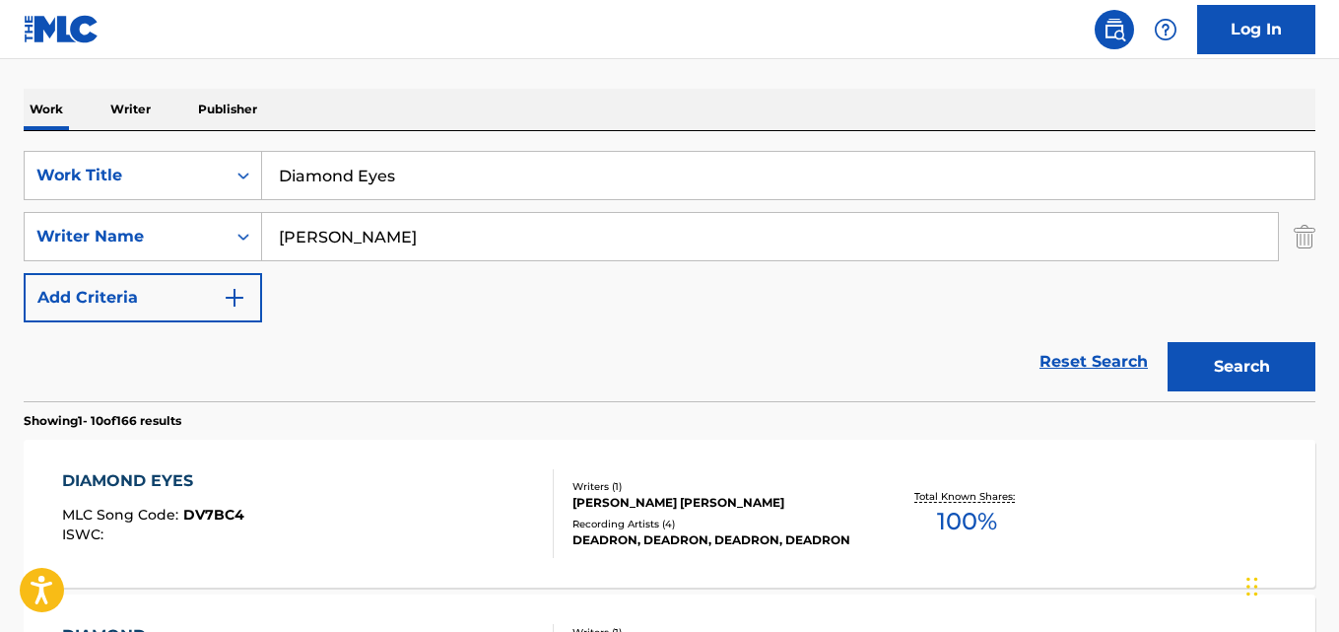
click at [466, 308] on div "SearchWithCriteriad027d31f-b09f-4ed3-a722-40d13ba718db Work Title Diamond Eyes …" at bounding box center [670, 236] width 1292 height 171
click at [567, 312] on div "SearchWithCriteriad027d31f-b09f-4ed3-a722-40d13ba718db Work Title Diamond Eyes …" at bounding box center [670, 236] width 1292 height 171
click at [577, 342] on div "Reset Search Search" at bounding box center [670, 361] width 1292 height 79
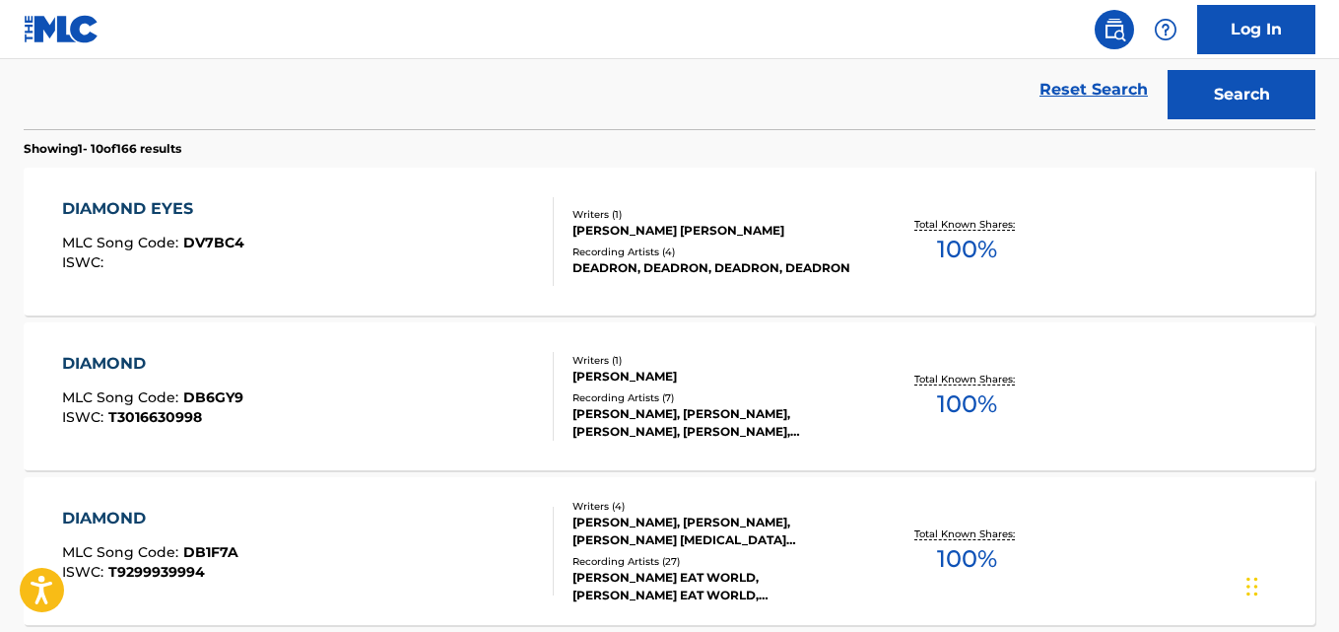
scroll to position [0, 0]
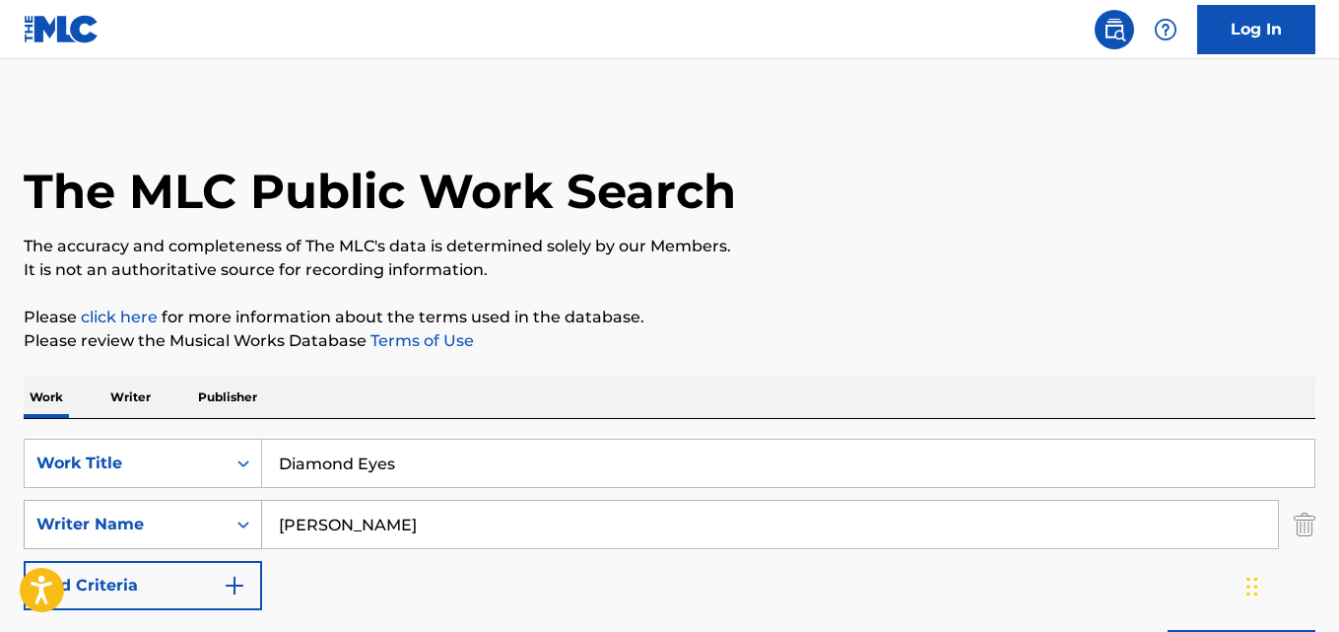
drag, startPoint x: 348, startPoint y: 536, endPoint x: 217, endPoint y: 547, distance: 131.5
click at [217, 547] on div "SearchWithCriteria2df984f3-479a-4d2b-be4c-74034a3fb4a9 Writer Name [PERSON_NAME]" at bounding box center [670, 524] width 1292 height 49
paste input "[PERSON_NAME]"
type input "[PERSON_NAME]"
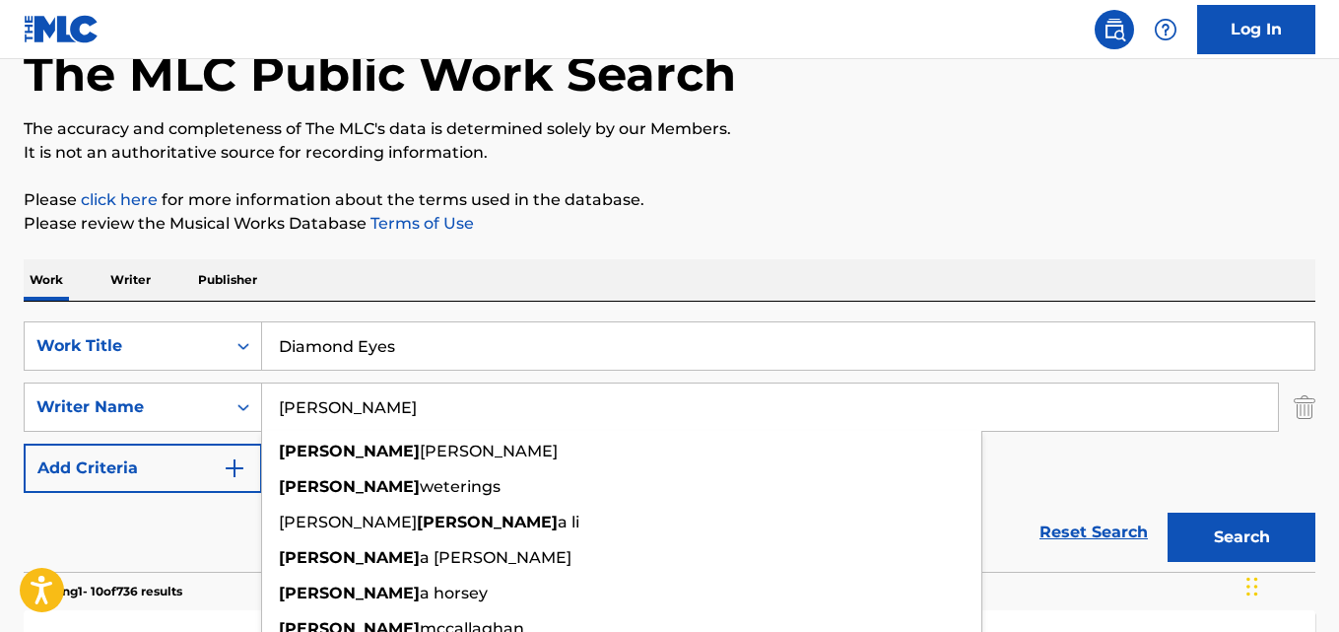
scroll to position [165, 0]
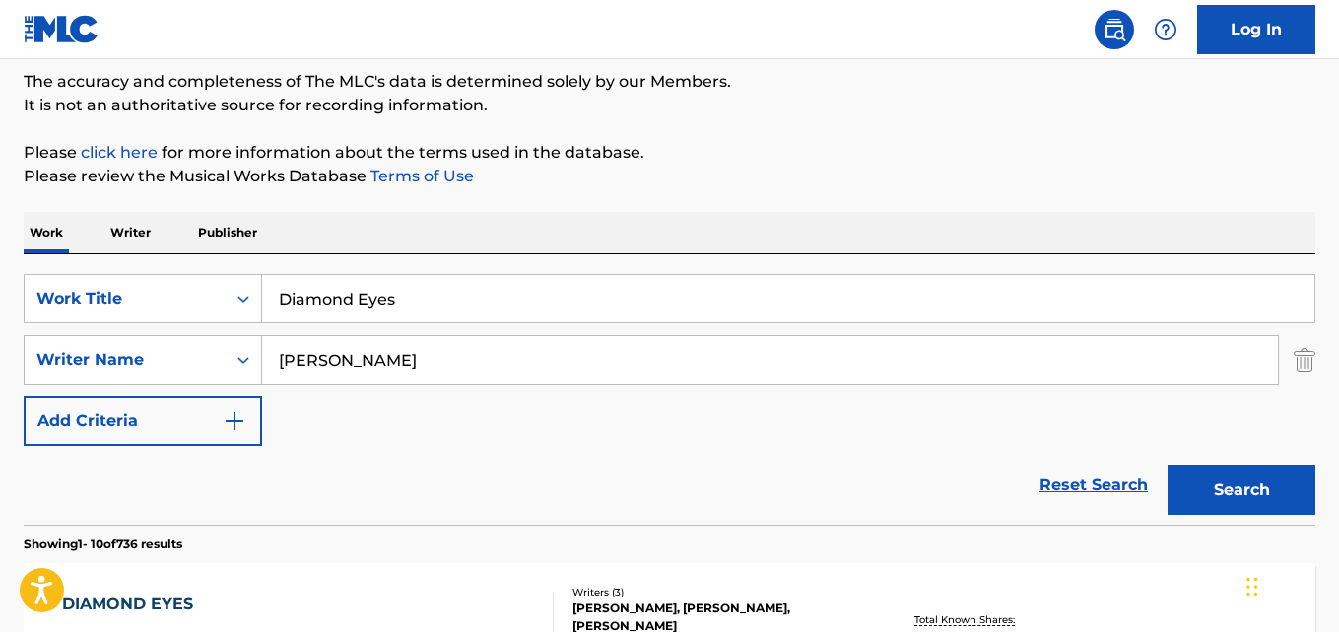
click at [164, 480] on div "Reset Search Search" at bounding box center [670, 485] width 1292 height 79
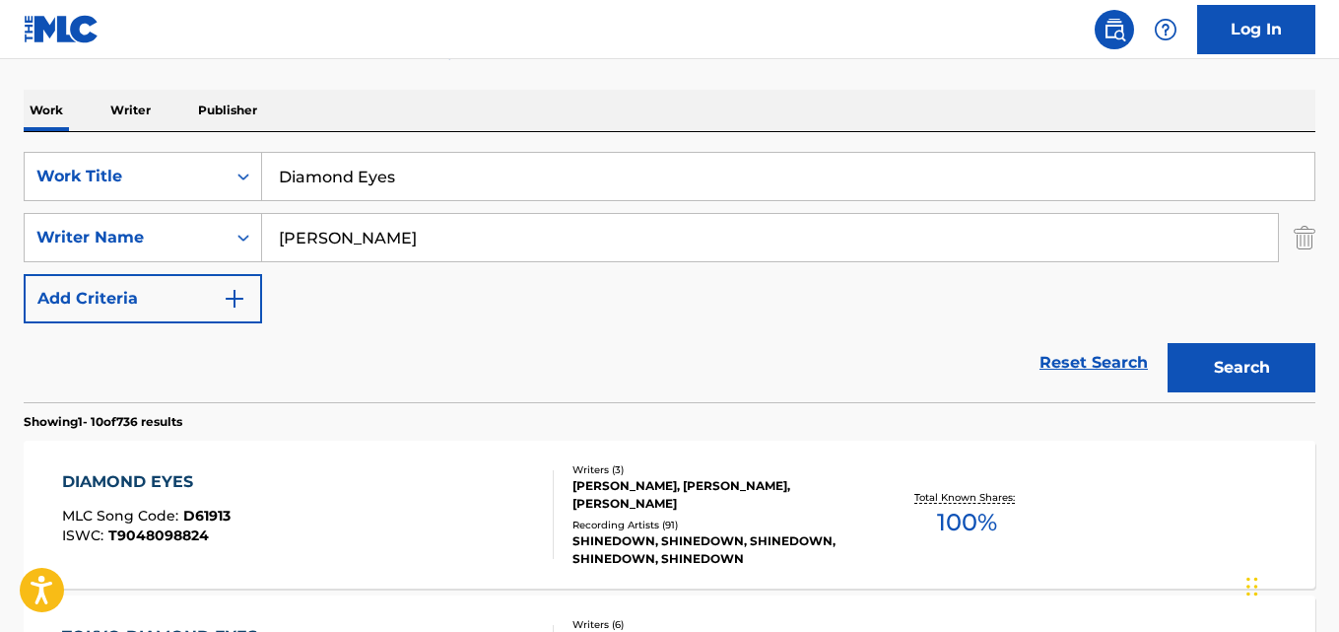
scroll to position [328, 0]
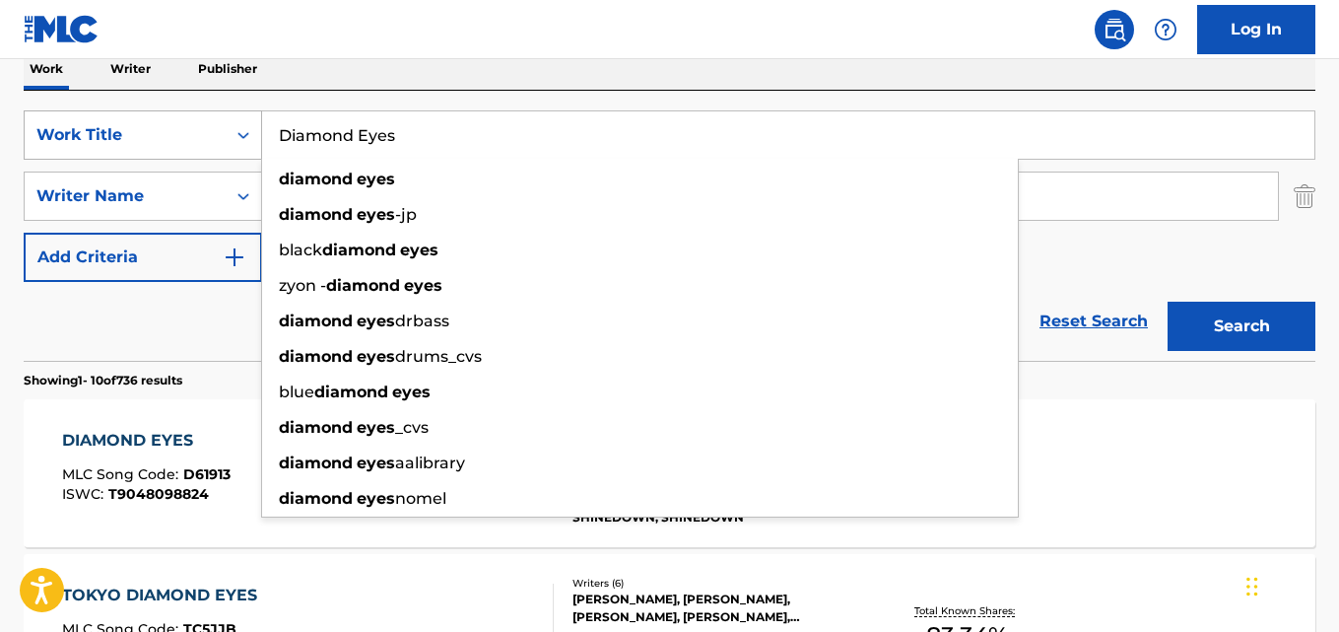
drag, startPoint x: 449, startPoint y: 130, endPoint x: 226, endPoint y: 152, distance: 224.8
click at [226, 152] on div "SearchWithCriteriad027d31f-b09f-4ed3-a722-40d13ba718db Work Title Diamond Eyes …" at bounding box center [670, 134] width 1292 height 49
drag, startPoint x: 409, startPoint y: 129, endPoint x: 185, endPoint y: 128, distance: 223.7
click at [185, 128] on div "SearchWithCriteriad027d31f-b09f-4ed3-a722-40d13ba718db Work Title Diamond Eyes …" at bounding box center [670, 134] width 1292 height 49
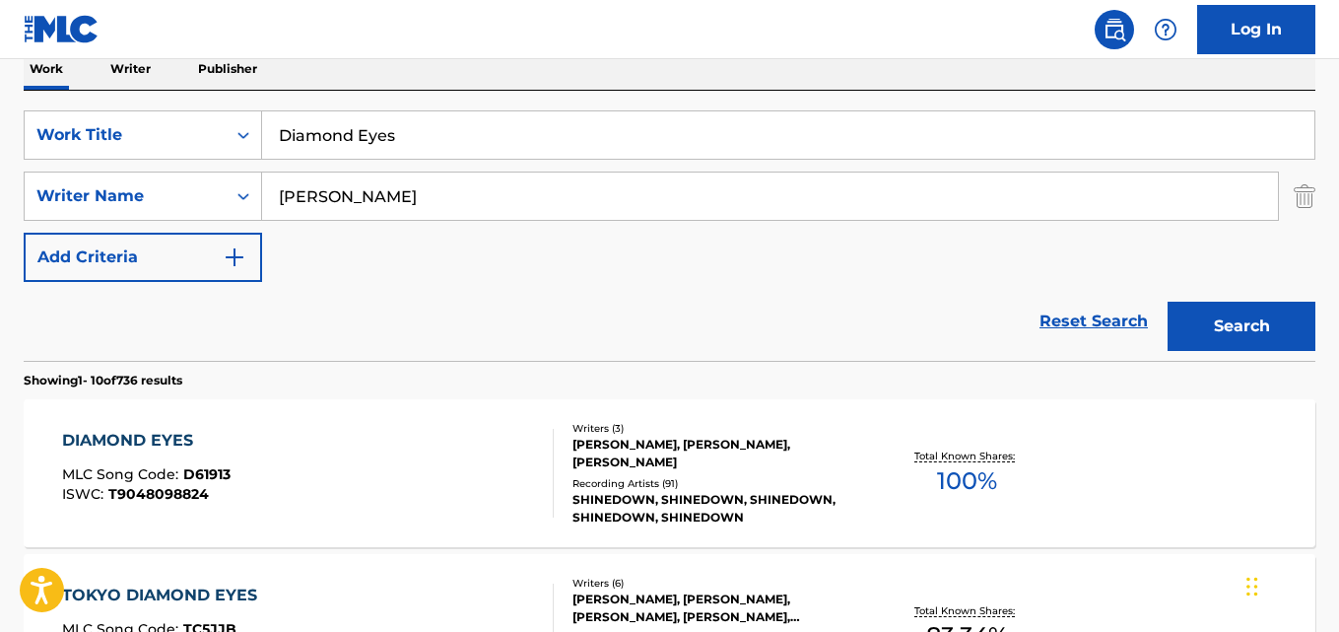
click at [168, 437] on div "DIAMOND EYES" at bounding box center [146, 441] width 169 height 24
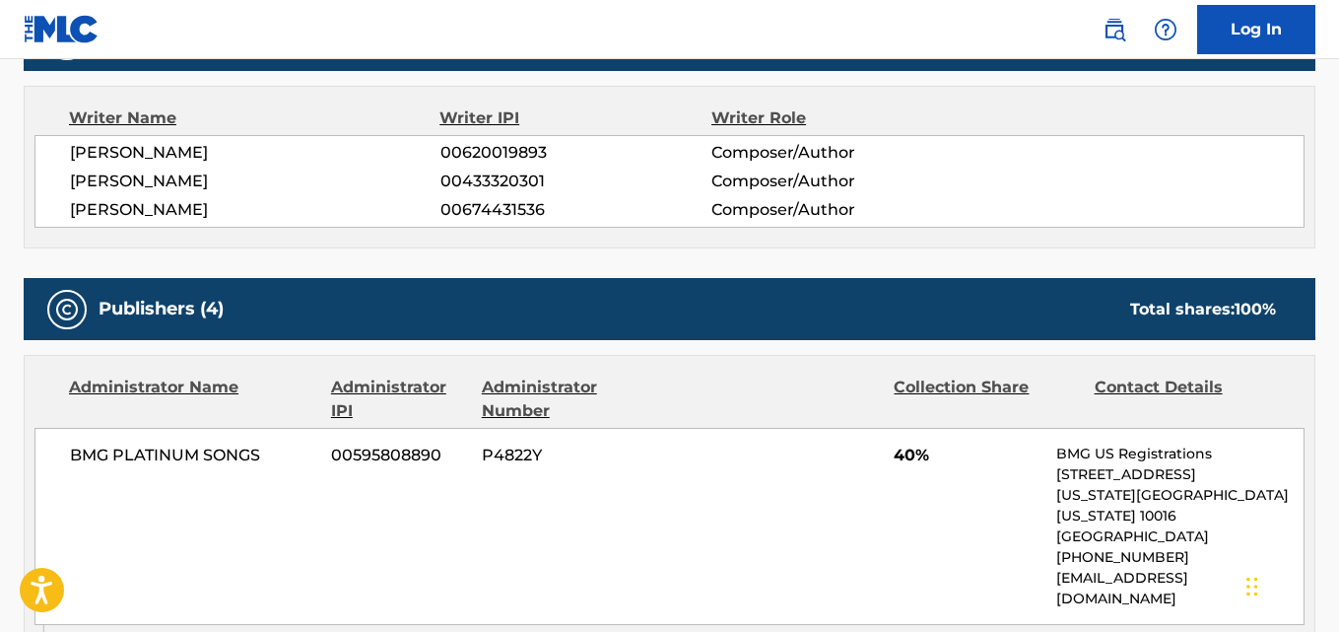
scroll to position [986, 0]
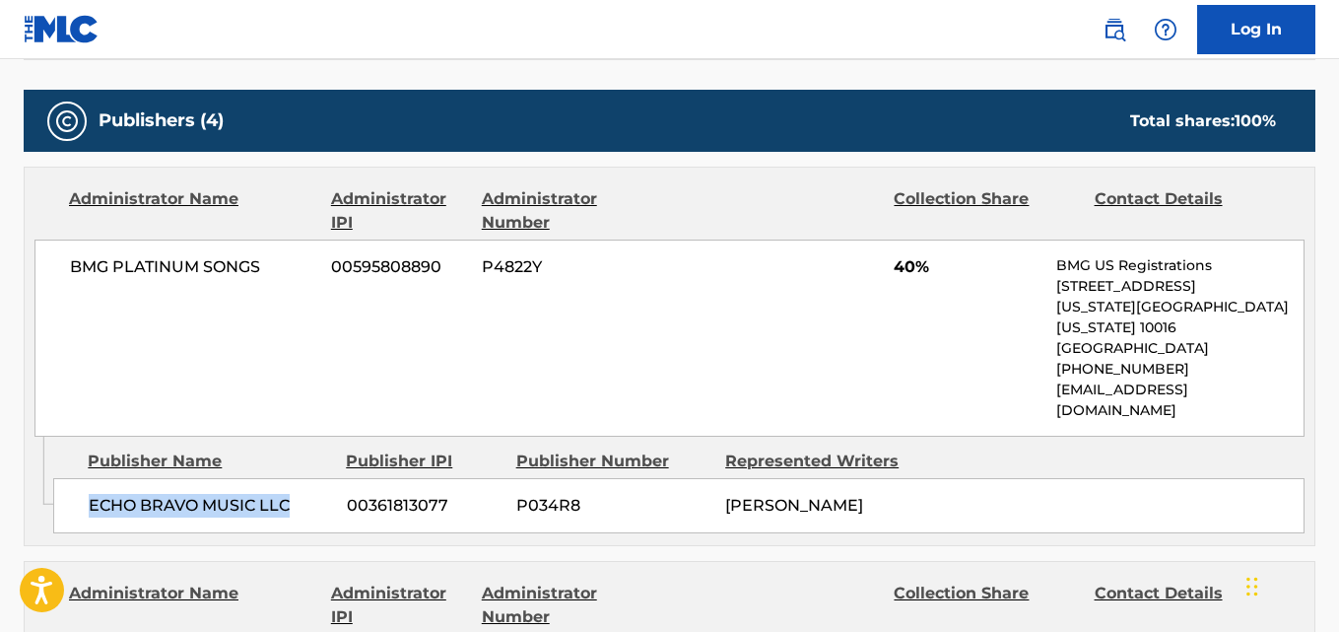
drag, startPoint x: 75, startPoint y: 472, endPoint x: 318, endPoint y: 470, distance: 243.5
click at [318, 478] on div "ECHO BRAVO MUSIC LLC 00361813077 P034R8 [PERSON_NAME]" at bounding box center [679, 505] width 1252 height 55
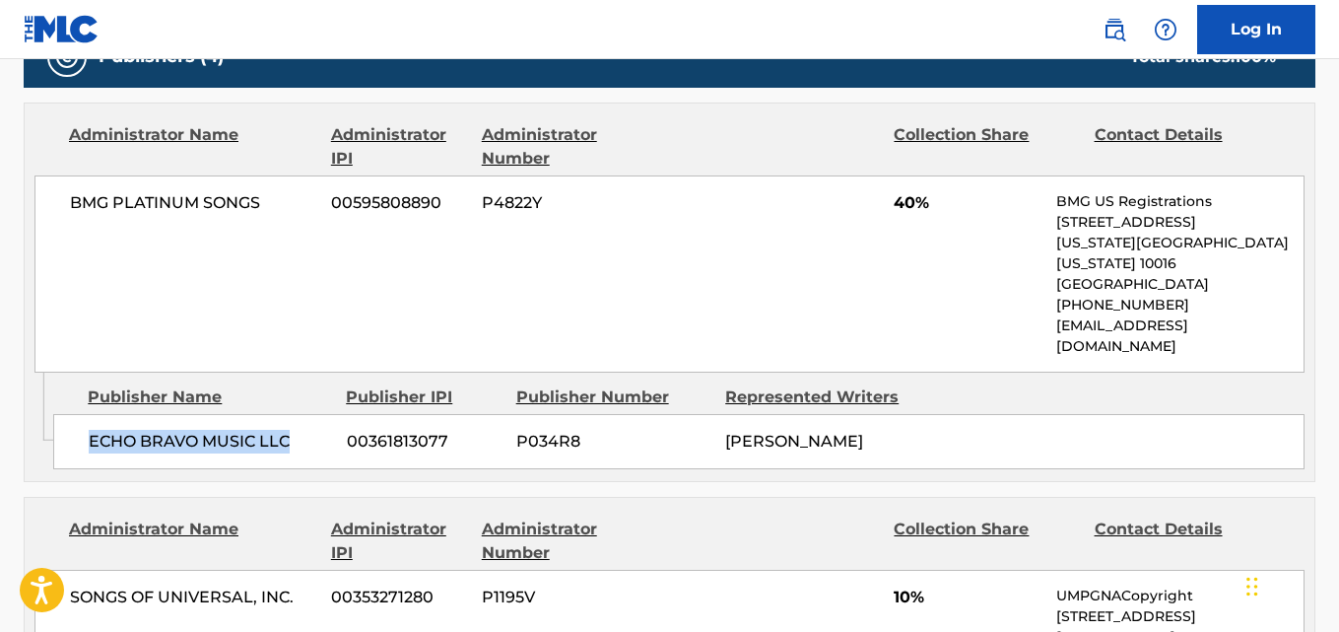
scroll to position [996, 0]
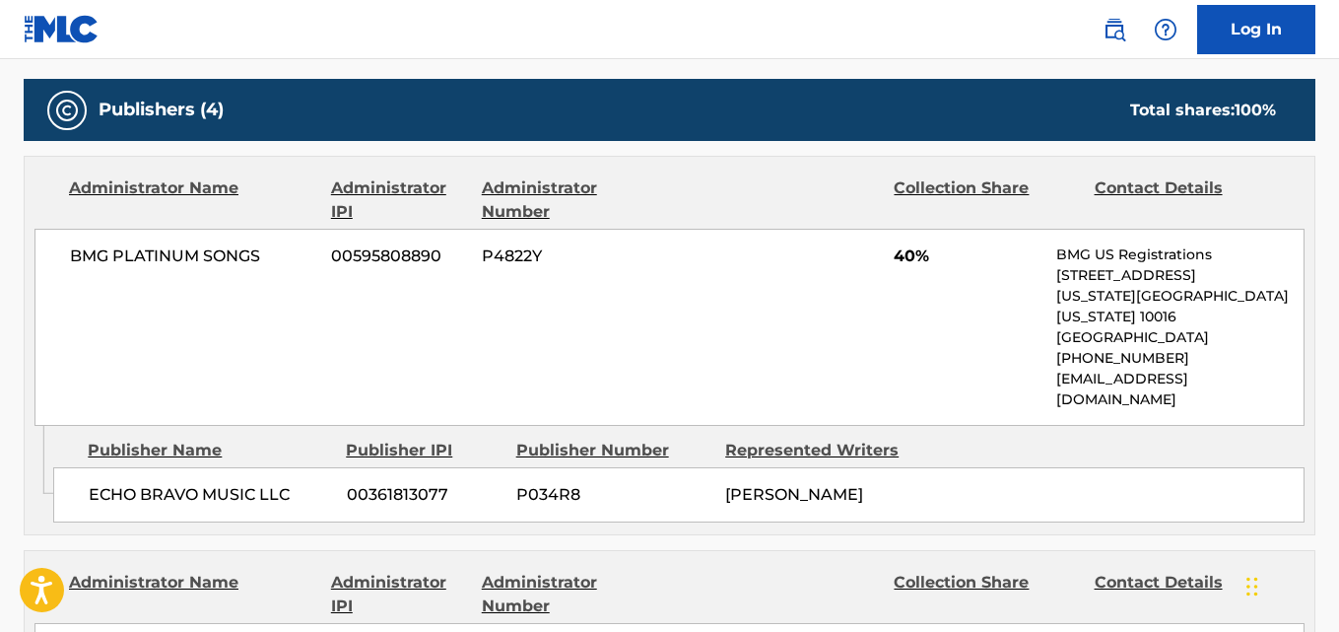
click at [907, 257] on span "40%" at bounding box center [968, 256] width 148 height 24
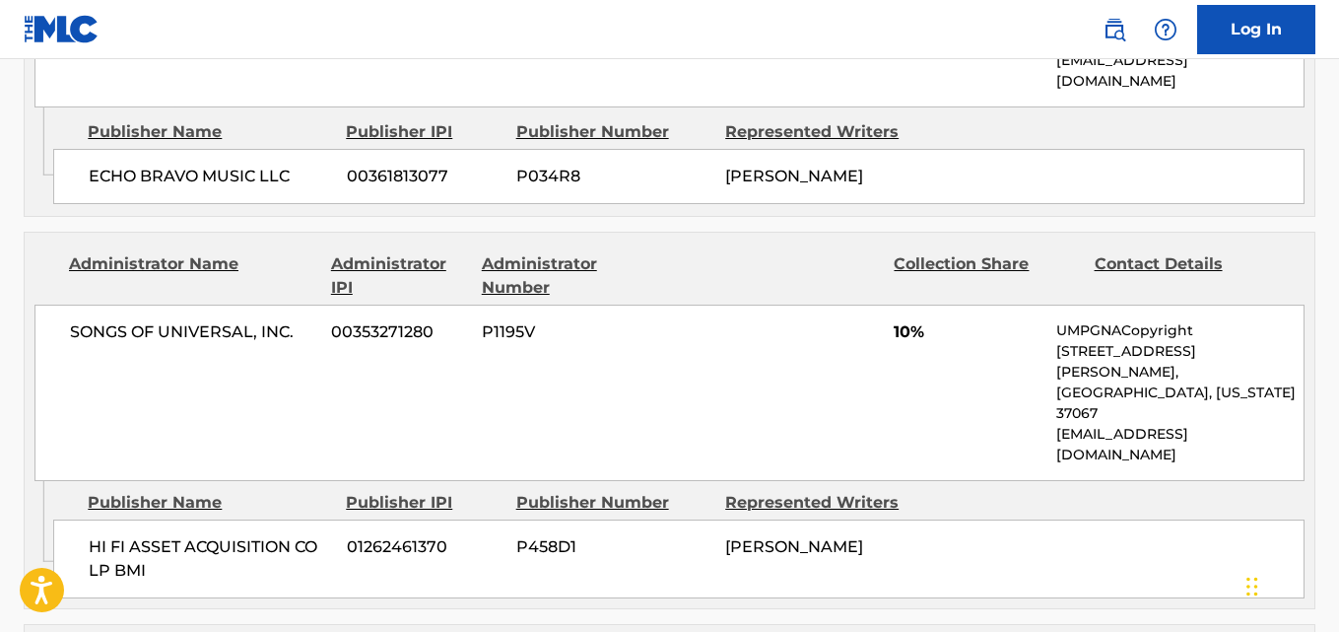
scroll to position [1325, 0]
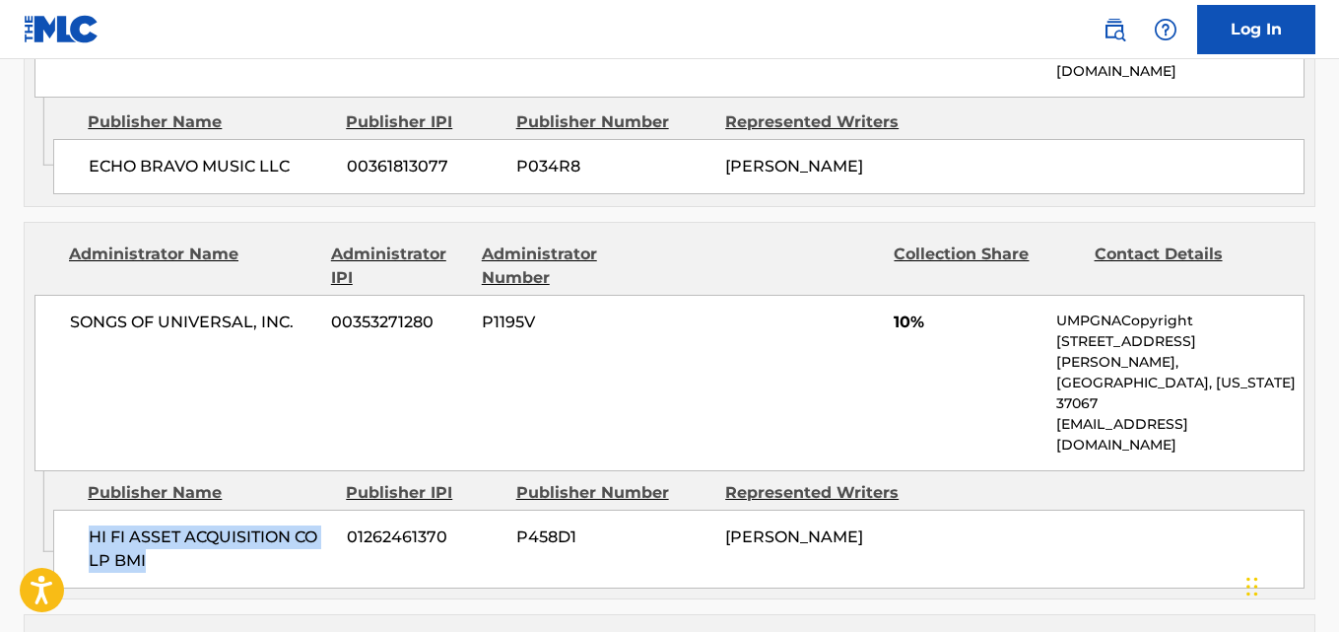
drag, startPoint x: 88, startPoint y: 431, endPoint x: 185, endPoint y: 460, distance: 102.0
click at [185, 510] on div "HI FI ASSET ACQUISITION CO LP BMI 01262461370 P458D1 [PERSON_NAME]" at bounding box center [679, 549] width 1252 height 79
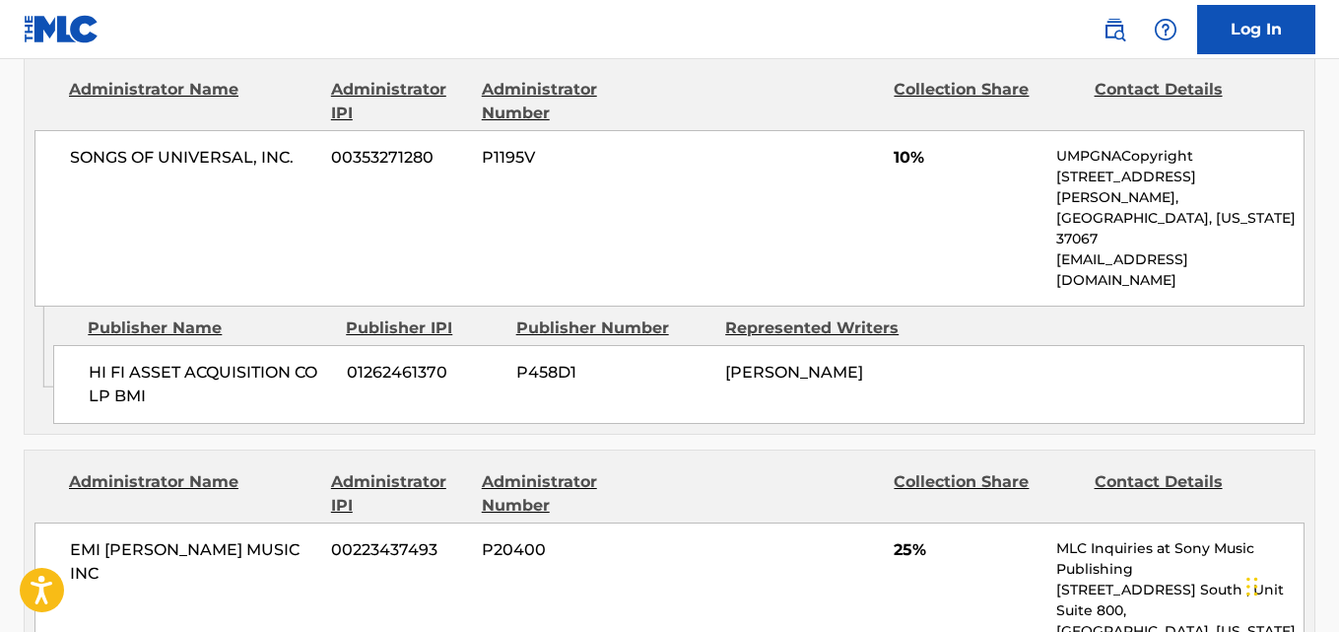
click at [246, 179] on div "SONGS OF UNIVERSAL, INC. 00353271280 P1195V 10% UMPGNACopyright [STREET_ADDRESS…" at bounding box center [669, 218] width 1270 height 176
click at [892, 130] on div "SONGS OF UNIVERSAL, INC. 00353271280 P1195V 10% UMPGNACopyright [STREET_ADDRESS…" at bounding box center [669, 218] width 1270 height 176
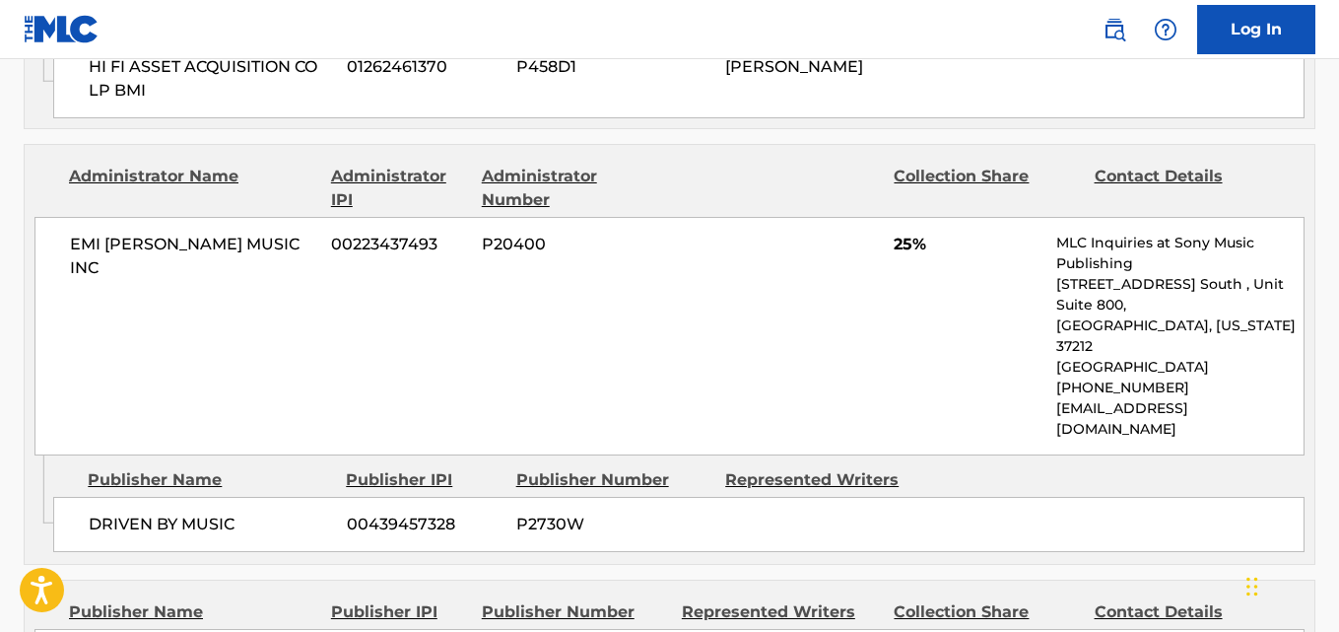
scroll to position [1817, 0]
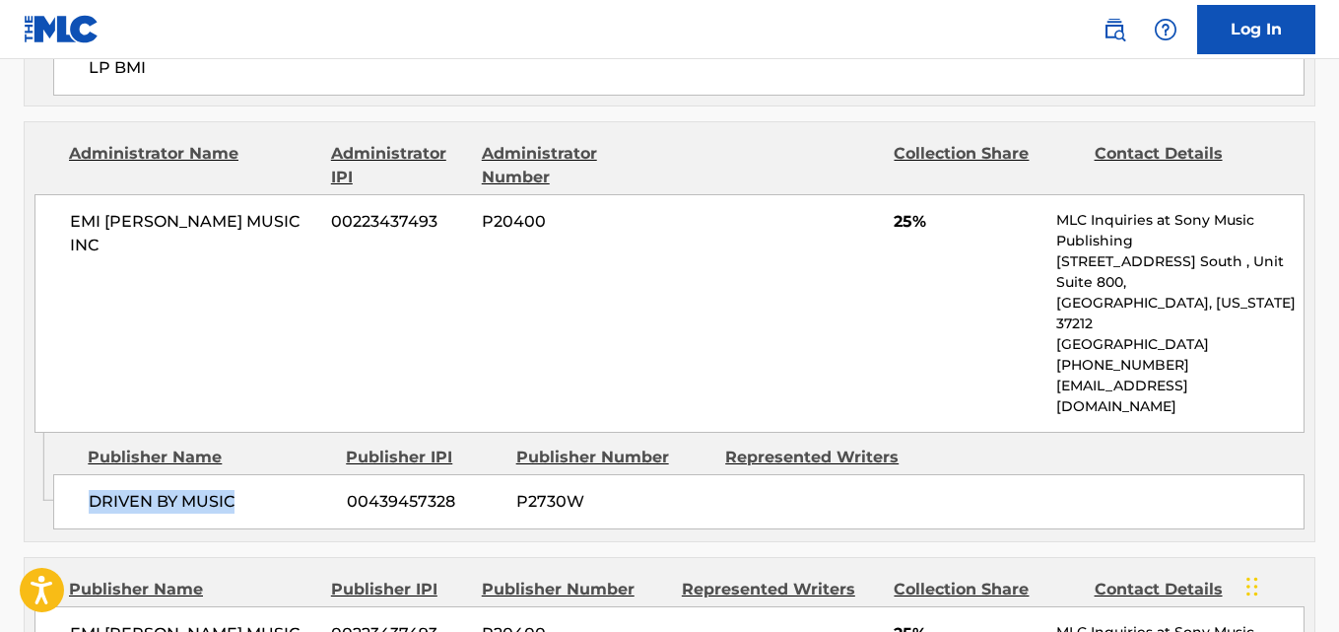
drag, startPoint x: 94, startPoint y: 358, endPoint x: 239, endPoint y: 359, distance: 144.9
click at [239, 490] on span "DRIVEN BY MUSIC" at bounding box center [210, 502] width 243 height 24
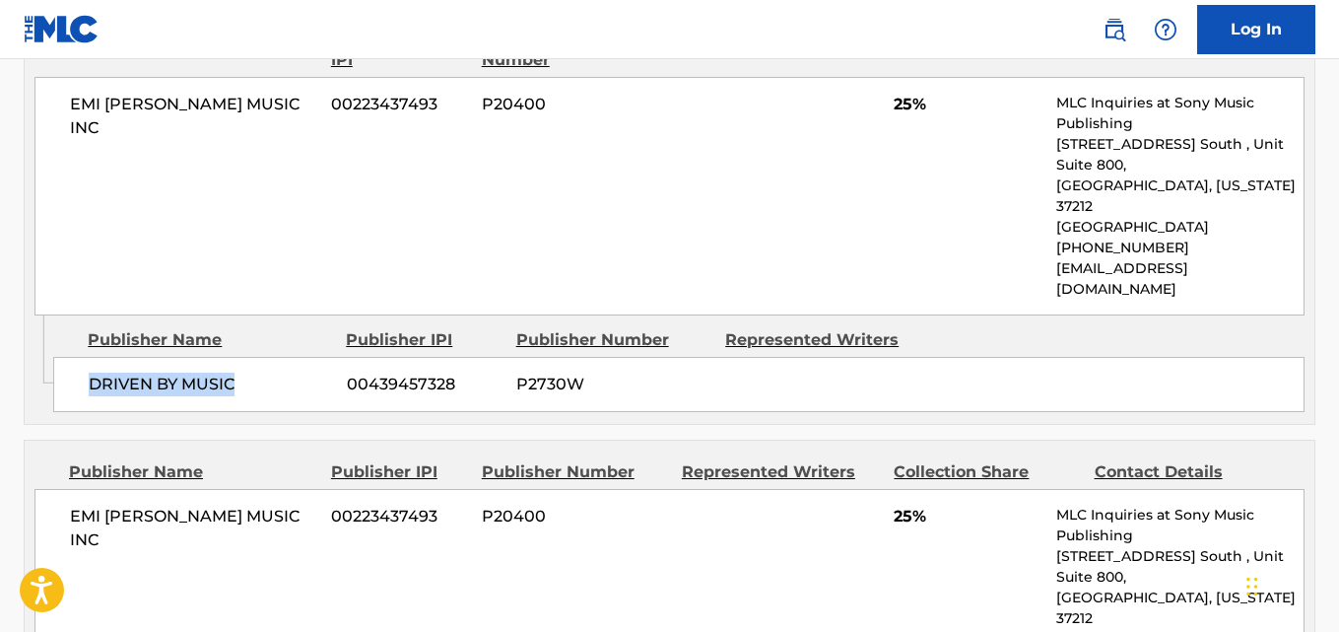
scroll to position [1982, 0]
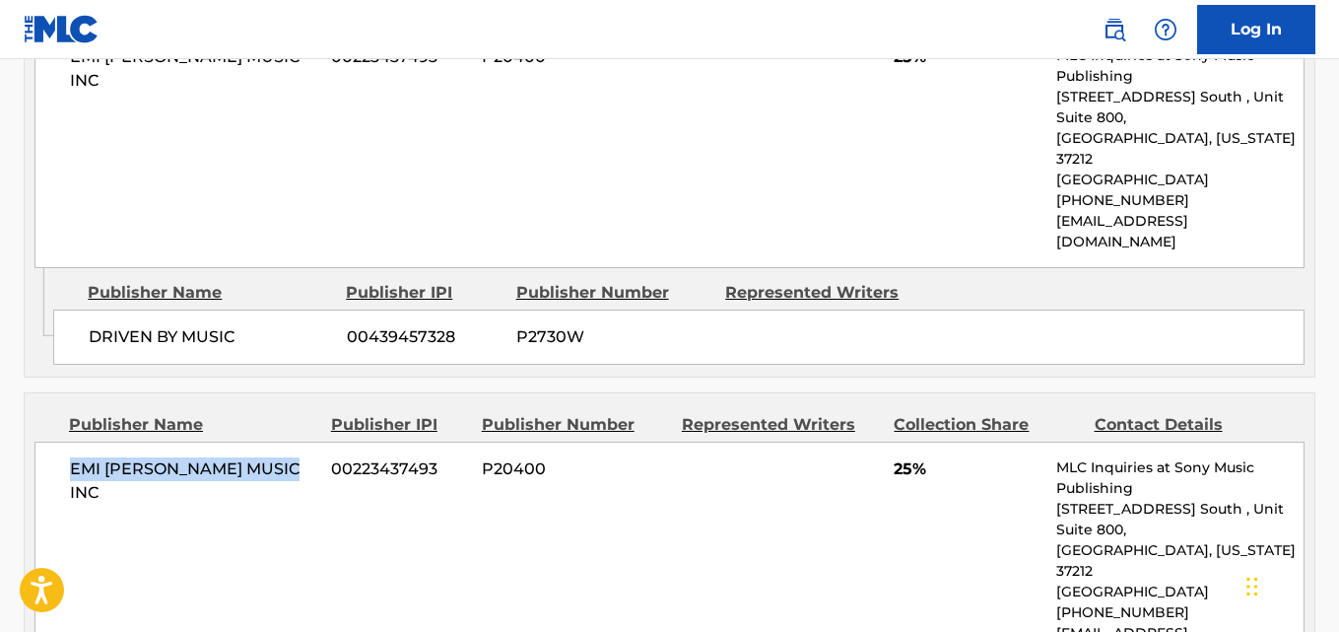
drag, startPoint x: 73, startPoint y: 327, endPoint x: 315, endPoint y: 329, distance: 242.5
click at [315, 457] on span "EMI [PERSON_NAME] MUSIC INC" at bounding box center [193, 480] width 246 height 47
drag, startPoint x: 65, startPoint y: 327, endPoint x: 302, endPoint y: 327, distance: 236.5
click at [302, 442] on div "EMI [PERSON_NAME] MUSIC INC 00223437493 P20400 25% MLC Inquiries at Sony Music …" at bounding box center [669, 561] width 1270 height 239
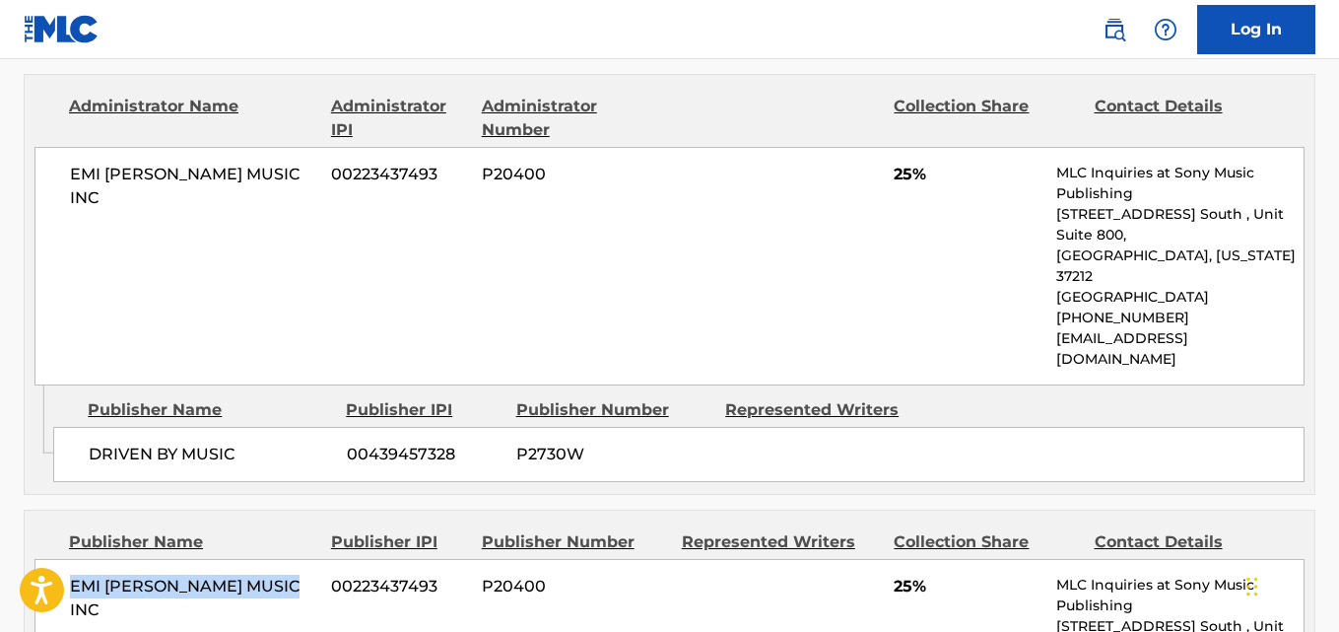
scroll to position [1817, 0]
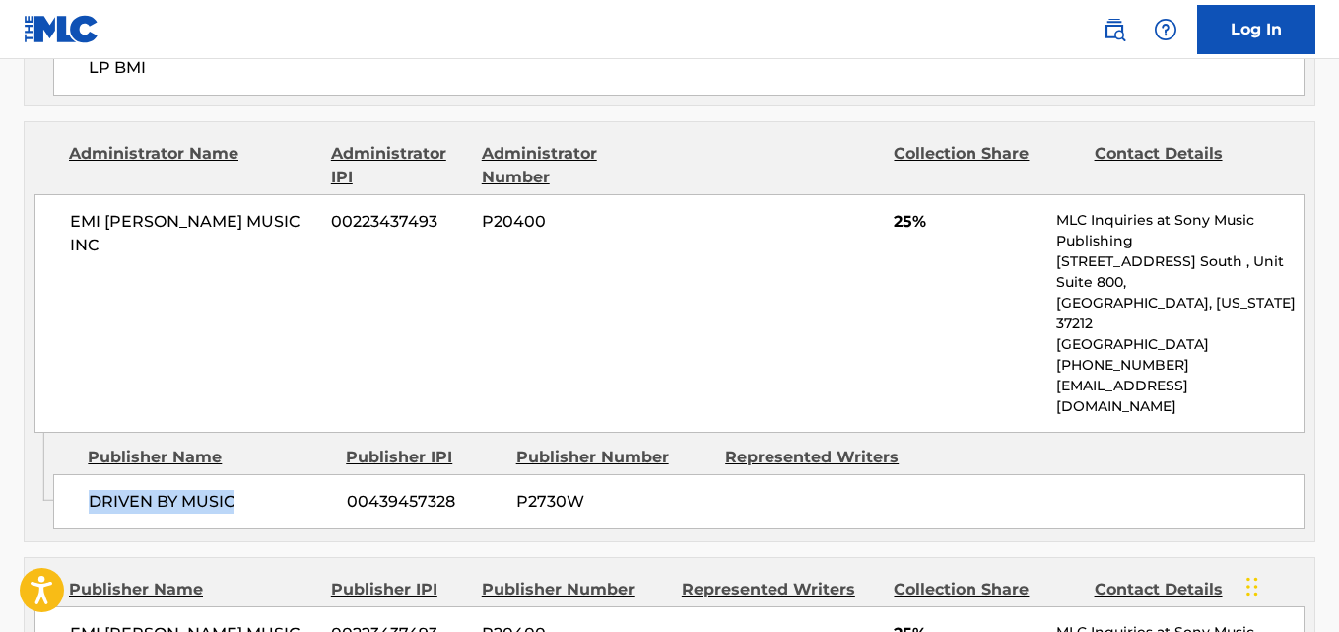
drag, startPoint x: 85, startPoint y: 367, endPoint x: 290, endPoint y: 367, distance: 205.0
click at [290, 474] on div "DRIVEN BY MUSIC 00439457328 P2730W" at bounding box center [679, 501] width 1252 height 55
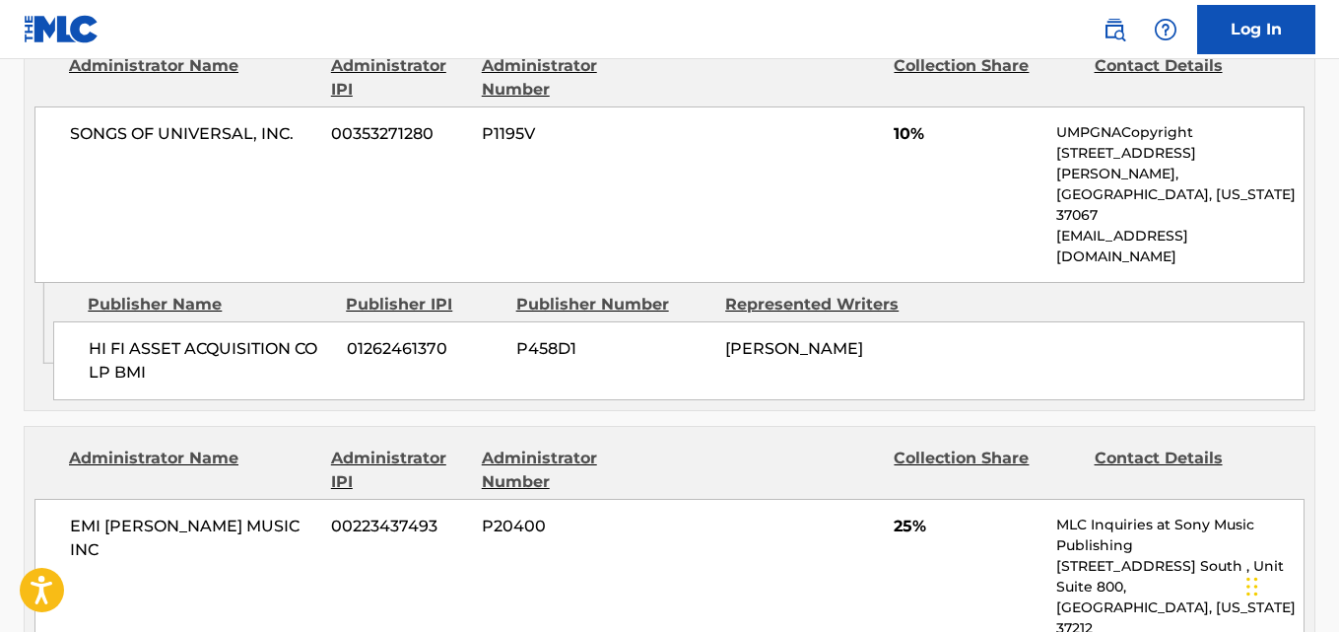
scroll to position [1489, 0]
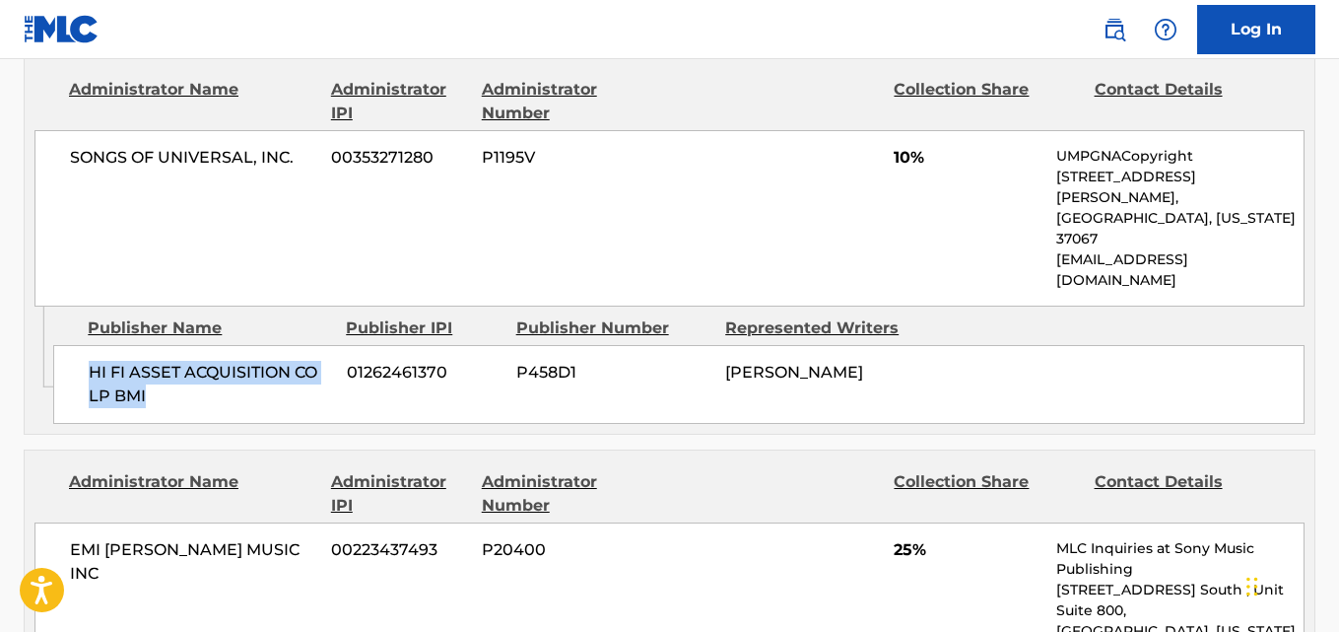
drag, startPoint x: 199, startPoint y: 276, endPoint x: 226, endPoint y: 299, distance: 35.0
click at [226, 345] on div "HI FI ASSET ACQUISITION CO LP BMI 01262461370 P458D1 [PERSON_NAME]" at bounding box center [679, 384] width 1252 height 79
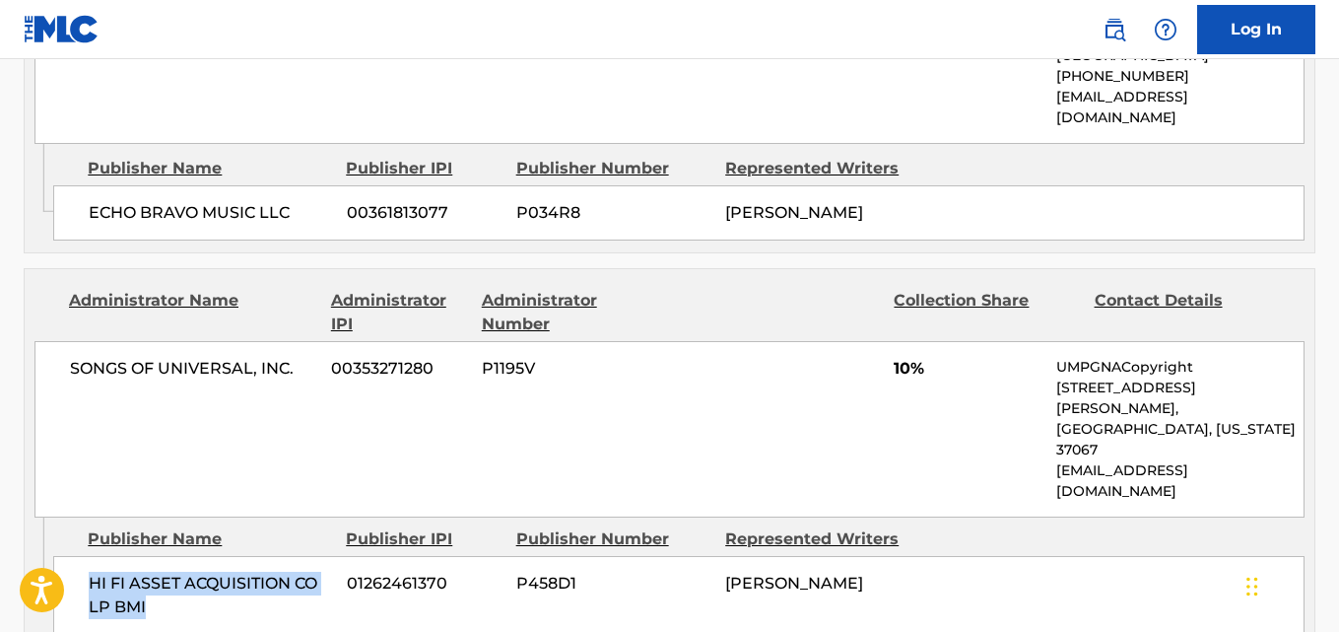
scroll to position [1160, 0]
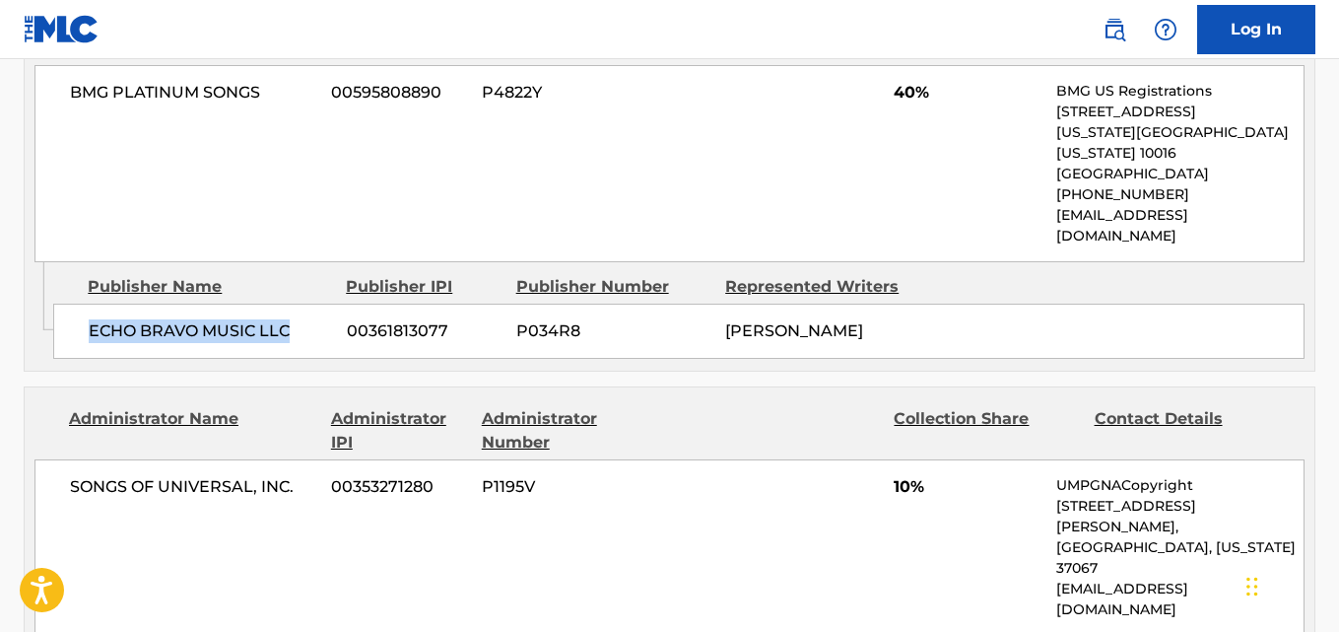
drag, startPoint x: 90, startPoint y: 290, endPoint x: 290, endPoint y: 282, distance: 200.2
click at [290, 319] on span "ECHO BRAVO MUSIC LLC" at bounding box center [210, 331] width 243 height 24
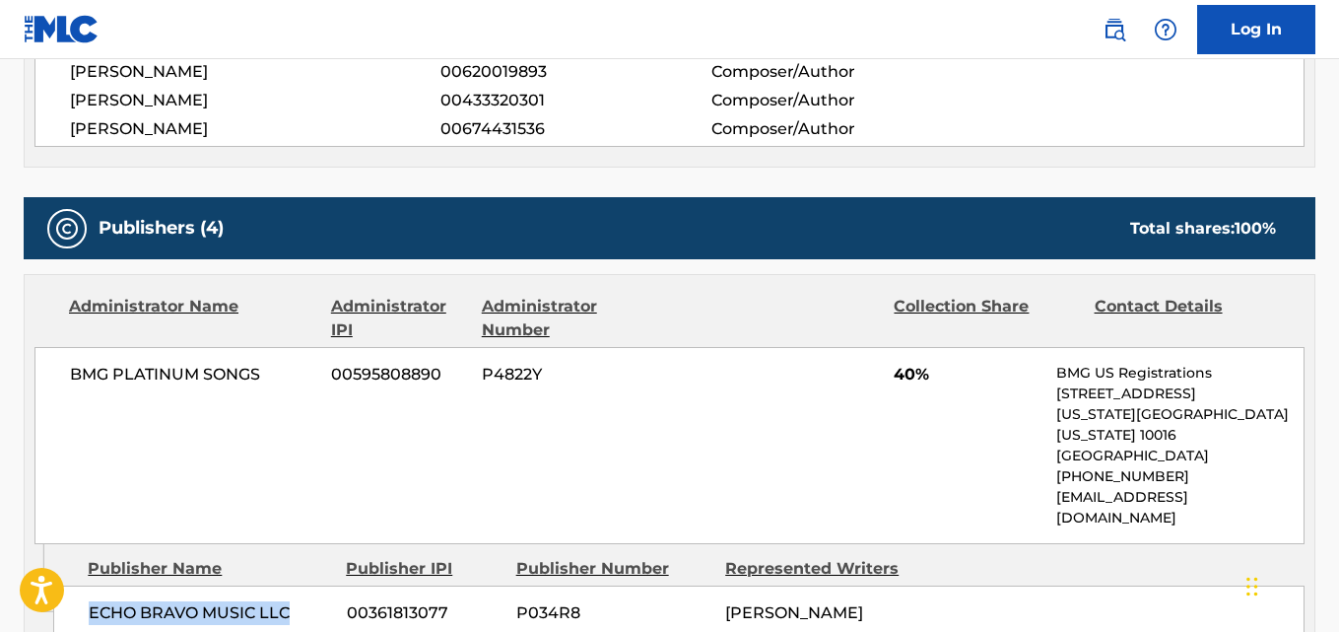
scroll to position [832, 0]
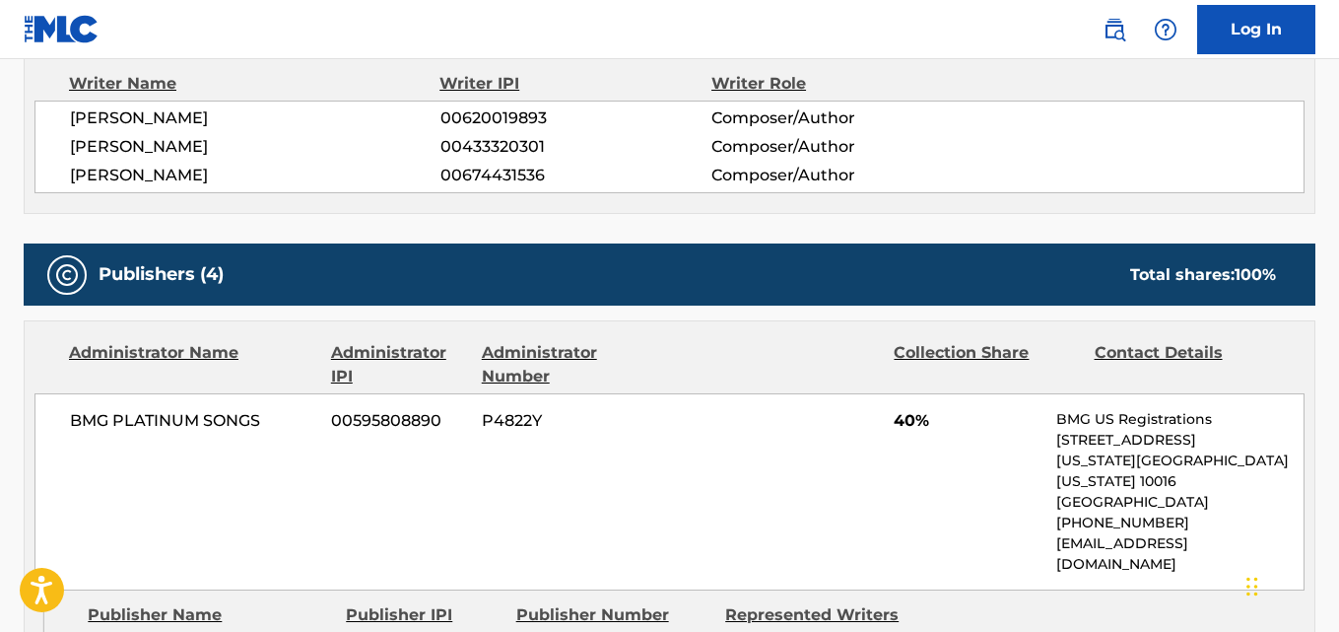
click at [530, 285] on div "Publishers (4) Total shares: 100 %" at bounding box center [670, 274] width 1292 height 62
click at [525, 279] on div "Publishers (4) Total shares: 100 %" at bounding box center [670, 274] width 1292 height 62
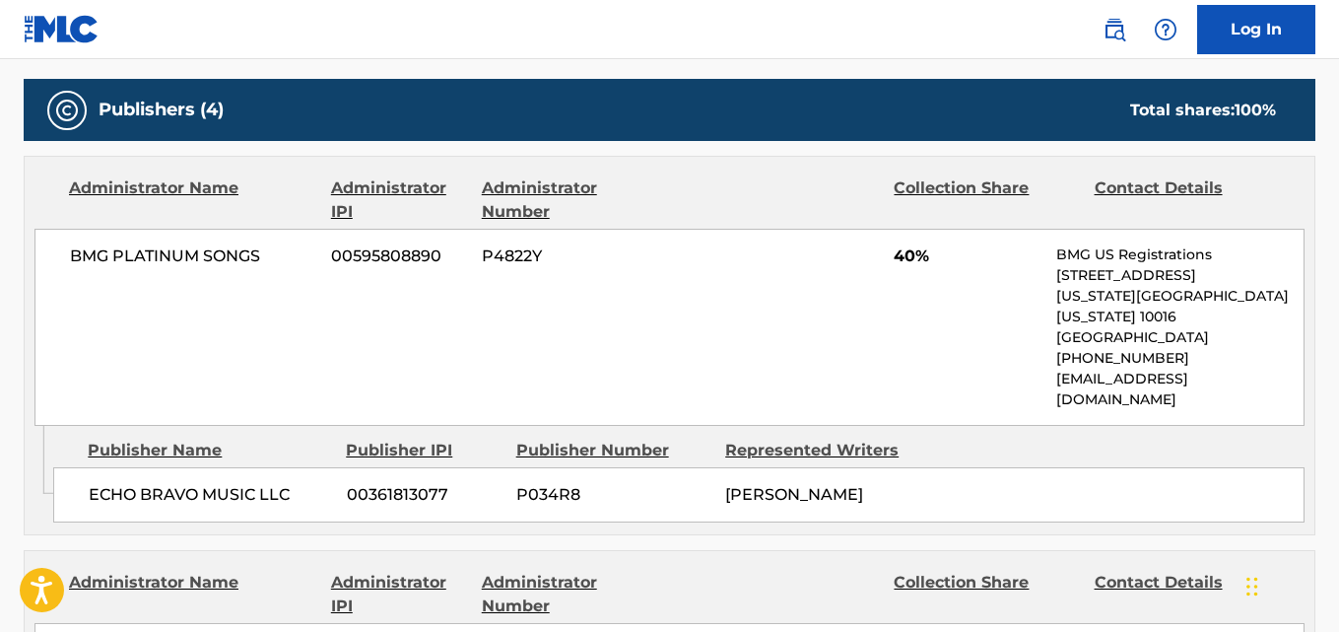
click at [476, 122] on div "Publishers (4) Total shares: 100 %" at bounding box center [670, 110] width 1292 height 62
click at [468, 110] on div "Publishers (4) Total shares: 100 %" at bounding box center [670, 110] width 1292 height 62
click at [466, 107] on div "Publishers (4) Total shares: 100 %" at bounding box center [670, 110] width 1292 height 62
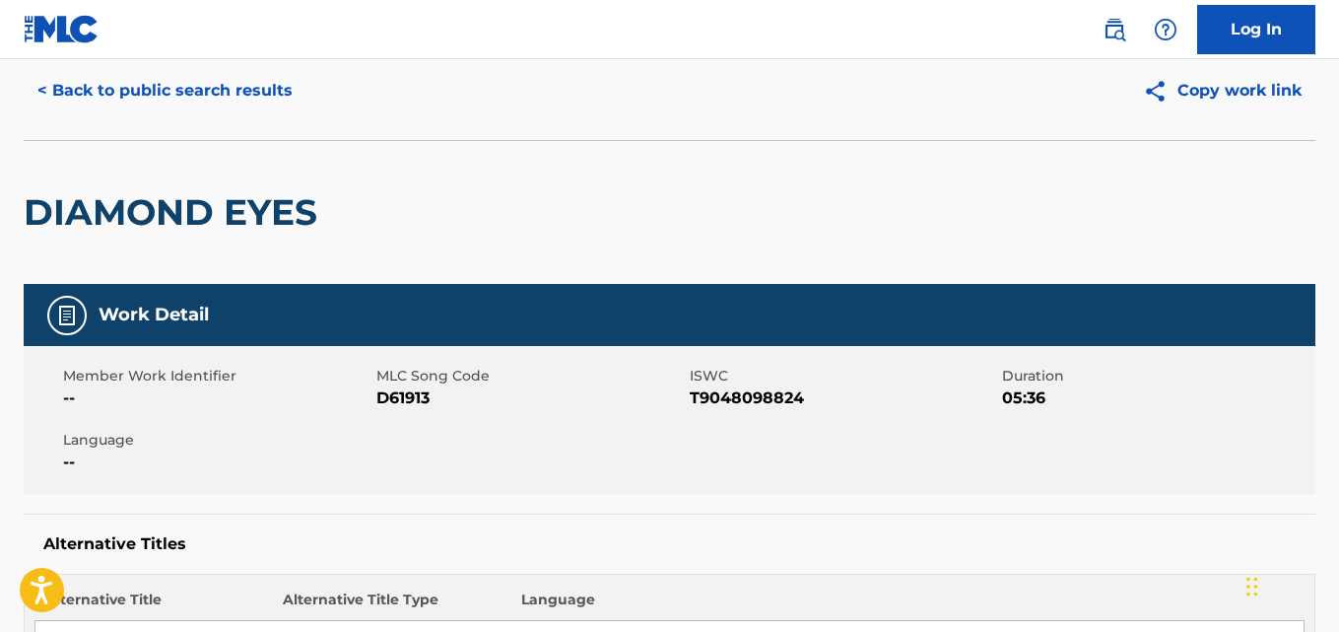
scroll to position [0, 0]
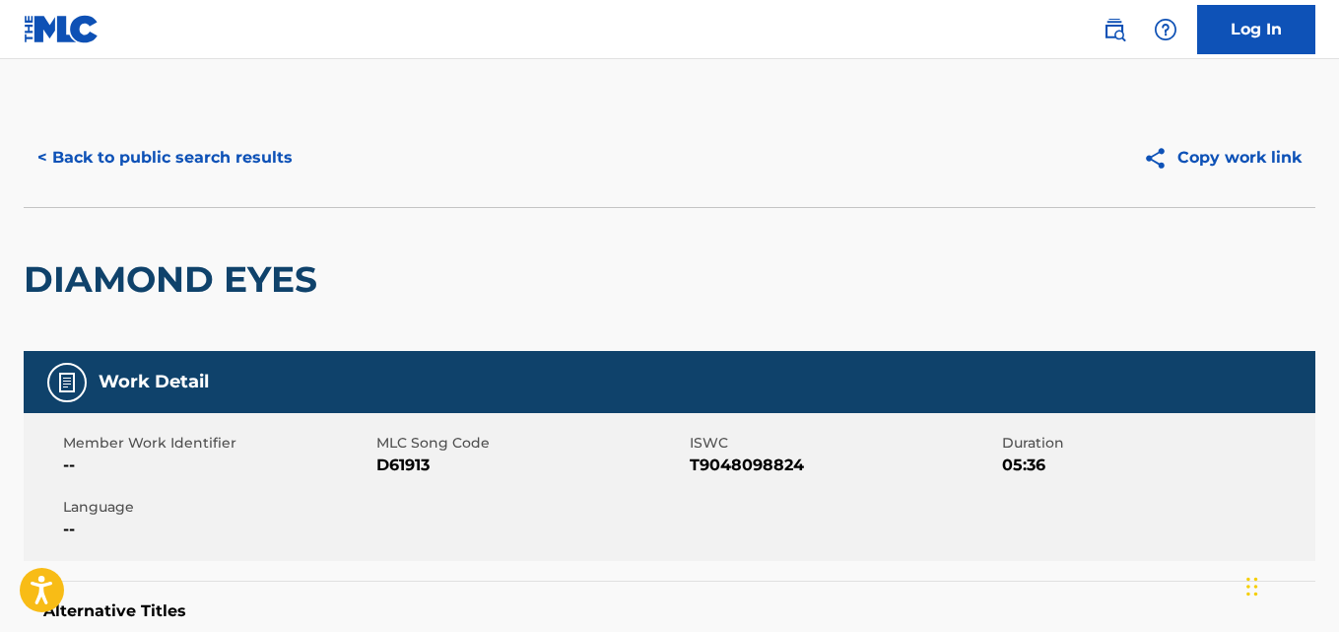
click at [214, 164] on button "< Back to public search results" at bounding box center [165, 157] width 283 height 49
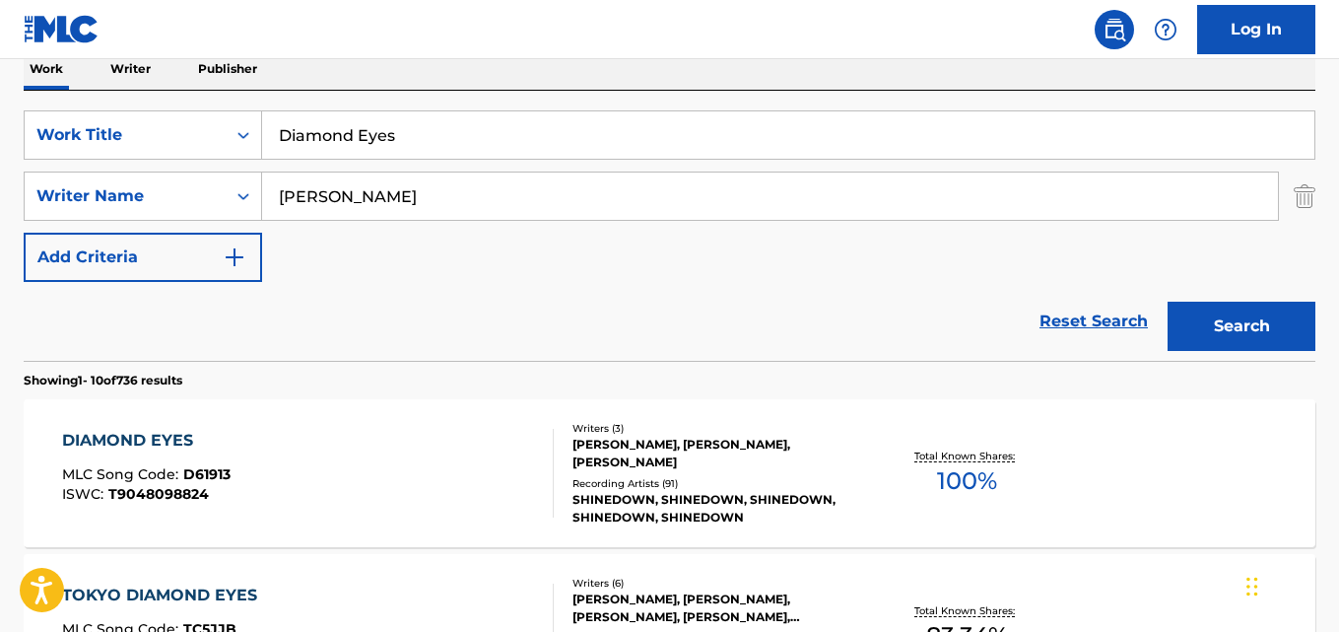
click at [1076, 340] on link "Reset Search" at bounding box center [1094, 321] width 128 height 43
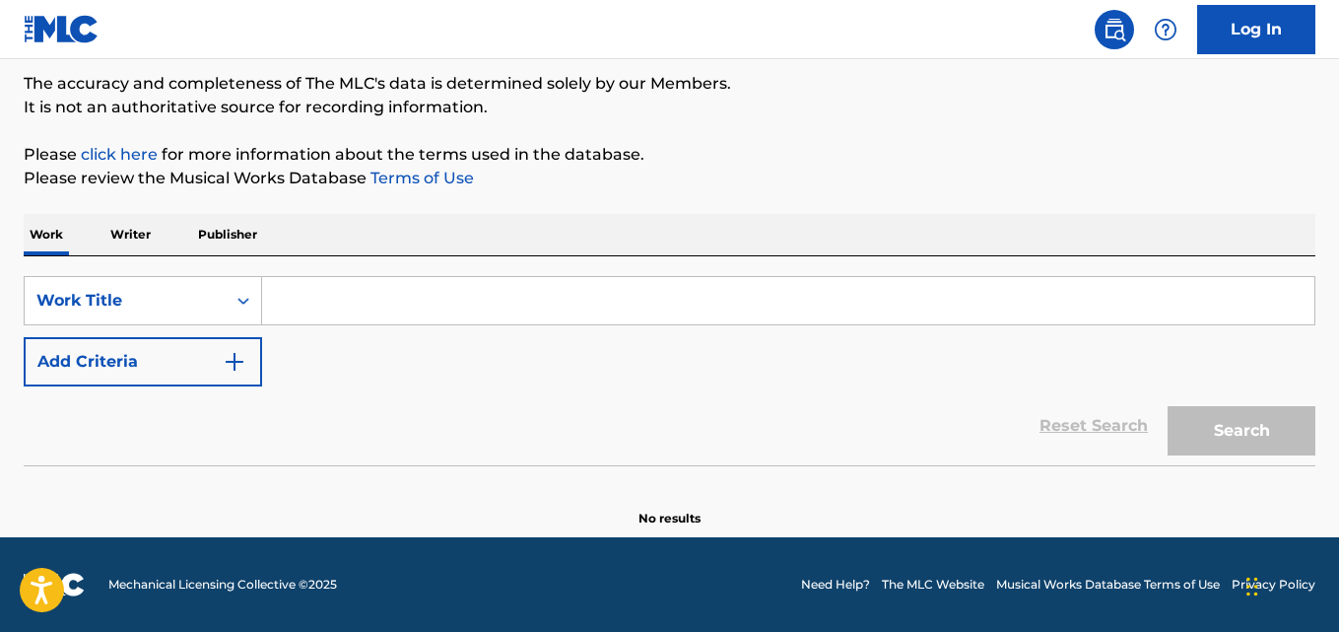
click at [896, 300] on input "Search Form" at bounding box center [788, 300] width 1053 height 47
click at [672, 253] on div "Work Writer Publisher" at bounding box center [670, 234] width 1292 height 41
click at [592, 438] on div "Reset Search Search" at bounding box center [670, 425] width 1292 height 79
click at [511, 321] on input "Search Form" at bounding box center [788, 300] width 1053 height 47
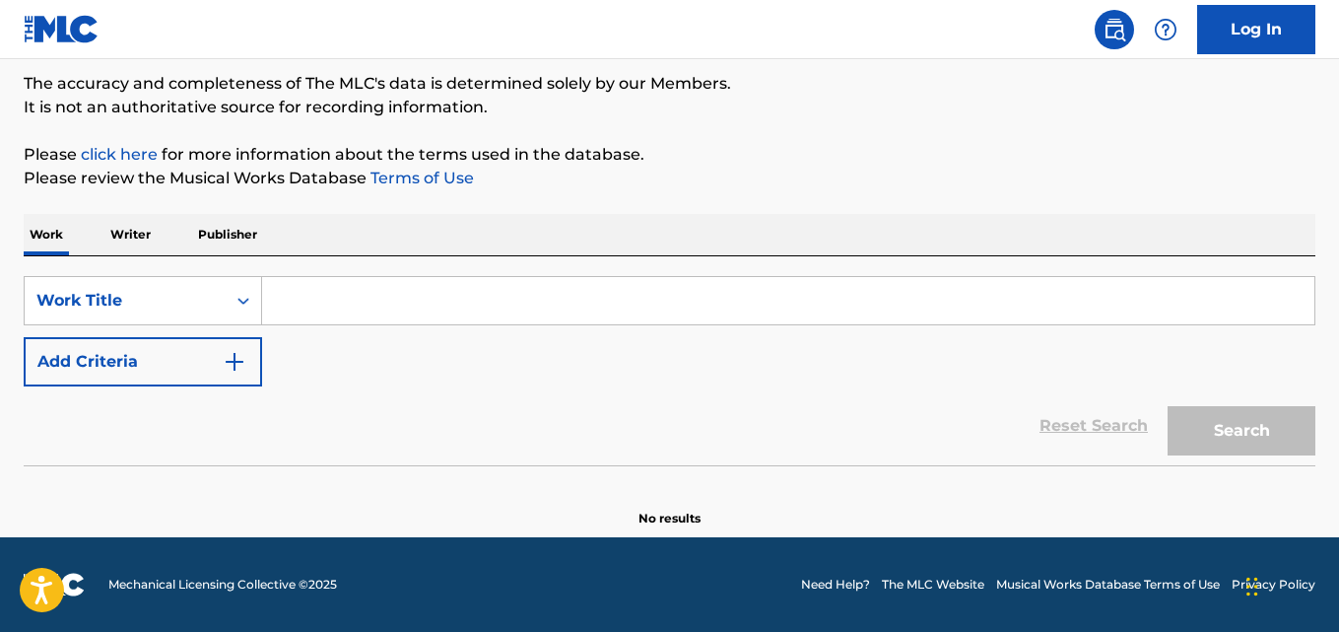
click at [497, 297] on input "Search Form" at bounding box center [788, 300] width 1053 height 47
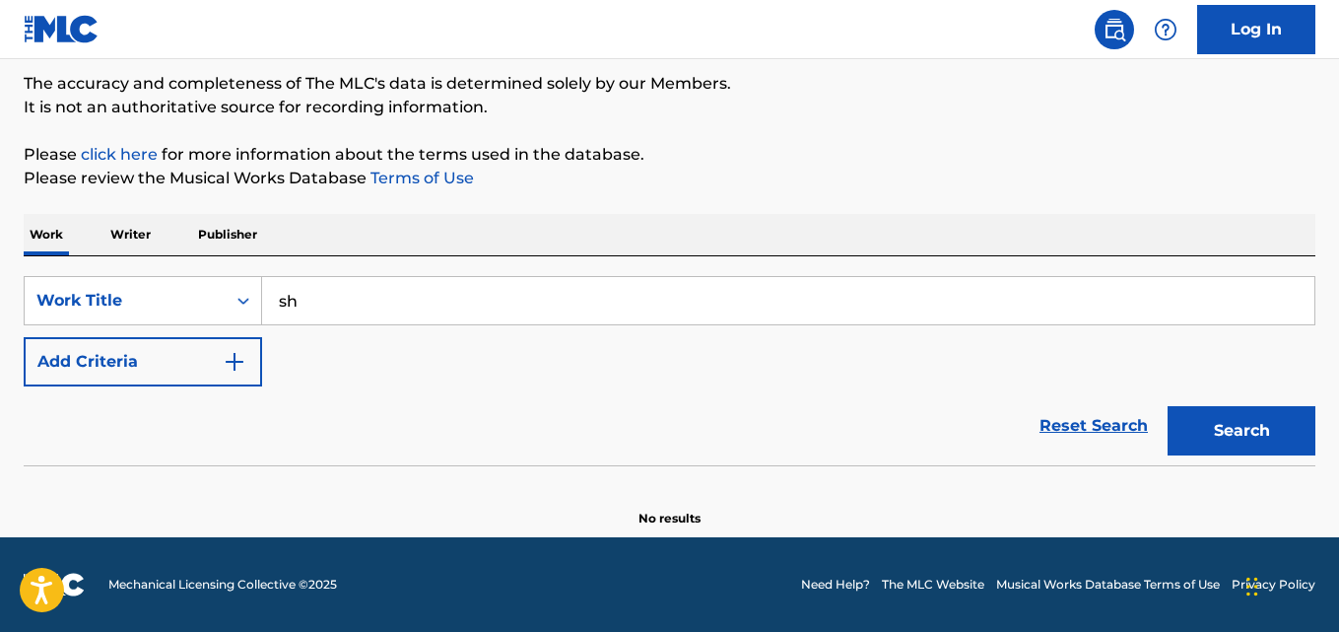
type input "s"
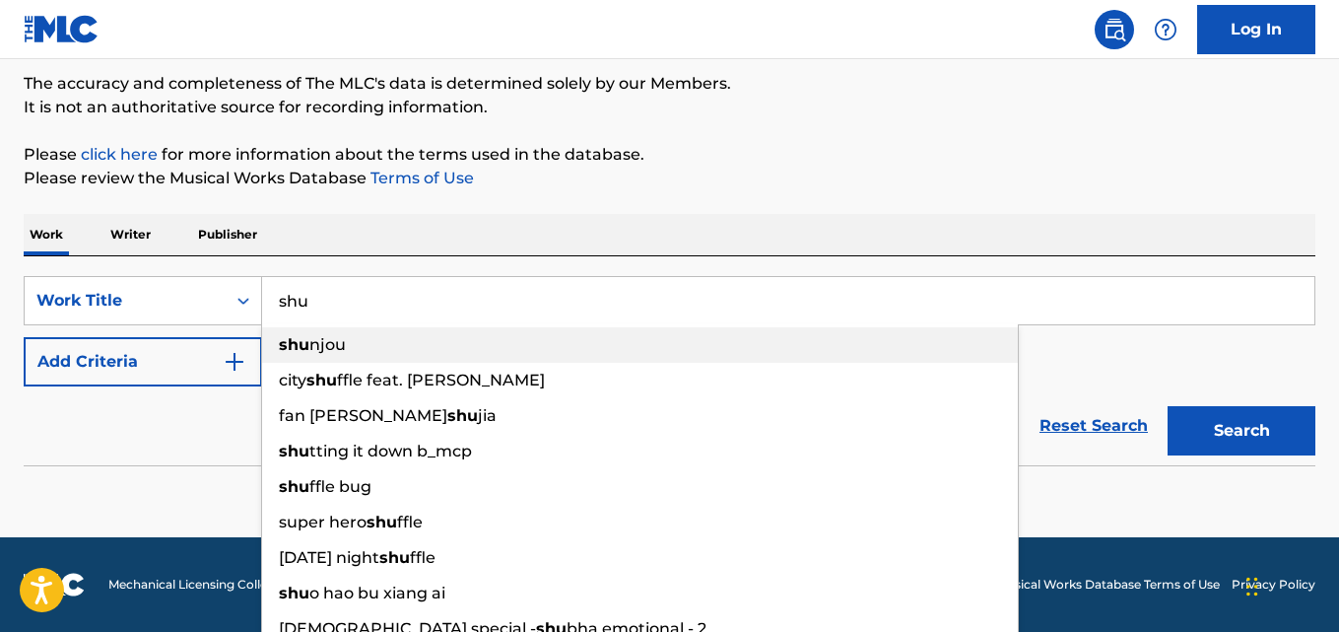
click at [463, 347] on div "[PERSON_NAME]" at bounding box center [640, 344] width 756 height 35
type input "shunjou"
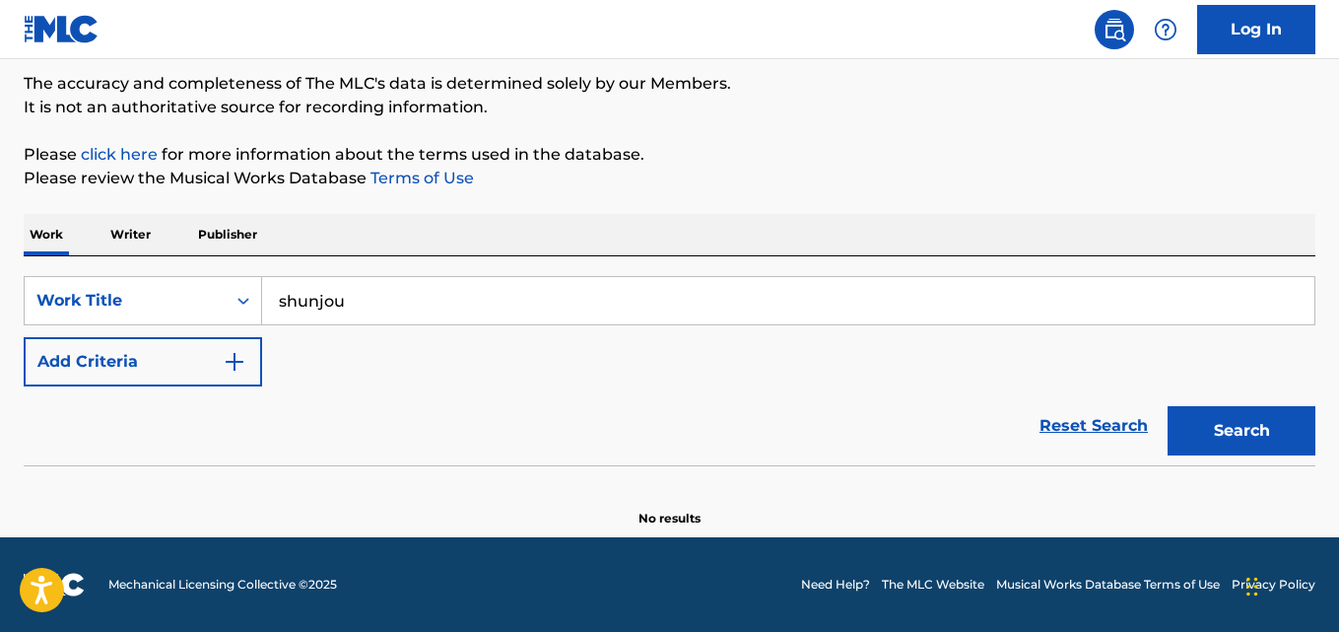
click at [1258, 442] on button "Search" at bounding box center [1242, 430] width 148 height 49
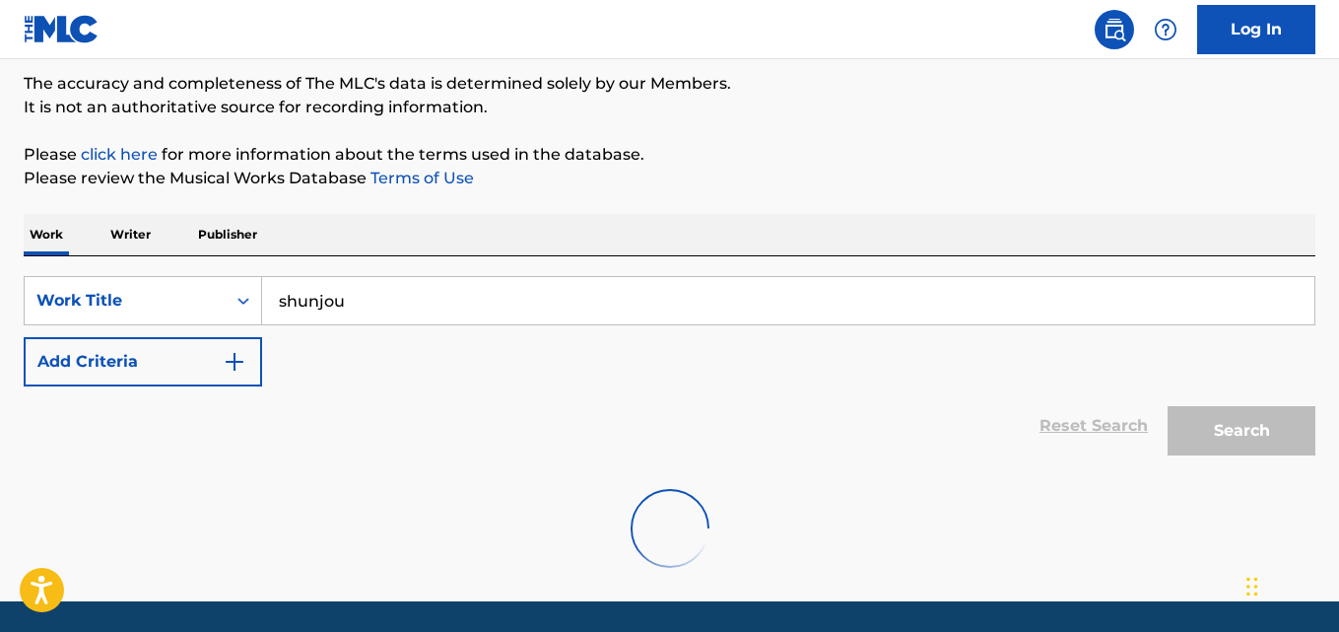
scroll to position [227, 0]
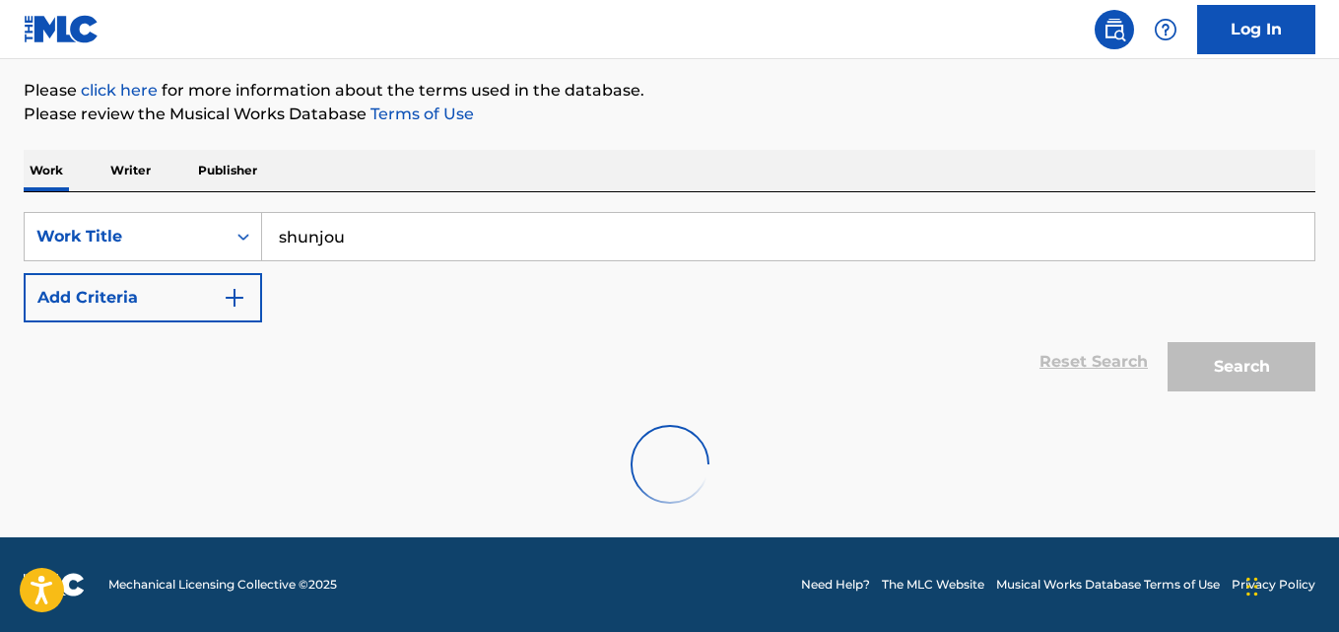
click at [917, 391] on div "Reset Search Search" at bounding box center [670, 361] width 1292 height 79
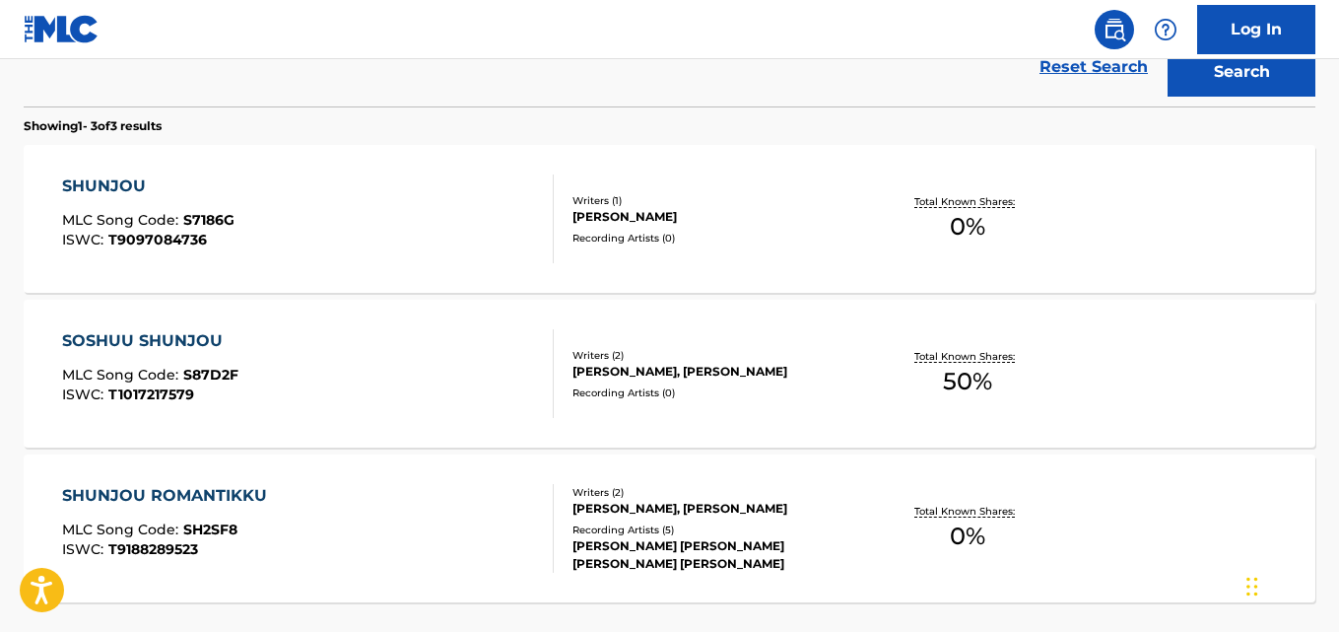
scroll to position [689, 0]
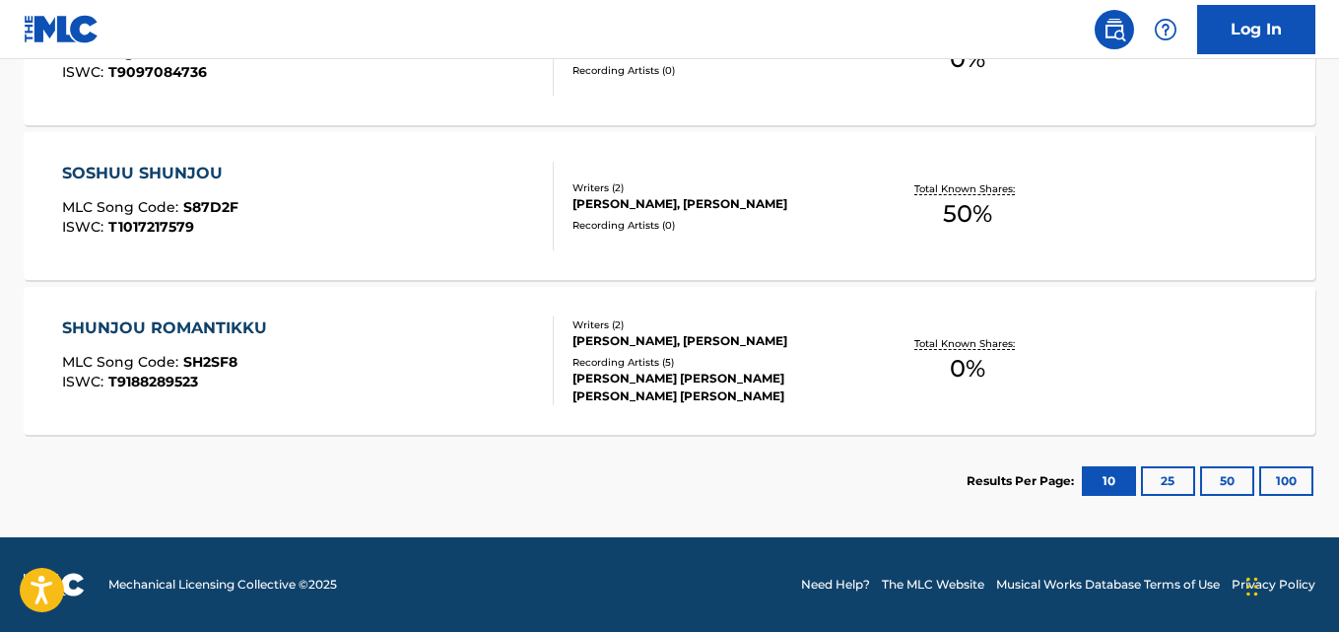
click at [251, 311] on div "SHUNJOU ROMANTIKKU MLC Song Code : SH2SF8 ISWC : T9188289523 Writers ( 2 ) [PER…" at bounding box center [670, 361] width 1292 height 148
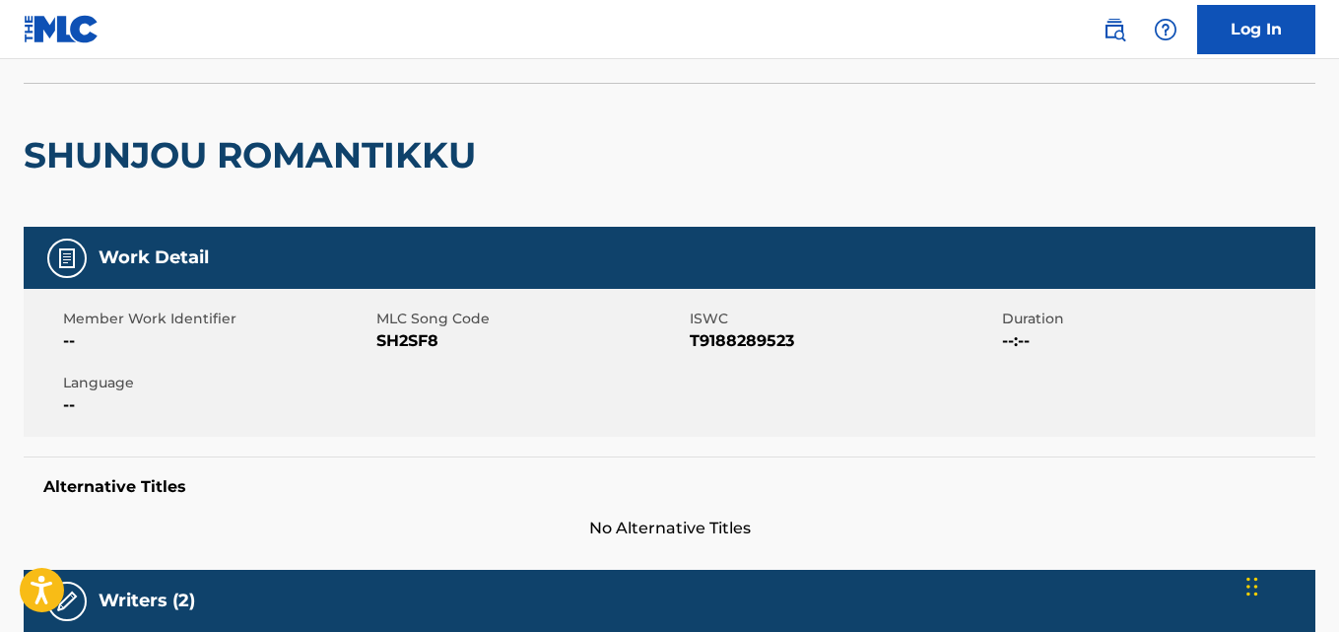
scroll to position [328, 0]
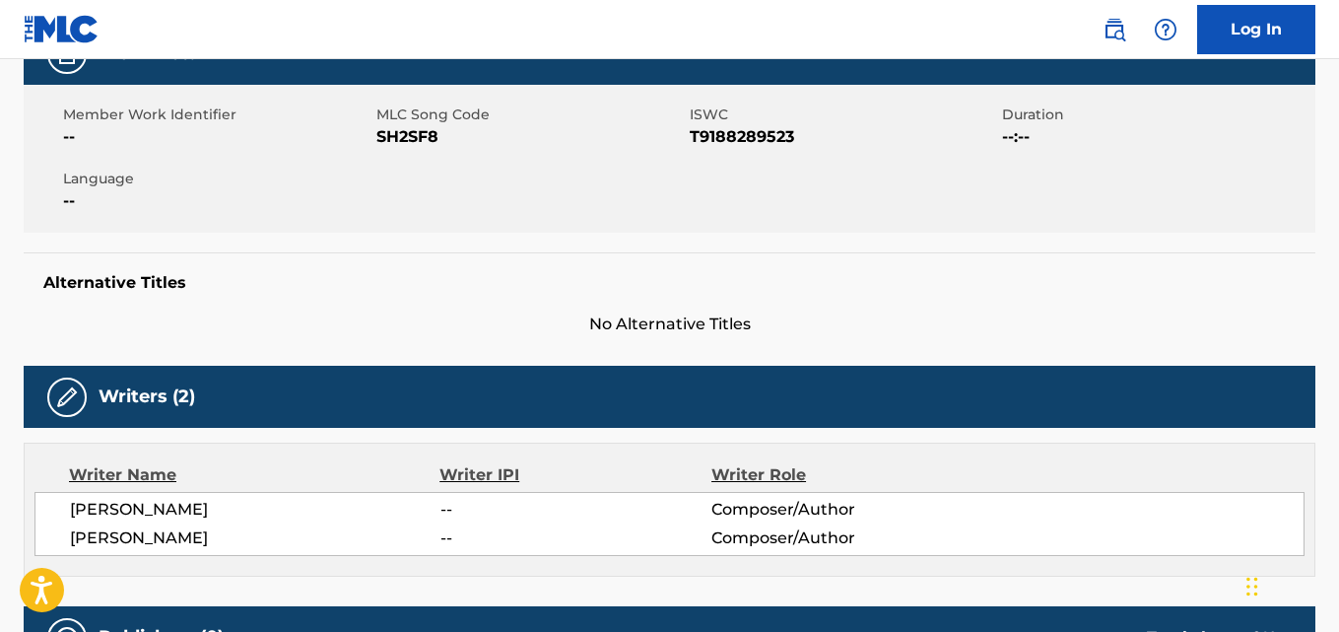
click at [549, 215] on div "Member Work Identifier -- MLC Song Code SH2SF8 ISWC T9188289523 Duration --:-- …" at bounding box center [670, 159] width 1292 height 148
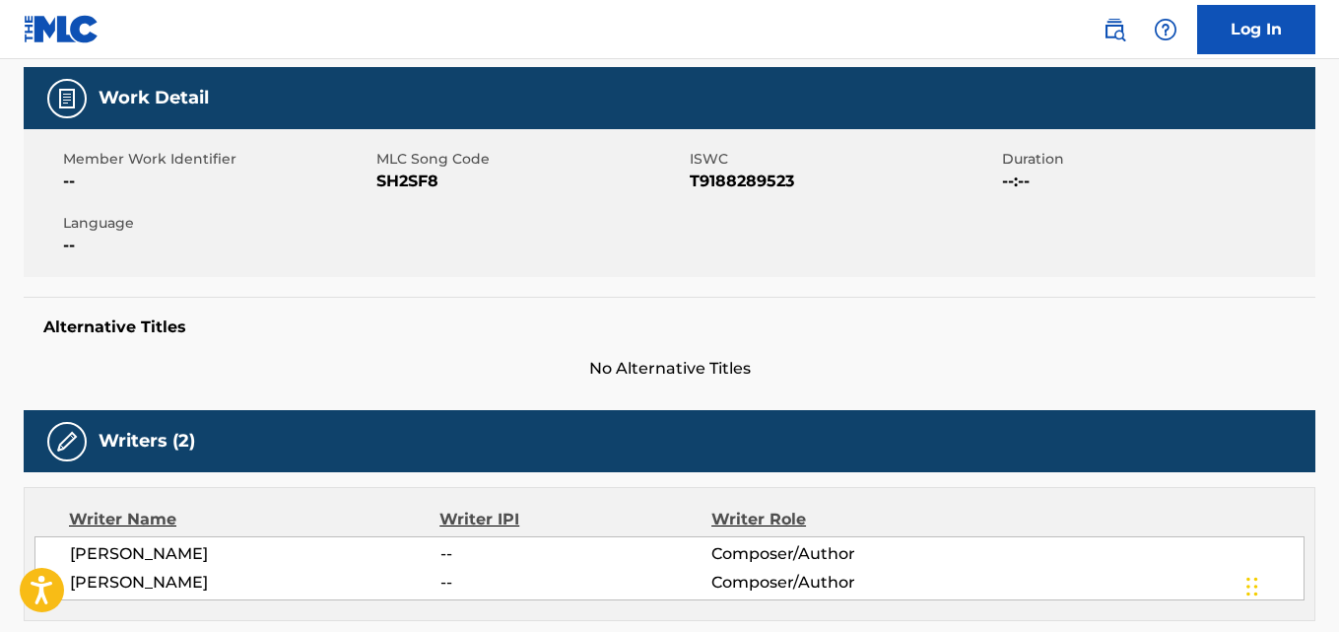
scroll to position [289, 0]
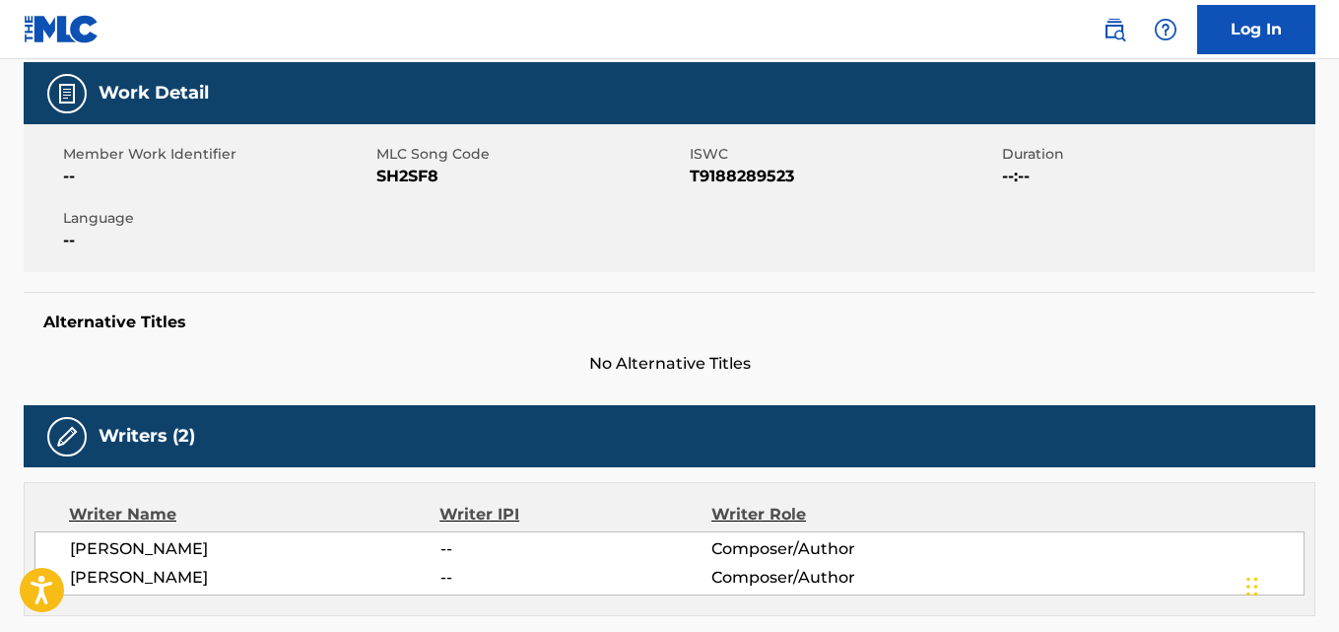
click at [566, 337] on div "Alternative Titles No Alternative Titles" at bounding box center [670, 334] width 1292 height 84
click at [558, 324] on h5 "Alternative Titles" at bounding box center [669, 322] width 1253 height 20
click at [553, 317] on h5 "Alternative Titles" at bounding box center [669, 322] width 1253 height 20
click at [565, 425] on div "Writers (2)" at bounding box center [670, 436] width 1292 height 62
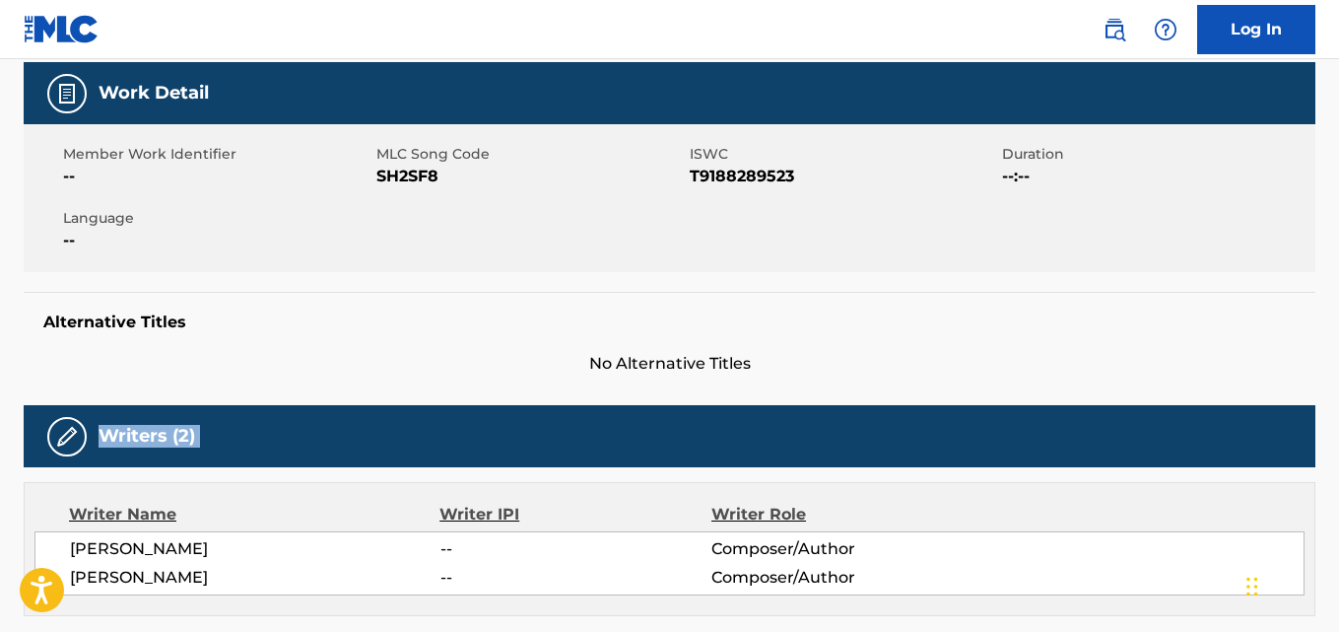
click at [565, 425] on div "Writers (2)" at bounding box center [670, 436] width 1292 height 62
click at [634, 408] on div "Writers (2)" at bounding box center [670, 436] width 1292 height 62
click at [632, 401] on div "Work Detail Member Work Identifier -- MLC Song Code SH2SF8 ISWC T9188289523 Dur…" at bounding box center [670, 625] width 1292 height 1126
click at [864, 349] on div "Alternative Titles No Alternative Titles" at bounding box center [670, 334] width 1292 height 84
click at [864, 348] on div "Alternative Titles No Alternative Titles" at bounding box center [670, 334] width 1292 height 84
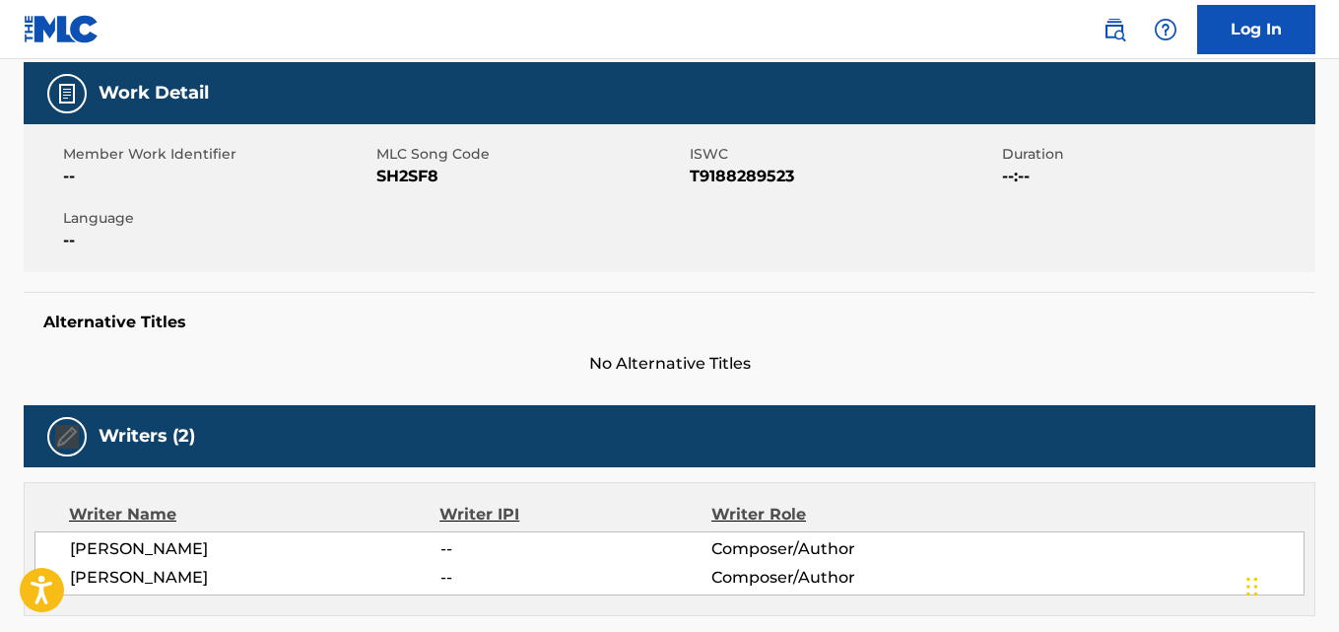
click at [865, 348] on div "Alternative Titles No Alternative Titles" at bounding box center [670, 334] width 1292 height 84
click at [889, 348] on div "Alternative Titles No Alternative Titles" at bounding box center [670, 334] width 1292 height 84
click at [680, 326] on h5 "Alternative Titles" at bounding box center [669, 322] width 1253 height 20
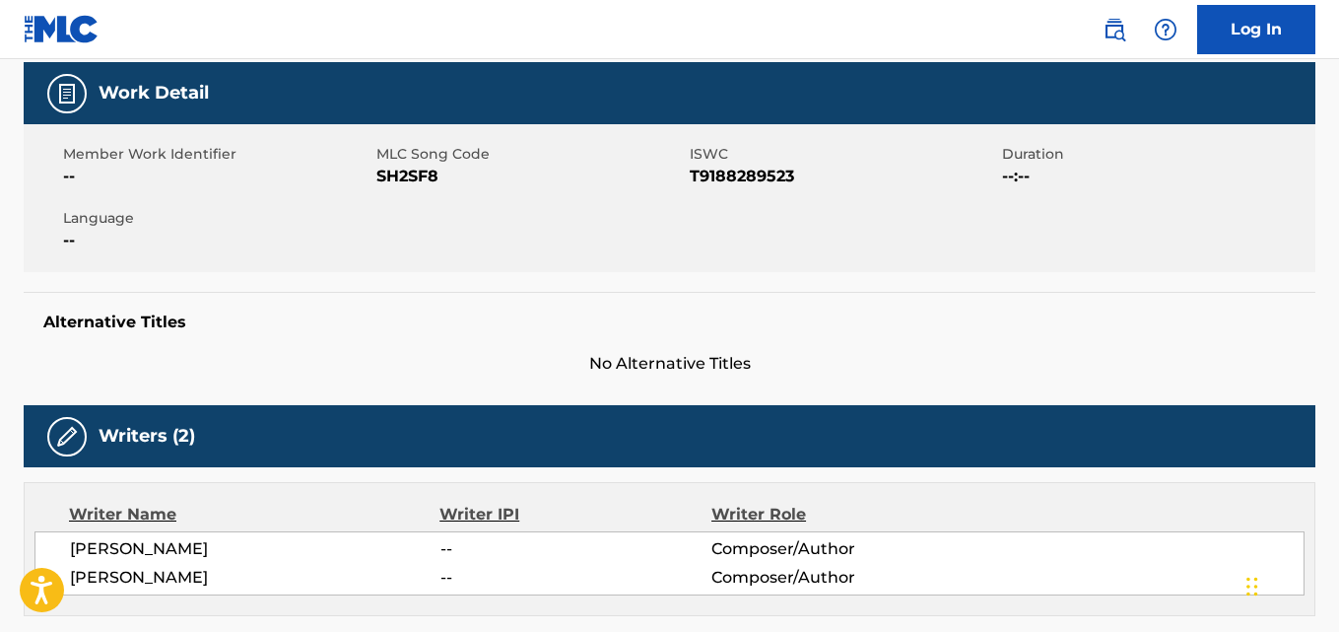
click at [680, 326] on h5 "Alternative Titles" at bounding box center [669, 322] width 1253 height 20
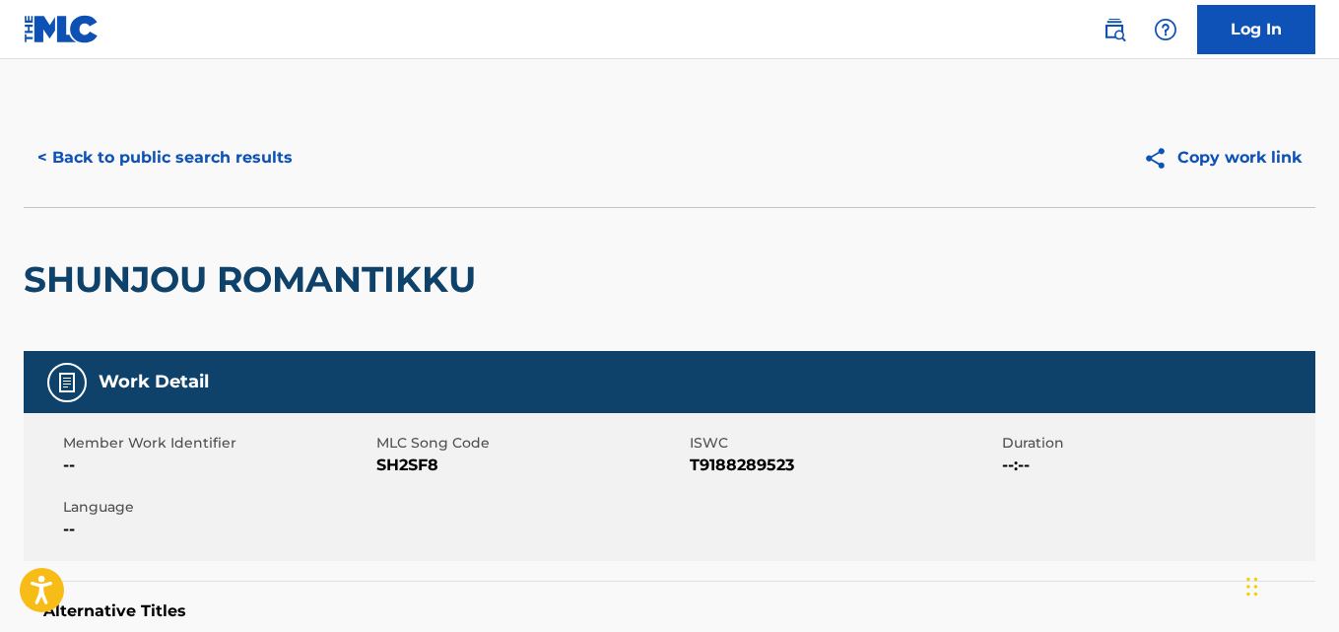
click at [260, 150] on button "< Back to public search results" at bounding box center [165, 157] width 283 height 49
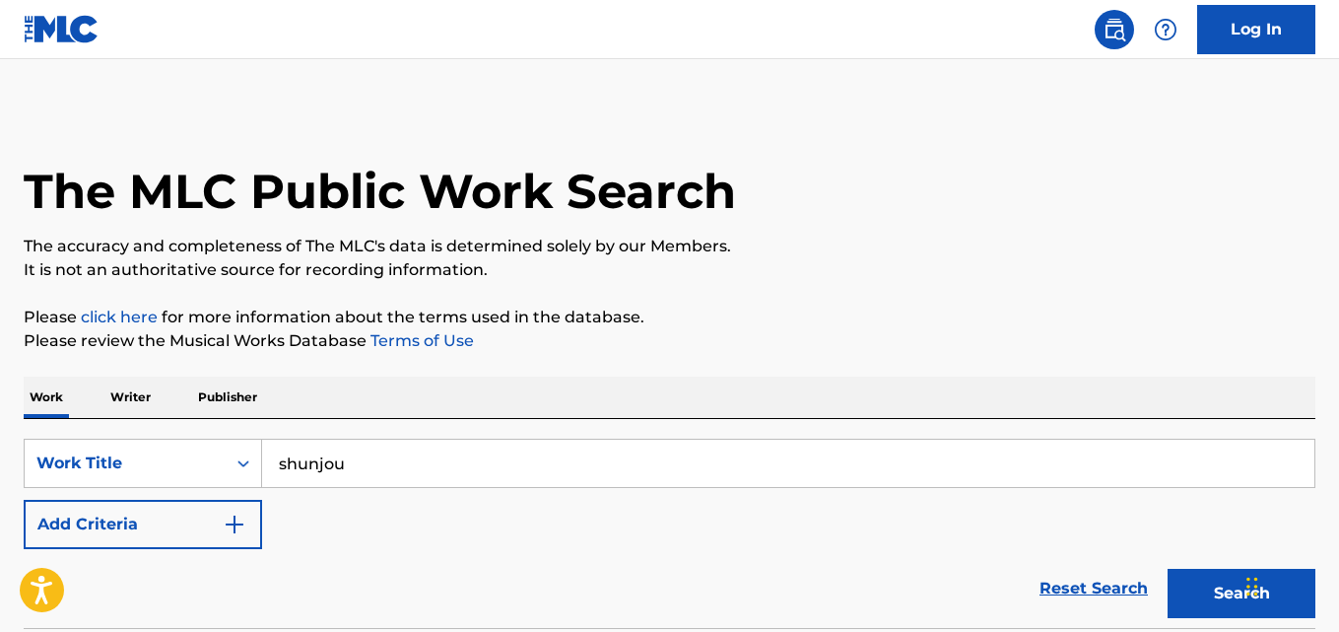
click at [1069, 576] on link "Reset Search" at bounding box center [1094, 588] width 128 height 43
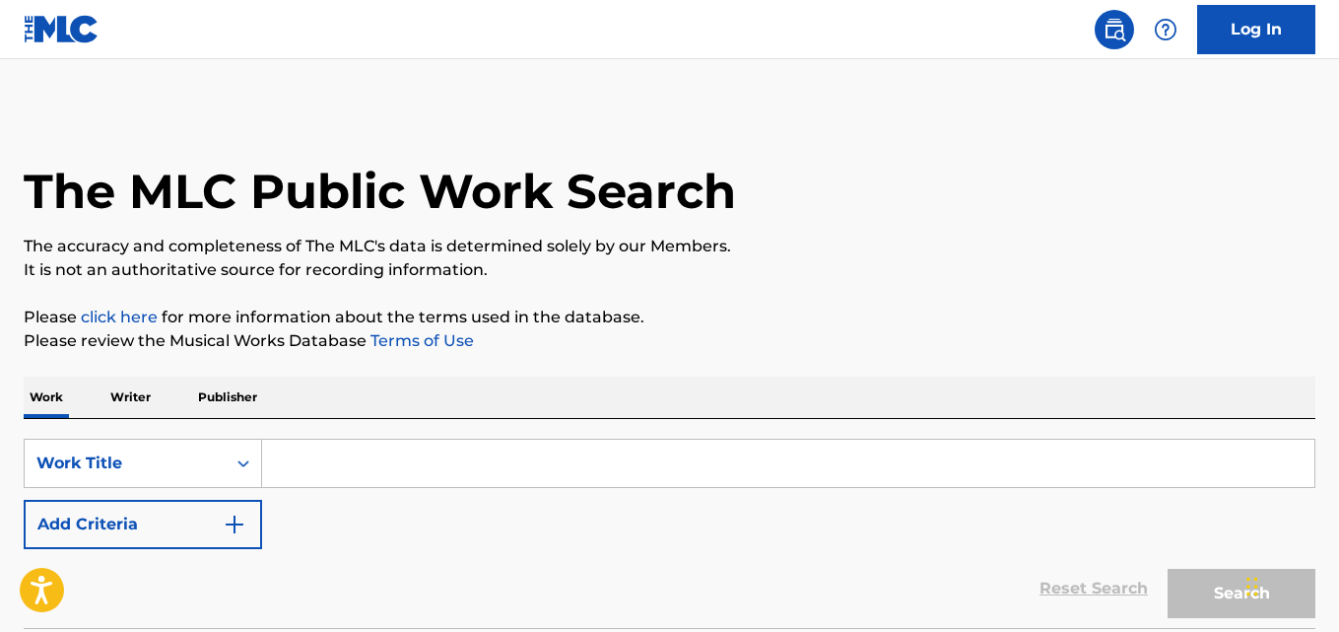
click at [456, 450] on input "Search Form" at bounding box center [788, 463] width 1053 height 47
paste input "Enemies"
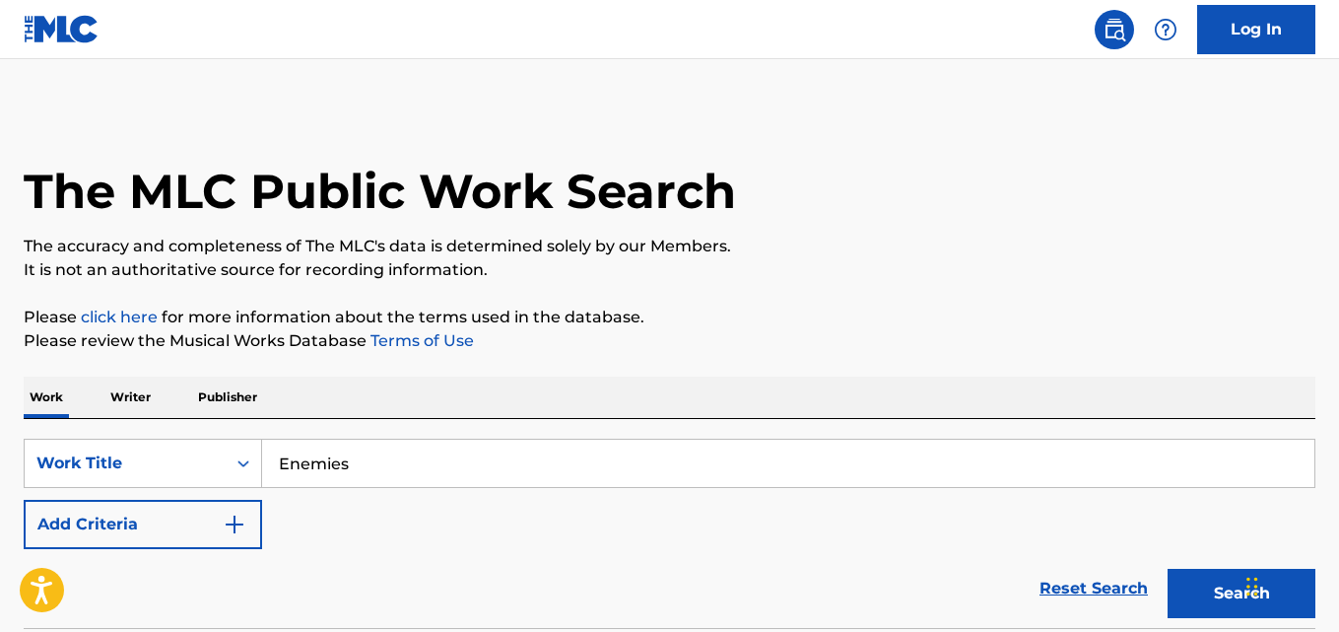
type input "Enemies"
click at [585, 220] on h1 "The MLC Public Work Search" at bounding box center [380, 191] width 713 height 59
click at [148, 538] on button "Add Criteria" at bounding box center [143, 524] width 239 height 49
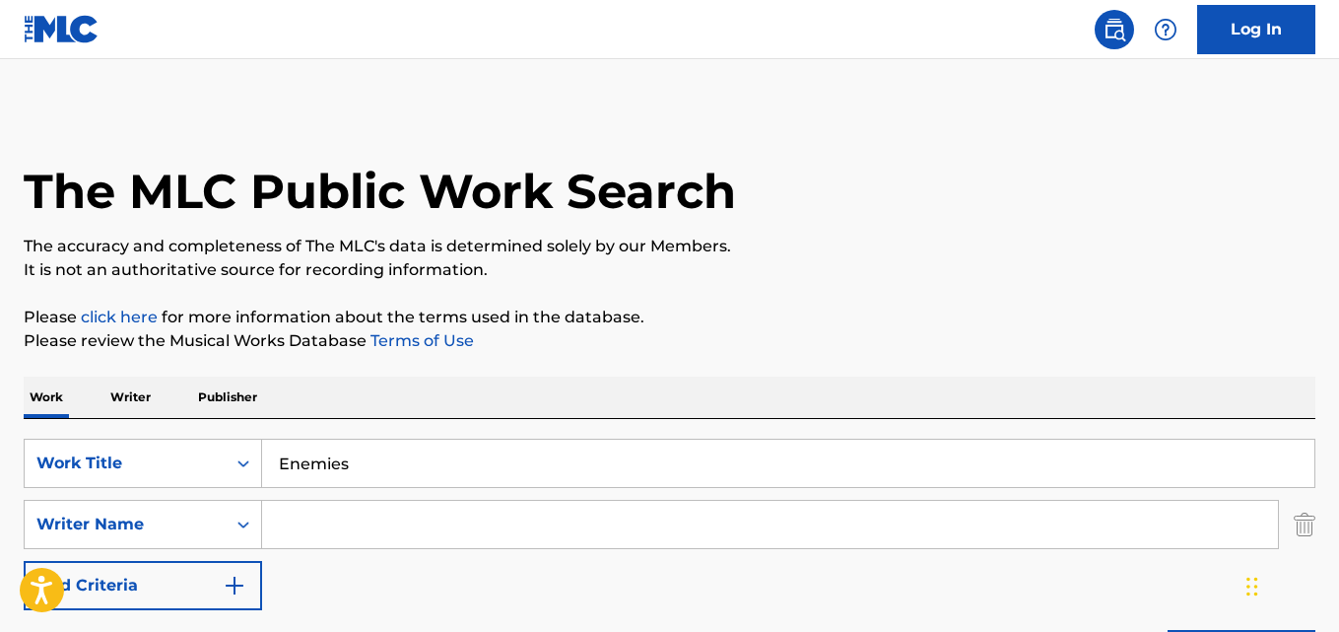
click at [426, 514] on input "Search Form" at bounding box center [770, 524] width 1016 height 47
paste input "[PERSON_NAME]"
type input "[PERSON_NAME]"
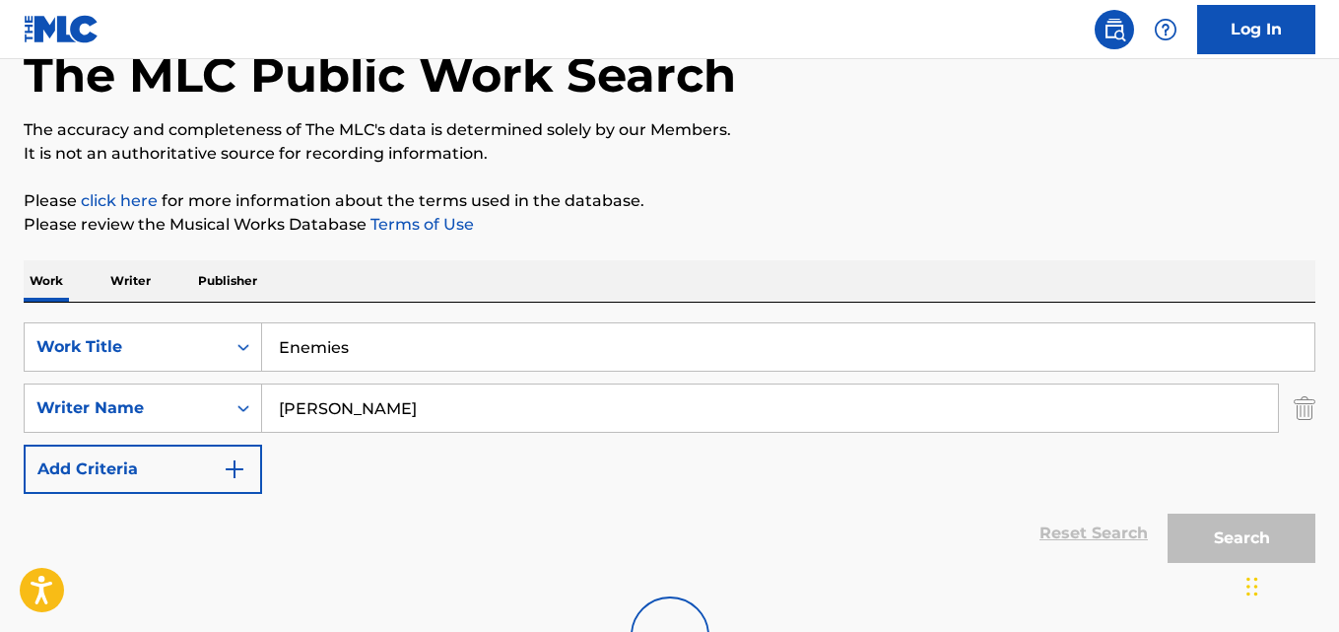
scroll to position [165, 0]
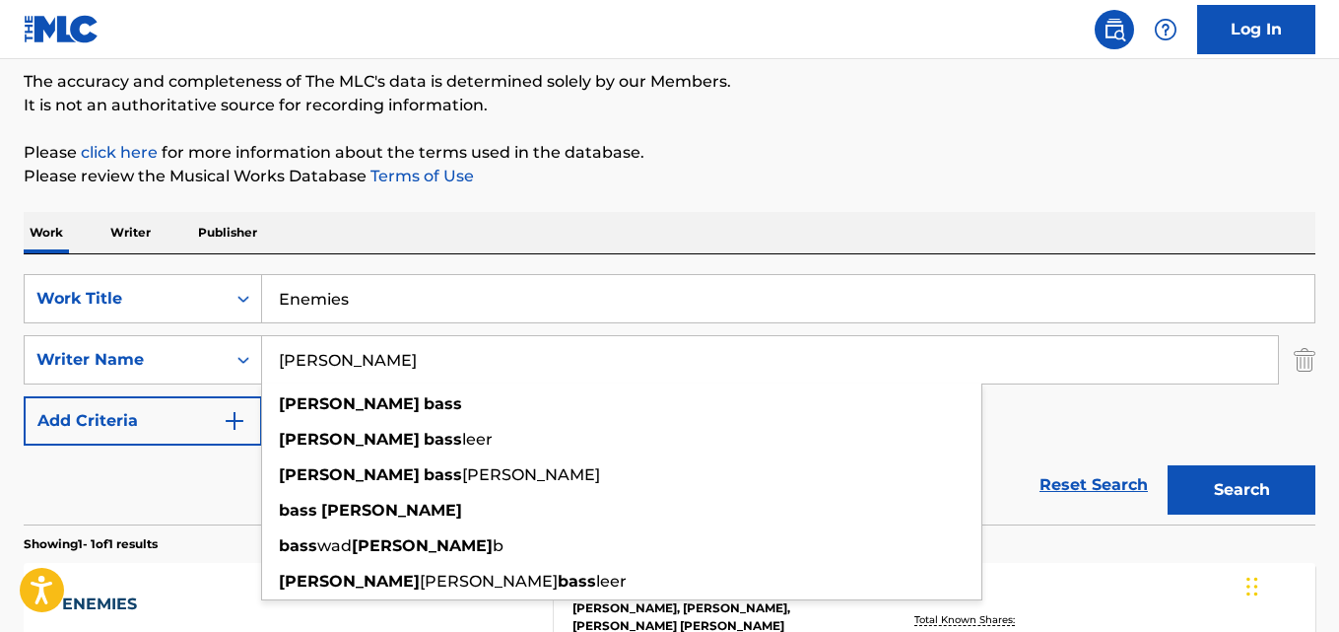
click at [523, 219] on div "Work Writer Publisher" at bounding box center [670, 232] width 1292 height 41
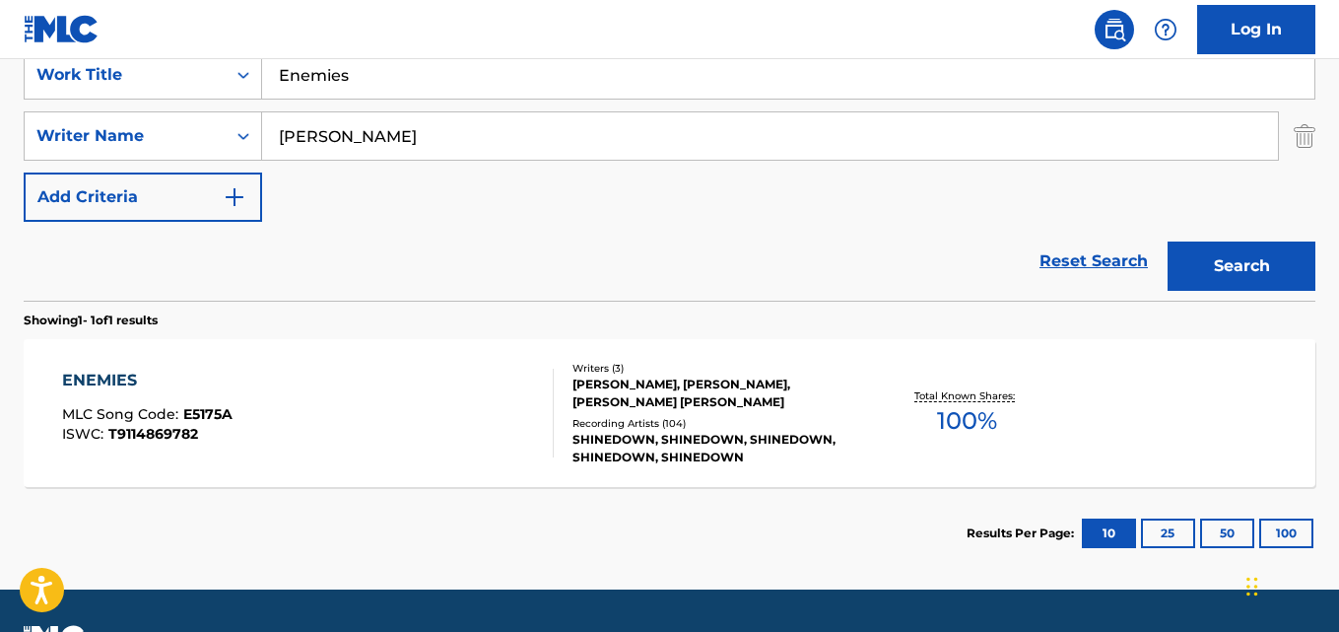
scroll to position [441, 0]
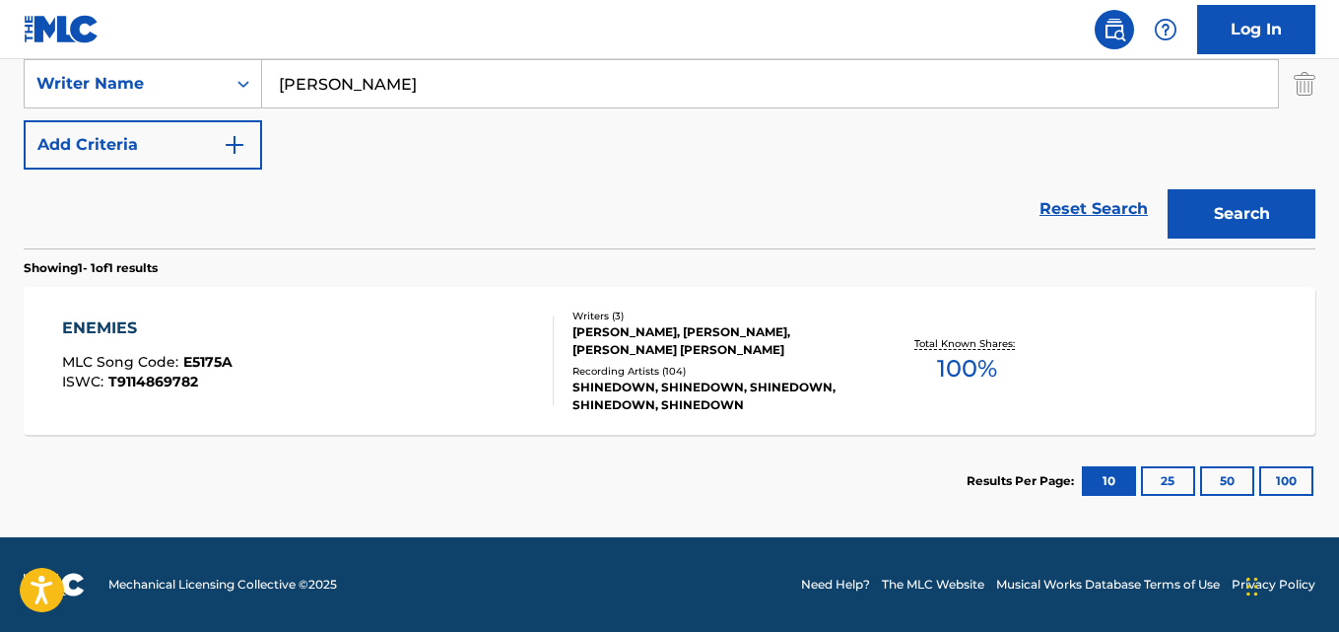
click at [103, 308] on div "ENEMIES MLC Song Code : E5175A ISWC : T9114869782 Writers ( 3 ) [PERSON_NAME], …" at bounding box center [670, 361] width 1292 height 148
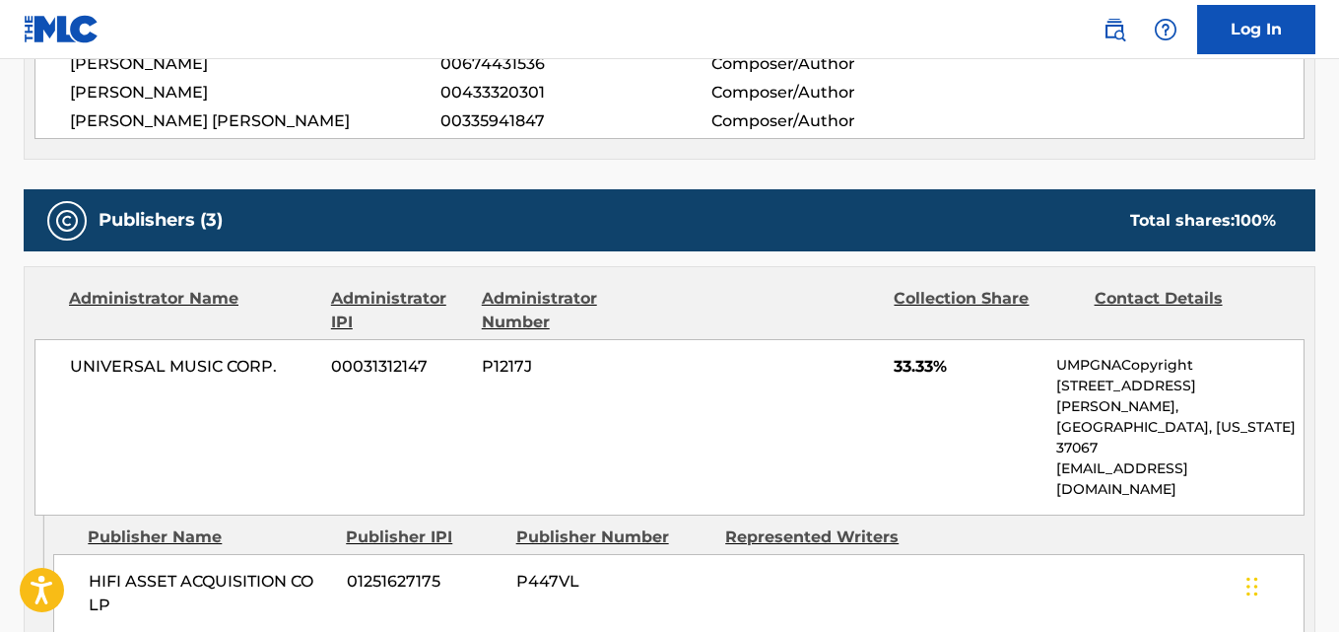
scroll to position [821, 0]
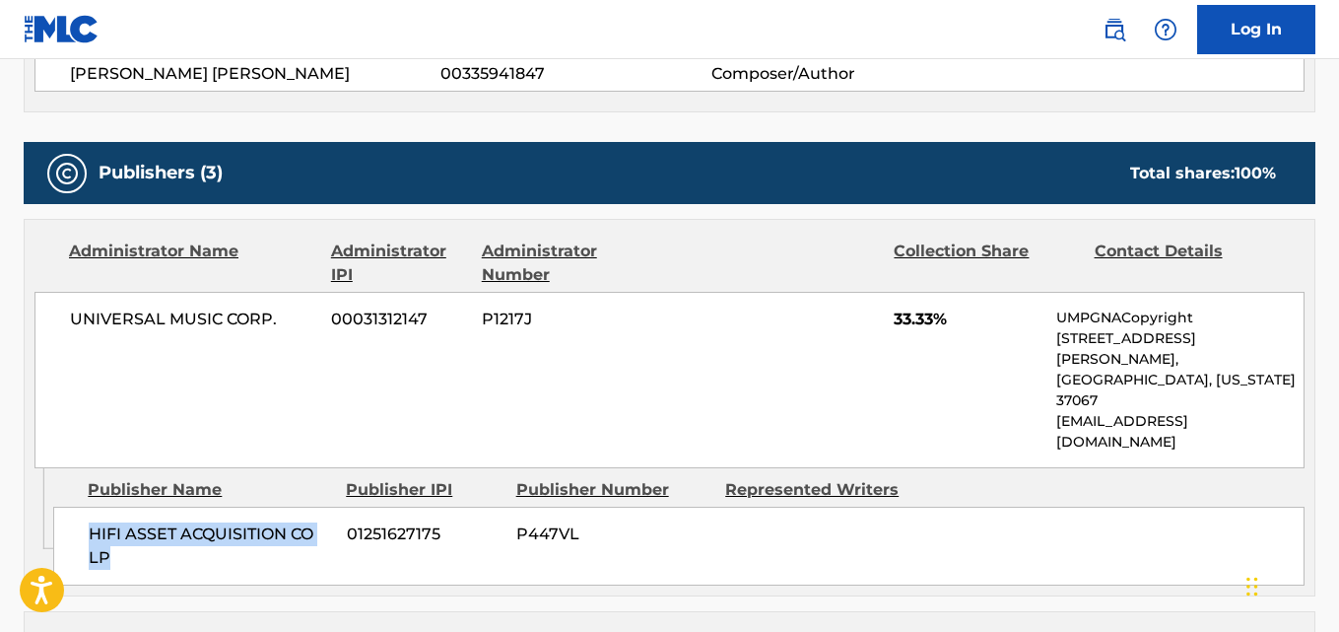
drag, startPoint x: 86, startPoint y: 470, endPoint x: 164, endPoint y: 493, distance: 81.1
click at [164, 507] on div "HIFI ASSET ACQUISITION CO LP 01251627175 P447VL" at bounding box center [679, 546] width 1252 height 79
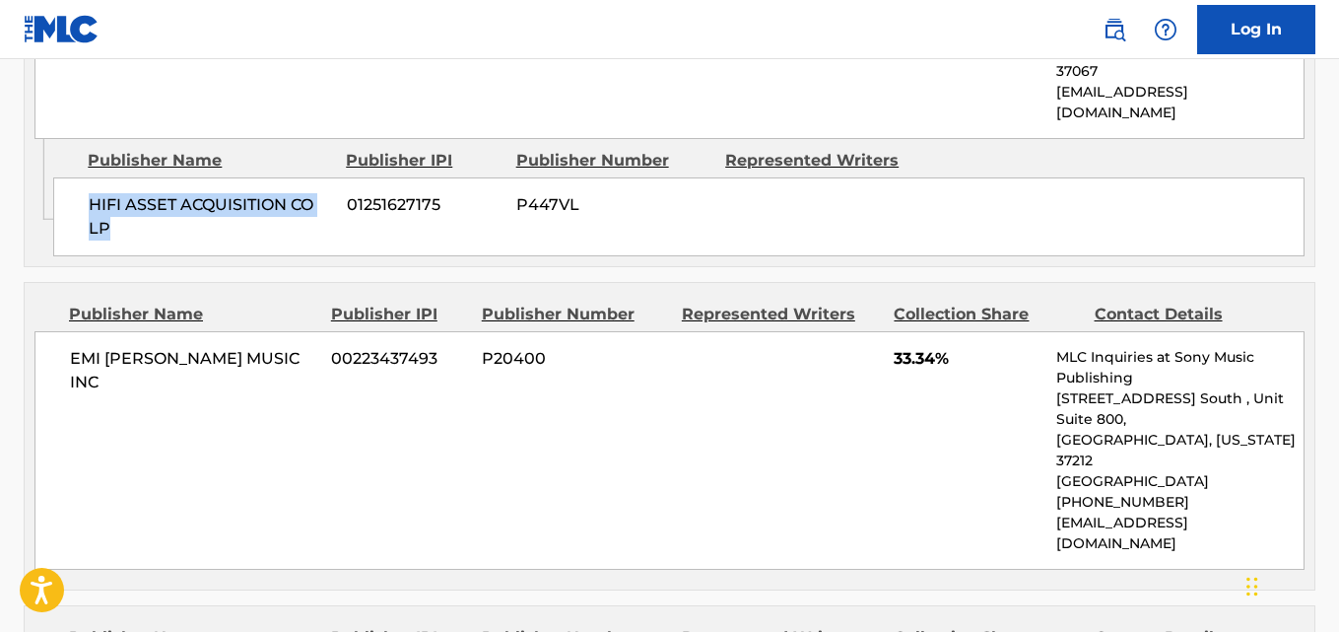
scroll to position [986, 0]
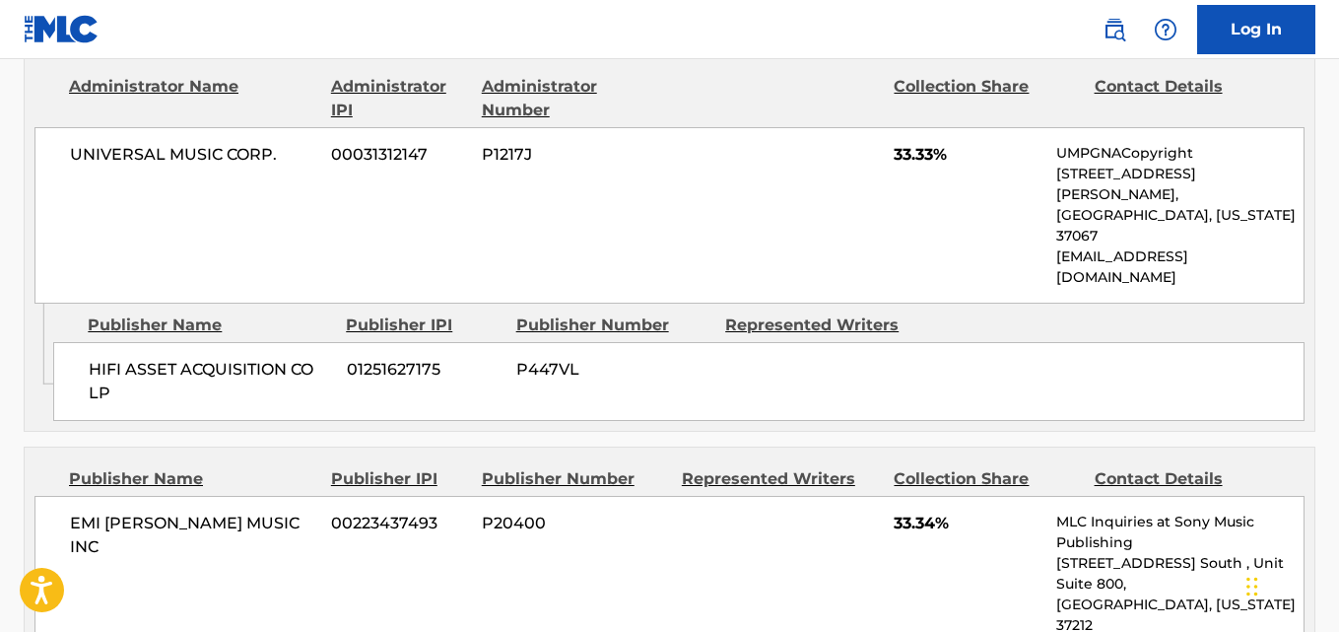
click at [910, 154] on span "33.33%" at bounding box center [968, 155] width 148 height 24
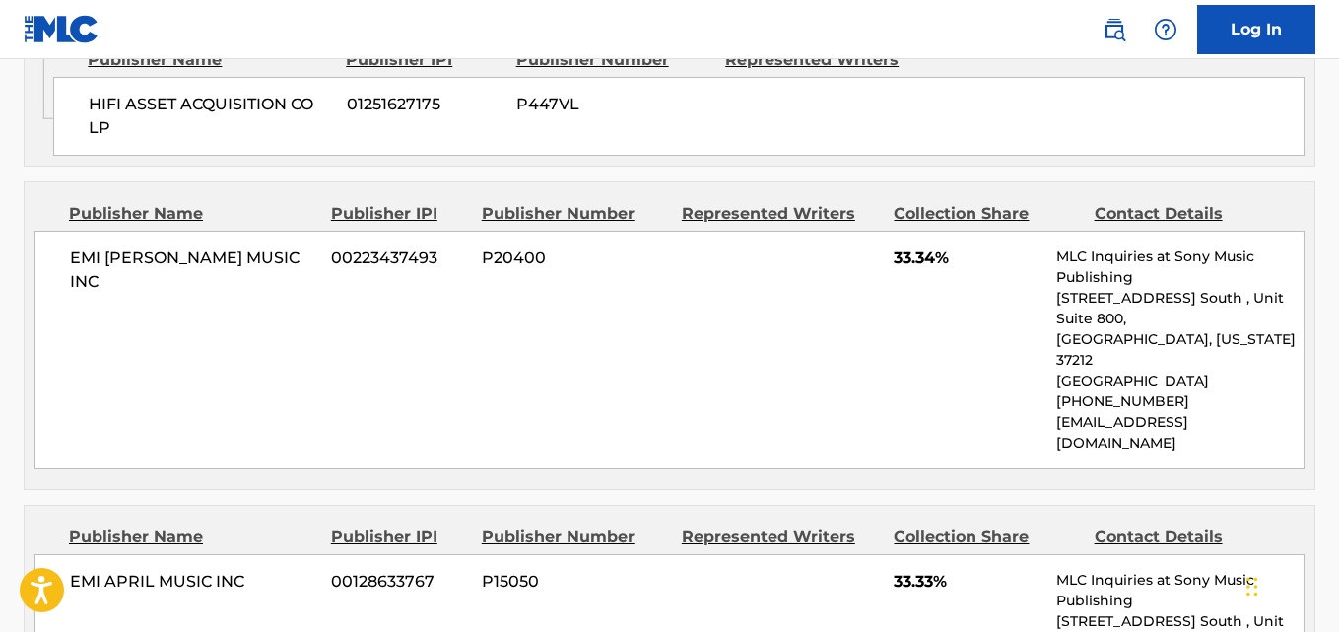
scroll to position [1314, 0]
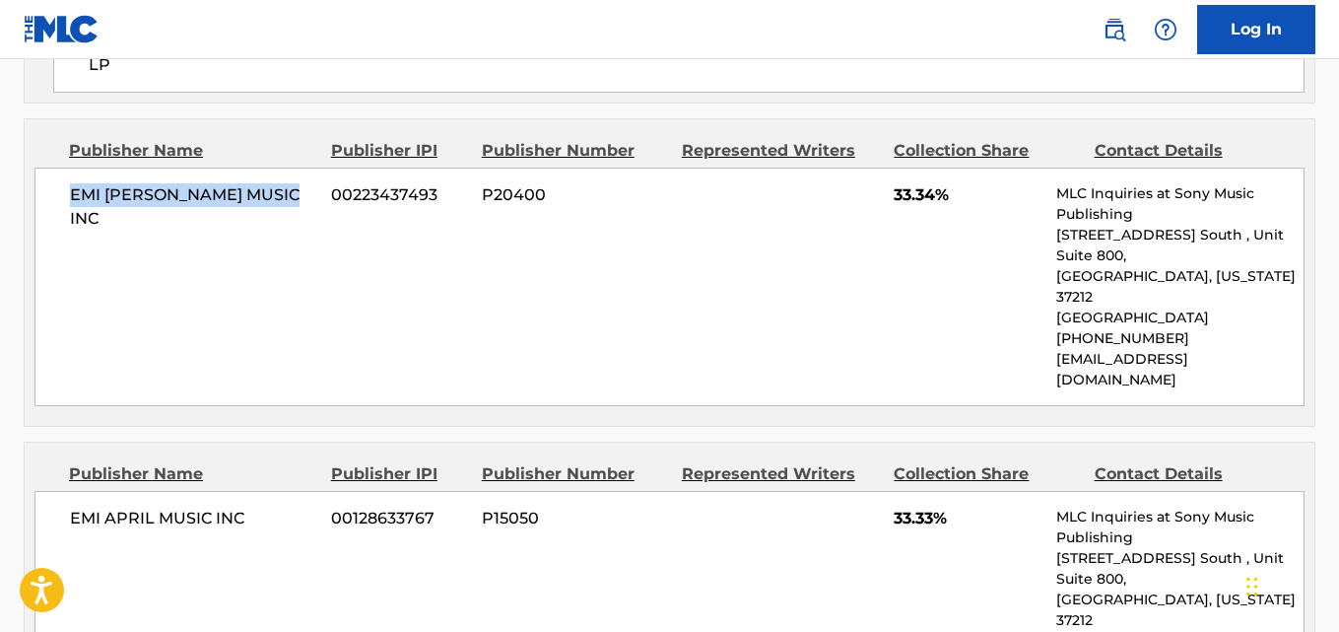
drag, startPoint x: 67, startPoint y: 138, endPoint x: 319, endPoint y: 139, distance: 252.3
click at [319, 168] on div "EMI [PERSON_NAME] MUSIC INC 00223437493 P20400 33.34% MLC Inquiries at Sony Mus…" at bounding box center [669, 287] width 1270 height 239
drag, startPoint x: 65, startPoint y: 411, endPoint x: 273, endPoint y: 409, distance: 208.0
click at [273, 491] on div "EMI APRIL MUSIC INC 00128633767 P15050 33.33% MLC Inquiries at Sony Music Publi…" at bounding box center [669, 610] width 1270 height 239
click at [918, 507] on span "33.33%" at bounding box center [968, 519] width 148 height 24
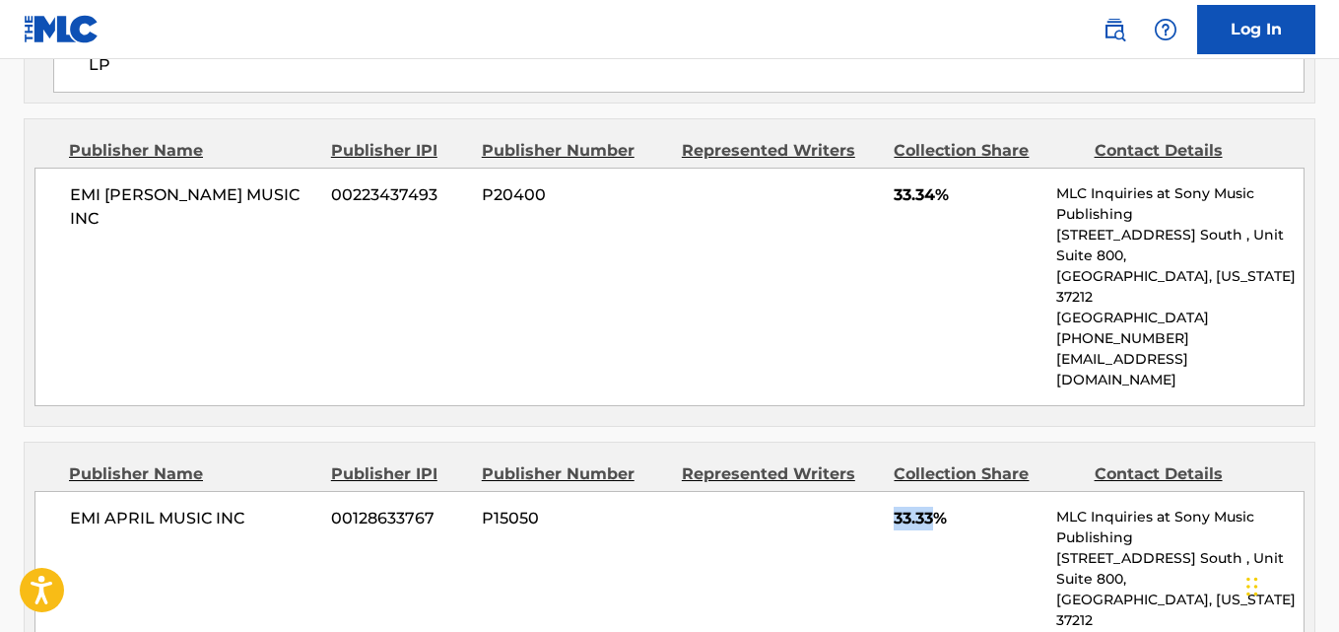
click at [918, 507] on span "33.33%" at bounding box center [968, 519] width 148 height 24
click at [720, 251] on div "EMI [PERSON_NAME] MUSIC INC 00223437493 P20400 33.34% MLC Inquiries at Sony Mus…" at bounding box center [669, 287] width 1270 height 239
